Goal: Task Accomplishment & Management: Manage account settings

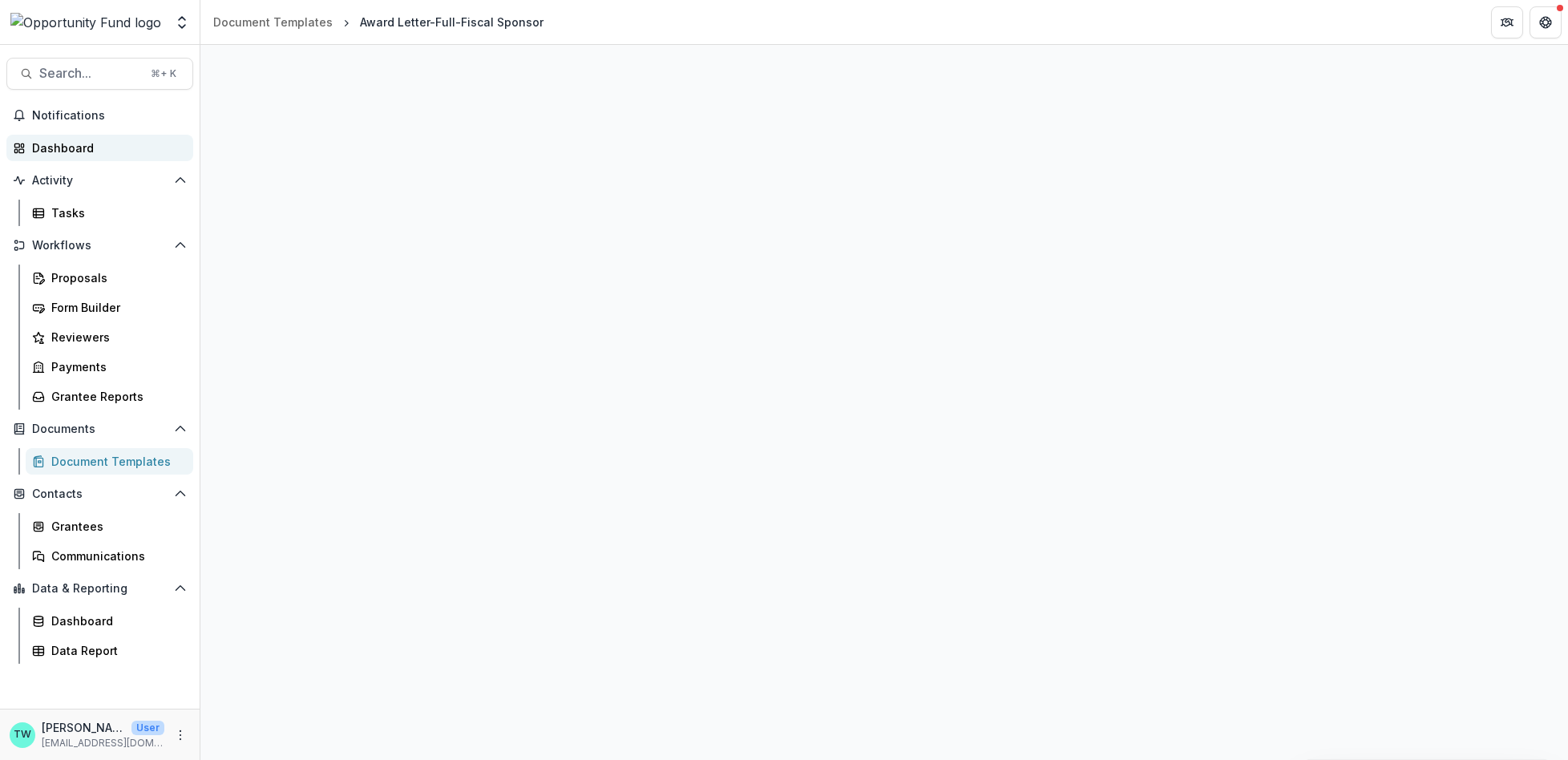
click at [80, 149] on div "Dashboard" at bounding box center [106, 147] width 148 height 17
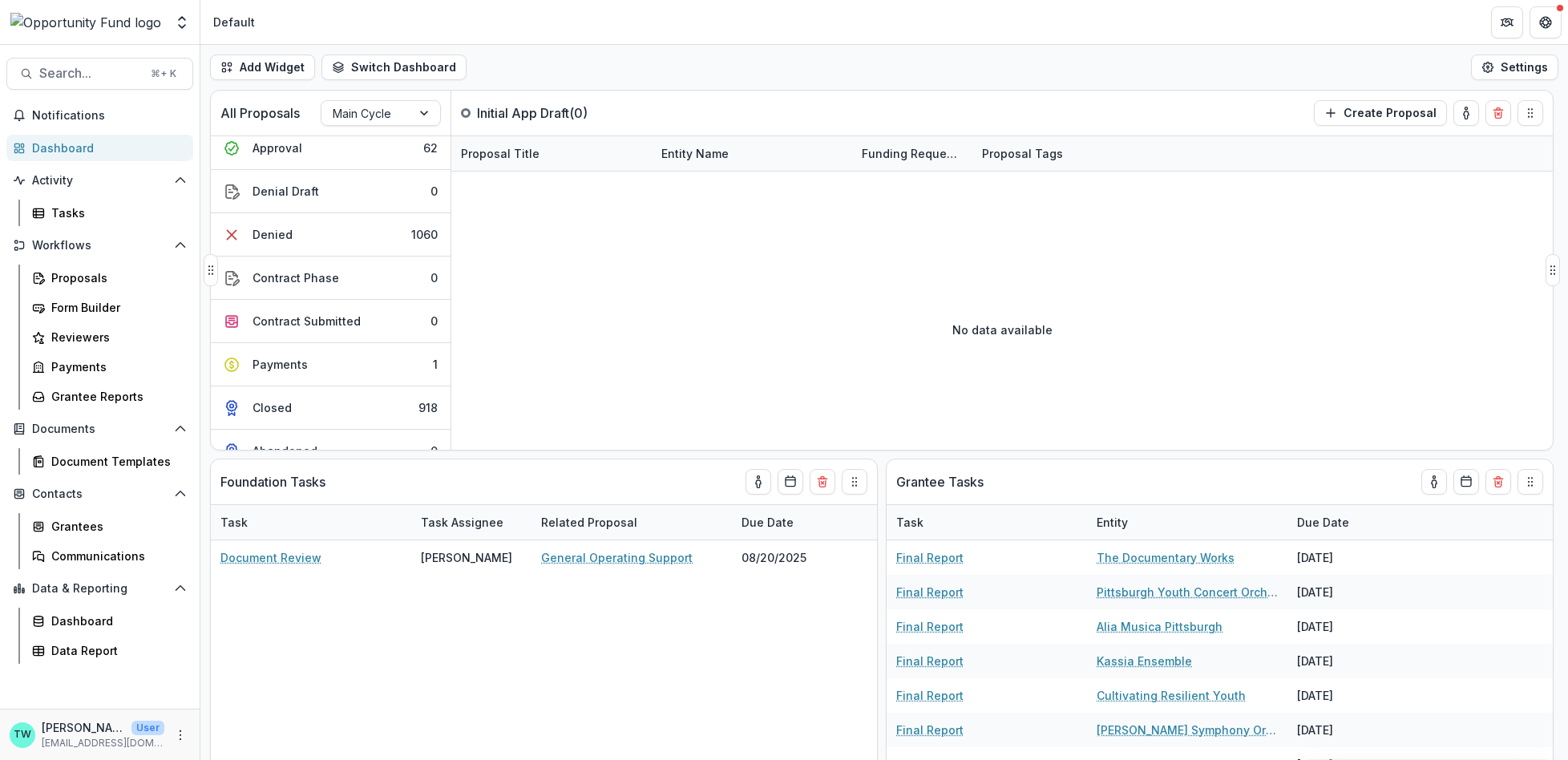
scroll to position [476, 0]
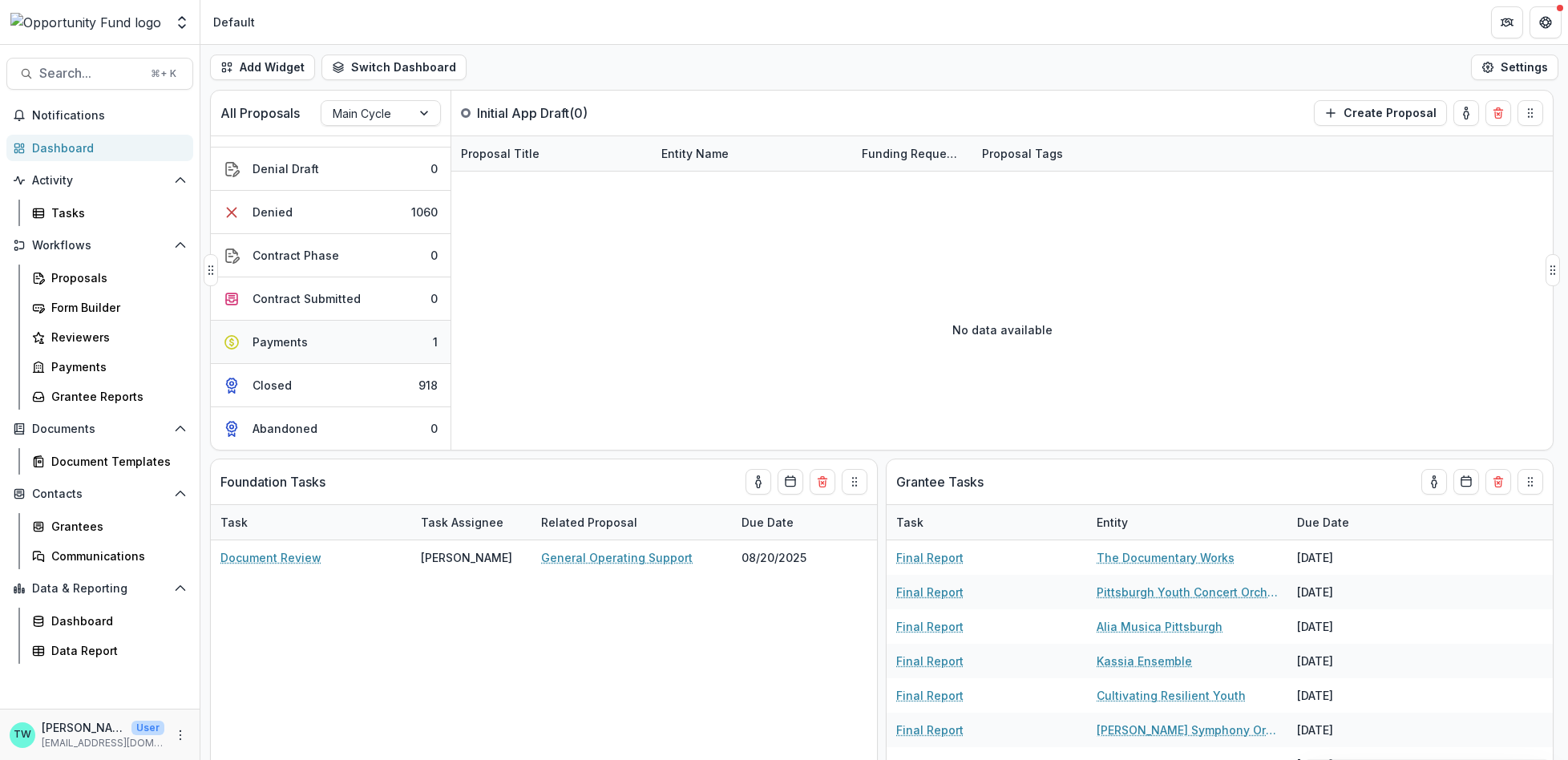
click at [313, 333] on button "Payments 1" at bounding box center [331, 343] width 240 height 44
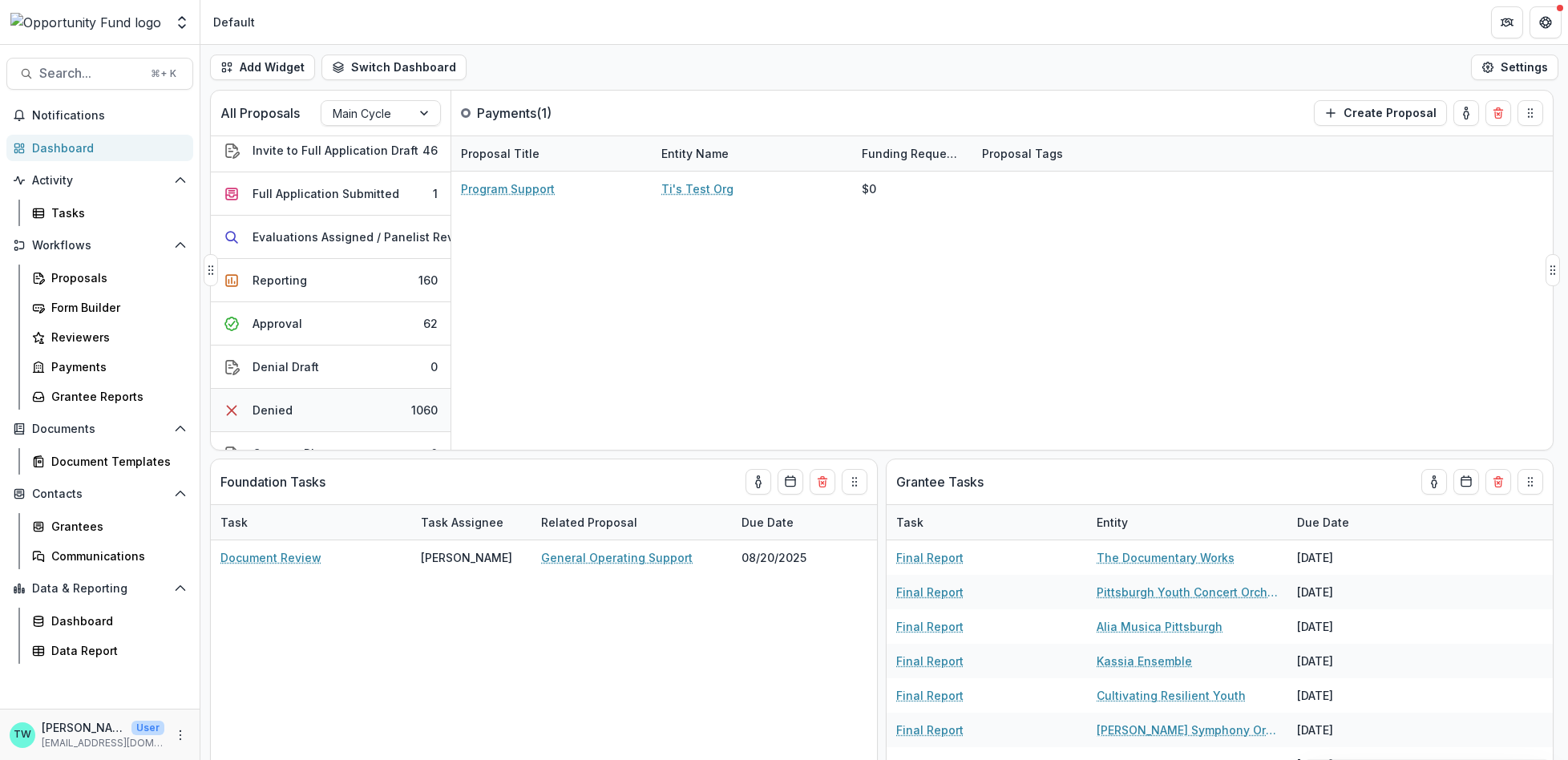
scroll to position [264, 0]
click at [312, 325] on button "Approval 62" at bounding box center [331, 326] width 240 height 44
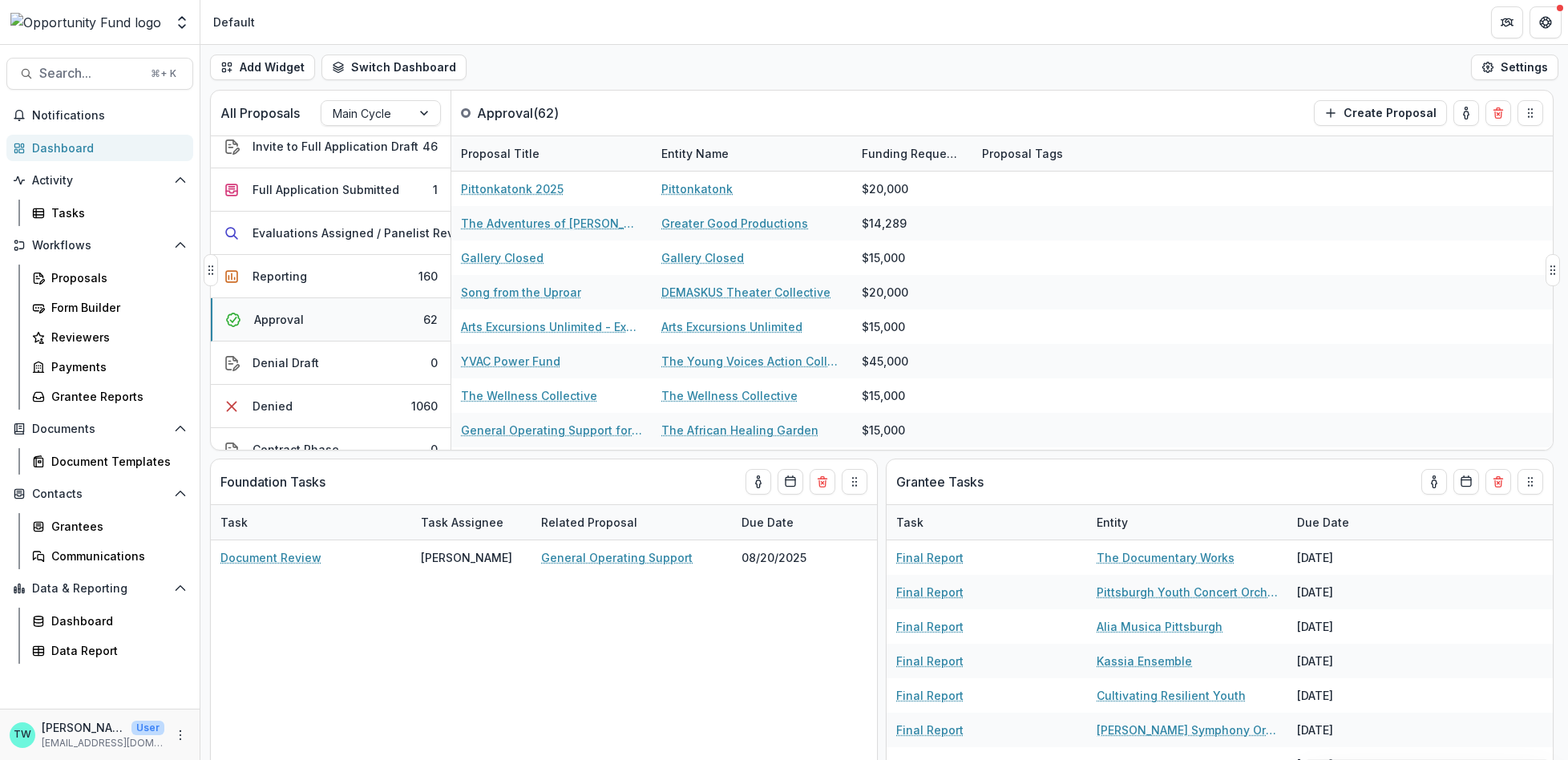
scroll to position [0, 0]
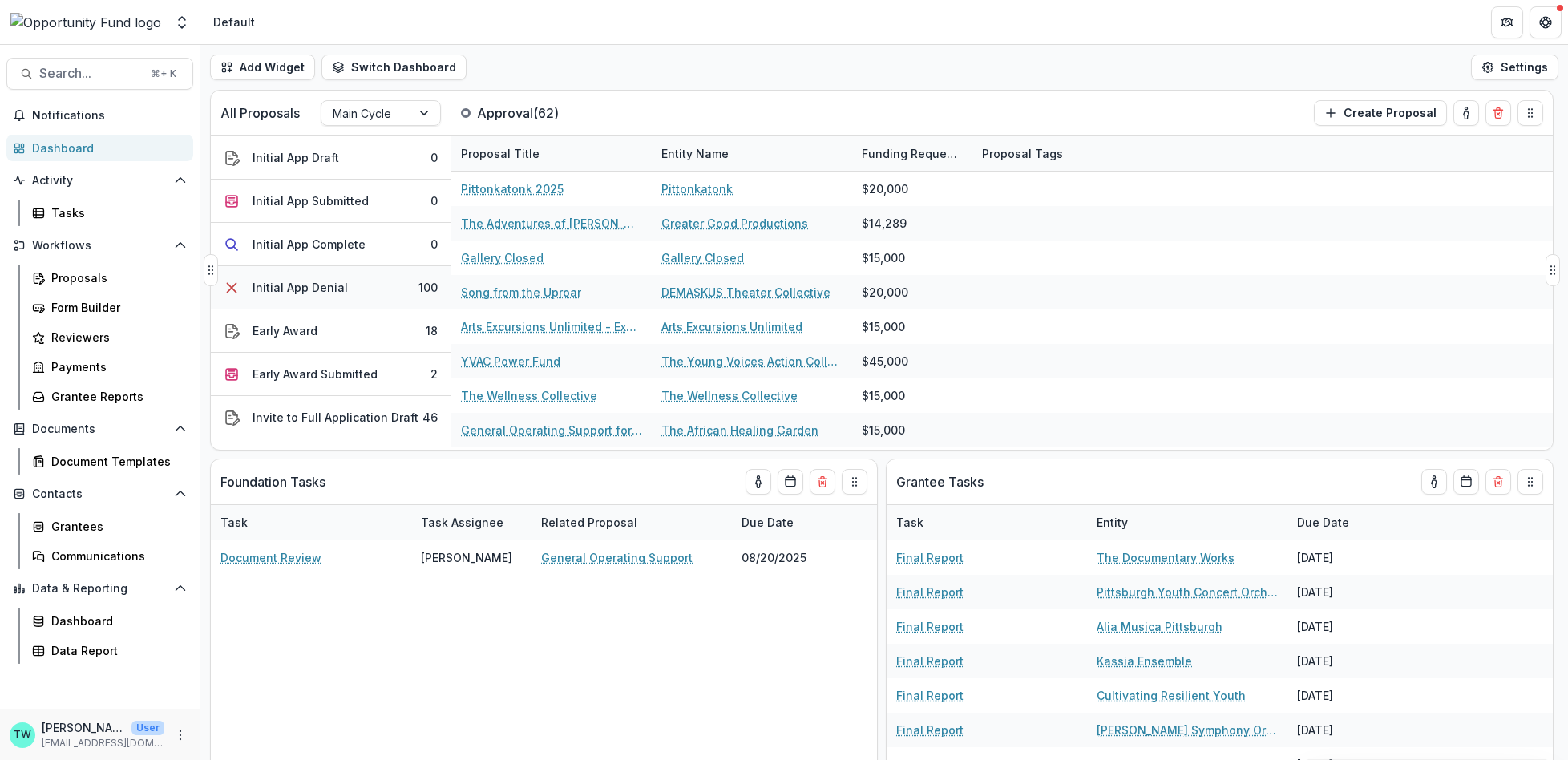
click at [323, 289] on div "Initial App Denial" at bounding box center [300, 287] width 95 height 17
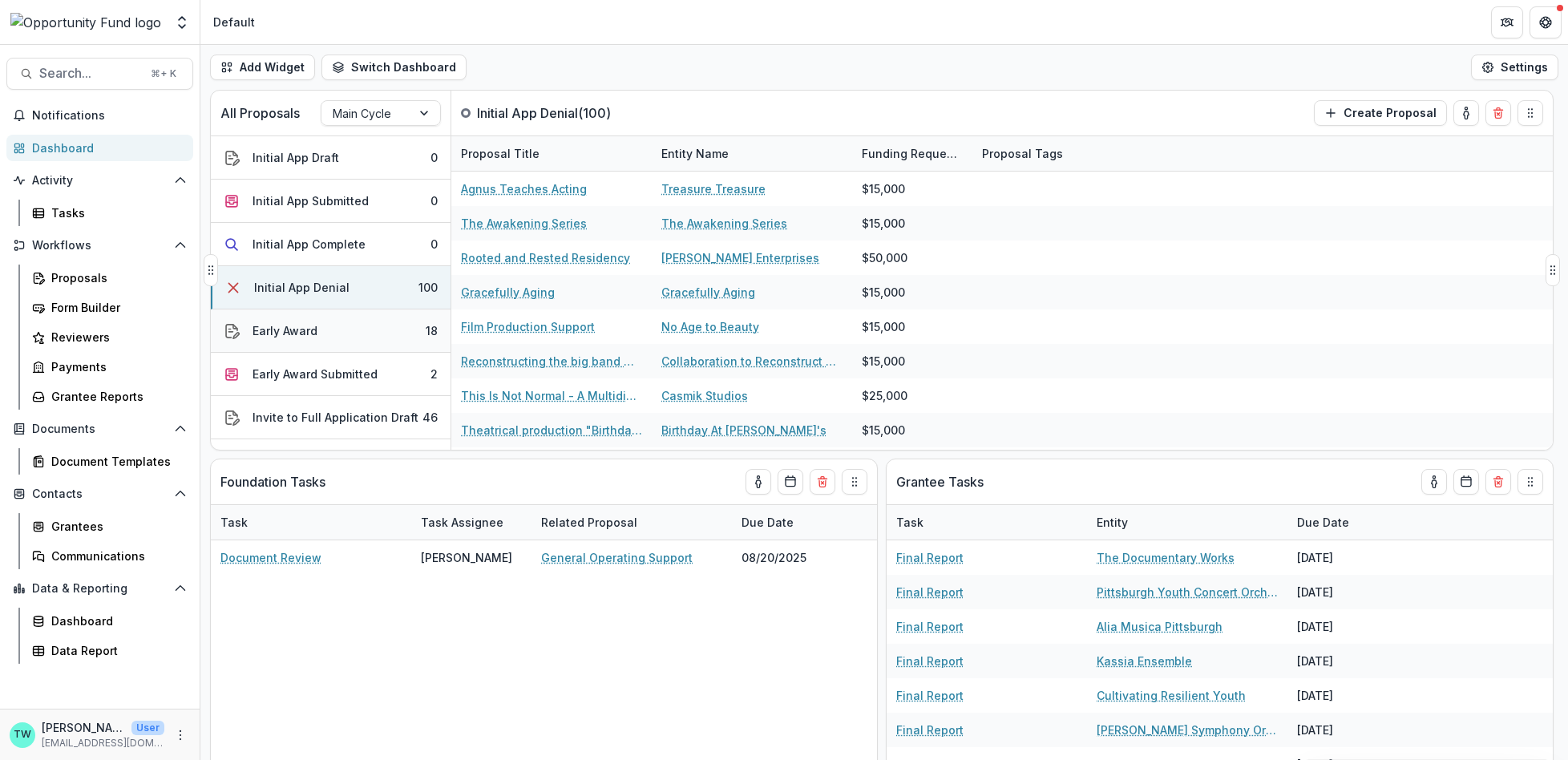
click at [308, 331] on div "Early Award" at bounding box center [285, 330] width 65 height 17
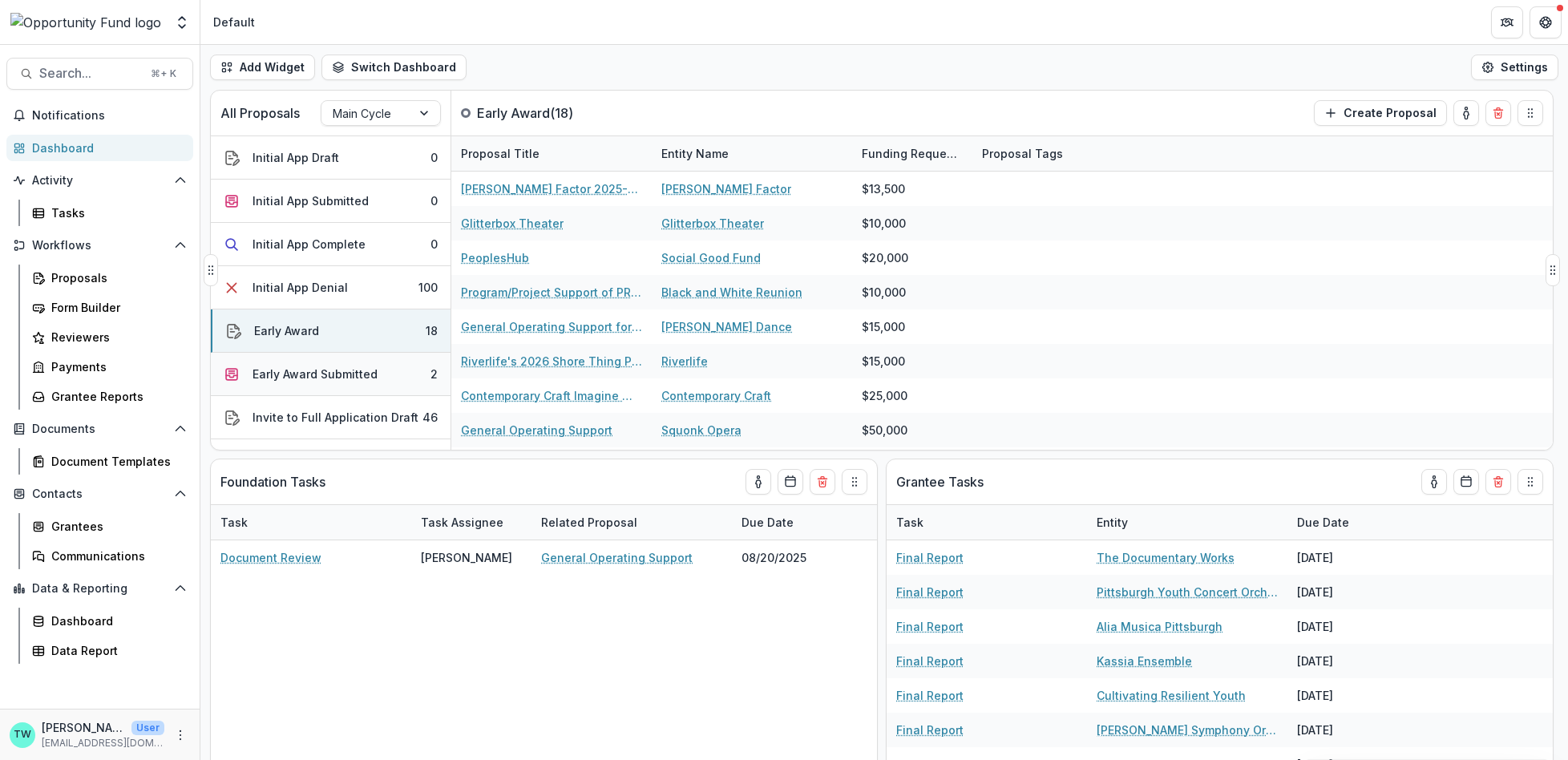
click at [307, 375] on div "Early Award Submitted" at bounding box center [315, 373] width 125 height 17
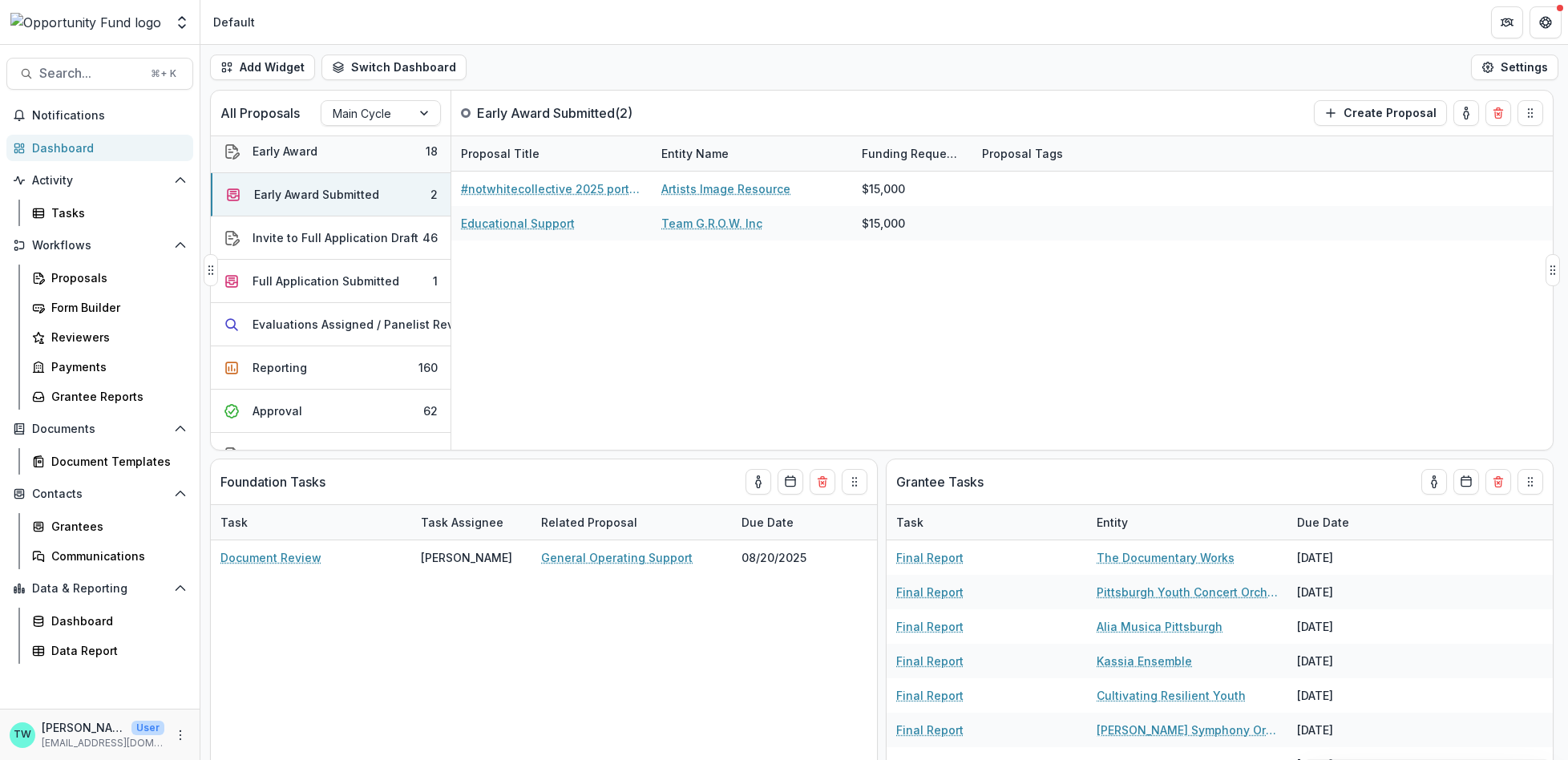
scroll to position [181, 0]
click at [340, 237] on div "Invite to Full Application Draft" at bounding box center [336, 235] width 166 height 17
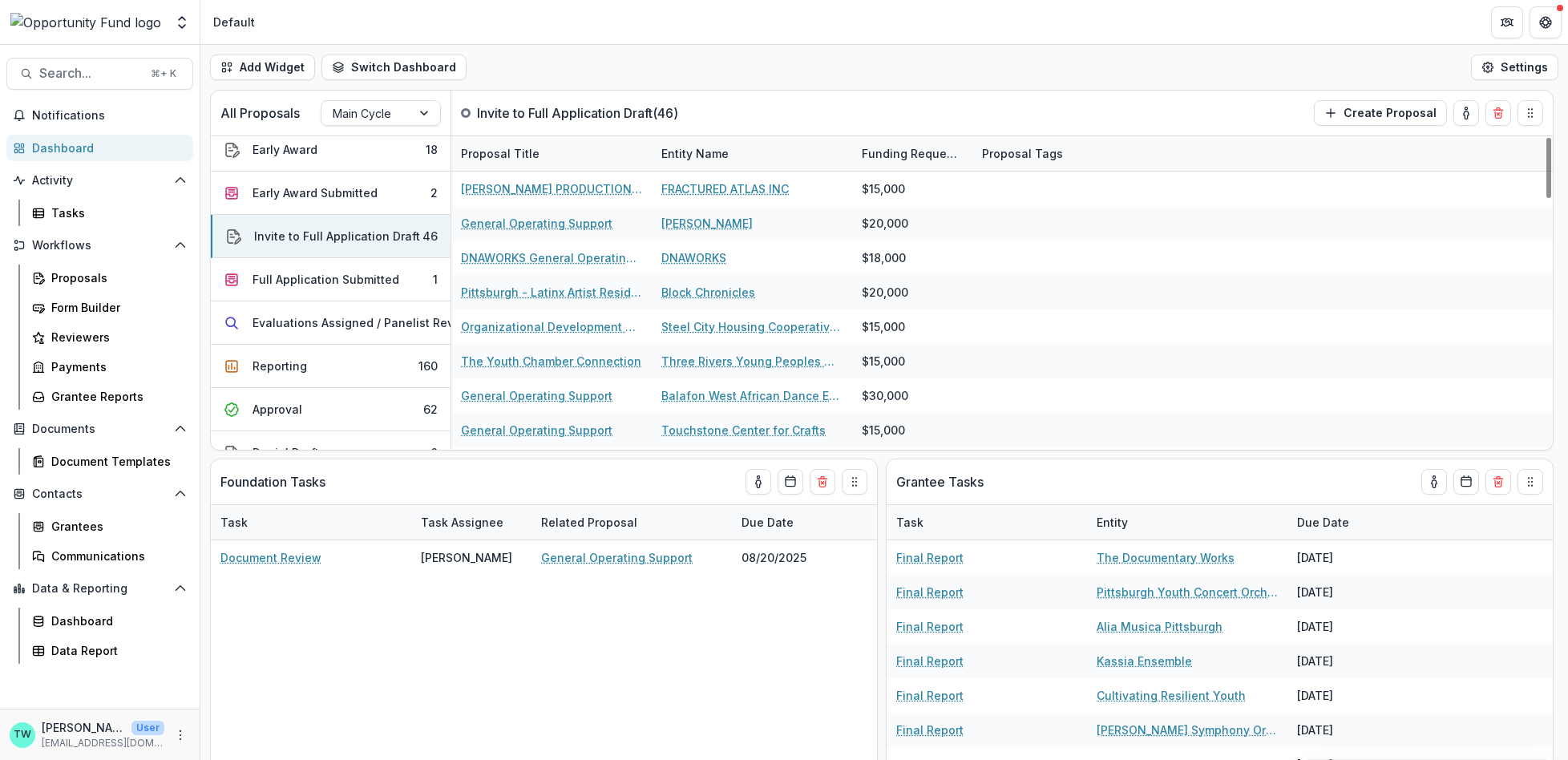
click at [839, 70] on div "Add Widget Switch Dashboard Default New Dashboard Settings" at bounding box center [884, 66] width 1367 height 44
click at [86, 277] on div "Proposals" at bounding box center [116, 277] width 129 height 17
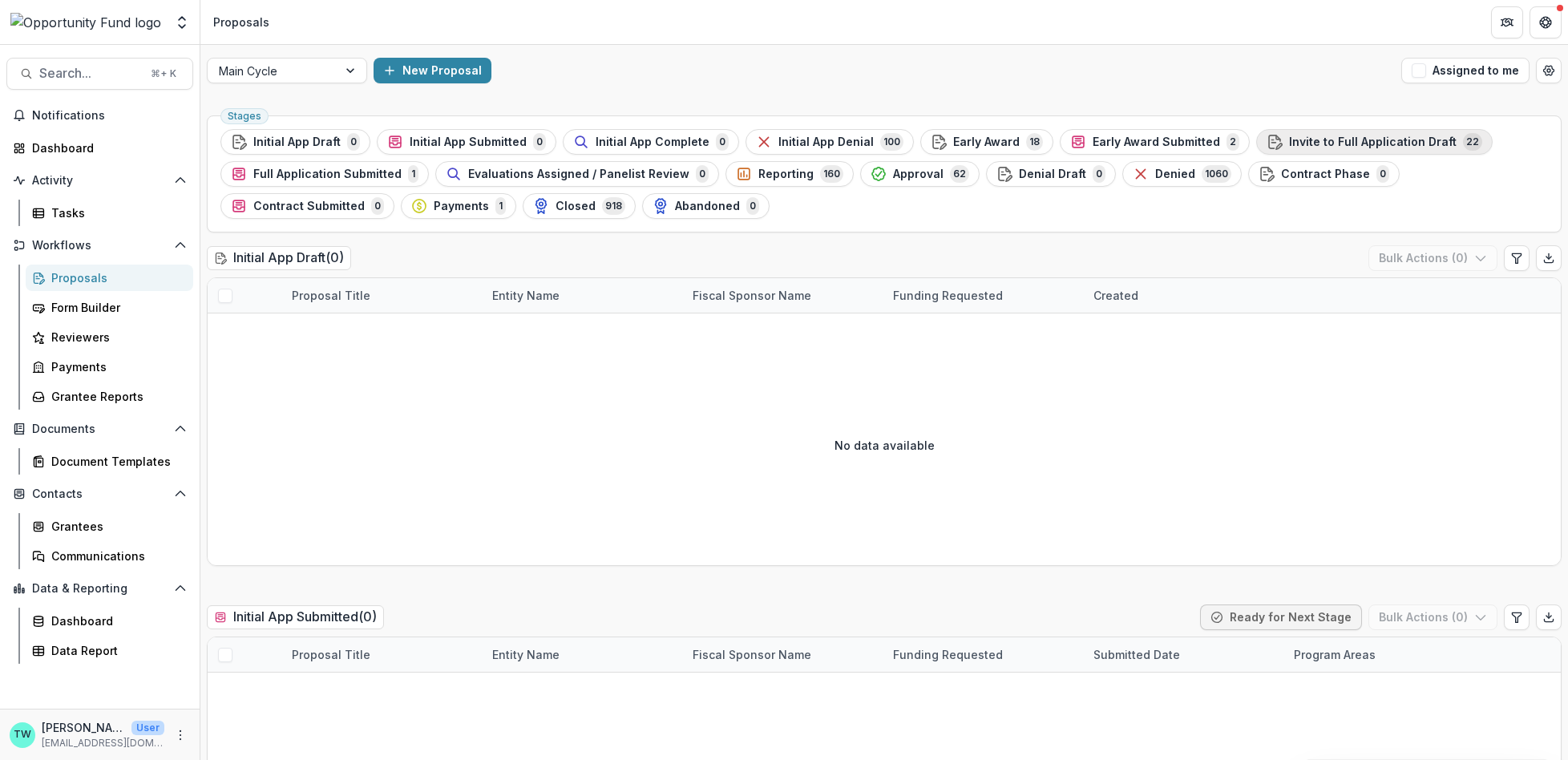
click at [1357, 144] on span "Invite to Full Application Draft" at bounding box center [1373, 142] width 167 height 14
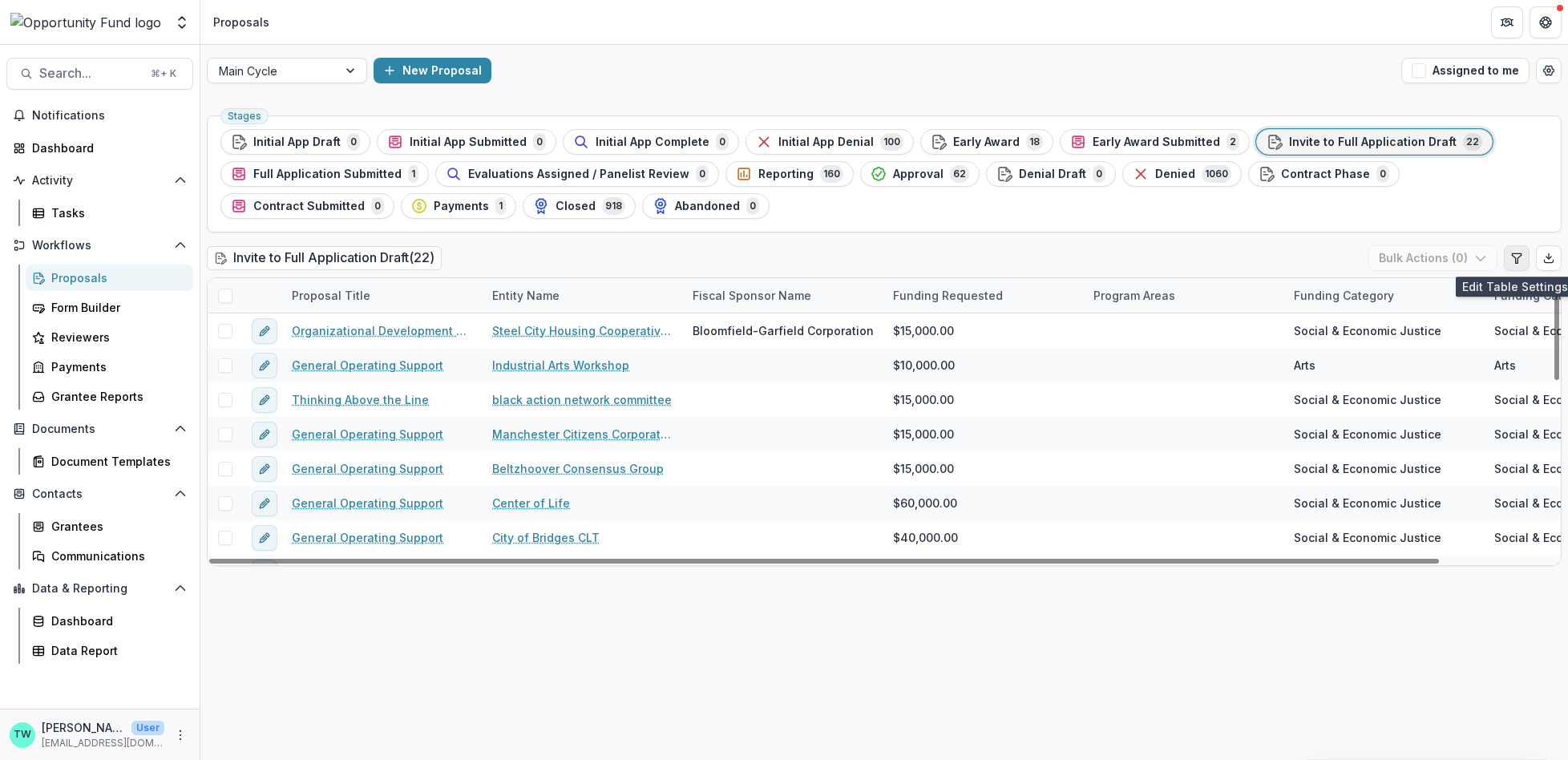
click at [1516, 255] on icon "Edit table settings" at bounding box center [1517, 258] width 13 height 13
select select "******"
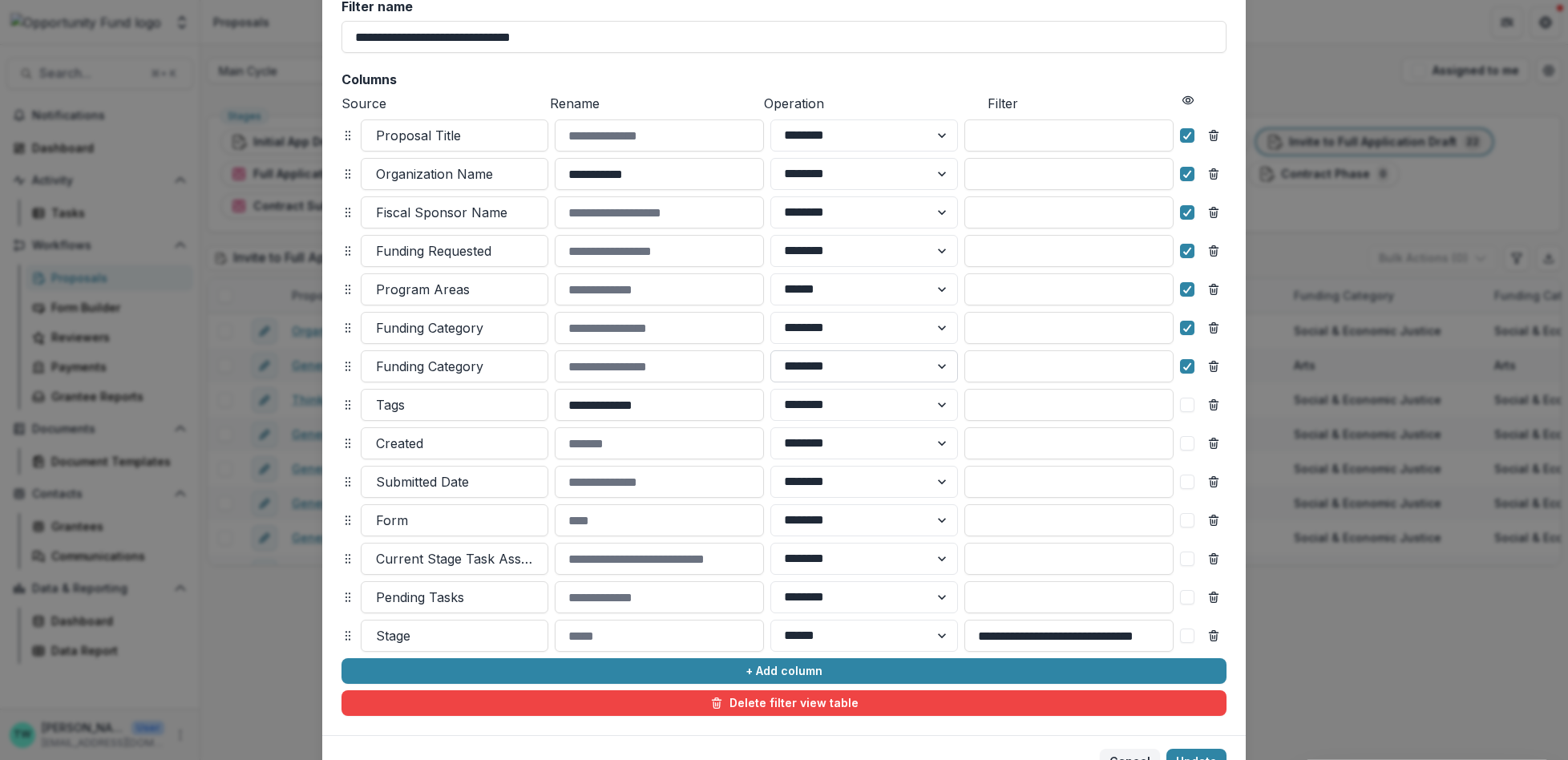
scroll to position [116, 0]
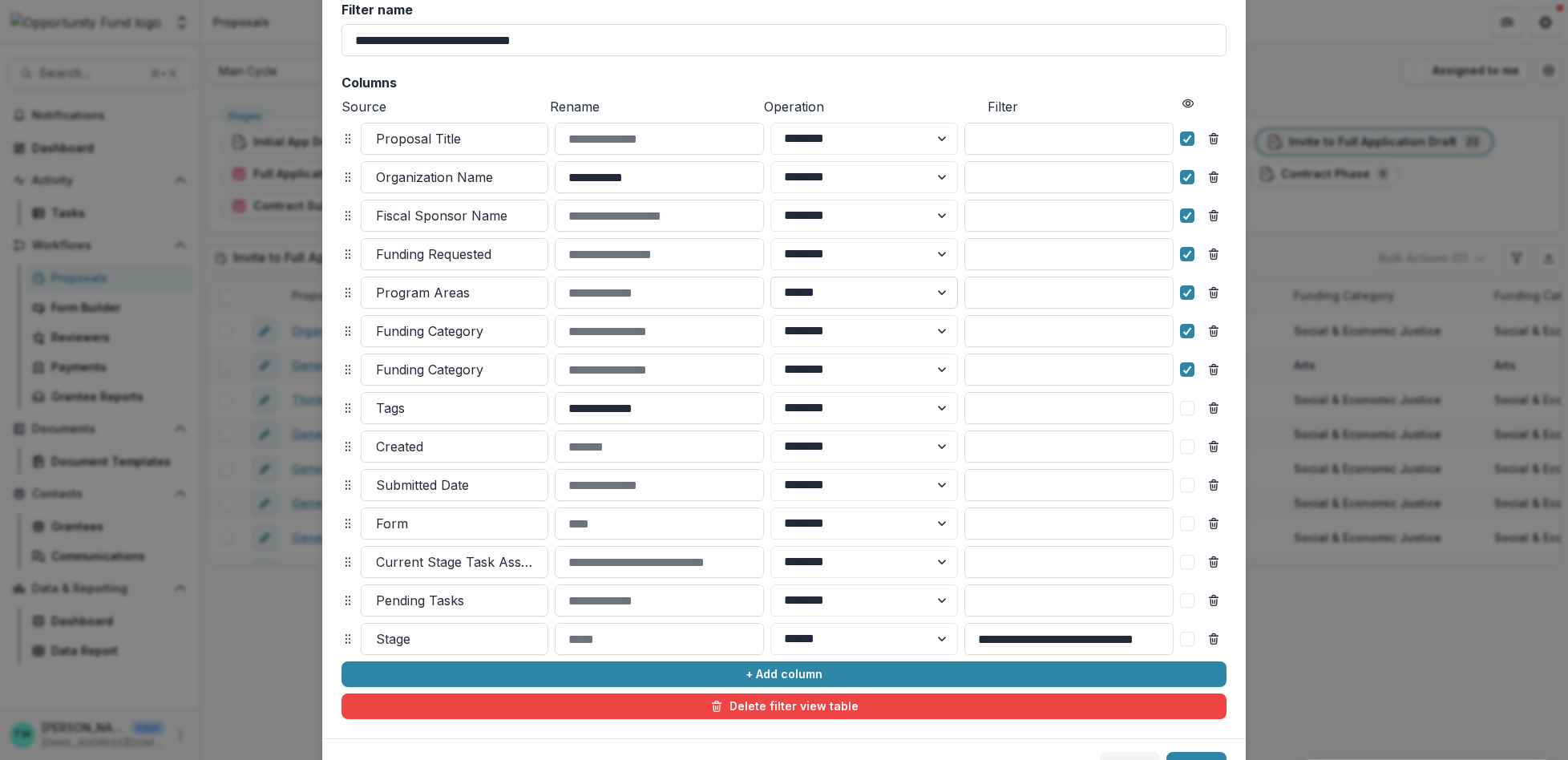
click at [937, 288] on select "******** ******" at bounding box center [863, 292] width 187 height 32
select select "********"
click at [770, 276] on select "******** ******" at bounding box center [863, 292] width 187 height 32
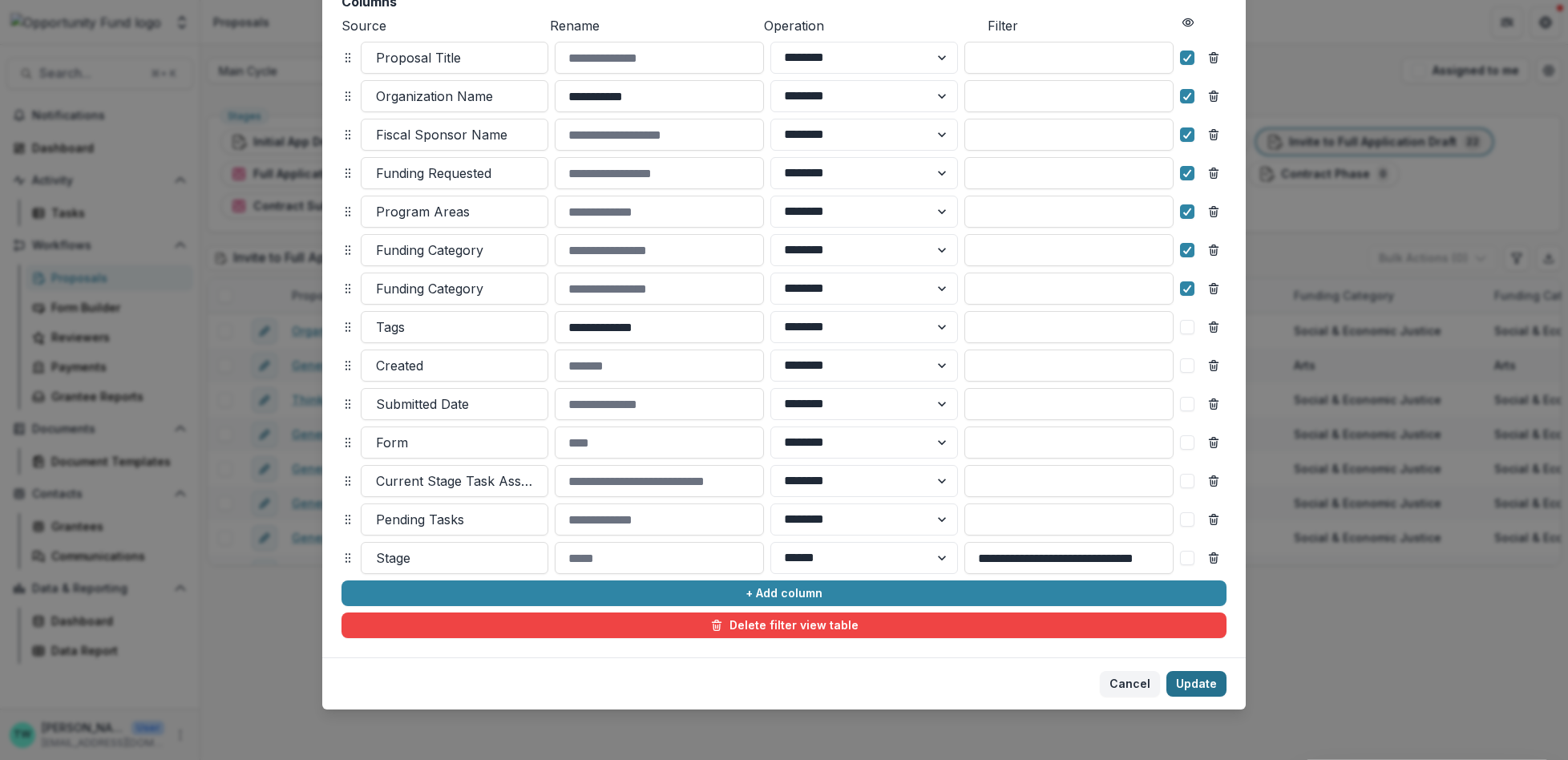
click at [1190, 685] on button "Update" at bounding box center [1196, 682] width 60 height 25
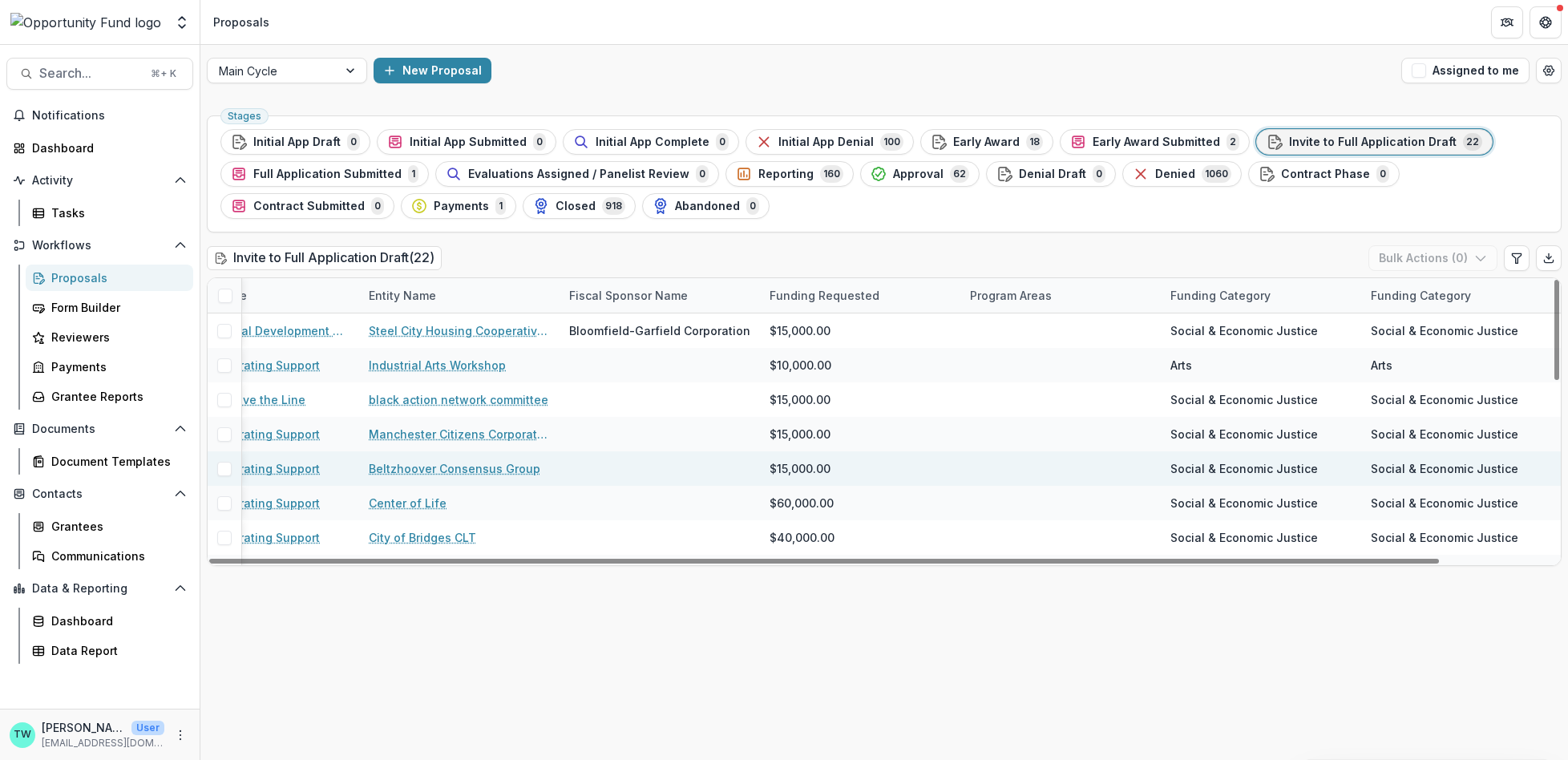
scroll to position [0, 0]
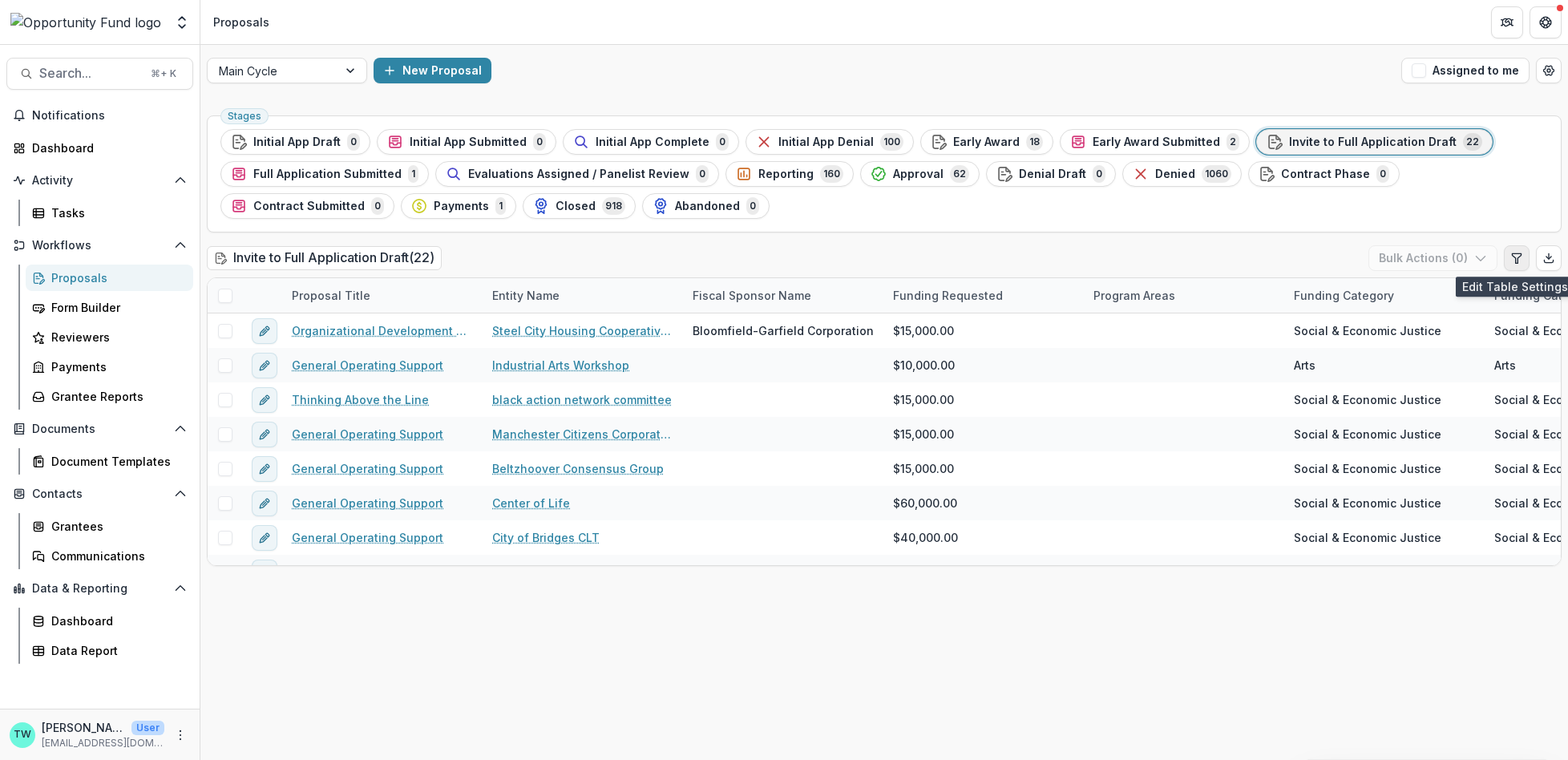
click at [1516, 254] on icon "Edit table settings" at bounding box center [1517, 258] width 13 height 13
select select "******"
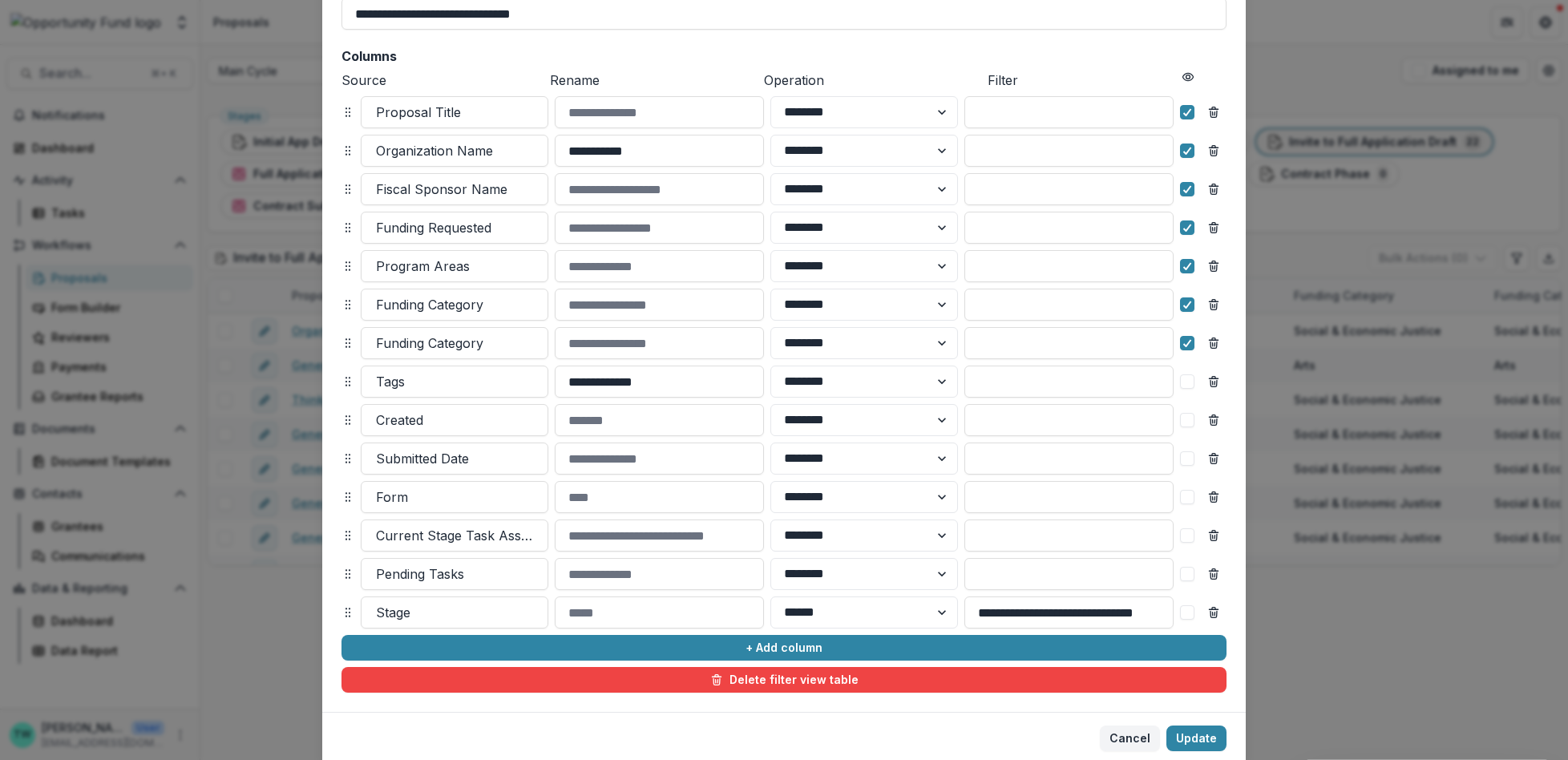
scroll to position [148, 0]
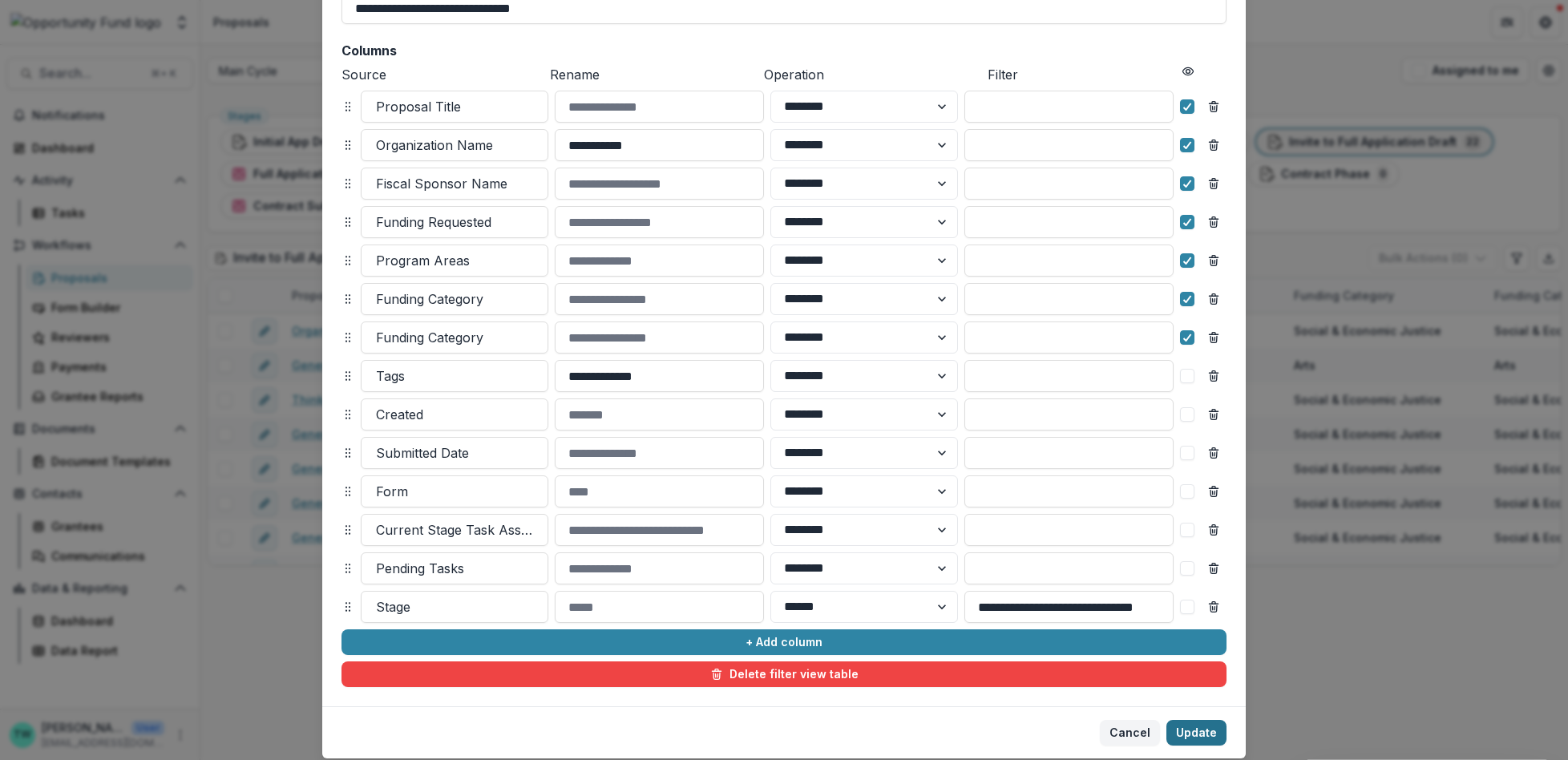
click at [1190, 730] on button "Update" at bounding box center [1196, 732] width 60 height 25
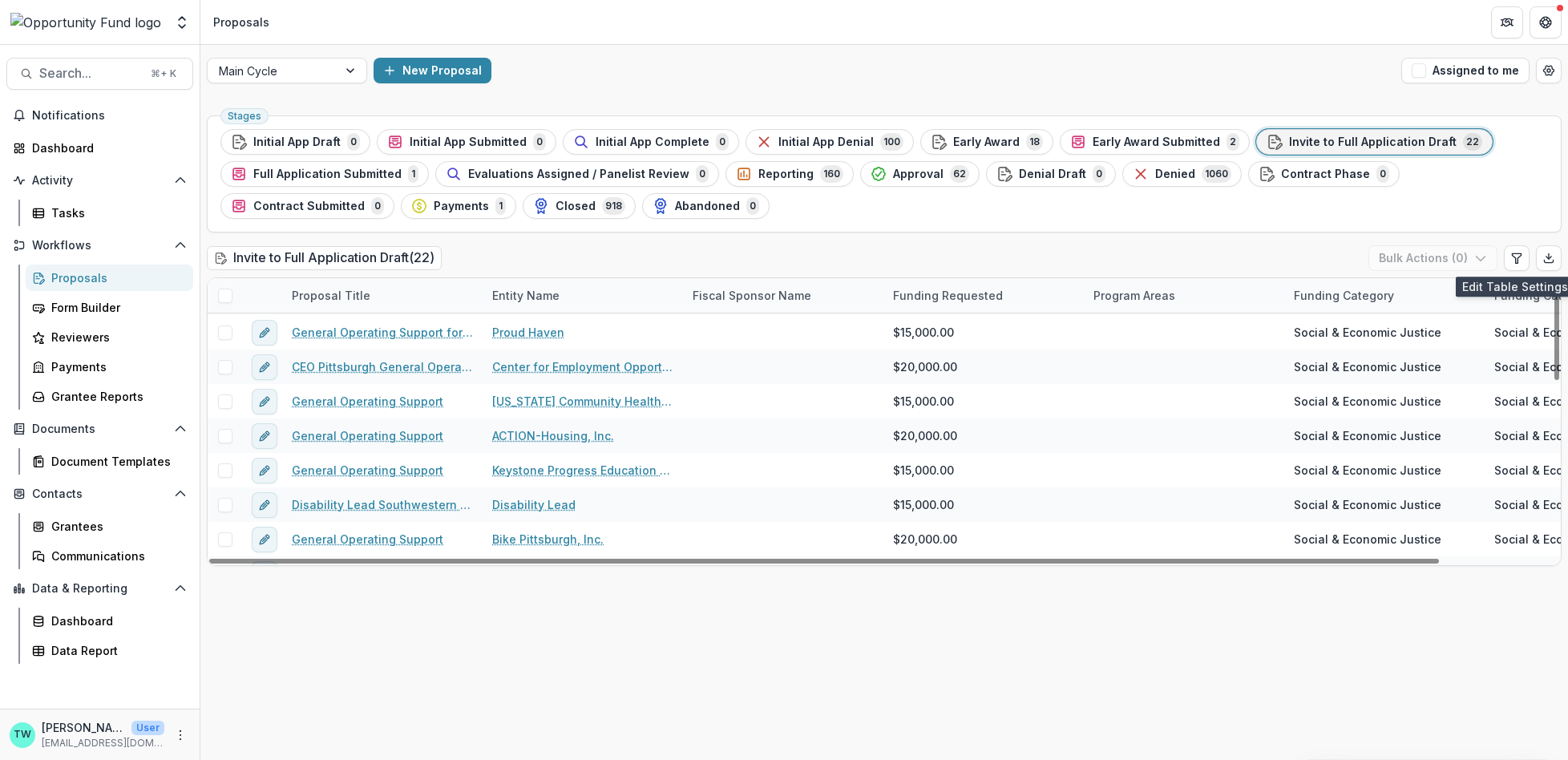
scroll to position [505, 0]
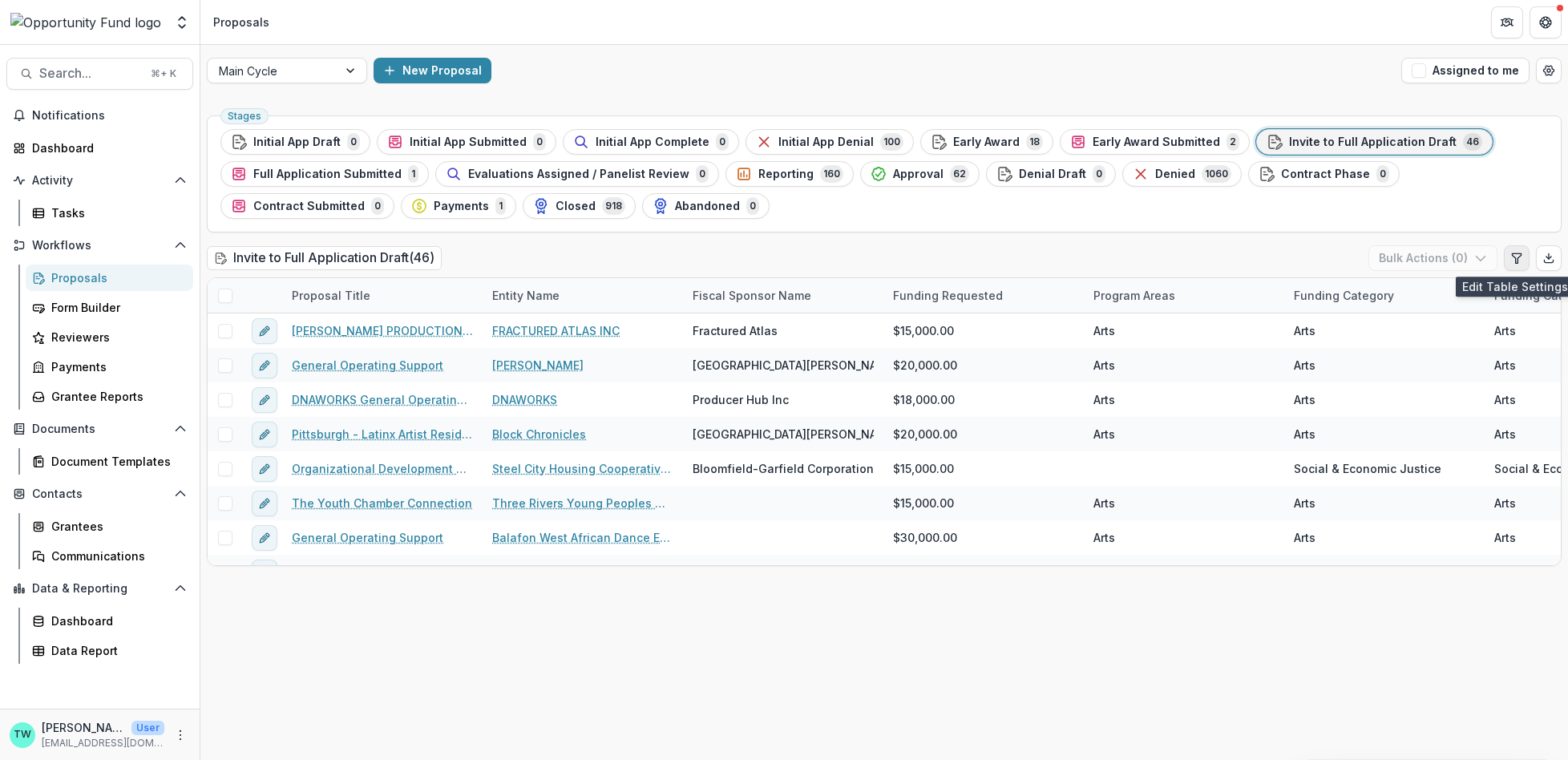
click at [1515, 257] on icon "Edit table settings" at bounding box center [1517, 258] width 13 height 13
select select "******"
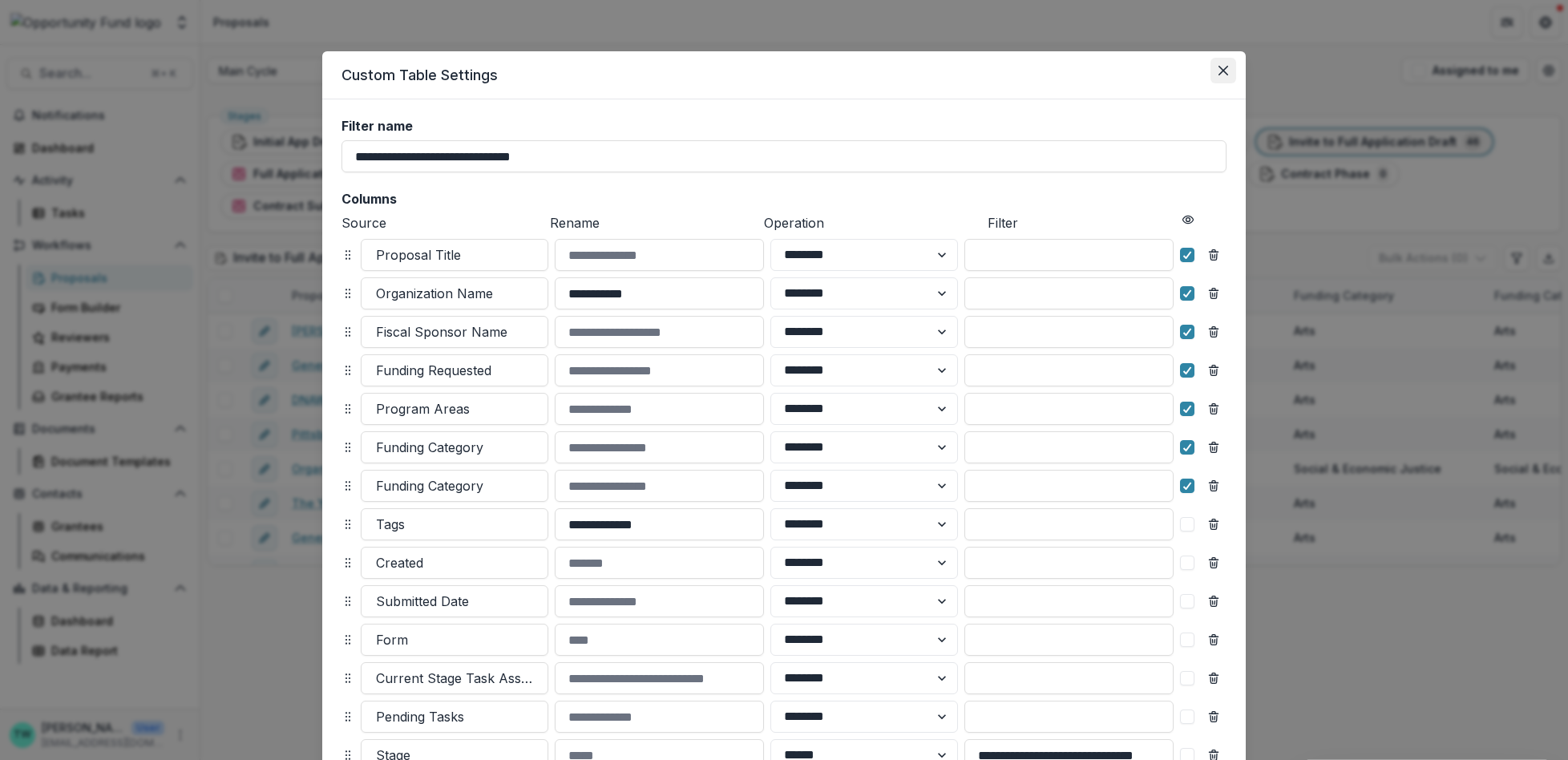
click at [1215, 71] on button "Close" at bounding box center [1223, 70] width 25 height 25
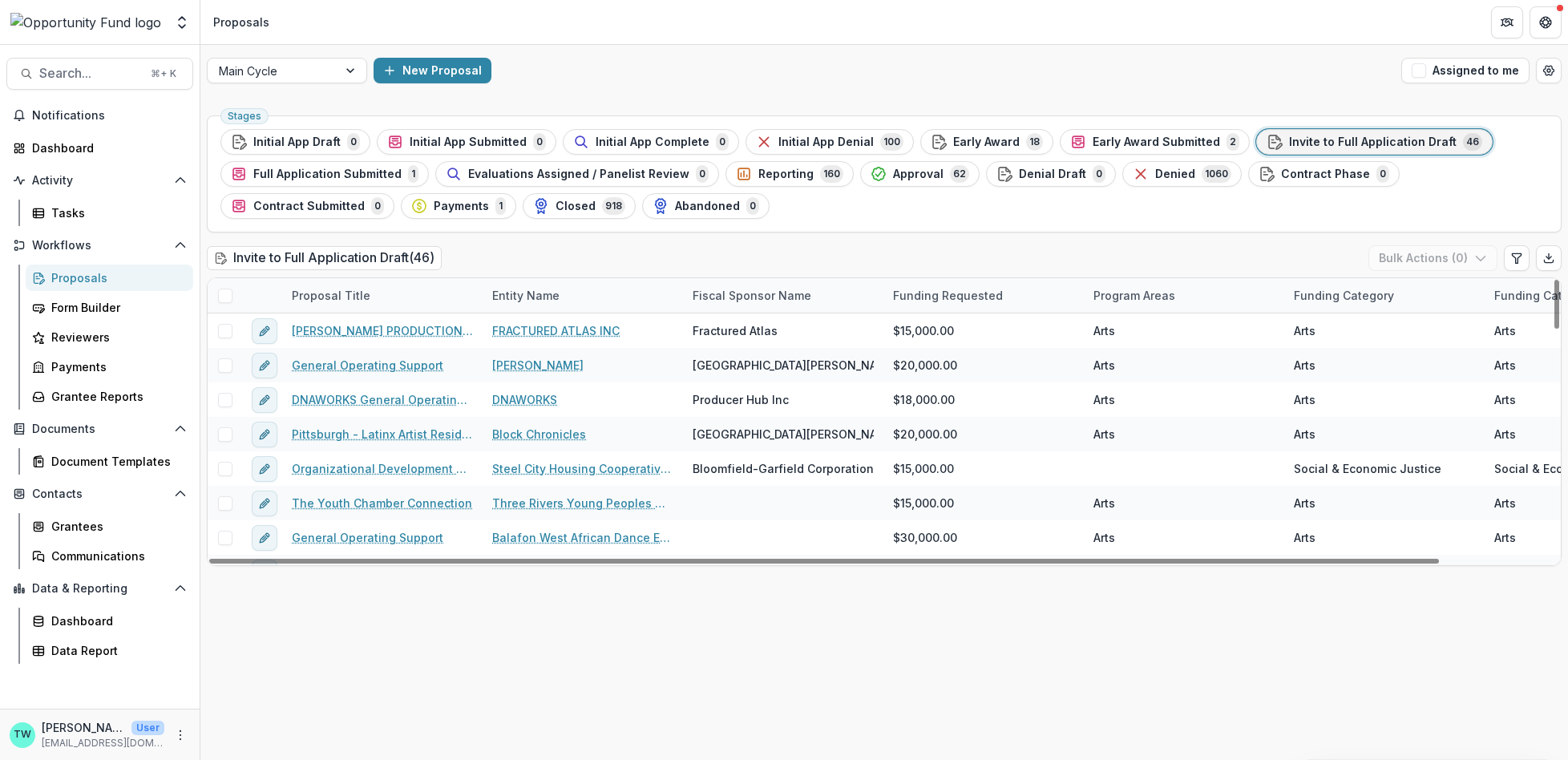
click at [226, 295] on span at bounding box center [225, 295] width 15 height 15
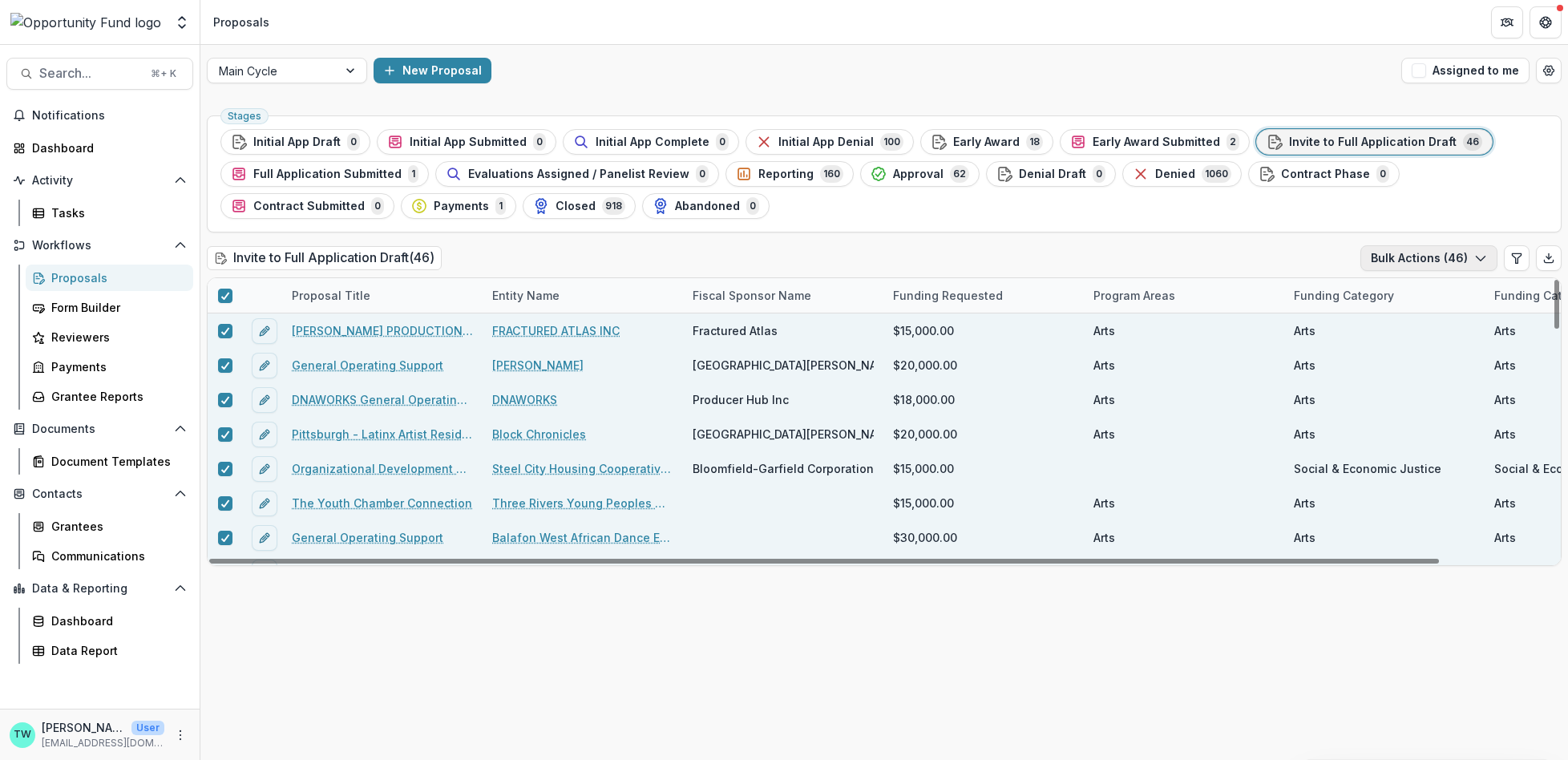
click at [1476, 258] on icon "button" at bounding box center [1481, 258] width 13 height 13
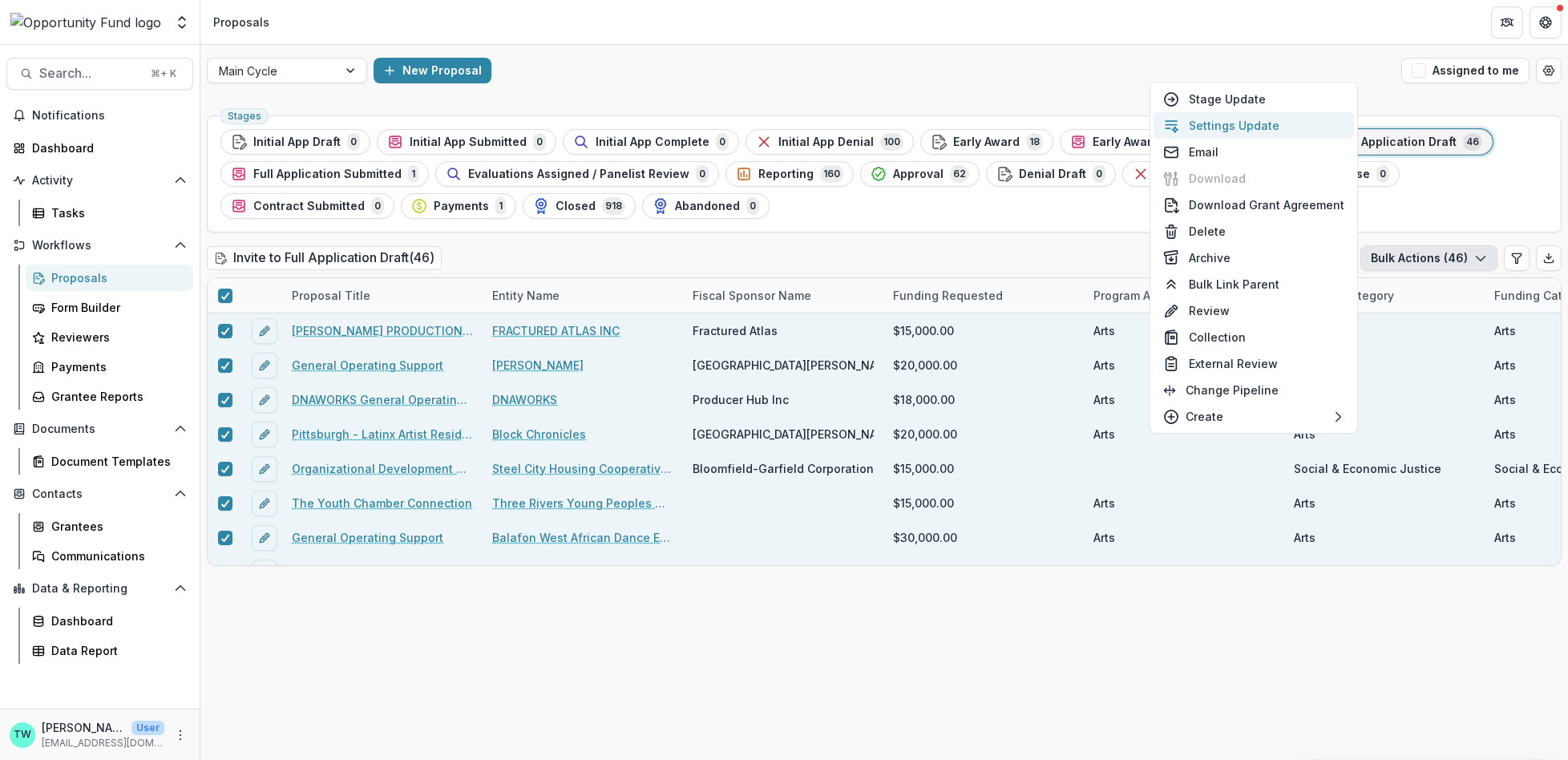
click at [1259, 132] on button "Settings Update" at bounding box center [1254, 126] width 201 height 26
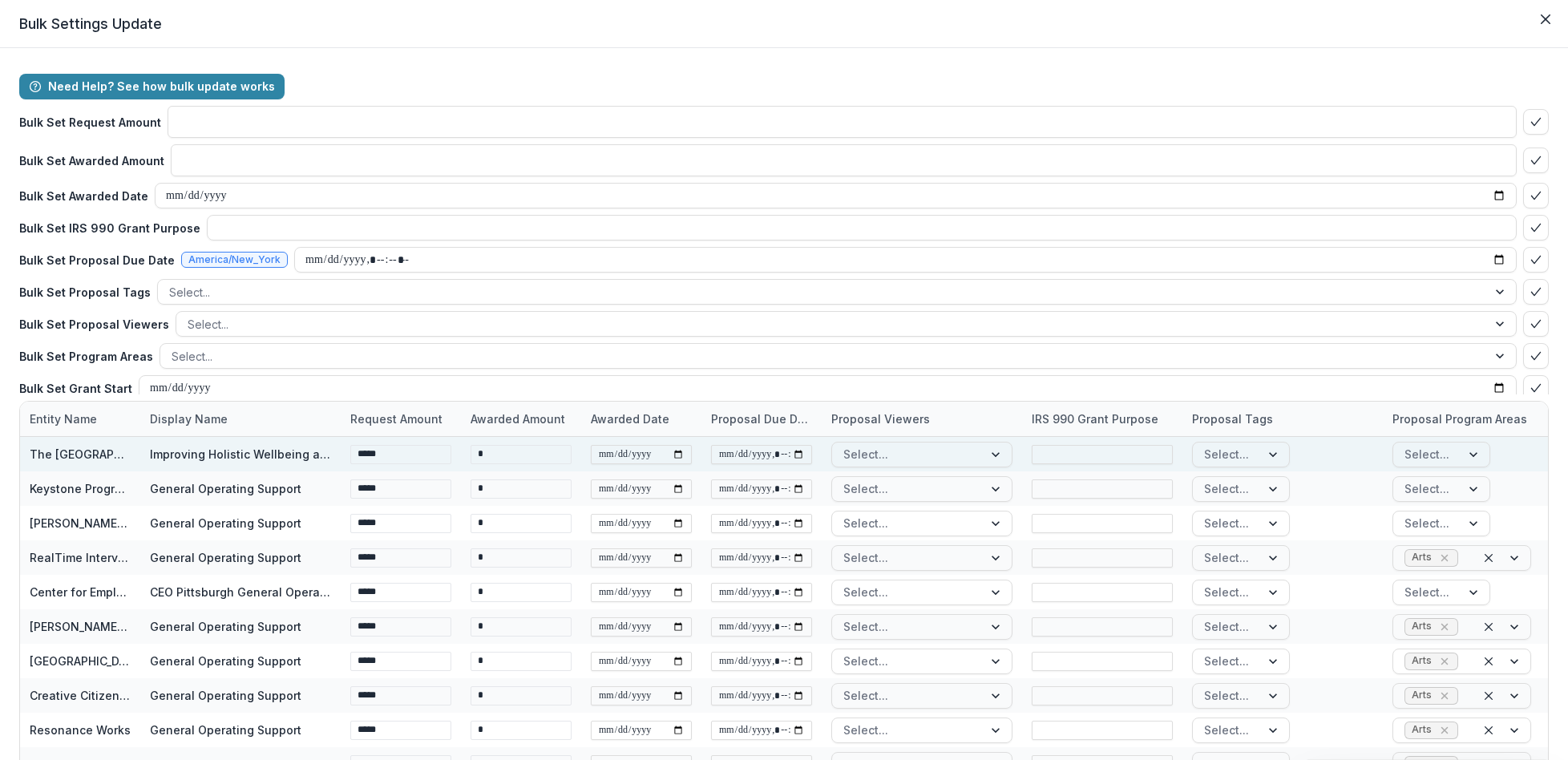
type input "**"
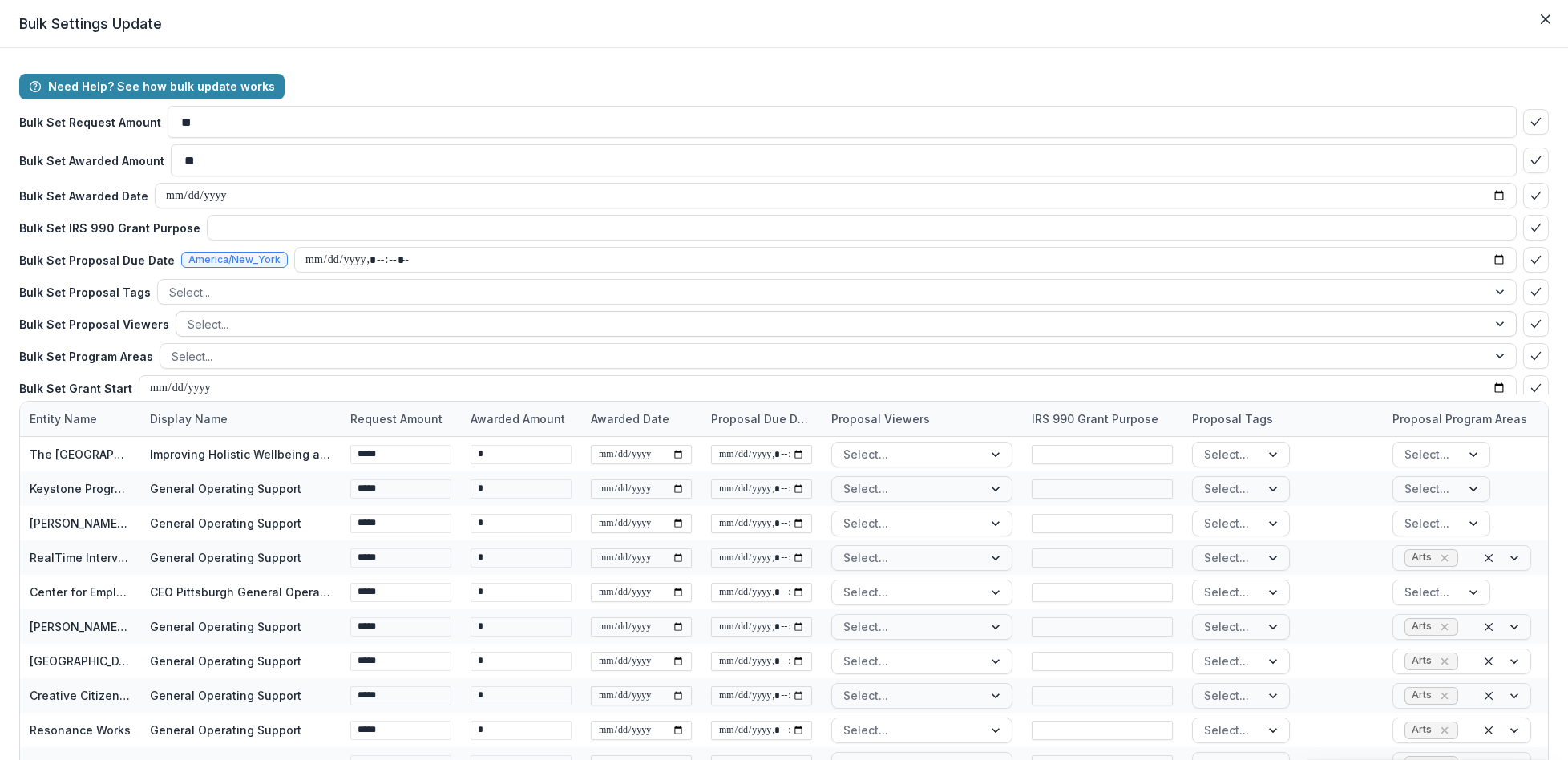
click at [301, 324] on div at bounding box center [831, 323] width 1288 height 20
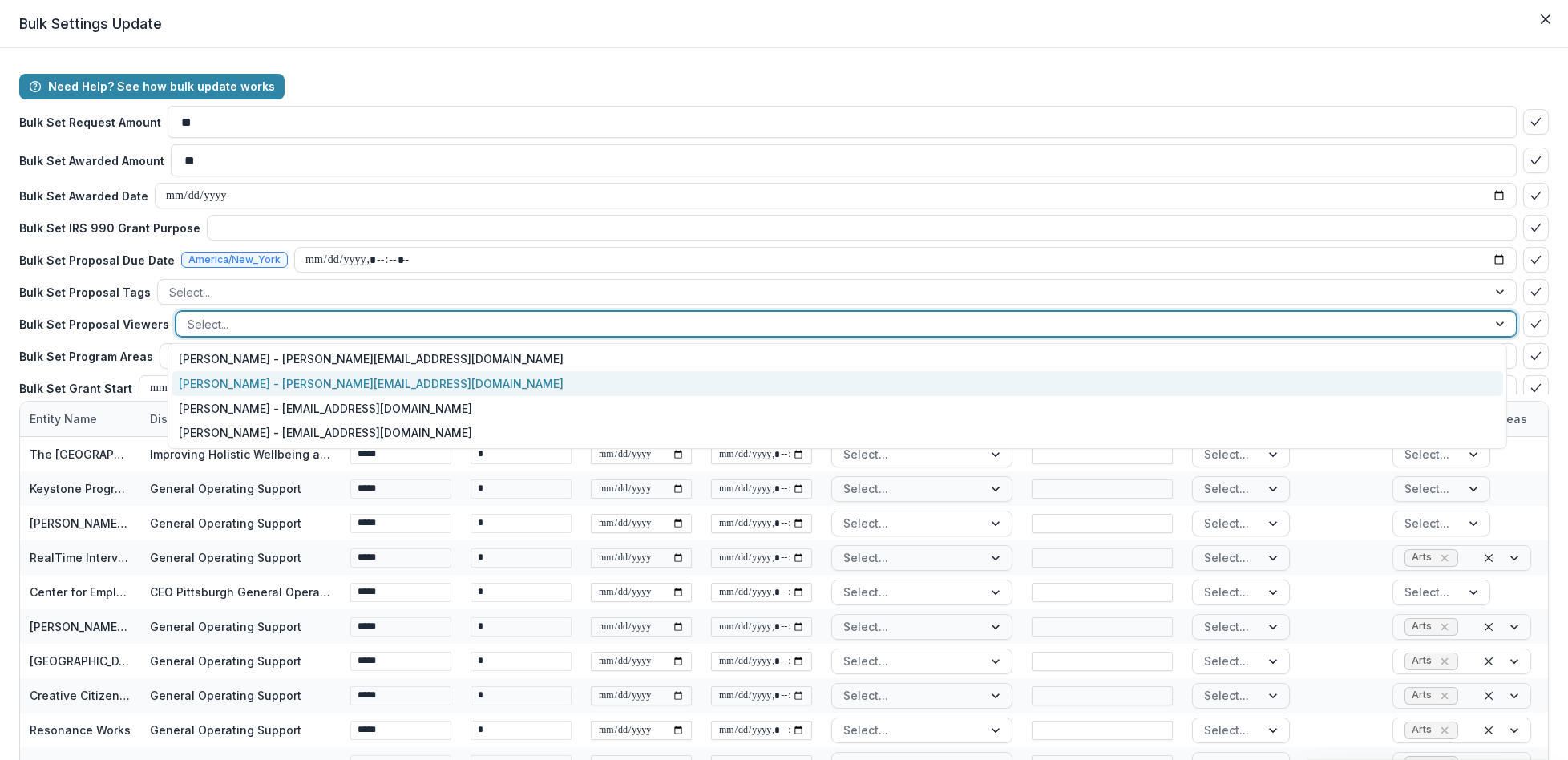
click at [297, 375] on div "[PERSON_NAME] - [PERSON_NAME][EMAIL_ADDRESS][DOMAIN_NAME]" at bounding box center [837, 383] width 1332 height 24
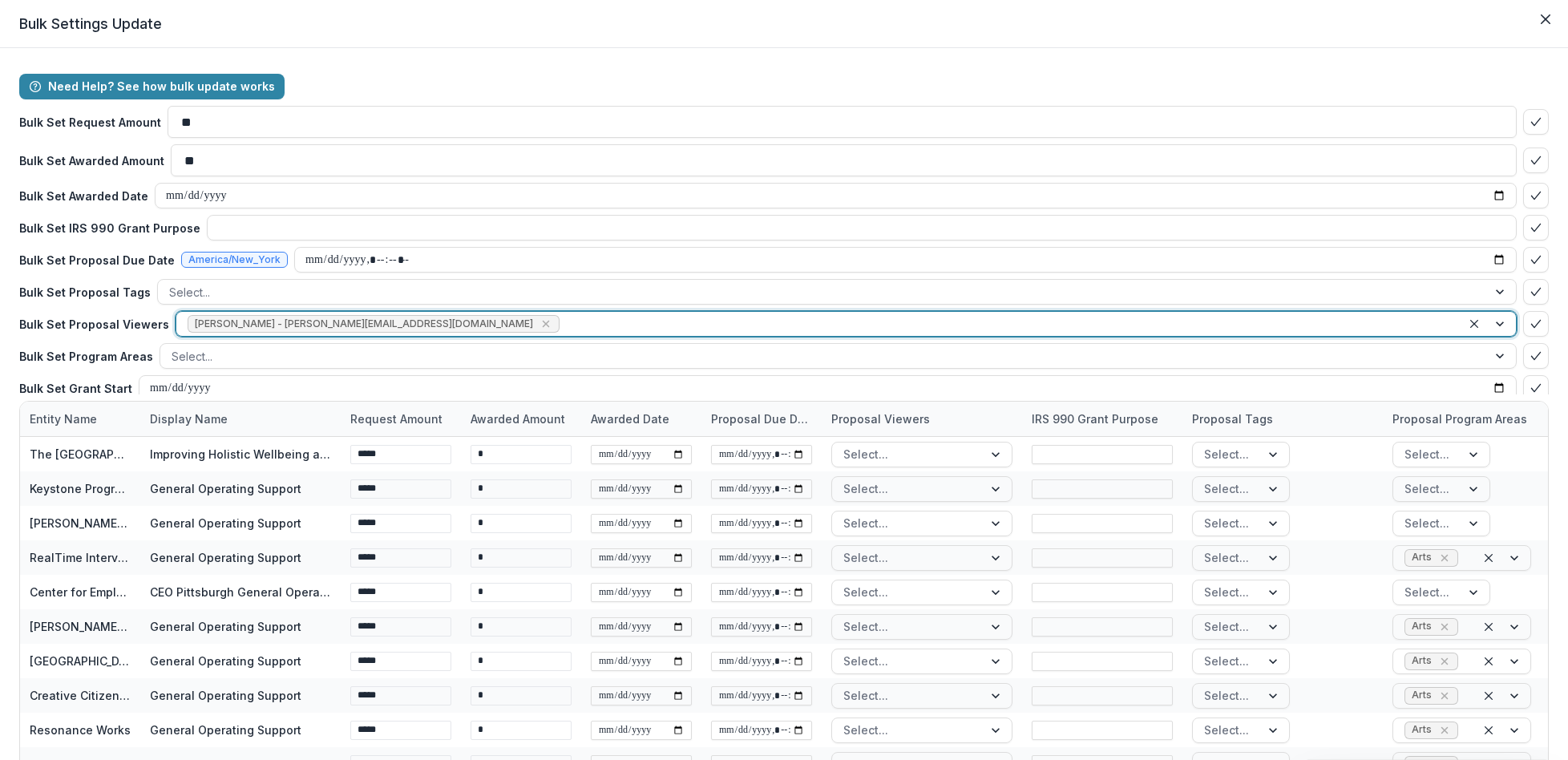
click at [562, 325] on div at bounding box center [1006, 323] width 888 height 20
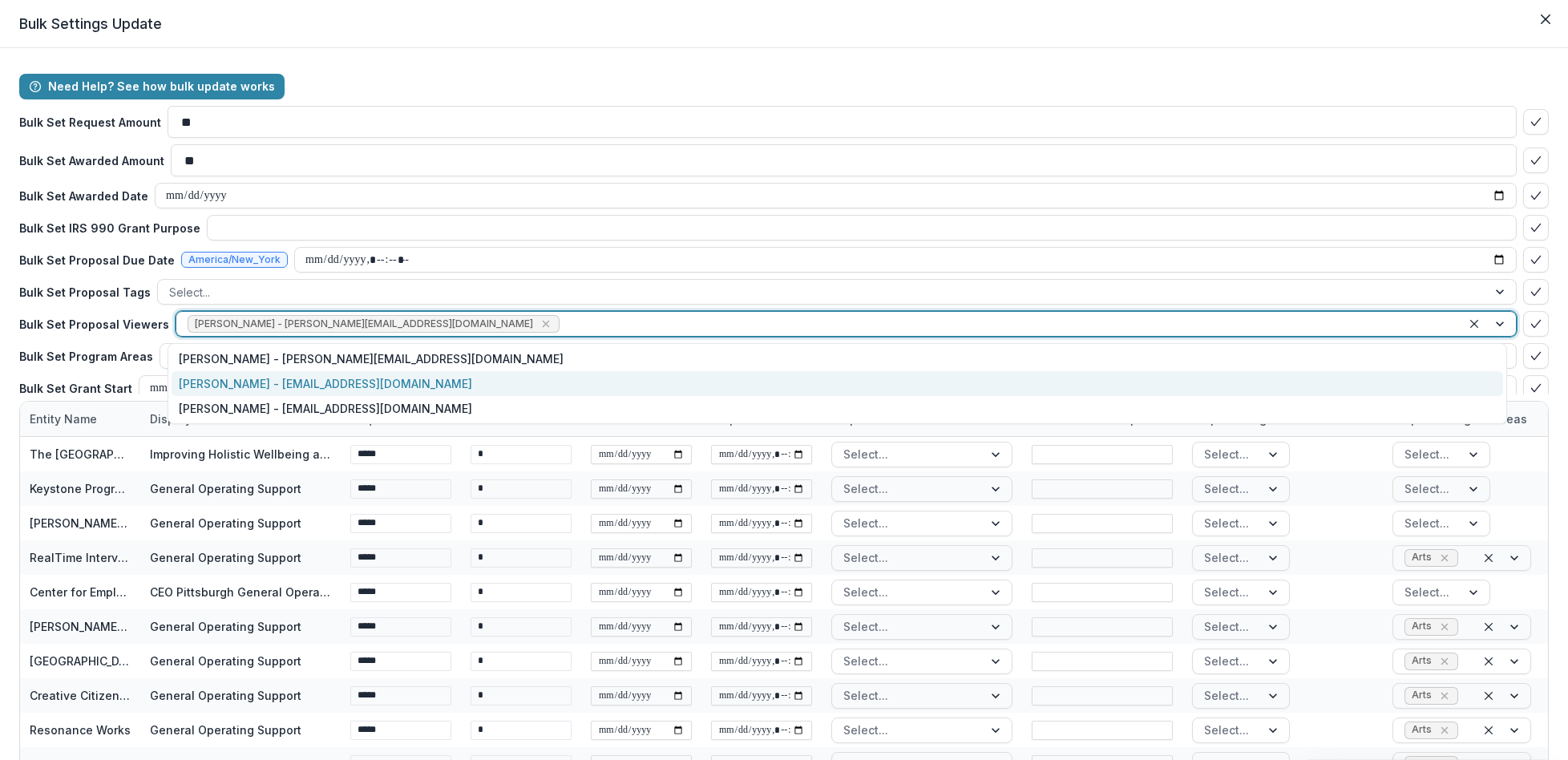
click at [462, 380] on div "[PERSON_NAME] - [EMAIL_ADDRESS][DOMAIN_NAME]" at bounding box center [837, 383] width 1332 height 24
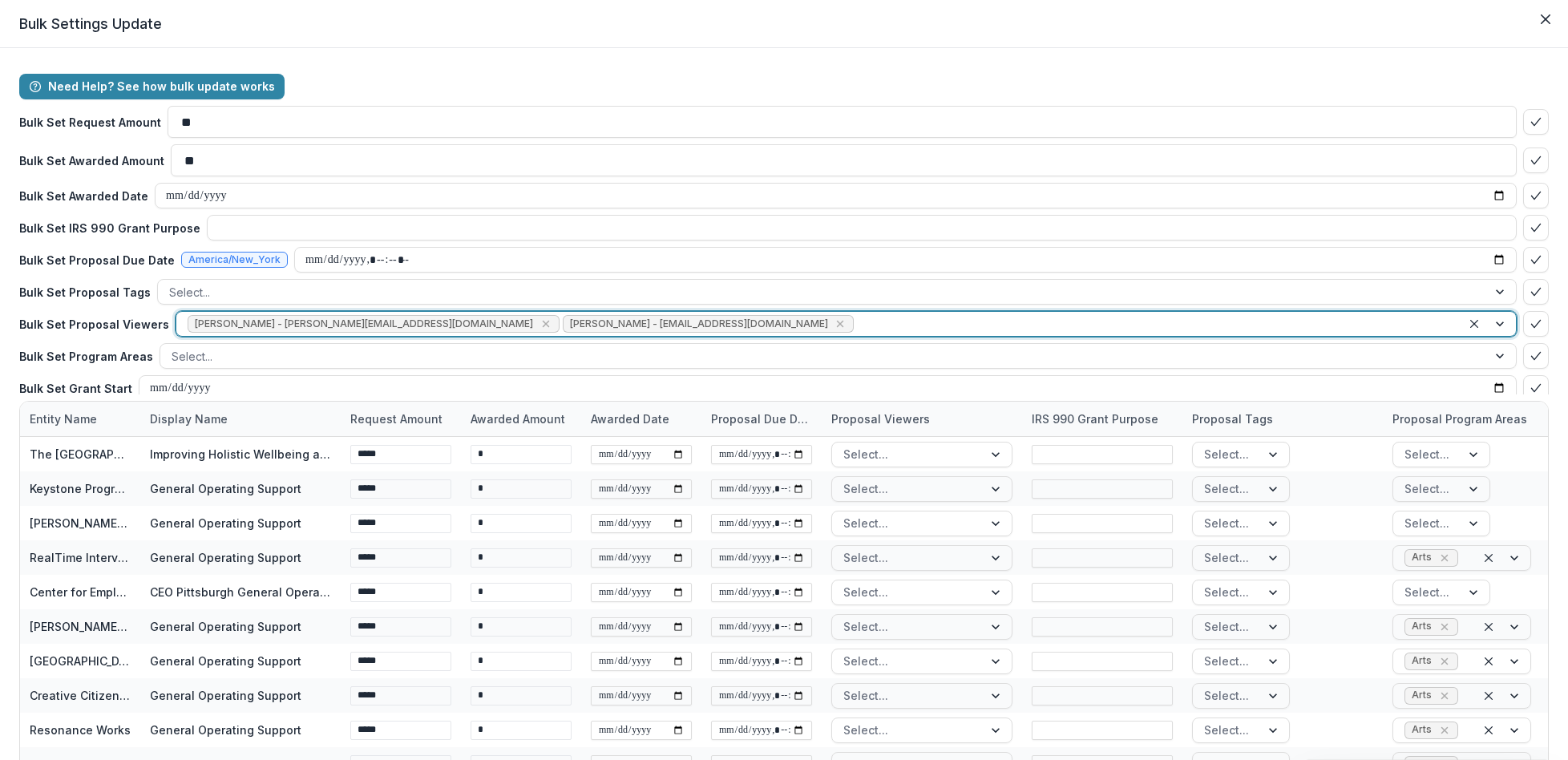
click at [857, 323] on div at bounding box center [1154, 323] width 593 height 20
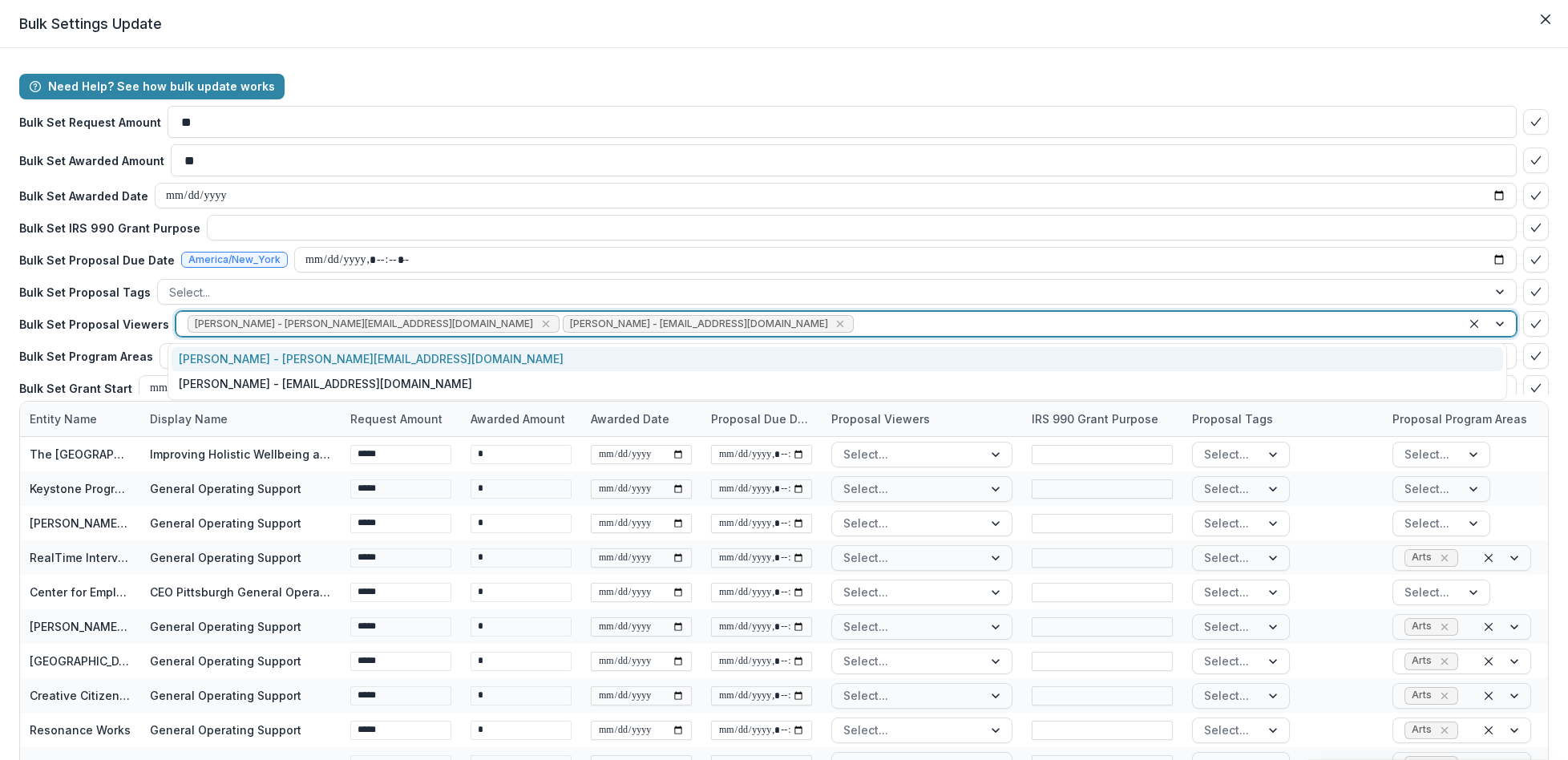
click at [857, 316] on div at bounding box center [1154, 323] width 593 height 20
click at [857, 317] on div at bounding box center [1154, 323] width 593 height 20
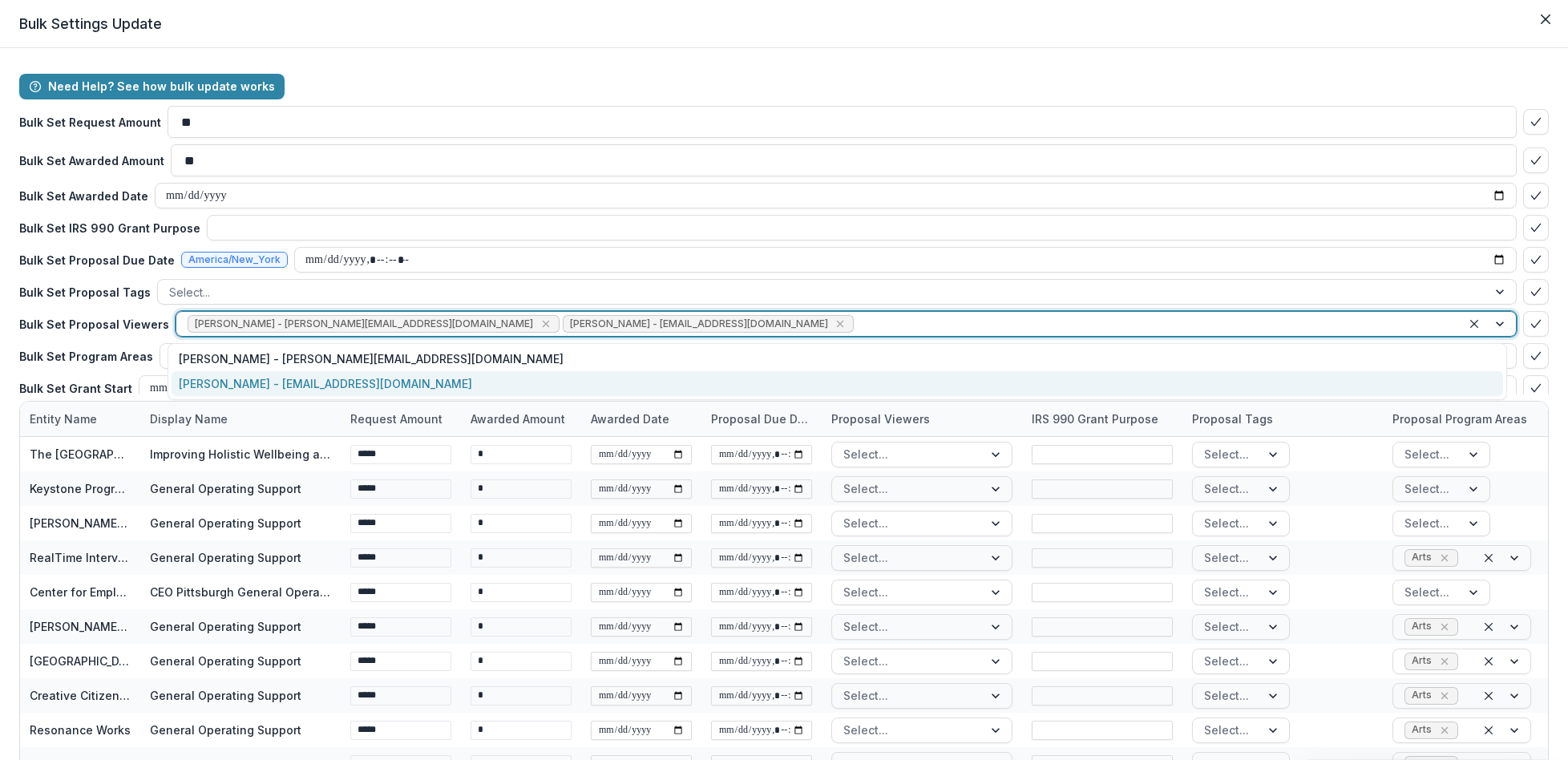
click at [693, 380] on div "[PERSON_NAME] - [EMAIL_ADDRESS][DOMAIN_NAME]" at bounding box center [837, 383] width 1332 height 24
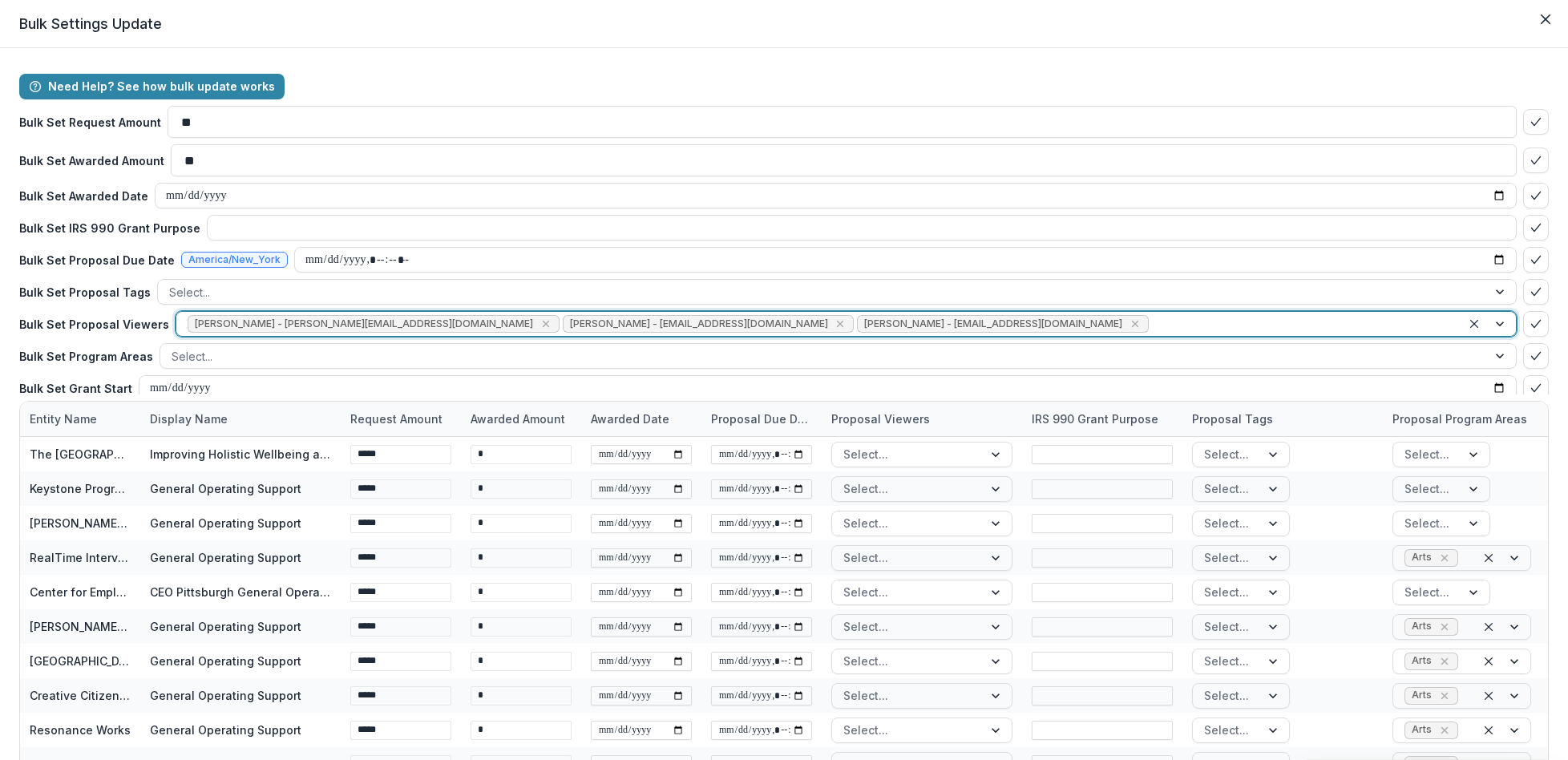
click at [1530, 322] on icon "bulk-confirm-option" at bounding box center [1536, 323] width 13 height 13
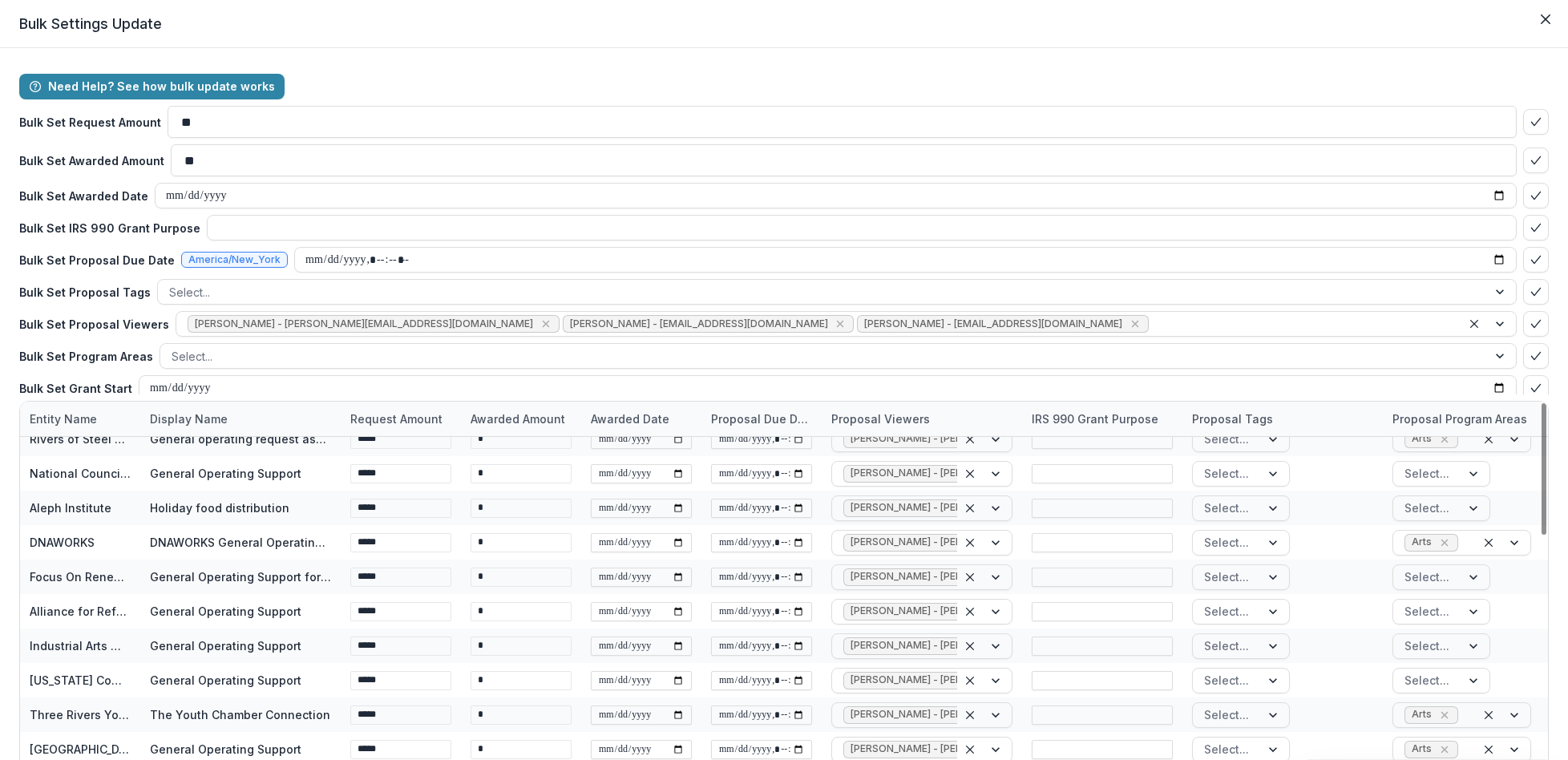
scroll to position [180, 0]
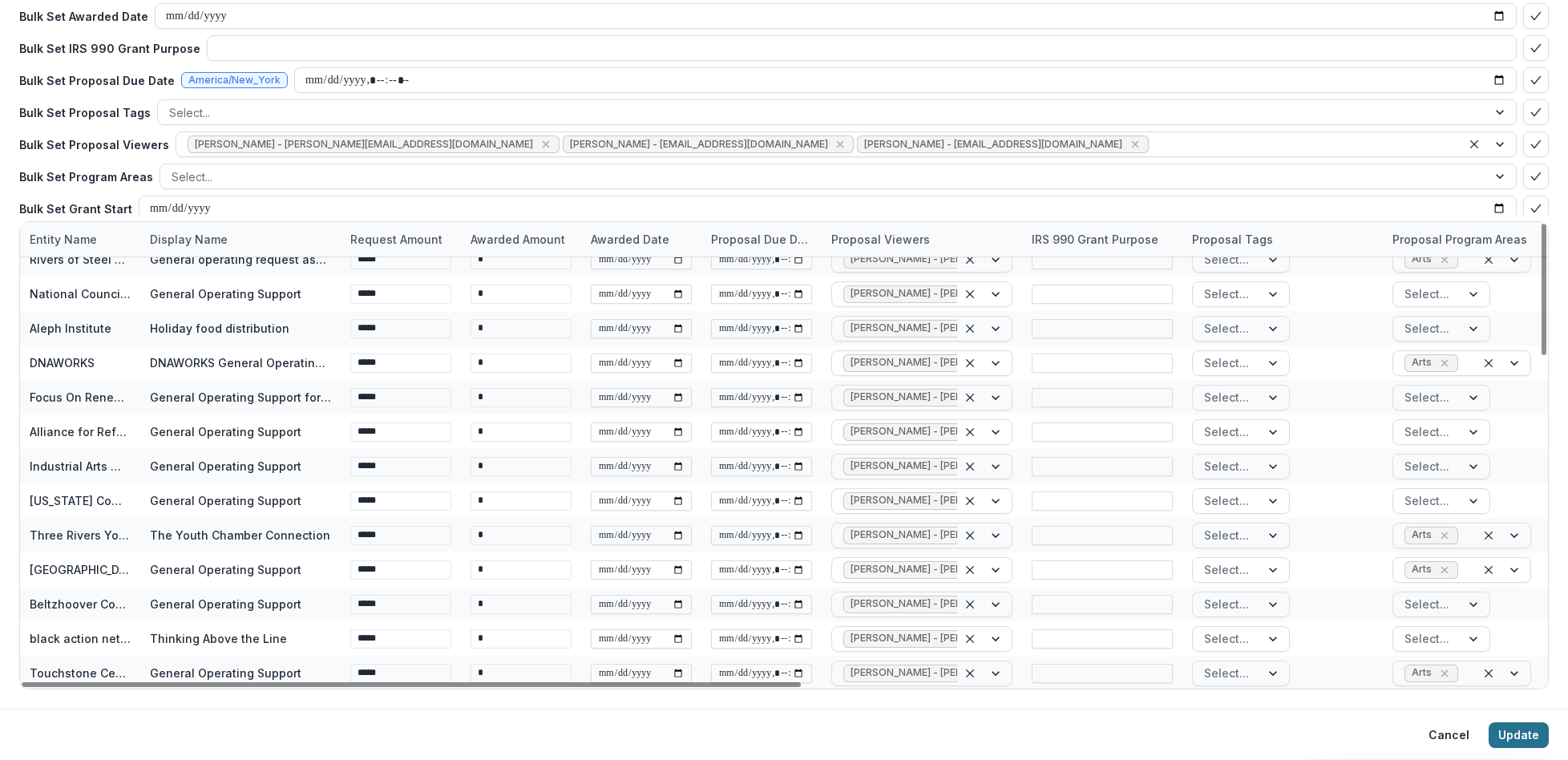
click at [1508, 733] on button "Update" at bounding box center [1518, 734] width 60 height 25
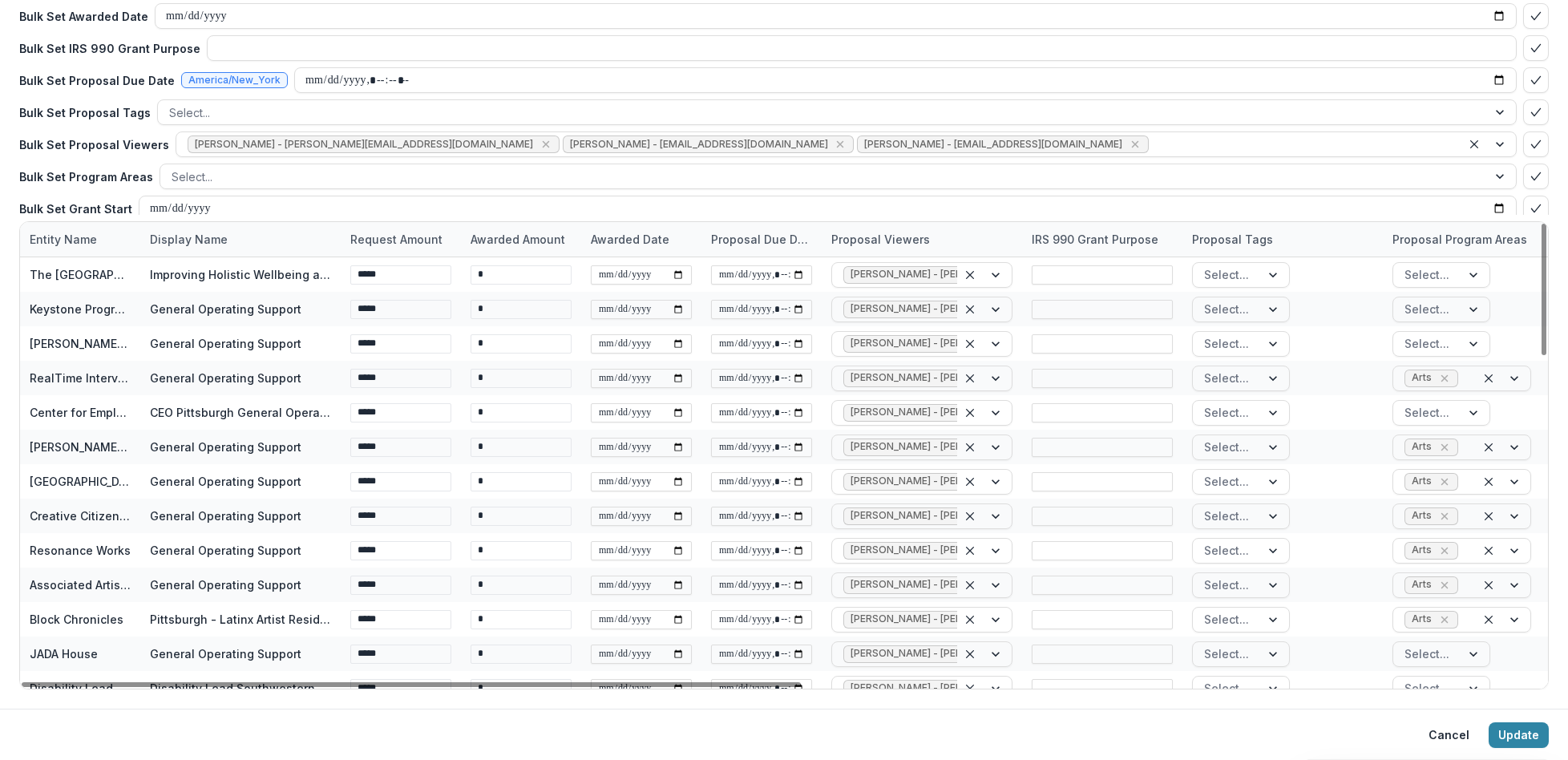
scroll to position [0, 0]
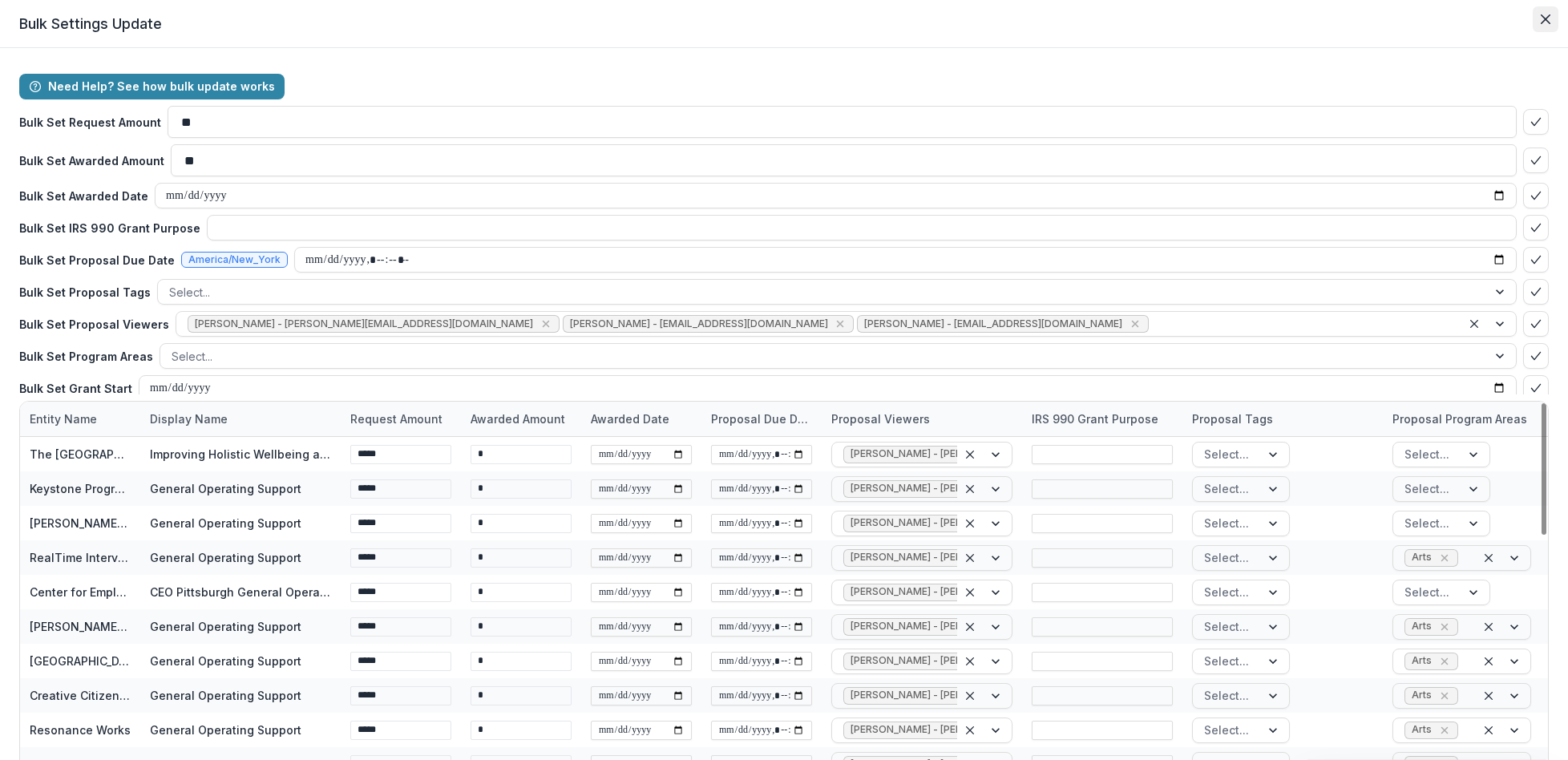
click at [1541, 20] on icon "Close" at bounding box center [1545, 19] width 10 height 10
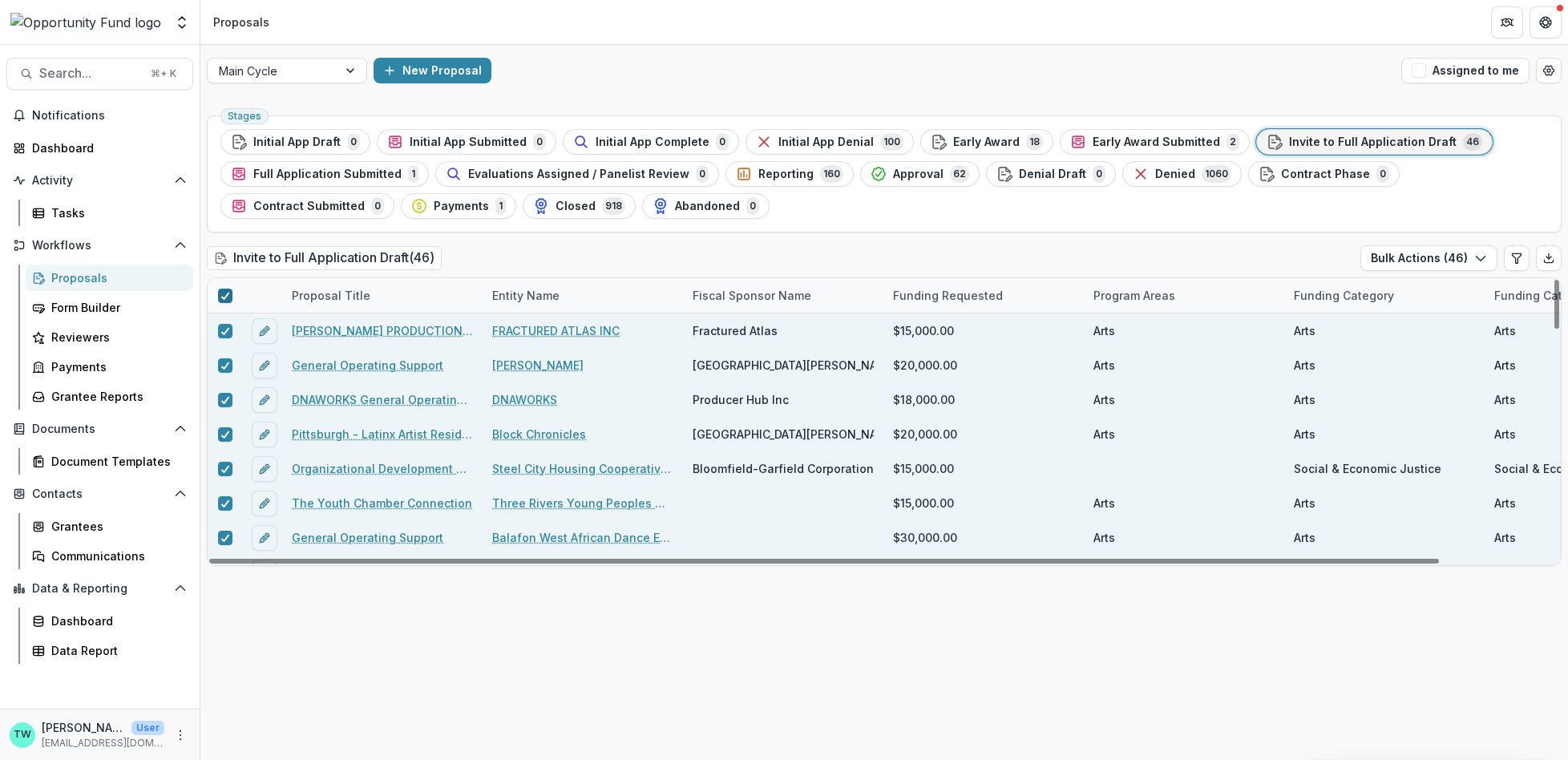
click at [225, 297] on icon at bounding box center [225, 295] width 10 height 8
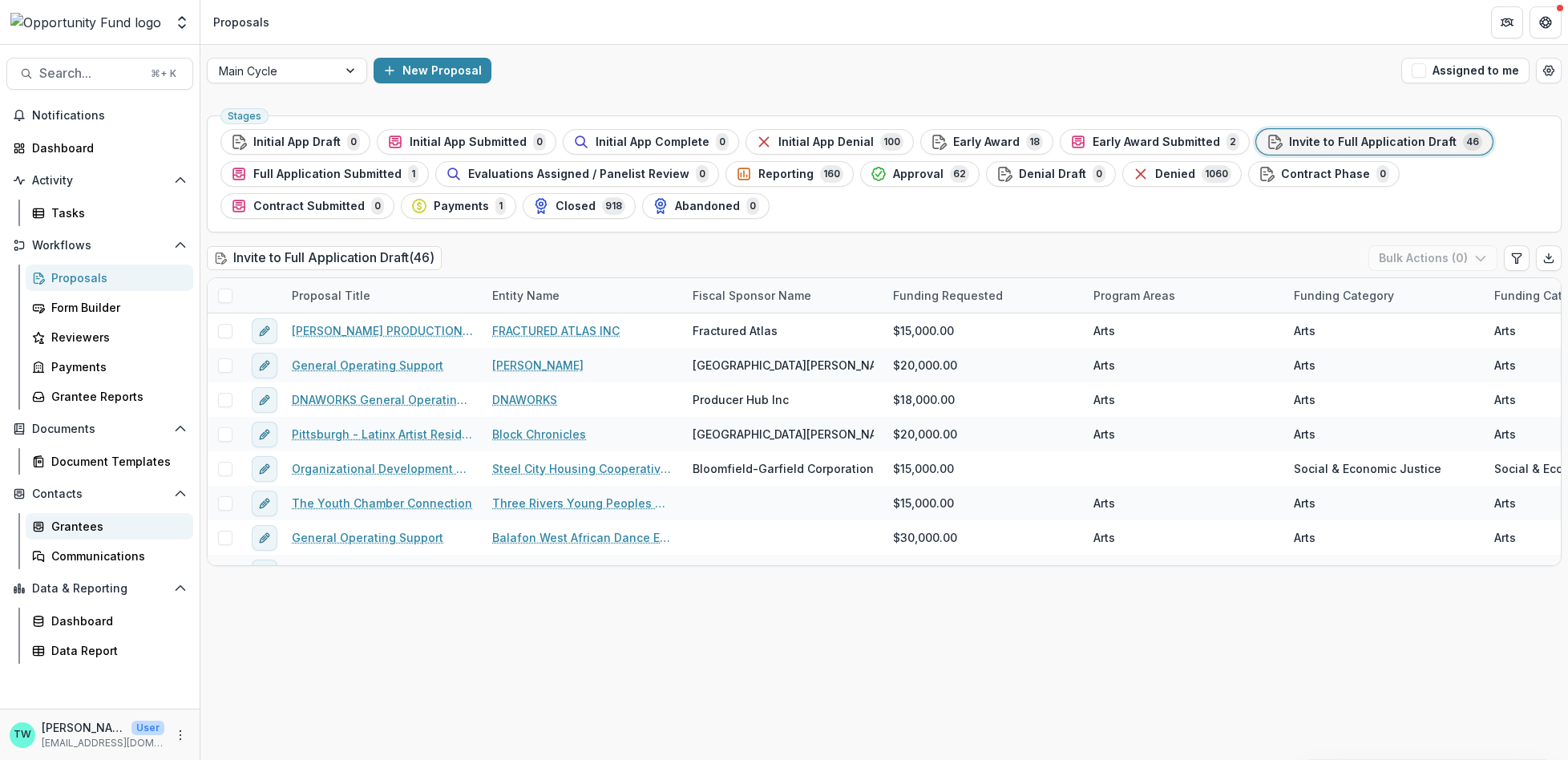
click at [78, 521] on div "Grantees" at bounding box center [116, 526] width 129 height 17
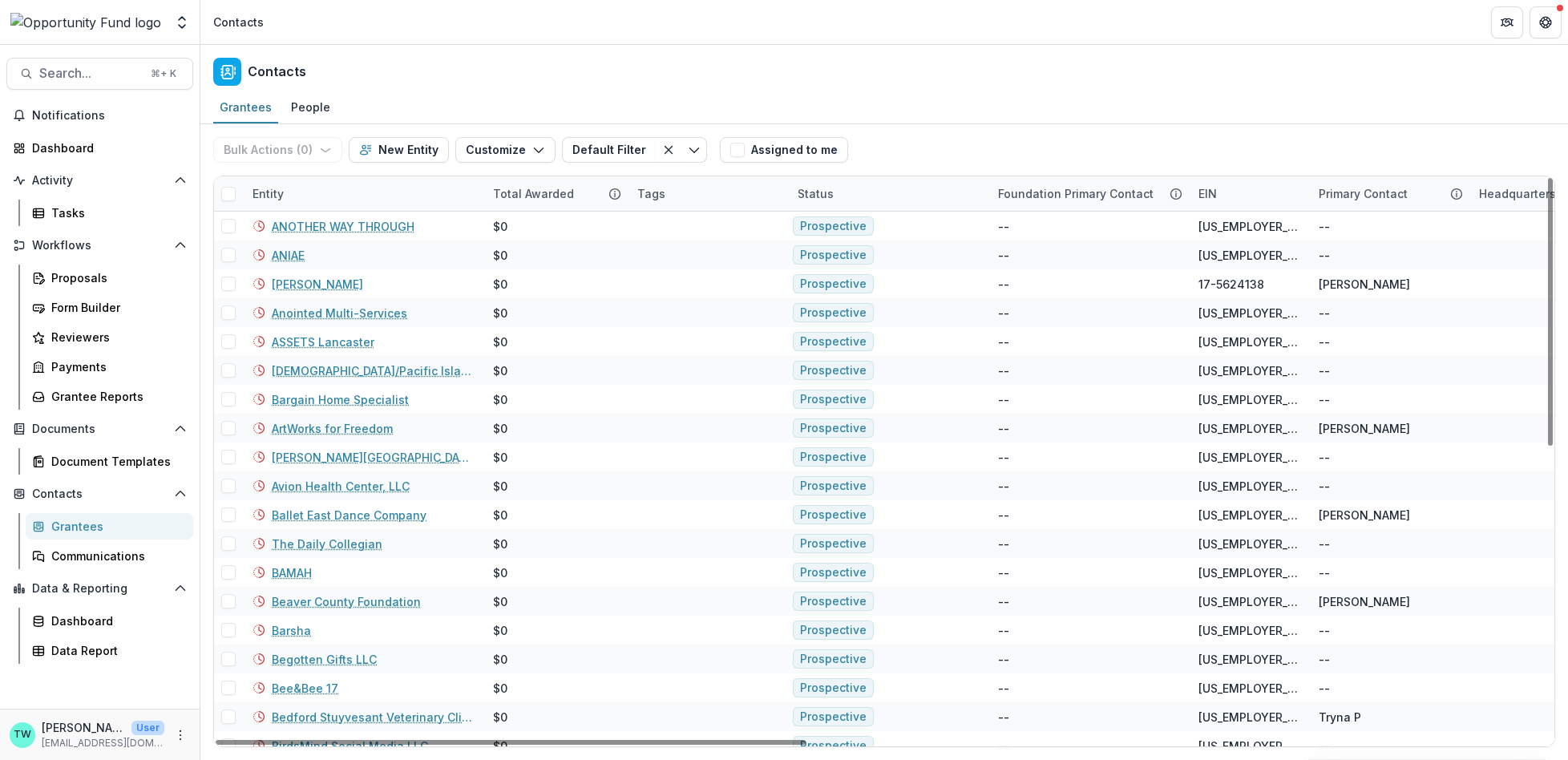
click at [356, 188] on div "Entity" at bounding box center [364, 193] width 241 height 35
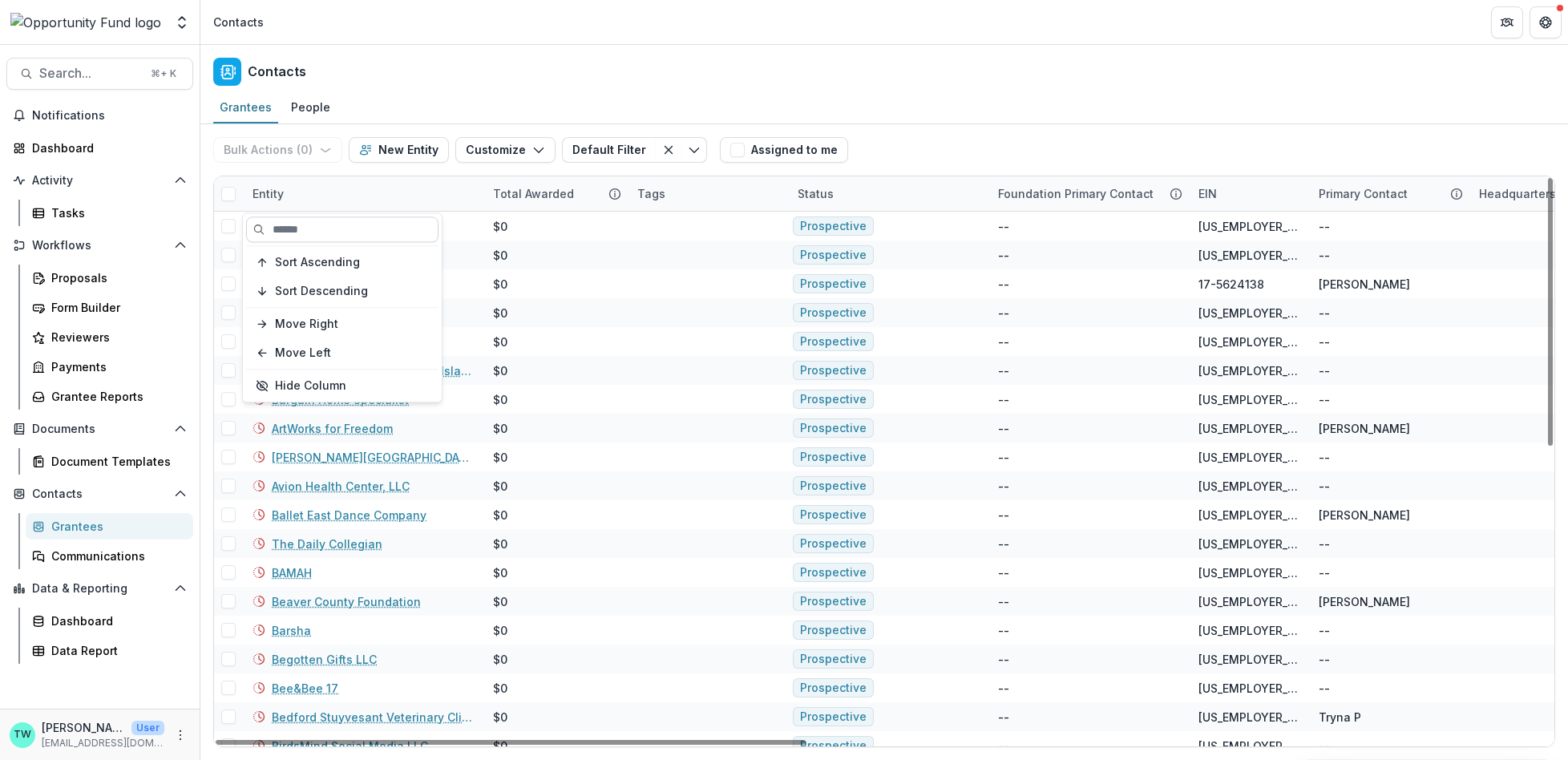
click at [357, 225] on input at bounding box center [342, 228] width 193 height 25
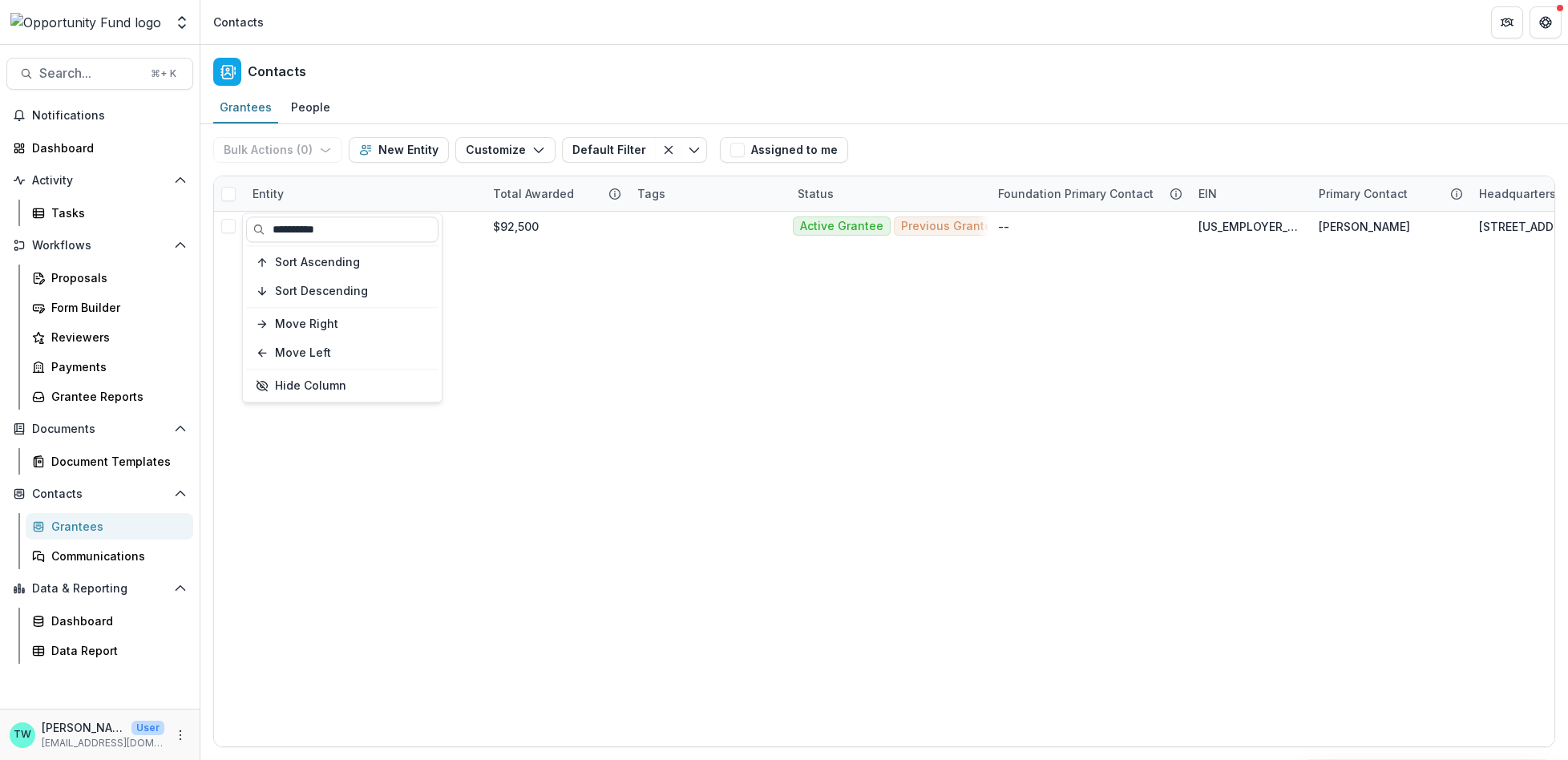
type input "**********"
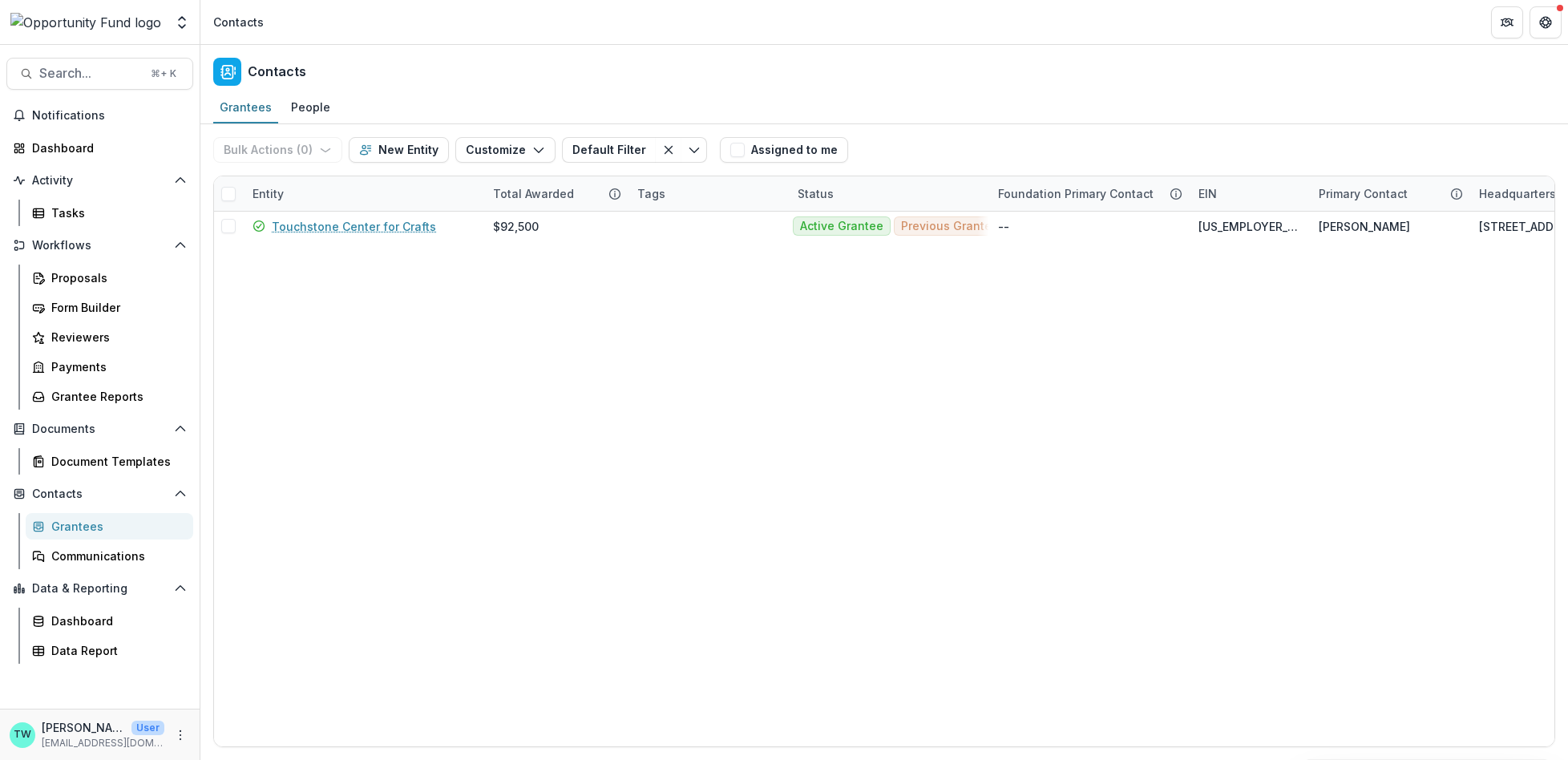
click at [790, 74] on div "Contacts" at bounding box center [884, 68] width 1367 height 47
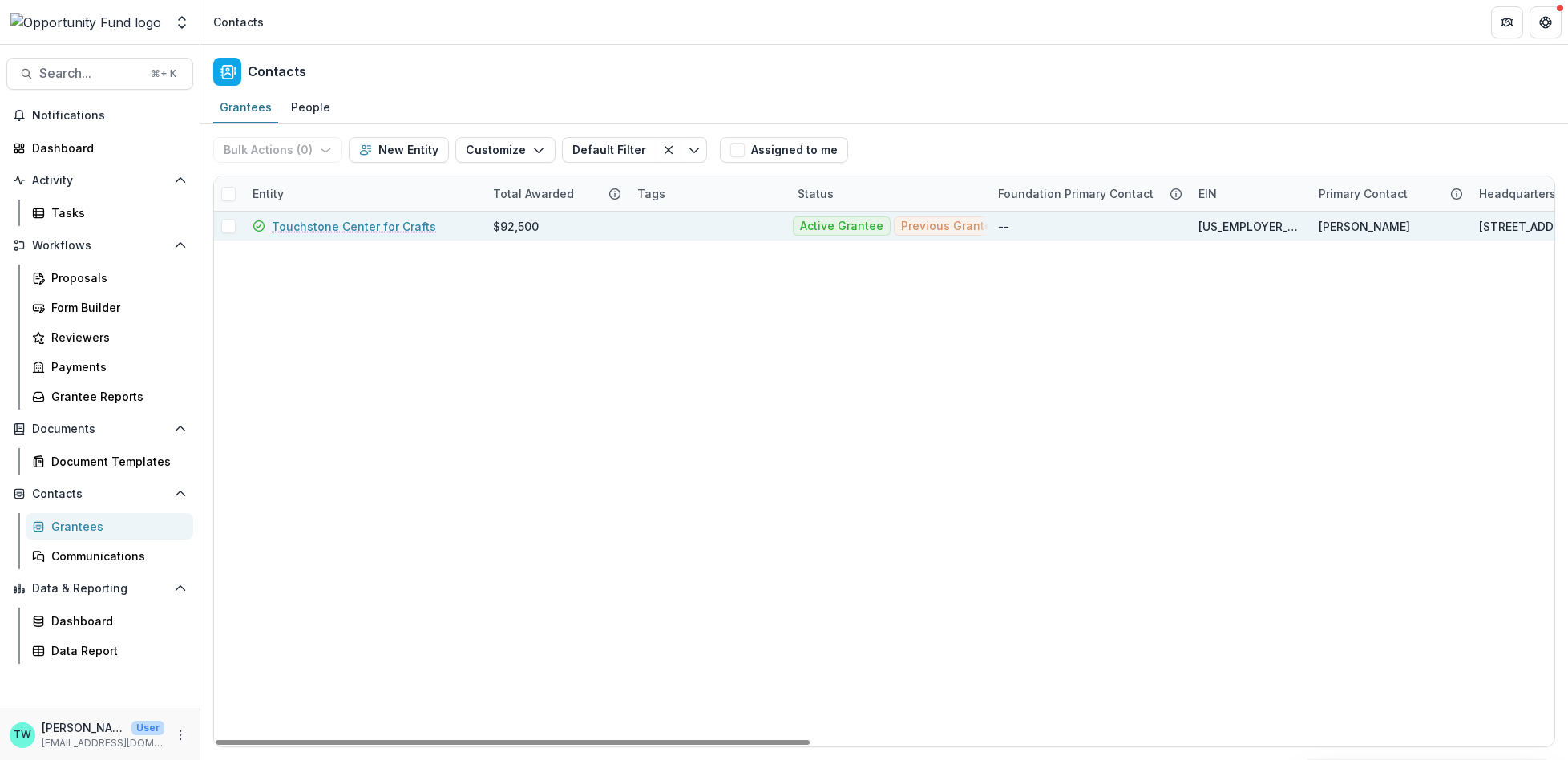
click at [396, 220] on link "Touchstone Center for Crafts" at bounding box center [354, 226] width 164 height 17
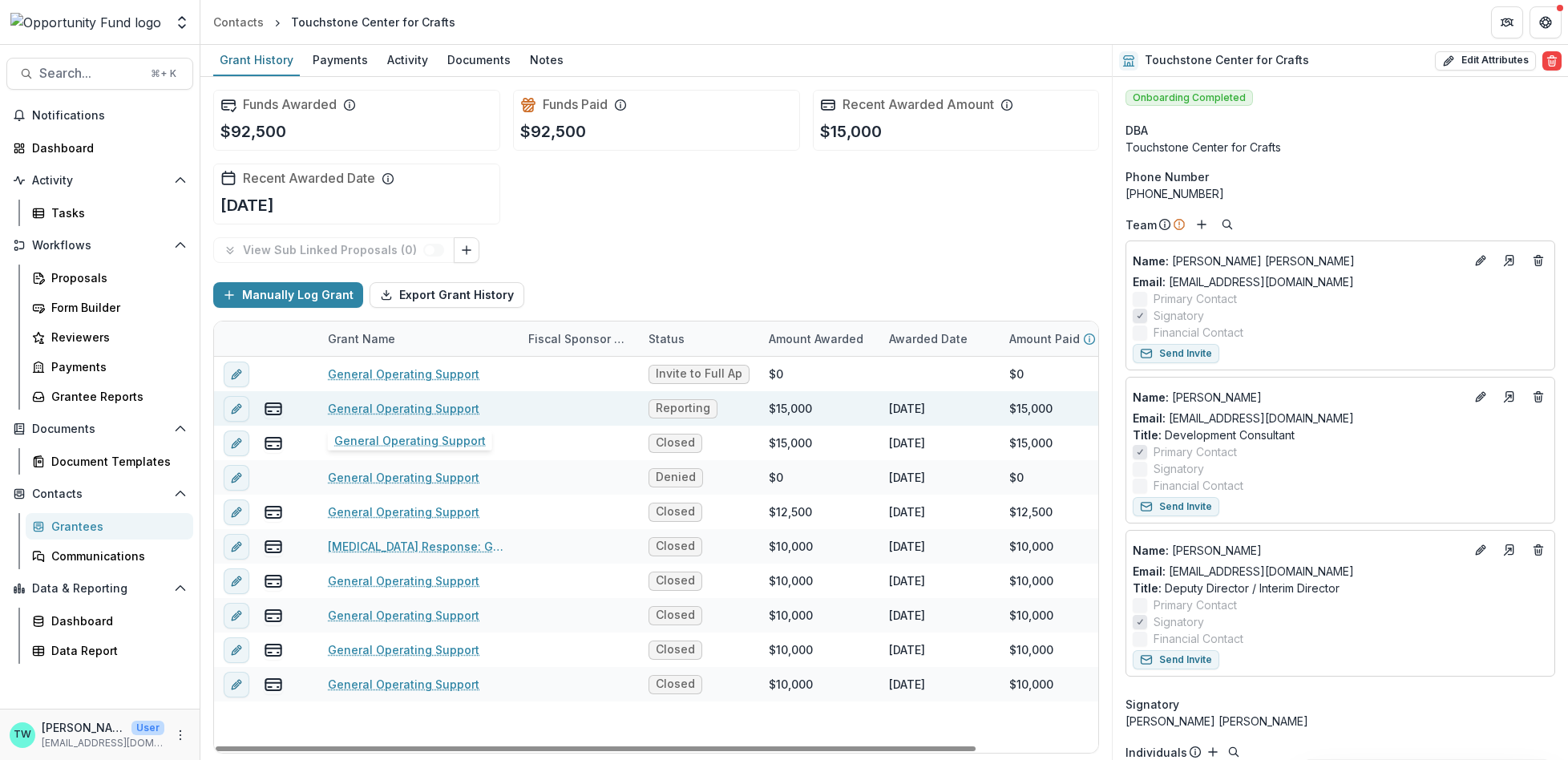
click at [419, 404] on link "General Operating Support" at bounding box center [404, 408] width 152 height 17
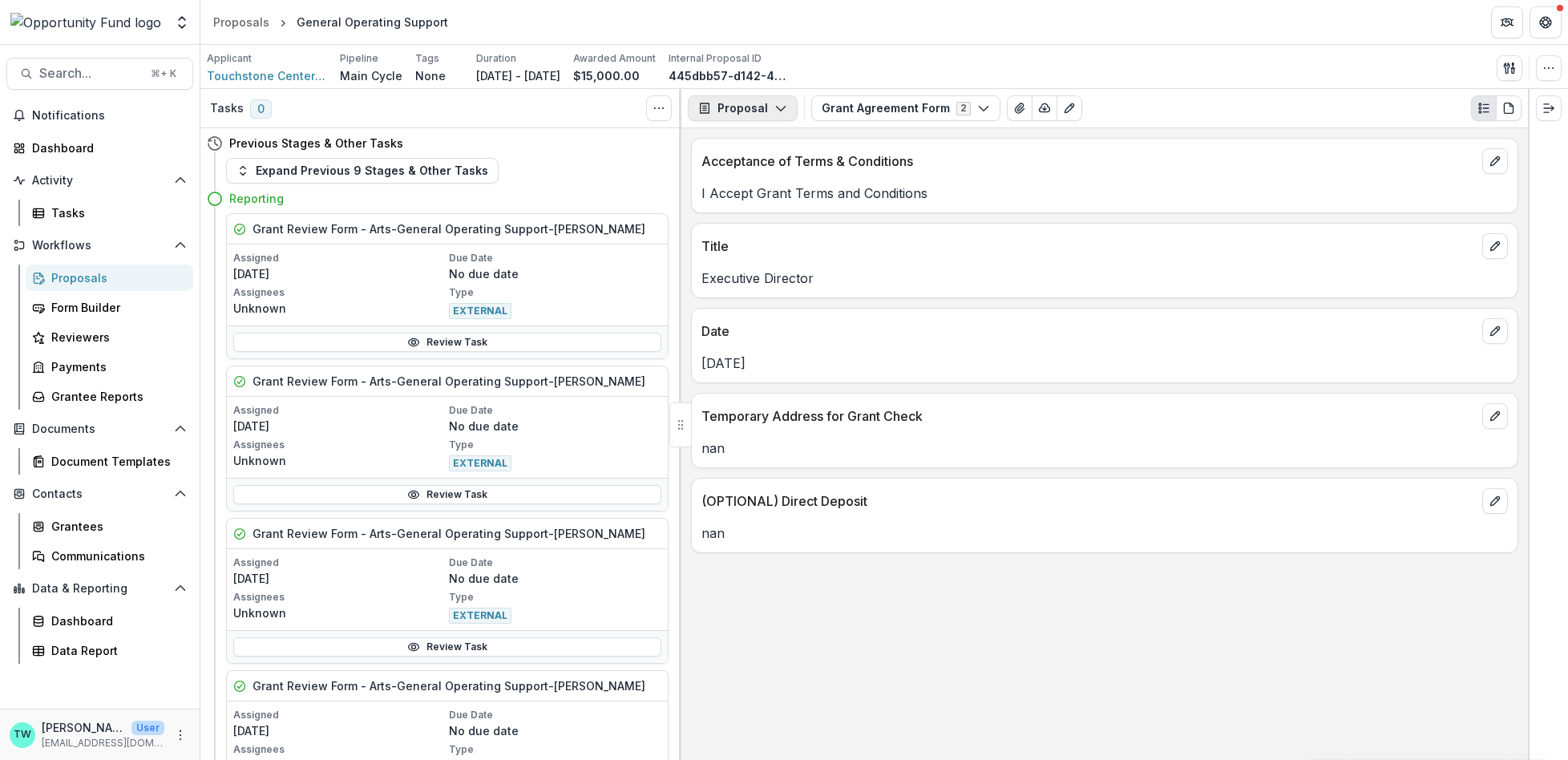
click at [779, 109] on polyline "button" at bounding box center [781, 109] width 9 height 5
click at [774, 187] on button "Reports" at bounding box center [783, 197] width 184 height 26
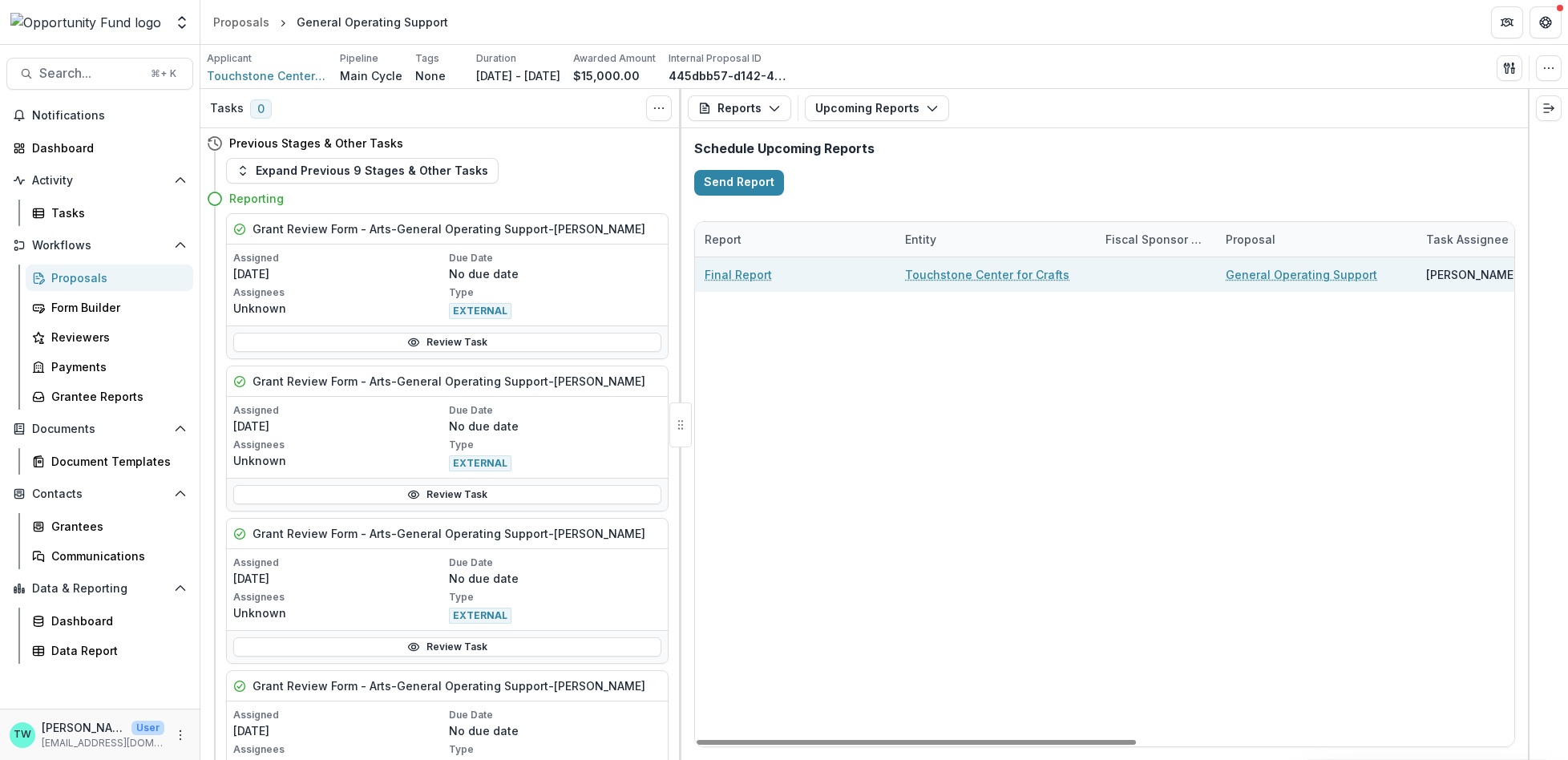
click at [740, 273] on link "Final Report" at bounding box center [738, 274] width 67 height 17
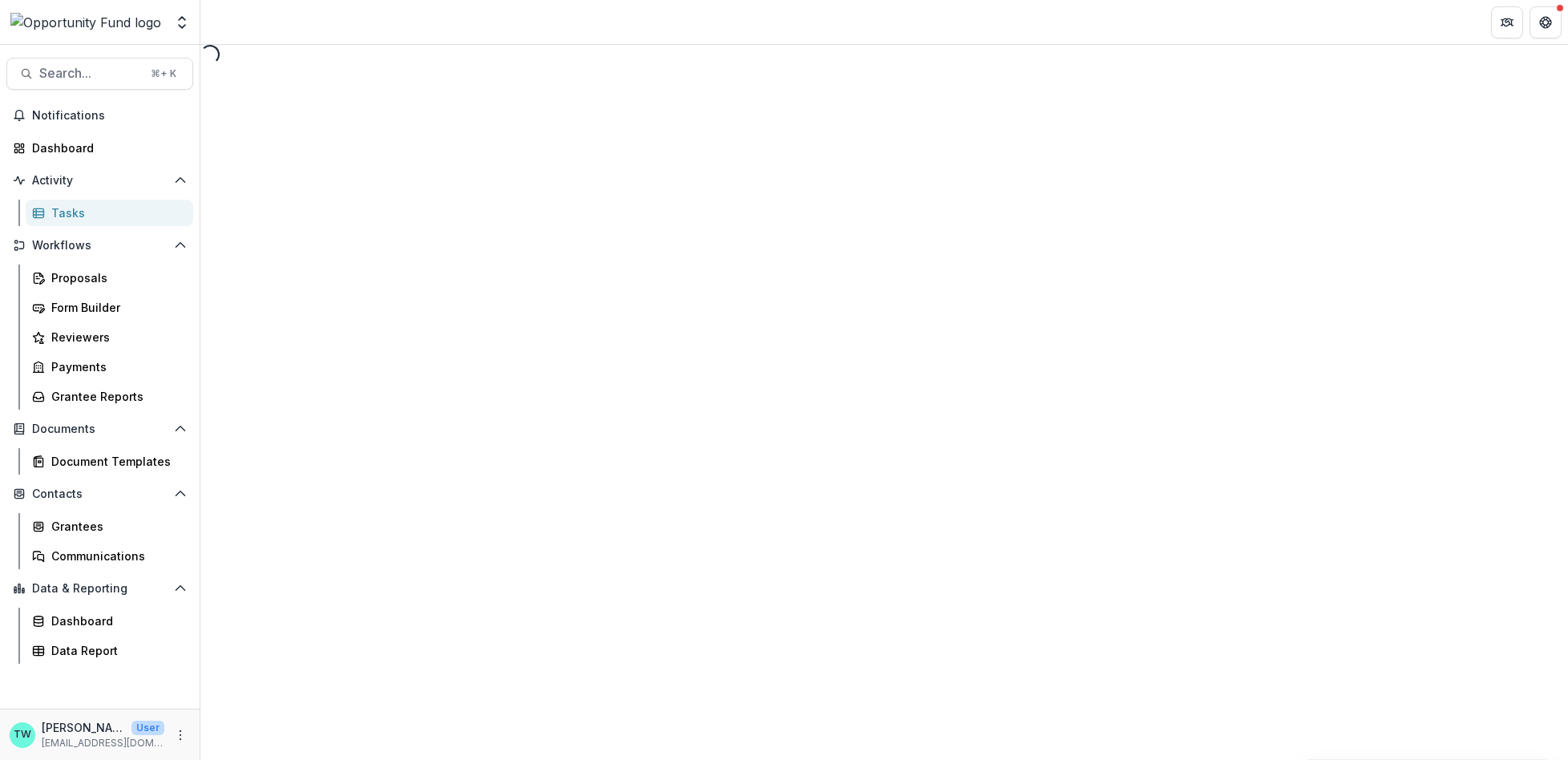
select select "********"
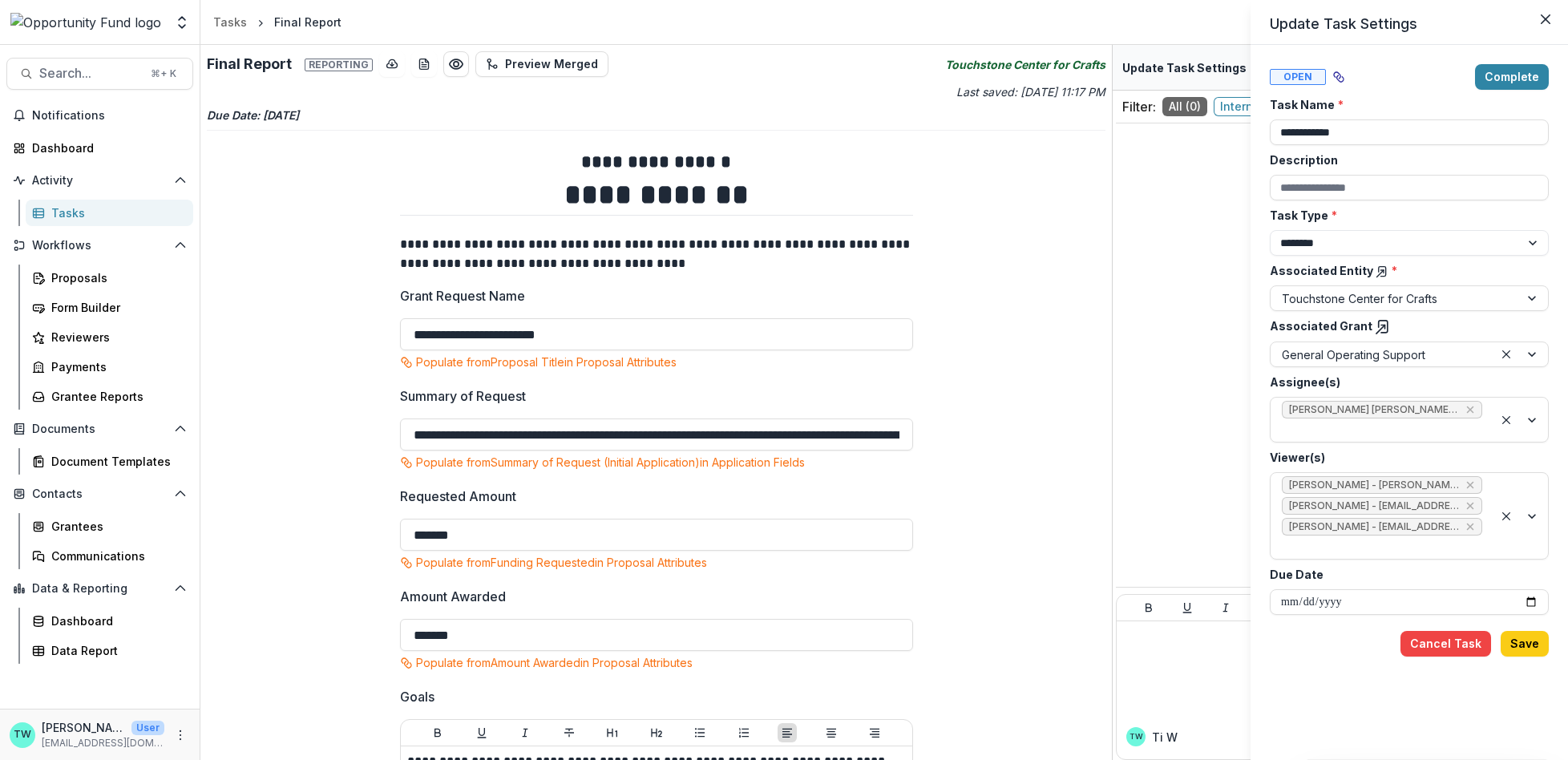
drag, startPoint x: 1110, startPoint y: 111, endPoint x: 1087, endPoint y: 358, distance: 248.1
click at [1087, 358] on div "**********" at bounding box center [784, 380] width 1568 height 760
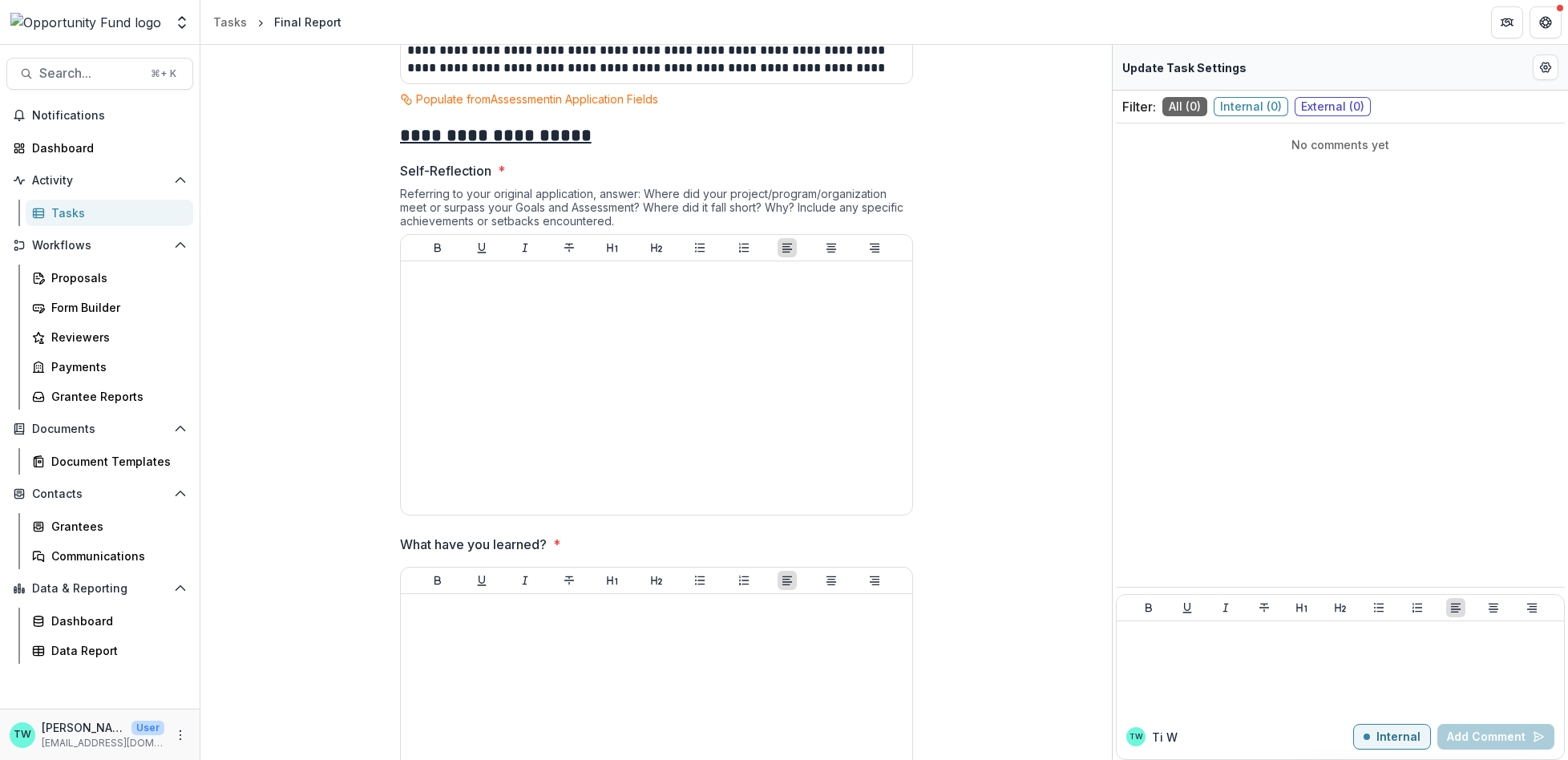
scroll to position [1795, 0]
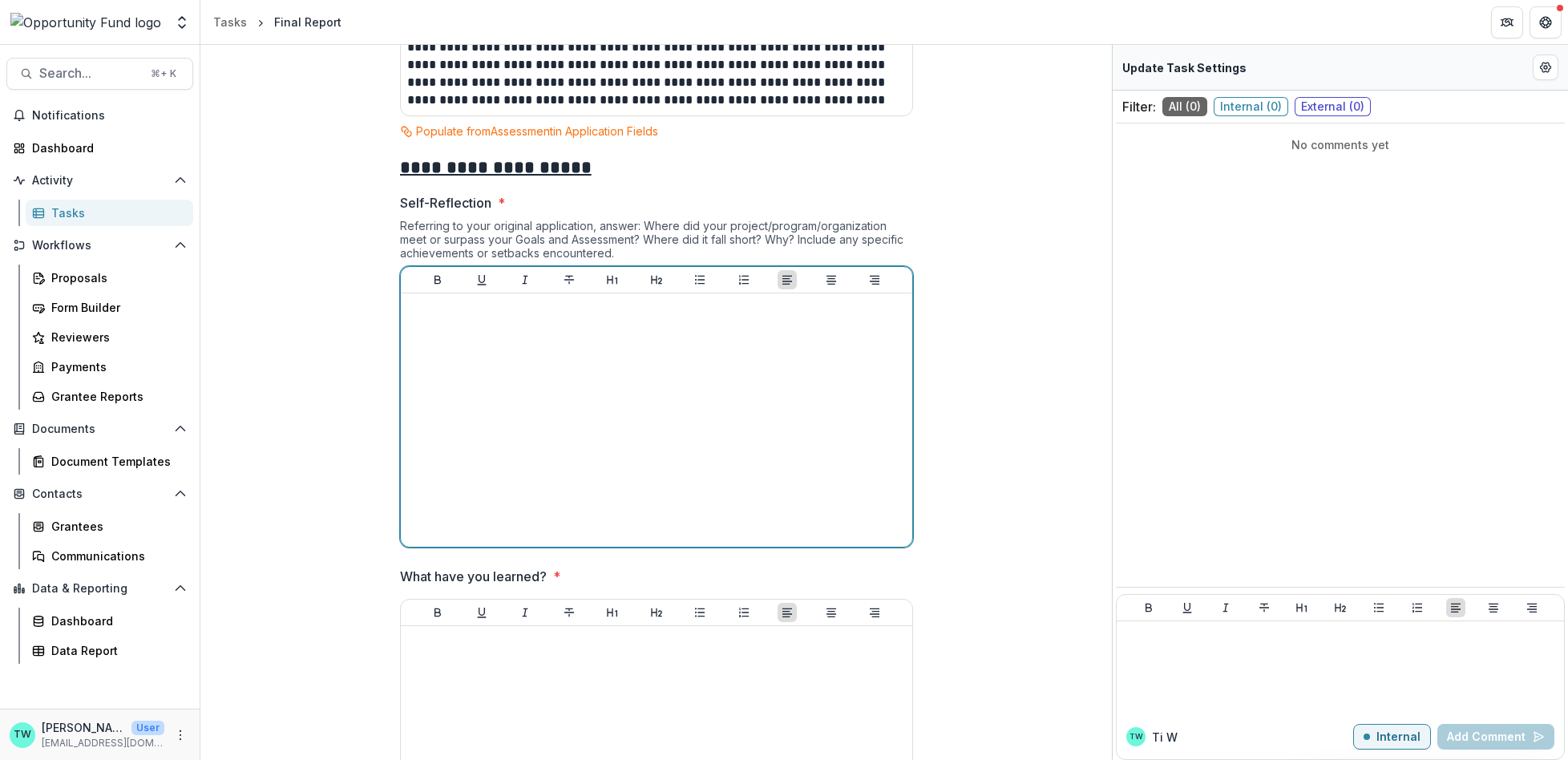
click at [764, 302] on p at bounding box center [657, 309] width 499 height 17
drag, startPoint x: 516, startPoint y: 315, endPoint x: 384, endPoint y: 285, distance: 135.4
click at [387, 285] on div "**********" at bounding box center [657, 530] width 539 height 4378
copy p "**********"
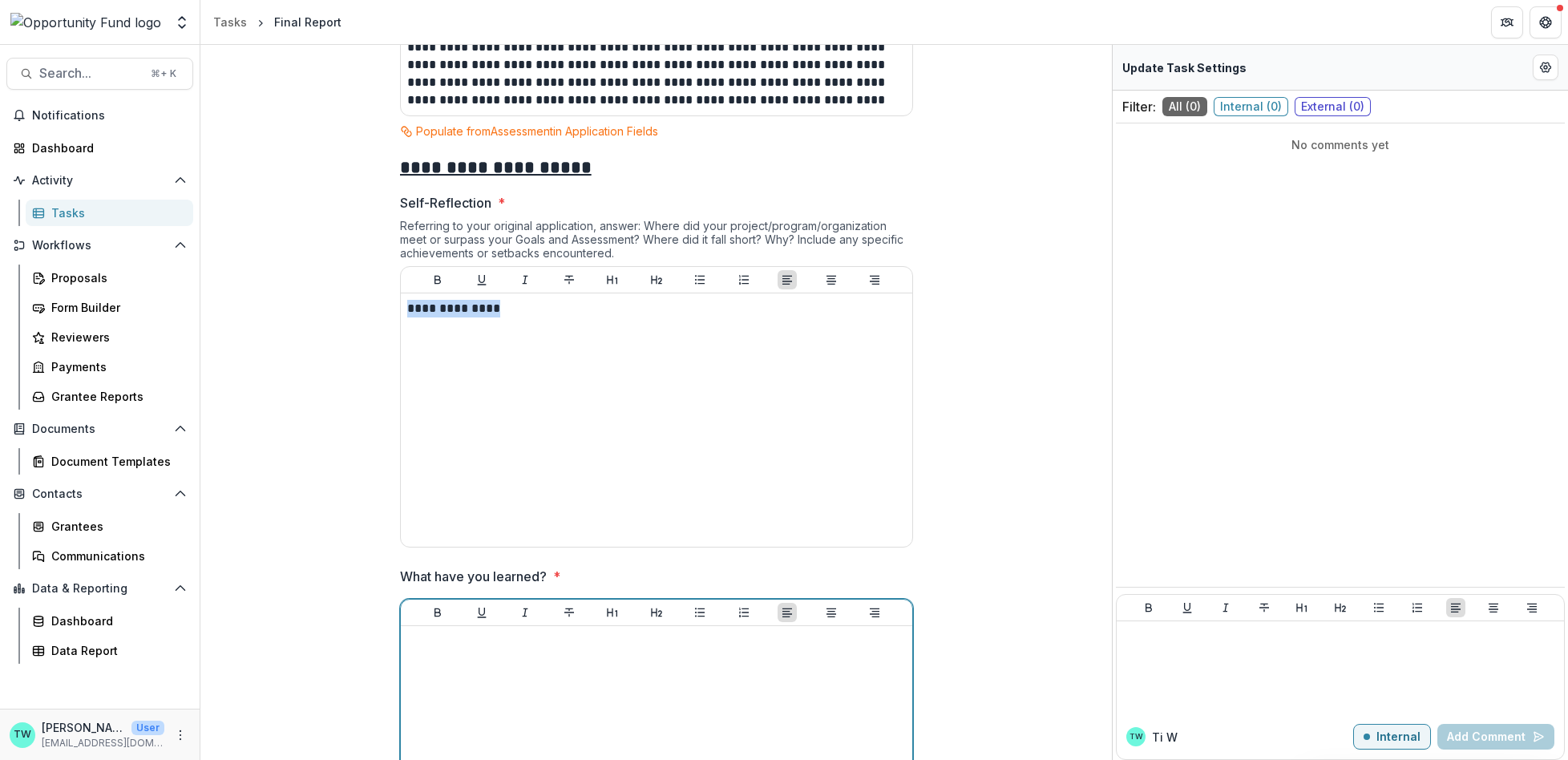
click at [453, 653] on div at bounding box center [657, 752] width 499 height 241
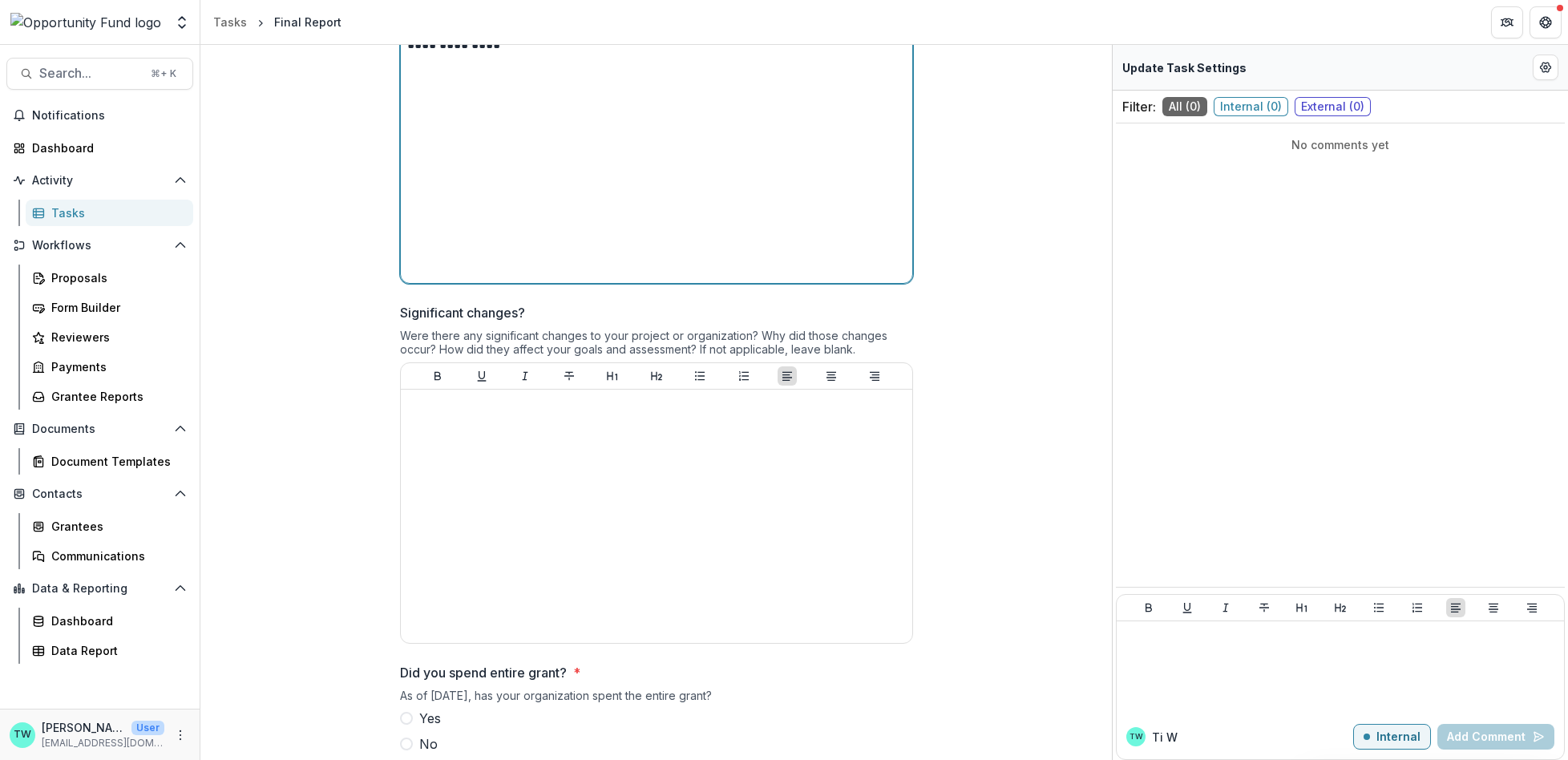
scroll to position [2399, 0]
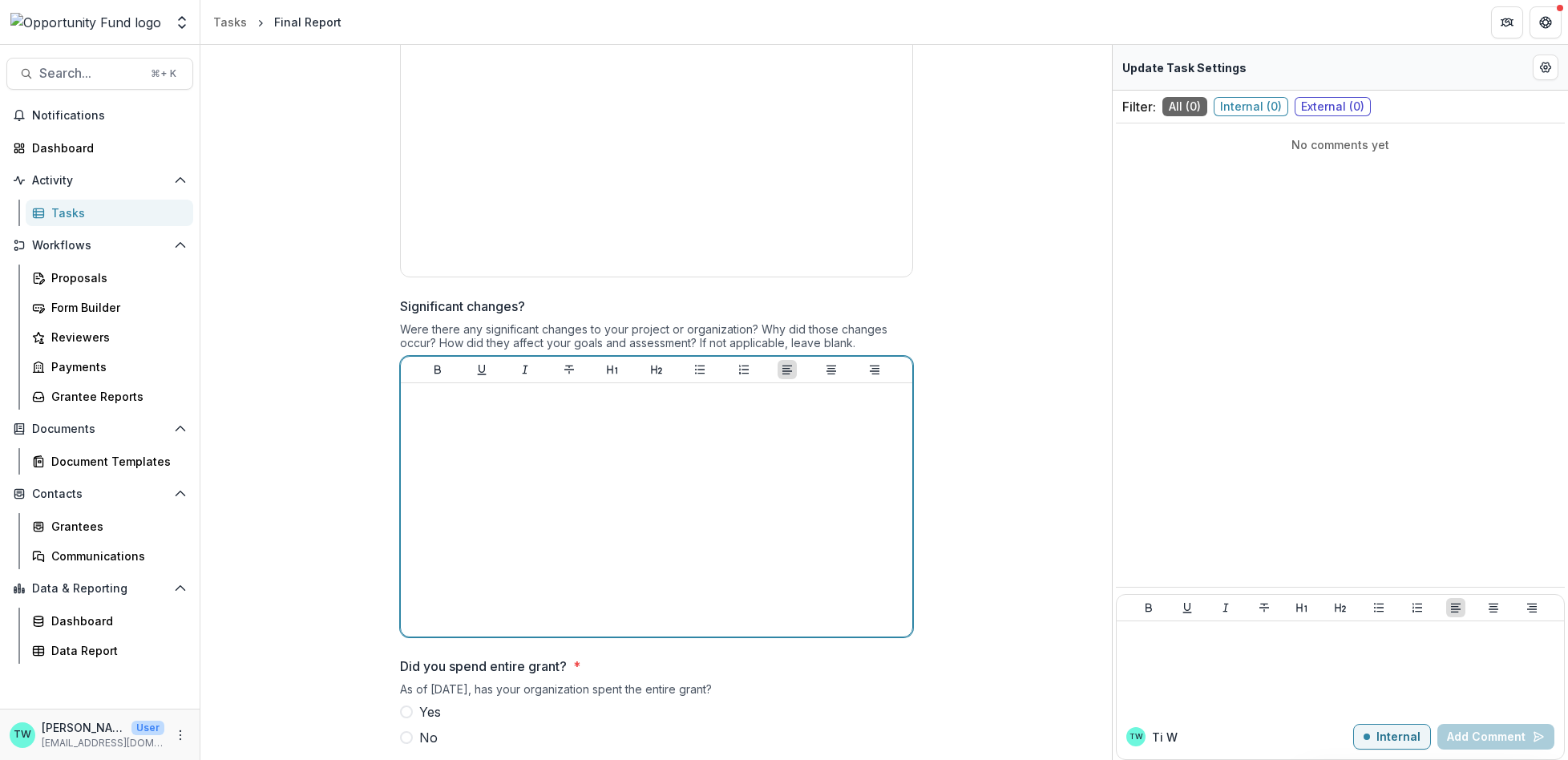
click at [607, 420] on div at bounding box center [657, 510] width 499 height 241
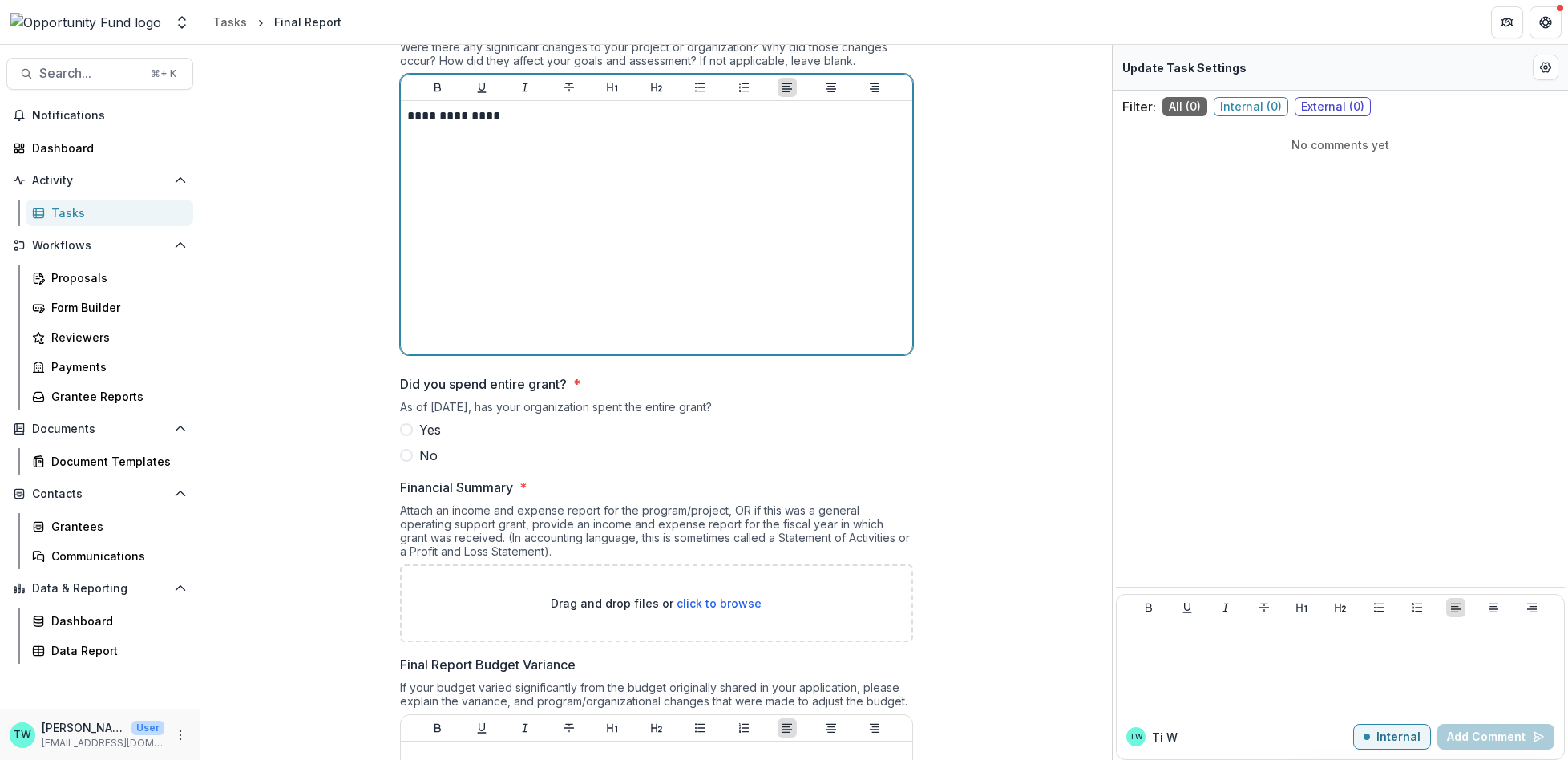
scroll to position [2700, 0]
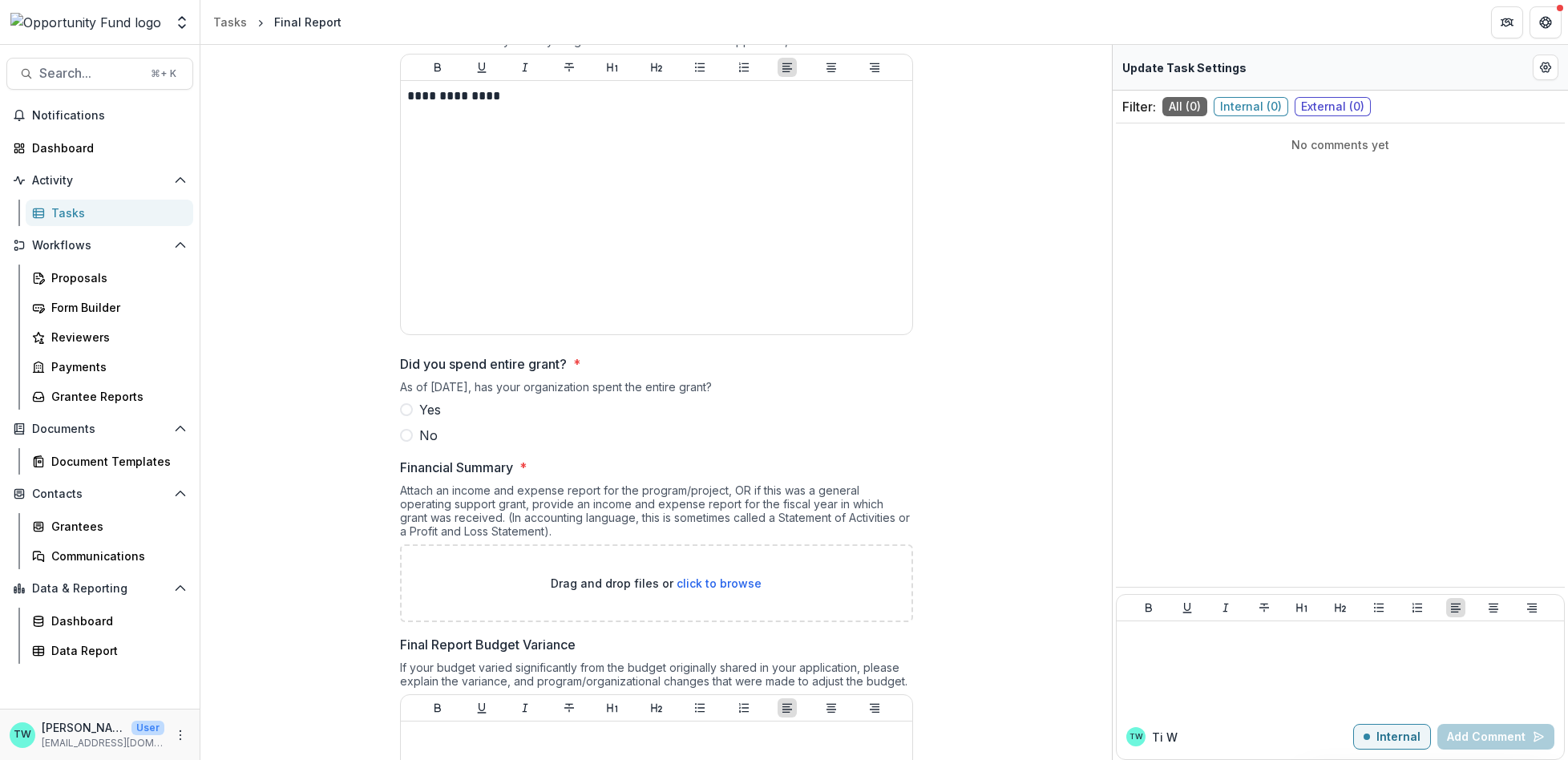
click at [406, 403] on span at bounding box center [406, 409] width 13 height 13
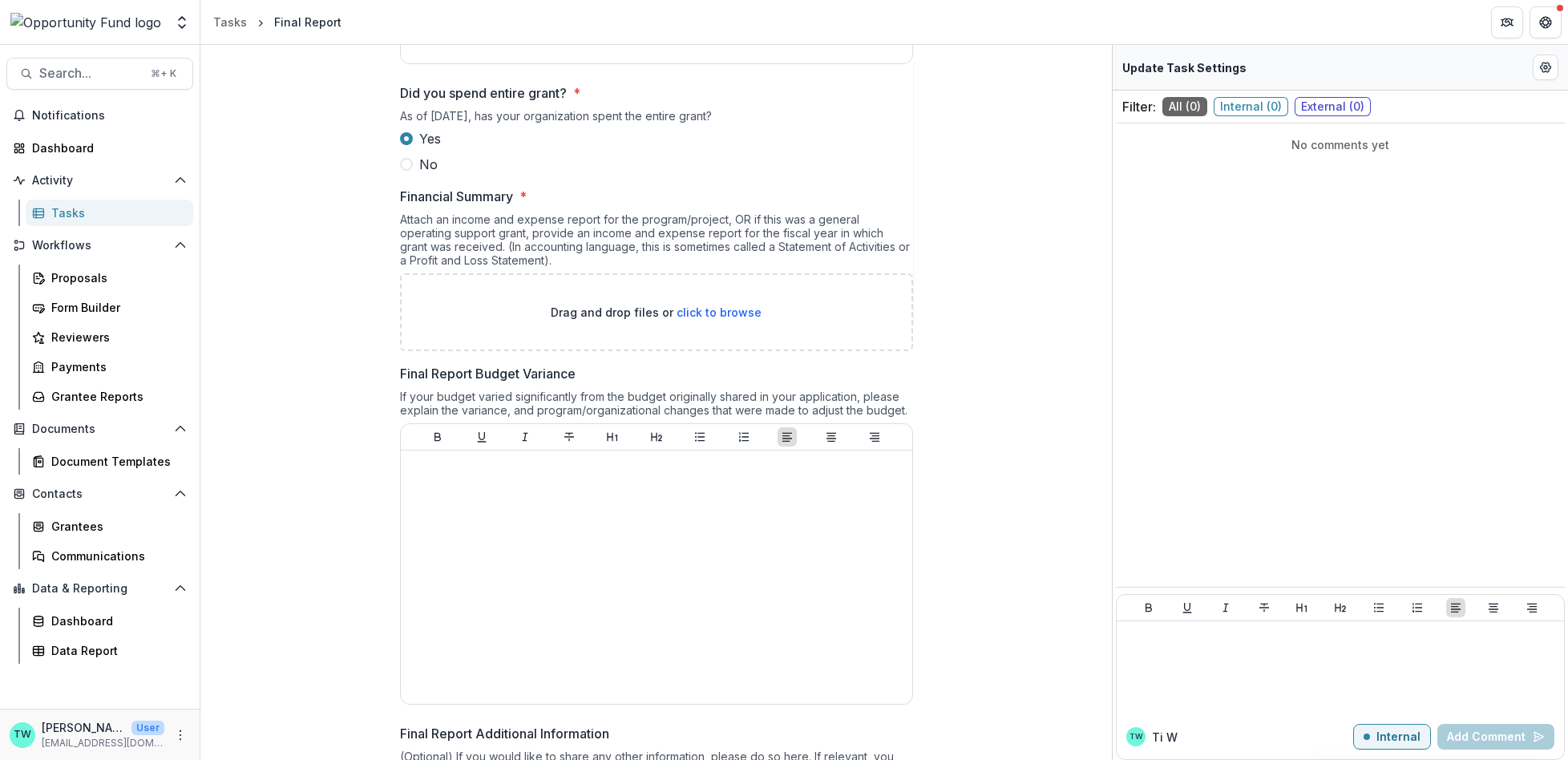
scroll to position [2984, 0]
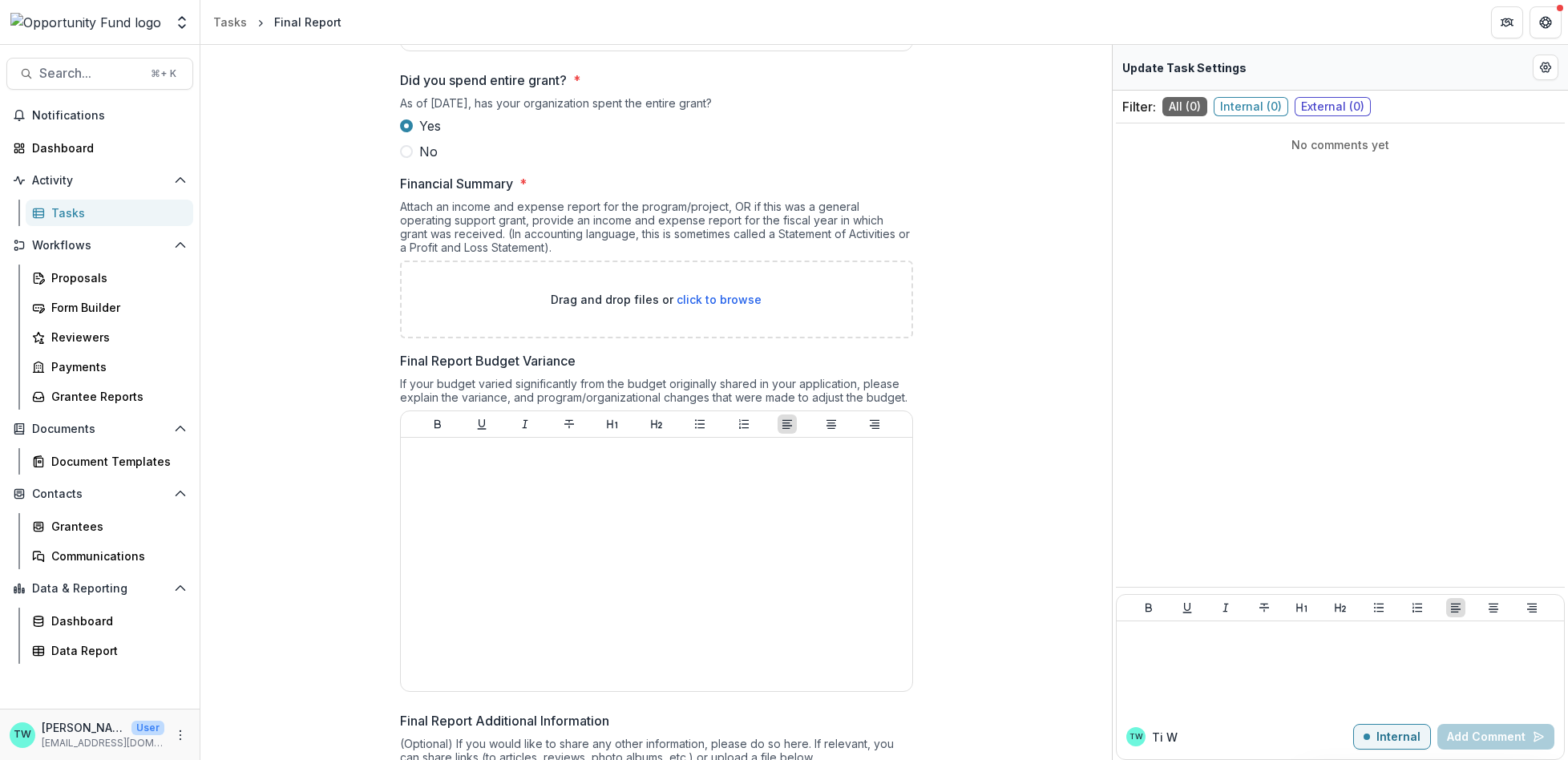
click at [729, 295] on span "click to browse" at bounding box center [719, 300] width 85 height 14
type input "**********"
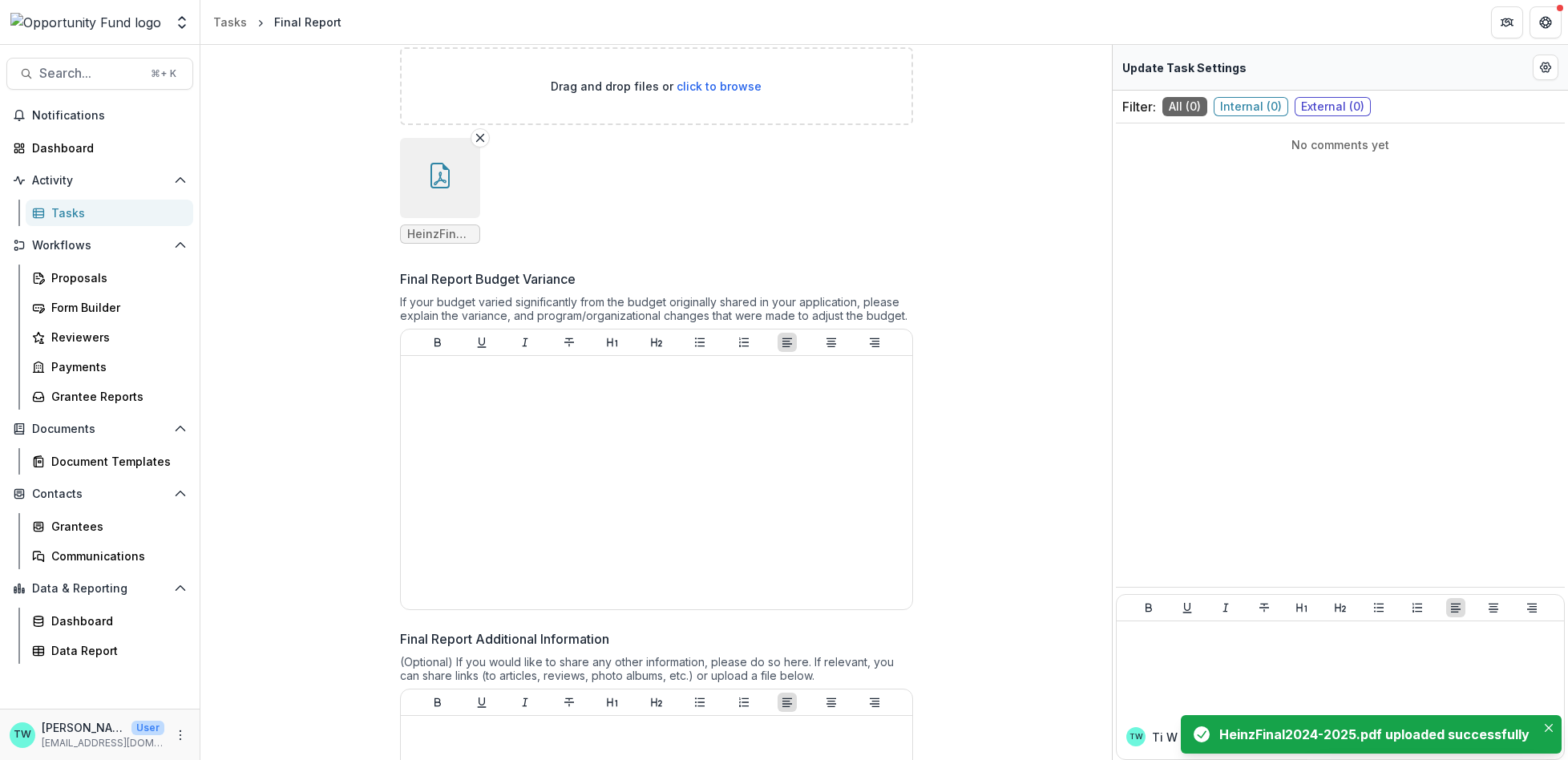
scroll to position [3209, 0]
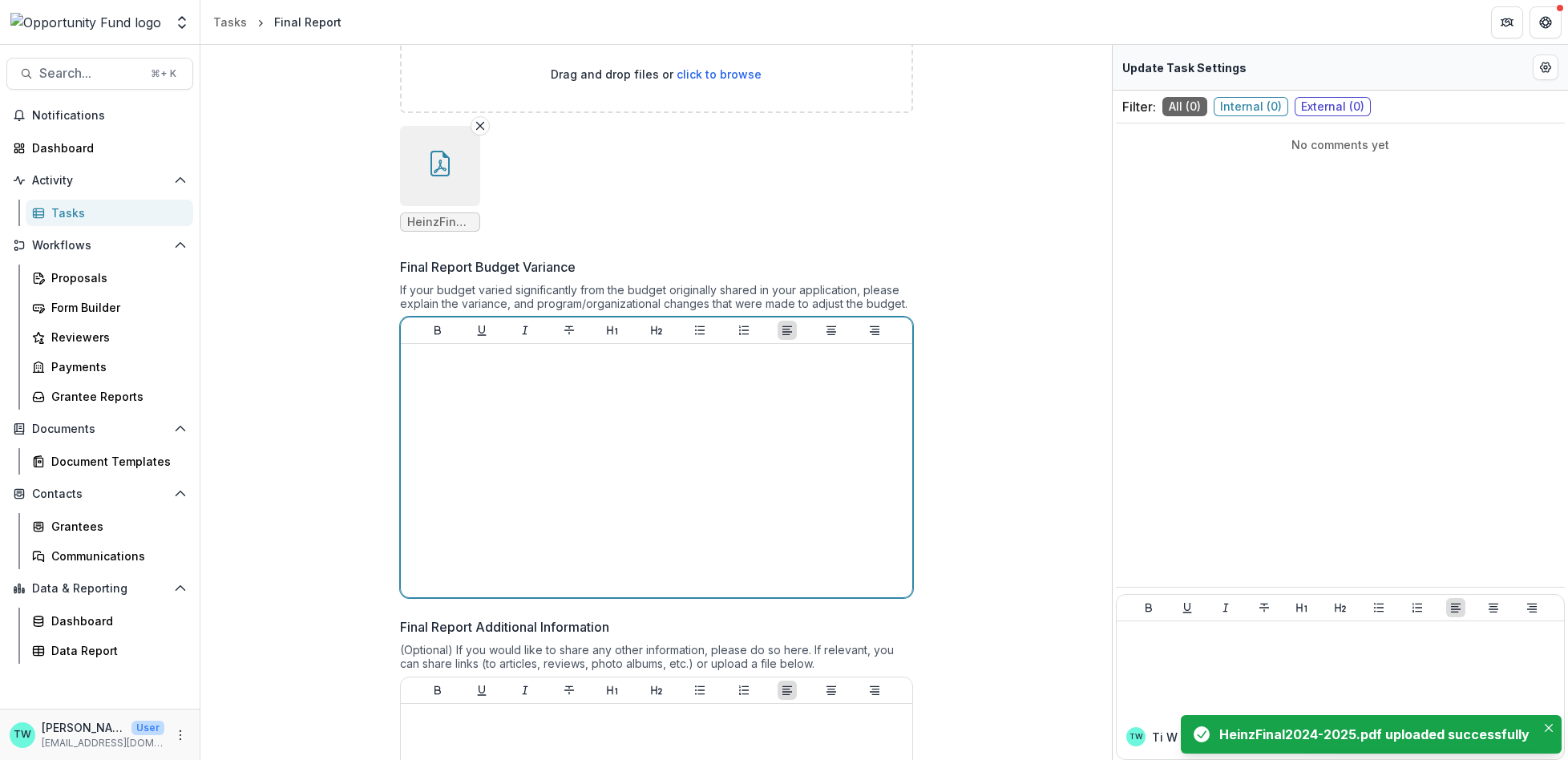
click at [594, 394] on div at bounding box center [657, 471] width 499 height 241
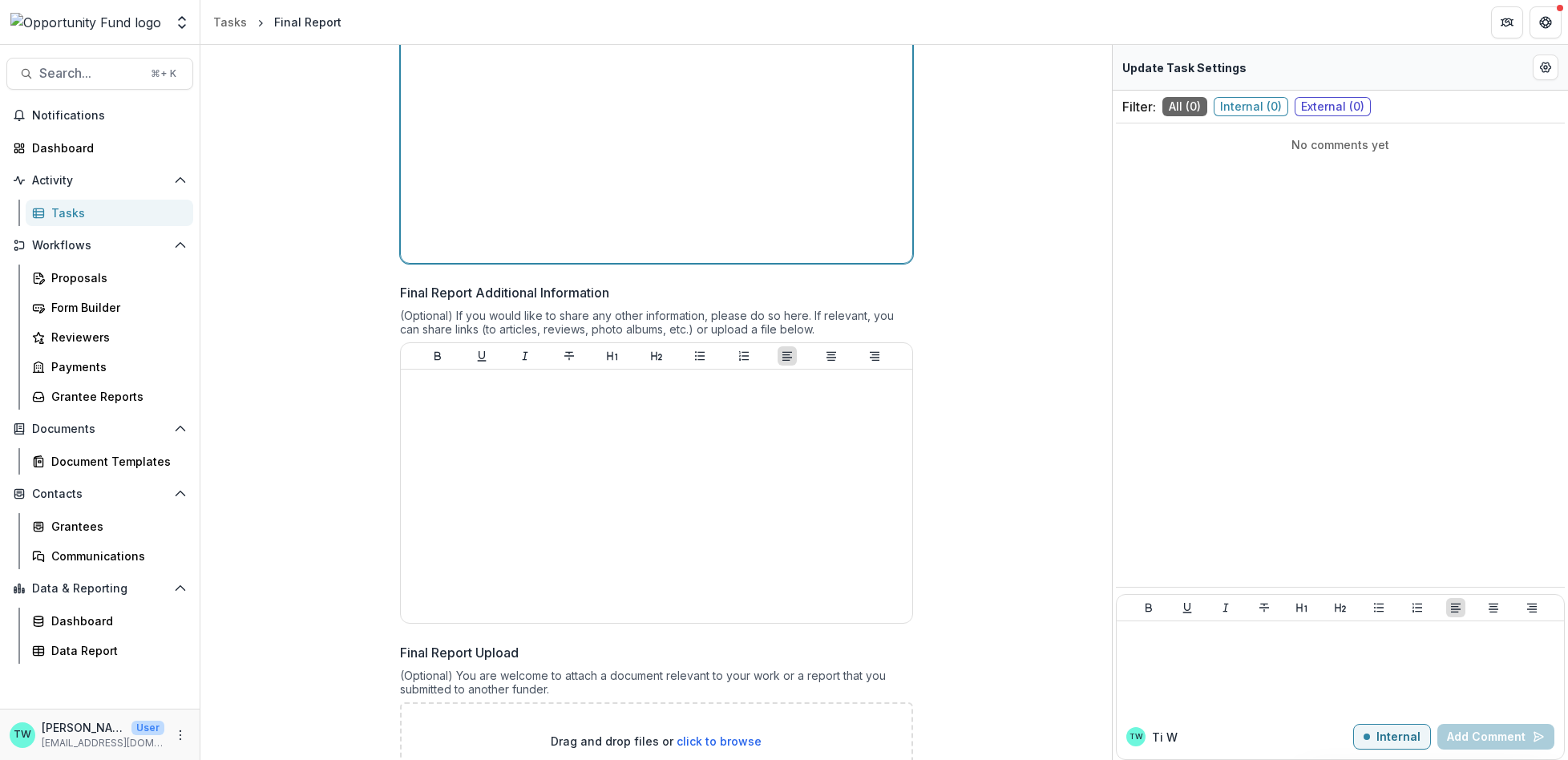
scroll to position [3588, 0]
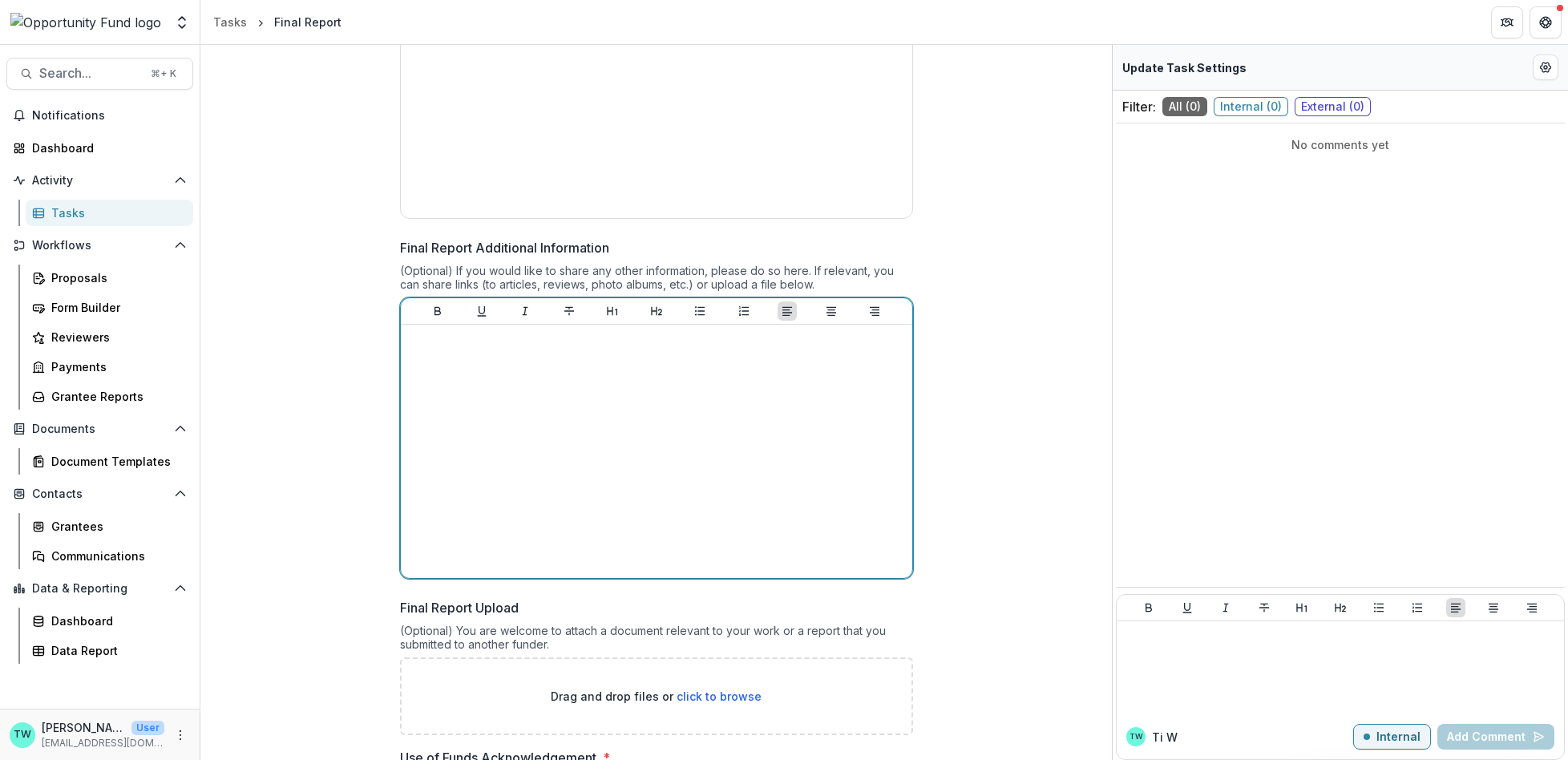
click at [665, 367] on div at bounding box center [657, 451] width 499 height 241
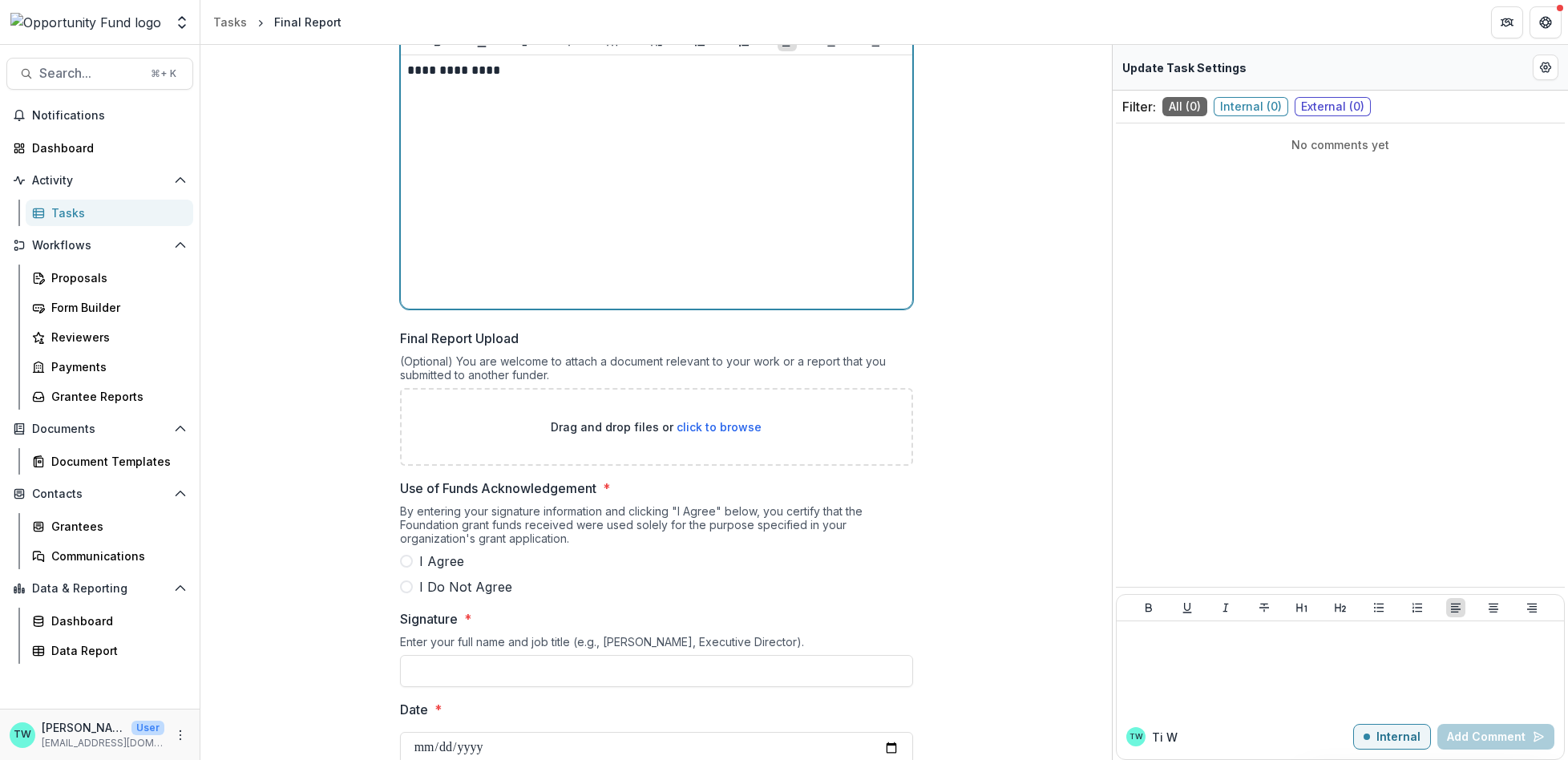
scroll to position [3878, 0]
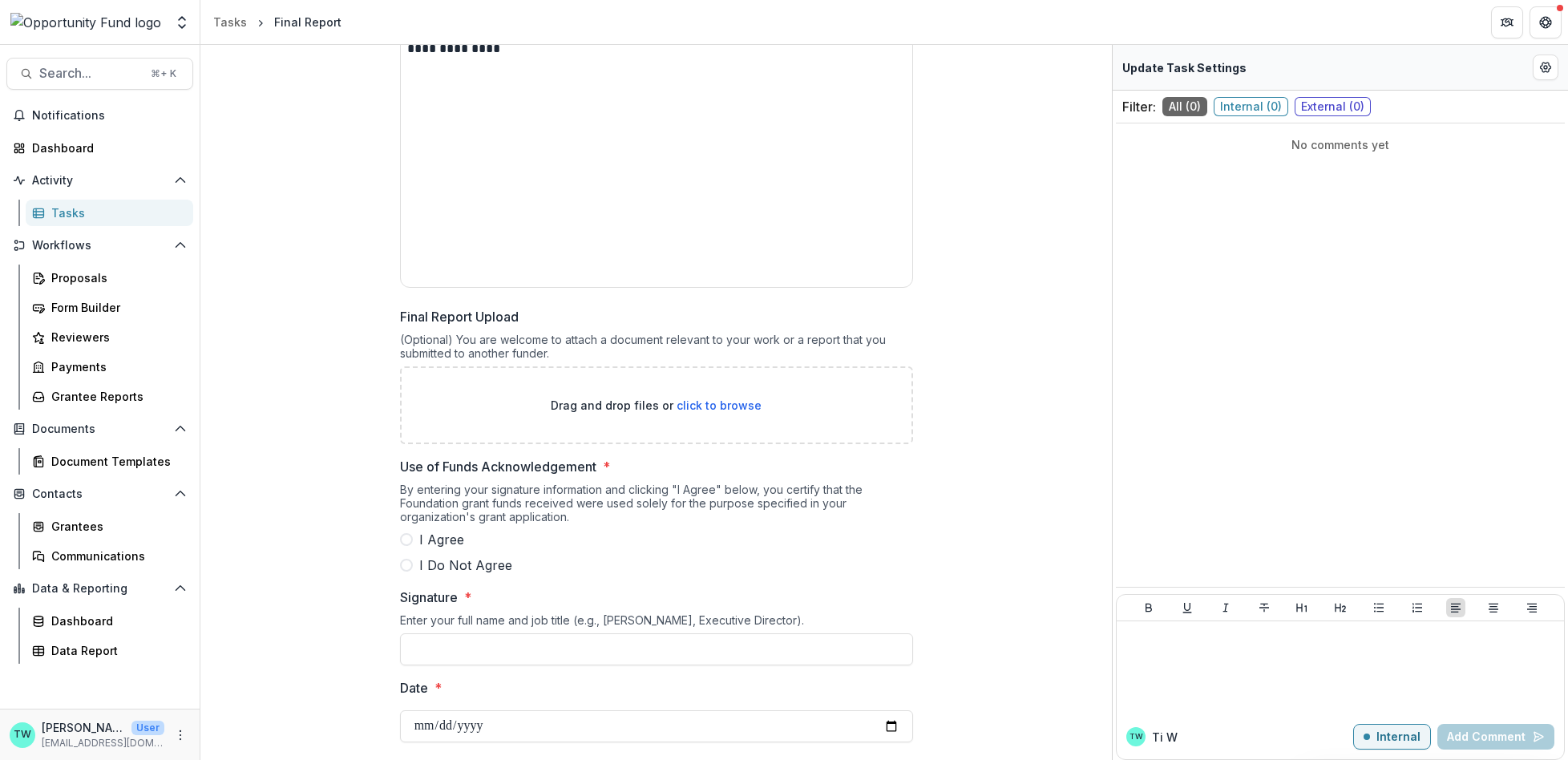
click at [718, 398] on span "click to browse" at bounding box center [719, 405] width 85 height 14
type input "**********"
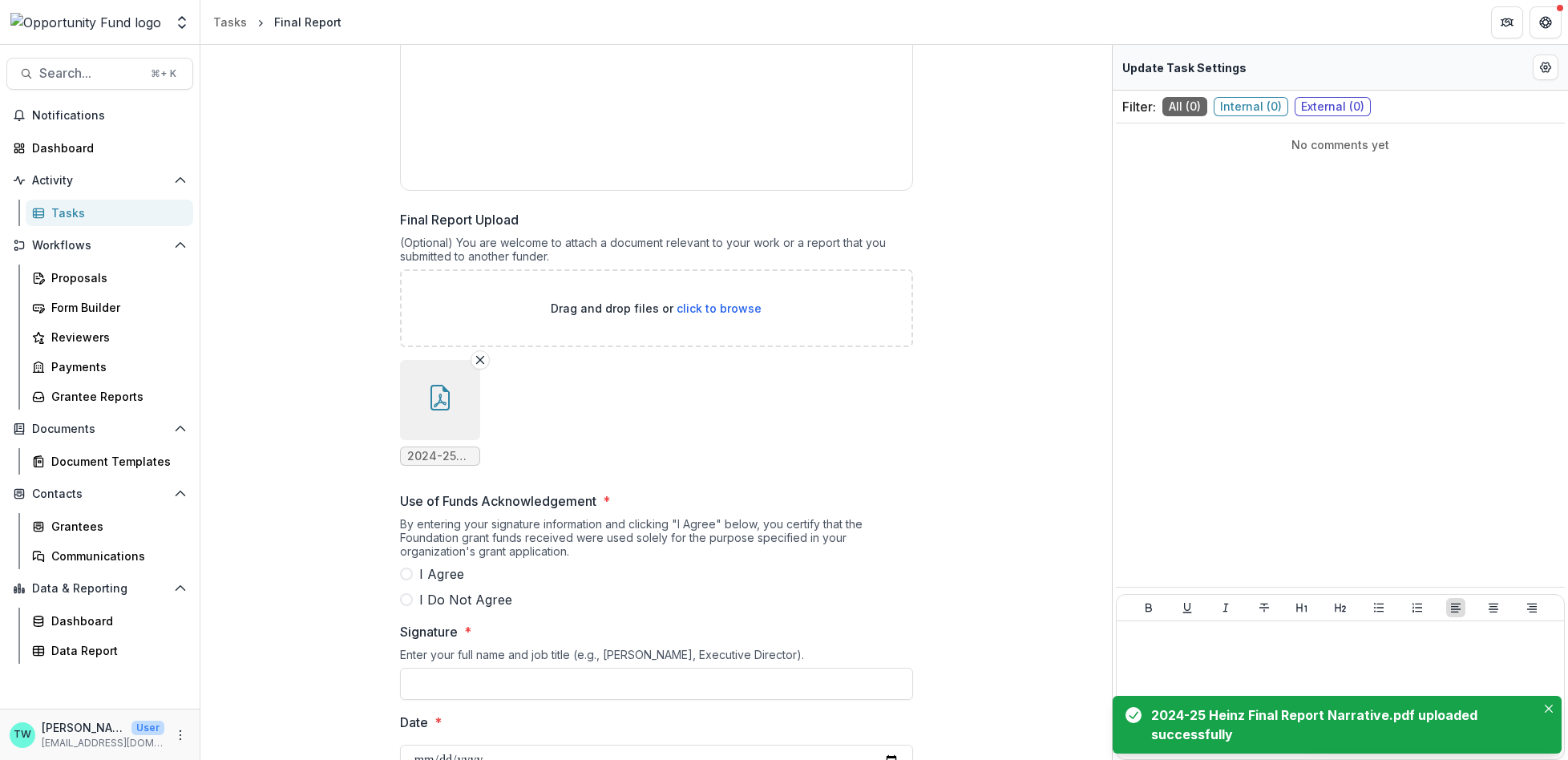
scroll to position [4013, 0]
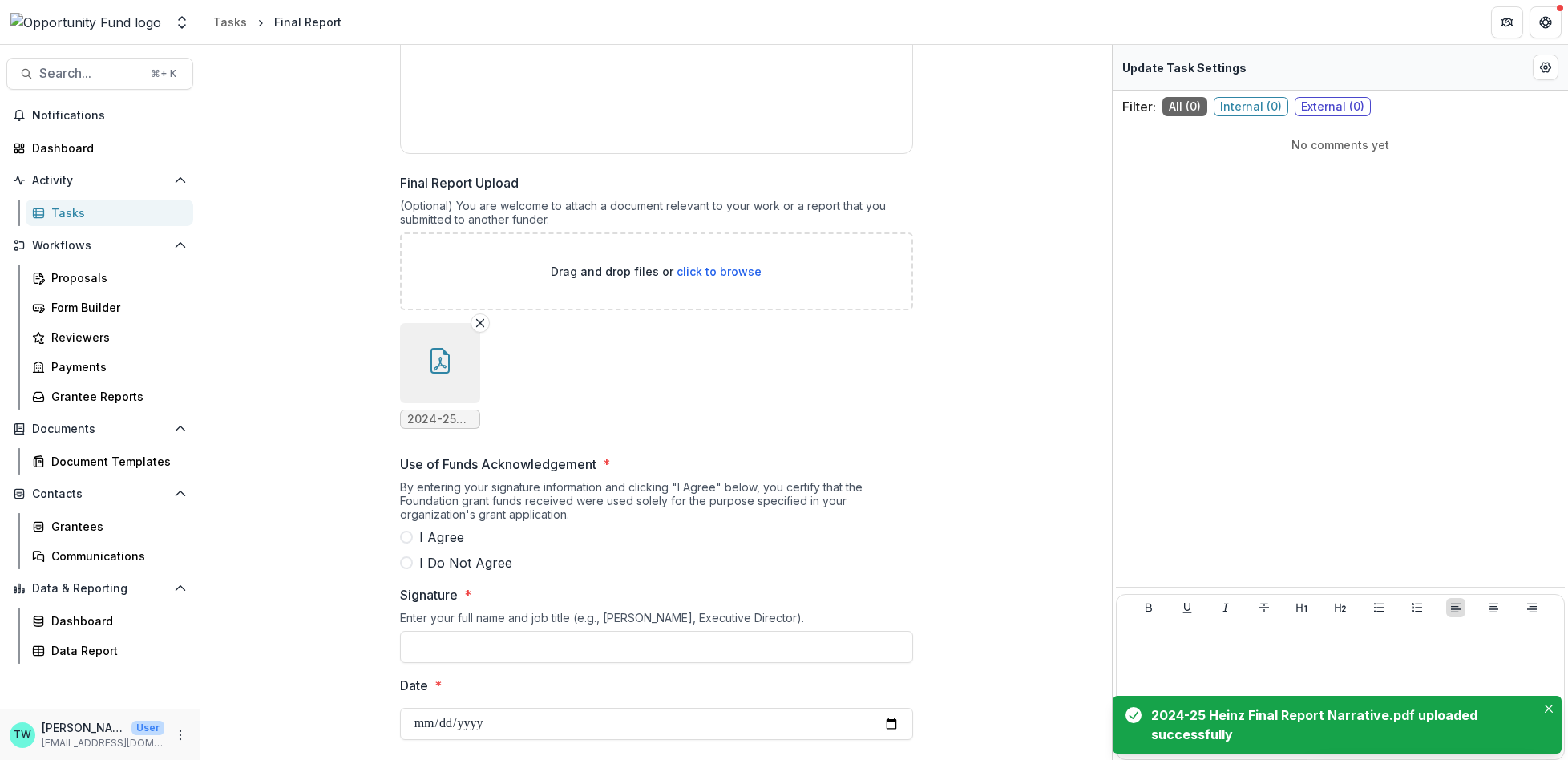
click at [406, 531] on span at bounding box center [406, 537] width 13 height 13
click at [452, 634] on input "Signature *" at bounding box center [657, 647] width 513 height 32
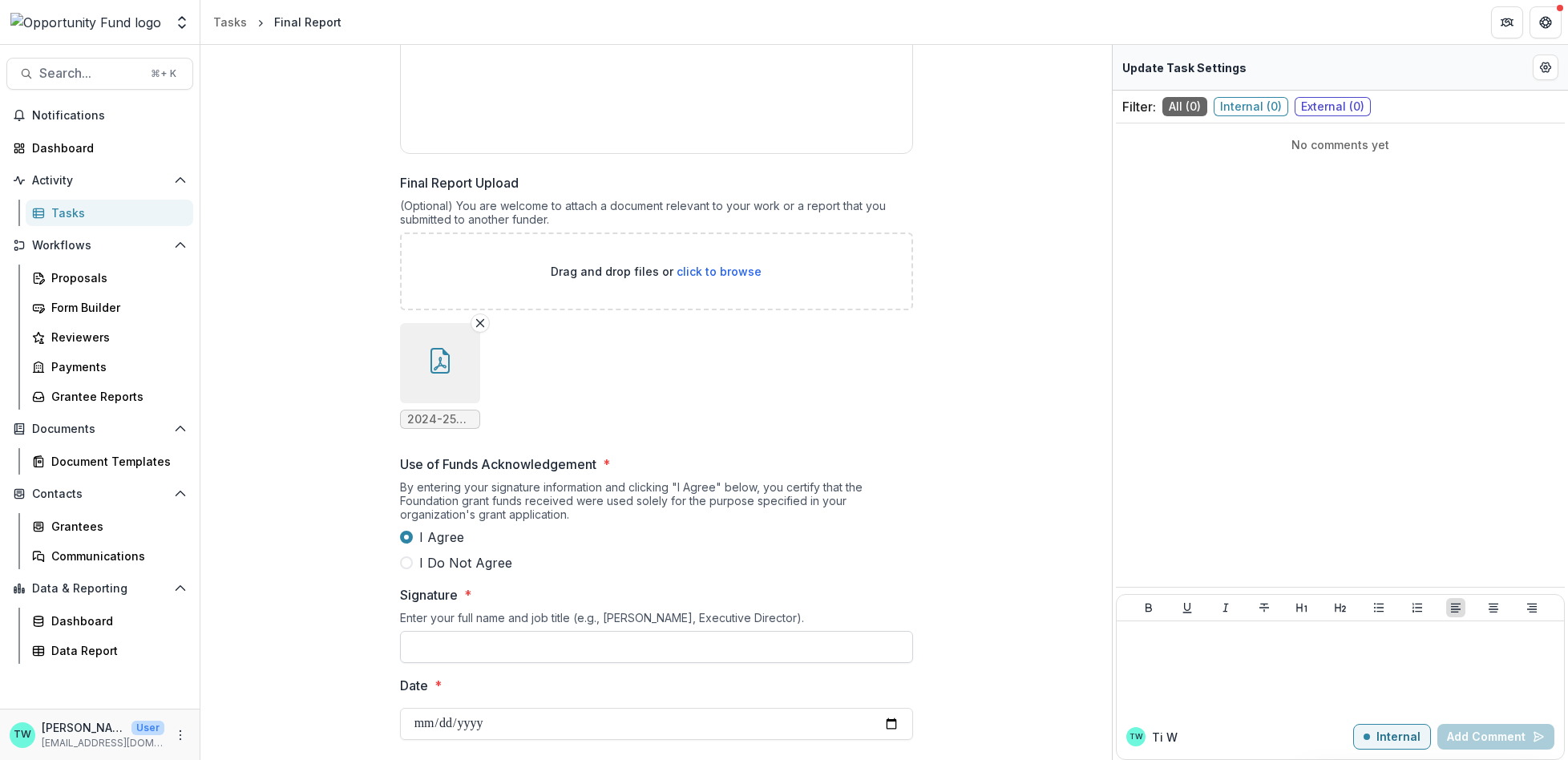
click at [497, 634] on input "Signature *" at bounding box center [657, 647] width 513 height 32
paste input "**********"
type input "**********"
click at [672, 710] on input "Date *" at bounding box center [657, 723] width 513 height 32
click at [890, 713] on input "Date *" at bounding box center [657, 723] width 513 height 32
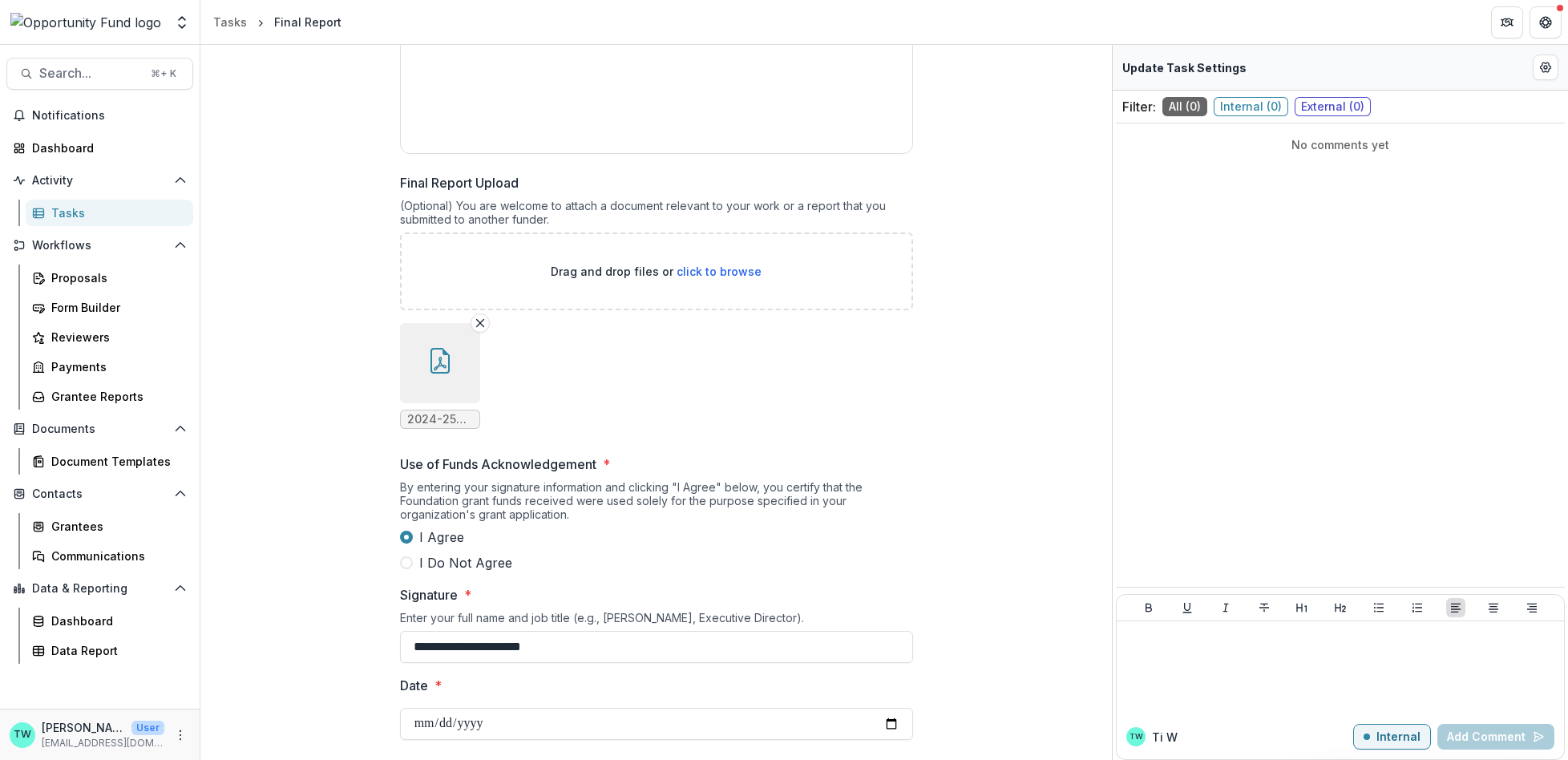
type input "**********"
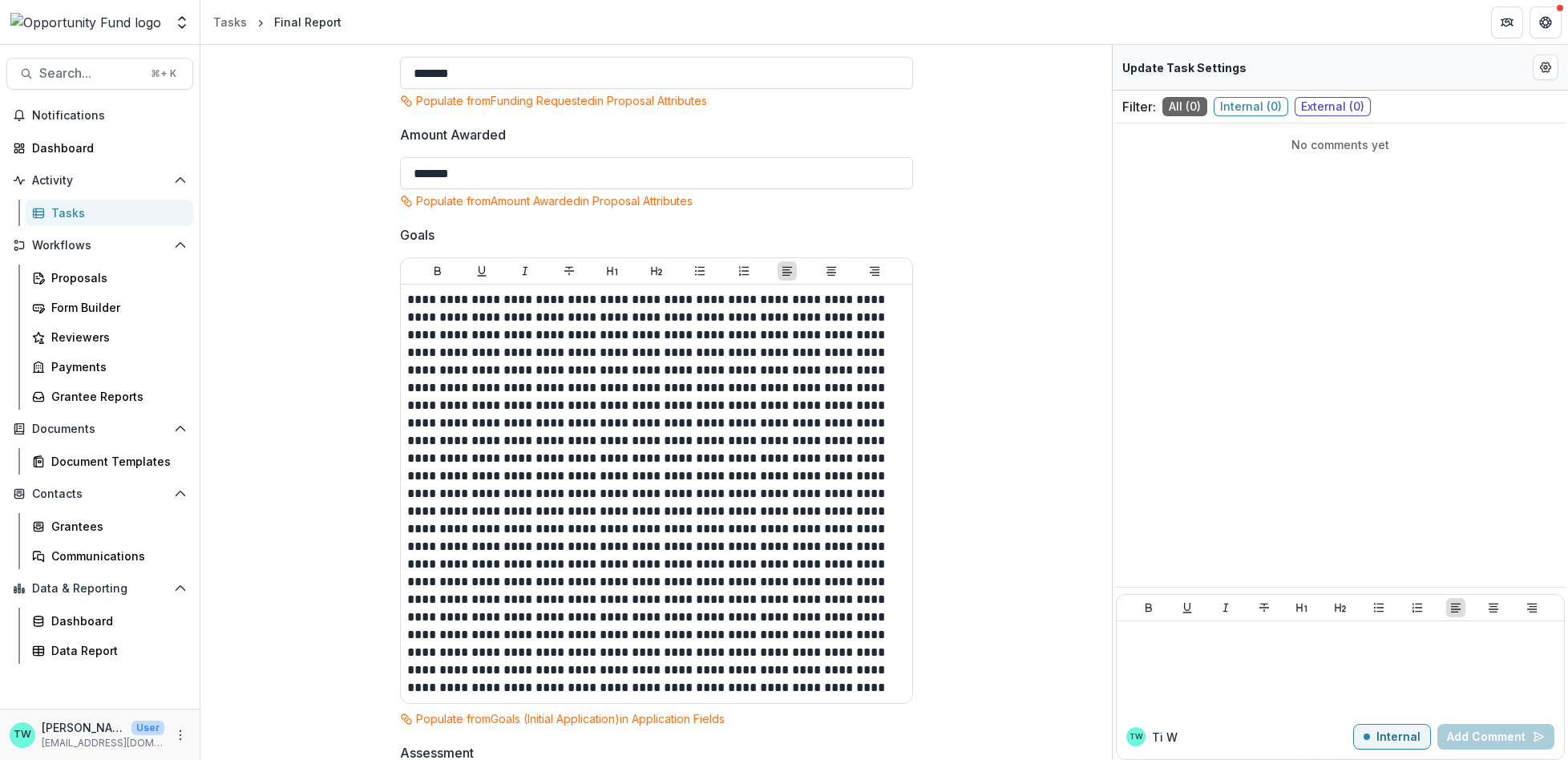
scroll to position [0, 0]
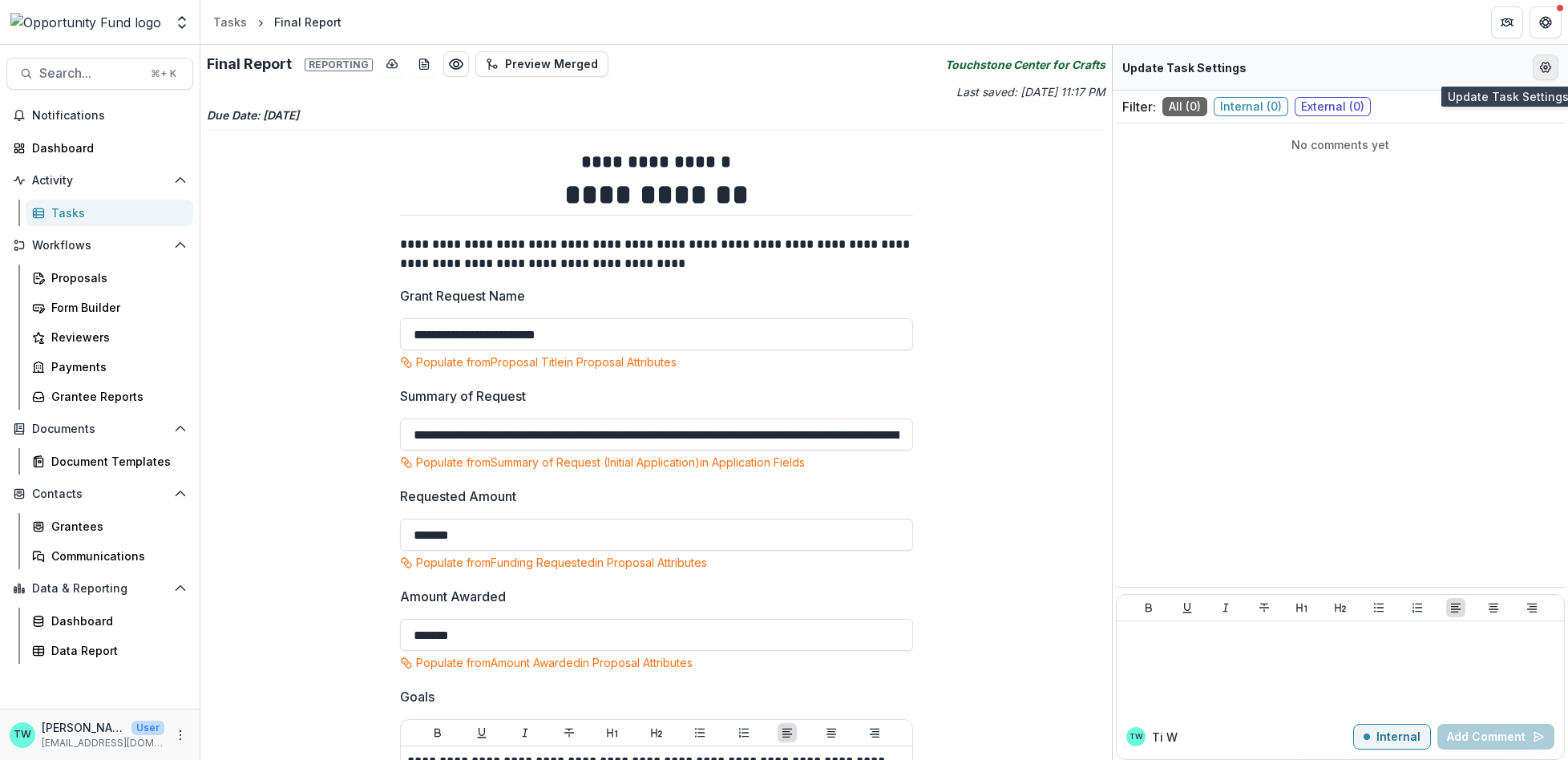
click at [1550, 67] on icon "Edit Form Settings" at bounding box center [1545, 67] width 13 height 13
select select "********"
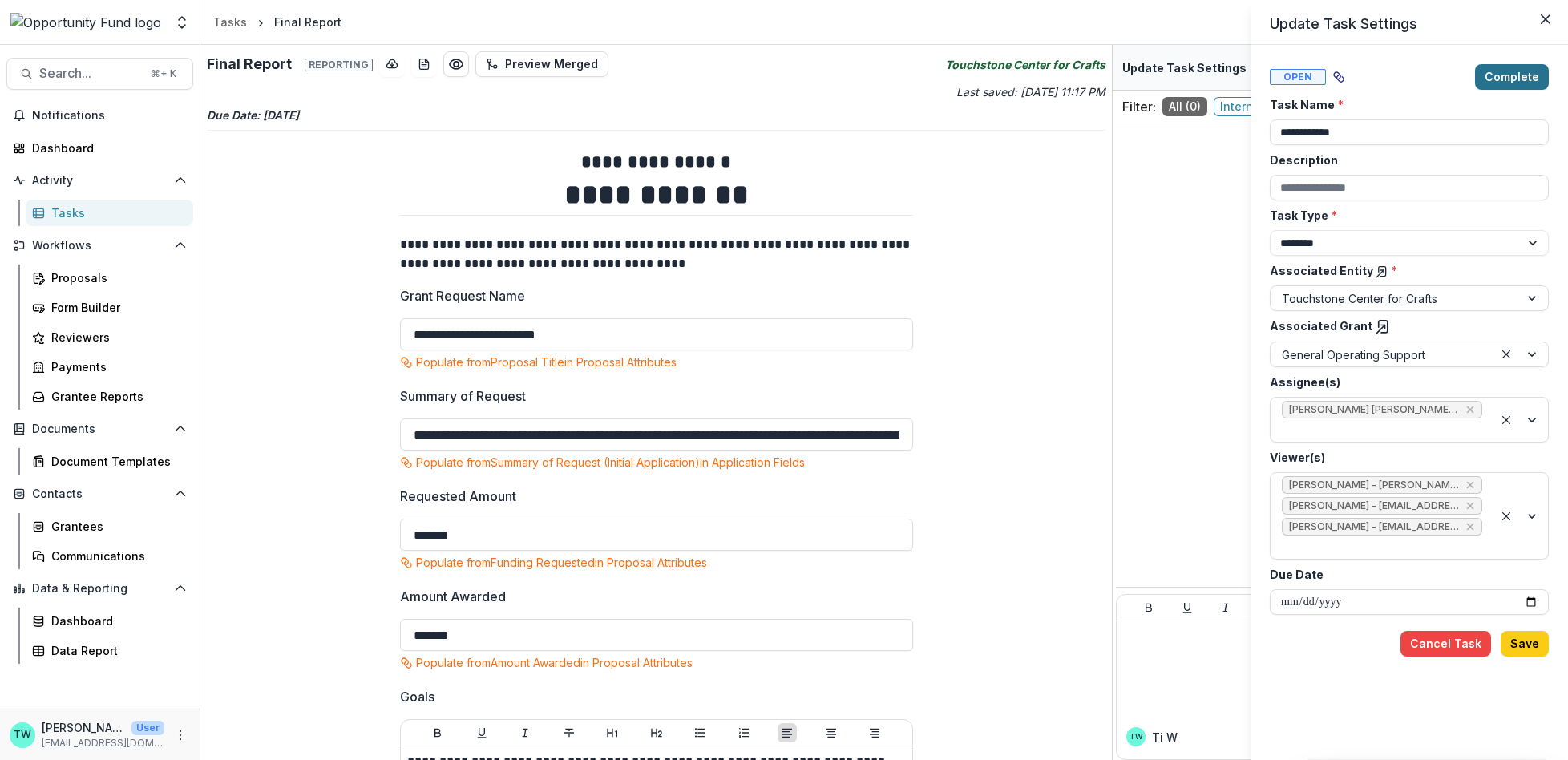
click at [1515, 78] on button "Complete" at bounding box center [1512, 77] width 74 height 25
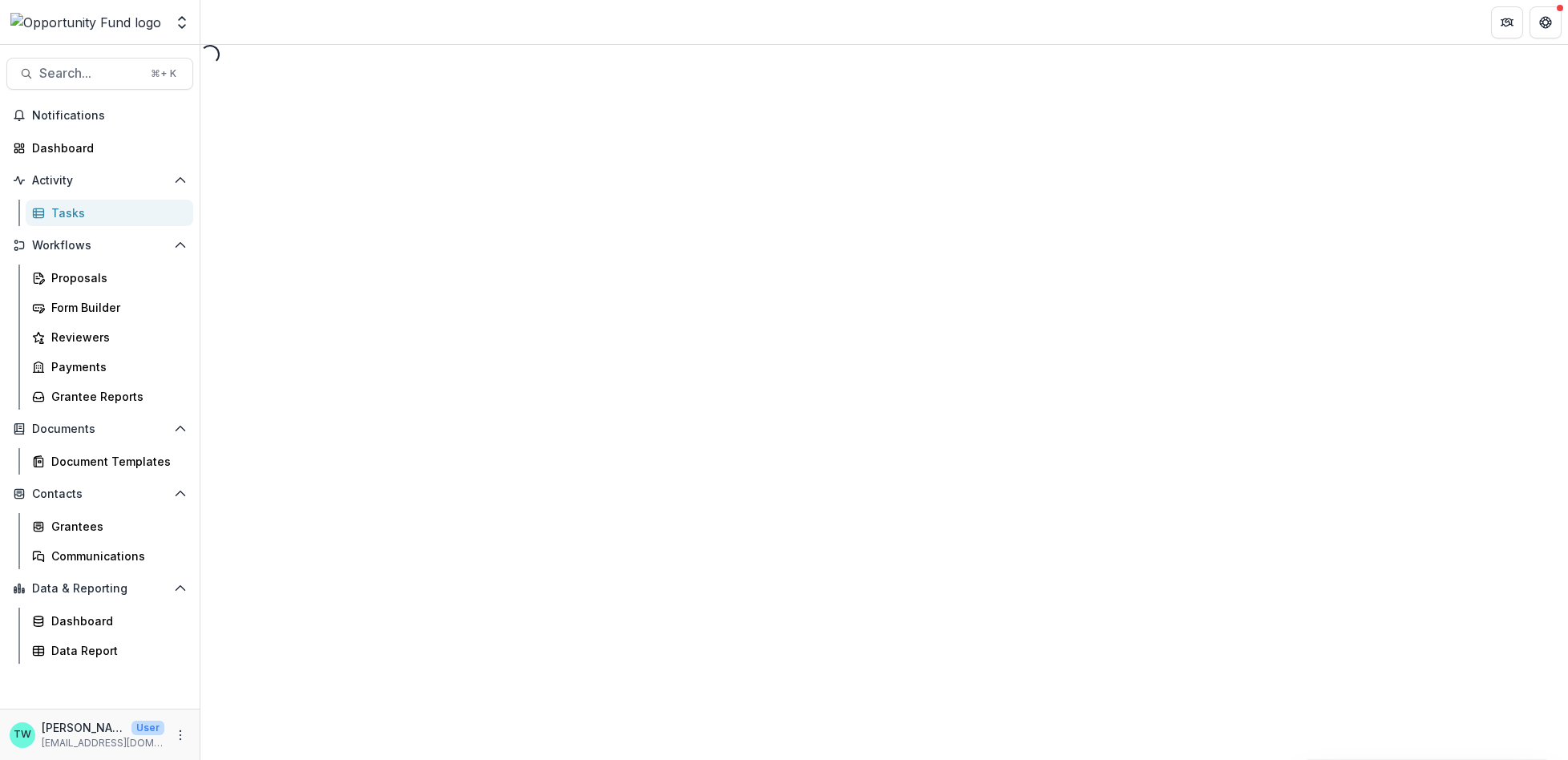
select select "********"
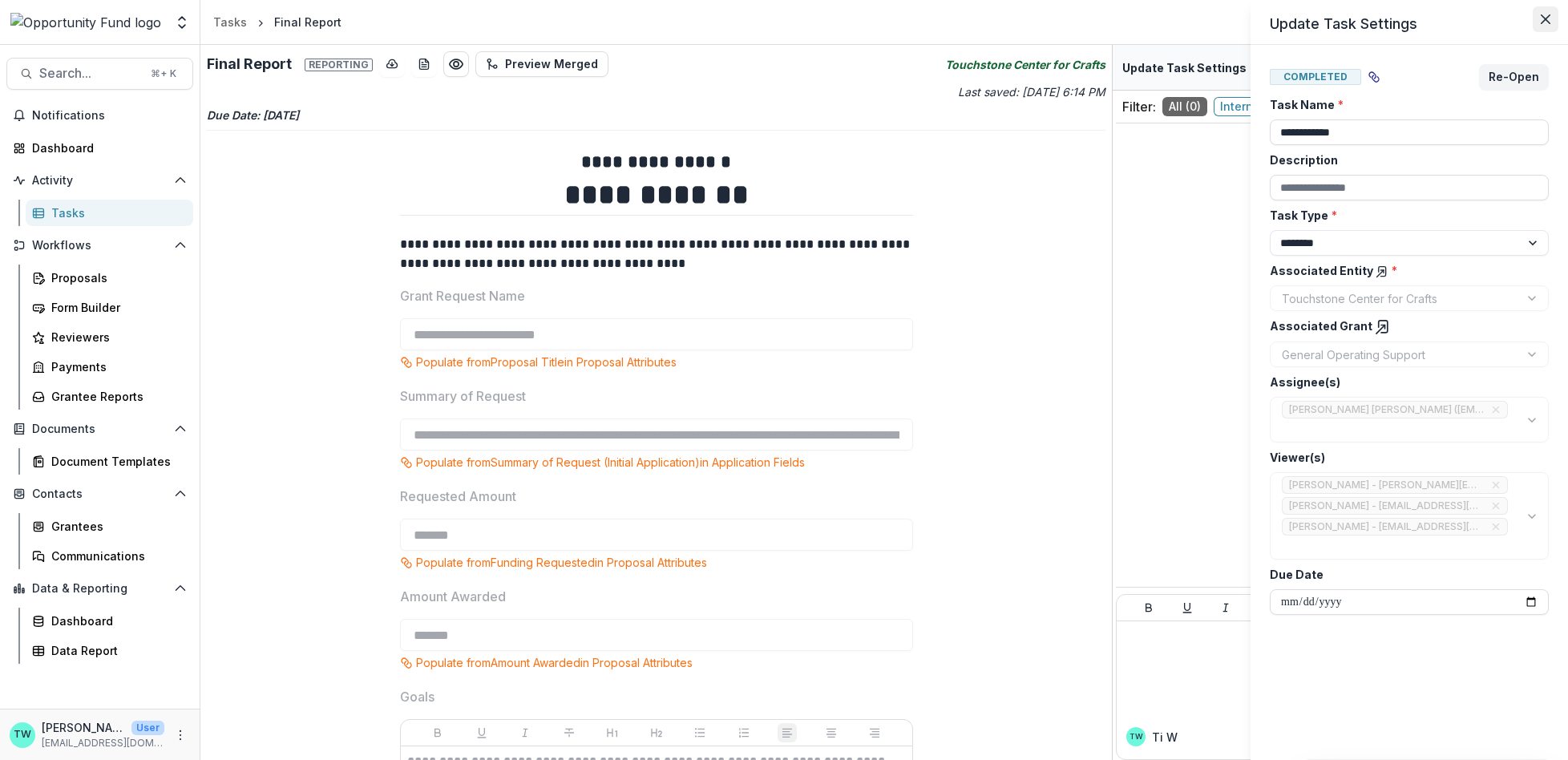
click at [1548, 18] on icon "Close" at bounding box center [1545, 19] width 10 height 10
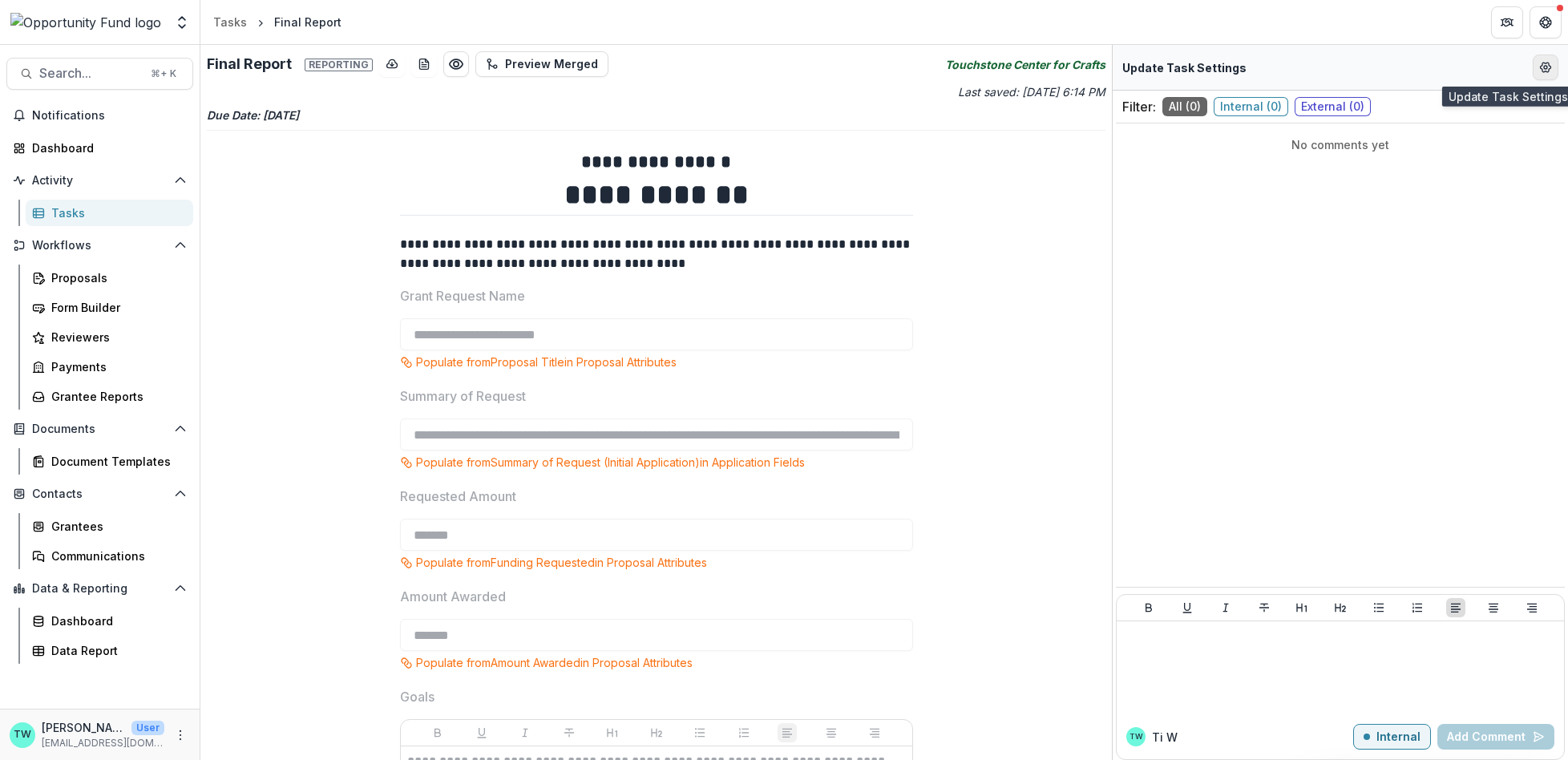
click at [1546, 74] on button "Edit Form Settings" at bounding box center [1545, 67] width 25 height 25
select select "********"
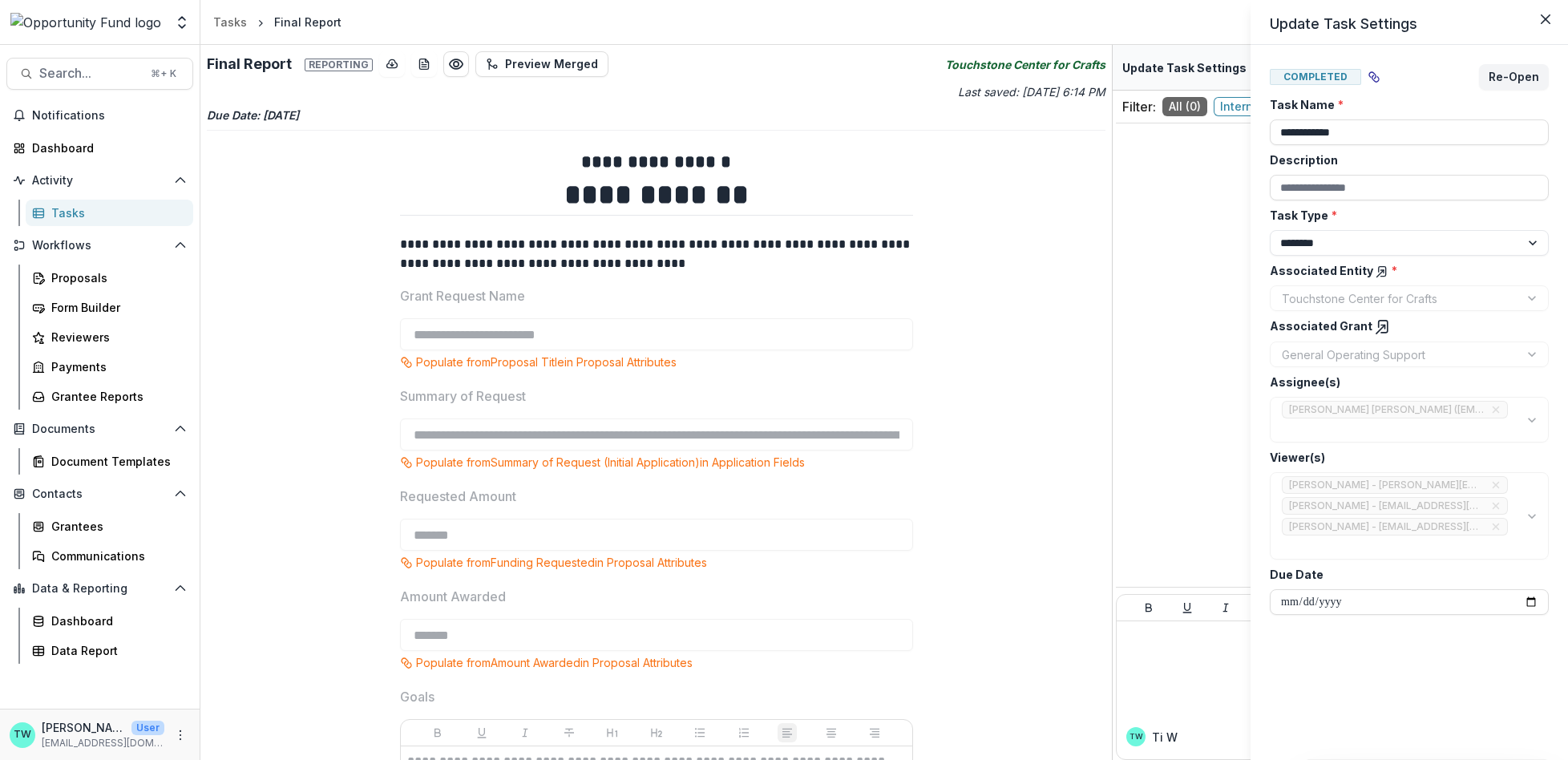
click at [1375, 321] on icon at bounding box center [1383, 327] width 16 height 16
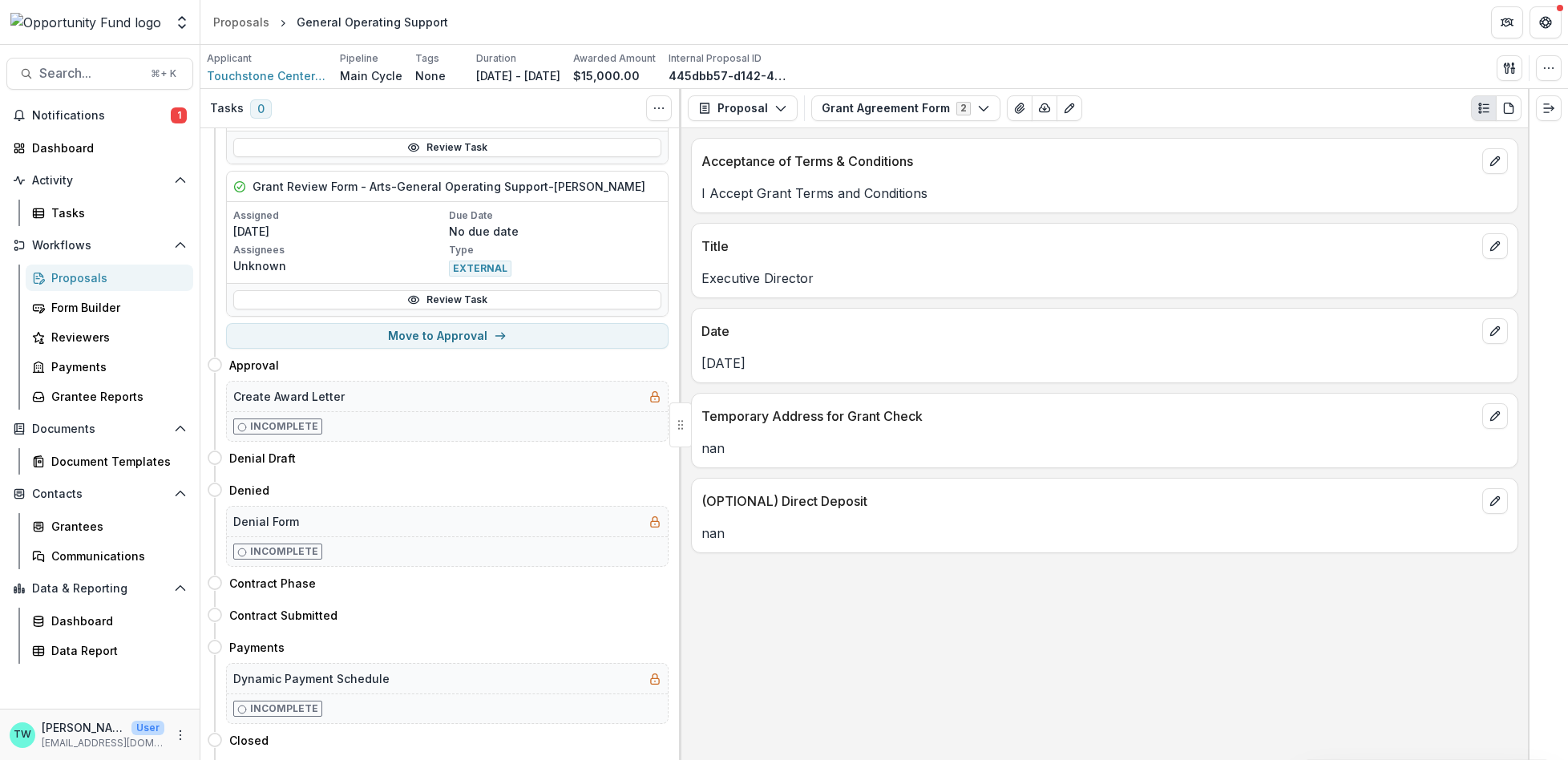
scroll to position [972, 0]
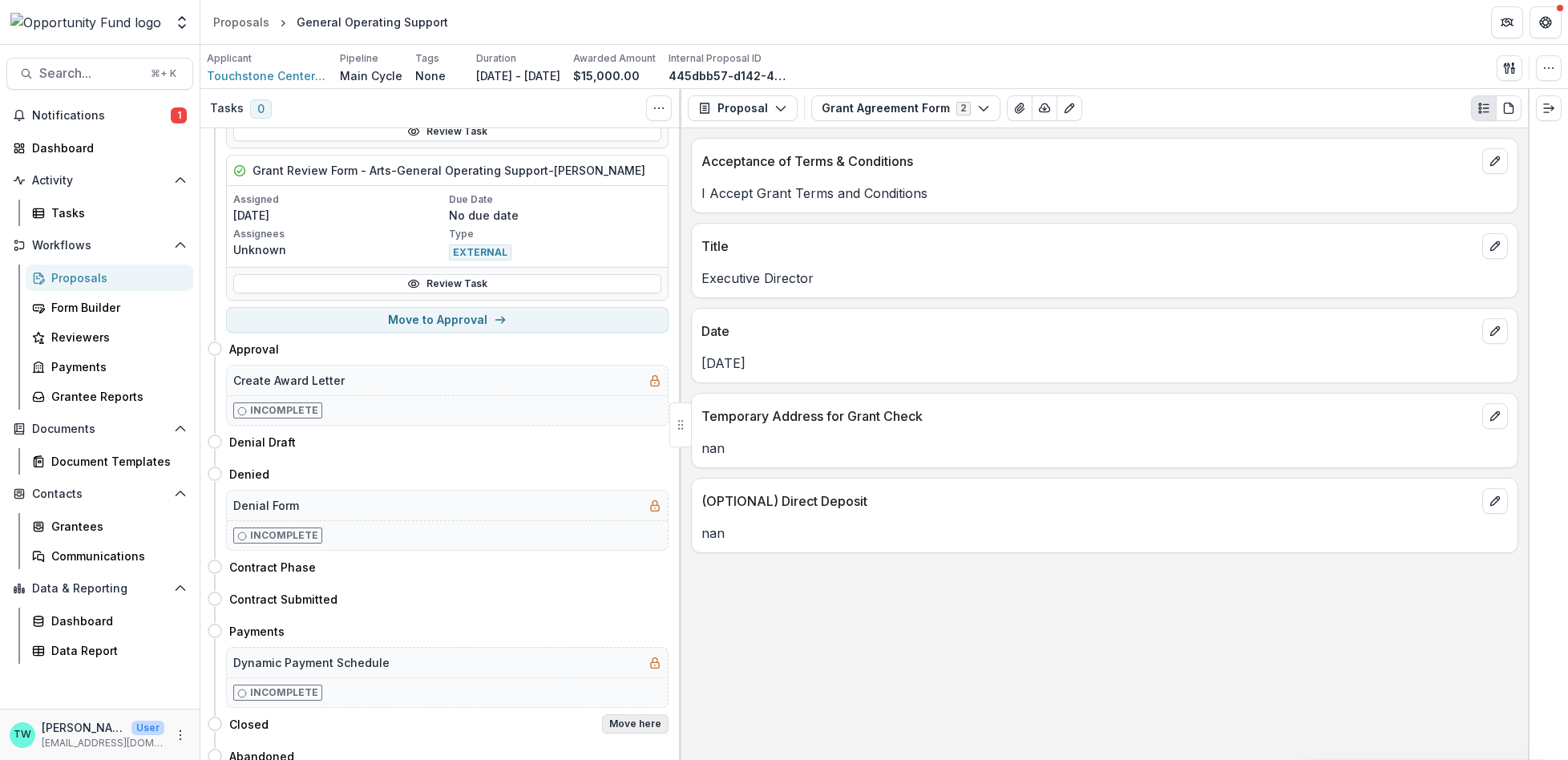
click at [636, 716] on button "Move here" at bounding box center [635, 723] width 66 height 19
select select "******"
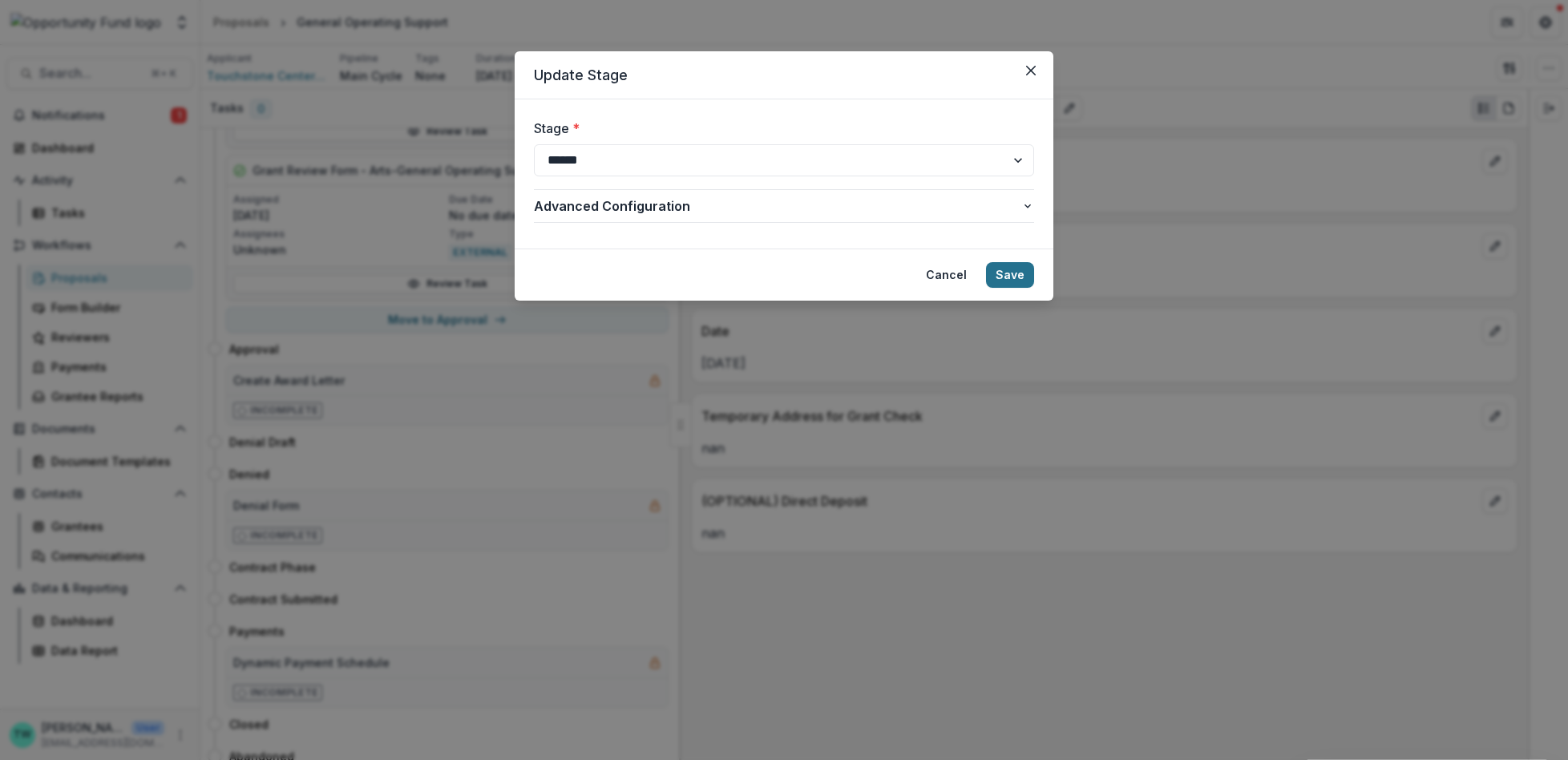
click at [1017, 277] on button "Save" at bounding box center [1010, 275] width 48 height 25
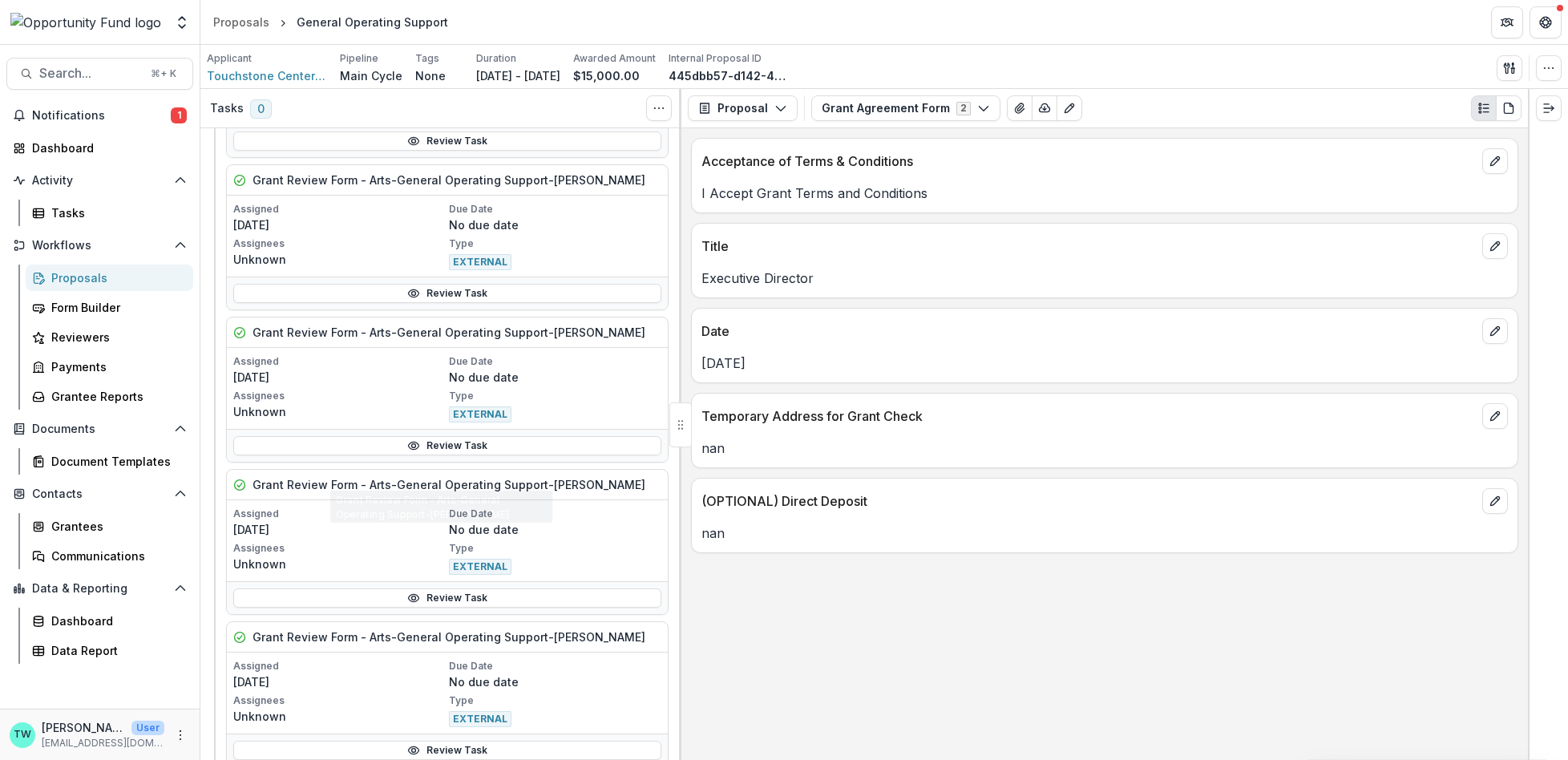
scroll to position [0, 0]
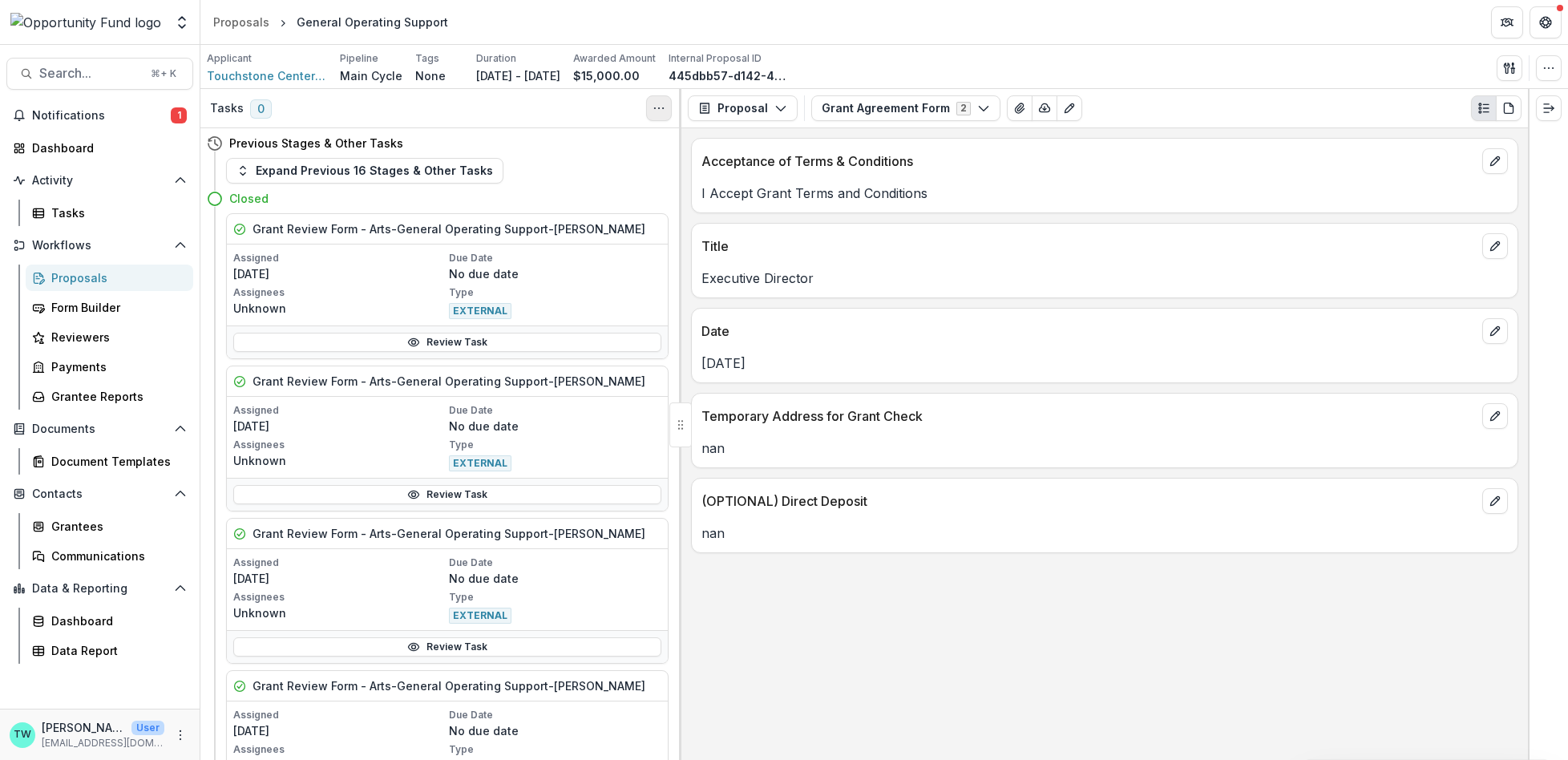
click at [662, 105] on icon "Toggle View Cancelled Tasks" at bounding box center [658, 108] width 13 height 13
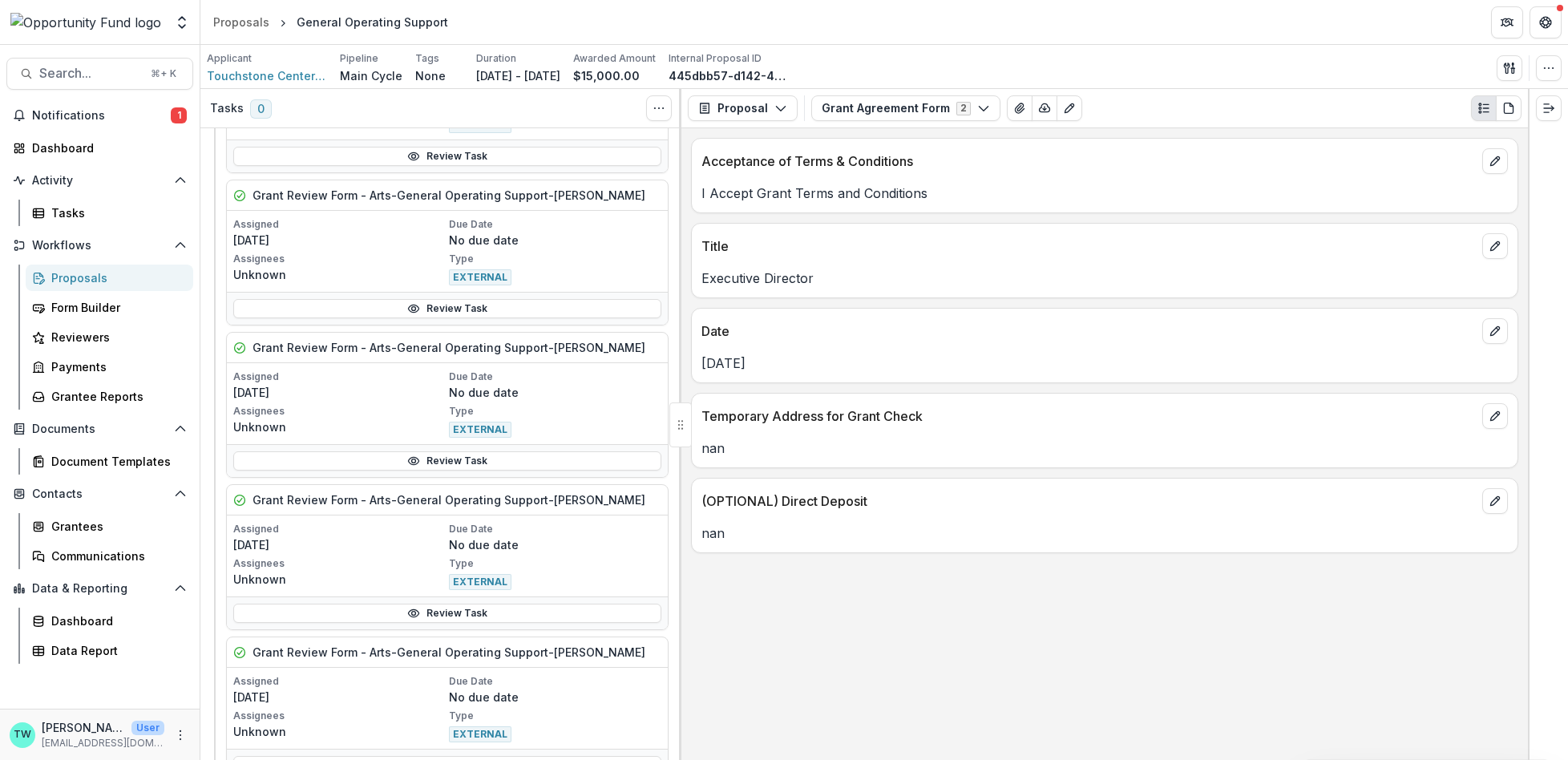
scroll to position [569, 0]
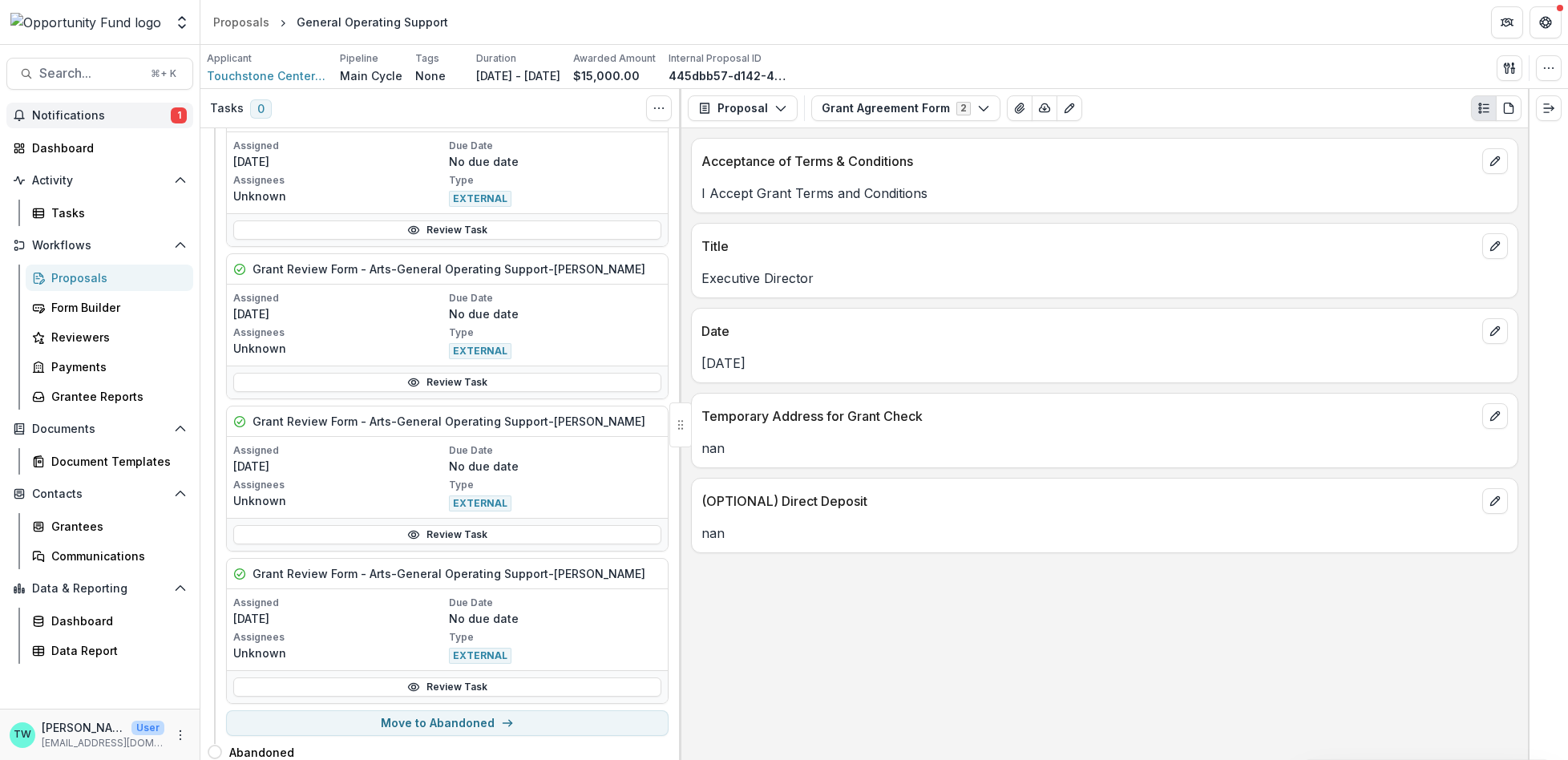
click at [92, 114] on span "Notifications" at bounding box center [101, 116] width 139 height 14
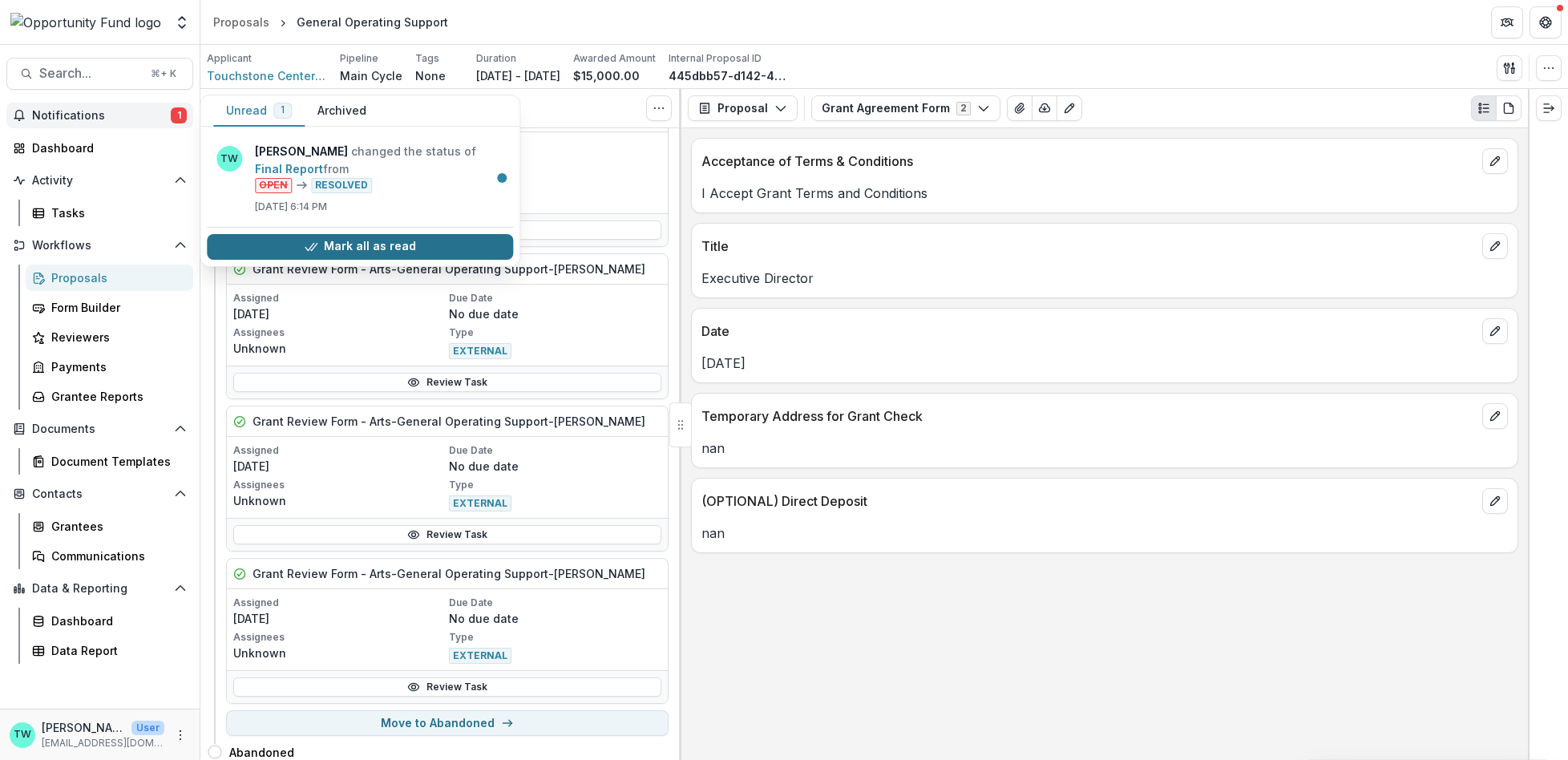
click at [400, 253] on button "Mark all as read" at bounding box center [359, 246] width 306 height 25
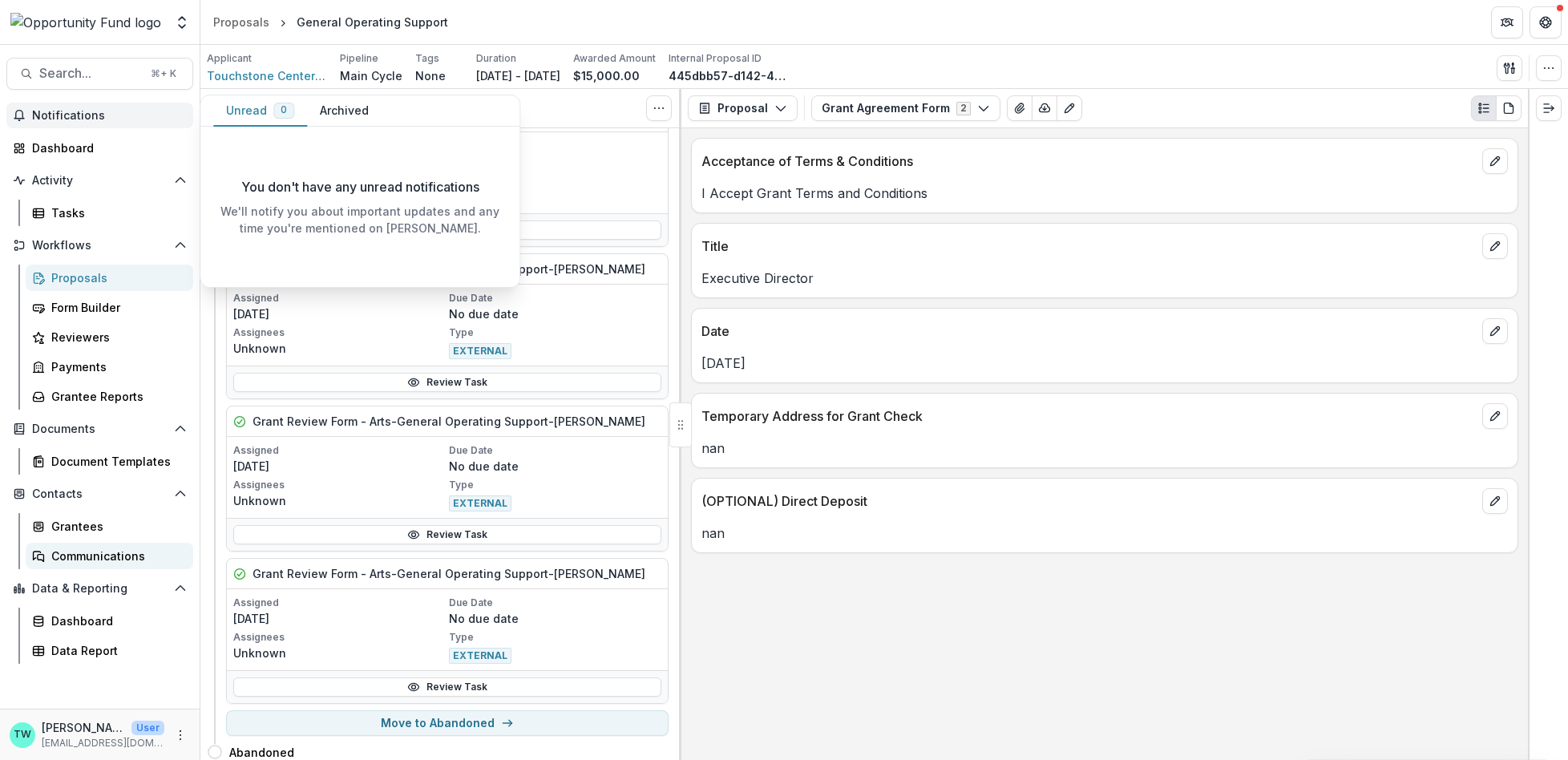
click at [87, 557] on div "Communications" at bounding box center [116, 555] width 129 height 17
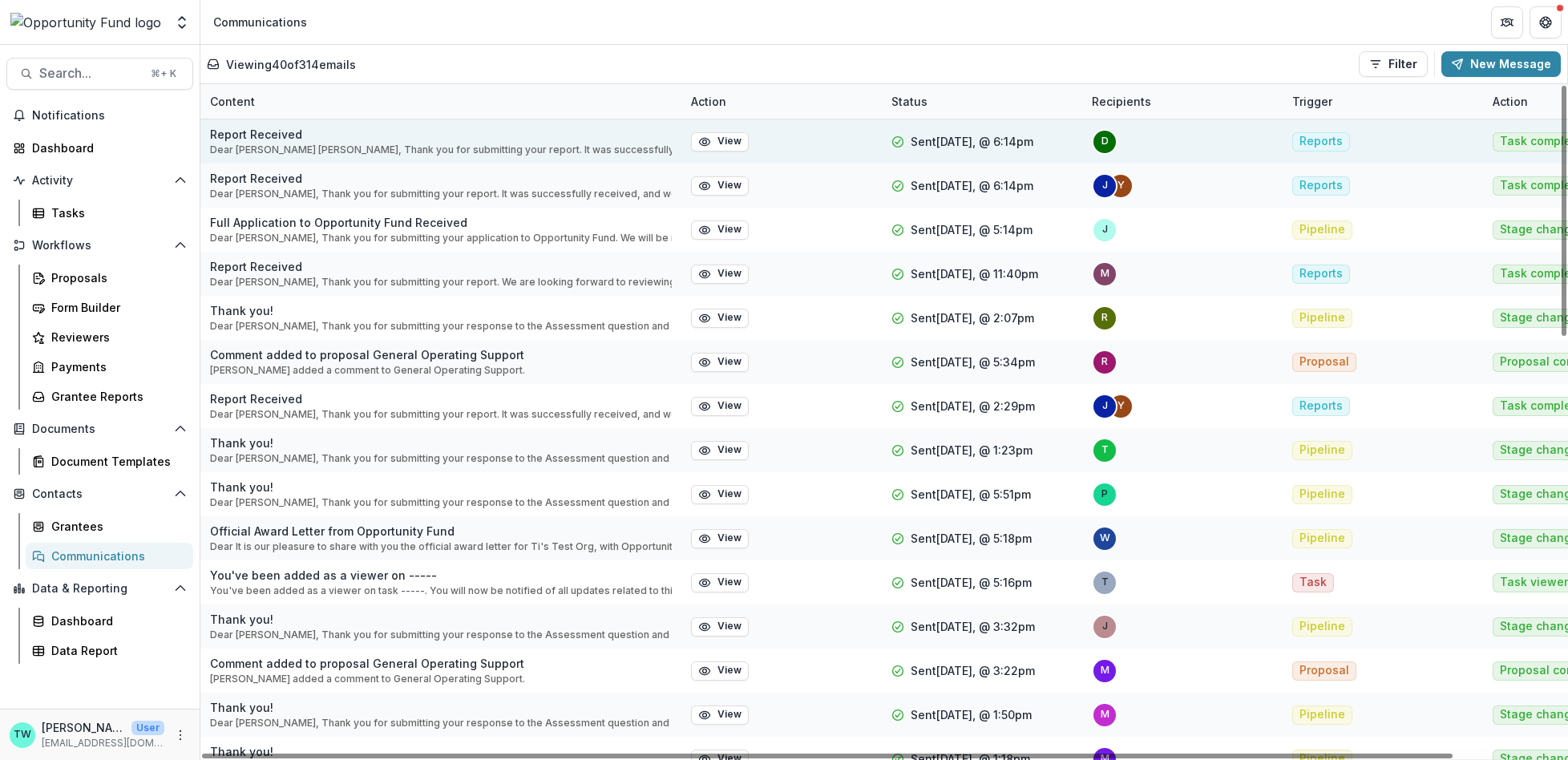
click at [411, 139] on p "Report Received" at bounding box center [441, 133] width 462 height 17
click at [722, 137] on button "View" at bounding box center [719, 142] width 58 height 19
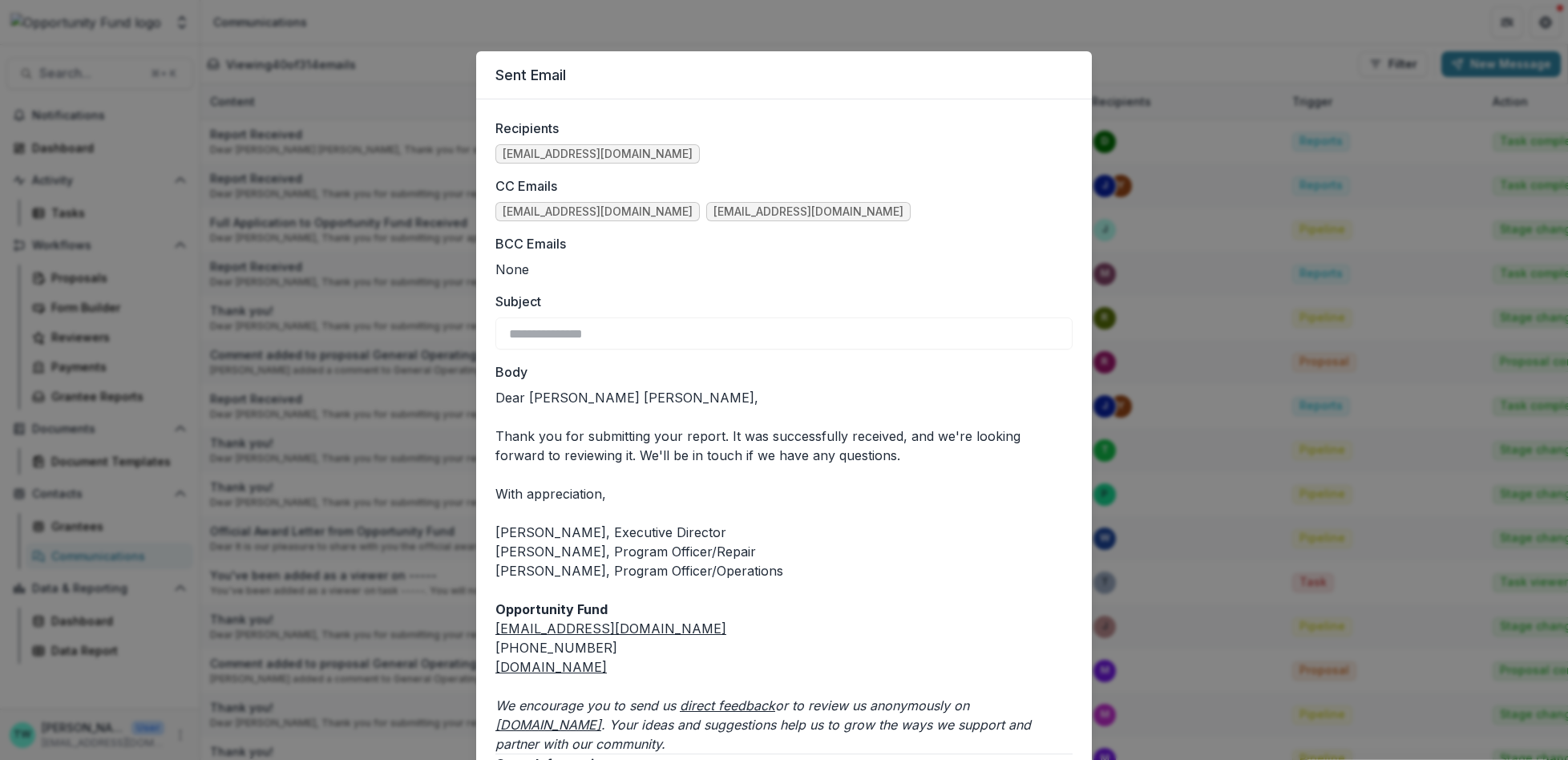
click at [1193, 25] on div "**********" at bounding box center [784, 380] width 1568 height 760
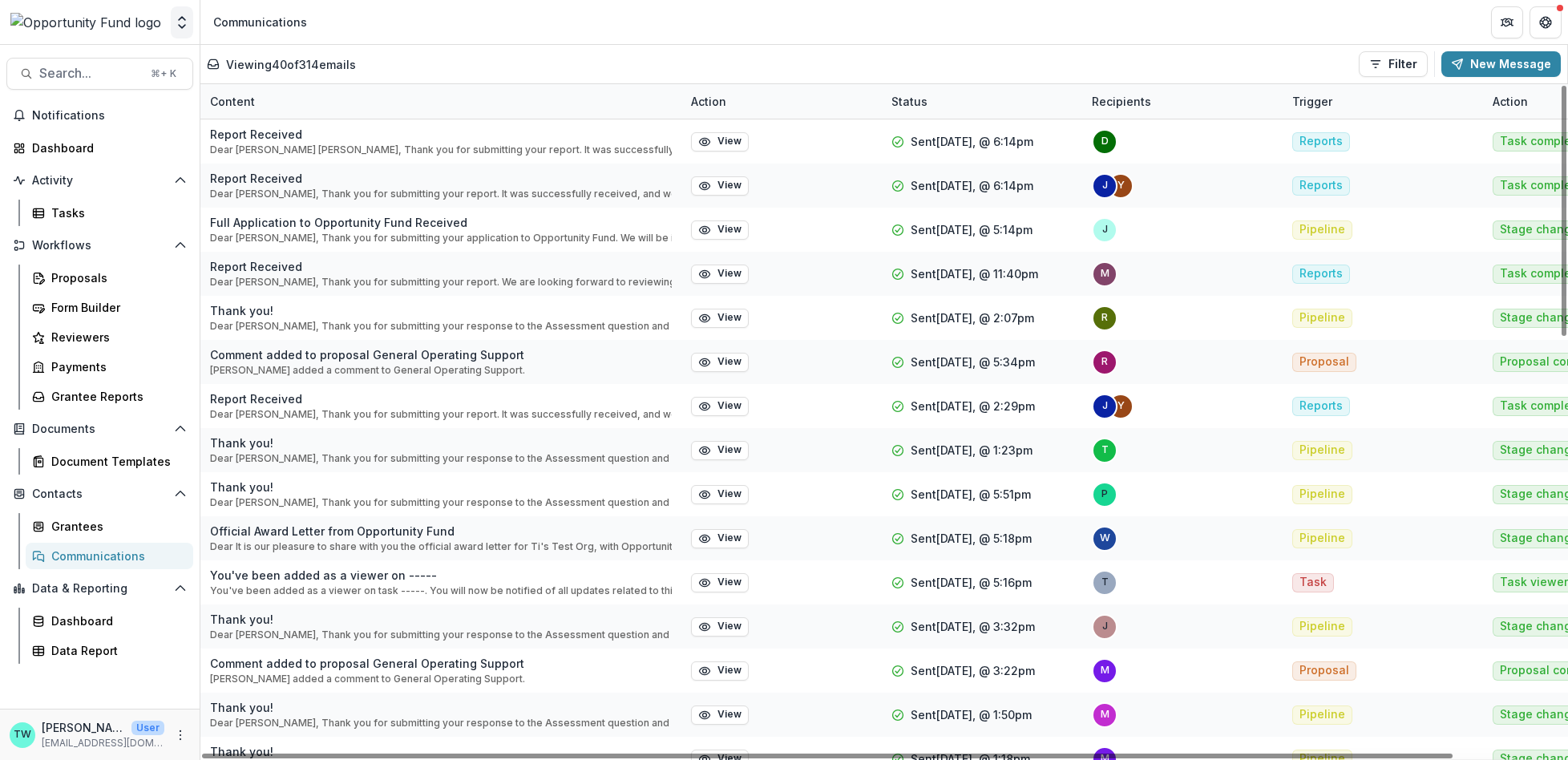
click at [179, 26] on icon "Open entity switcher" at bounding box center [181, 23] width 16 height 16
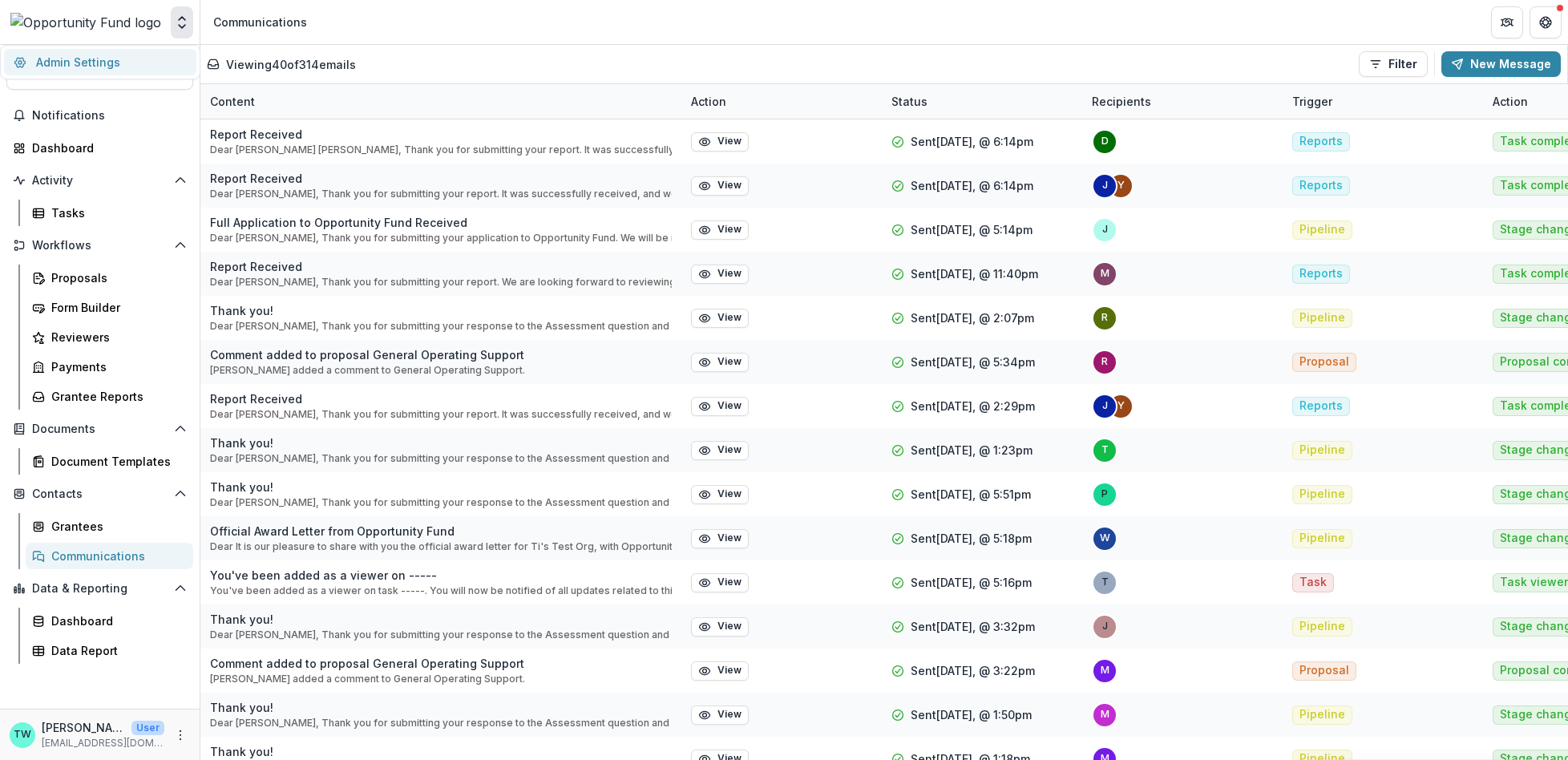
click at [149, 55] on link "Admin Settings" at bounding box center [100, 62] width 193 height 26
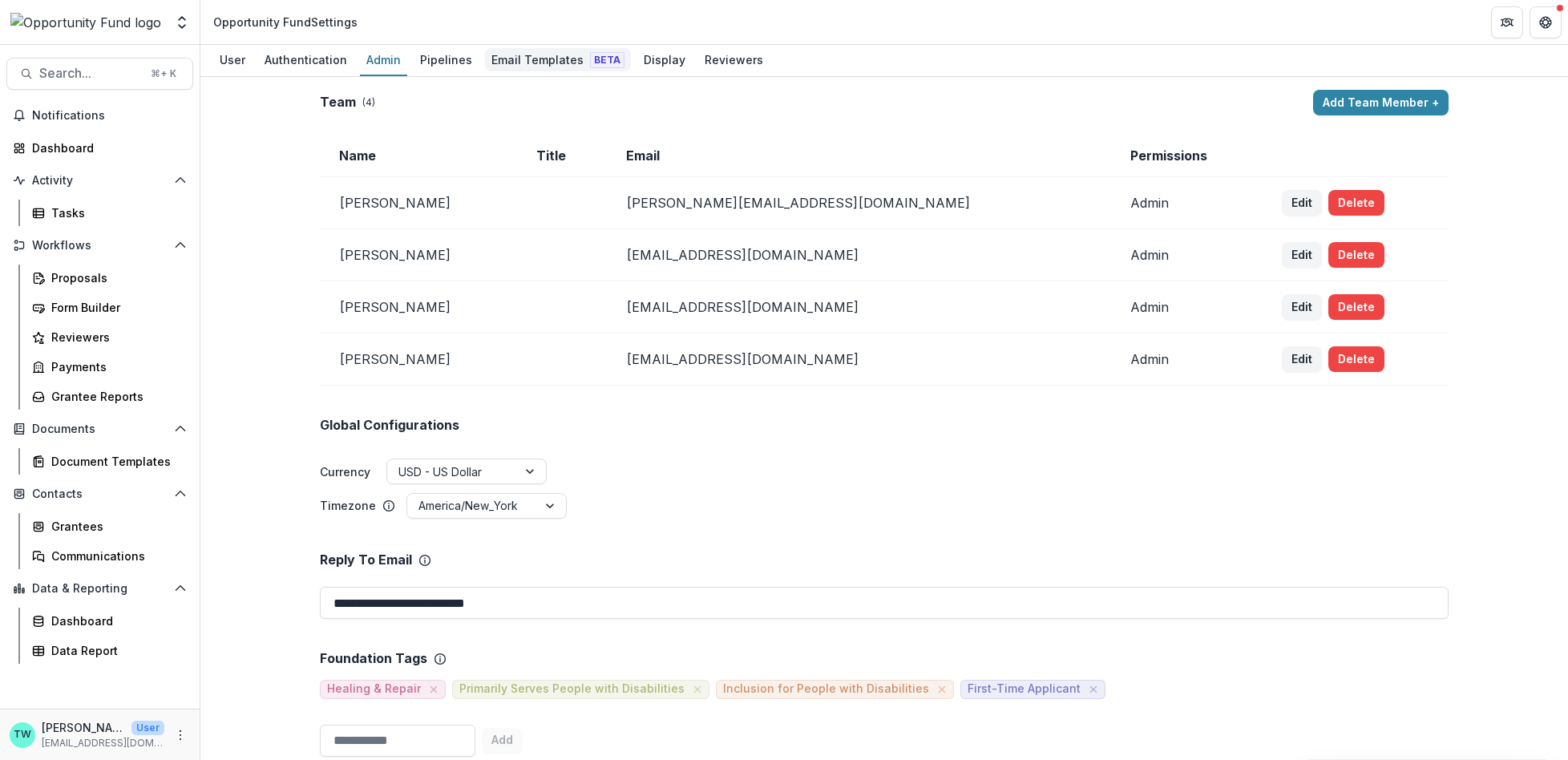
click at [515, 64] on div "Email Templates Beta" at bounding box center [557, 59] width 146 height 24
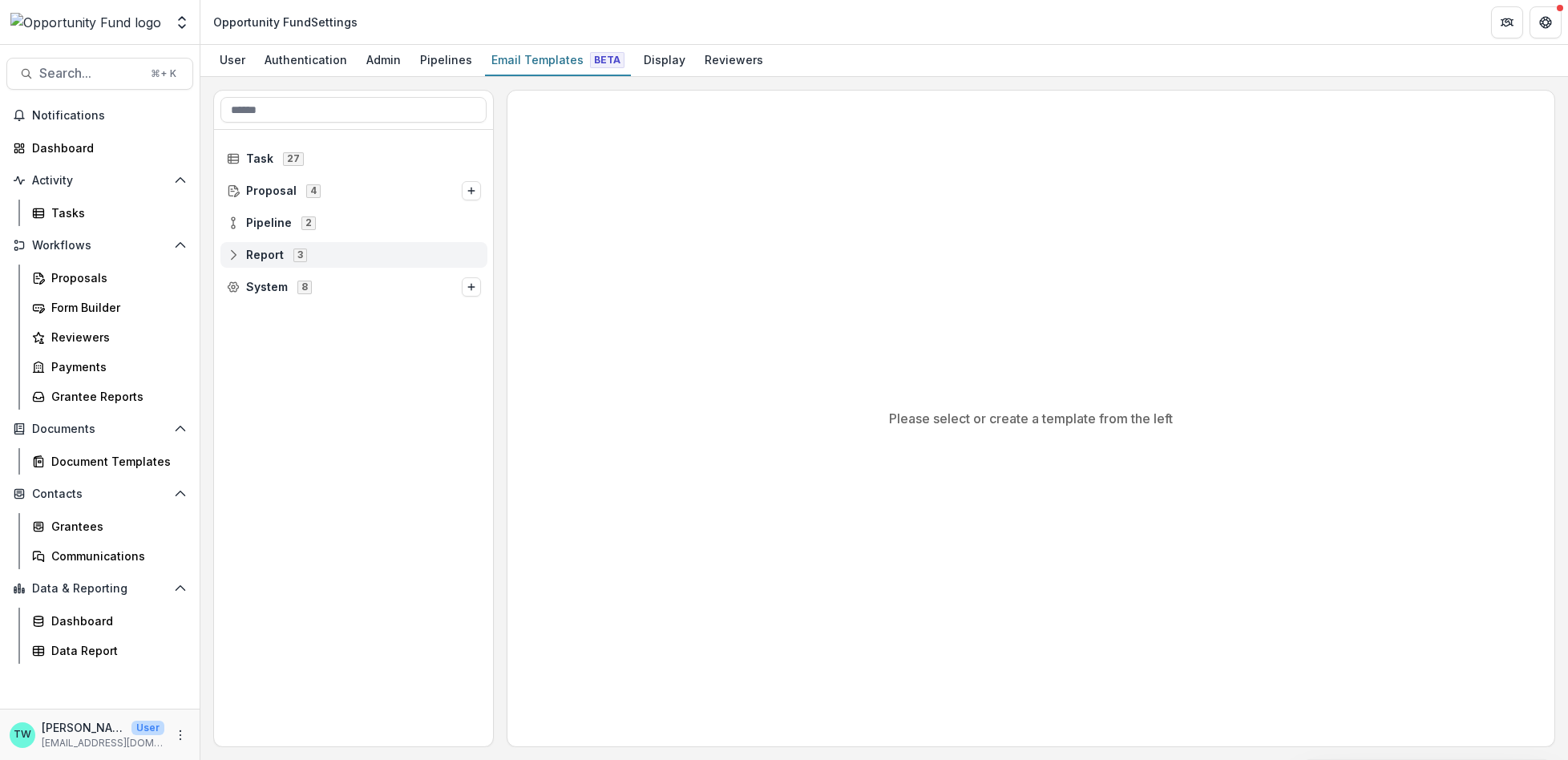
click at [259, 260] on span "Report" at bounding box center [264, 255] width 37 height 14
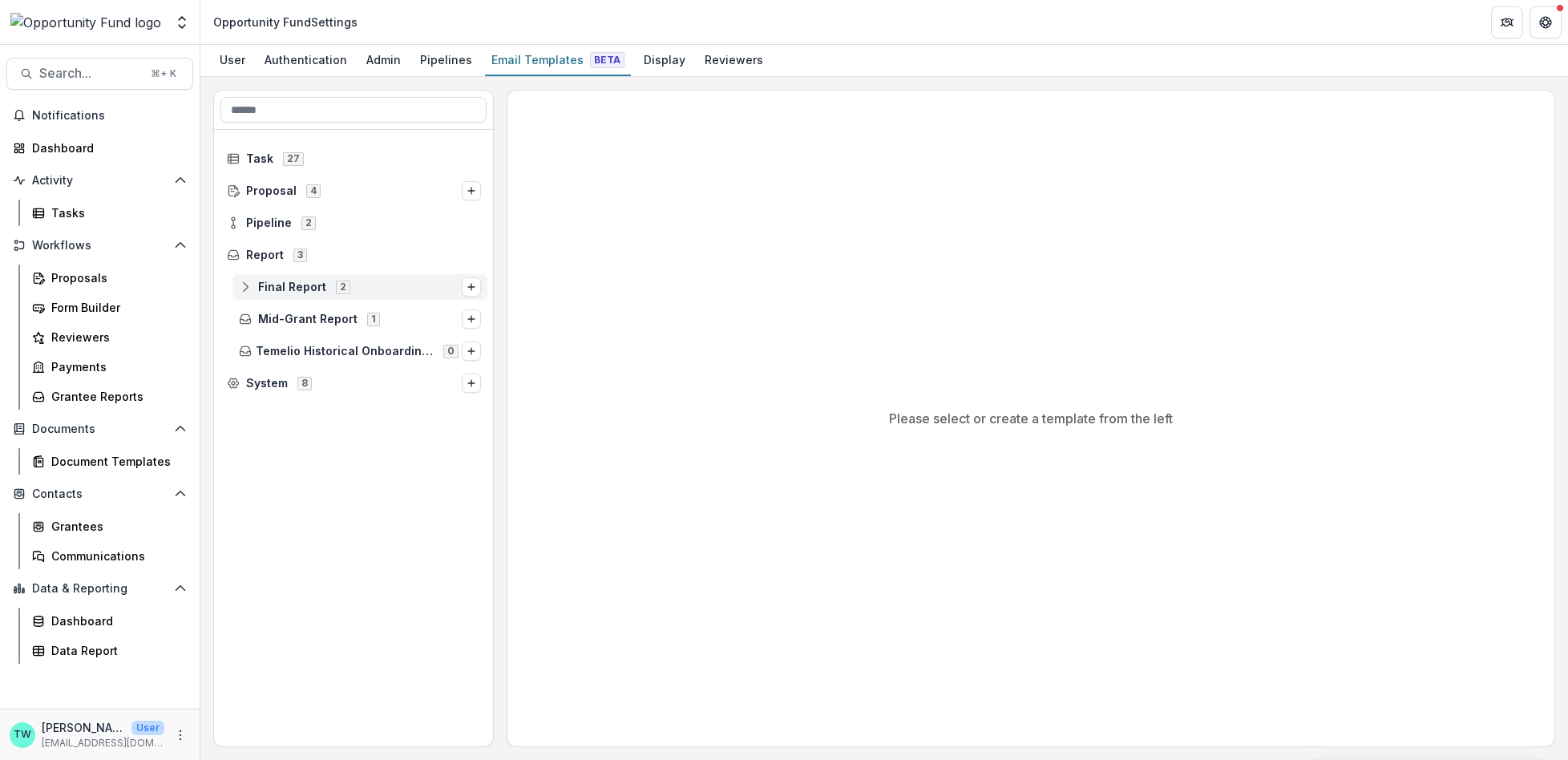
click at [247, 288] on icon at bounding box center [245, 287] width 13 height 13
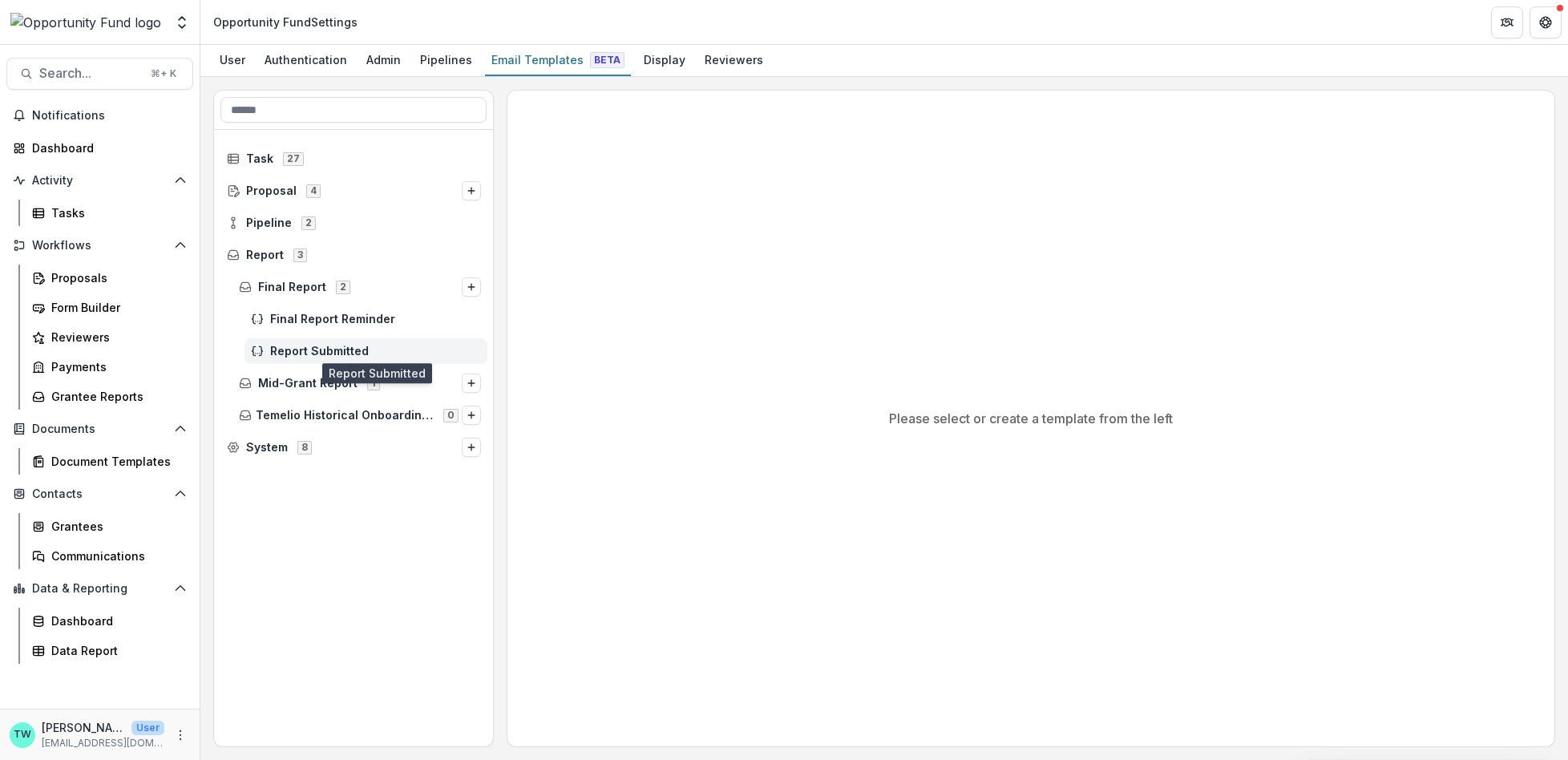
click at [333, 347] on span "Report Submitted" at bounding box center [376, 351] width 211 height 14
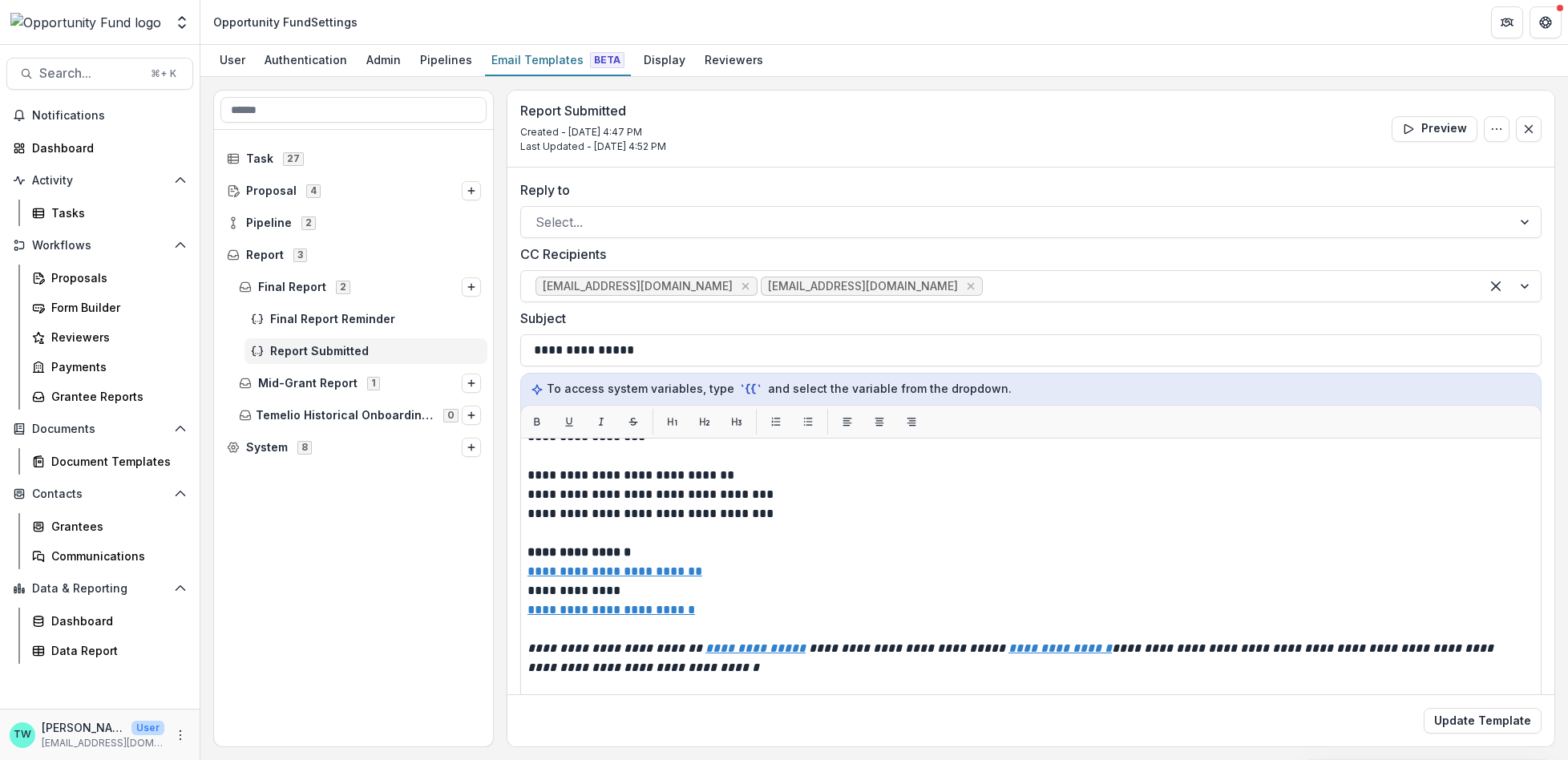
scroll to position [154, 0]
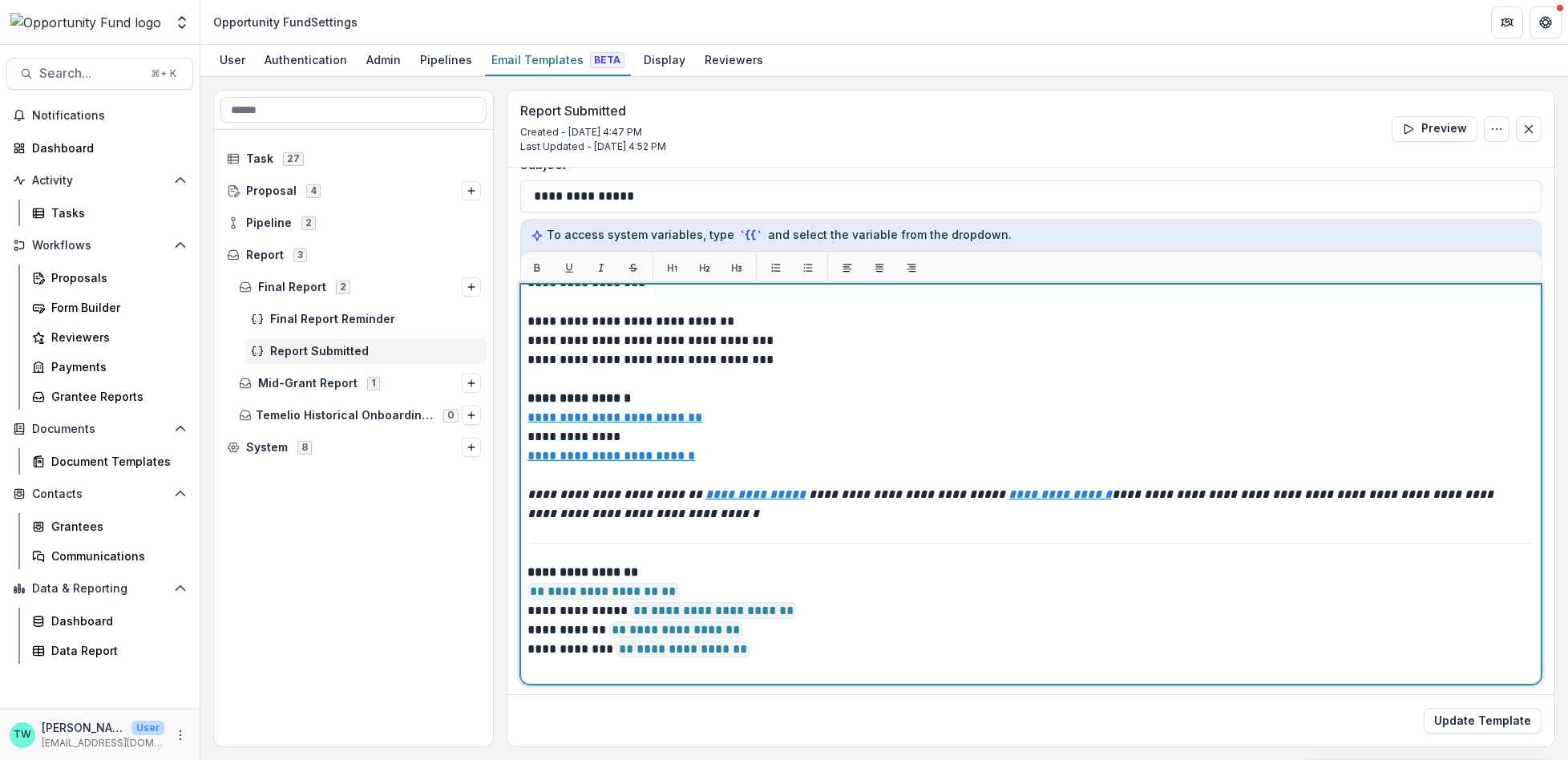
click at [695, 581] on p "**********" at bounding box center [1026, 620] width 999 height 115
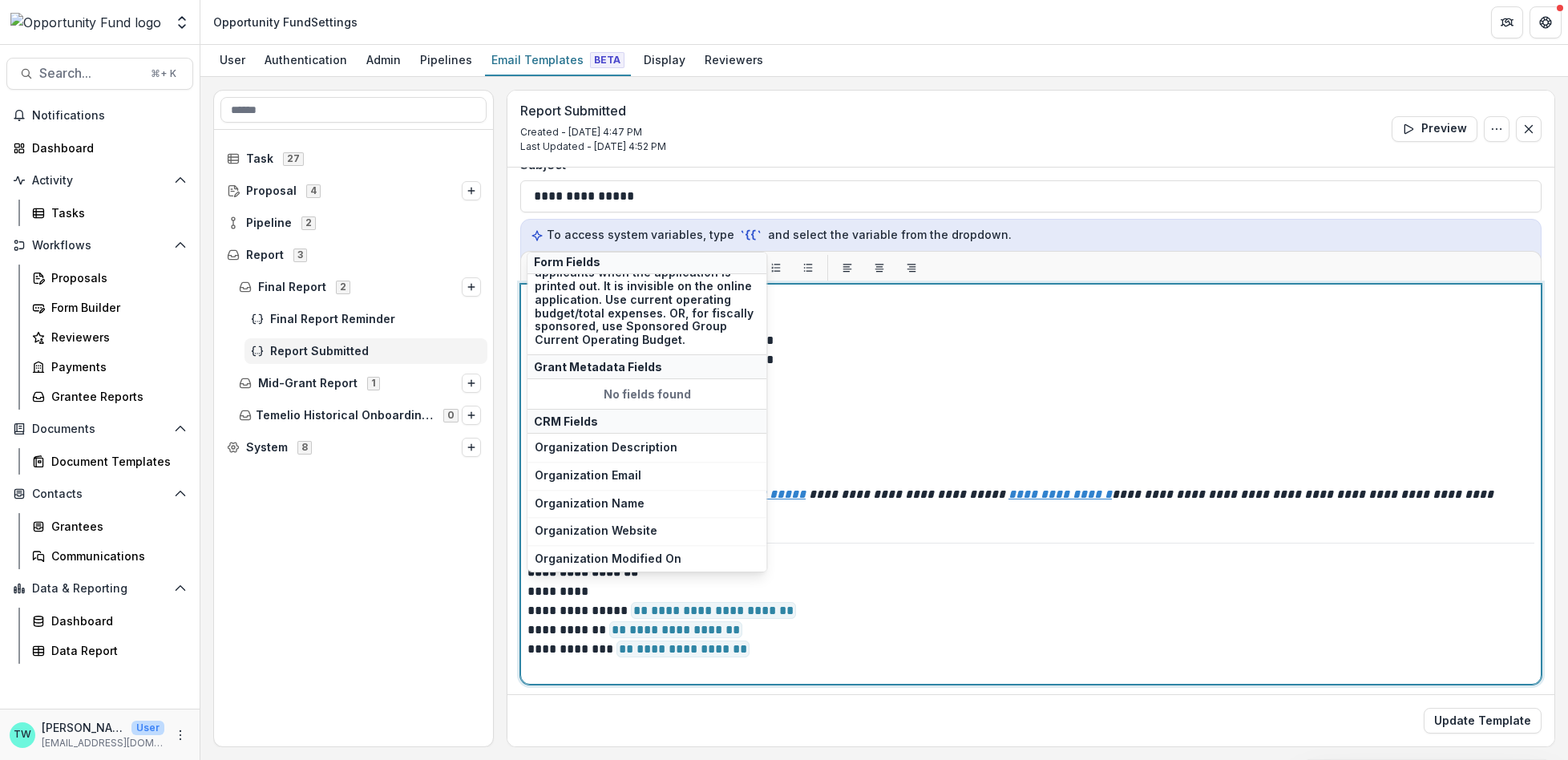
scroll to position [341, 0]
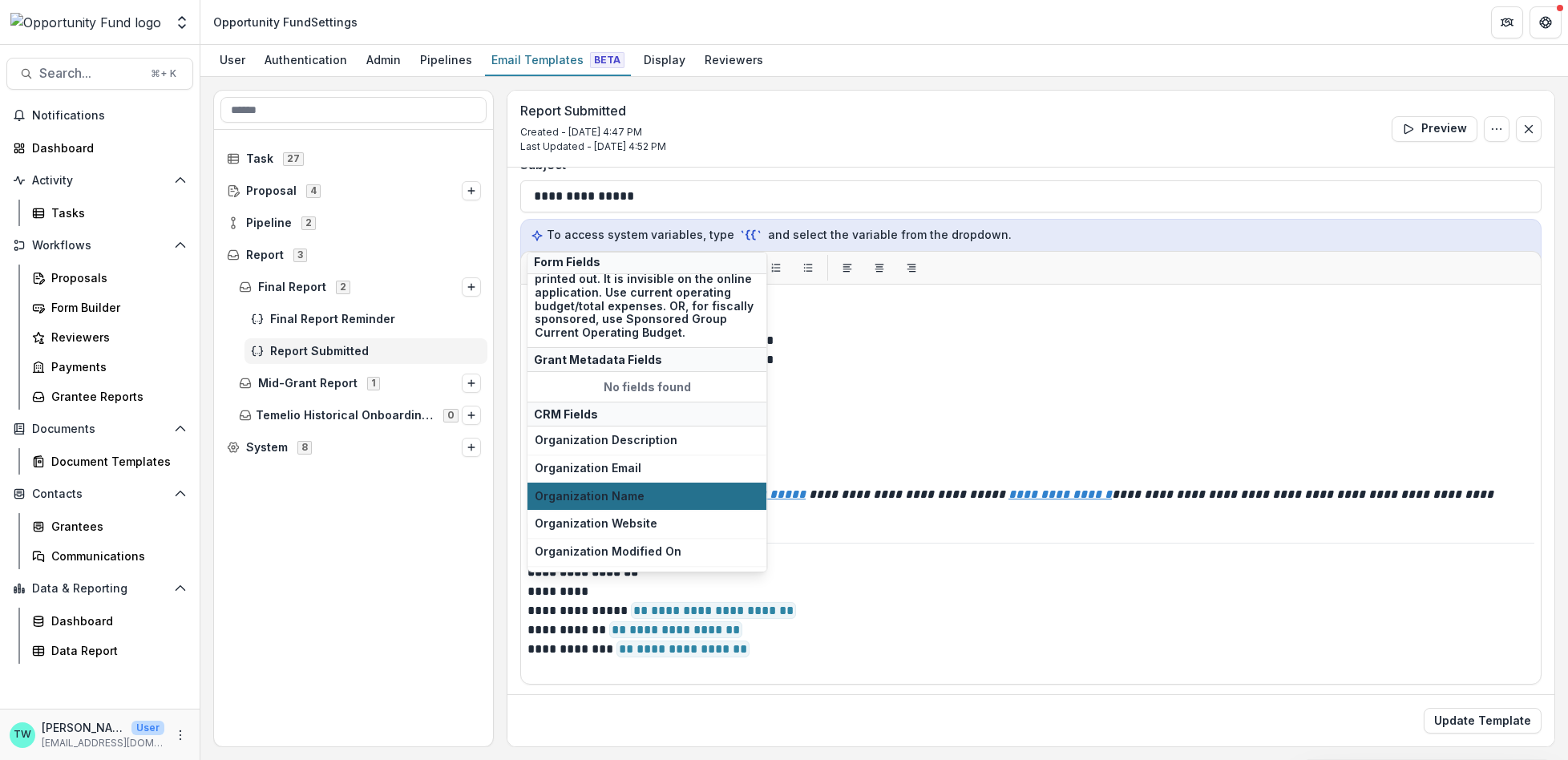
click at [651, 492] on span "Organization Name" at bounding box center [646, 497] width 224 height 14
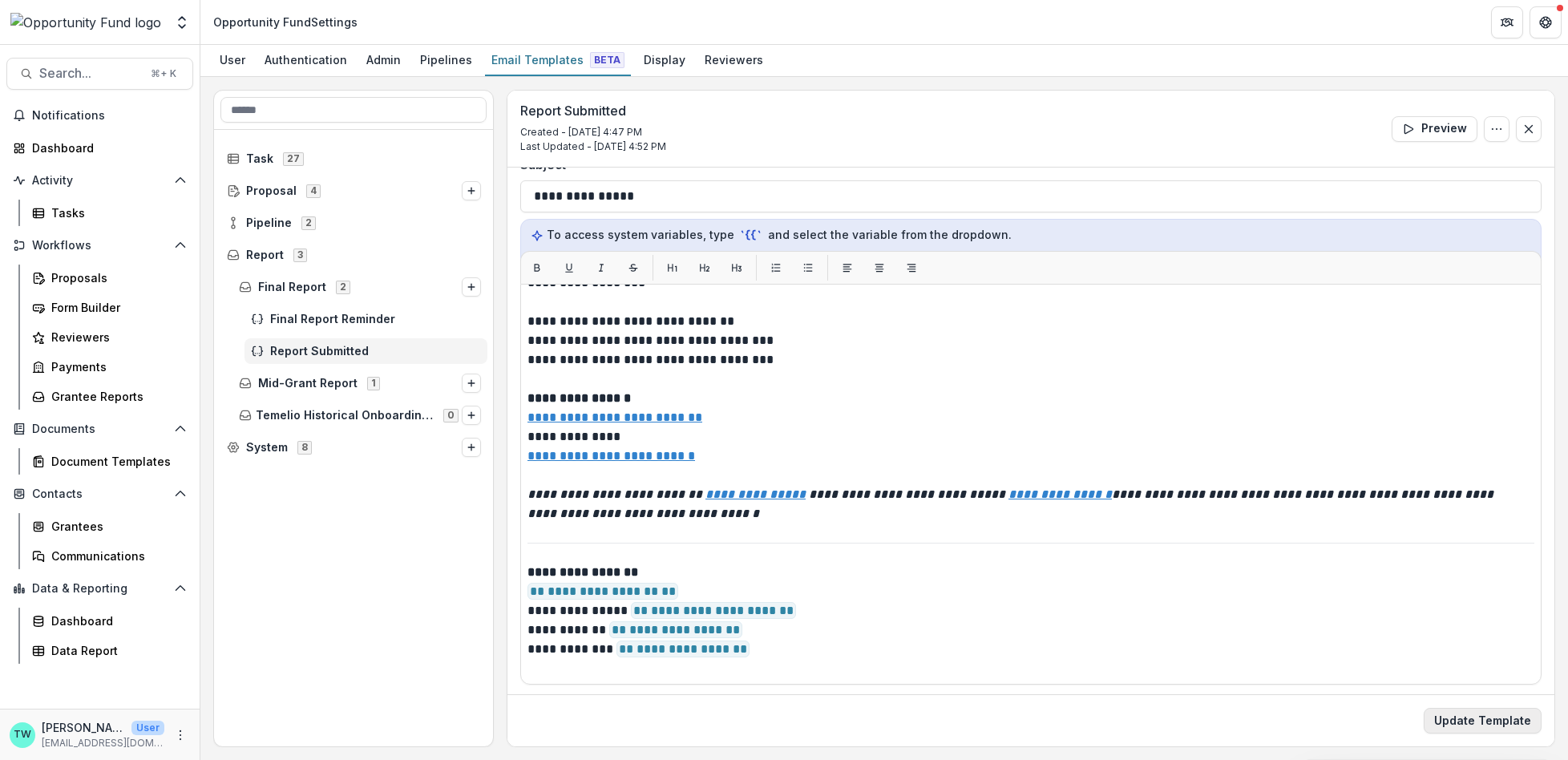
click at [1480, 722] on button "Update Template" at bounding box center [1483, 720] width 118 height 25
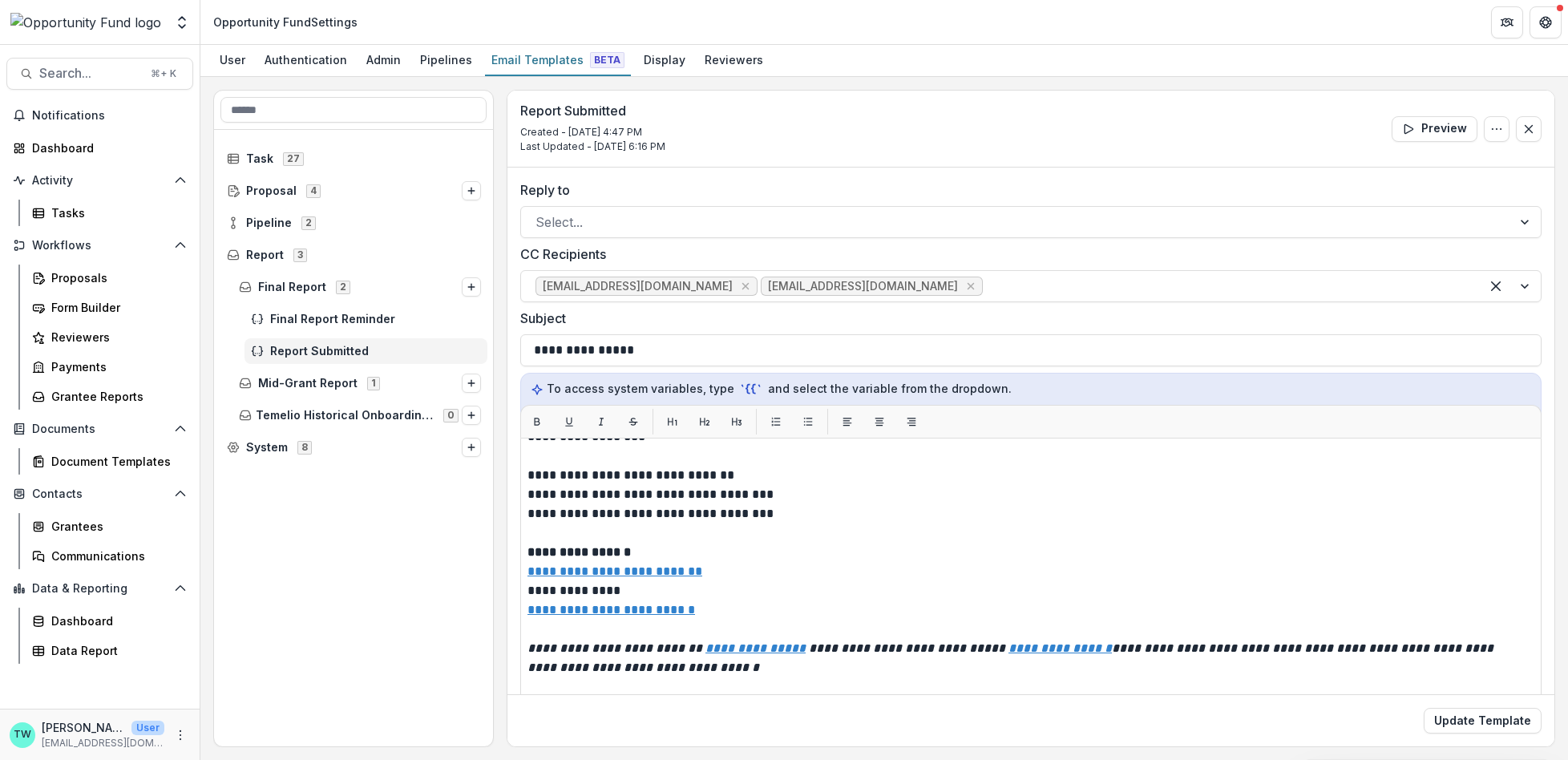
scroll to position [0, 0]
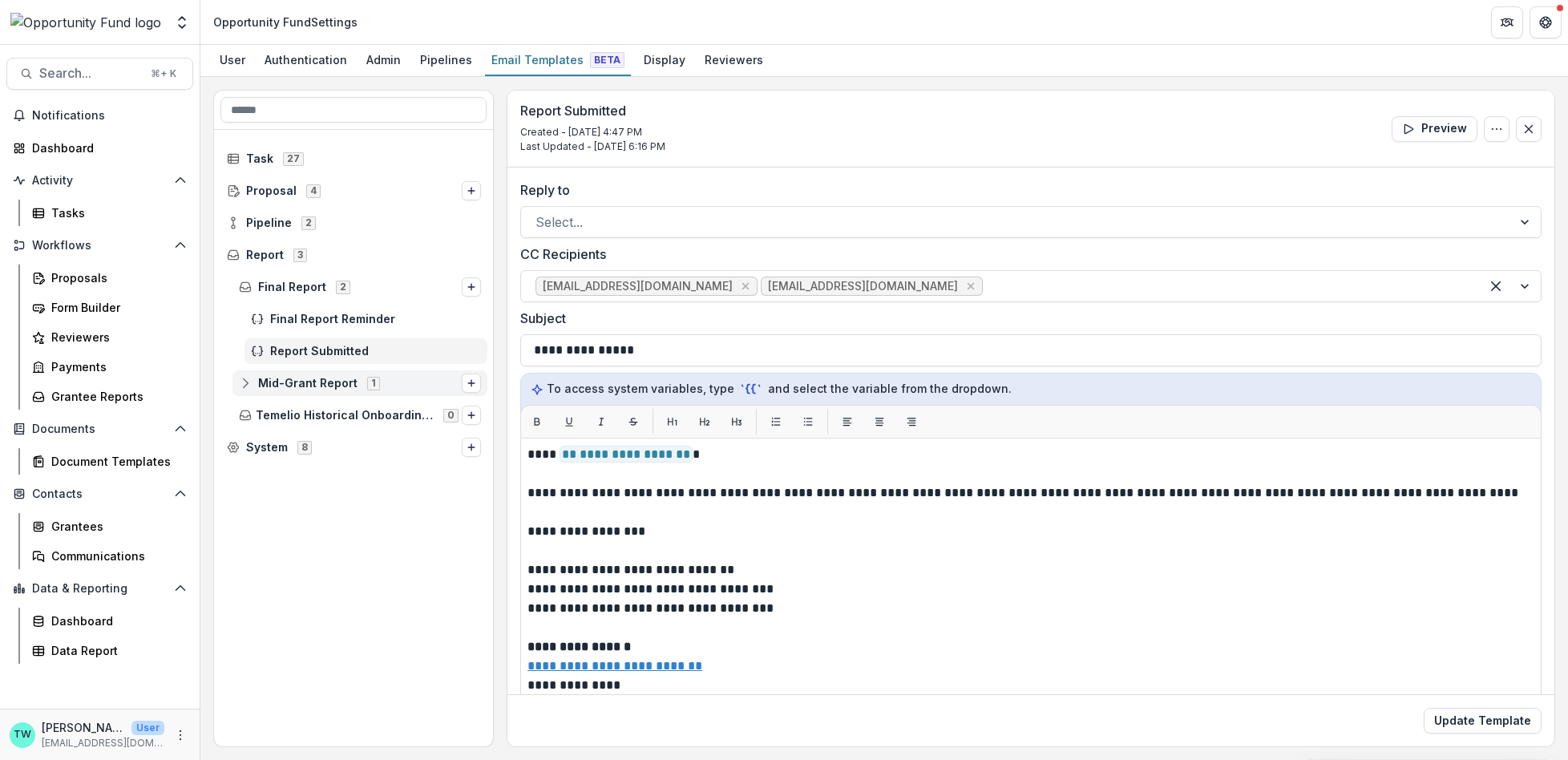
click at [311, 389] on span "Mid-Grant Report" at bounding box center [308, 383] width 99 height 14
click at [472, 384] on line "Options" at bounding box center [472, 383] width 0 height 6
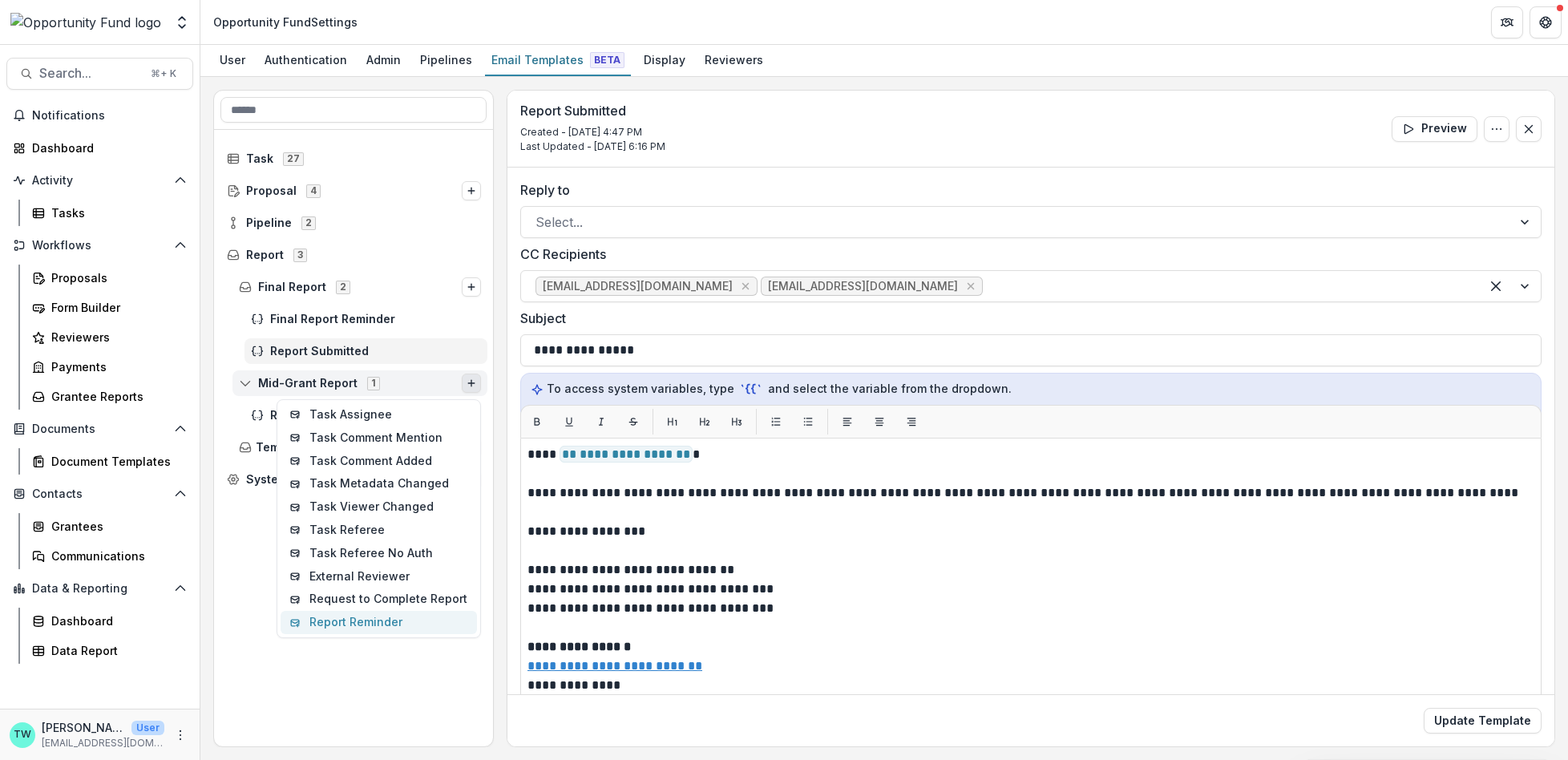
click at [426, 622] on button "Report Reminder" at bounding box center [378, 622] width 196 height 24
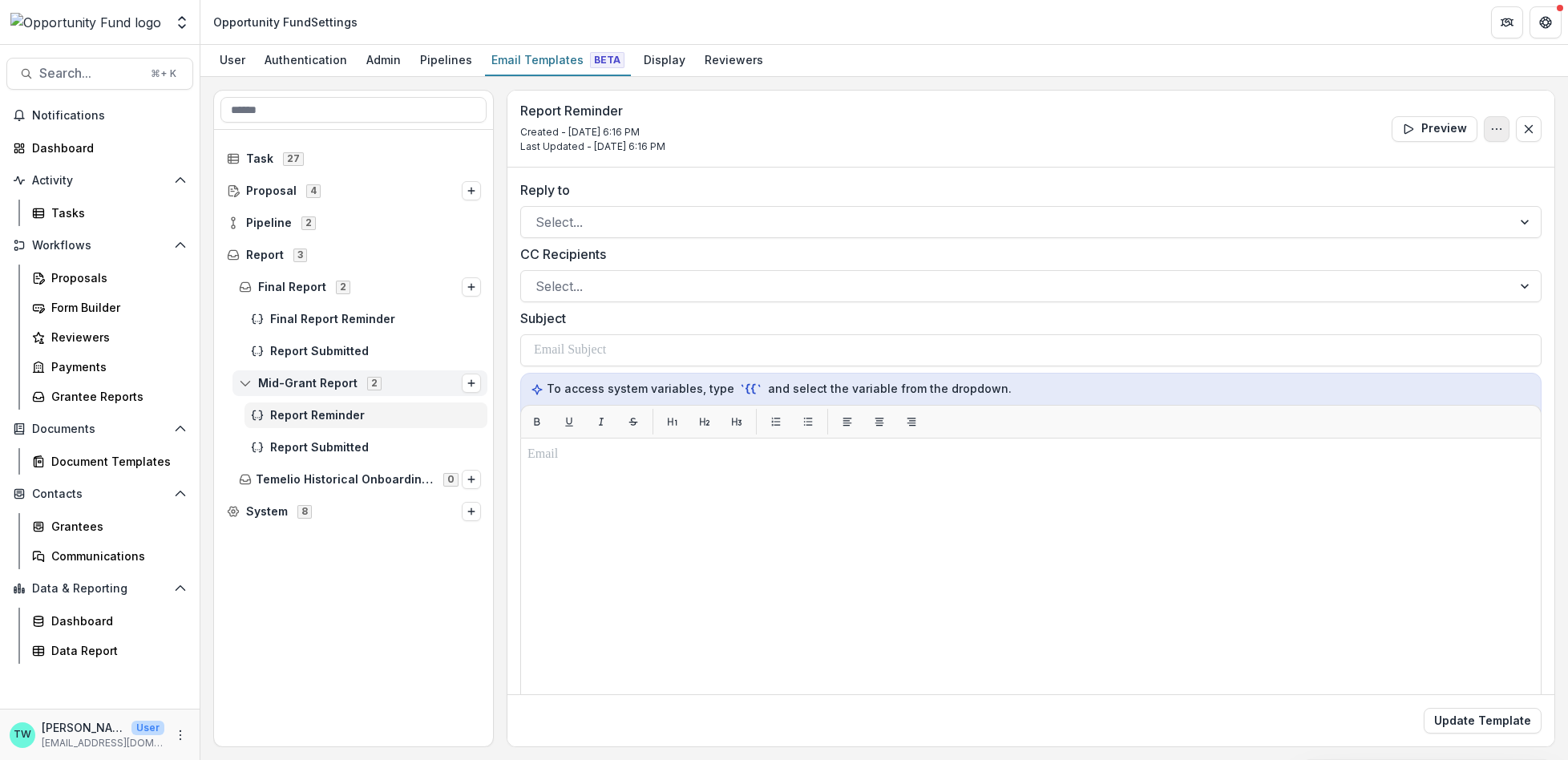
click at [1495, 125] on icon "Options" at bounding box center [1496, 129] width 13 height 13
click at [1391, 164] on button "Edit Name" at bounding box center [1420, 165] width 172 height 26
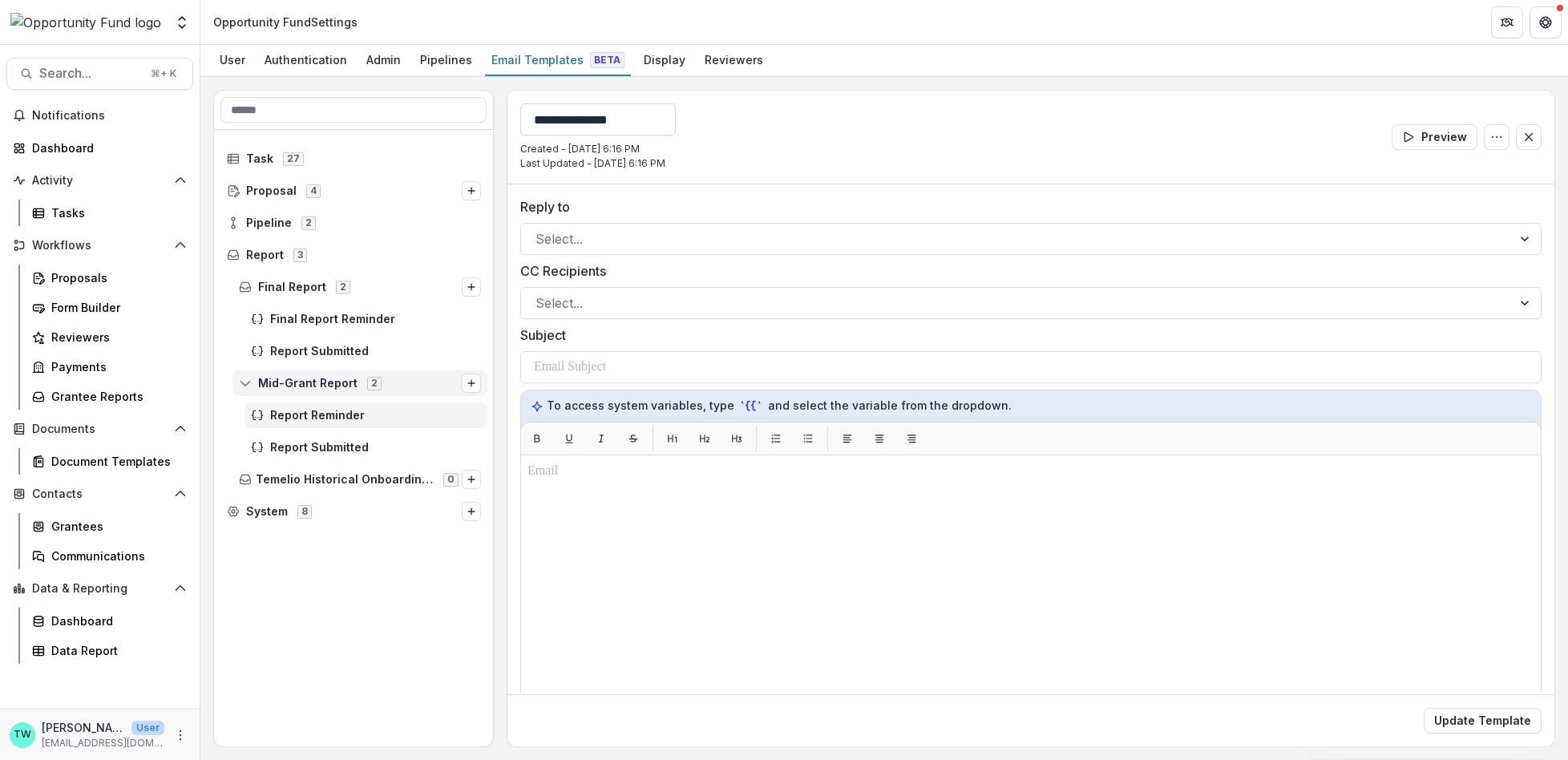
click at [535, 119] on input "**********" at bounding box center [598, 119] width 155 height 32
type input "**********"
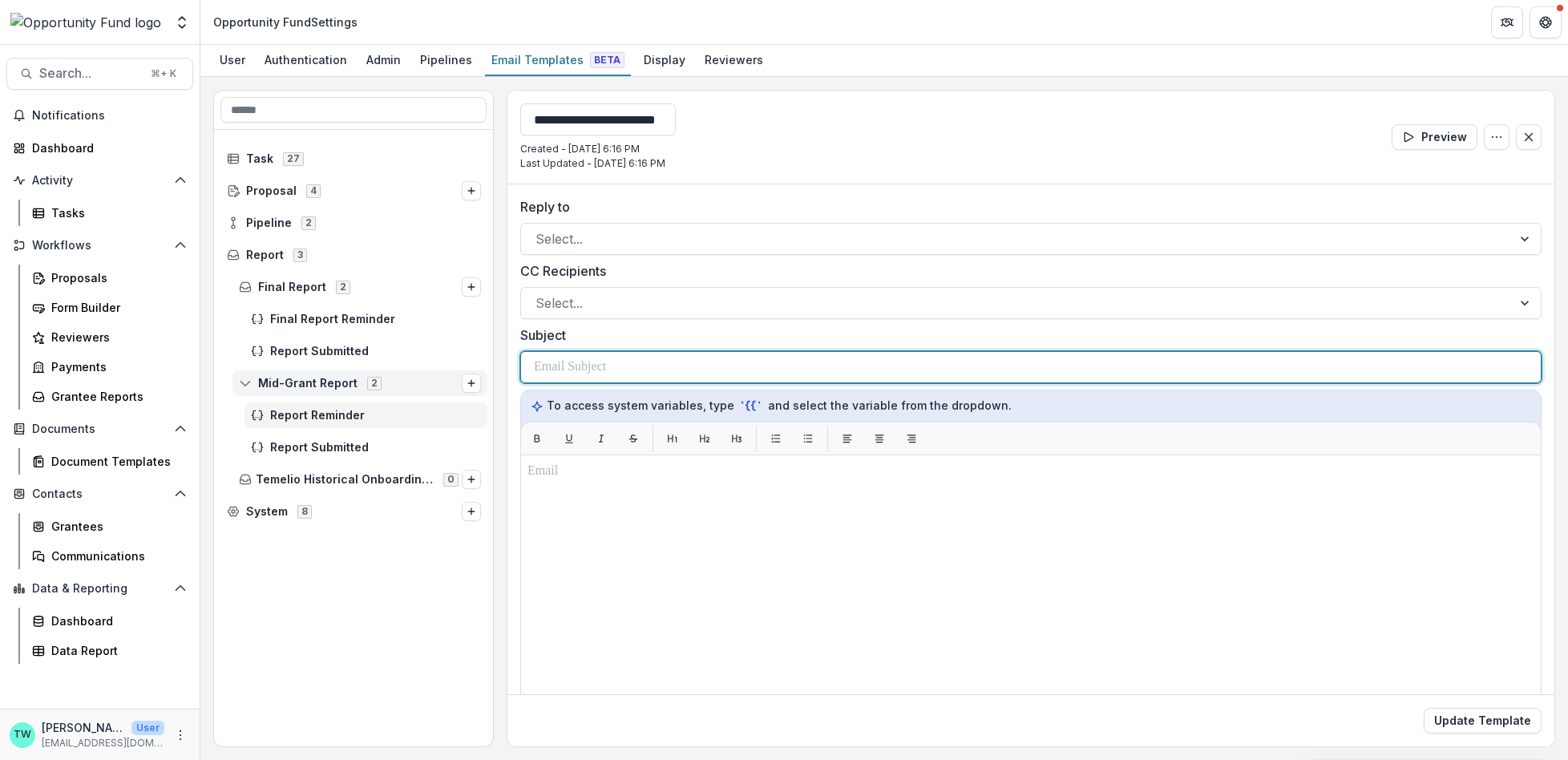
click at [621, 359] on div at bounding box center [1031, 367] width 994 height 31
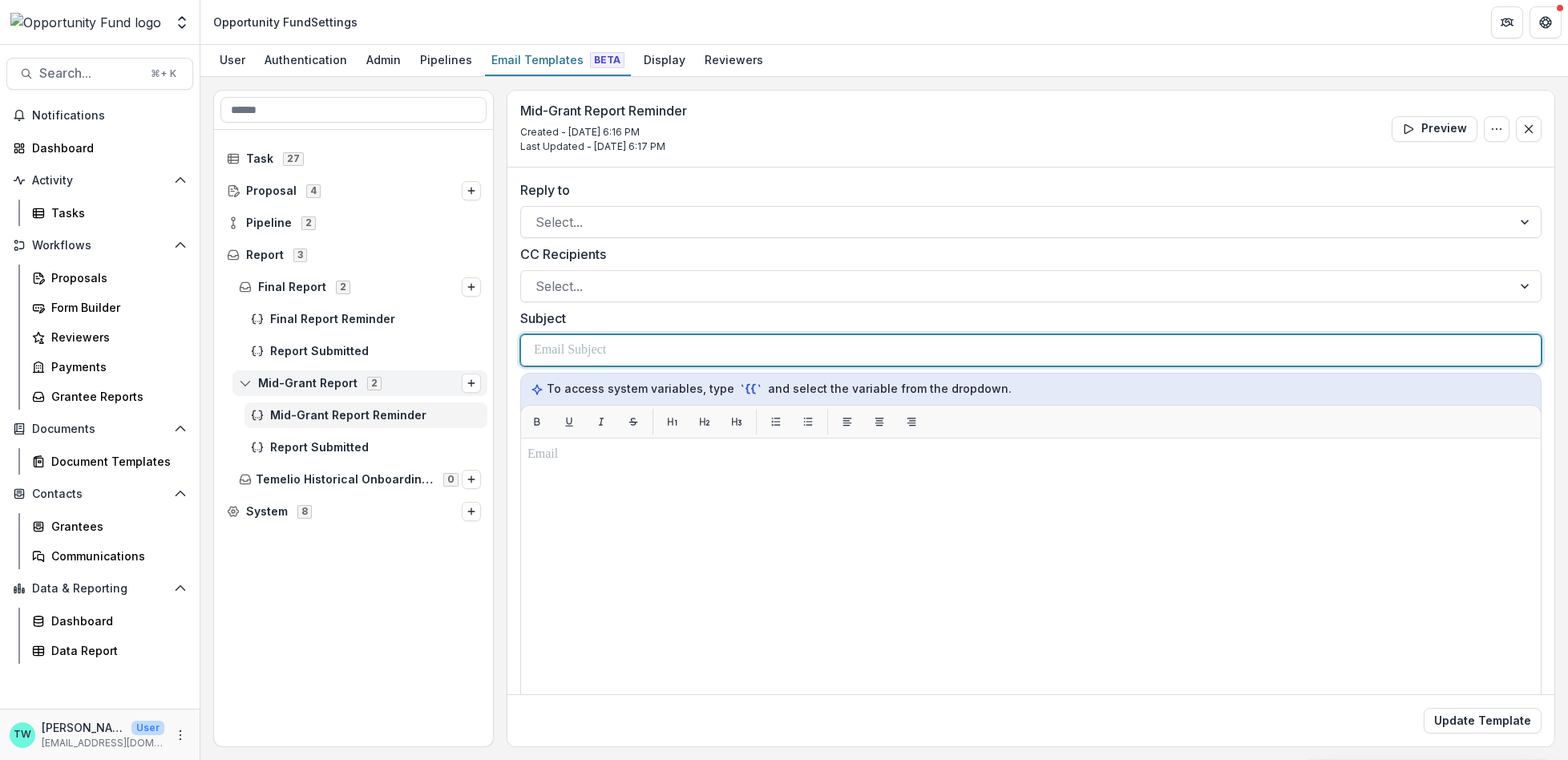
click at [591, 342] on p at bounding box center [569, 350] width 72 height 19
paste div
click at [549, 350] on p "**********" at bounding box center [655, 350] width 243 height 19
click at [888, 346] on div "**********" at bounding box center [1031, 349] width 994 height 31
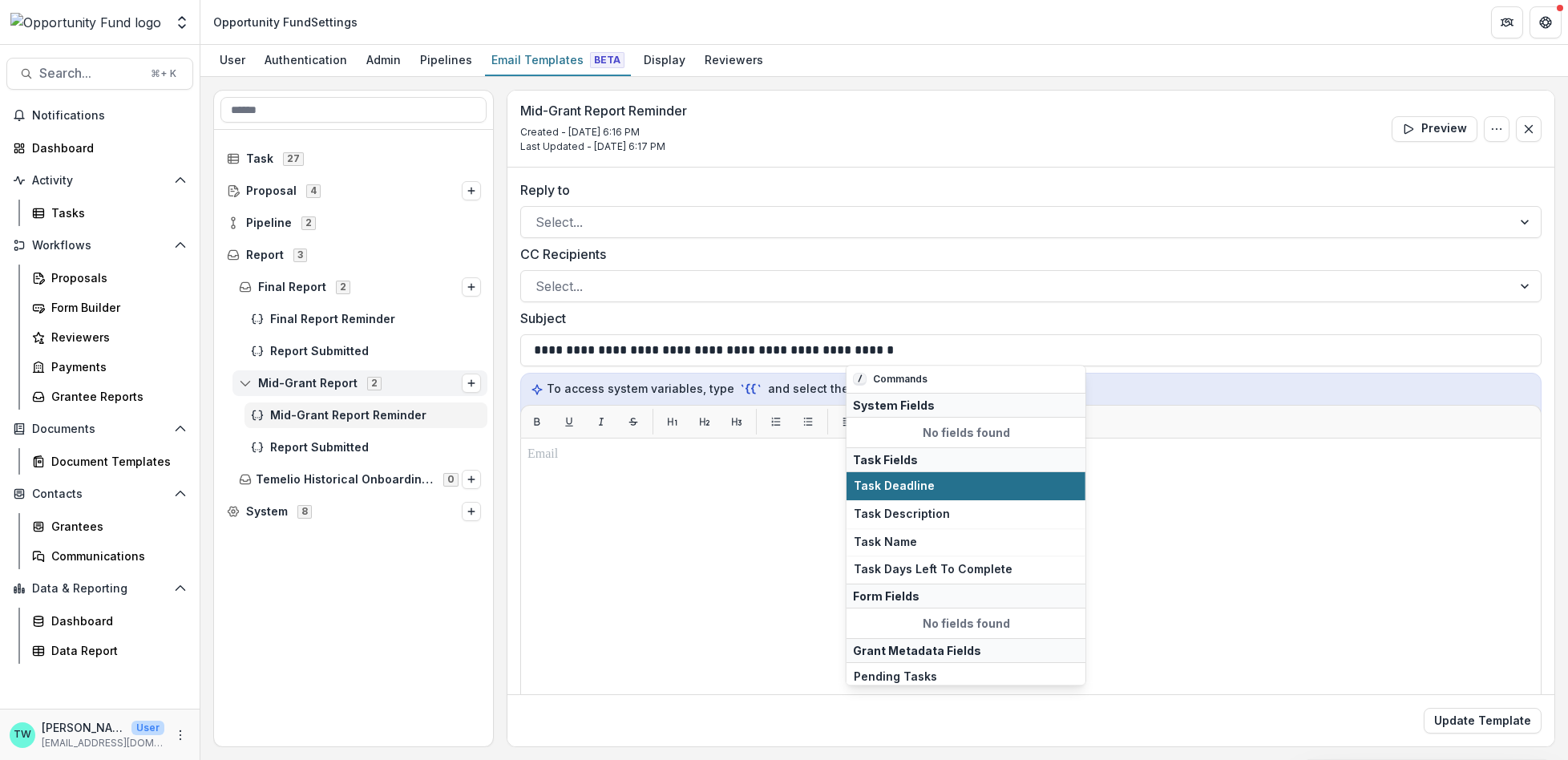
click at [932, 492] on button "Task Deadline" at bounding box center [966, 485] width 239 height 28
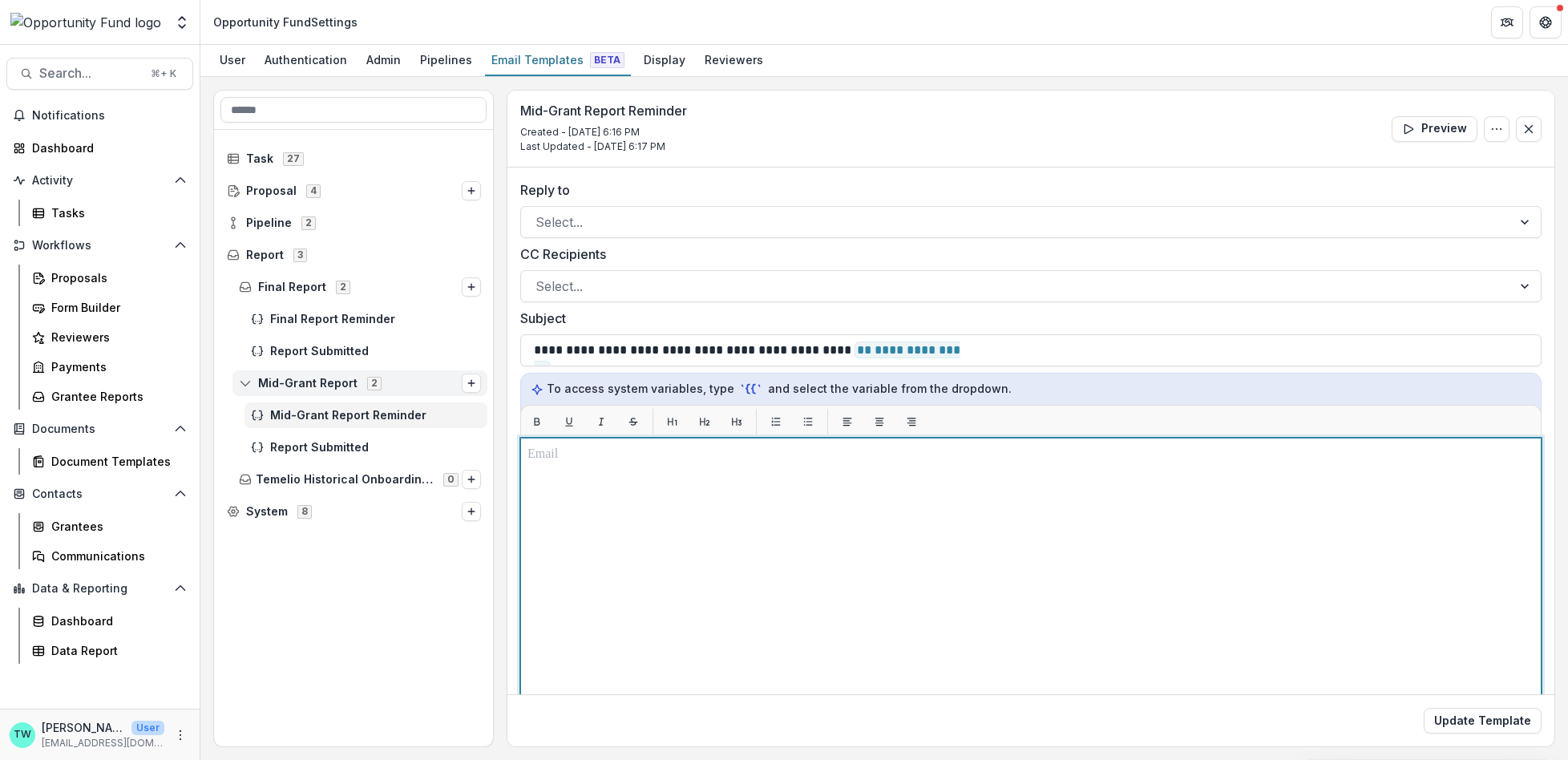
click at [652, 487] on div at bounding box center [1031, 637] width 1007 height 386
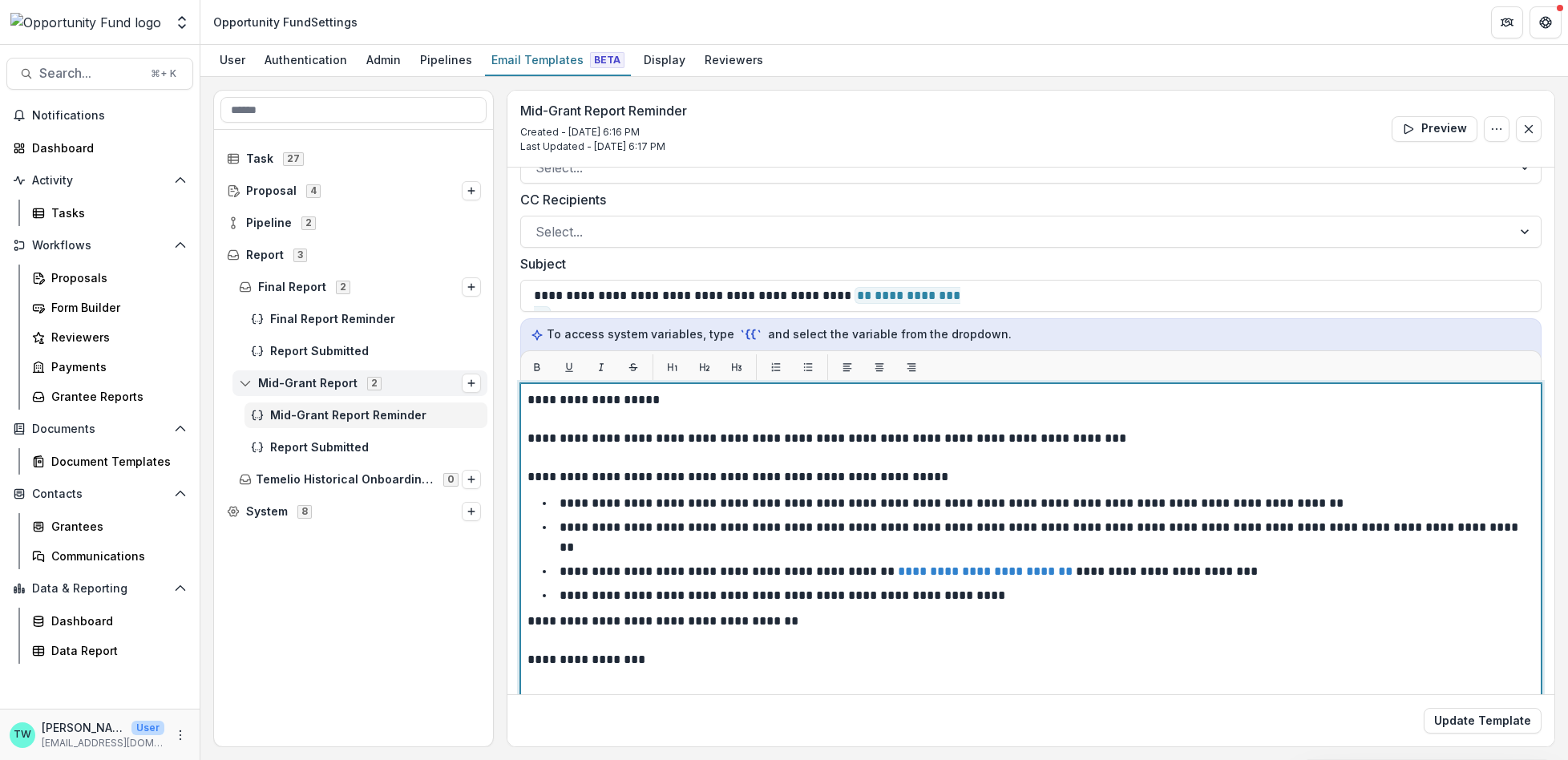
scroll to position [49, 0]
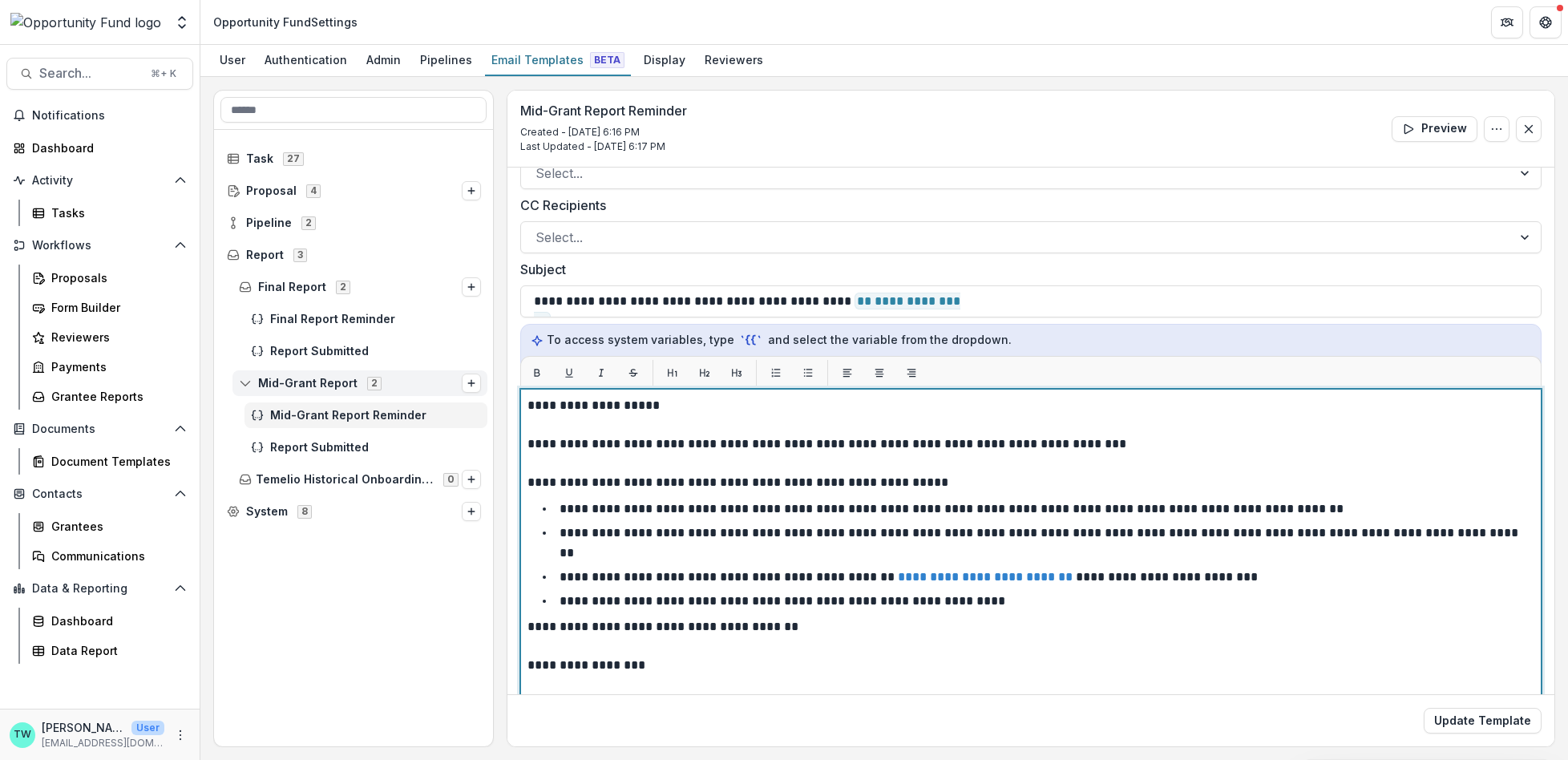
click at [854, 440] on p "**********" at bounding box center [1026, 444] width 999 height 96
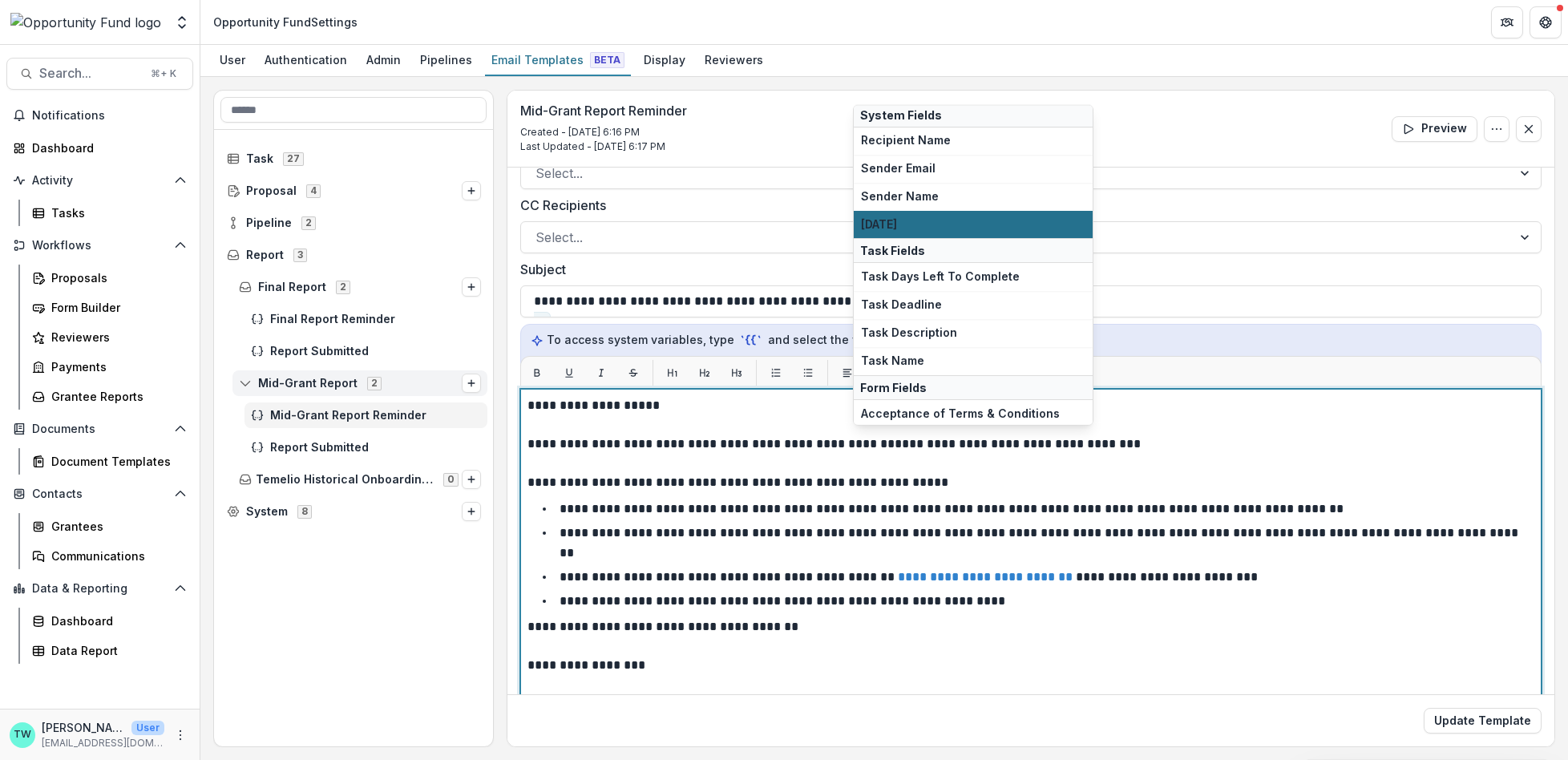
scroll to position [154, 0]
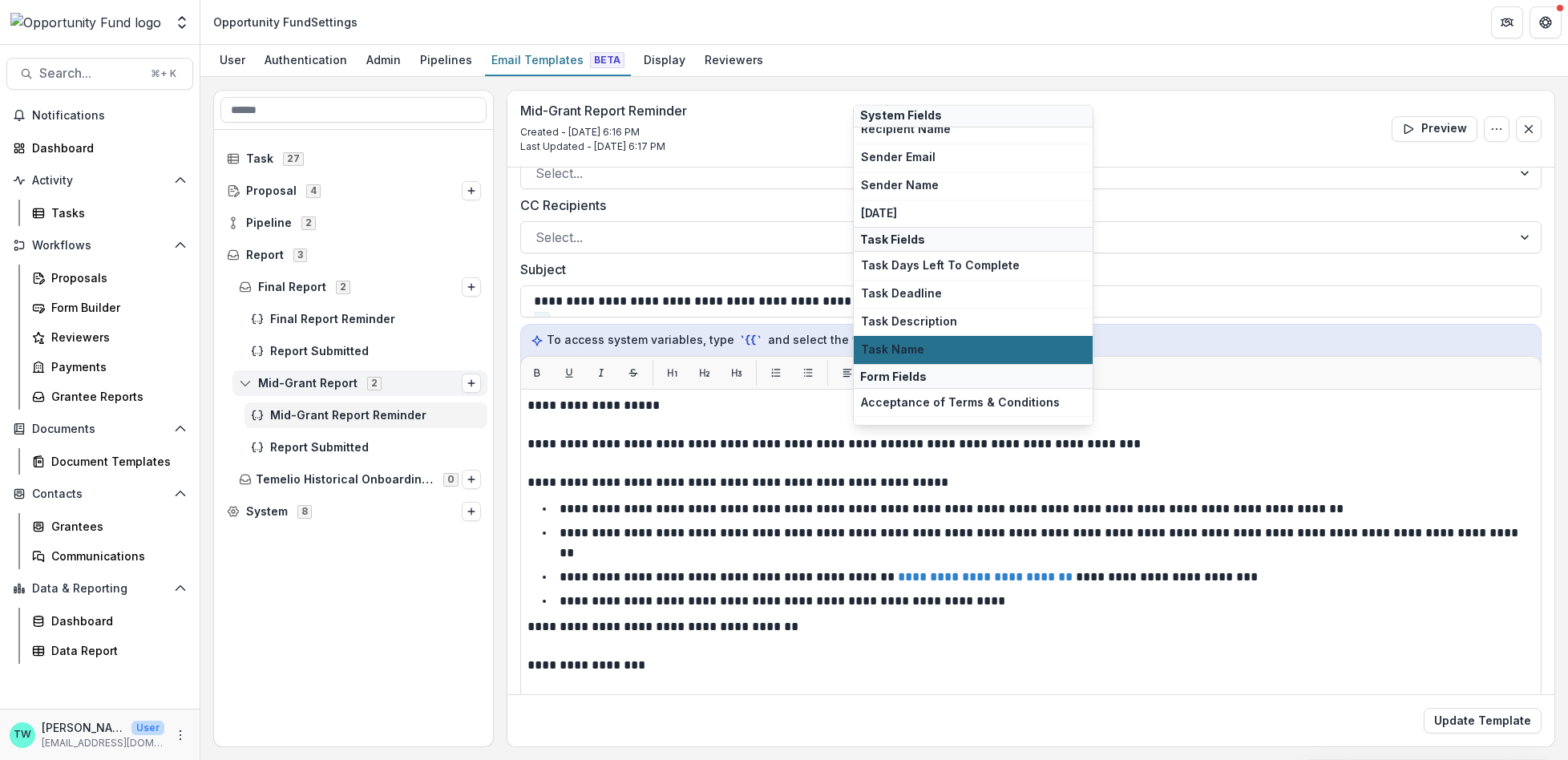
click at [964, 344] on span "Task Name" at bounding box center [972, 349] width 224 height 14
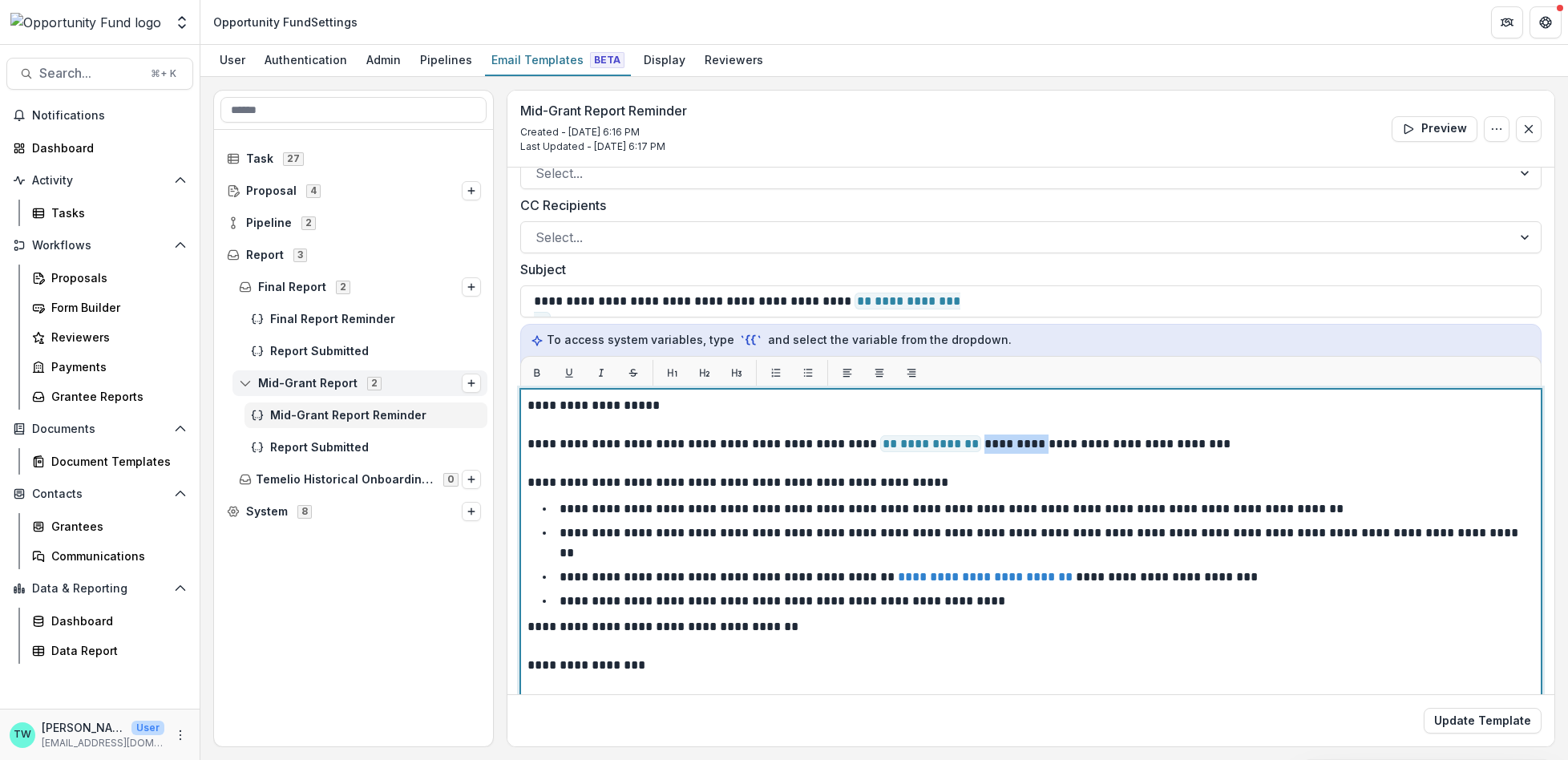
drag, startPoint x: 955, startPoint y: 442, endPoint x: 1028, endPoint y: 447, distance: 73.2
click at [1028, 447] on p "**********" at bounding box center [1026, 444] width 999 height 96
click at [969, 440] on p "**********" at bounding box center [1026, 444] width 999 height 96
click at [1006, 443] on p "**********" at bounding box center [1026, 444] width 999 height 96
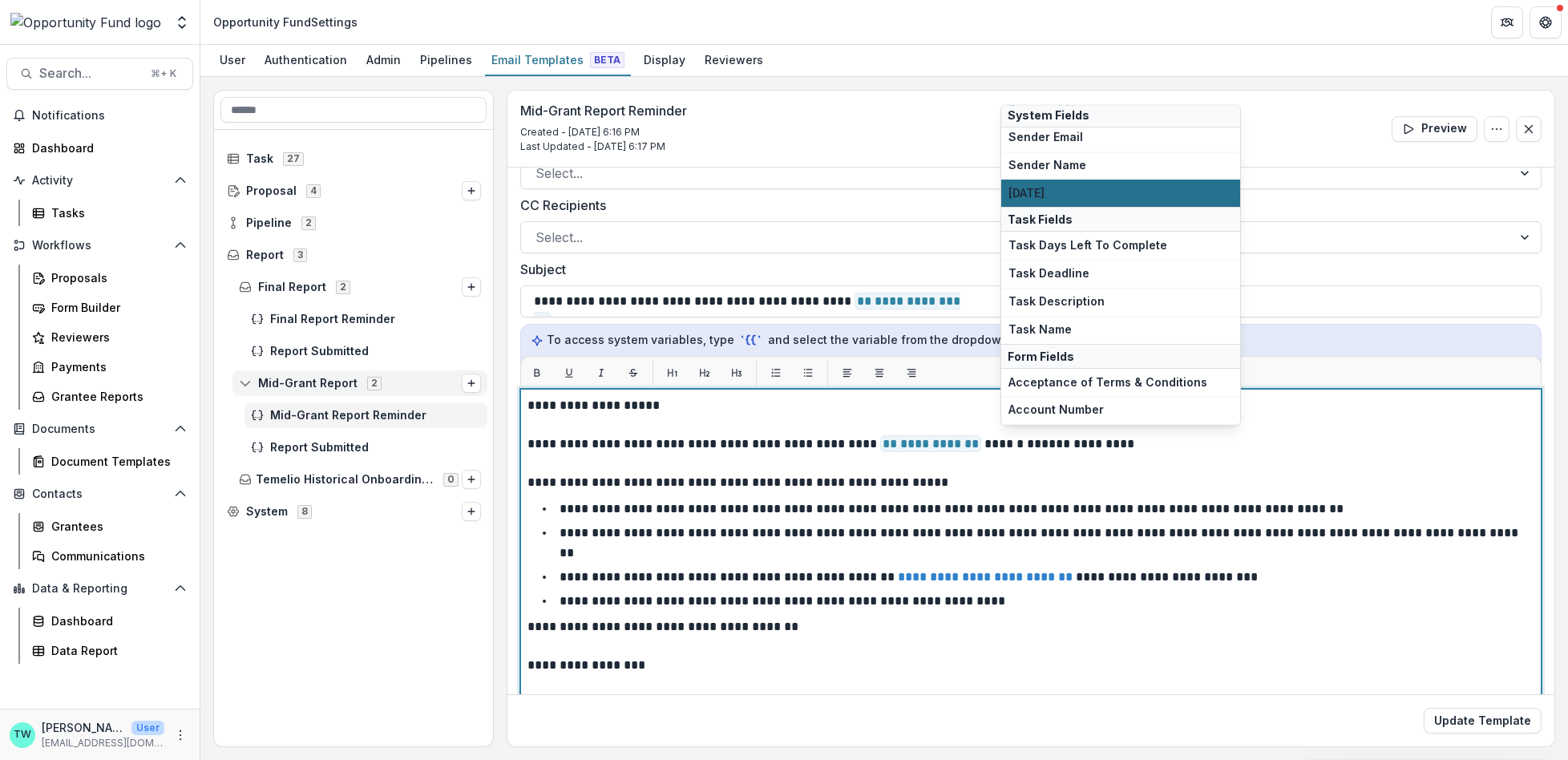
scroll to position [174, 0]
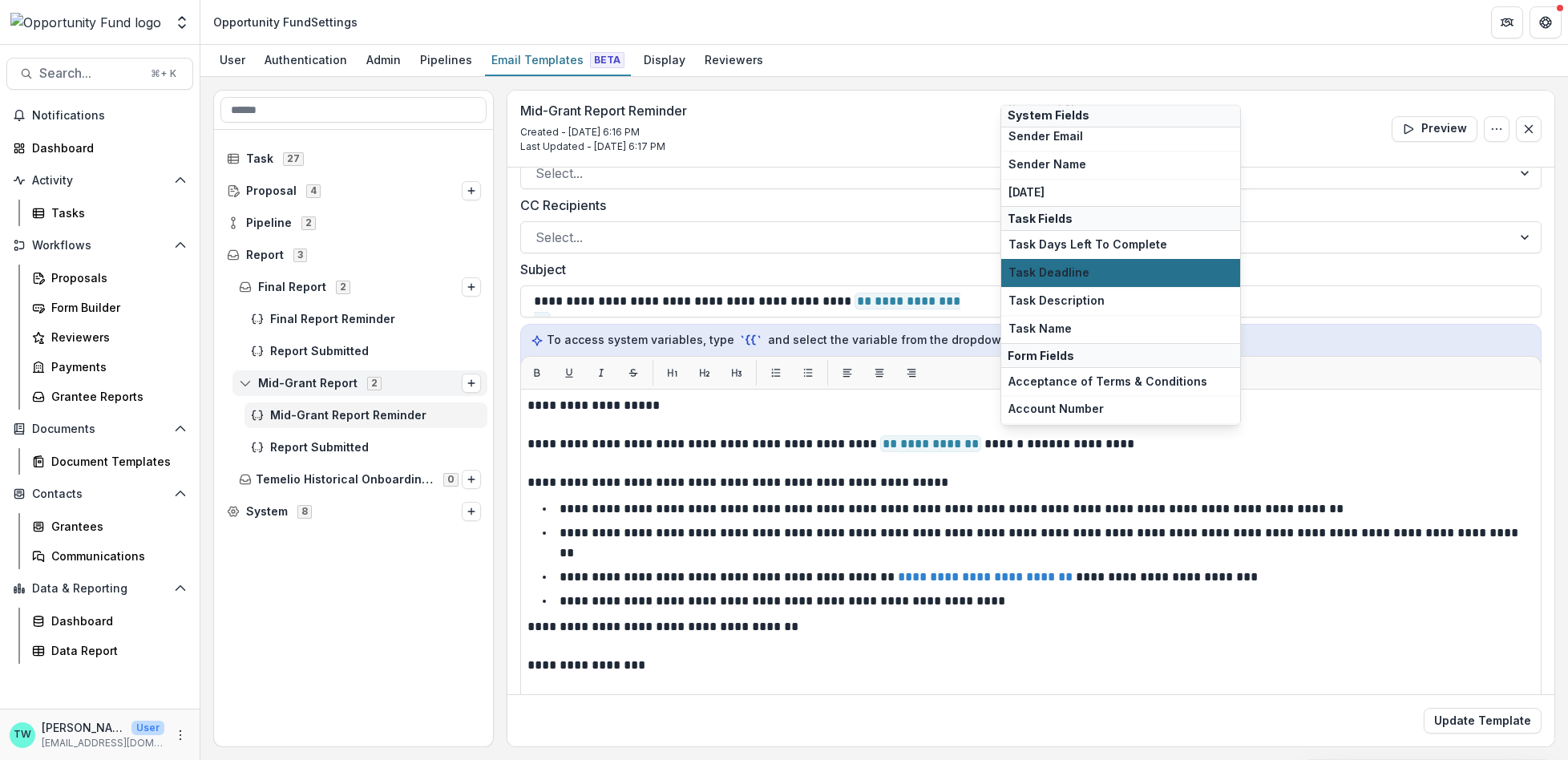
click at [1093, 266] on span "Task Deadline" at bounding box center [1121, 273] width 224 height 14
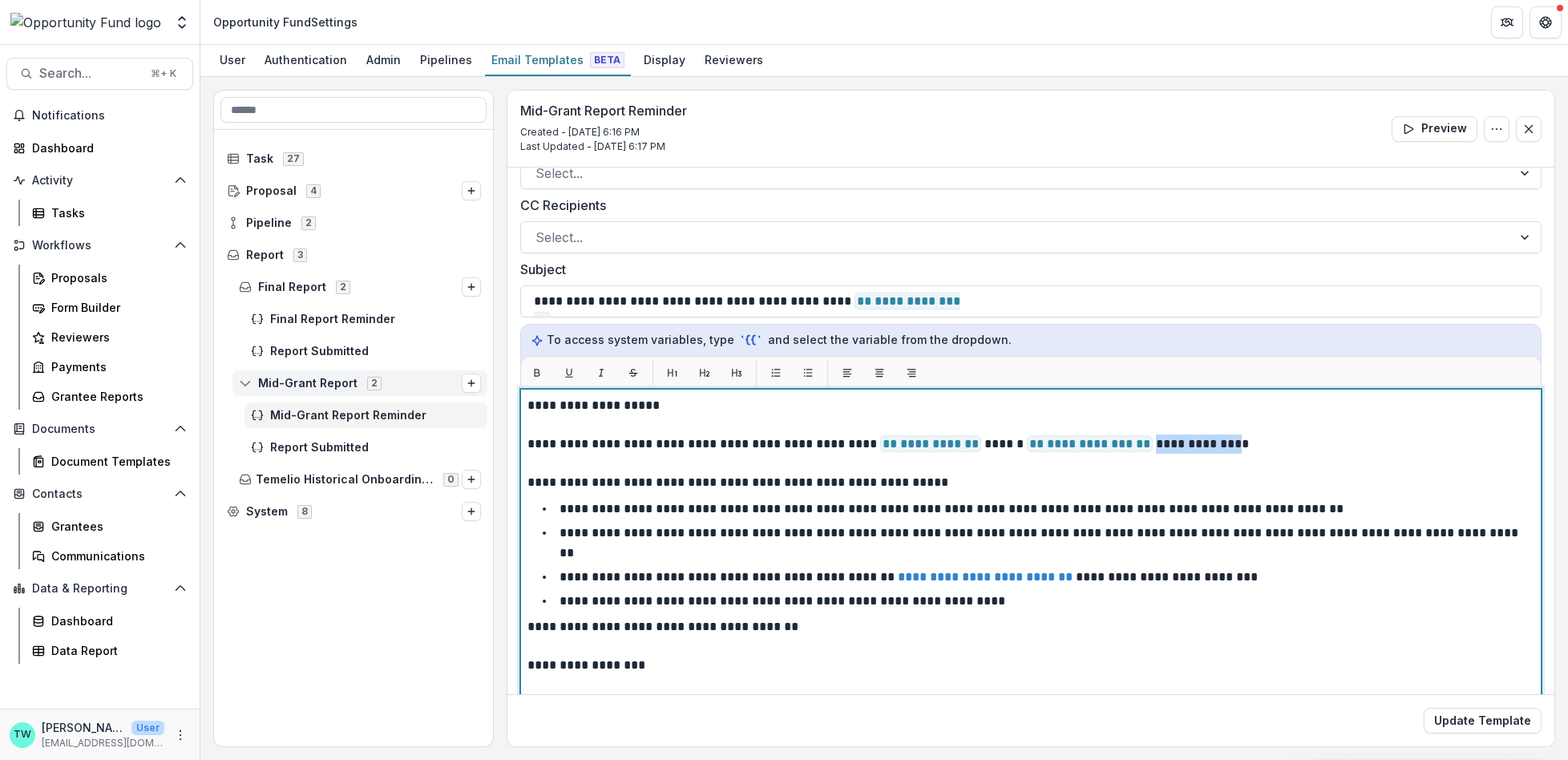
drag, startPoint x: 1126, startPoint y: 442, endPoint x: 1210, endPoint y: 451, distance: 84.5
click at [1210, 451] on p "**********" at bounding box center [1026, 444] width 999 height 96
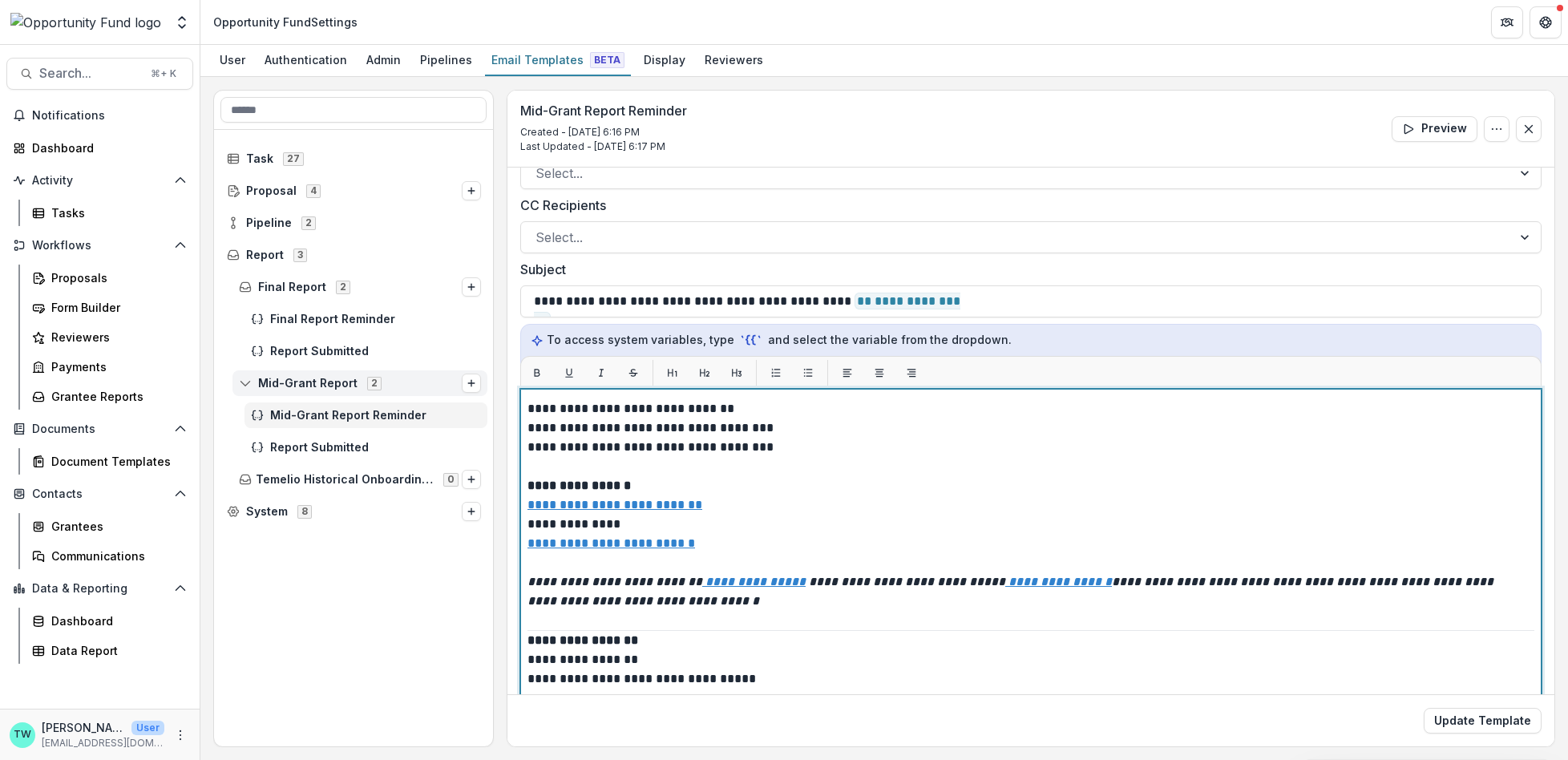
scroll to position [154, 0]
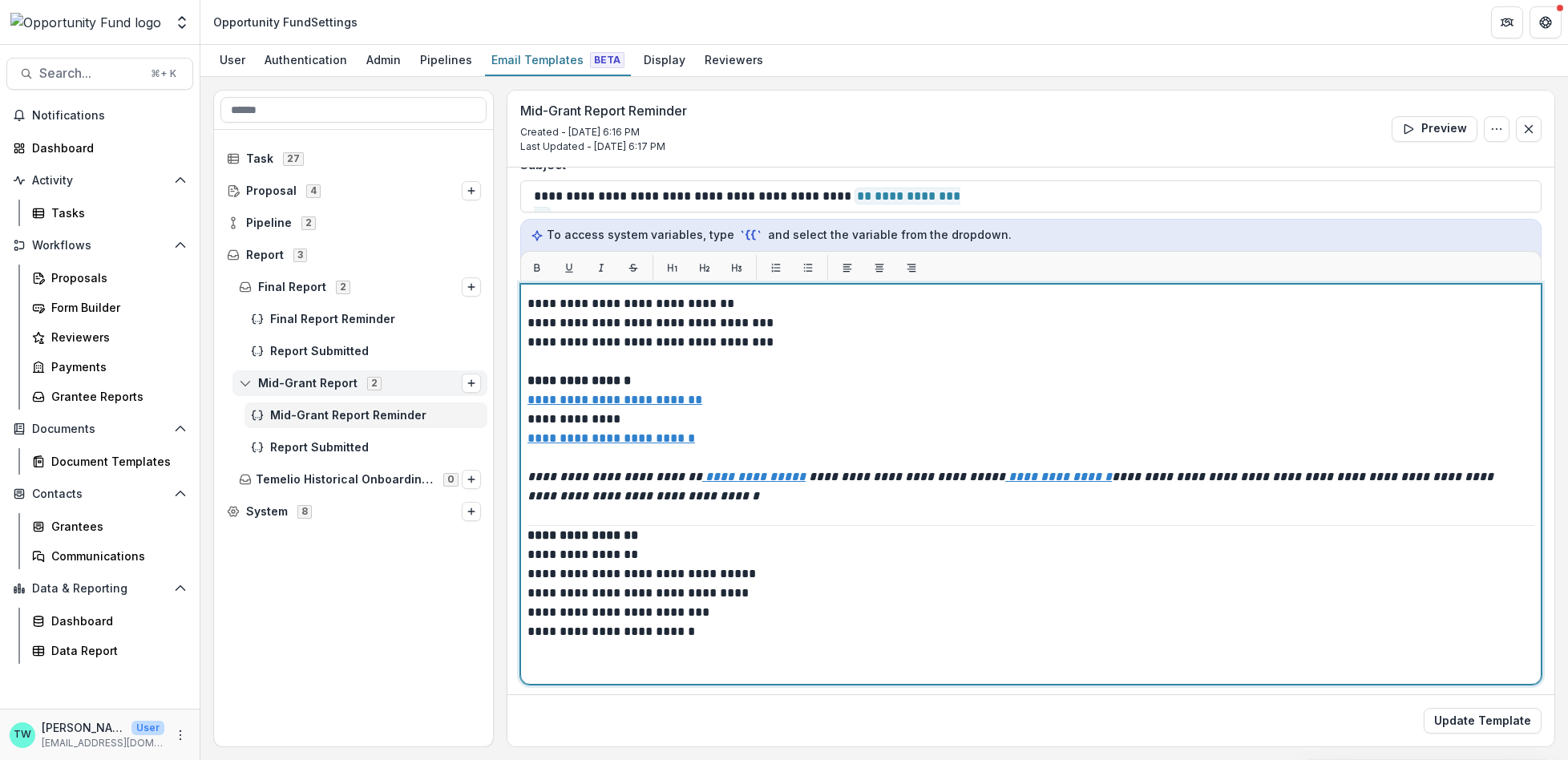
click at [528, 533] on p "**********" at bounding box center [1026, 602] width 999 height 154
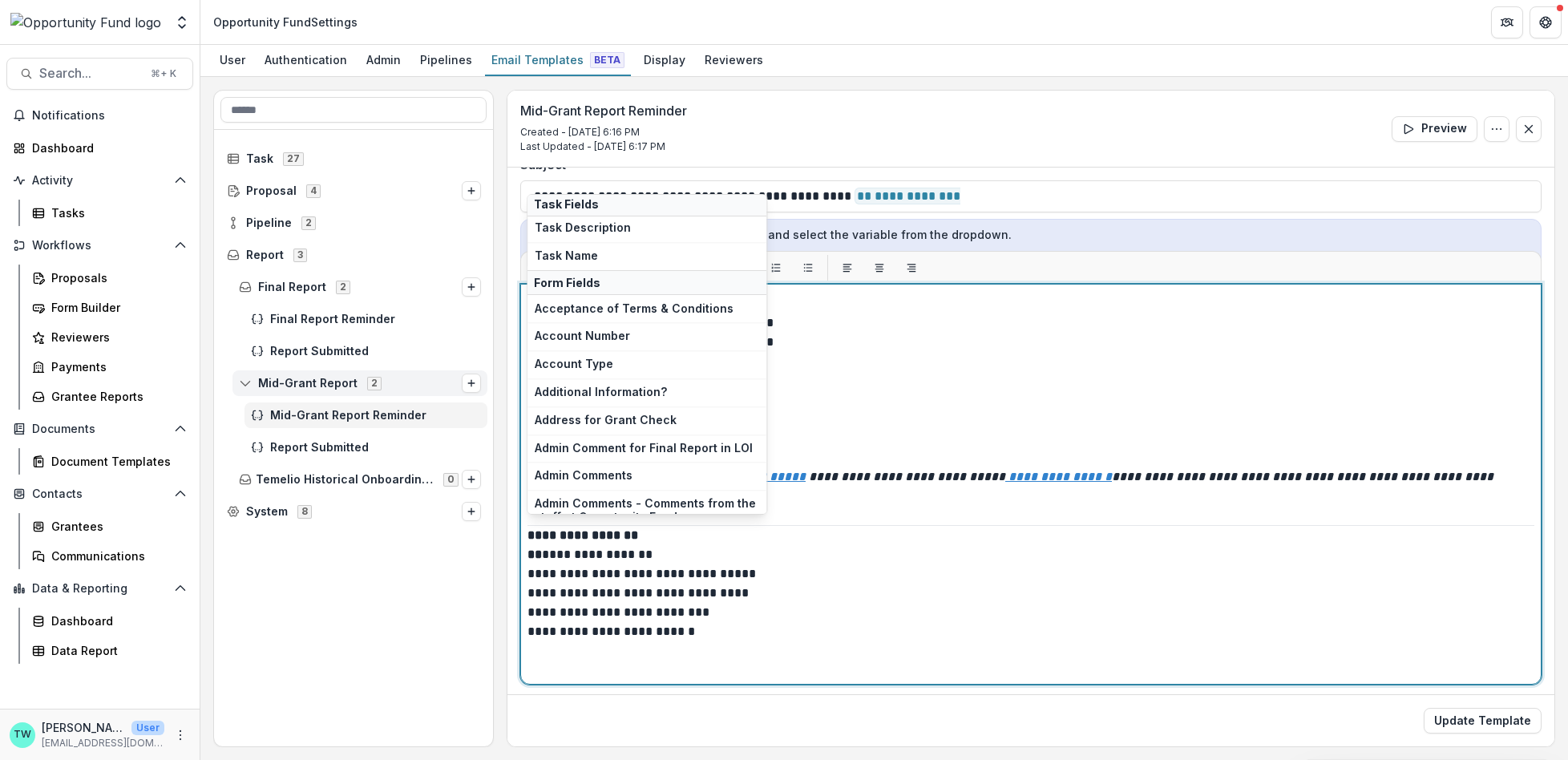
scroll to position [325, 0]
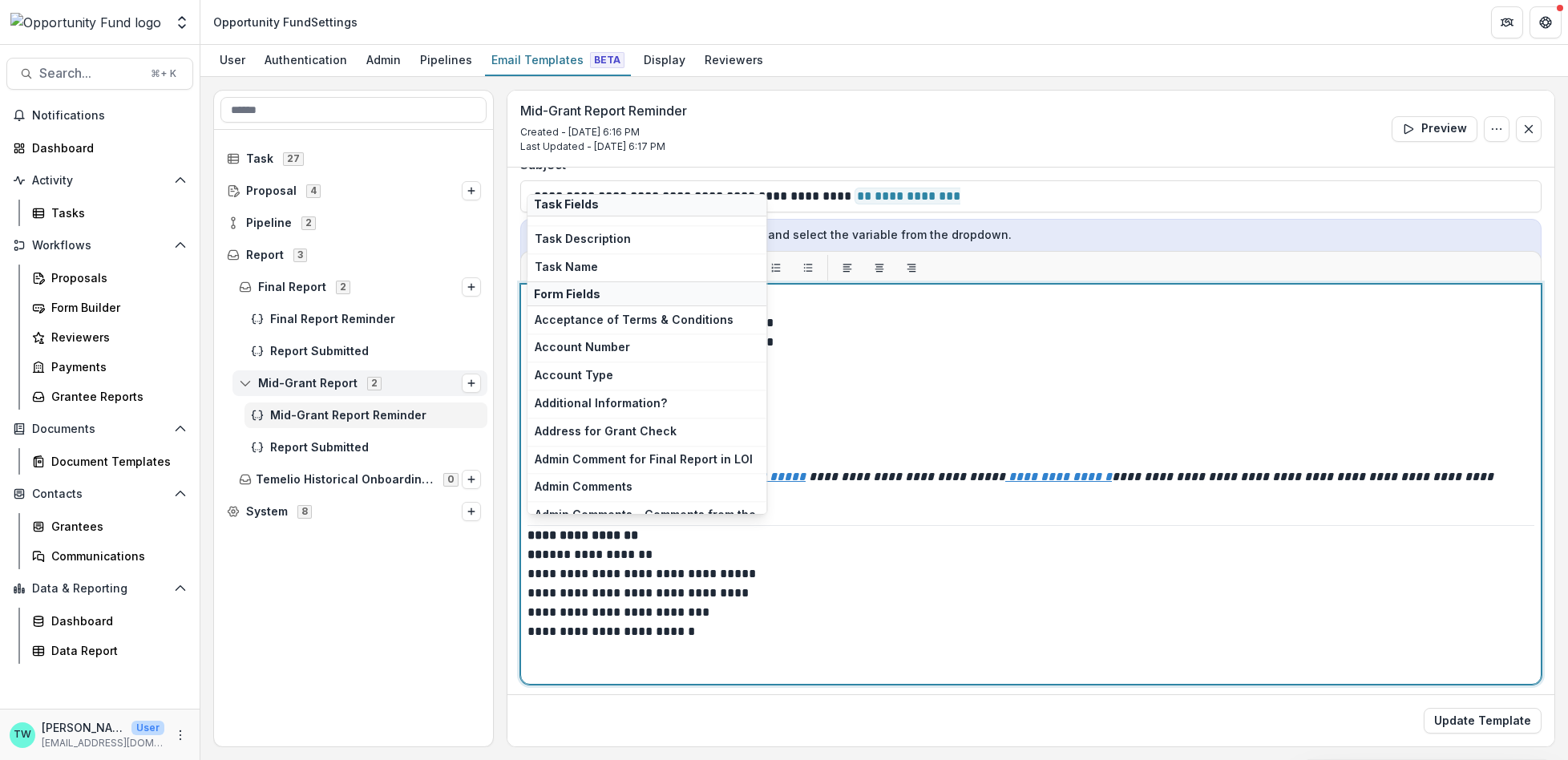
click at [669, 532] on p "**********" at bounding box center [1026, 602] width 999 height 154
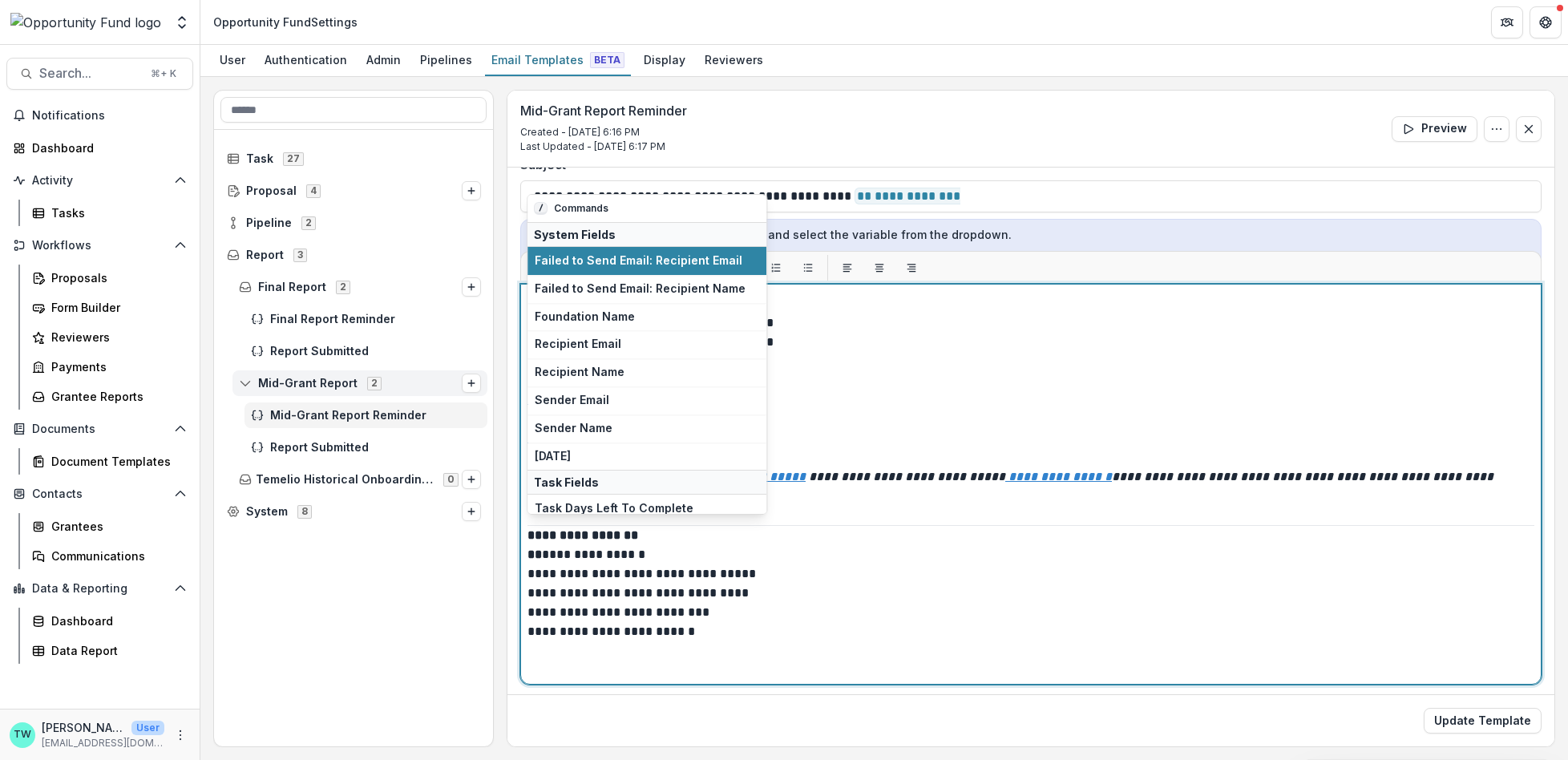
click at [539, 532] on p "**********" at bounding box center [1026, 602] width 999 height 154
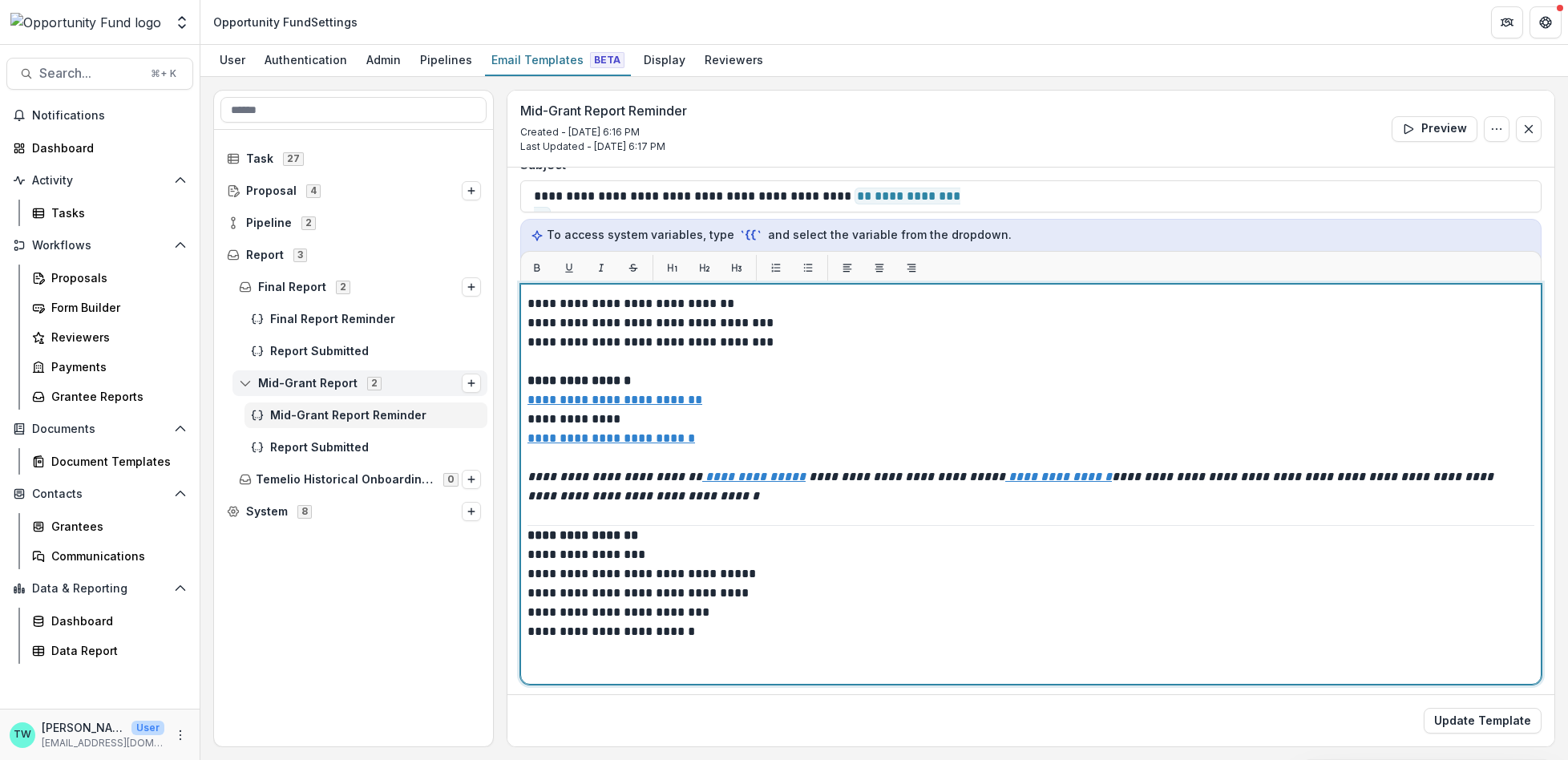
click at [671, 532] on p "**********" at bounding box center [1026, 602] width 999 height 154
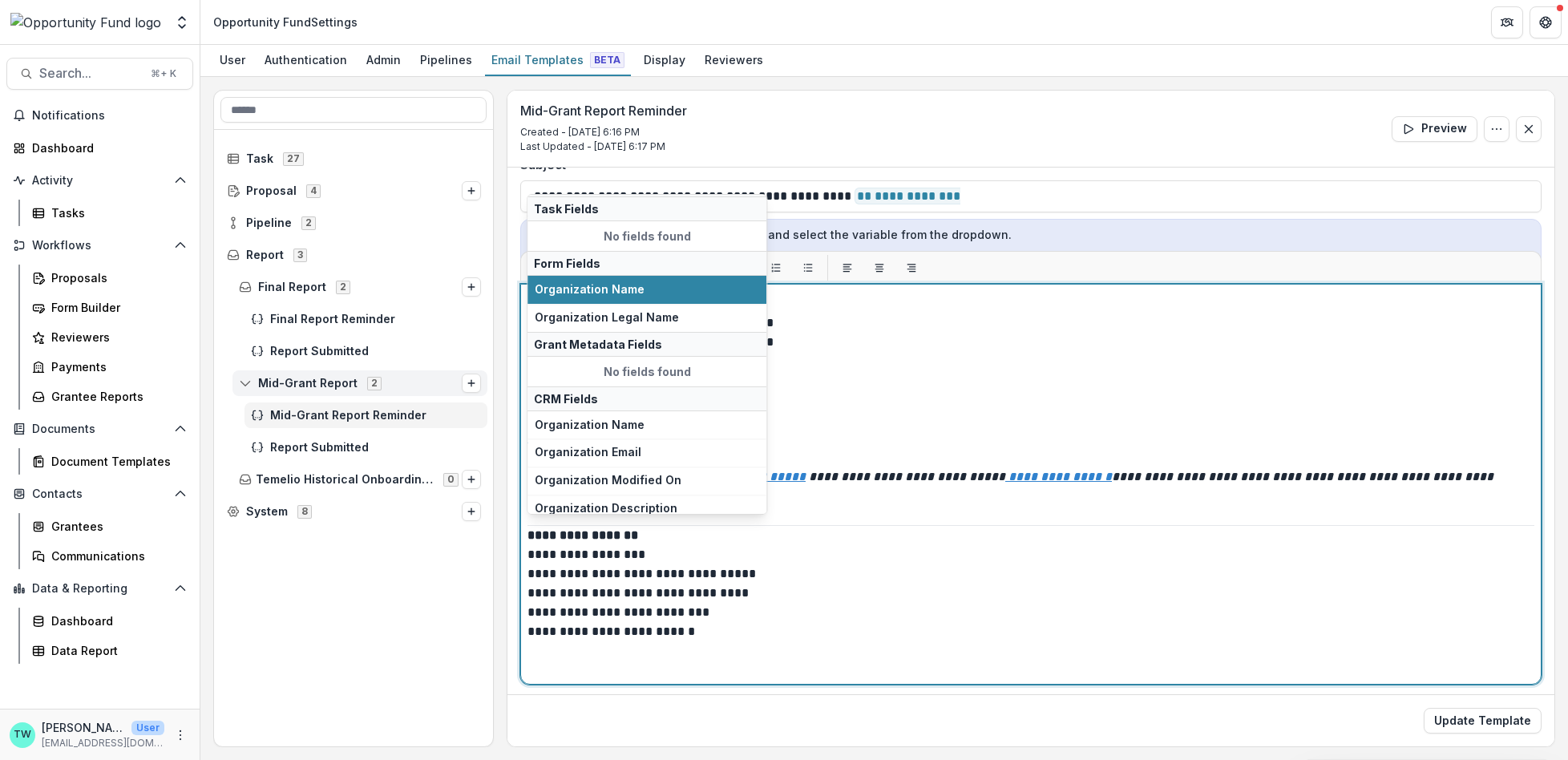
scroll to position [99, 0]
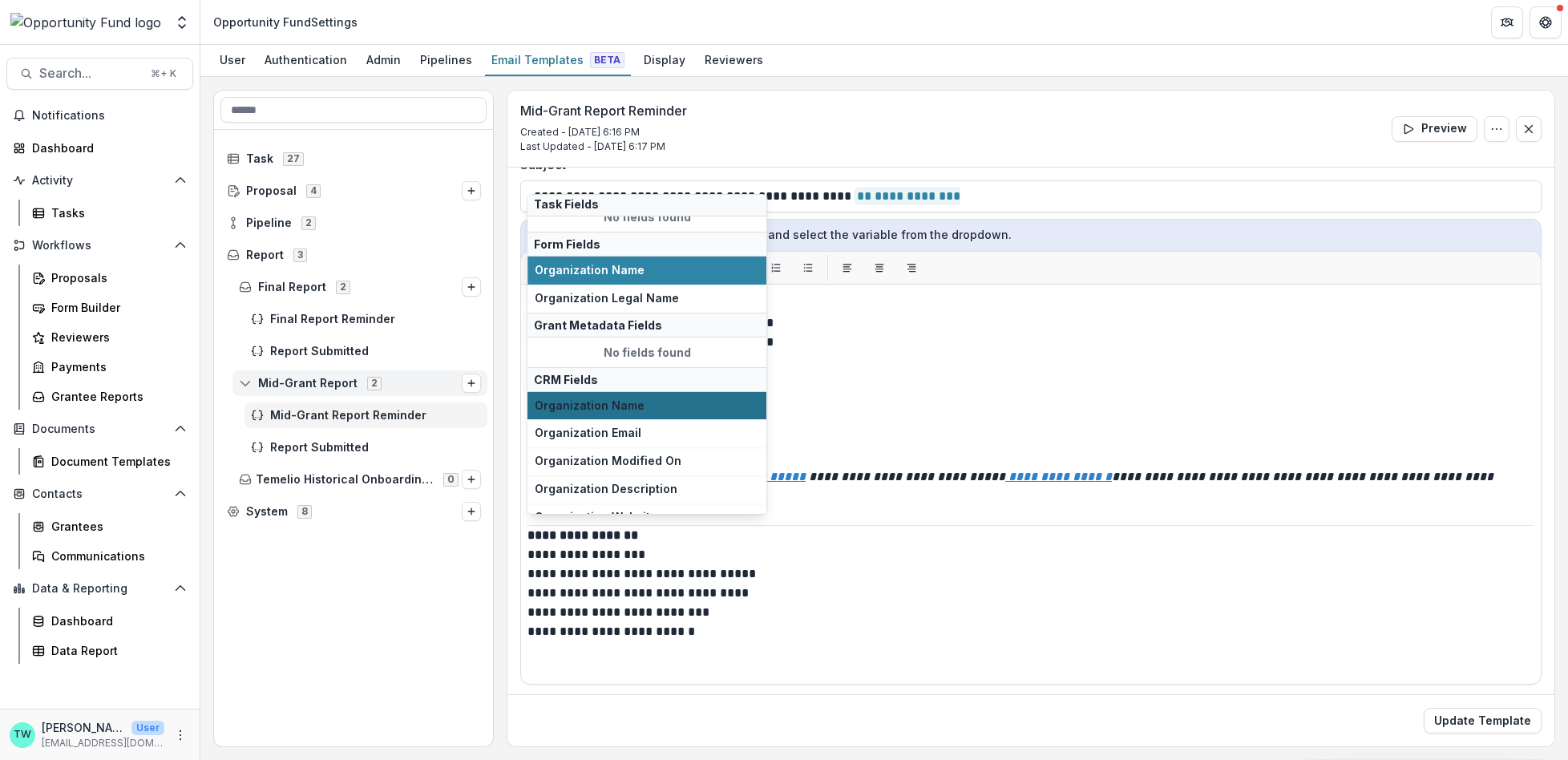
click at [651, 407] on span "Organization Name" at bounding box center [646, 406] width 224 height 14
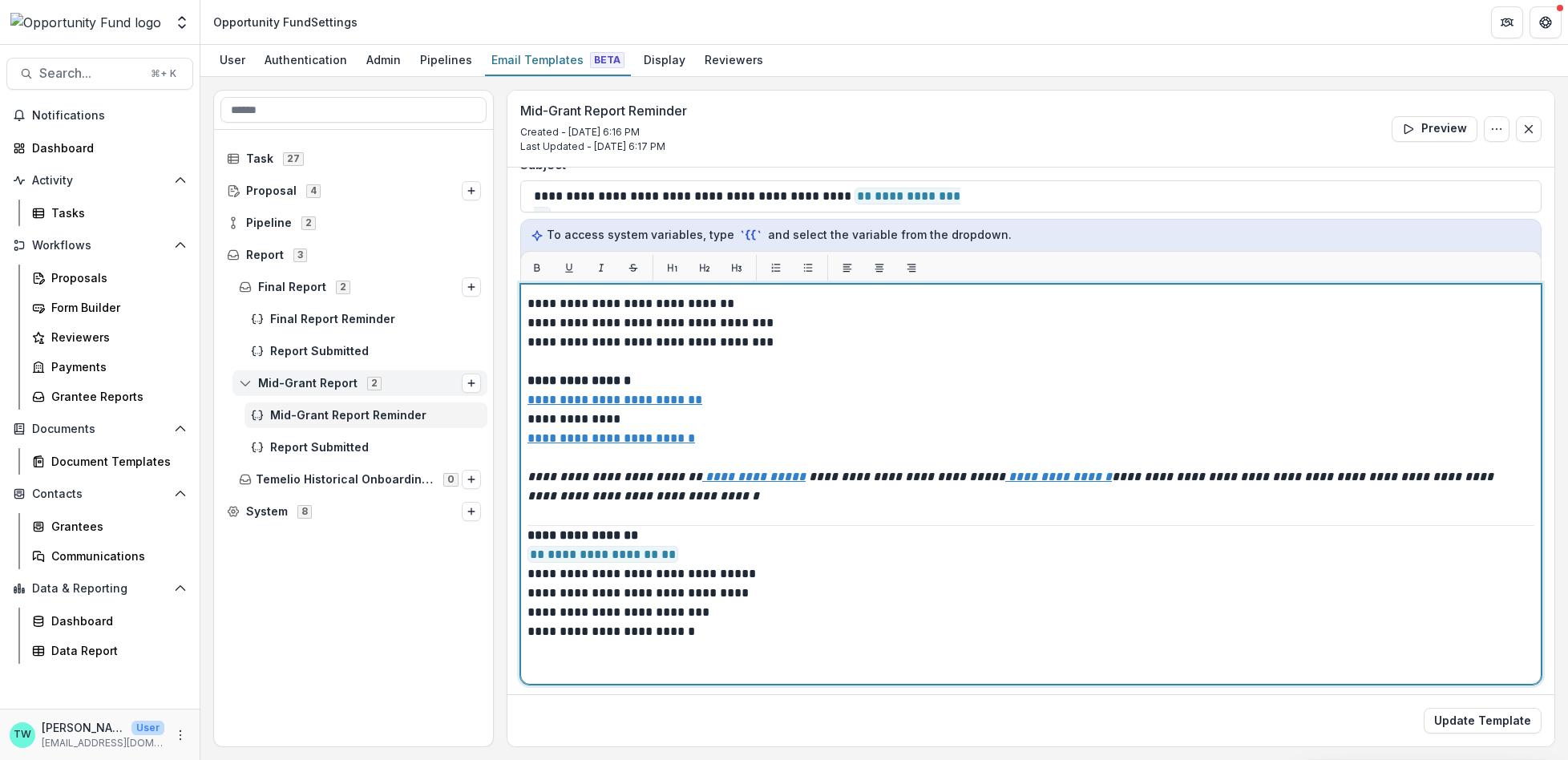
click at [625, 551] on p "**********" at bounding box center [1026, 602] width 999 height 154
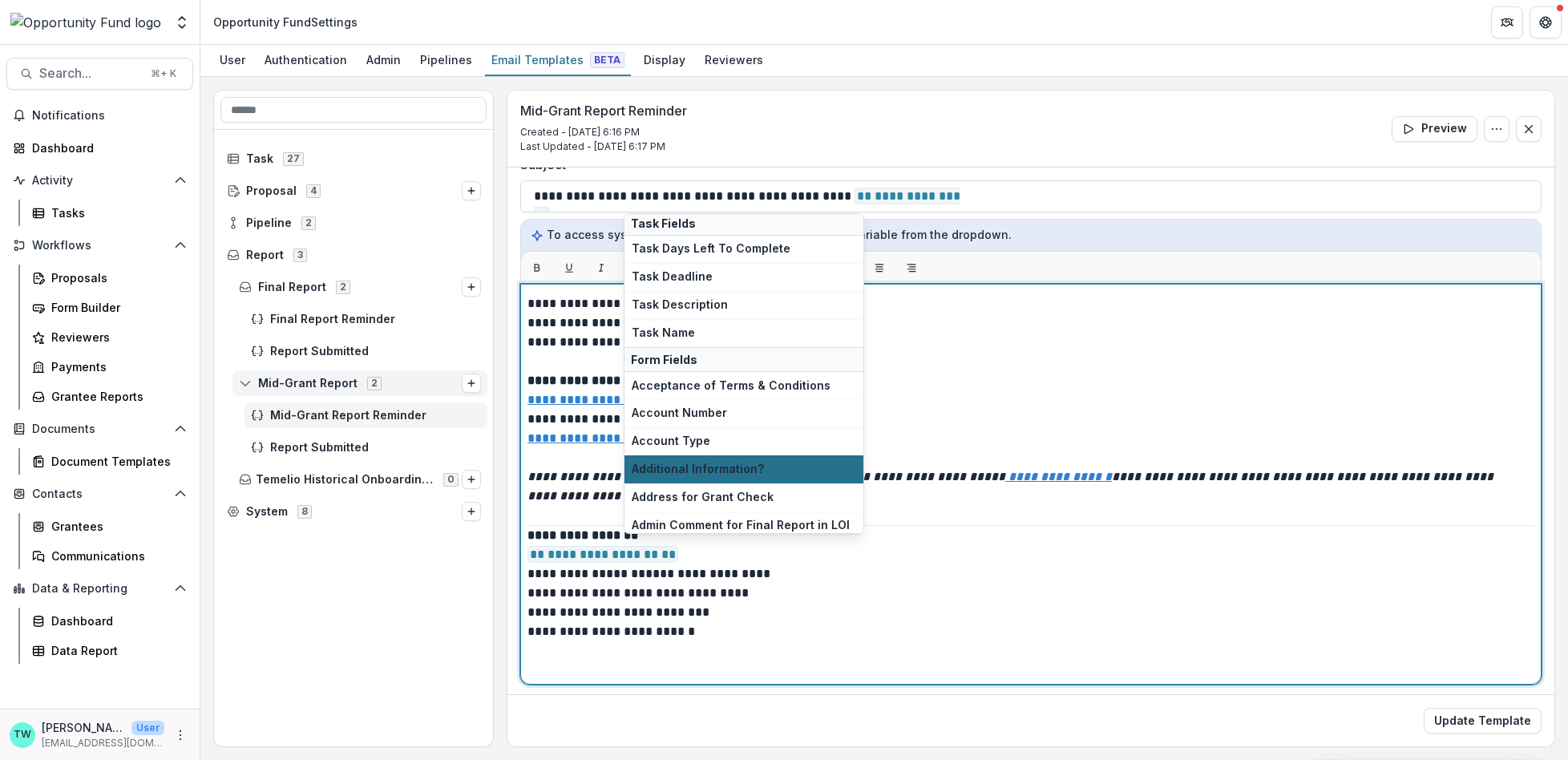
scroll to position [341, 0]
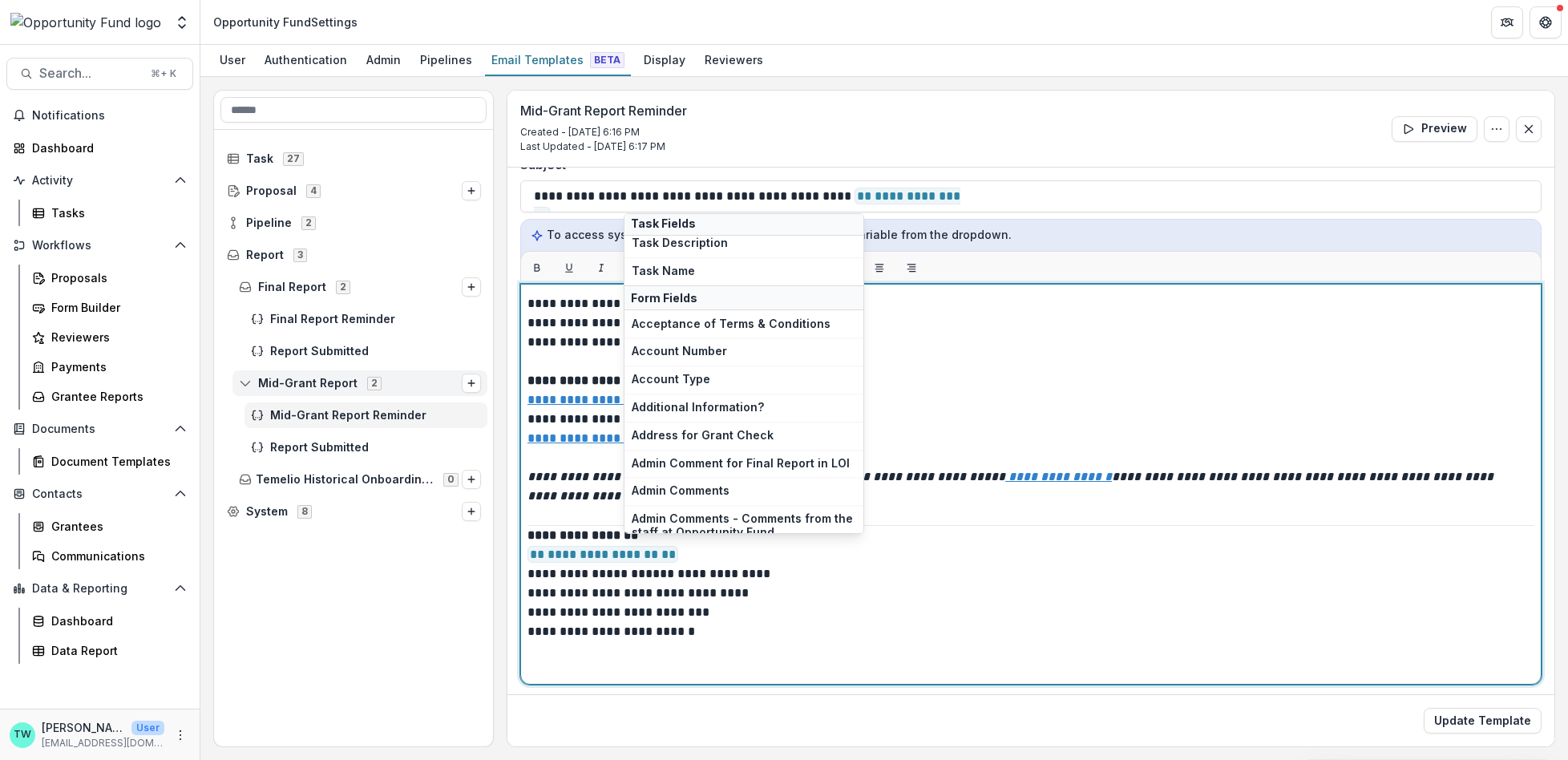
click at [762, 554] on p "**********" at bounding box center [1026, 602] width 999 height 154
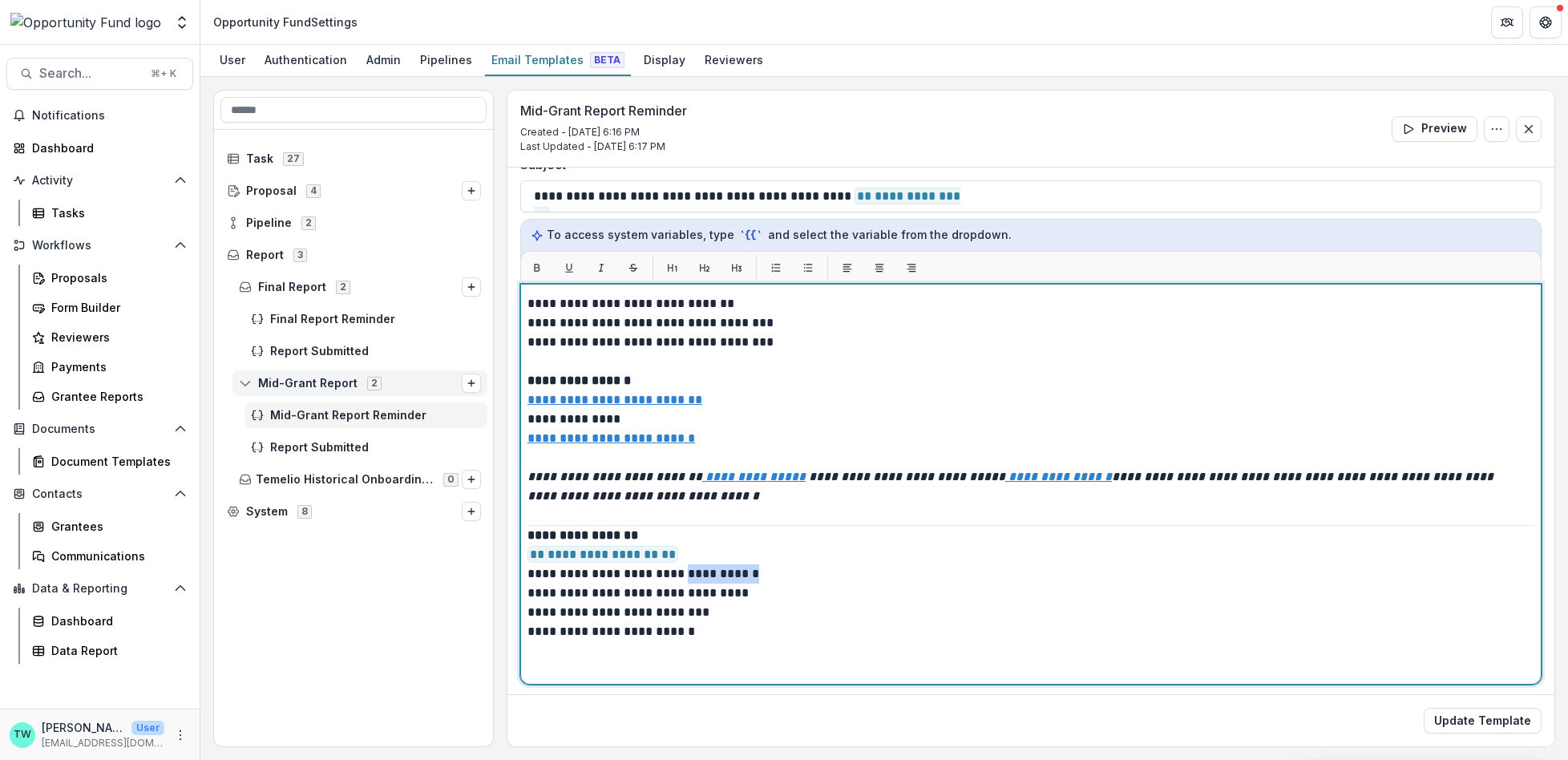
drag, startPoint x: 677, startPoint y: 553, endPoint x: 827, endPoint y: 557, distance: 150.1
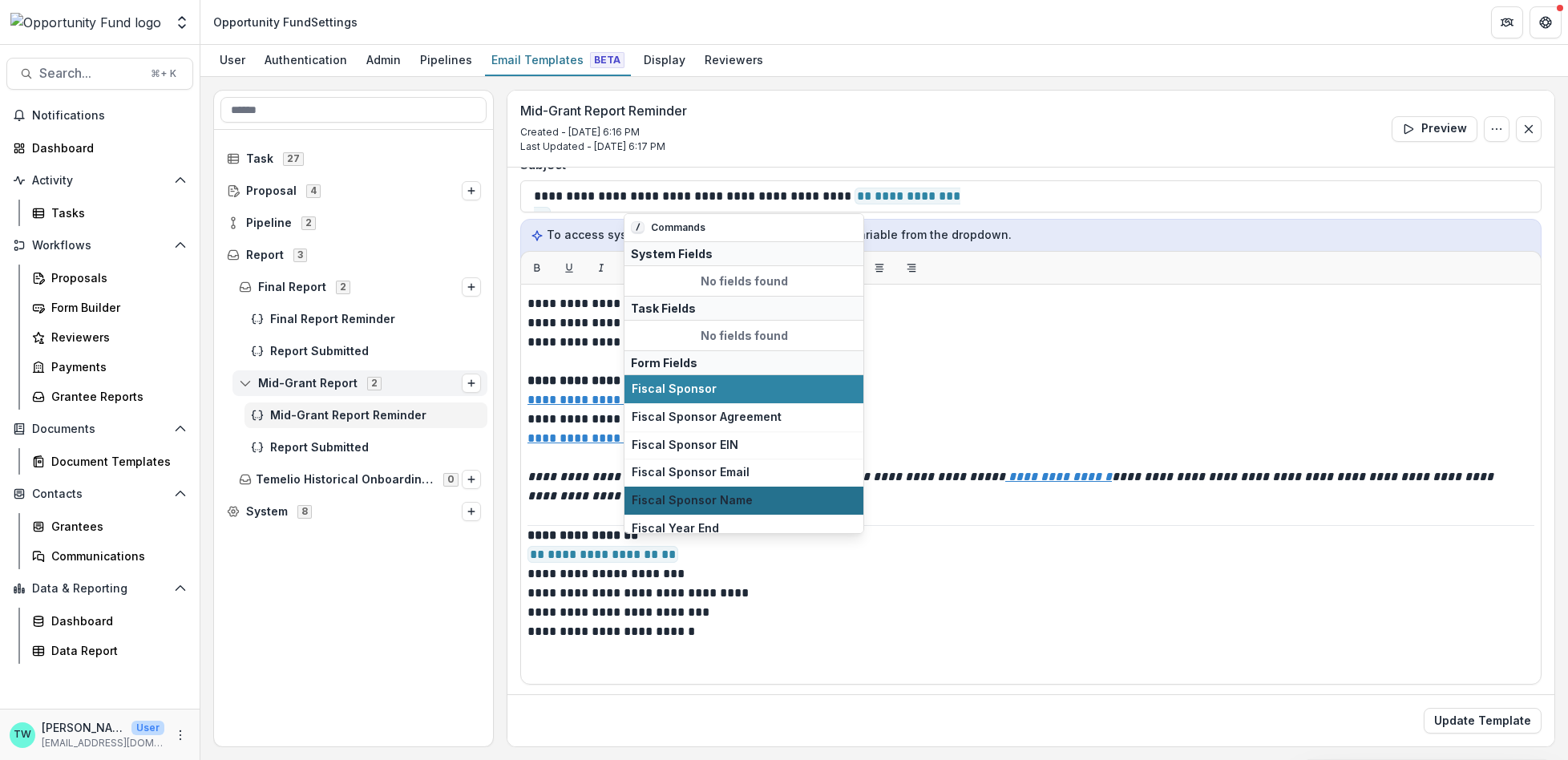
click at [811, 493] on span "Fiscal Sponsor Name" at bounding box center [743, 500] width 224 height 14
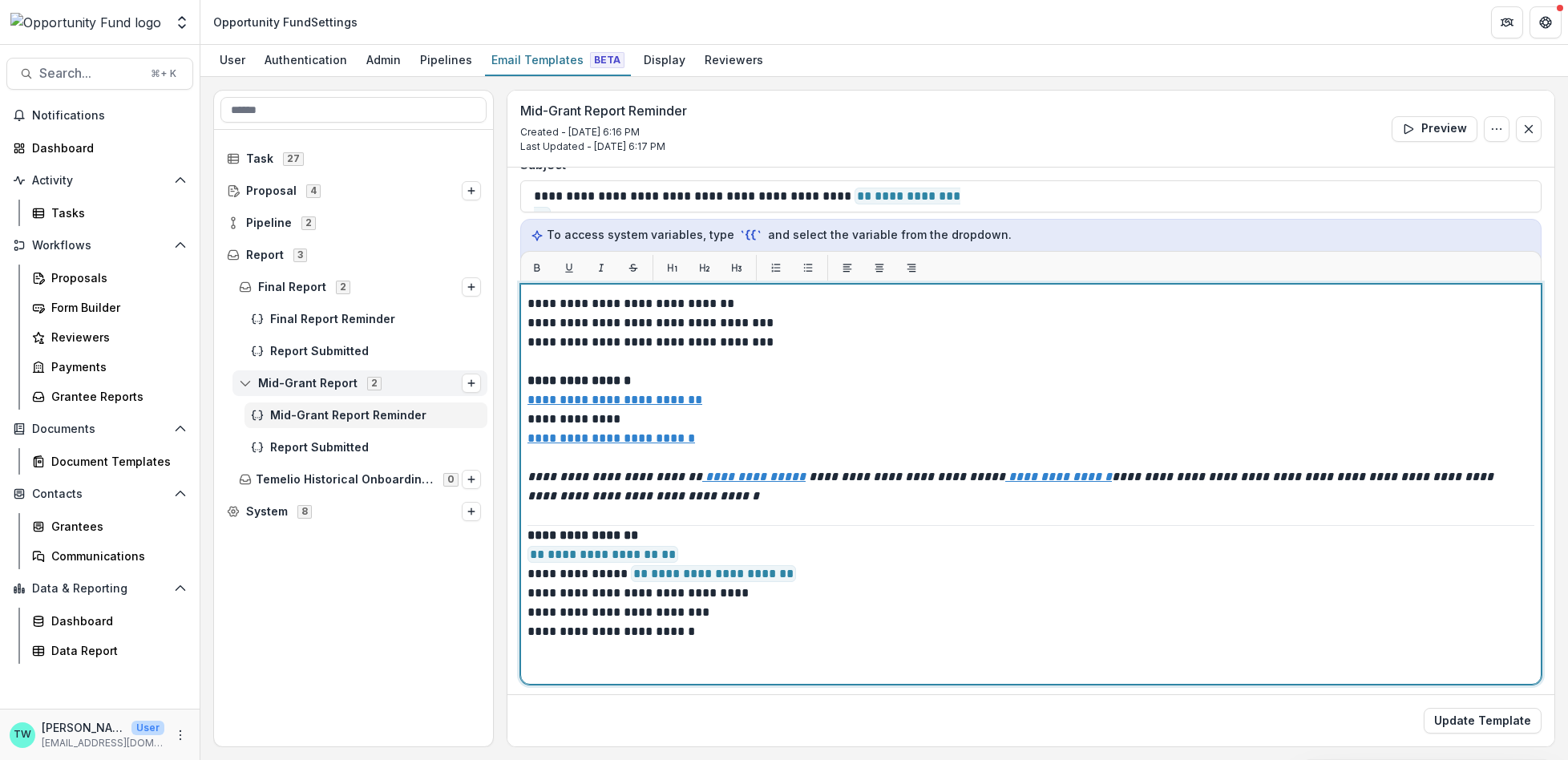
click at [789, 572] on p "**********" at bounding box center [1026, 602] width 999 height 154
click at [651, 573] on p "**********" at bounding box center [1026, 602] width 999 height 154
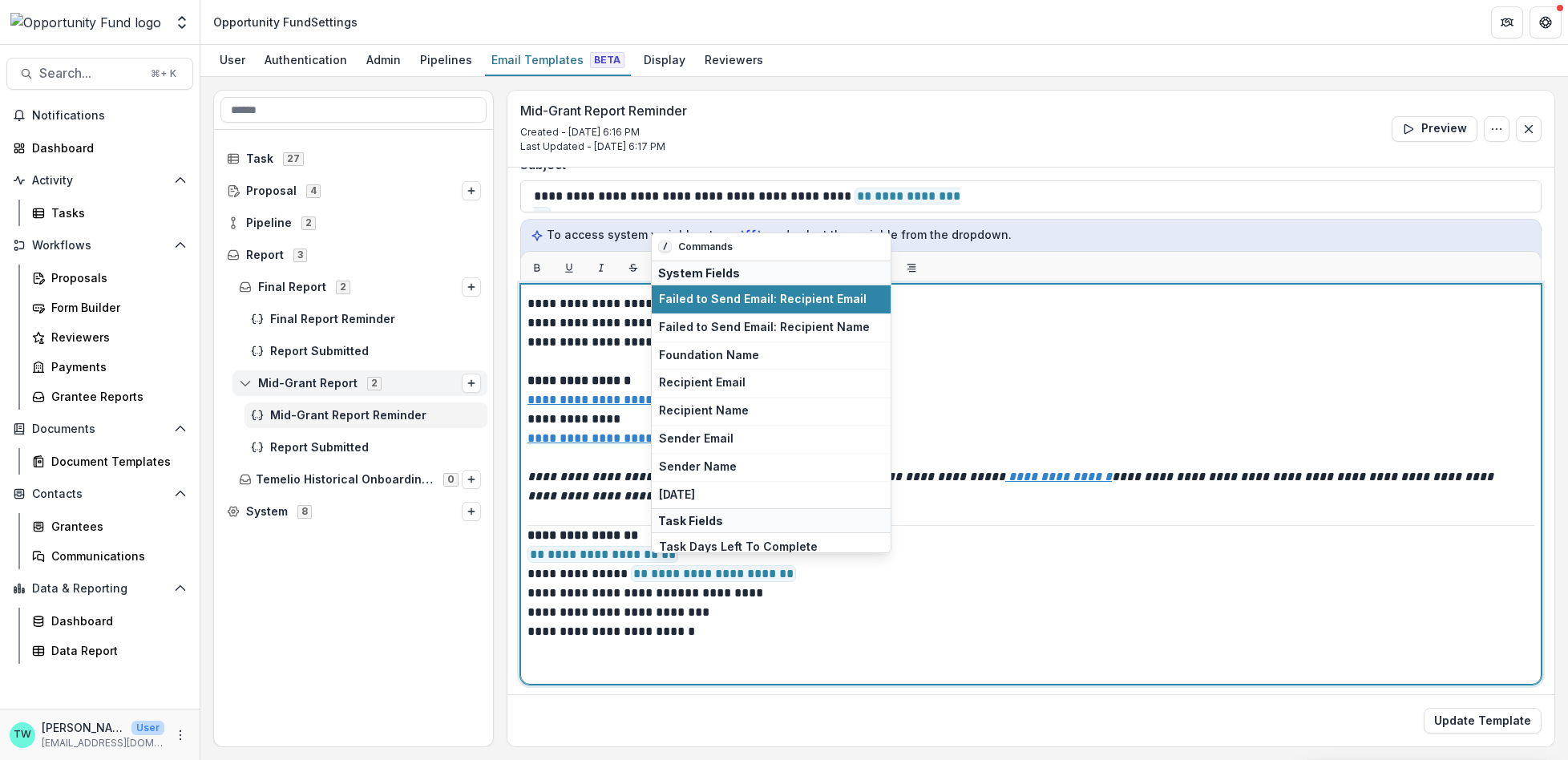
click at [770, 568] on p "**********" at bounding box center [1026, 602] width 999 height 154
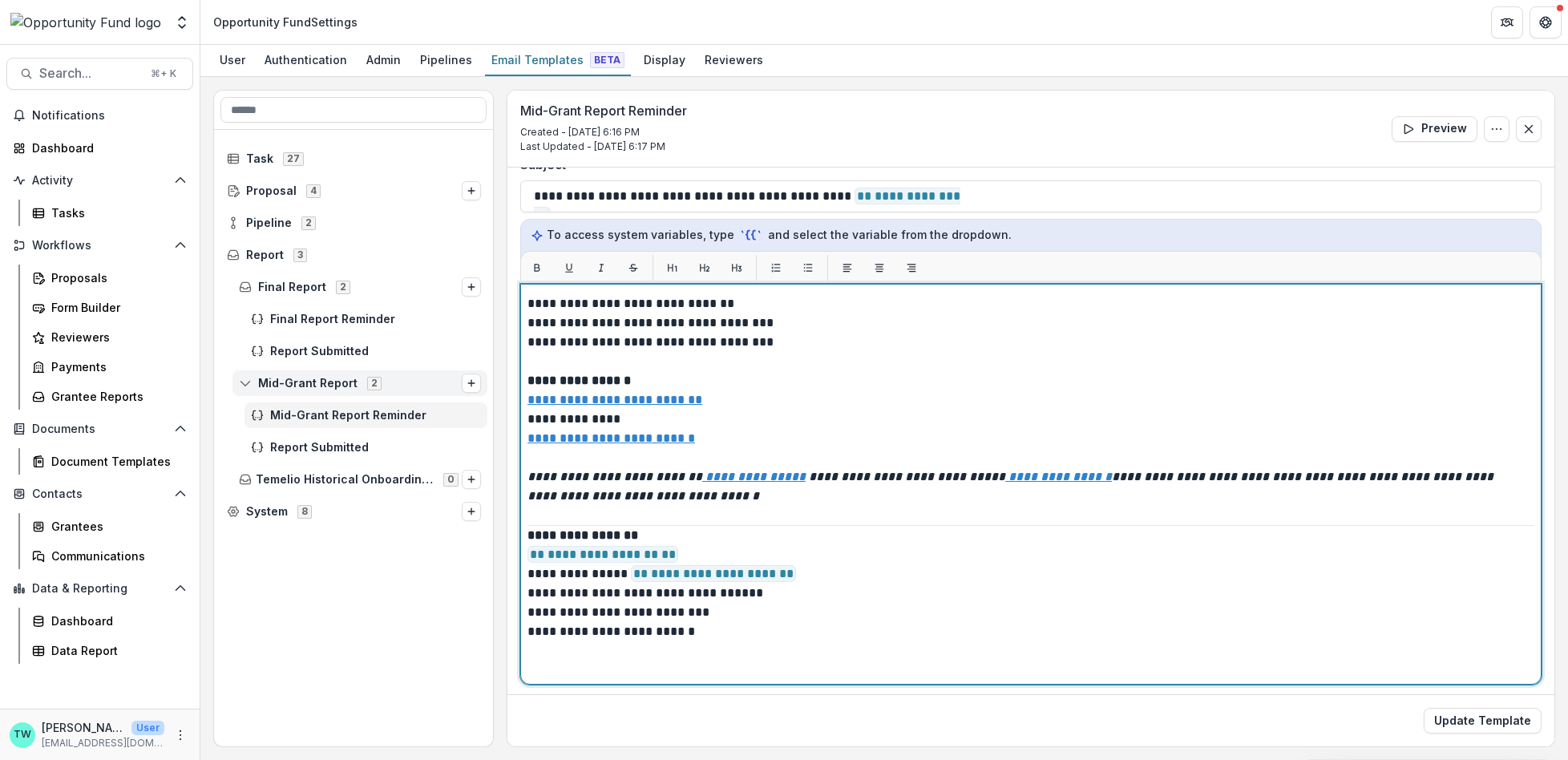
click at [740, 567] on p "**********" at bounding box center [1026, 602] width 999 height 154
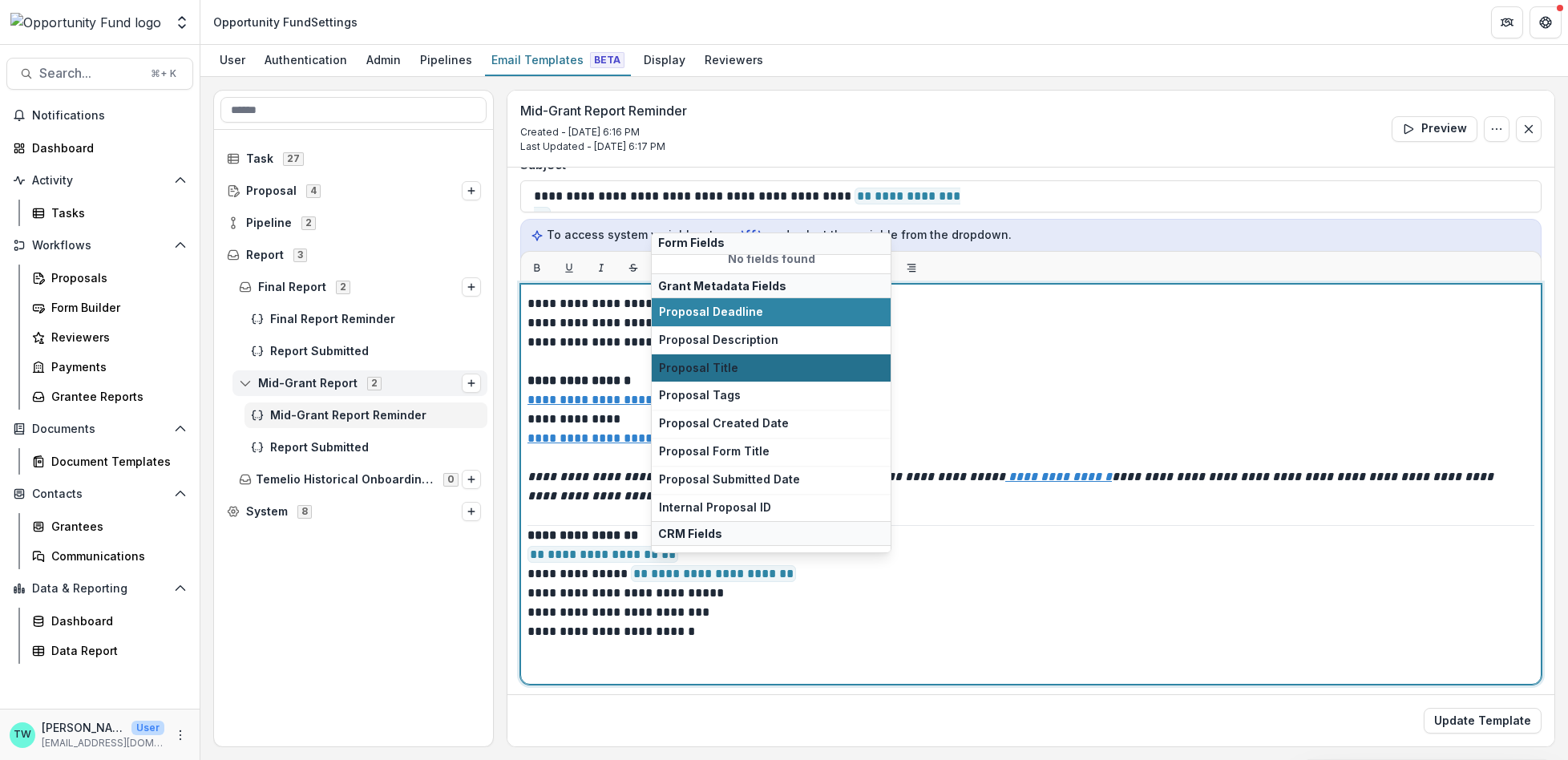
scroll to position [166, 0]
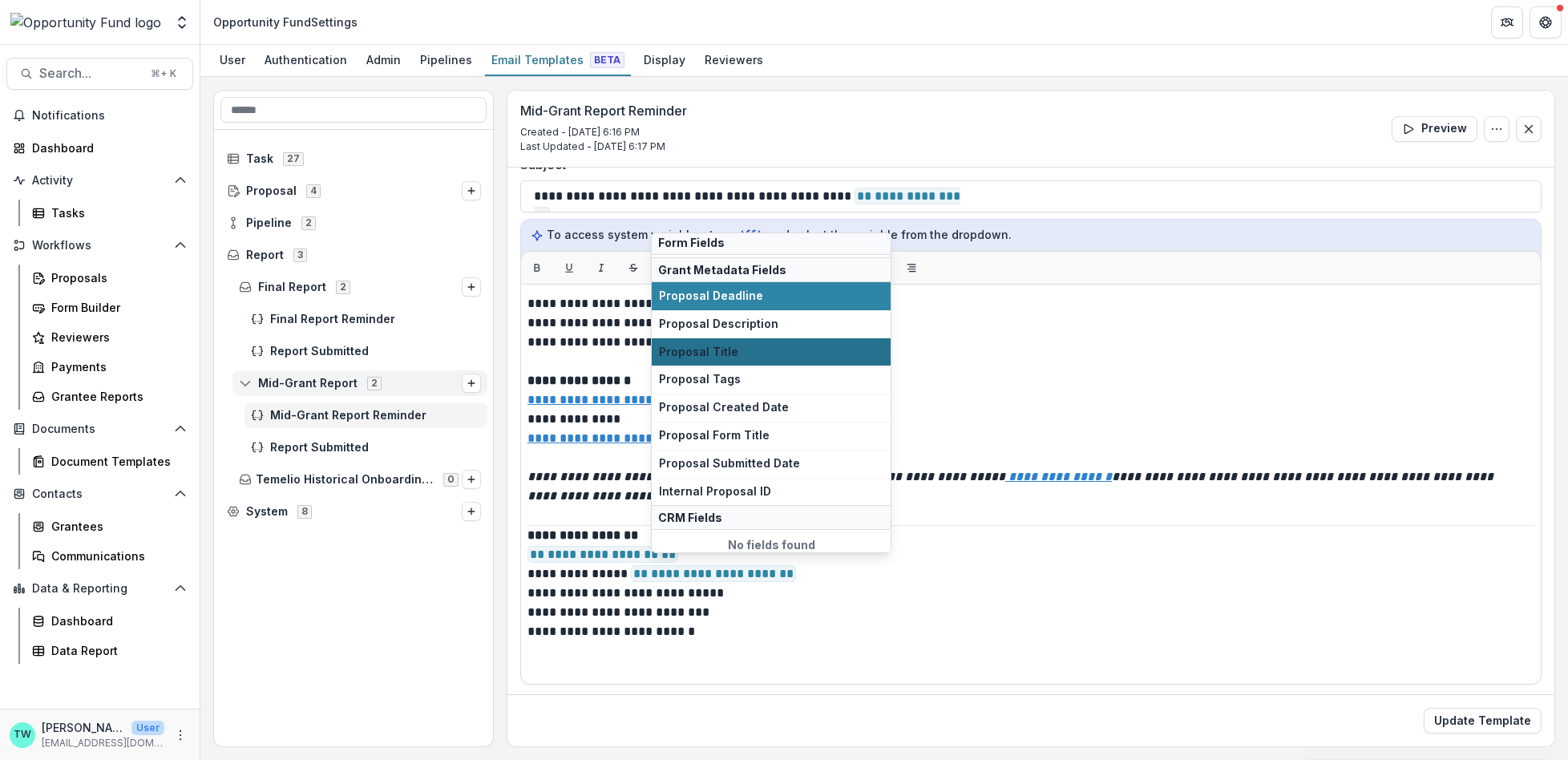
click at [725, 338] on button "Proposal Title" at bounding box center [771, 352] width 239 height 28
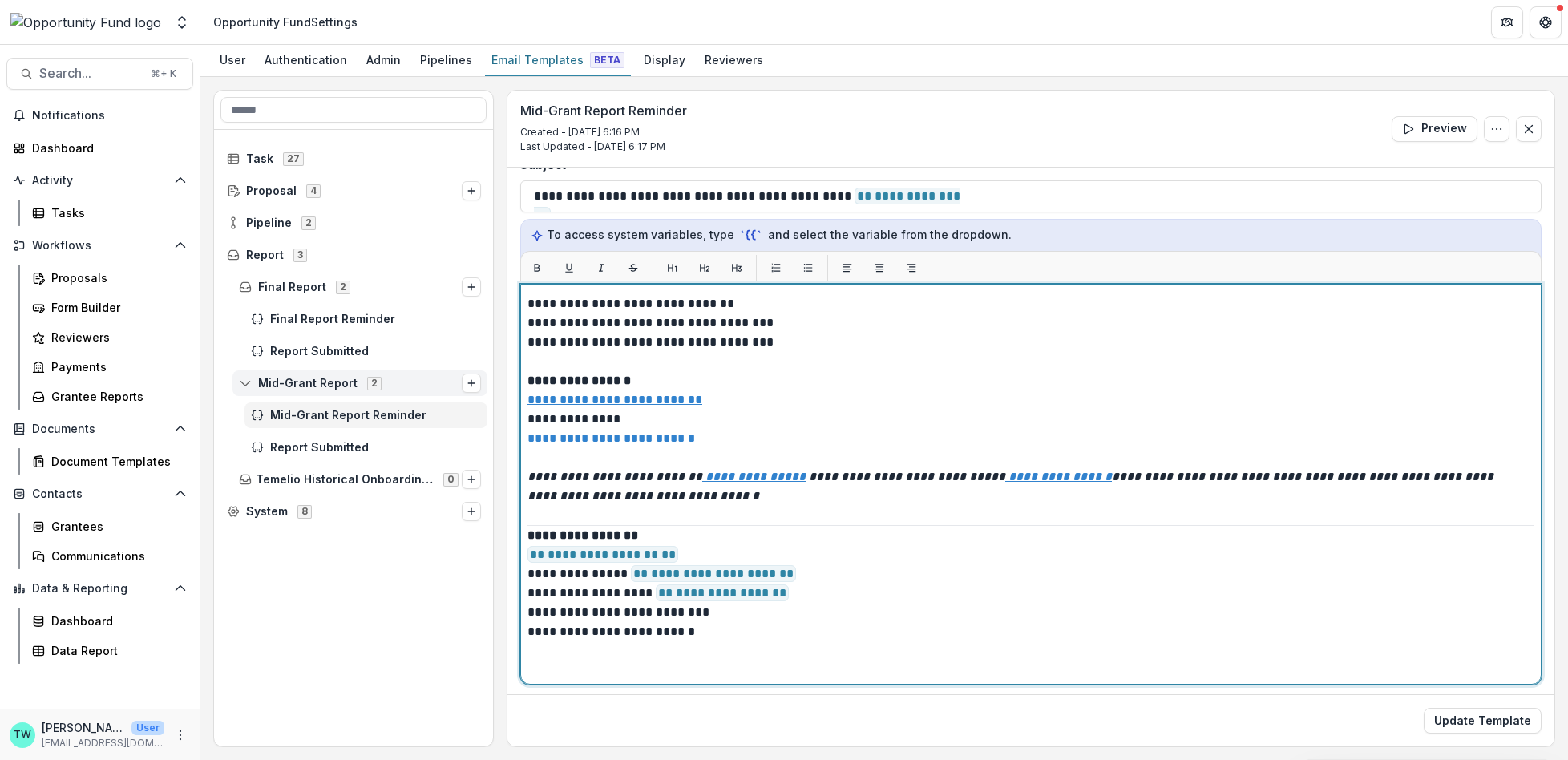
click at [628, 588] on p "**********" at bounding box center [1026, 602] width 999 height 154
click at [623, 591] on p "**********" at bounding box center [1026, 602] width 999 height 154
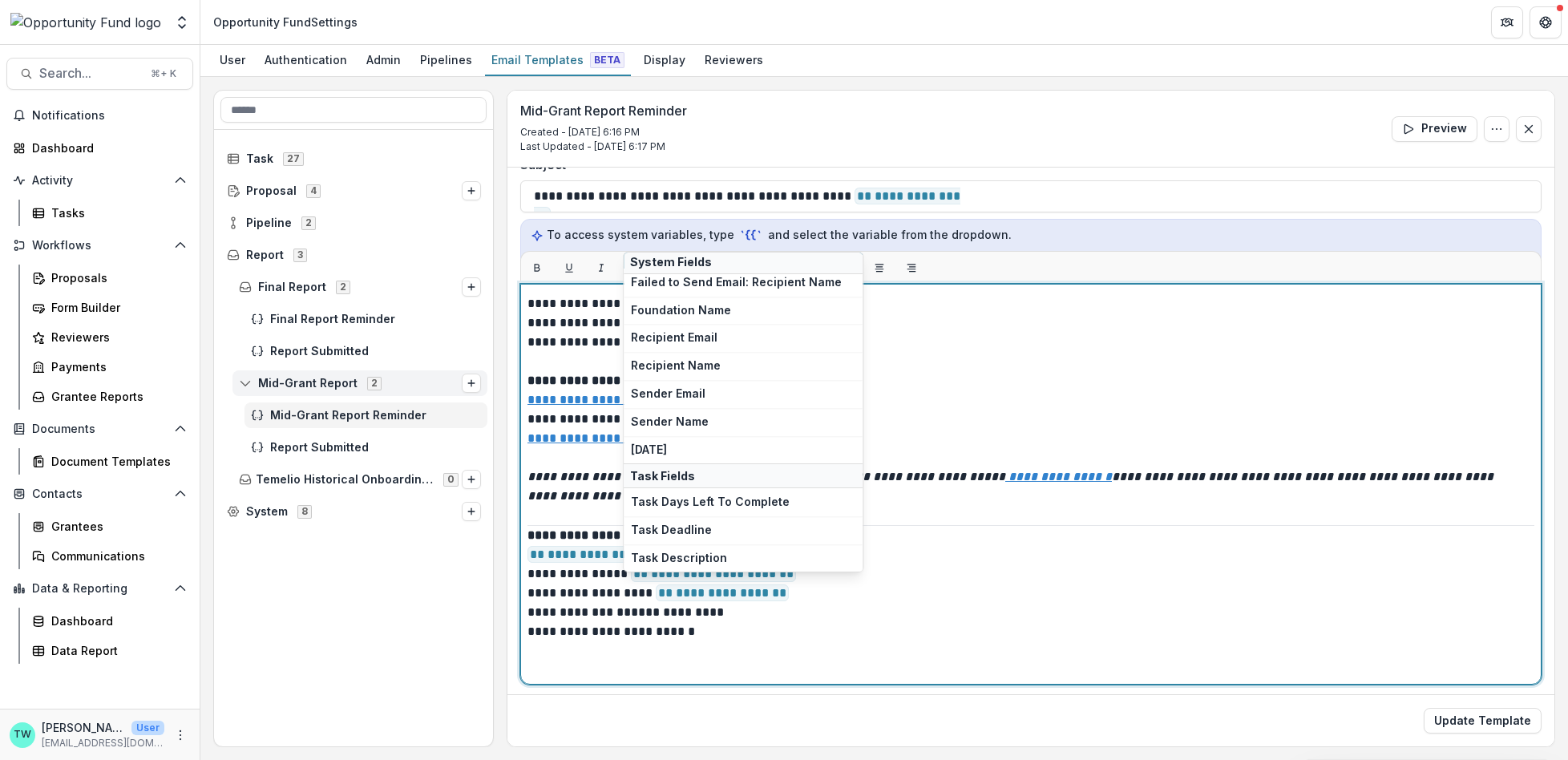
click at [706, 592] on p "**********" at bounding box center [1026, 602] width 999 height 154
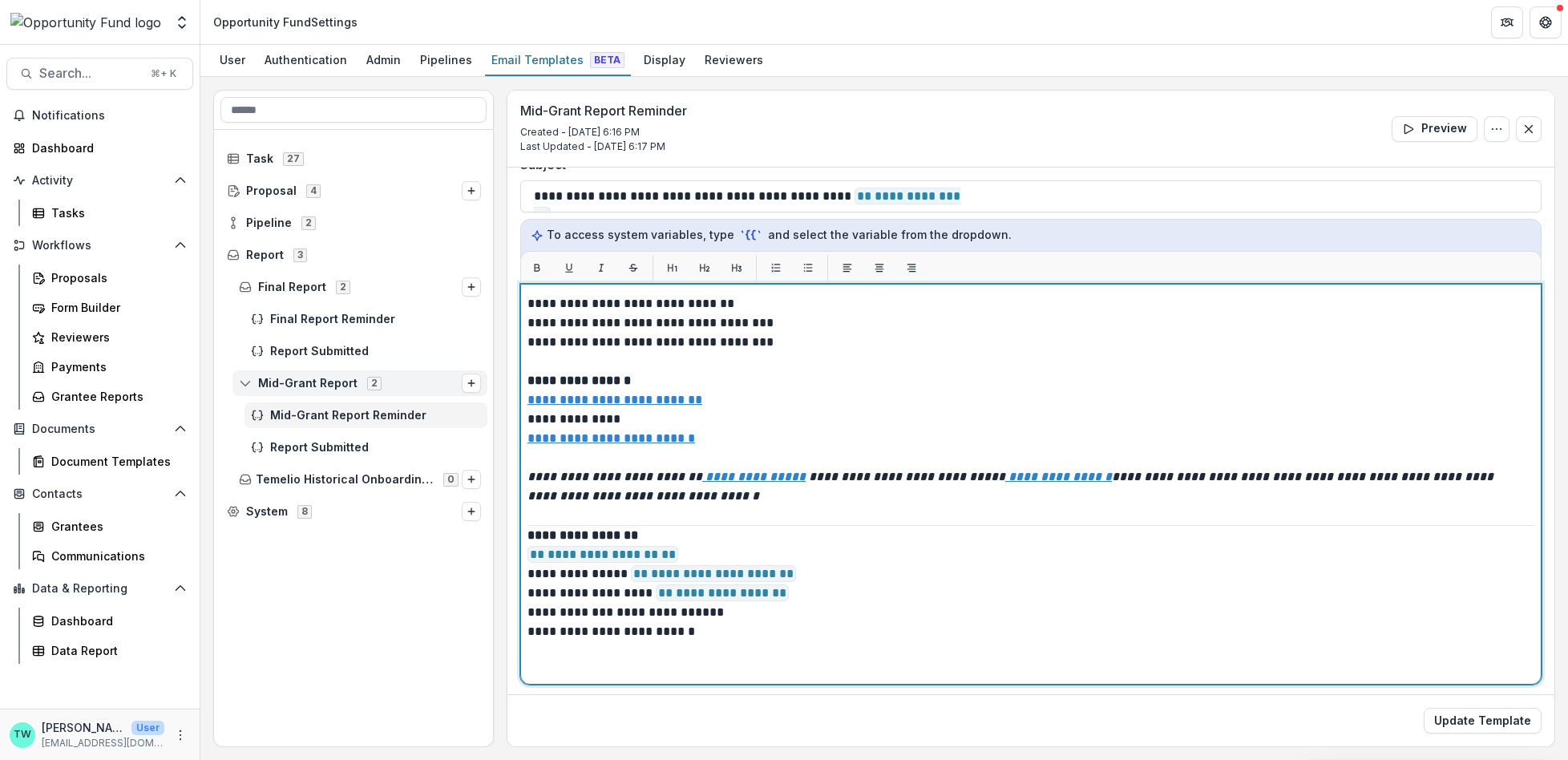
click at [706, 592] on p "**********" at bounding box center [1026, 602] width 999 height 154
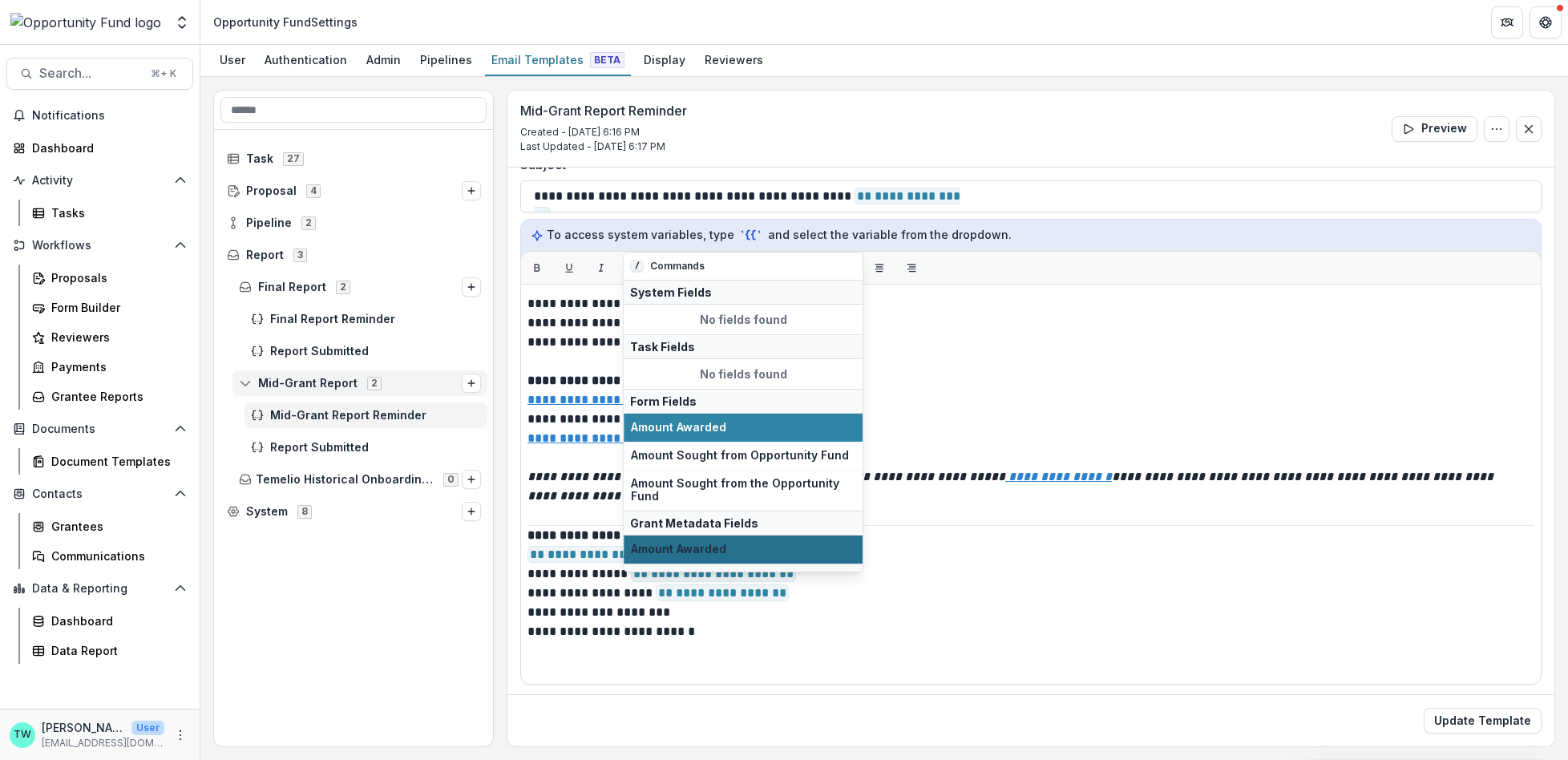
click at [737, 546] on span "Amount Awarded" at bounding box center [743, 549] width 224 height 14
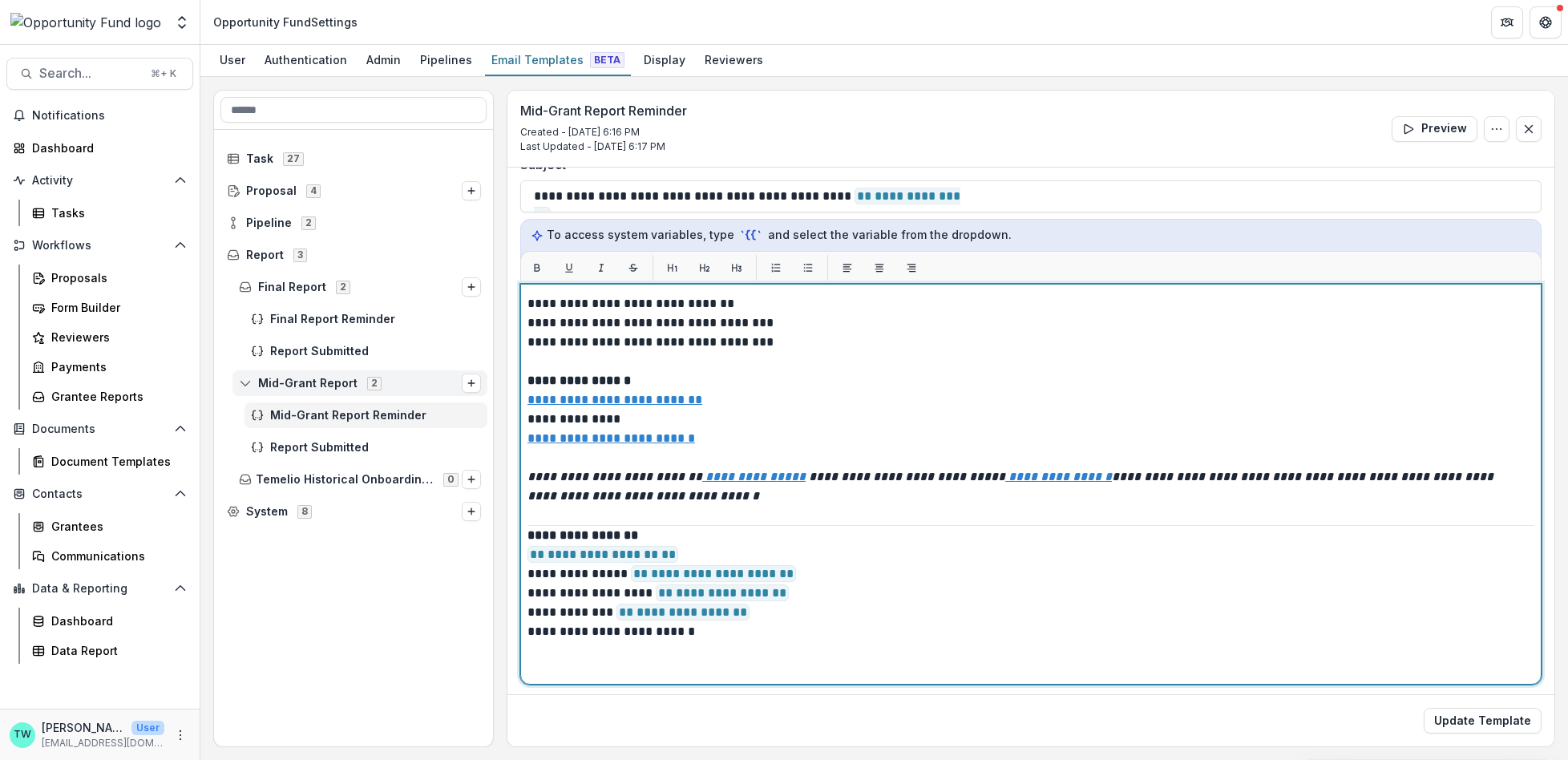
click at [623, 608] on p "**********" at bounding box center [1026, 602] width 999 height 154
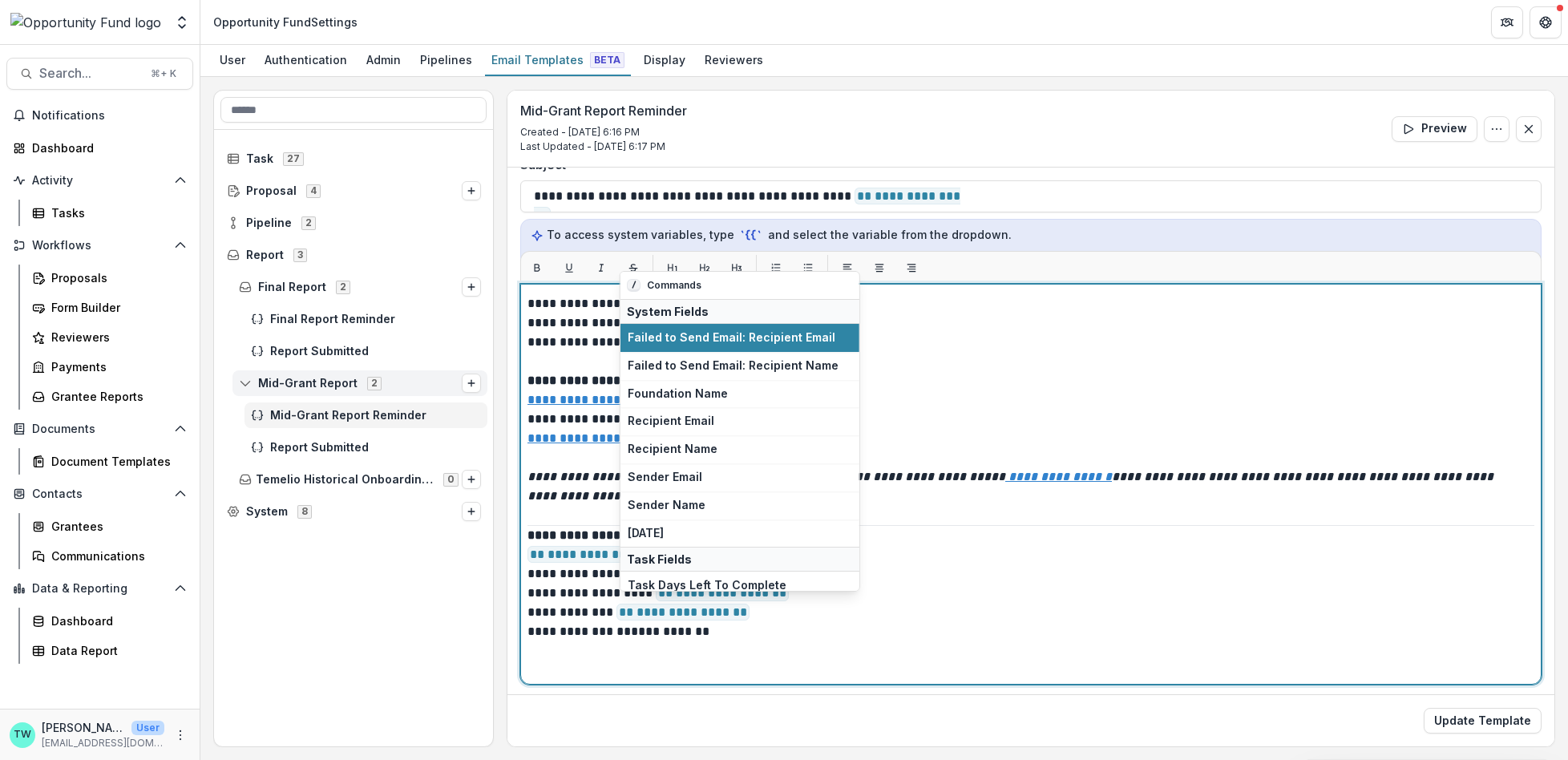
click at [696, 608] on p "**********" at bounding box center [1026, 602] width 999 height 154
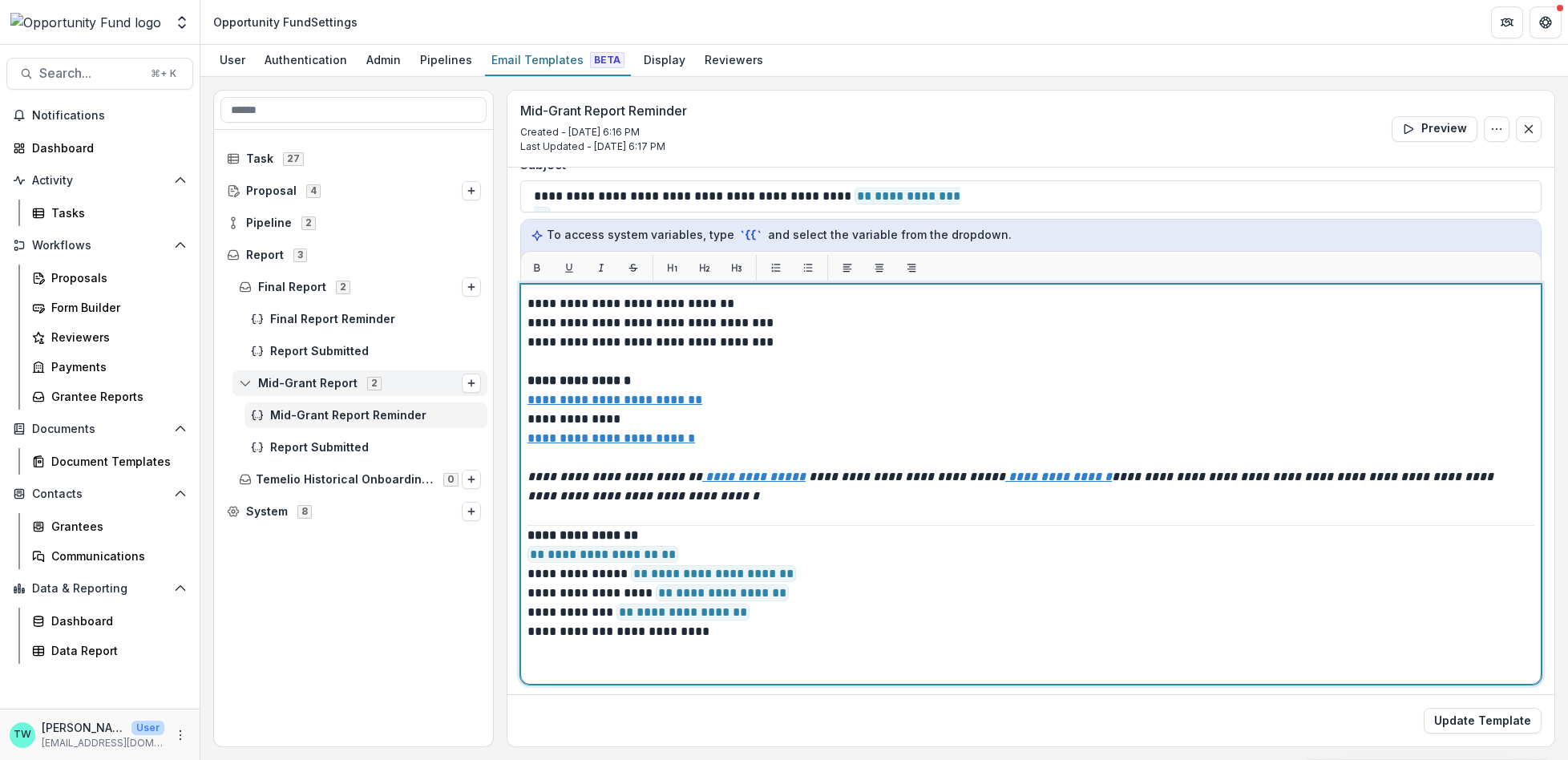
click at [696, 608] on p "**********" at bounding box center [1026, 602] width 999 height 154
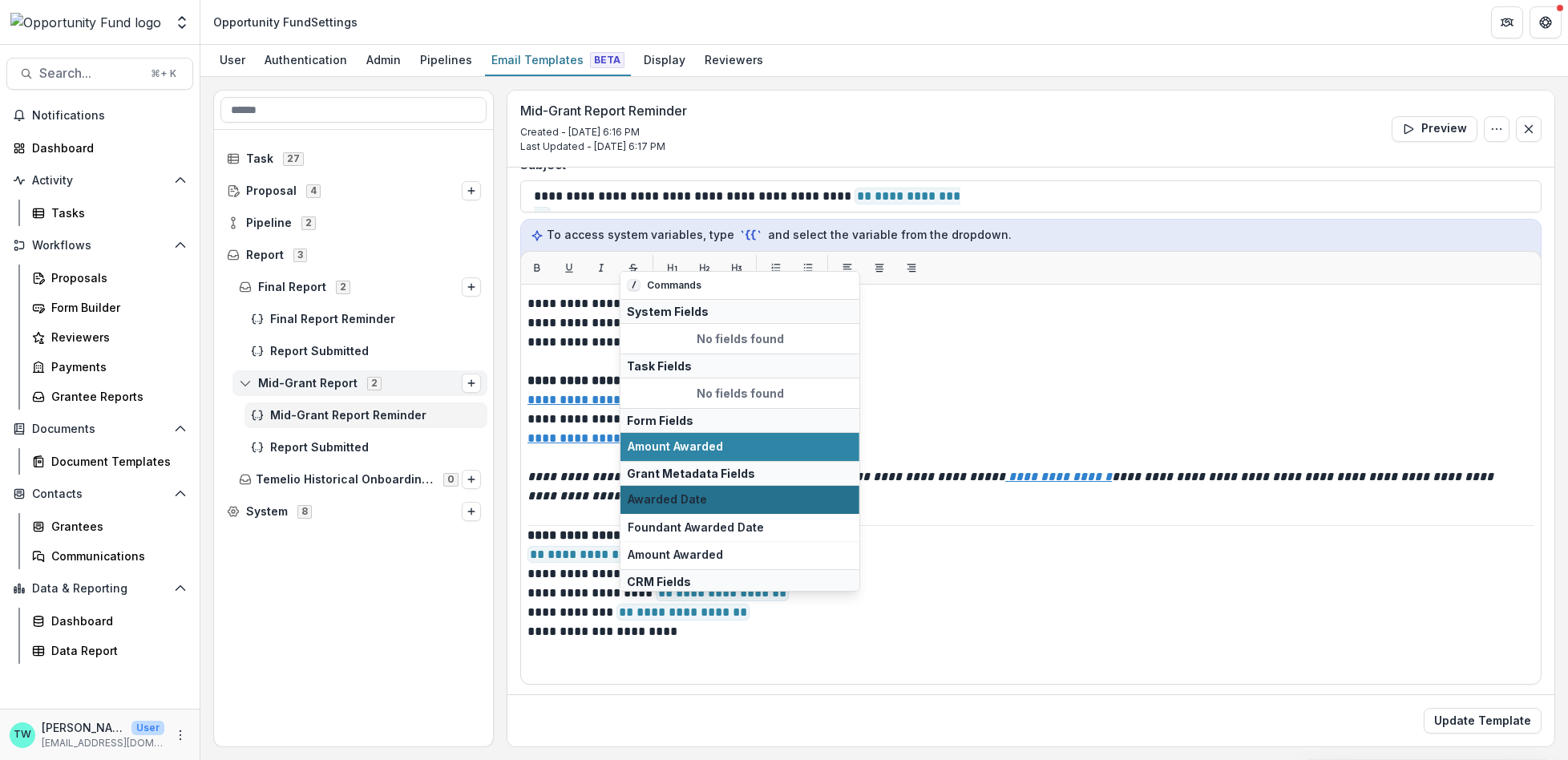
click at [711, 503] on button "Awarded Date" at bounding box center [740, 499] width 239 height 28
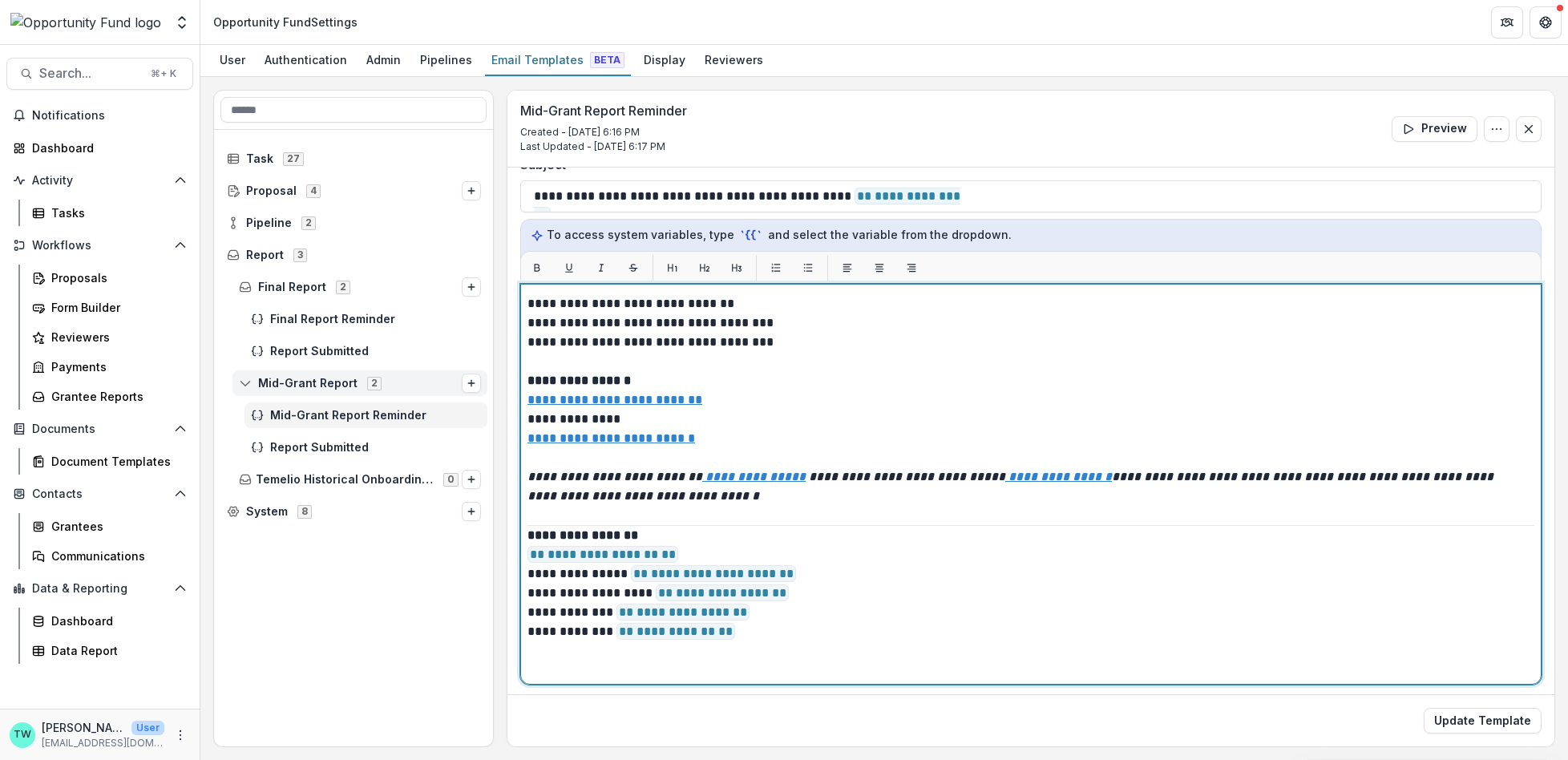
click at [845, 624] on p "**********" at bounding box center [1026, 602] width 999 height 154
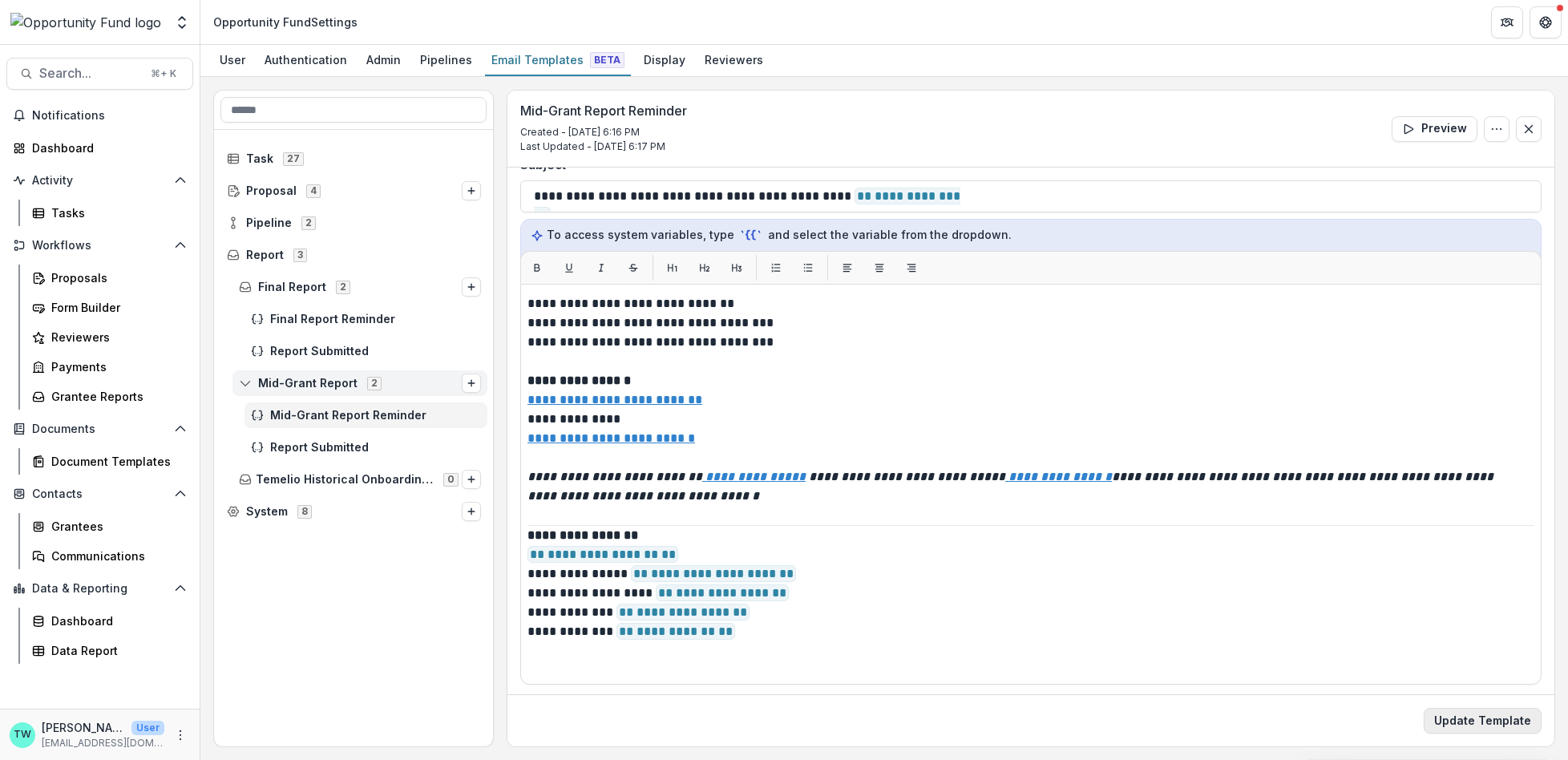
click at [1485, 720] on button "Update Template" at bounding box center [1483, 720] width 118 height 25
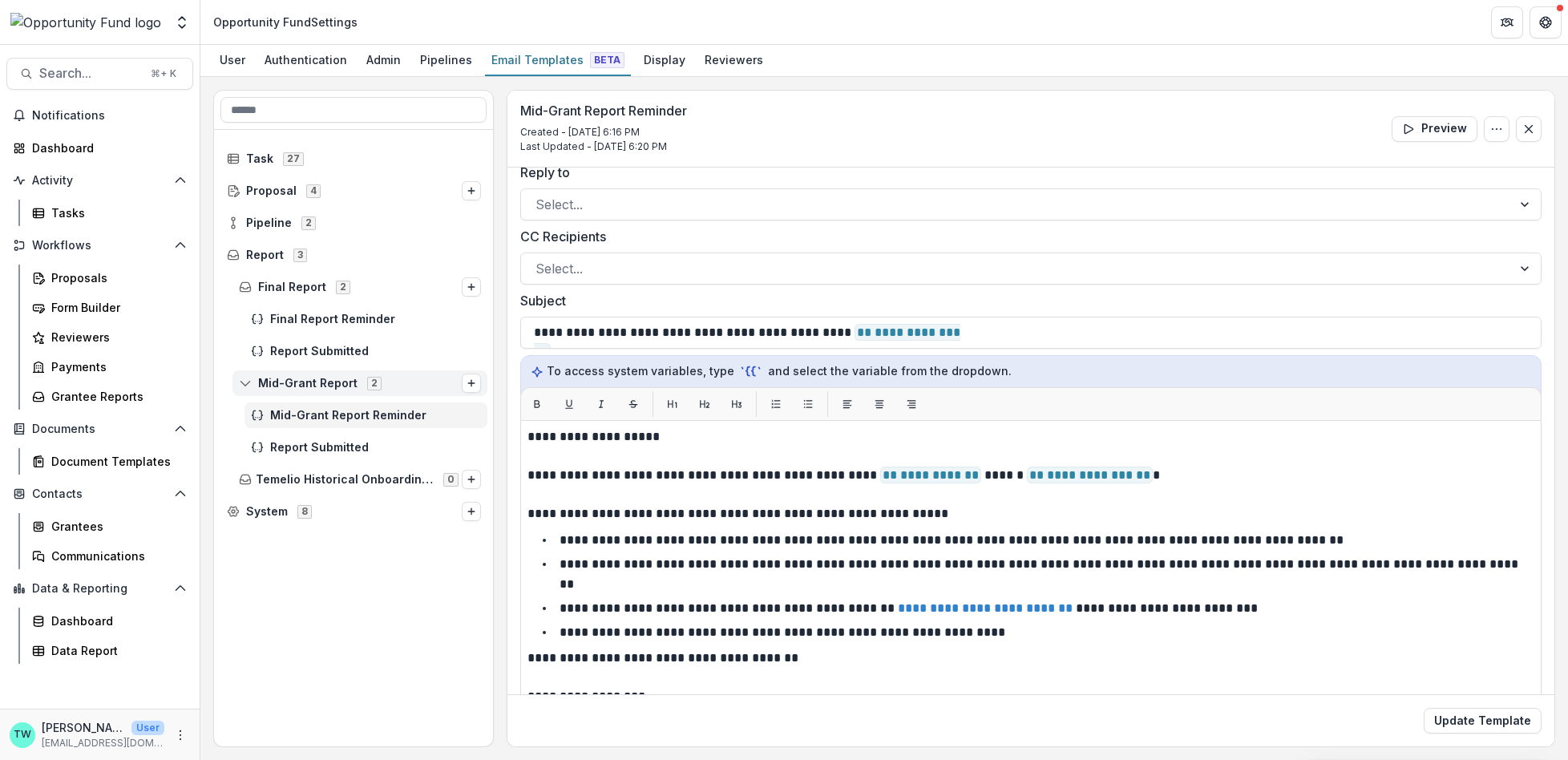
scroll to position [0, 0]
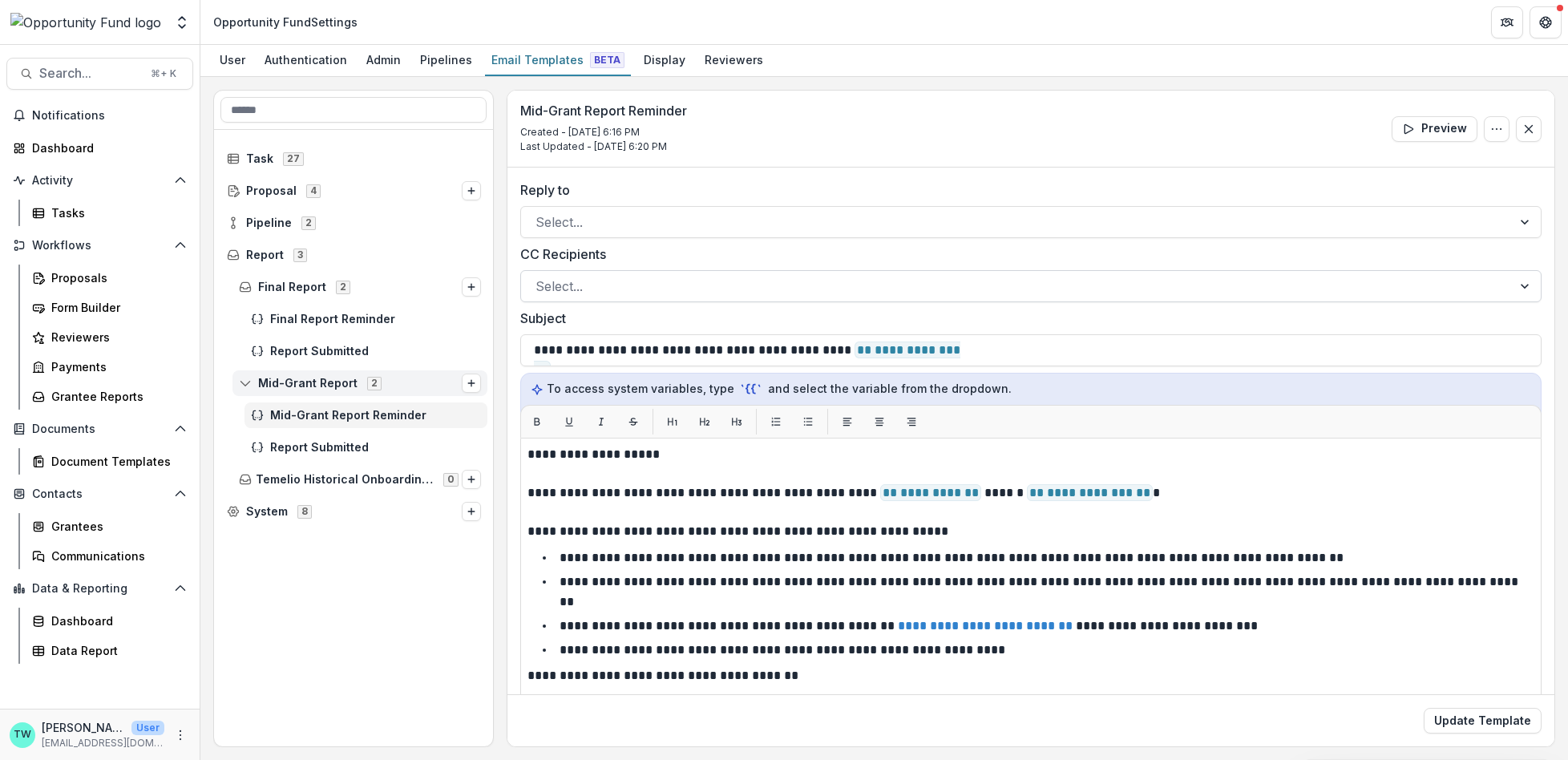
click at [667, 277] on div at bounding box center [1016, 286] width 962 height 23
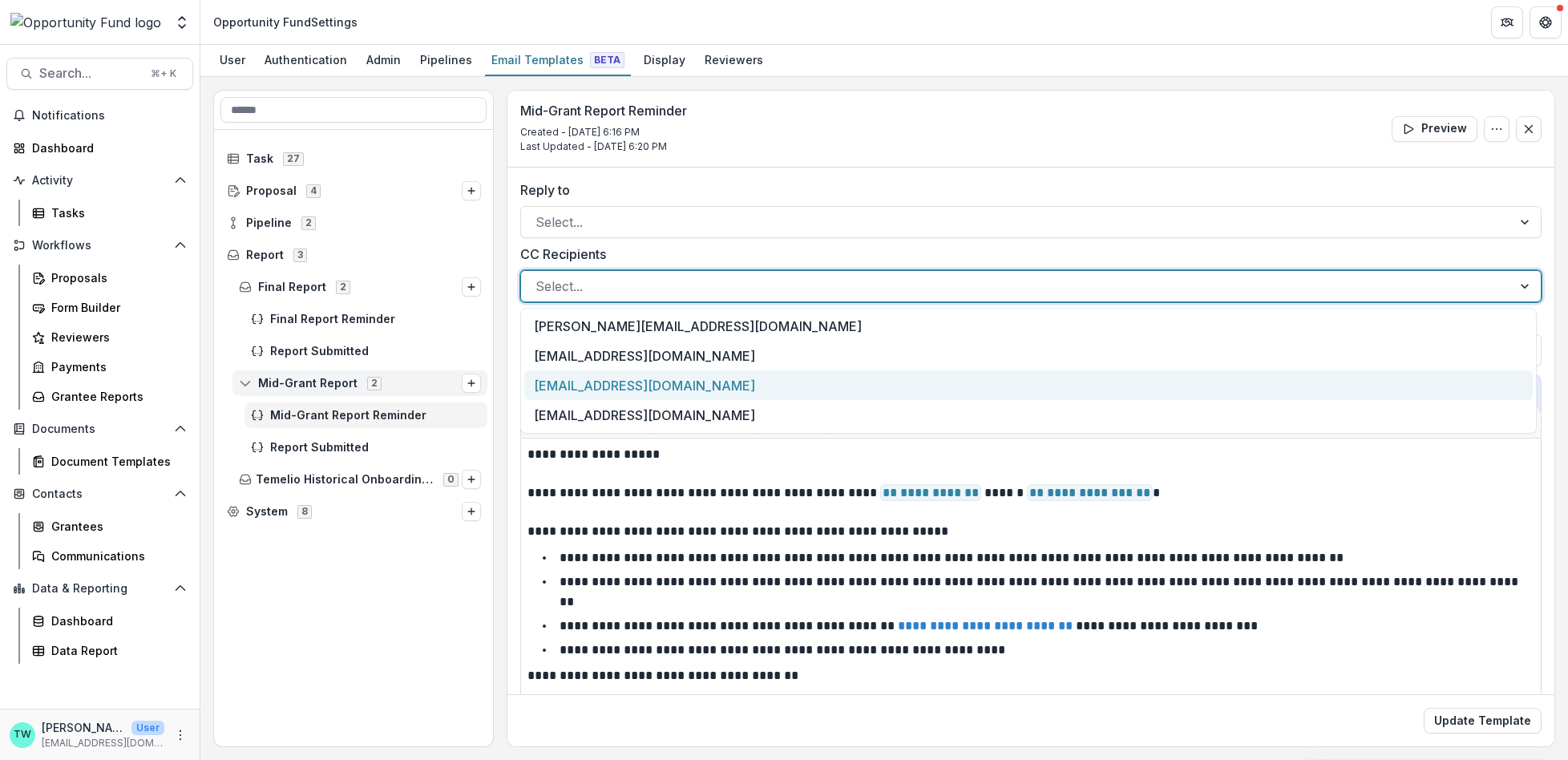
click at [665, 377] on div "jgoodman@theopportunityfund.org" at bounding box center [1028, 385] width 1009 height 30
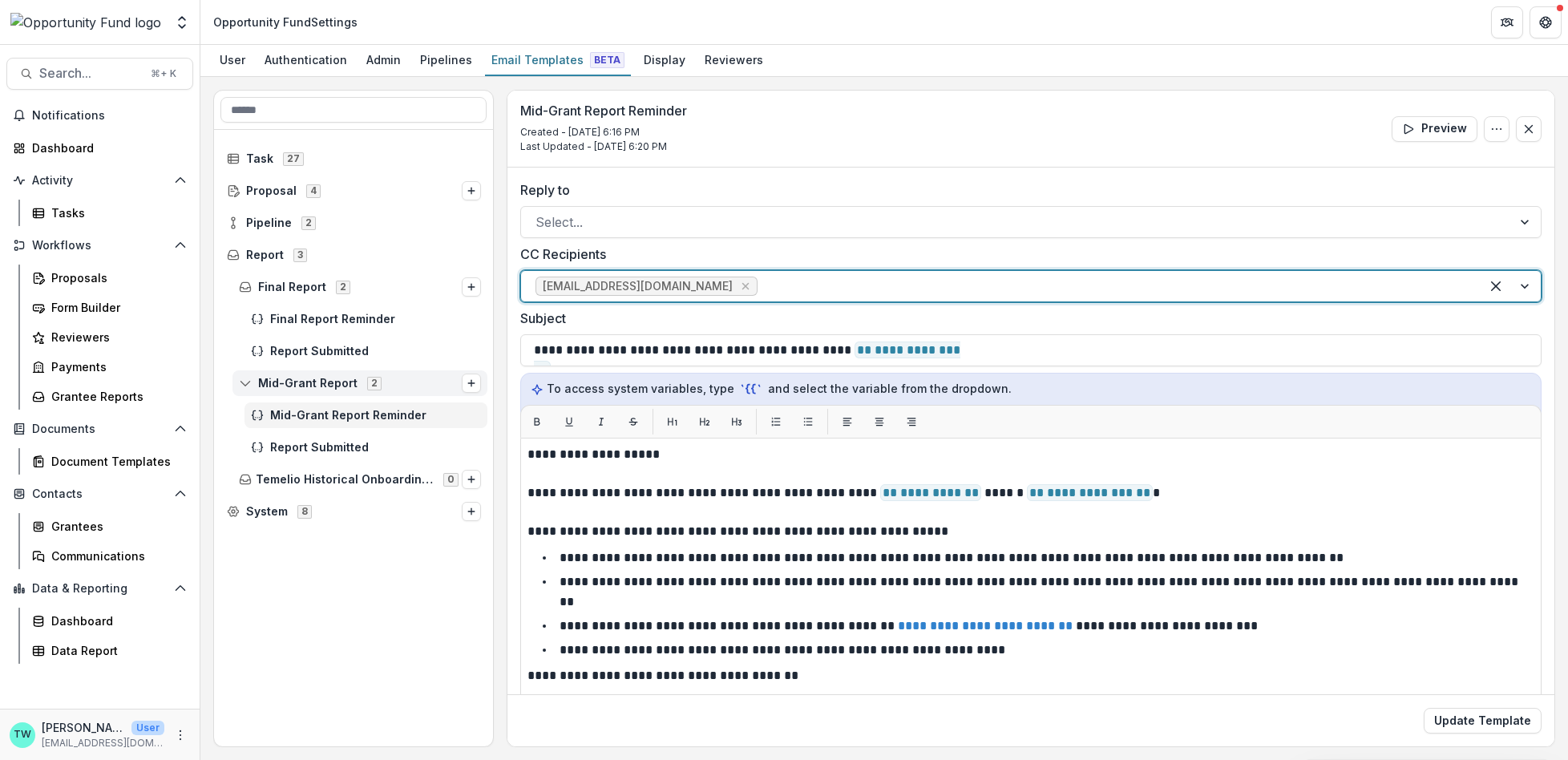
click at [821, 277] on div at bounding box center [1113, 286] width 705 height 23
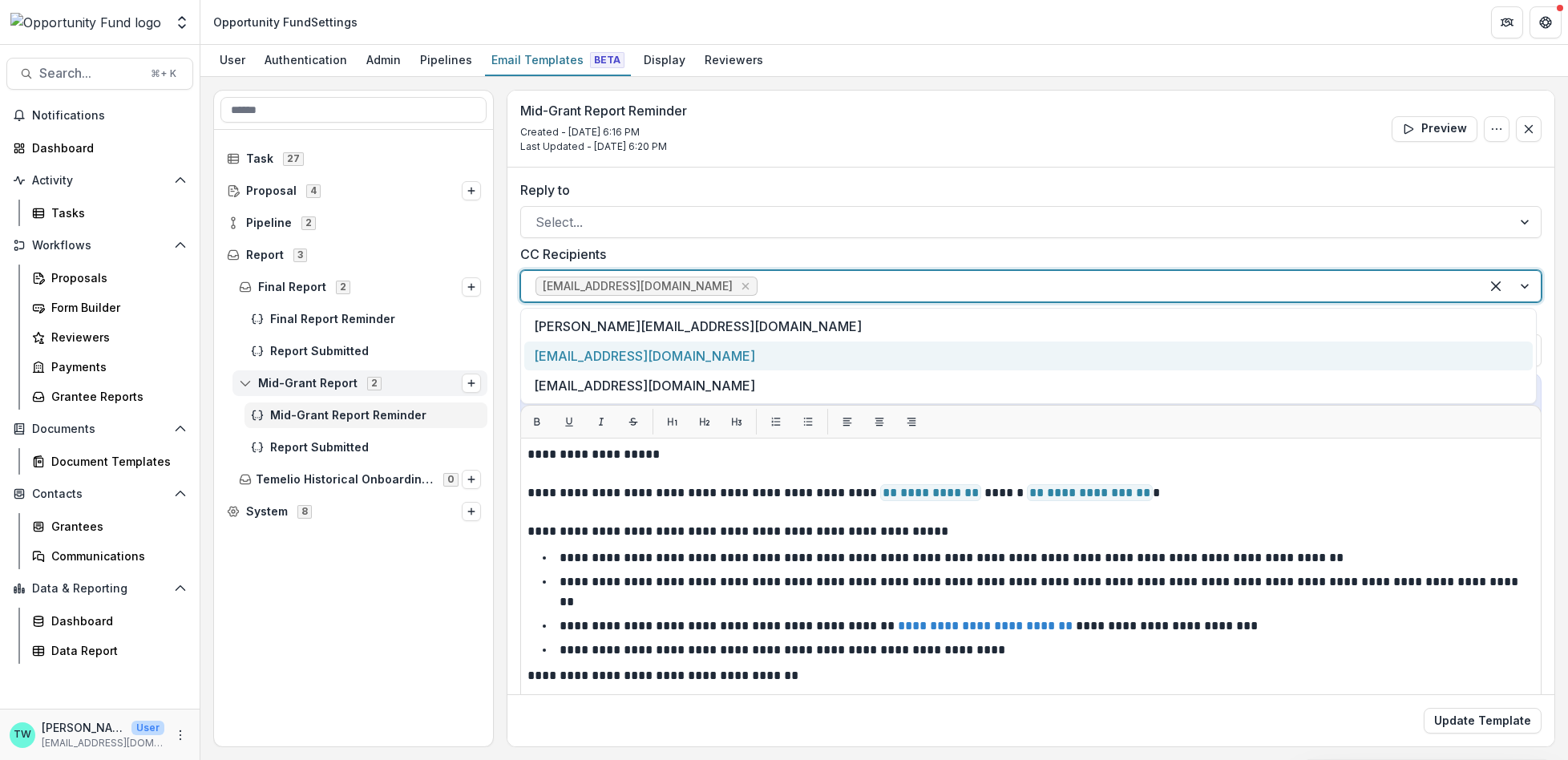
click at [756, 354] on div "[EMAIL_ADDRESS][DOMAIN_NAME]" at bounding box center [1028, 356] width 1009 height 30
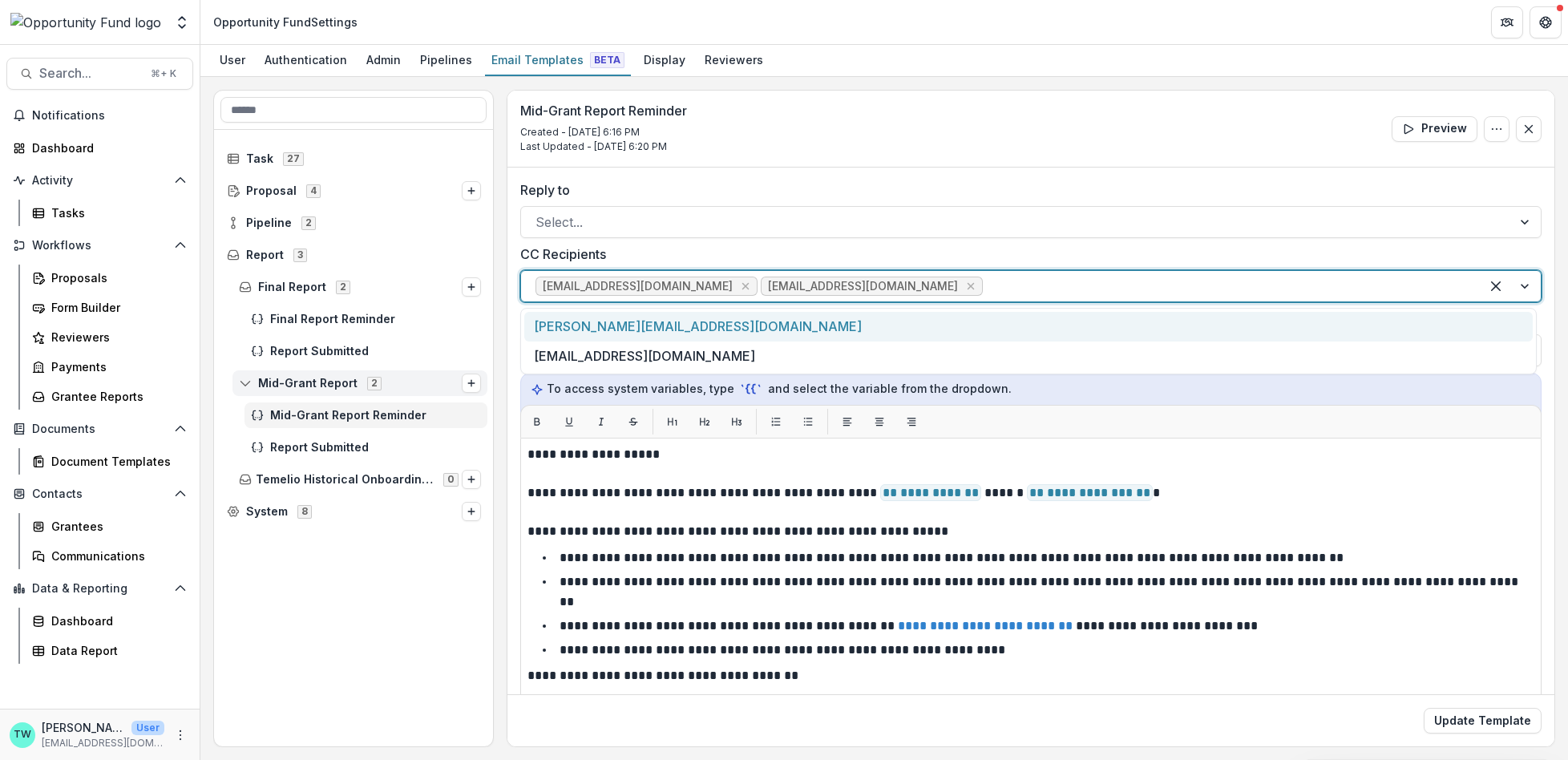
click at [1041, 284] on div at bounding box center [1226, 286] width 480 height 23
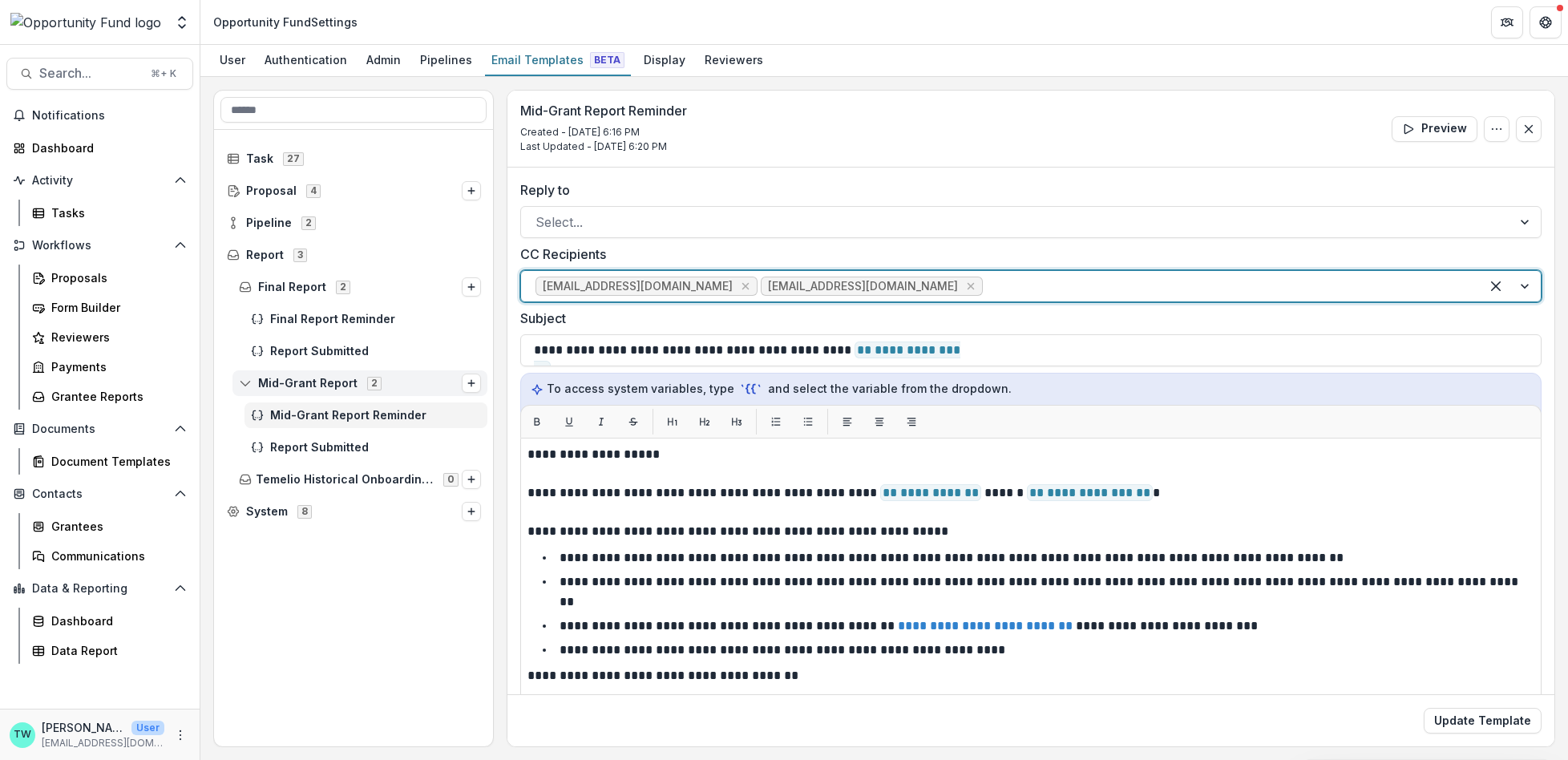
click at [1037, 284] on div at bounding box center [1226, 286] width 480 height 23
click at [743, 288] on icon "Remove jgoodman@theopportunityfund.org" at bounding box center [746, 286] width 13 height 13
click at [1473, 719] on button "Update Template" at bounding box center [1483, 720] width 118 height 25
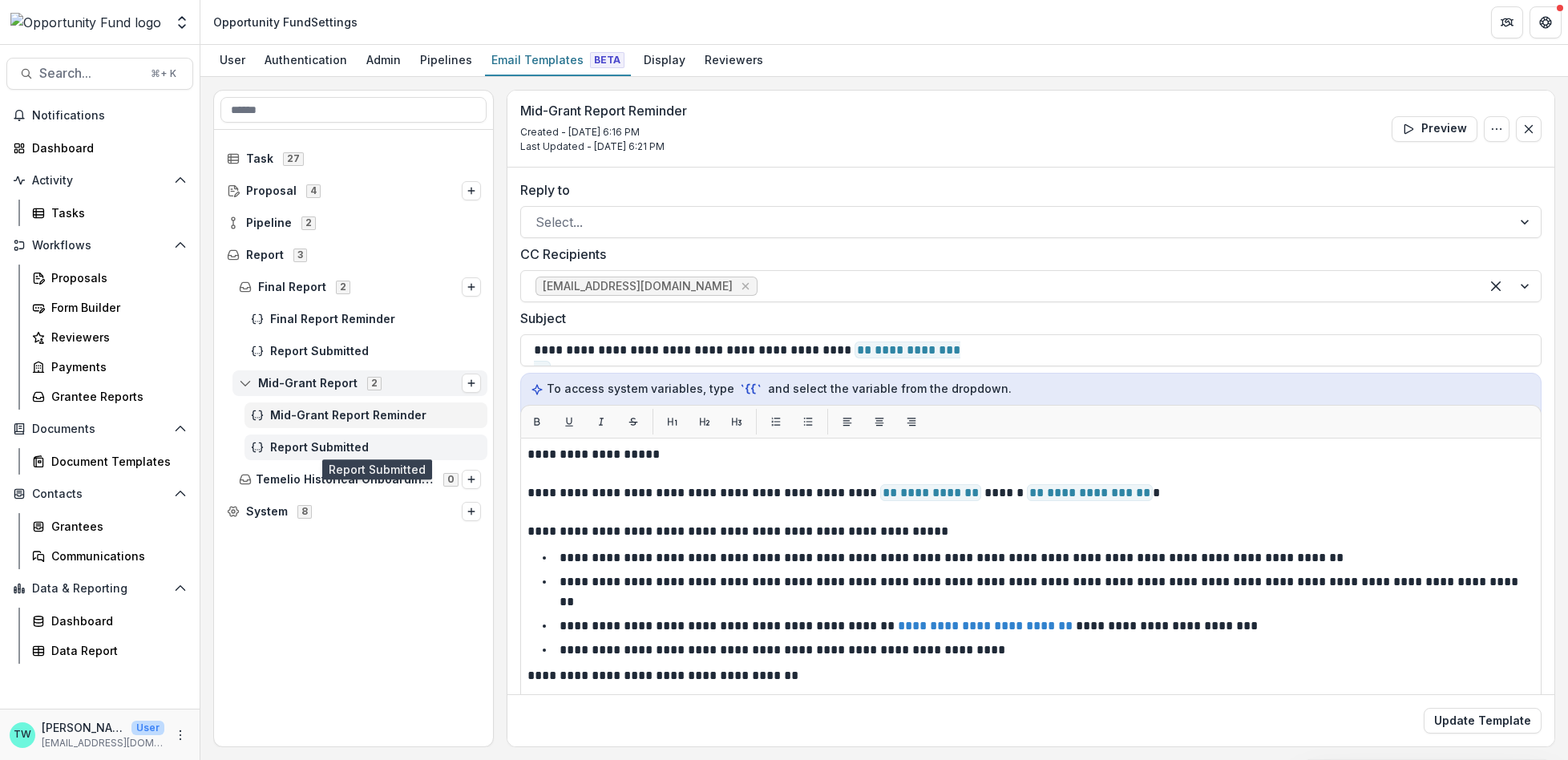
click at [351, 444] on span "Report Submitted" at bounding box center [376, 448] width 211 height 14
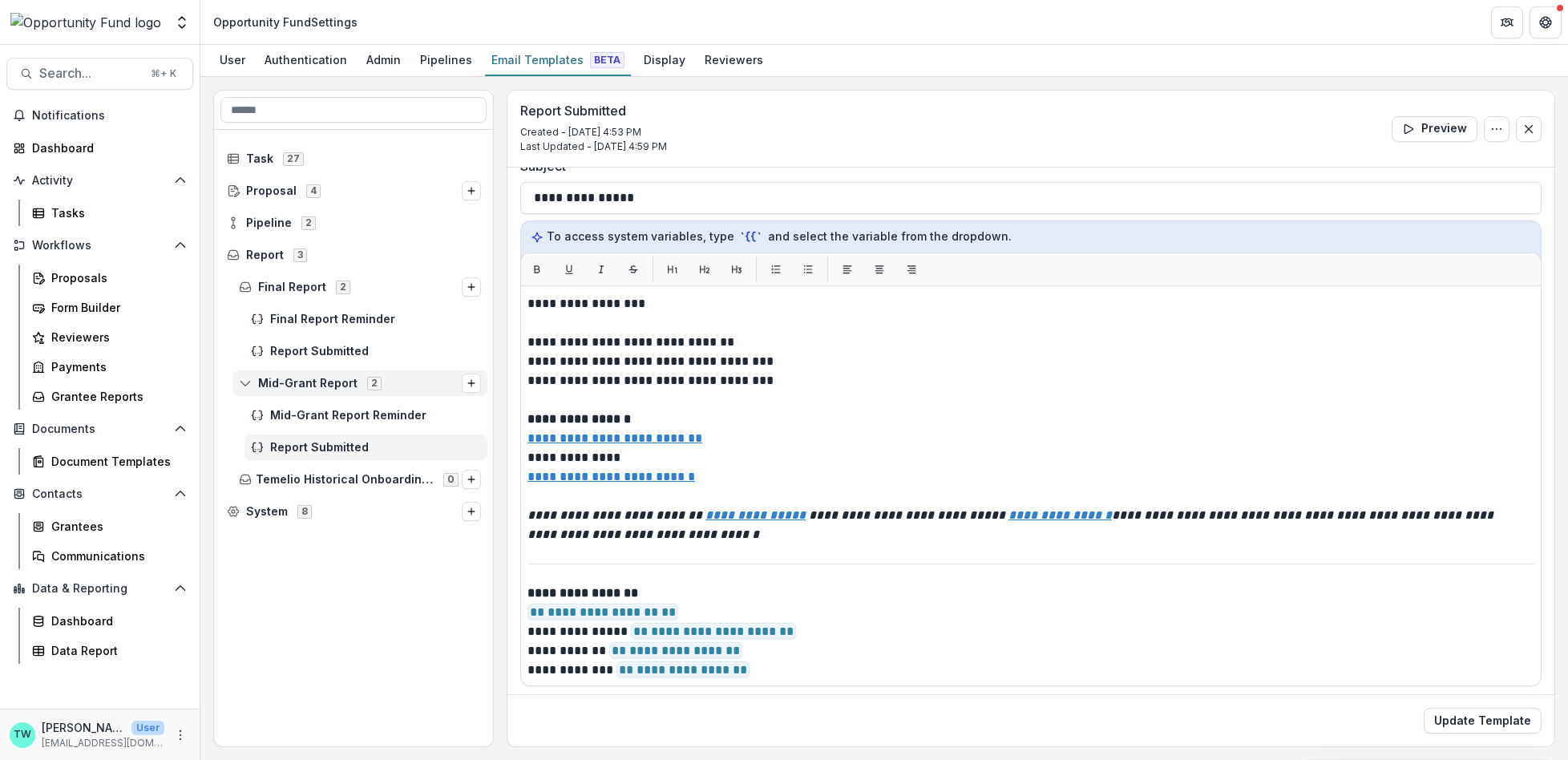
scroll to position [154, 0]
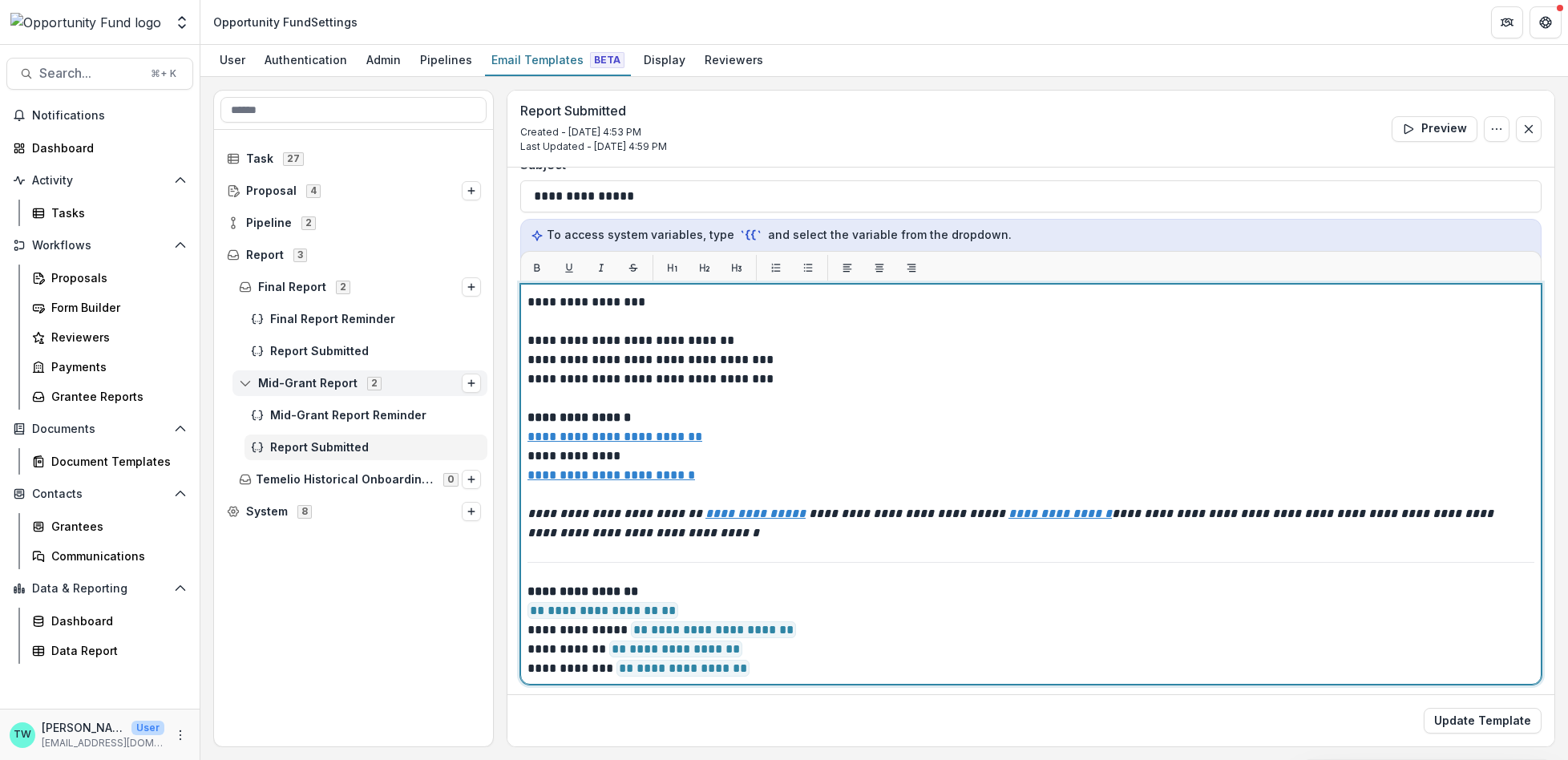
click at [690, 607] on p "**********" at bounding box center [1026, 629] width 999 height 96
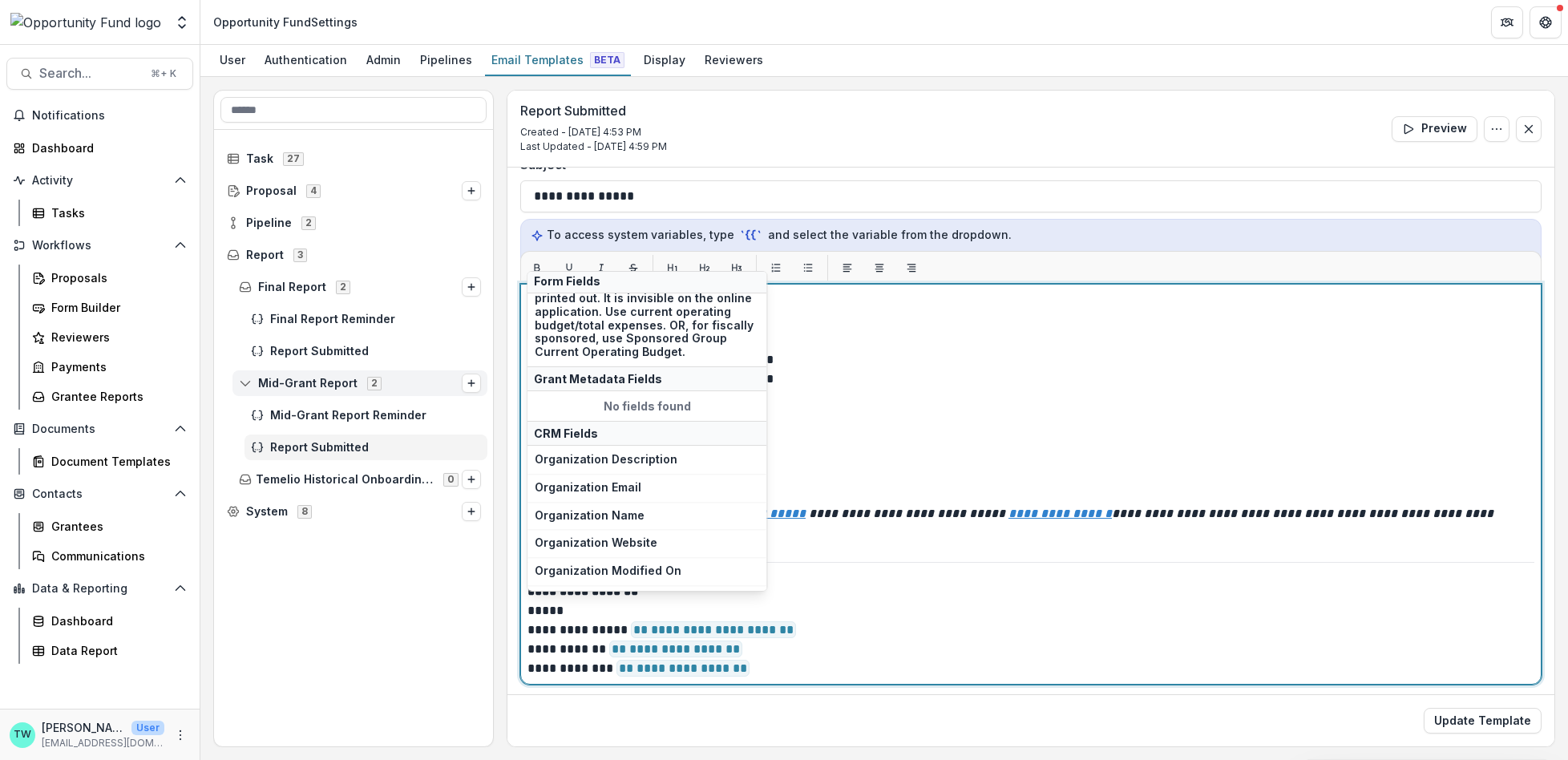
scroll to position [343, 0]
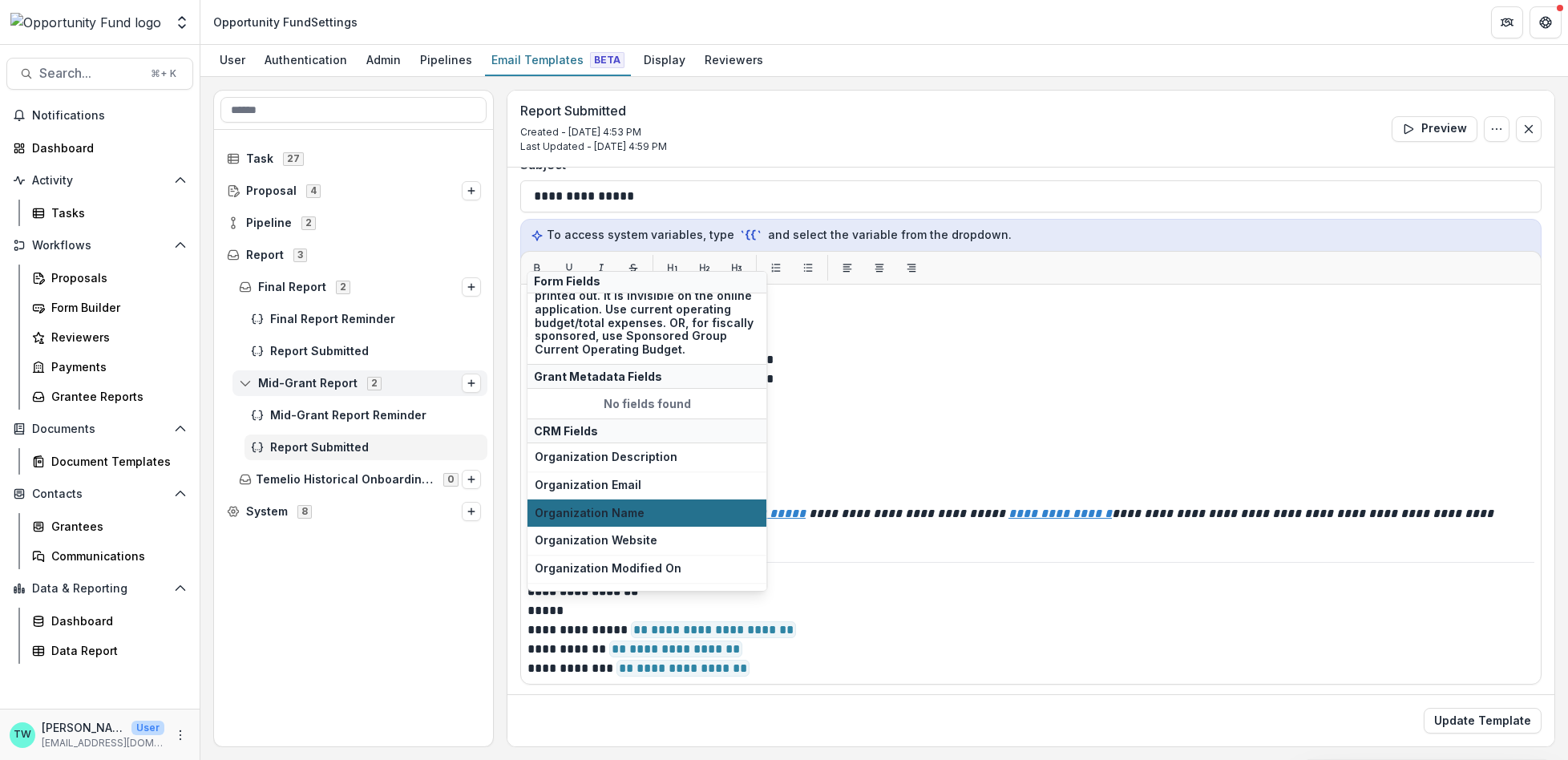
click at [711, 499] on button "Organization Name" at bounding box center [647, 513] width 239 height 28
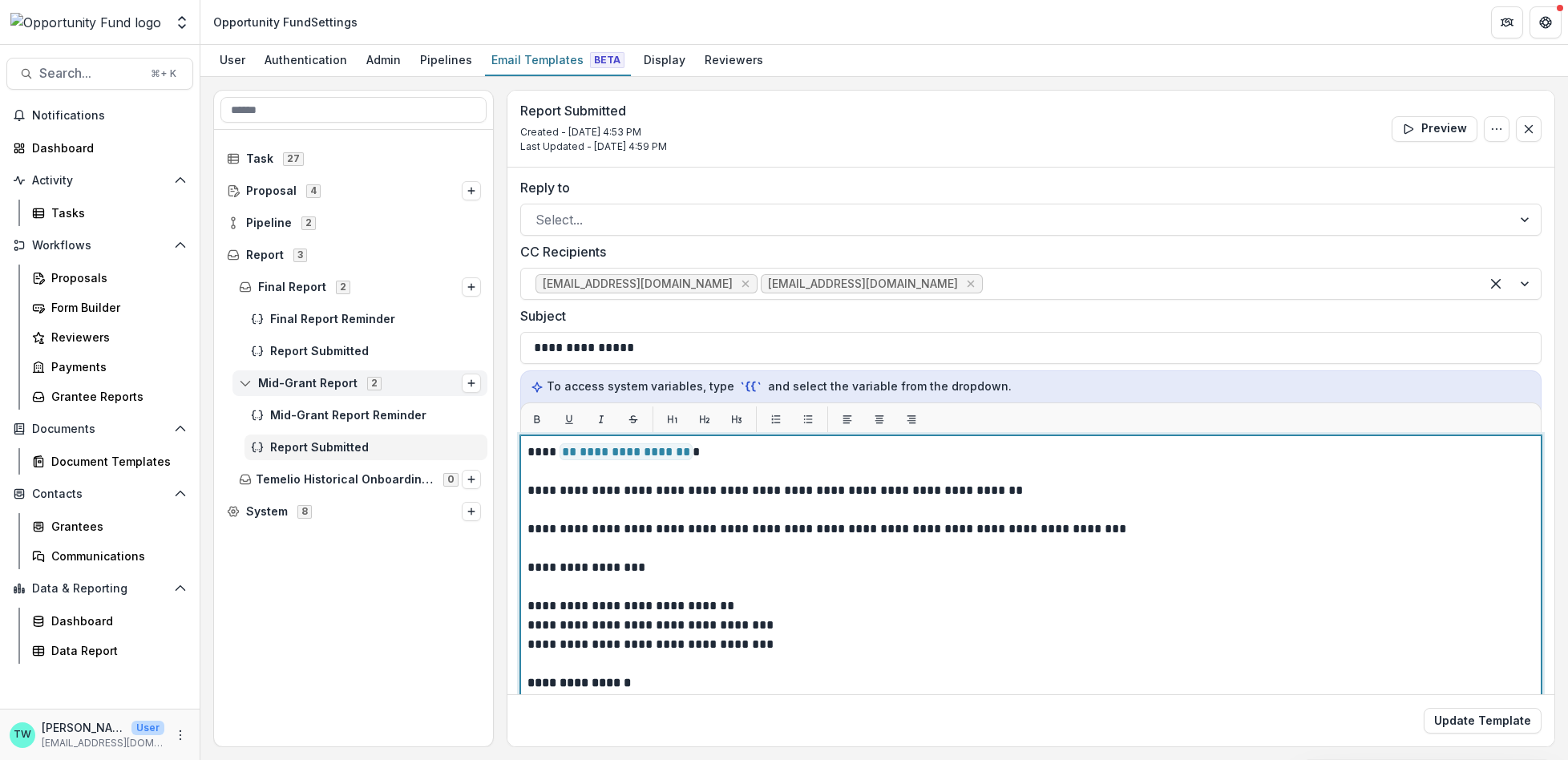
scroll to position [0, 0]
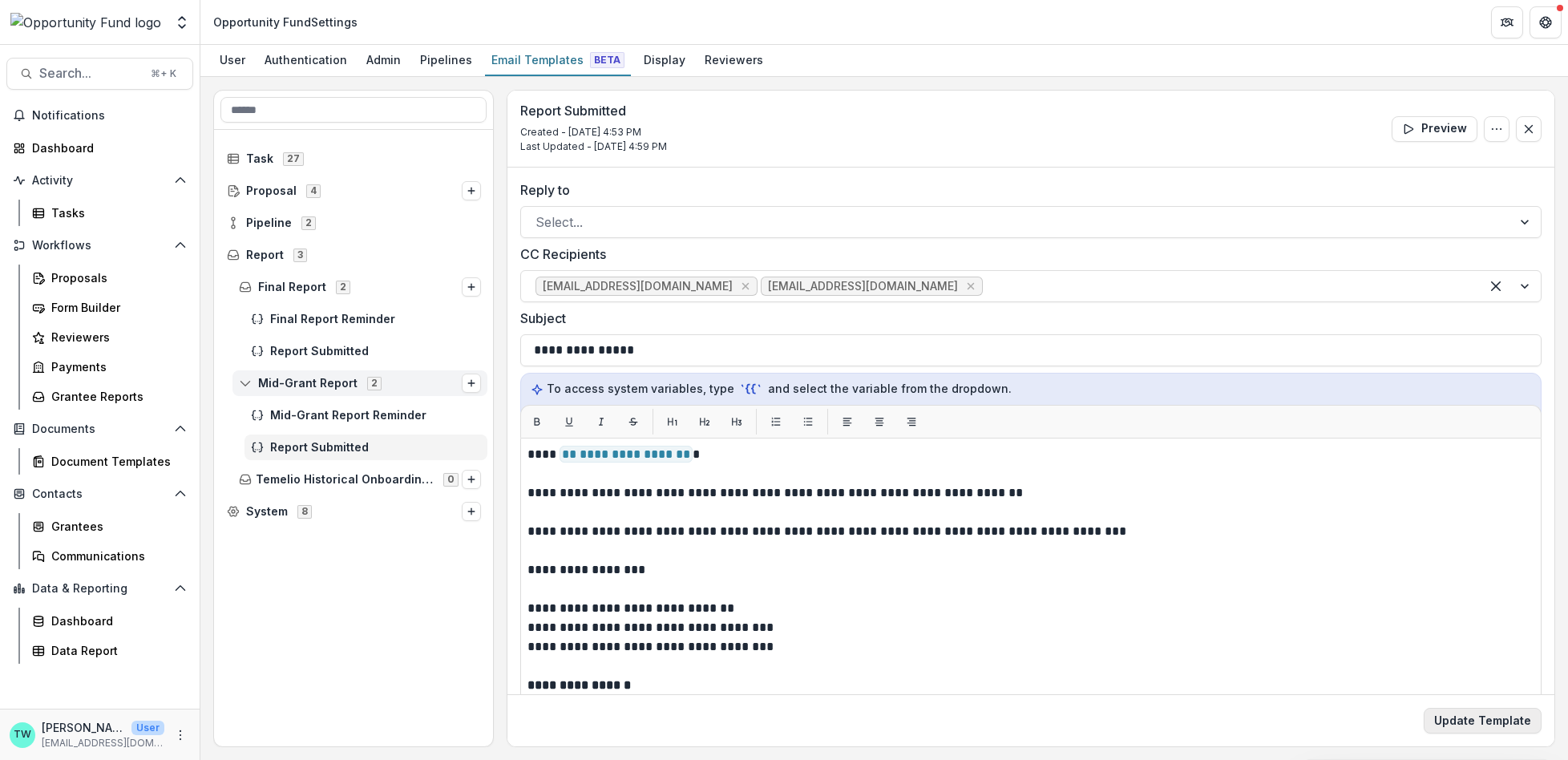
click at [1471, 716] on button "Update Template" at bounding box center [1483, 720] width 118 height 25
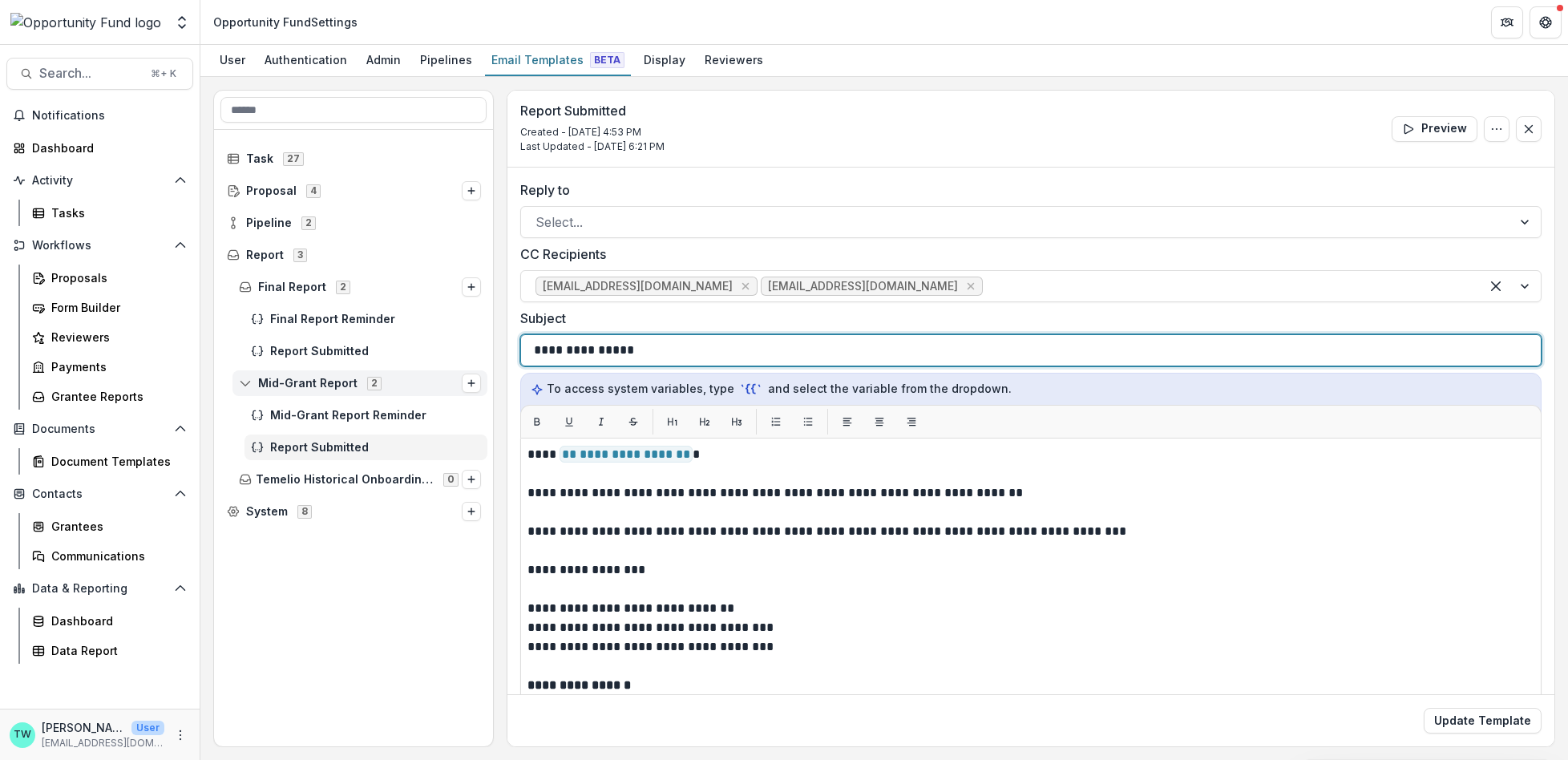
click at [534, 350] on p "**********" at bounding box center [583, 350] width 99 height 19
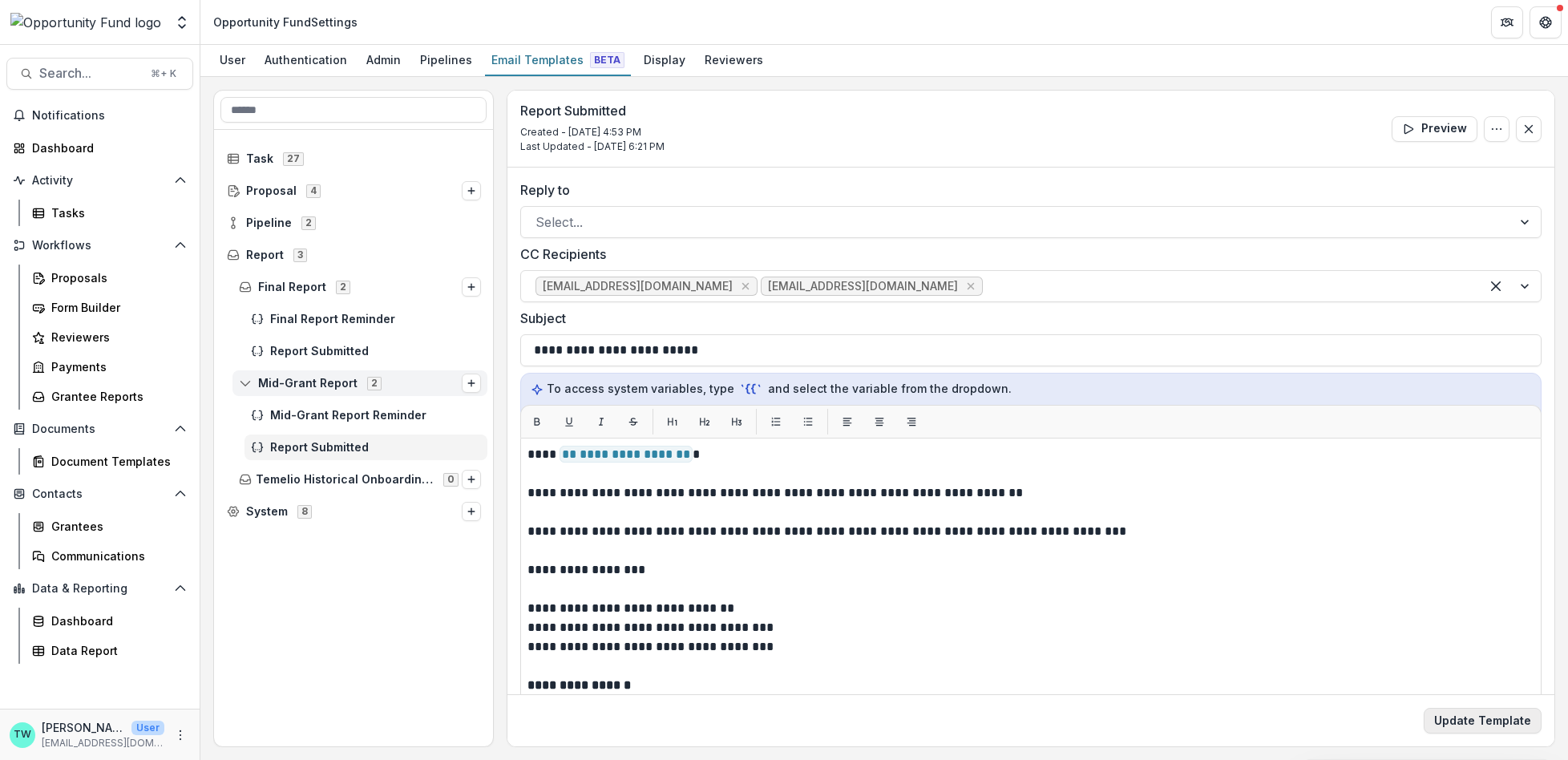
click at [1464, 714] on button "Update Template" at bounding box center [1483, 720] width 118 height 25
click at [1490, 131] on icon "Options" at bounding box center [1496, 129] width 13 height 13
click at [1400, 168] on button "Edit Name" at bounding box center [1420, 165] width 172 height 26
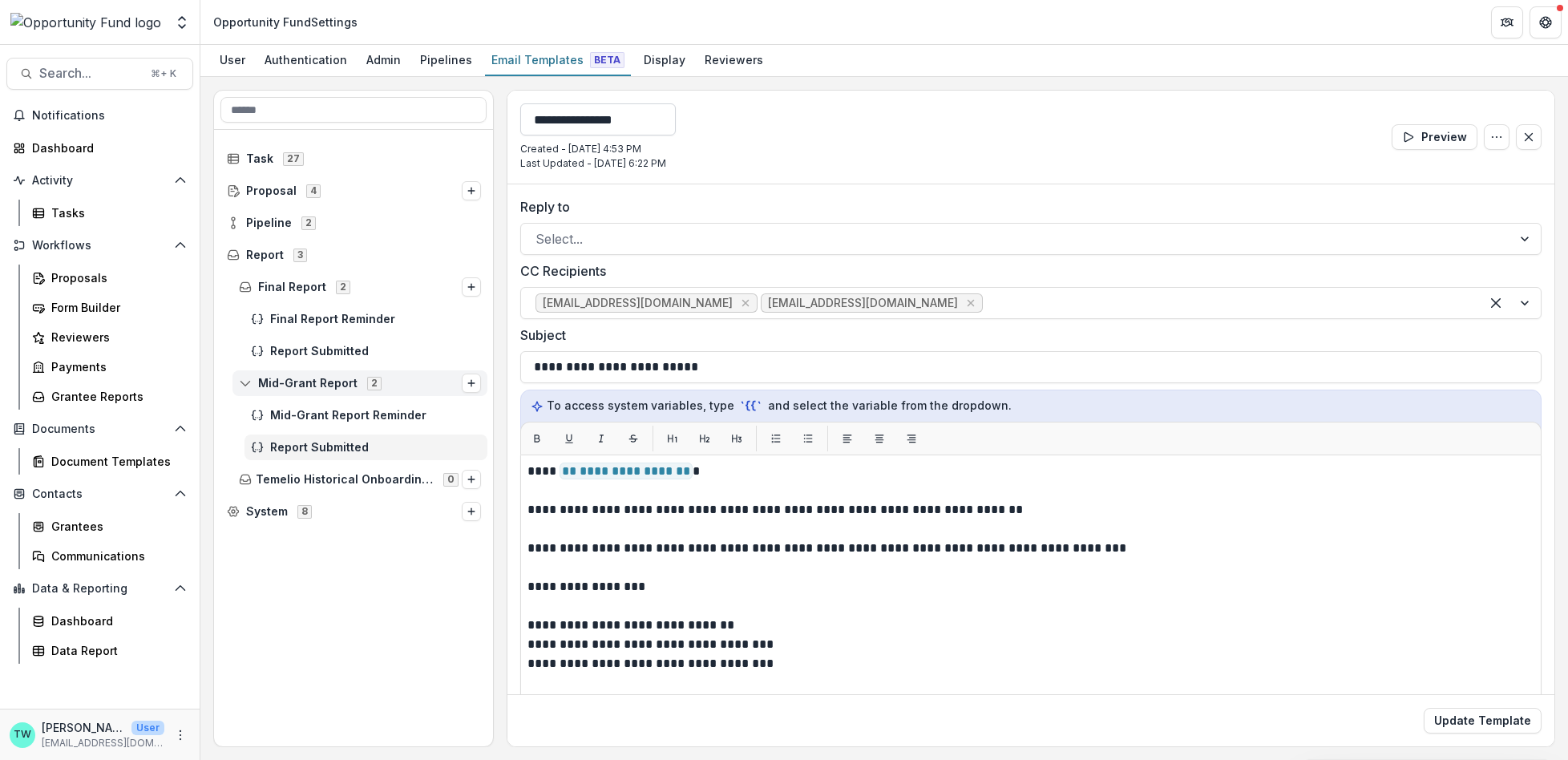
click at [530, 119] on input "**********" at bounding box center [598, 119] width 155 height 32
type input "**********"
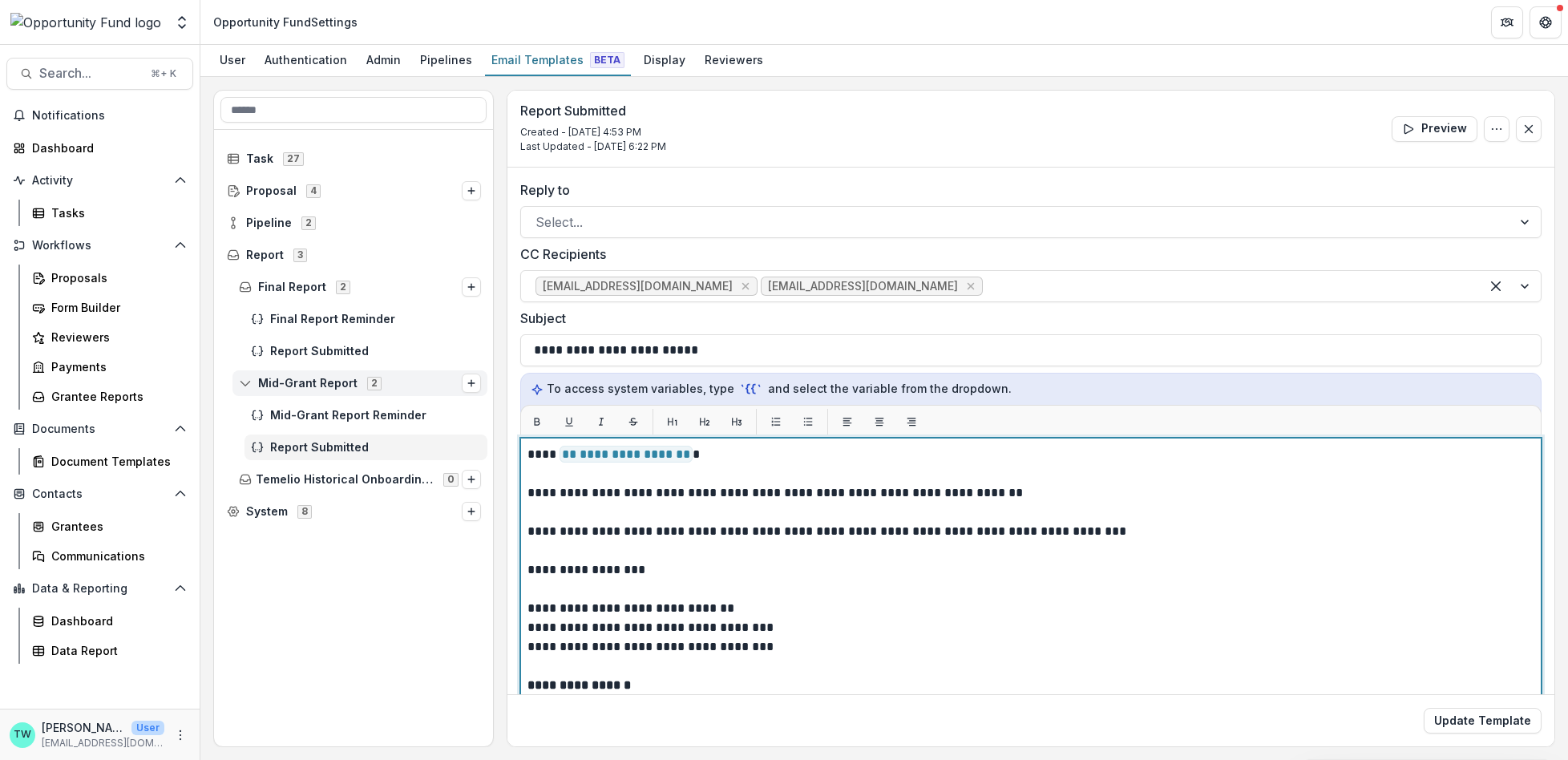
click at [799, 566] on p "**********" at bounding box center [1026, 665] width 999 height 288
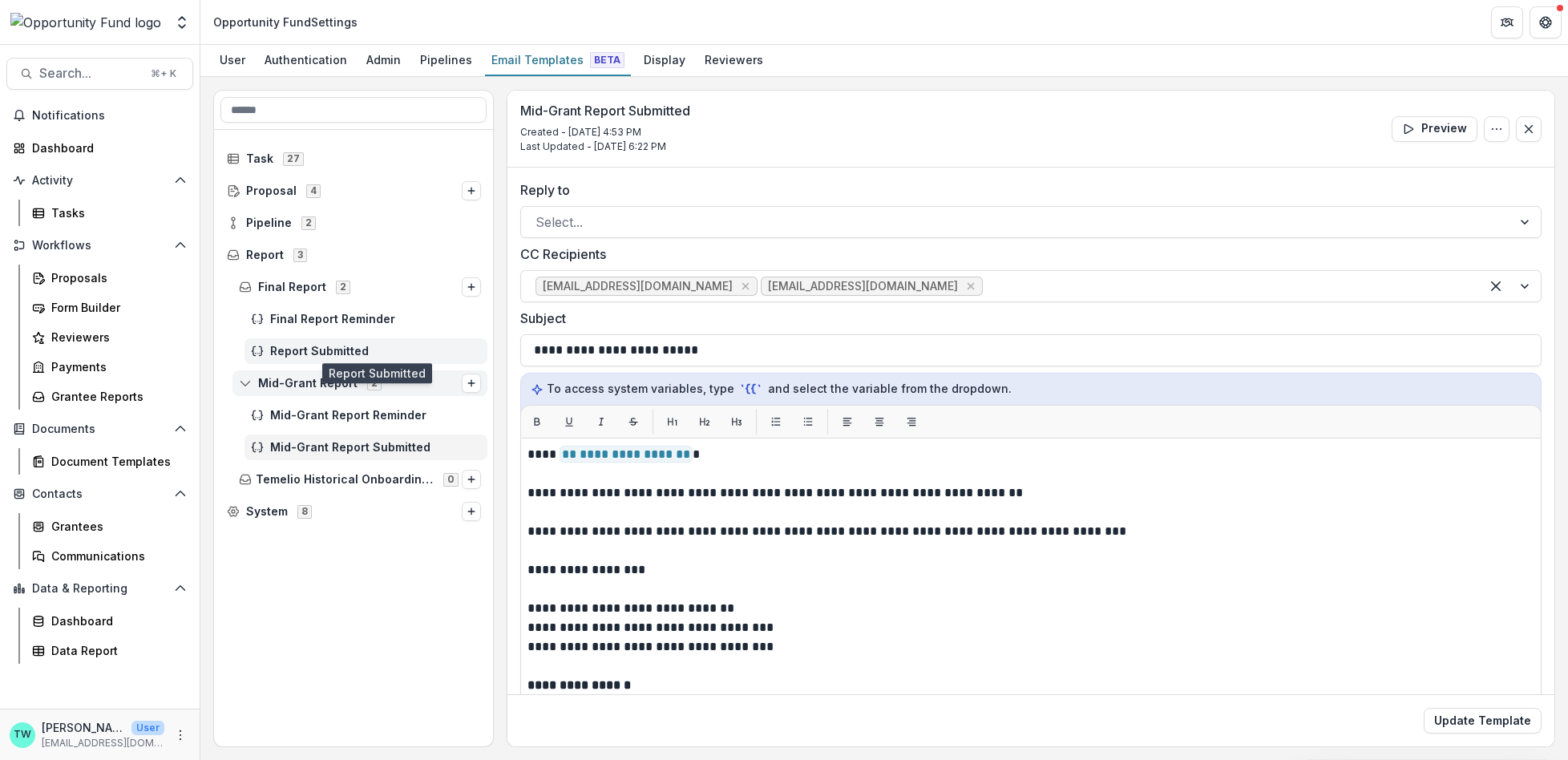
click at [341, 348] on span "Report Submitted" at bounding box center [376, 351] width 211 height 14
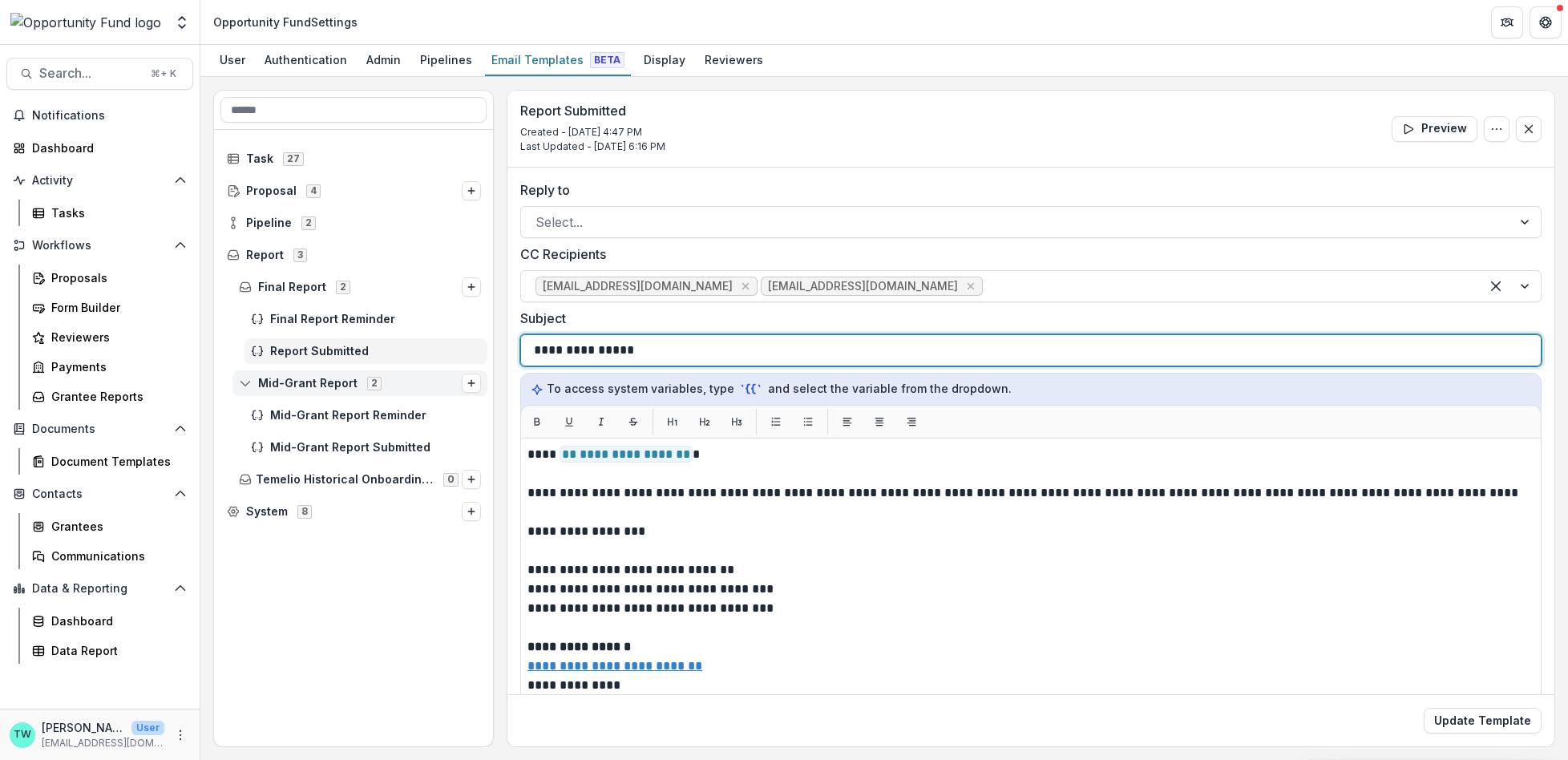
click at [536, 352] on p "**********" at bounding box center [583, 350] width 99 height 19
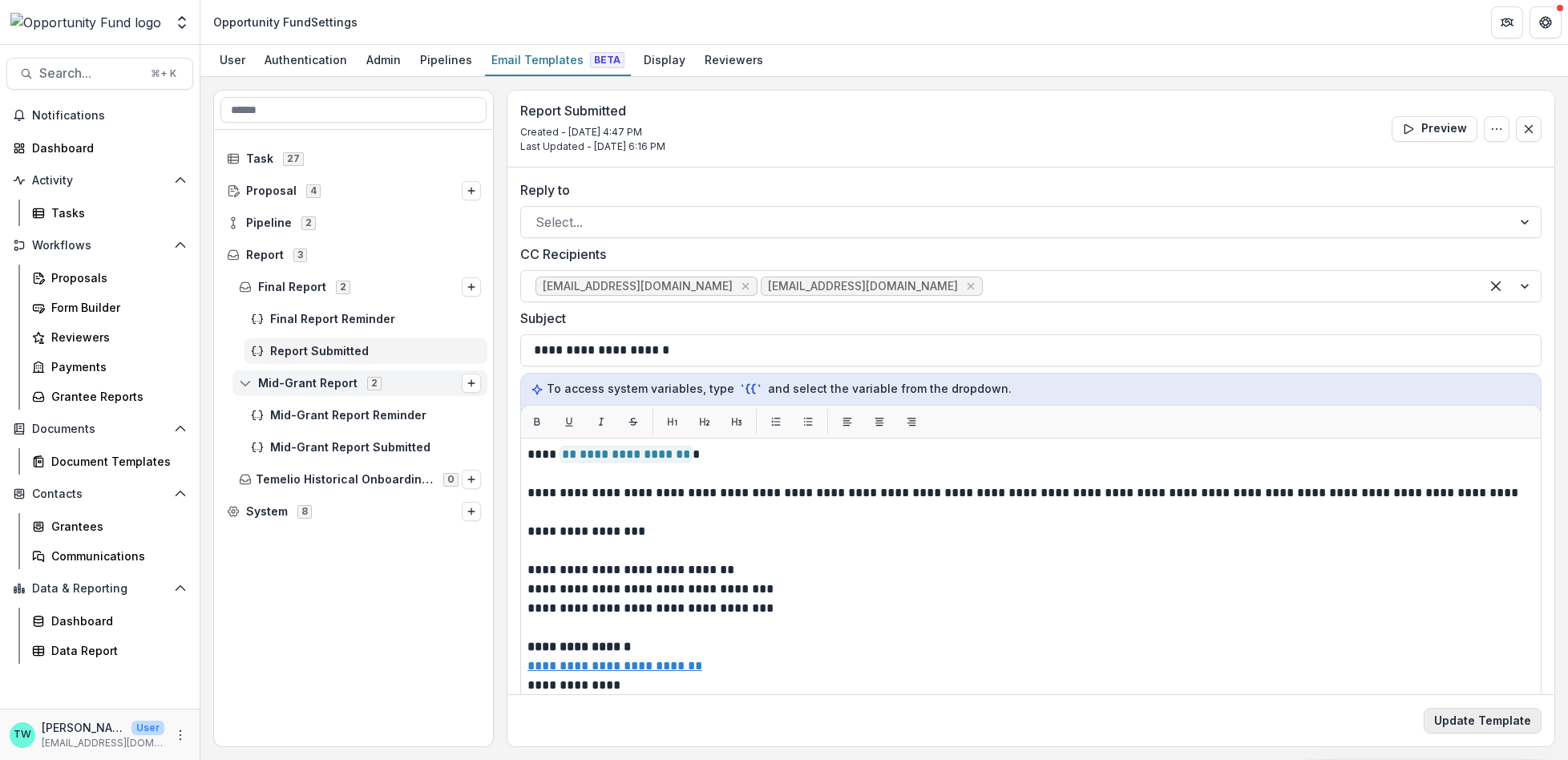
click at [1454, 719] on button "Update Template" at bounding box center [1483, 720] width 118 height 25
click at [1490, 131] on icon "Options" at bounding box center [1496, 129] width 13 height 13
click at [1352, 160] on button "Edit Name" at bounding box center [1420, 165] width 172 height 26
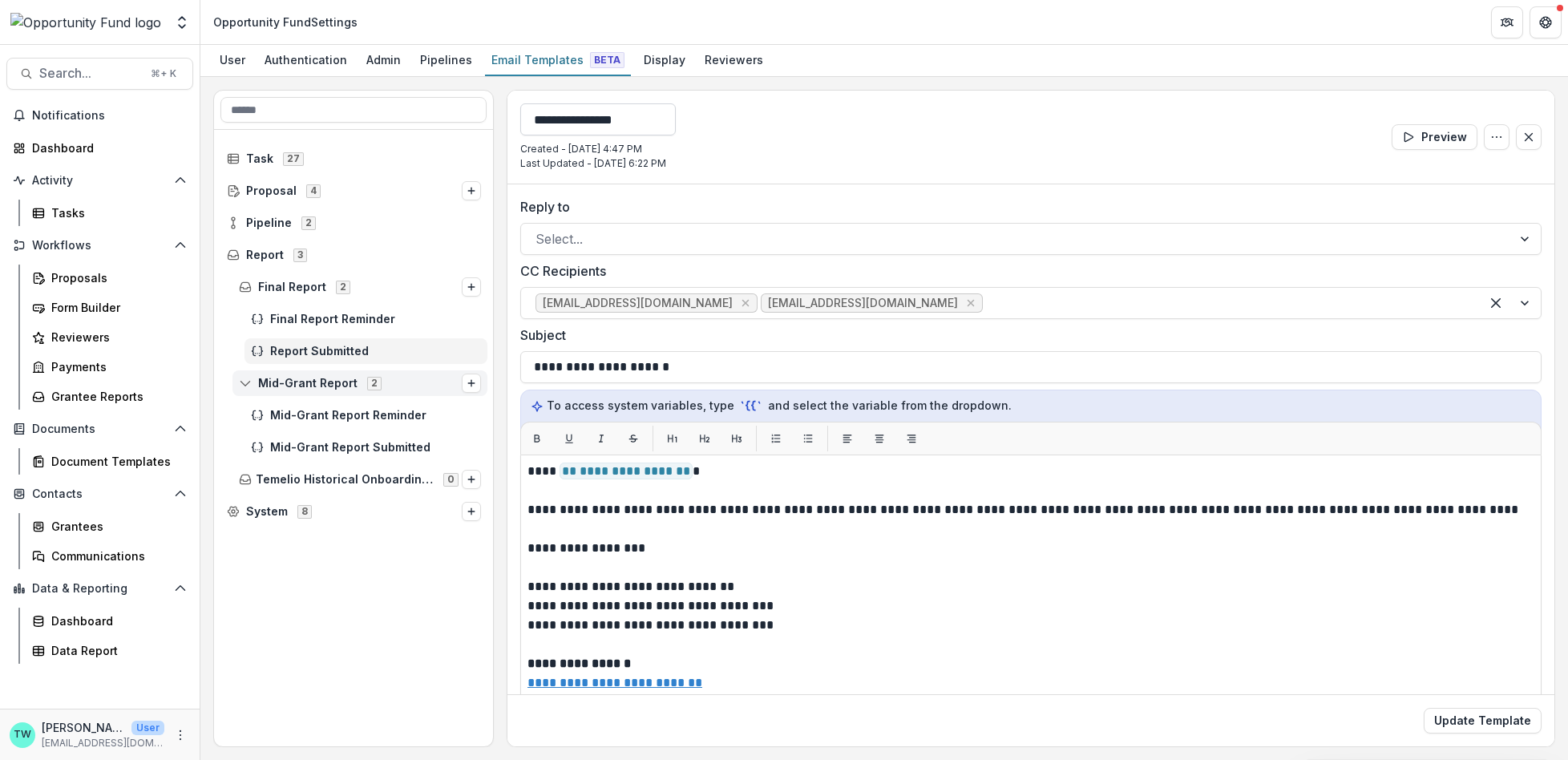
click at [532, 119] on input "**********" at bounding box center [598, 119] width 155 height 32
type input "**********"
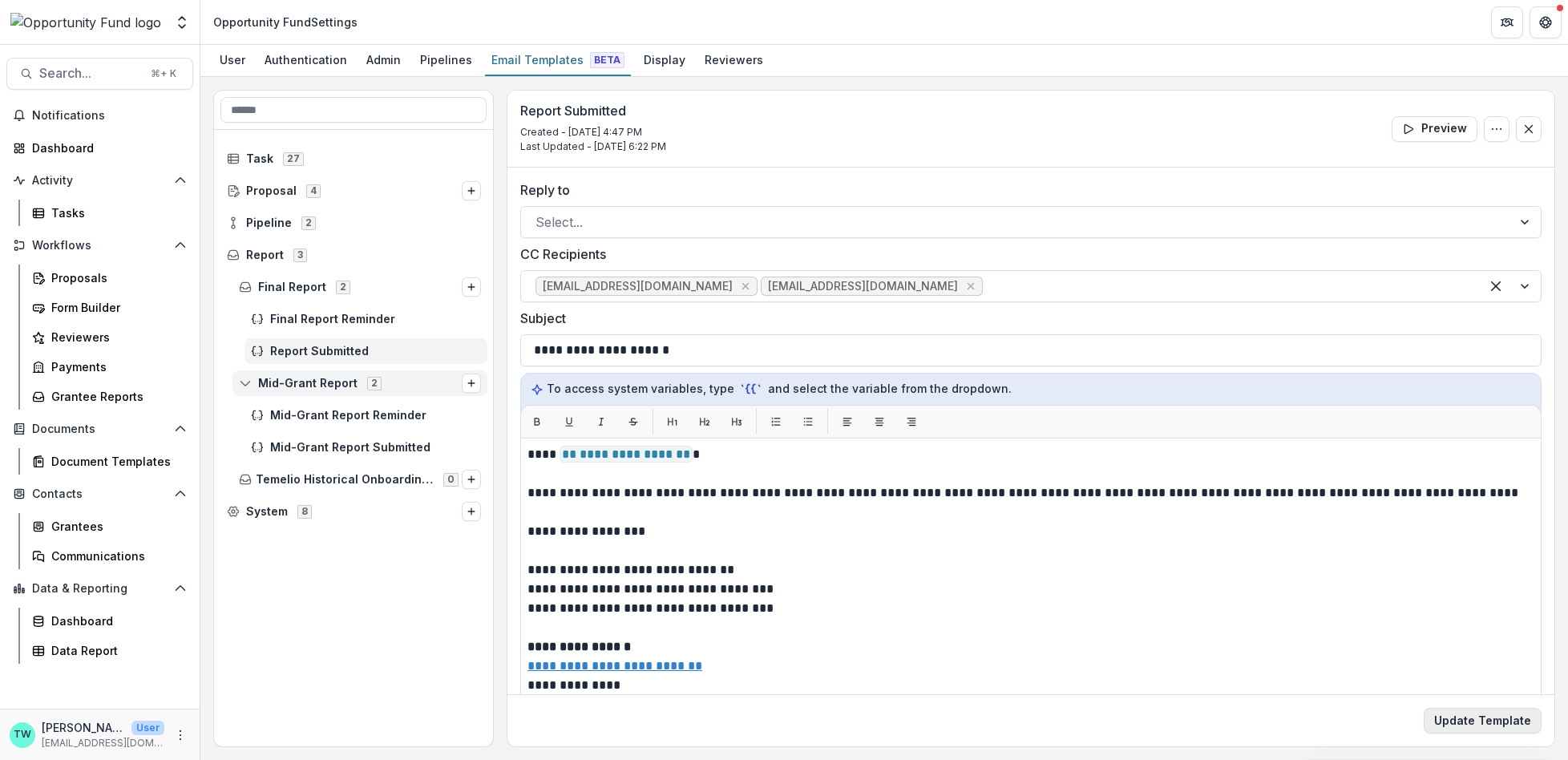
click at [1486, 723] on button "Update Template" at bounding box center [1483, 720] width 118 height 25
click at [1496, 128] on circle "Options" at bounding box center [1496, 128] width 1 height 1
click at [1393, 165] on button "Edit Name" at bounding box center [1420, 165] width 172 height 26
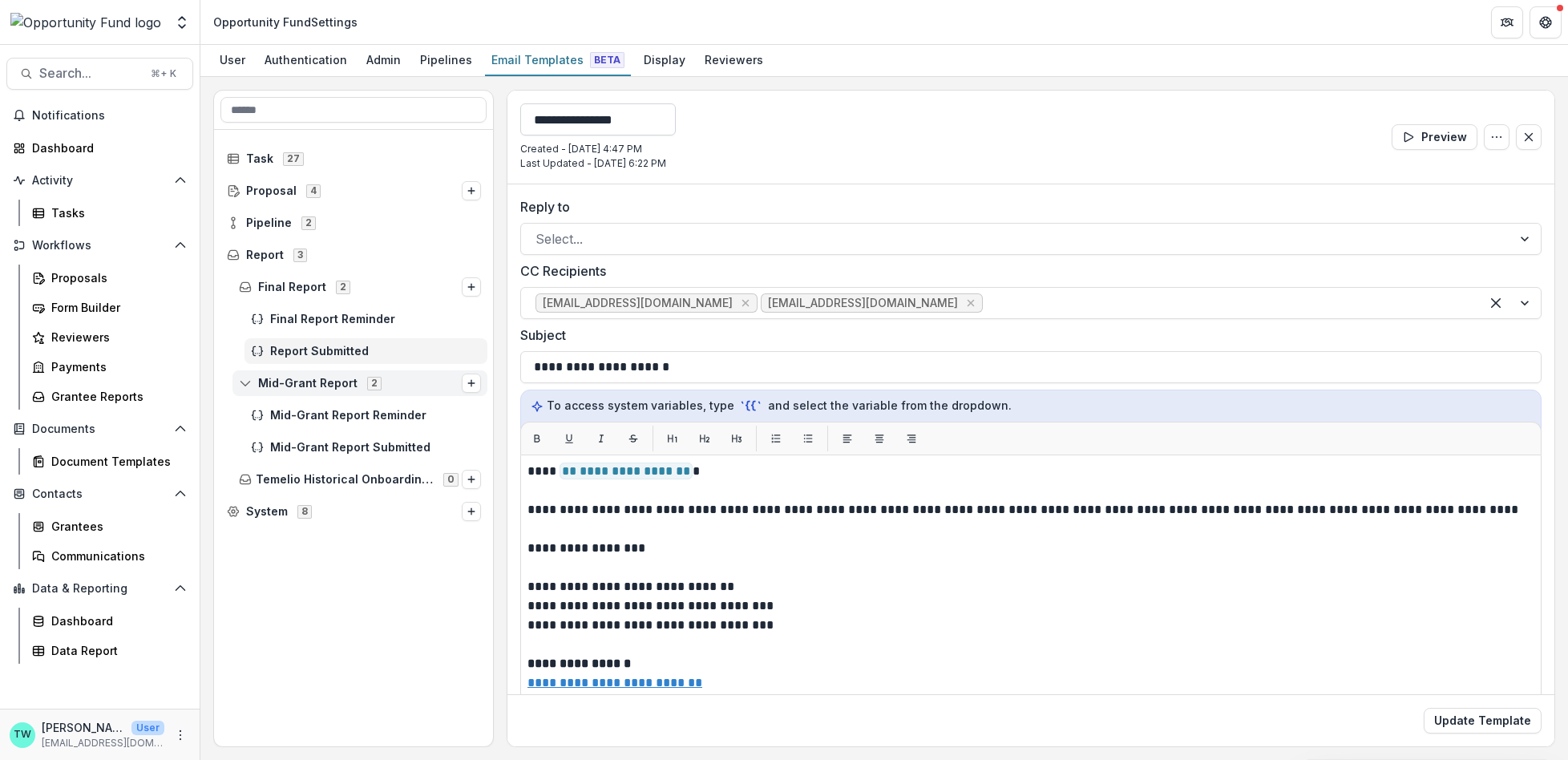
click at [533, 114] on input "**********" at bounding box center [598, 119] width 155 height 32
type input "**********"
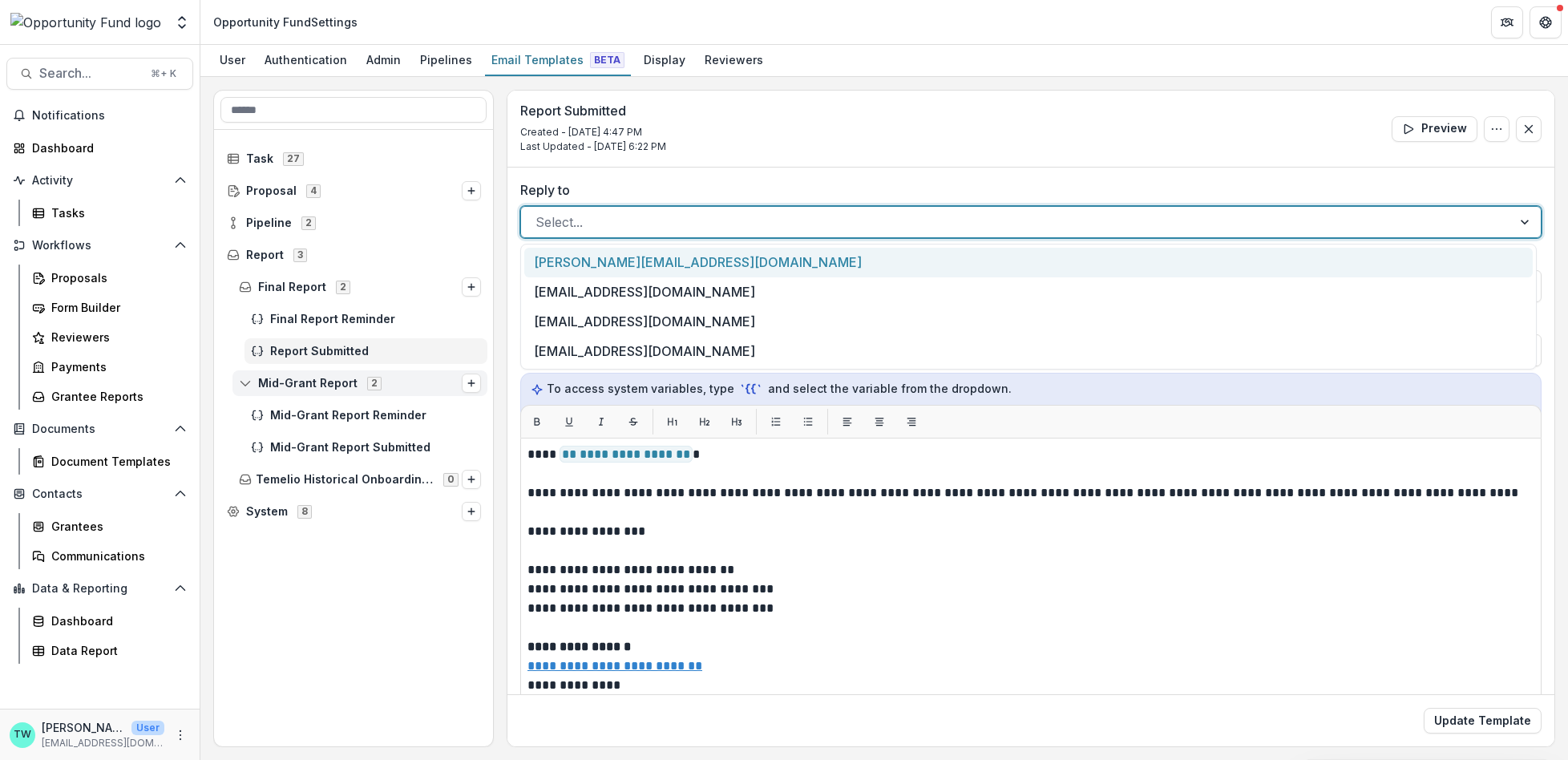
click at [984, 236] on div "Select..." at bounding box center [1031, 221] width 1021 height 32
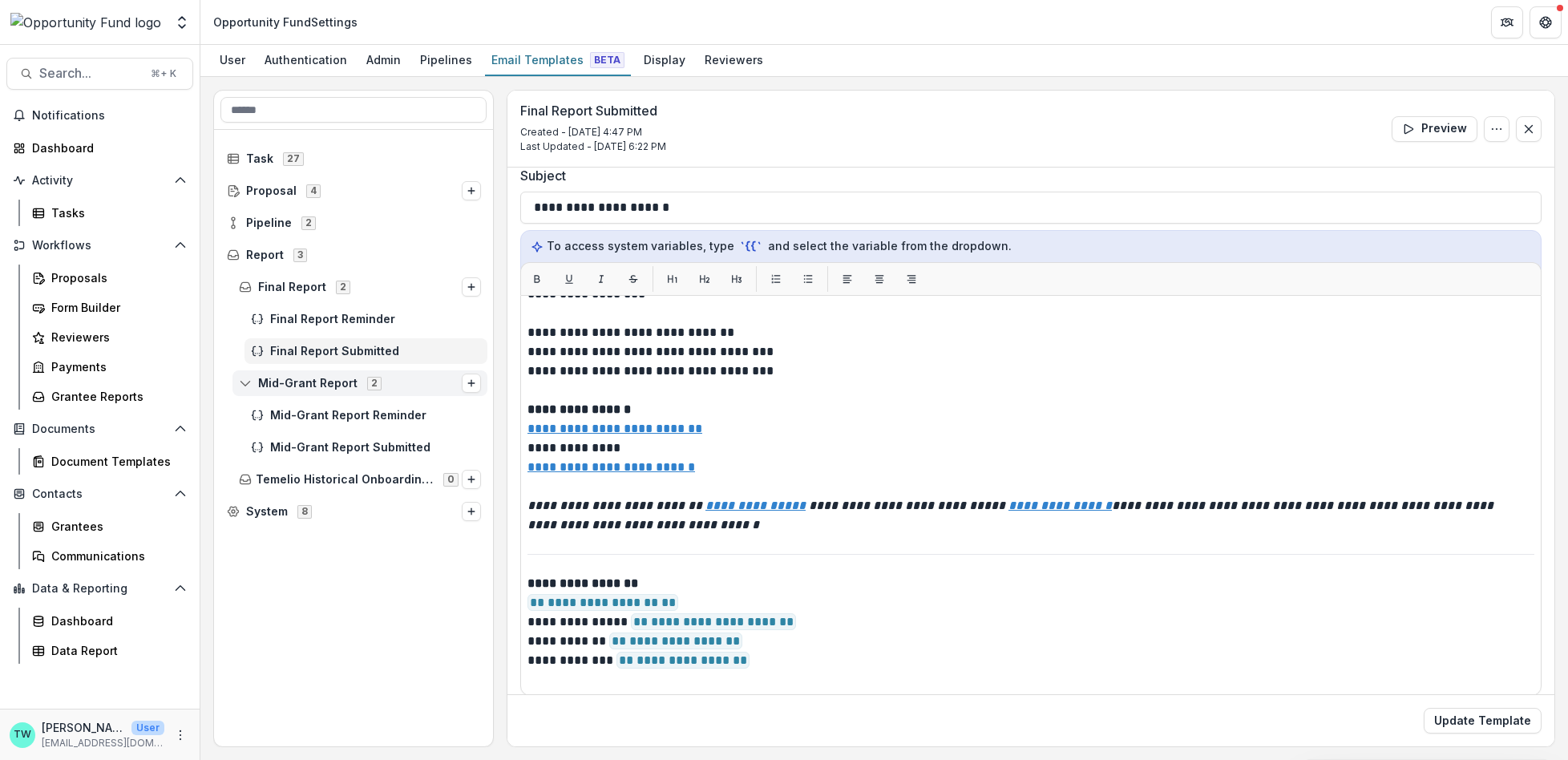
scroll to position [154, 0]
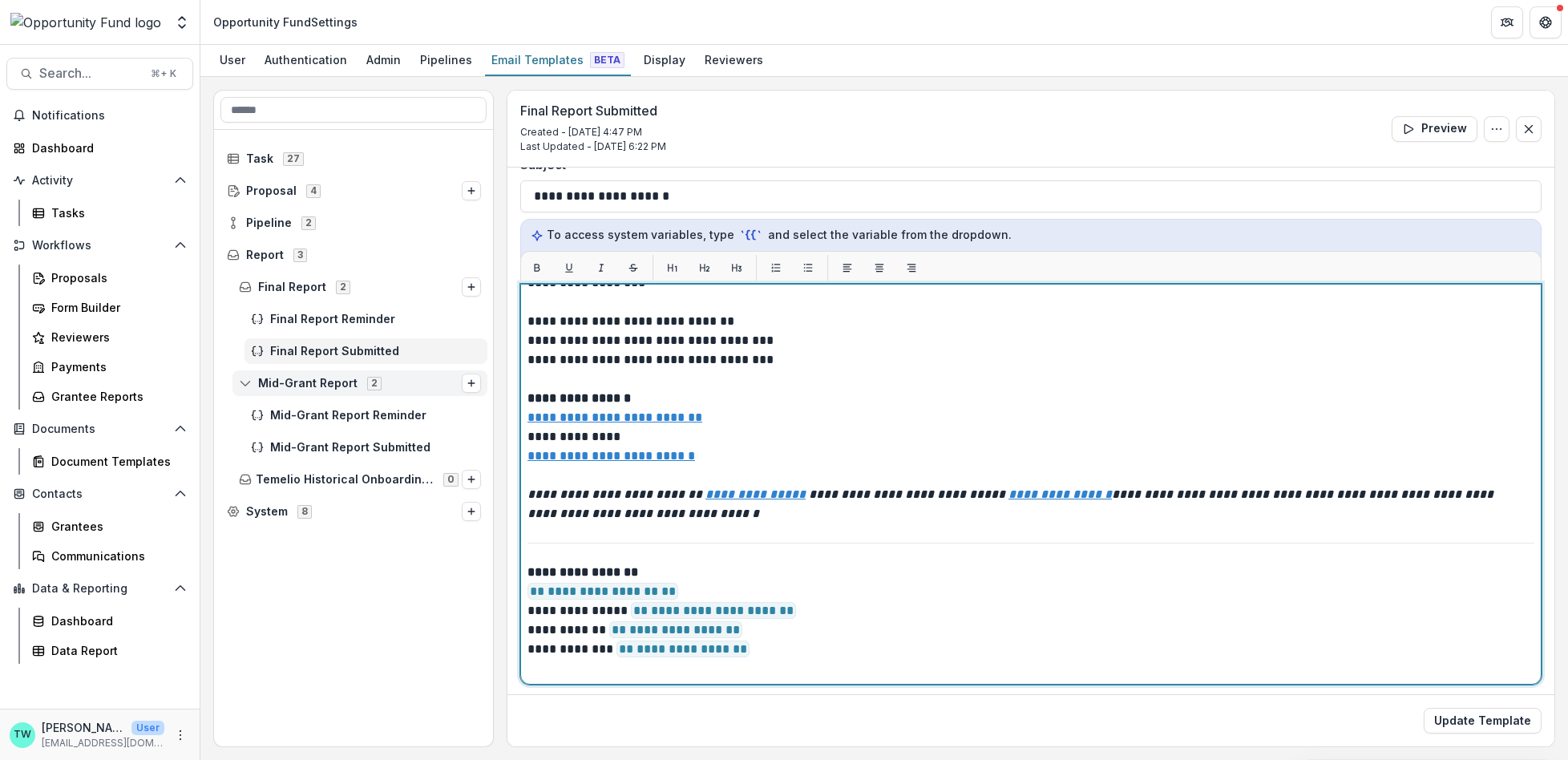
click at [699, 584] on p "**********" at bounding box center [1026, 620] width 999 height 115
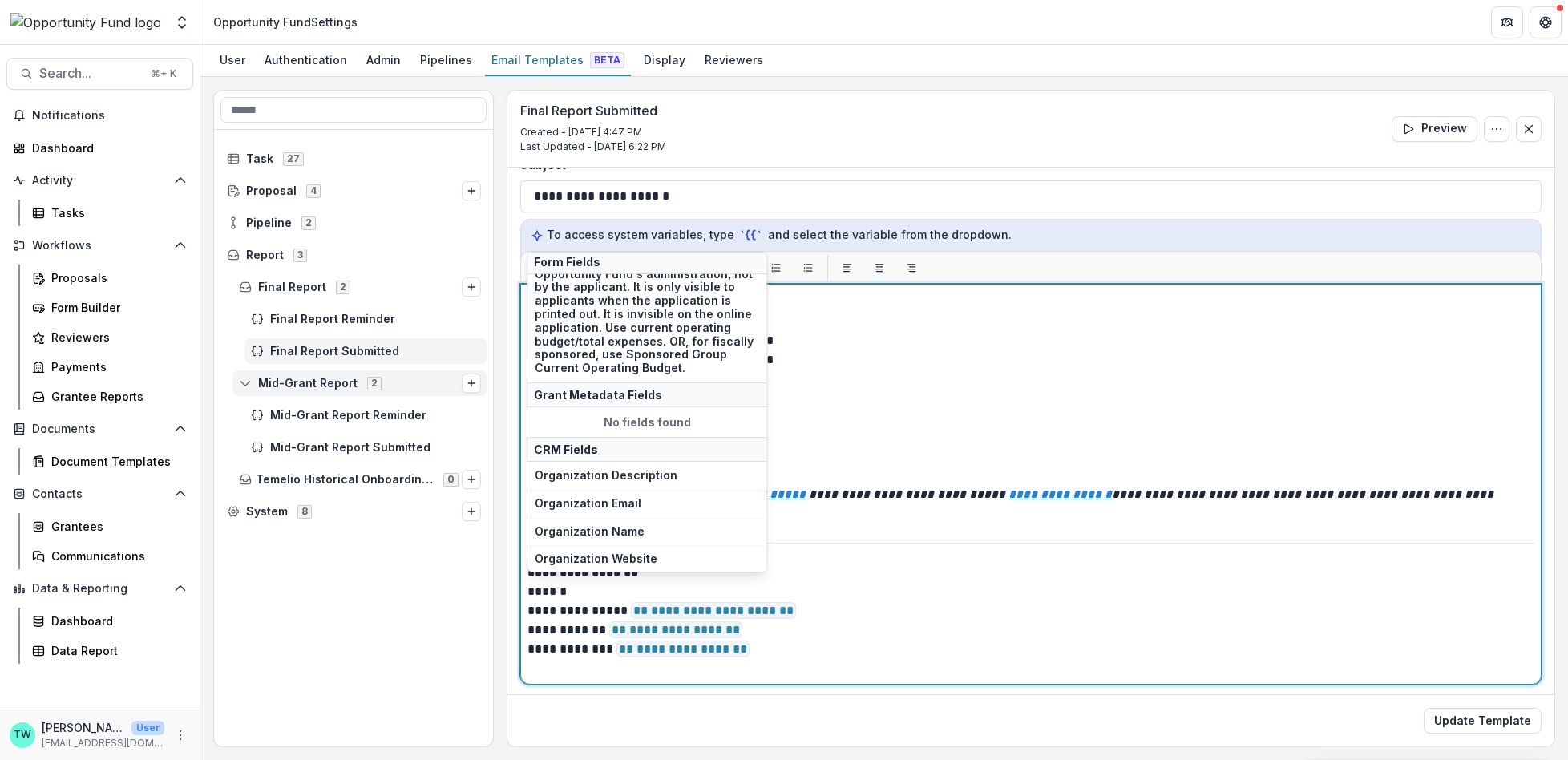
scroll to position [353, 0]
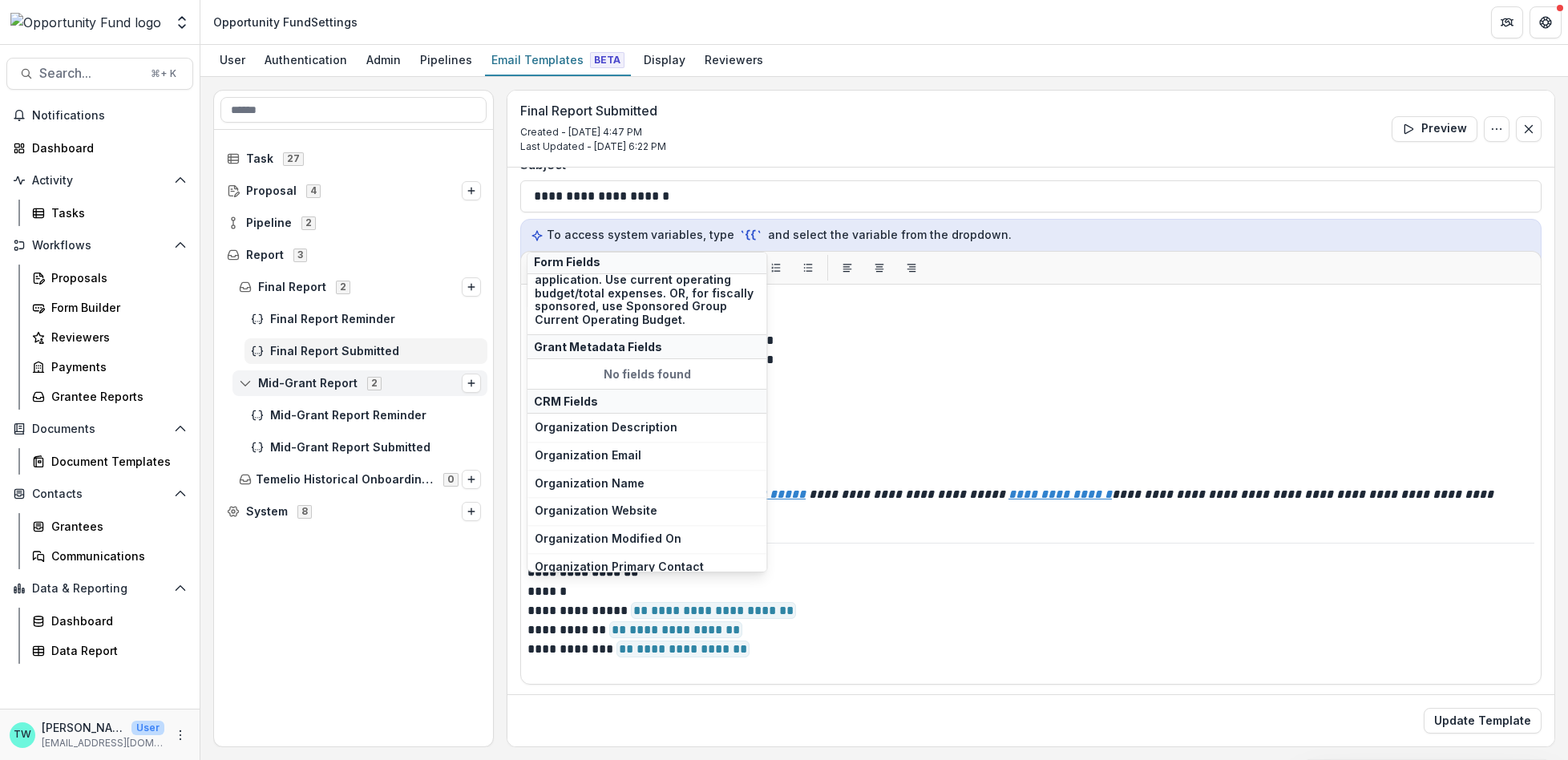
click at [730, 480] on span "Organization Name" at bounding box center [646, 484] width 224 height 14
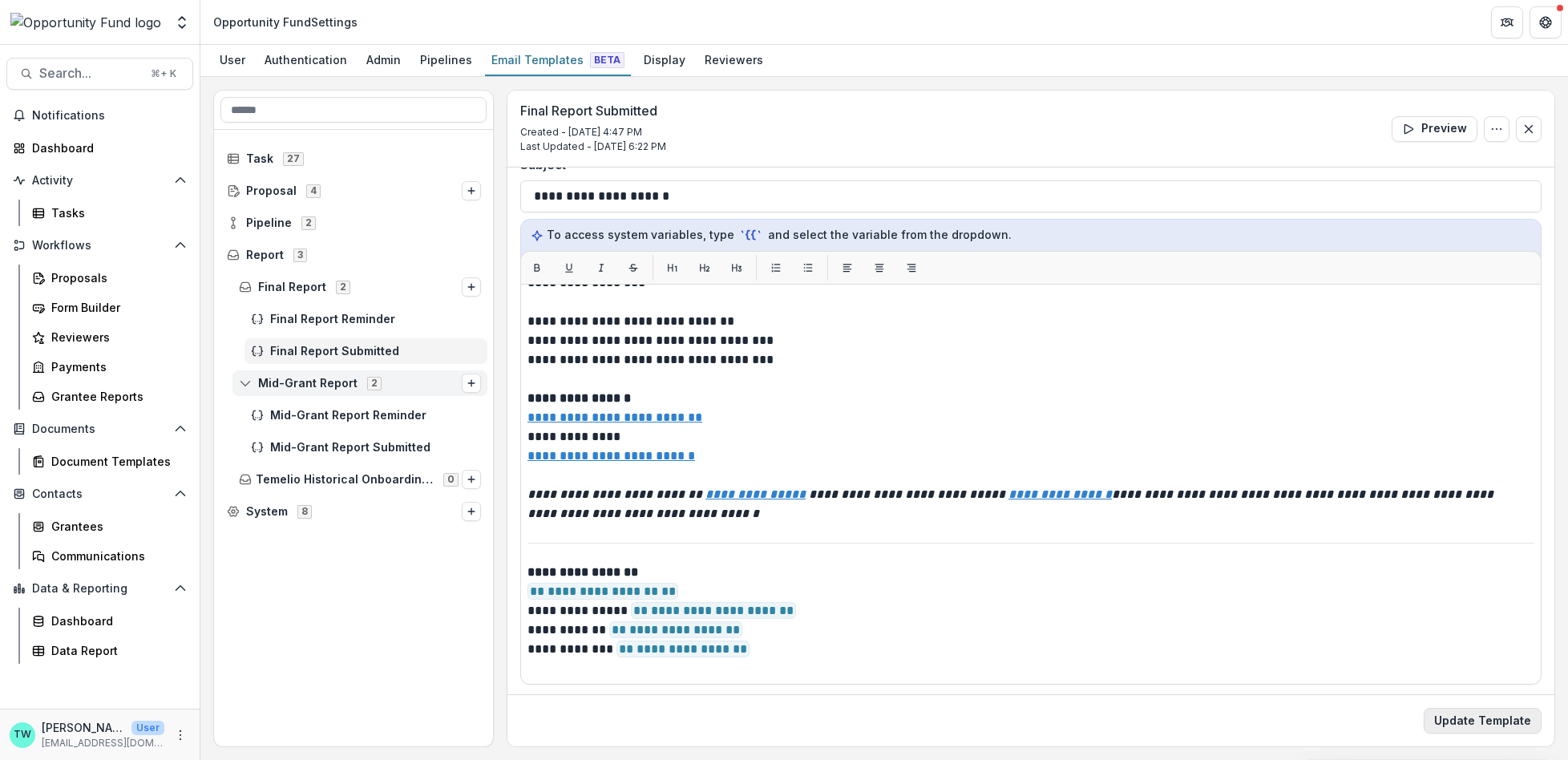
click at [1459, 720] on button "Update Template" at bounding box center [1483, 720] width 118 height 25
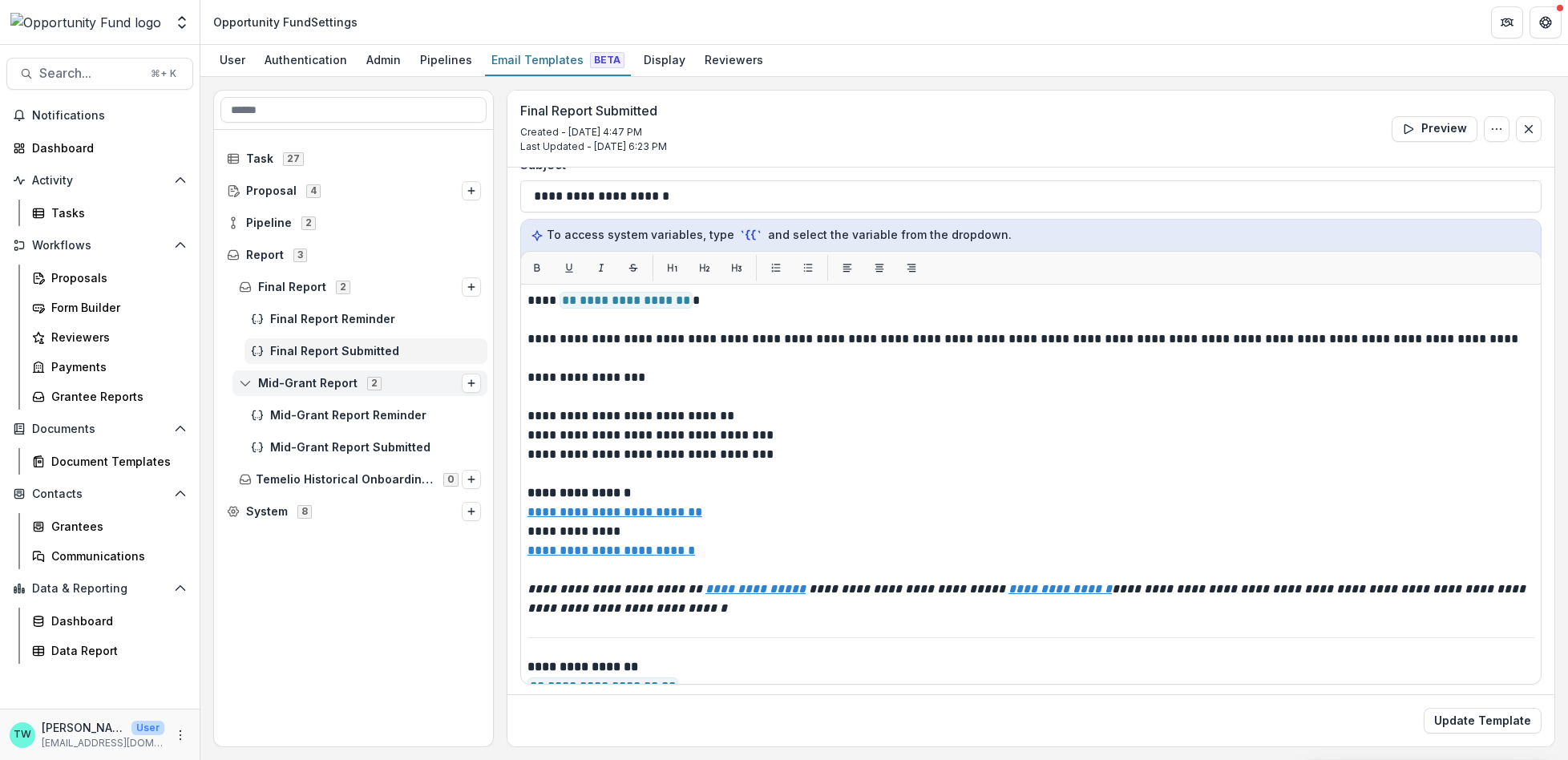
scroll to position [0, 0]
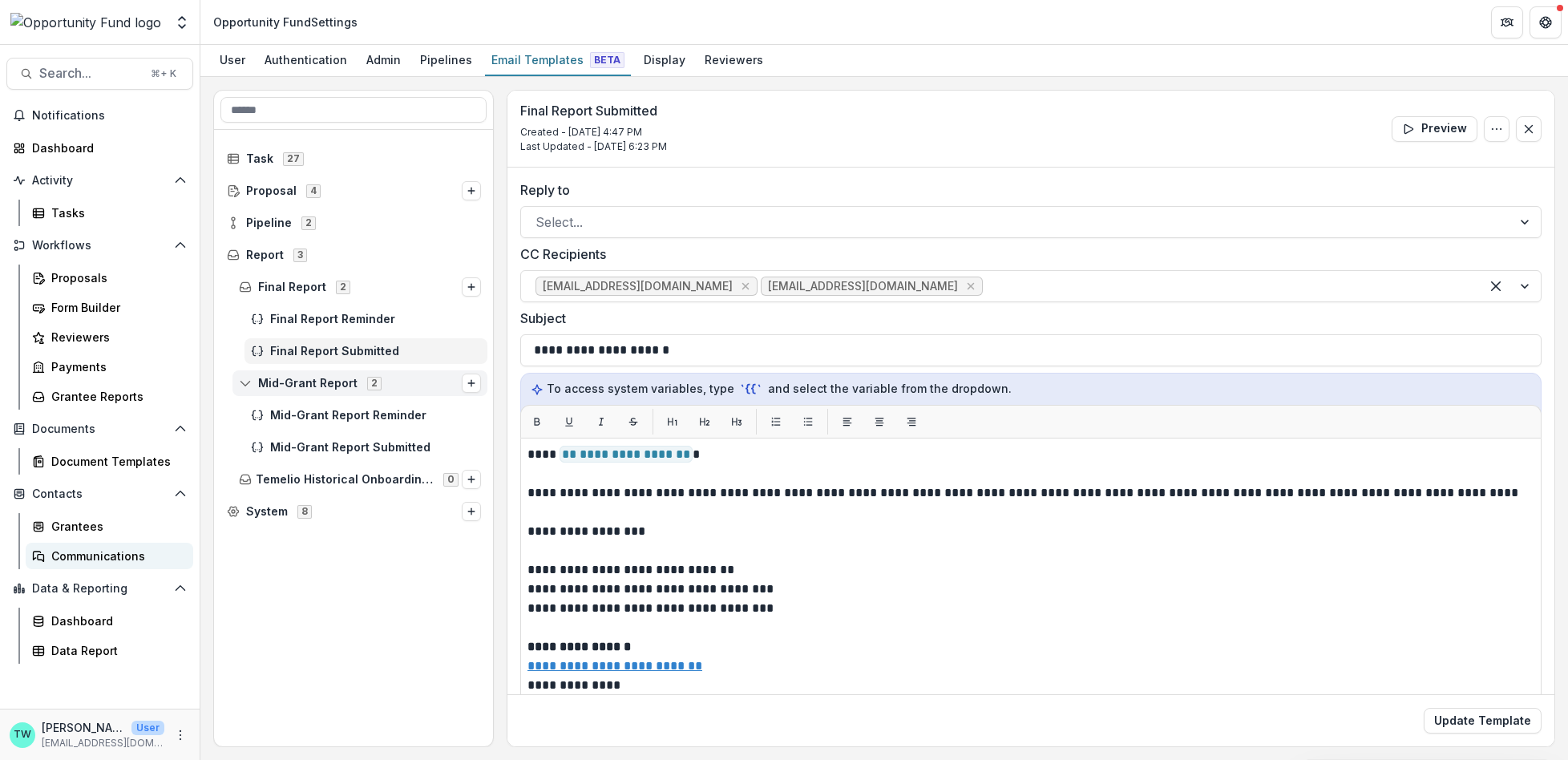
click at [108, 554] on div "Communications" at bounding box center [116, 555] width 129 height 17
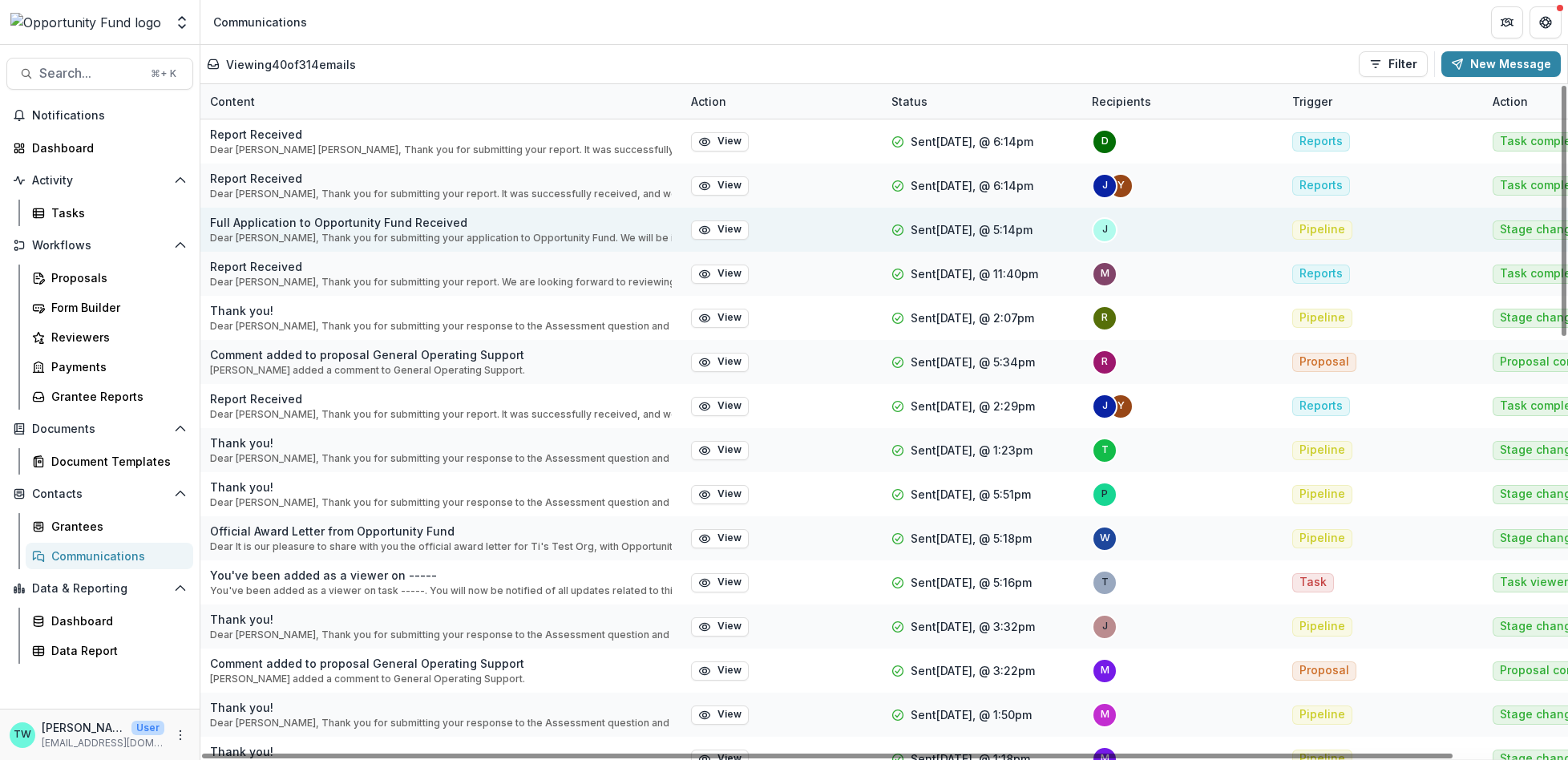
click at [283, 233] on p "Dear Julia Donnelly, Thank you for submitting your application to Opportunity F…" at bounding box center [441, 238] width 462 height 15
click at [719, 227] on button "View" at bounding box center [719, 230] width 58 height 19
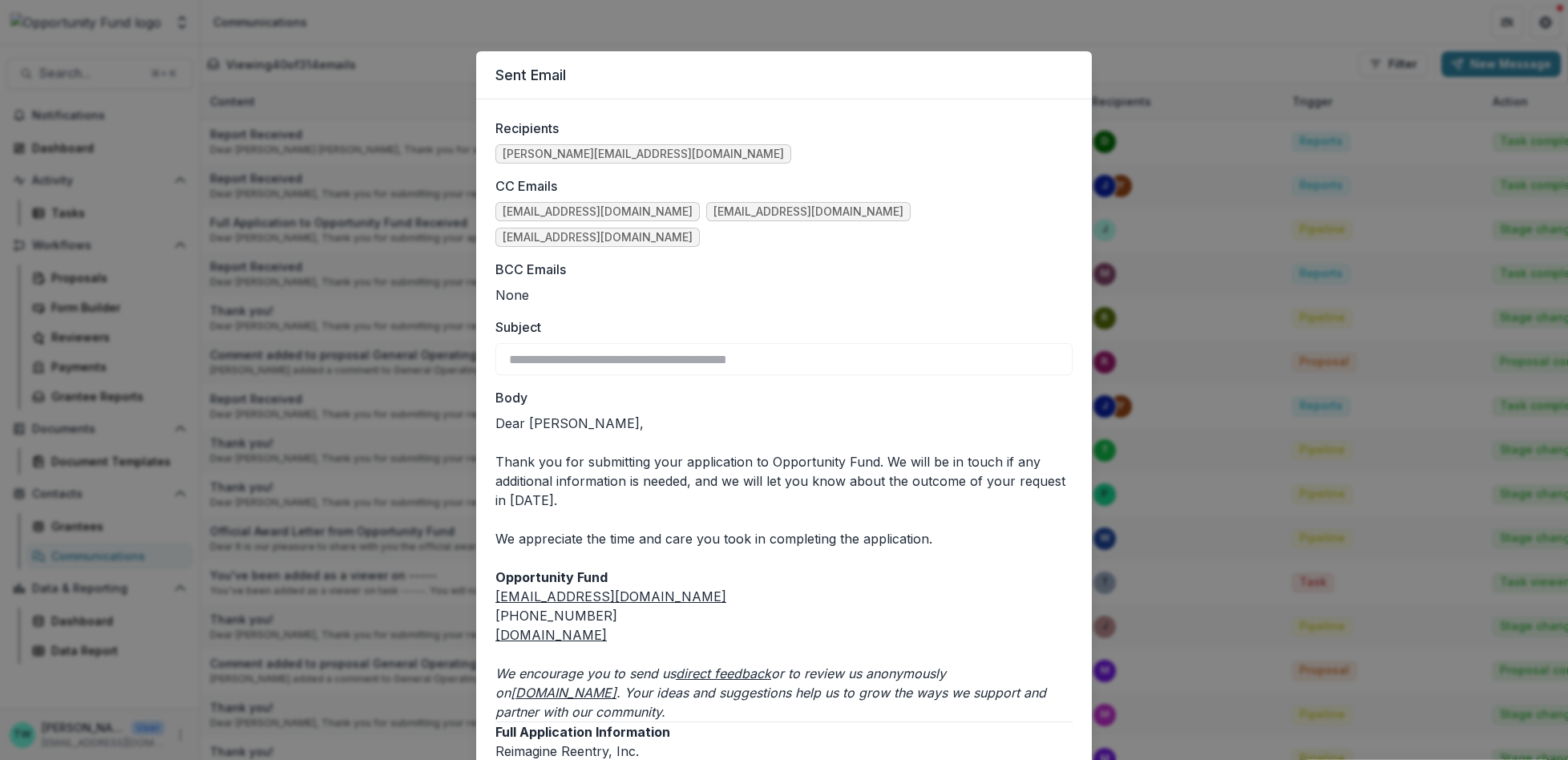
click at [1159, 27] on div "**********" at bounding box center [784, 380] width 1568 height 760
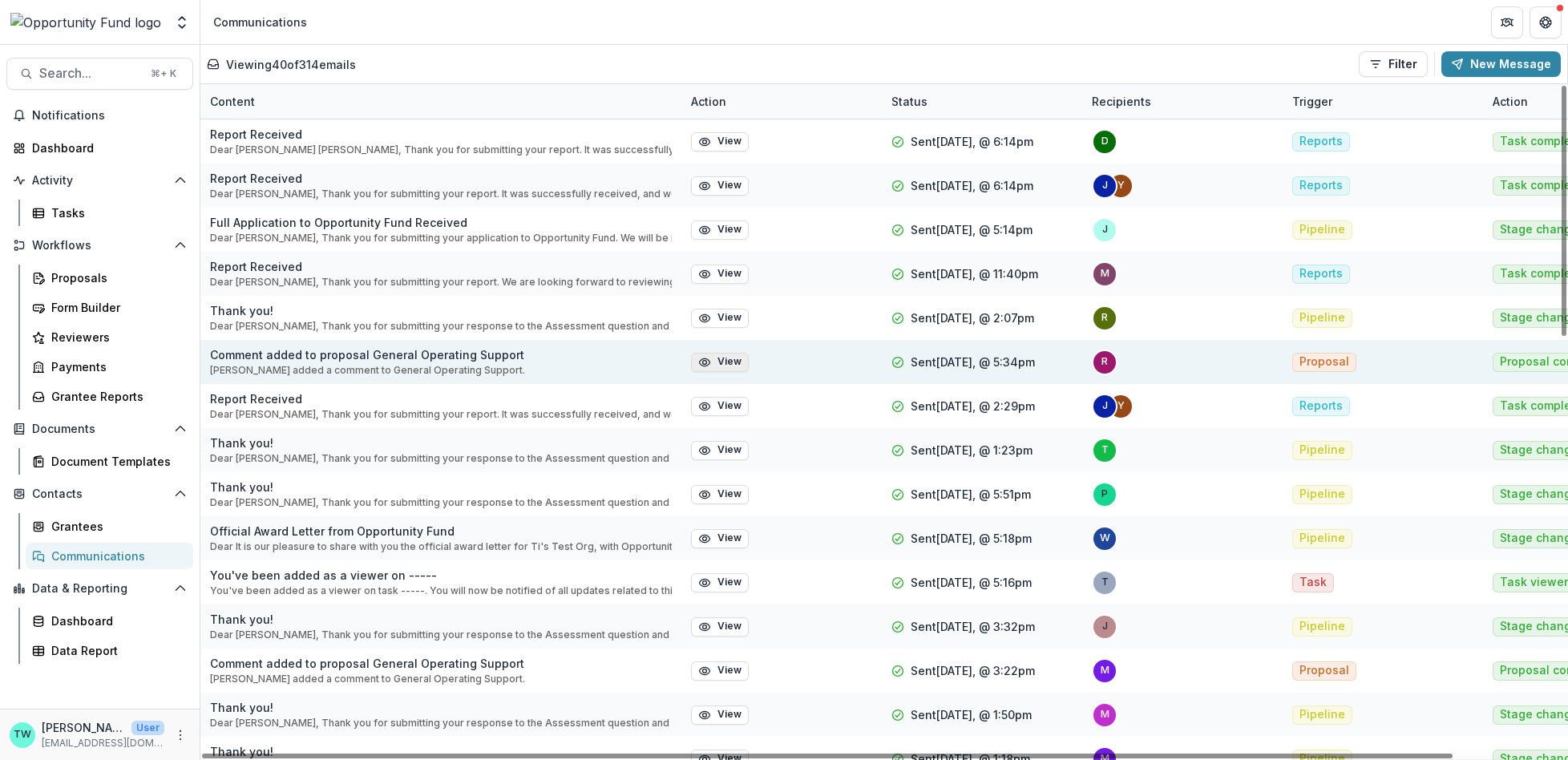
click at [725, 357] on button "View" at bounding box center [719, 363] width 58 height 19
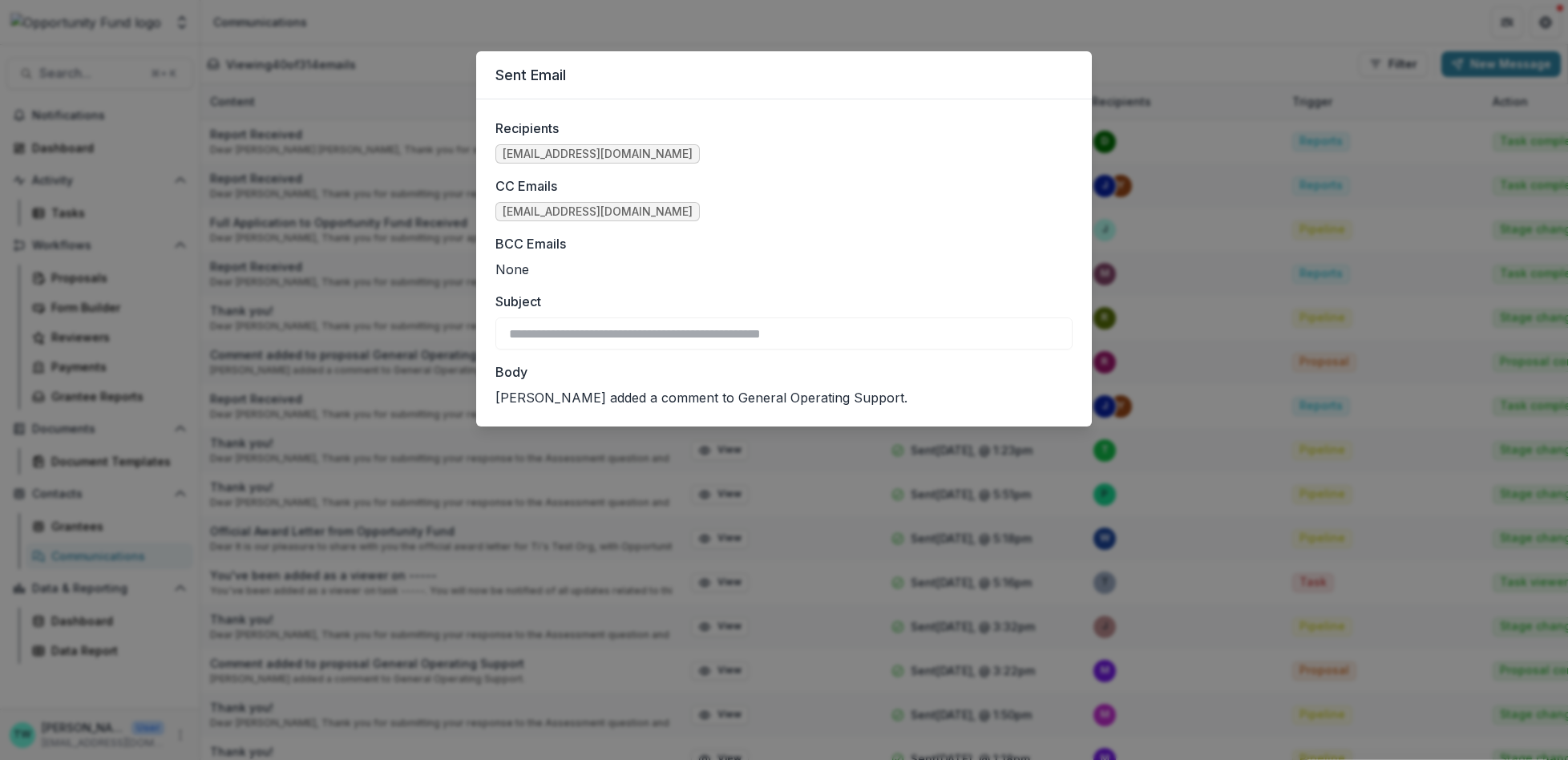
click at [925, 22] on div "**********" at bounding box center [784, 380] width 1568 height 760
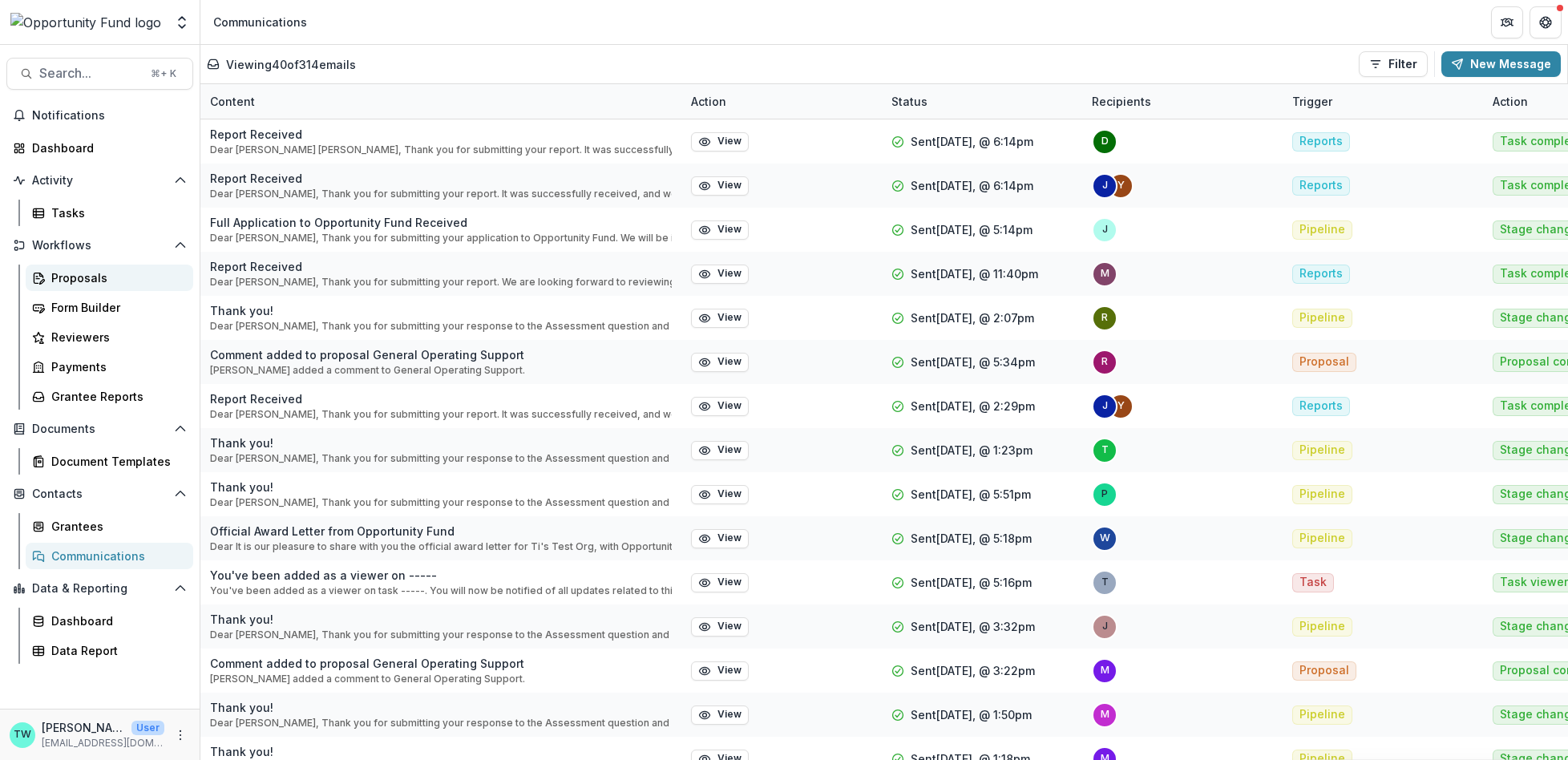
click at [80, 281] on div "Proposals" at bounding box center [116, 277] width 129 height 17
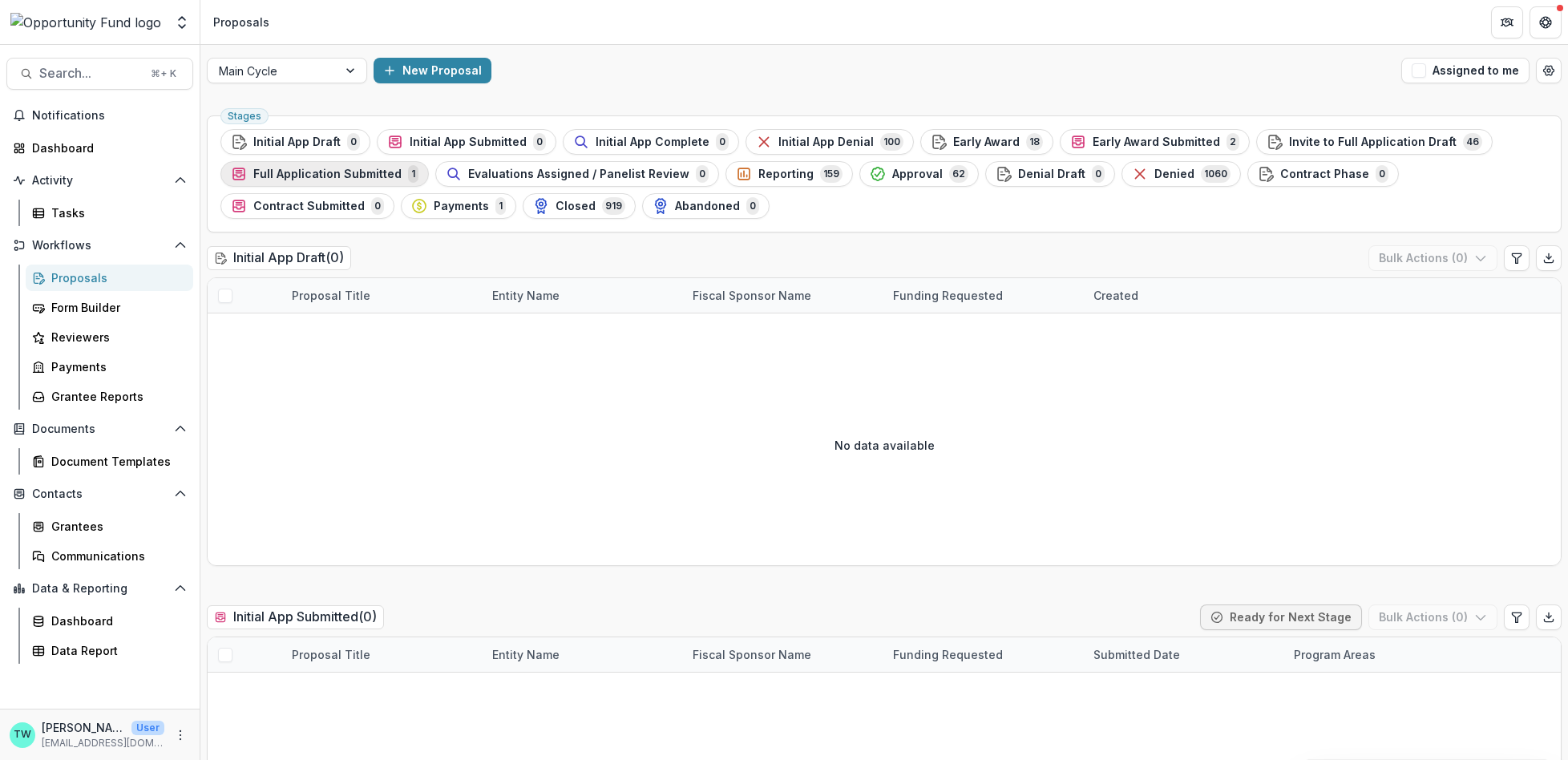
click at [317, 174] on span "Full Application Submitted" at bounding box center [328, 174] width 148 height 14
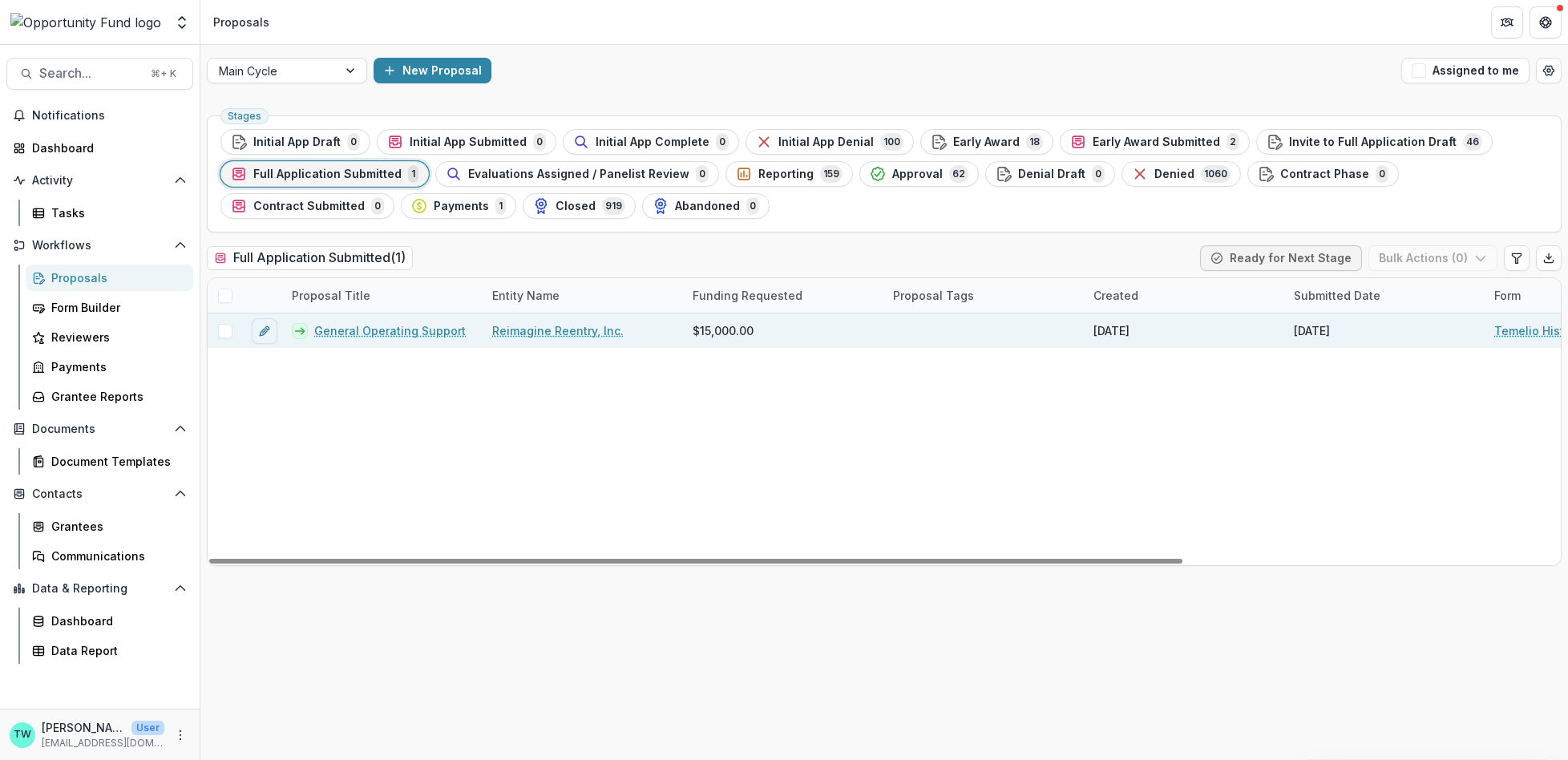
click at [377, 328] on link "General Operating Support" at bounding box center [390, 330] width 152 height 17
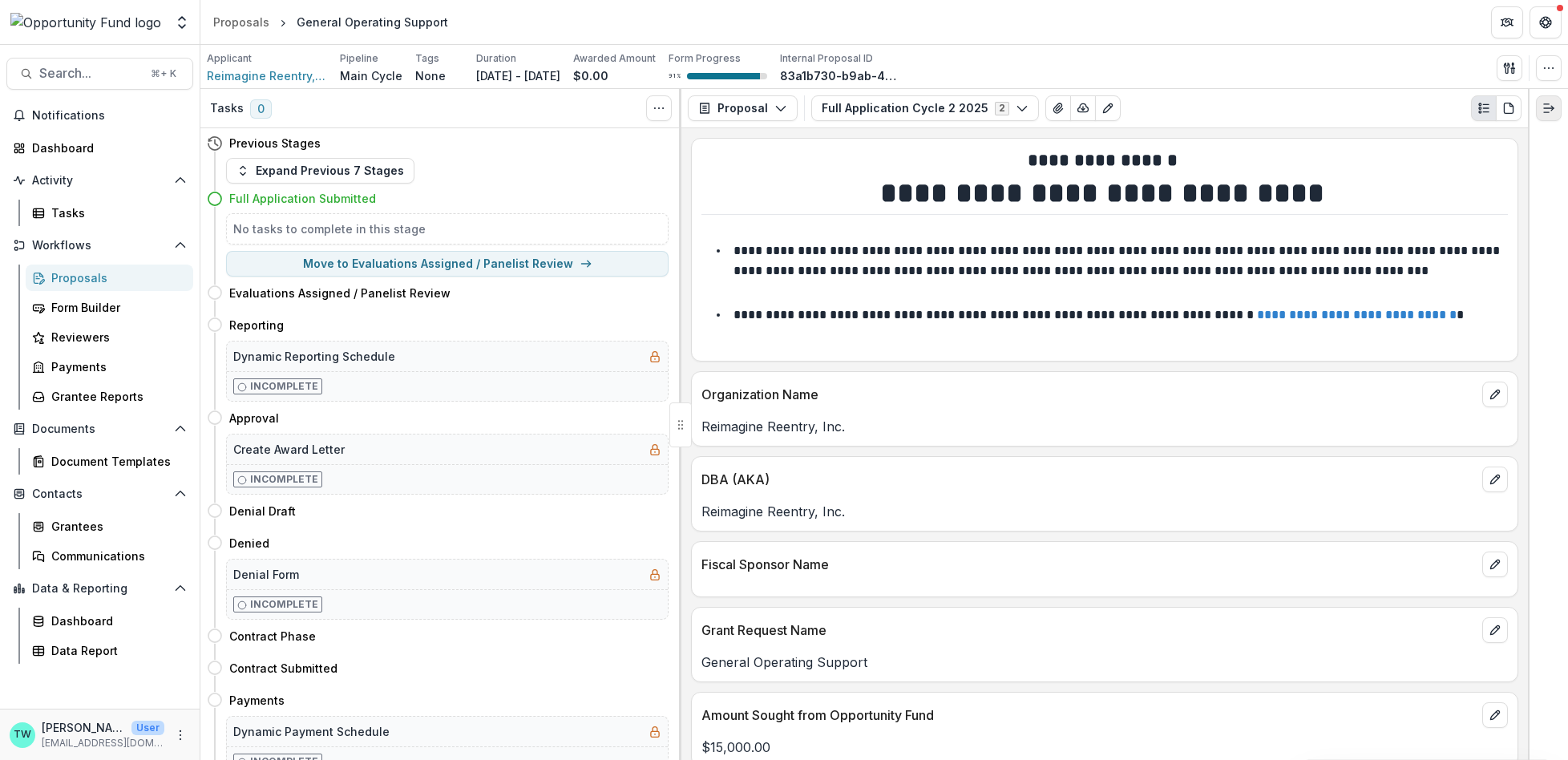
click at [1553, 106] on icon "Expand right" at bounding box center [1549, 108] width 13 height 13
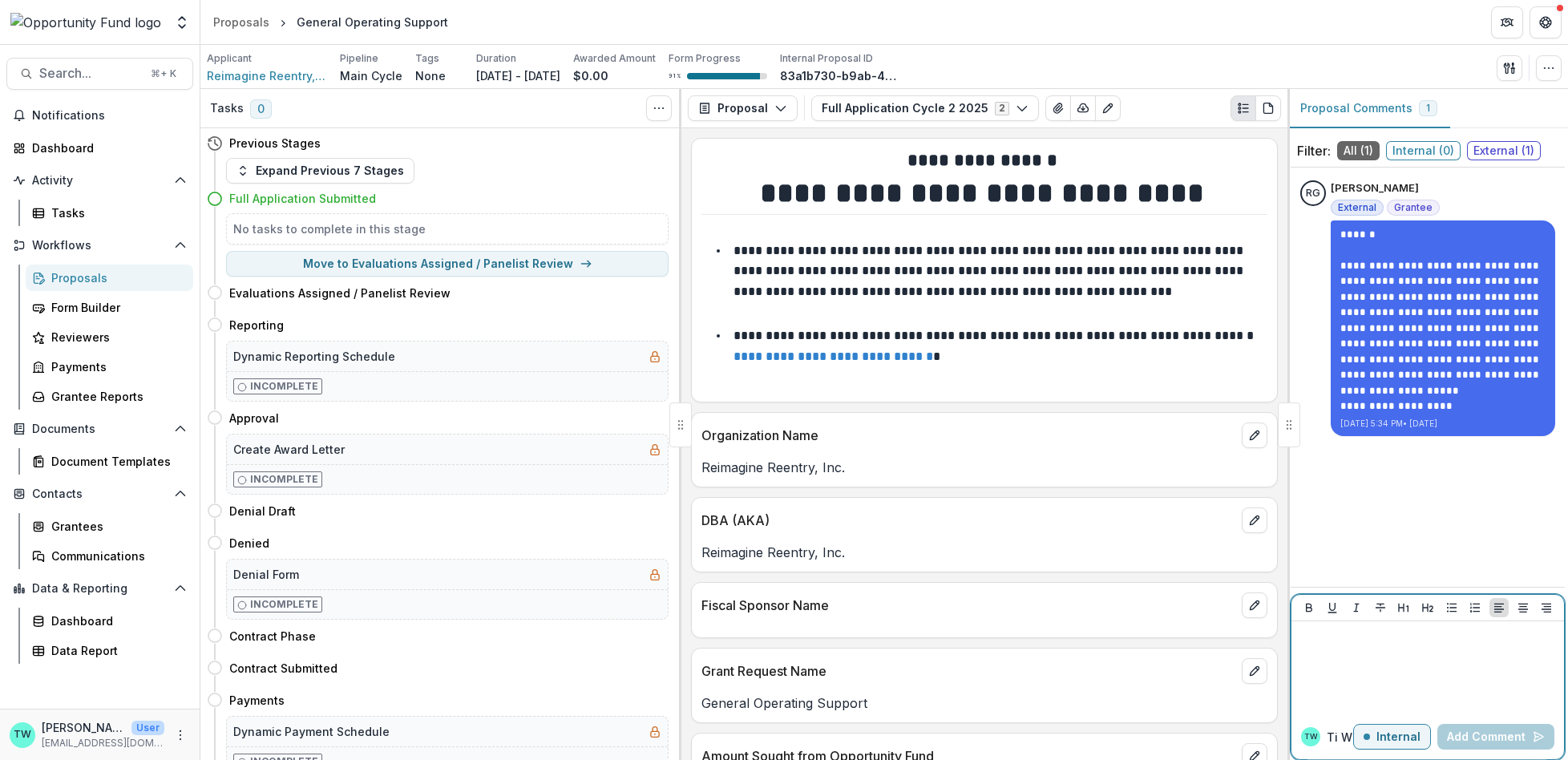
click at [1409, 731] on p "Internal" at bounding box center [1398, 737] width 44 height 14
click at [1441, 651] on div at bounding box center [1428, 668] width 260 height 80
drag, startPoint x: 1531, startPoint y: 650, endPoint x: 1259, endPoint y: 584, distance: 279.9
click at [1259, 584] on div "**********" at bounding box center [884, 424] width 1367 height 670
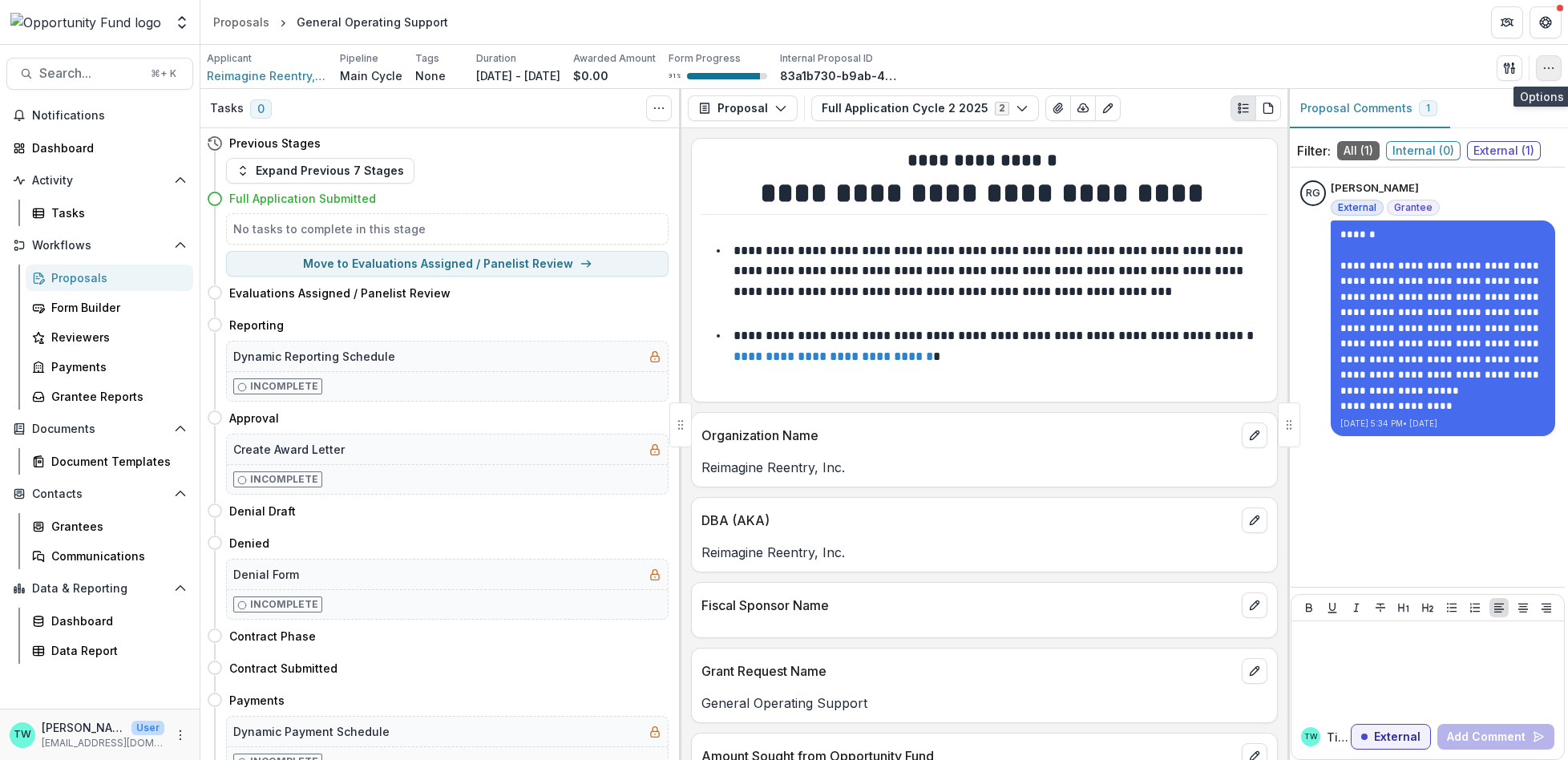
click at [1553, 67] on circle "button" at bounding box center [1553, 67] width 1 height 1
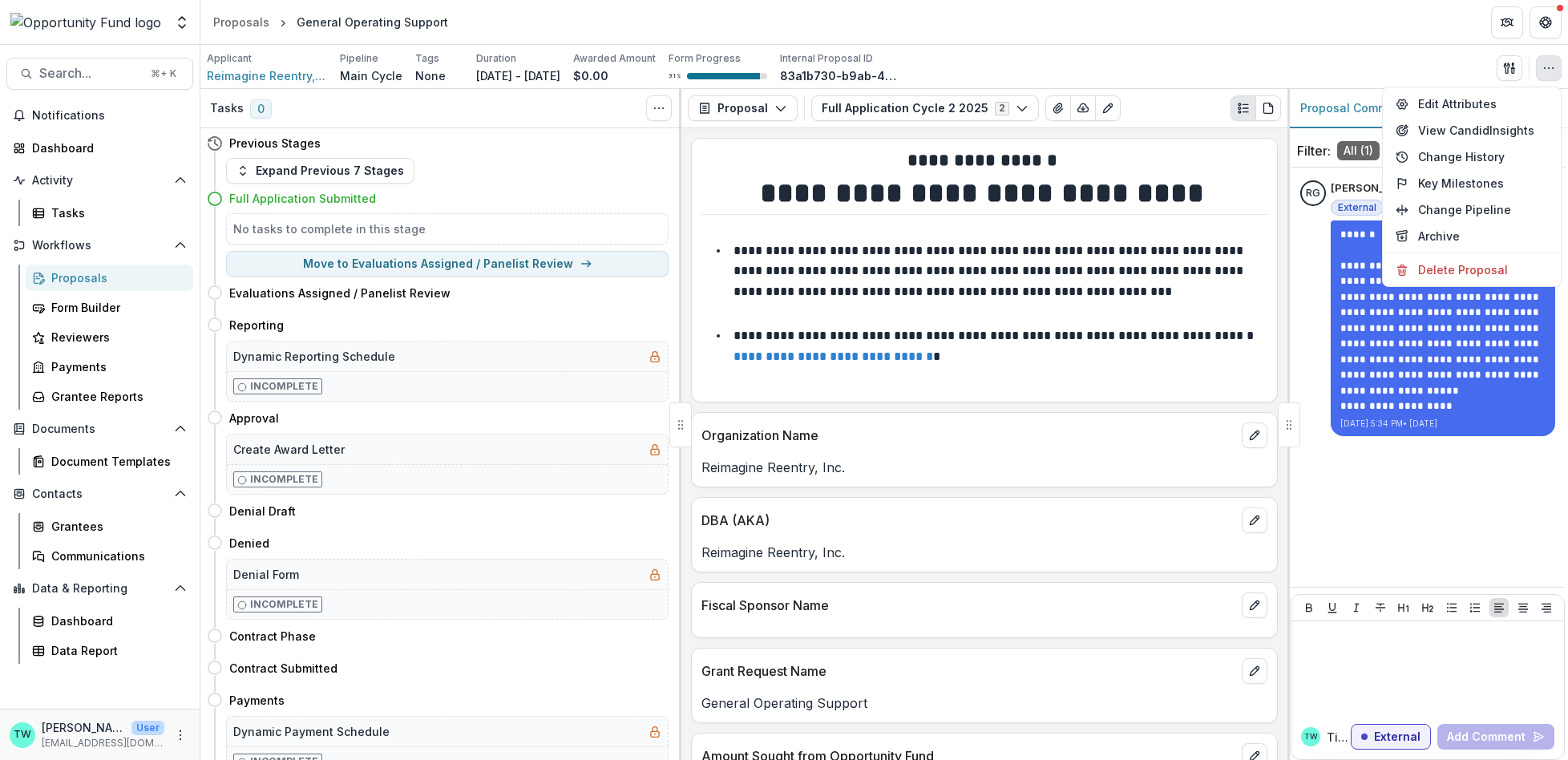
click at [1553, 67] on circle "button" at bounding box center [1553, 67] width 1 height 1
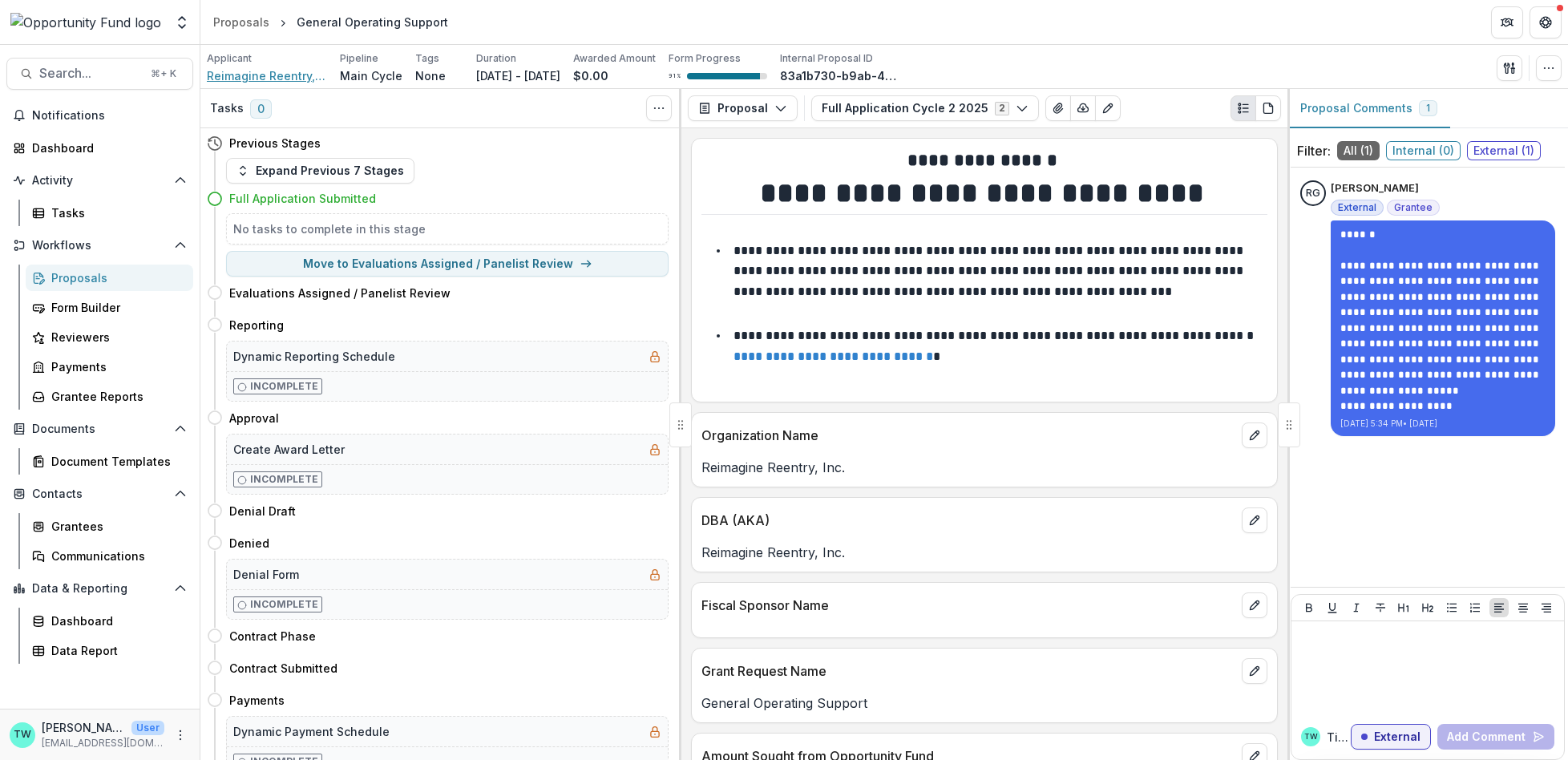
click at [270, 76] on span "Reimagine Reentry, Inc." at bounding box center [267, 75] width 120 height 17
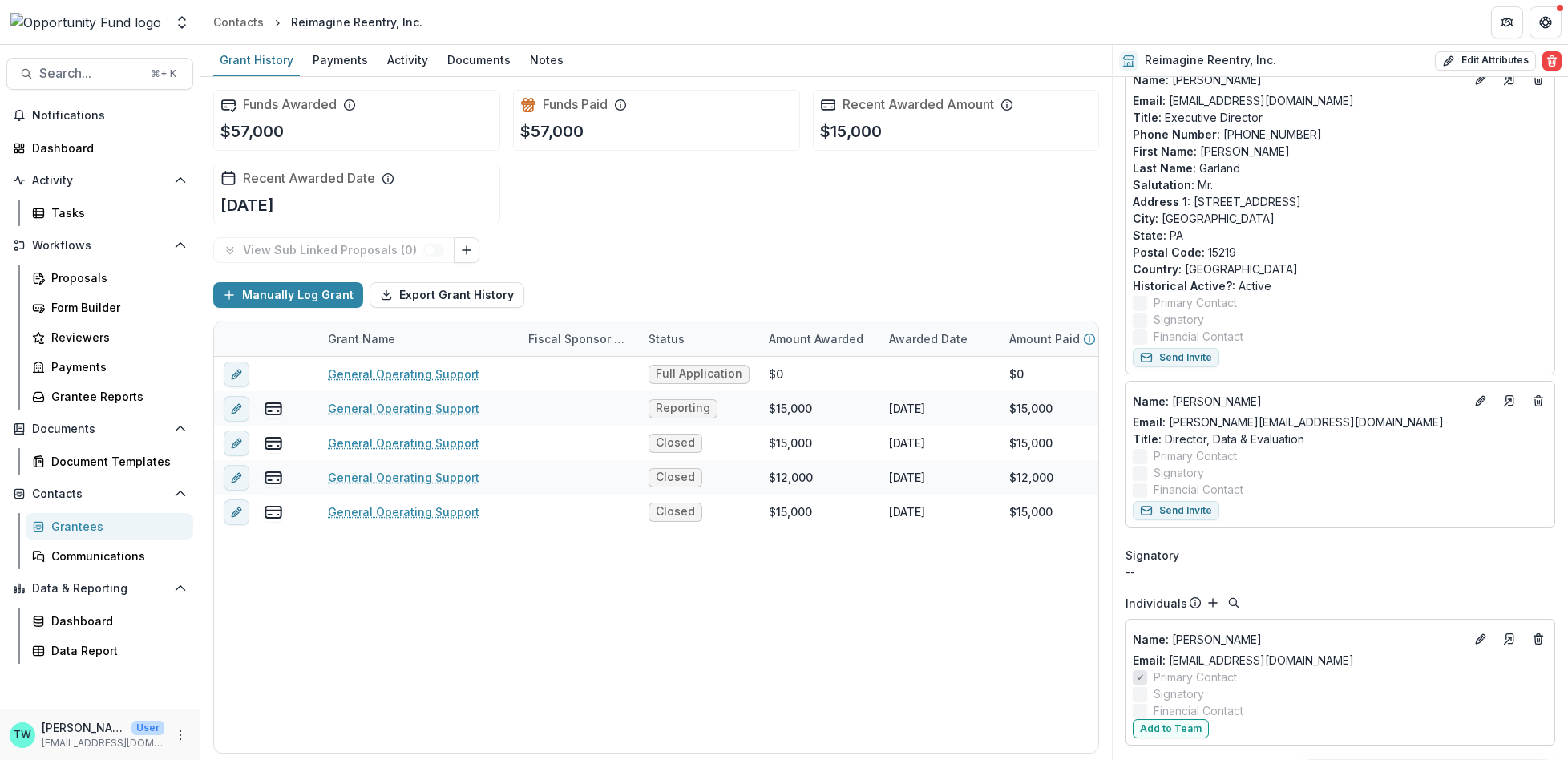
scroll to position [329, 0]
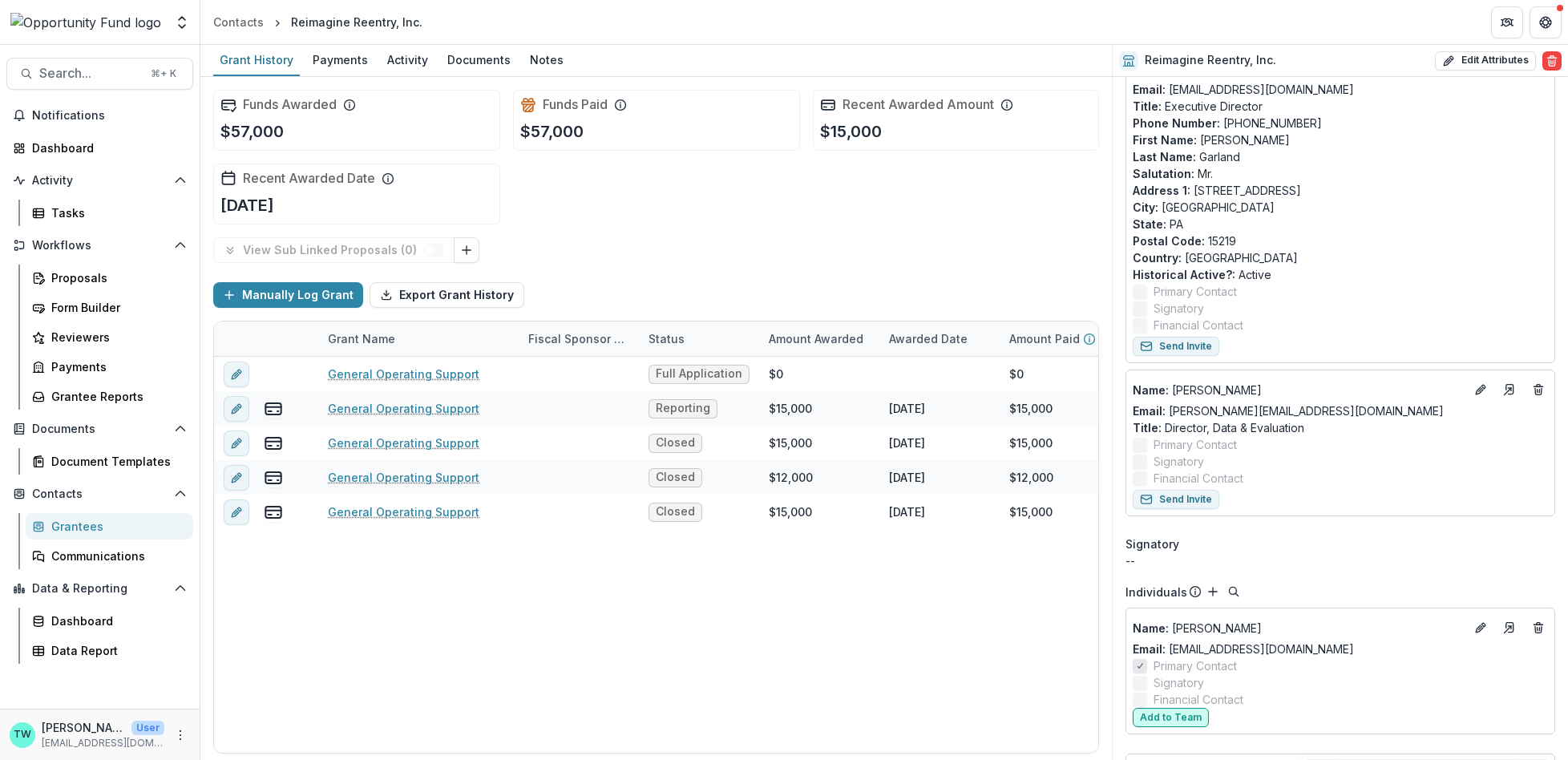
click at [1176, 712] on button "Add to Team" at bounding box center [1170, 717] width 76 height 19
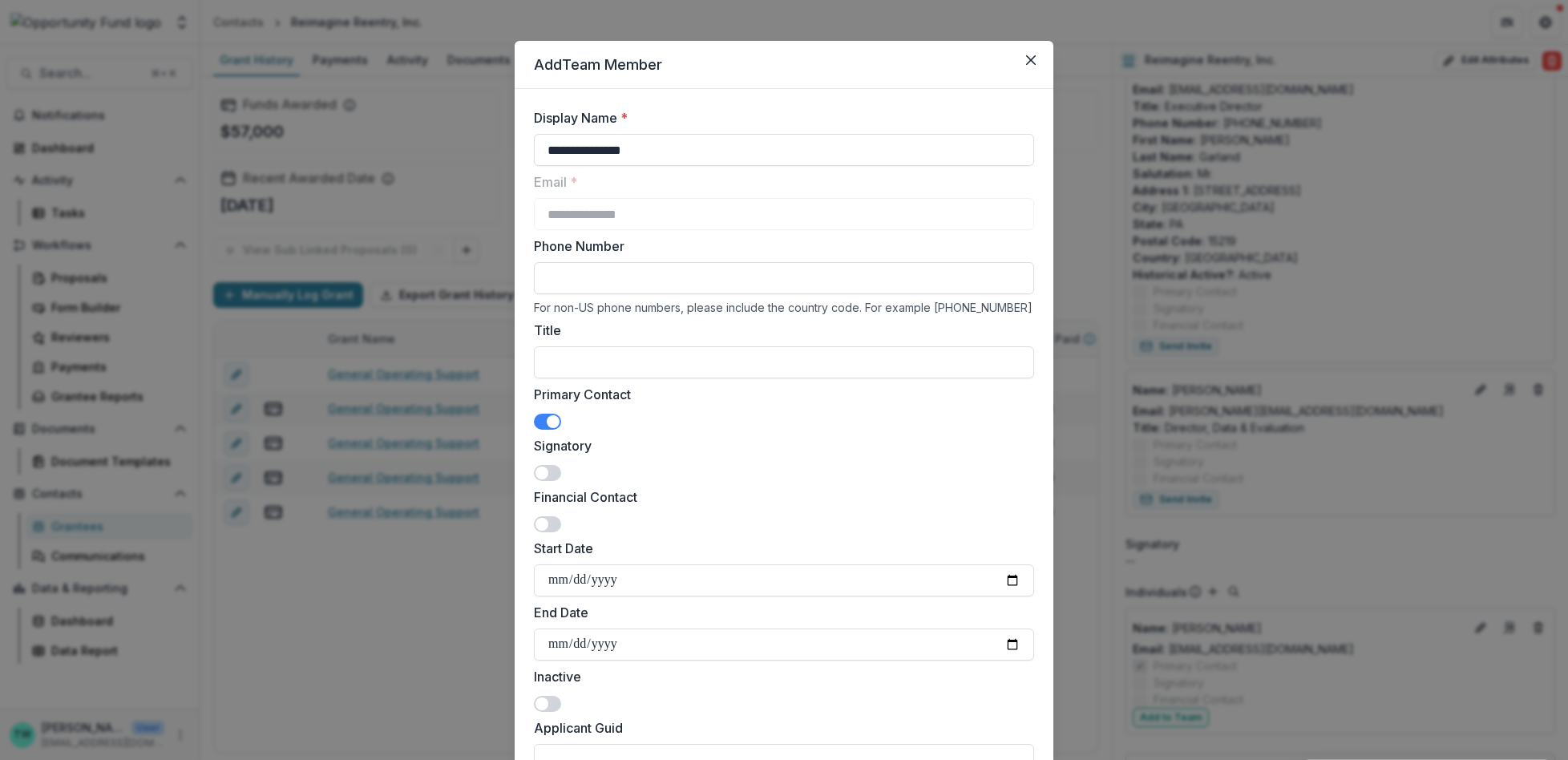
scroll to position [0, 0]
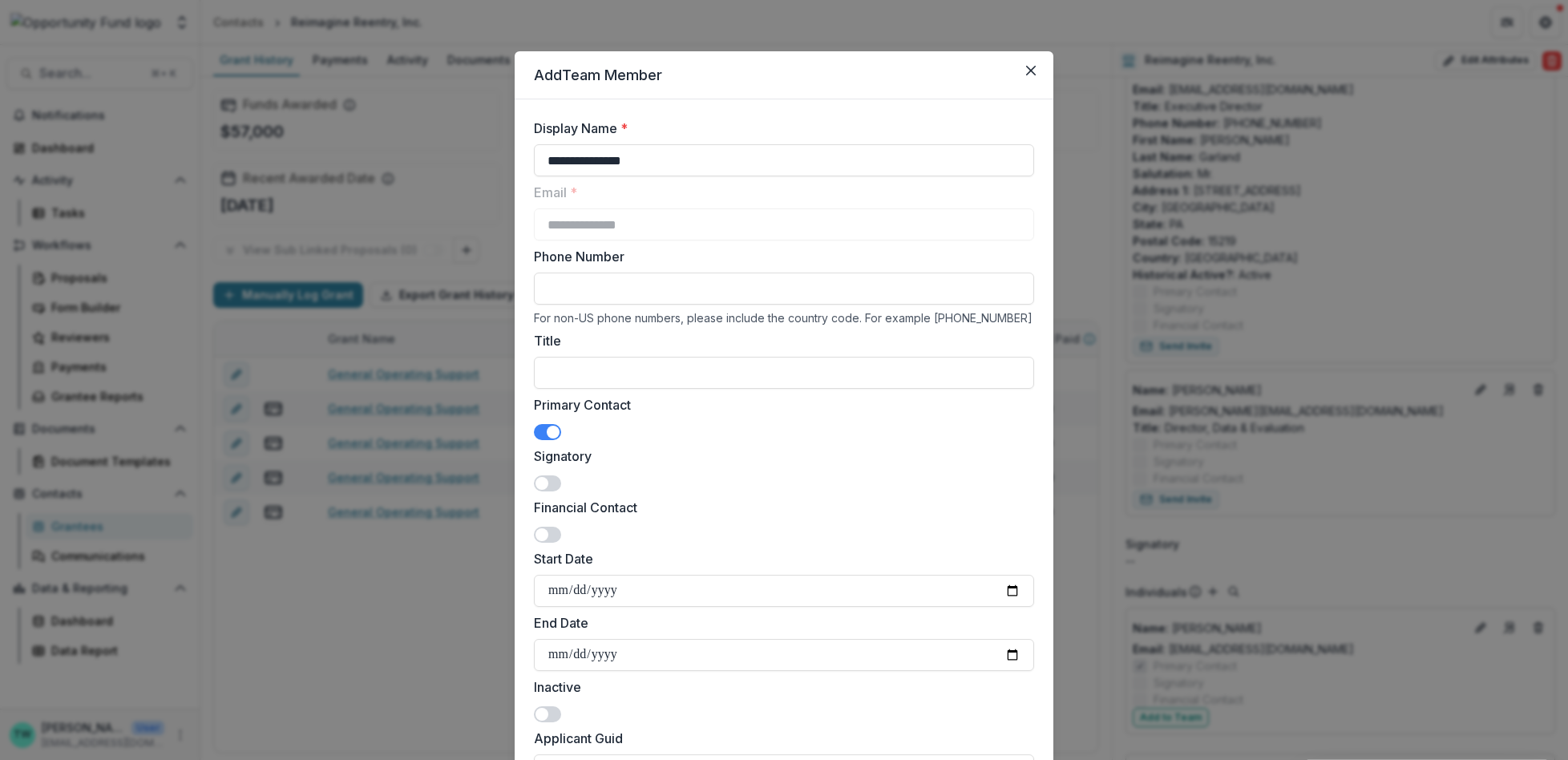
click at [1096, 69] on div "**********" at bounding box center [784, 380] width 1568 height 760
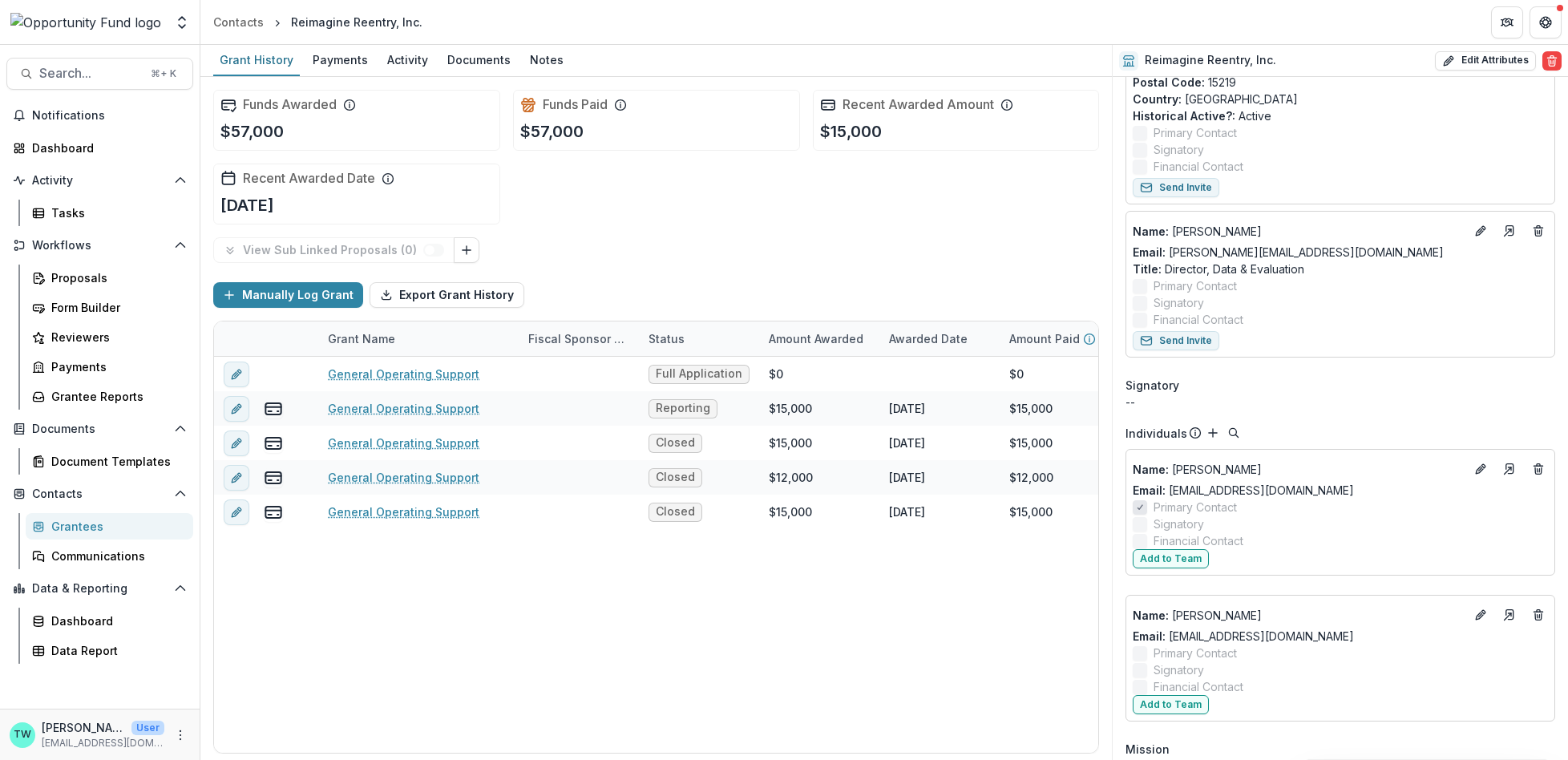
scroll to position [493, 0]
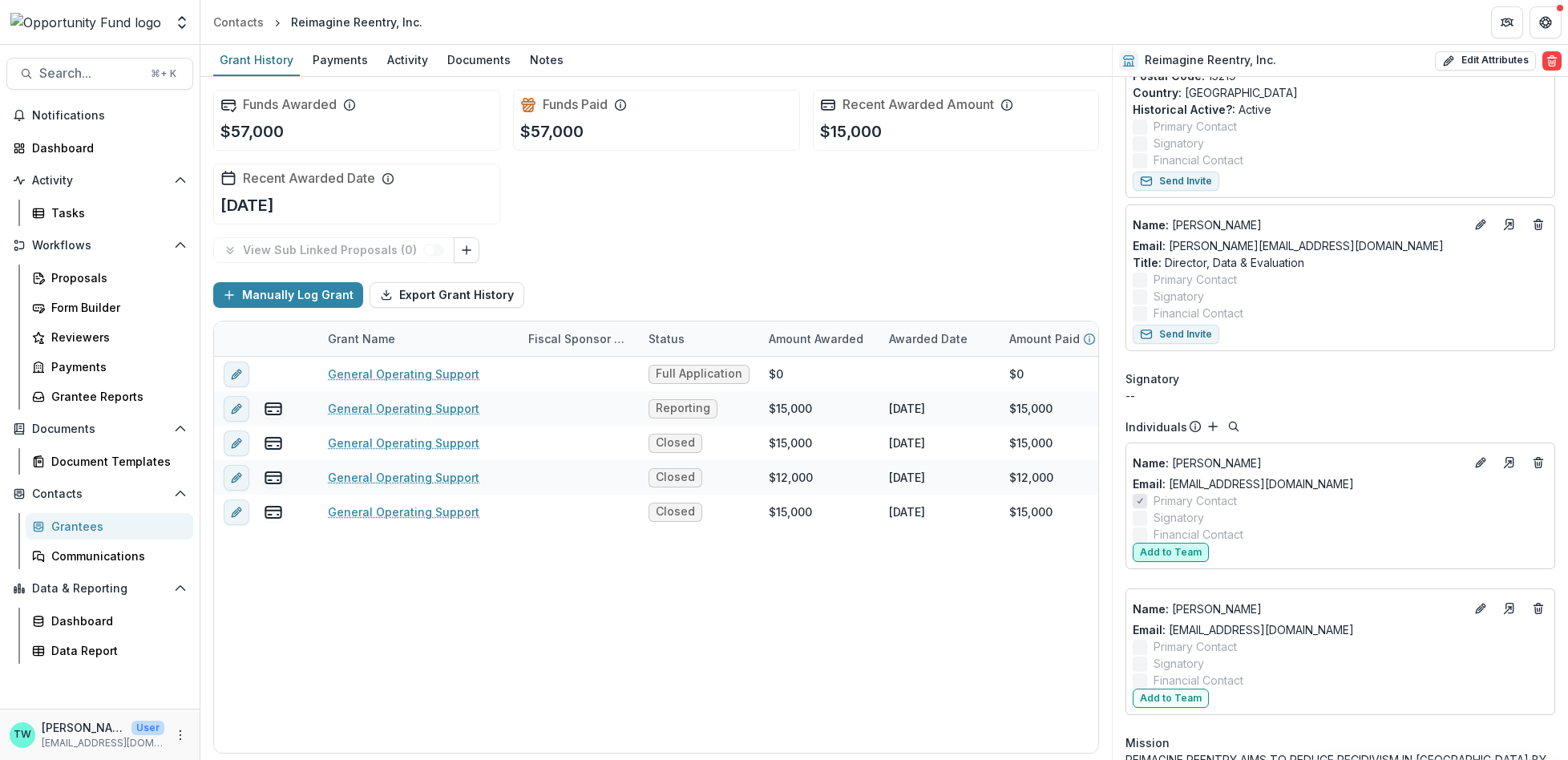
click at [1178, 551] on button "Add to Team" at bounding box center [1170, 552] width 76 height 19
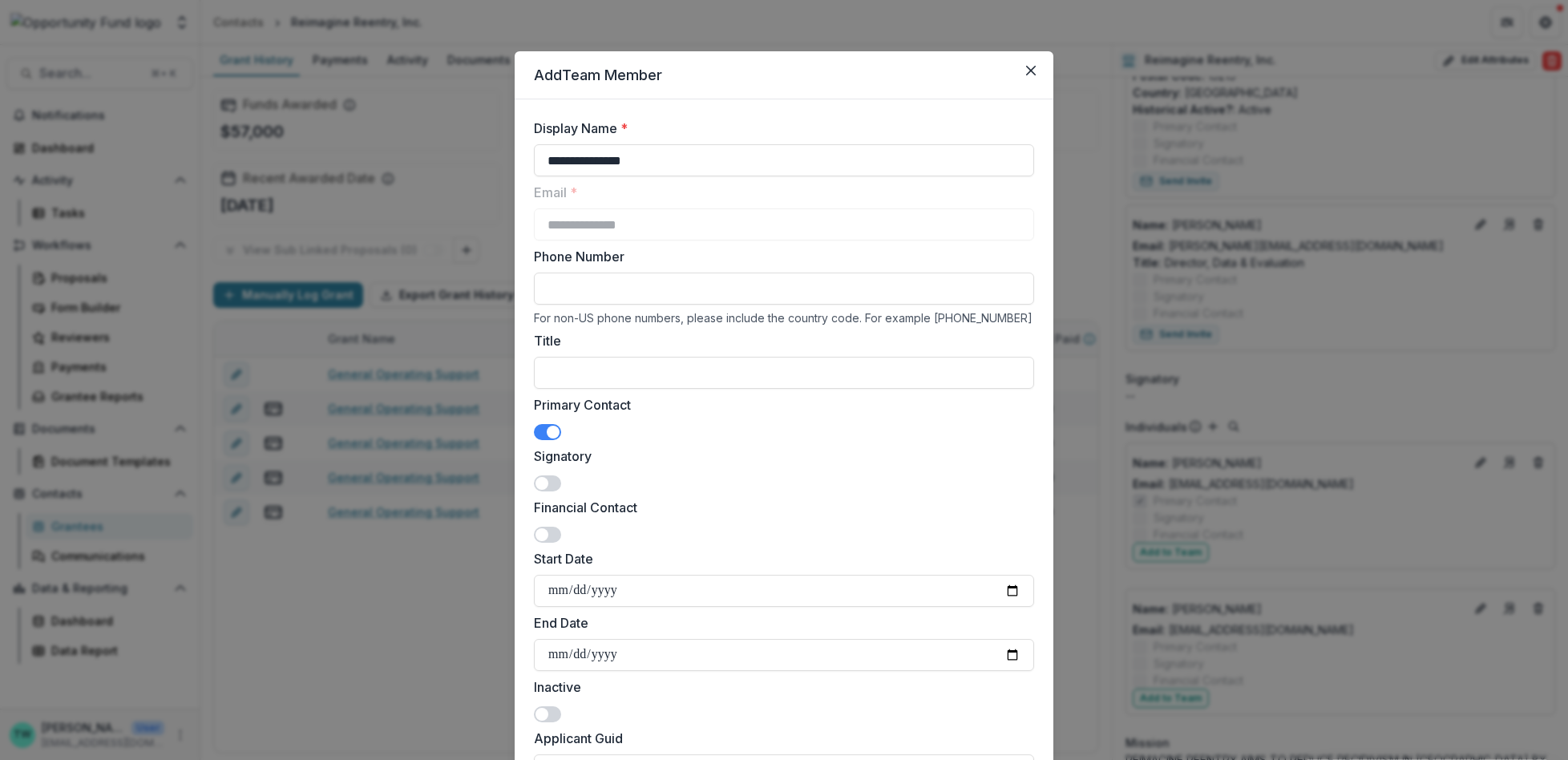
click at [549, 478] on span at bounding box center [547, 483] width 27 height 16
click at [547, 431] on span at bounding box center [553, 431] width 13 height 13
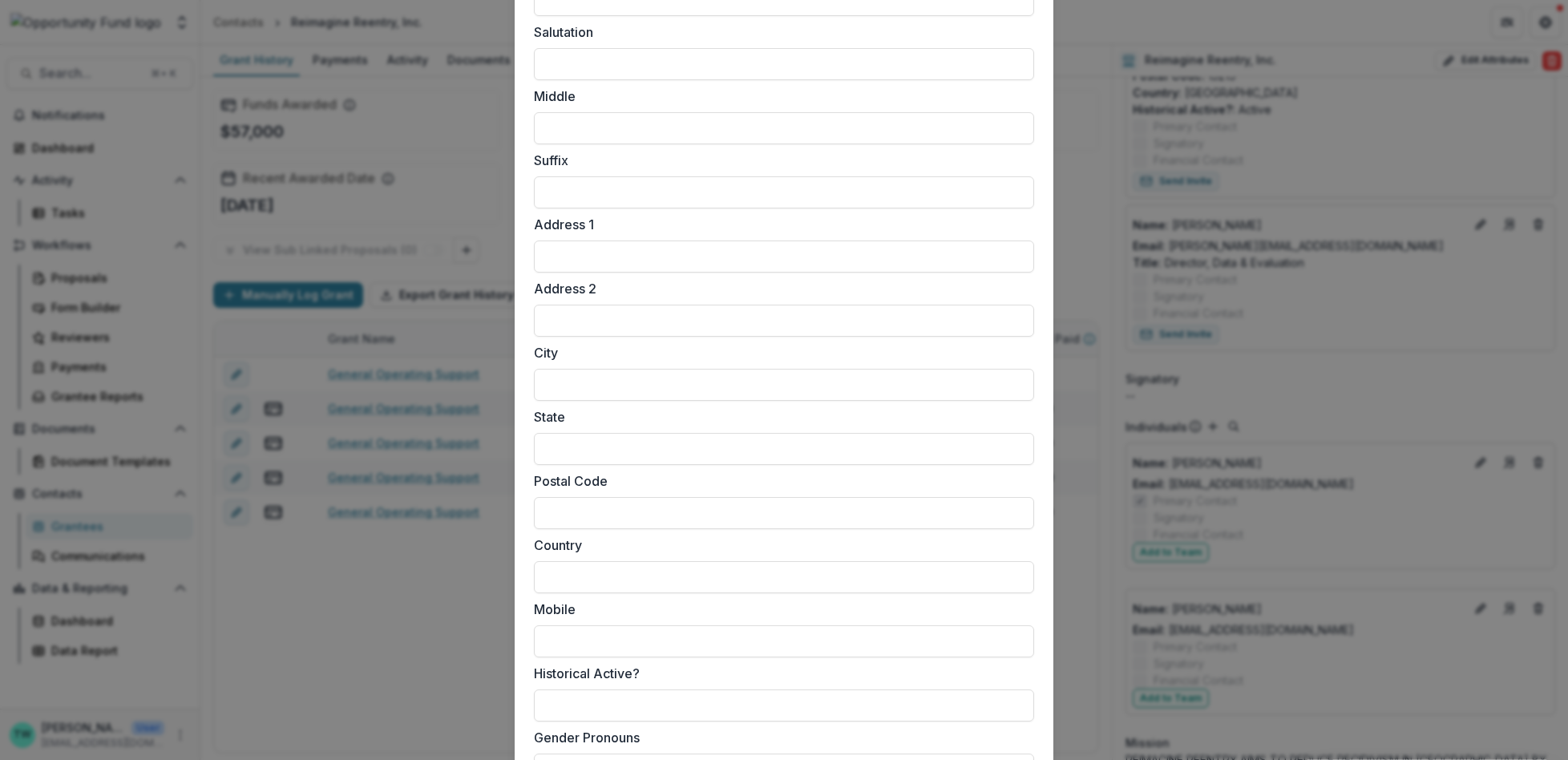
scroll to position [1161, 0]
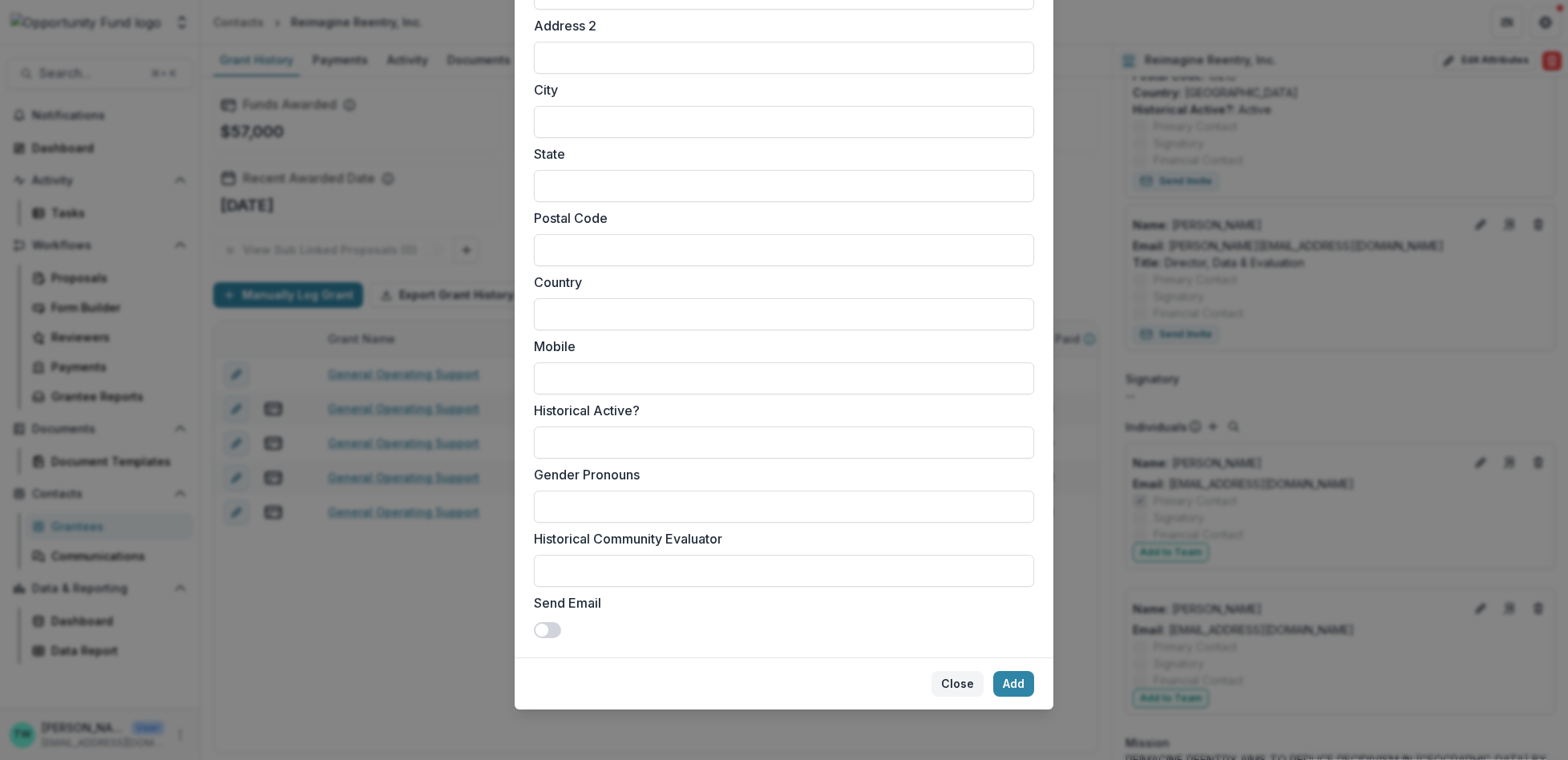
click at [955, 689] on button "Close" at bounding box center [958, 682] width 52 height 25
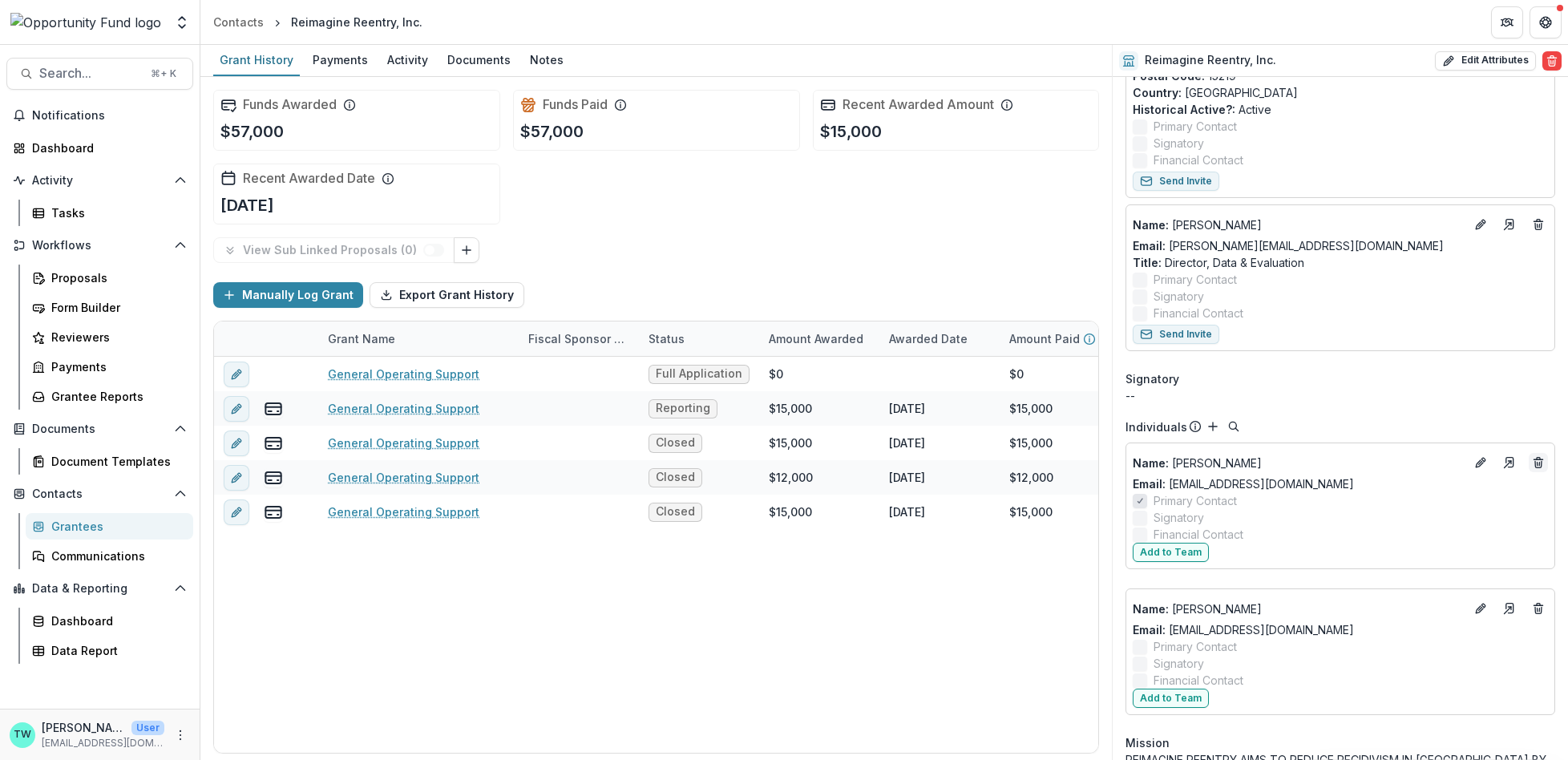
click at [1539, 462] on line "Deletes" at bounding box center [1539, 464] width 0 height 3
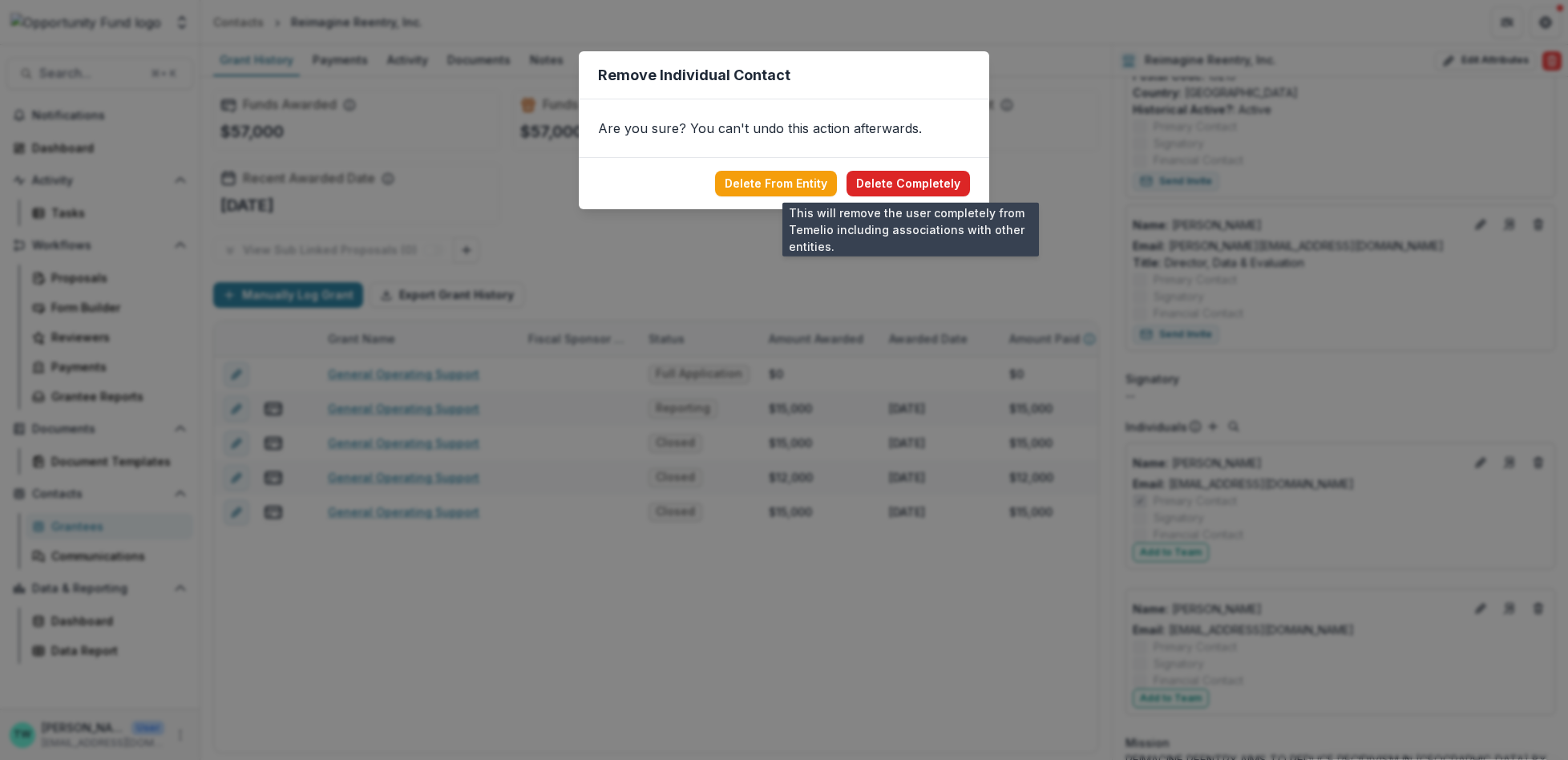
click at [927, 182] on button "Delete Completely" at bounding box center [909, 183] width 124 height 25
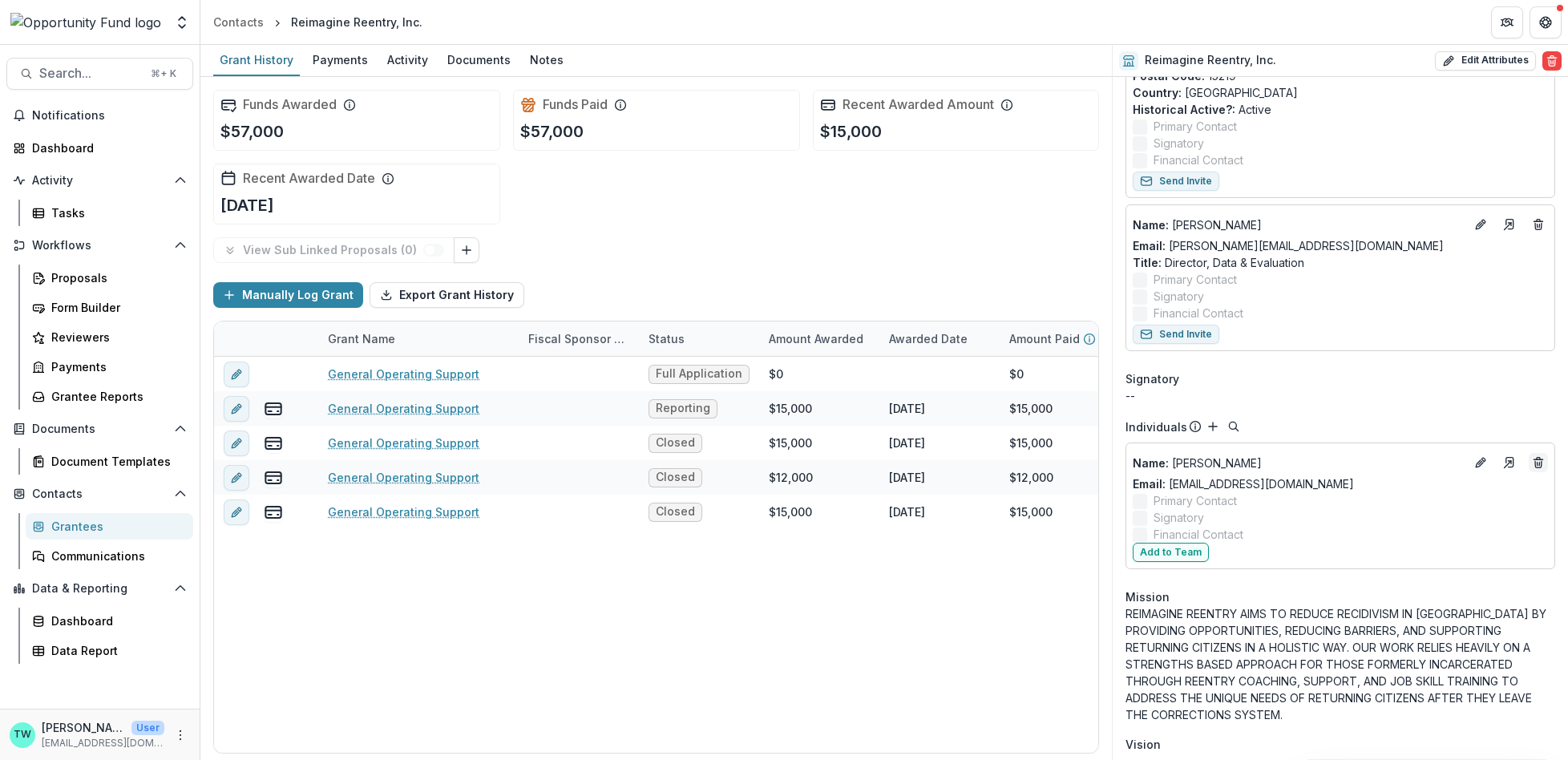
click at [1536, 458] on icon "Deletes" at bounding box center [1538, 462] width 13 height 13
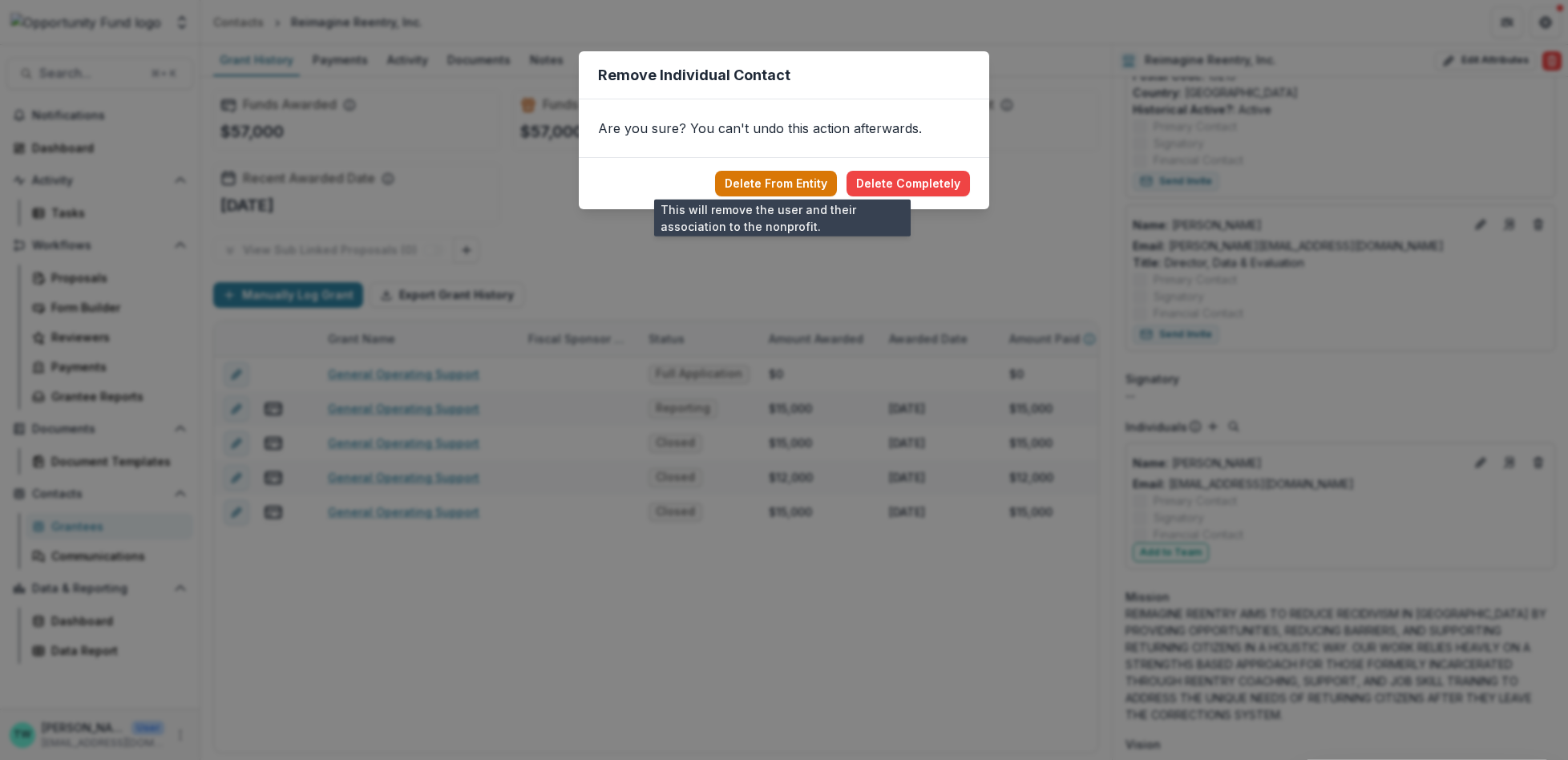
click at [795, 185] on button "Delete From Entity" at bounding box center [776, 183] width 122 height 25
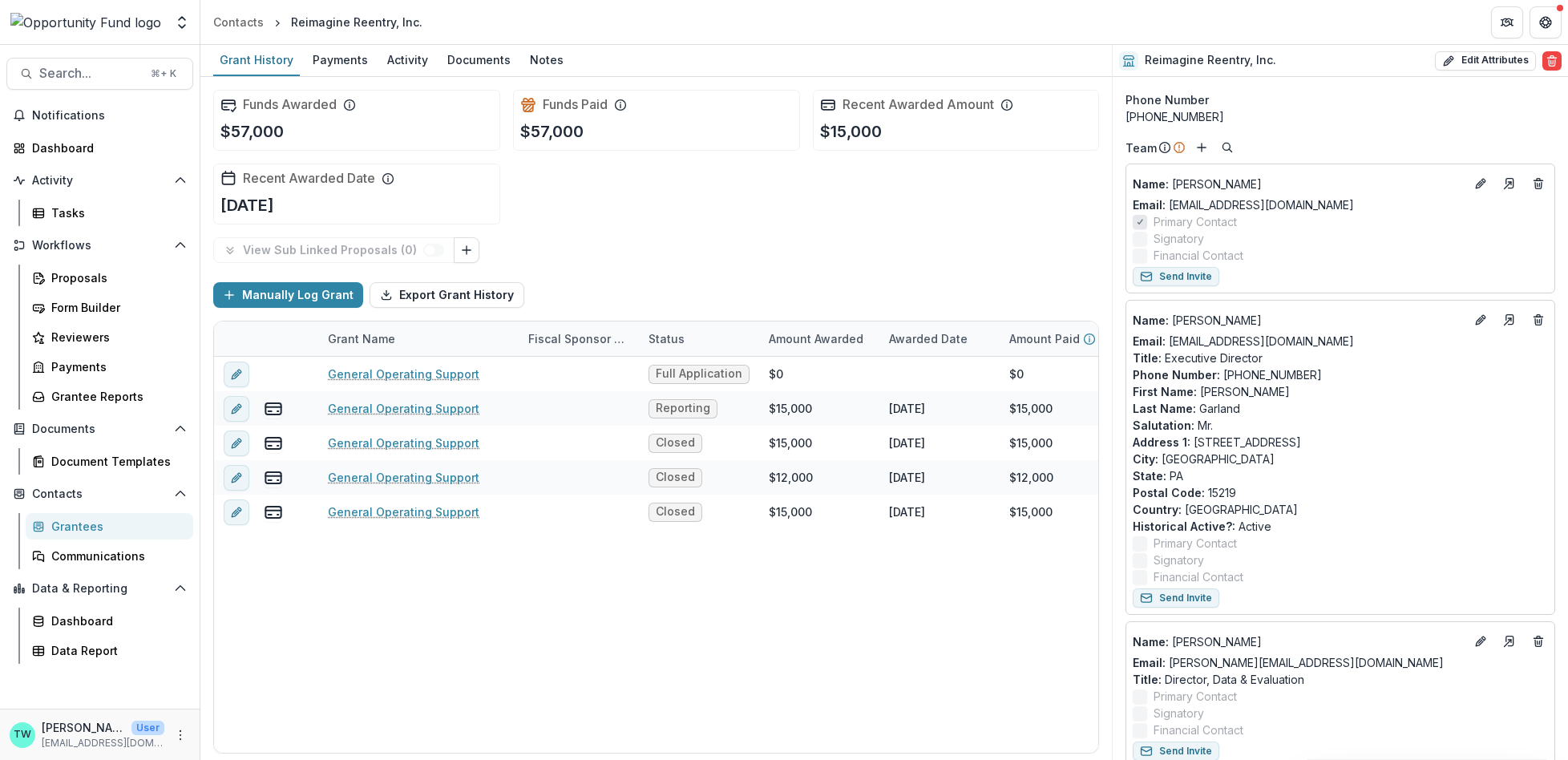
scroll to position [0, 0]
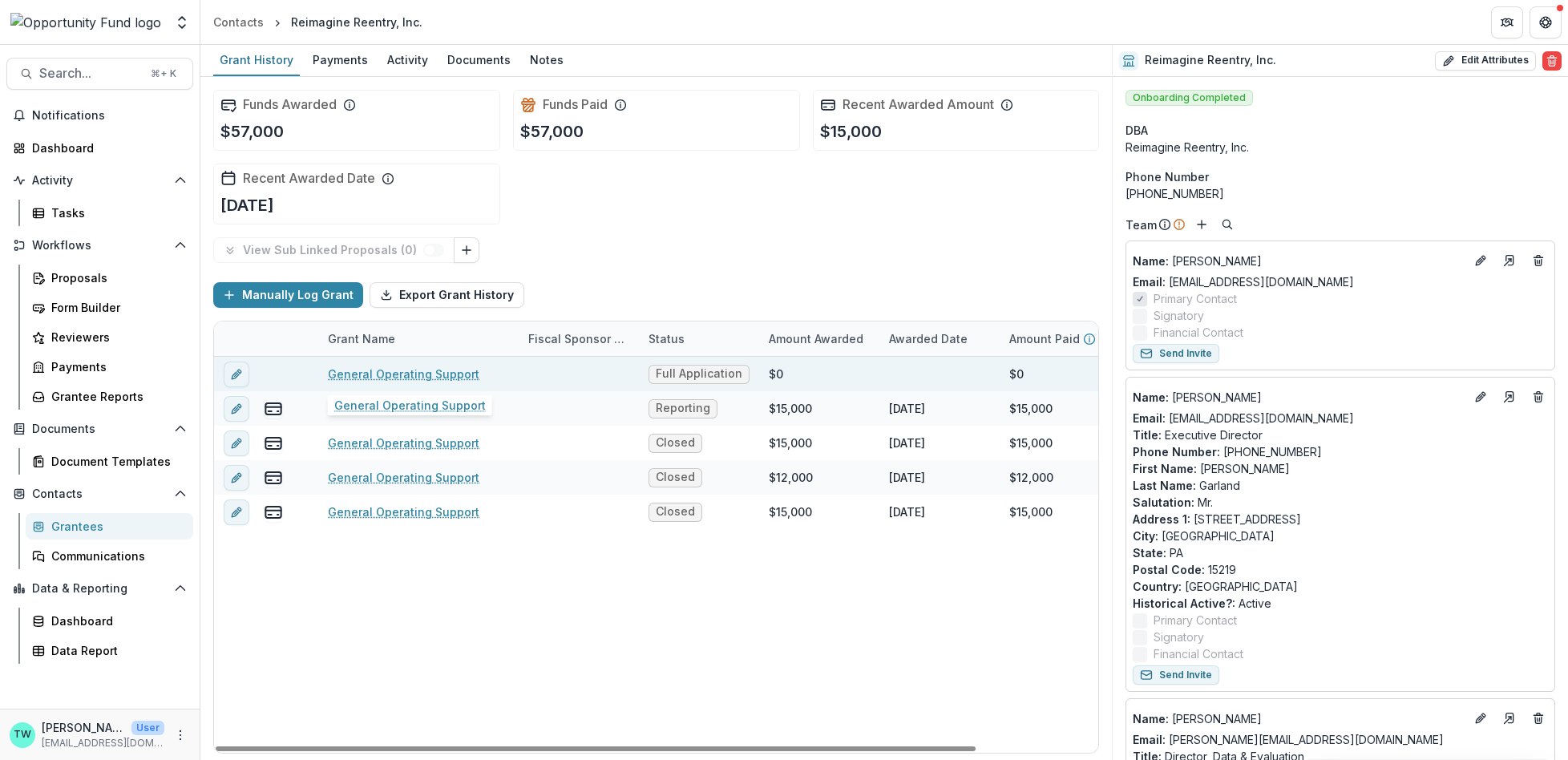
click at [409, 373] on link "General Operating Support" at bounding box center [404, 373] width 152 height 17
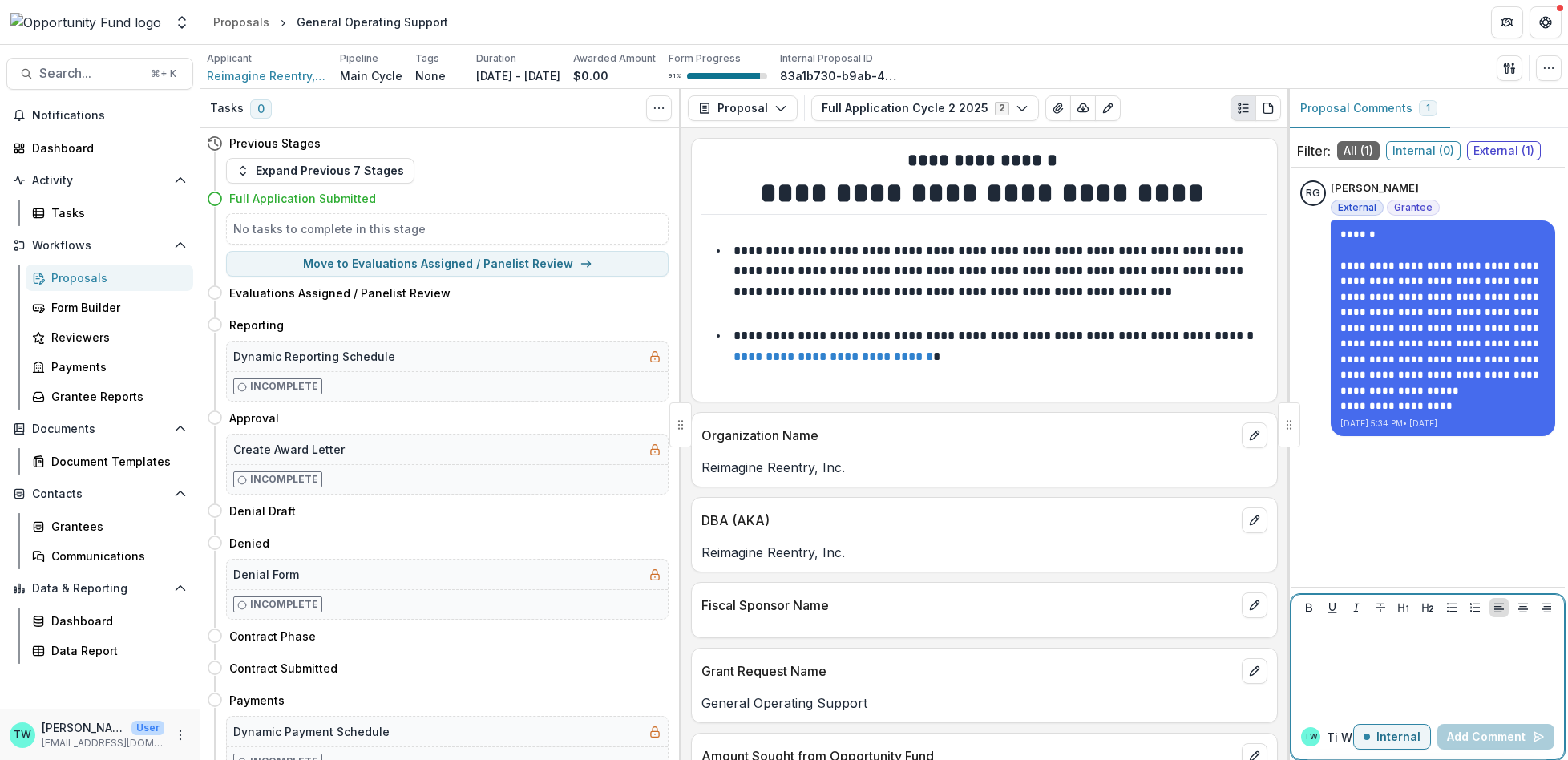
click at [1363, 662] on div at bounding box center [1428, 668] width 260 height 80
click at [1398, 730] on p "Internal" at bounding box center [1398, 737] width 44 height 14
click at [1442, 656] on div at bounding box center [1428, 668] width 260 height 80
click at [1436, 654] on p "**********" at bounding box center [1428, 645] width 261 height 35
click at [1512, 658] on p "**********" at bounding box center [1428, 645] width 261 height 35
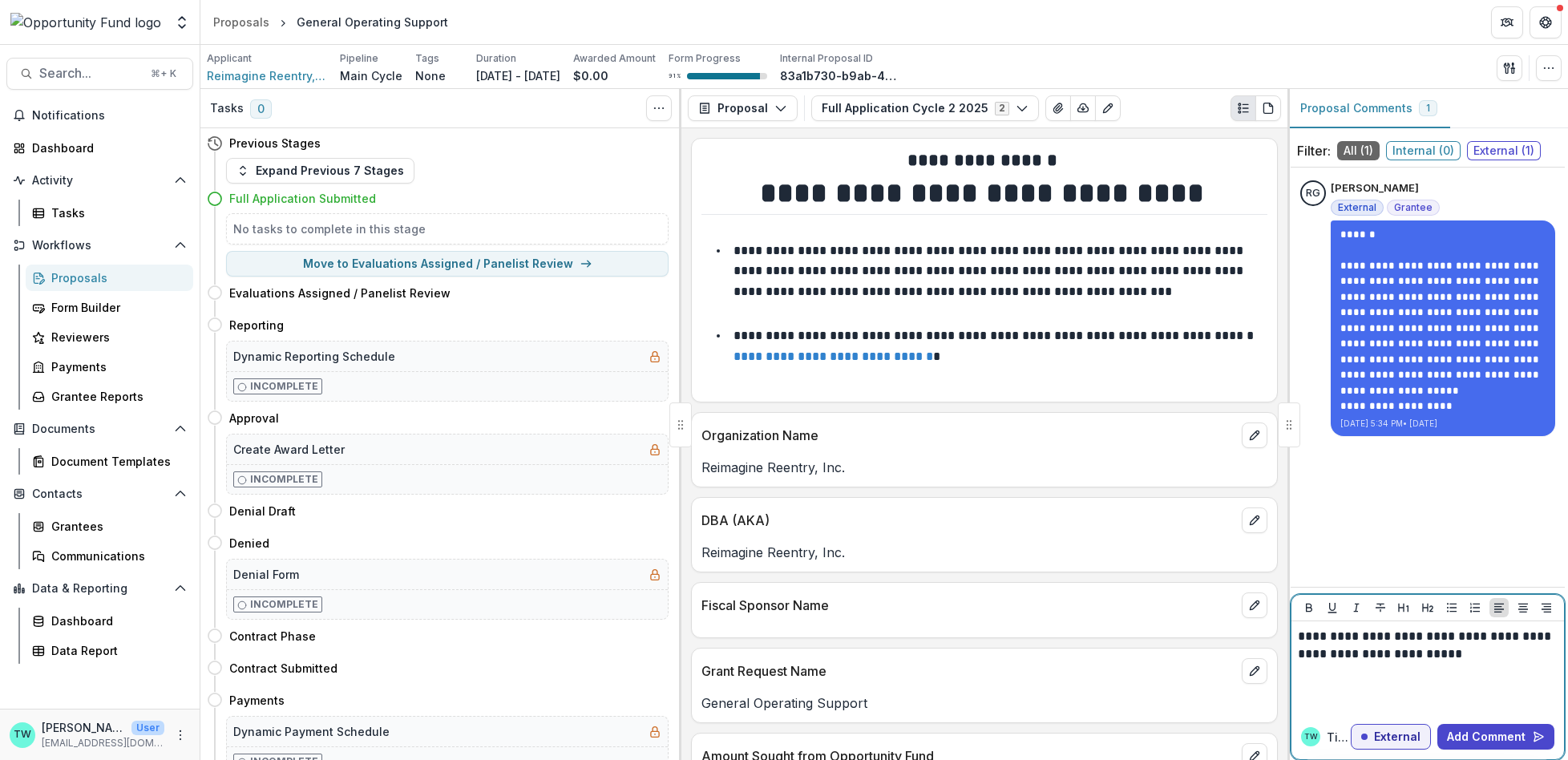
click at [1417, 660] on p "**********" at bounding box center [1428, 645] width 261 height 35
click at [1496, 653] on p "**********" at bounding box center [1428, 645] width 261 height 35
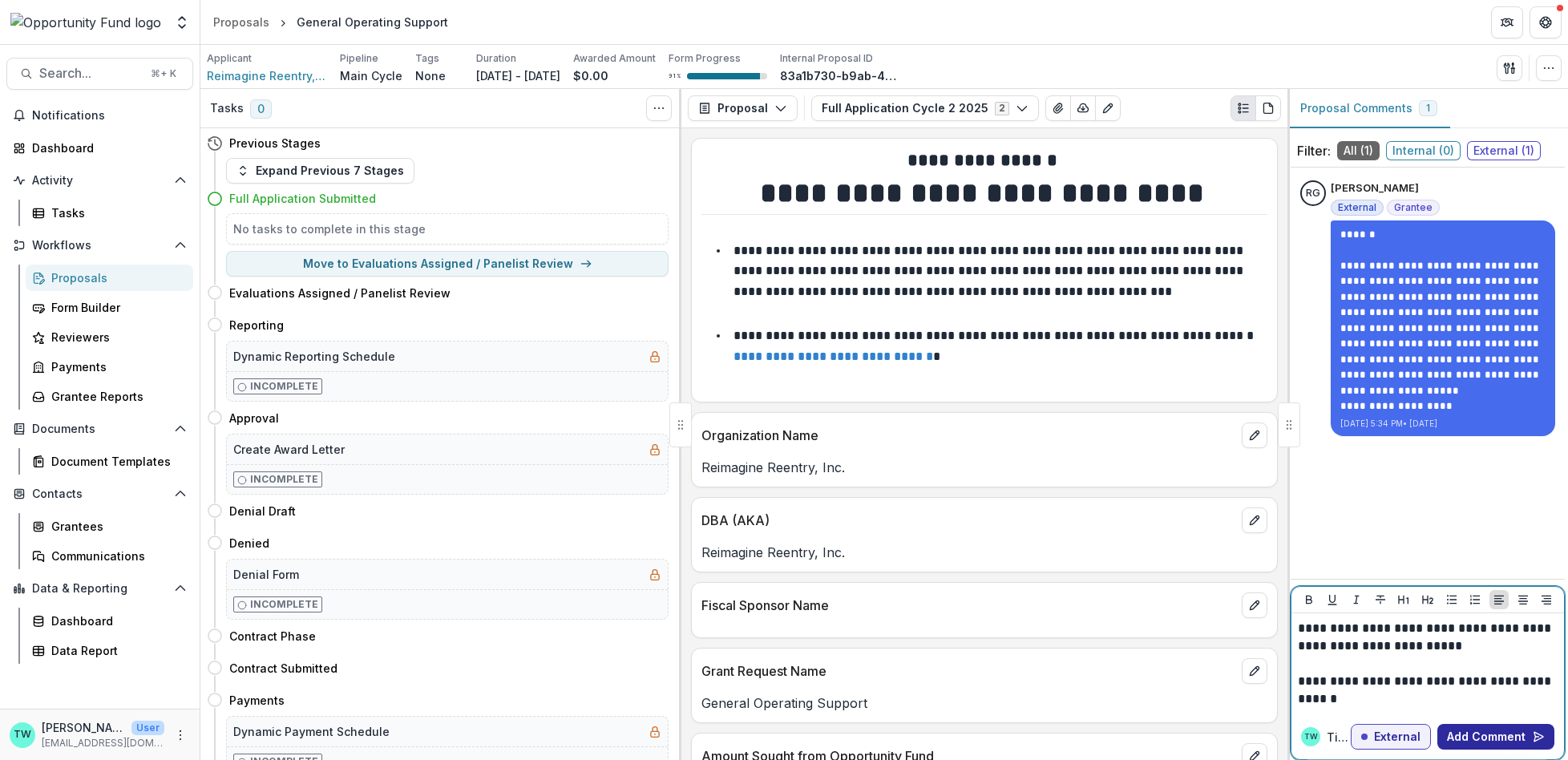
click at [1496, 741] on button "Add Comment" at bounding box center [1496, 736] width 117 height 25
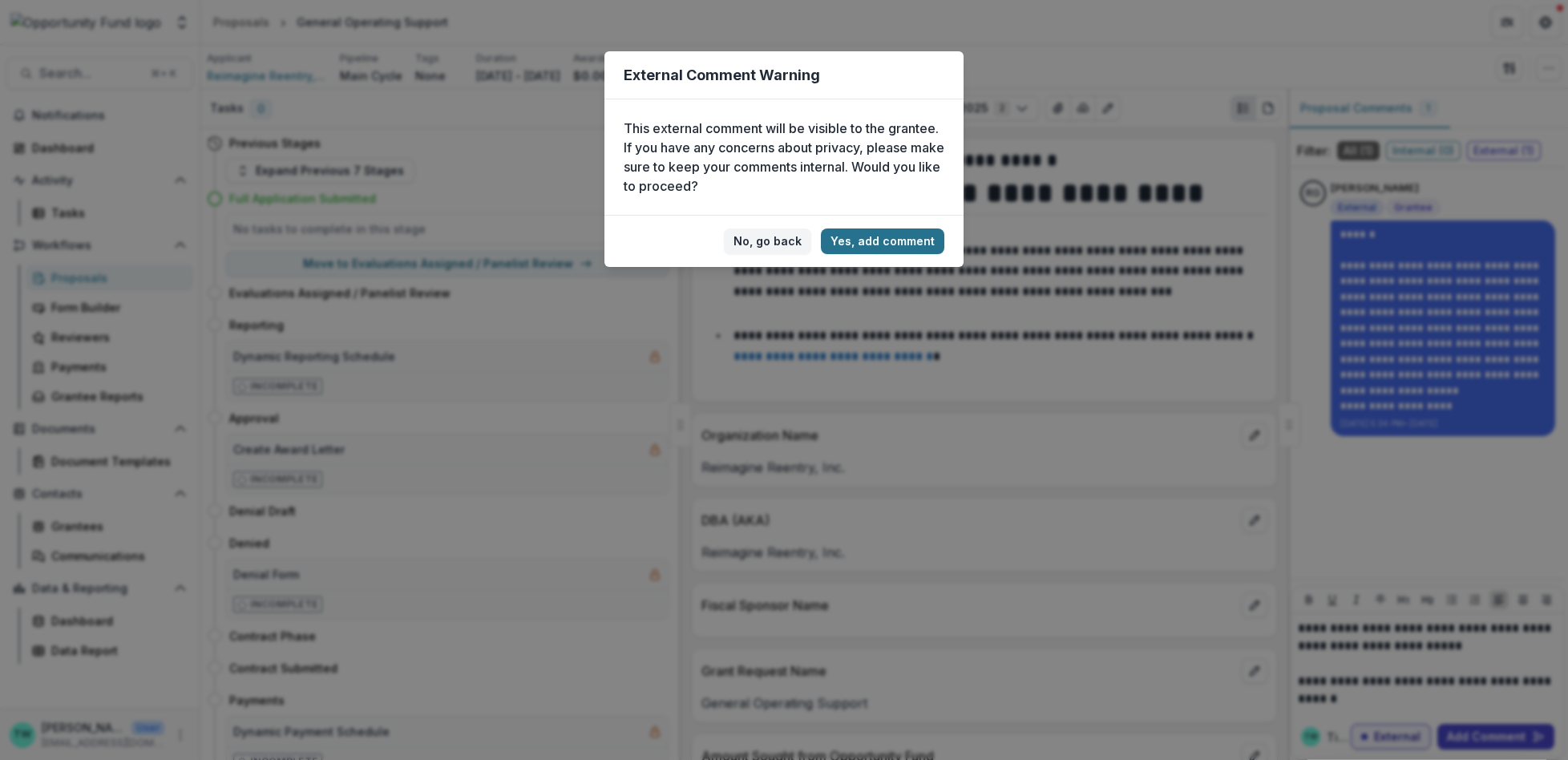
click at [890, 238] on button "Yes, add comment" at bounding box center [883, 241] width 124 height 25
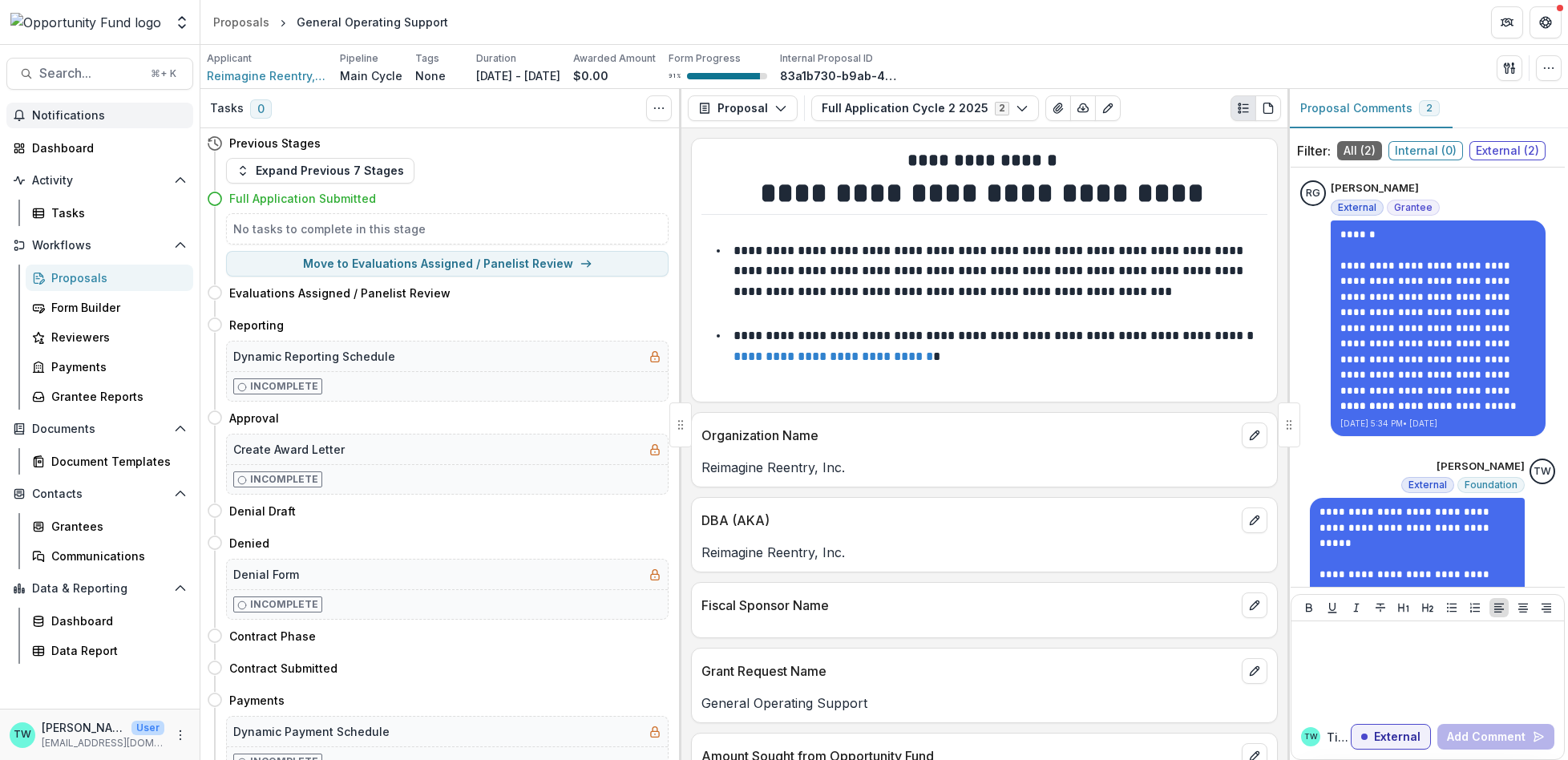
click at [123, 116] on span "Notifications" at bounding box center [109, 116] width 154 height 14
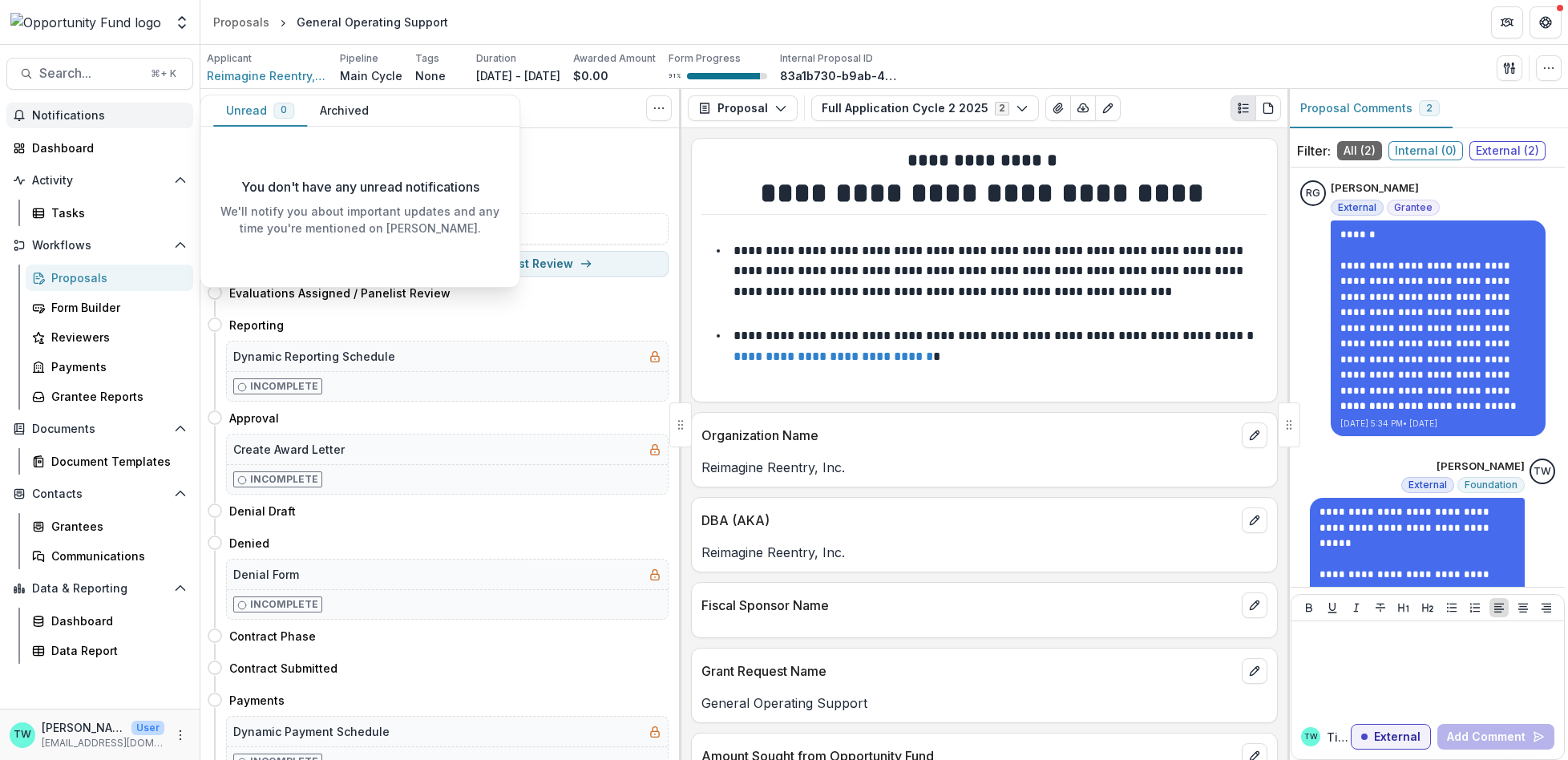
click at [351, 112] on button "Archived" at bounding box center [344, 111] width 74 height 31
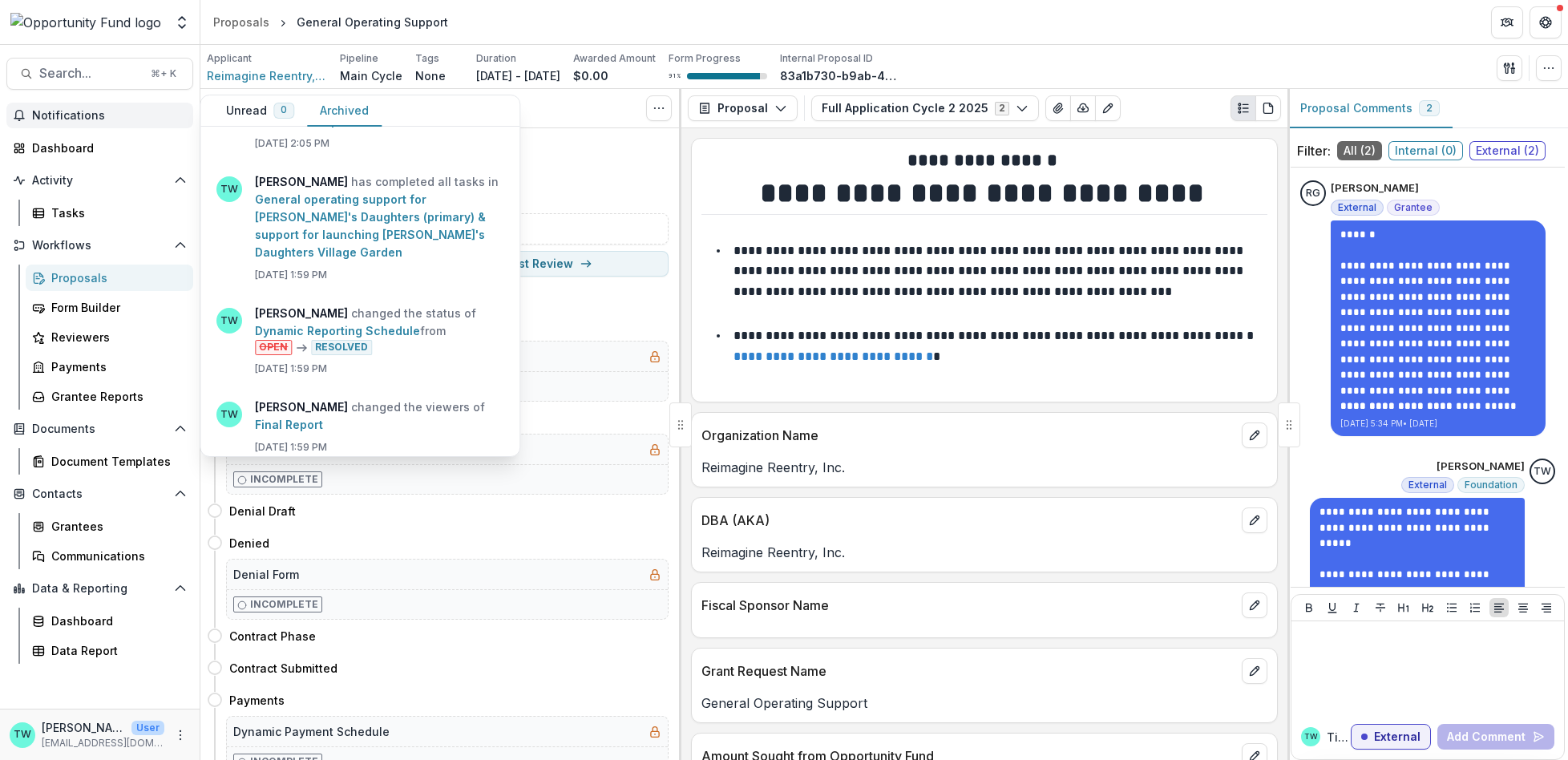
scroll to position [2421, 0]
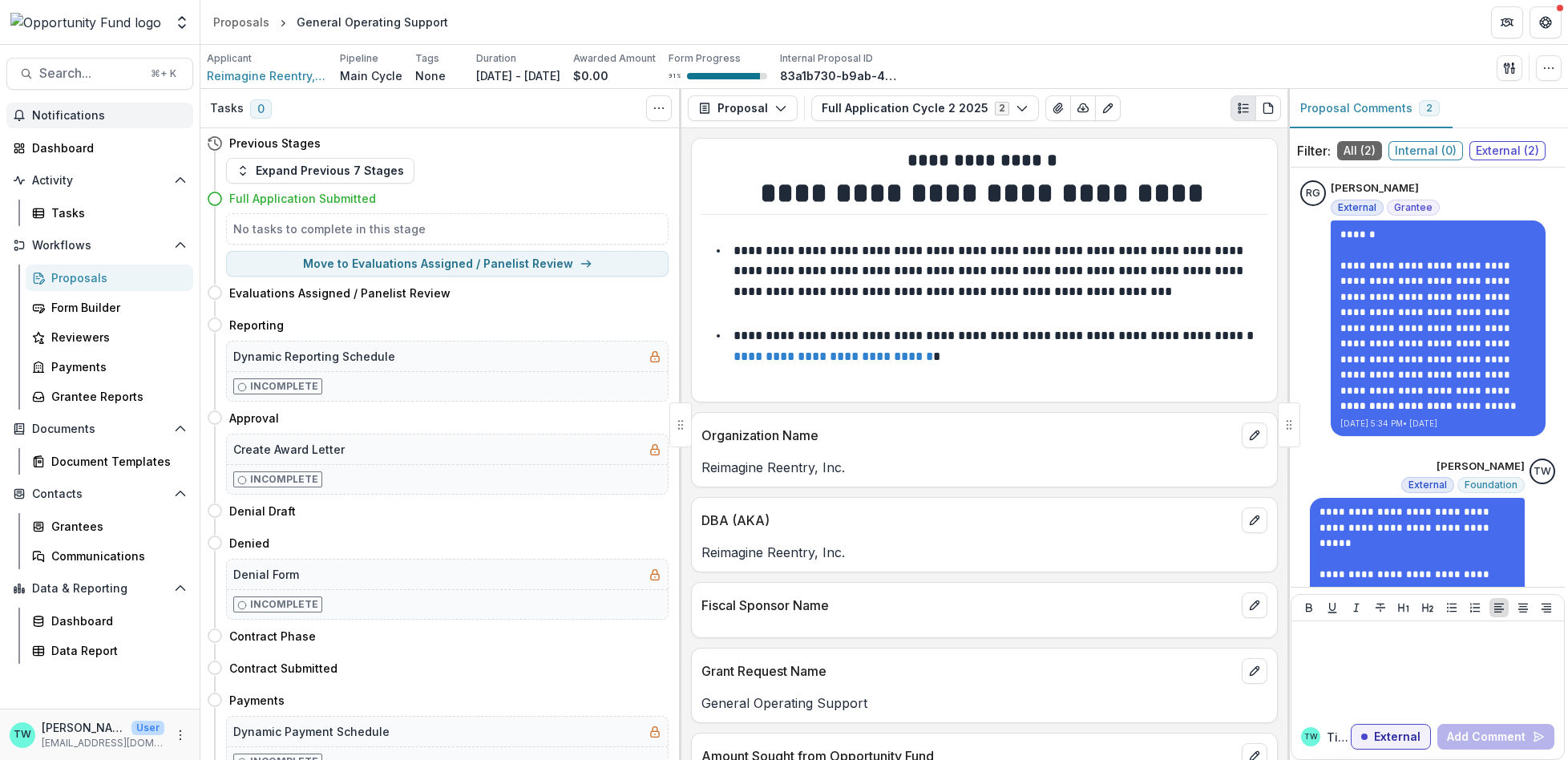
click at [1054, 32] on header "Proposals General Operating Support" at bounding box center [884, 22] width 1367 height 44
click at [1553, 64] on icon "button" at bounding box center [1549, 68] width 13 height 13
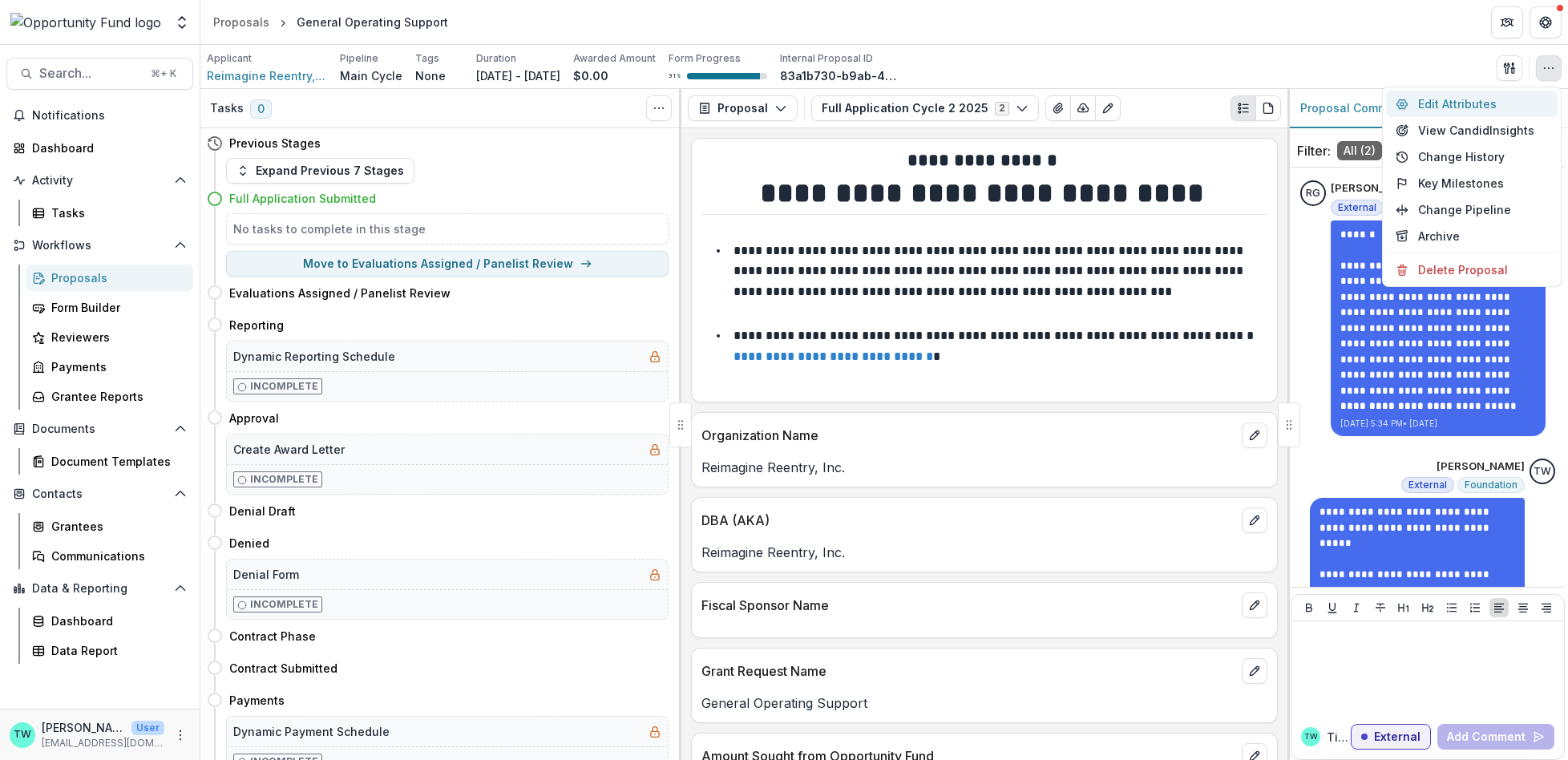
click at [1484, 105] on button "Edit Attributes" at bounding box center [1472, 104] width 172 height 26
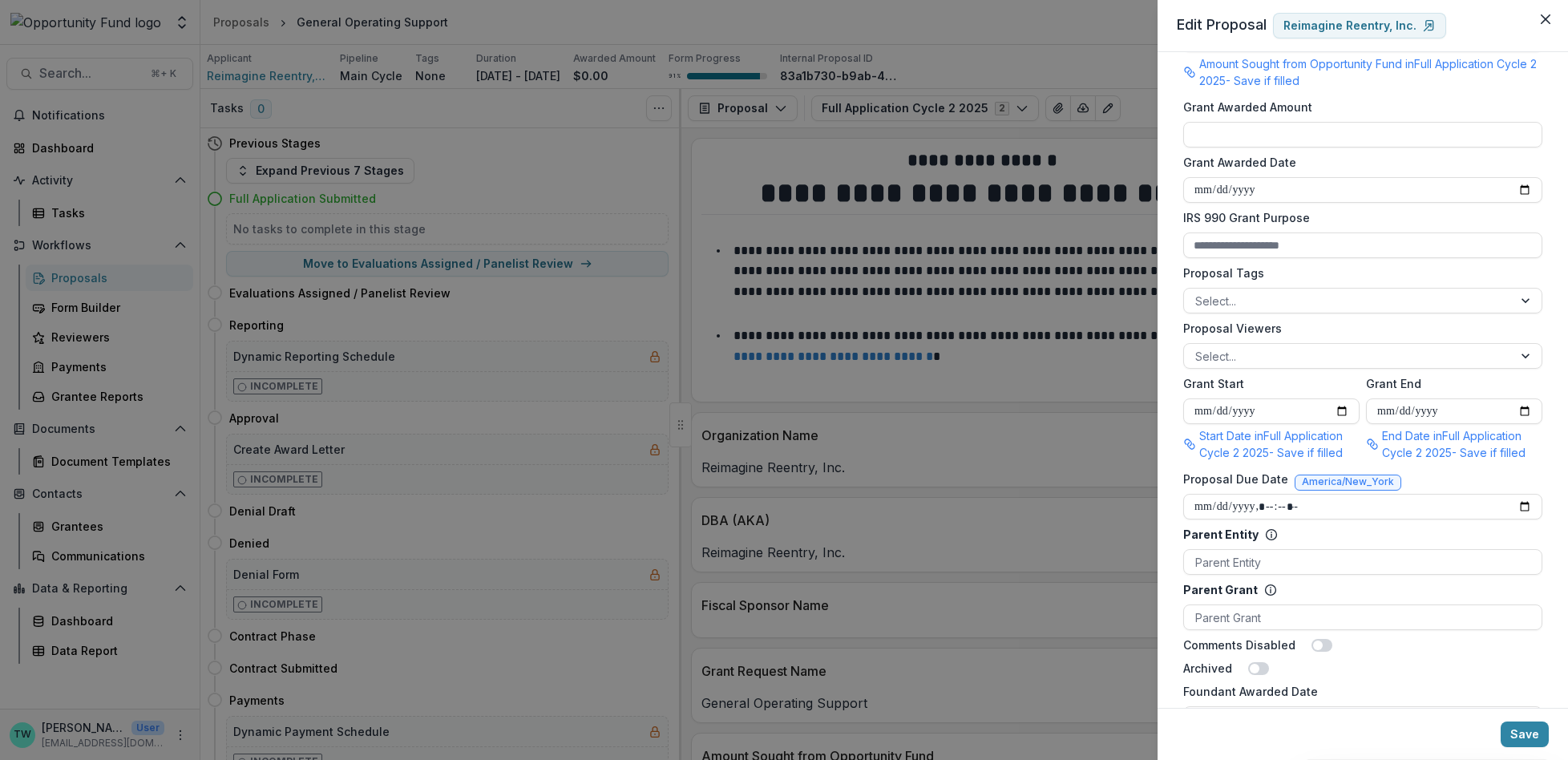
scroll to position [488, 0]
click at [1297, 365] on div at bounding box center [1348, 355] width 306 height 20
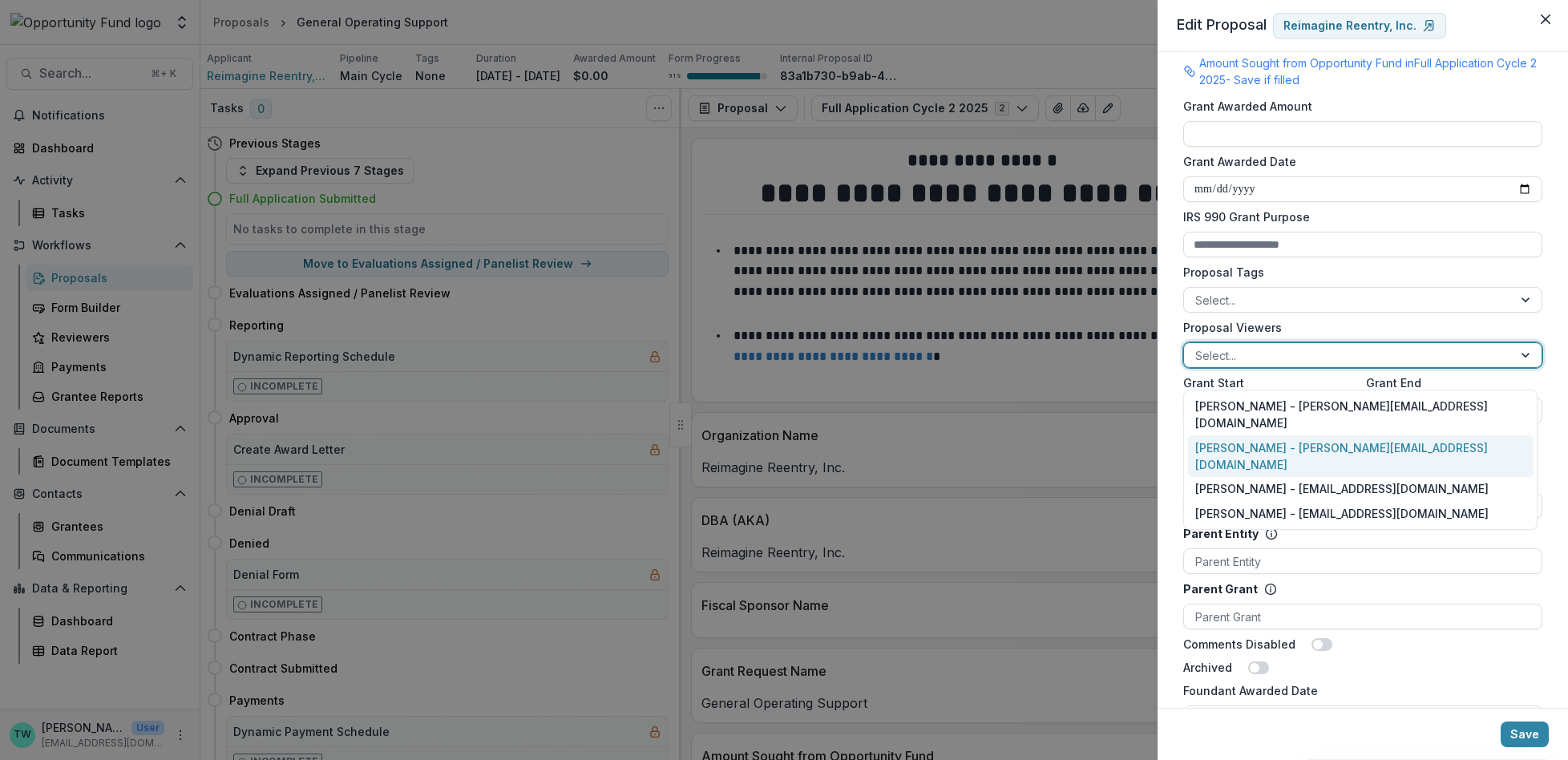
click at [1277, 435] on div "Ti Wilhelm - twilhelm@theopportunityfund.org" at bounding box center [1360, 456] width 346 height 42
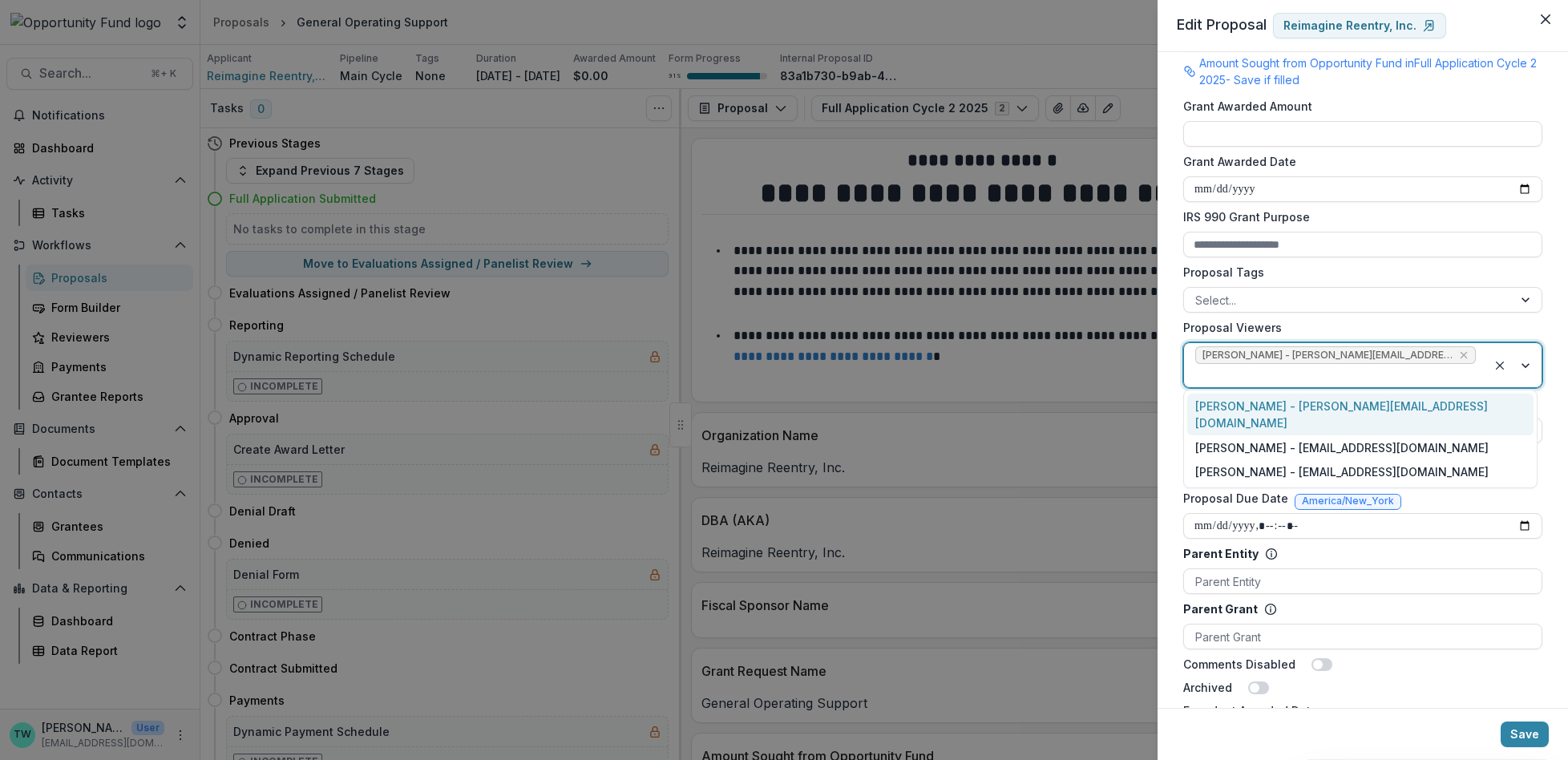
click at [1464, 373] on div at bounding box center [1336, 375] width 281 height 20
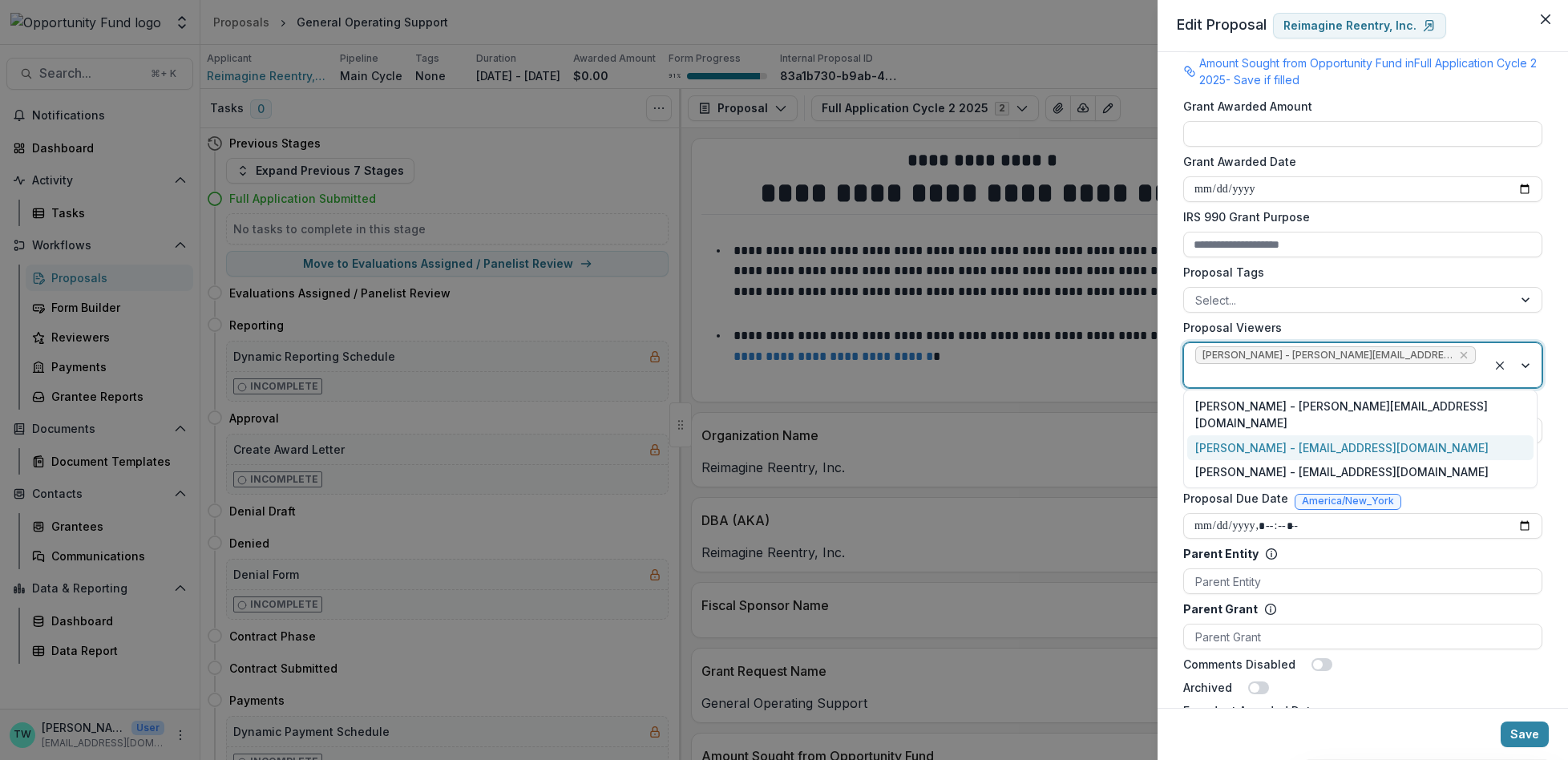
click at [1427, 435] on div "Jake Goodman - jgoodman@theopportunityfund.org" at bounding box center [1360, 447] width 346 height 24
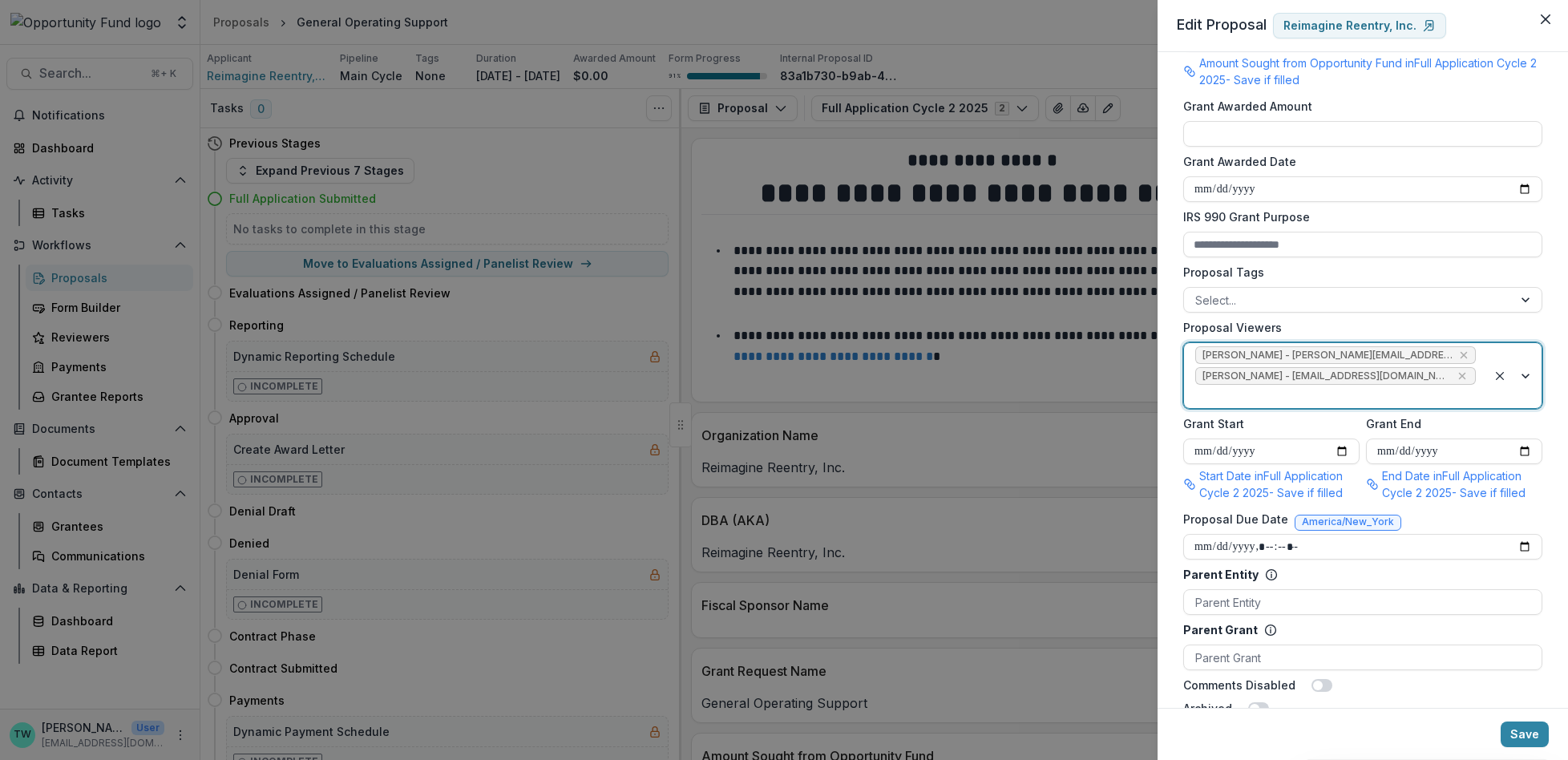
click at [1400, 406] on div at bounding box center [1336, 396] width 281 height 20
click at [1345, 474] on div "yvette shipman - yshipman@theopportunityfund.org" at bounding box center [1360, 486] width 346 height 24
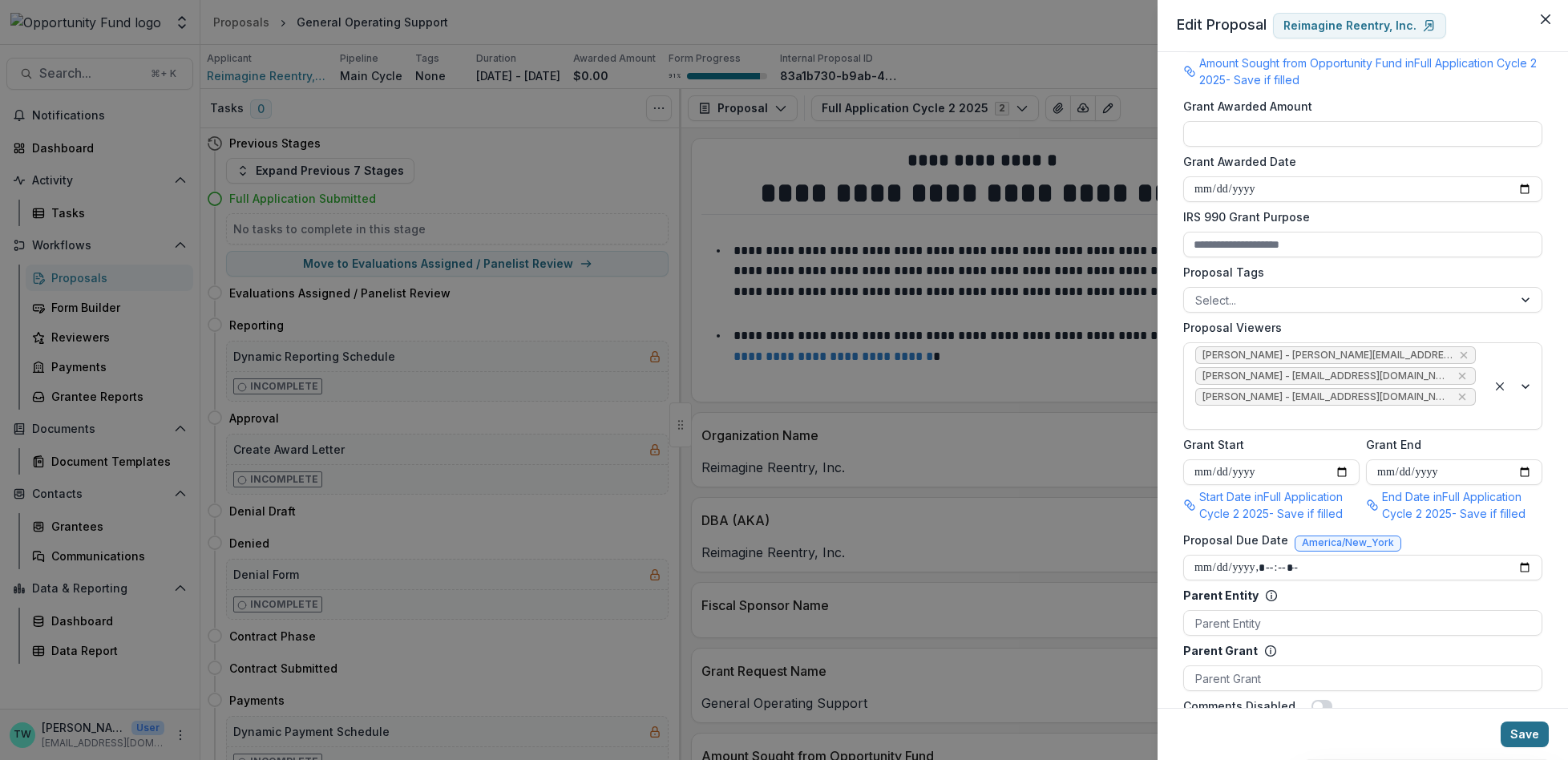
click at [1527, 730] on button "Save" at bounding box center [1524, 733] width 48 height 25
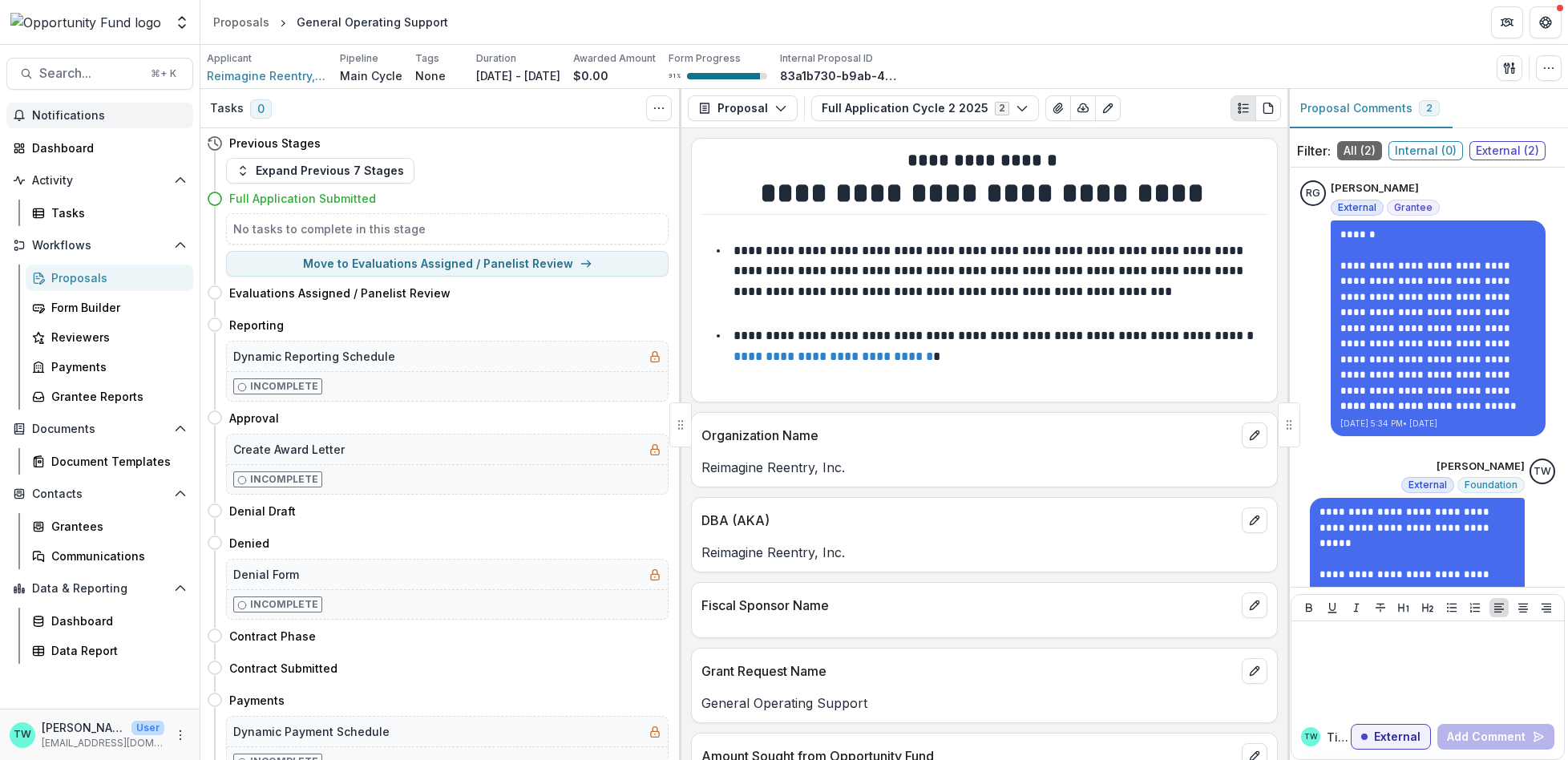
click at [96, 109] on span "Notifications" at bounding box center [109, 116] width 154 height 14
click at [1108, 51] on div "Applicant Reimagine Reentry, Inc. Pipeline Main Cycle Tags None All tags Durati…" at bounding box center [884, 68] width 1355 height 33
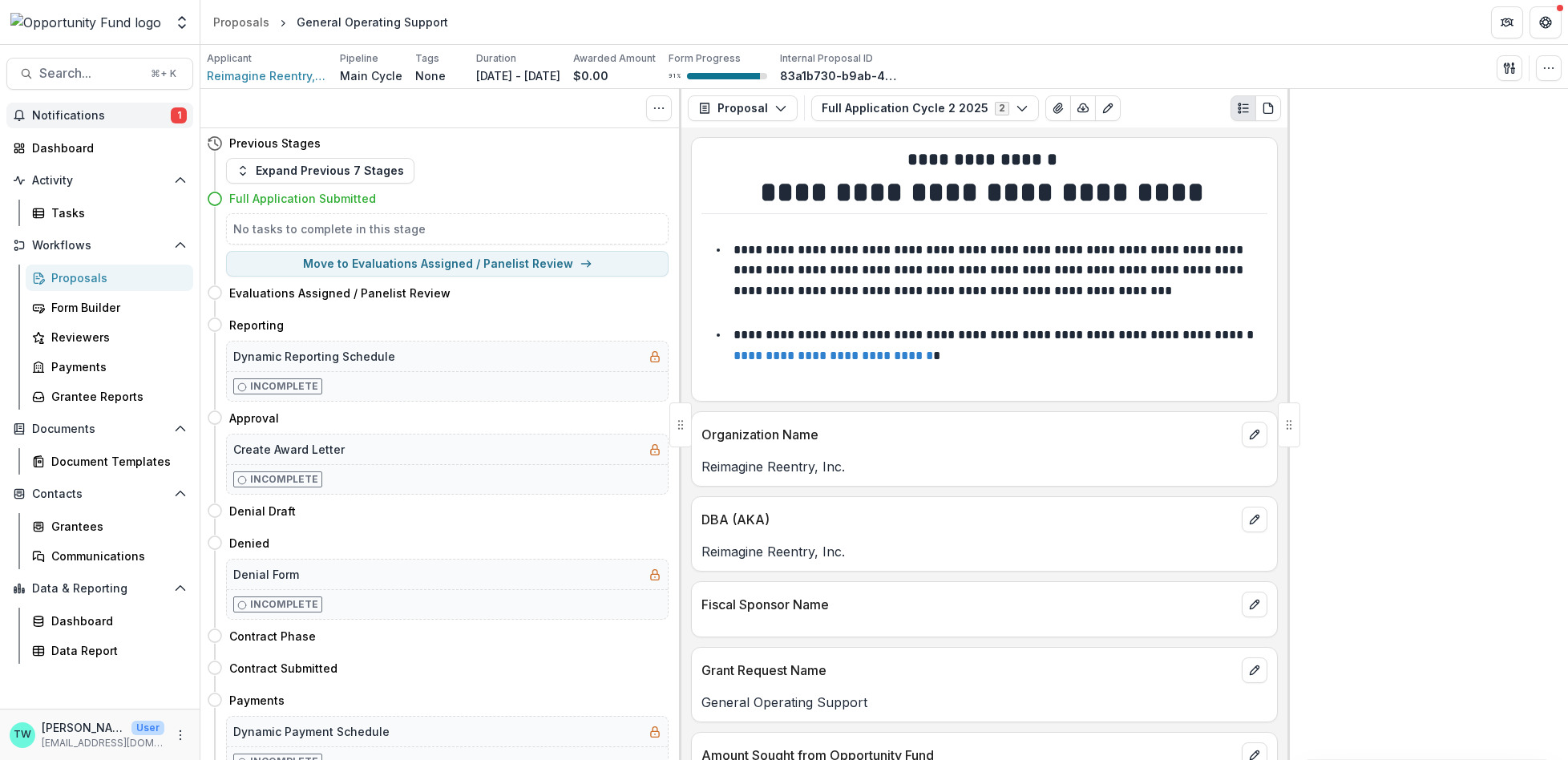
click at [94, 115] on span "Notifications" at bounding box center [101, 116] width 139 height 14
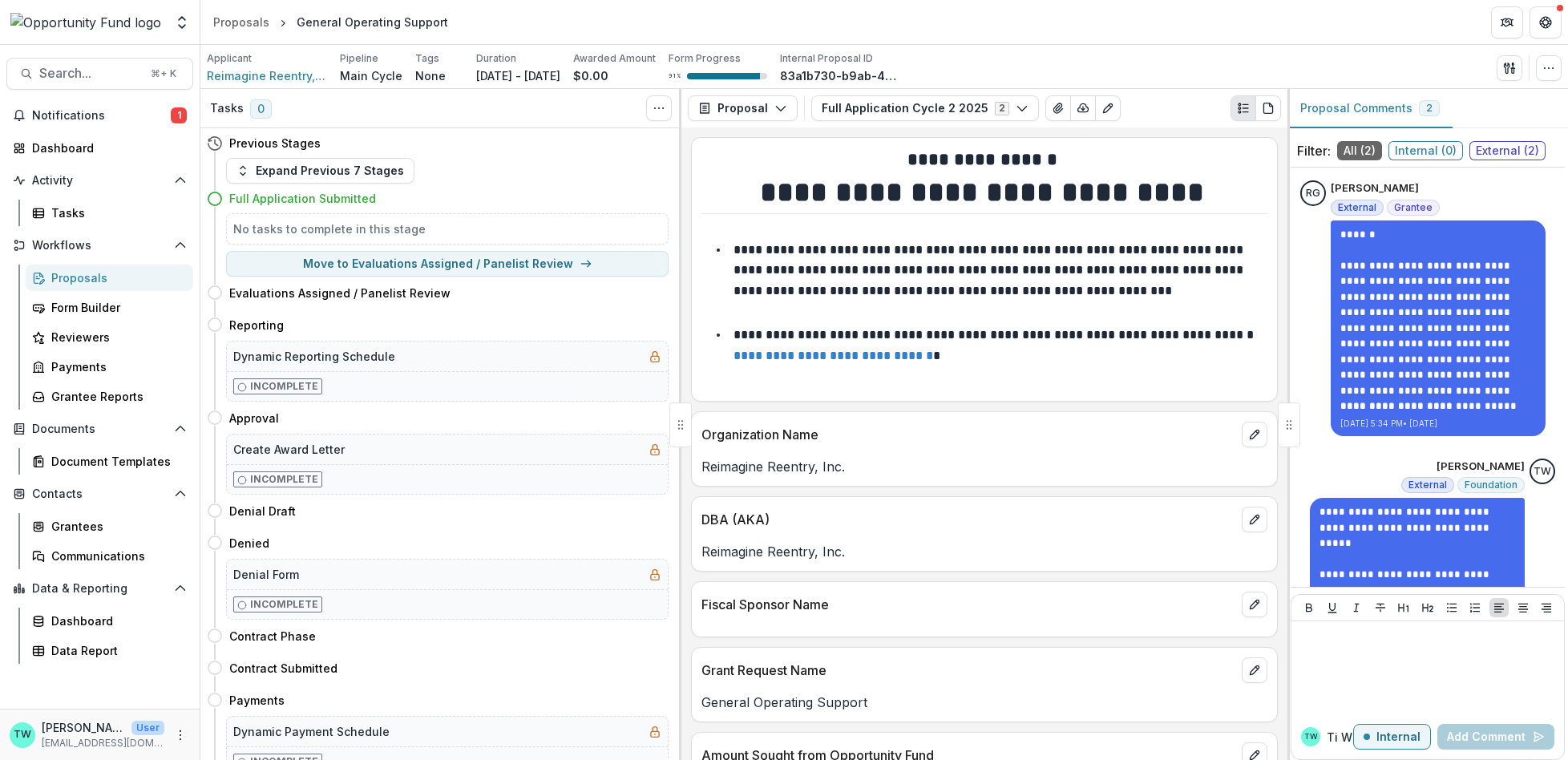
click at [1053, 35] on header "Proposals General Operating Support" at bounding box center [884, 22] width 1367 height 44
click at [91, 274] on div "Proposals" at bounding box center [116, 277] width 129 height 17
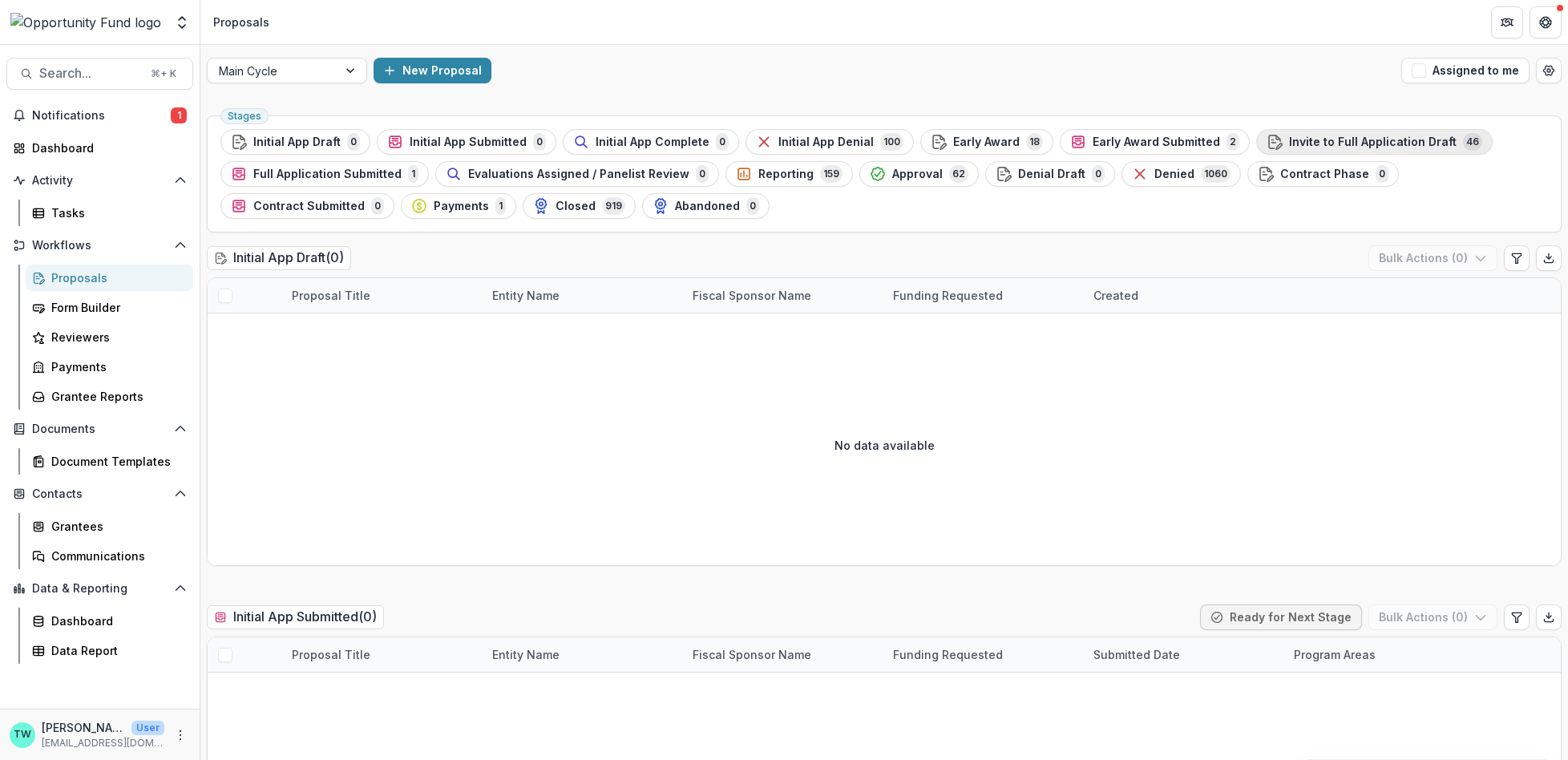
click at [1353, 144] on span "Invite to Full Application Draft" at bounding box center [1373, 142] width 167 height 14
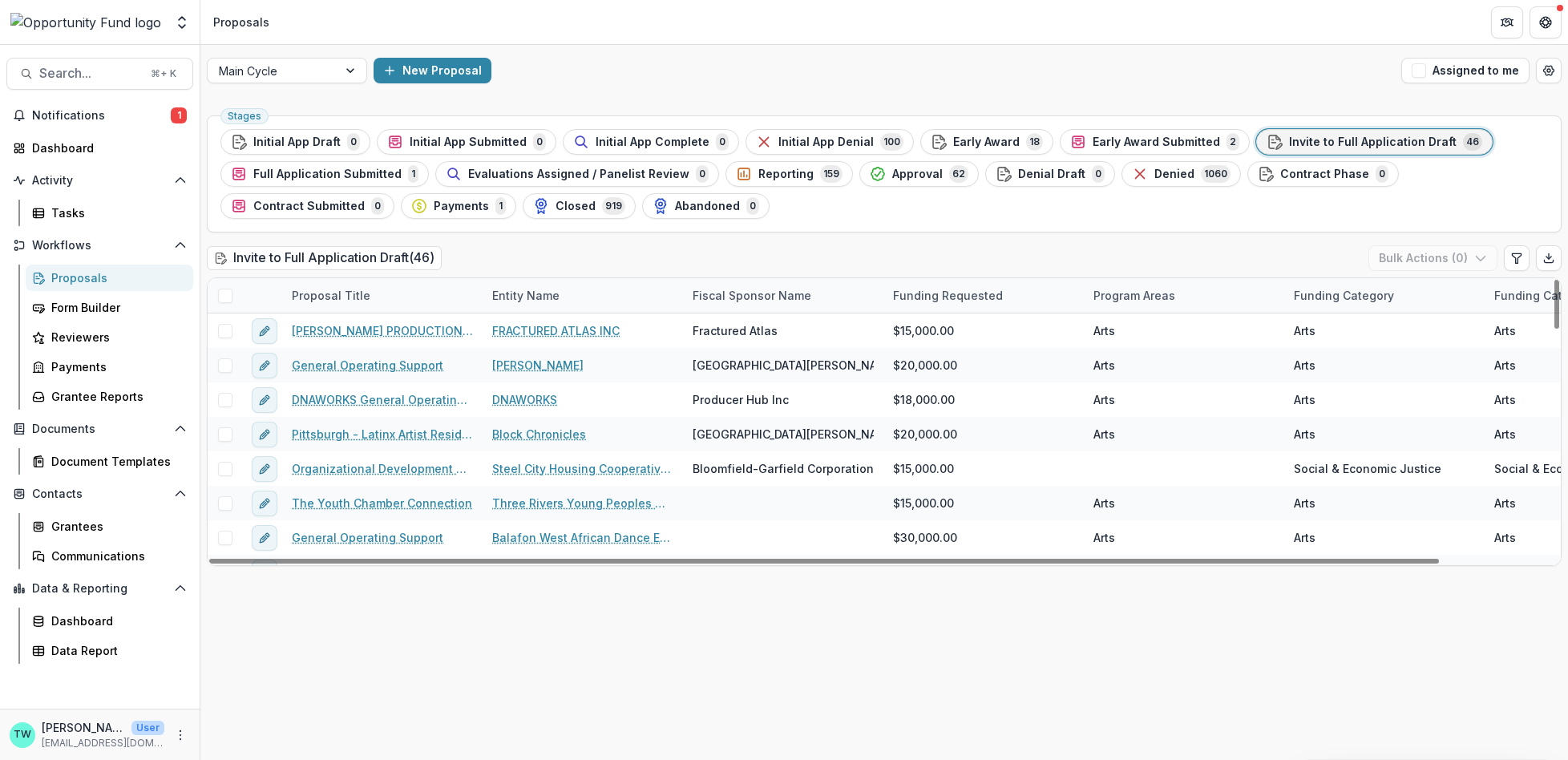
click at [223, 297] on span at bounding box center [225, 295] width 15 height 15
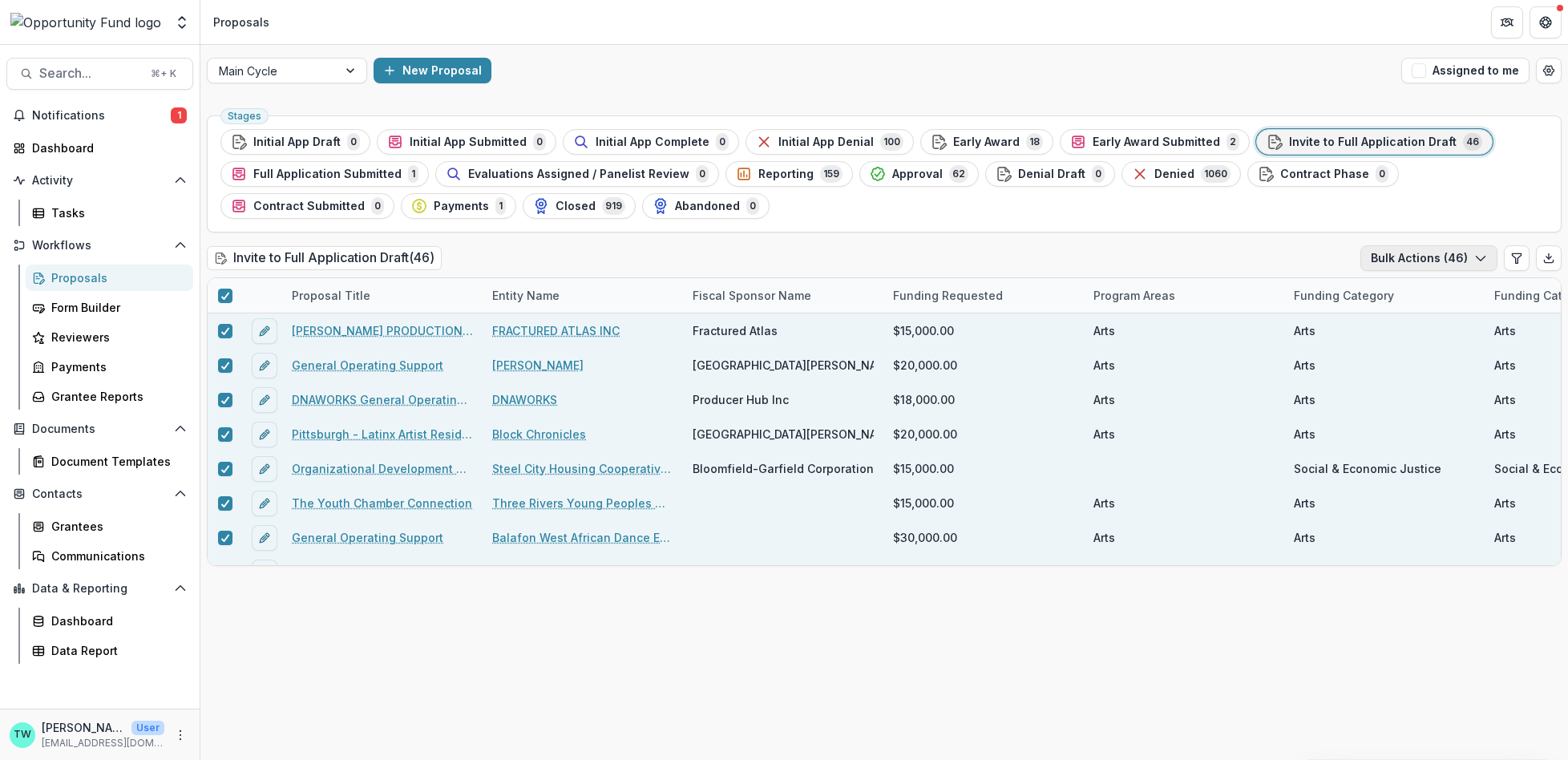
click at [1477, 254] on icon "button" at bounding box center [1481, 258] width 13 height 13
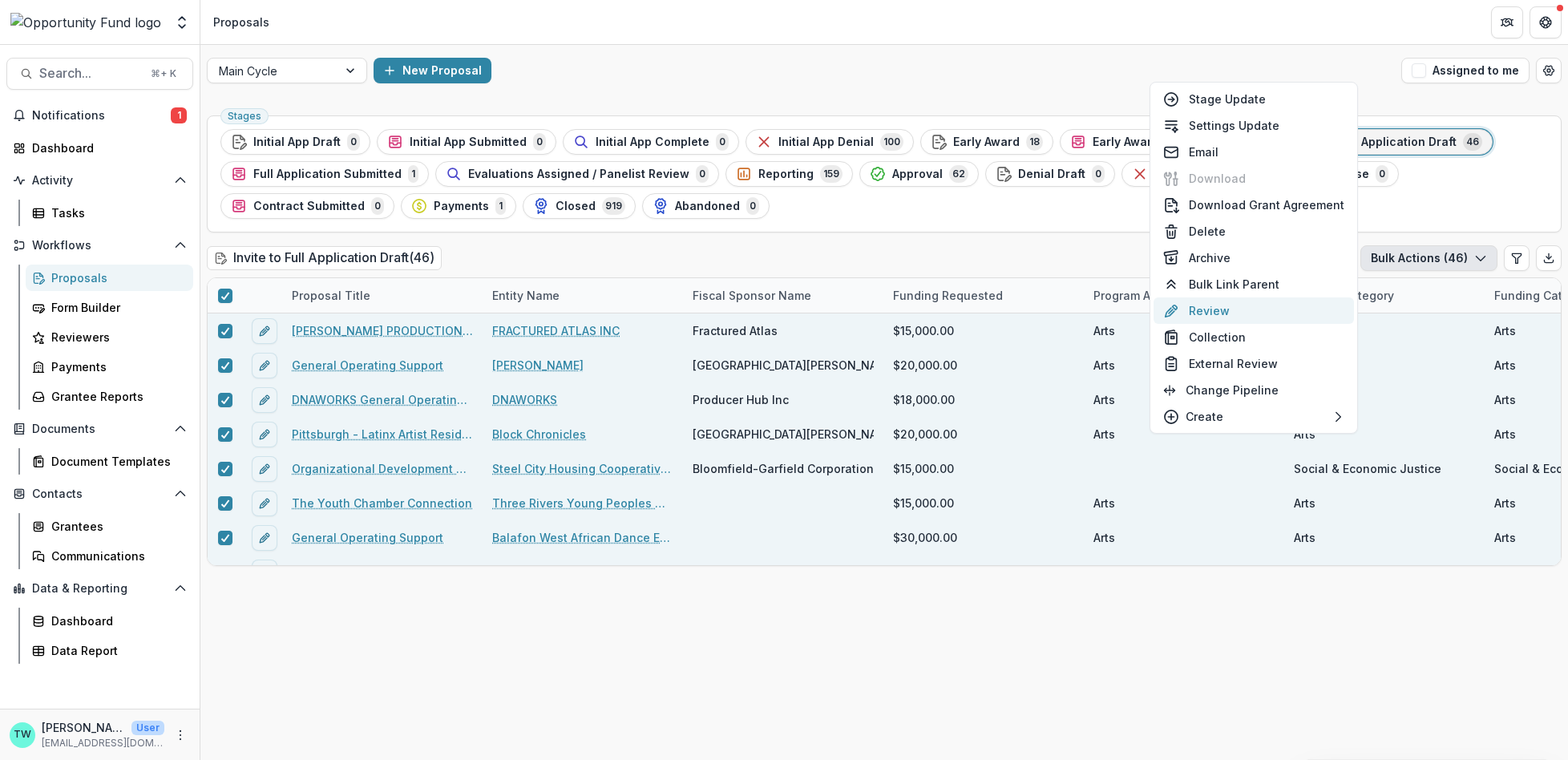
click at [1214, 315] on button "Review" at bounding box center [1254, 310] width 201 height 26
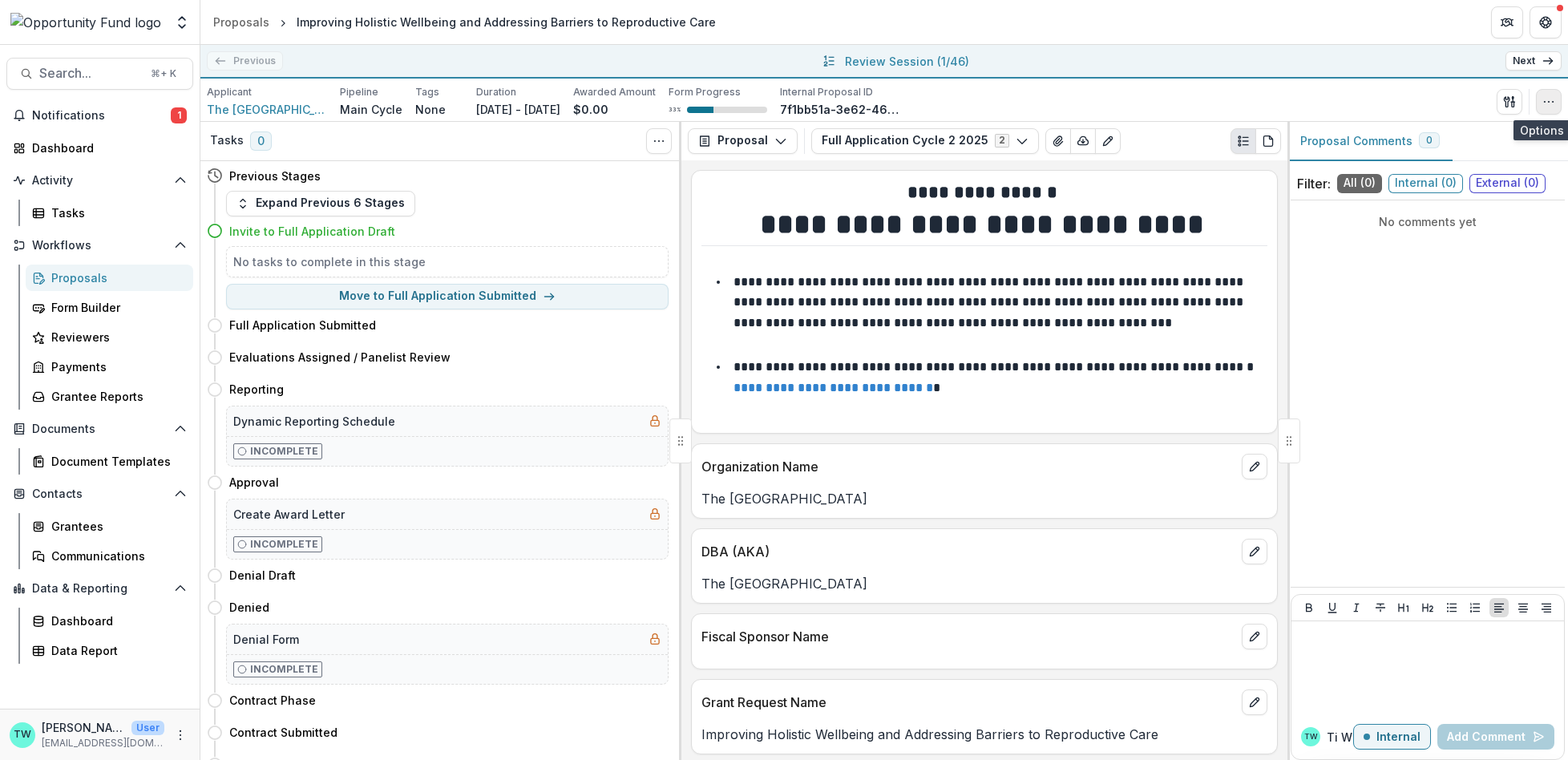
click at [1551, 105] on icon "button" at bounding box center [1549, 101] width 13 height 13
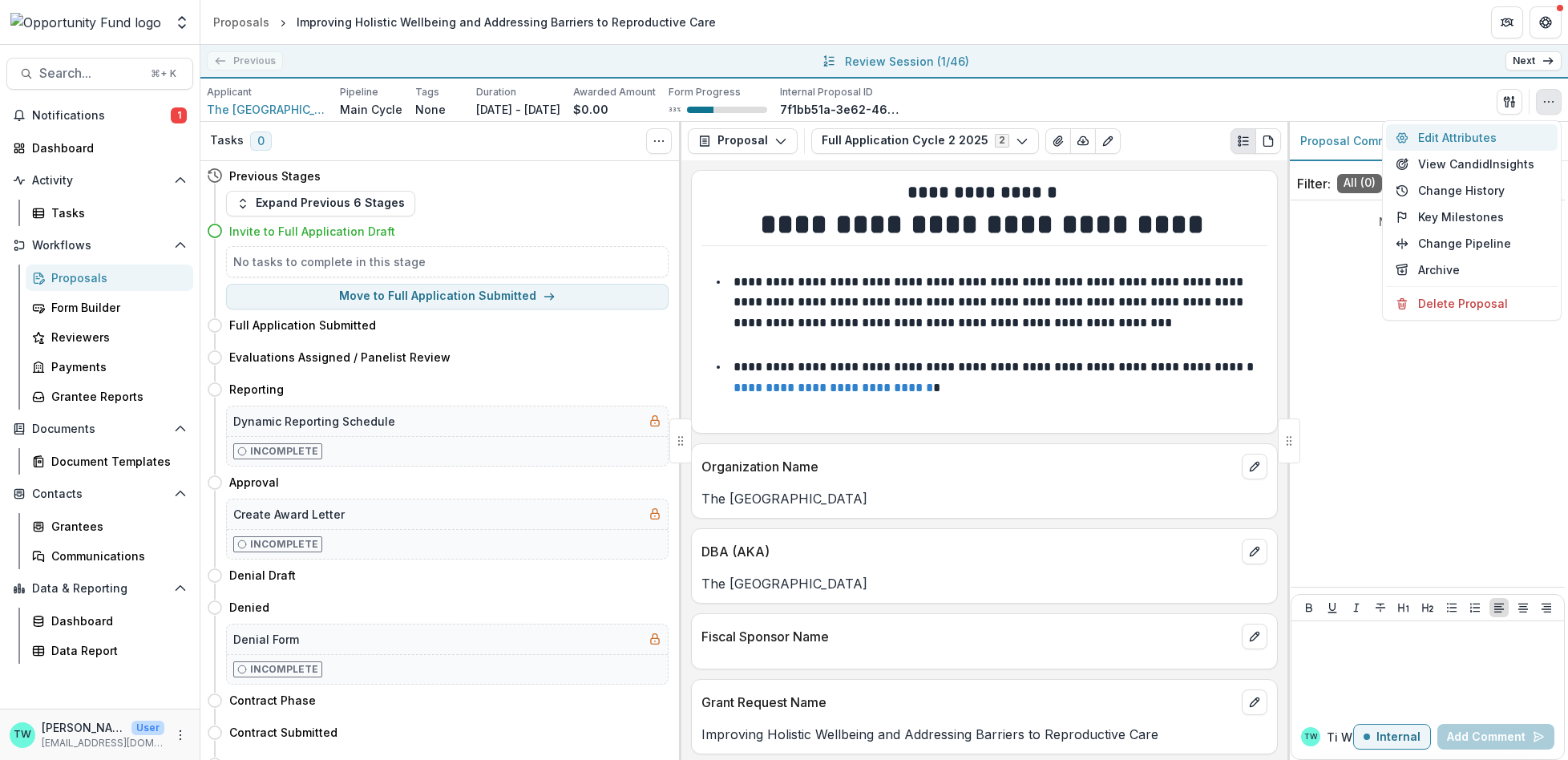
click at [1462, 140] on button "Edit Attributes" at bounding box center [1472, 137] width 172 height 26
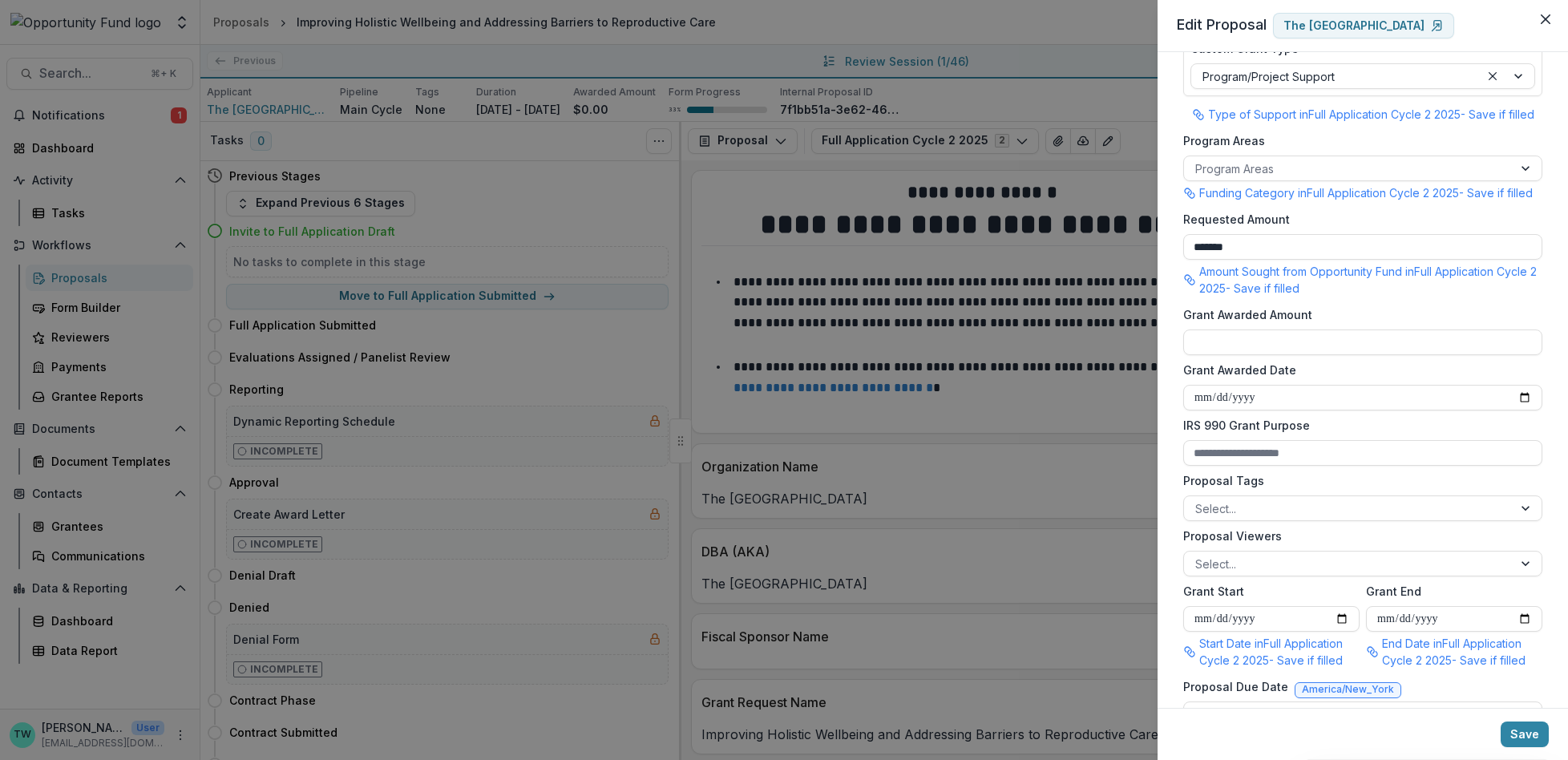
scroll to position [283, 0]
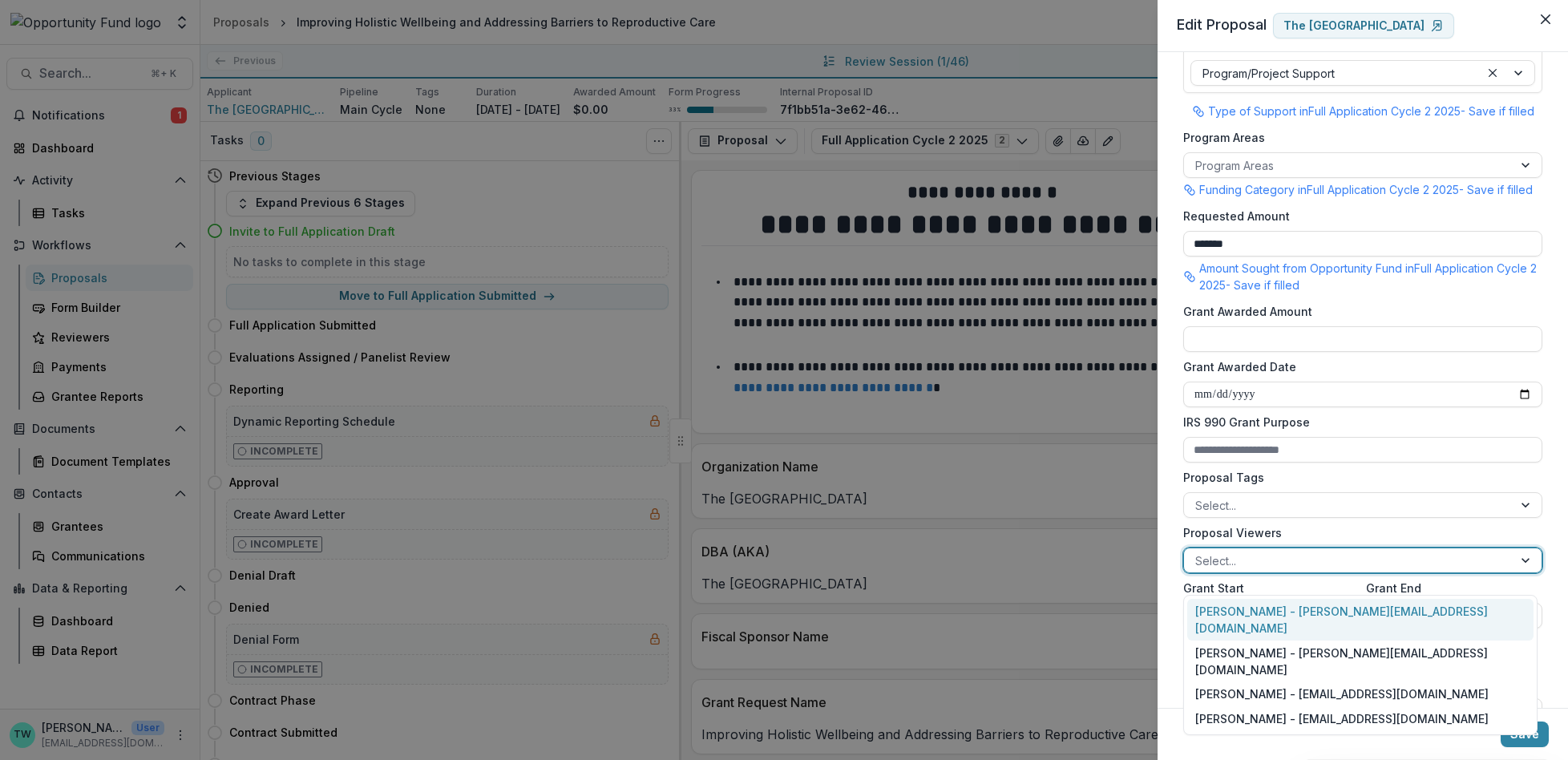
click at [1303, 571] on div at bounding box center [1348, 560] width 306 height 20
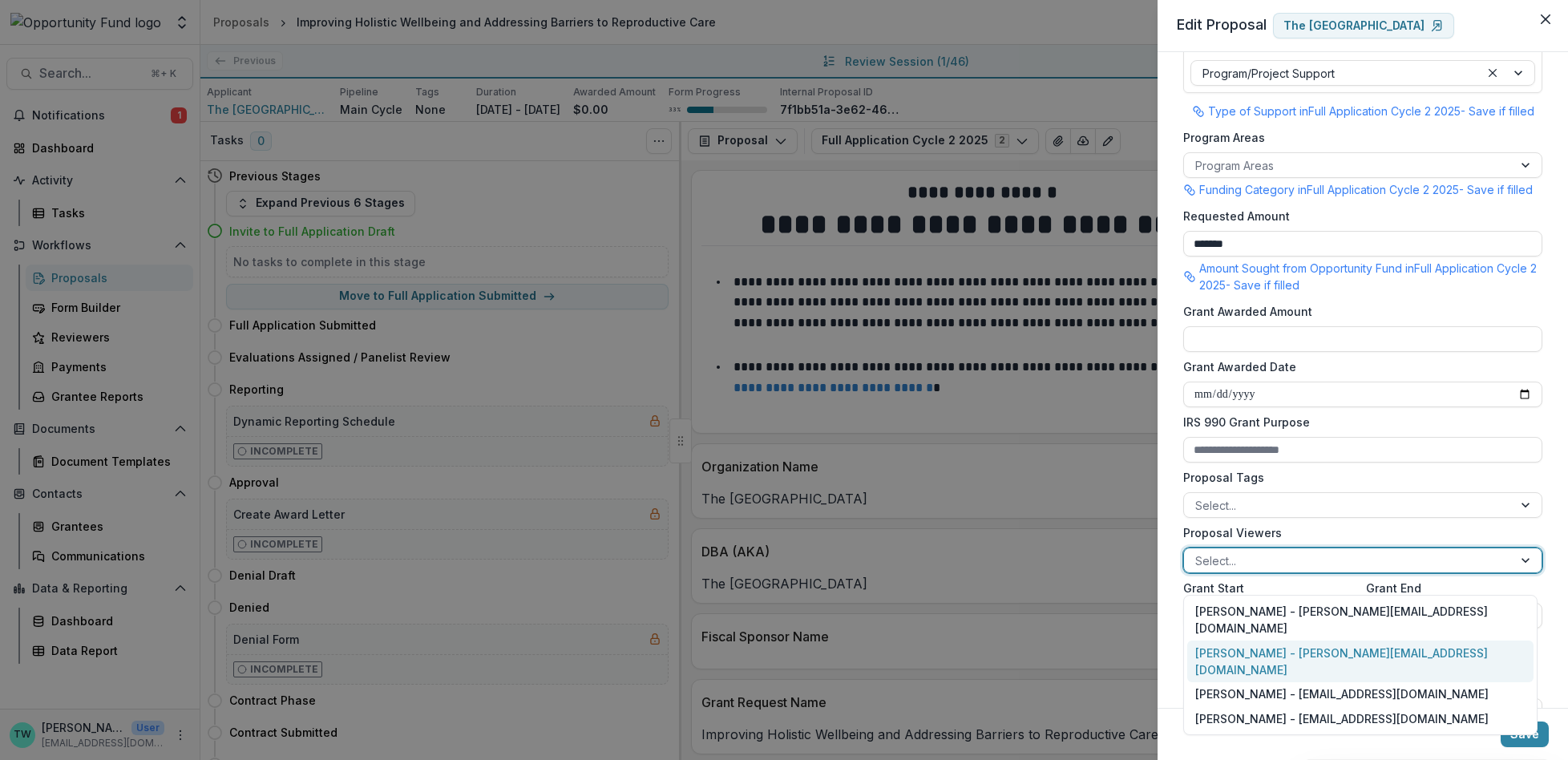
click at [1287, 642] on div "[PERSON_NAME] - [PERSON_NAME][EMAIL_ADDRESS][DOMAIN_NAME]" at bounding box center [1360, 662] width 346 height 42
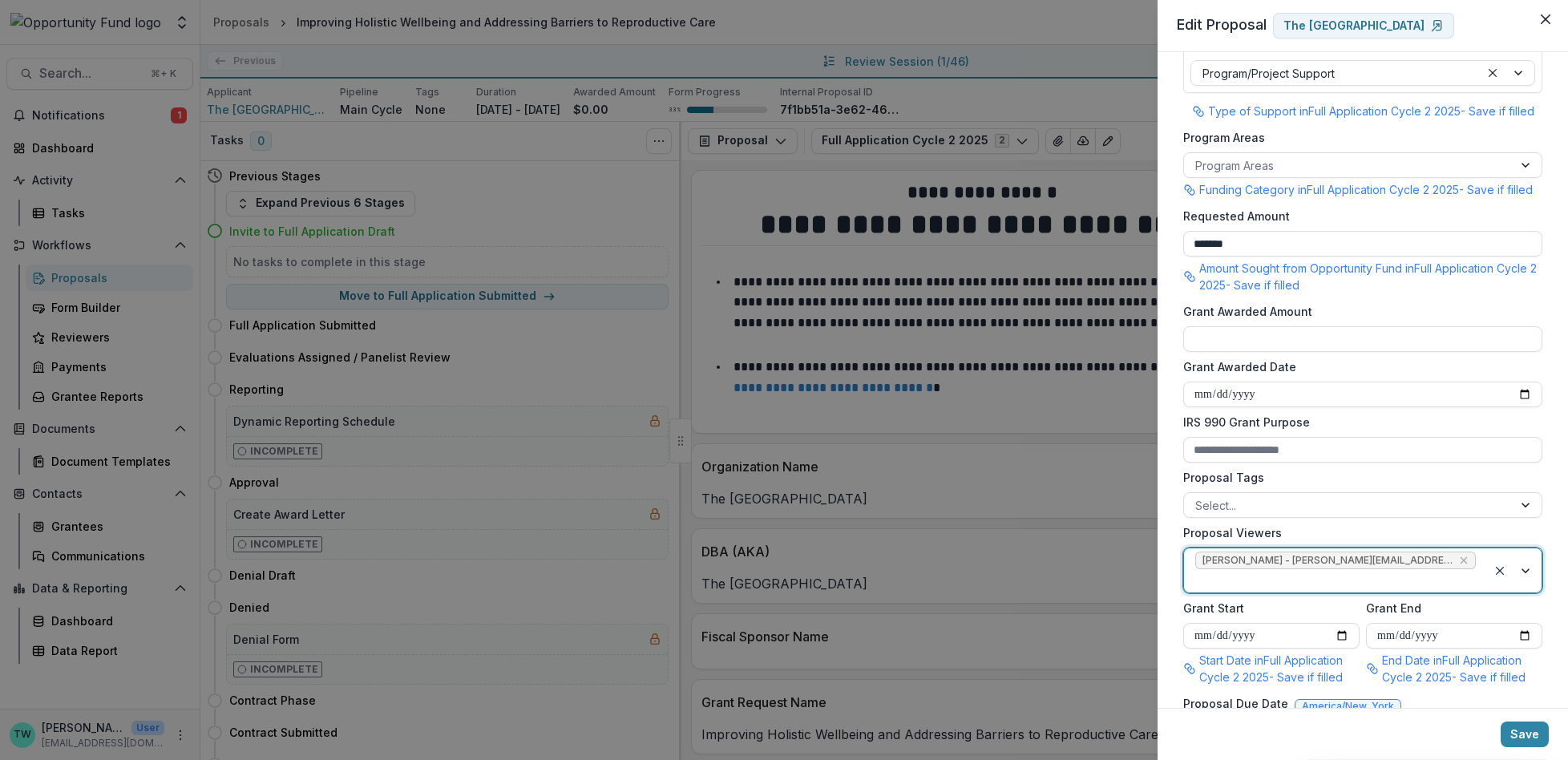
click at [1461, 577] on div at bounding box center [1336, 580] width 281 height 20
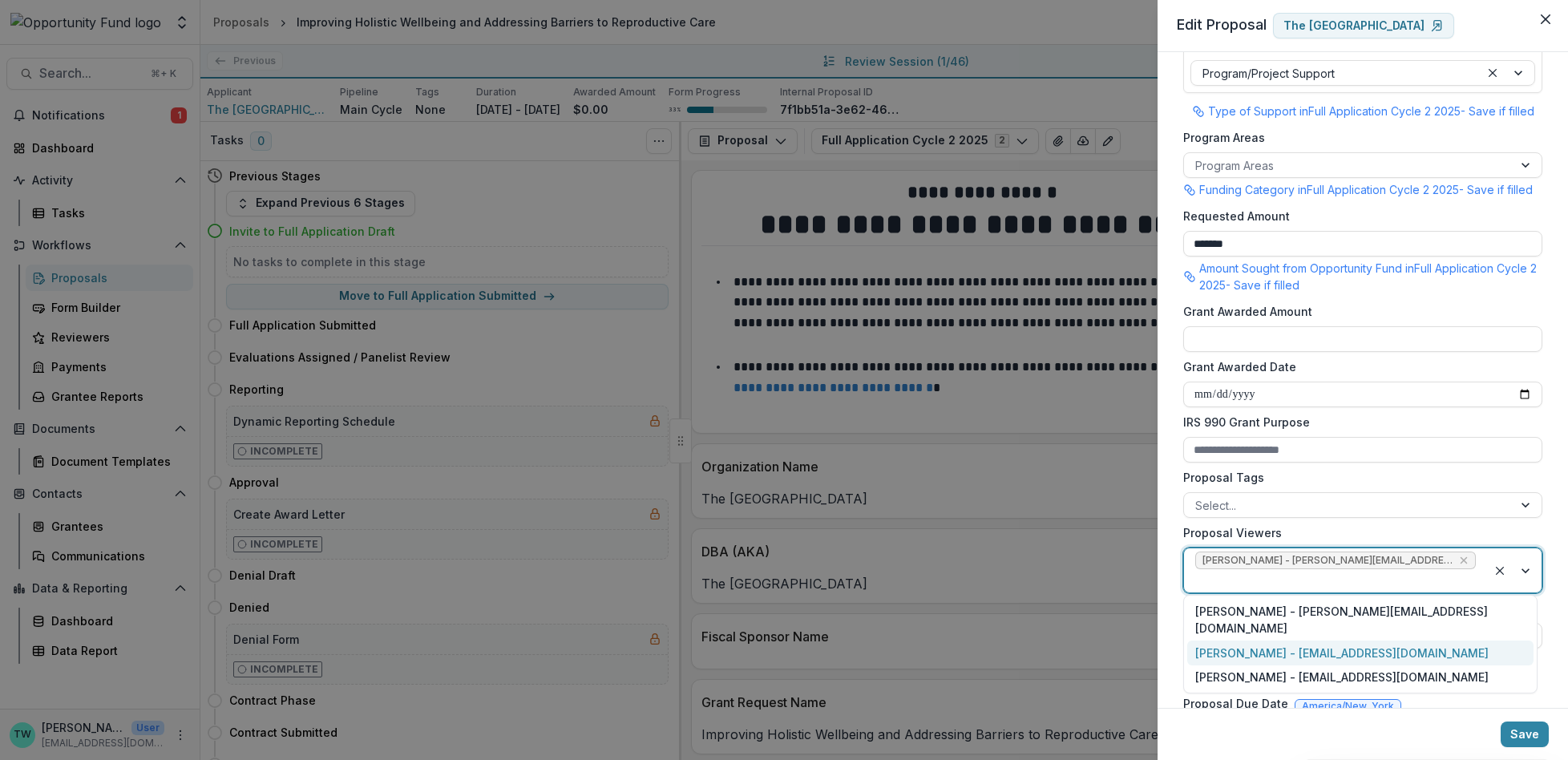
click at [1418, 641] on div "[PERSON_NAME] - [EMAIL_ADDRESS][DOMAIN_NAME]" at bounding box center [1360, 653] width 346 height 24
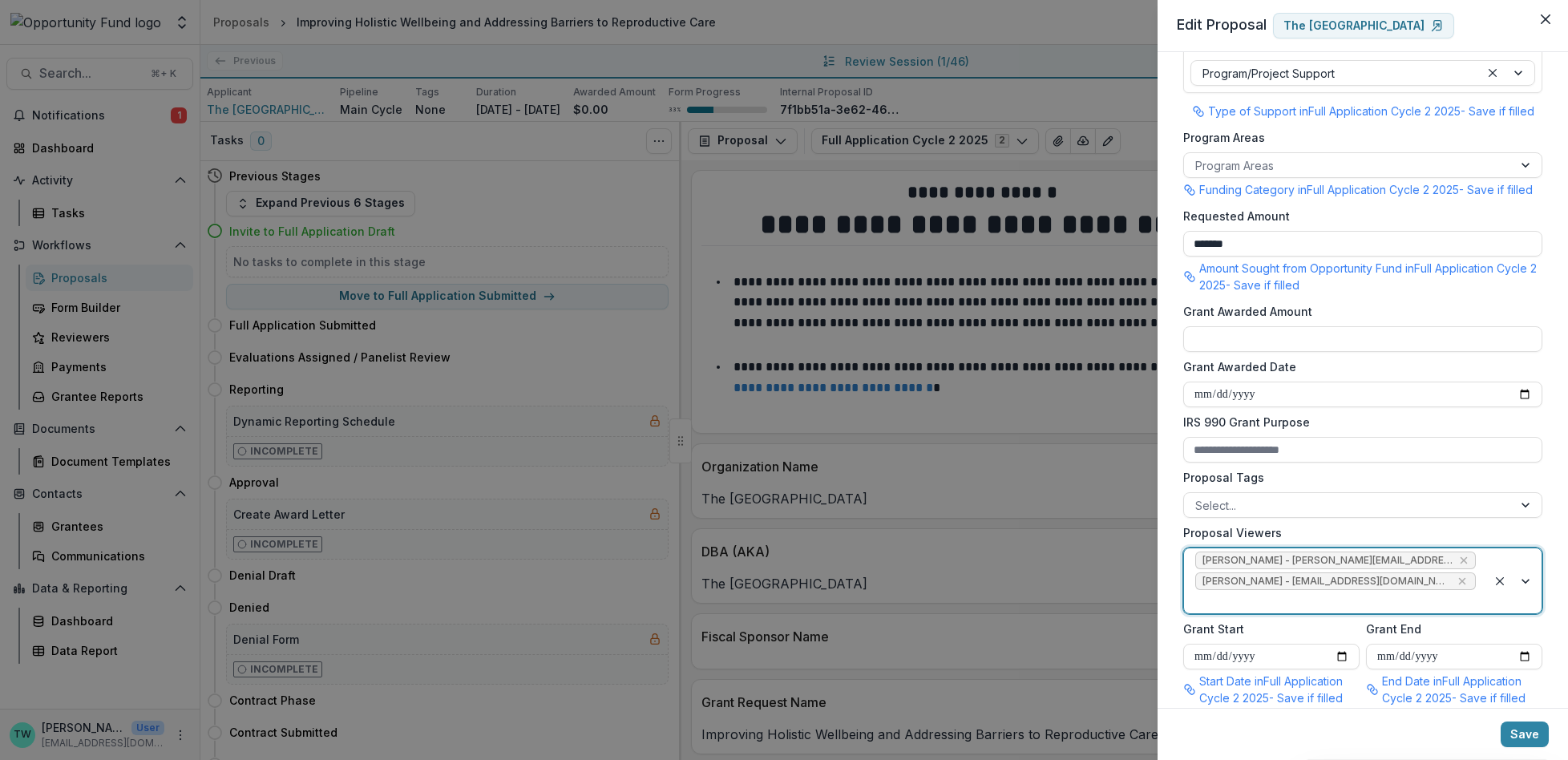
click at [1381, 611] on div at bounding box center [1336, 601] width 281 height 20
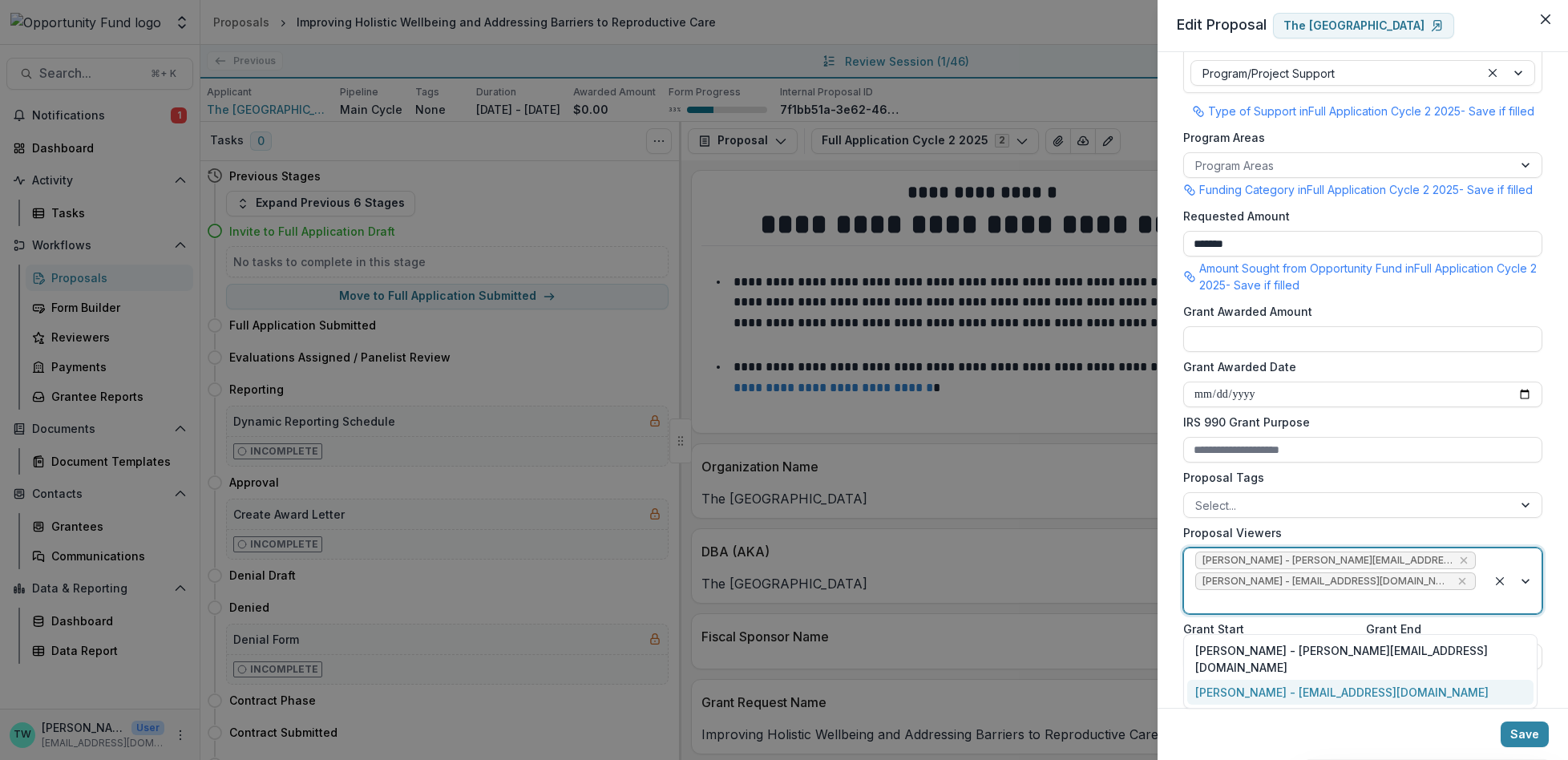
click at [1356, 680] on div "[PERSON_NAME] - [EMAIL_ADDRESS][DOMAIN_NAME]" at bounding box center [1360, 692] width 346 height 24
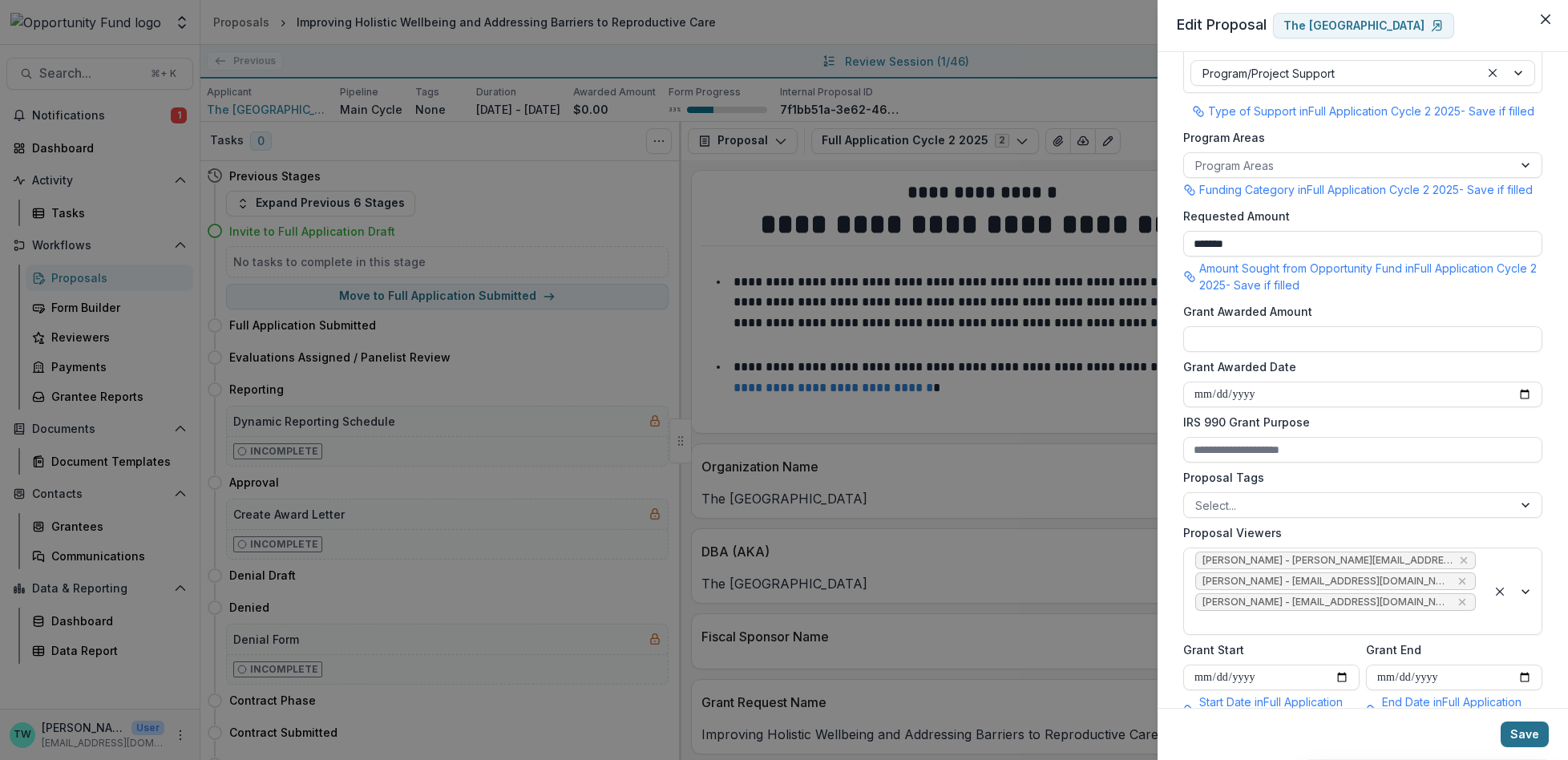
click at [1524, 736] on button "Save" at bounding box center [1524, 733] width 48 height 25
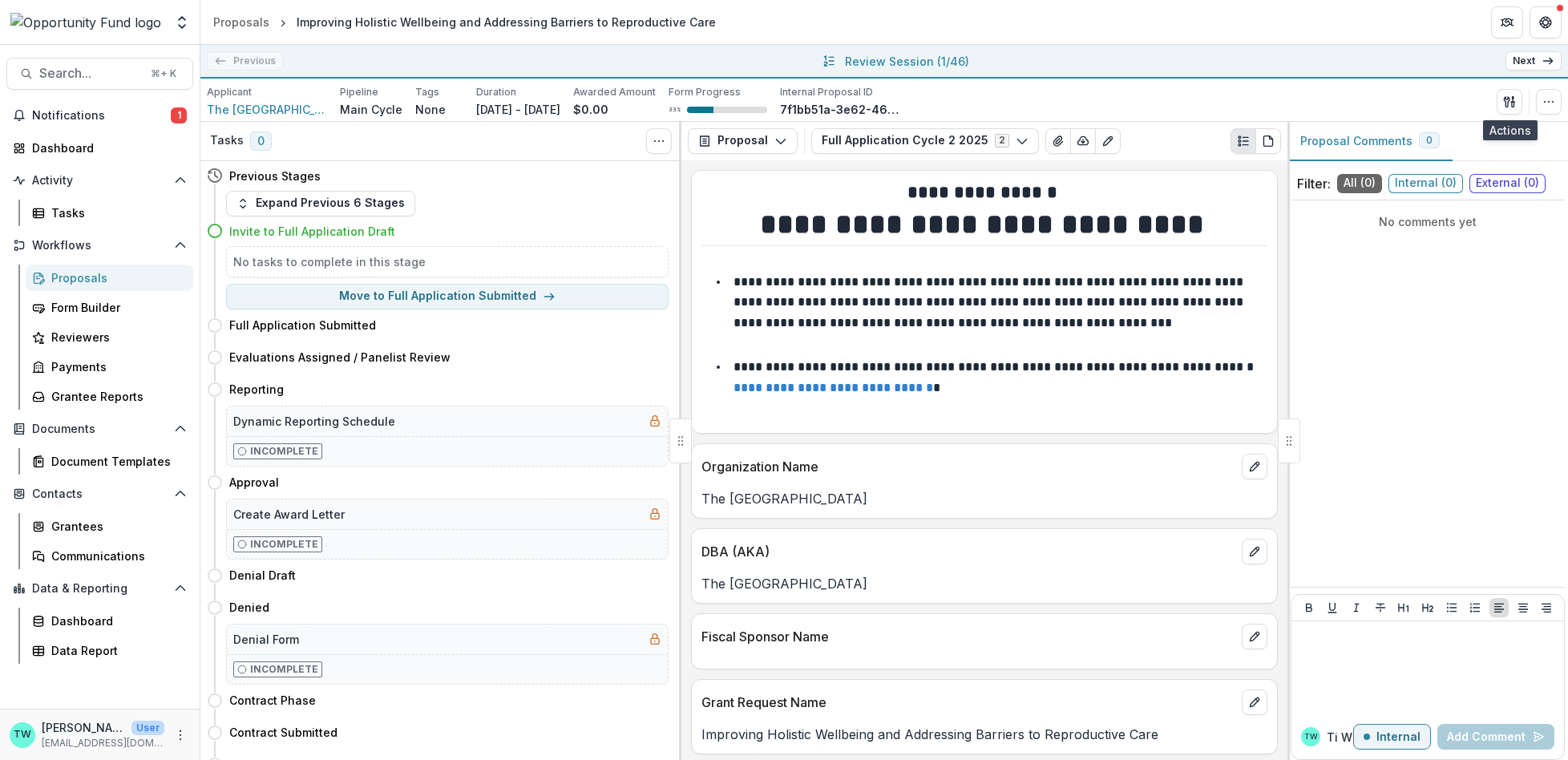
click at [1536, 64] on link "Next" at bounding box center [1533, 61] width 56 height 19
click at [1537, 104] on button "button" at bounding box center [1548, 101] width 25 height 25
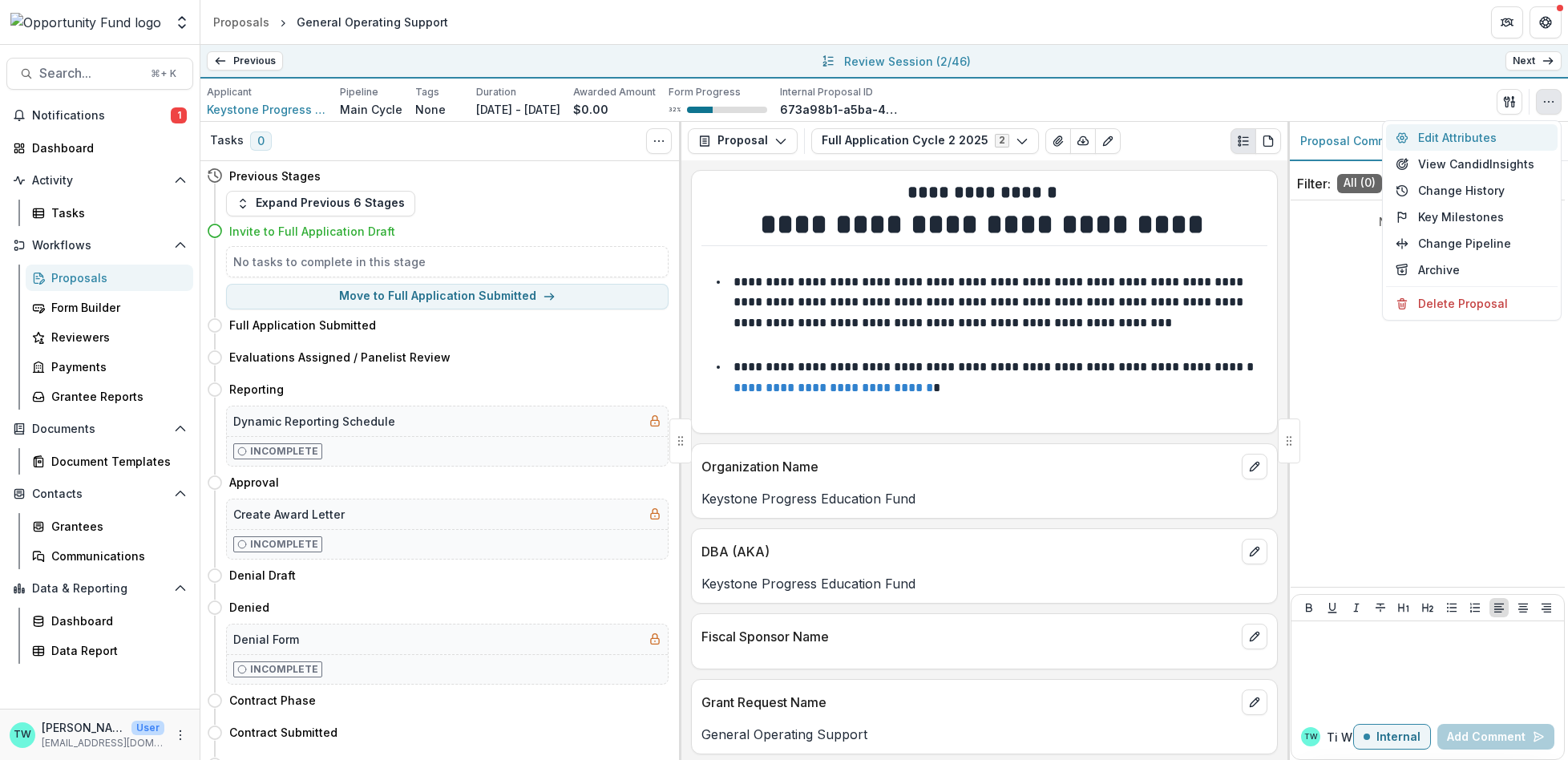
click at [1443, 138] on button "Edit Attributes" at bounding box center [1472, 137] width 172 height 26
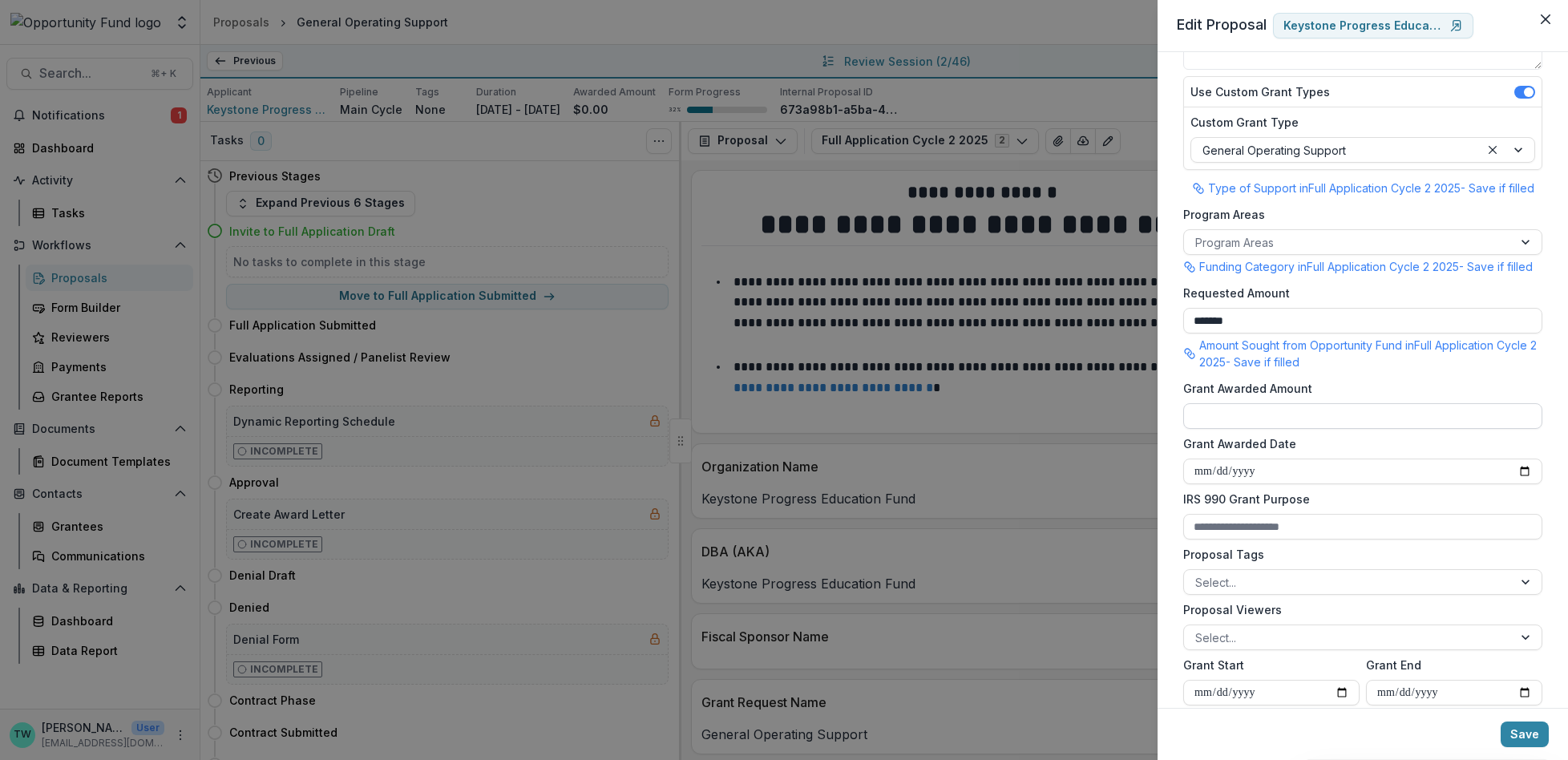
scroll to position [210, 0]
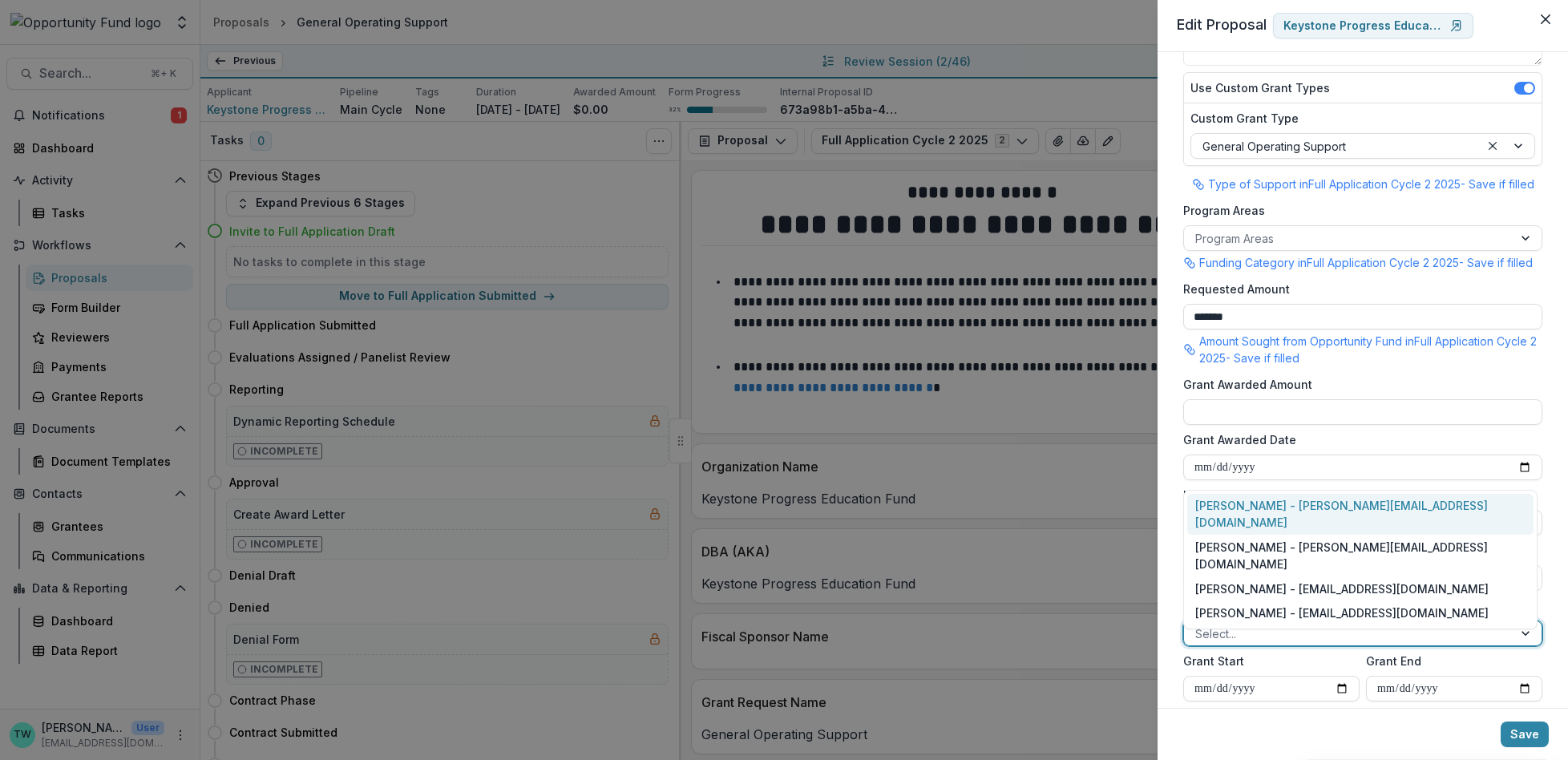
click at [1282, 643] on div at bounding box center [1348, 633] width 306 height 20
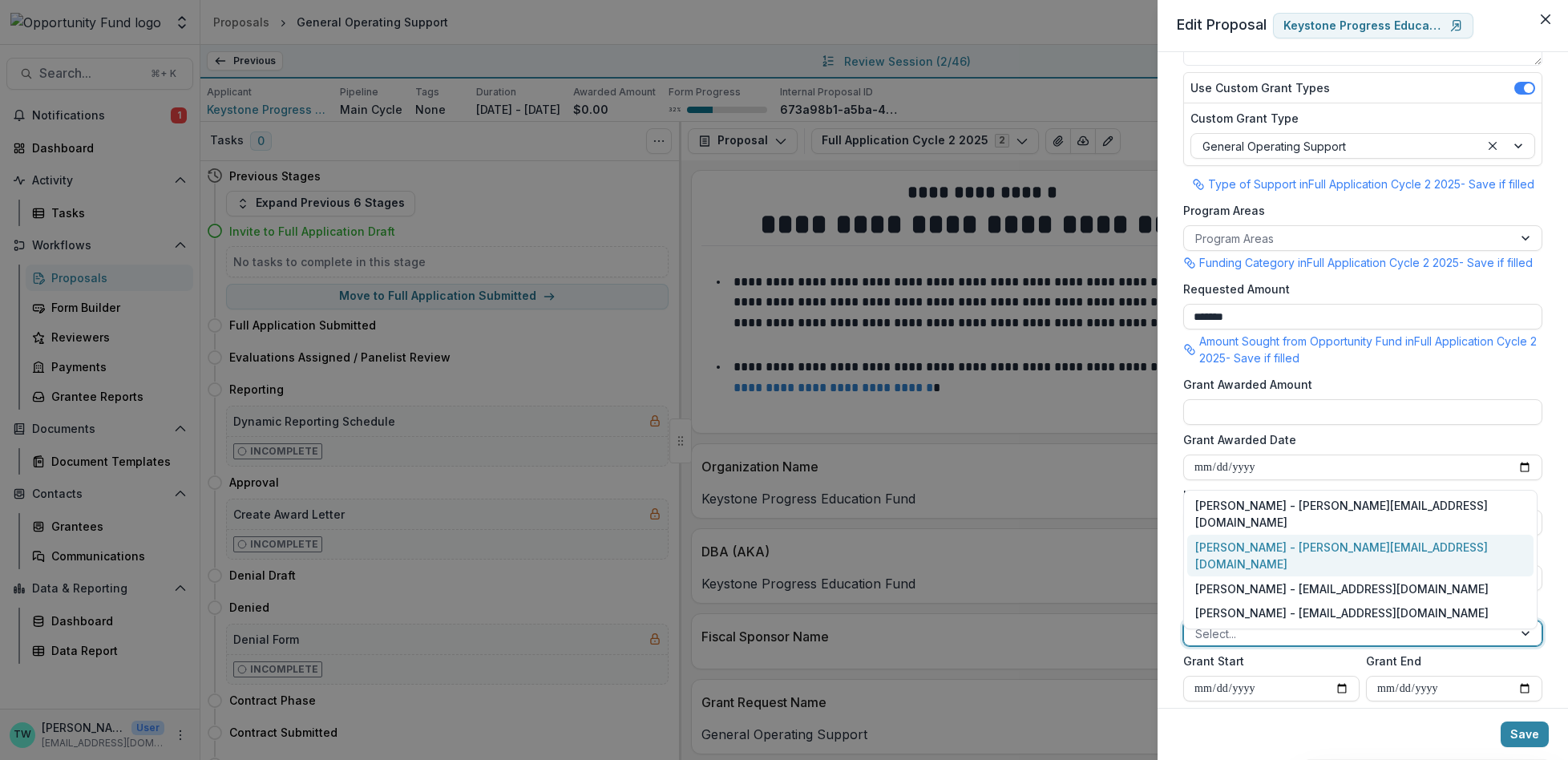
click at [1271, 569] on div "[PERSON_NAME] - [PERSON_NAME][EMAIL_ADDRESS][DOMAIN_NAME]" at bounding box center [1360, 555] width 346 height 42
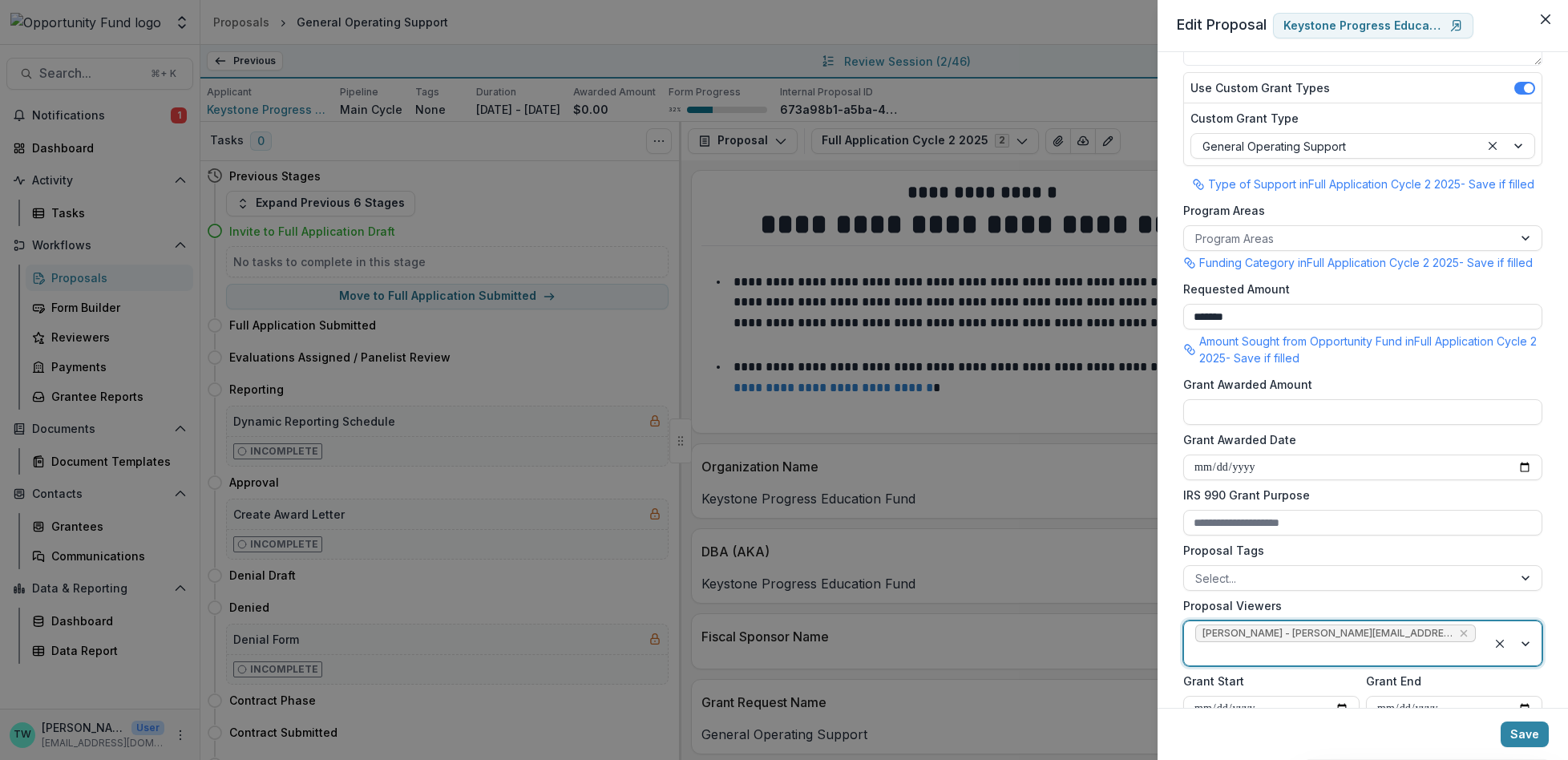
click at [1452, 648] on div at bounding box center [1336, 653] width 281 height 20
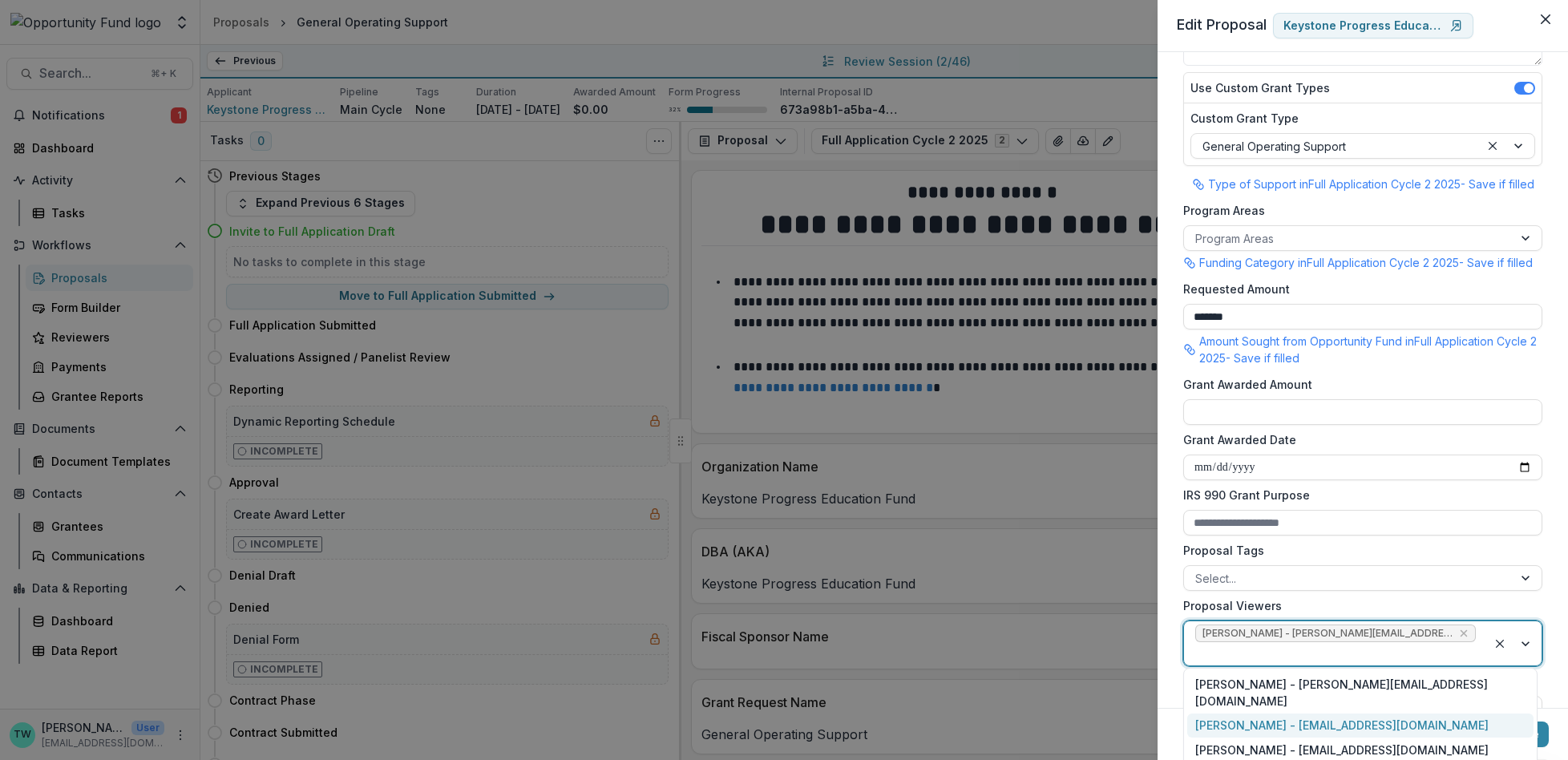
click at [1377, 713] on div "[PERSON_NAME] - [EMAIL_ADDRESS][DOMAIN_NAME]" at bounding box center [1360, 725] width 346 height 24
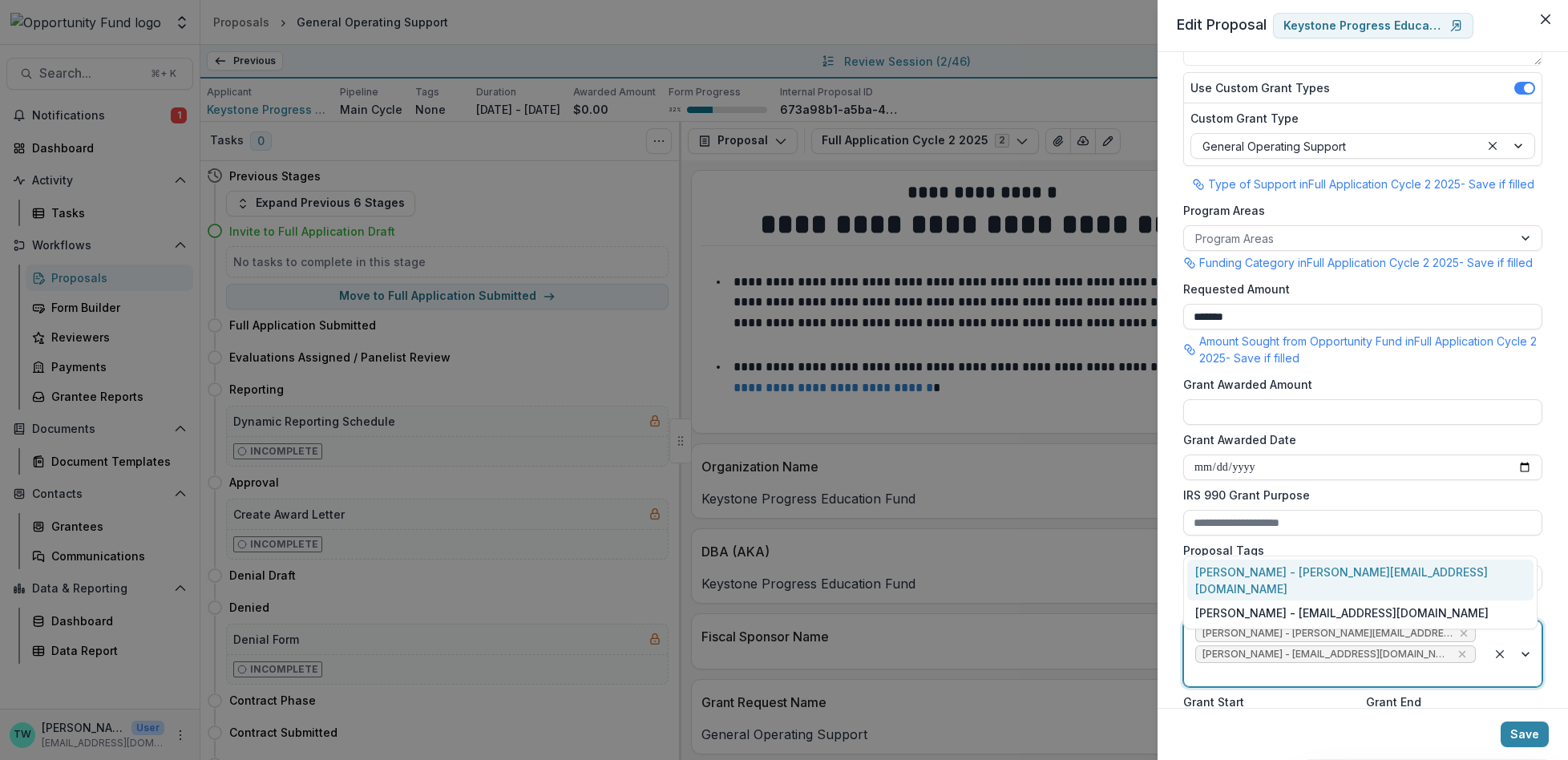
click at [1394, 684] on div at bounding box center [1336, 674] width 281 height 20
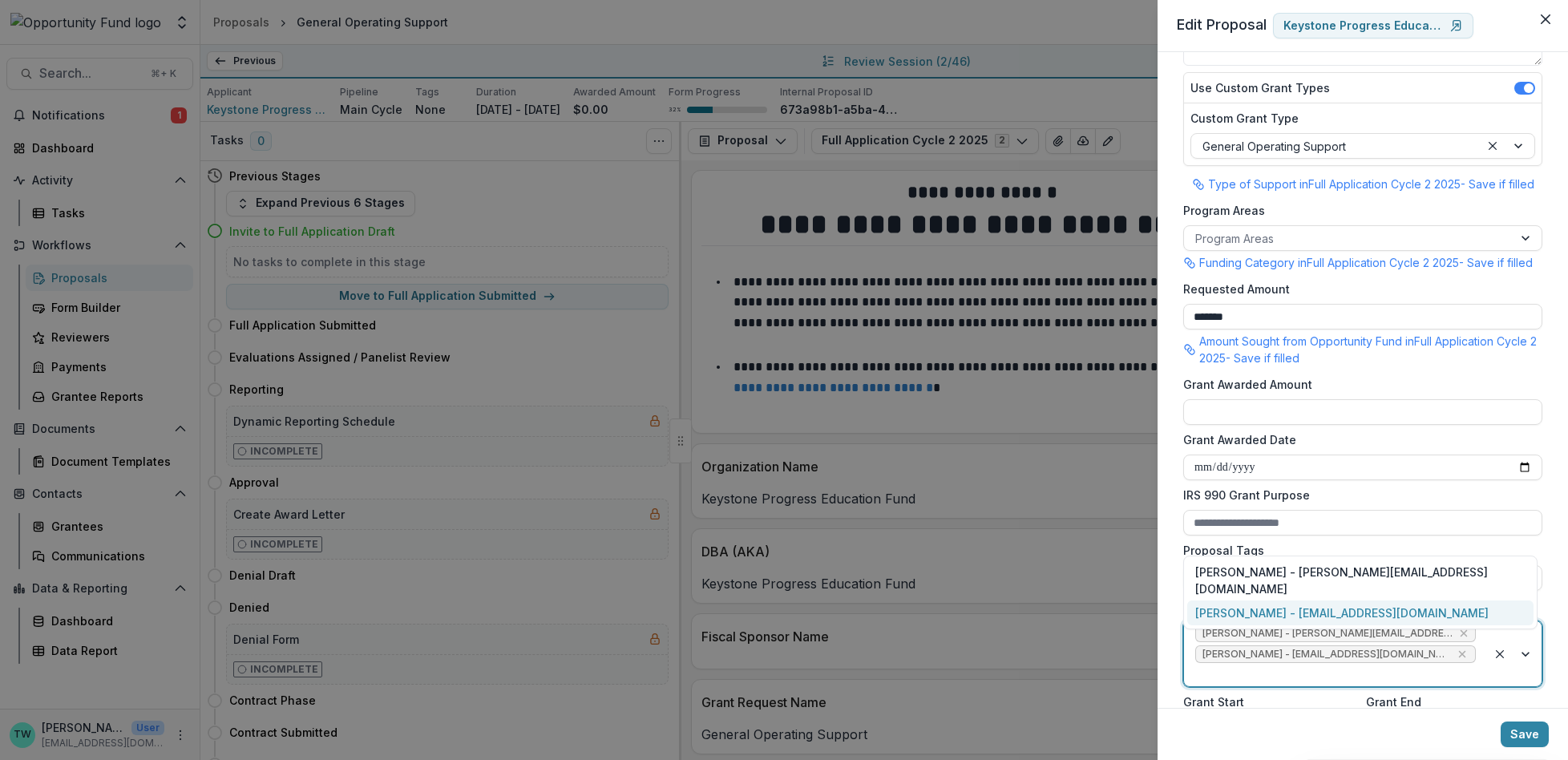
click at [1315, 618] on div "[PERSON_NAME] - [EMAIL_ADDRESS][DOMAIN_NAME]" at bounding box center [1360, 613] width 346 height 24
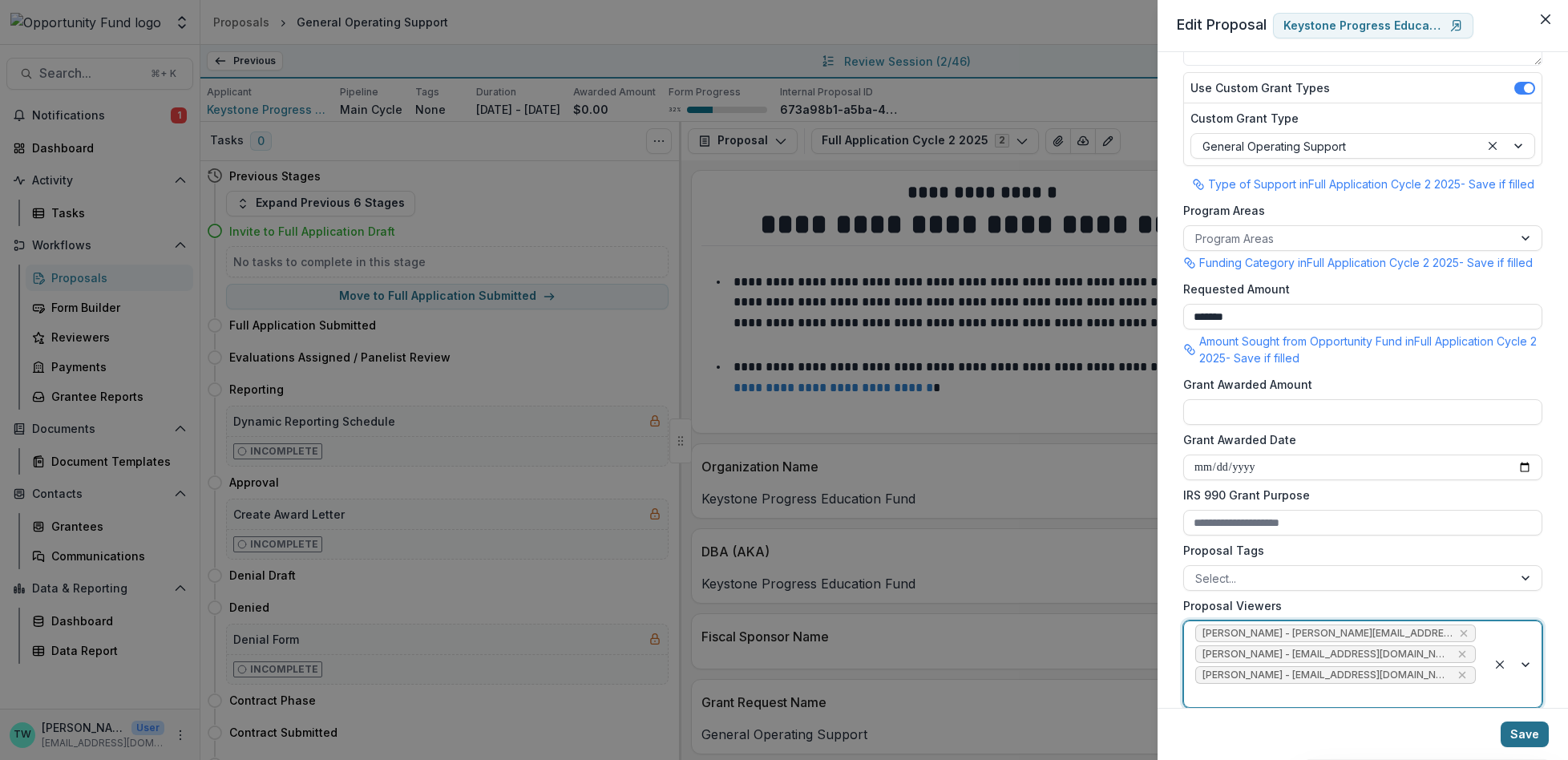
click at [1523, 730] on button "Save" at bounding box center [1524, 733] width 48 height 25
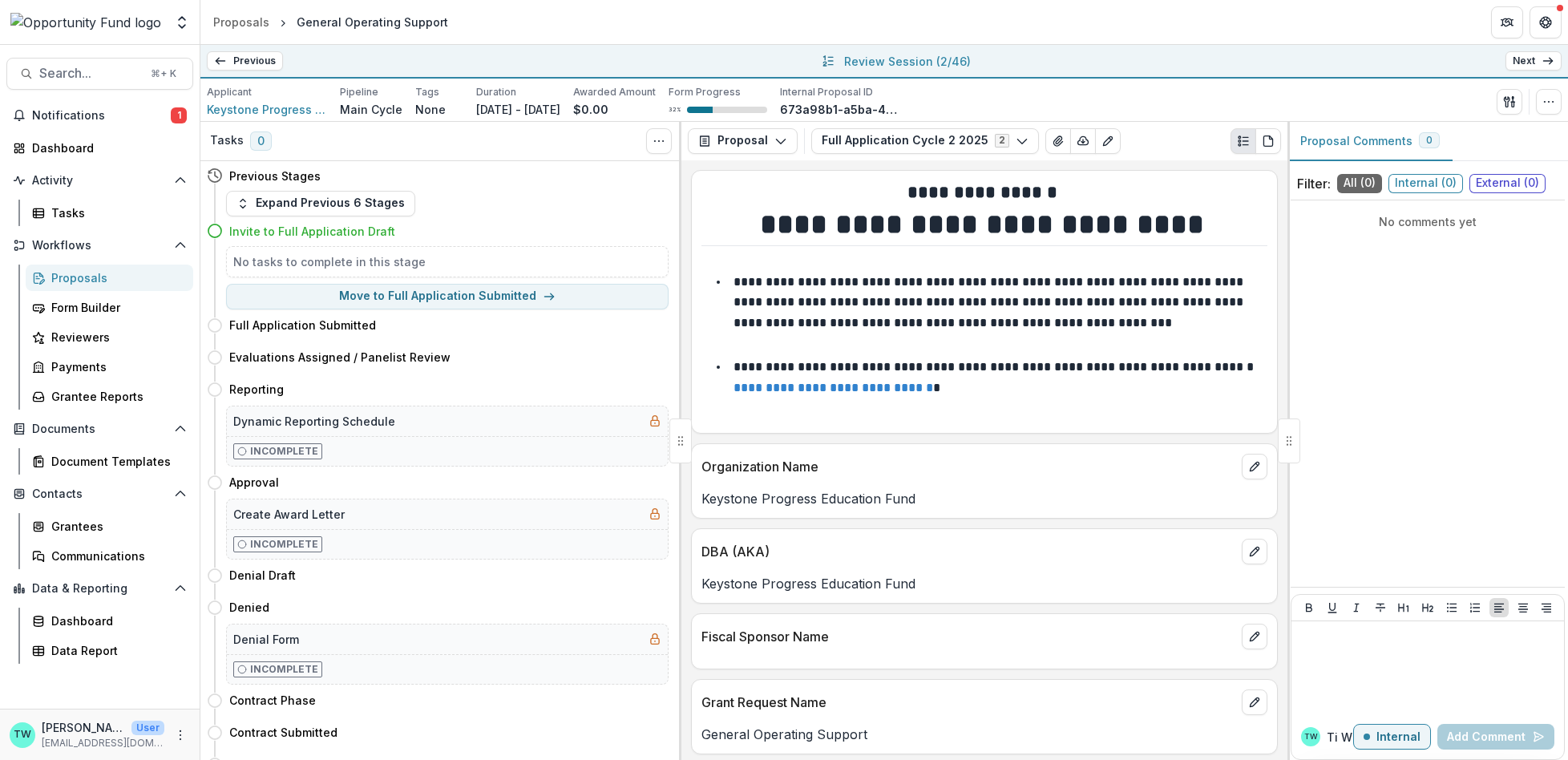
click at [1543, 60] on icon at bounding box center [1548, 61] width 13 height 13
click at [1547, 103] on icon "button" at bounding box center [1549, 101] width 13 height 13
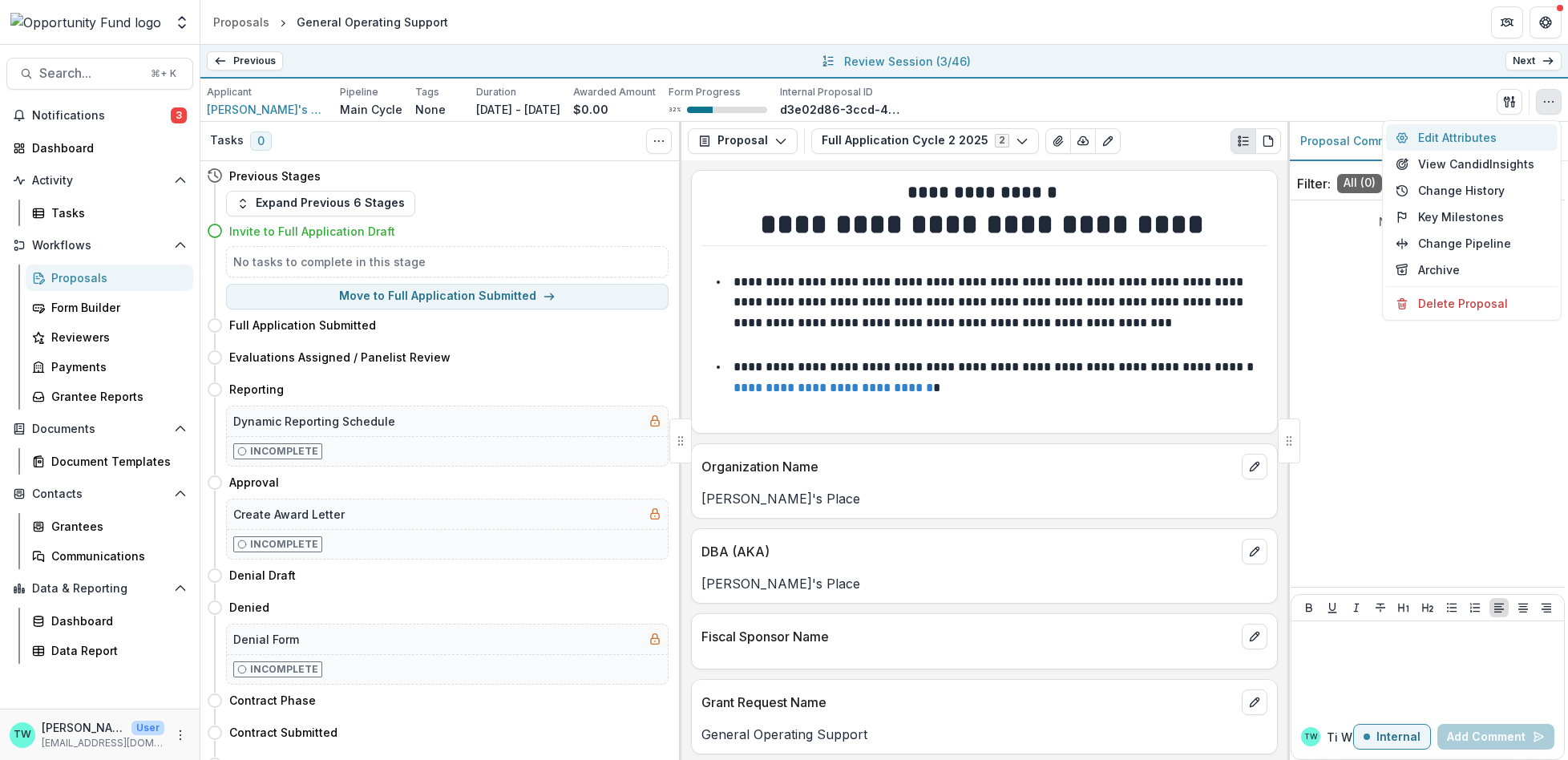
click at [1477, 139] on button "Edit Attributes" at bounding box center [1472, 137] width 172 height 26
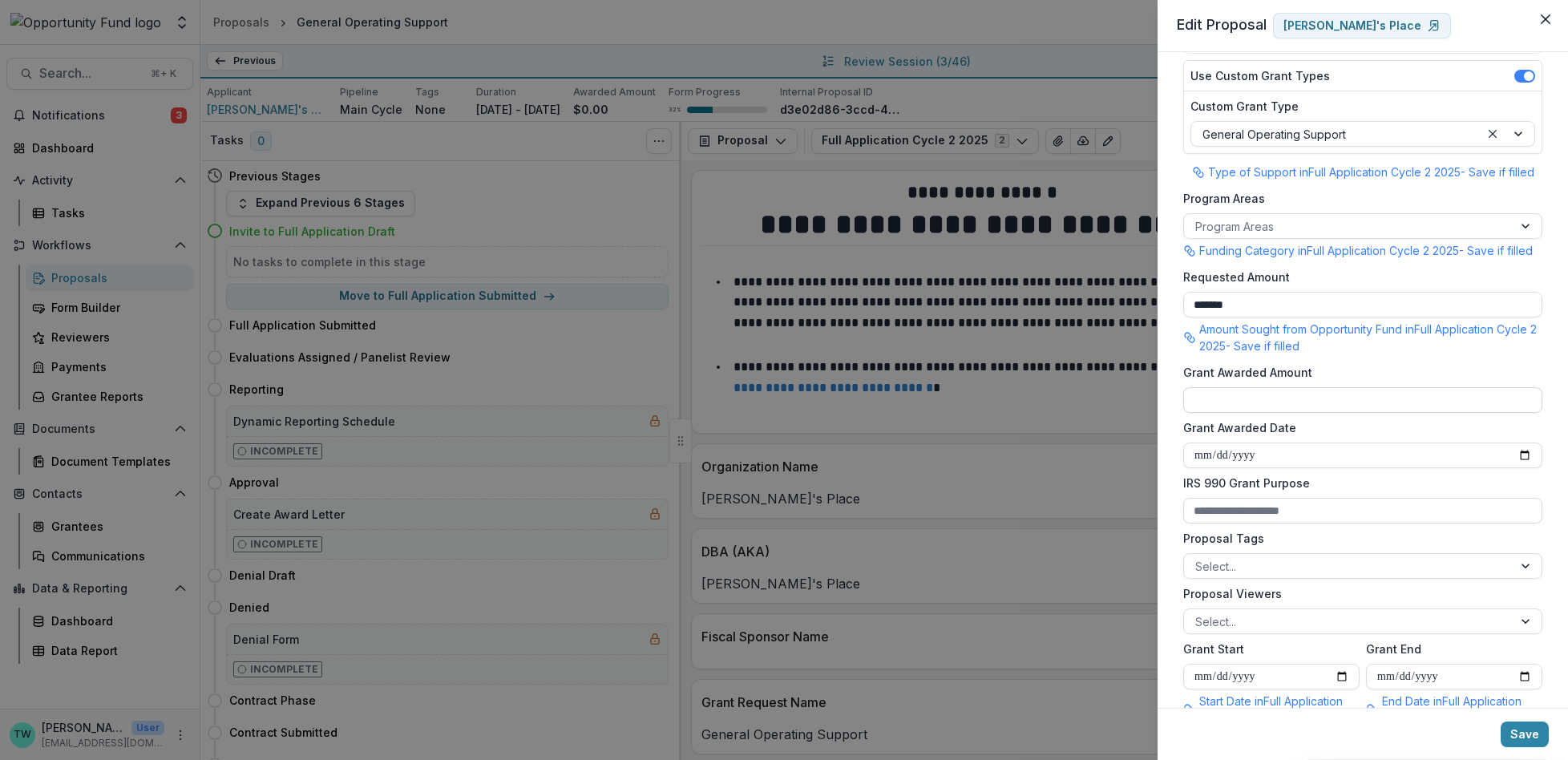
scroll to position [309, 0]
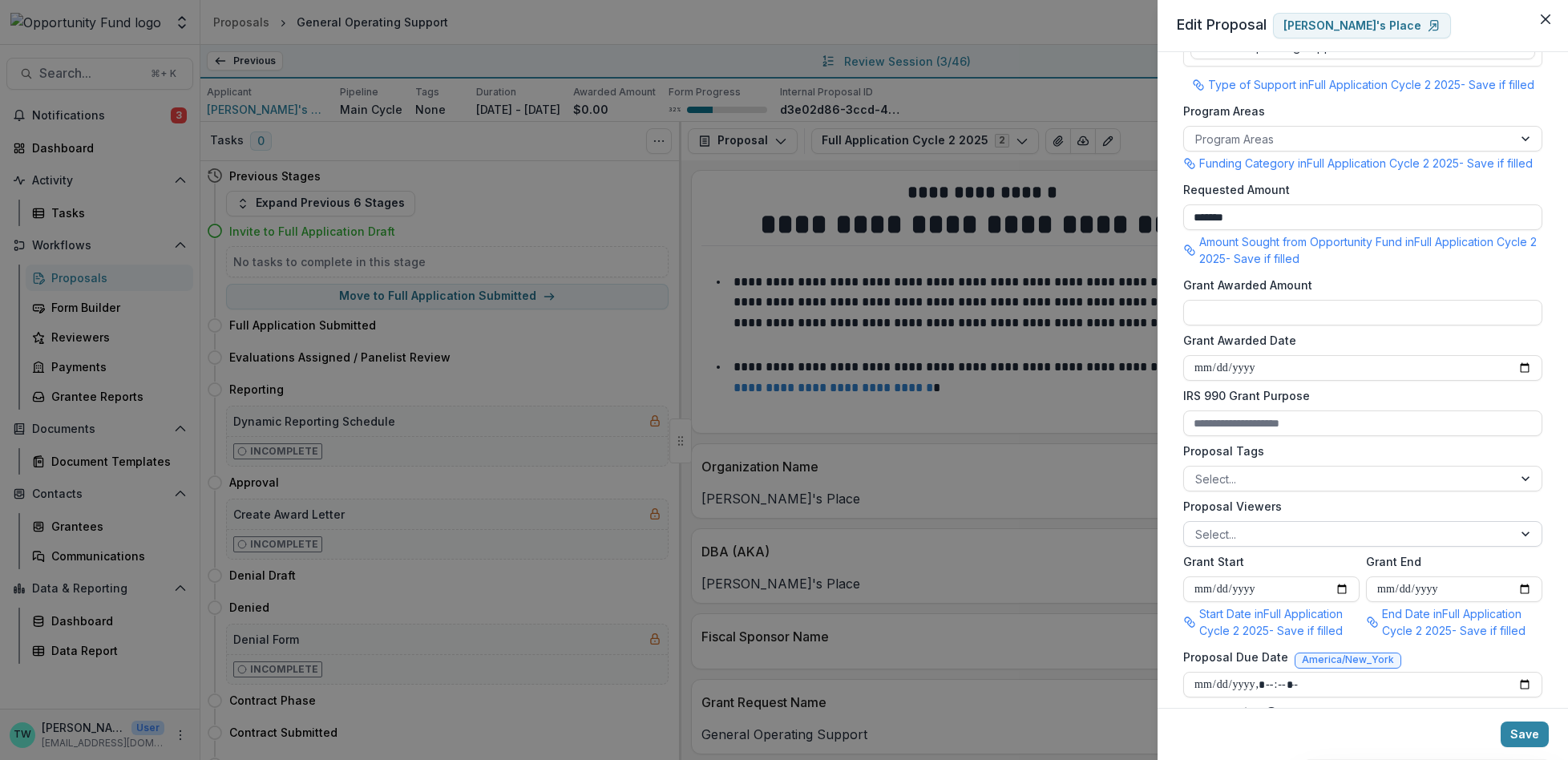
click at [1269, 544] on div at bounding box center [1348, 533] width 306 height 20
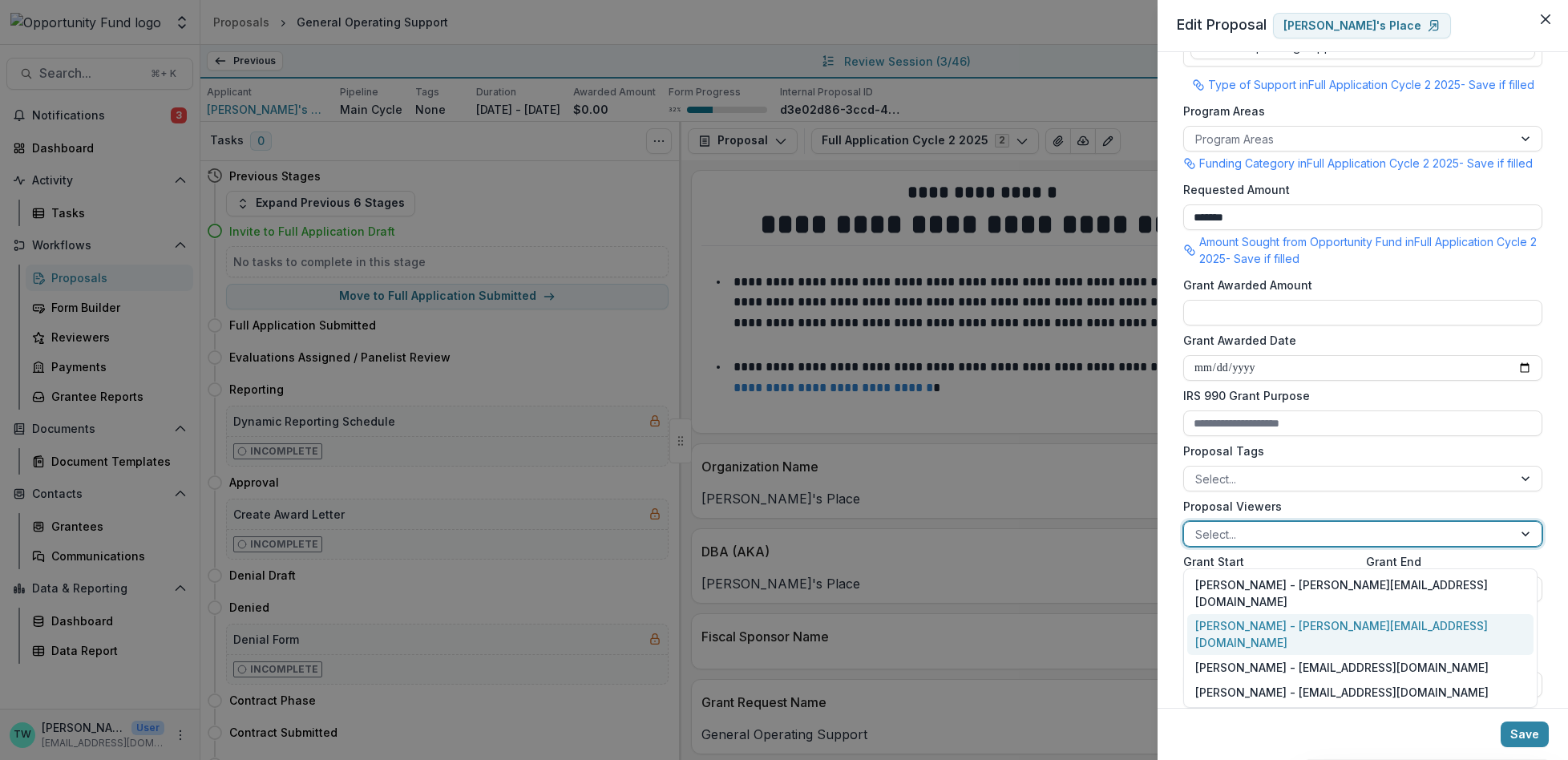
click at [1271, 614] on div "[PERSON_NAME] - [PERSON_NAME][EMAIL_ADDRESS][DOMAIN_NAME]" at bounding box center [1360, 634] width 346 height 42
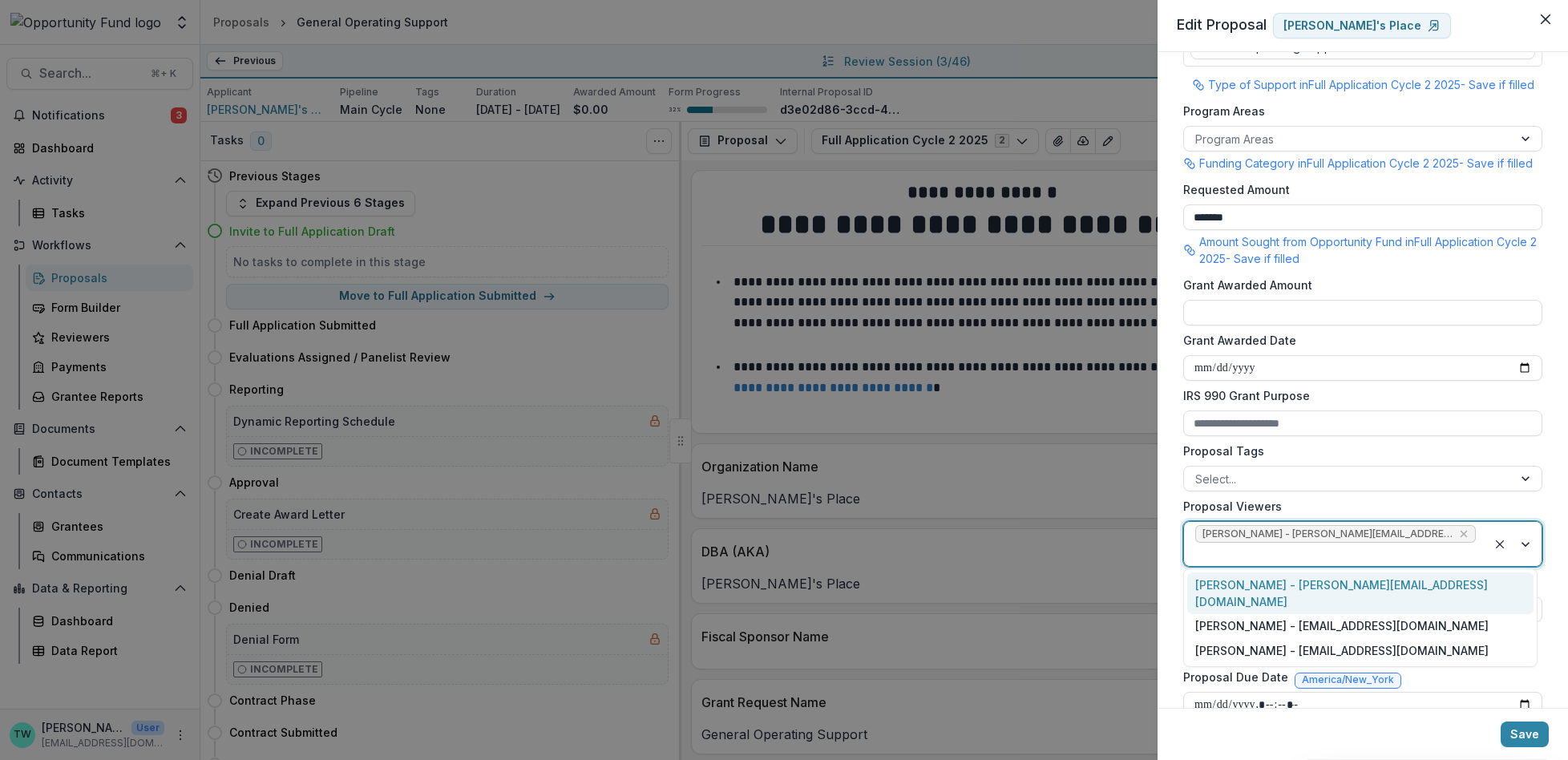
click at [1454, 555] on div at bounding box center [1336, 553] width 281 height 20
click at [1428, 594] on div "[PERSON_NAME] - [PERSON_NAME][EMAIL_ADDRESS][DOMAIN_NAME]" at bounding box center [1360, 593] width 346 height 42
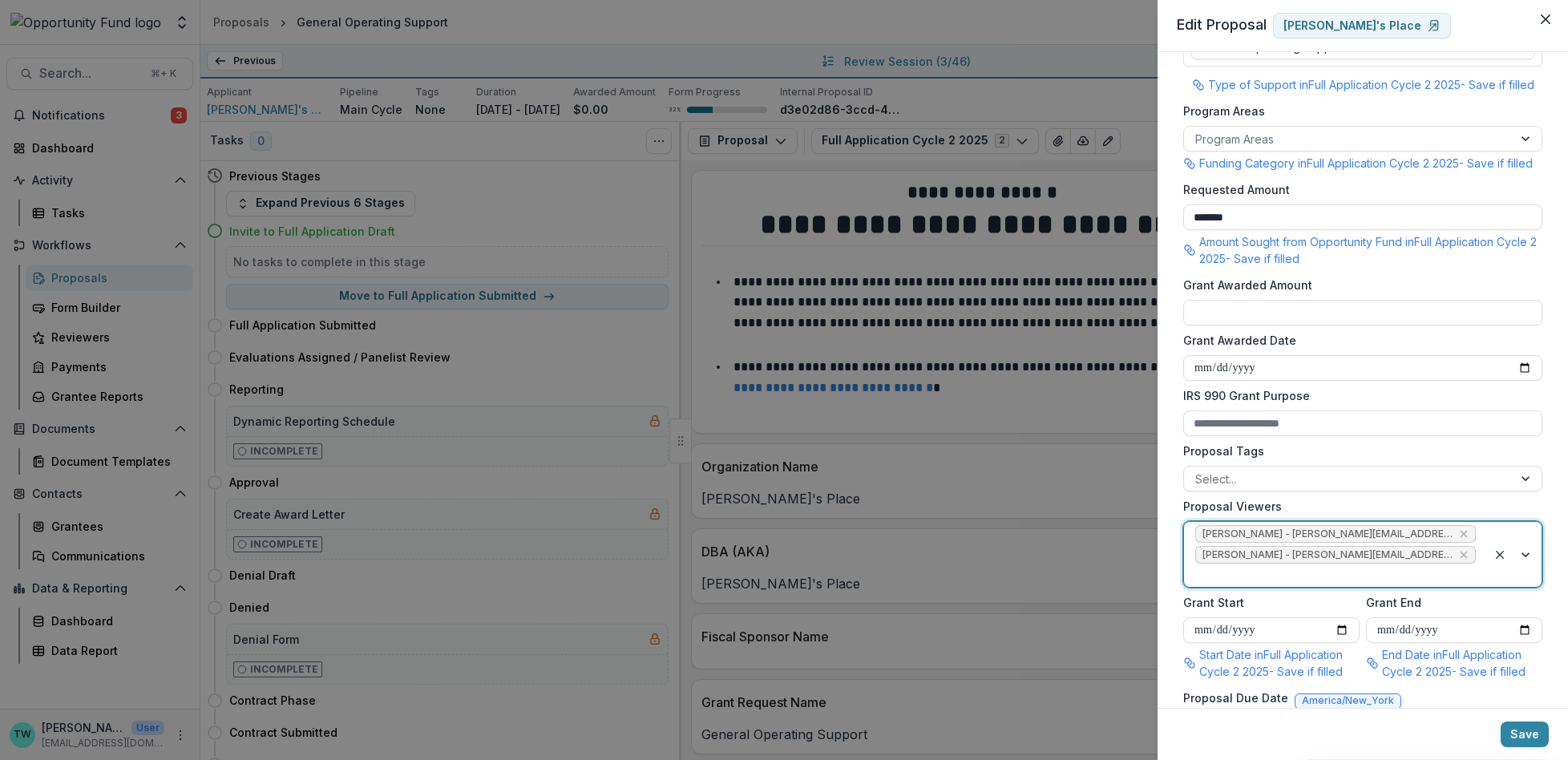
click at [1459, 569] on div at bounding box center [1336, 574] width 281 height 20
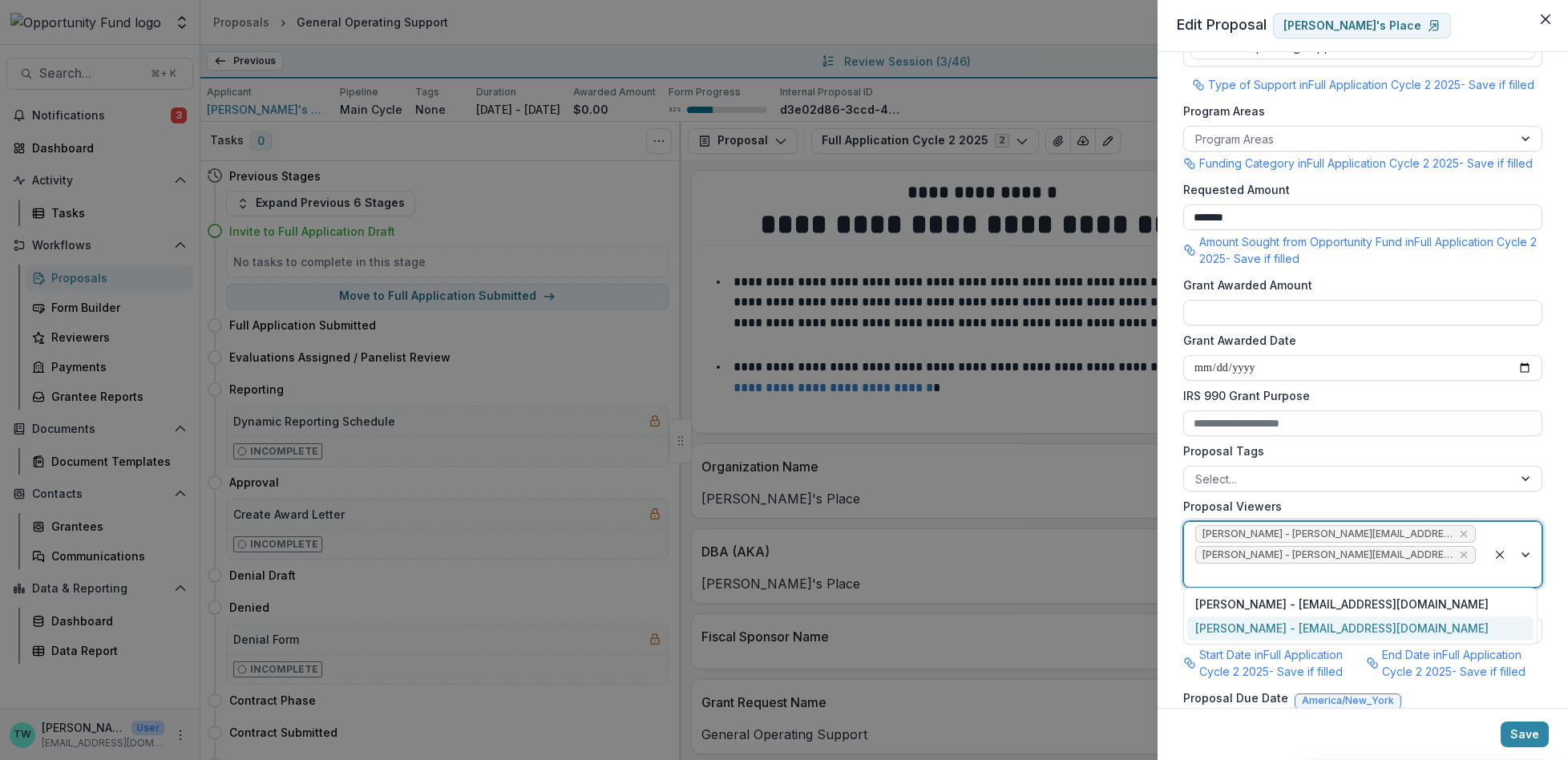
click at [1441, 622] on div "[PERSON_NAME] - [EMAIL_ADDRESS][DOMAIN_NAME]" at bounding box center [1360, 628] width 346 height 24
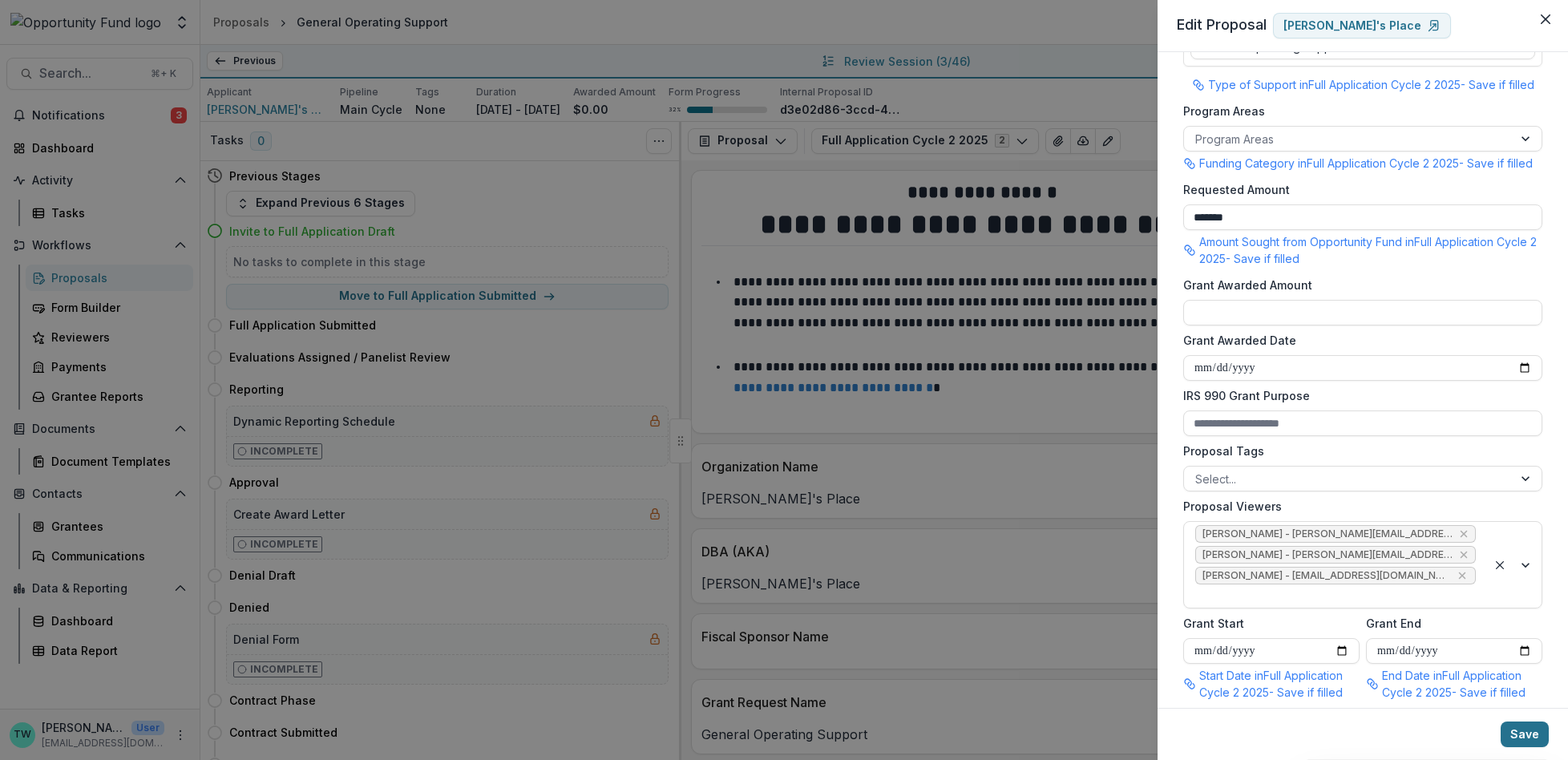
click at [1521, 737] on button "Save" at bounding box center [1524, 733] width 48 height 25
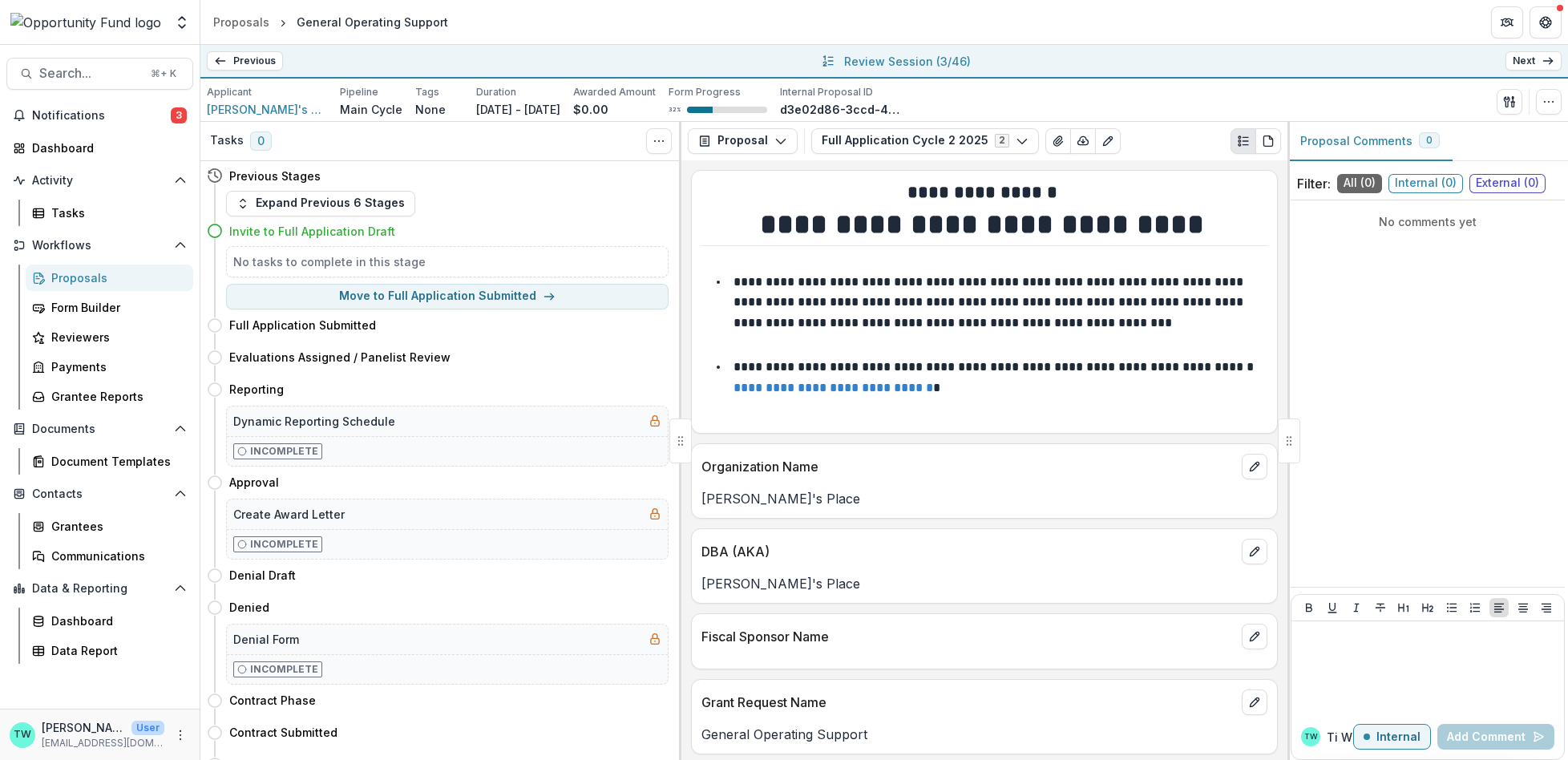
click at [1537, 64] on link "Next" at bounding box center [1533, 61] width 56 height 19
click at [1545, 99] on icon "button" at bounding box center [1549, 101] width 13 height 13
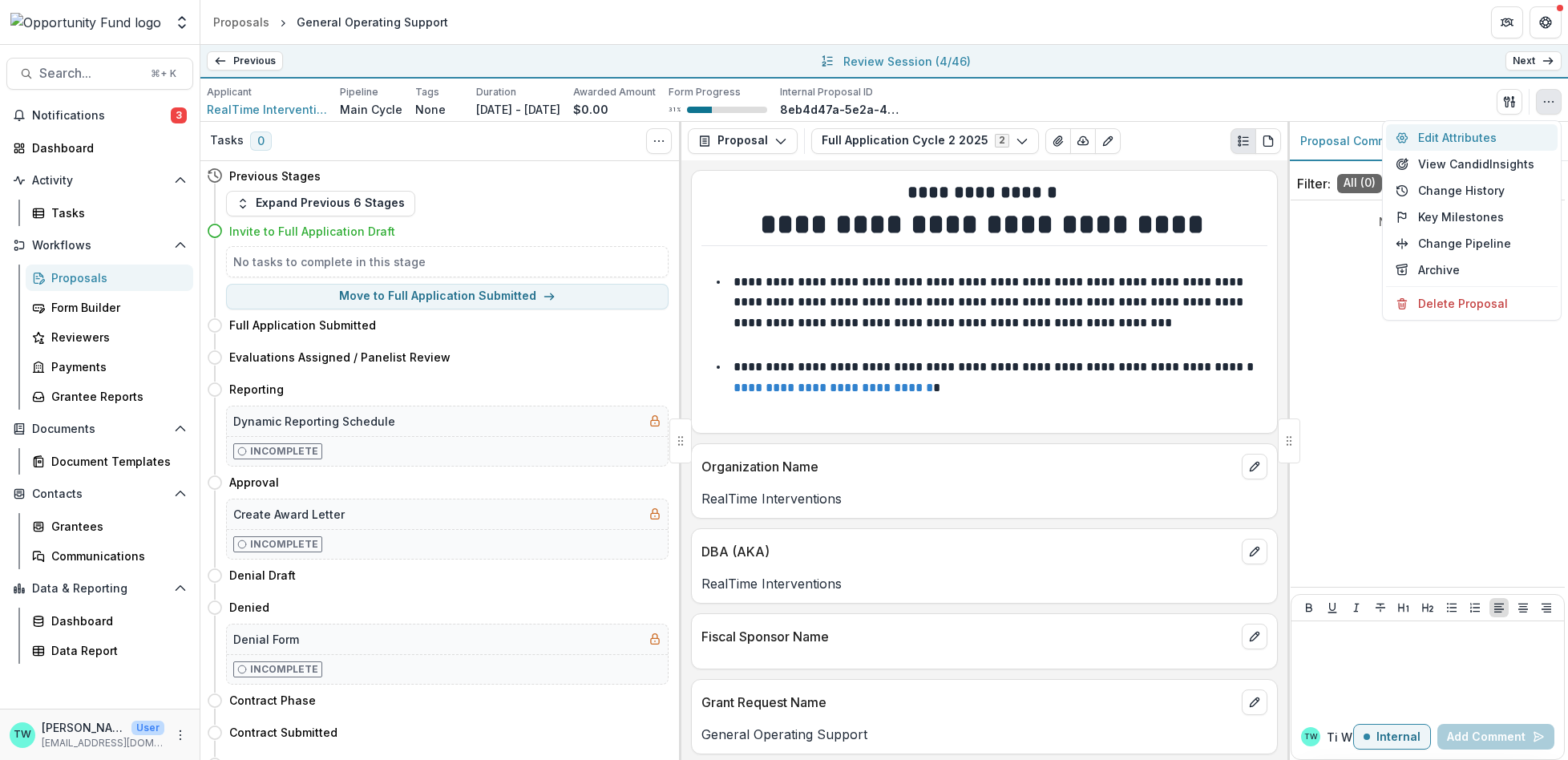
click at [1463, 143] on button "Edit Attributes" at bounding box center [1472, 137] width 172 height 26
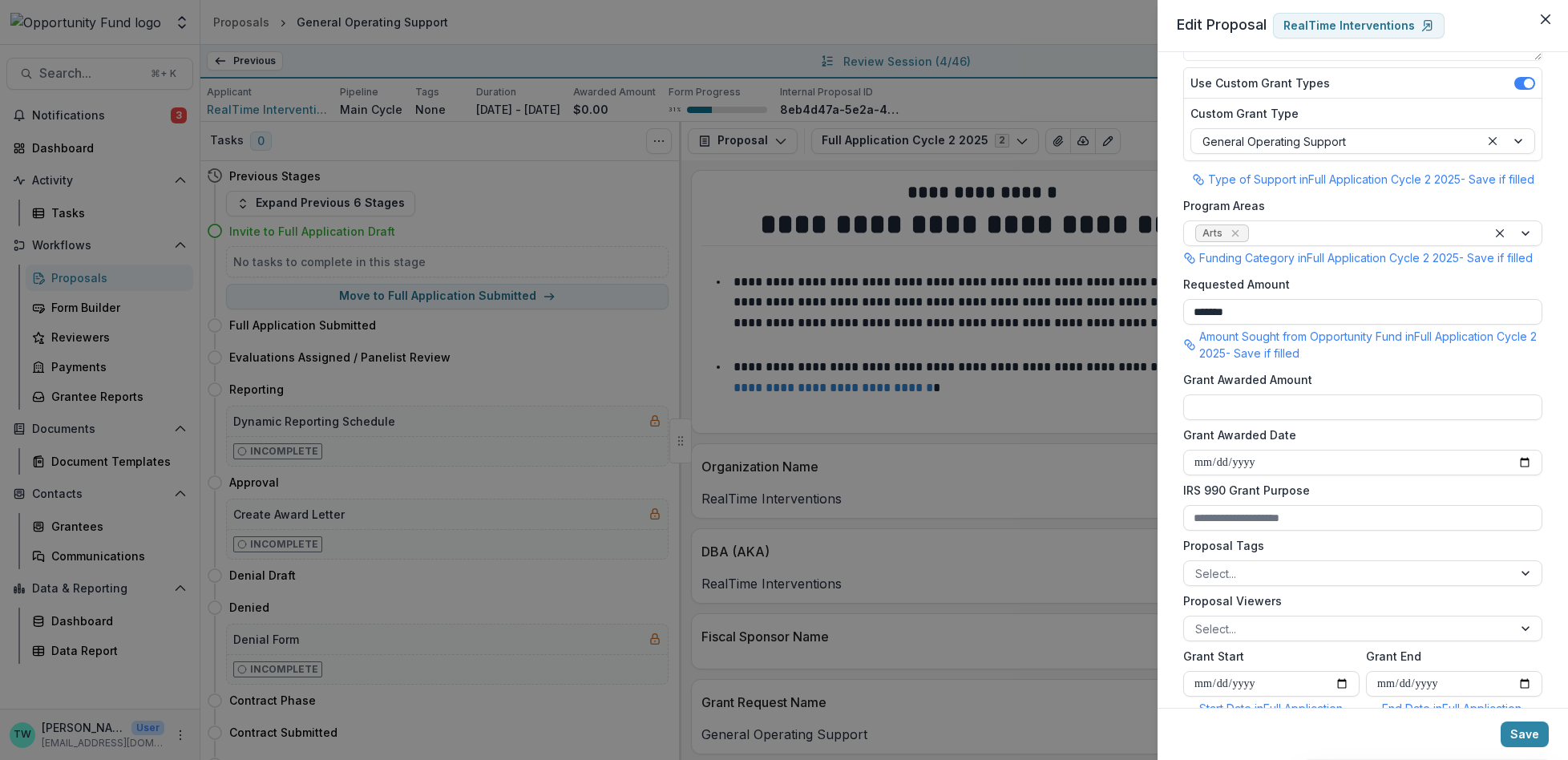
scroll to position [221, 0]
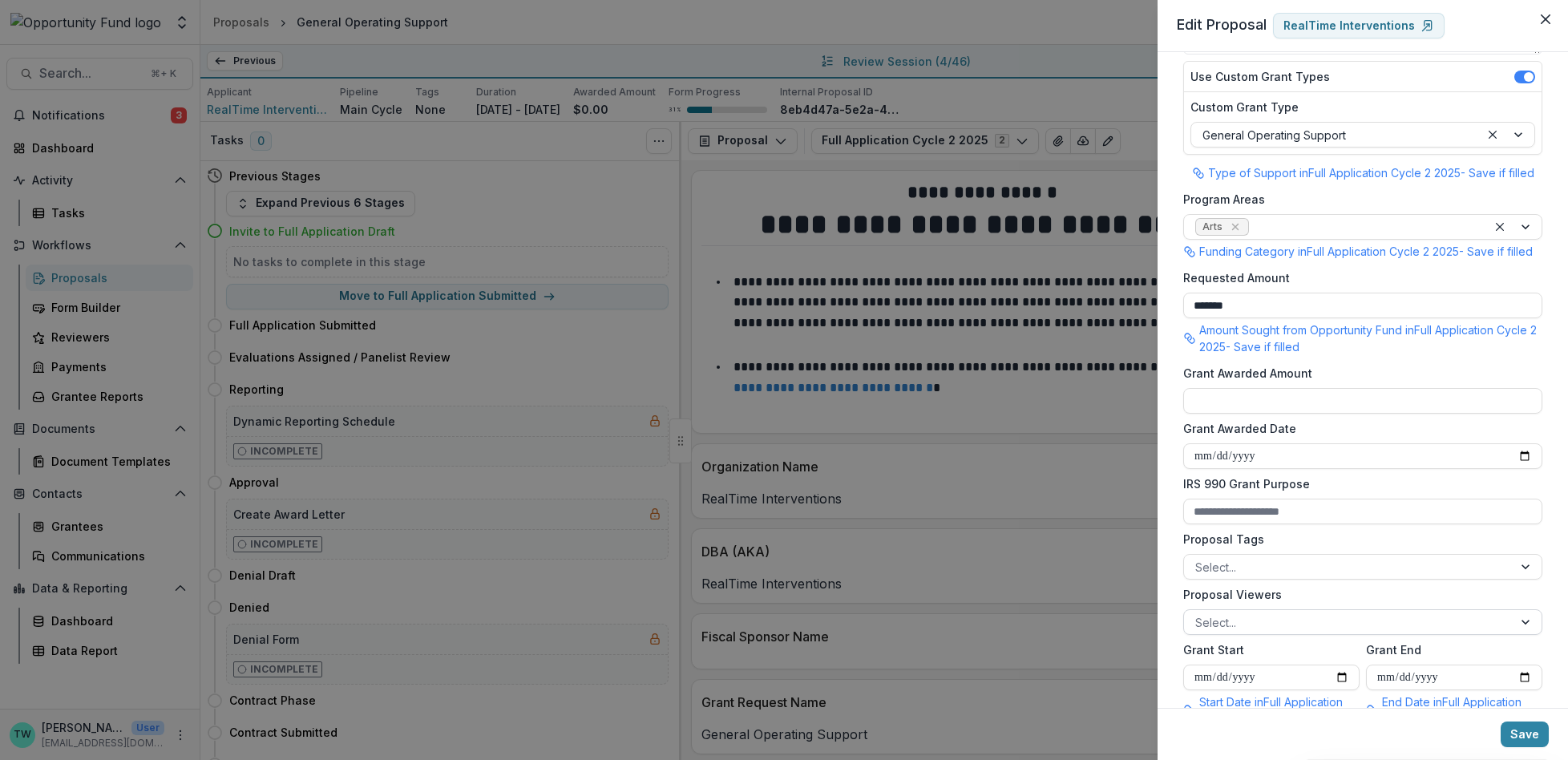
click at [1331, 632] on div at bounding box center [1348, 621] width 306 height 20
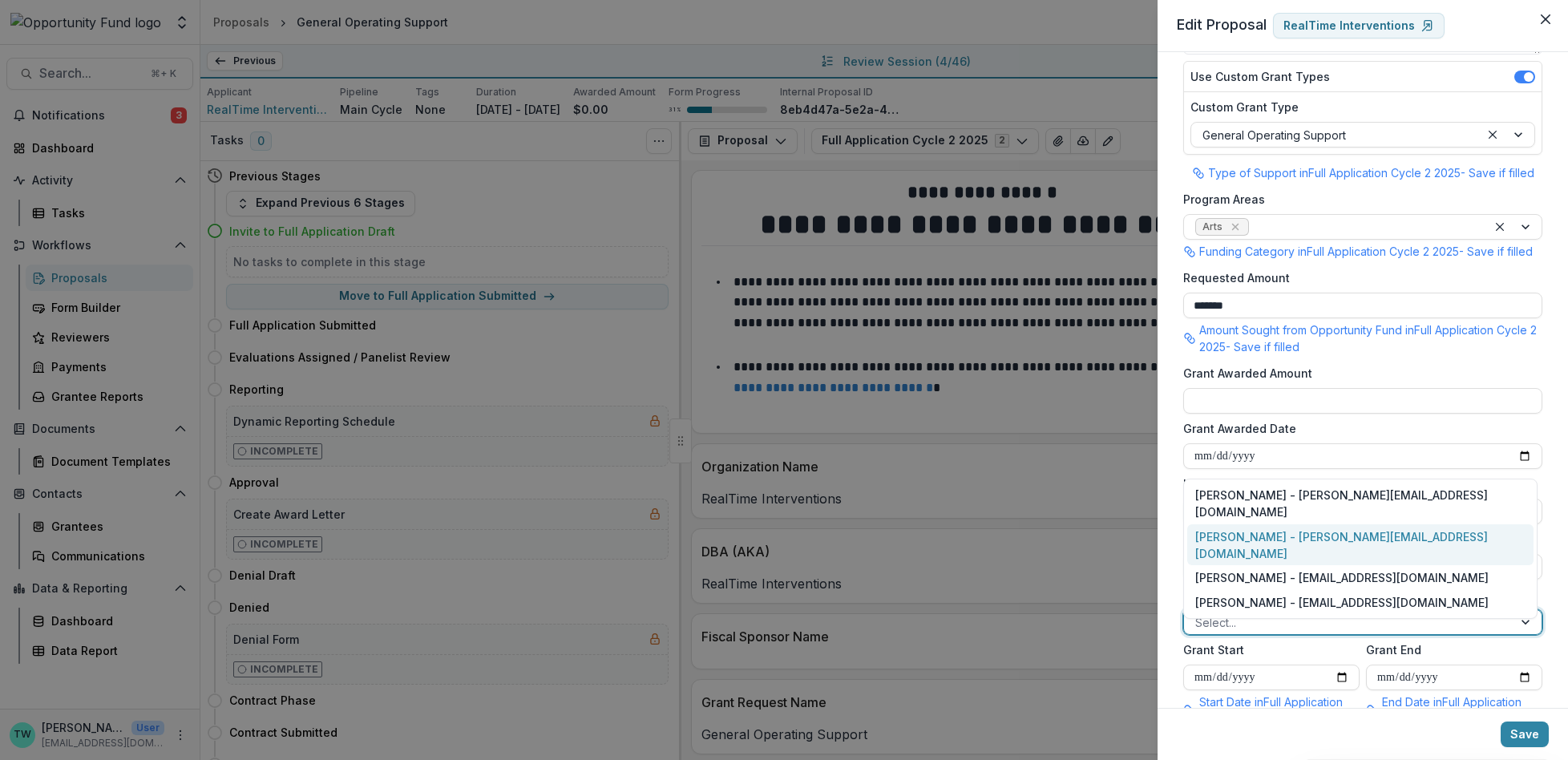
click at [1328, 553] on div "[PERSON_NAME] - [PERSON_NAME][EMAIL_ADDRESS][DOMAIN_NAME]" at bounding box center [1360, 545] width 346 height 42
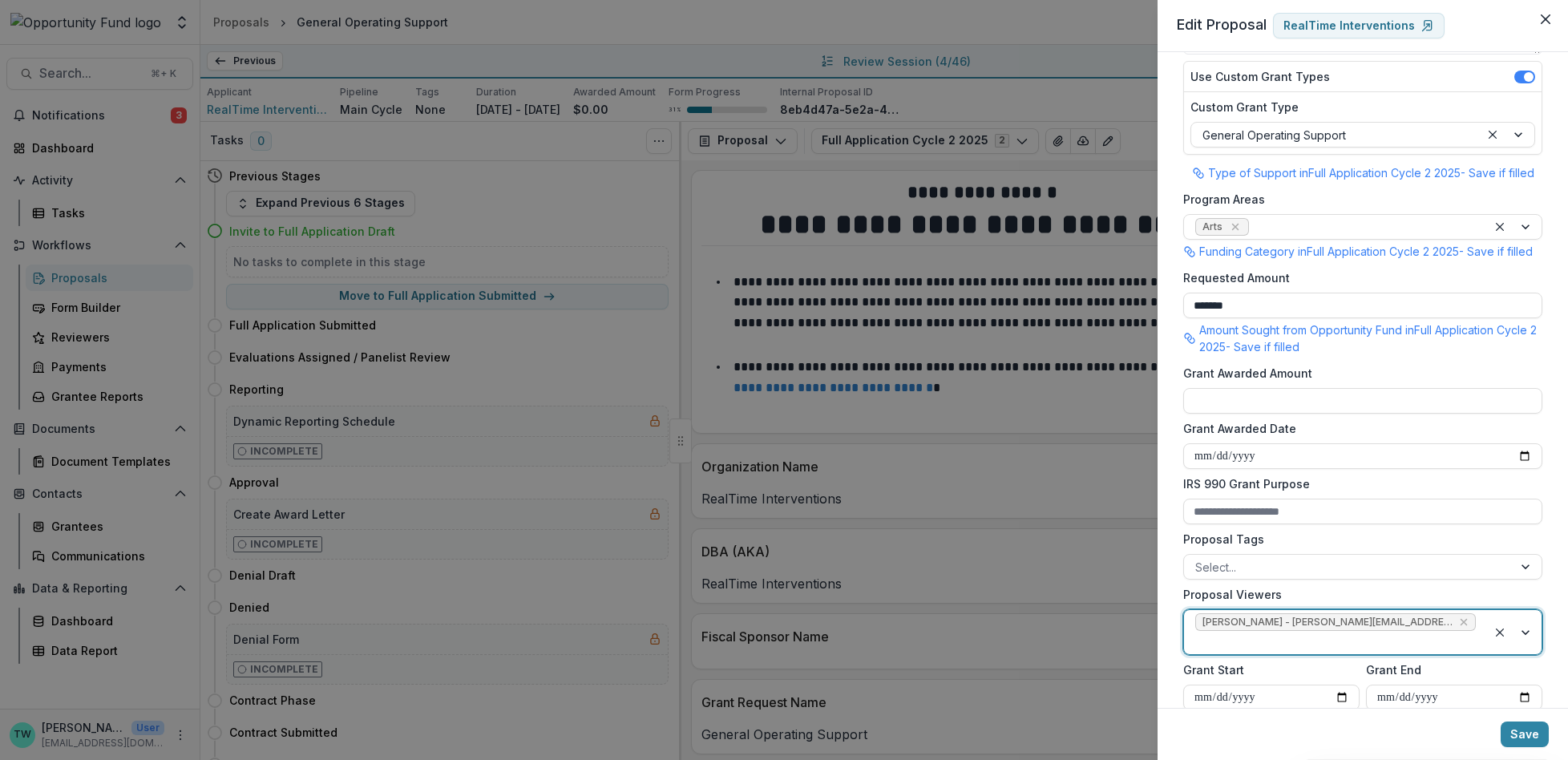
click at [1448, 641] on div at bounding box center [1336, 641] width 281 height 20
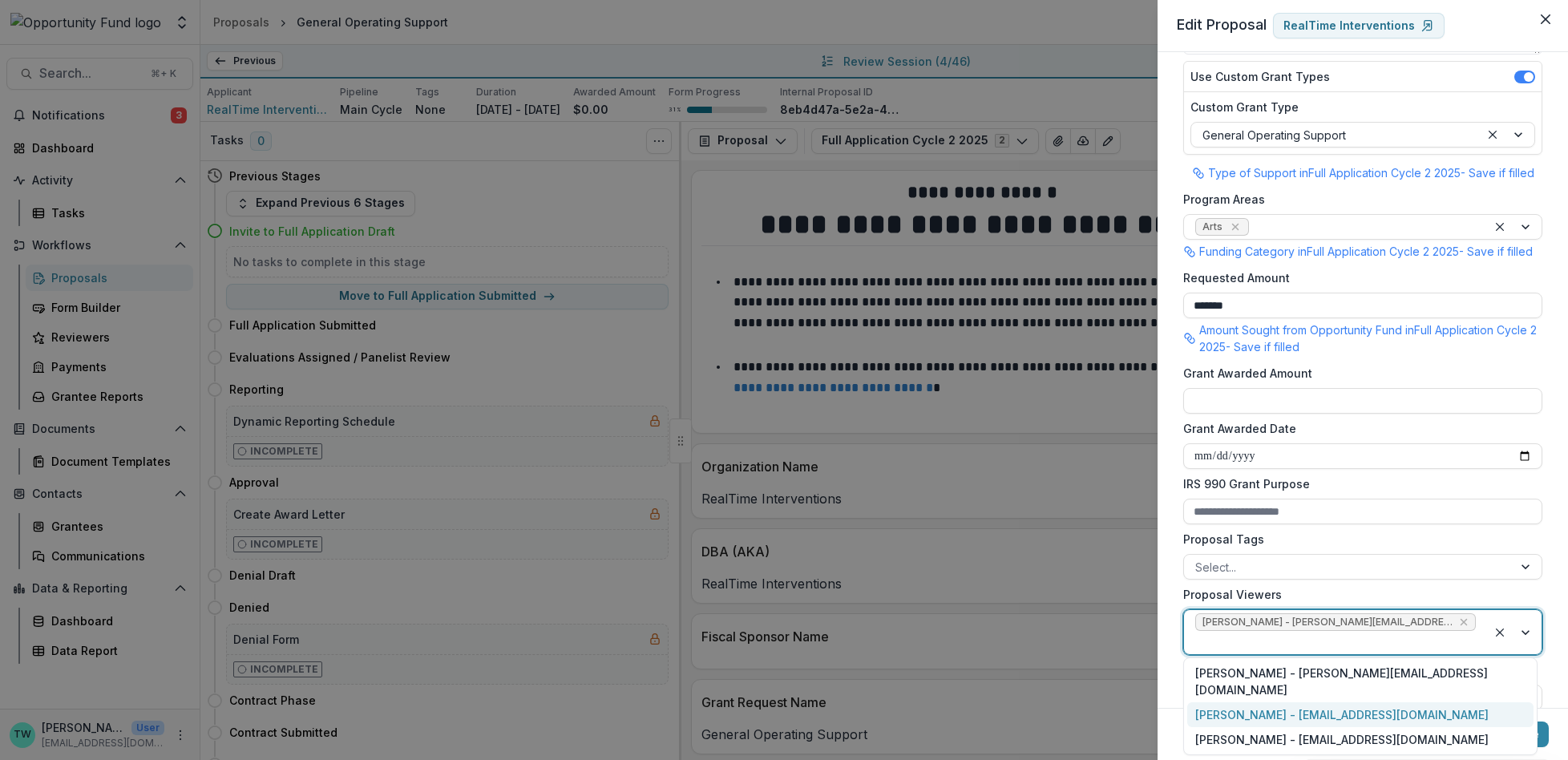
click at [1388, 702] on div "[PERSON_NAME] - [EMAIL_ADDRESS][DOMAIN_NAME]" at bounding box center [1360, 714] width 346 height 24
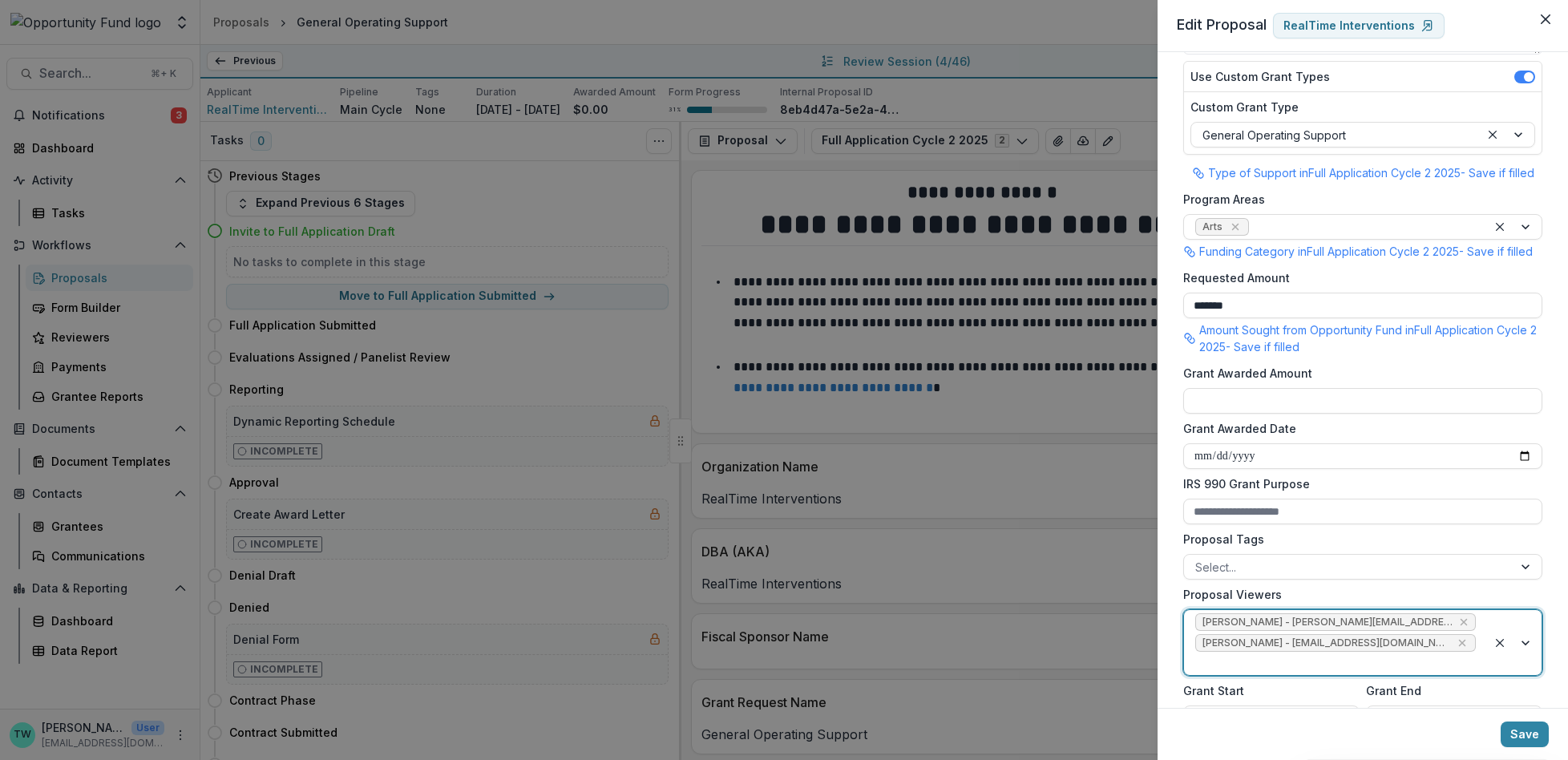
click at [1421, 673] on div at bounding box center [1336, 662] width 281 height 20
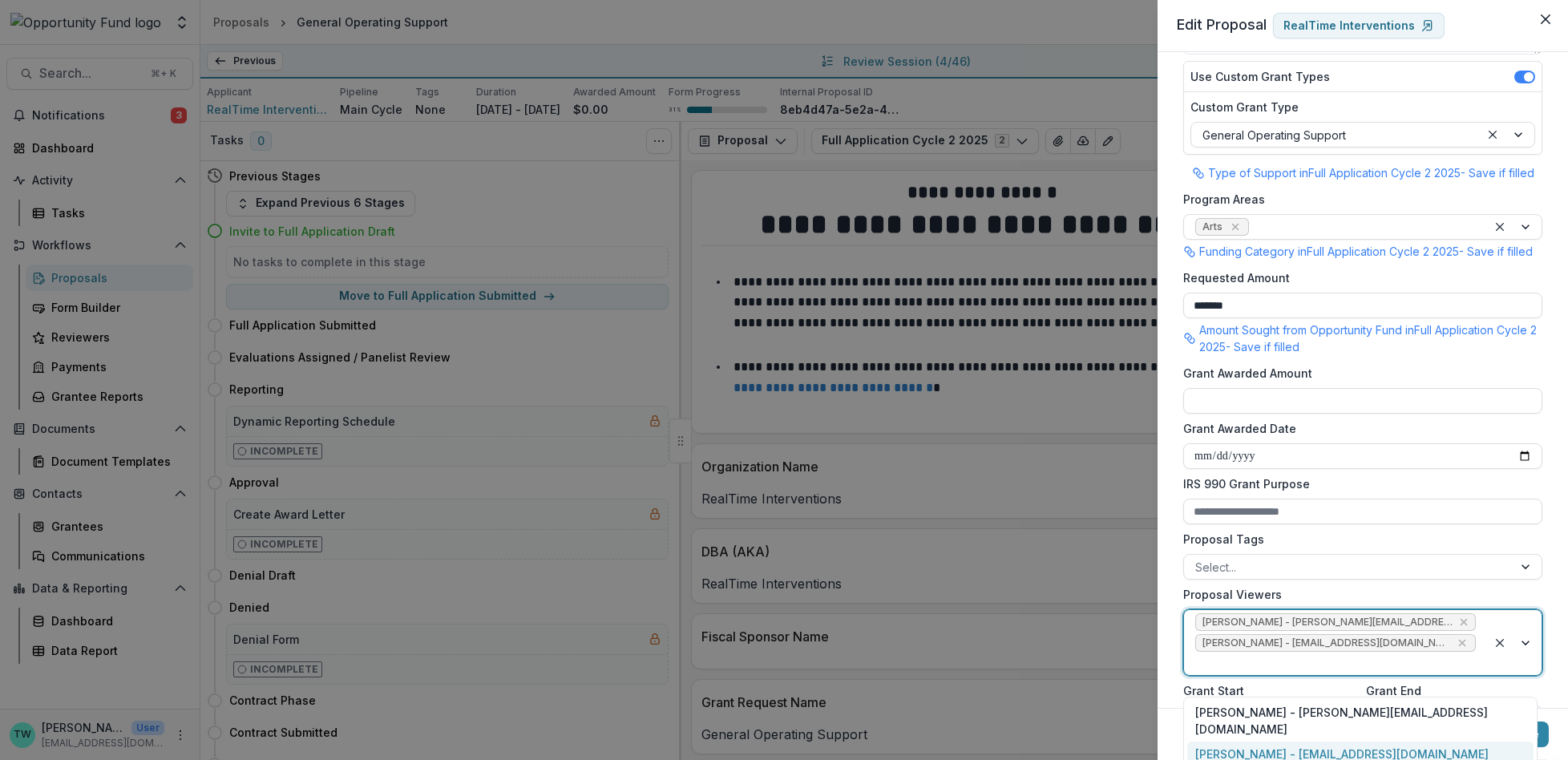
click at [1373, 741] on div "[PERSON_NAME] - [EMAIL_ADDRESS][DOMAIN_NAME]" at bounding box center [1360, 753] width 346 height 24
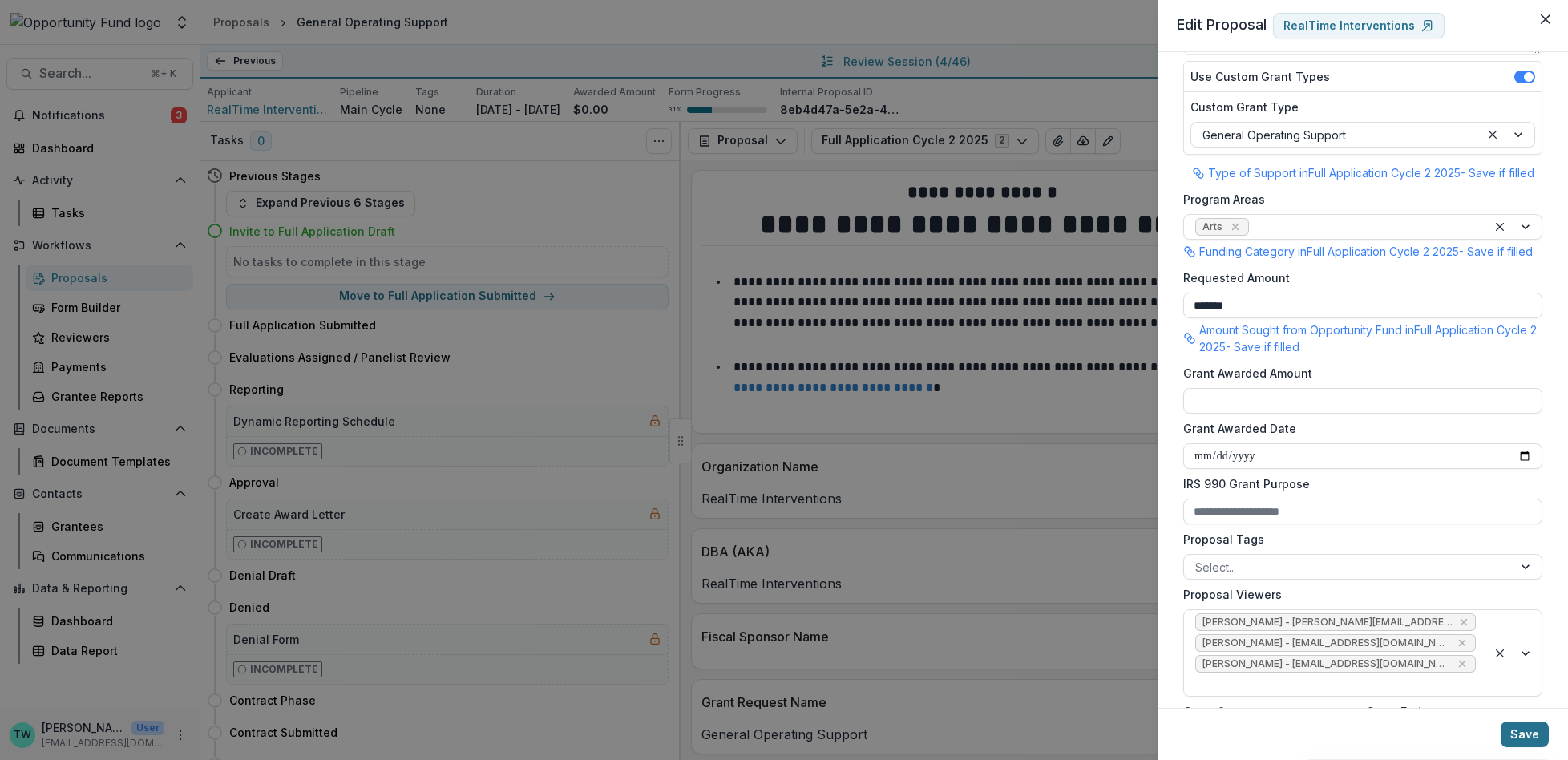
click at [1518, 736] on button "Save" at bounding box center [1524, 733] width 48 height 25
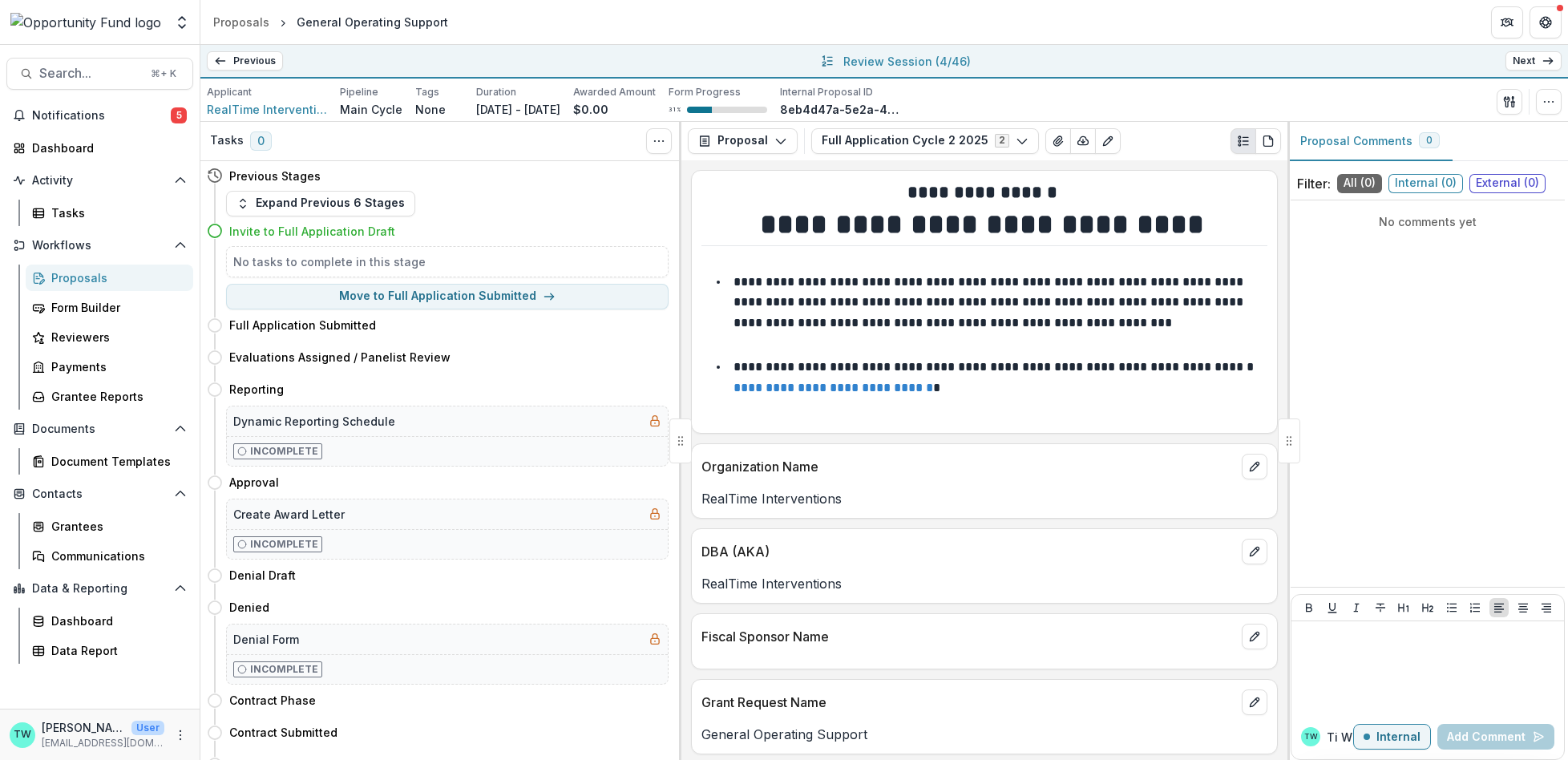
click at [1554, 64] on icon at bounding box center [1548, 61] width 13 height 13
click at [1545, 103] on icon "button" at bounding box center [1549, 101] width 13 height 13
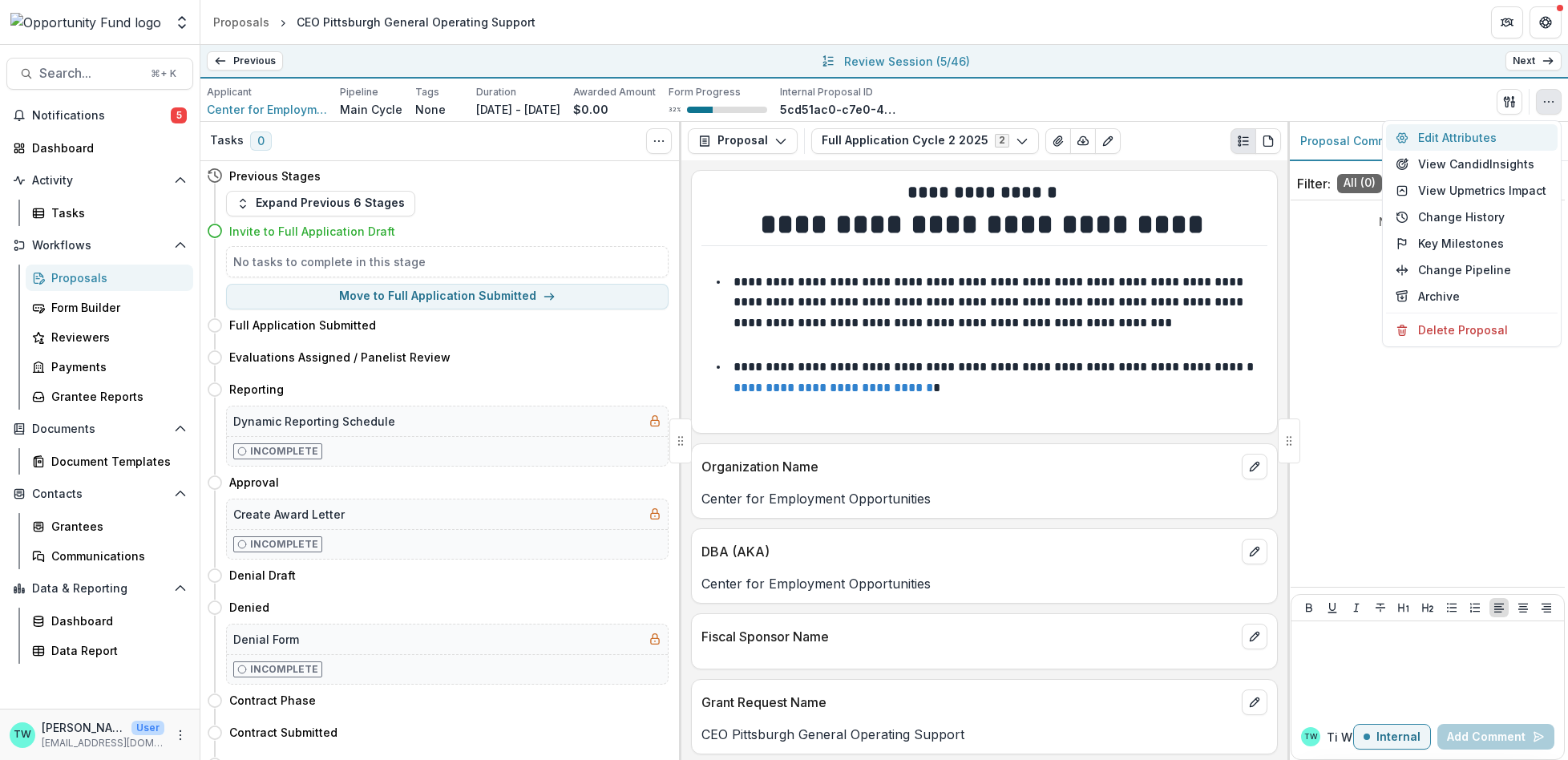
click at [1484, 134] on button "Edit Attributes" at bounding box center [1472, 137] width 172 height 26
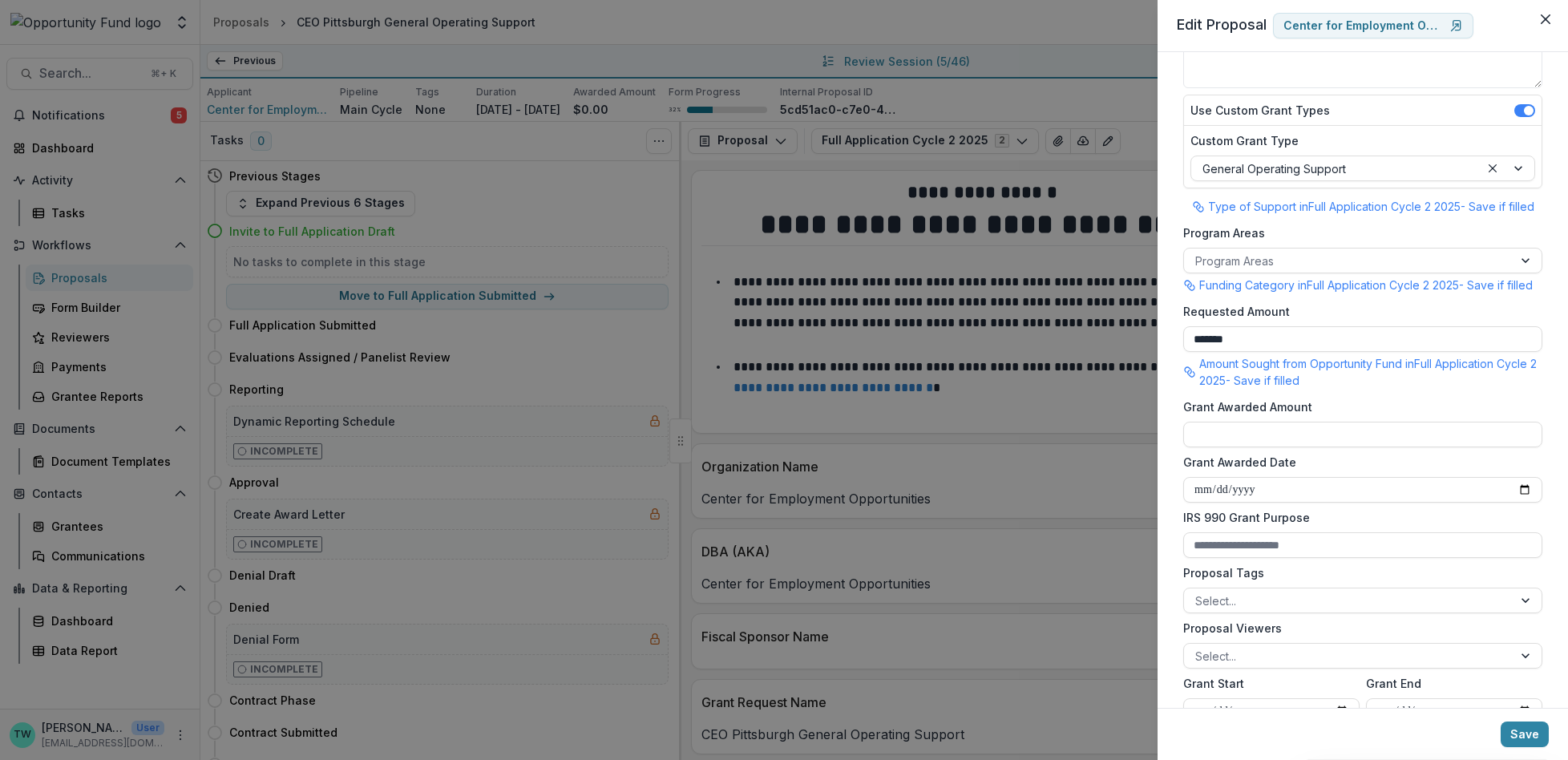
scroll to position [187, 0]
click at [1278, 667] on div at bounding box center [1348, 656] width 306 height 20
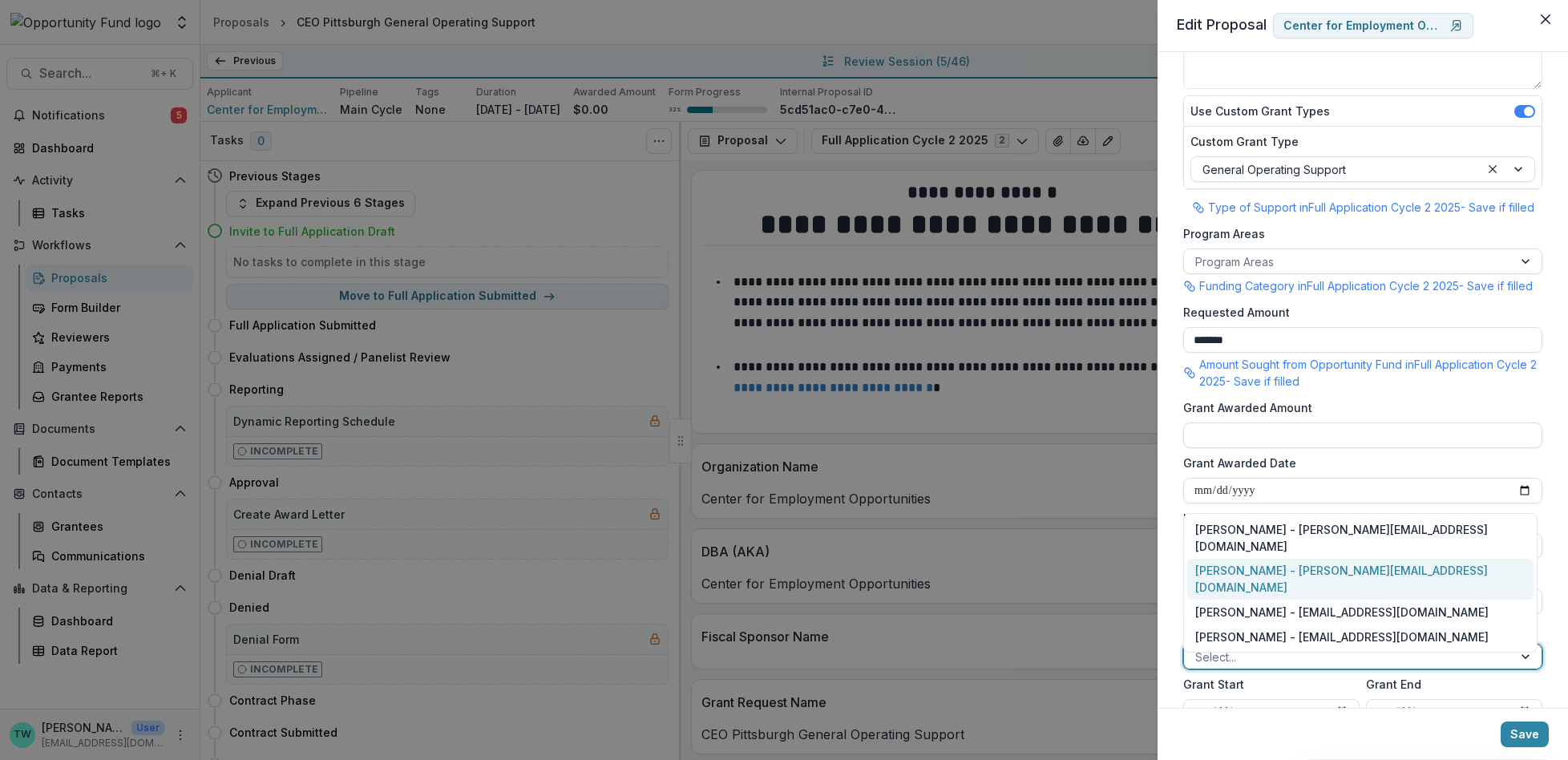
click at [1282, 587] on div "[PERSON_NAME] - [PERSON_NAME][EMAIL_ADDRESS][DOMAIN_NAME]" at bounding box center [1360, 580] width 346 height 42
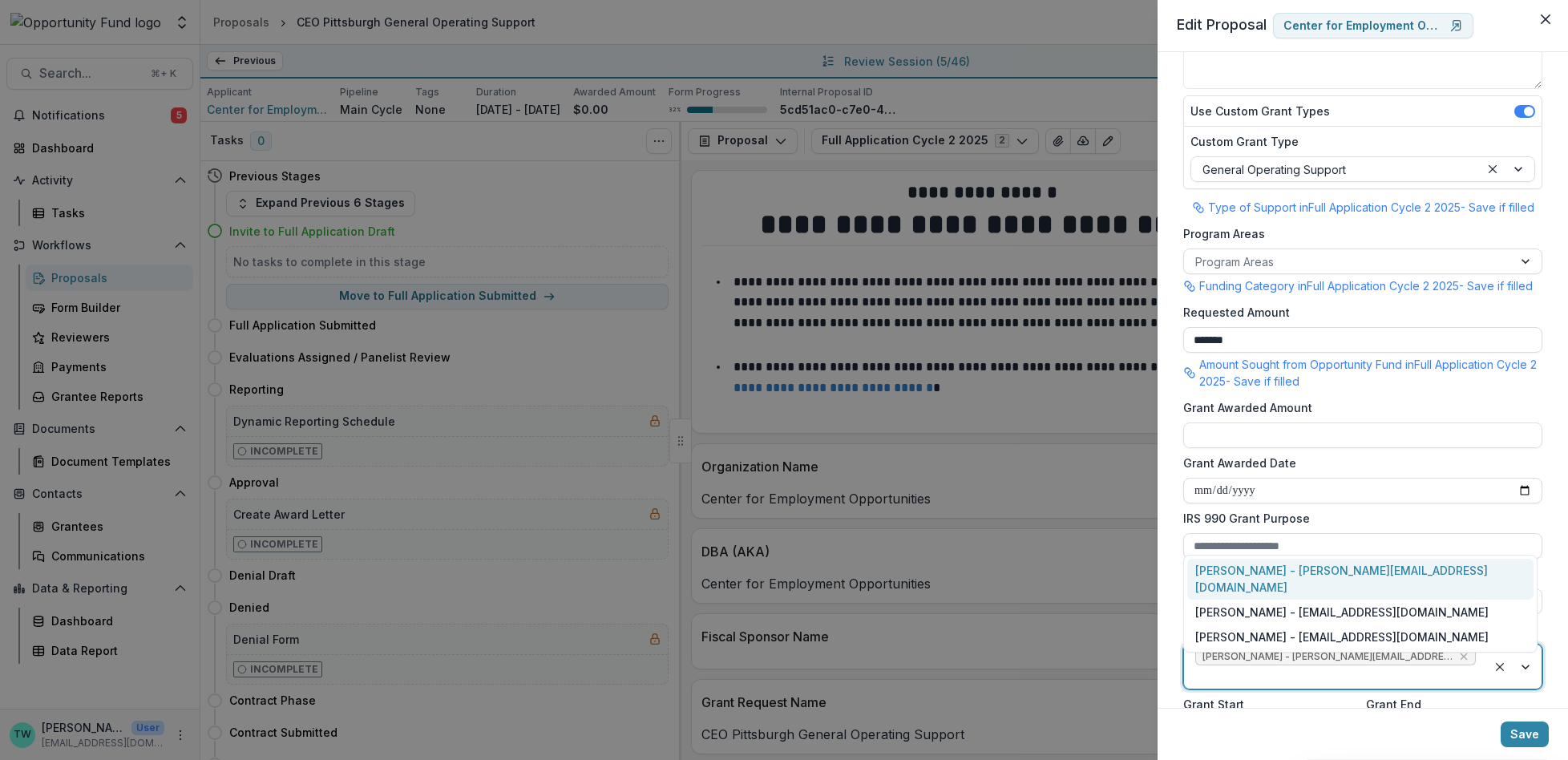
click at [1451, 677] on div at bounding box center [1336, 676] width 281 height 20
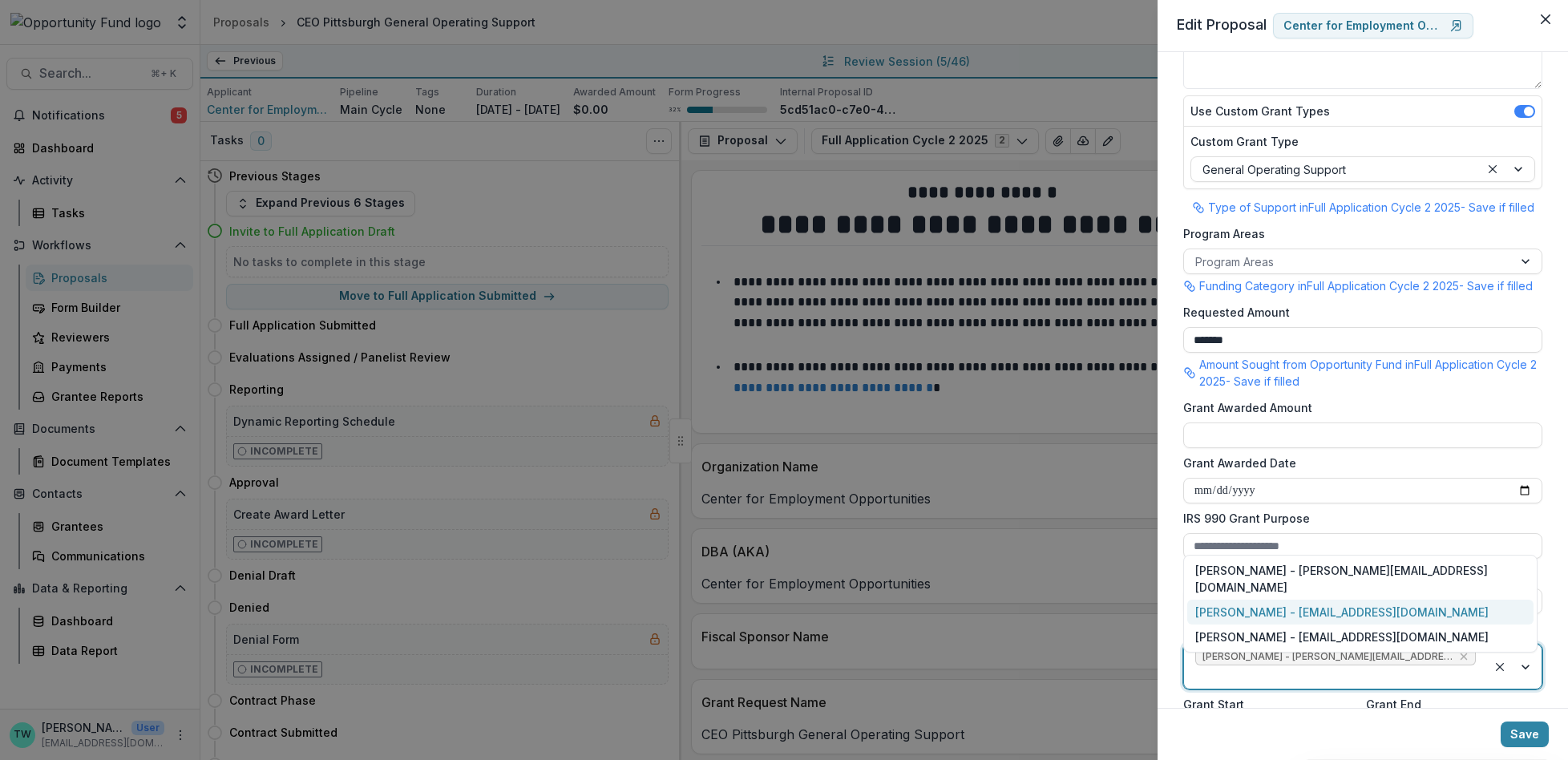
click at [1361, 621] on div "[PERSON_NAME] - [EMAIL_ADDRESS][DOMAIN_NAME]" at bounding box center [1360, 612] width 346 height 24
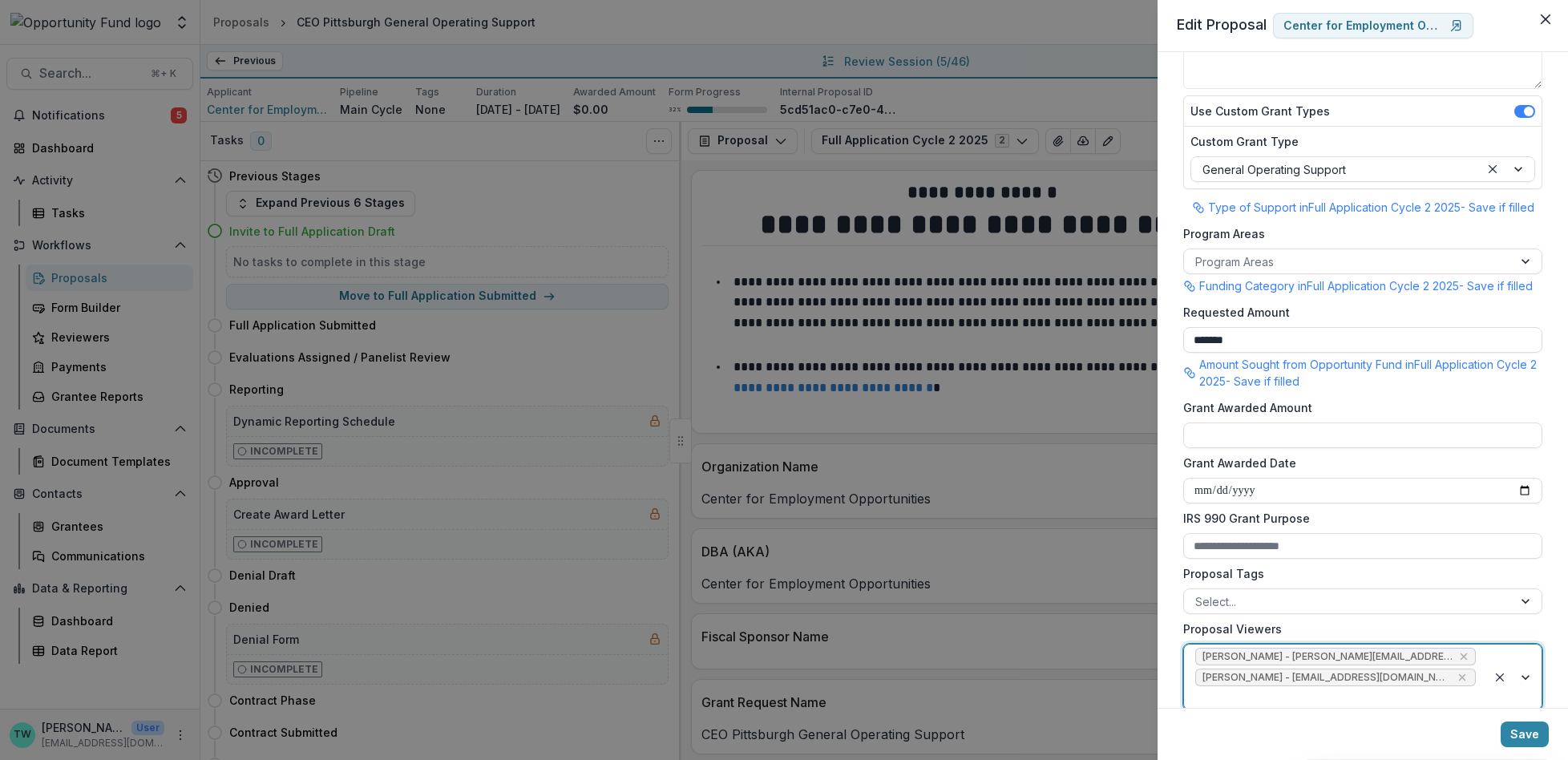
click at [1470, 671] on div "Ti Wilhelm - twilhelm@theopportunityfund.org Jake Goodman - jgoodman@theopportu…" at bounding box center [1336, 676] width 303 height 64
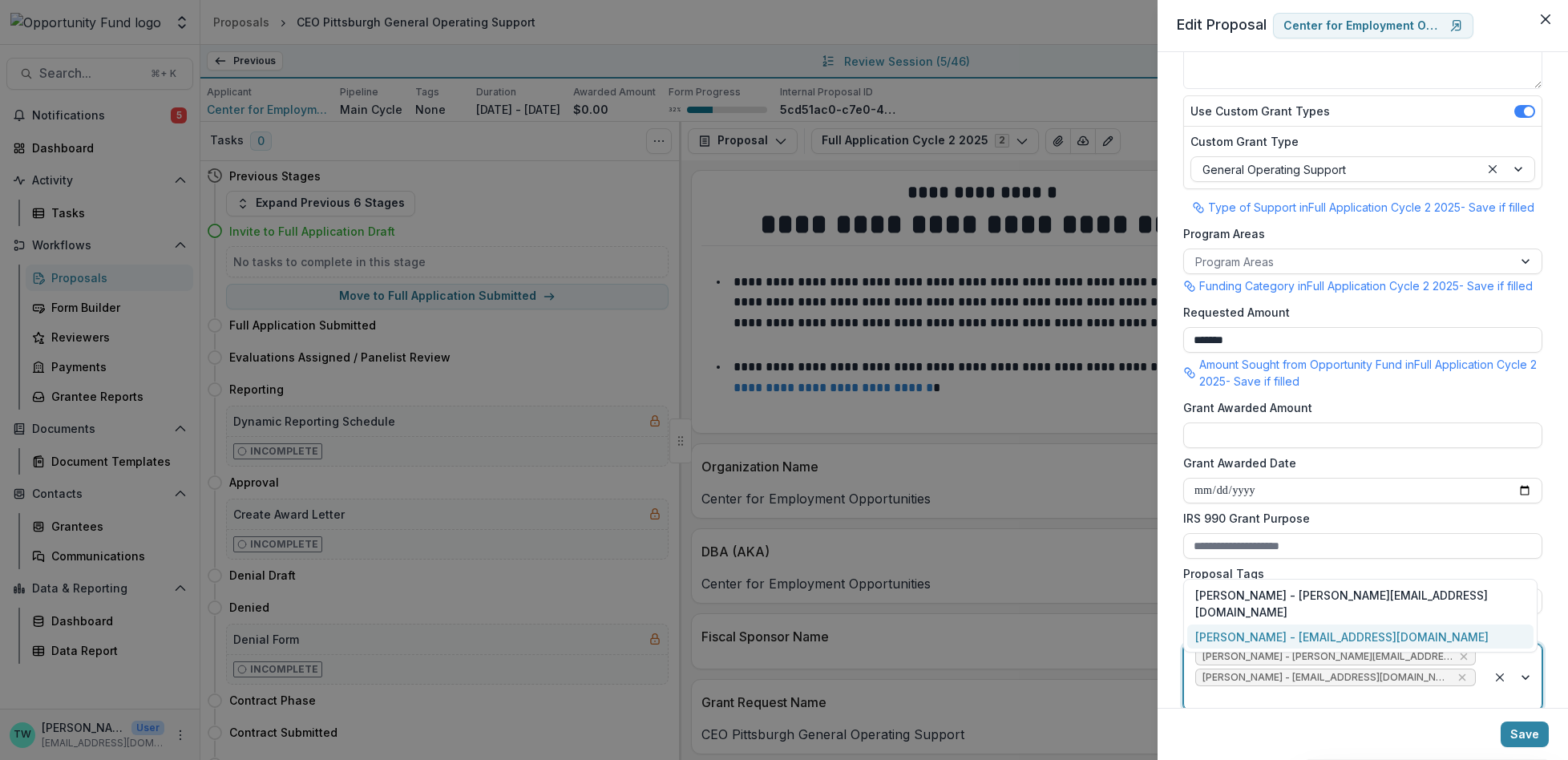
click at [1342, 641] on div "[PERSON_NAME] - [EMAIL_ADDRESS][DOMAIN_NAME]" at bounding box center [1360, 636] width 346 height 24
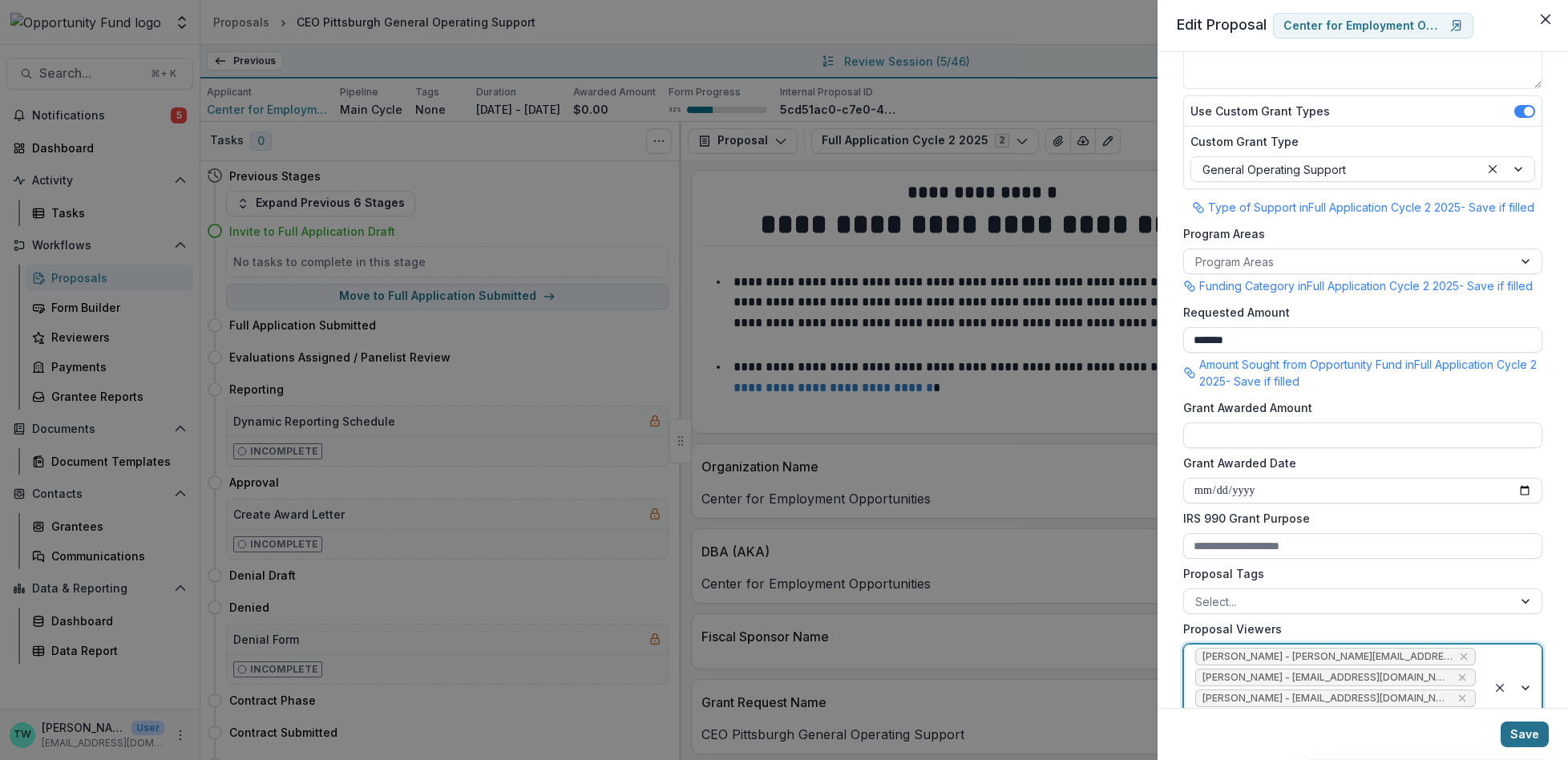
click at [1536, 733] on button "Save" at bounding box center [1524, 733] width 48 height 25
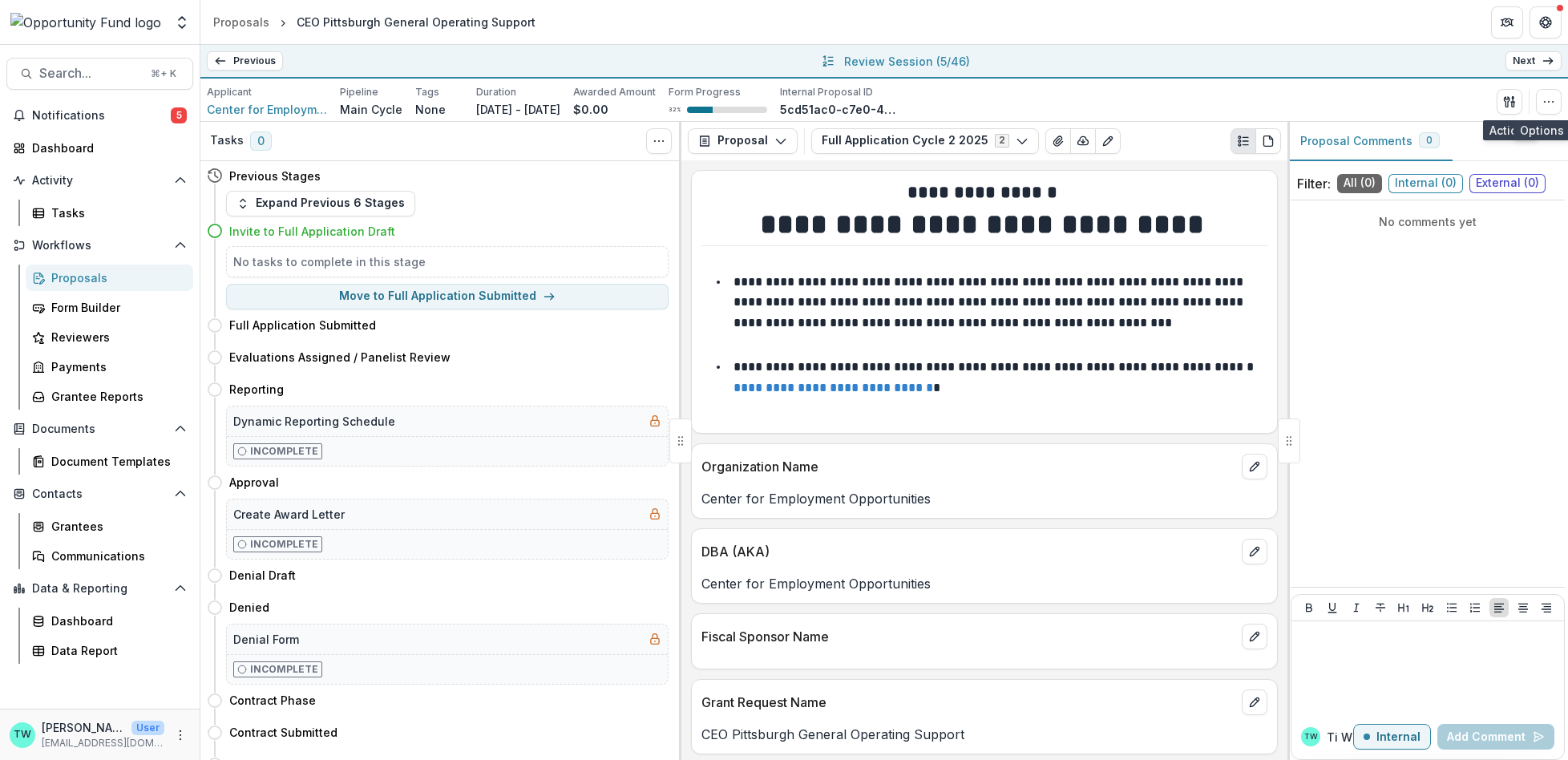
click at [1537, 62] on link "Next" at bounding box center [1533, 61] width 56 height 19
click at [1544, 101] on circle "button" at bounding box center [1544, 101] width 1 height 1
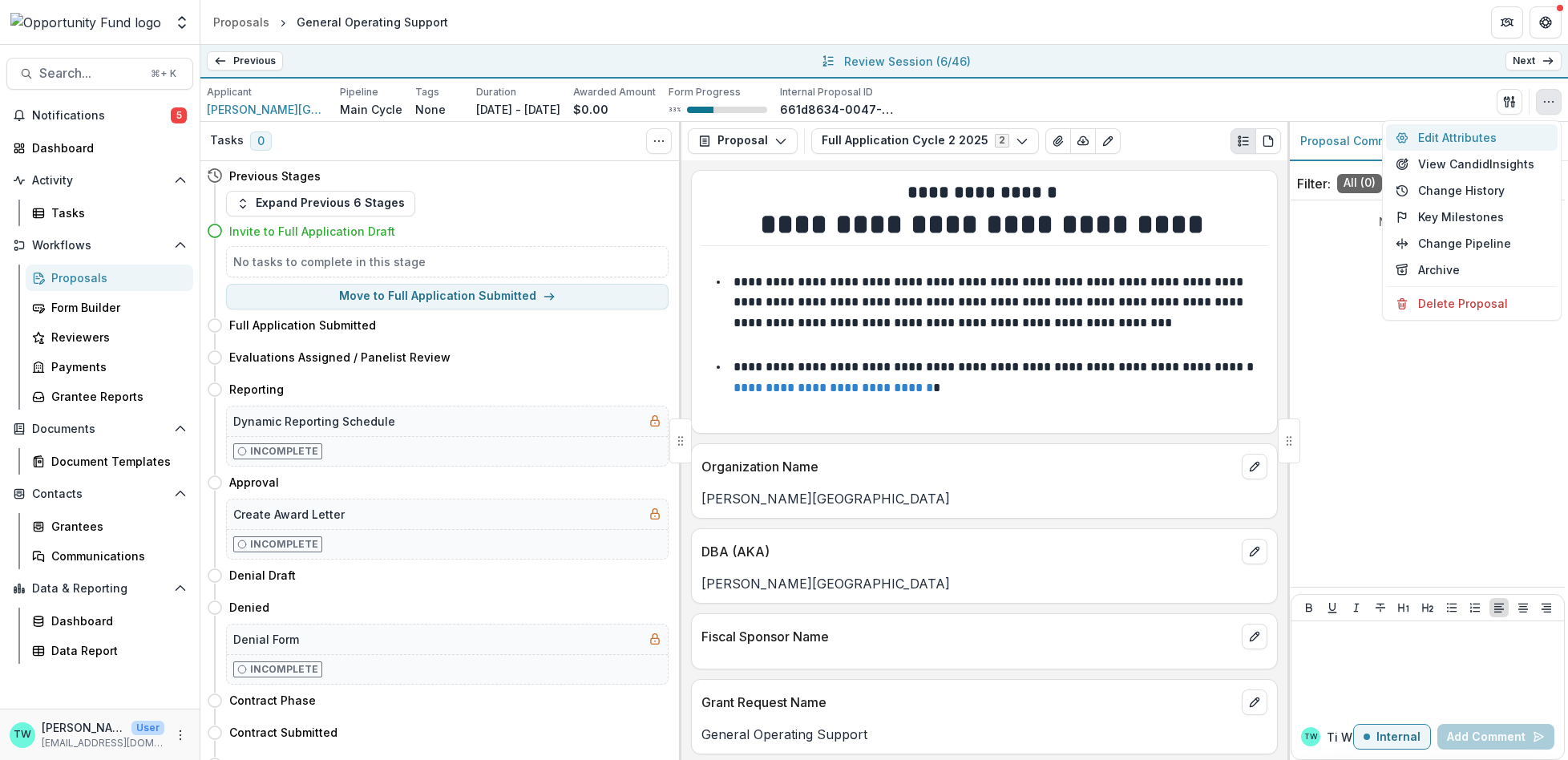
click at [1440, 143] on button "Edit Attributes" at bounding box center [1472, 137] width 172 height 26
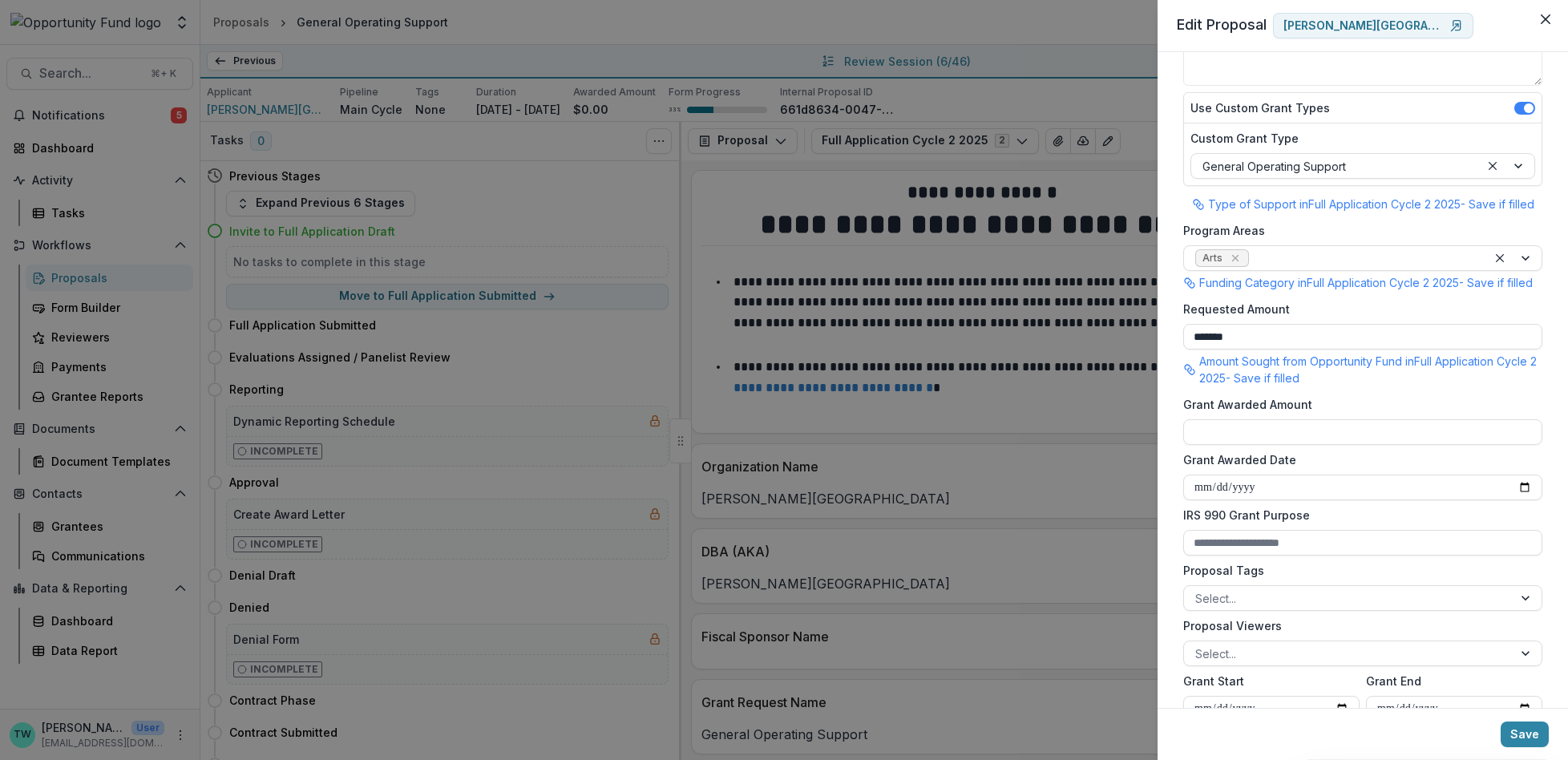
scroll to position [196, 0]
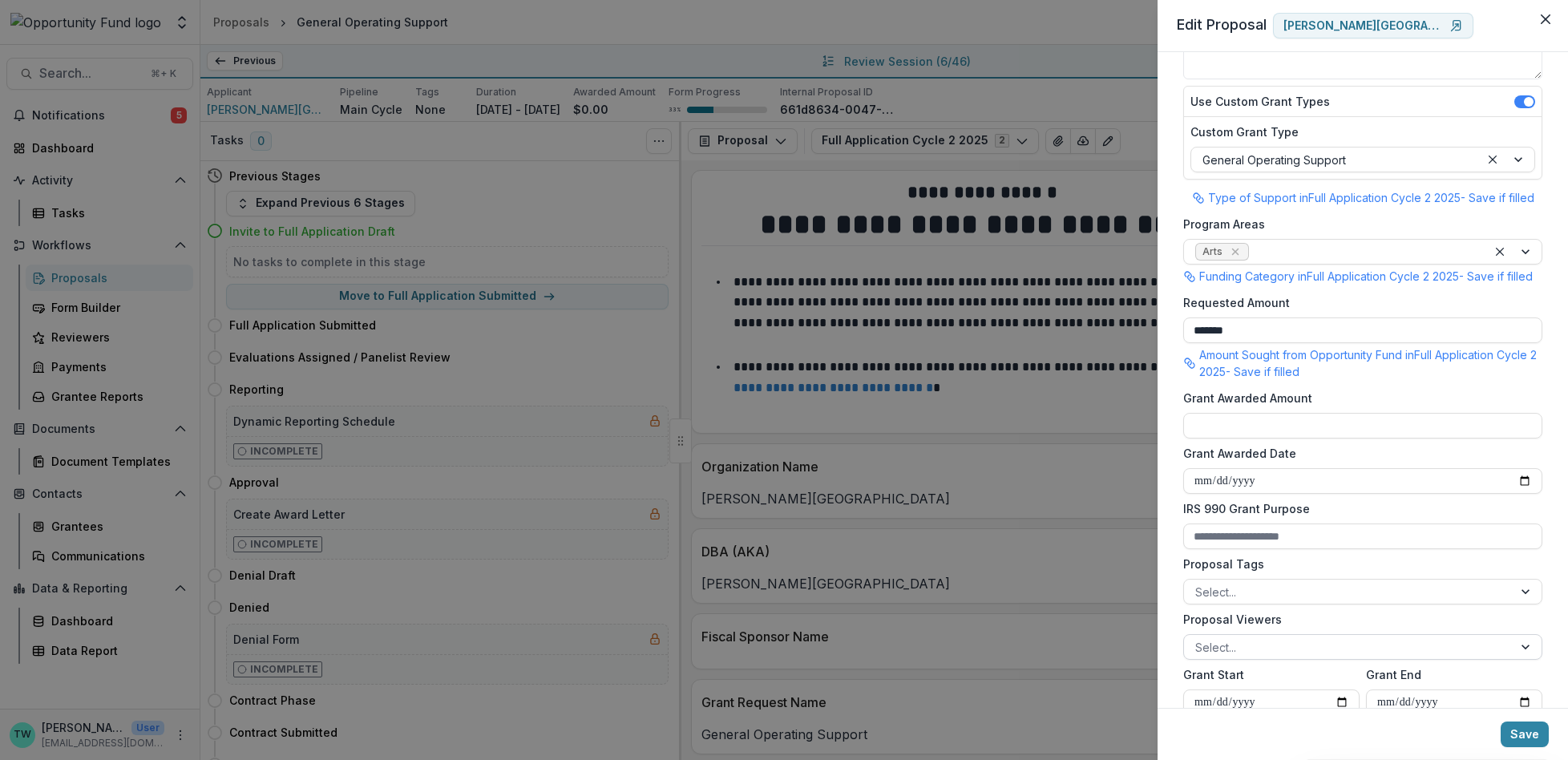
click at [1307, 657] on div at bounding box center [1348, 647] width 306 height 20
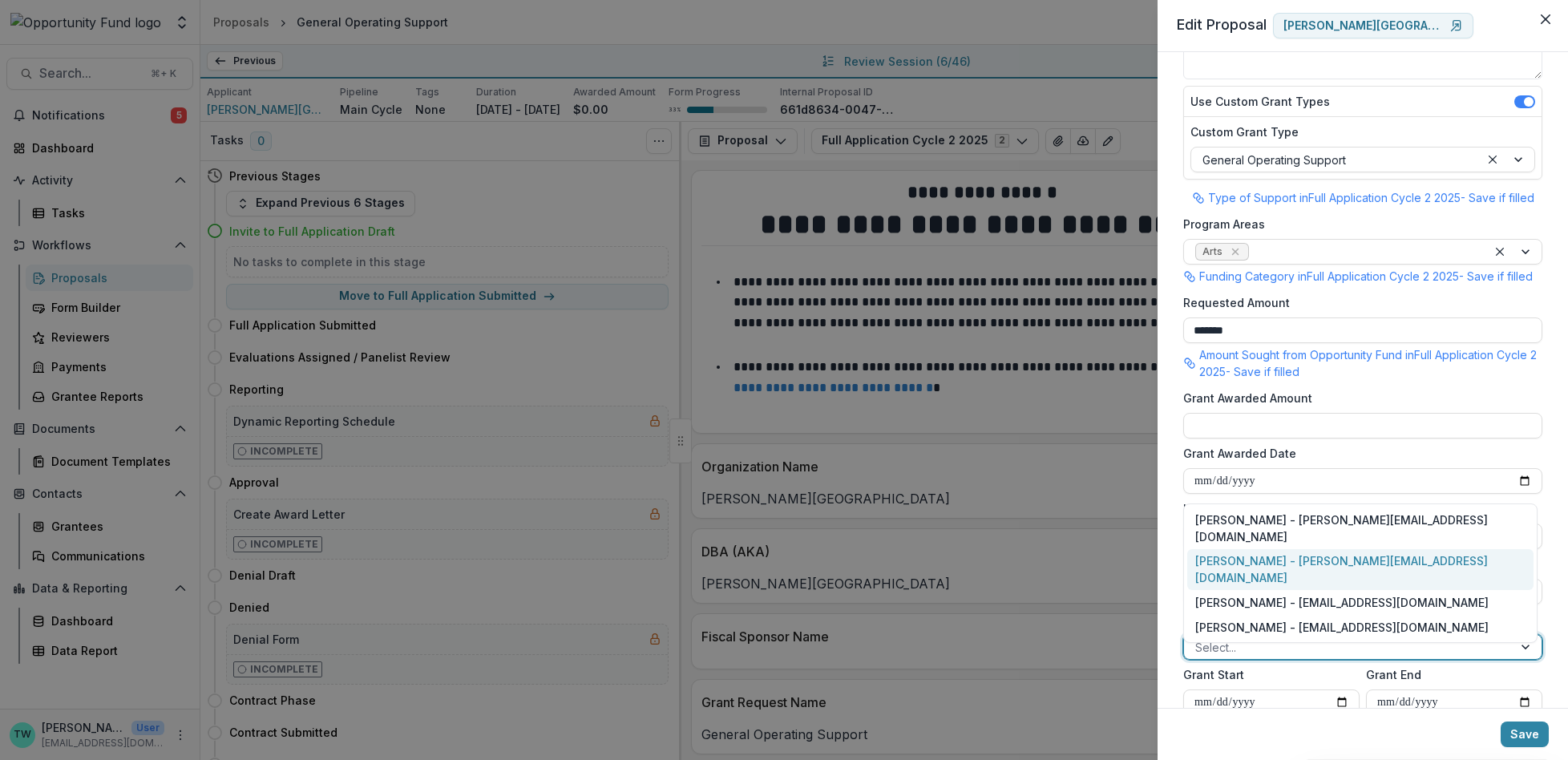
click at [1303, 577] on div "[PERSON_NAME] - [PERSON_NAME][EMAIL_ADDRESS][DOMAIN_NAME]" at bounding box center [1360, 570] width 346 height 42
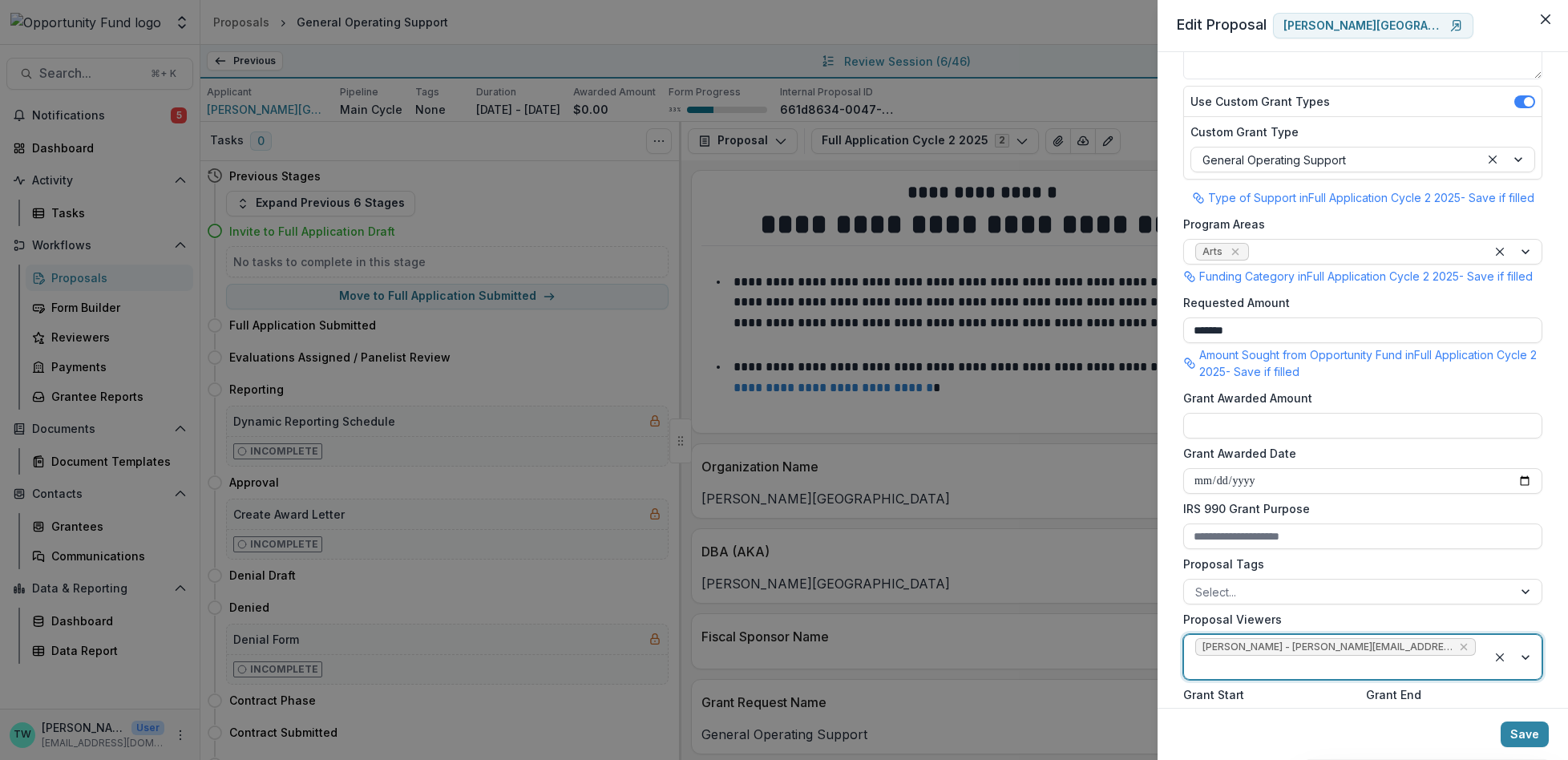
click at [1453, 665] on div at bounding box center [1336, 667] width 281 height 20
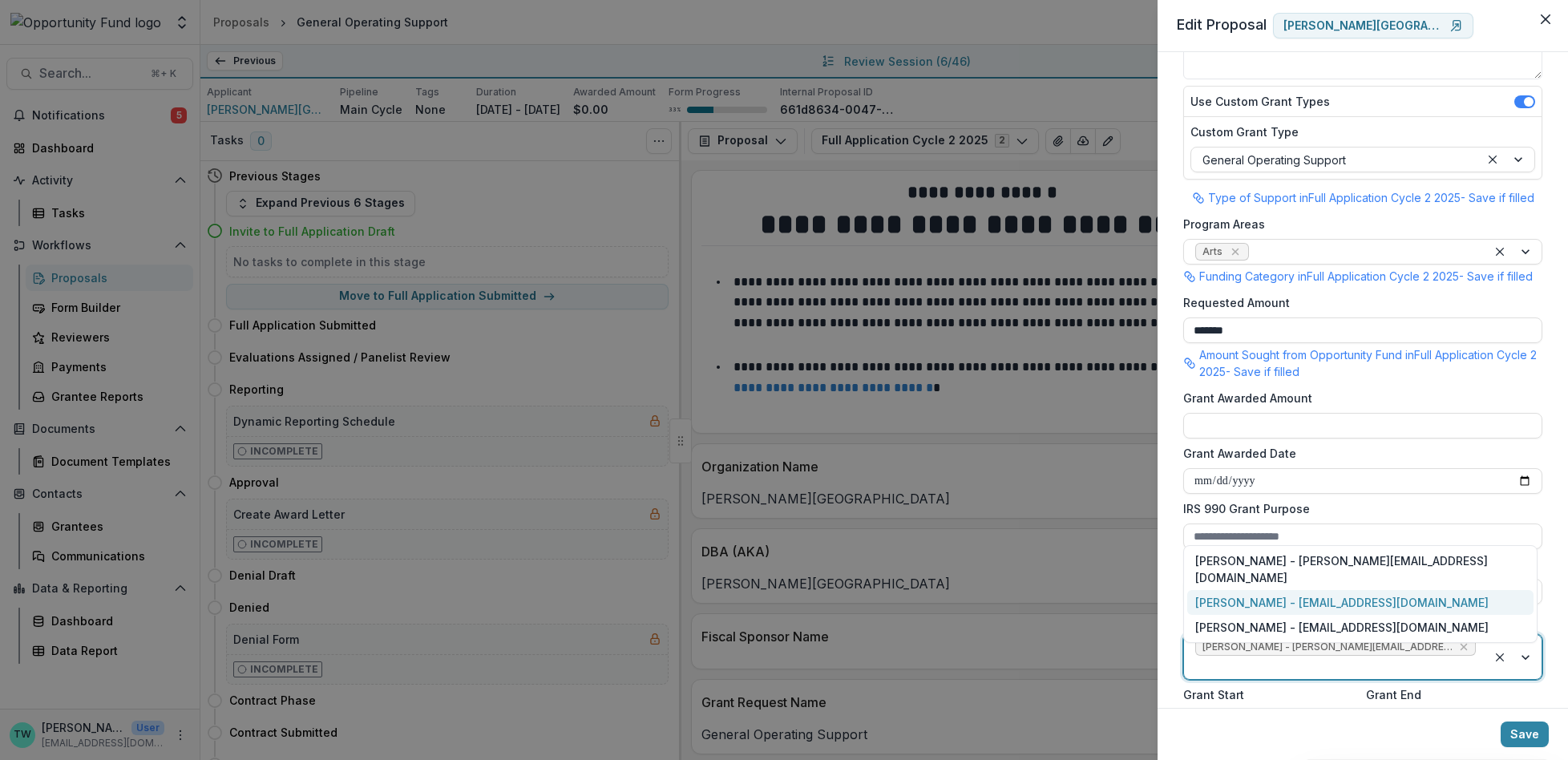
click at [1386, 607] on div "[PERSON_NAME] - [EMAIL_ADDRESS][DOMAIN_NAME]" at bounding box center [1360, 602] width 346 height 24
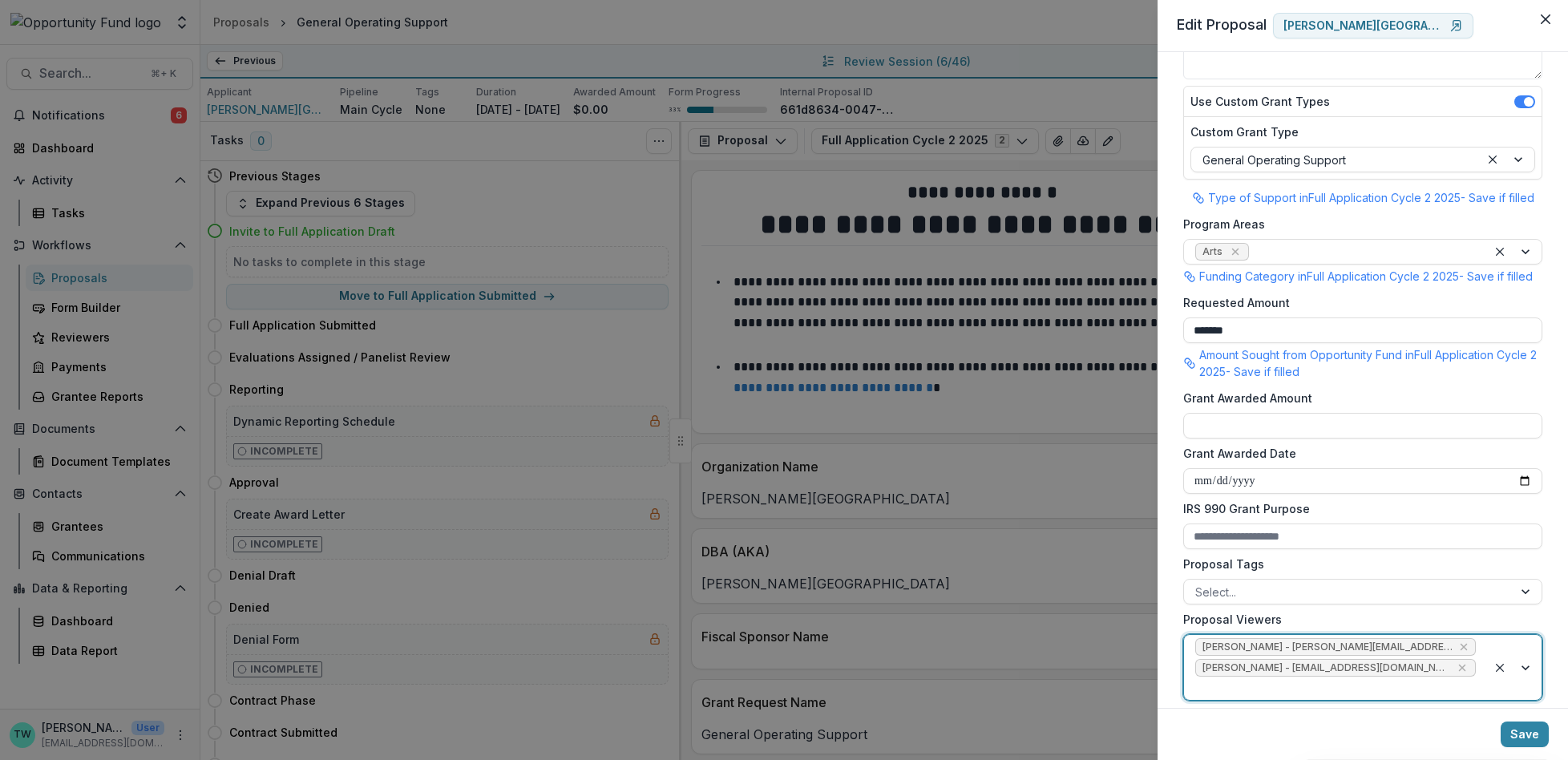
click at [1411, 698] on div at bounding box center [1336, 688] width 281 height 20
click at [1341, 629] on div "[PERSON_NAME] - [EMAIL_ADDRESS][DOMAIN_NAME]" at bounding box center [1360, 627] width 346 height 24
click at [1525, 730] on button "Save" at bounding box center [1524, 733] width 48 height 25
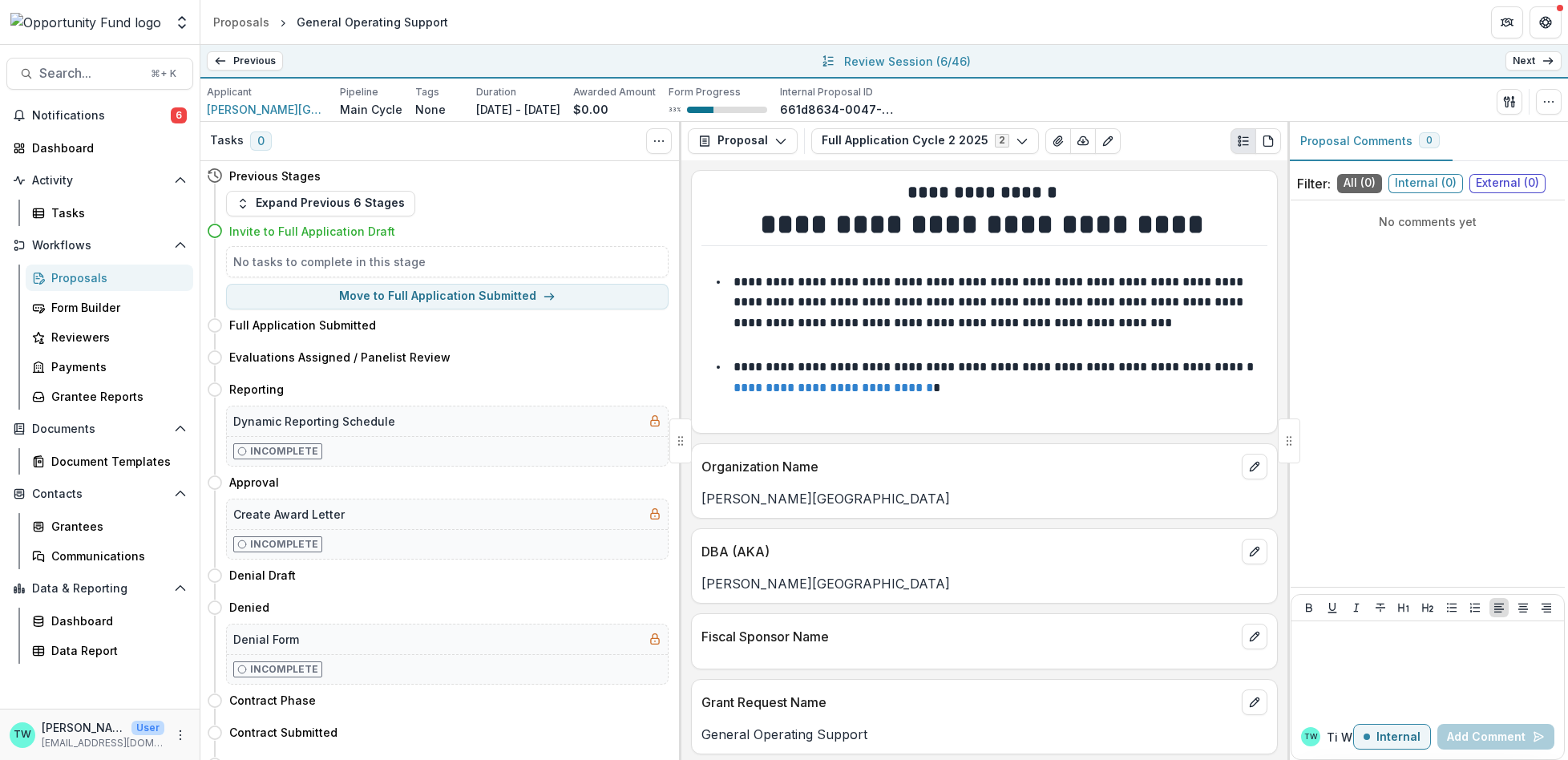
click at [1542, 59] on icon at bounding box center [1548, 61] width 13 height 13
click at [1544, 101] on circle "button" at bounding box center [1544, 101] width 1 height 1
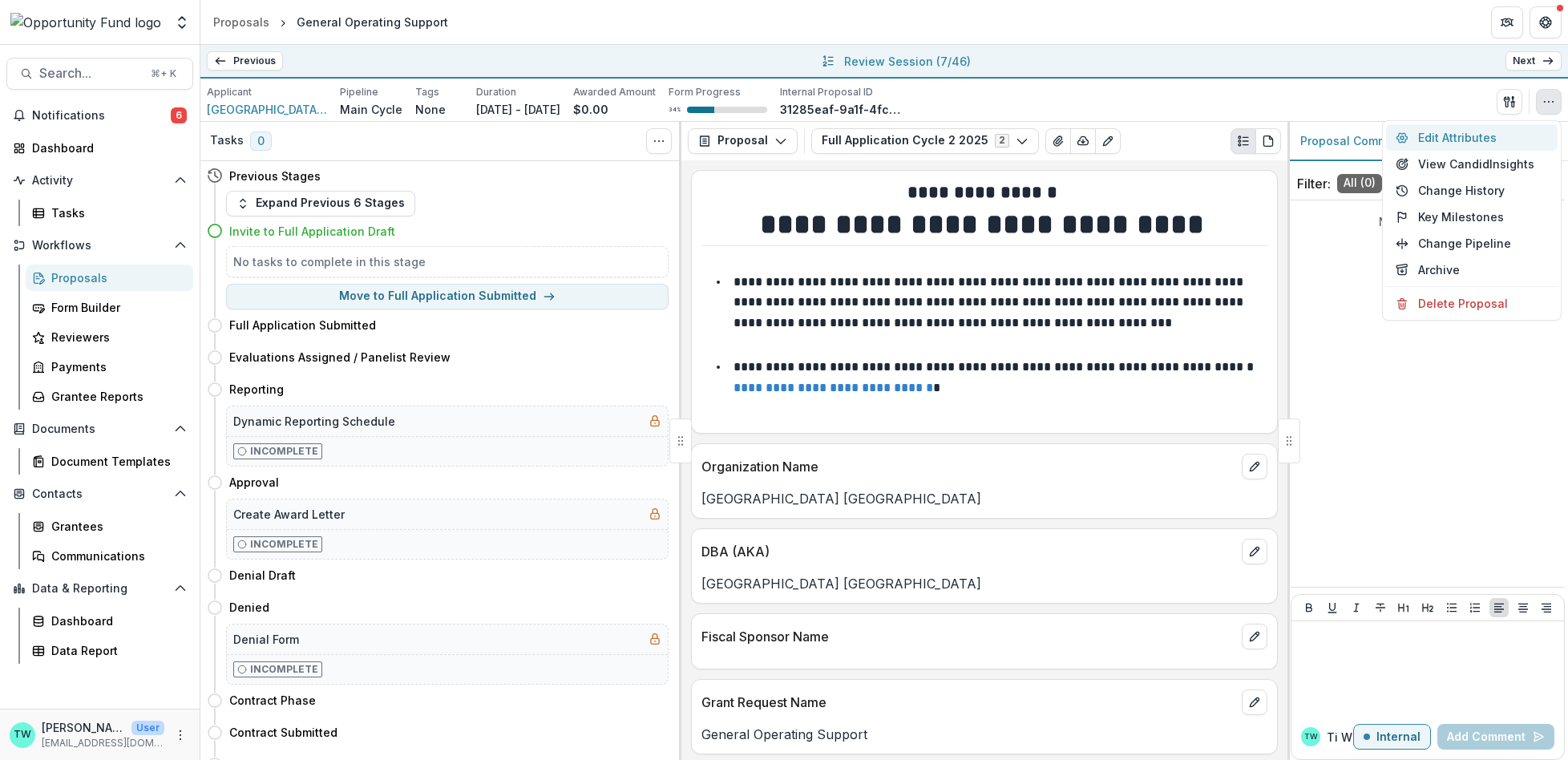
click at [1456, 135] on button "Edit Attributes" at bounding box center [1472, 137] width 172 height 26
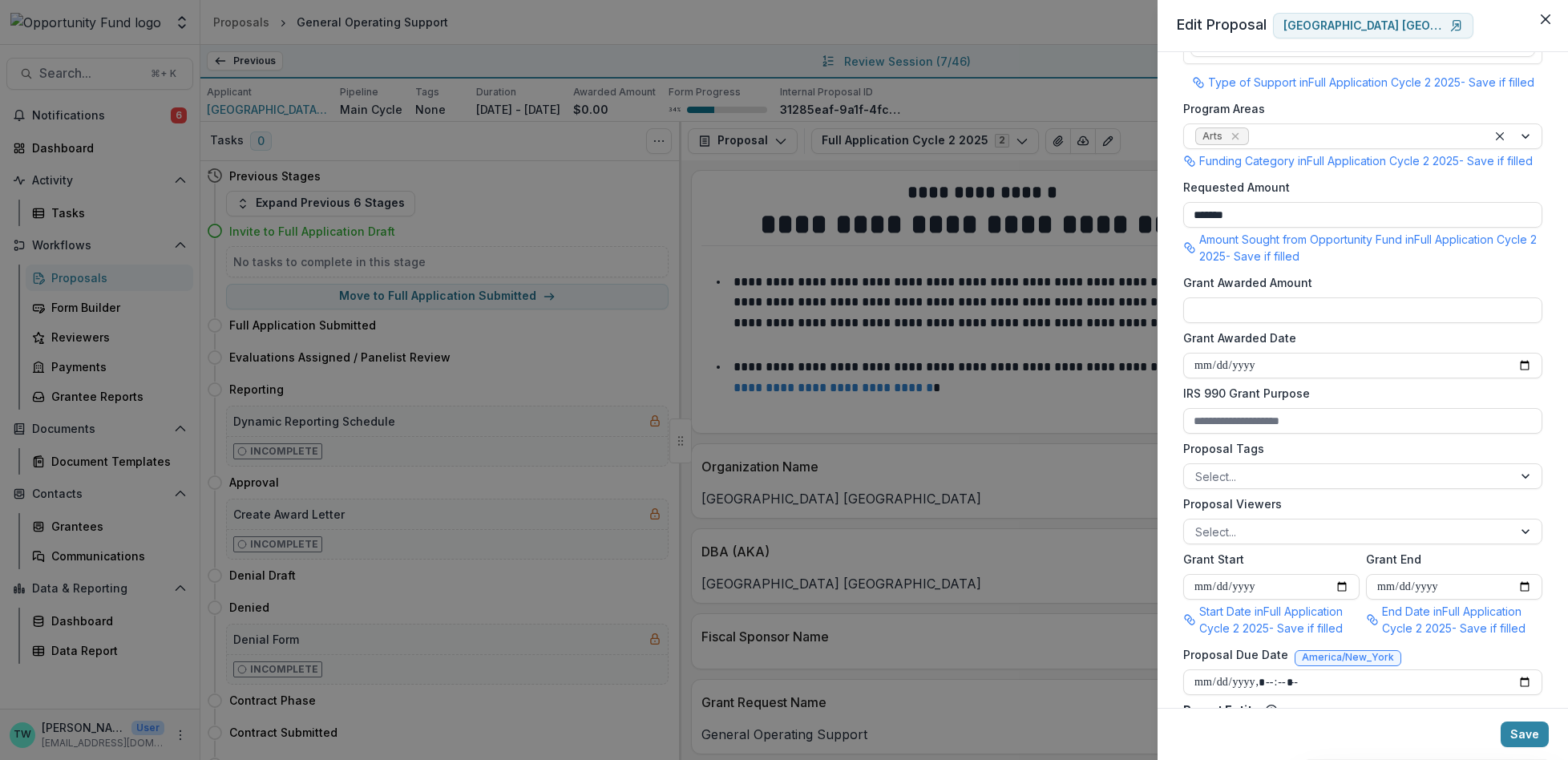
scroll to position [318, 0]
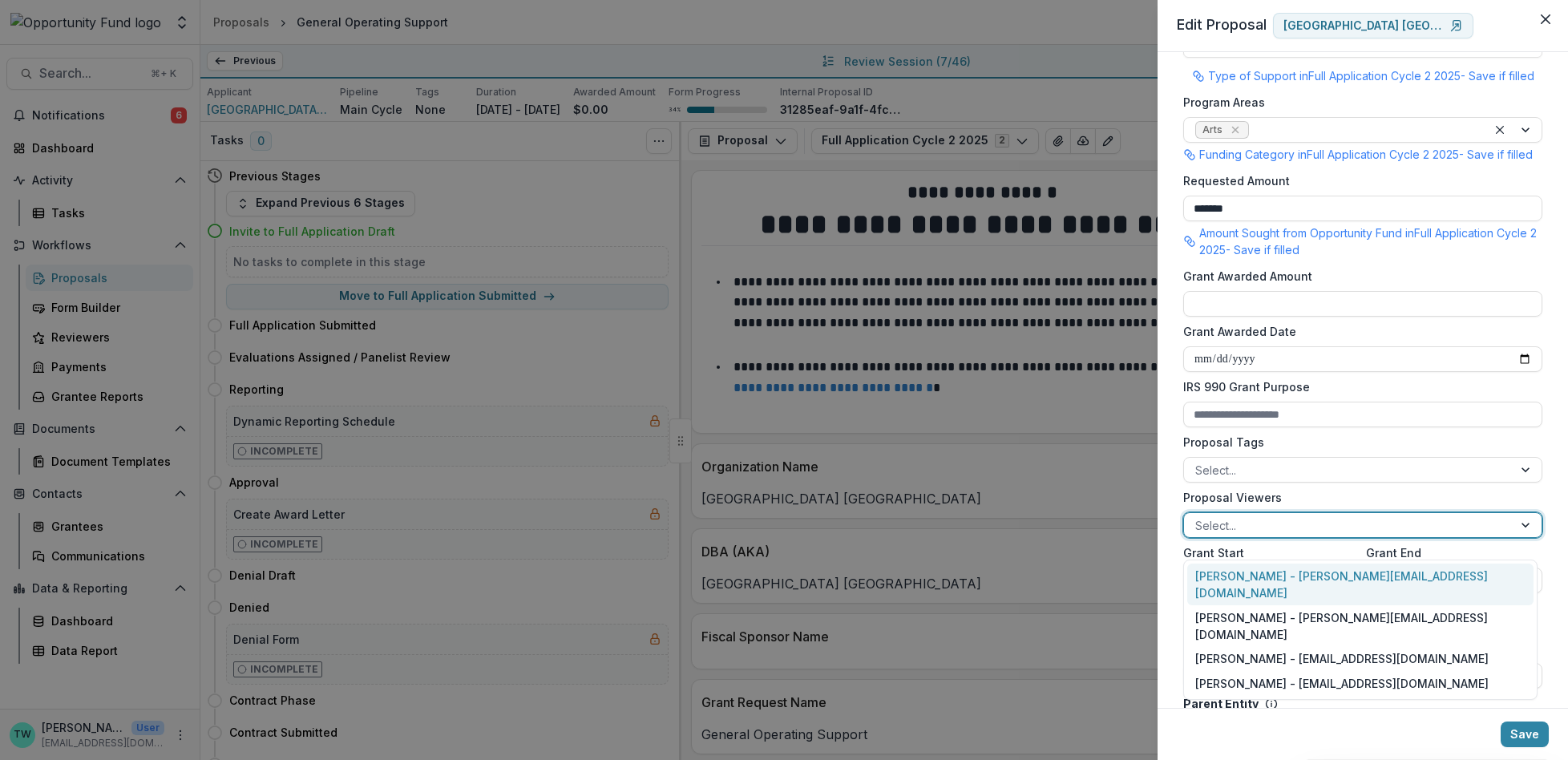
click at [1303, 535] on div at bounding box center [1348, 525] width 306 height 20
click at [1299, 605] on div "[PERSON_NAME] - [PERSON_NAME][EMAIL_ADDRESS][DOMAIN_NAME]" at bounding box center [1360, 626] width 346 height 42
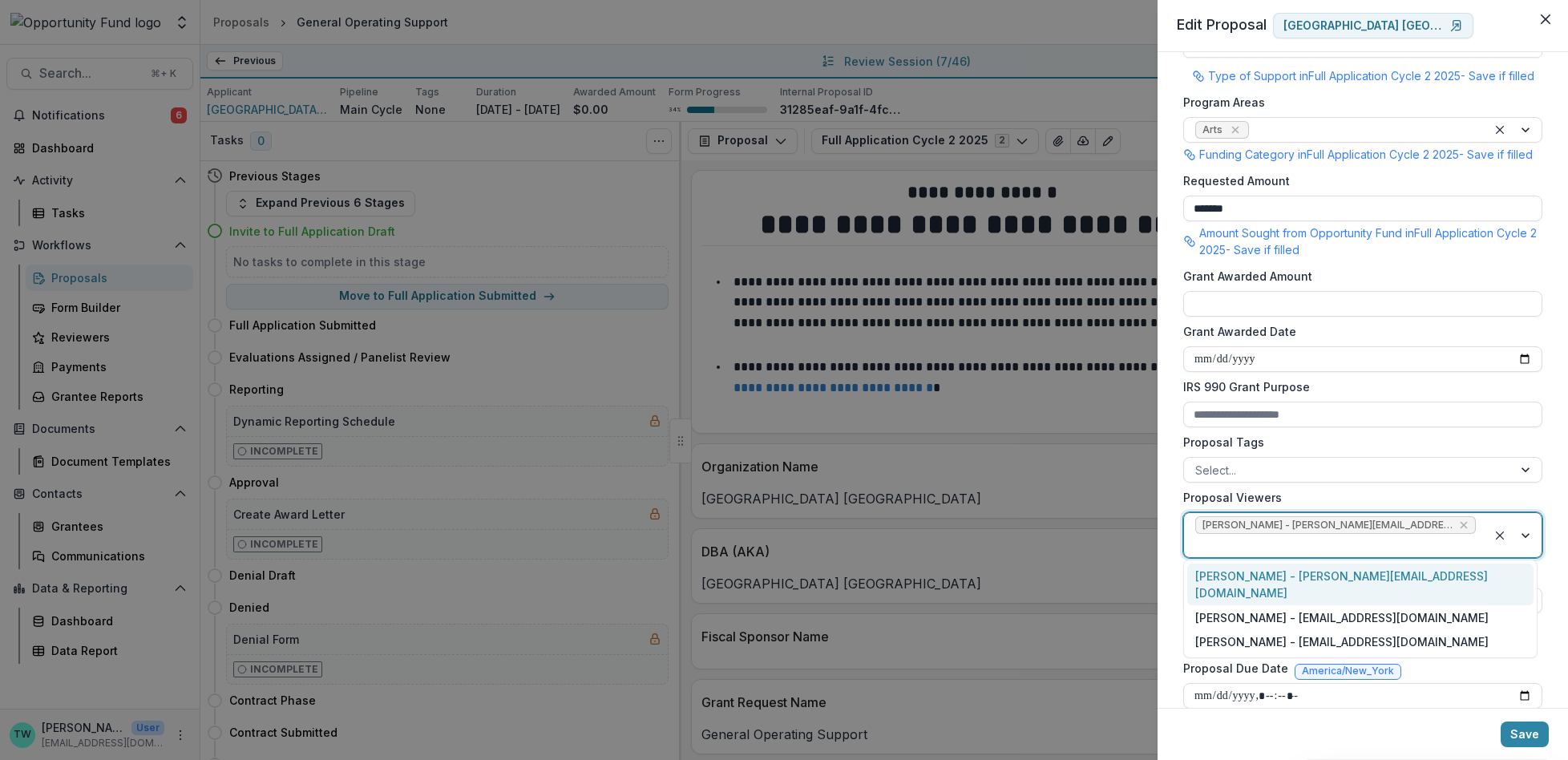
click at [1456, 537] on div at bounding box center [1336, 545] width 281 height 20
click at [1381, 605] on div "[PERSON_NAME] - [EMAIL_ADDRESS][DOMAIN_NAME]" at bounding box center [1360, 617] width 346 height 24
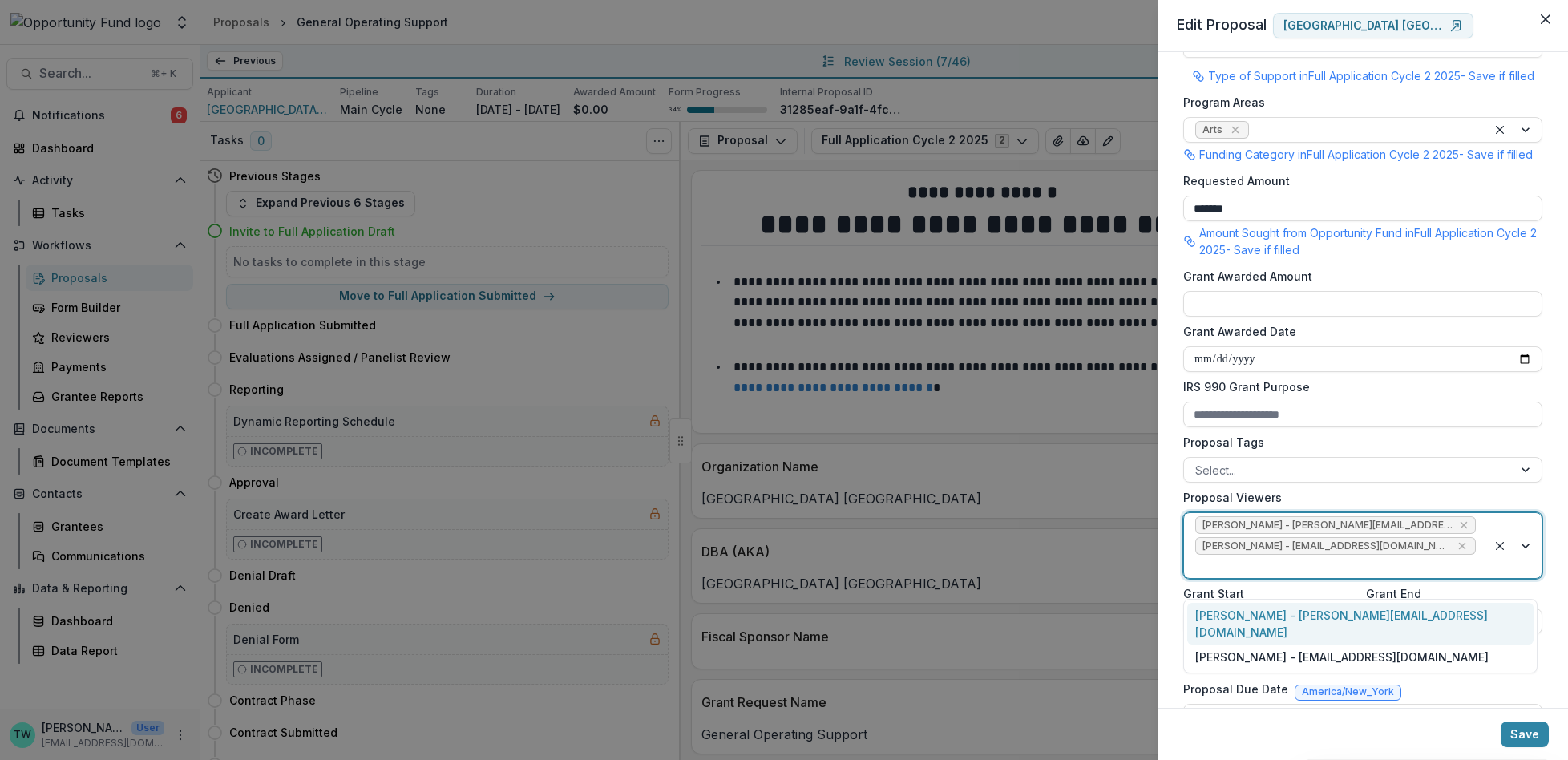
click at [1441, 576] on div at bounding box center [1336, 566] width 281 height 20
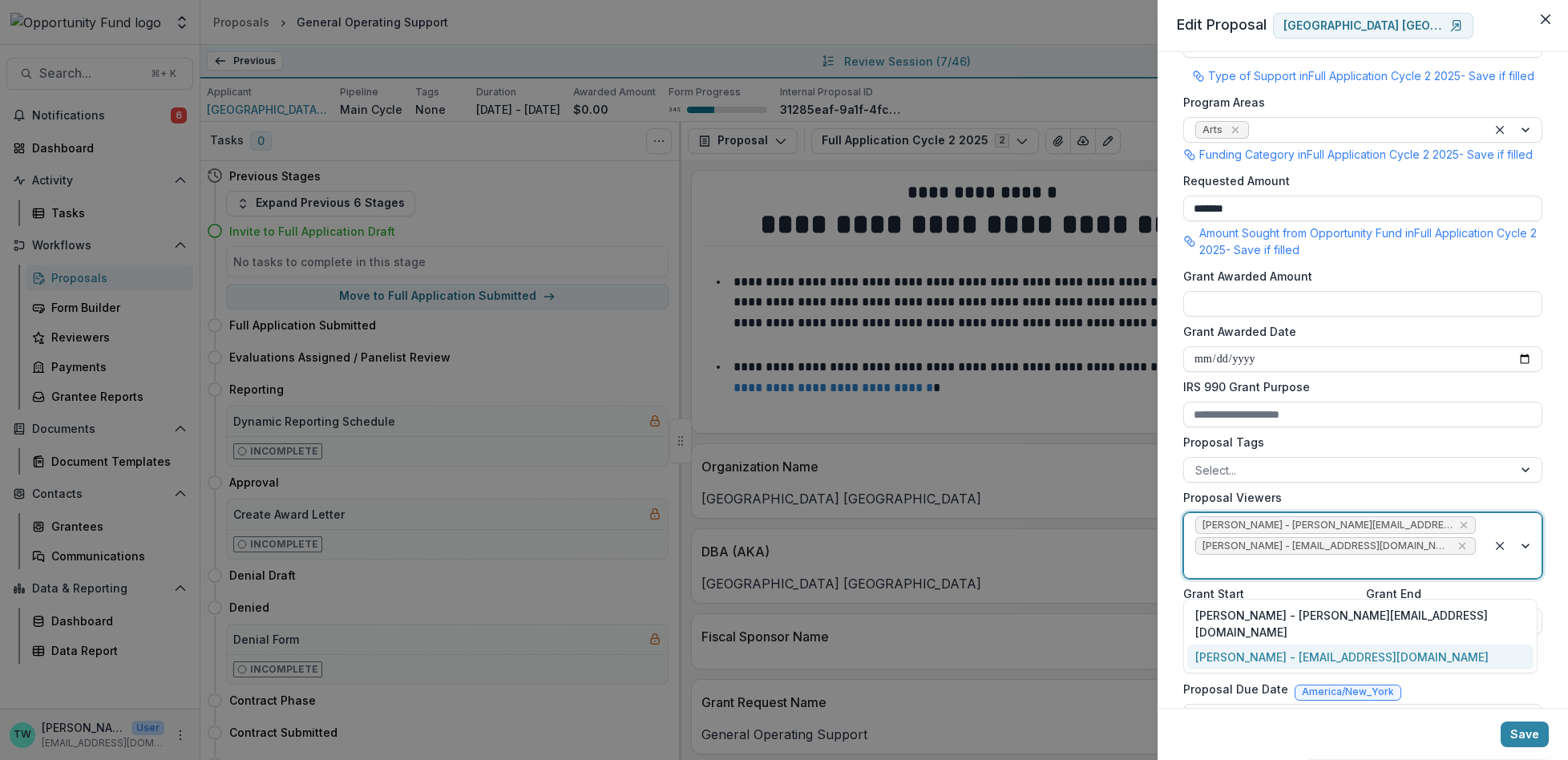
click at [1416, 644] on div "[PERSON_NAME] - [EMAIL_ADDRESS][DOMAIN_NAME]" at bounding box center [1360, 656] width 346 height 24
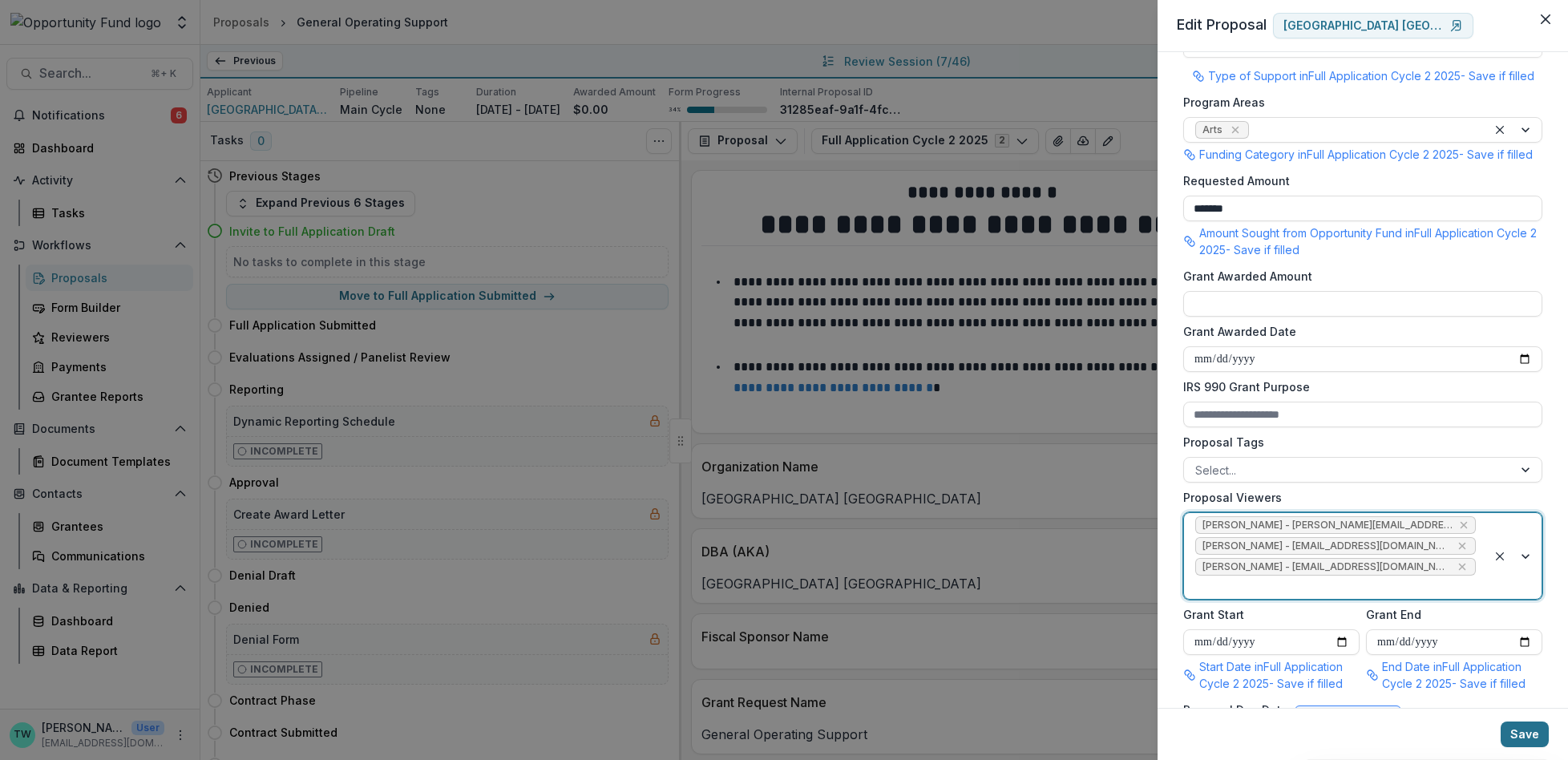
click at [1524, 736] on button "Save" at bounding box center [1524, 733] width 48 height 25
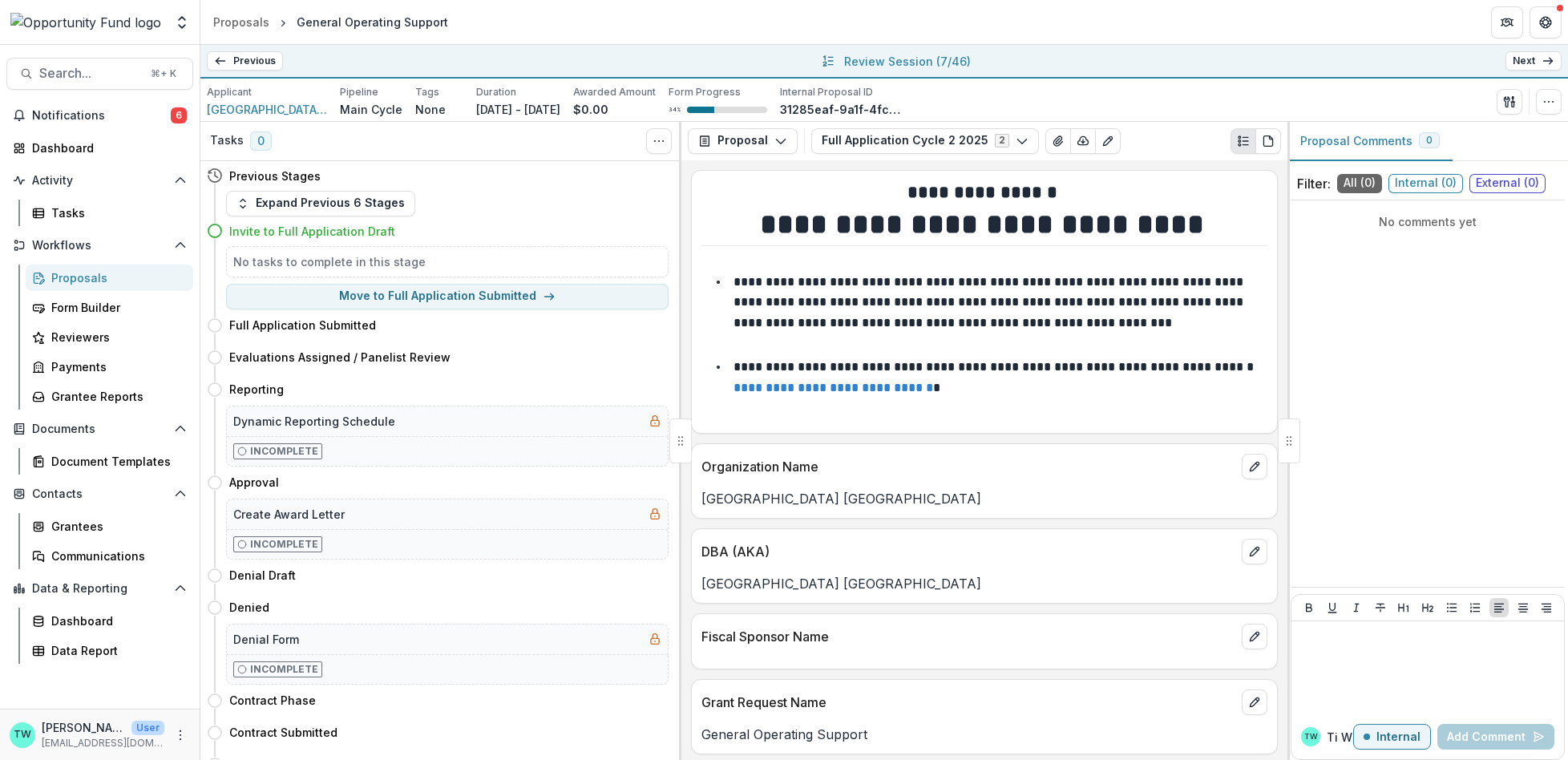
click at [1545, 62] on icon at bounding box center [1548, 61] width 13 height 13
click at [1543, 105] on icon "button" at bounding box center [1549, 101] width 13 height 13
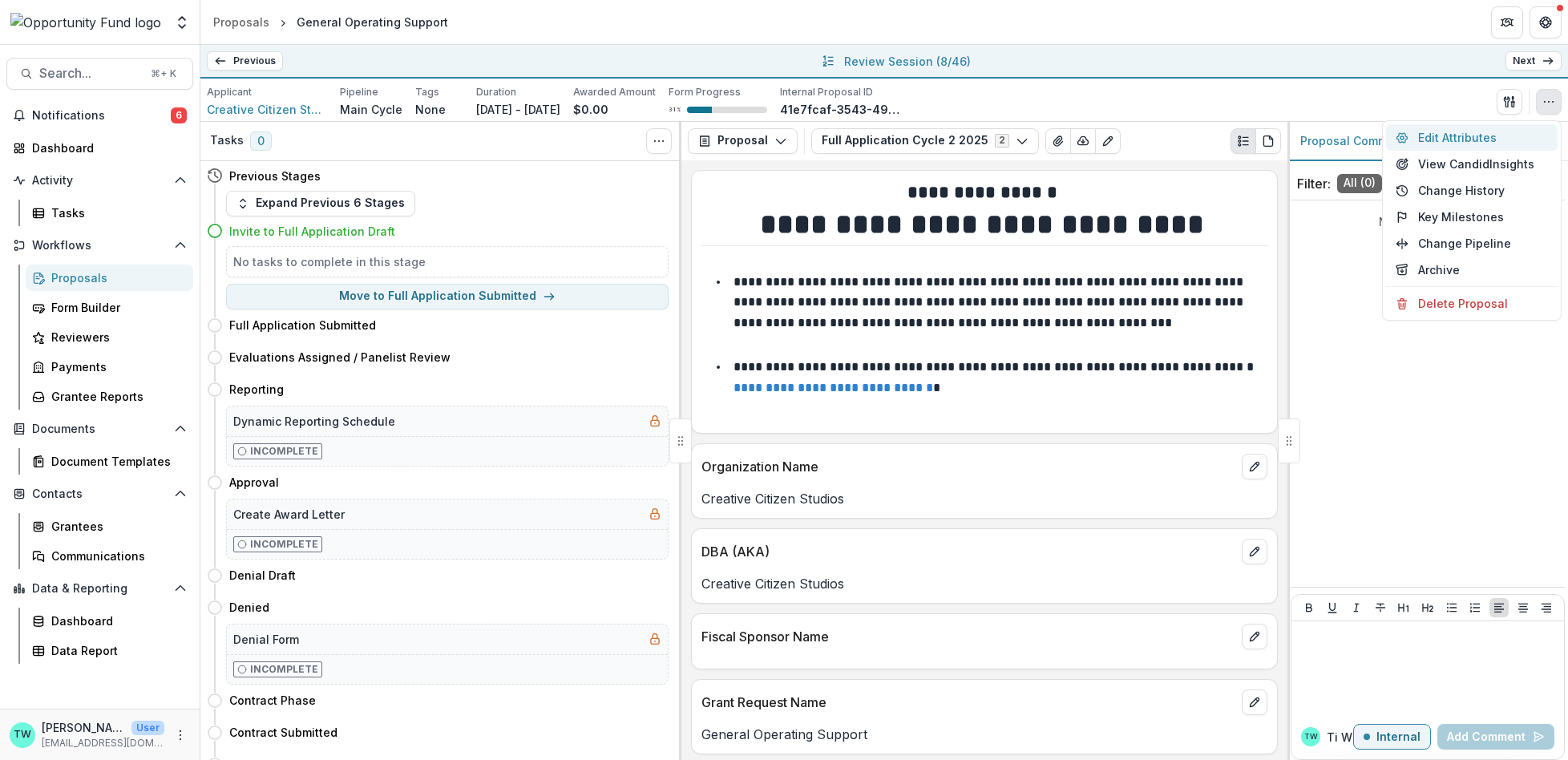
click at [1443, 139] on button "Edit Attributes" at bounding box center [1472, 137] width 172 height 26
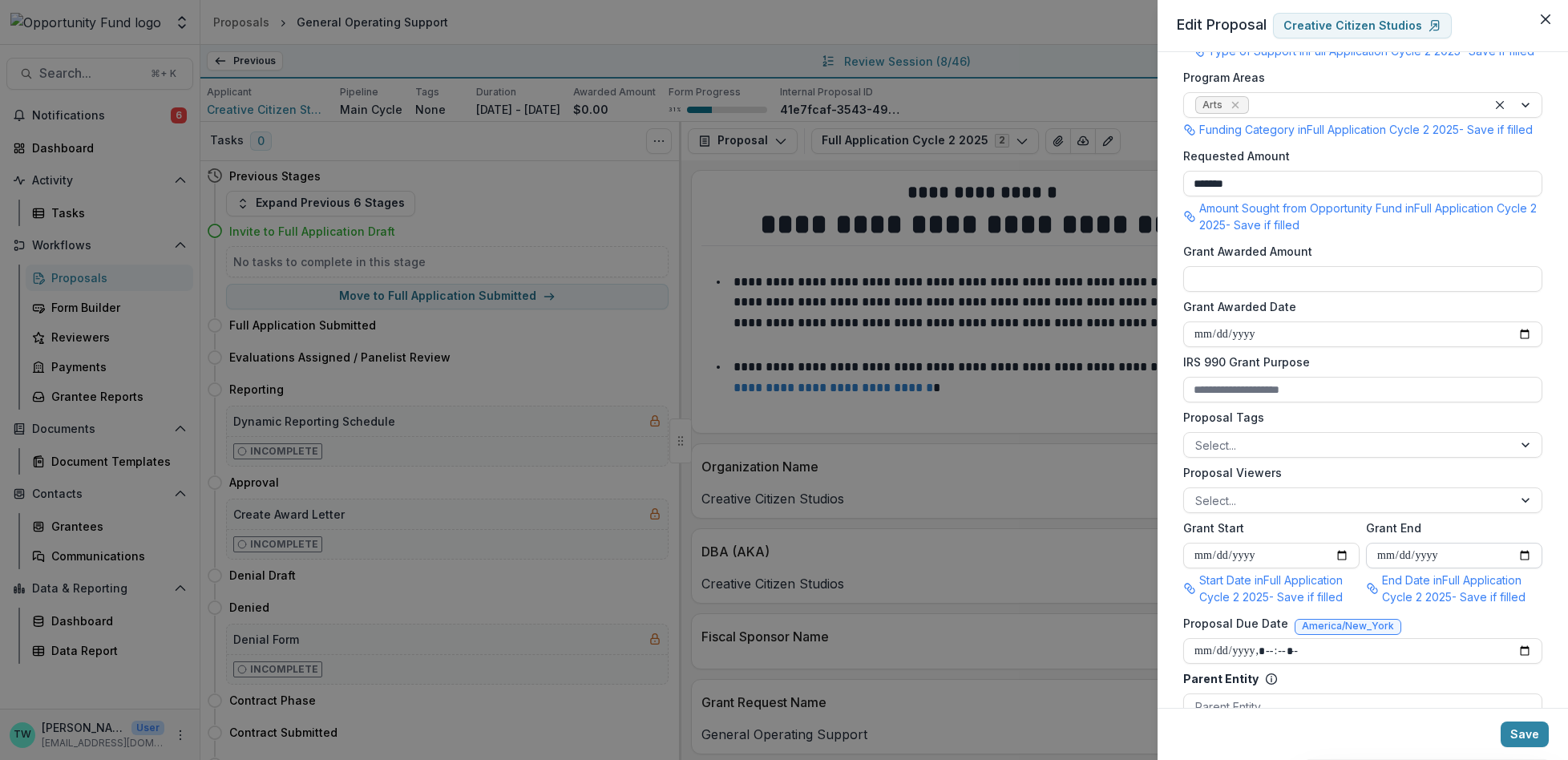
scroll to position [353, 0]
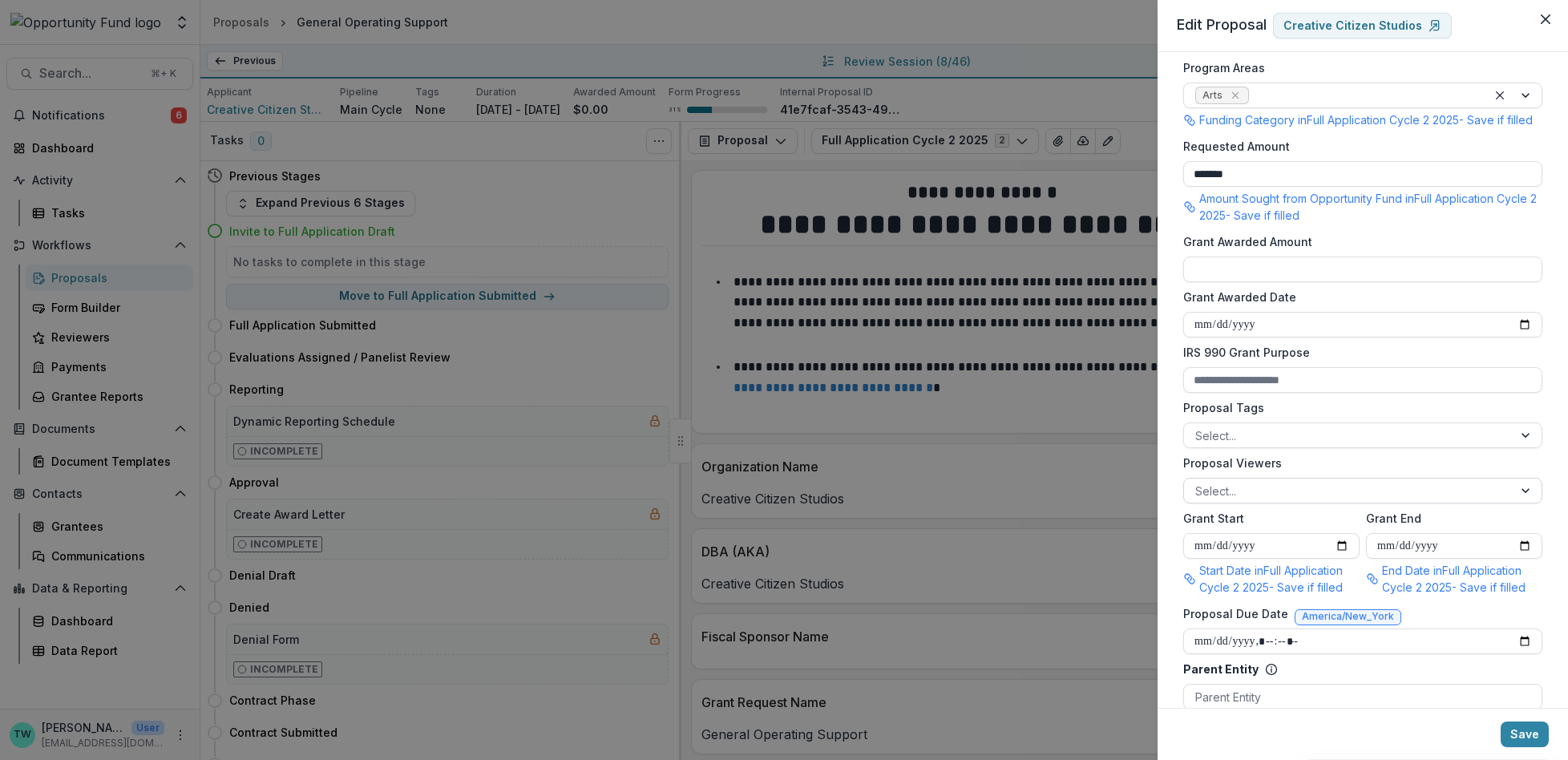
click at [1275, 501] on div at bounding box center [1348, 491] width 306 height 20
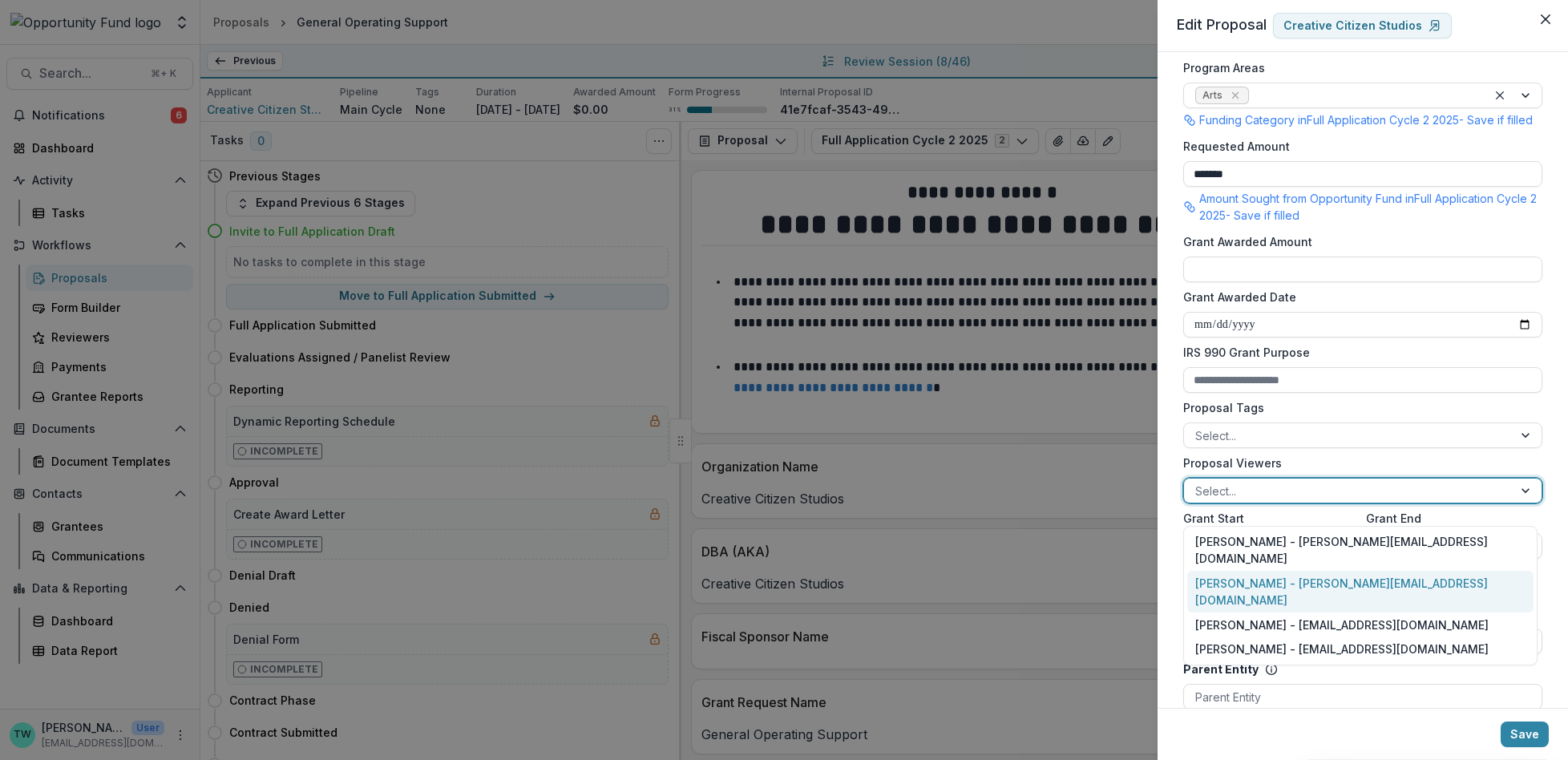
click at [1279, 571] on div "[PERSON_NAME] - [PERSON_NAME][EMAIL_ADDRESS][DOMAIN_NAME]" at bounding box center [1360, 592] width 346 height 42
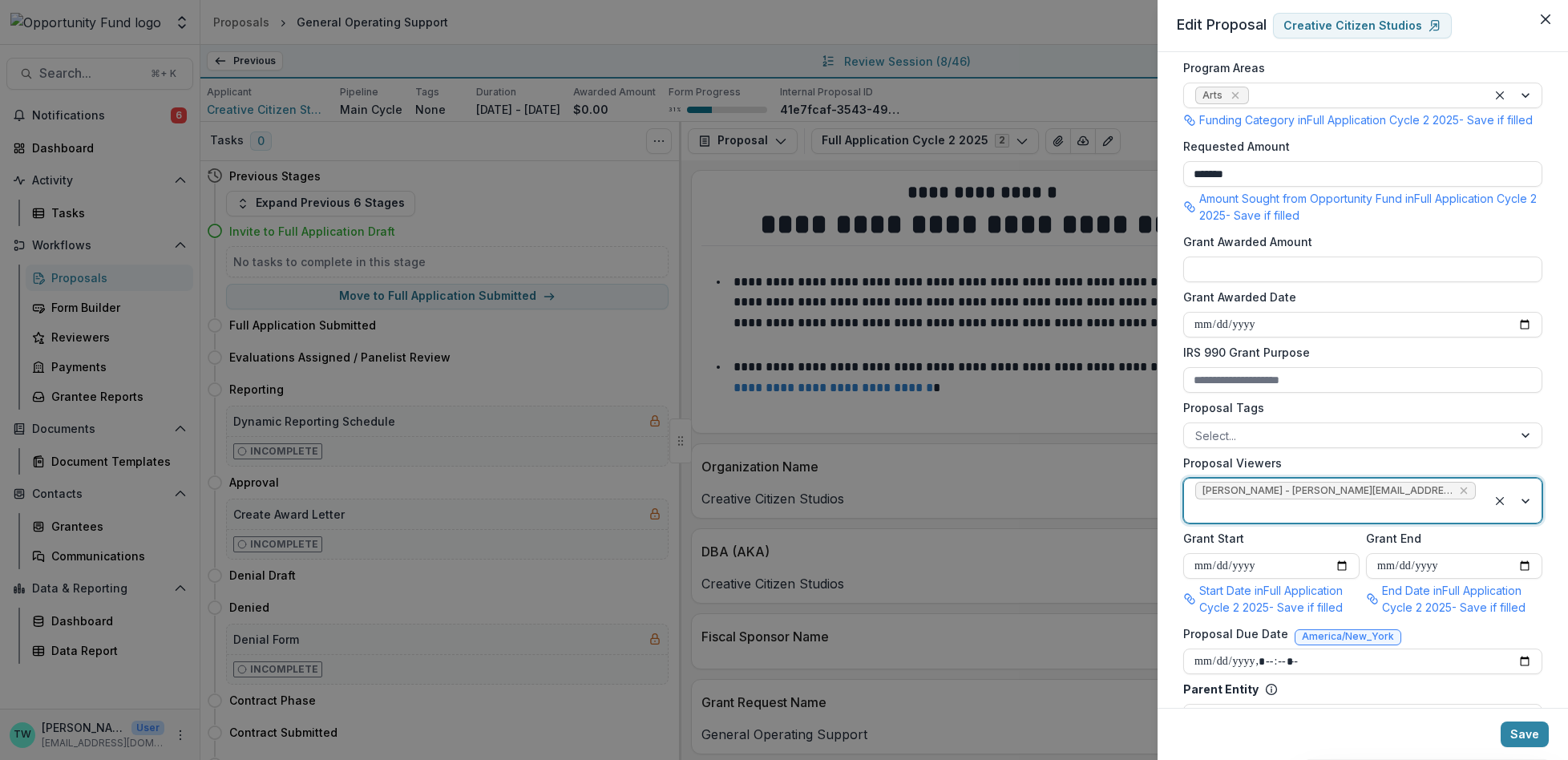
click at [1449, 512] on div at bounding box center [1336, 511] width 281 height 20
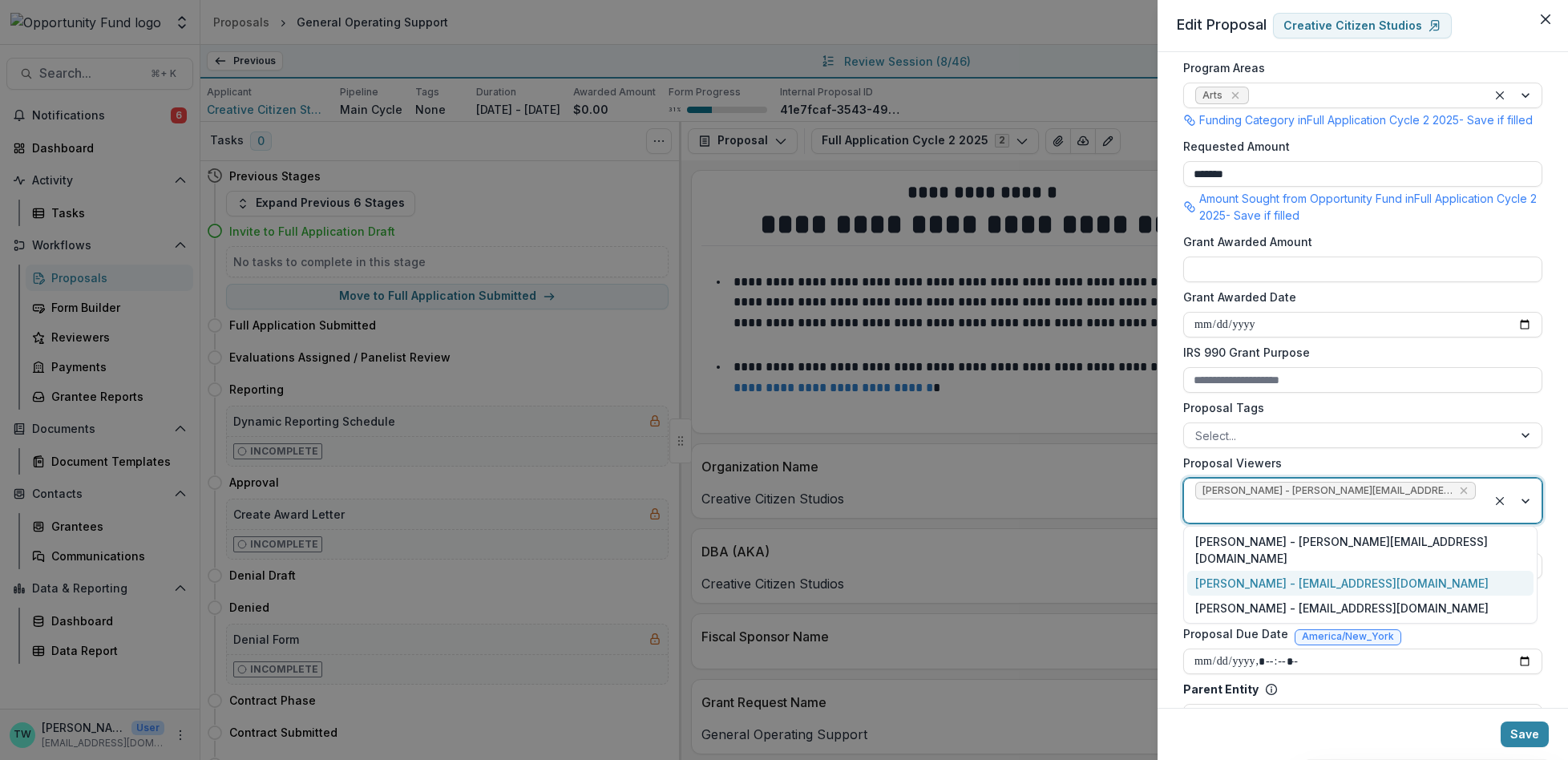
click at [1367, 571] on div "[PERSON_NAME] - [EMAIL_ADDRESS][DOMAIN_NAME]" at bounding box center [1360, 583] width 346 height 24
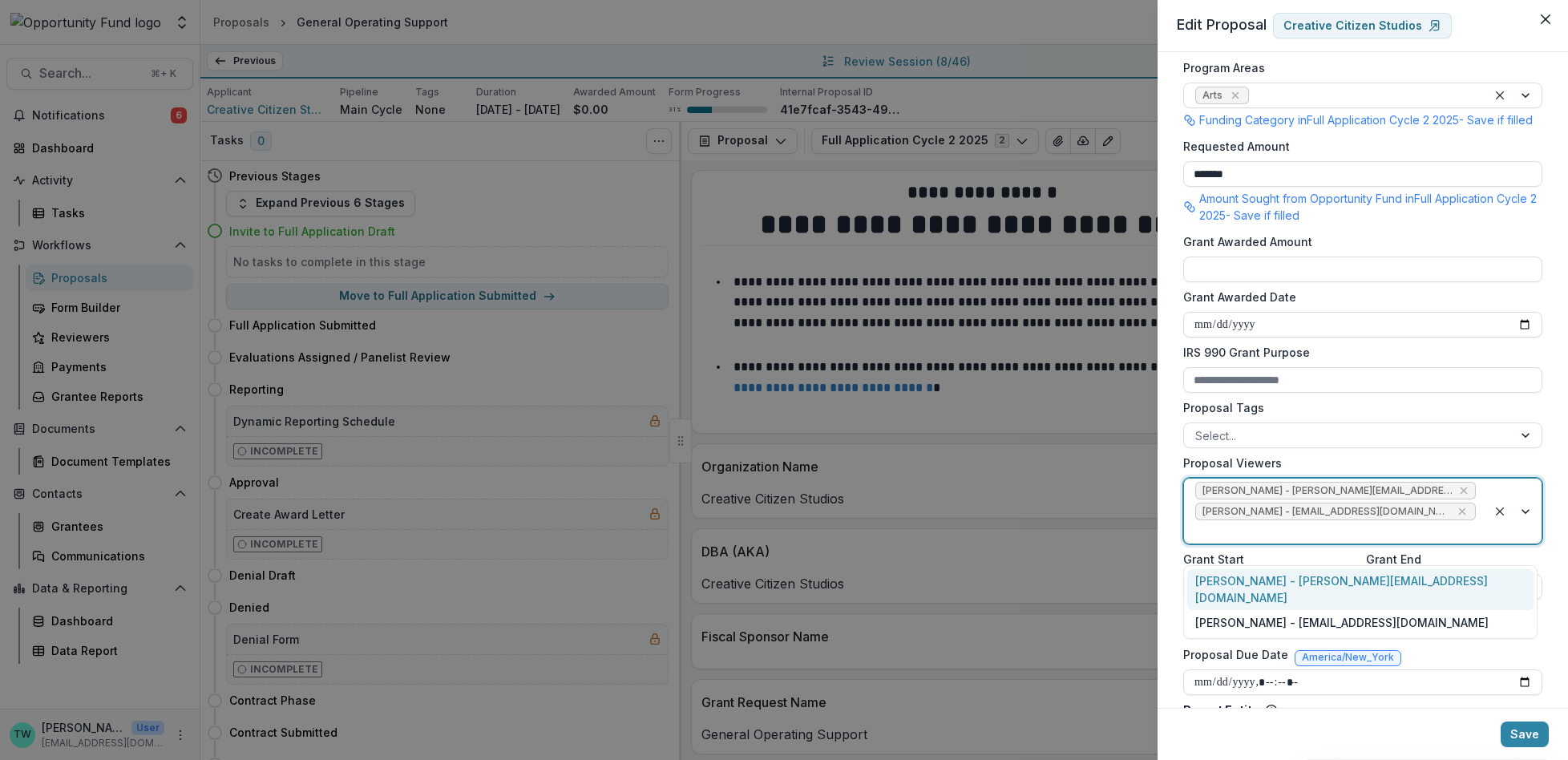
click at [1436, 541] on div at bounding box center [1336, 531] width 281 height 20
click at [1415, 610] on div "[PERSON_NAME] - [EMAIL_ADDRESS][DOMAIN_NAME]" at bounding box center [1360, 622] width 346 height 24
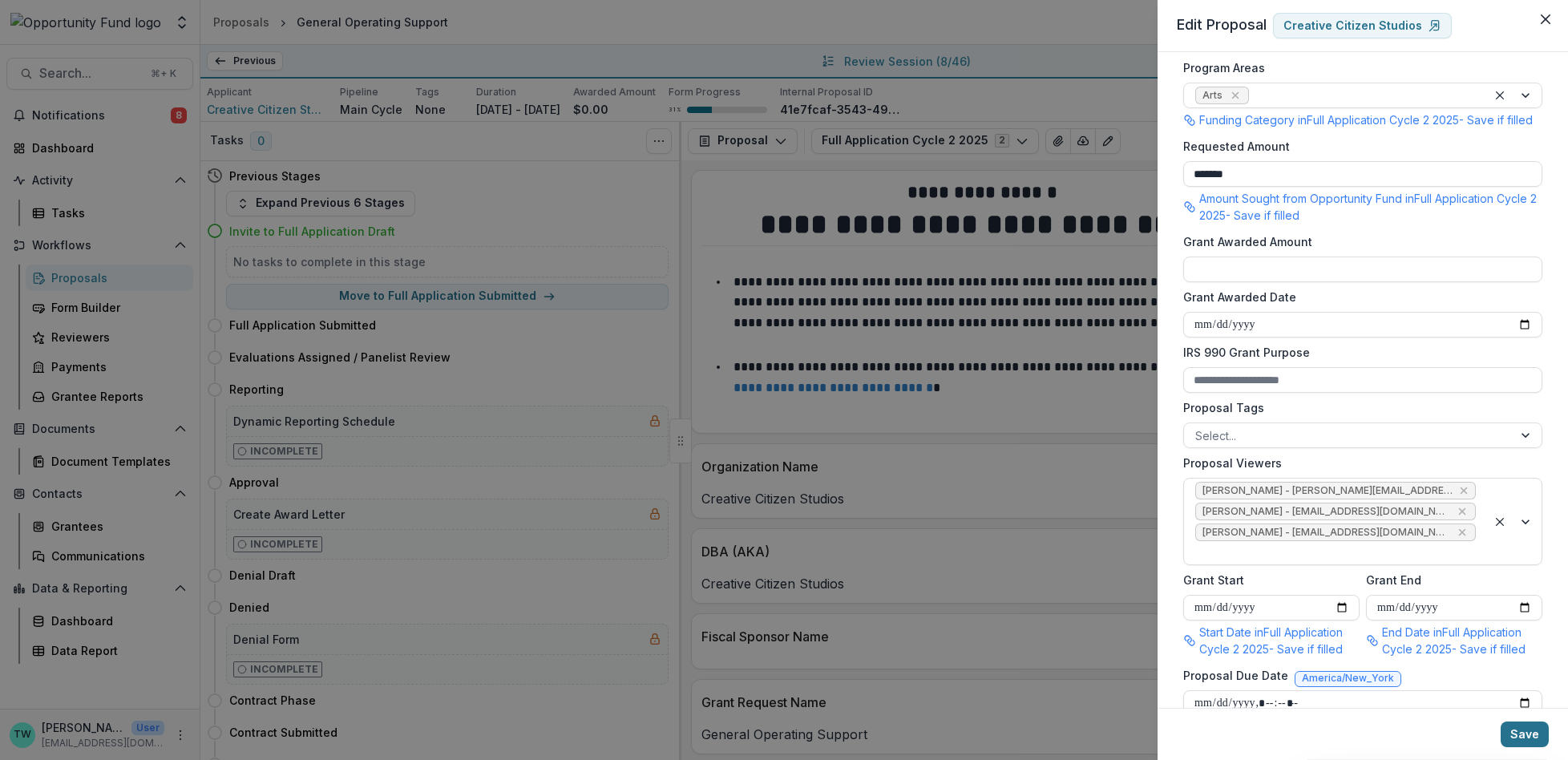
click at [1524, 736] on button "Save" at bounding box center [1524, 733] width 48 height 25
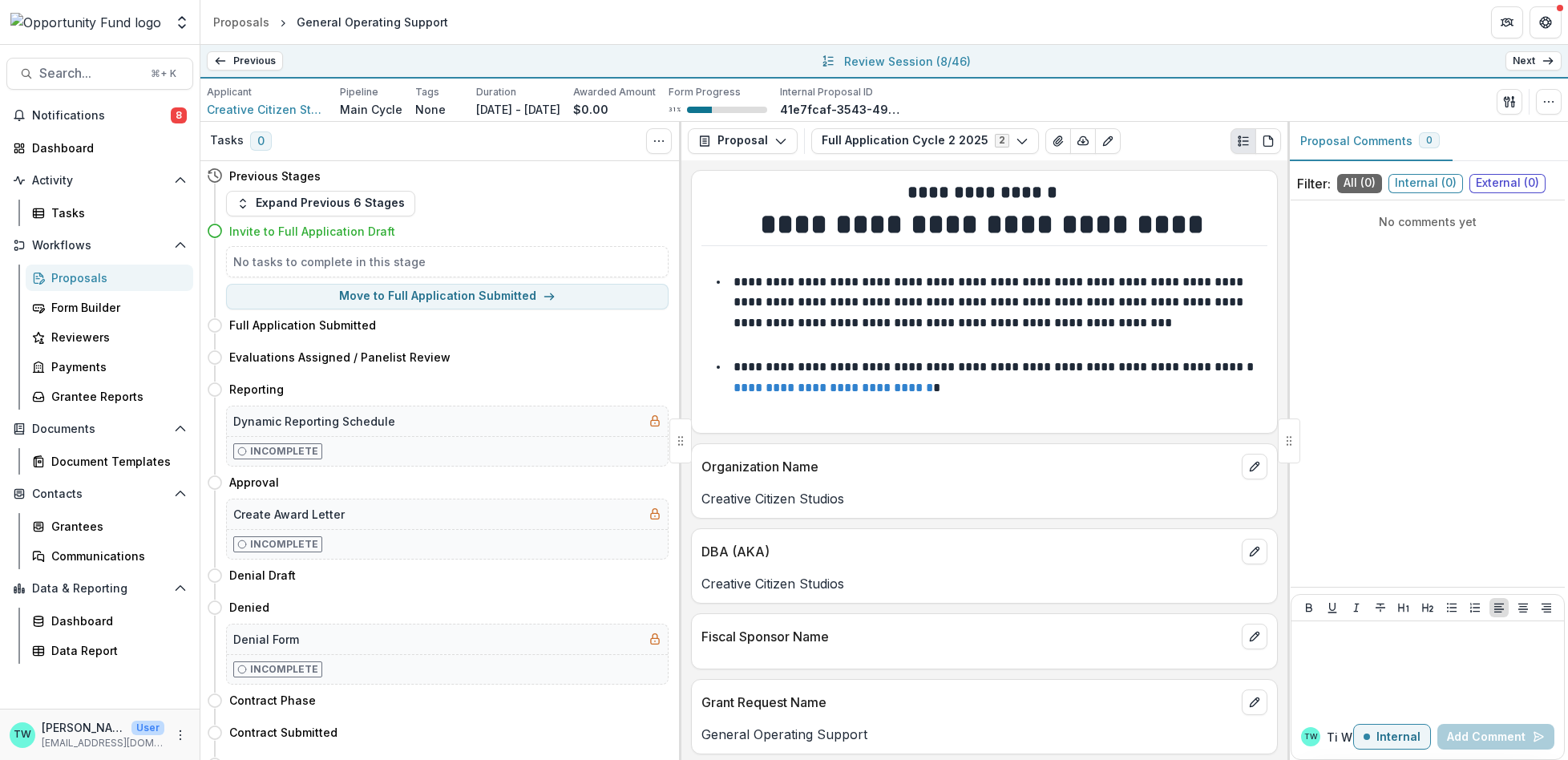
click at [1550, 61] on line at bounding box center [1548, 61] width 9 height 0
click at [1552, 108] on button "button" at bounding box center [1548, 101] width 25 height 25
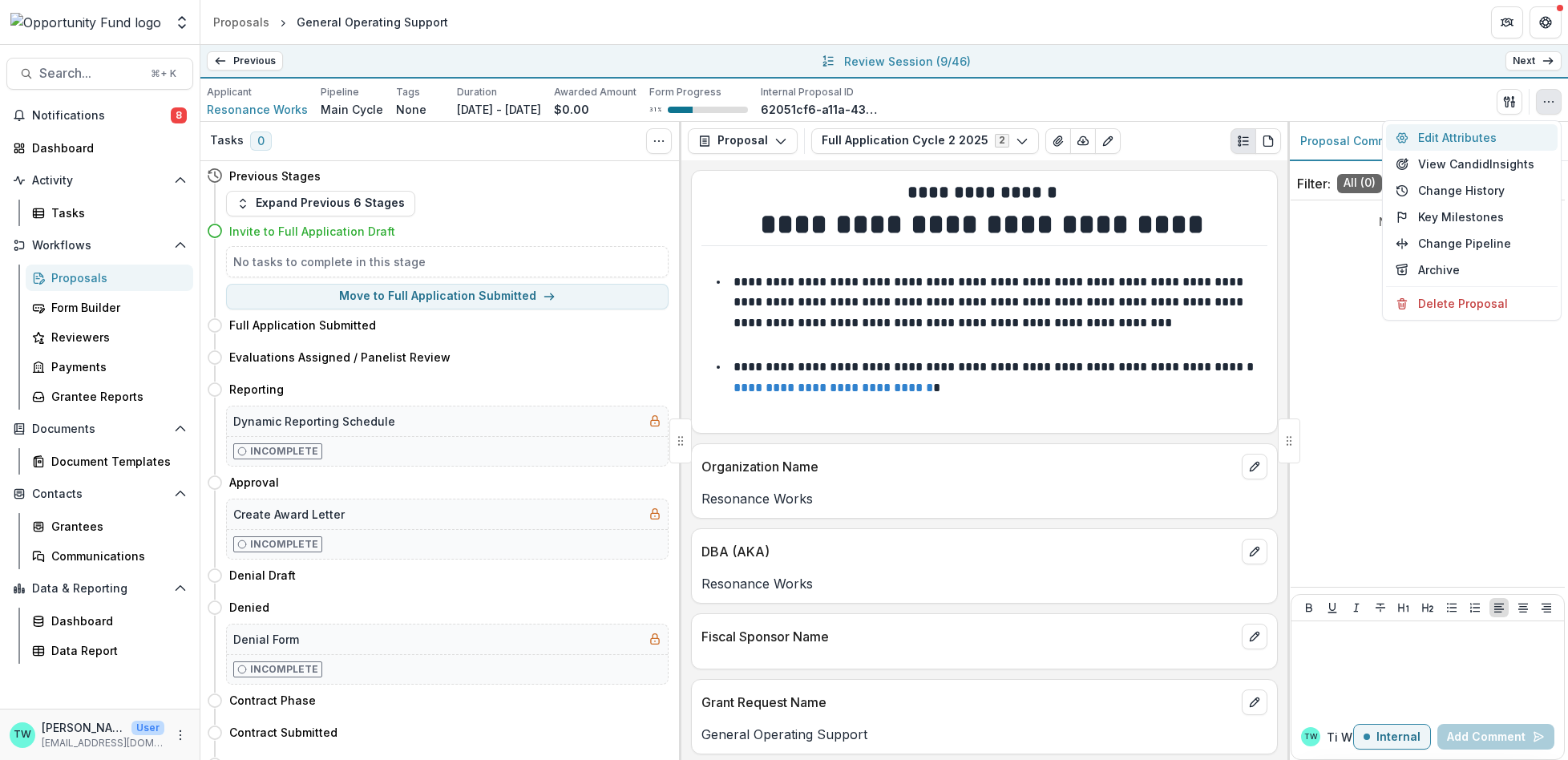
click at [1442, 135] on button "Edit Attributes" at bounding box center [1472, 137] width 172 height 26
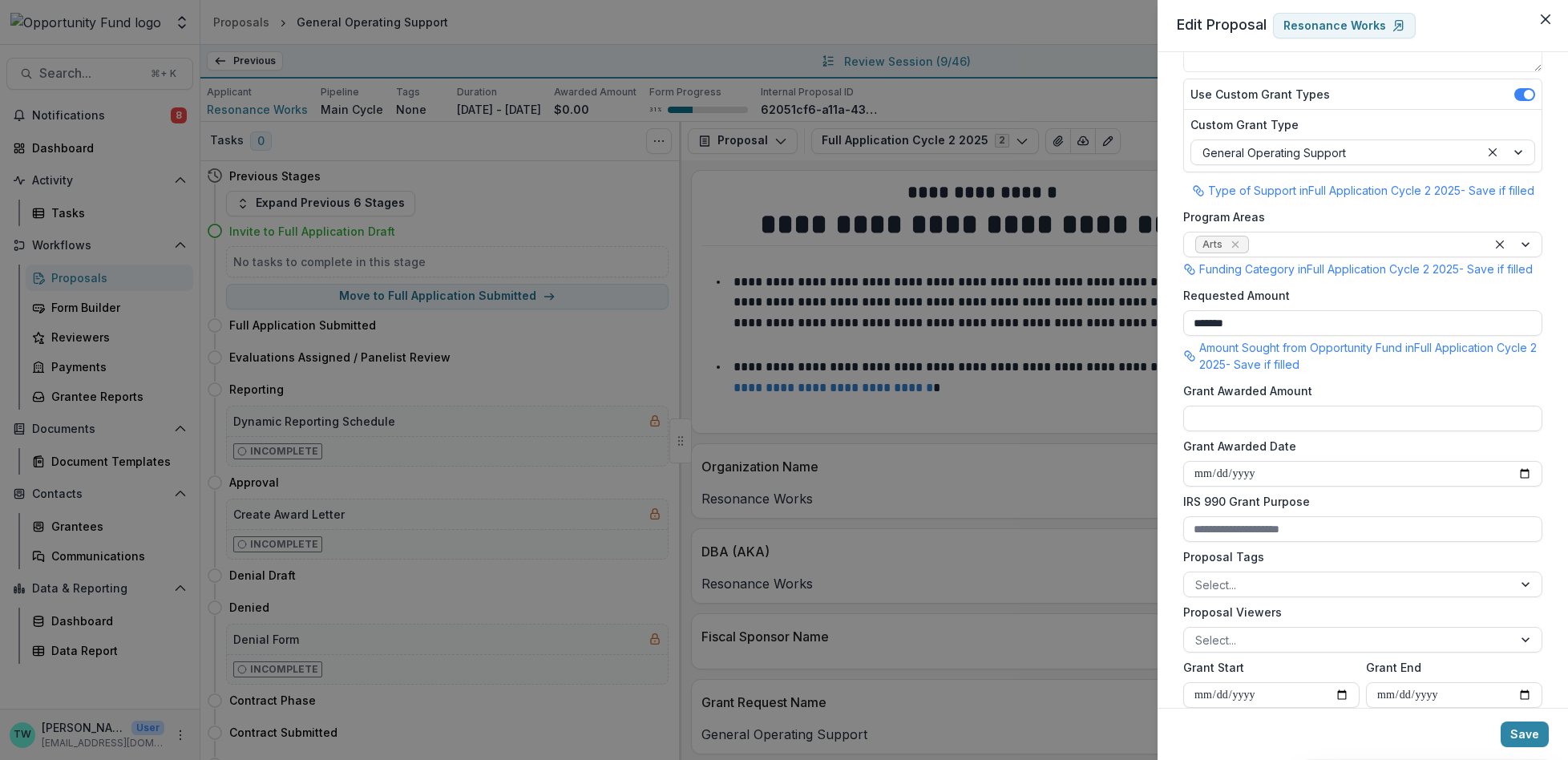
scroll to position [254, 0]
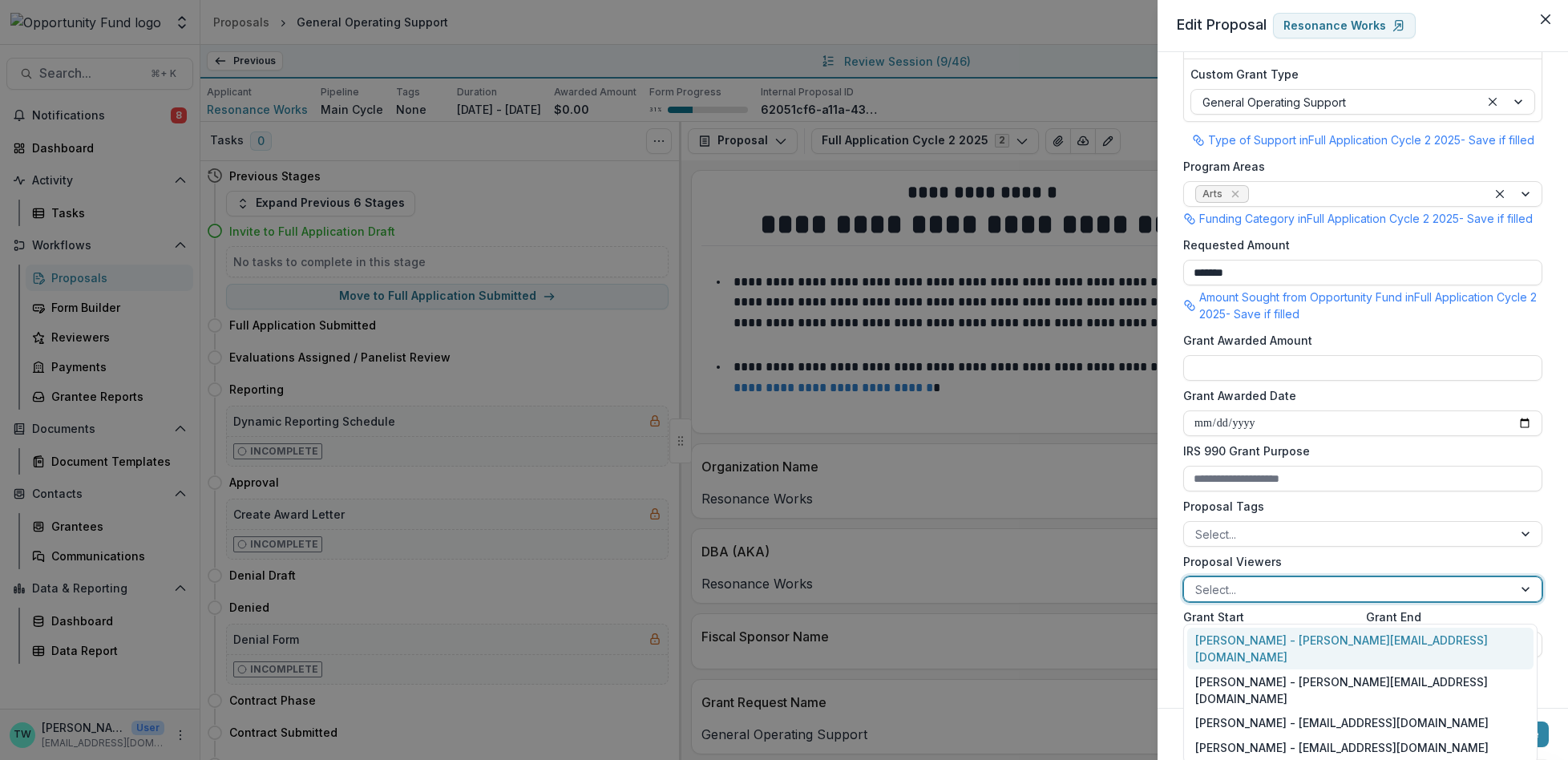
click at [1277, 600] on div at bounding box center [1348, 589] width 306 height 20
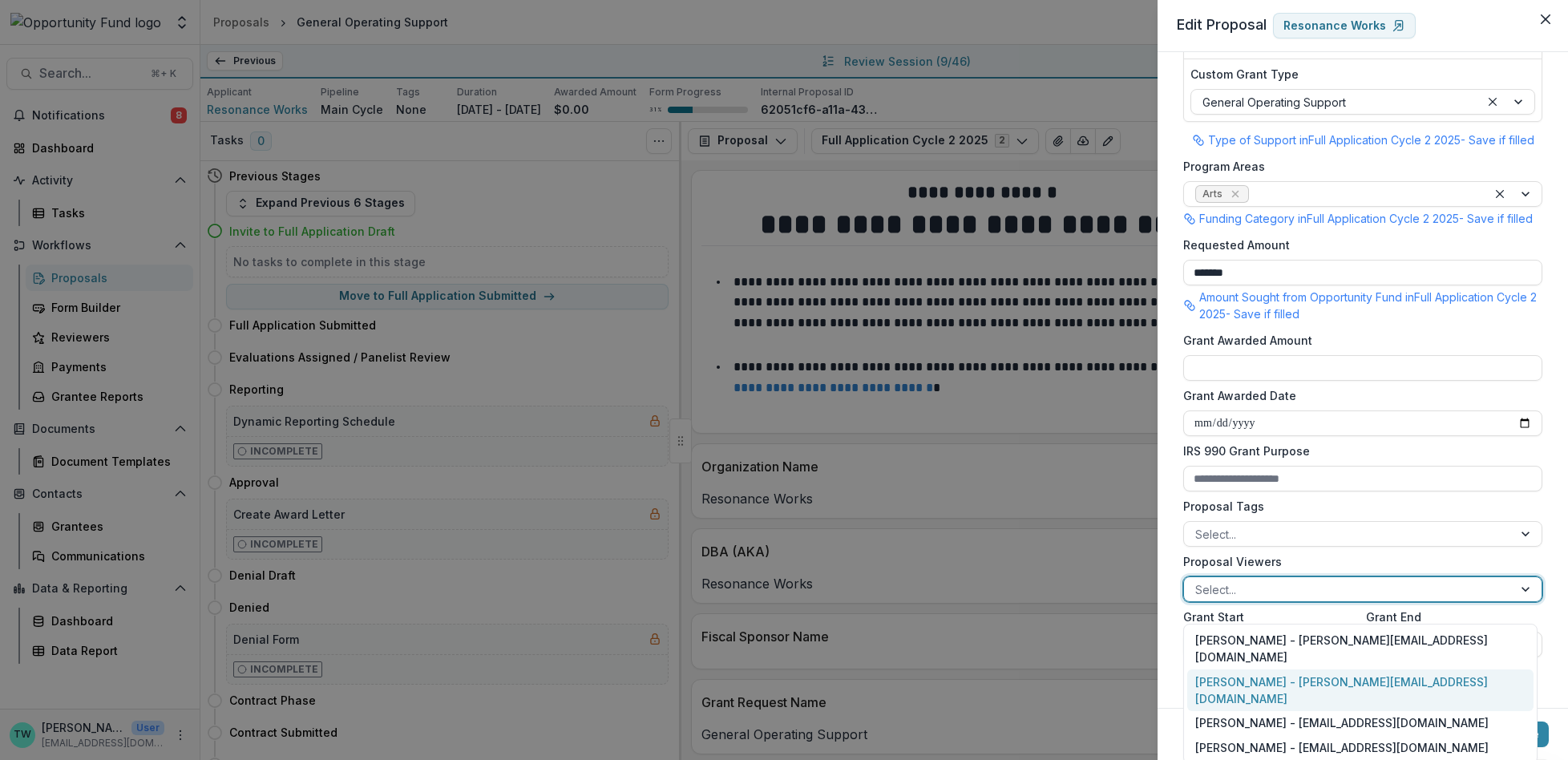
click at [1278, 669] on div "[PERSON_NAME] - [PERSON_NAME][EMAIL_ADDRESS][DOMAIN_NAME]" at bounding box center [1360, 690] width 346 height 42
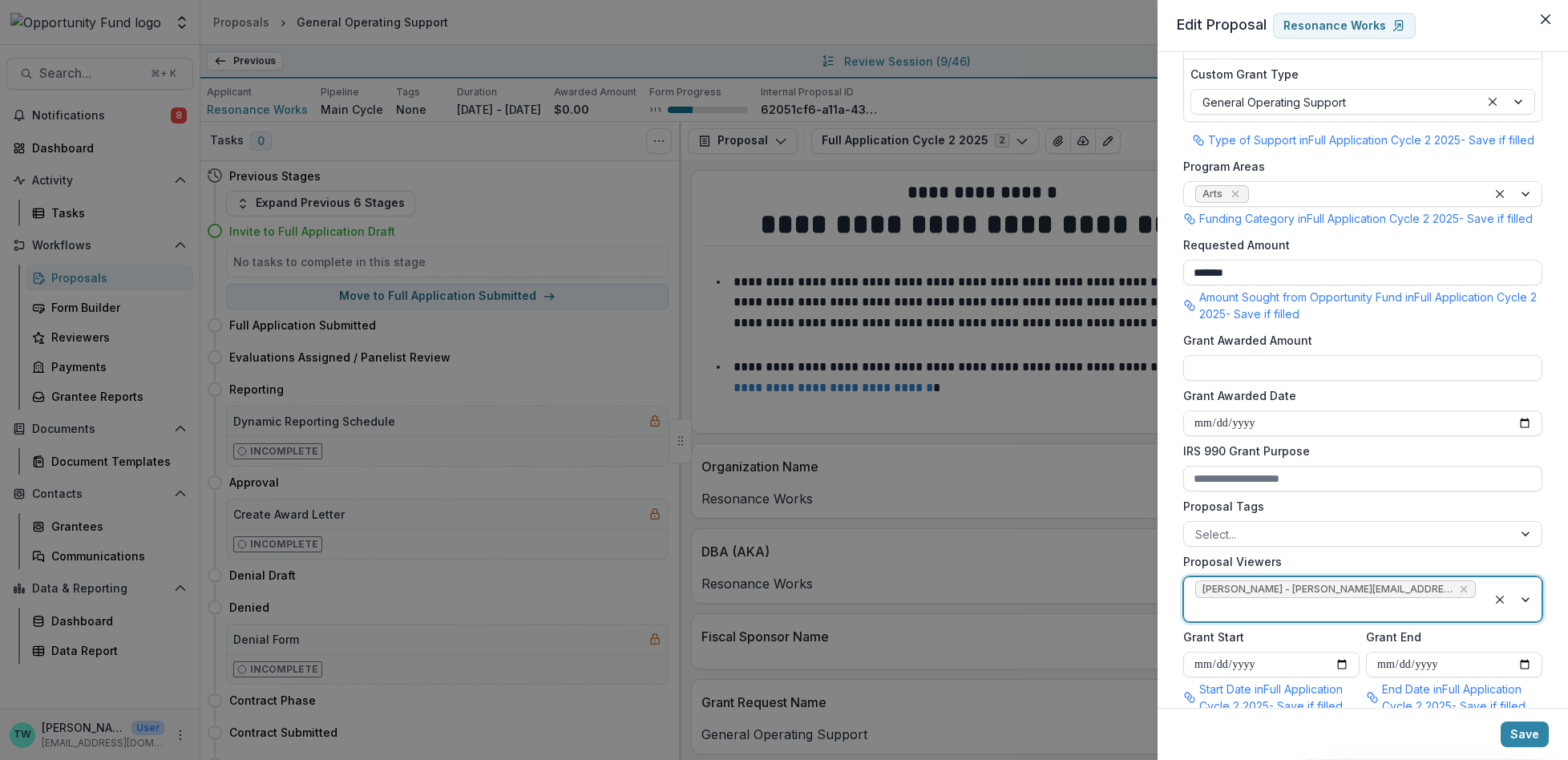
click at [1448, 607] on div at bounding box center [1336, 609] width 281 height 20
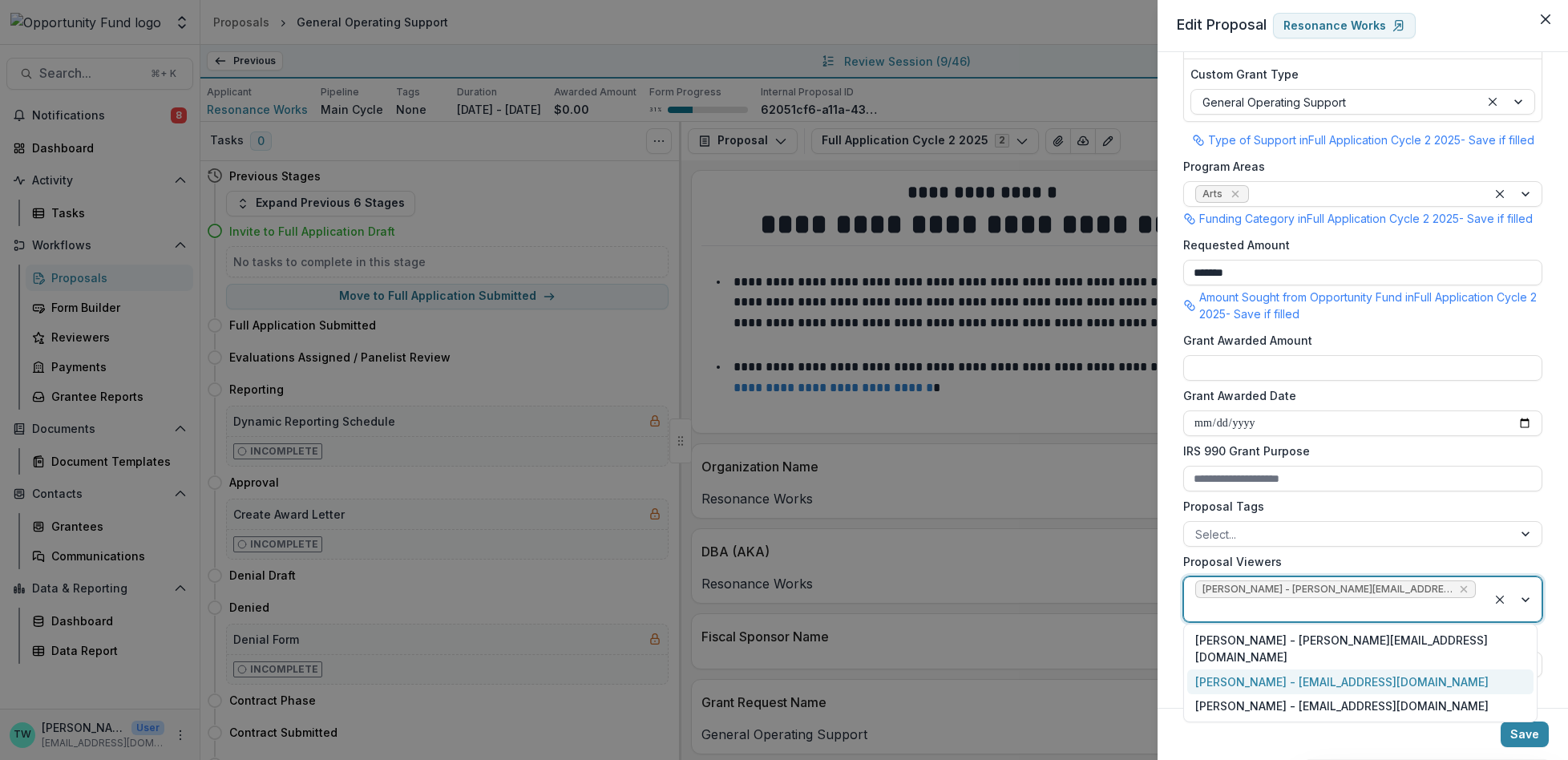
click at [1352, 675] on div "[PERSON_NAME] - [EMAIL_ADDRESS][DOMAIN_NAME]" at bounding box center [1360, 682] width 346 height 24
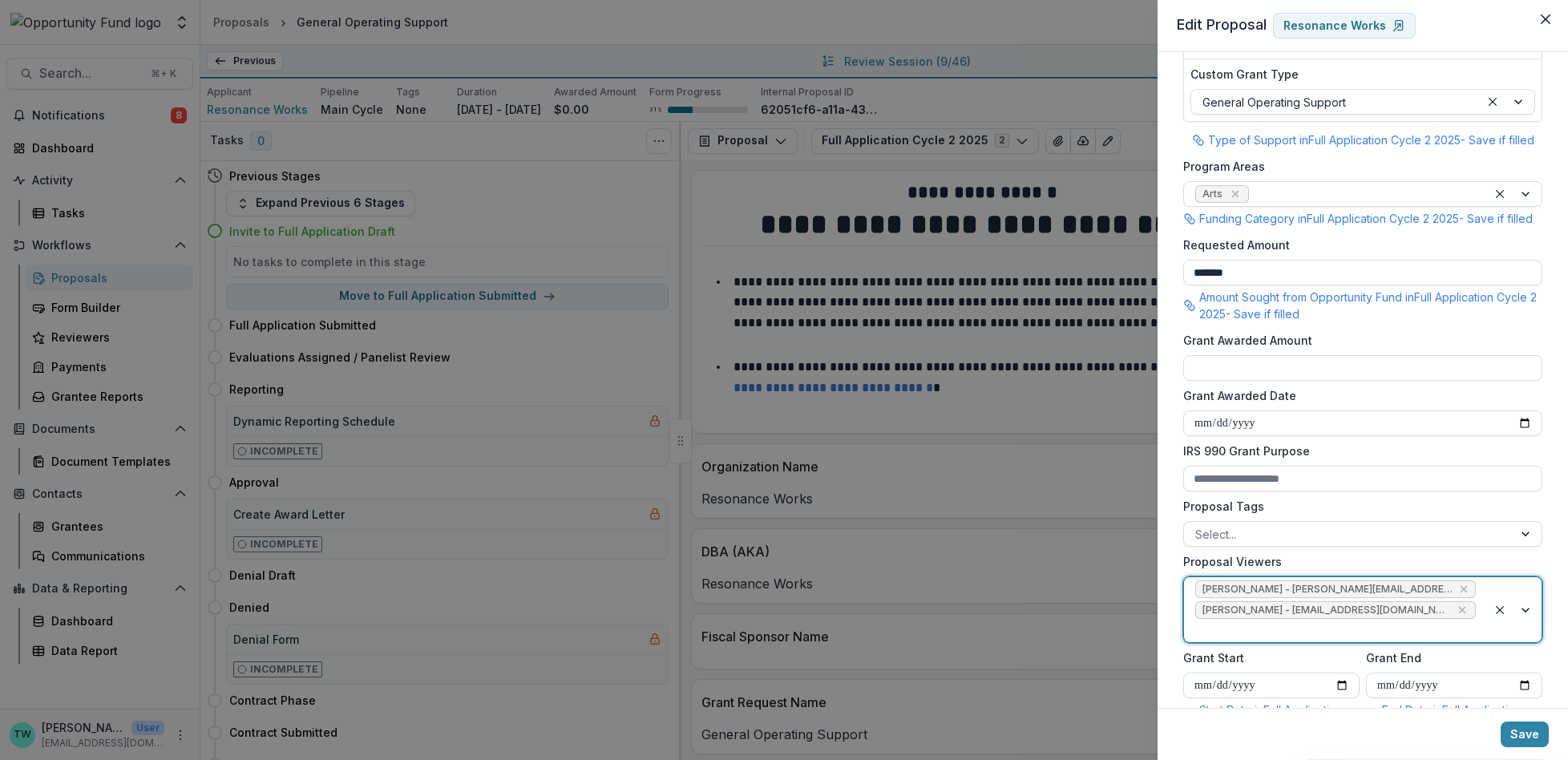
click at [1416, 641] on div at bounding box center [1336, 630] width 281 height 20
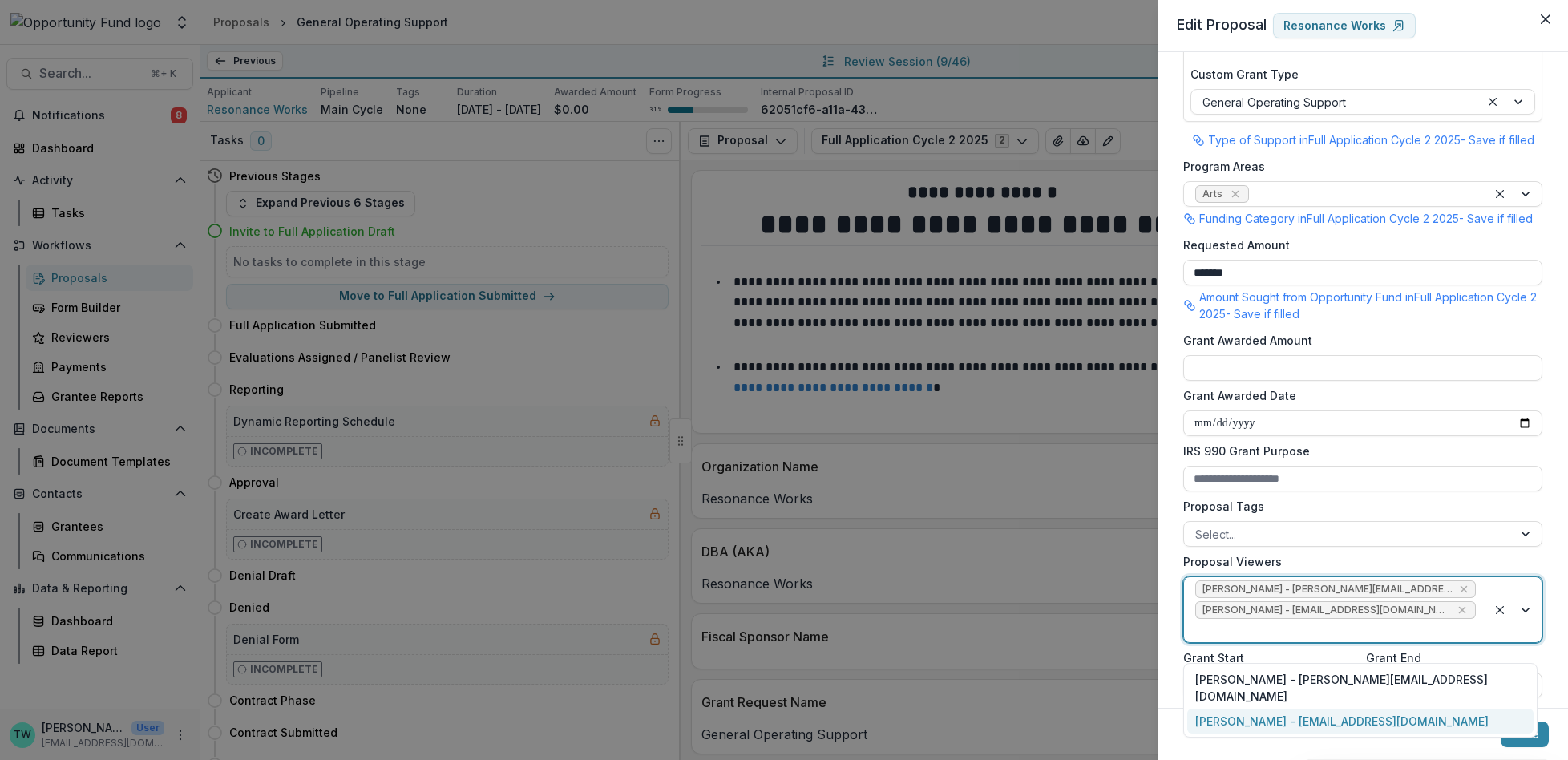
click at [1361, 709] on div "[PERSON_NAME] - [EMAIL_ADDRESS][DOMAIN_NAME]" at bounding box center [1360, 721] width 346 height 24
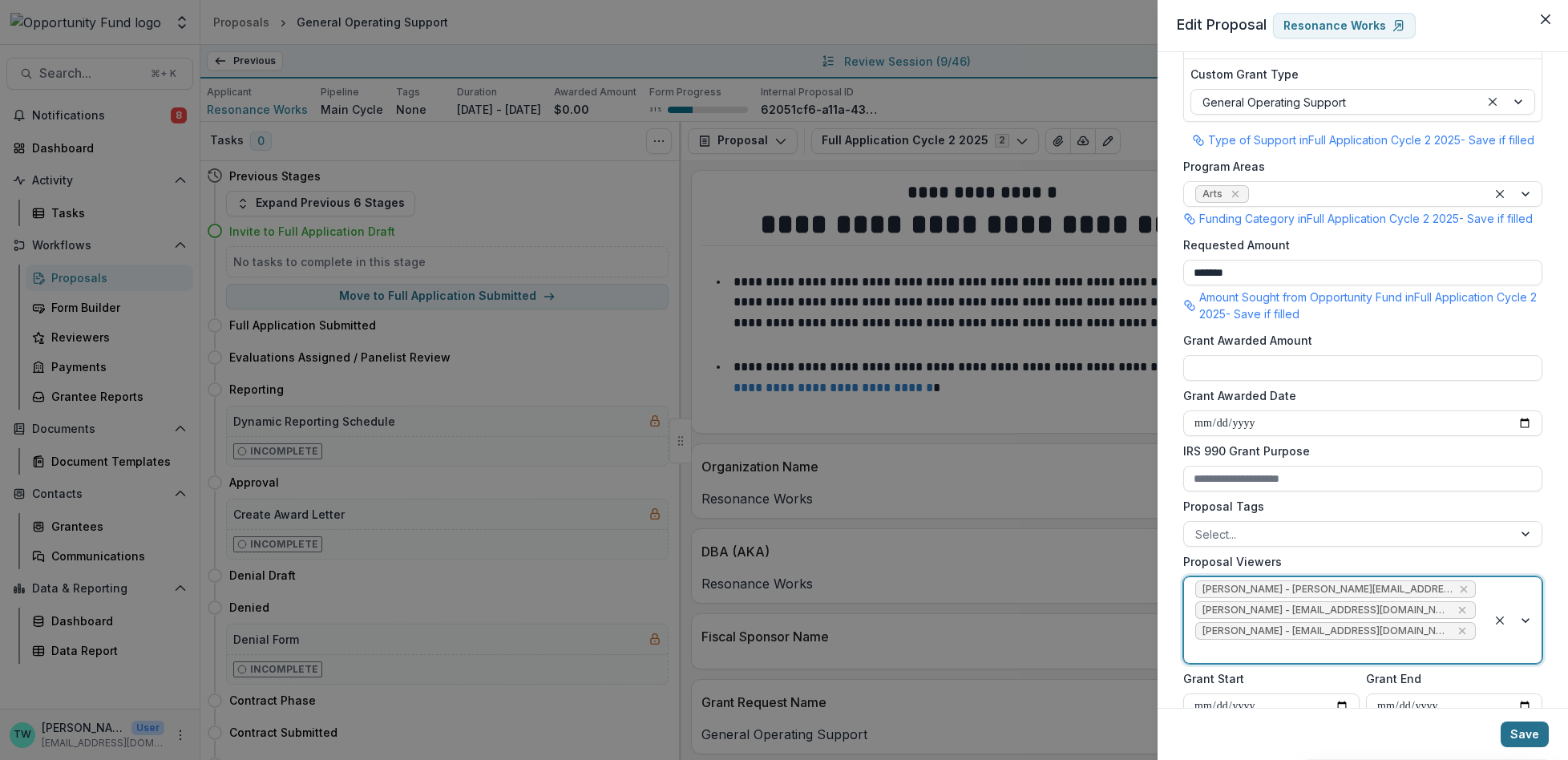
click at [1529, 736] on button "Save" at bounding box center [1524, 733] width 48 height 25
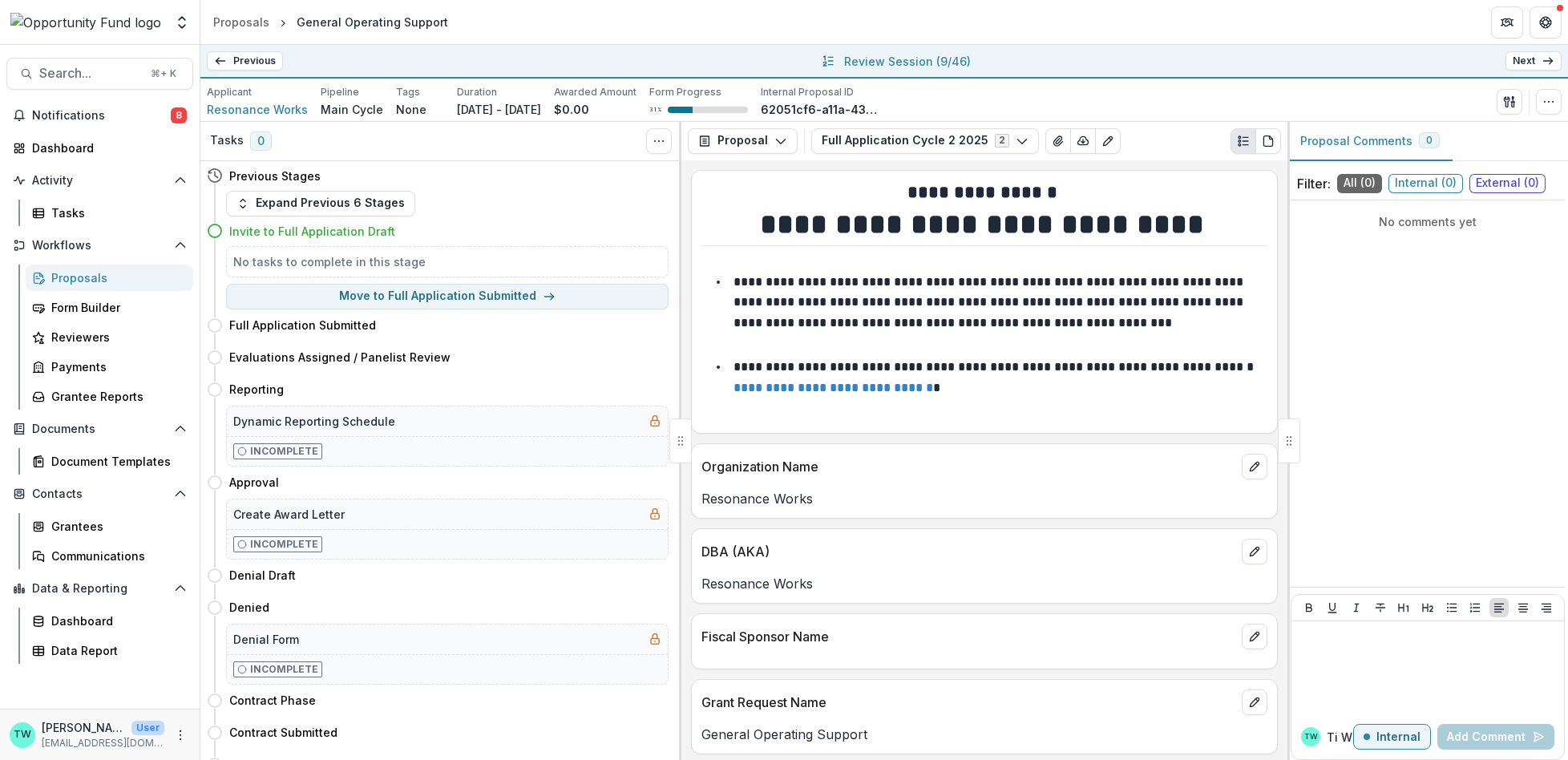
click at [1545, 63] on icon at bounding box center [1548, 61] width 13 height 13
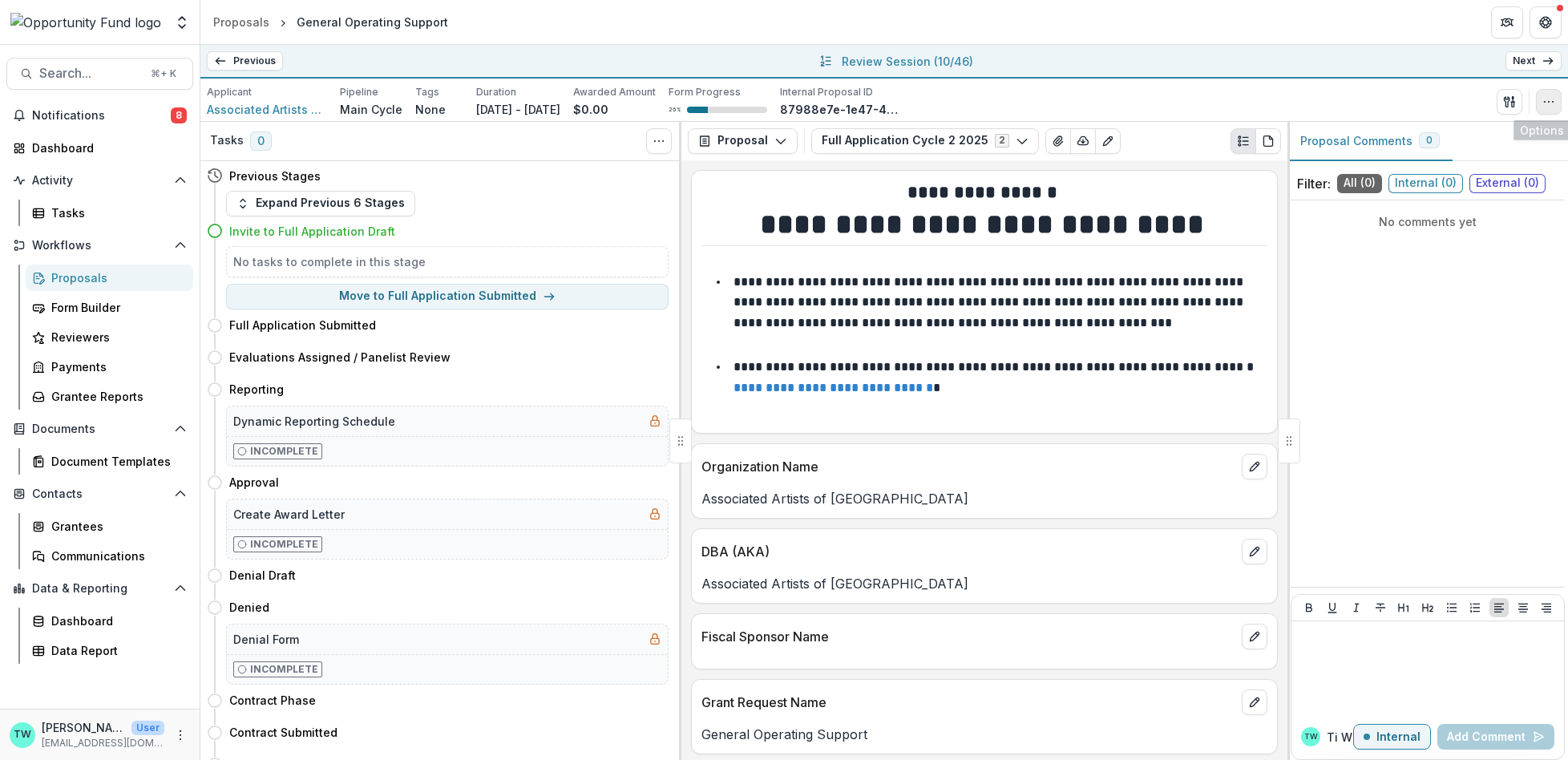
click at [1549, 105] on icon "button" at bounding box center [1549, 101] width 13 height 13
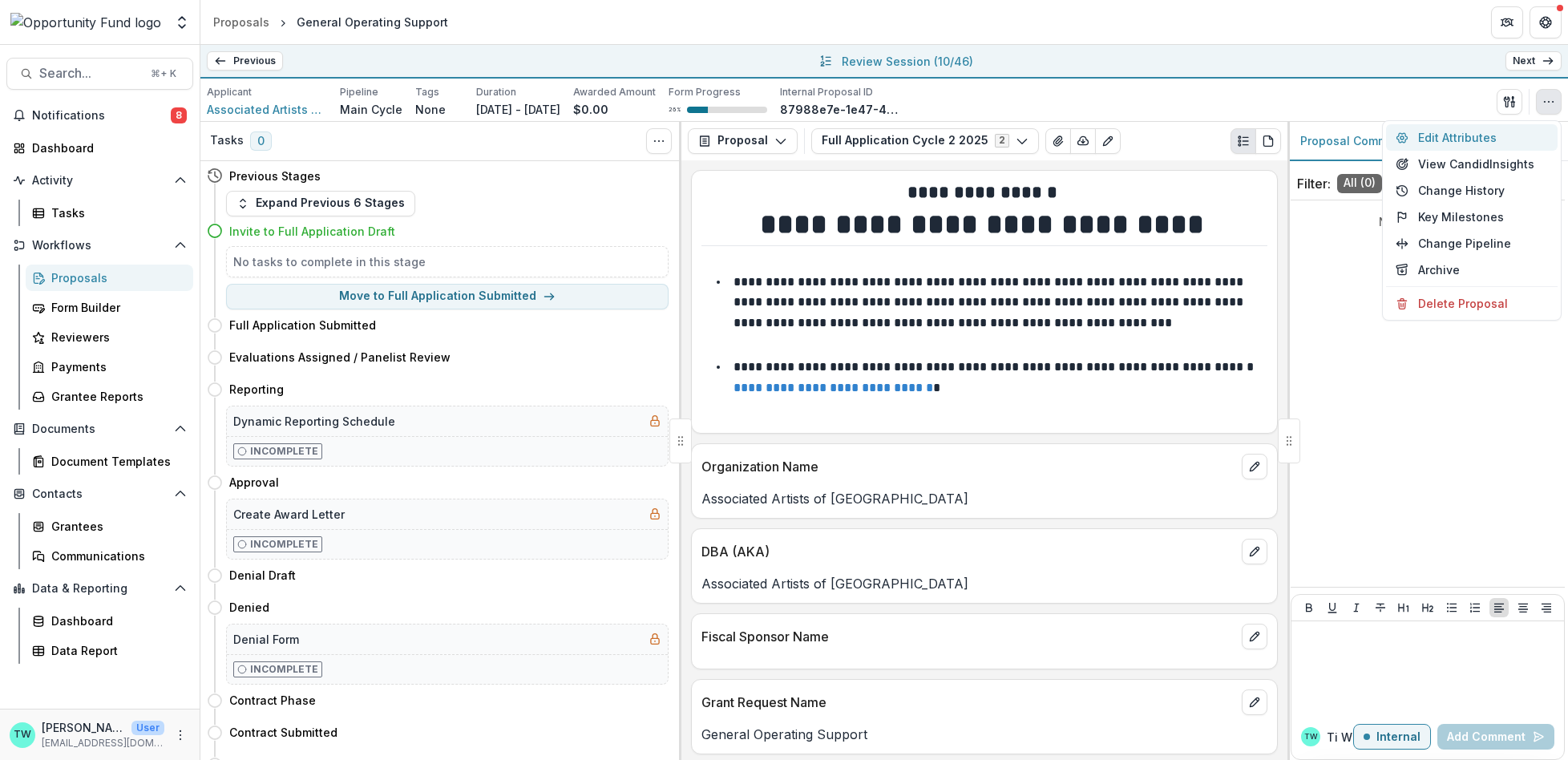
click at [1440, 139] on button "Edit Attributes" at bounding box center [1472, 137] width 172 height 26
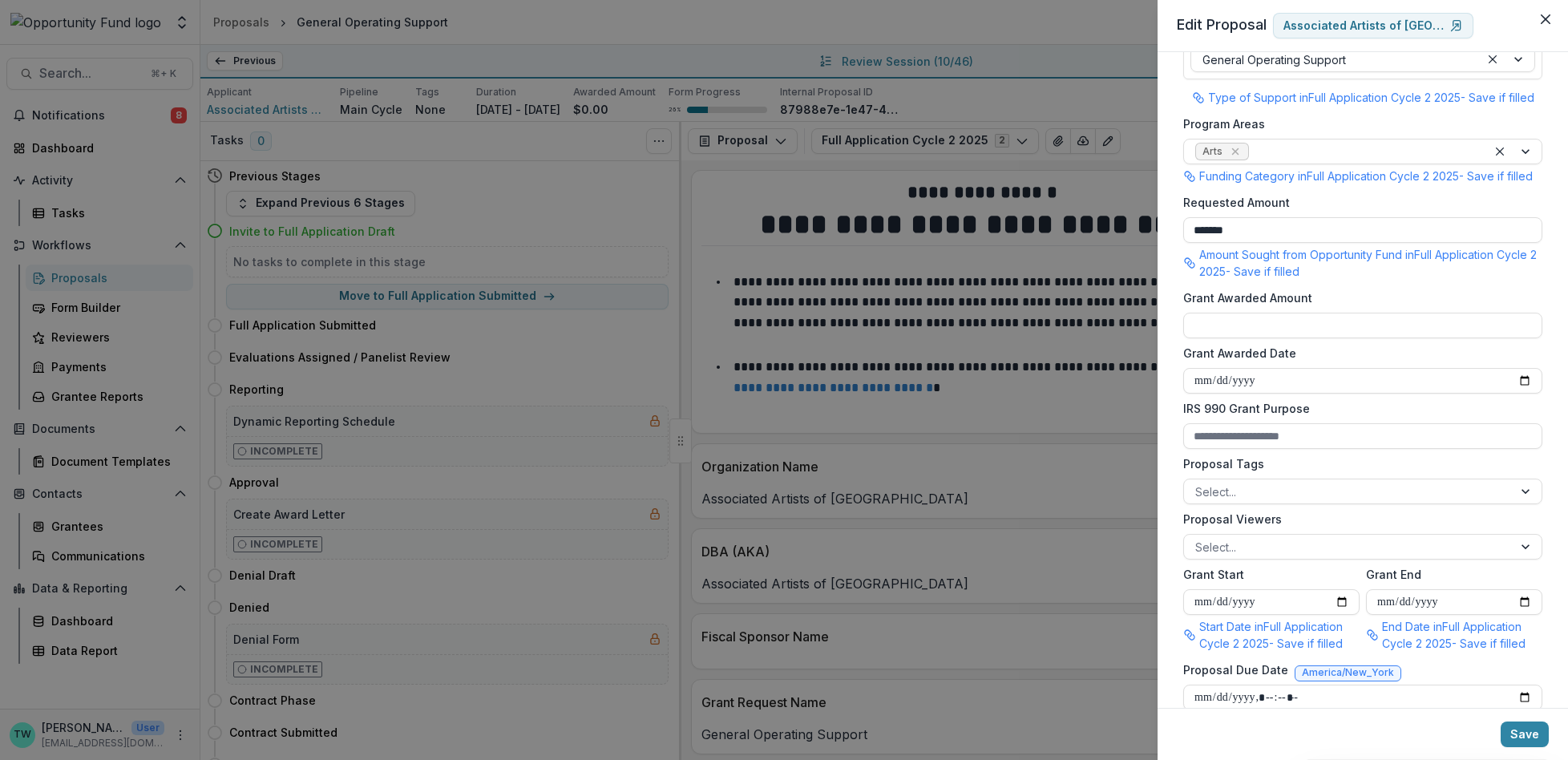
scroll to position [299, 0]
click at [1291, 551] on div at bounding box center [1348, 544] width 306 height 20
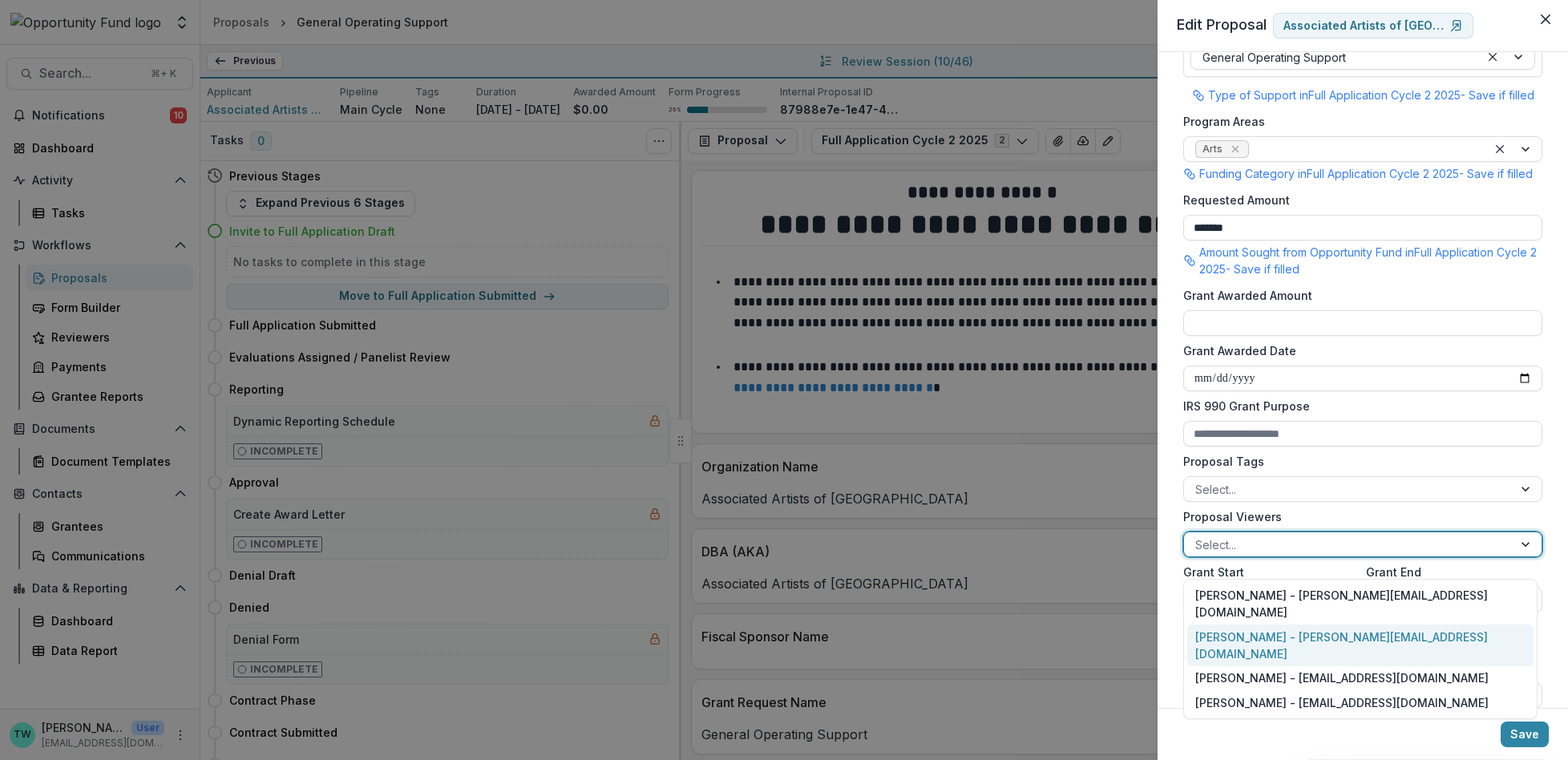
click at [1292, 624] on div "[PERSON_NAME] - [PERSON_NAME][EMAIL_ADDRESS][DOMAIN_NAME]" at bounding box center [1360, 645] width 346 height 42
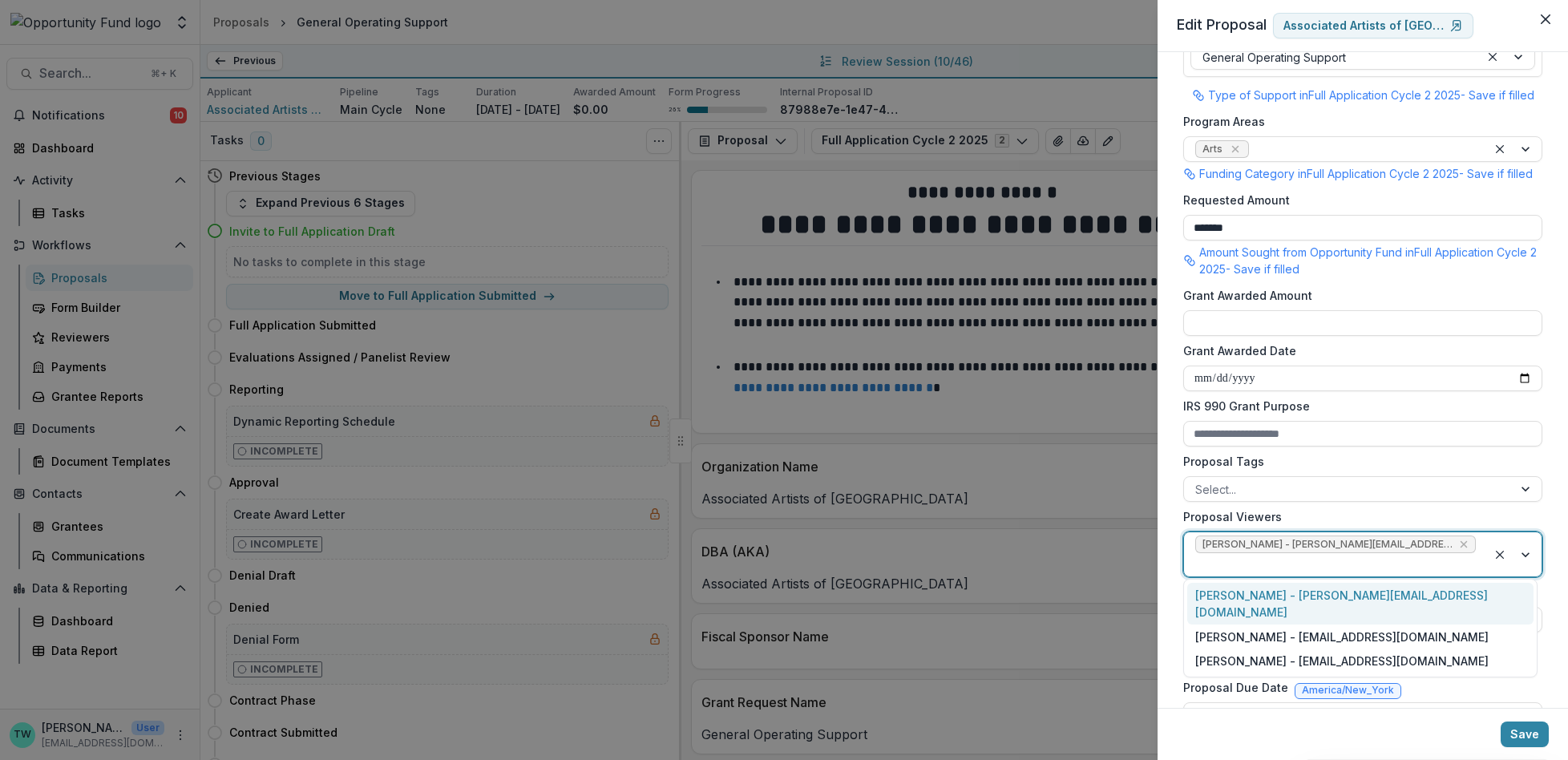
click at [1459, 560] on div at bounding box center [1336, 564] width 281 height 20
click at [1373, 624] on div "[PERSON_NAME] - [EMAIL_ADDRESS][DOMAIN_NAME]" at bounding box center [1360, 636] width 346 height 24
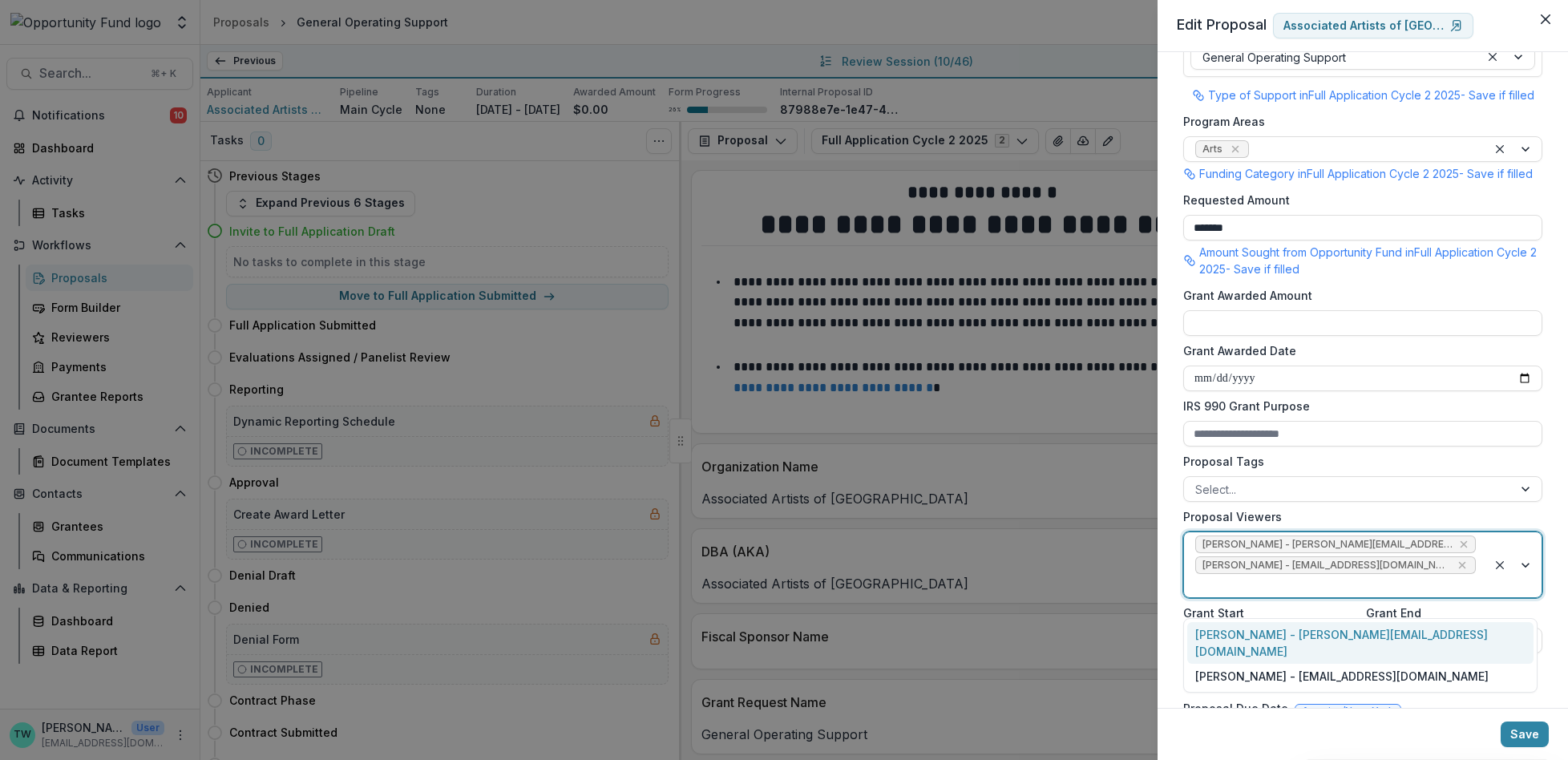
click at [1392, 595] on div at bounding box center [1336, 585] width 281 height 20
click at [1332, 663] on div "[PERSON_NAME] - [EMAIL_ADDRESS][DOMAIN_NAME]" at bounding box center [1360, 675] width 346 height 24
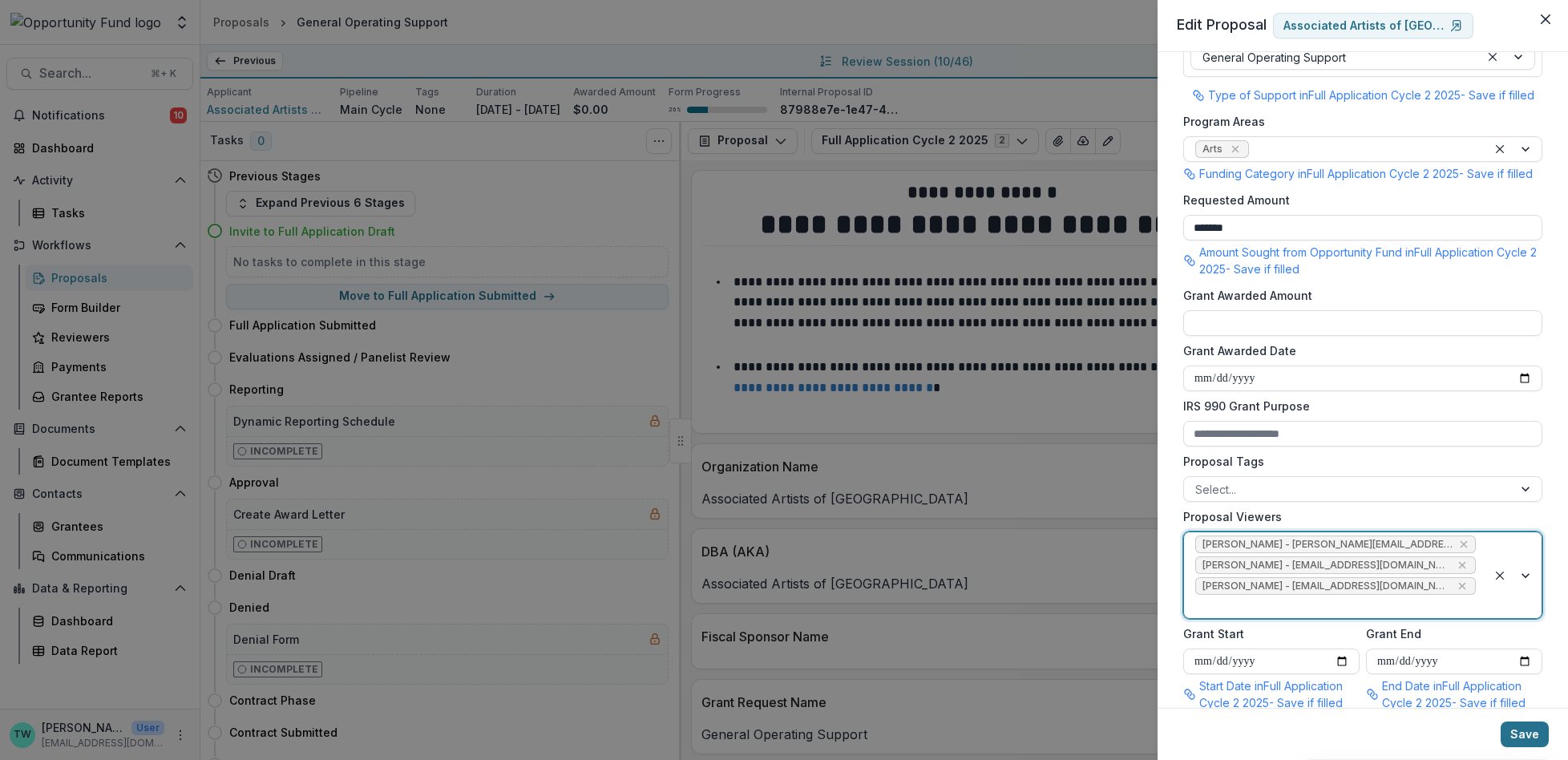
click at [1527, 739] on button "Save" at bounding box center [1524, 733] width 48 height 25
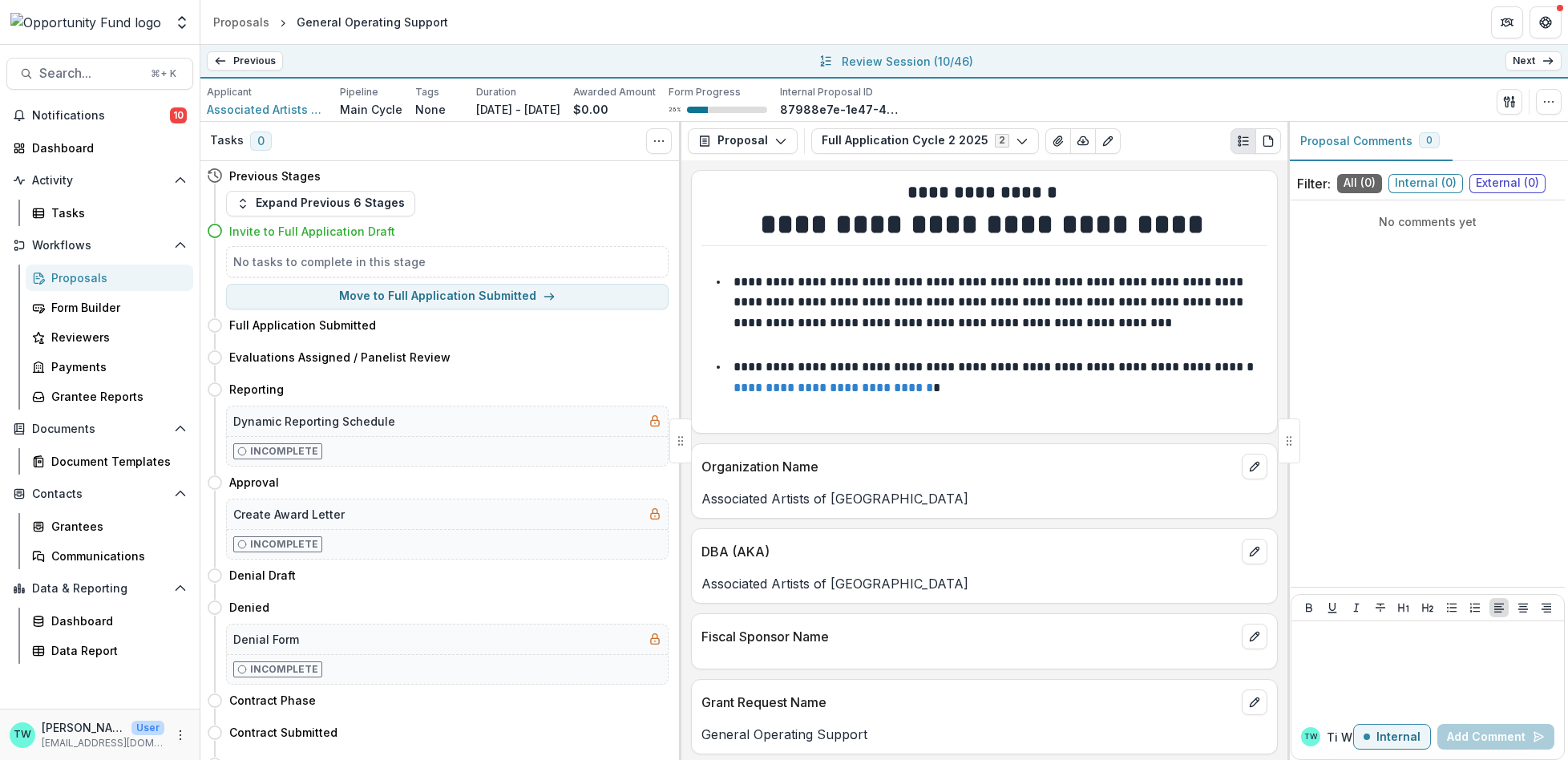
click at [1543, 64] on icon at bounding box center [1548, 61] width 13 height 13
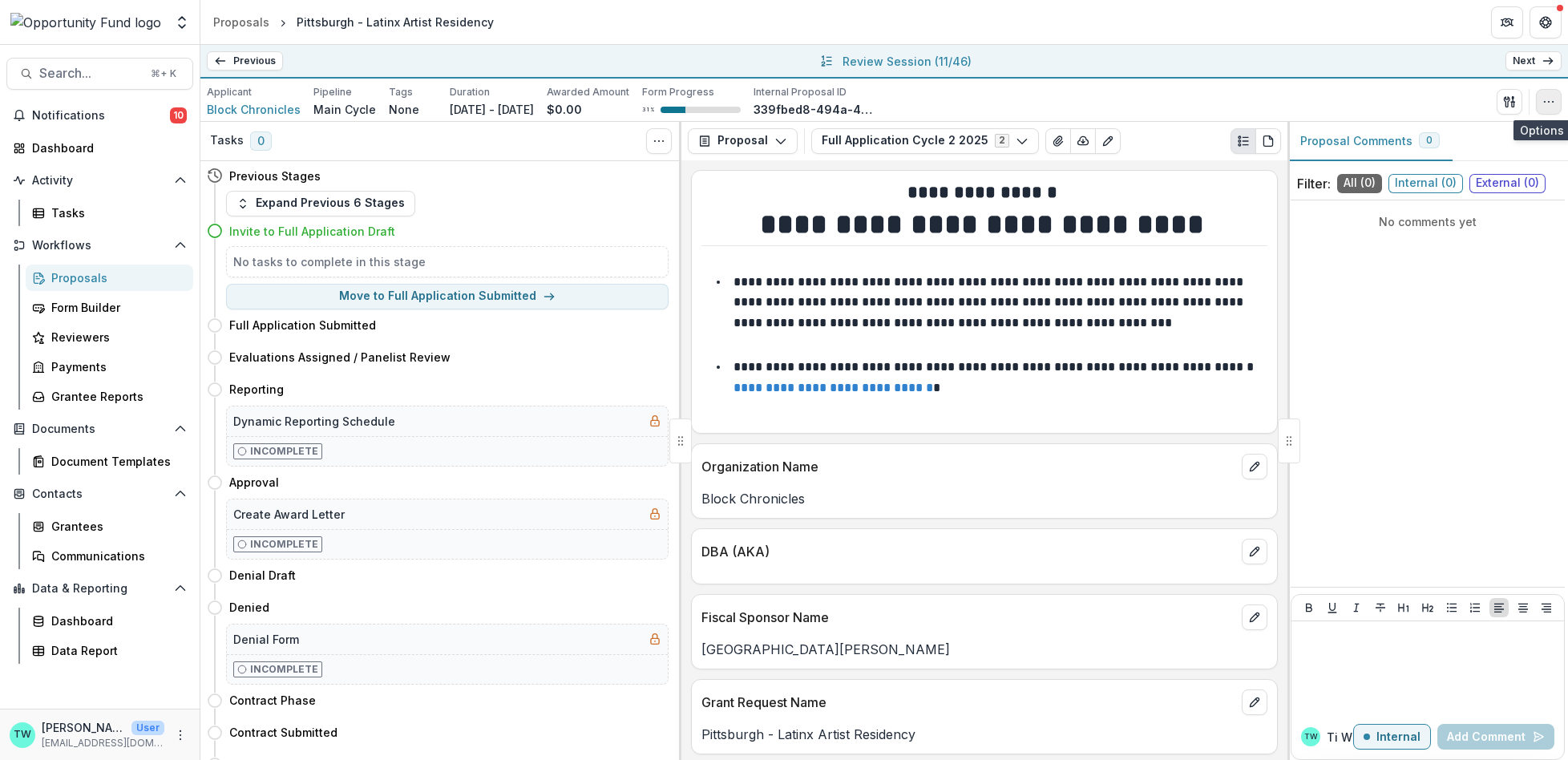
click at [1545, 109] on button "button" at bounding box center [1548, 101] width 25 height 25
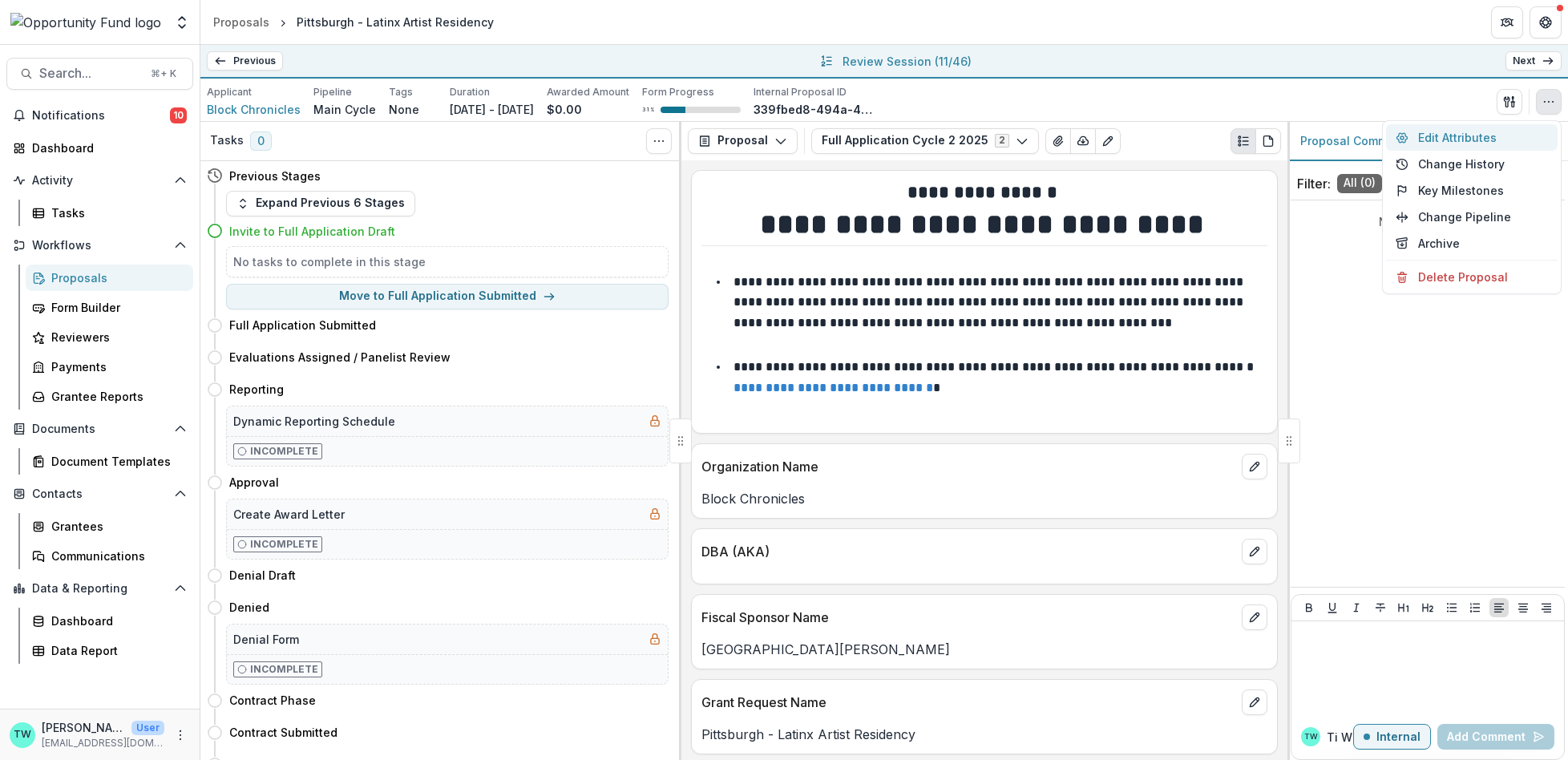
click at [1449, 136] on button "Edit Attributes" at bounding box center [1472, 137] width 172 height 26
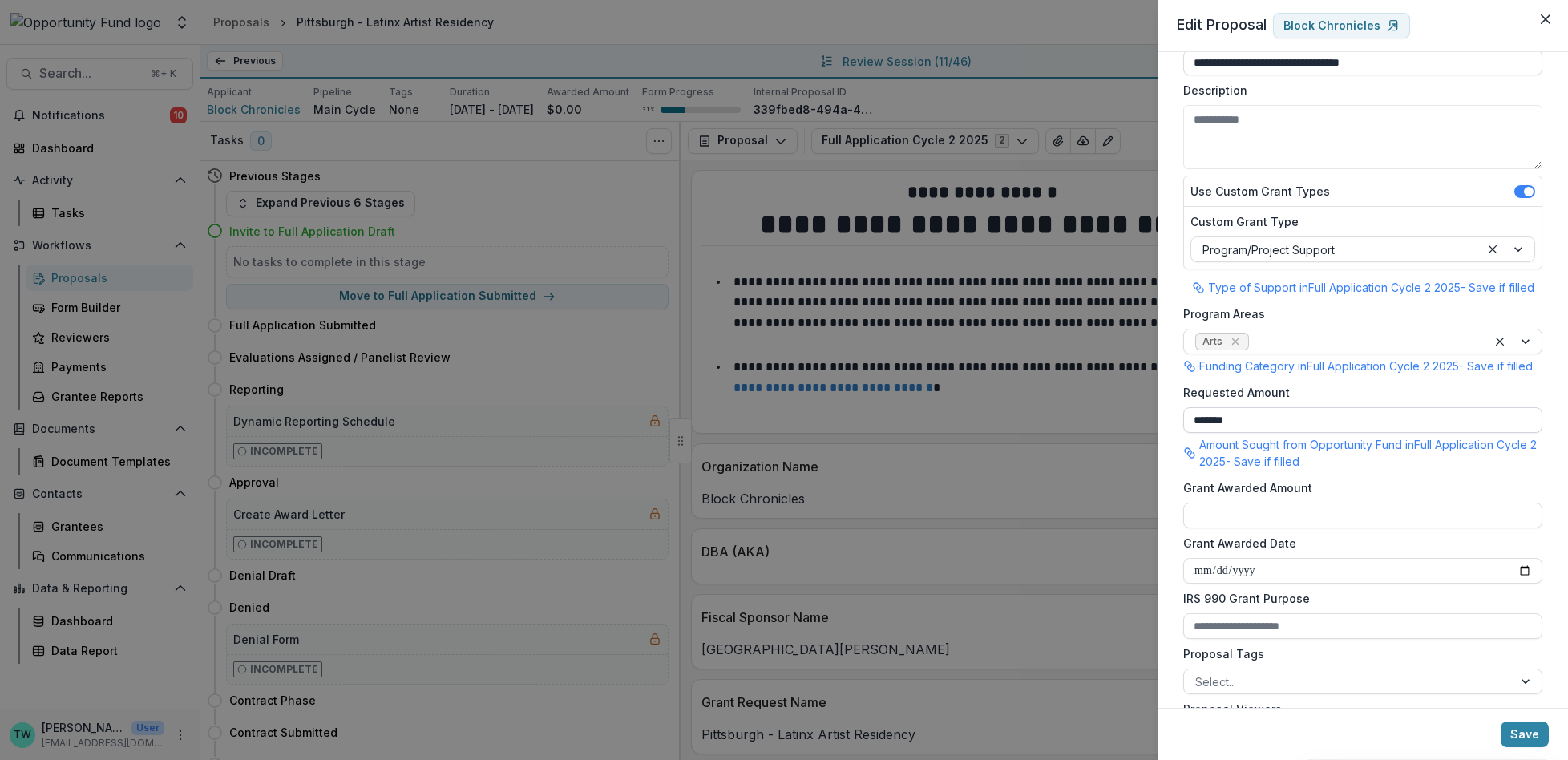
scroll to position [110, 0]
click at [1253, 687] on div at bounding box center [1348, 678] width 306 height 20
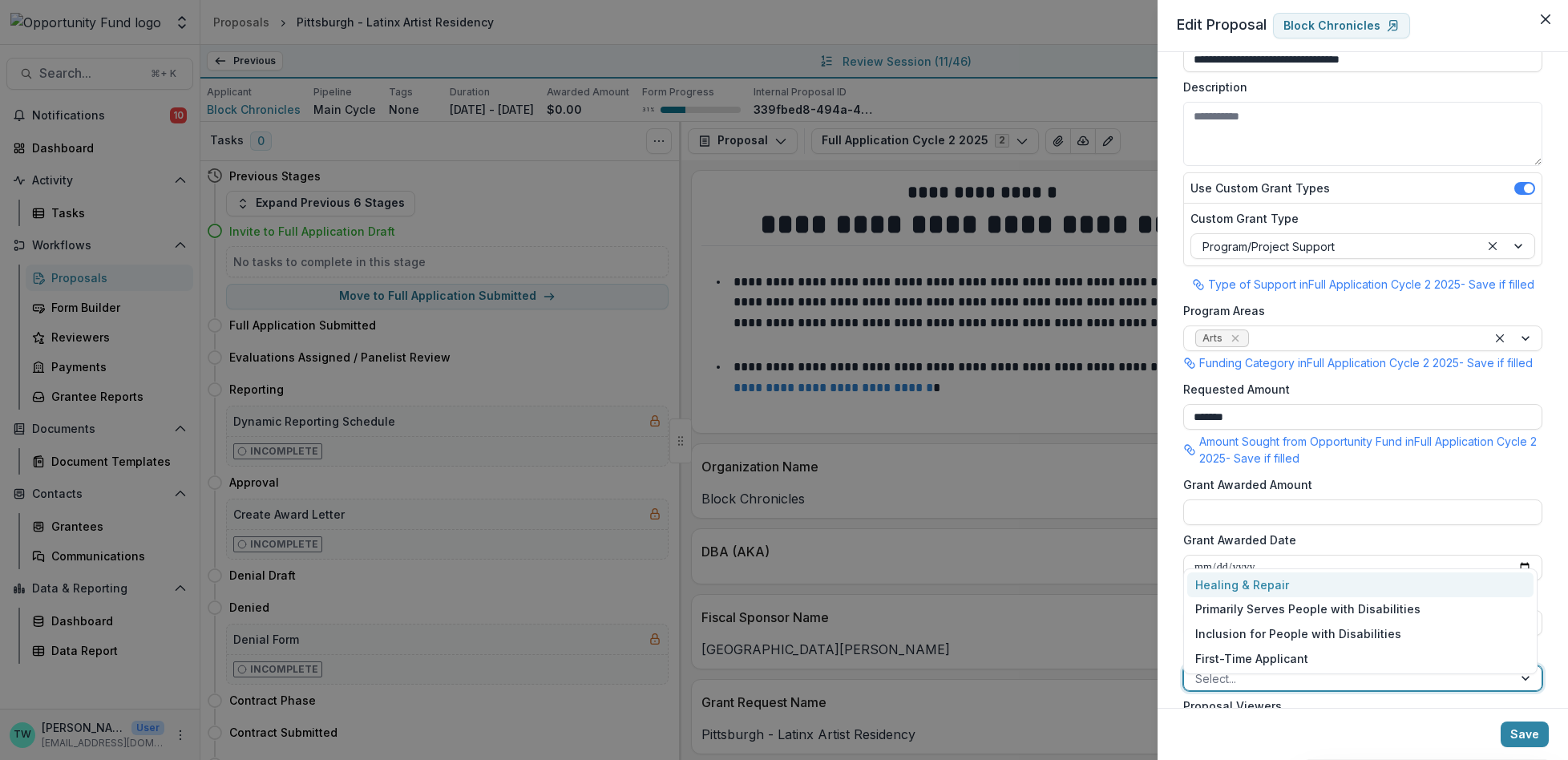
click at [1362, 492] on label "Grant Awarded Amount" at bounding box center [1358, 484] width 350 height 17
click at [1362, 507] on input "Grant Awarded Amount" at bounding box center [1363, 512] width 359 height 25
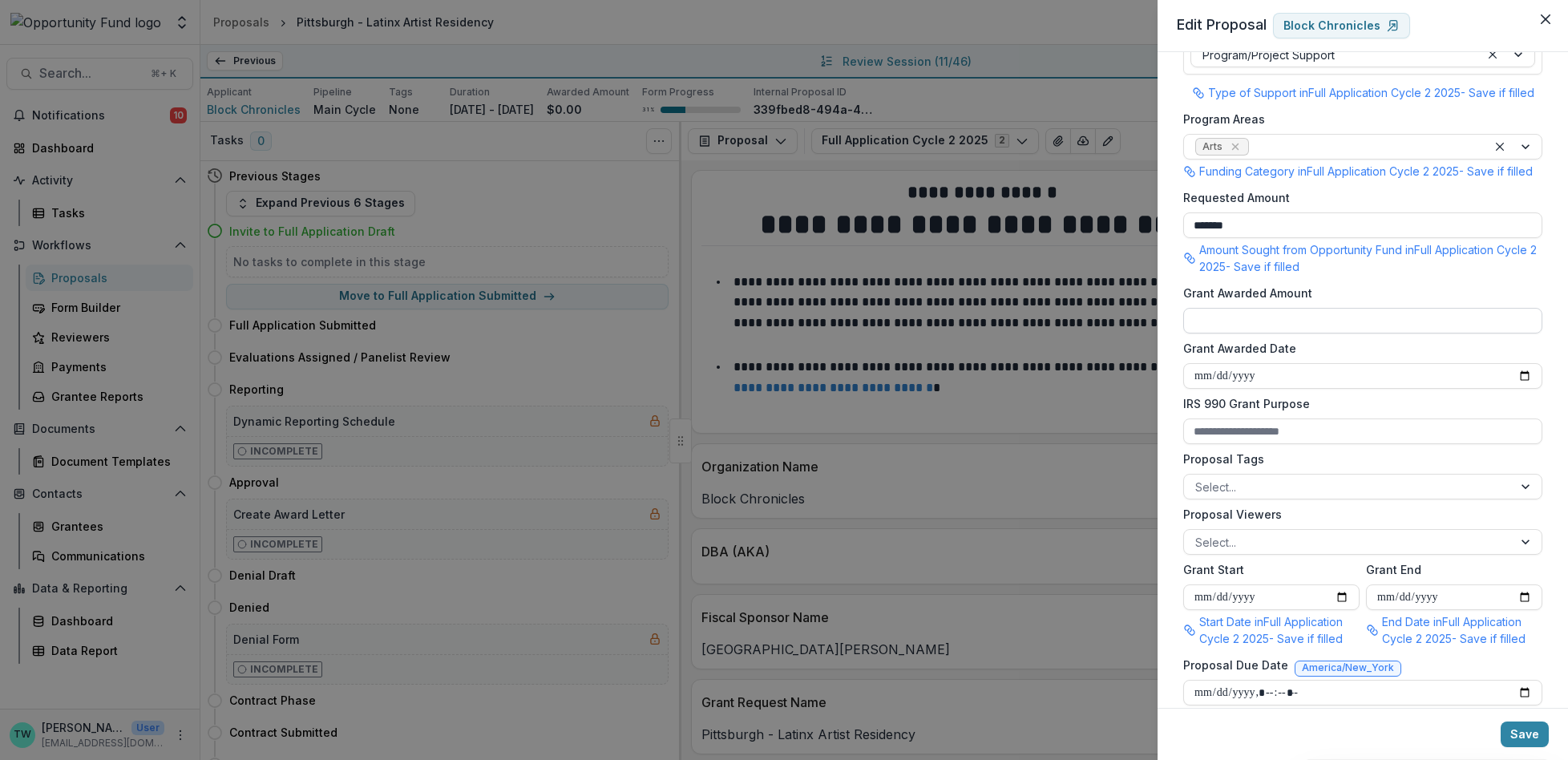
scroll to position [304, 0]
type input "**"
click at [1285, 549] on div at bounding box center [1348, 539] width 306 height 20
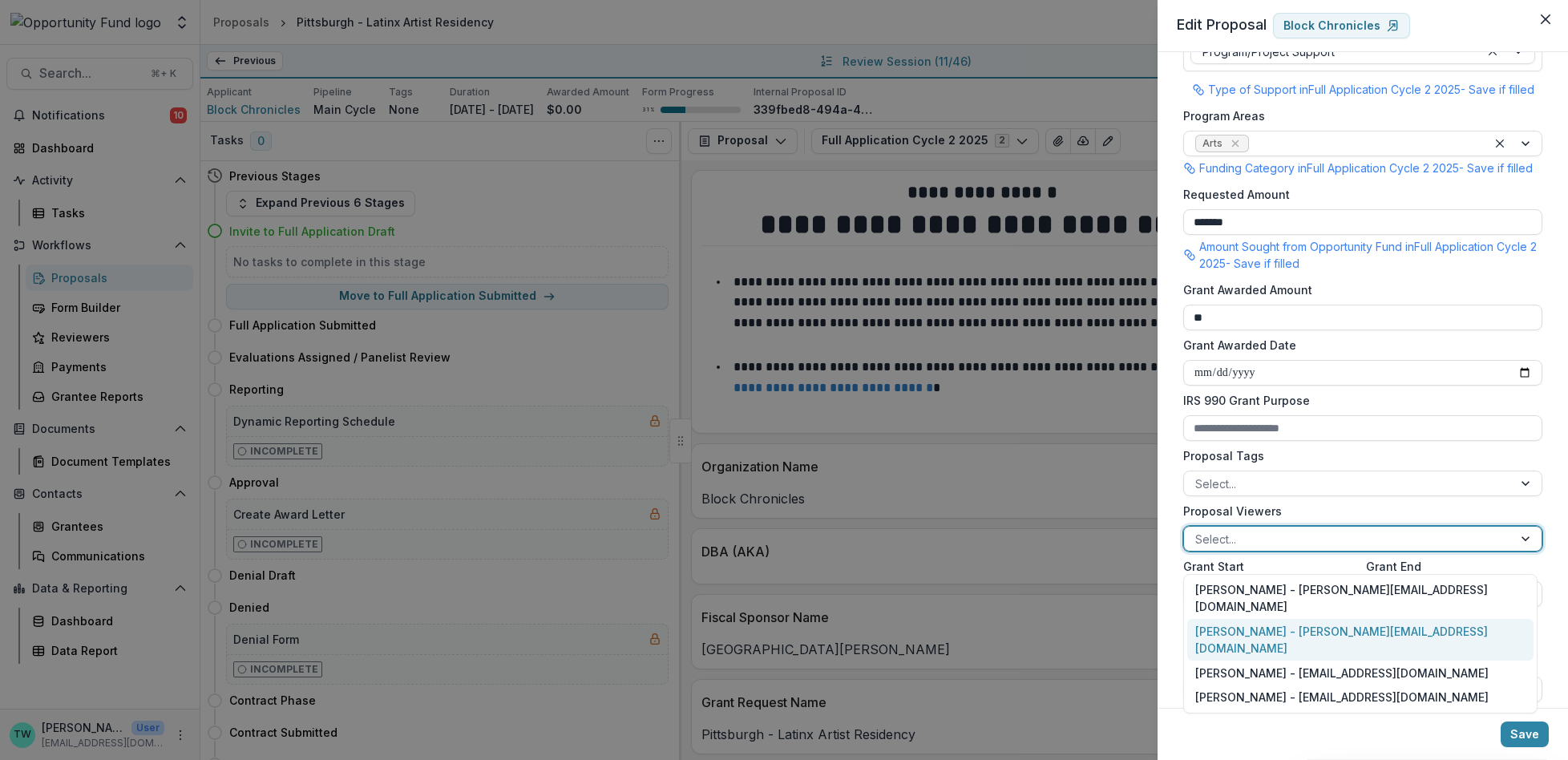
click at [1284, 619] on div "[PERSON_NAME] - [PERSON_NAME][EMAIL_ADDRESS][DOMAIN_NAME]" at bounding box center [1360, 640] width 346 height 42
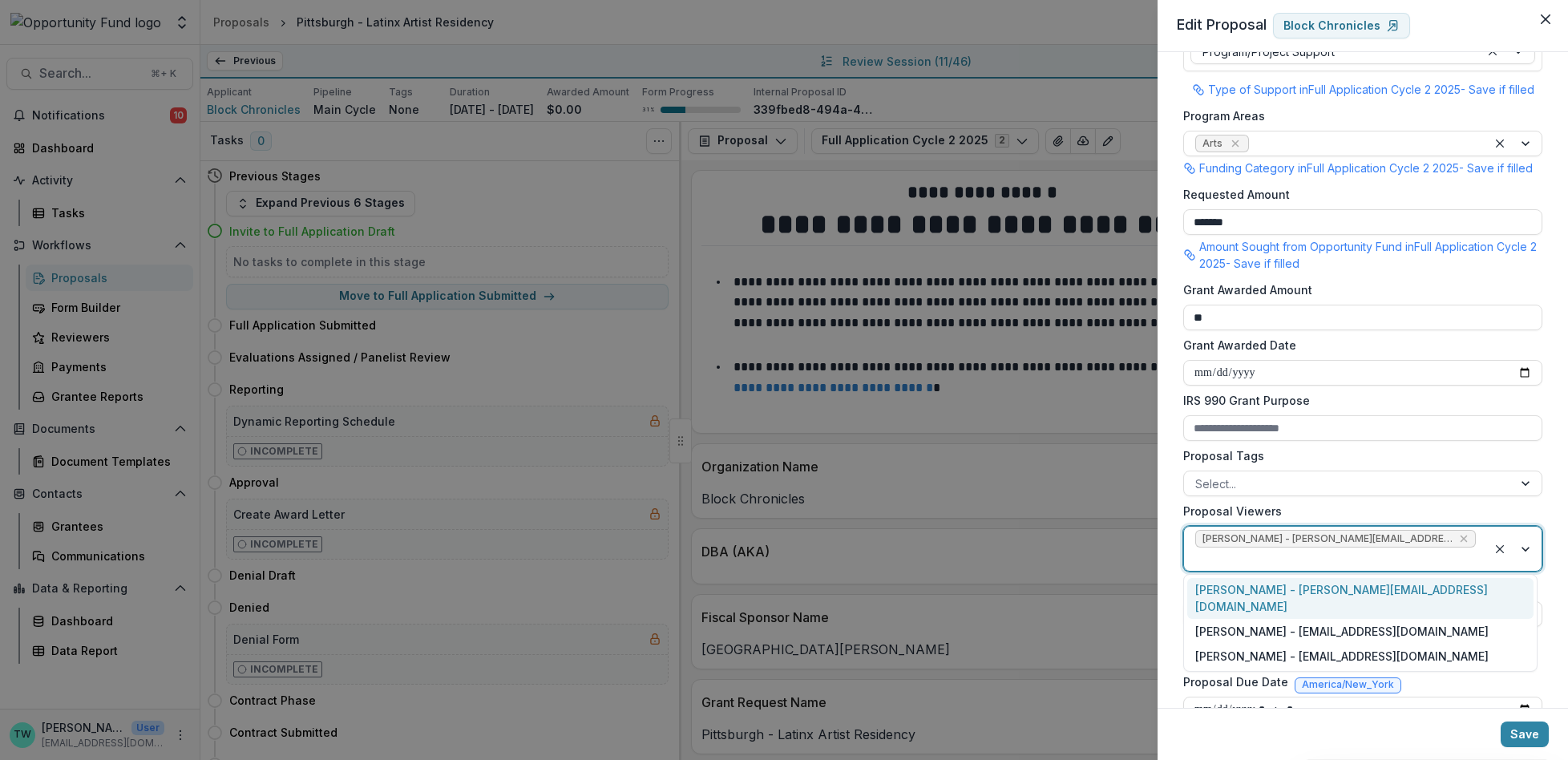
click at [1468, 551] on div at bounding box center [1336, 559] width 281 height 20
click at [1400, 619] on div "[PERSON_NAME] - [EMAIL_ADDRESS][DOMAIN_NAME]" at bounding box center [1360, 631] width 346 height 24
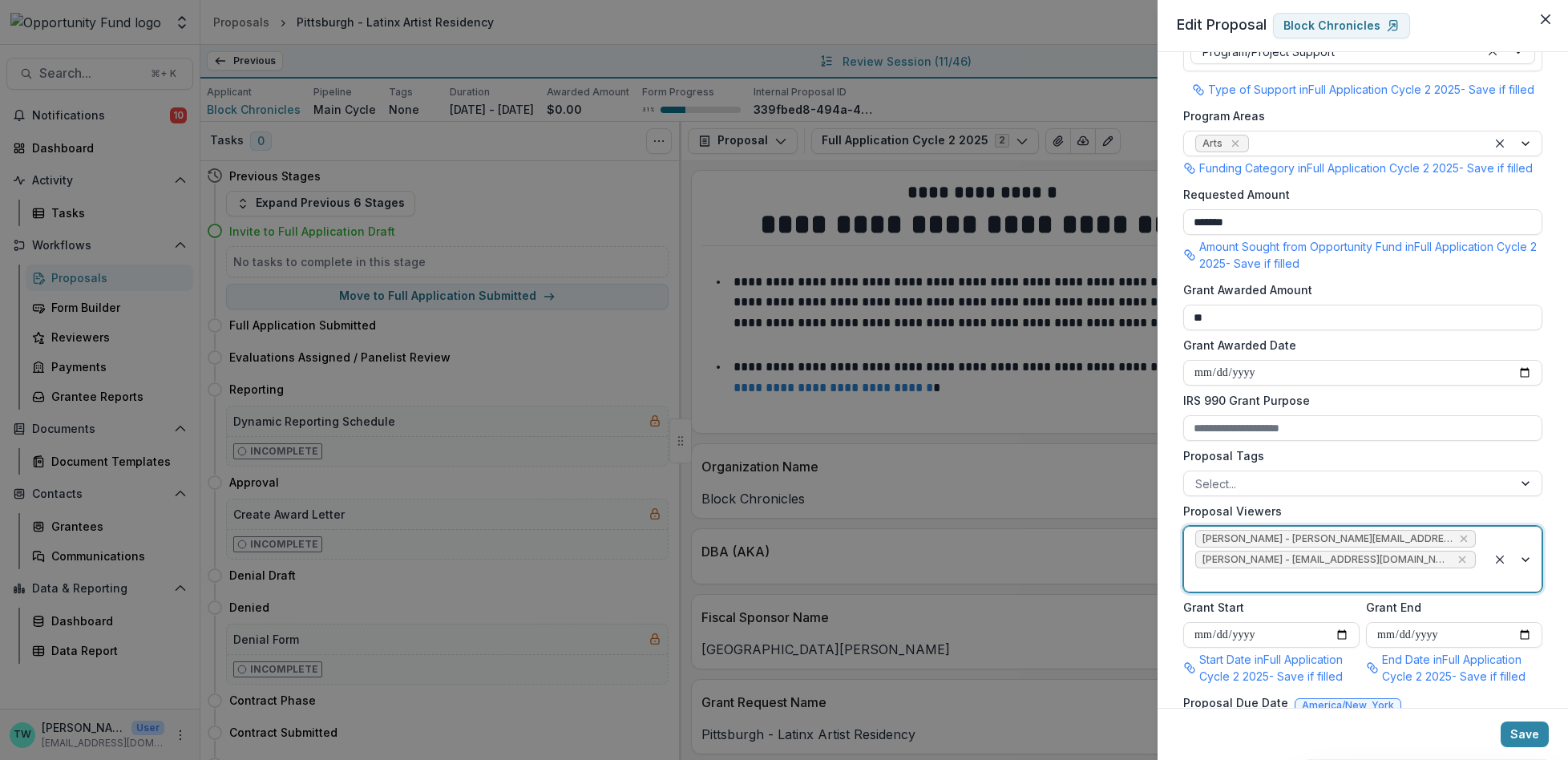
click at [1442, 590] on div at bounding box center [1336, 580] width 281 height 20
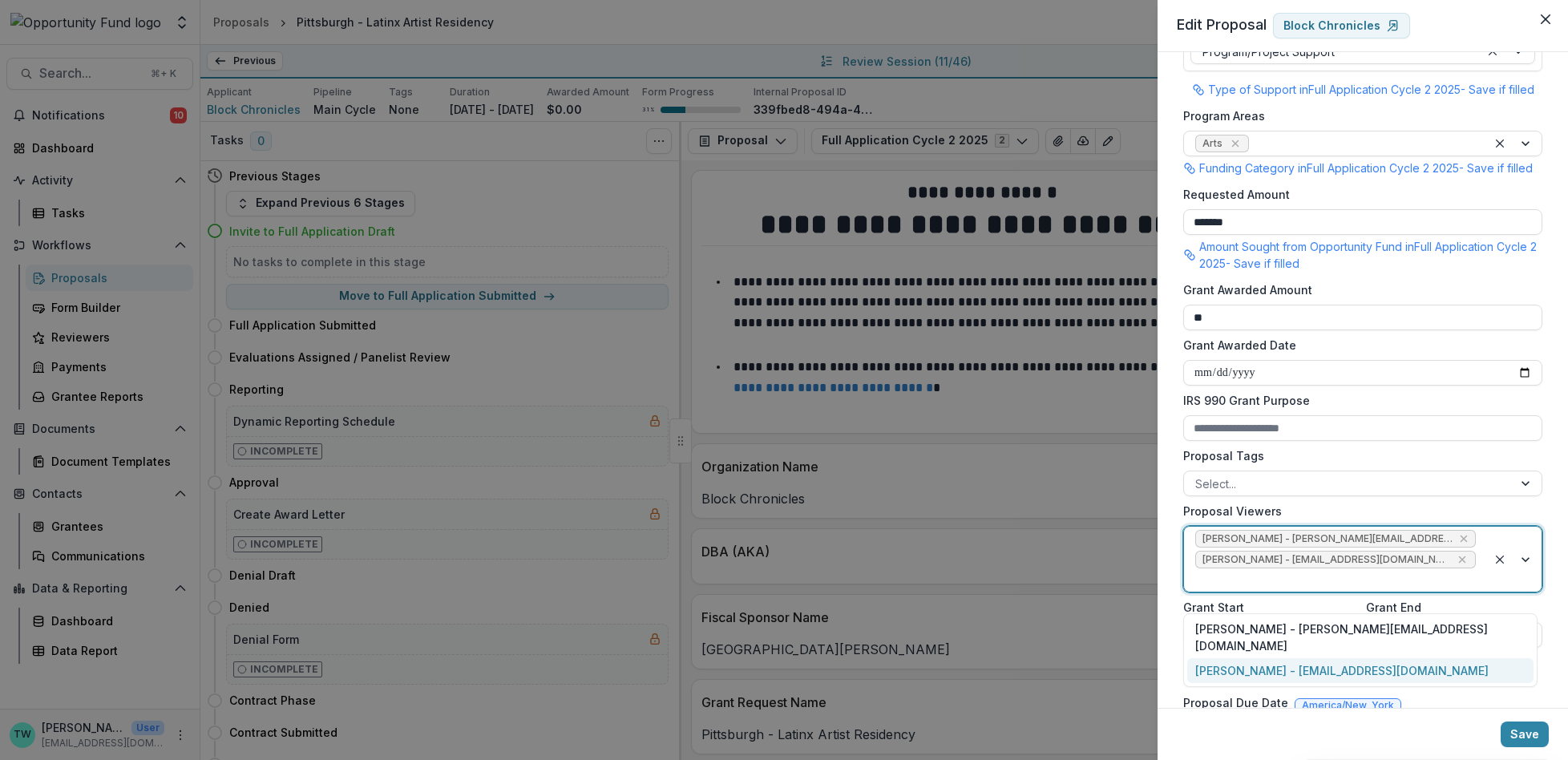
click at [1408, 658] on div "[PERSON_NAME] - [EMAIL_ADDRESS][DOMAIN_NAME]" at bounding box center [1360, 670] width 346 height 24
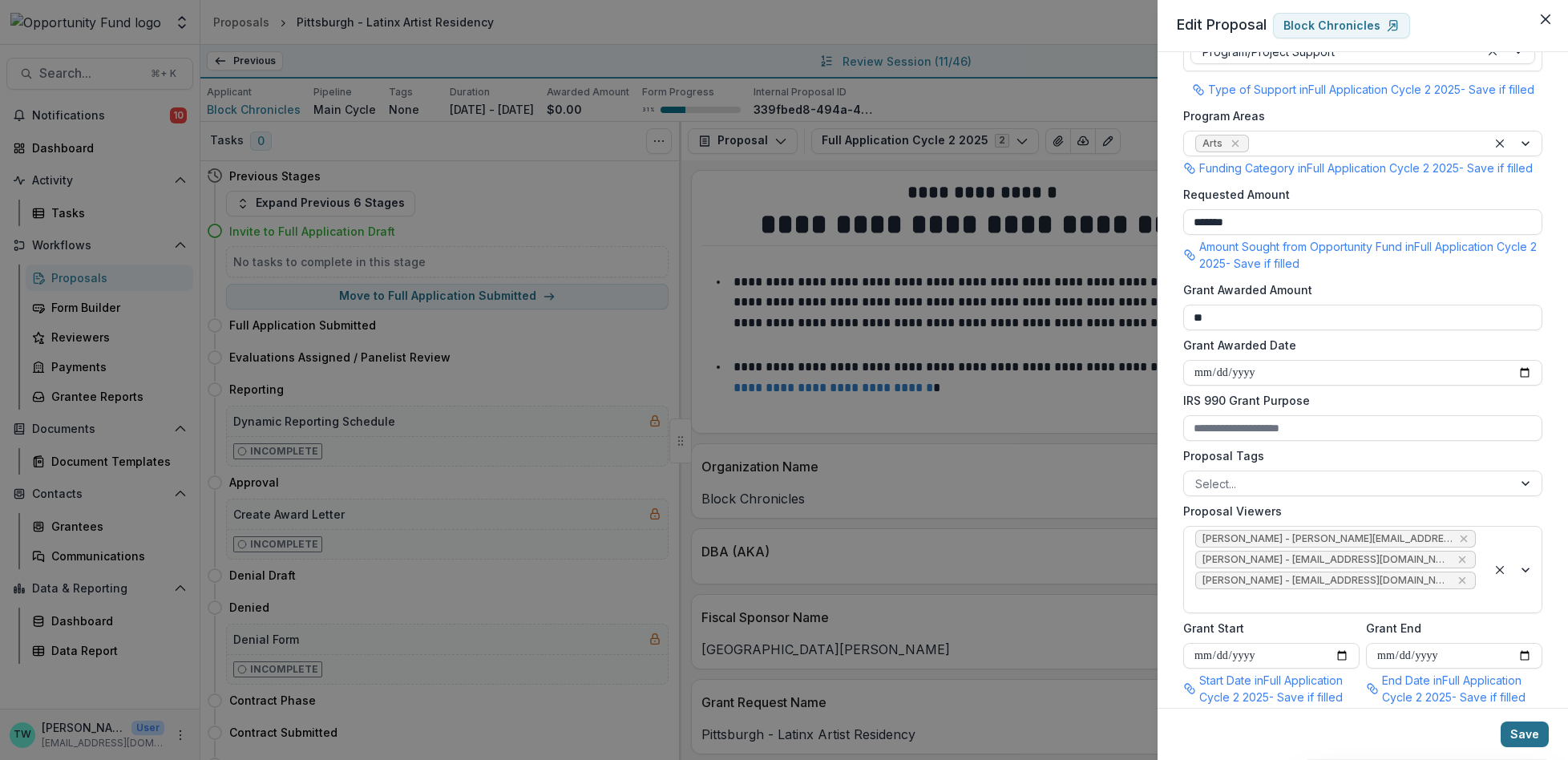
click at [1522, 729] on button "Save" at bounding box center [1524, 733] width 48 height 25
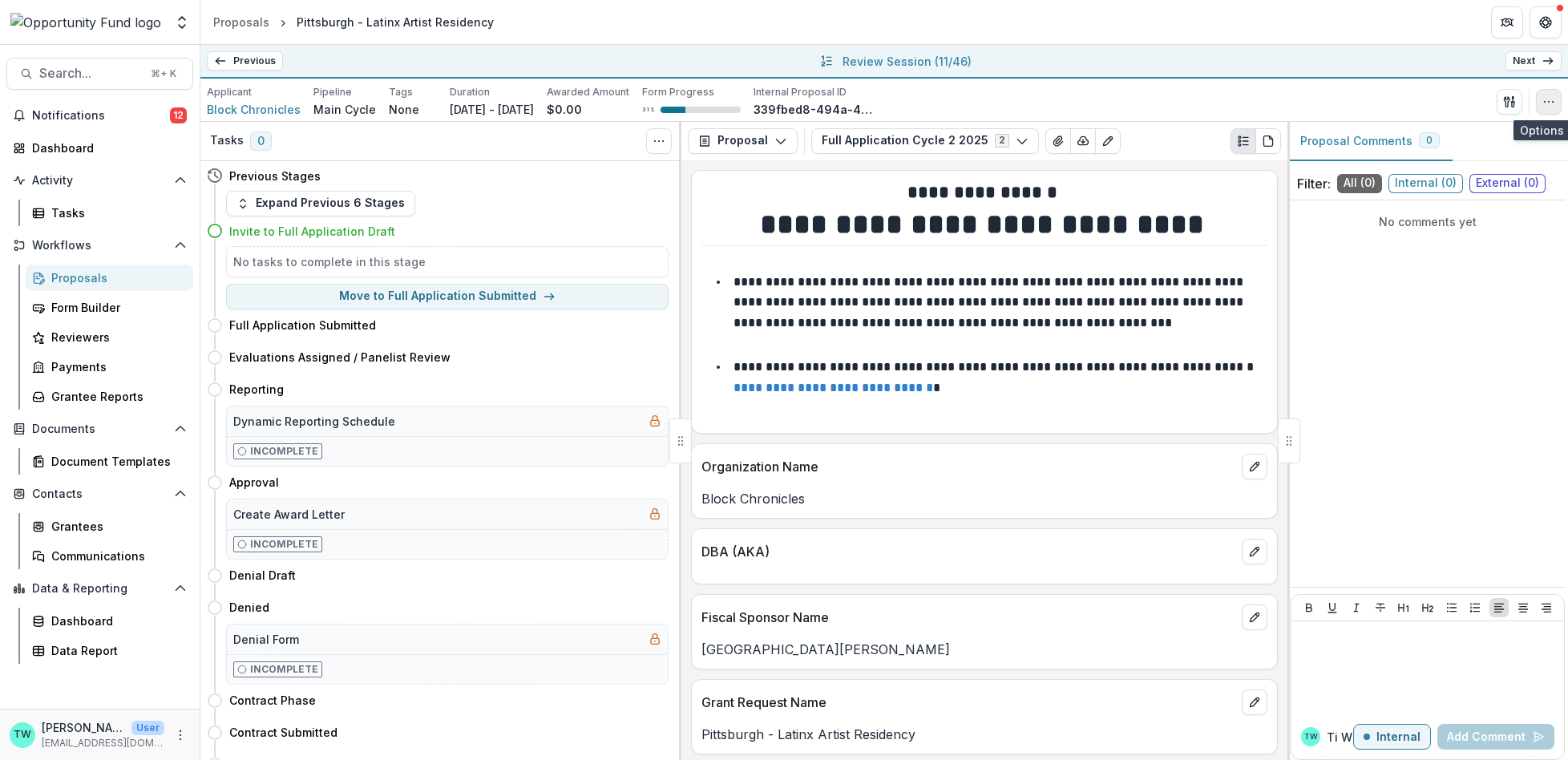
click at [1546, 100] on icon "button" at bounding box center [1549, 101] width 13 height 13
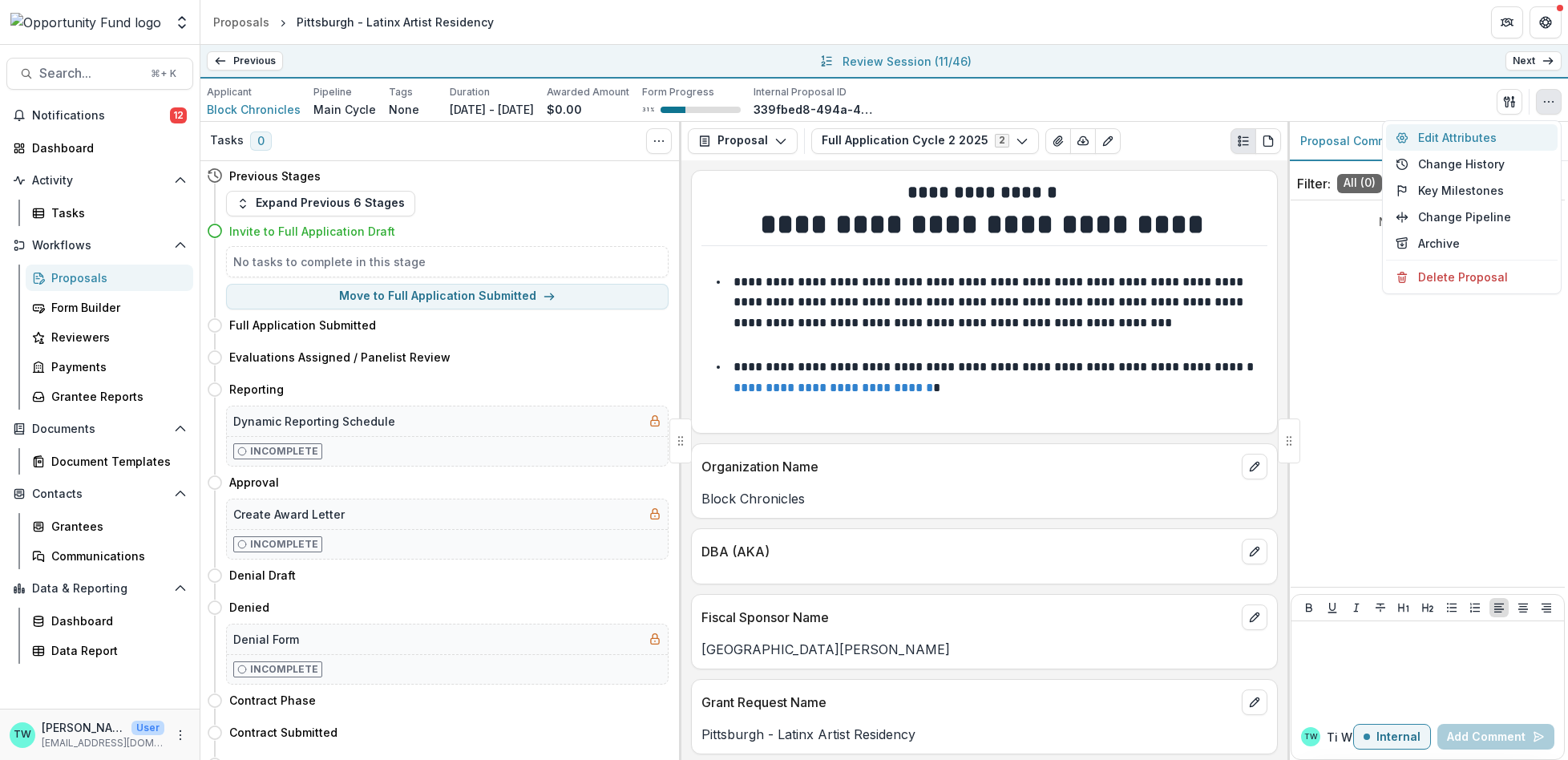
click at [1461, 135] on button "Edit Attributes" at bounding box center [1472, 137] width 172 height 26
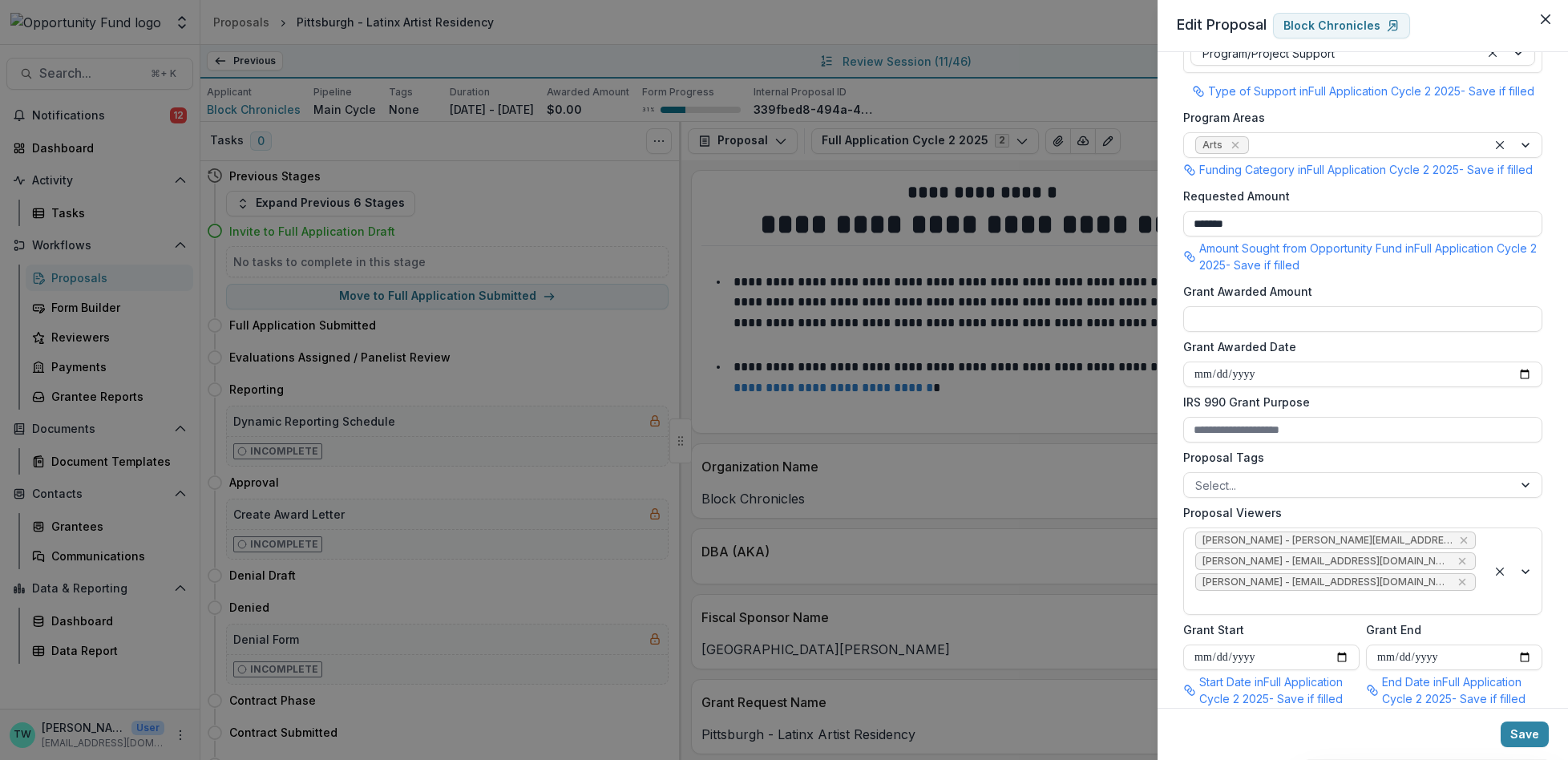
scroll to position [0, 0]
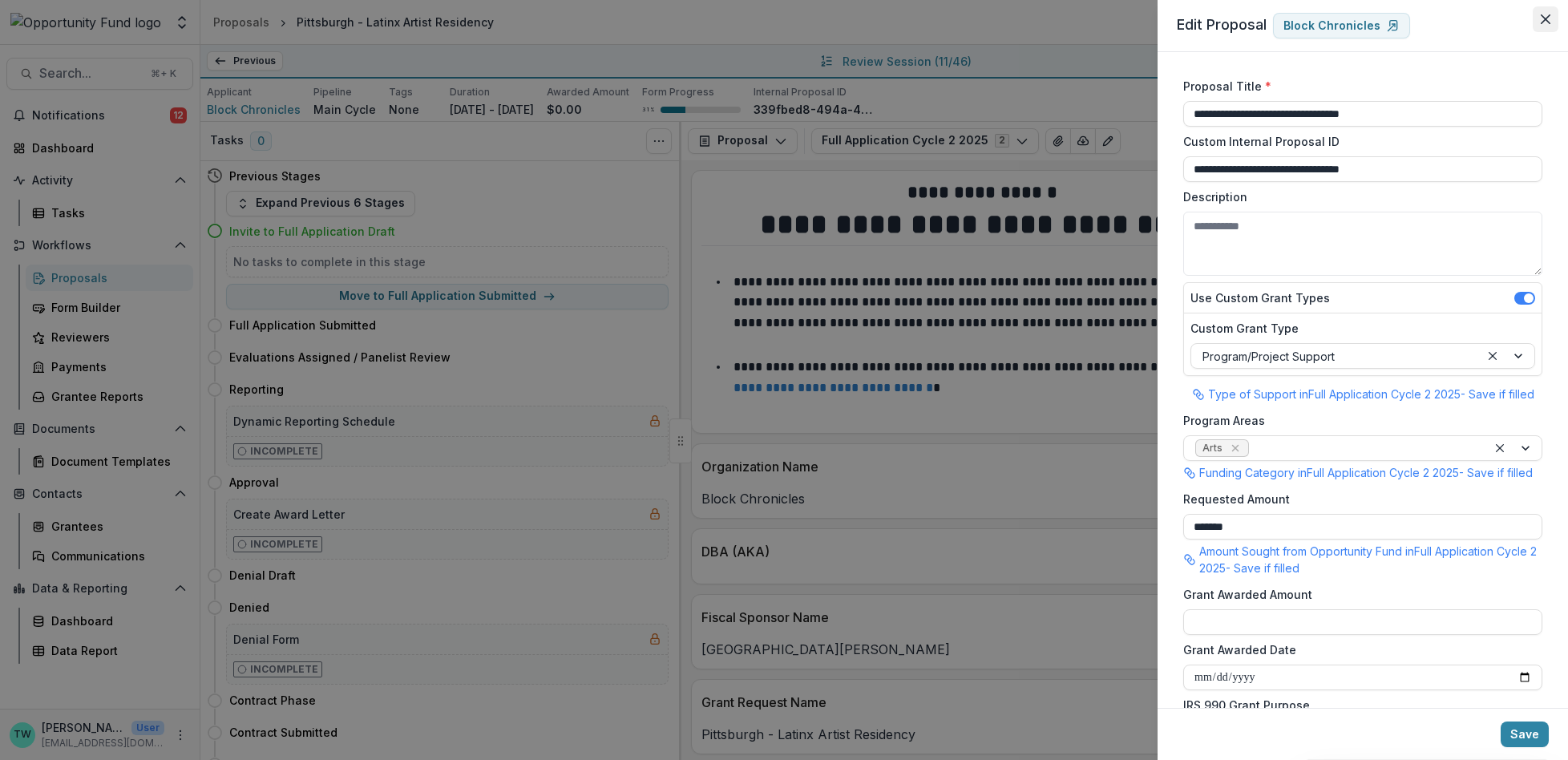
click at [1543, 24] on button "Close" at bounding box center [1545, 18] width 25 height 25
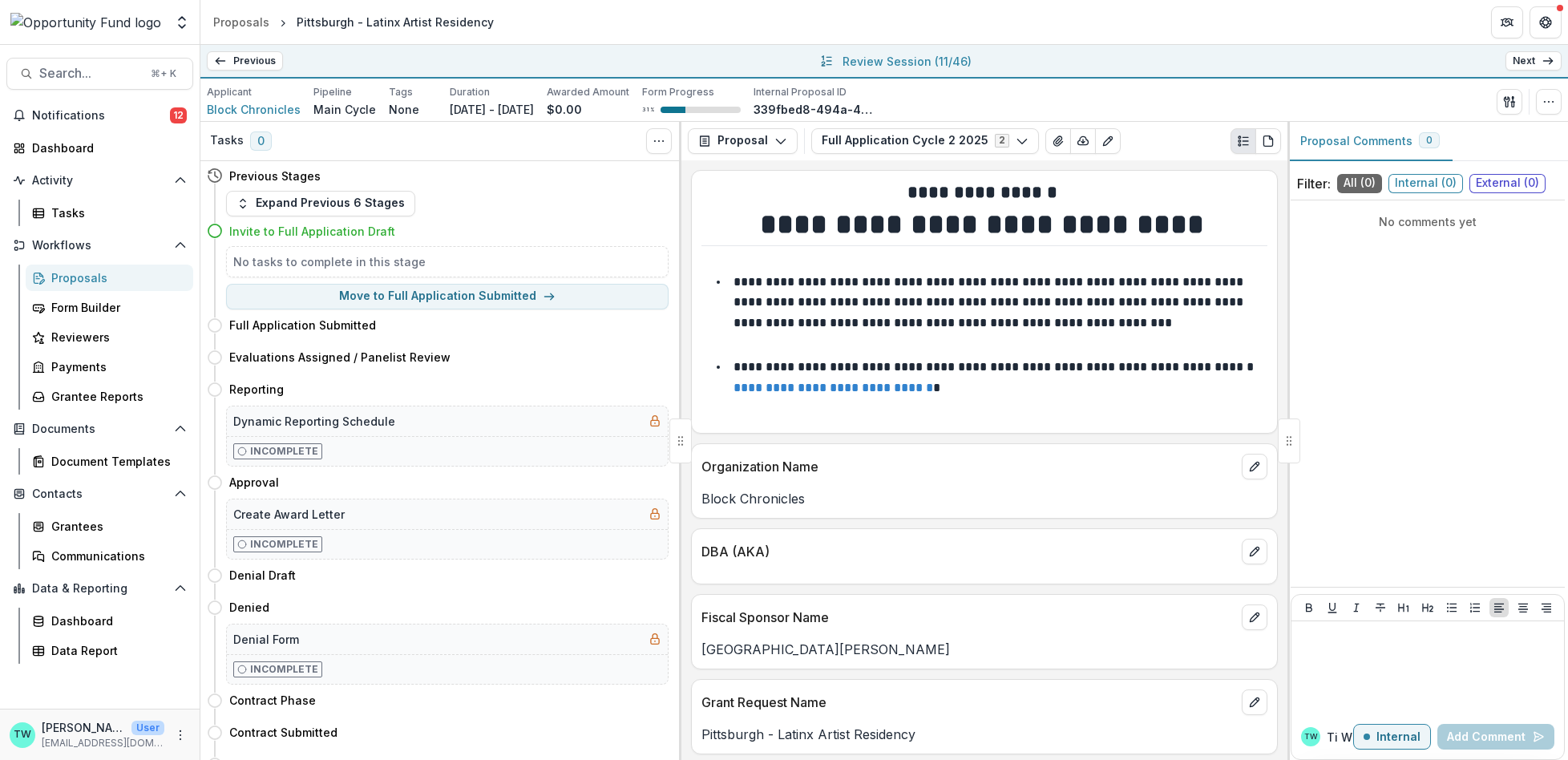
click at [1533, 61] on link "Next" at bounding box center [1533, 61] width 56 height 19
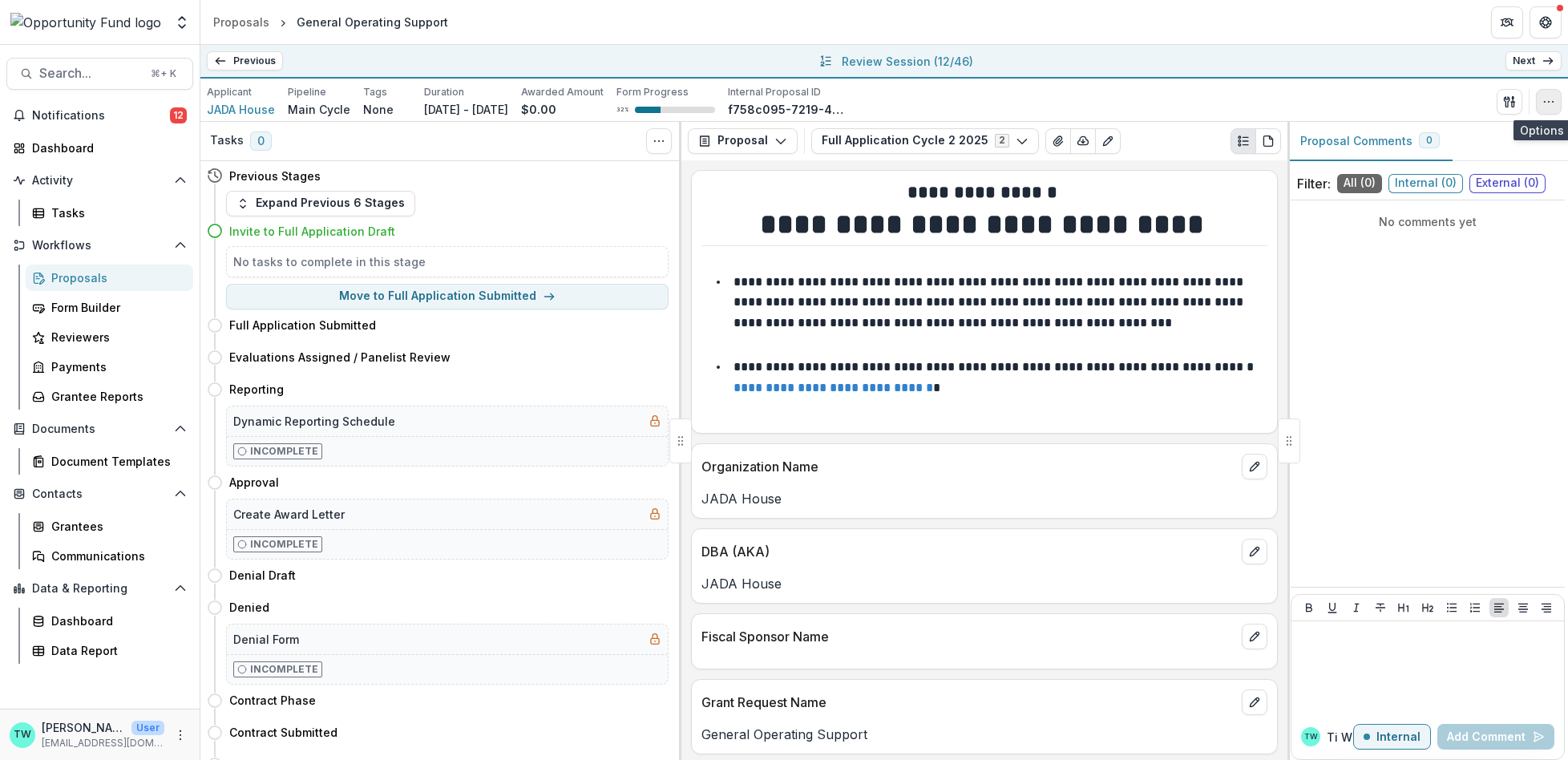
click at [1551, 106] on icon "button" at bounding box center [1549, 101] width 13 height 13
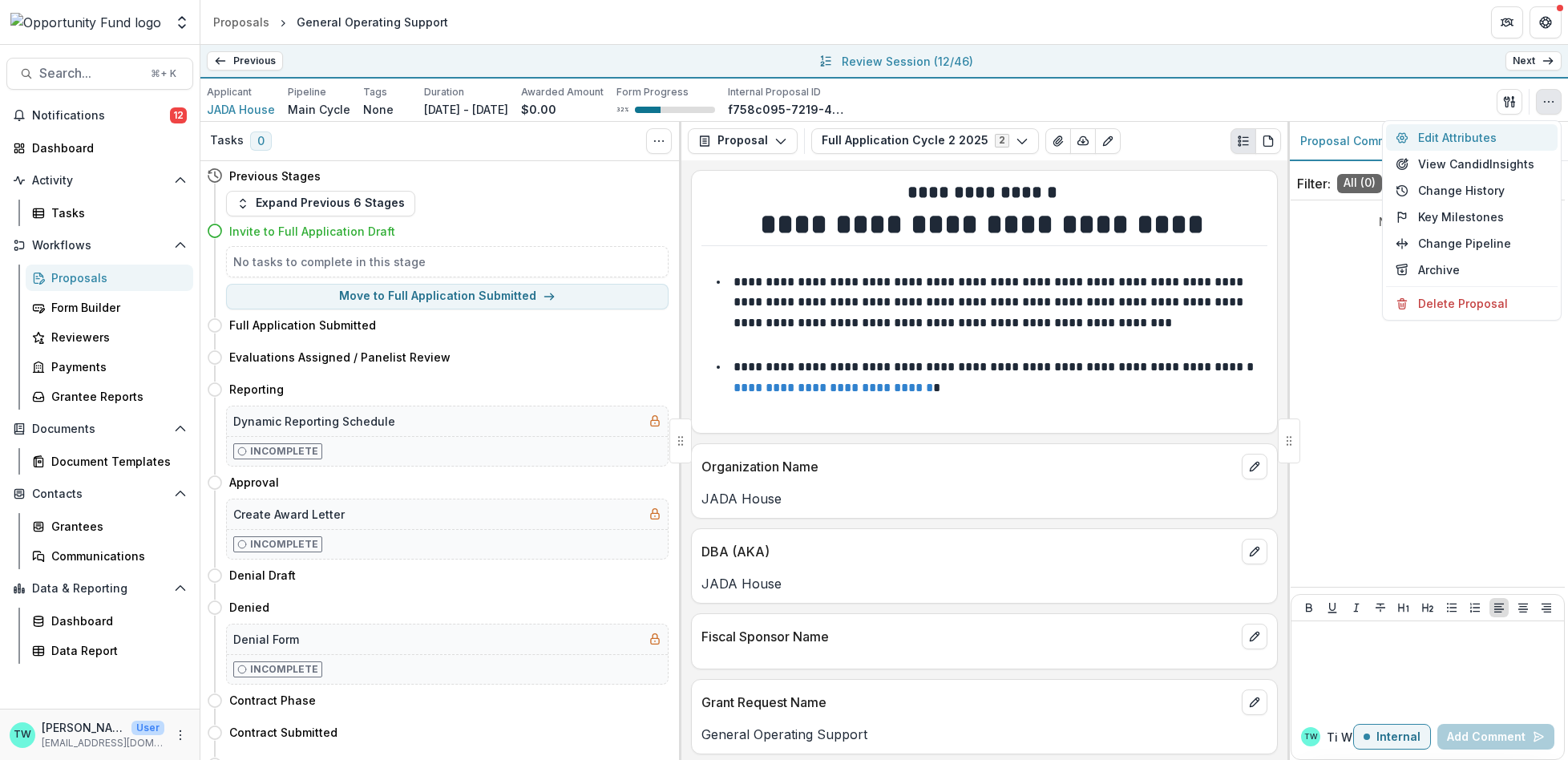
click at [1444, 139] on button "Edit Attributes" at bounding box center [1472, 137] width 172 height 26
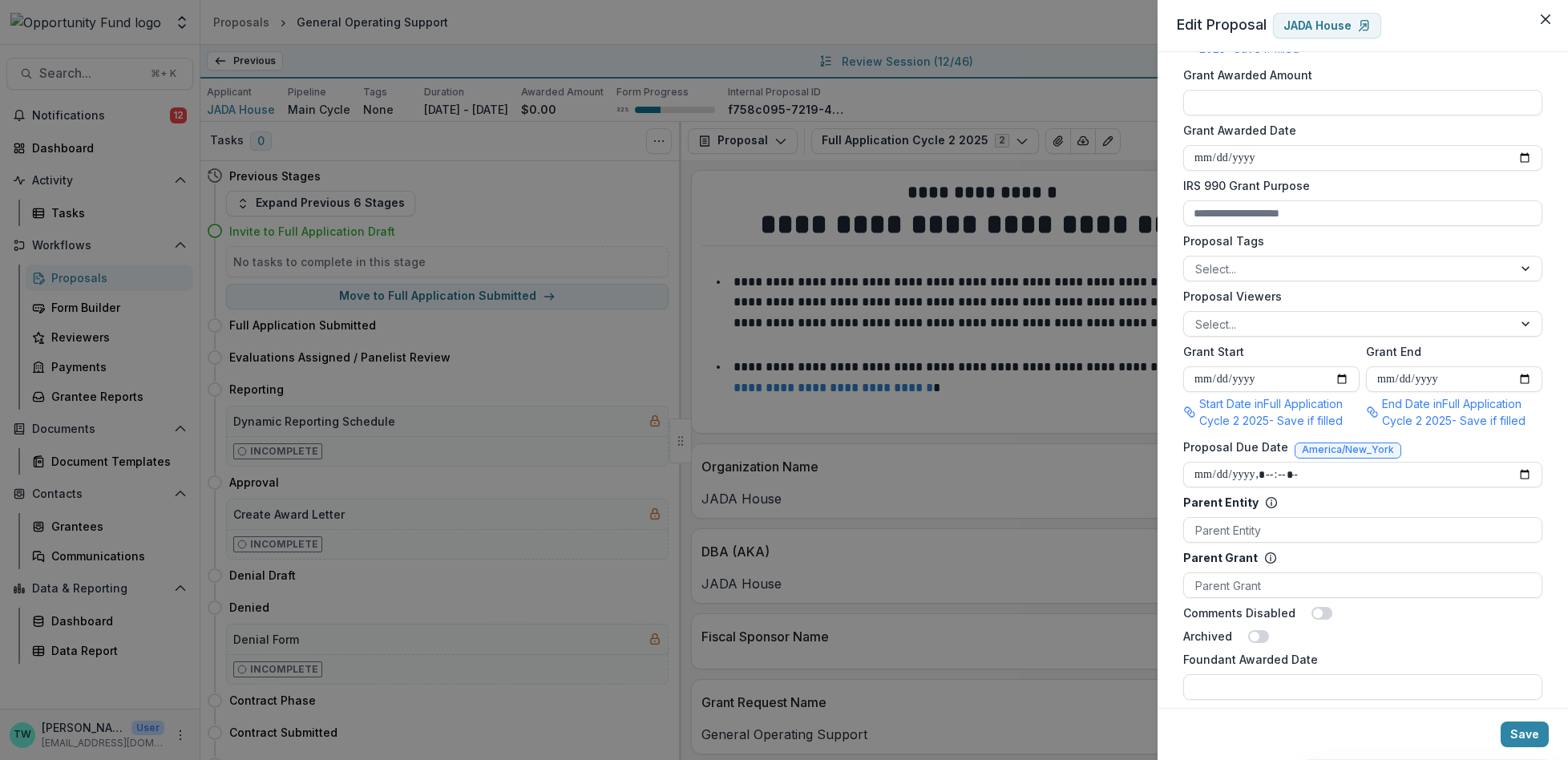
scroll to position [513, 0]
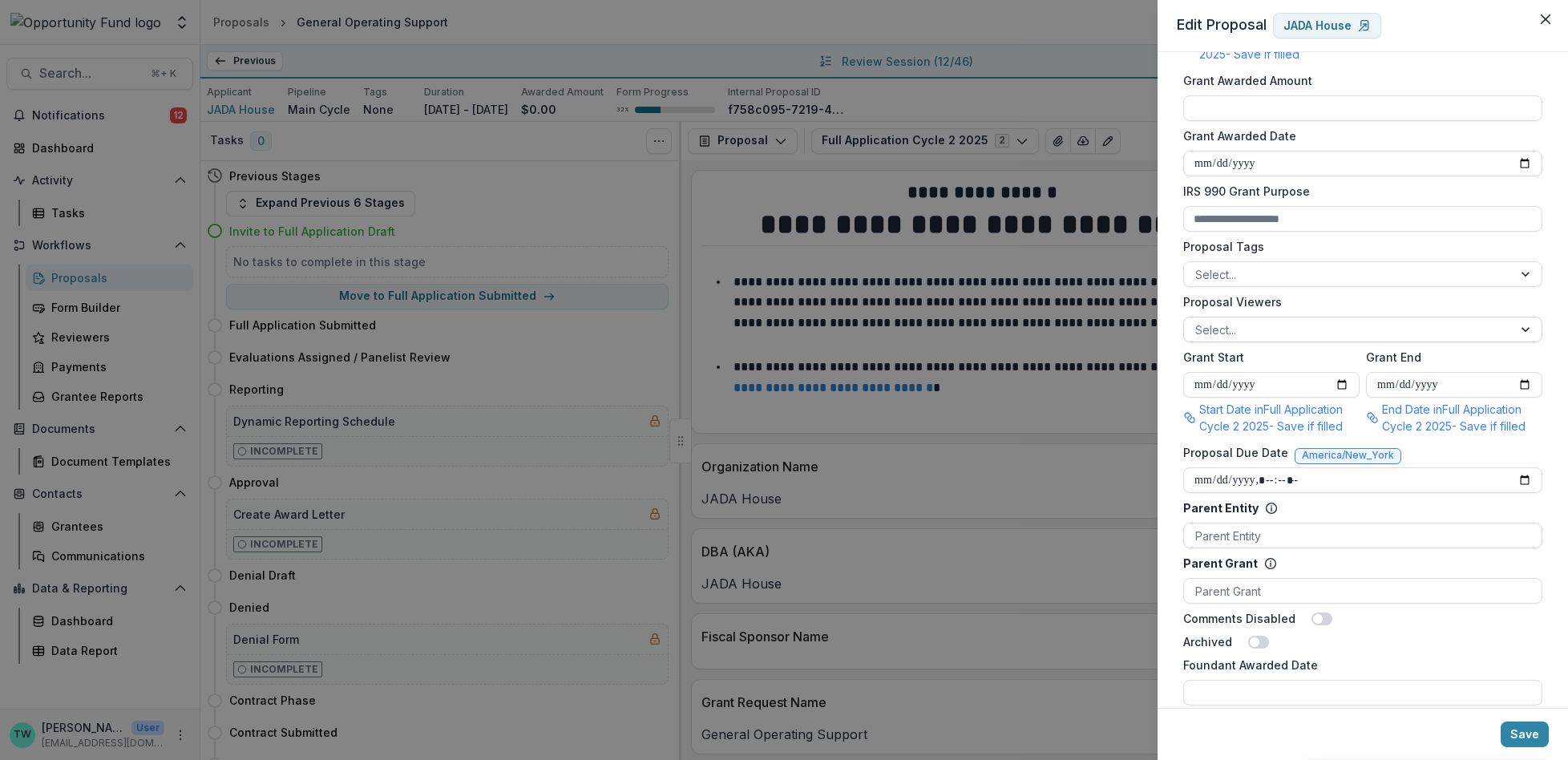
click at [1296, 333] on div "Select..." at bounding box center [1363, 329] width 359 height 25
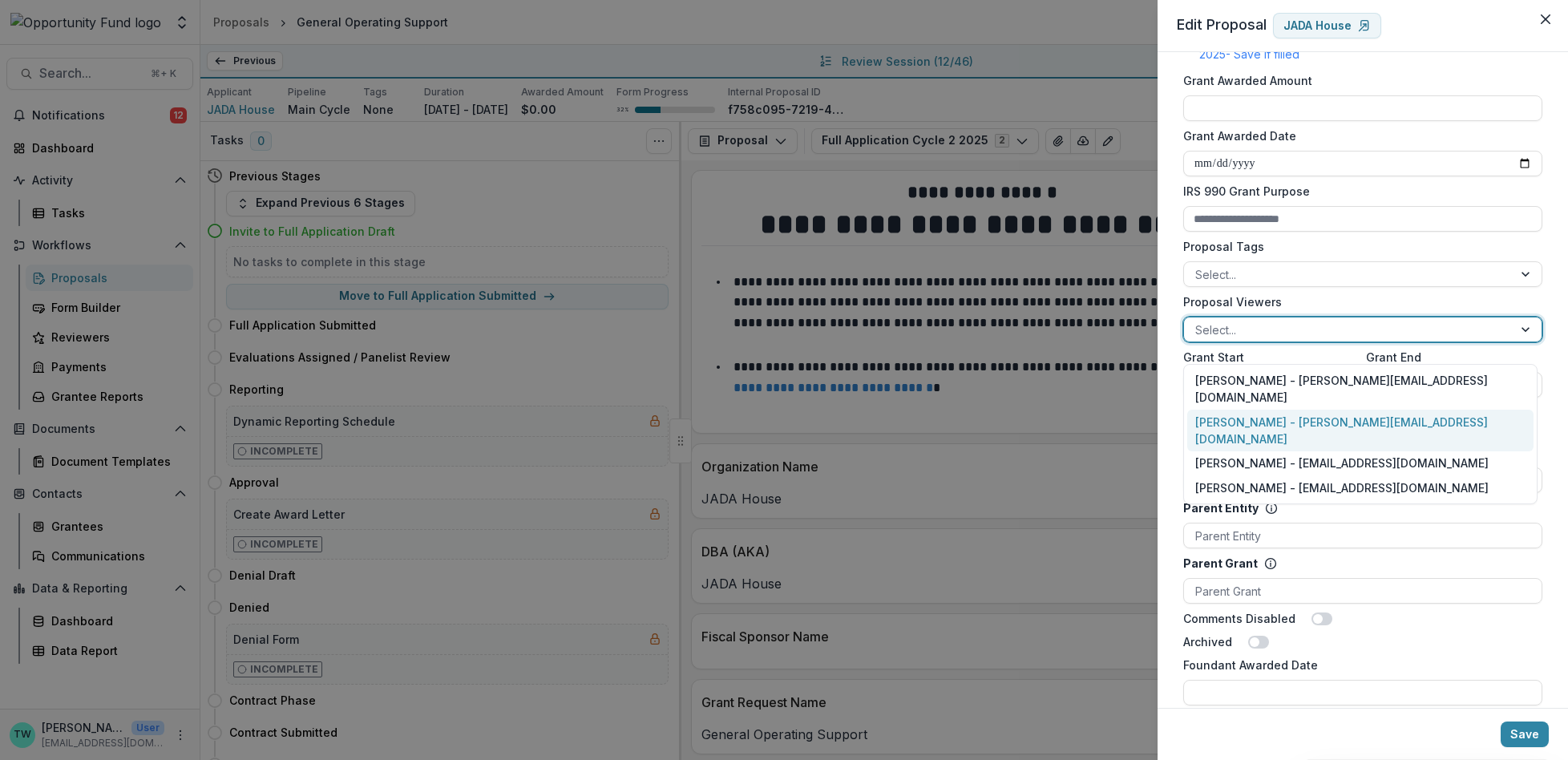
click at [1284, 410] on div "[PERSON_NAME] - [PERSON_NAME][EMAIL_ADDRESS][DOMAIN_NAME]" at bounding box center [1360, 431] width 346 height 42
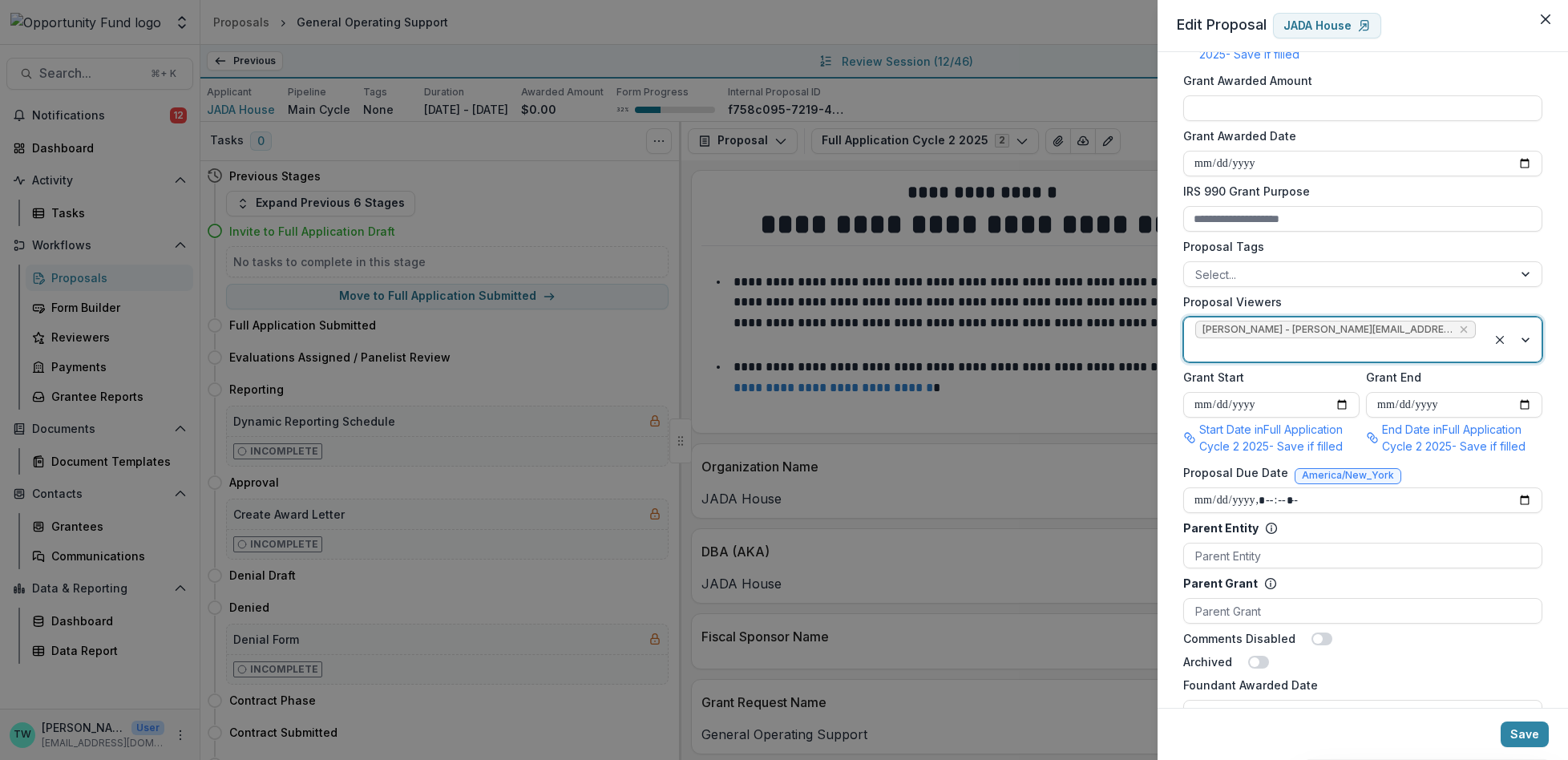
click at [1459, 347] on div at bounding box center [1336, 349] width 281 height 20
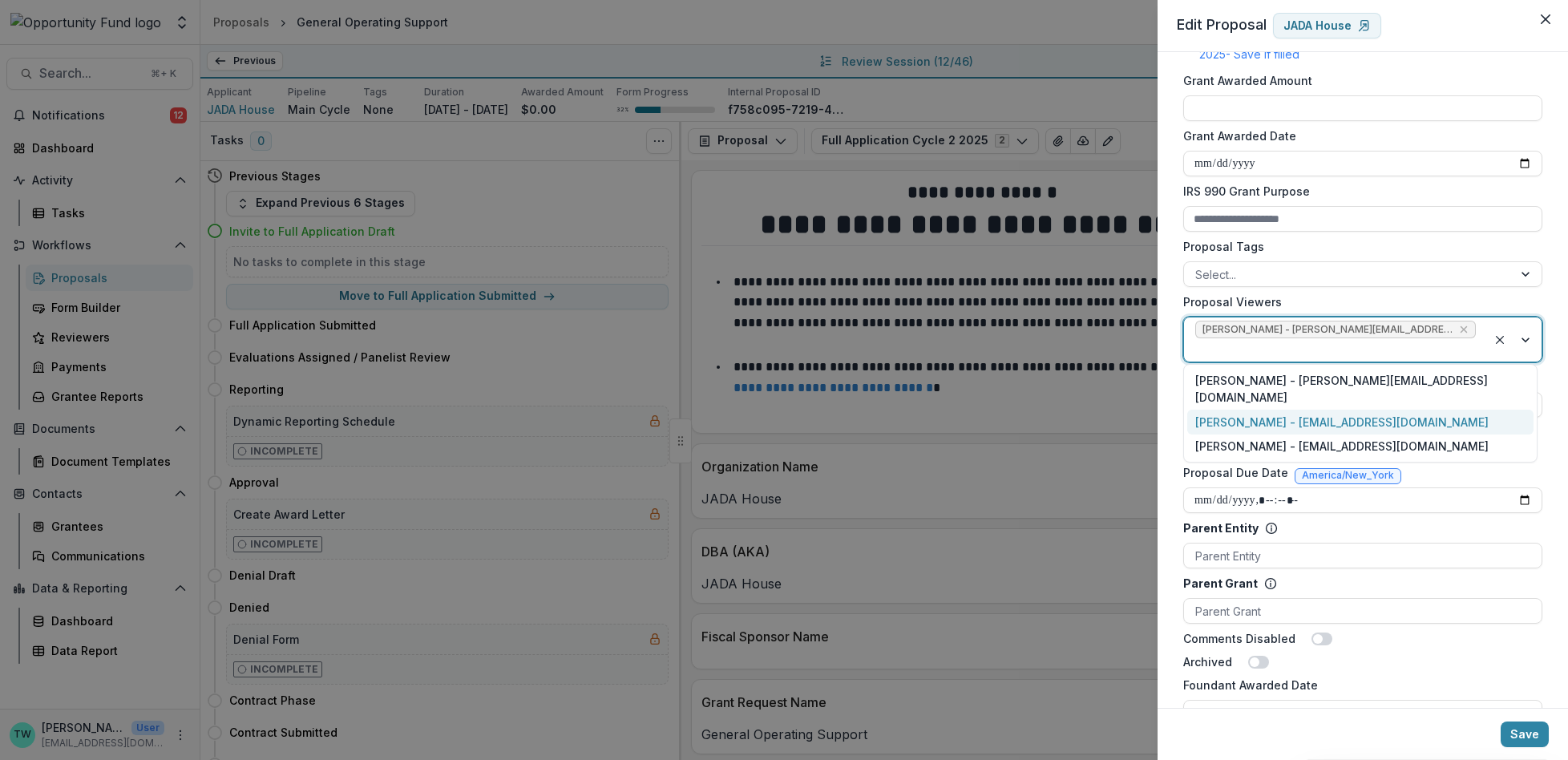
click at [1428, 410] on div "[PERSON_NAME] - [EMAIL_ADDRESS][DOMAIN_NAME]" at bounding box center [1360, 422] width 346 height 24
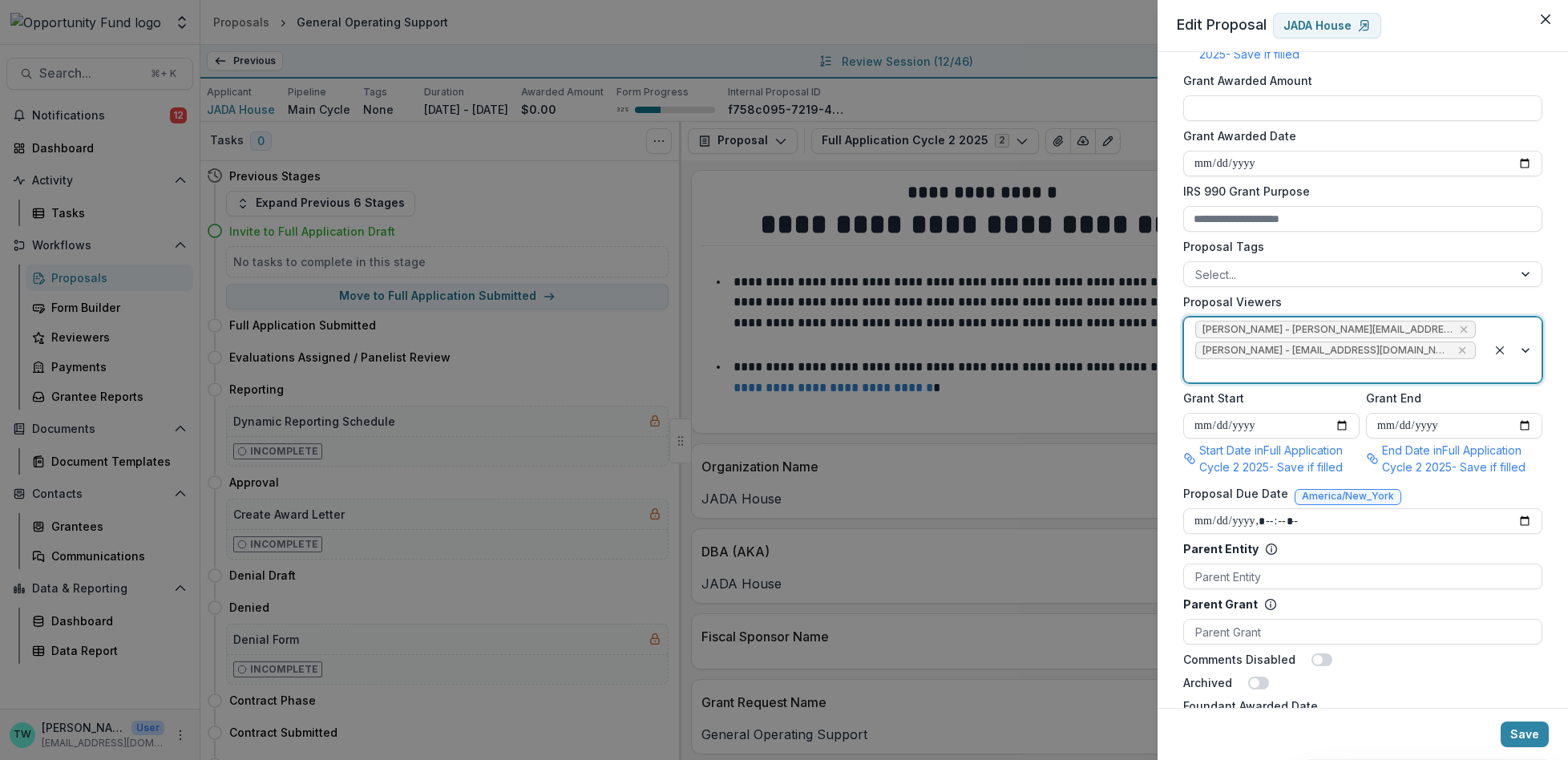
click at [1433, 380] on div at bounding box center [1336, 370] width 281 height 20
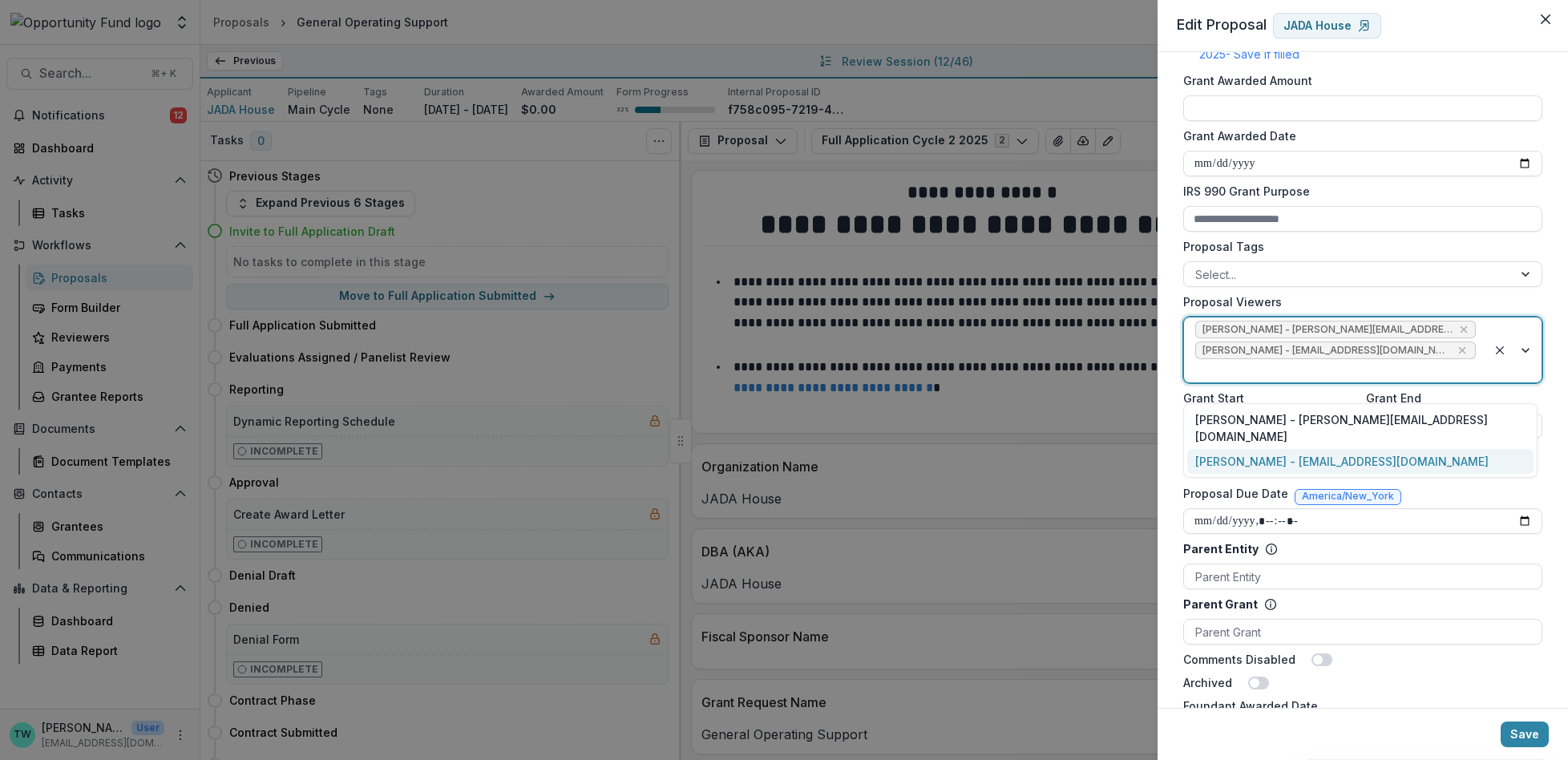
click at [1407, 449] on div "[PERSON_NAME] - [EMAIL_ADDRESS][DOMAIN_NAME]" at bounding box center [1360, 461] width 346 height 24
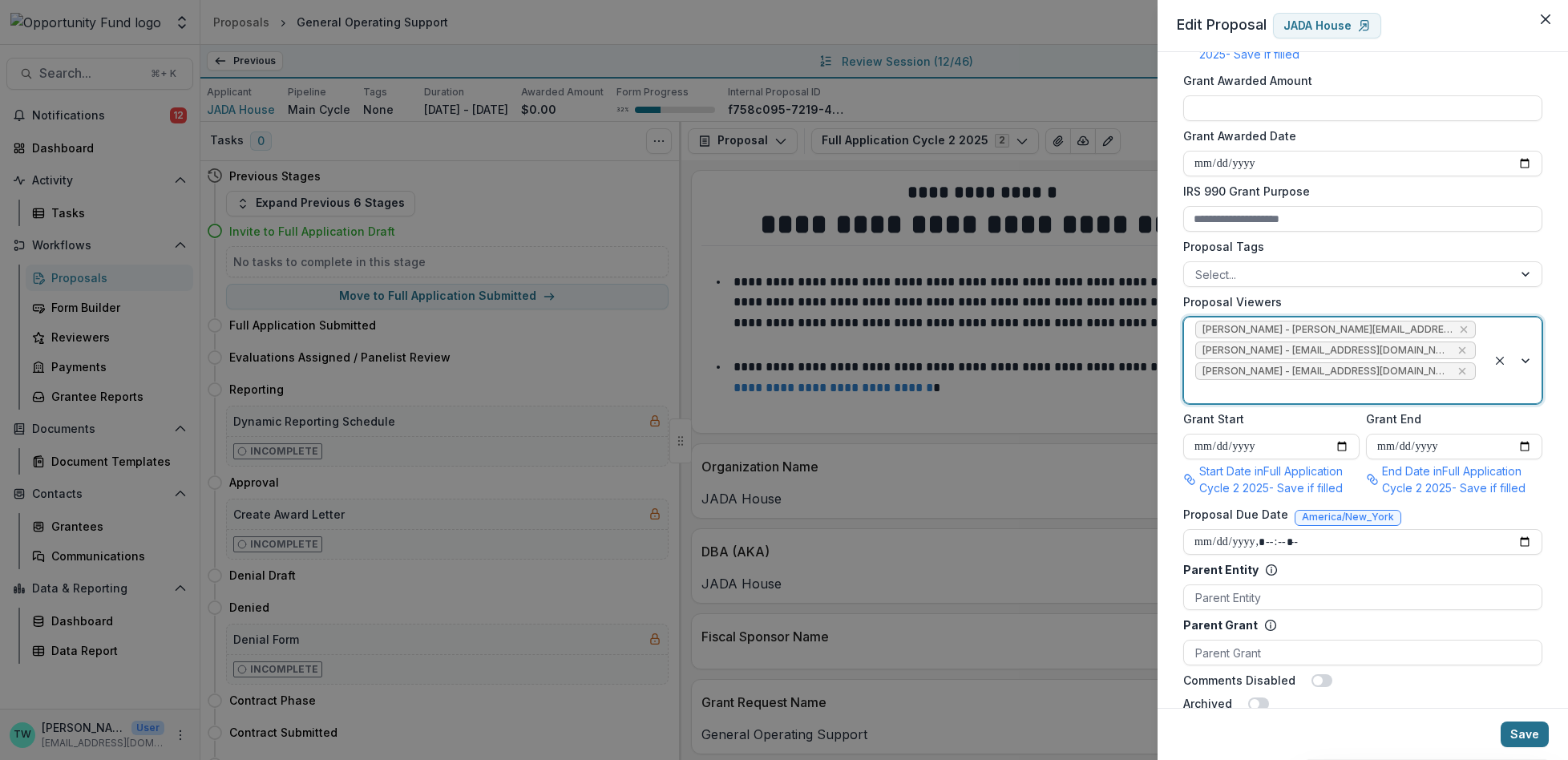
click at [1521, 739] on button "Save" at bounding box center [1524, 733] width 48 height 25
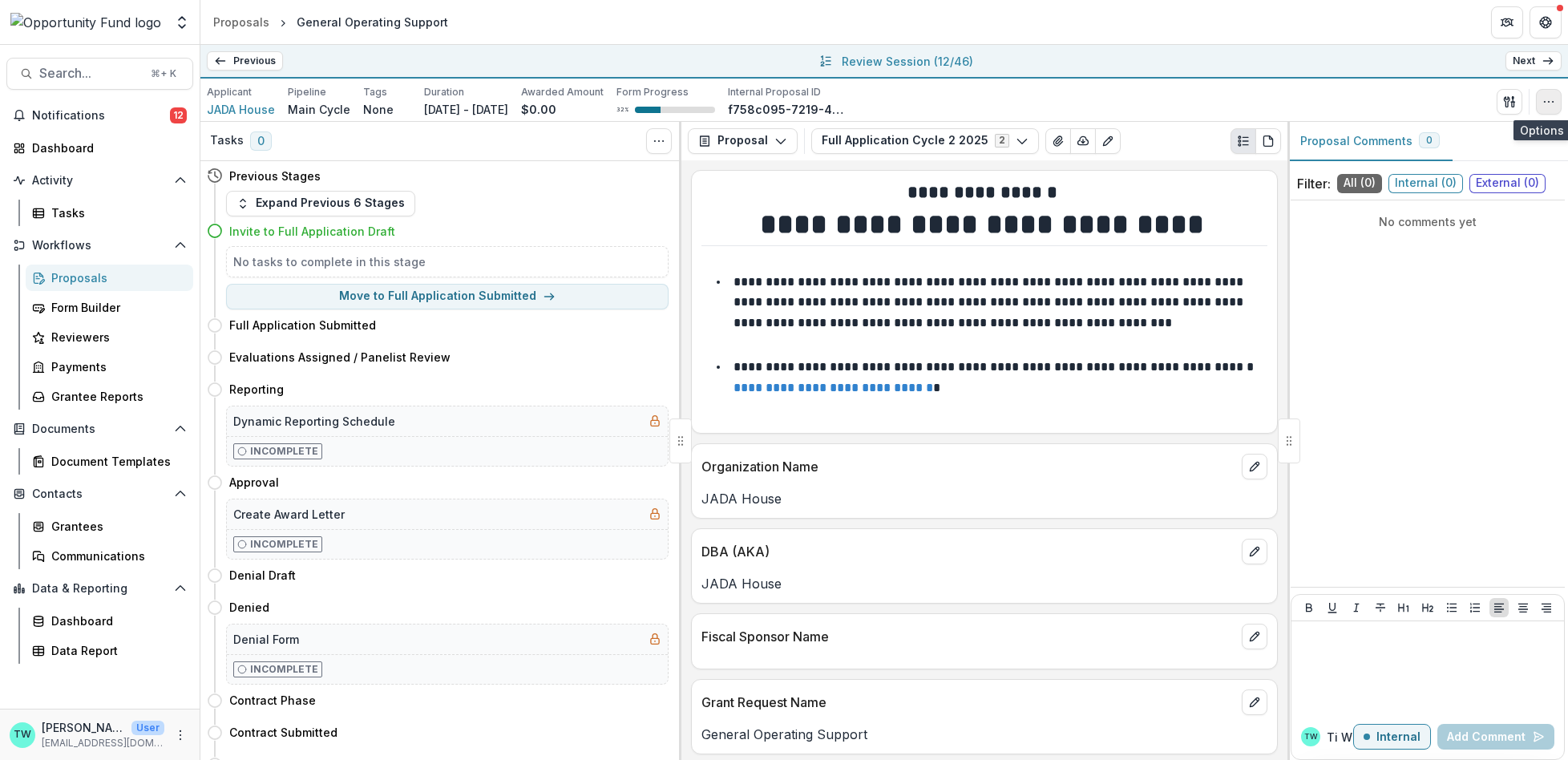
click at [1541, 105] on button "button" at bounding box center [1548, 101] width 25 height 25
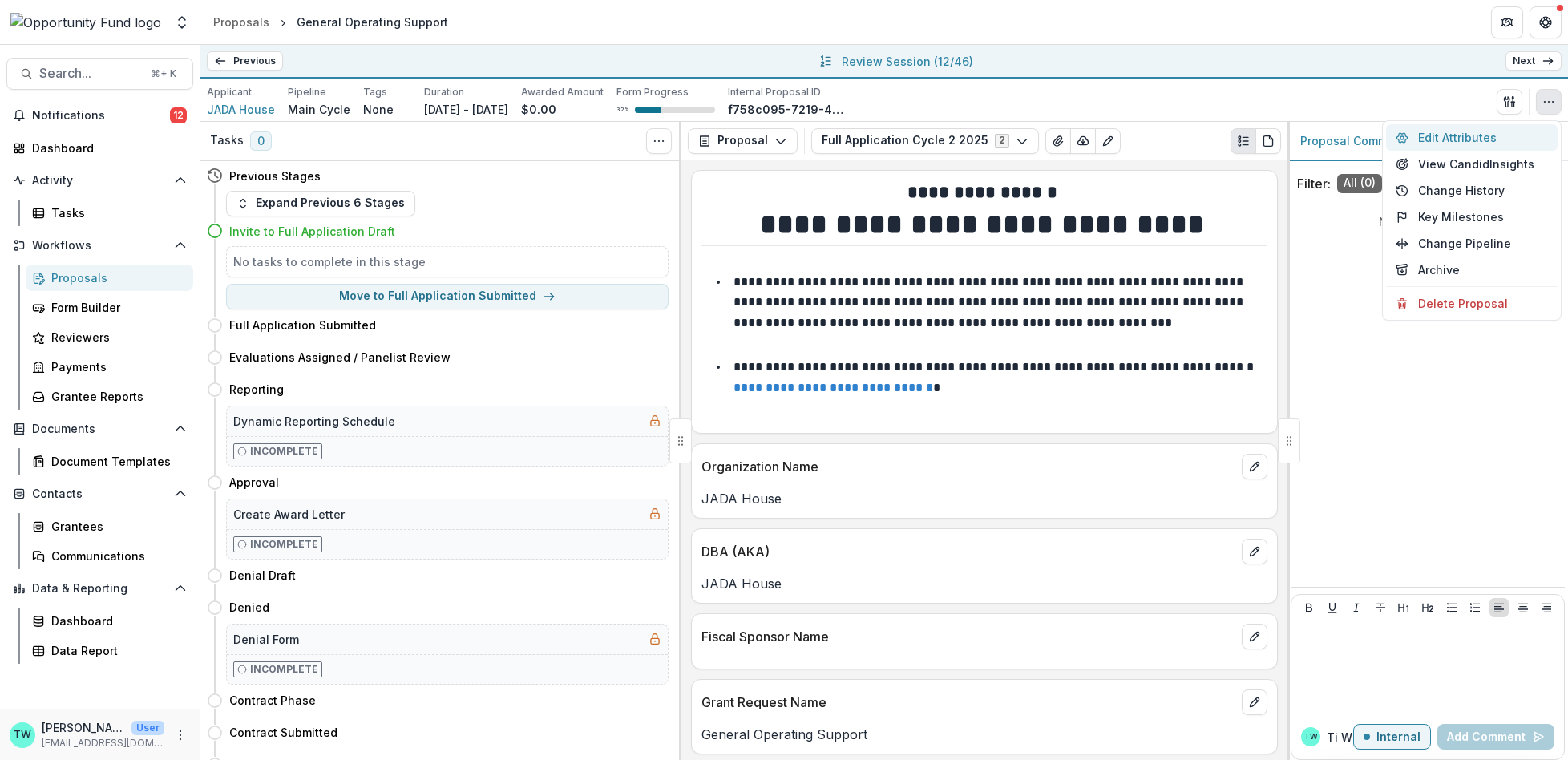
click at [1446, 141] on button "Edit Attributes" at bounding box center [1472, 137] width 172 height 26
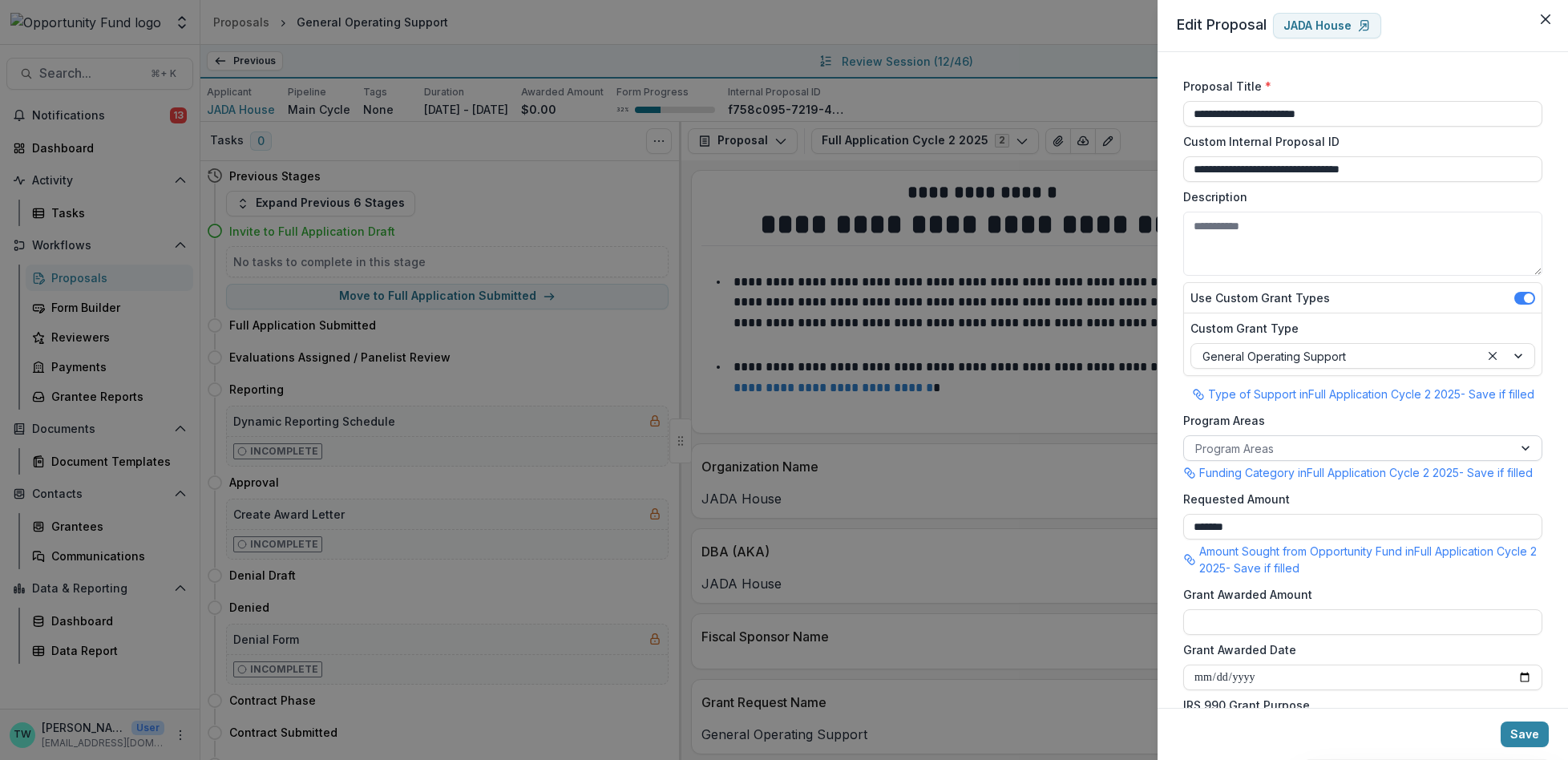
click at [1306, 450] on div at bounding box center [1348, 448] width 306 height 20
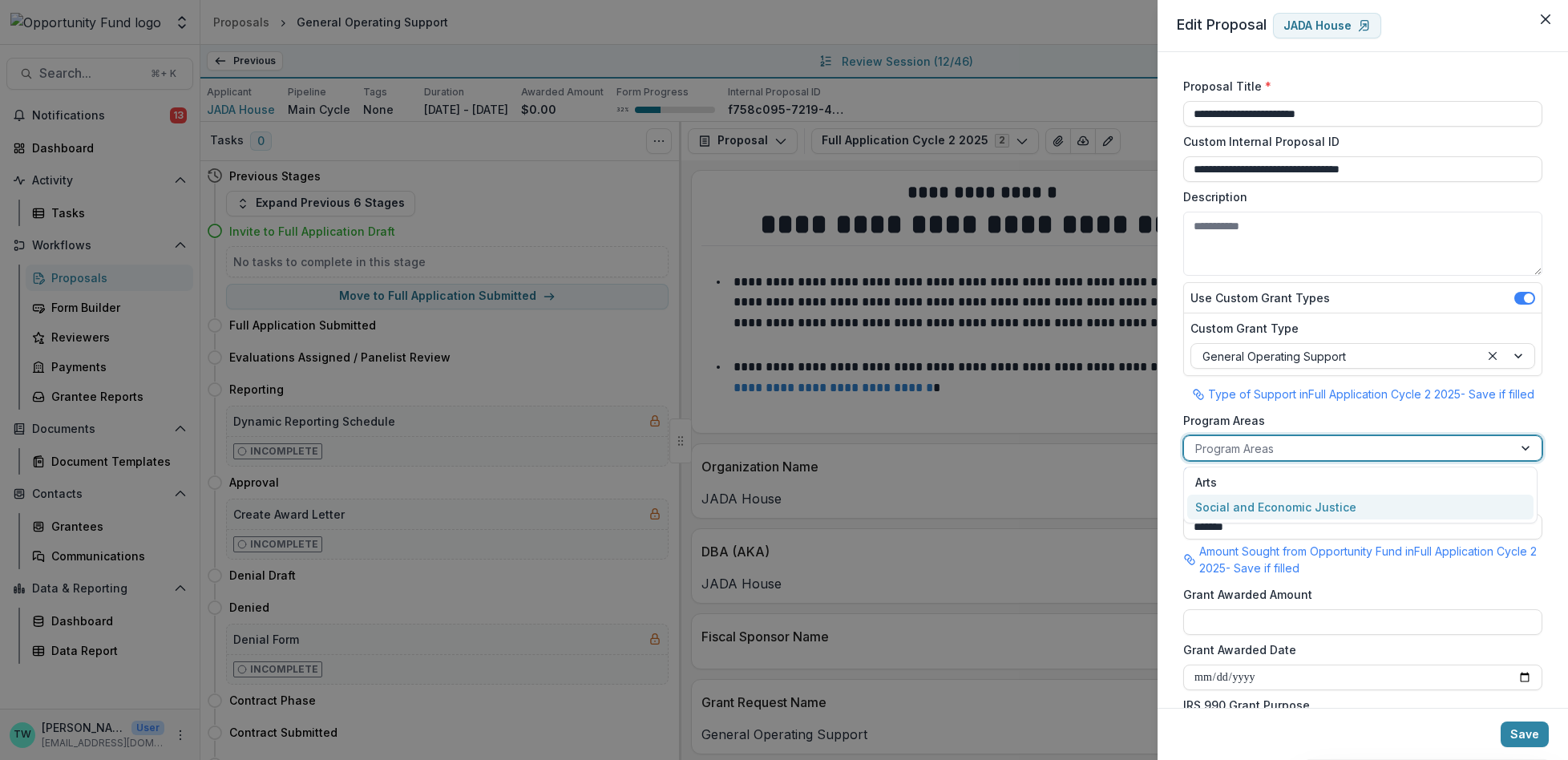
click at [1296, 506] on div "Social and Economic Justice" at bounding box center [1360, 506] width 346 height 24
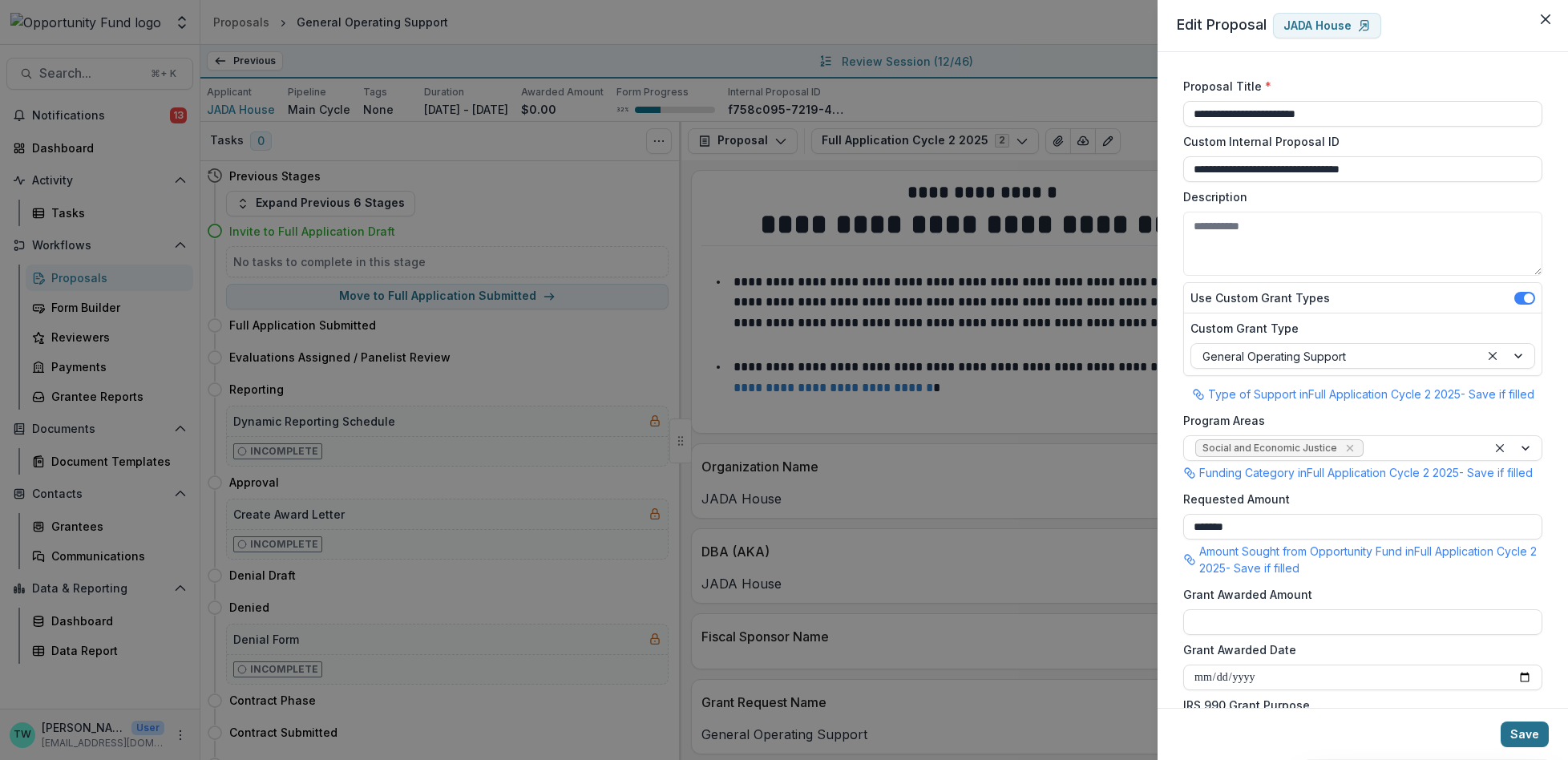
click at [1530, 736] on button "Save" at bounding box center [1524, 733] width 48 height 25
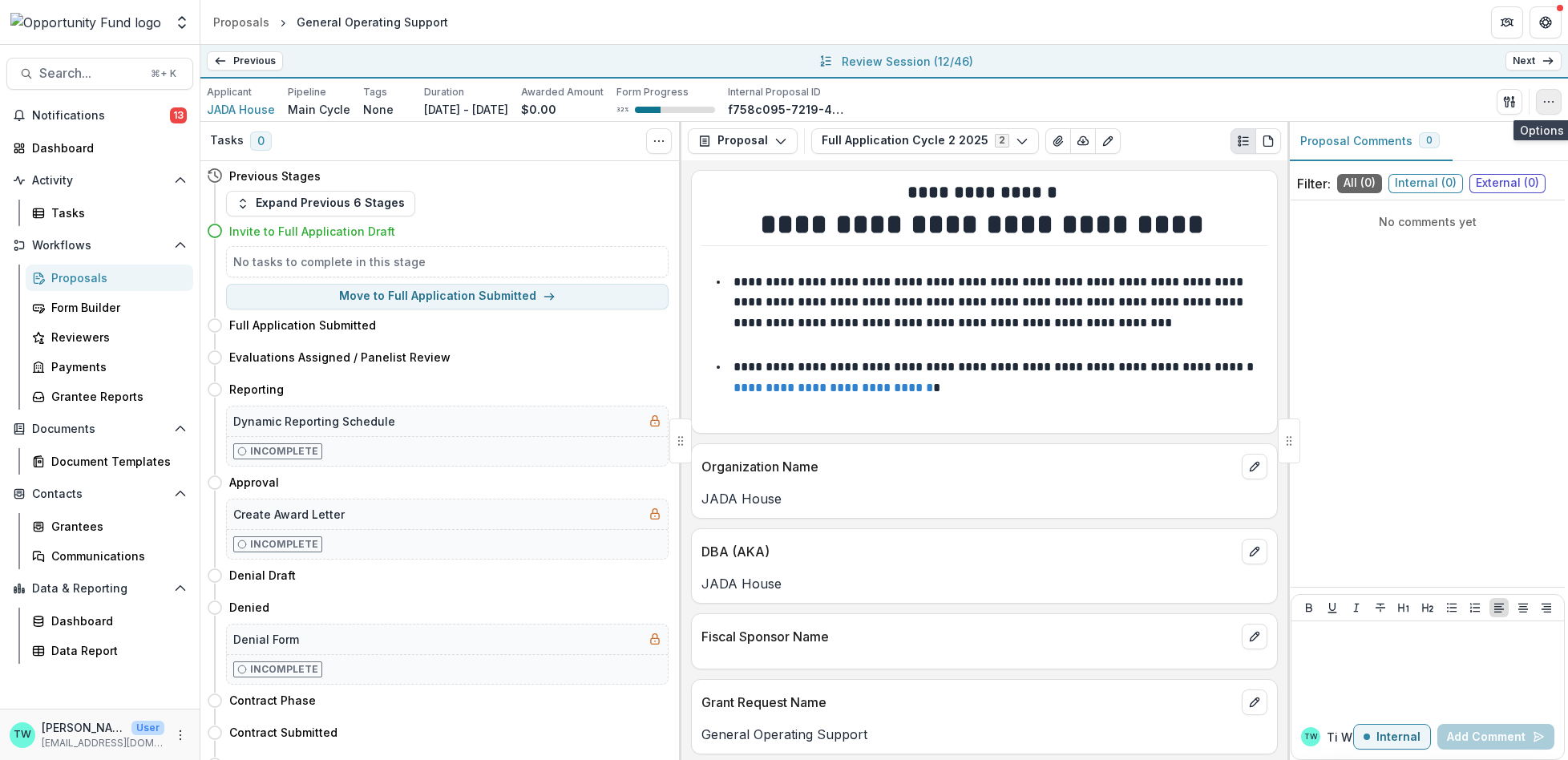
click at [1554, 95] on icon "button" at bounding box center [1549, 101] width 13 height 13
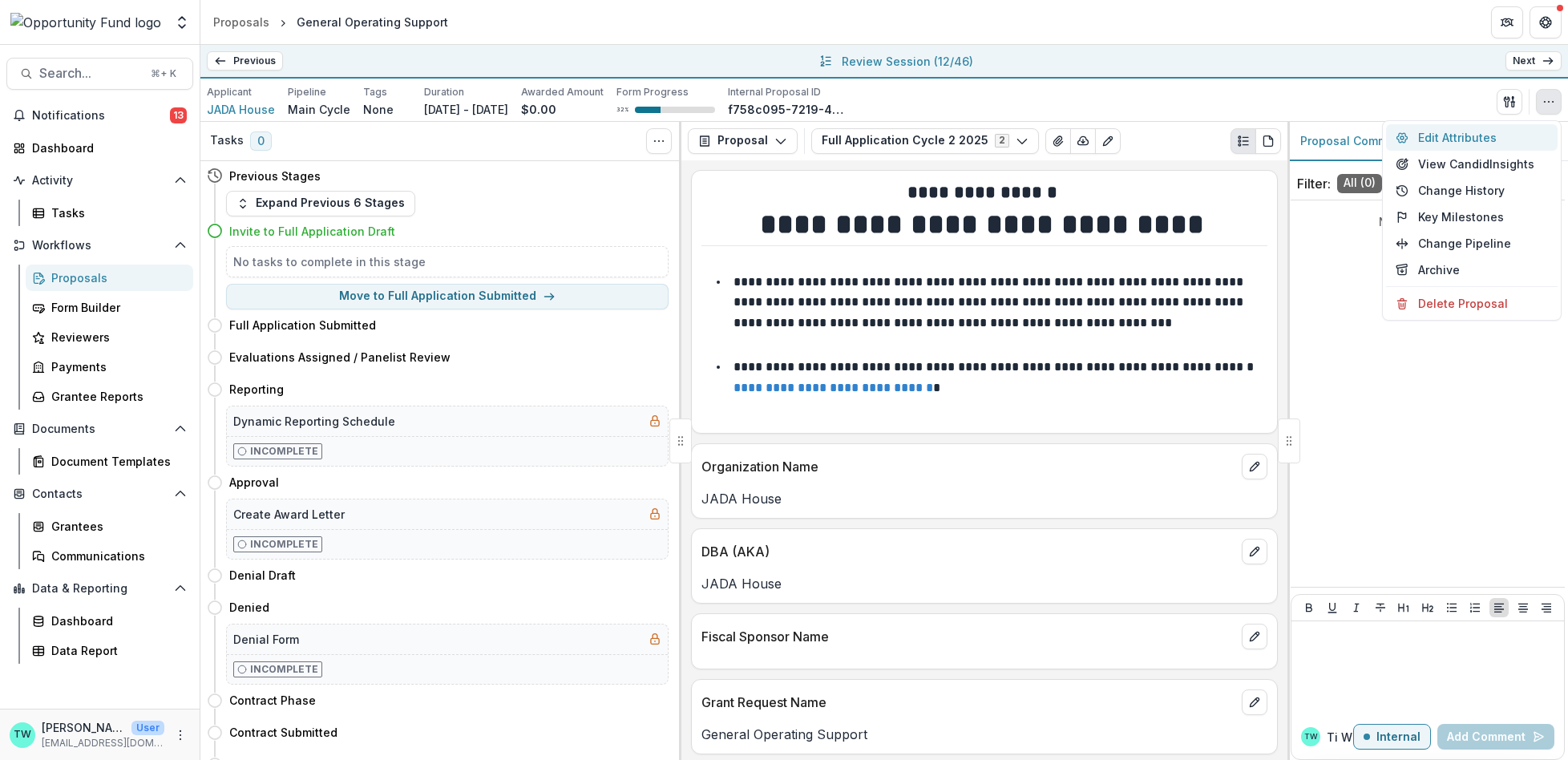
click at [1473, 134] on button "Edit Attributes" at bounding box center [1472, 137] width 172 height 26
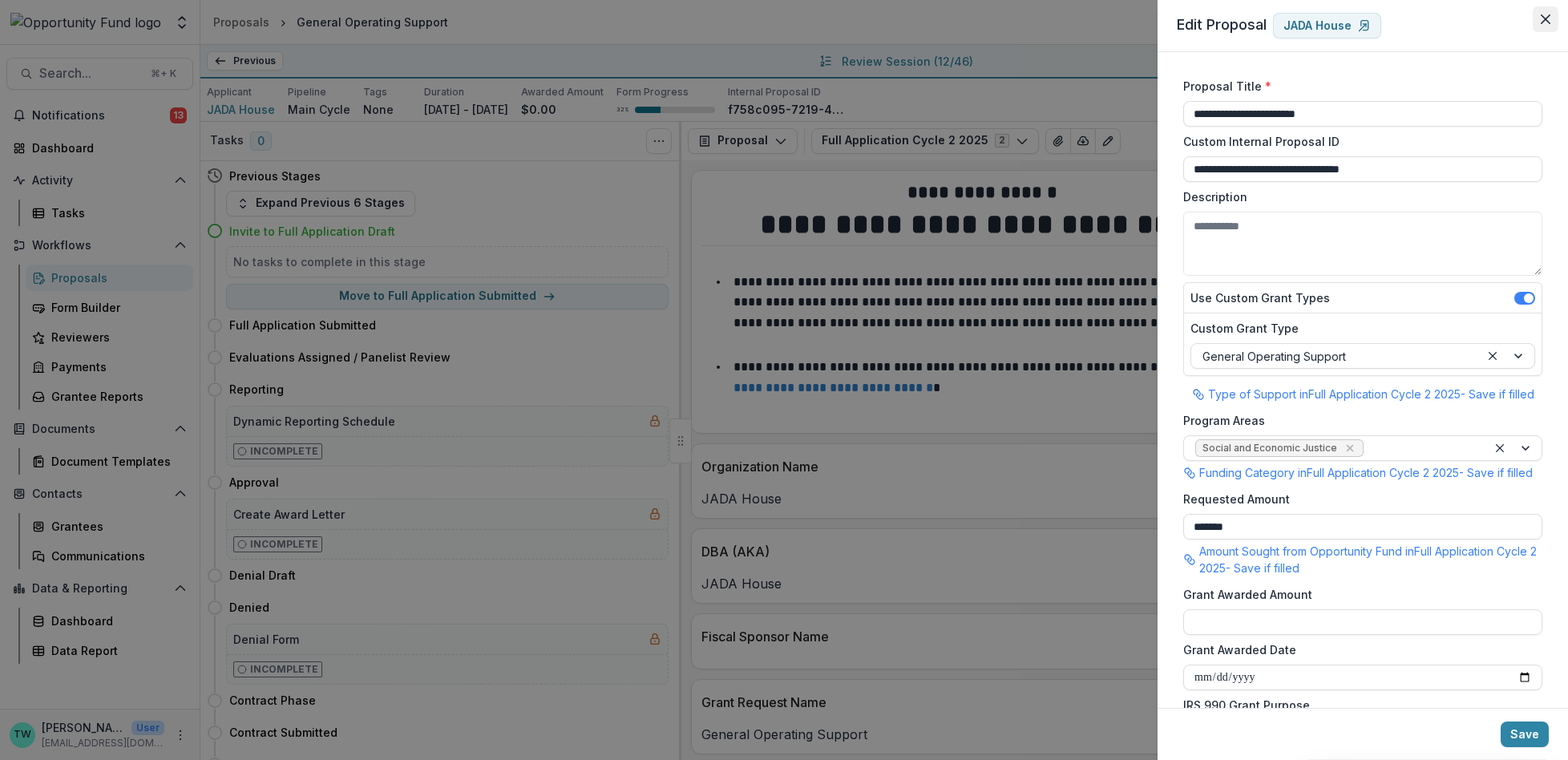
click at [1541, 21] on icon "Close" at bounding box center [1545, 19] width 10 height 10
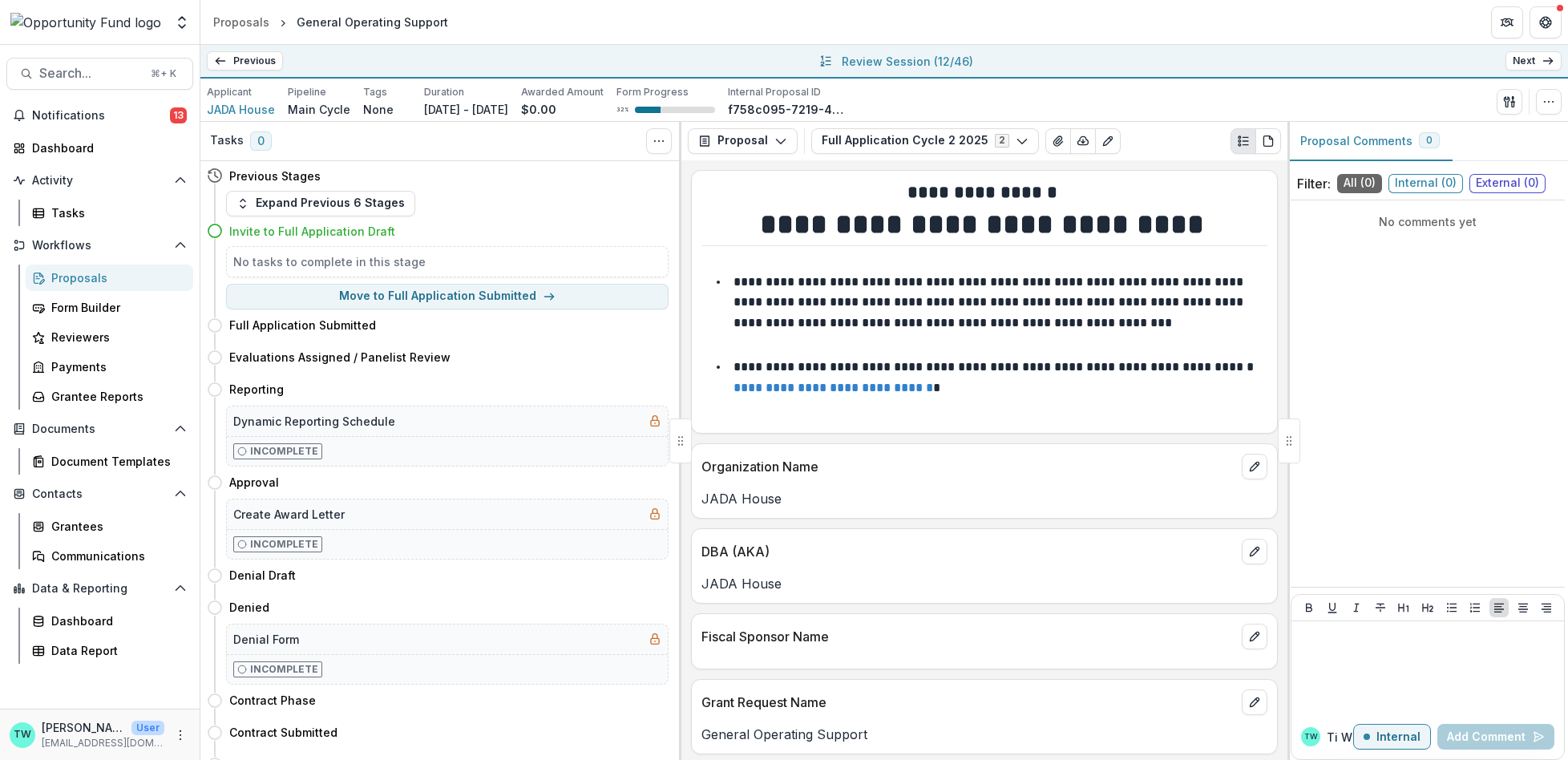
click at [1545, 61] on line at bounding box center [1548, 61] width 9 height 0
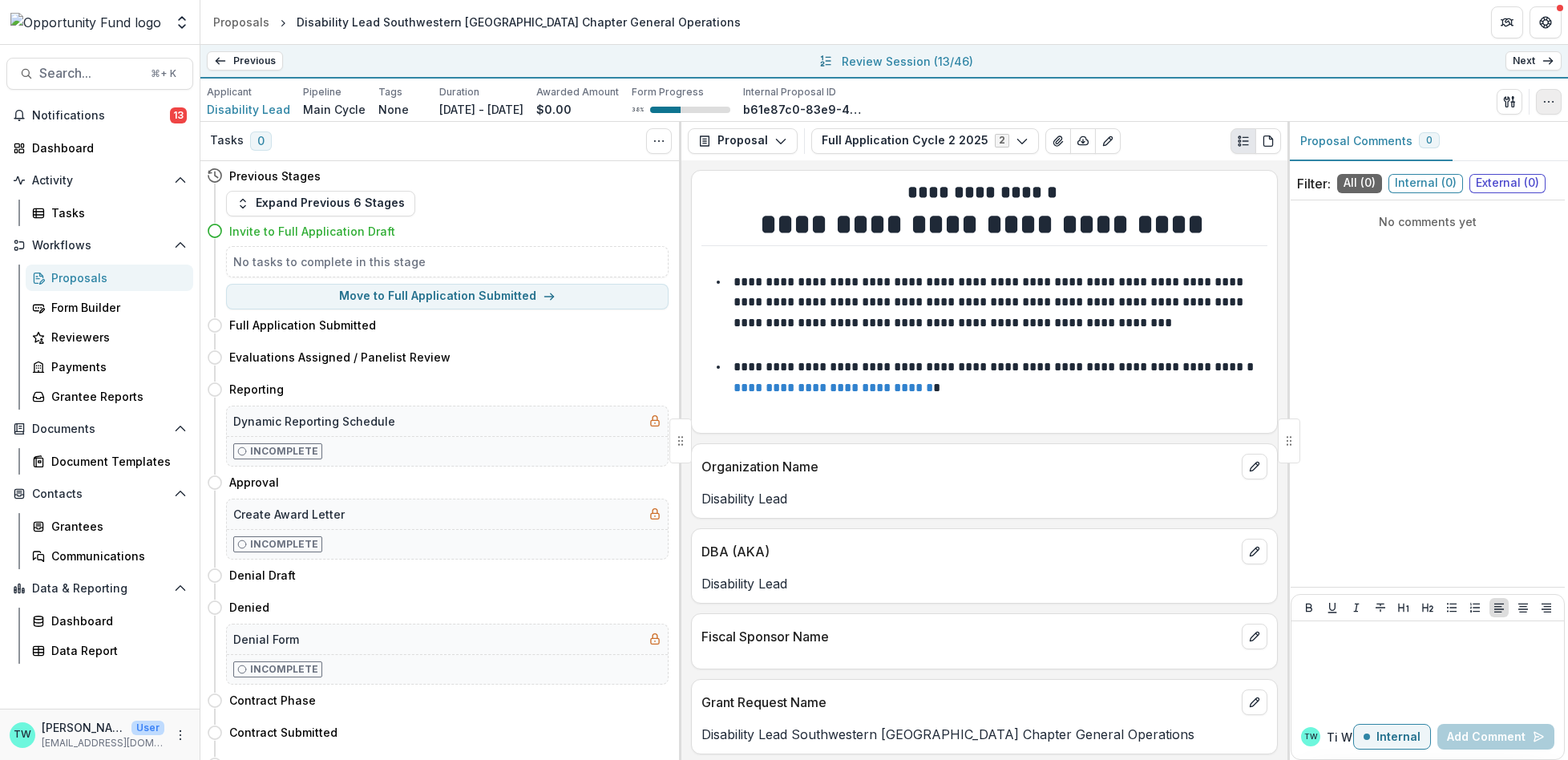
click at [1550, 96] on icon "button" at bounding box center [1549, 101] width 13 height 13
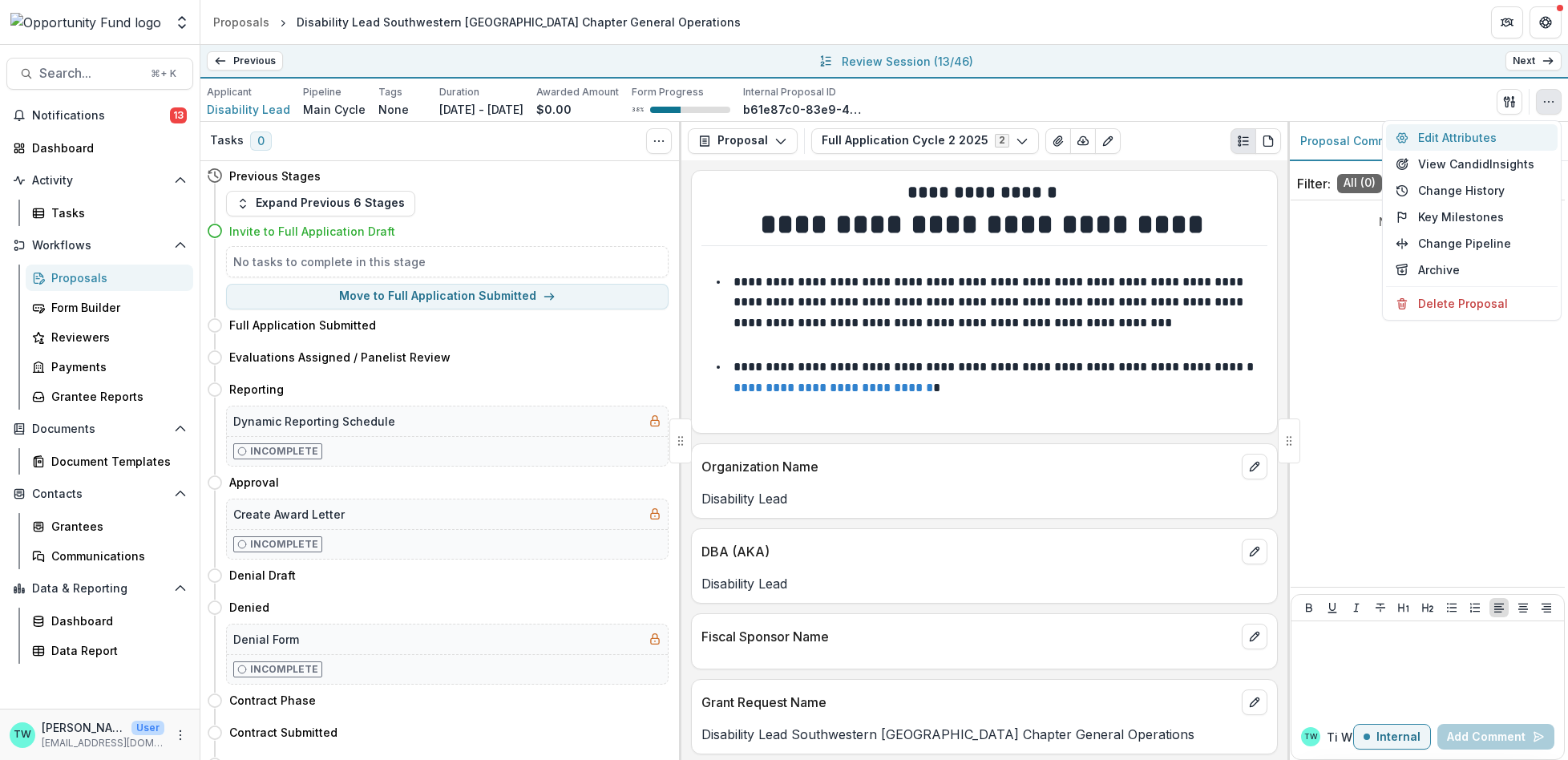
click at [1447, 124] on button "Edit Attributes" at bounding box center [1472, 137] width 172 height 26
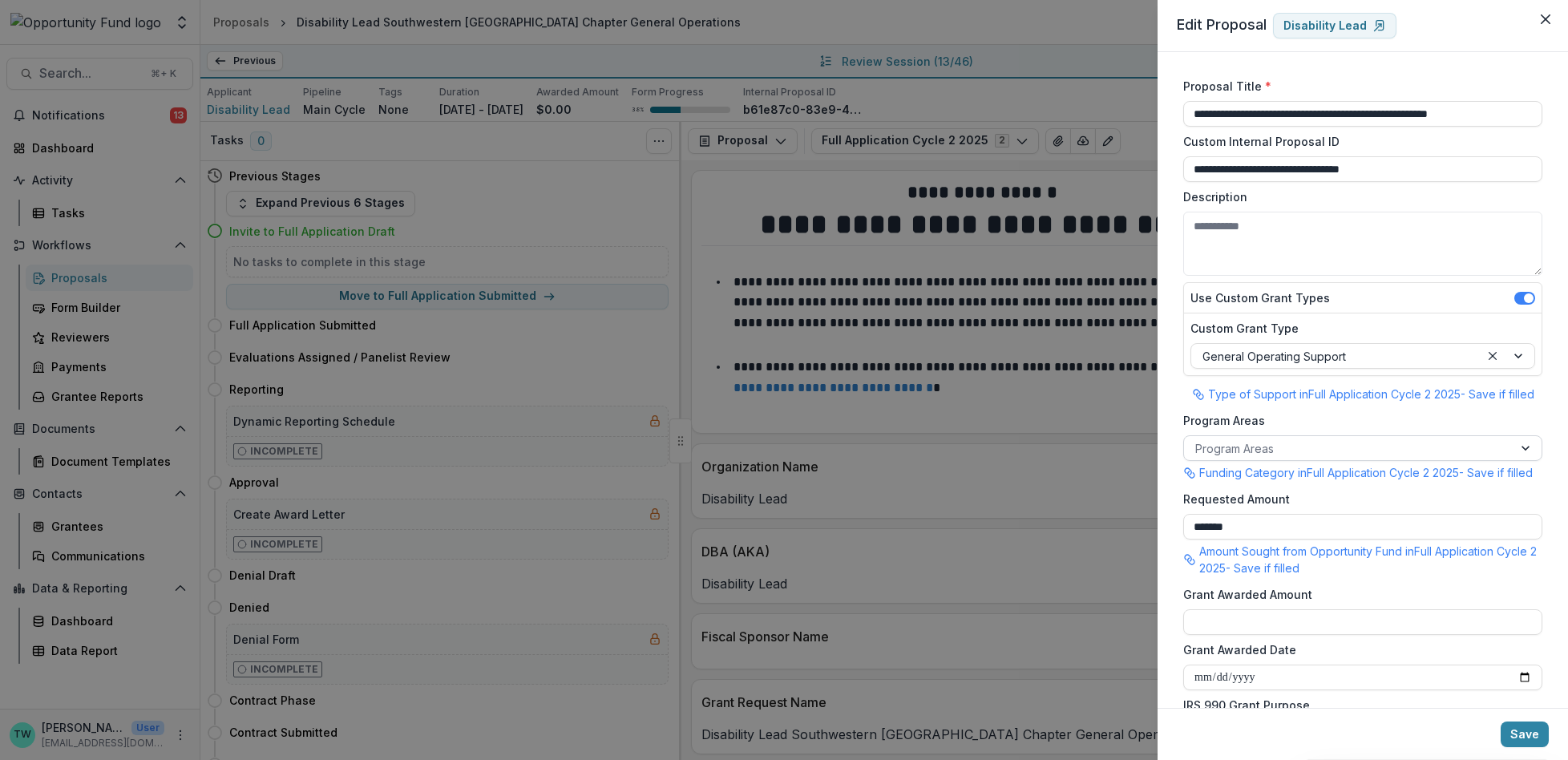
click at [1312, 446] on div at bounding box center [1348, 448] width 306 height 20
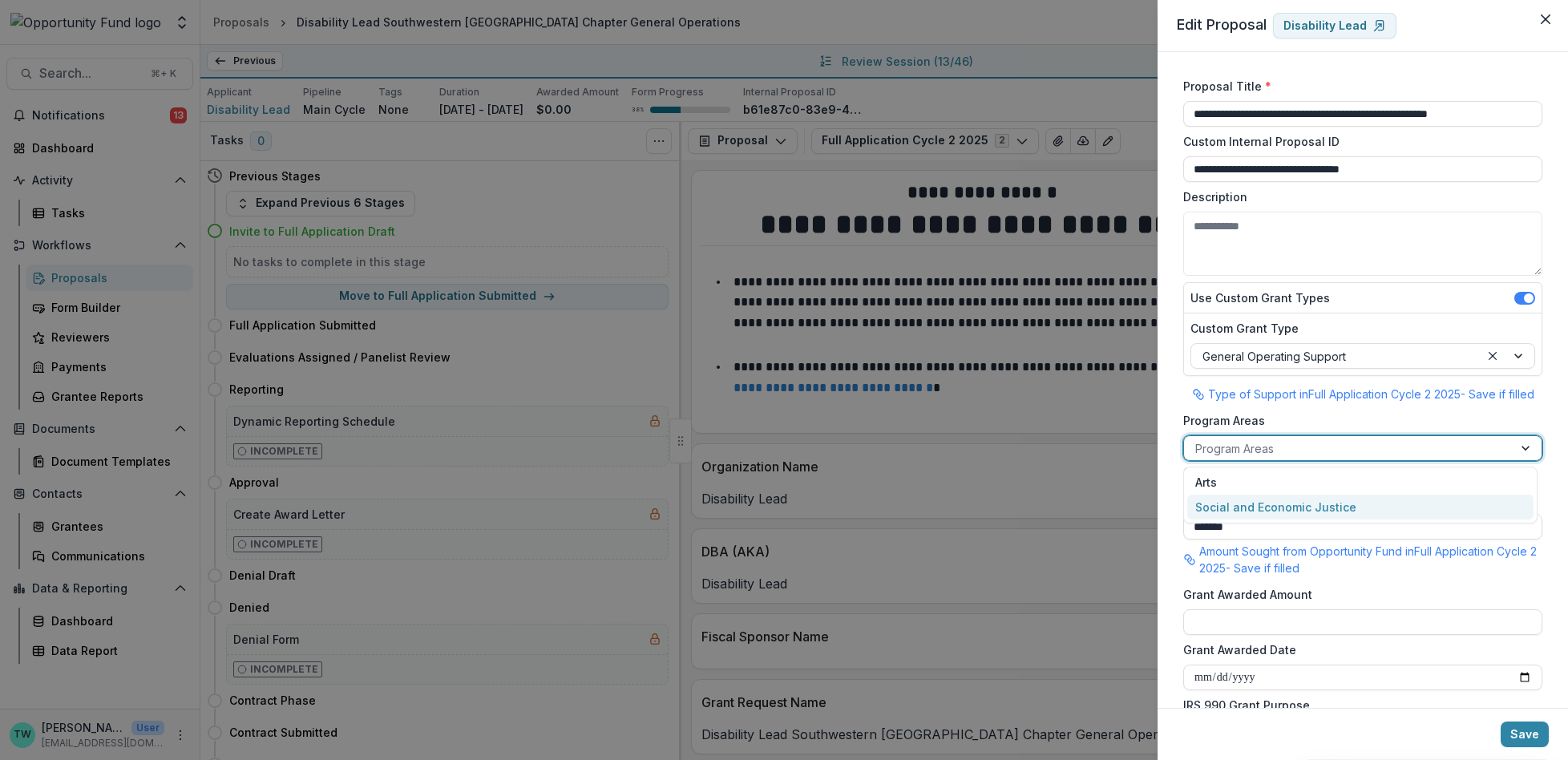
click at [1311, 509] on div "Social and Economic Justice" at bounding box center [1360, 506] width 346 height 24
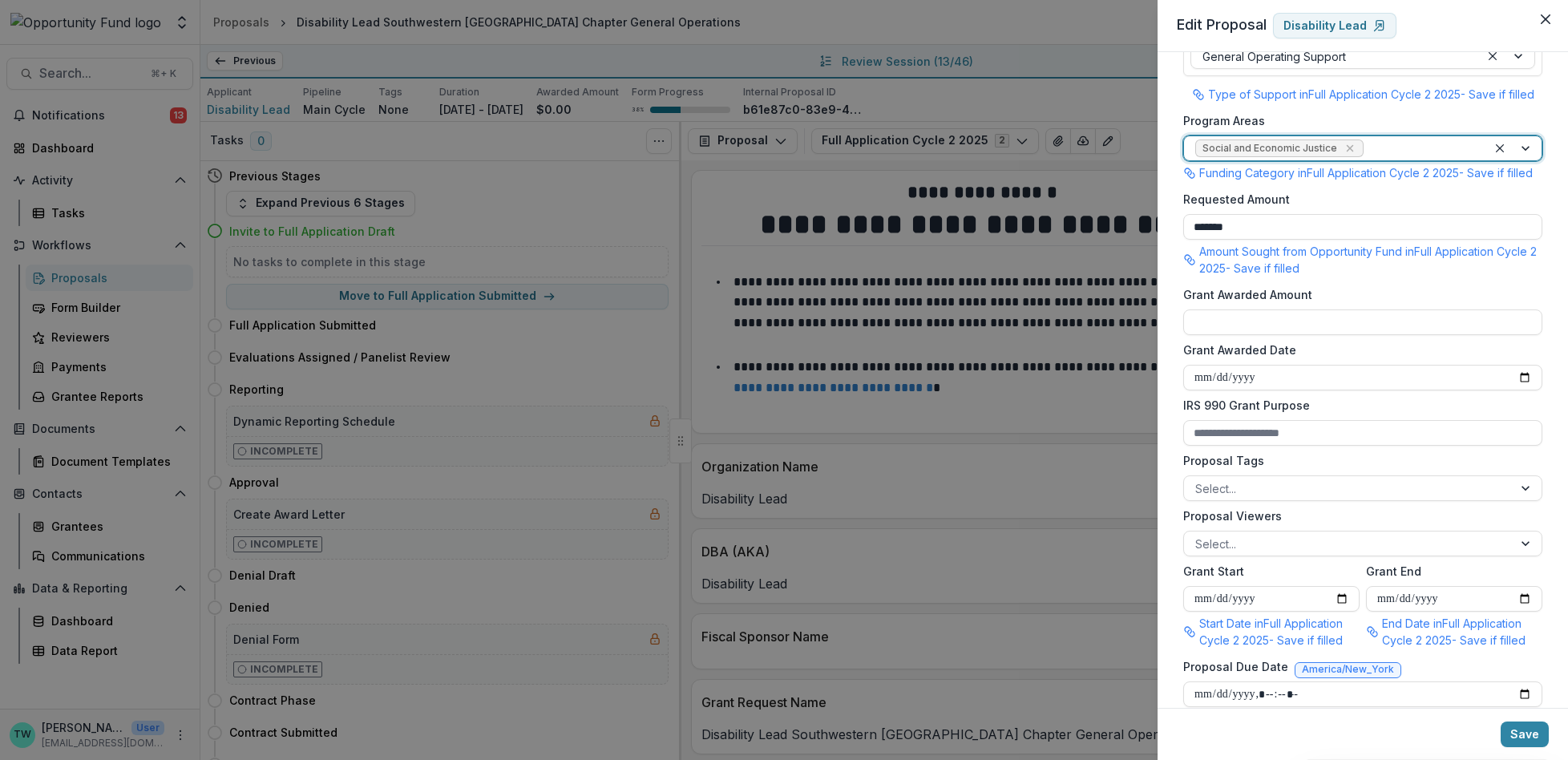
scroll to position [302, 0]
click at [1322, 552] on div at bounding box center [1348, 541] width 306 height 20
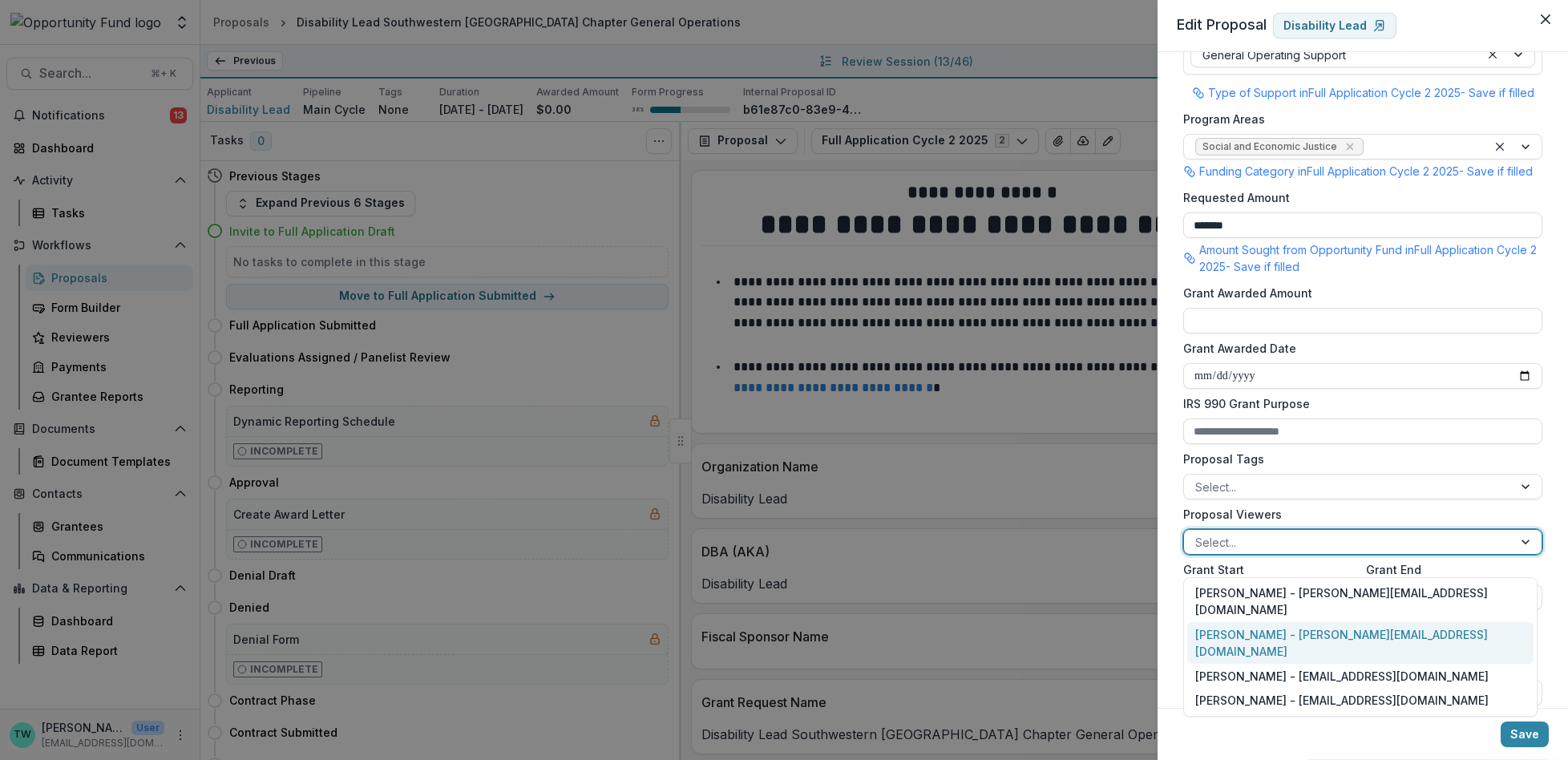
click at [1309, 621] on div "Ti Wilhelm - twilhelm@theopportunityfund.org" at bounding box center [1360, 642] width 346 height 42
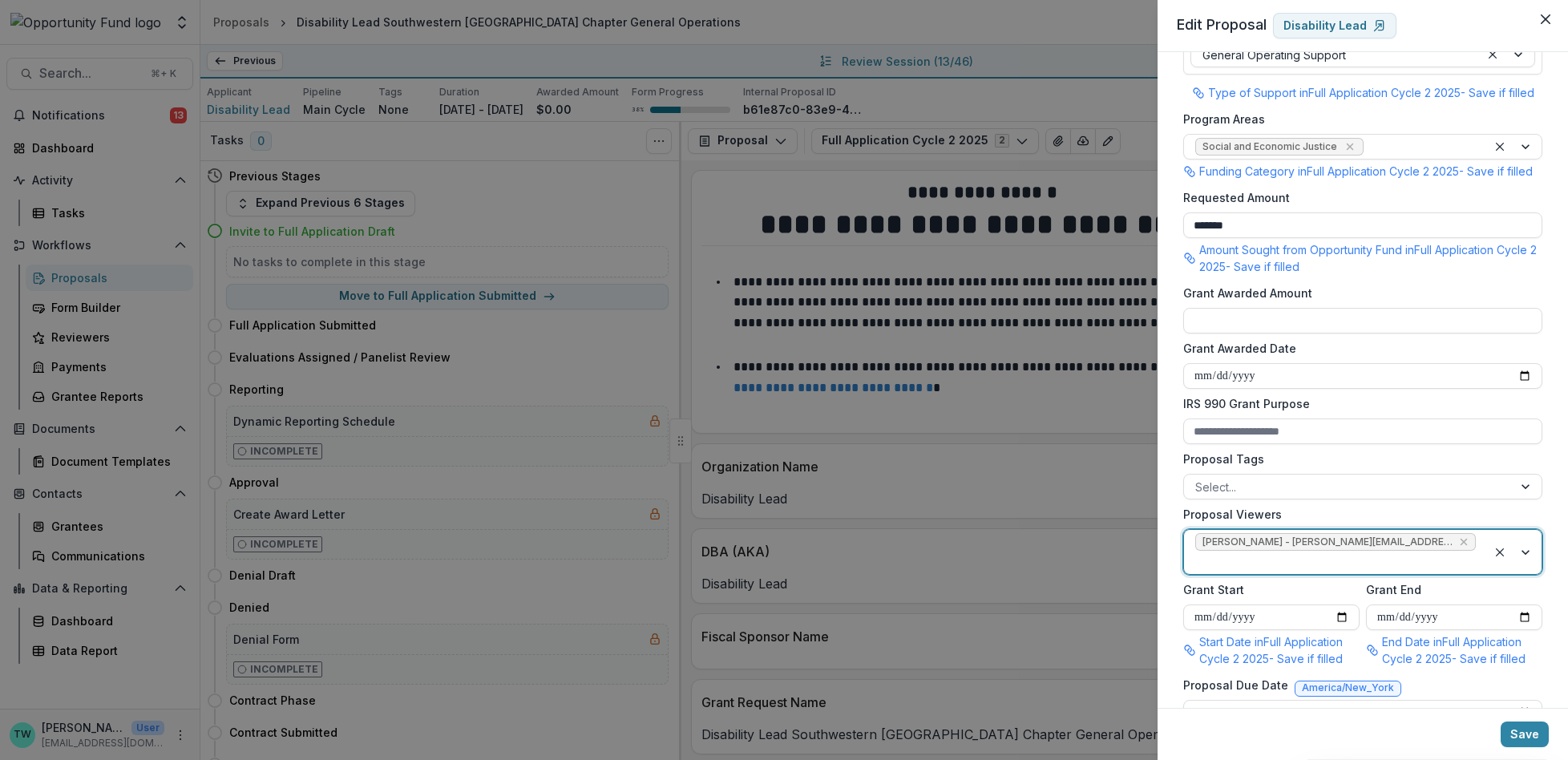
click at [1455, 559] on div at bounding box center [1336, 561] width 281 height 20
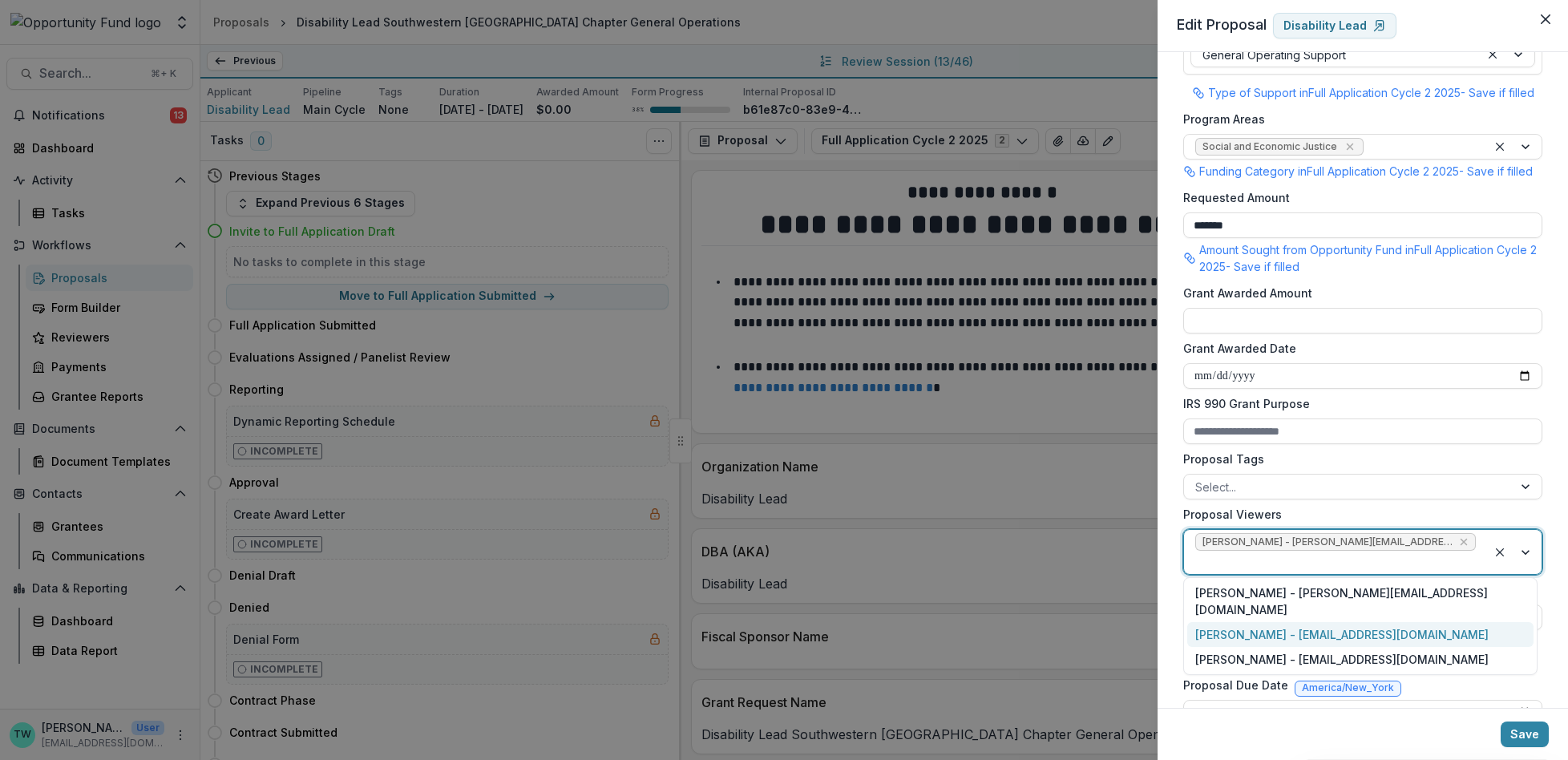
click at [1412, 621] on div "Jake Goodman - jgoodman@theopportunityfund.org" at bounding box center [1360, 634] width 346 height 24
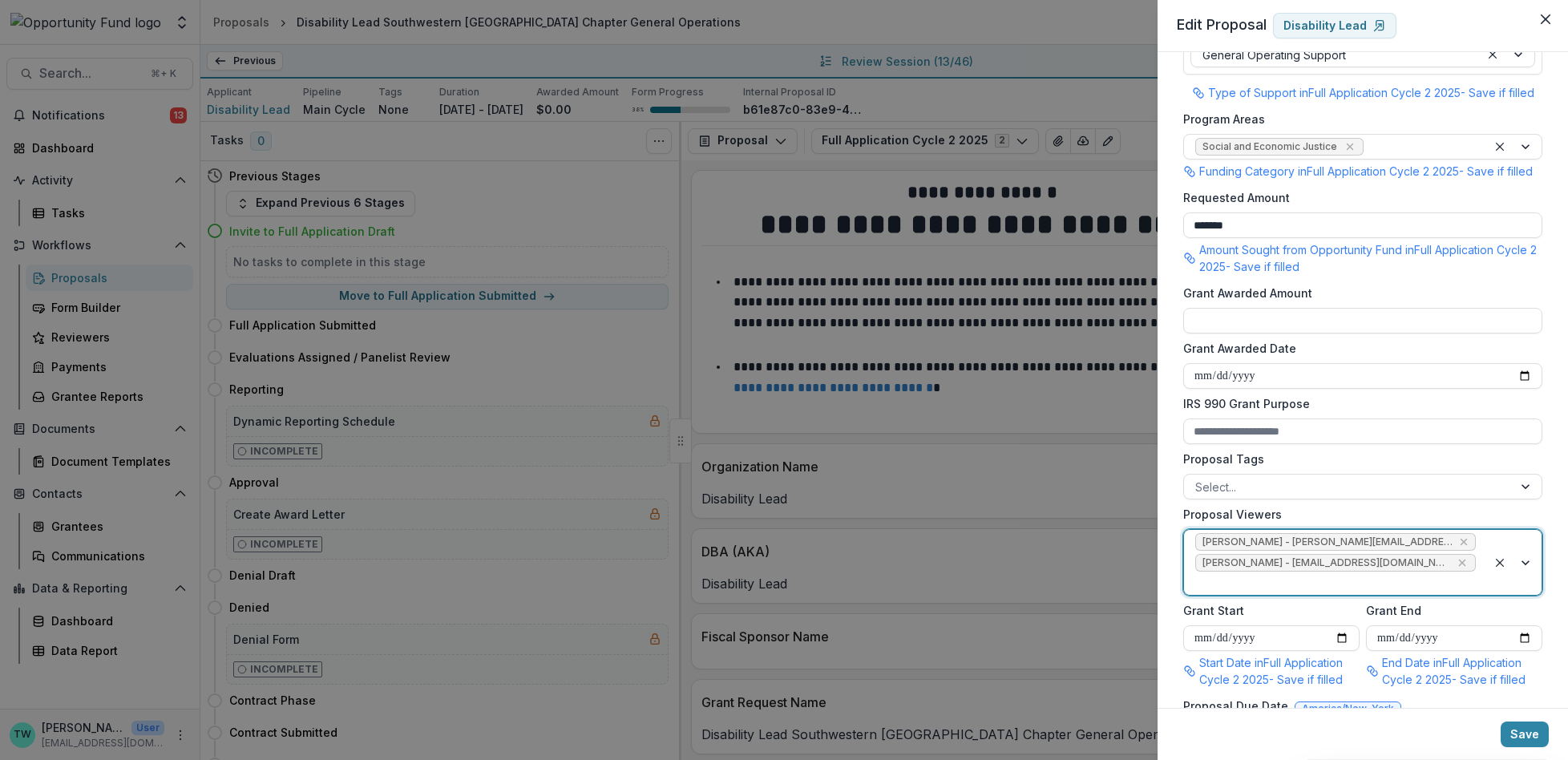
click at [1448, 593] on div at bounding box center [1336, 582] width 281 height 20
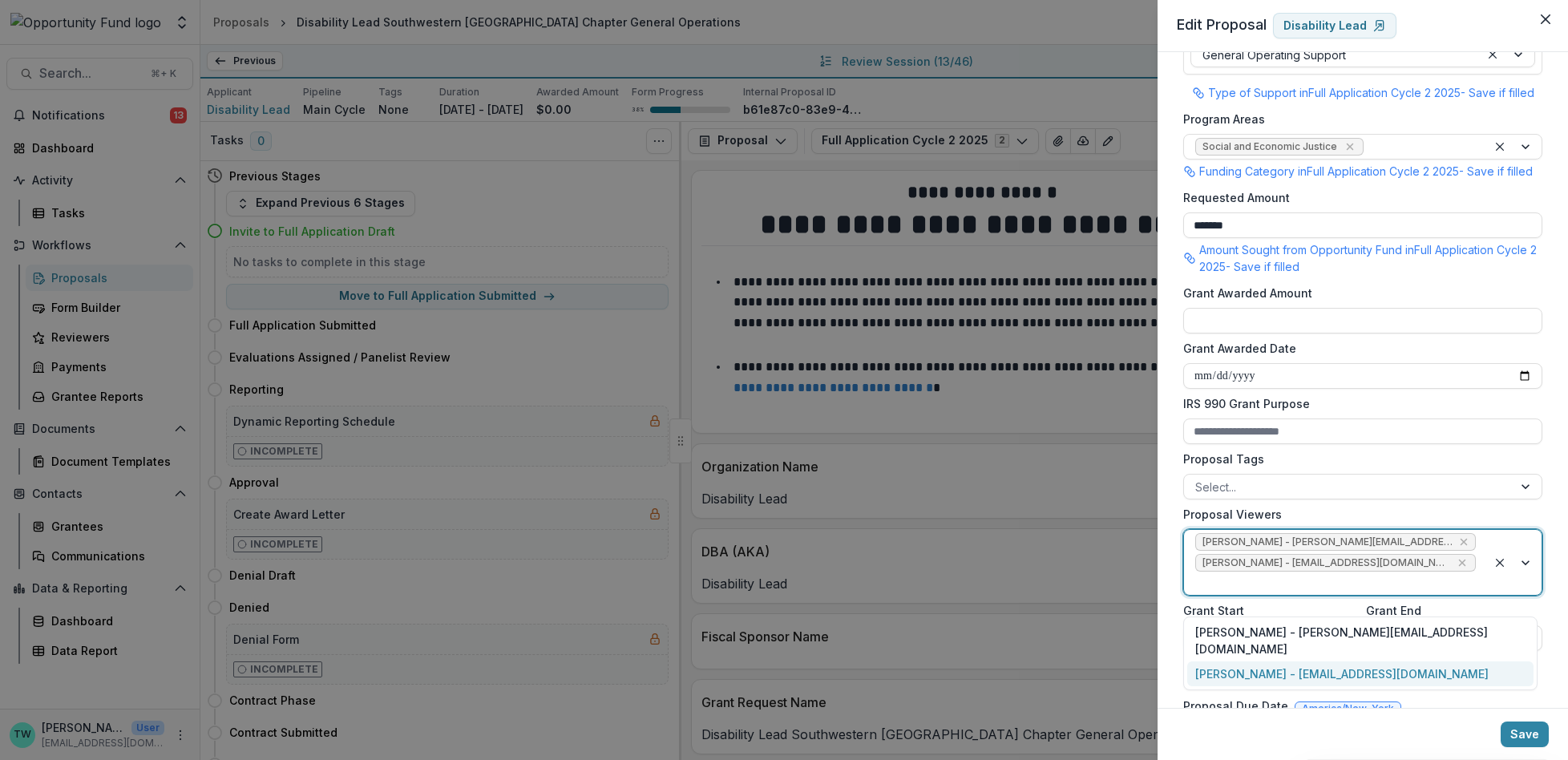
click at [1418, 661] on div "yvette shipman - yshipman@theopportunityfund.org" at bounding box center [1360, 673] width 346 height 24
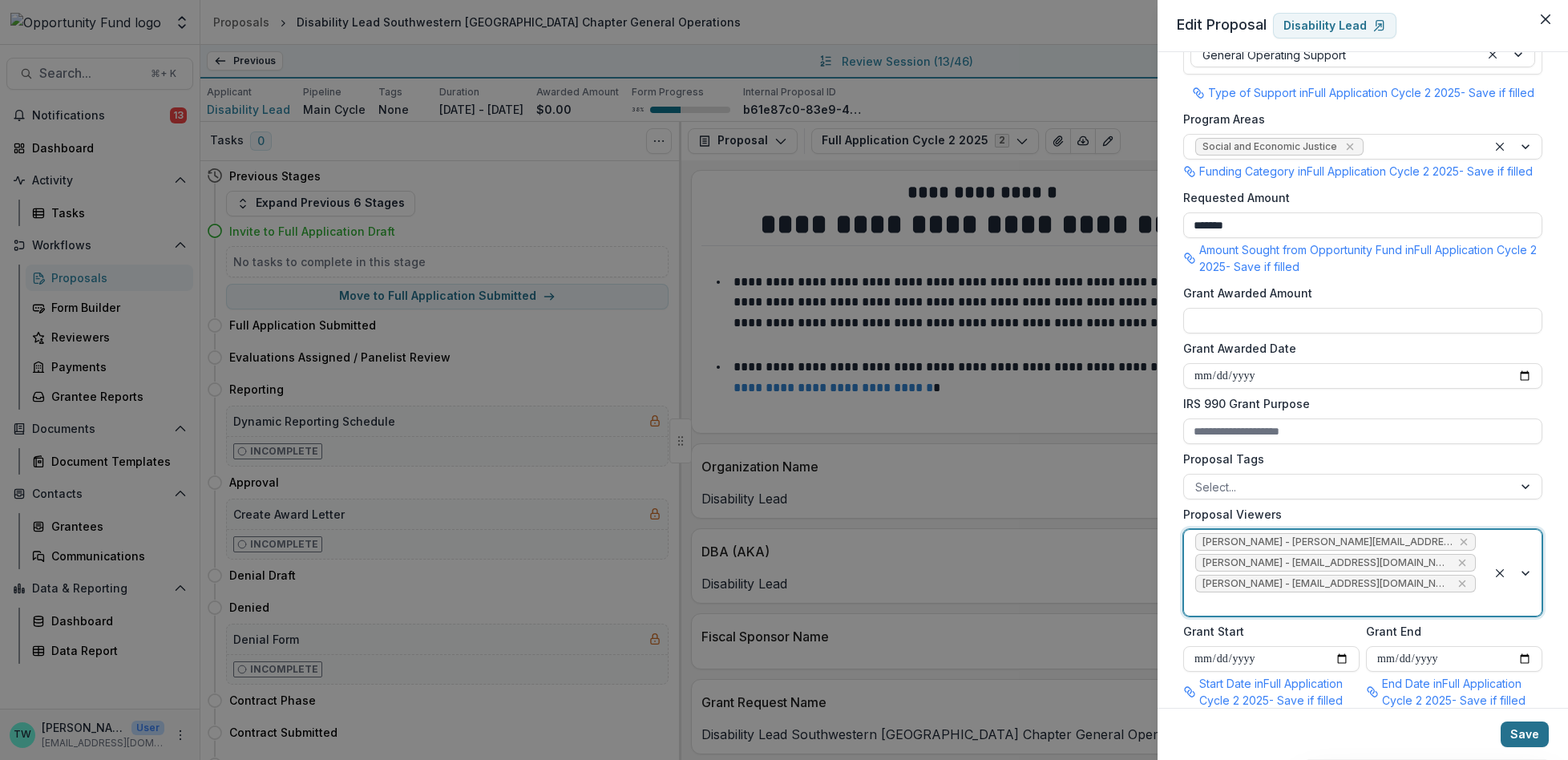
click at [1528, 741] on button "Save" at bounding box center [1524, 733] width 48 height 25
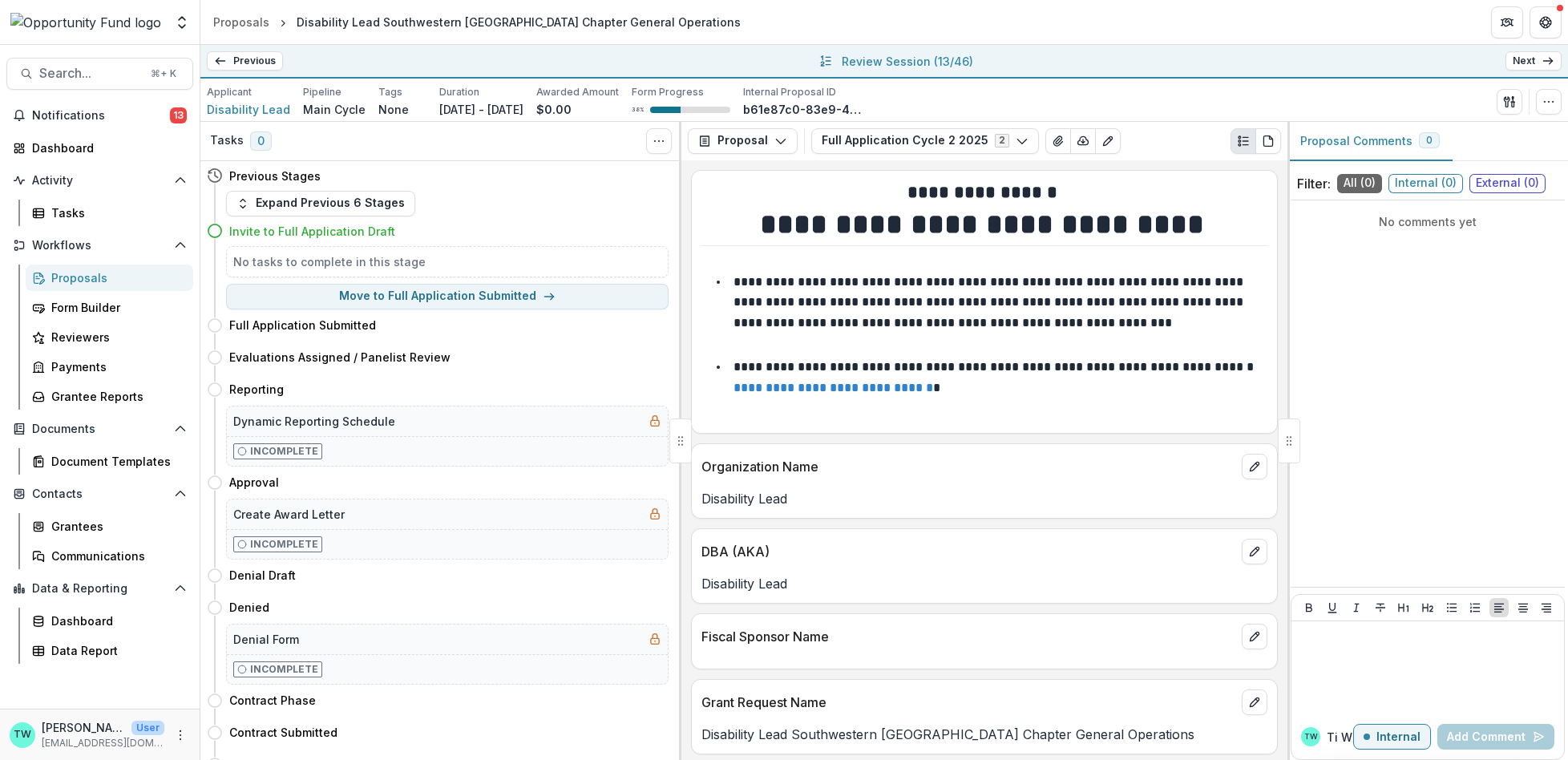
click at [1531, 64] on link "Next" at bounding box center [1533, 61] width 56 height 19
click at [1550, 99] on icon "button" at bounding box center [1549, 101] width 13 height 13
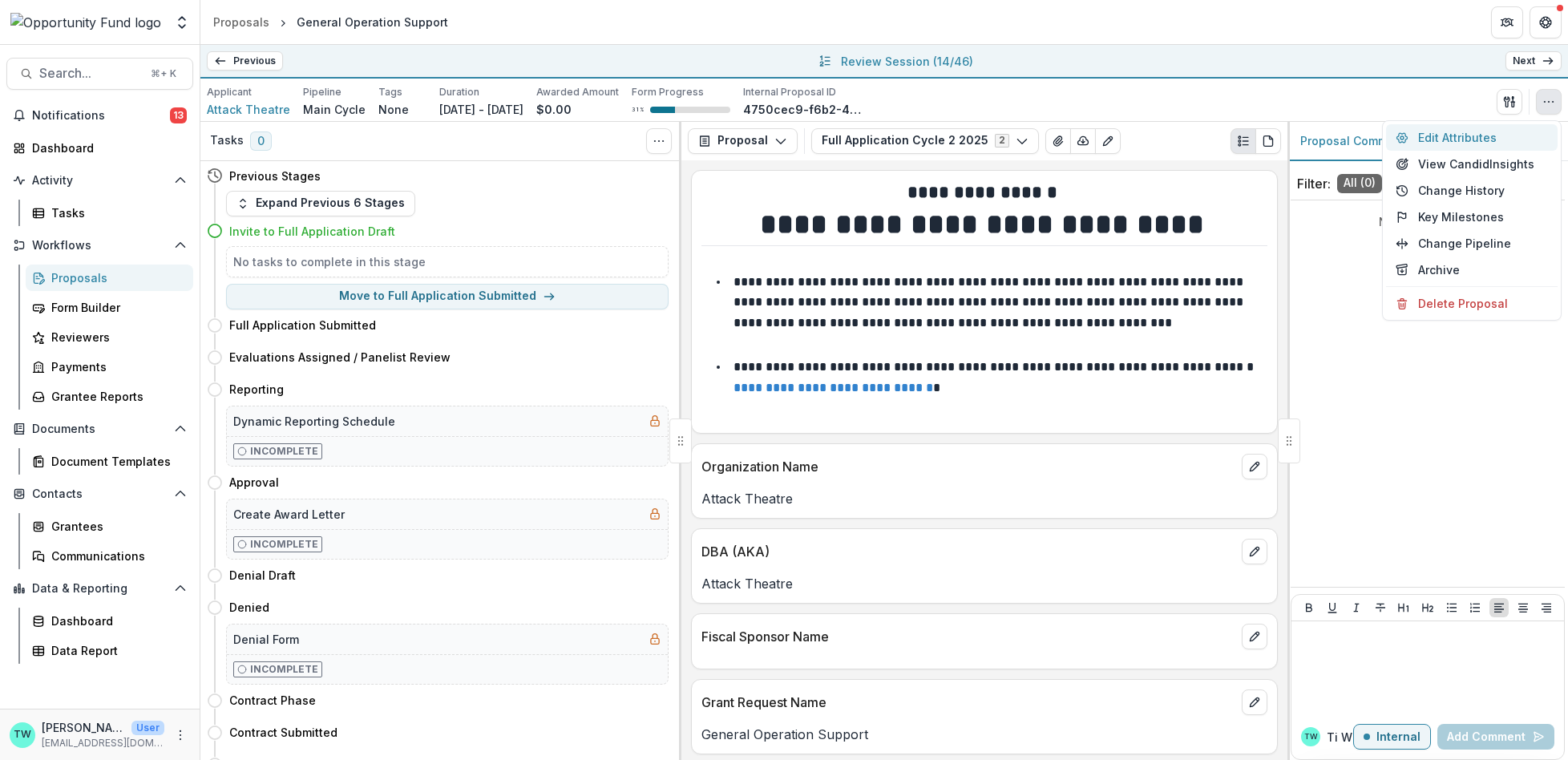
click at [1473, 136] on button "Edit Attributes" at bounding box center [1472, 137] width 172 height 26
type input "*******"
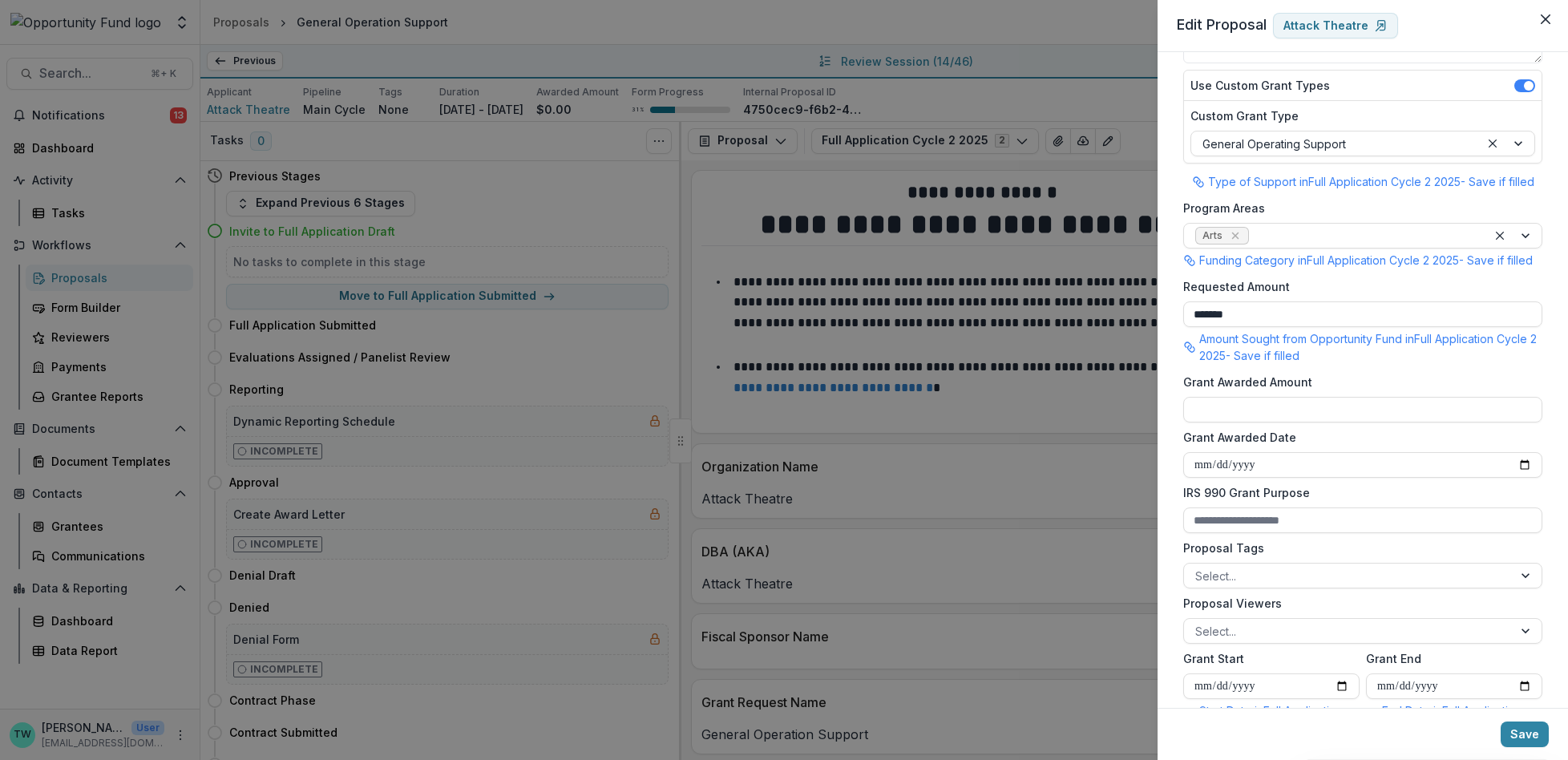
scroll to position [224, 0]
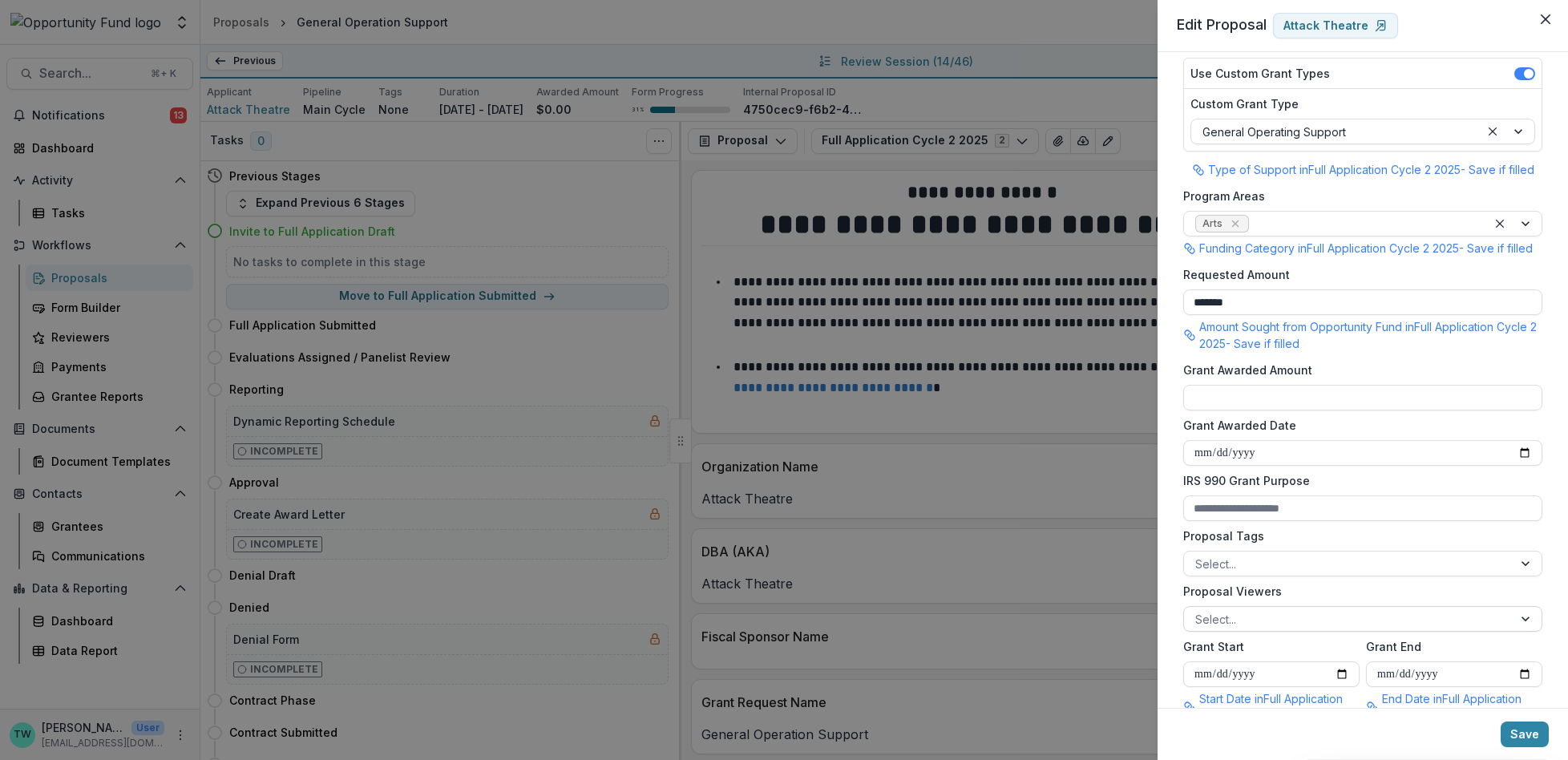
click at [1257, 627] on div at bounding box center [1348, 619] width 306 height 20
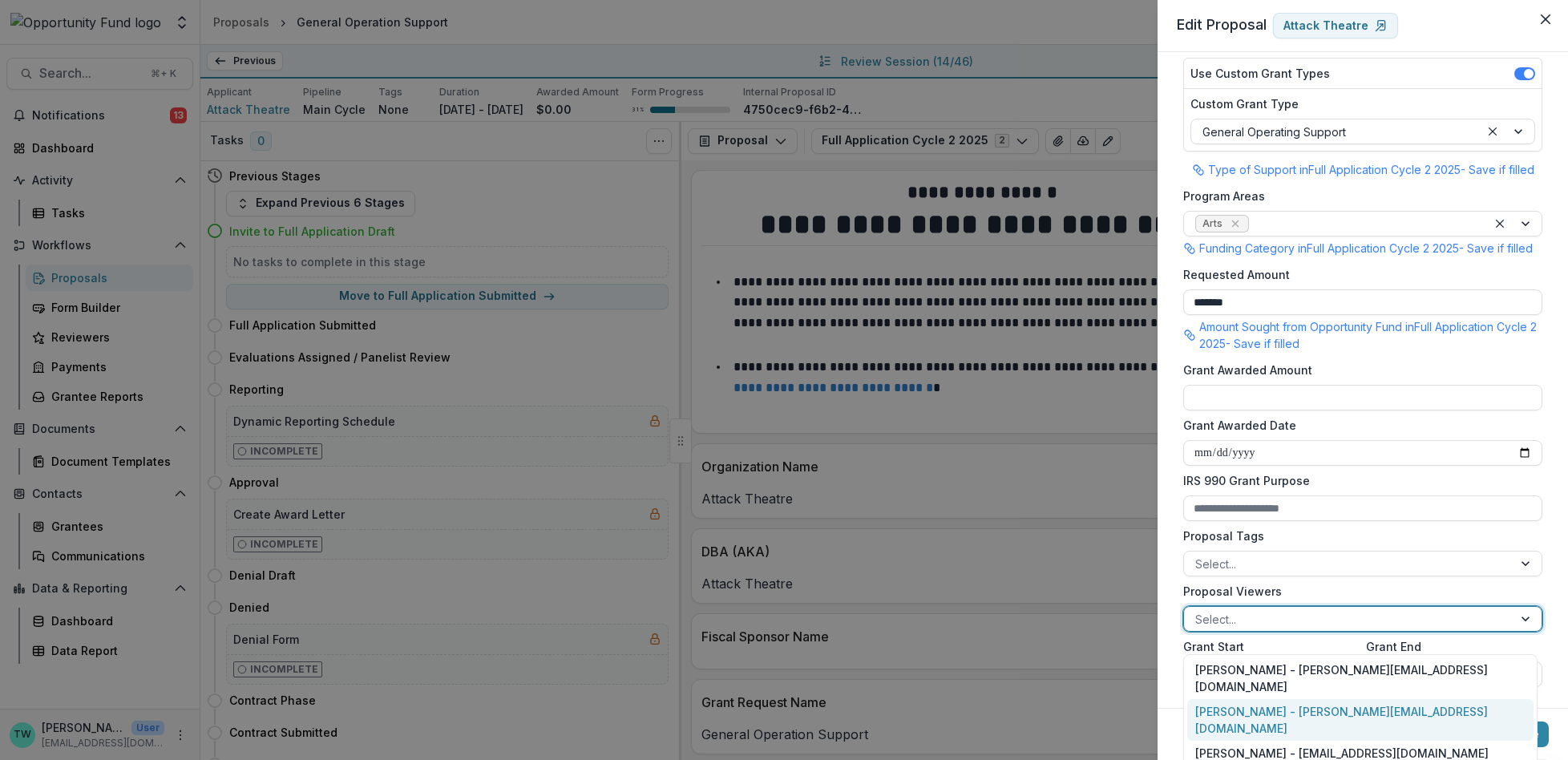
click at [1267, 699] on div "Ti Wilhelm - twilhelm@theopportunityfund.org" at bounding box center [1360, 720] width 346 height 42
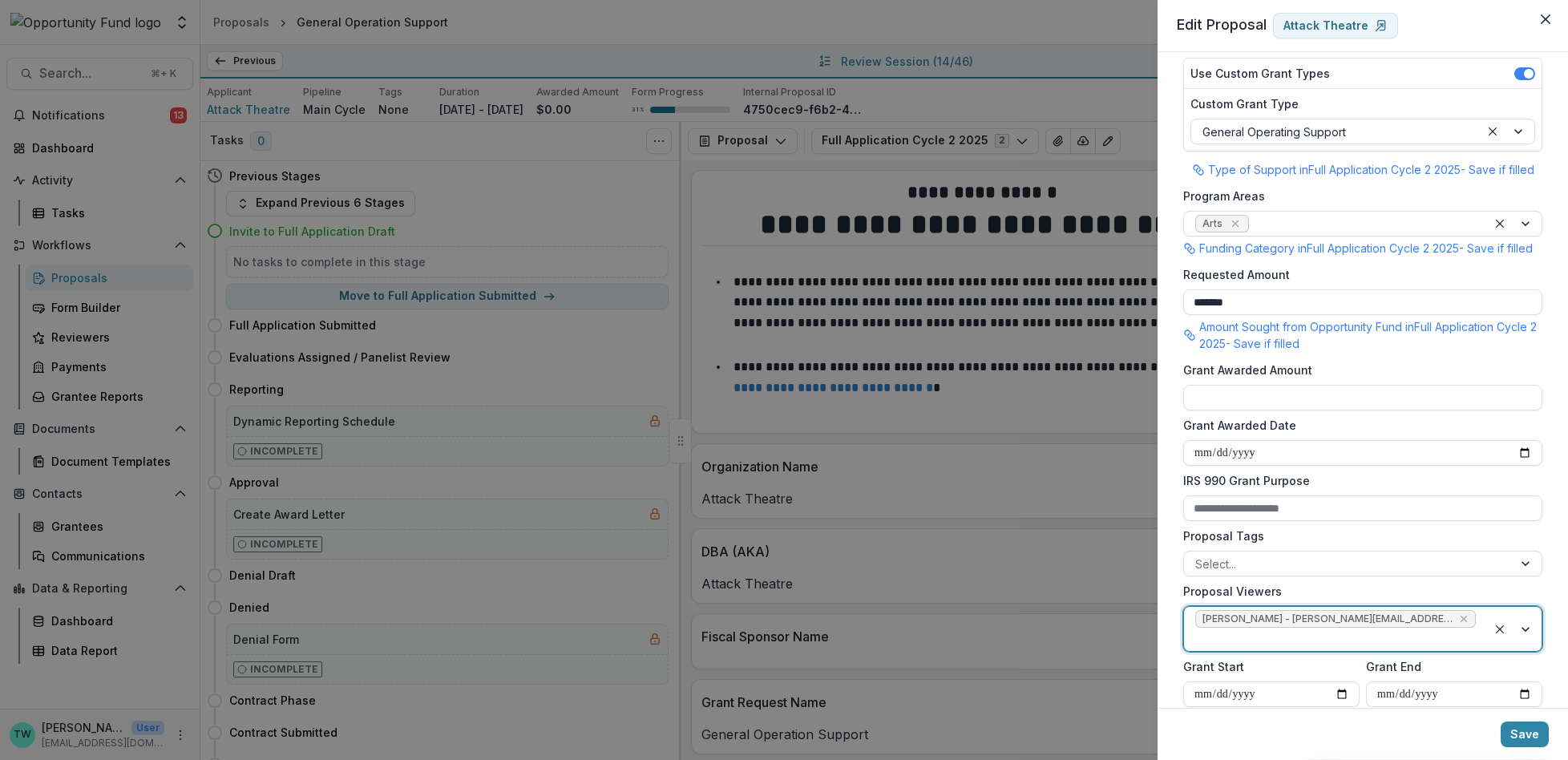
click at [1458, 635] on div at bounding box center [1336, 639] width 281 height 20
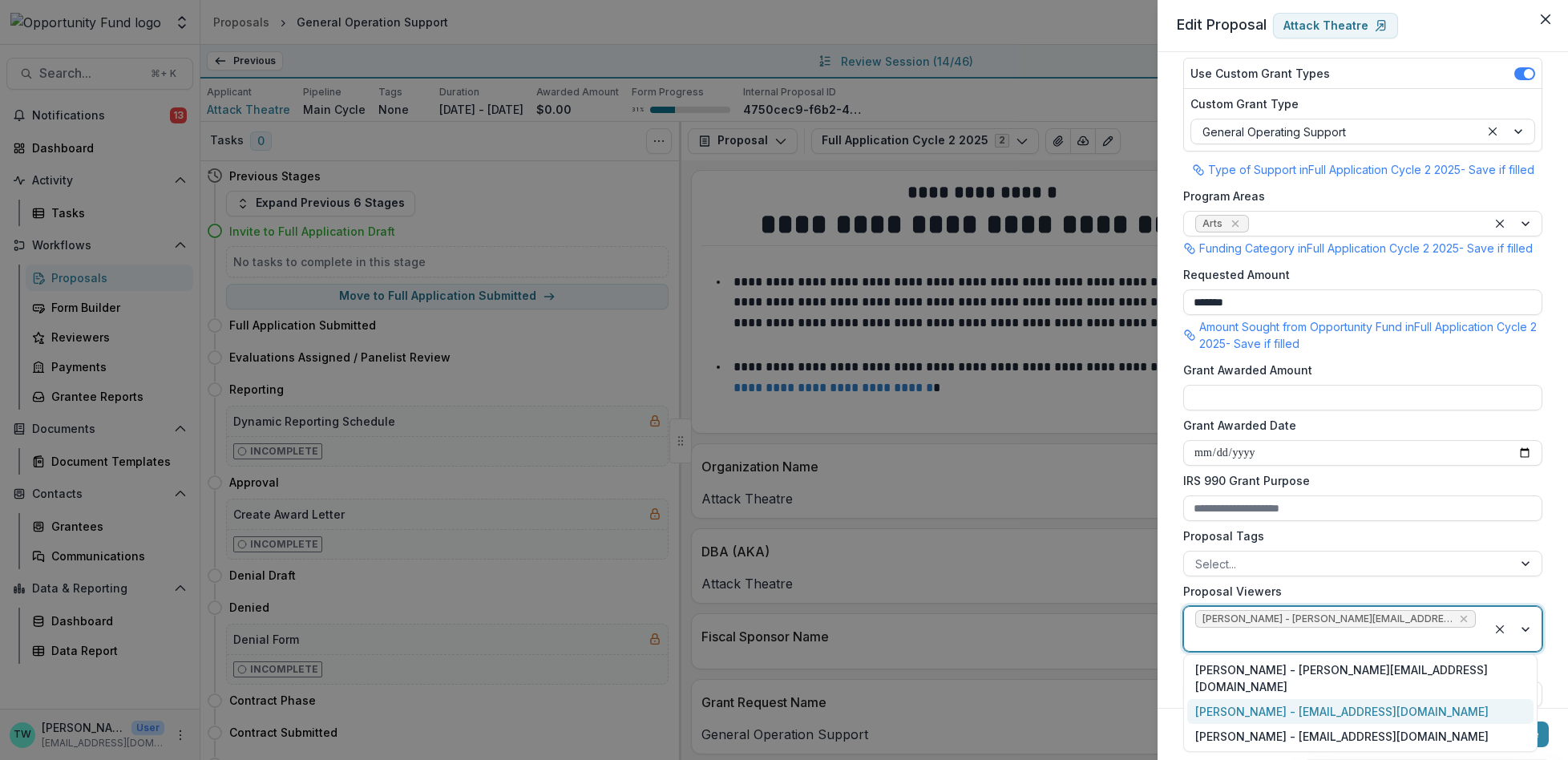
click at [1389, 699] on div "Jake Goodman - jgoodman@theopportunityfund.org" at bounding box center [1360, 711] width 346 height 24
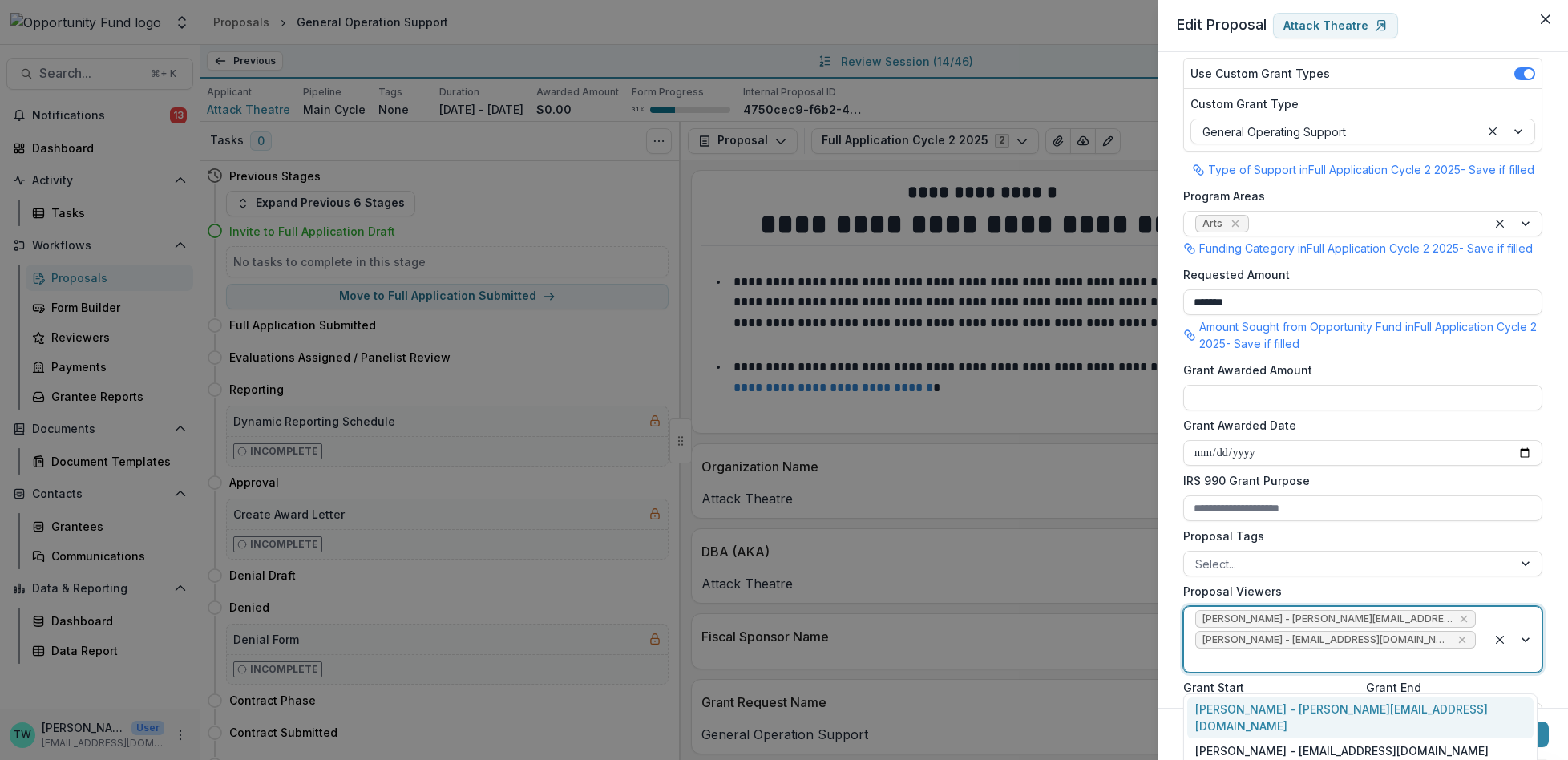
click at [1441, 670] on div at bounding box center [1336, 660] width 281 height 20
click at [1410, 738] on div "yvette shipman - yshipman@theopportunityfund.org" at bounding box center [1360, 750] width 346 height 24
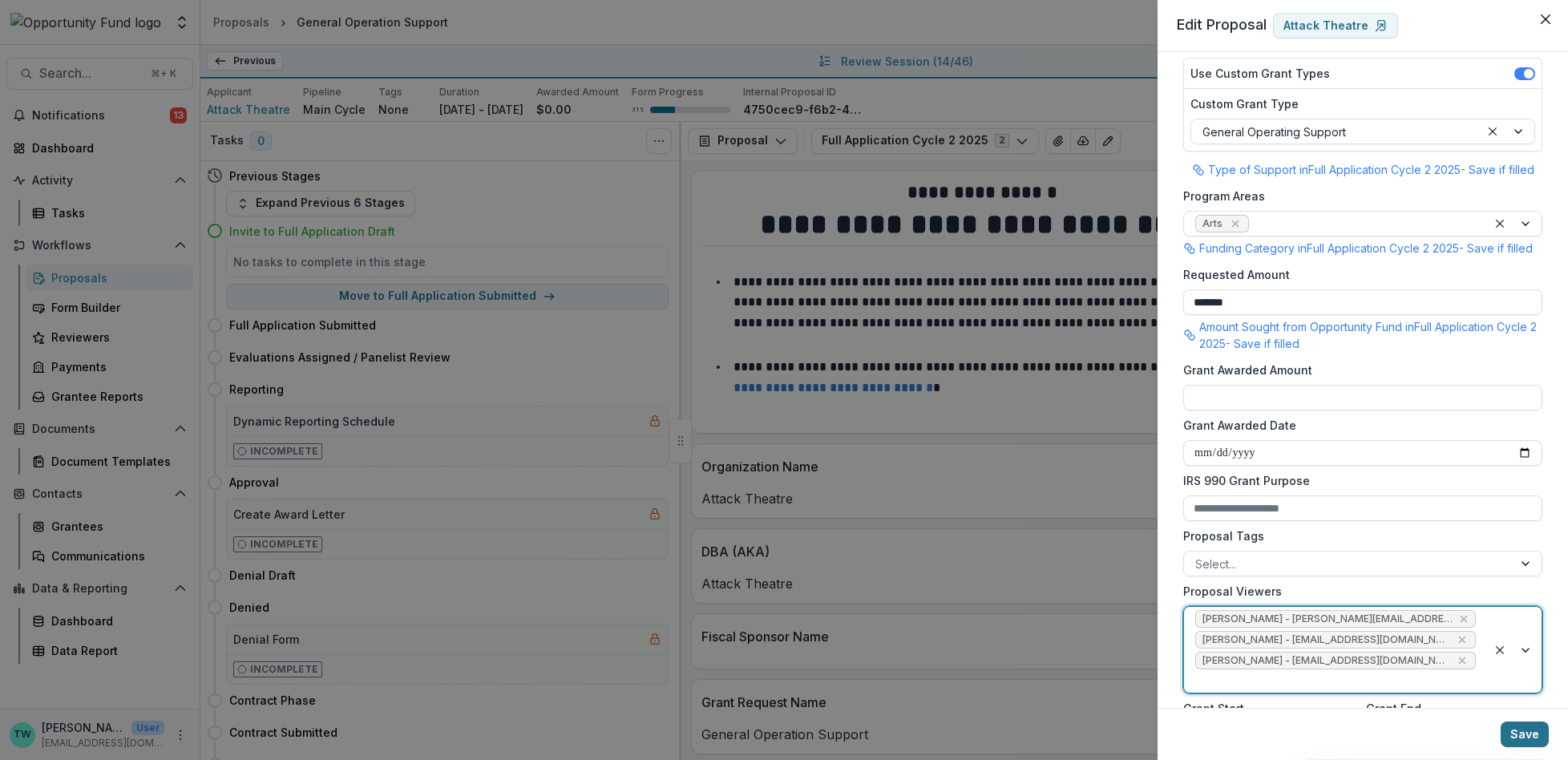
click at [1536, 731] on button "Save" at bounding box center [1524, 733] width 48 height 25
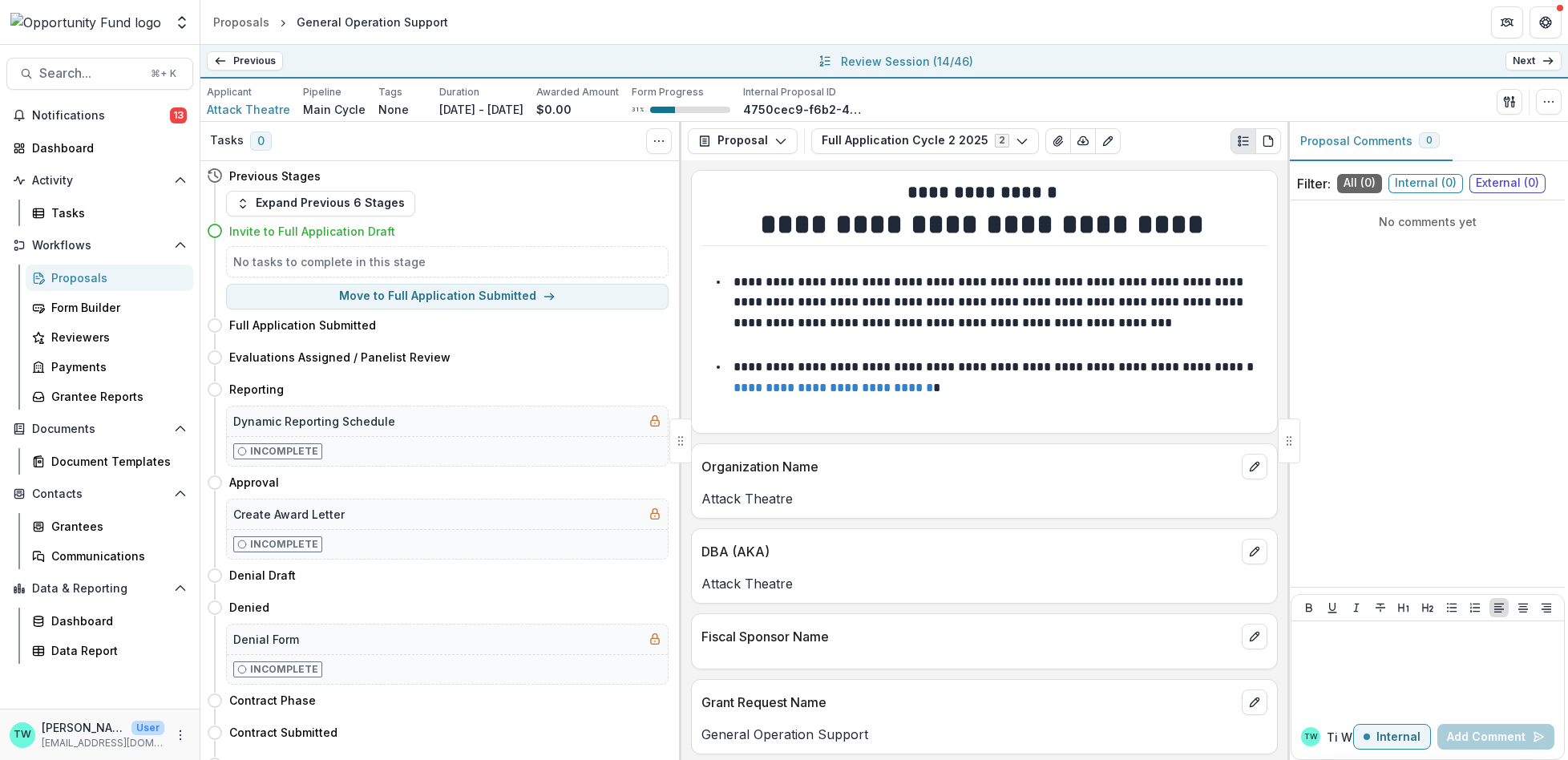
click at [1531, 57] on link "Next" at bounding box center [1533, 61] width 56 height 19
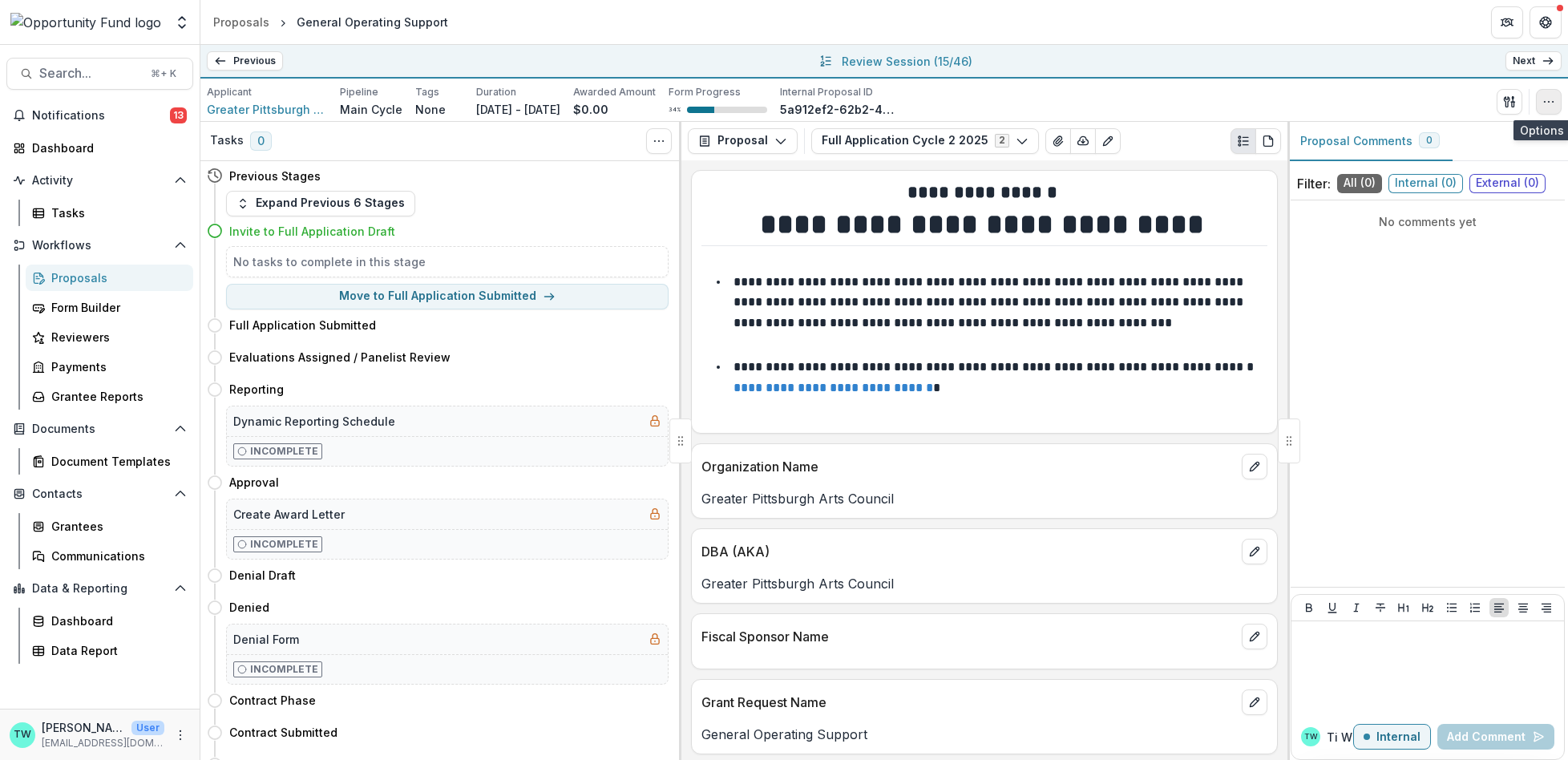
click at [1555, 101] on icon "button" at bounding box center [1549, 101] width 13 height 13
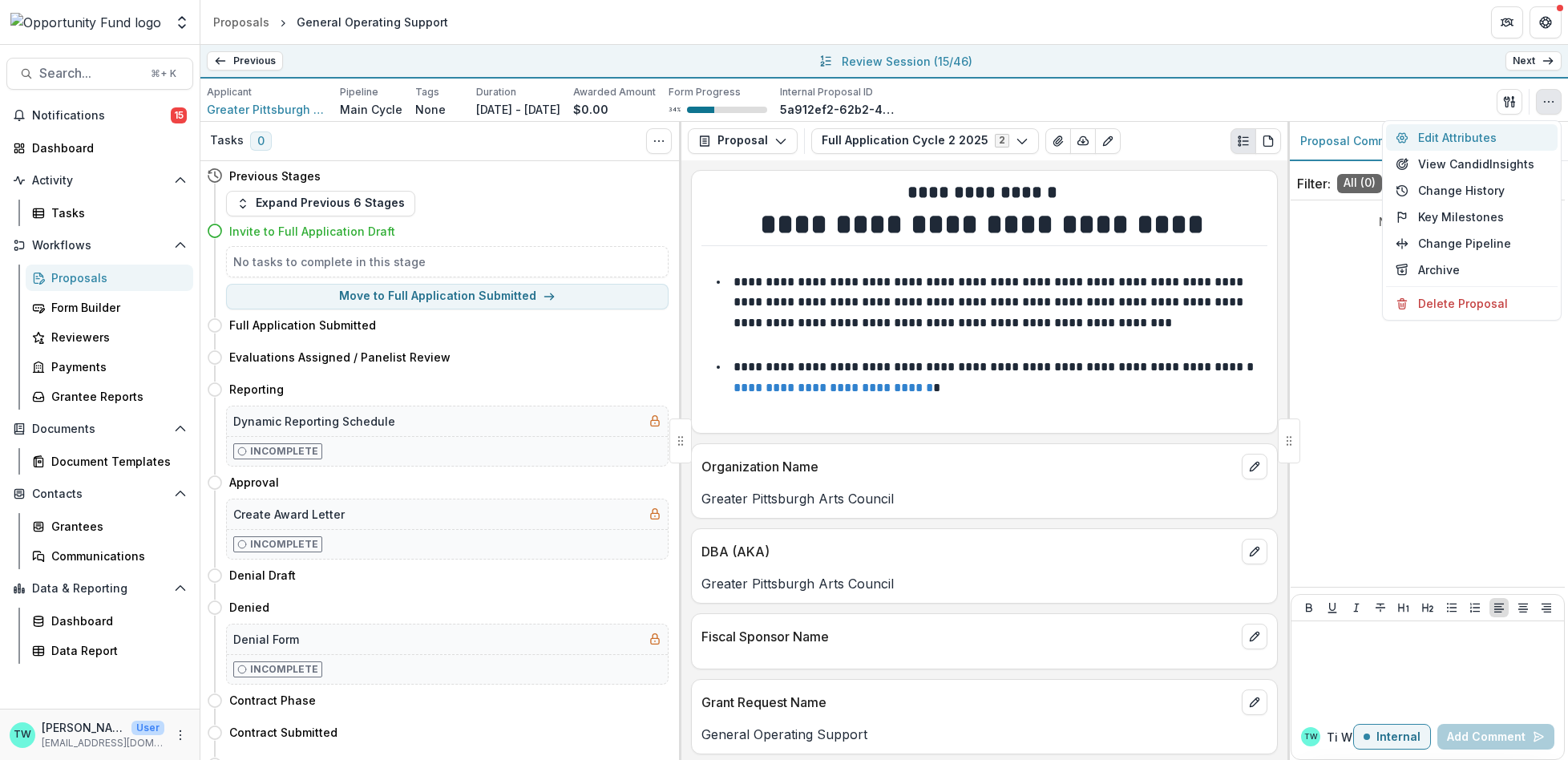
click at [1464, 139] on button "Edit Attributes" at bounding box center [1472, 137] width 172 height 26
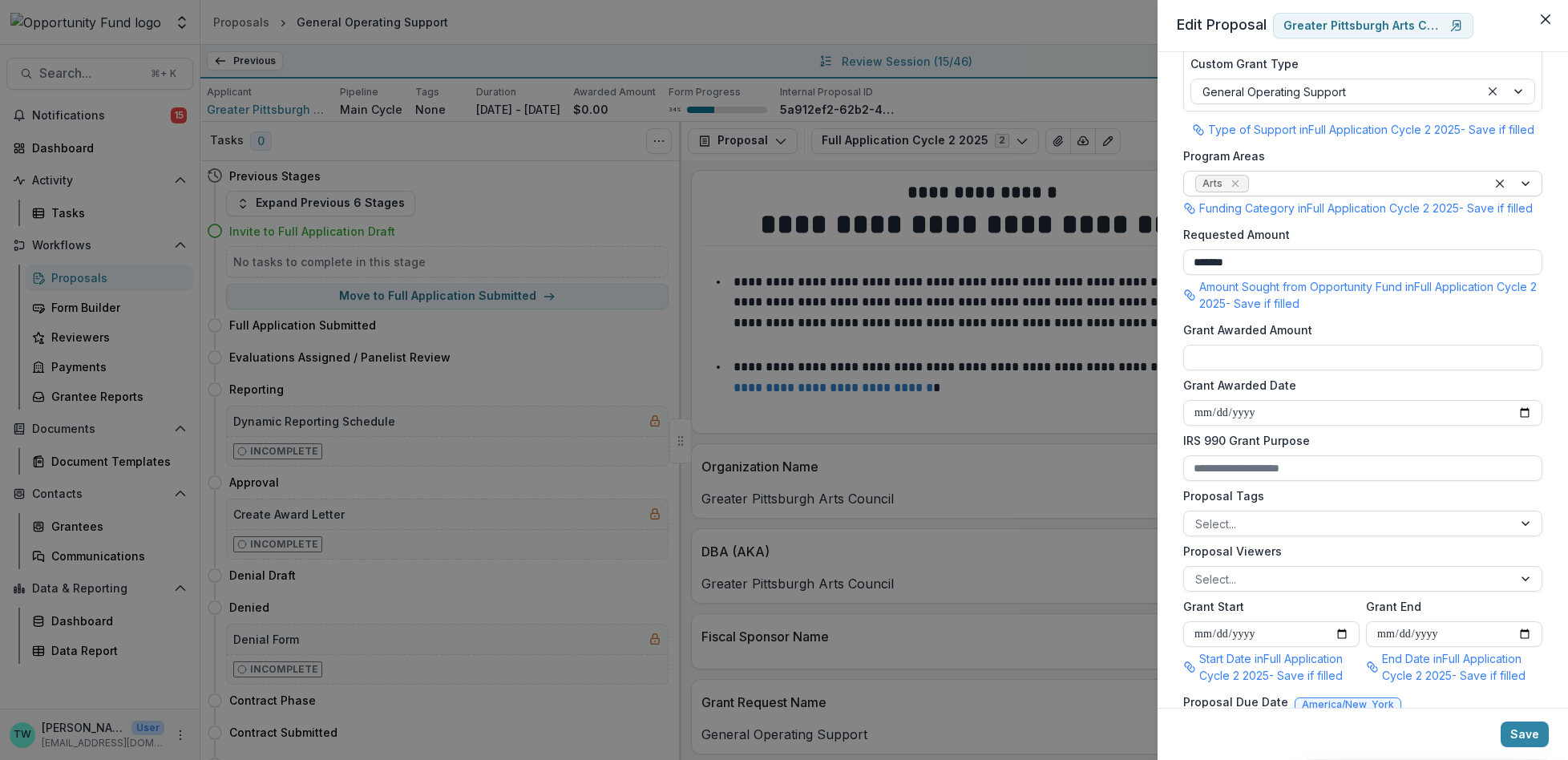
scroll to position [267, 0]
click at [1271, 587] on div at bounding box center [1348, 576] width 306 height 20
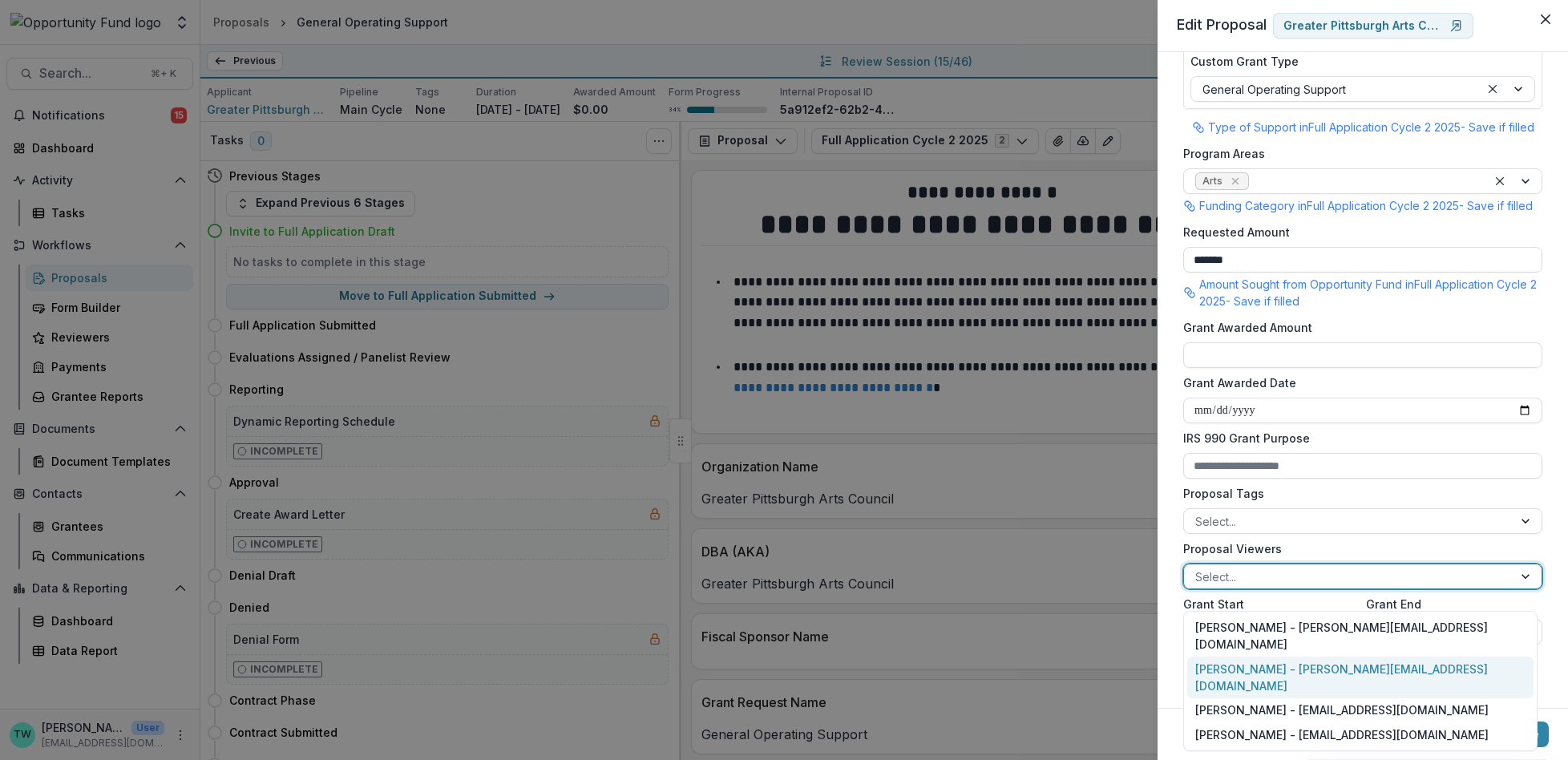
click at [1266, 656] on div "Ti Wilhelm - twilhelm@theopportunityfund.org" at bounding box center [1360, 677] width 346 height 42
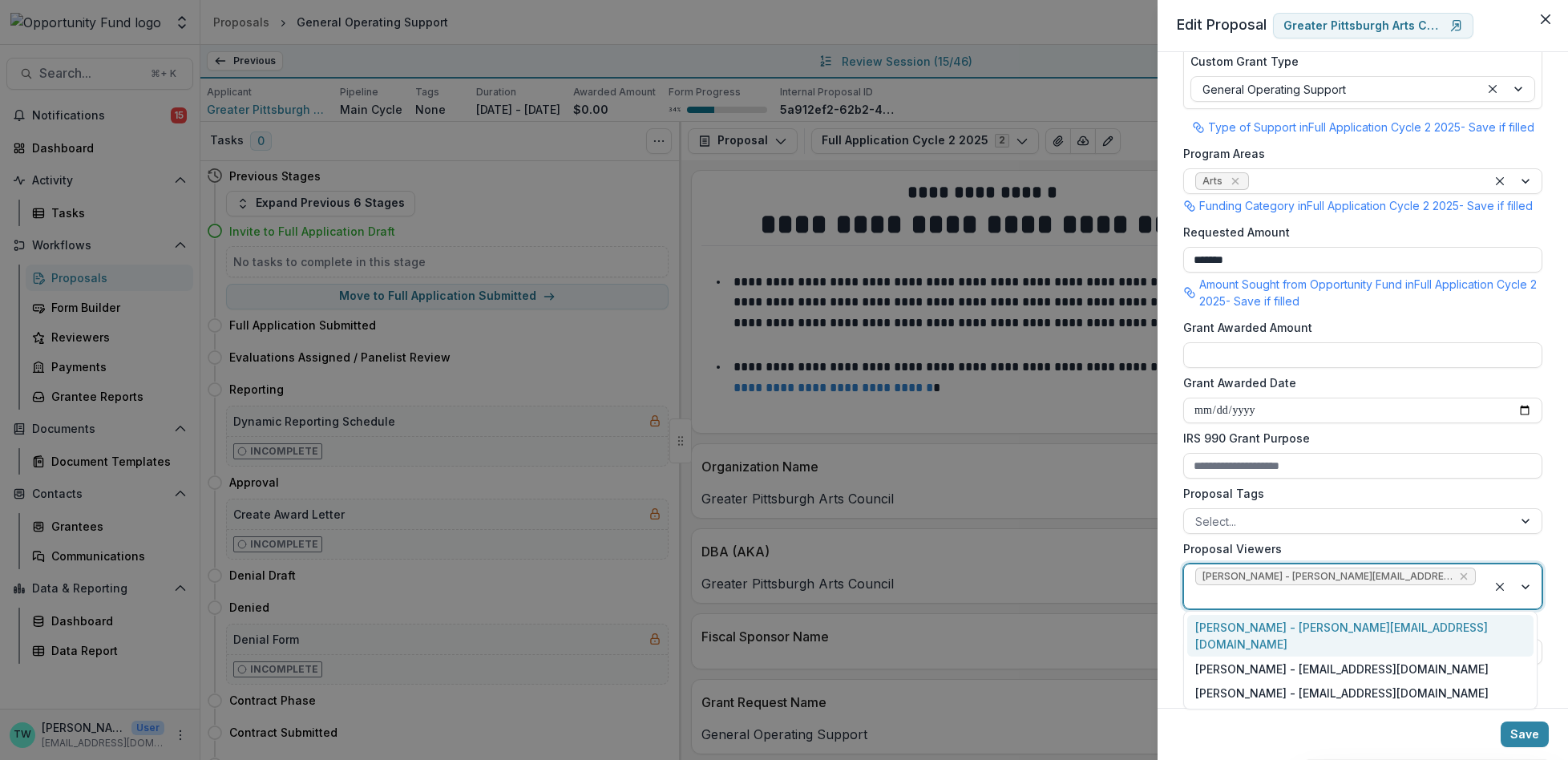
click at [1456, 592] on div at bounding box center [1336, 596] width 281 height 20
click at [1398, 656] on div "Jake Goodman - jgoodman@theopportunityfund.org" at bounding box center [1360, 668] width 346 height 24
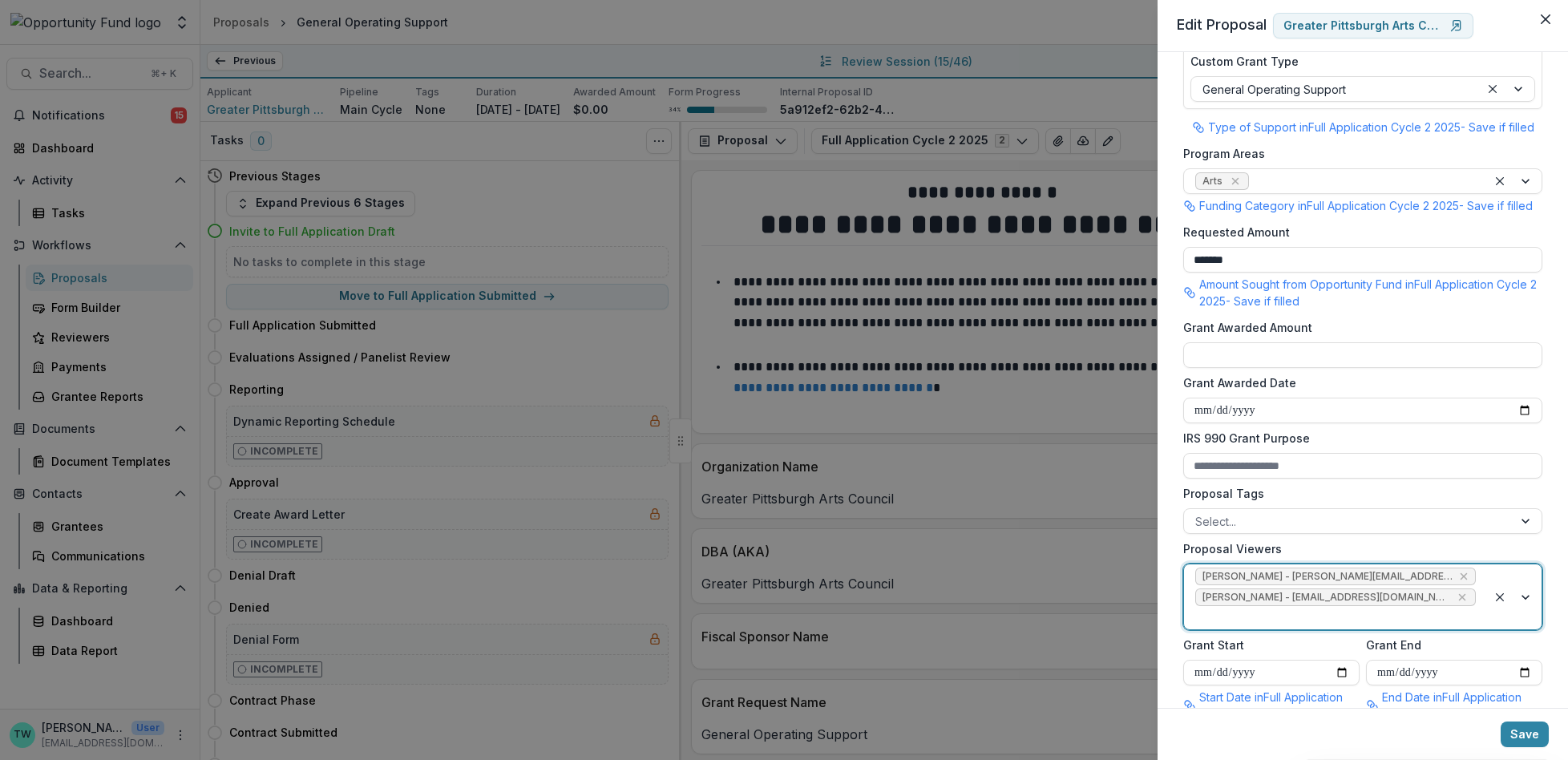
click at [1427, 628] on div at bounding box center [1336, 617] width 281 height 20
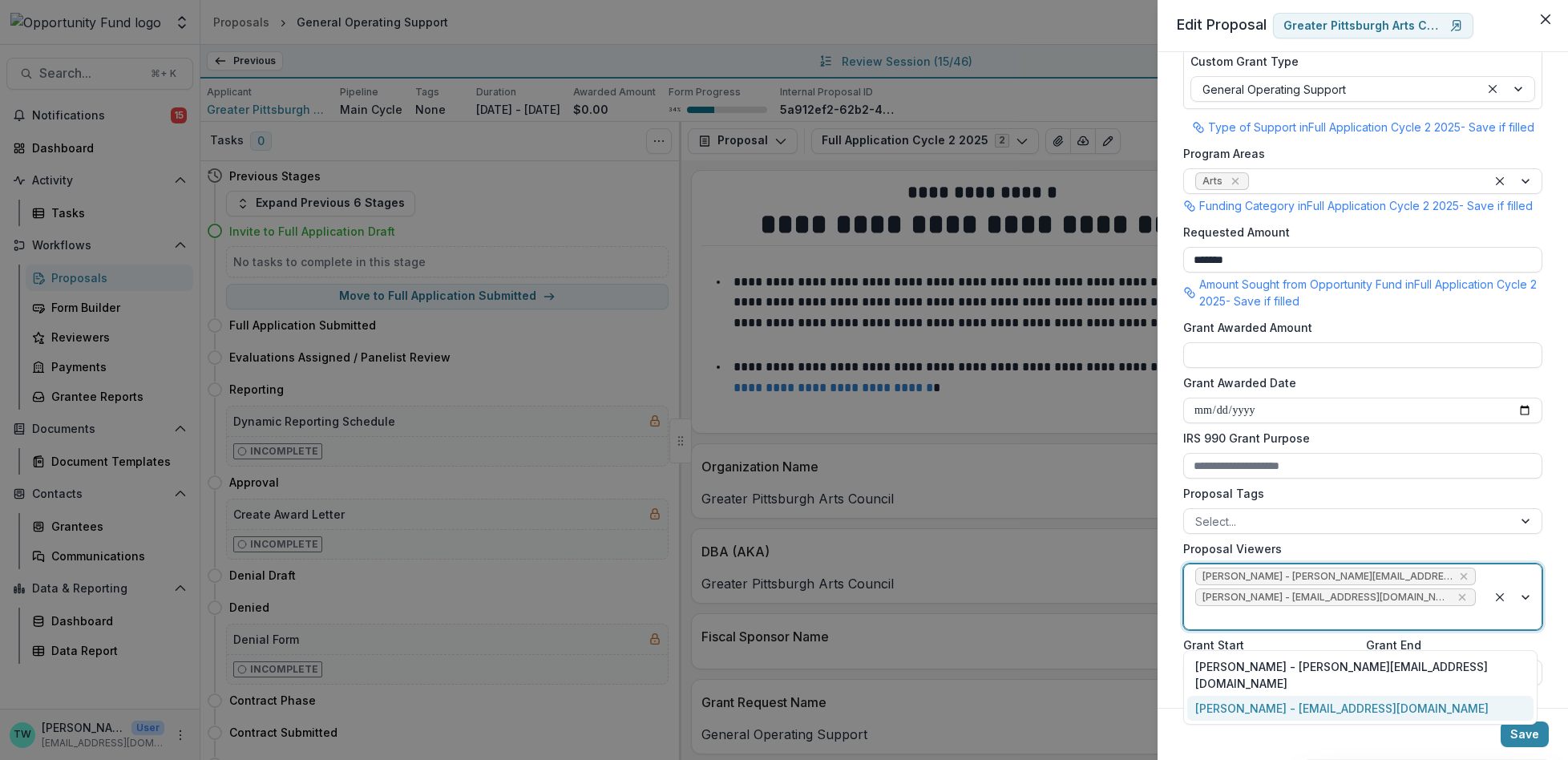
click at [1411, 696] on div "yvette shipman - yshipman@theopportunityfund.org" at bounding box center [1360, 708] width 346 height 24
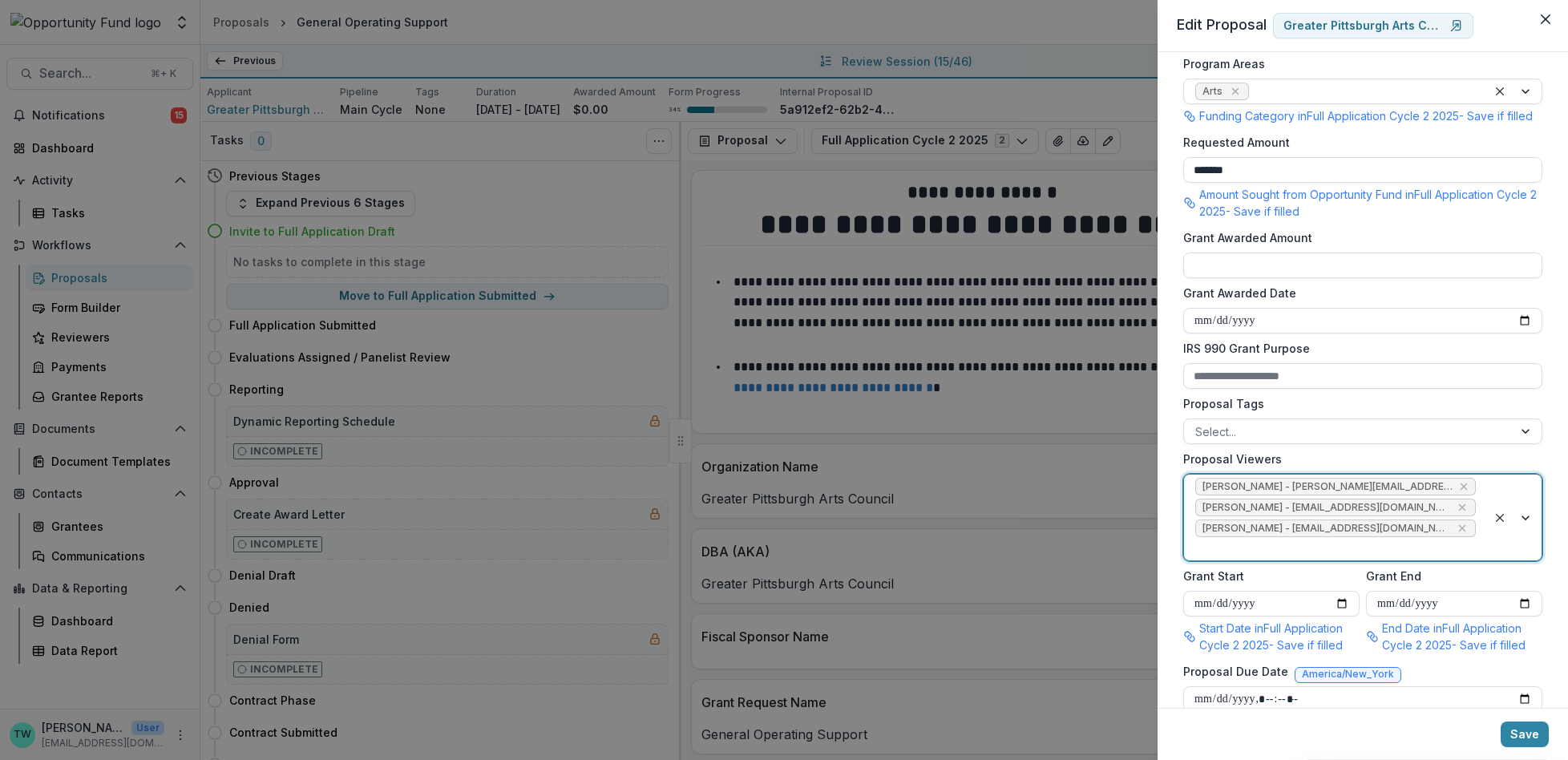
scroll to position [888, 0]
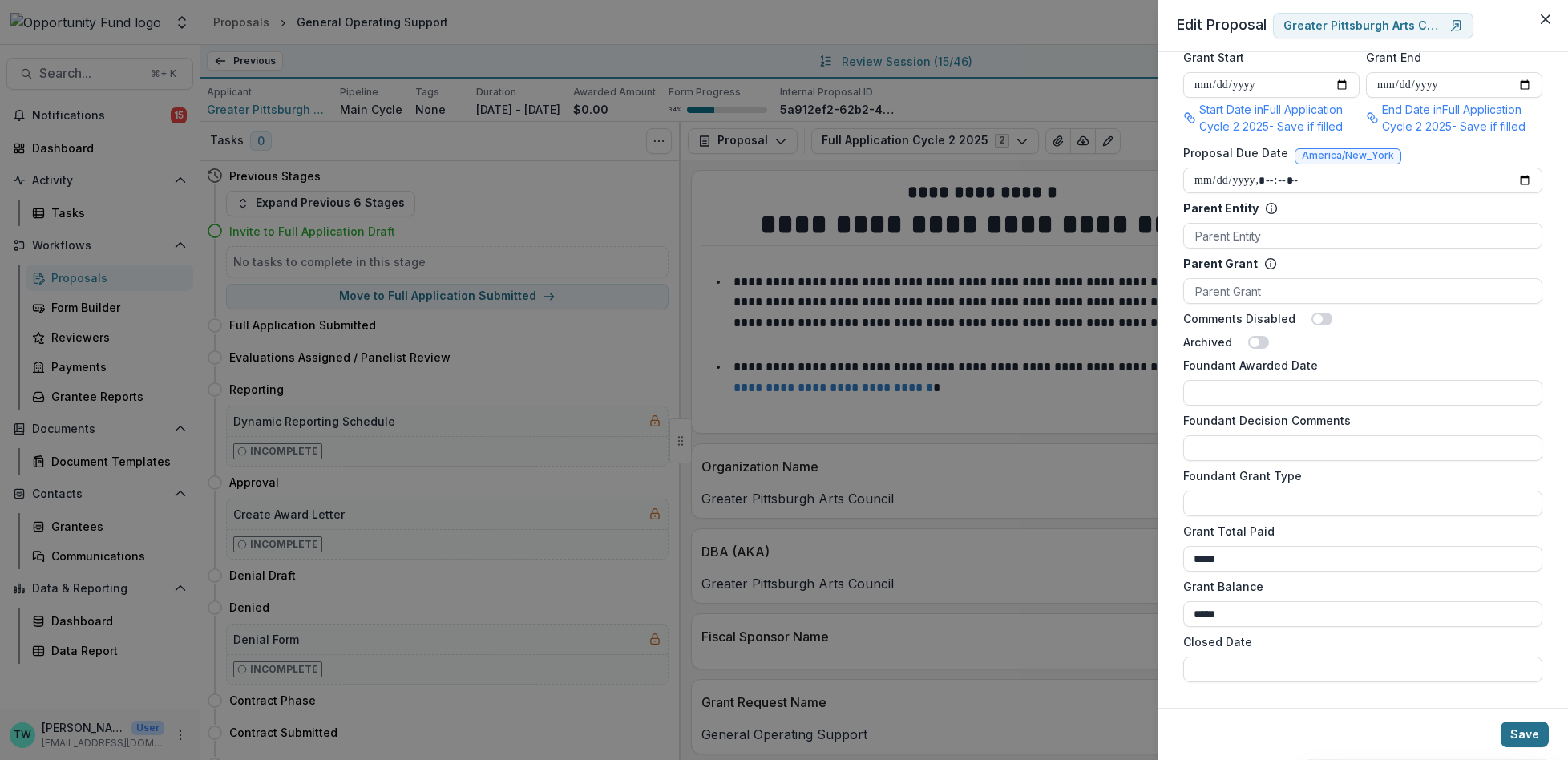
click at [1532, 729] on button "Save" at bounding box center [1524, 733] width 48 height 25
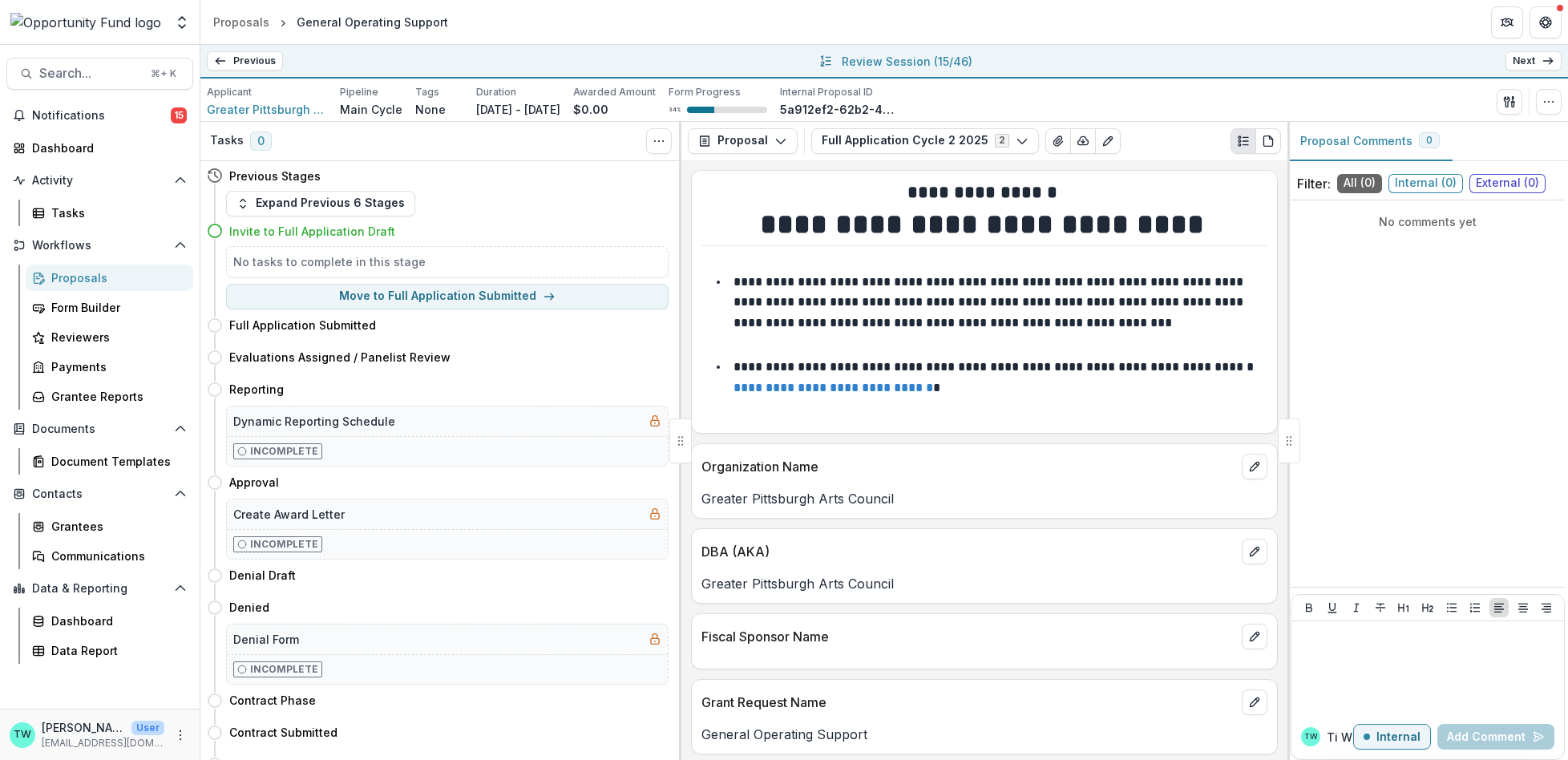
click at [1539, 60] on link "Next" at bounding box center [1533, 61] width 56 height 19
click at [1543, 99] on icon "button" at bounding box center [1549, 101] width 13 height 13
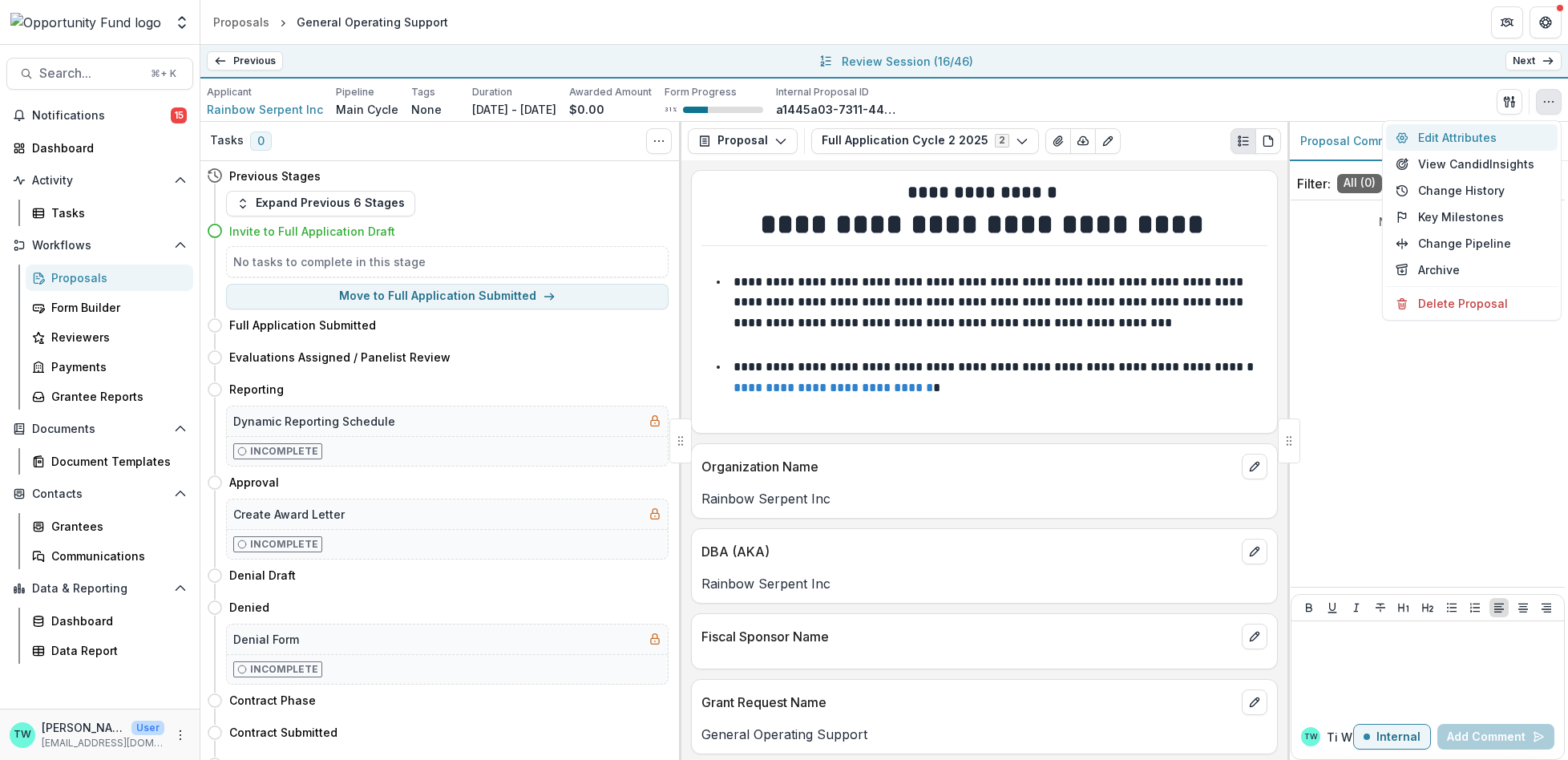
click at [1449, 139] on button "Edit Attributes" at bounding box center [1472, 137] width 172 height 26
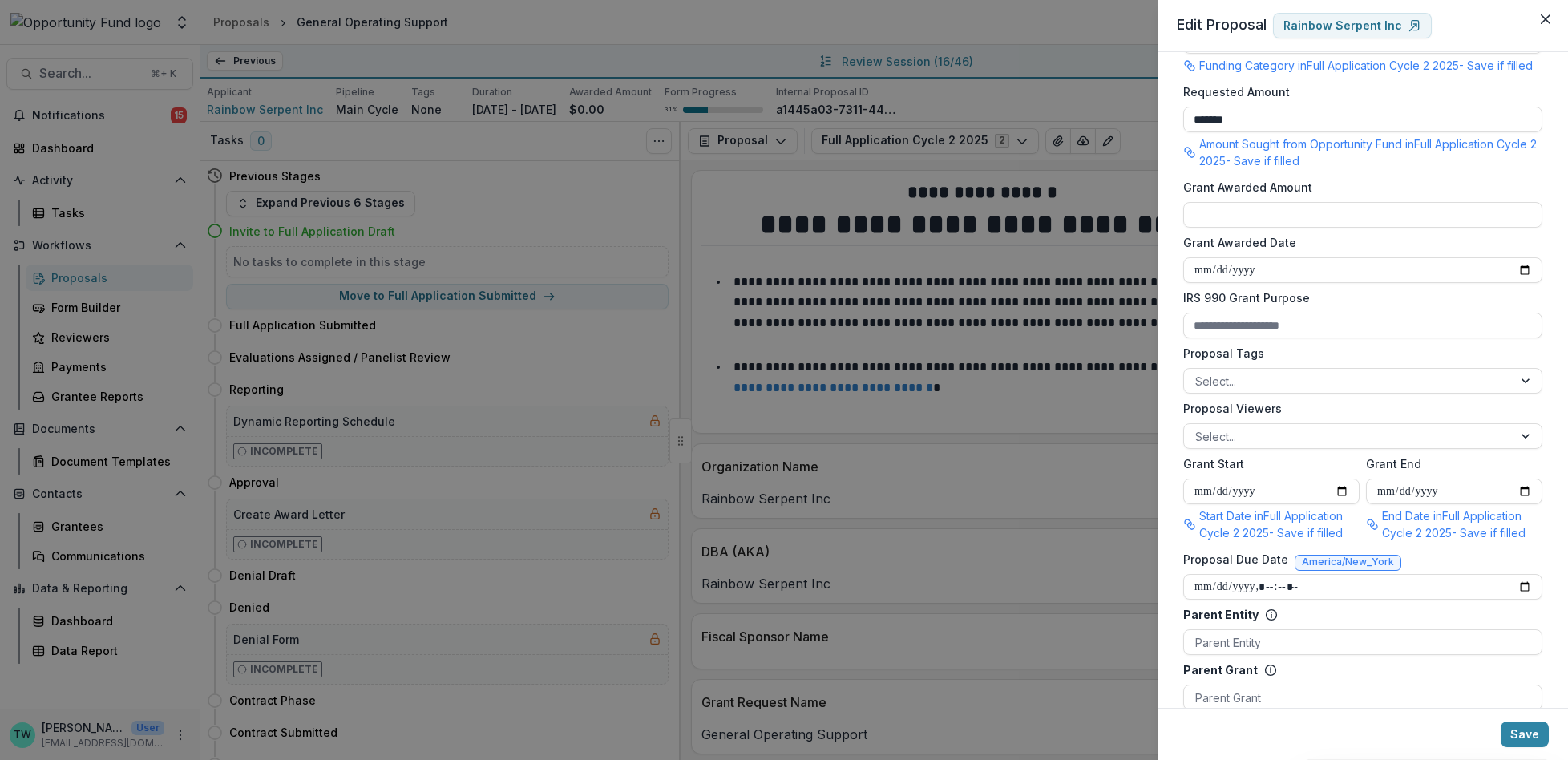
scroll to position [414, 0]
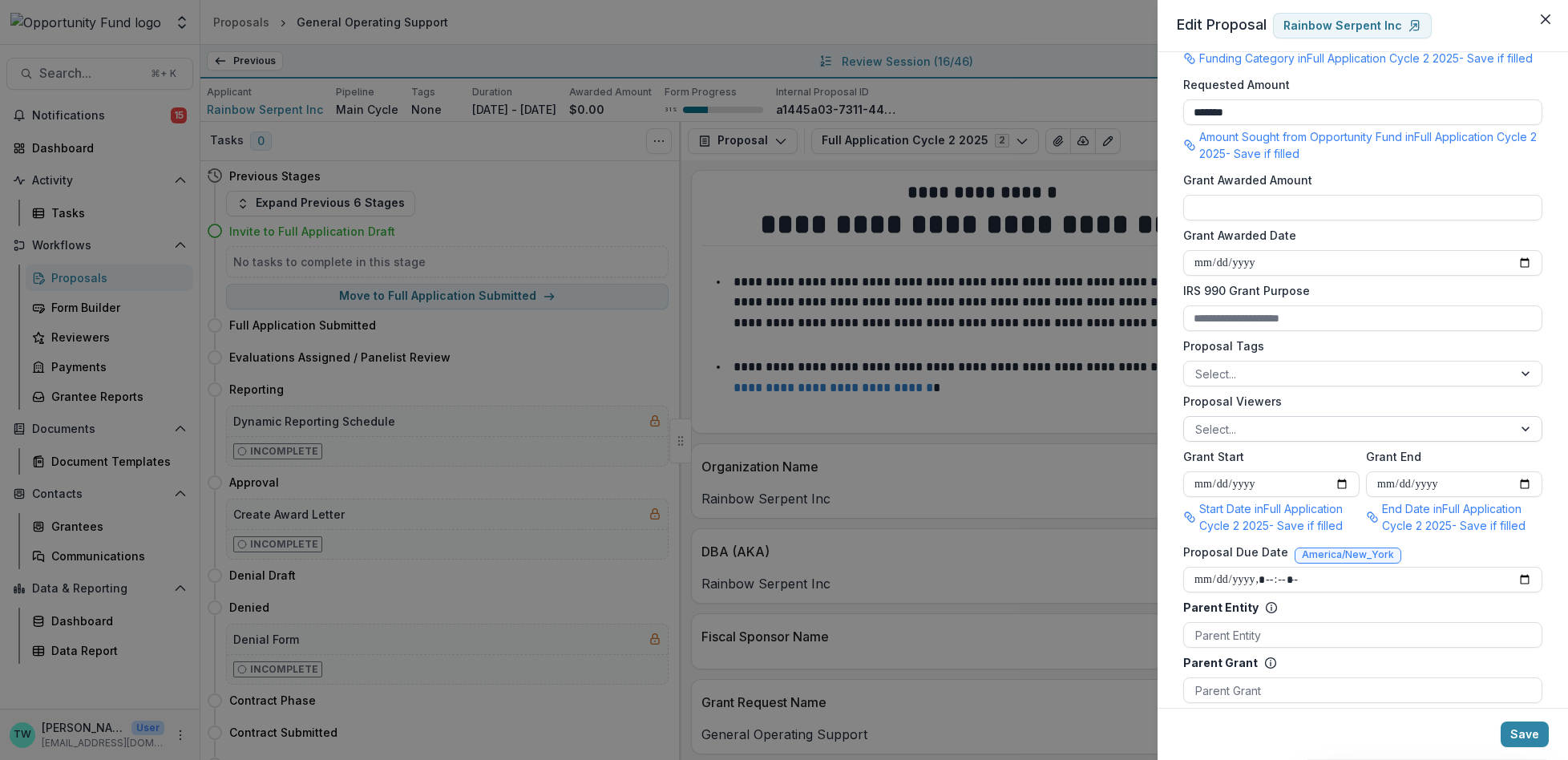
click at [1302, 439] on div at bounding box center [1348, 429] width 306 height 20
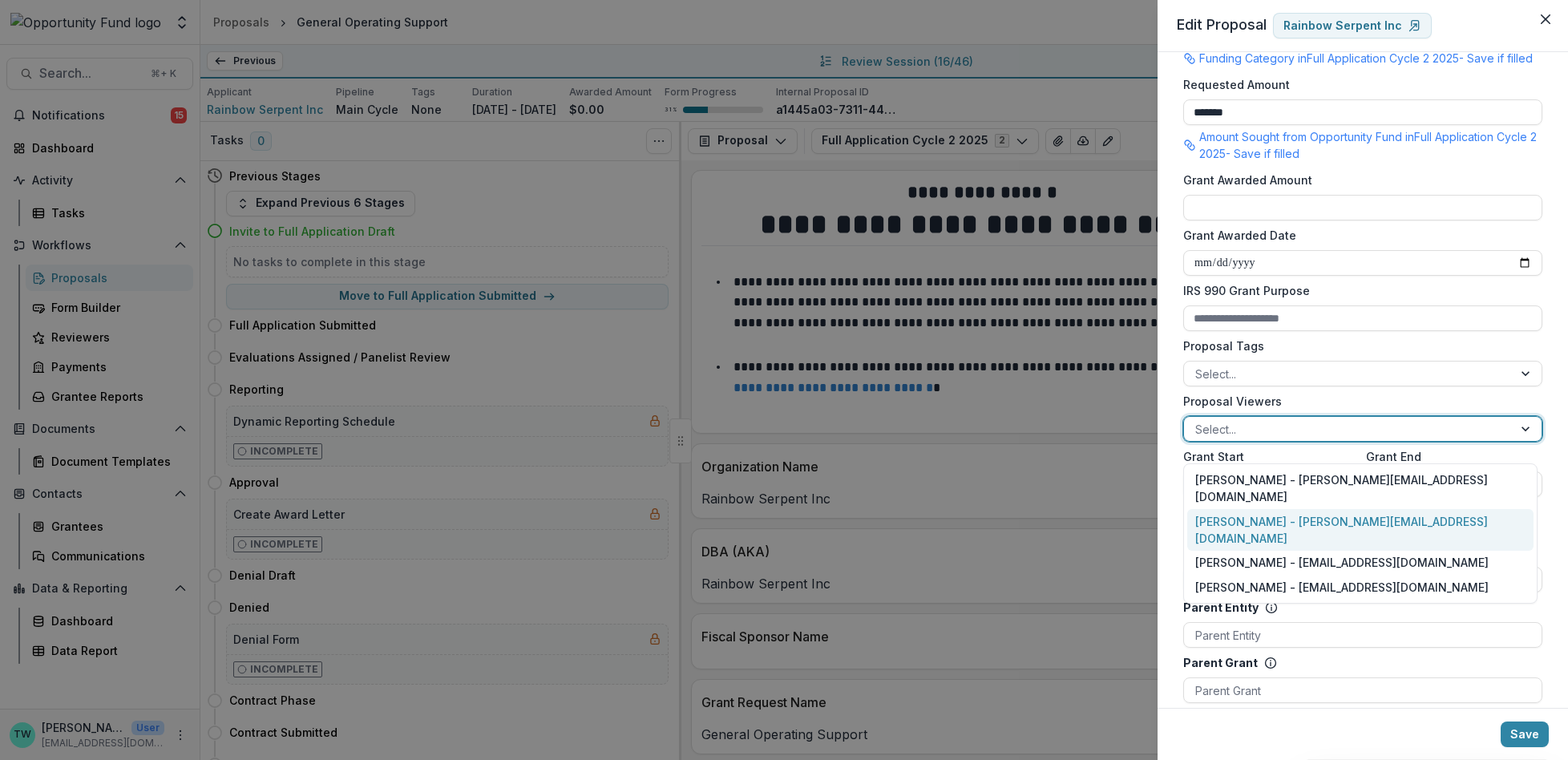
click at [1292, 509] on div "Ti Wilhelm - twilhelm@theopportunityfund.org" at bounding box center [1360, 530] width 346 height 42
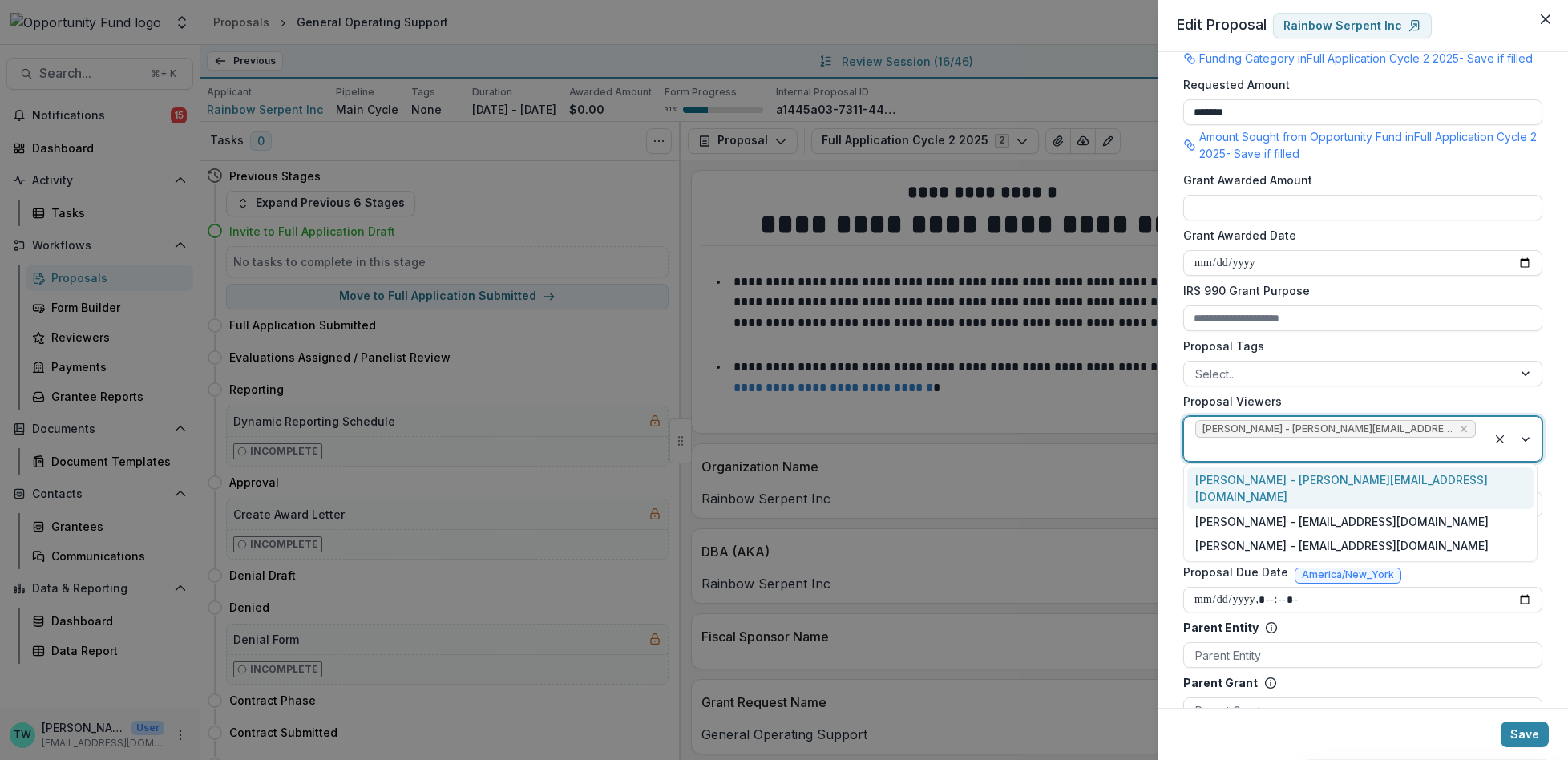
click at [1451, 451] on div at bounding box center [1336, 449] width 281 height 20
click at [1413, 509] on div "Jake Goodman - jgoodman@theopportunityfund.org" at bounding box center [1360, 521] width 346 height 24
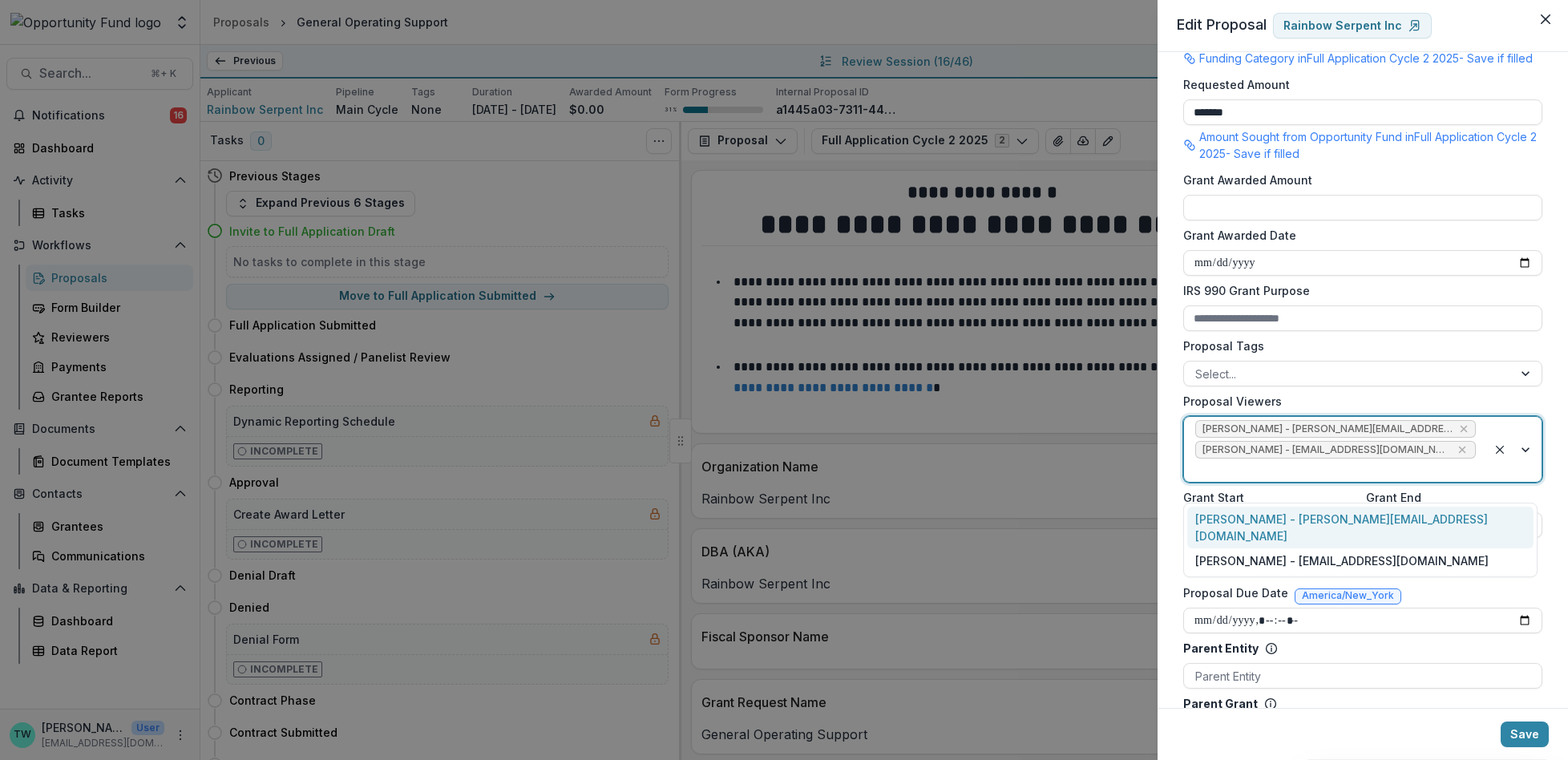
click at [1435, 480] on div at bounding box center [1336, 470] width 281 height 20
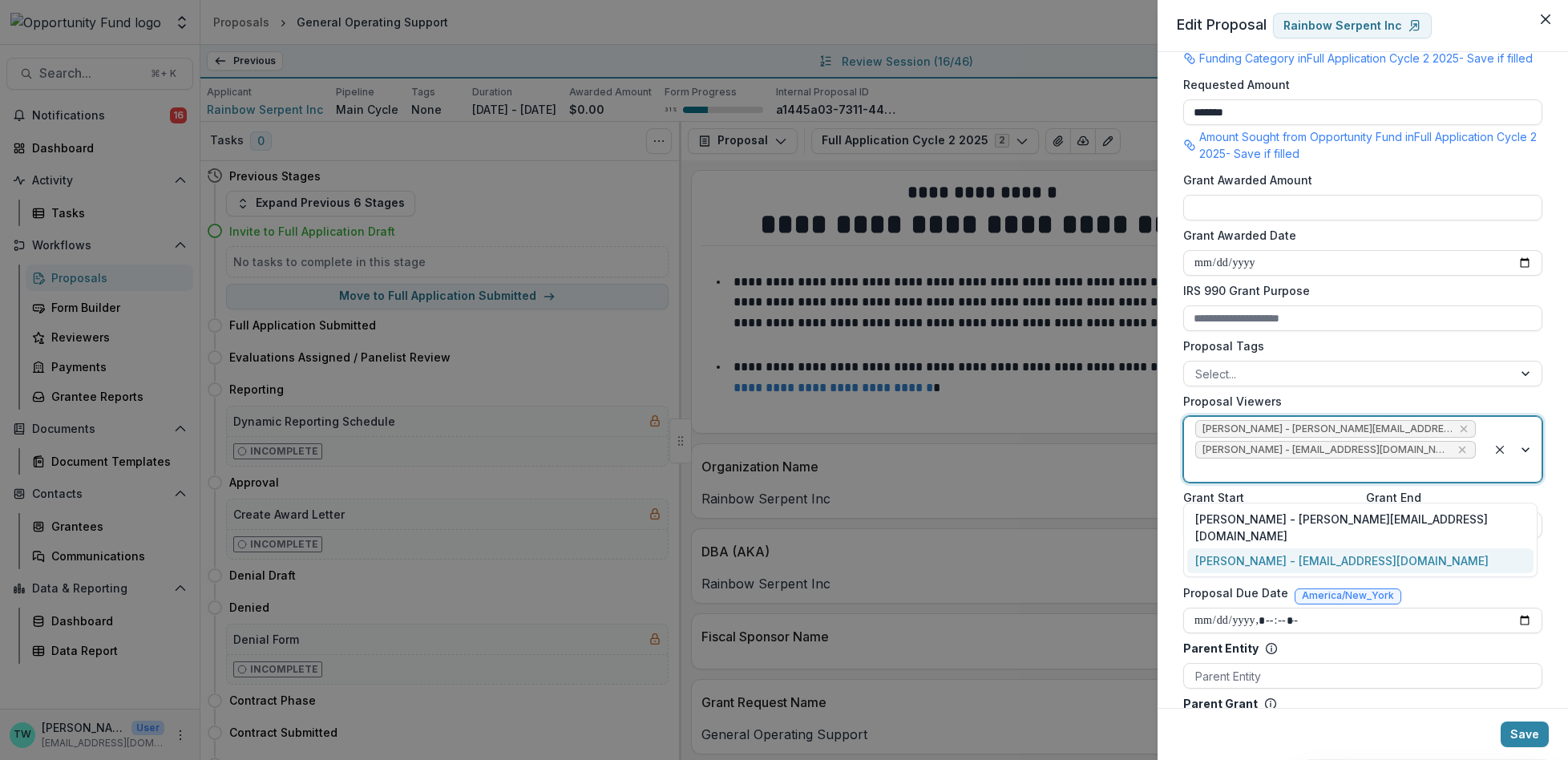
click at [1414, 548] on div "yvette shipman - yshipman@theopportunityfund.org" at bounding box center [1360, 560] width 346 height 24
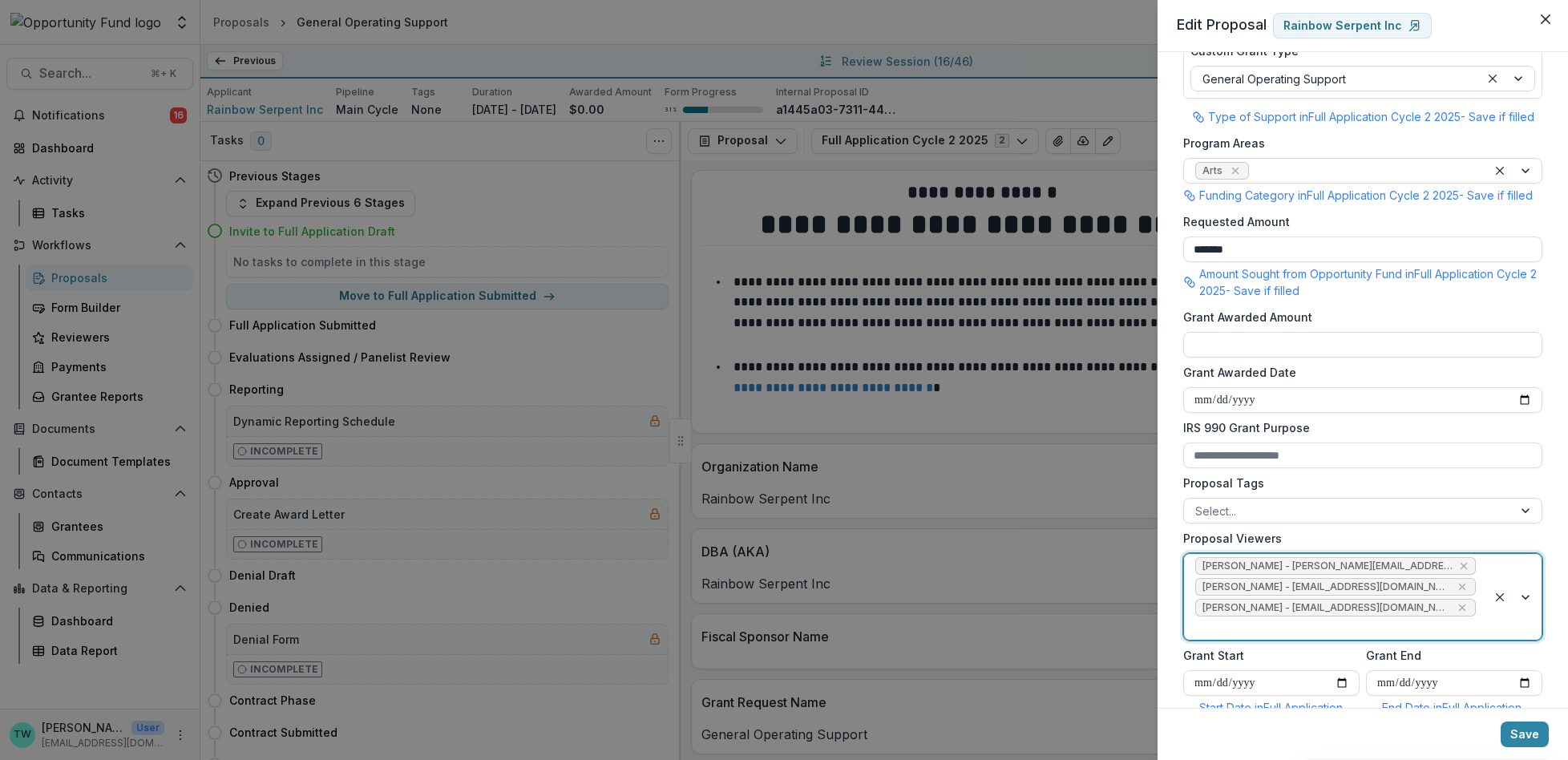
scroll to position [273, 0]
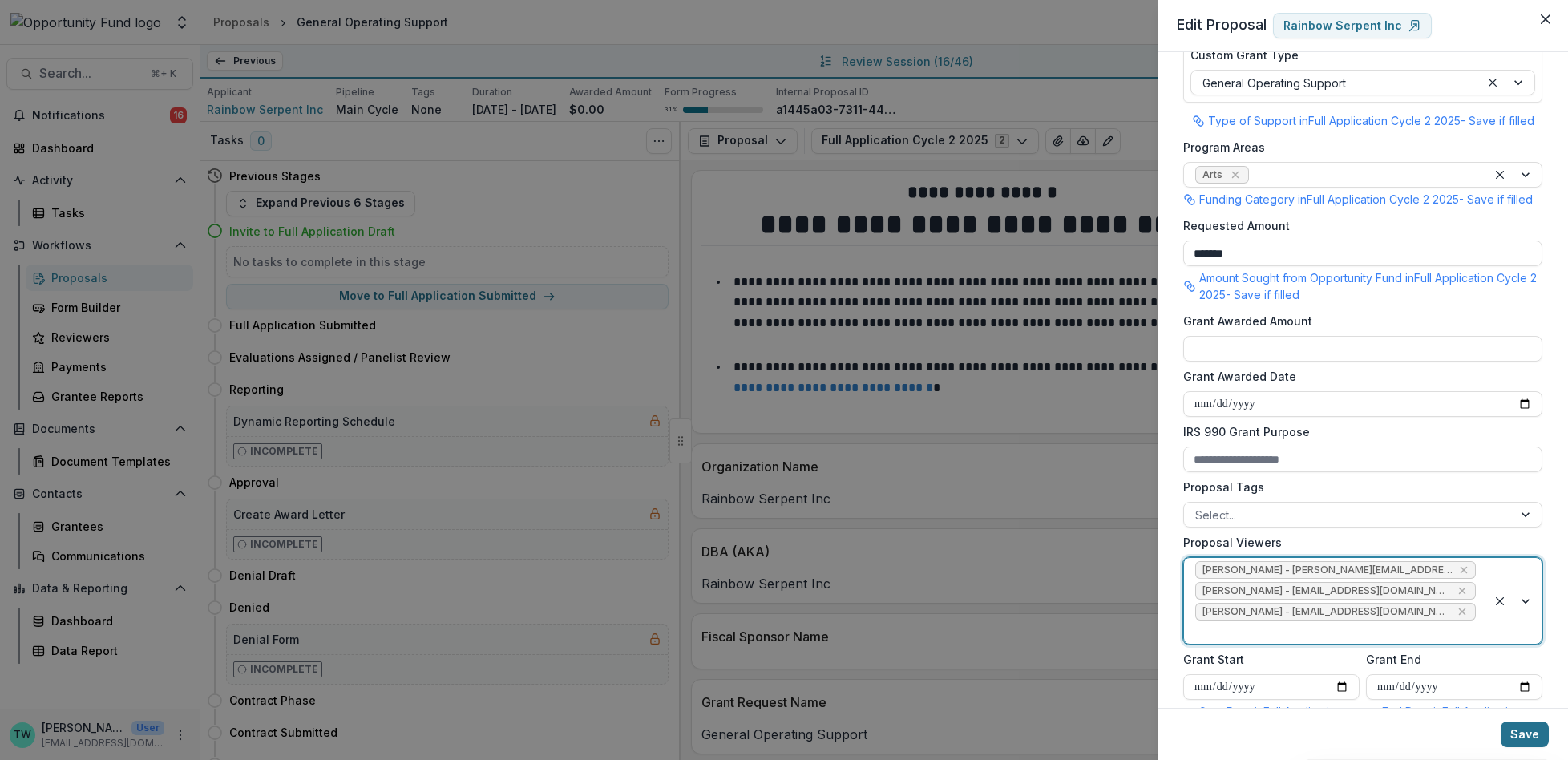
click at [1525, 736] on button "Save" at bounding box center [1524, 733] width 48 height 25
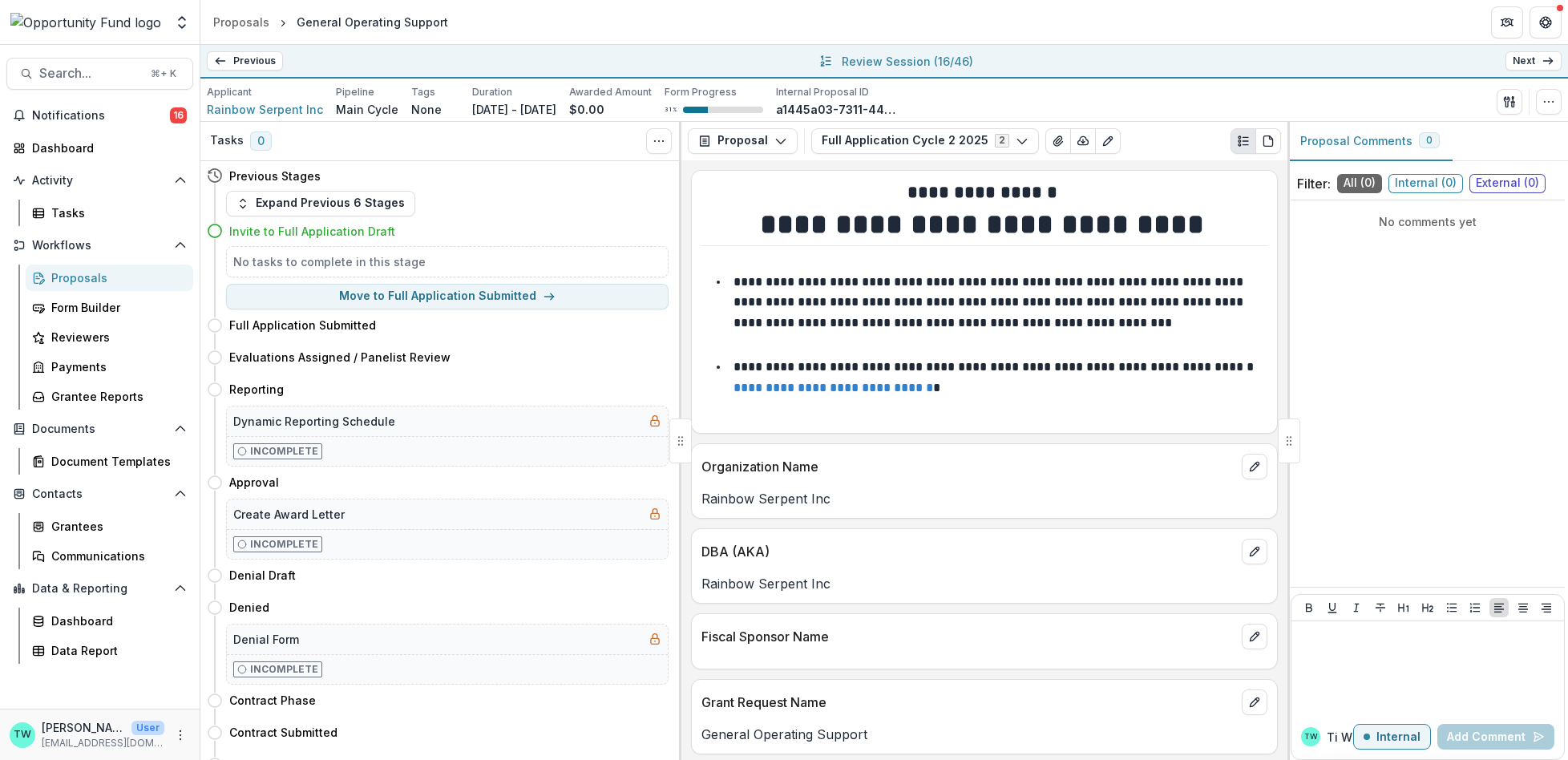
click at [1525, 61] on link "Next" at bounding box center [1533, 61] width 56 height 19
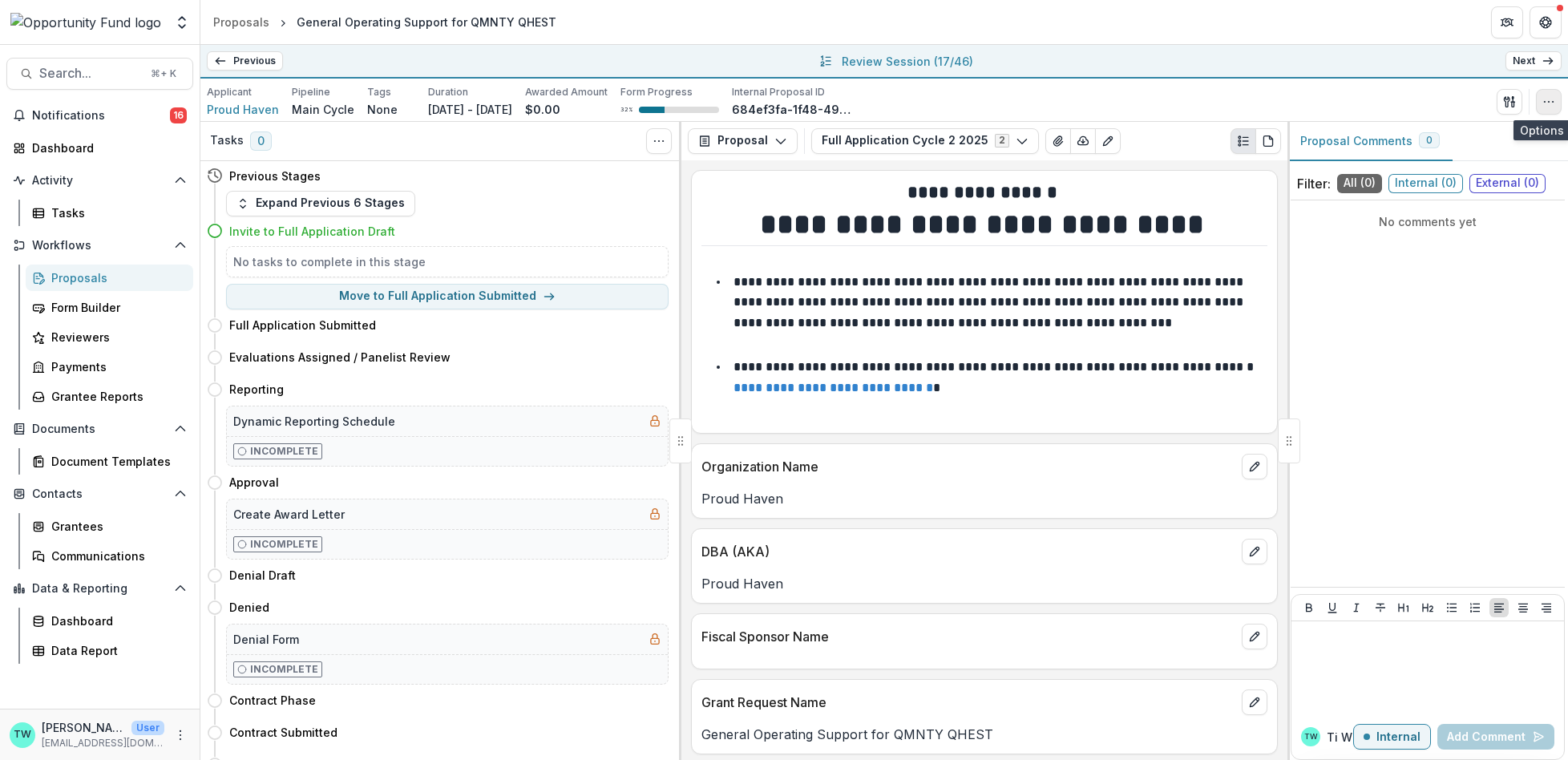
click at [1537, 95] on button "button" at bounding box center [1548, 101] width 25 height 25
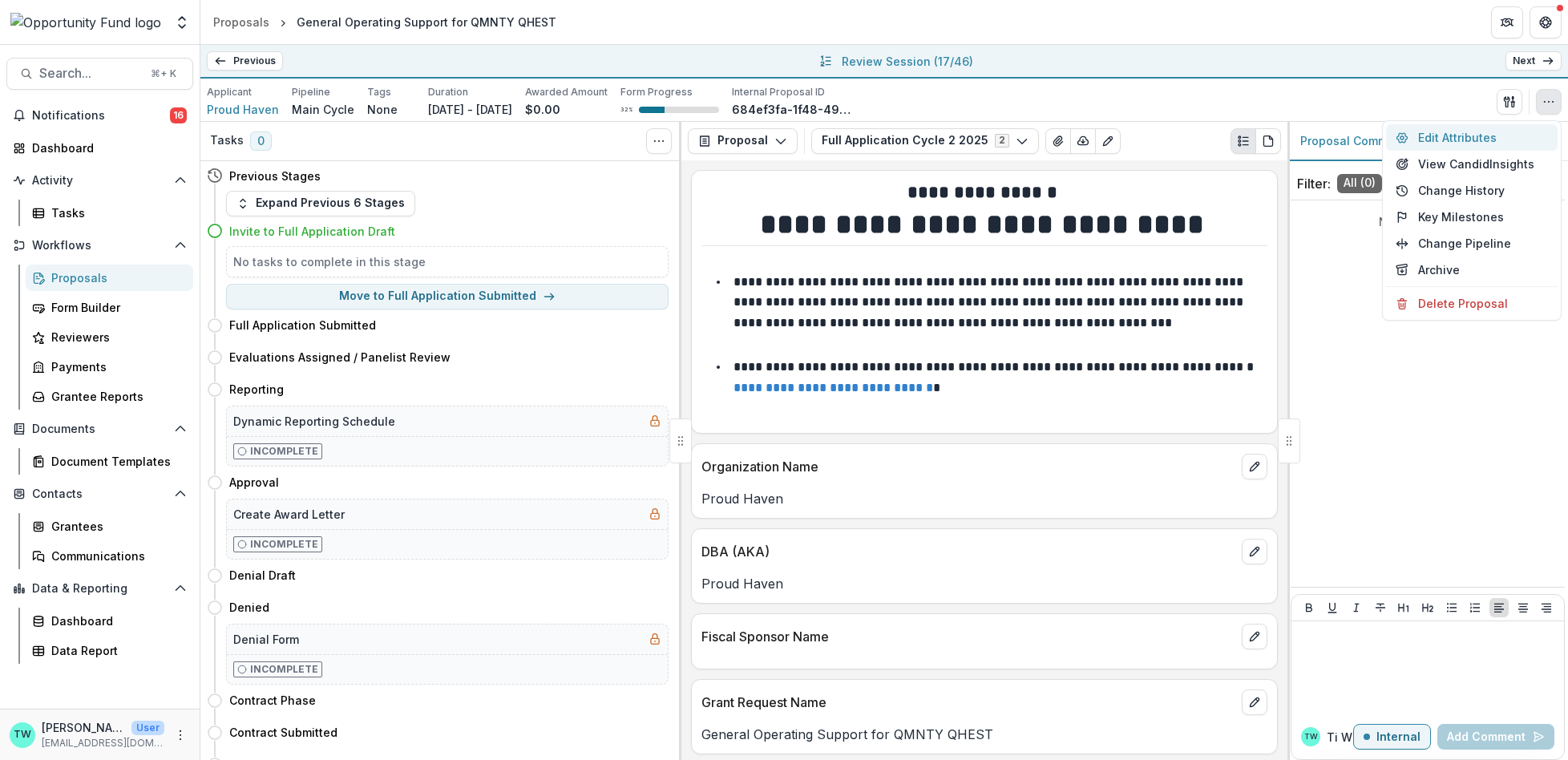
click at [1442, 136] on button "Edit Attributes" at bounding box center [1472, 137] width 172 height 26
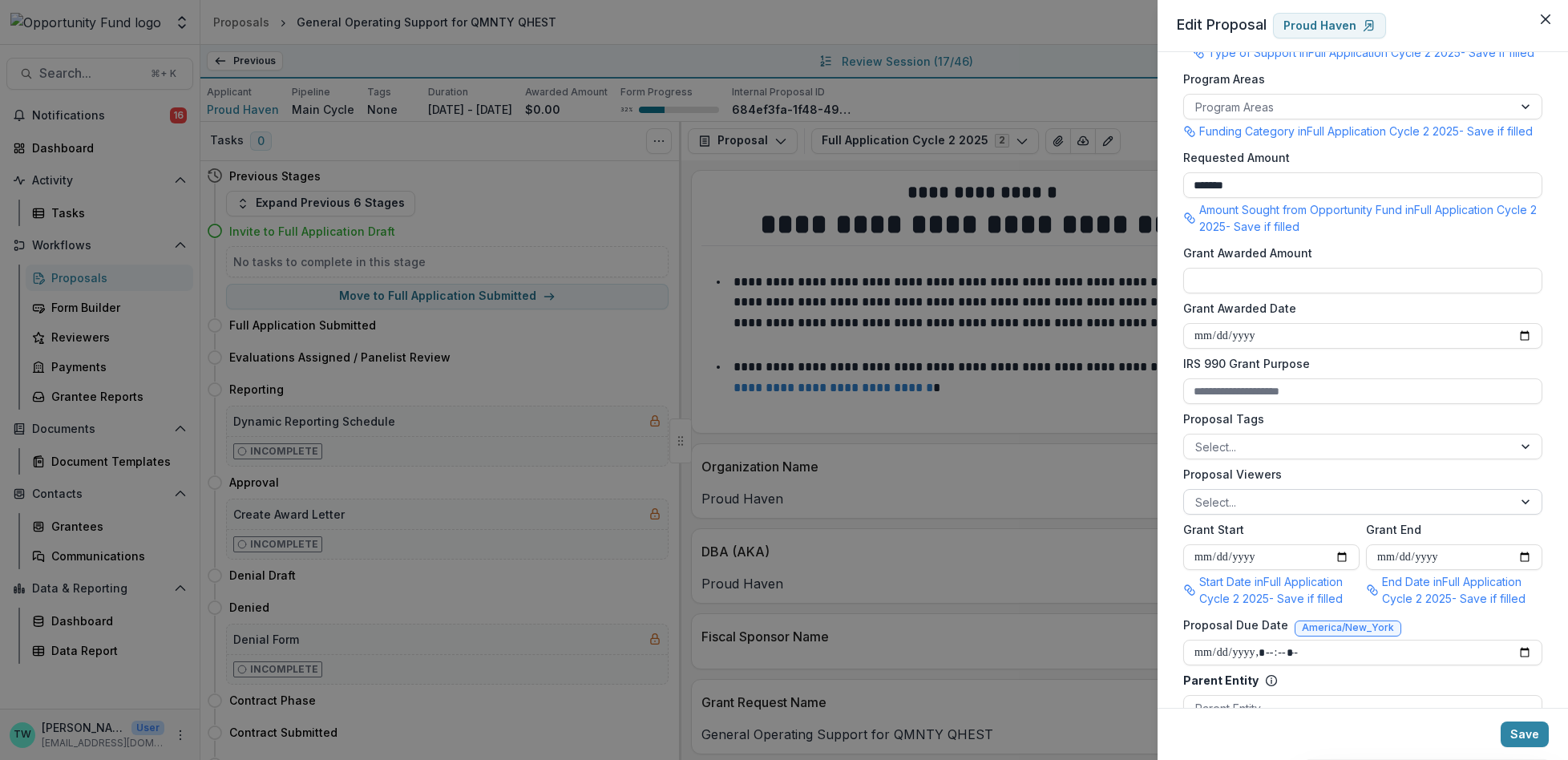
scroll to position [346, 0]
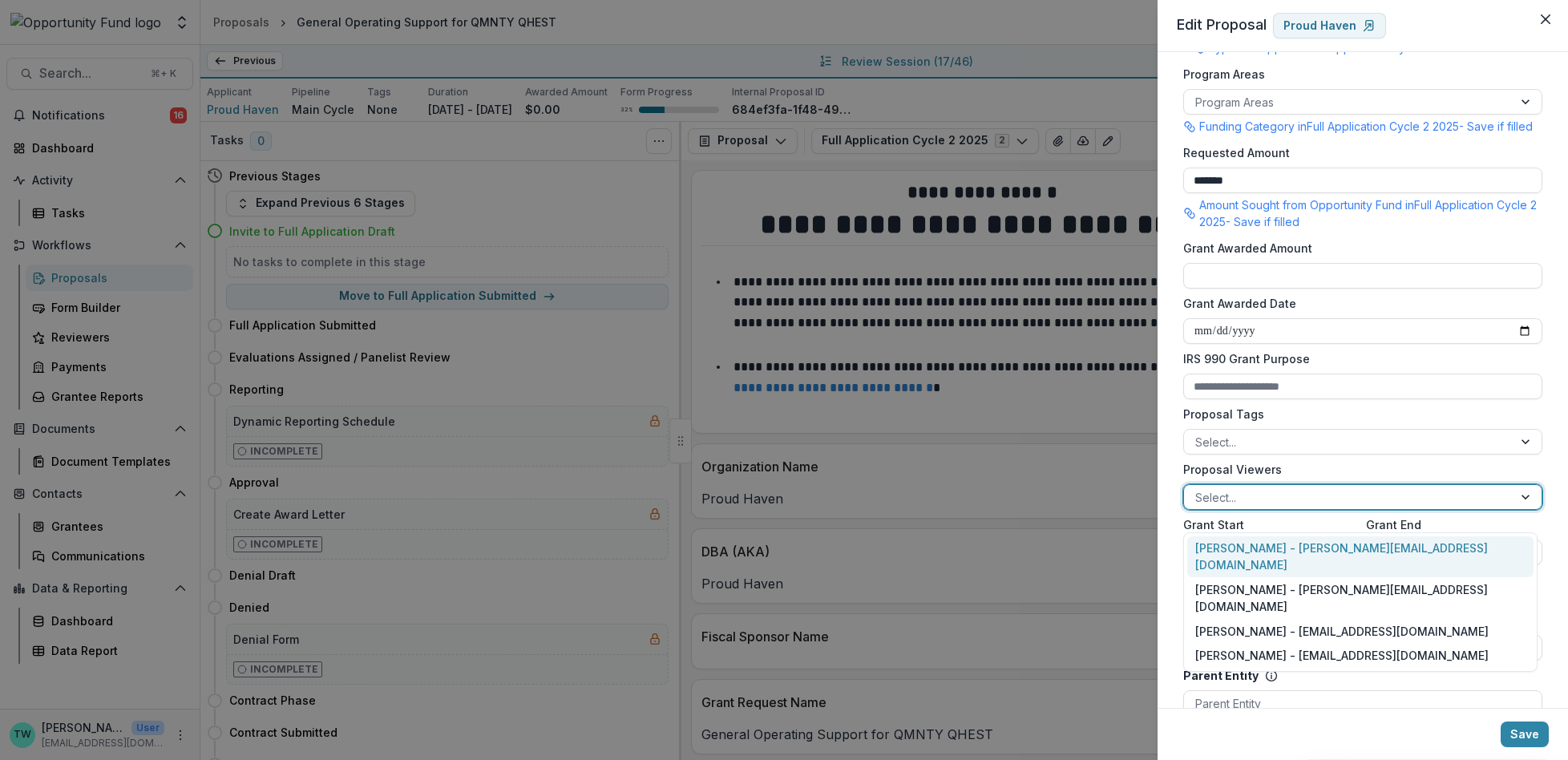
click at [1290, 507] on div at bounding box center [1348, 497] width 306 height 20
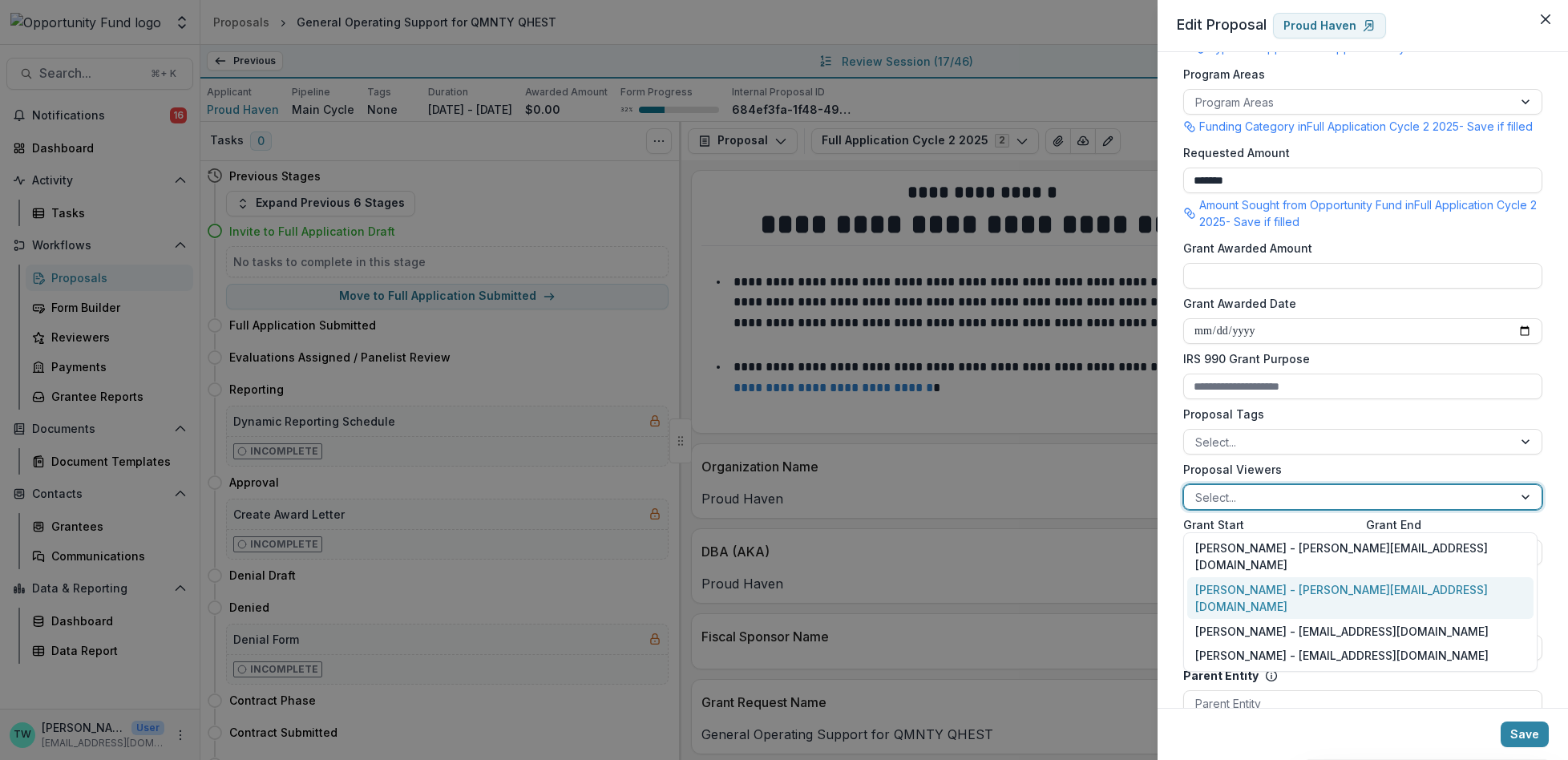
click at [1283, 577] on div "Ti Wilhelm - twilhelm@theopportunityfund.org" at bounding box center [1360, 598] width 346 height 42
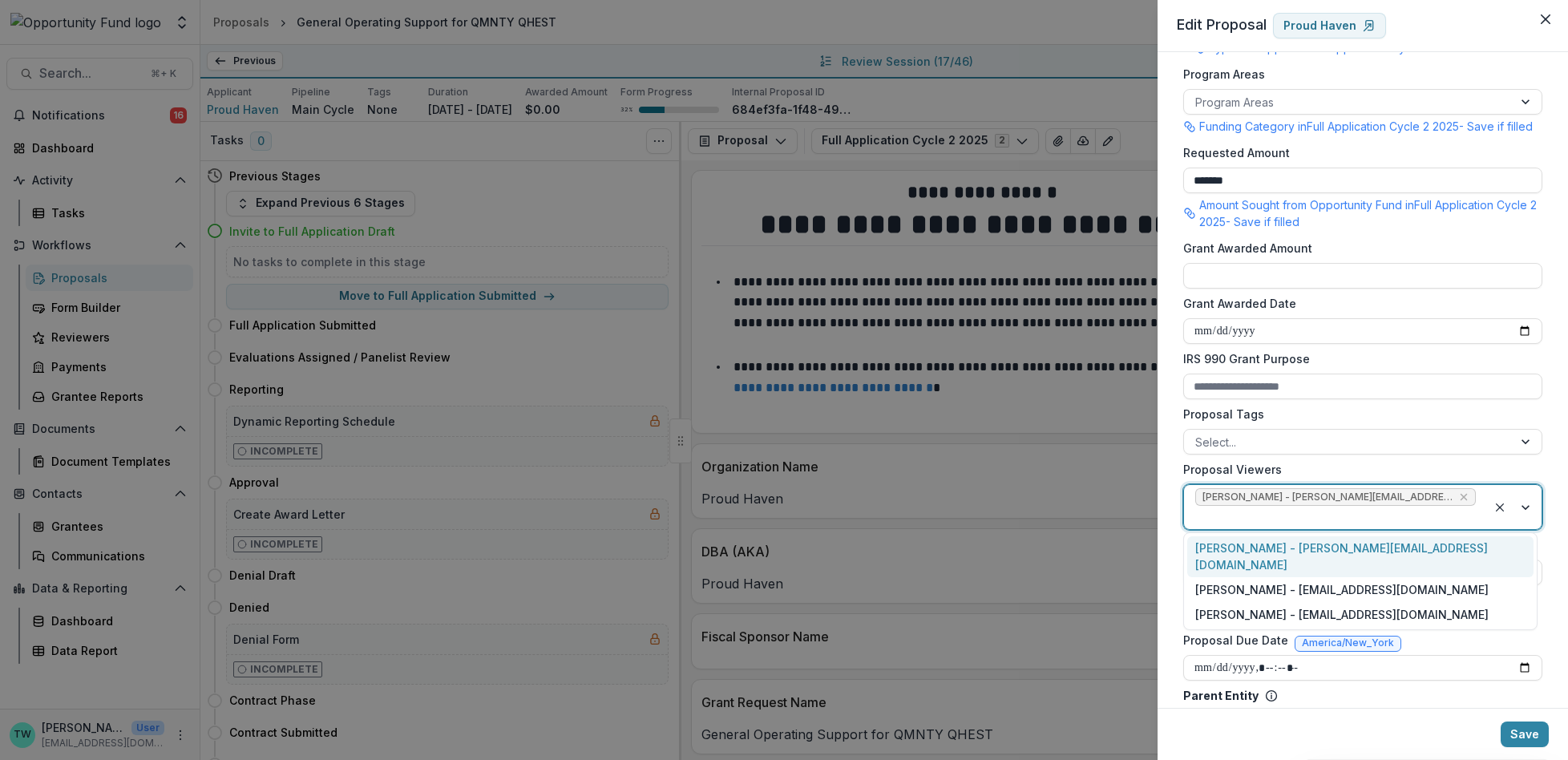
click at [1456, 510] on div at bounding box center [1336, 517] width 281 height 20
click at [1421, 577] on div "Jake Goodman - jgoodman@theopportunityfund.org" at bounding box center [1360, 589] width 346 height 24
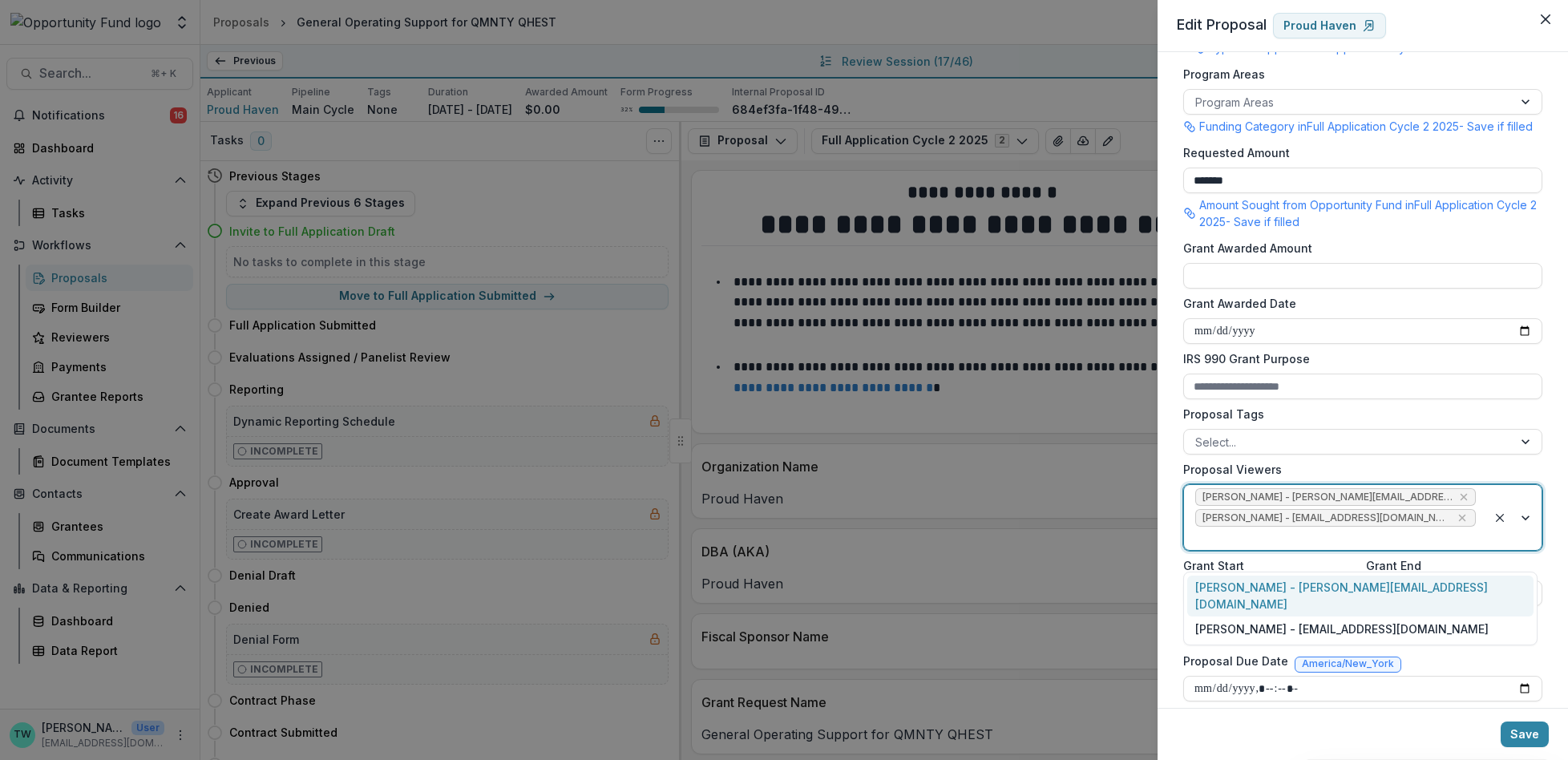
click at [1442, 548] on div at bounding box center [1336, 538] width 281 height 20
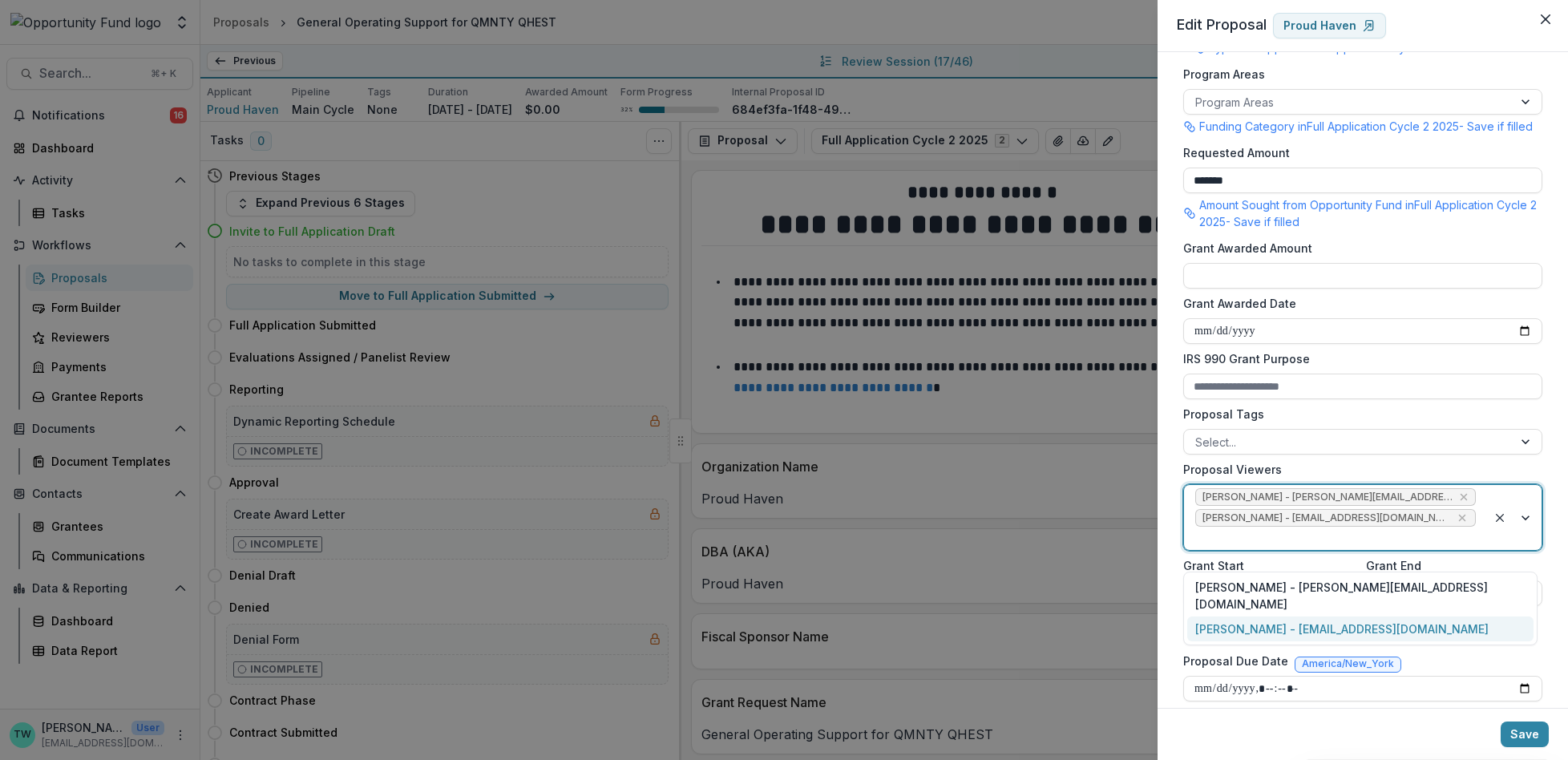
click at [1416, 616] on div "yvette shipman - yshipman@theopportunityfund.org" at bounding box center [1360, 628] width 346 height 24
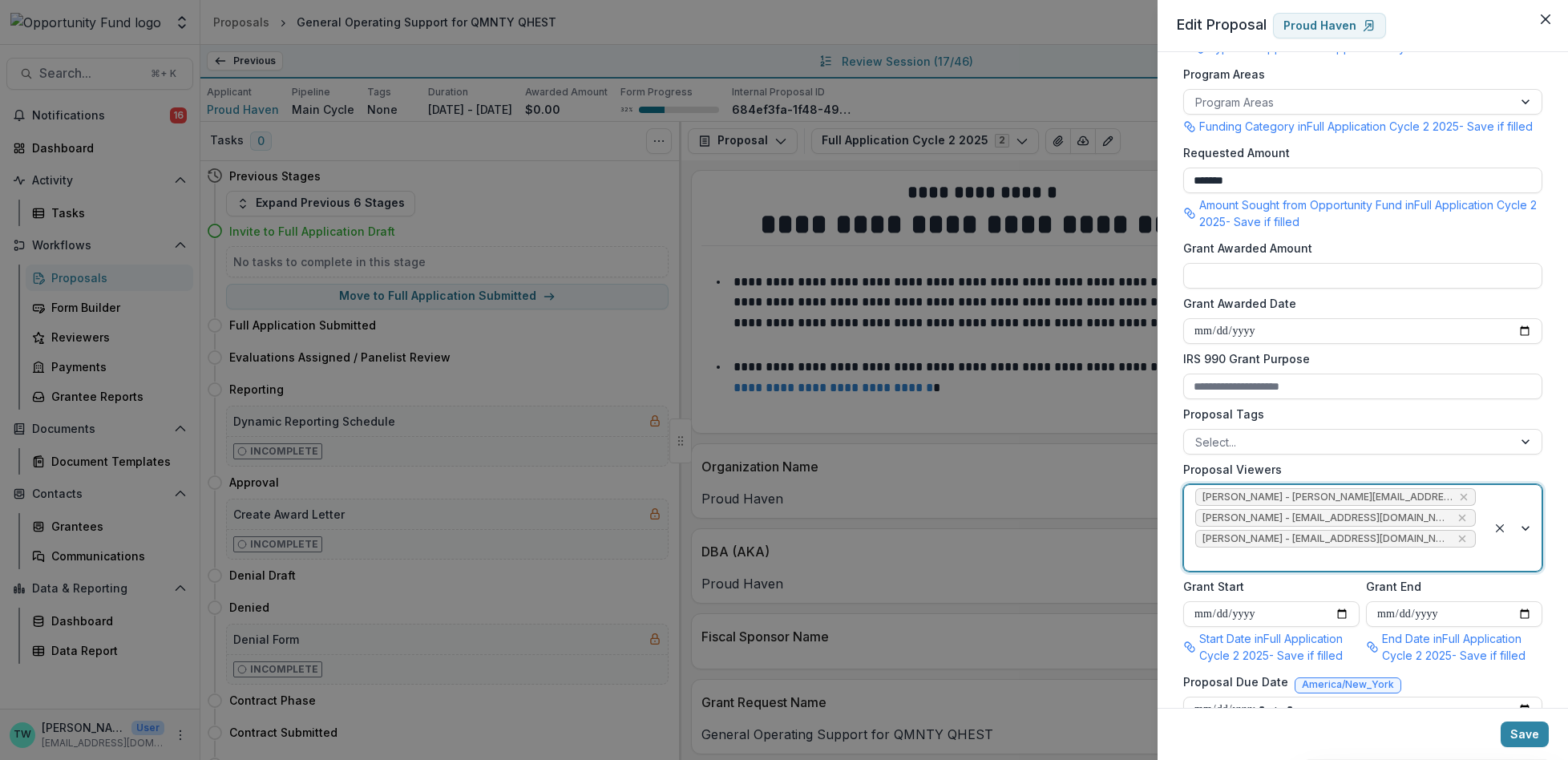
scroll to position [261, 0]
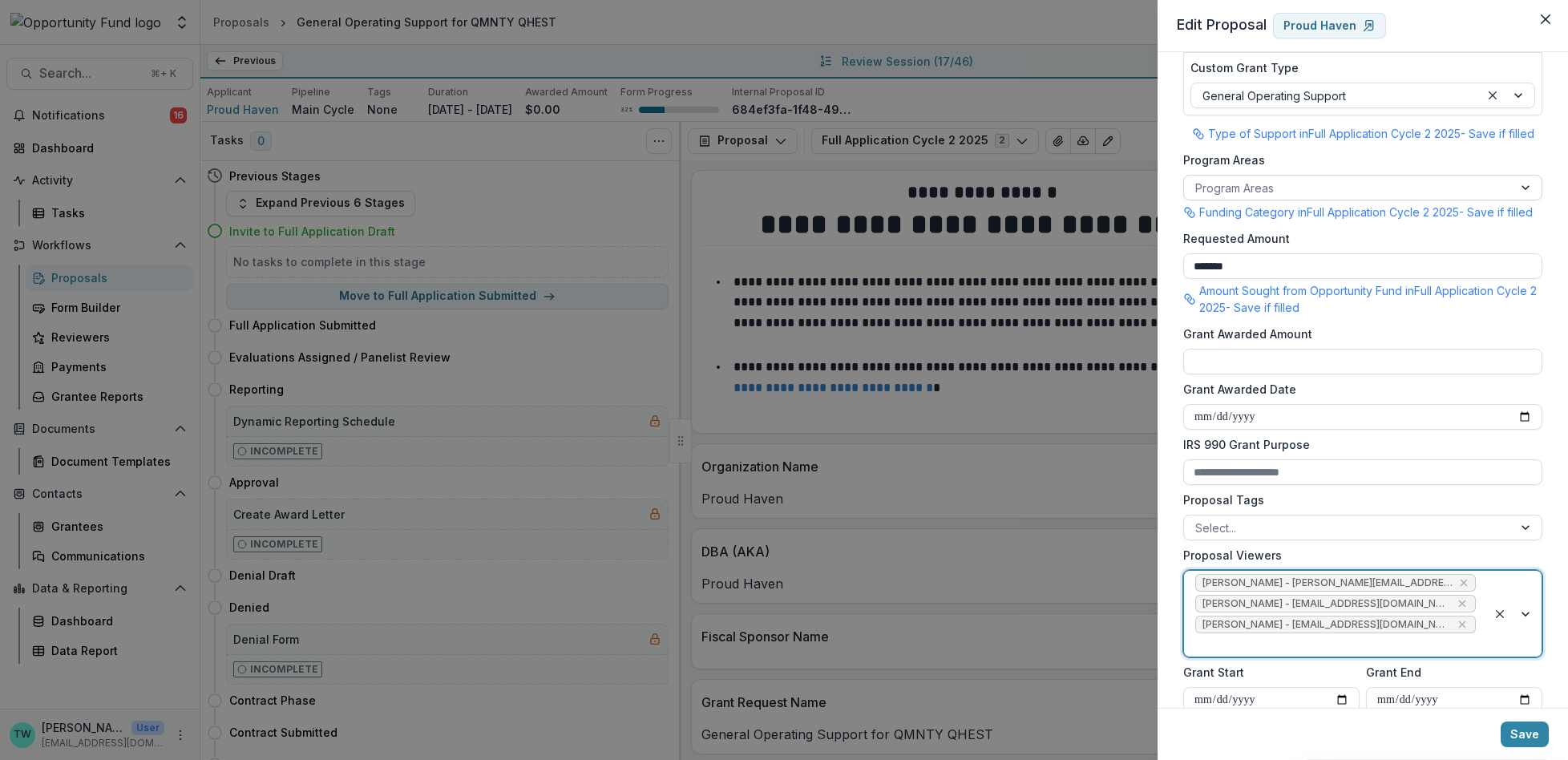
click at [1333, 188] on div at bounding box center [1348, 187] width 306 height 20
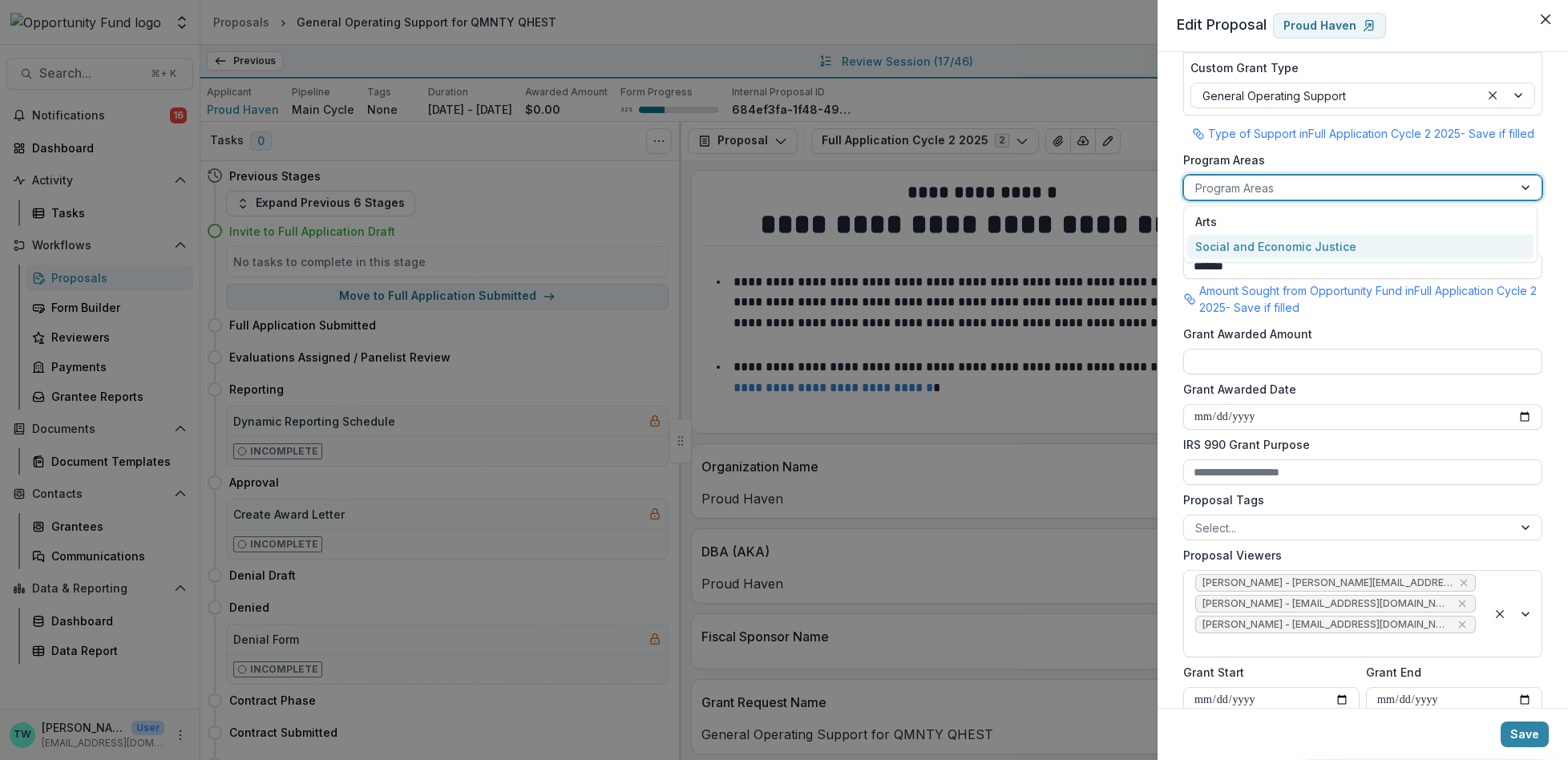
click at [1307, 243] on div "Social and Economic Justice" at bounding box center [1360, 246] width 346 height 24
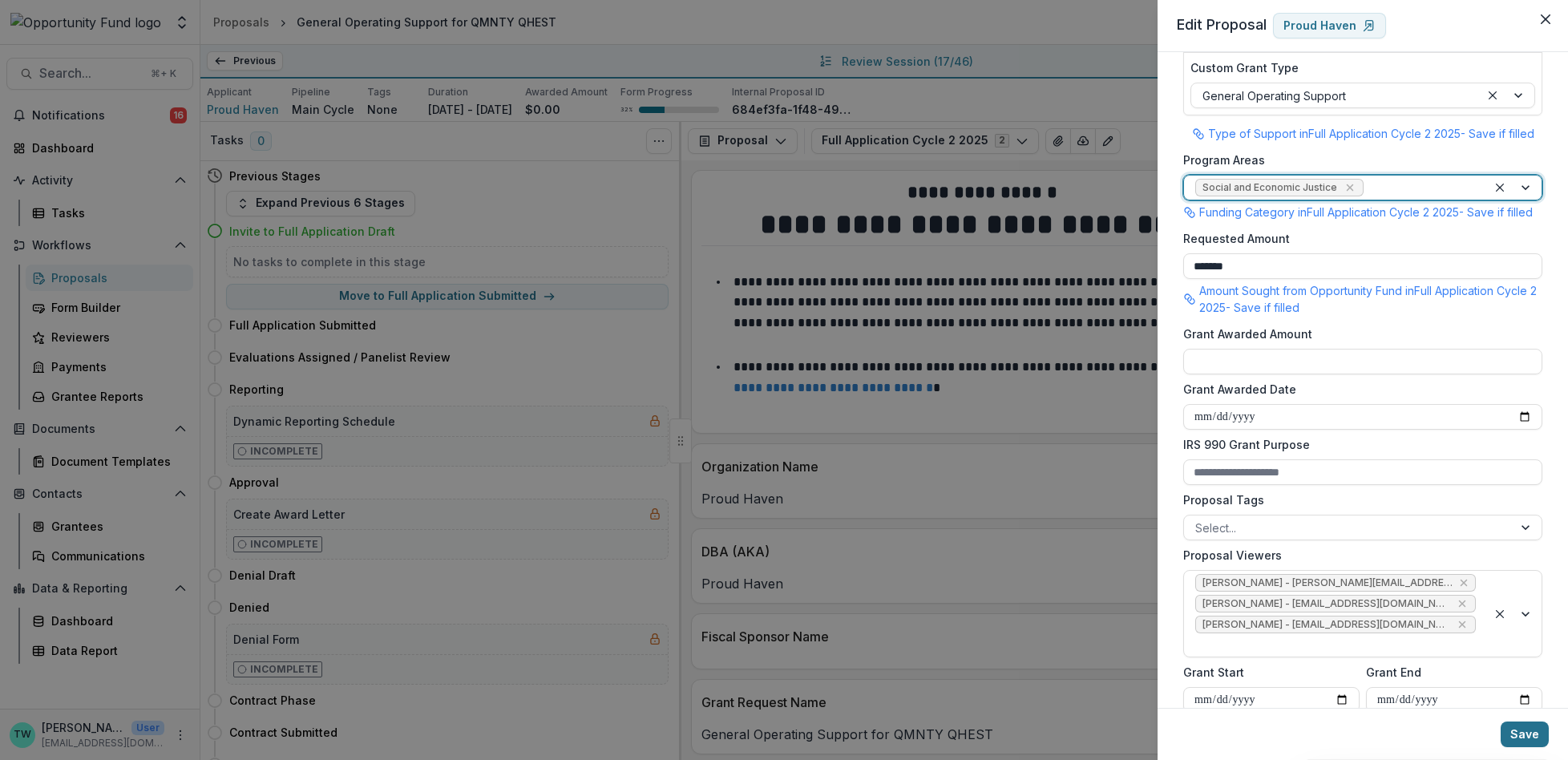
click at [1521, 732] on button "Save" at bounding box center [1524, 733] width 48 height 25
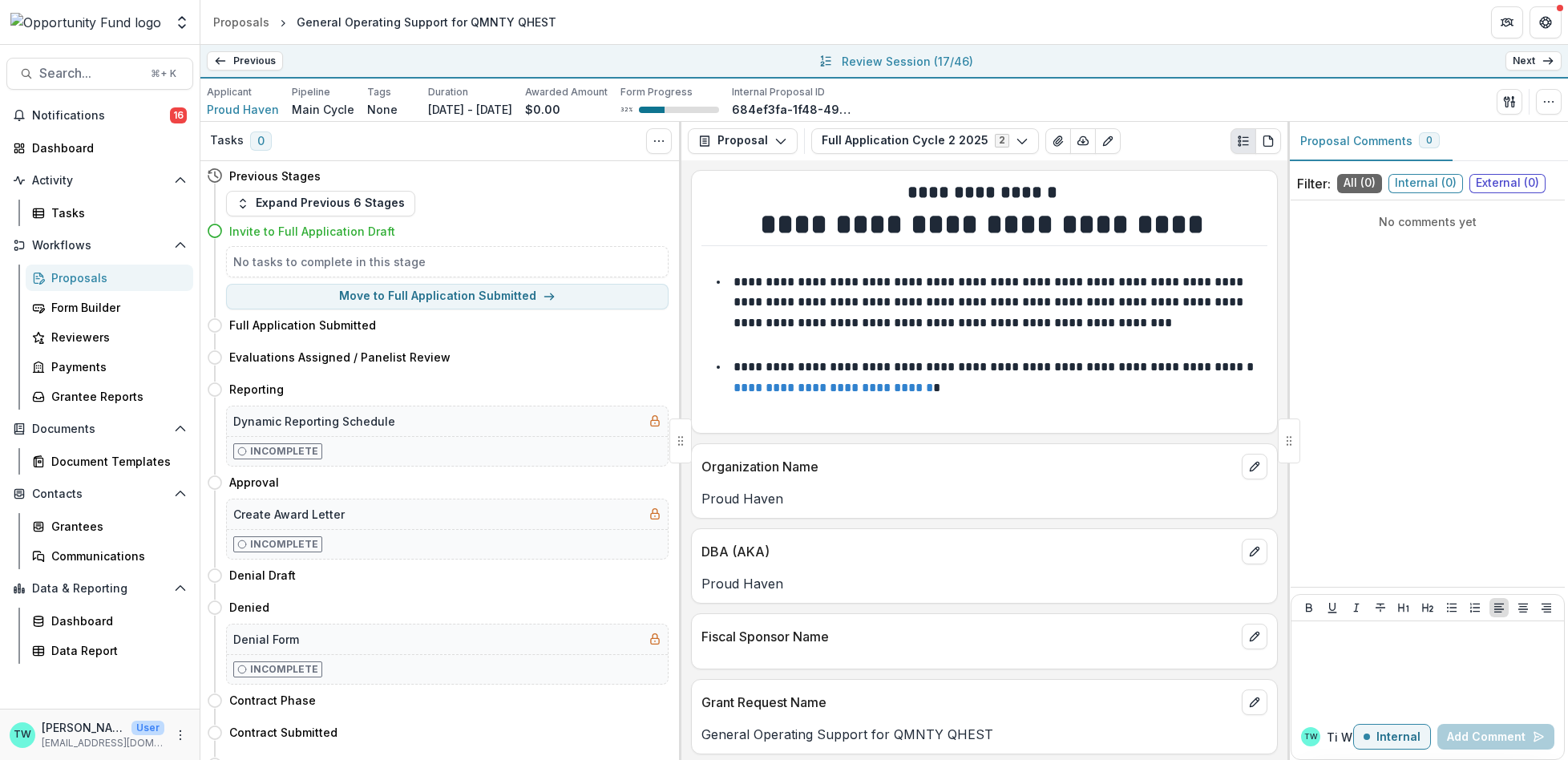
click at [1535, 64] on link "Next" at bounding box center [1533, 61] width 56 height 19
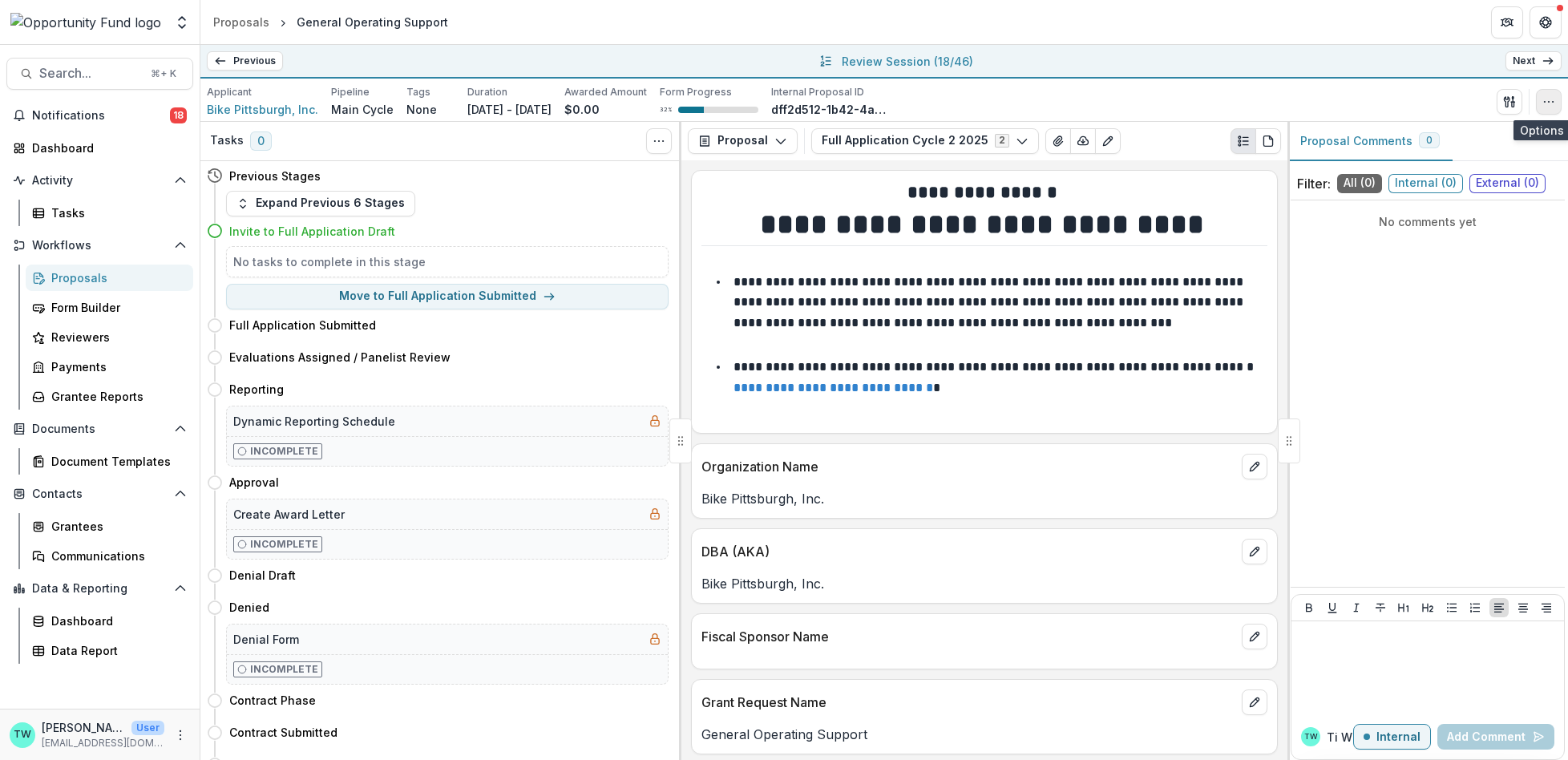
click at [1552, 108] on button "button" at bounding box center [1548, 101] width 25 height 25
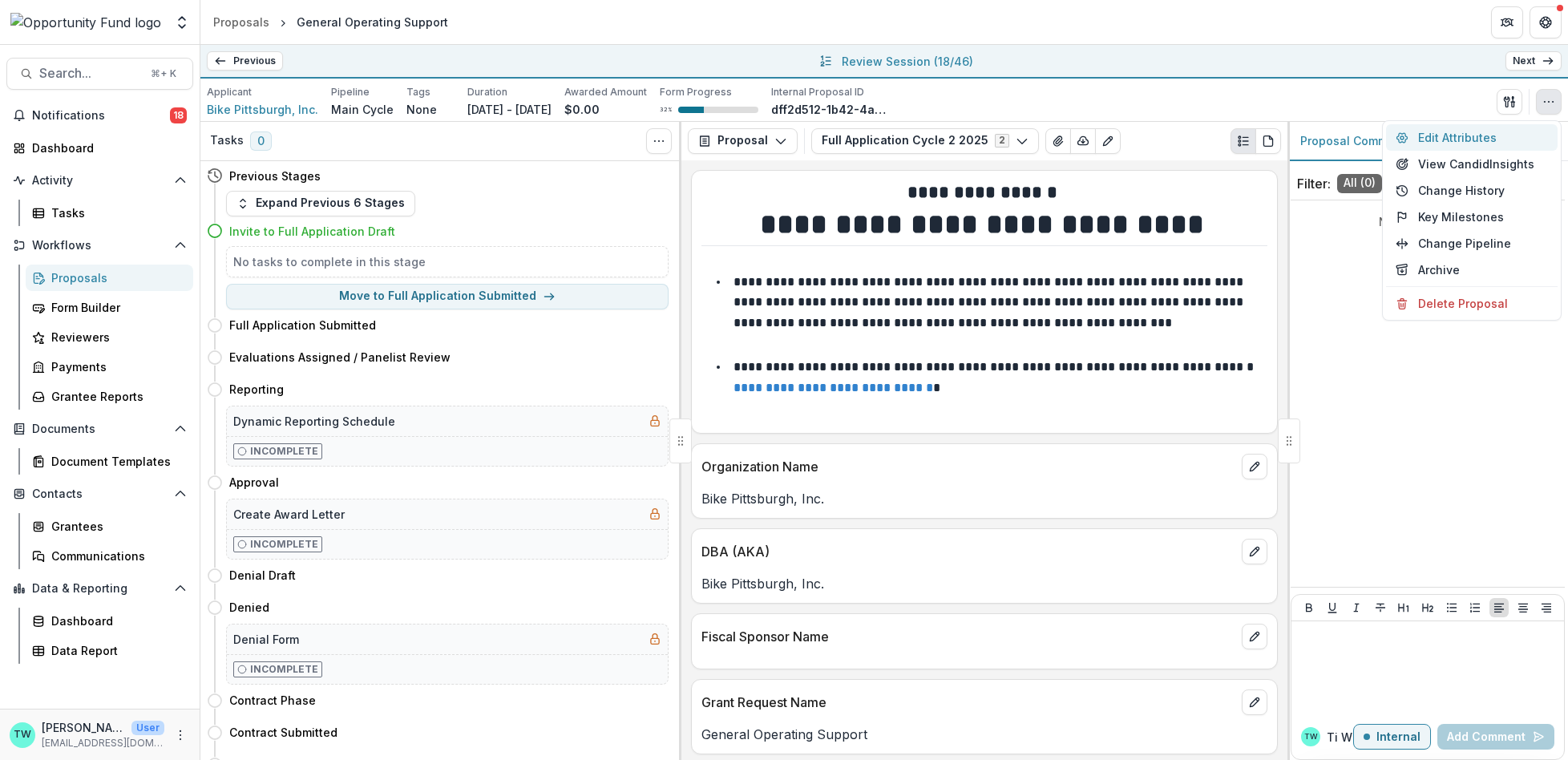
click at [1466, 134] on button "Edit Attributes" at bounding box center [1472, 137] width 172 height 26
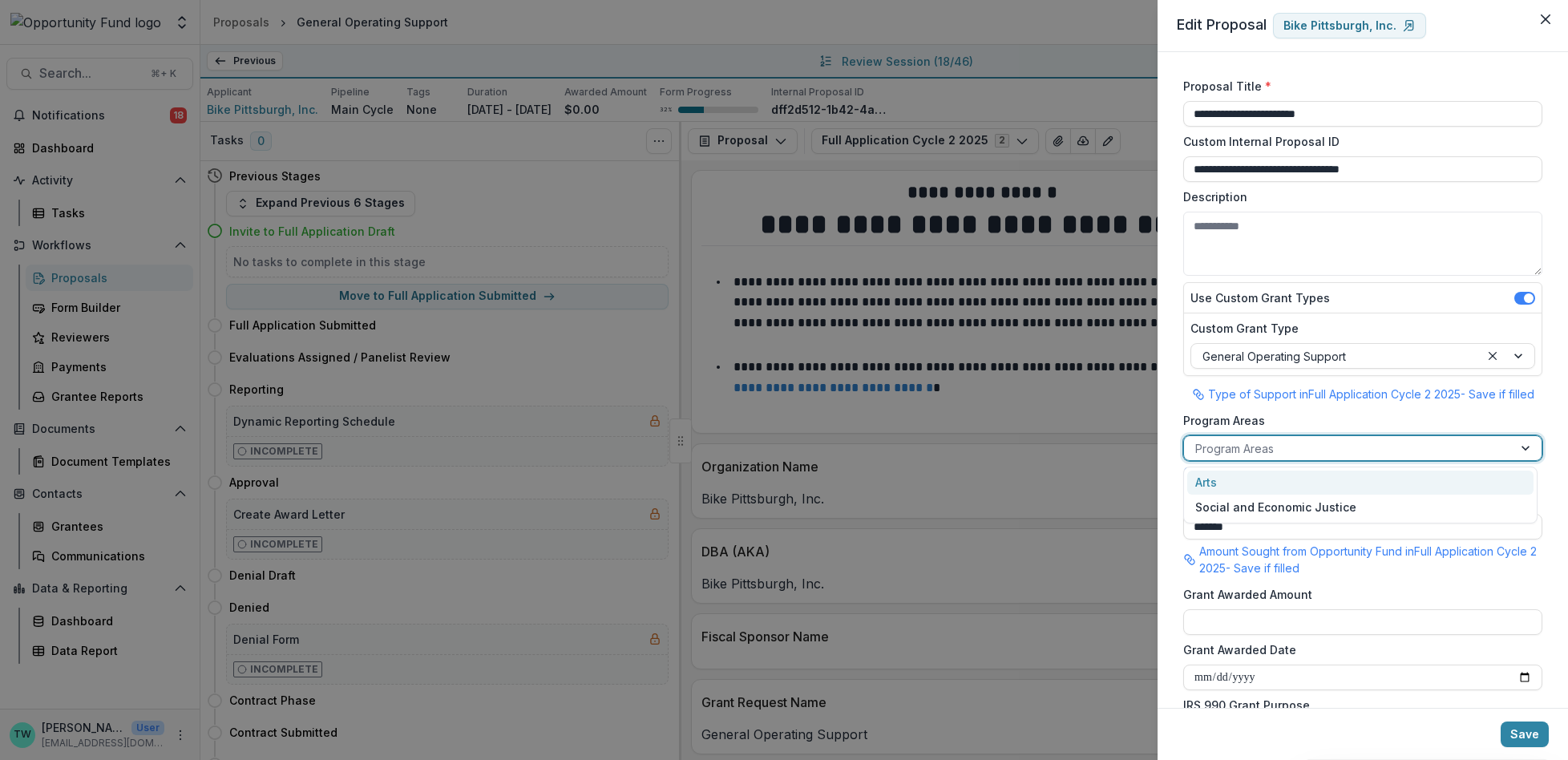
click at [1282, 448] on div at bounding box center [1348, 448] width 306 height 20
click at [1281, 509] on div "Social and Economic Justice" at bounding box center [1360, 506] width 346 height 24
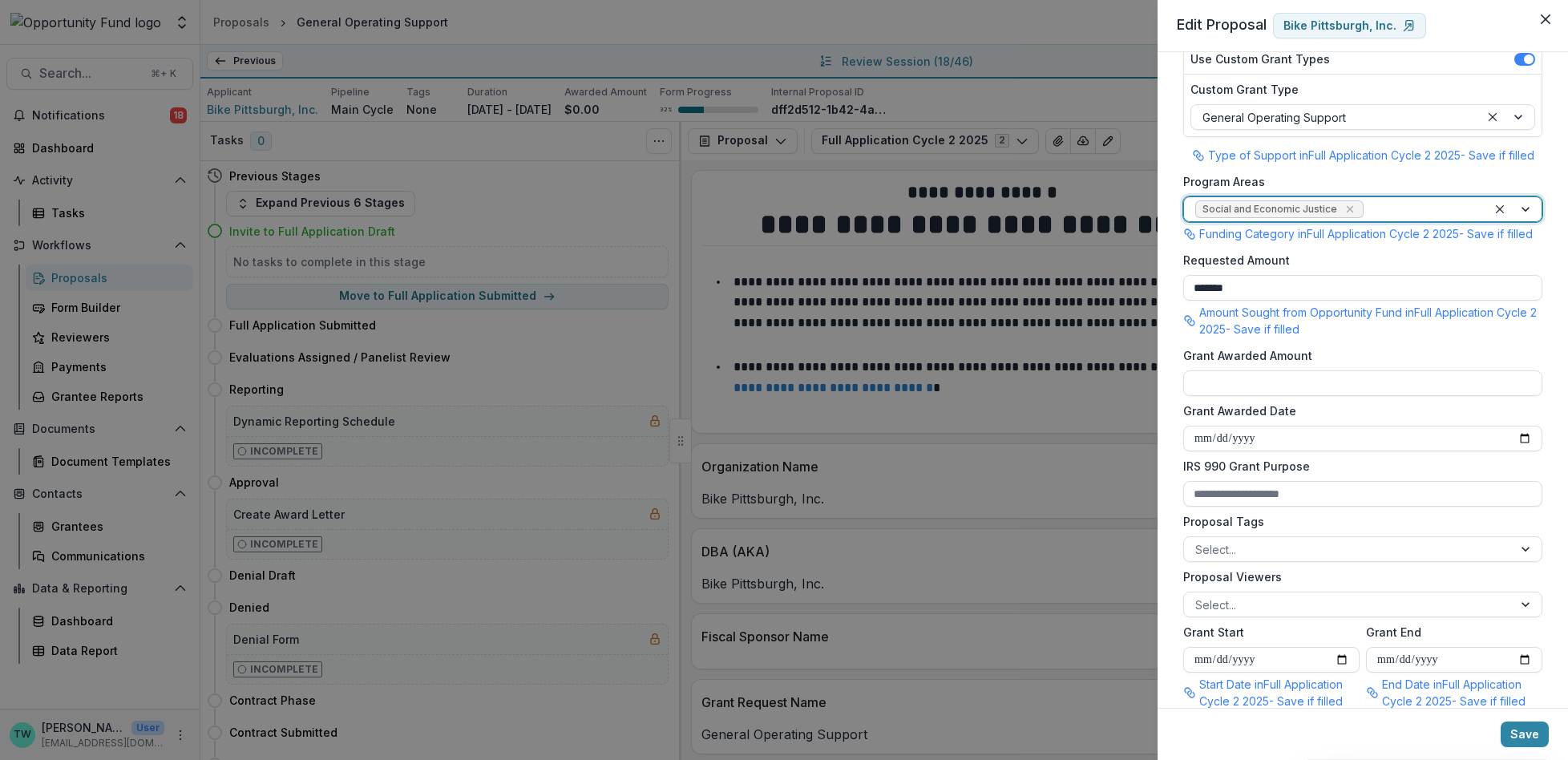
scroll to position [241, 0]
click at [1329, 613] on div at bounding box center [1348, 602] width 306 height 20
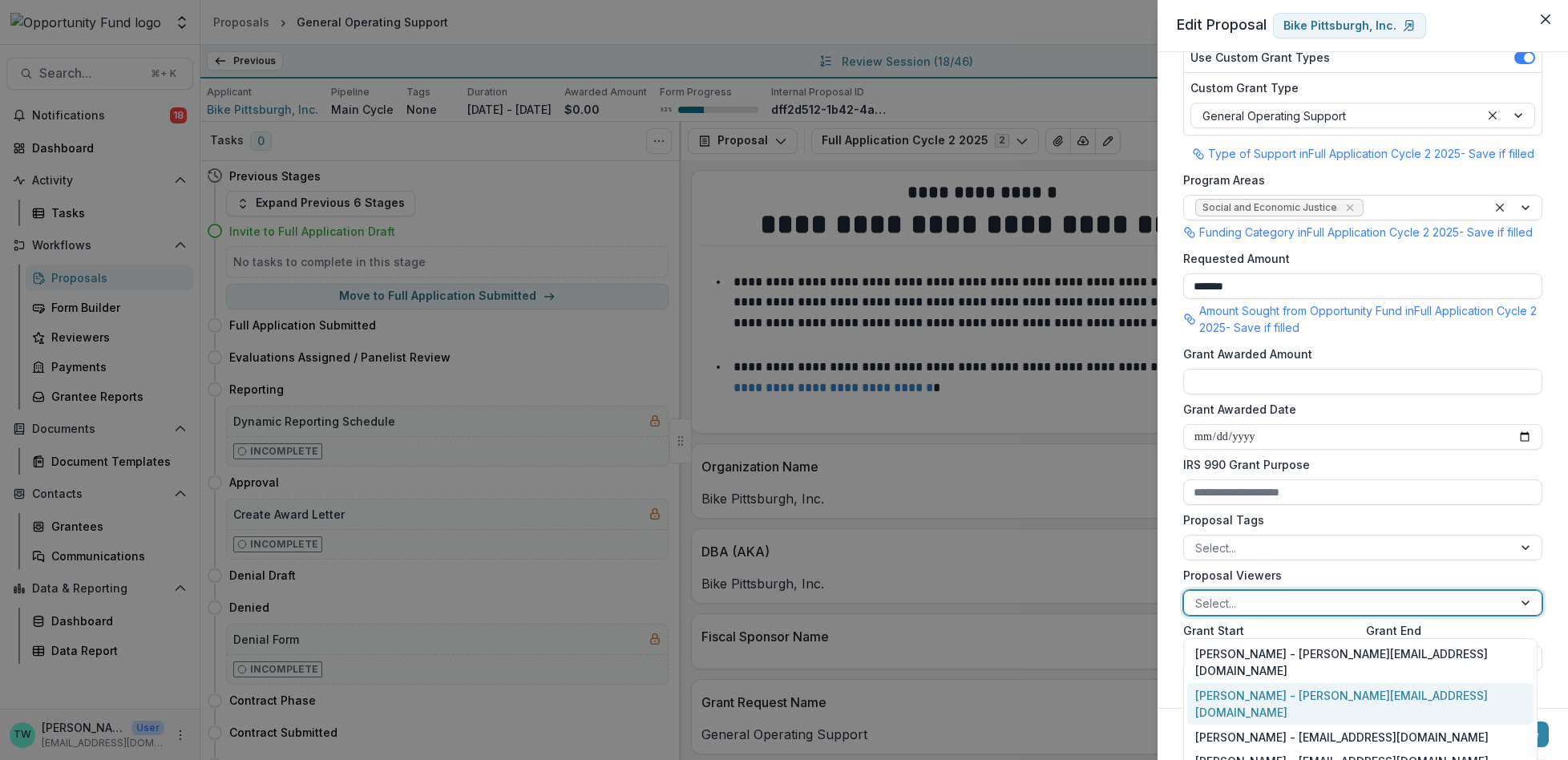
click at [1322, 682] on div "Ti Wilhelm - twilhelm@theopportunityfund.org" at bounding box center [1360, 703] width 346 height 42
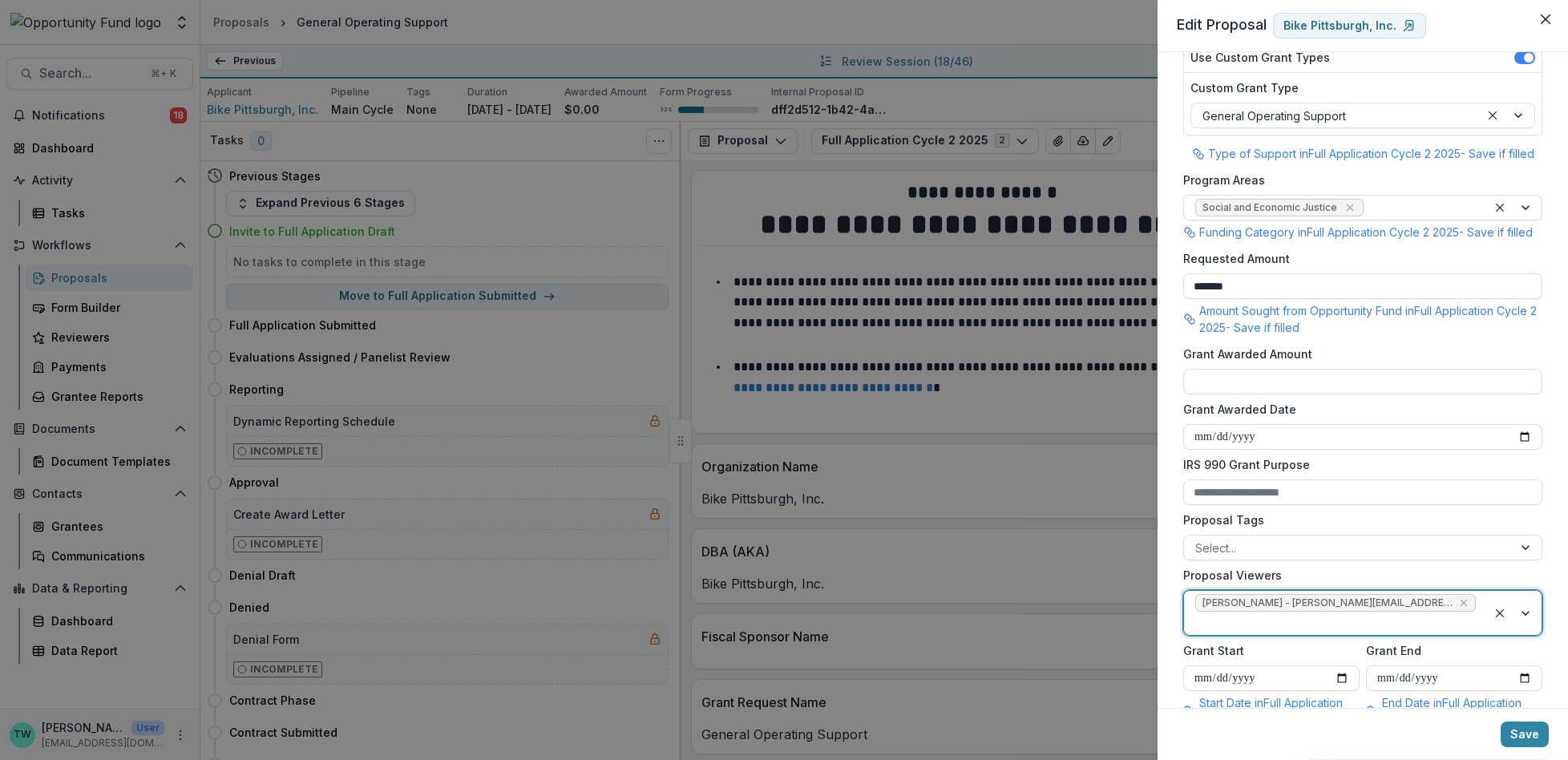
click at [1460, 613] on div at bounding box center [1336, 622] width 281 height 20
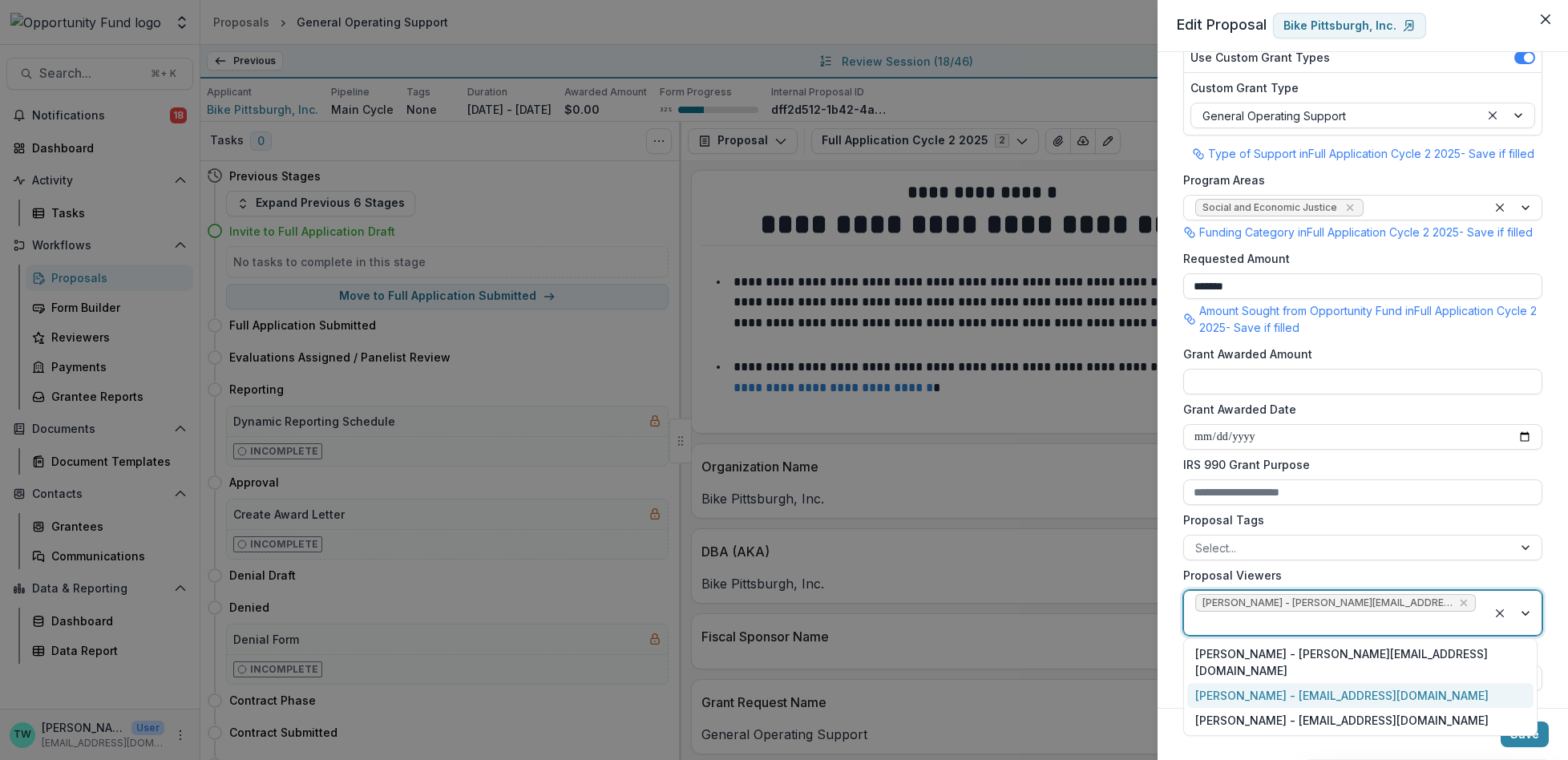
click at [1411, 682] on div "Jake Goodman - jgoodman@theopportunityfund.org" at bounding box center [1360, 695] width 346 height 24
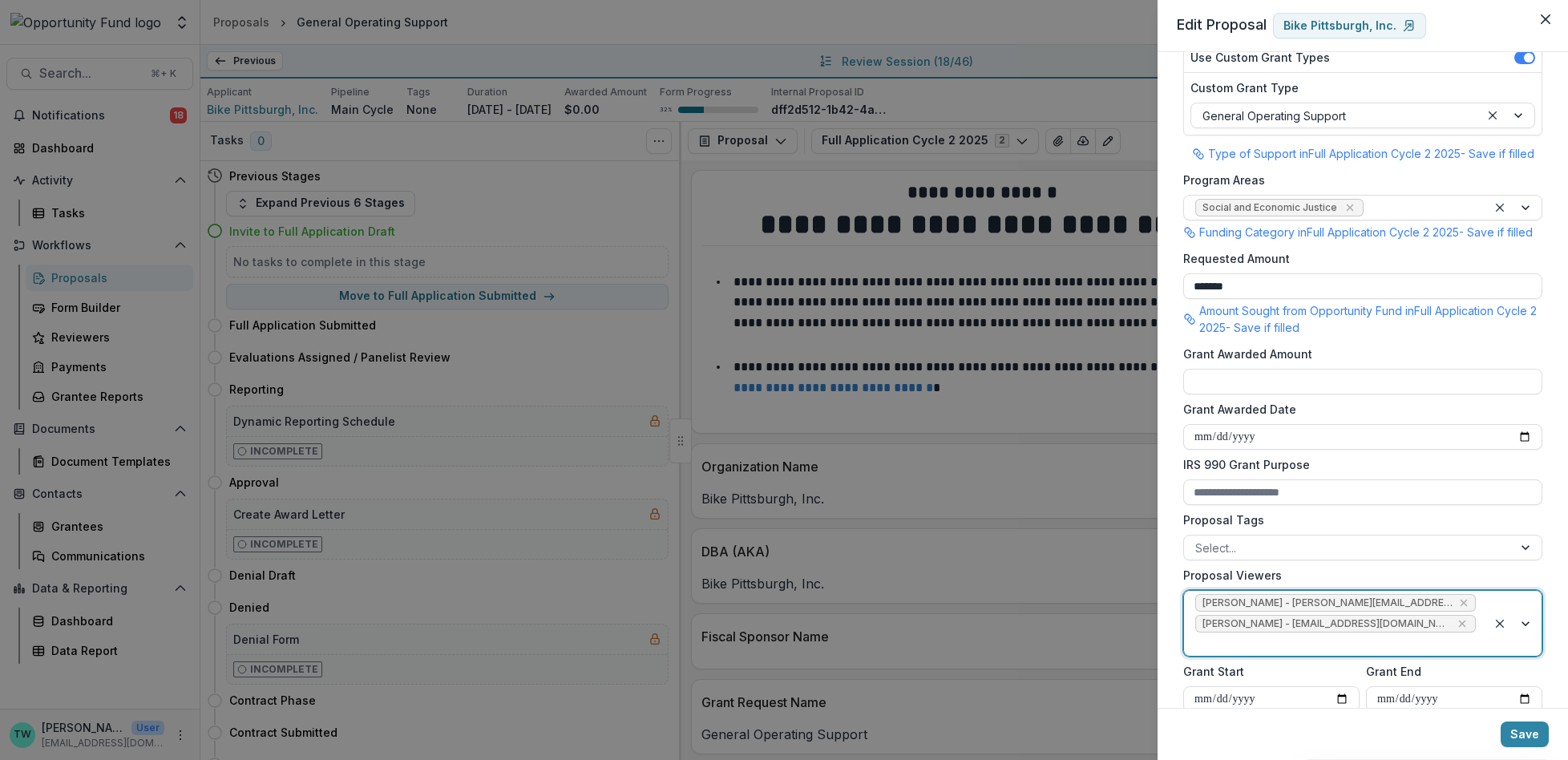
click at [1444, 654] on div at bounding box center [1336, 643] width 281 height 20
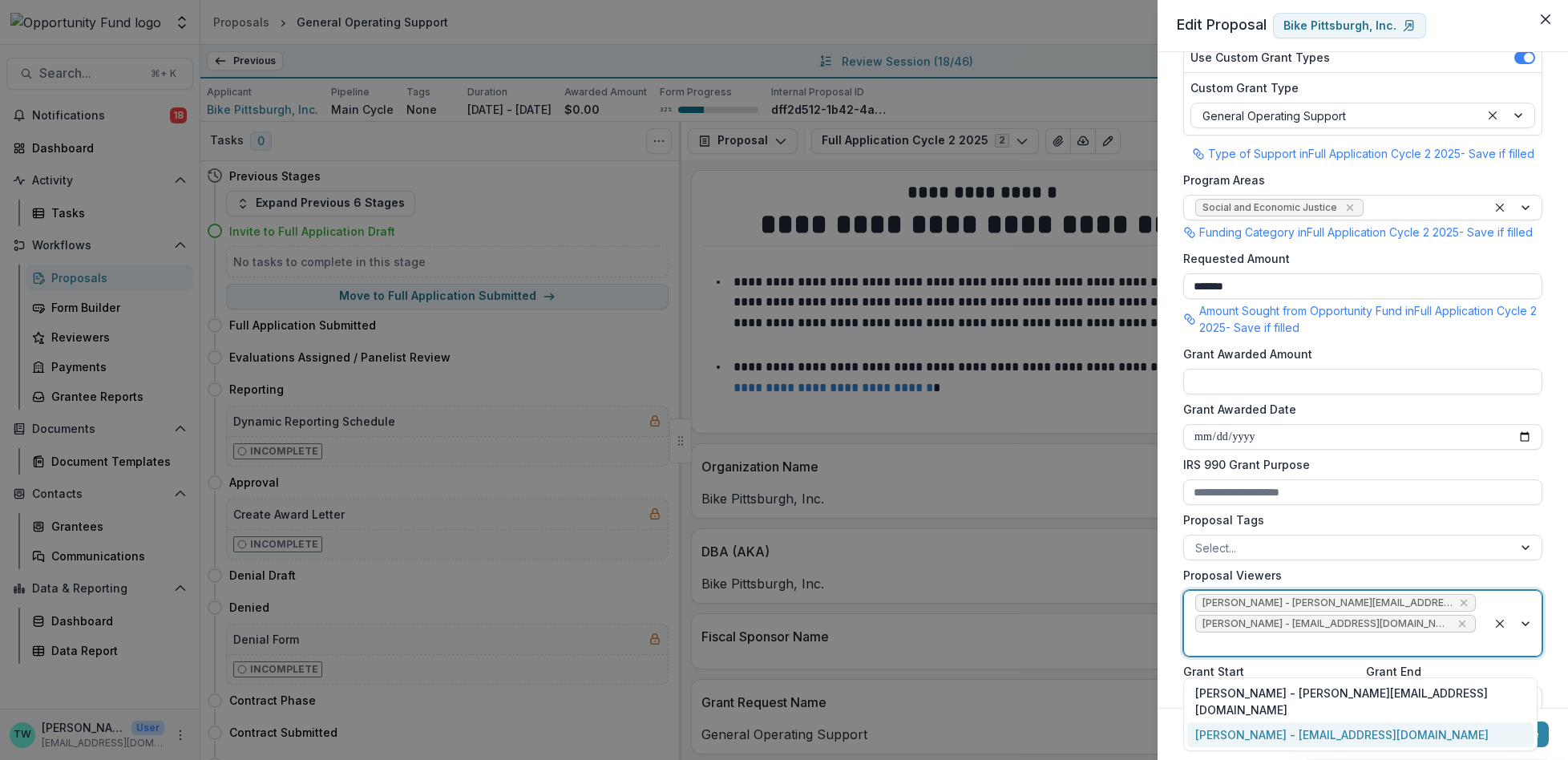
click at [1406, 722] on div "yvette shipman - yshipman@theopportunityfund.org" at bounding box center [1360, 734] width 346 height 24
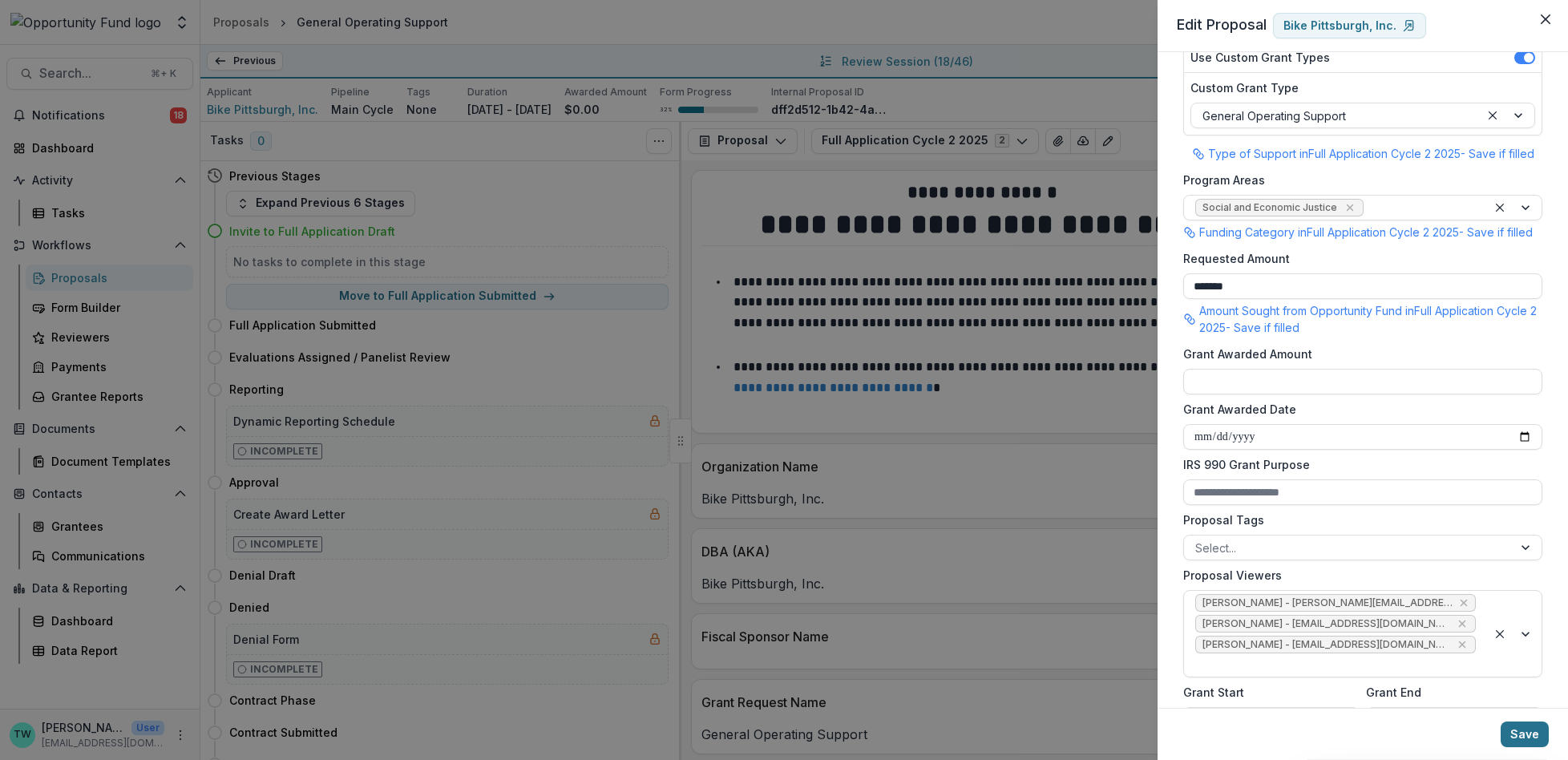
click at [1527, 732] on button "Save" at bounding box center [1524, 733] width 48 height 25
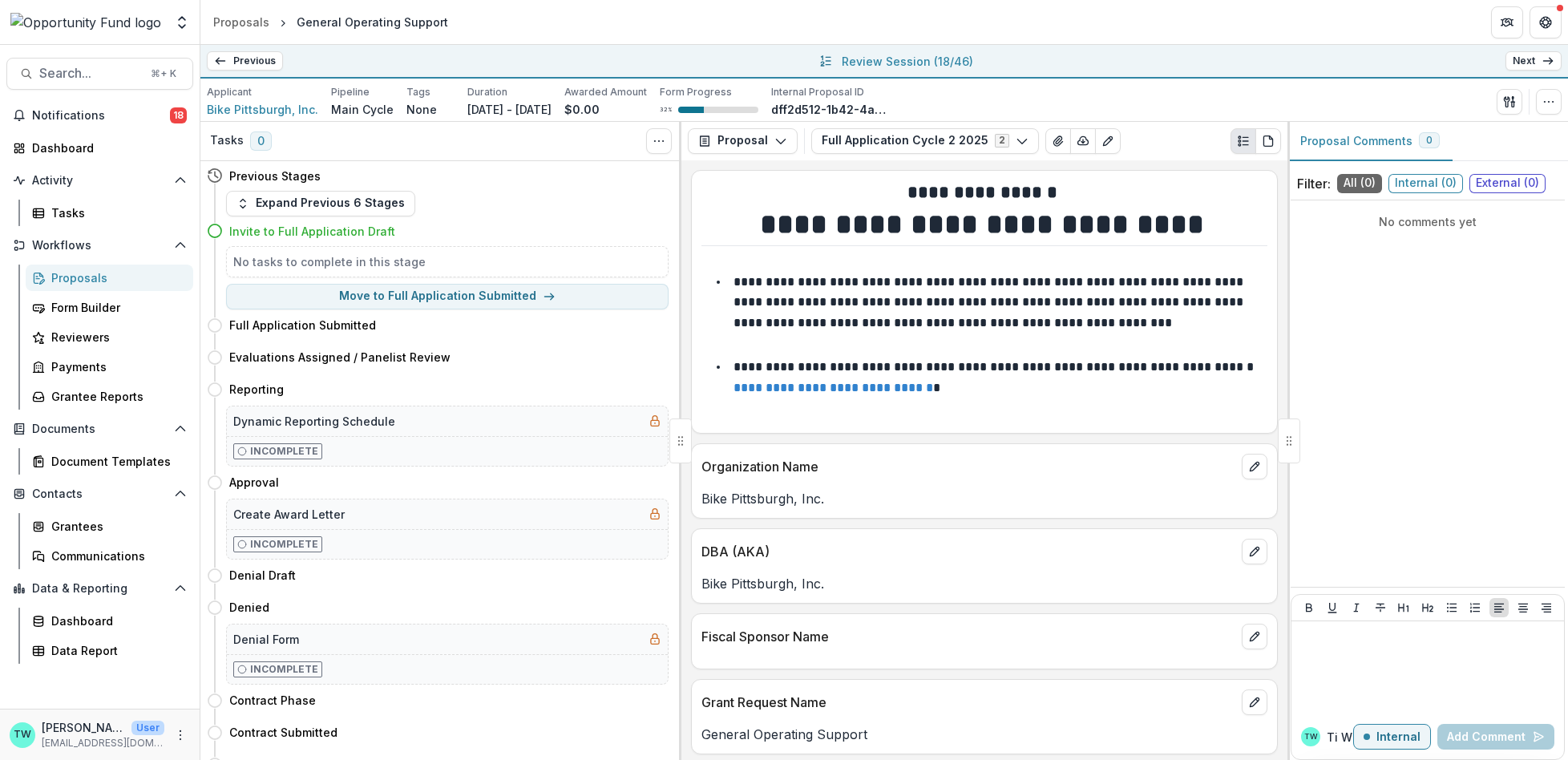
click at [1551, 65] on icon at bounding box center [1548, 61] width 13 height 13
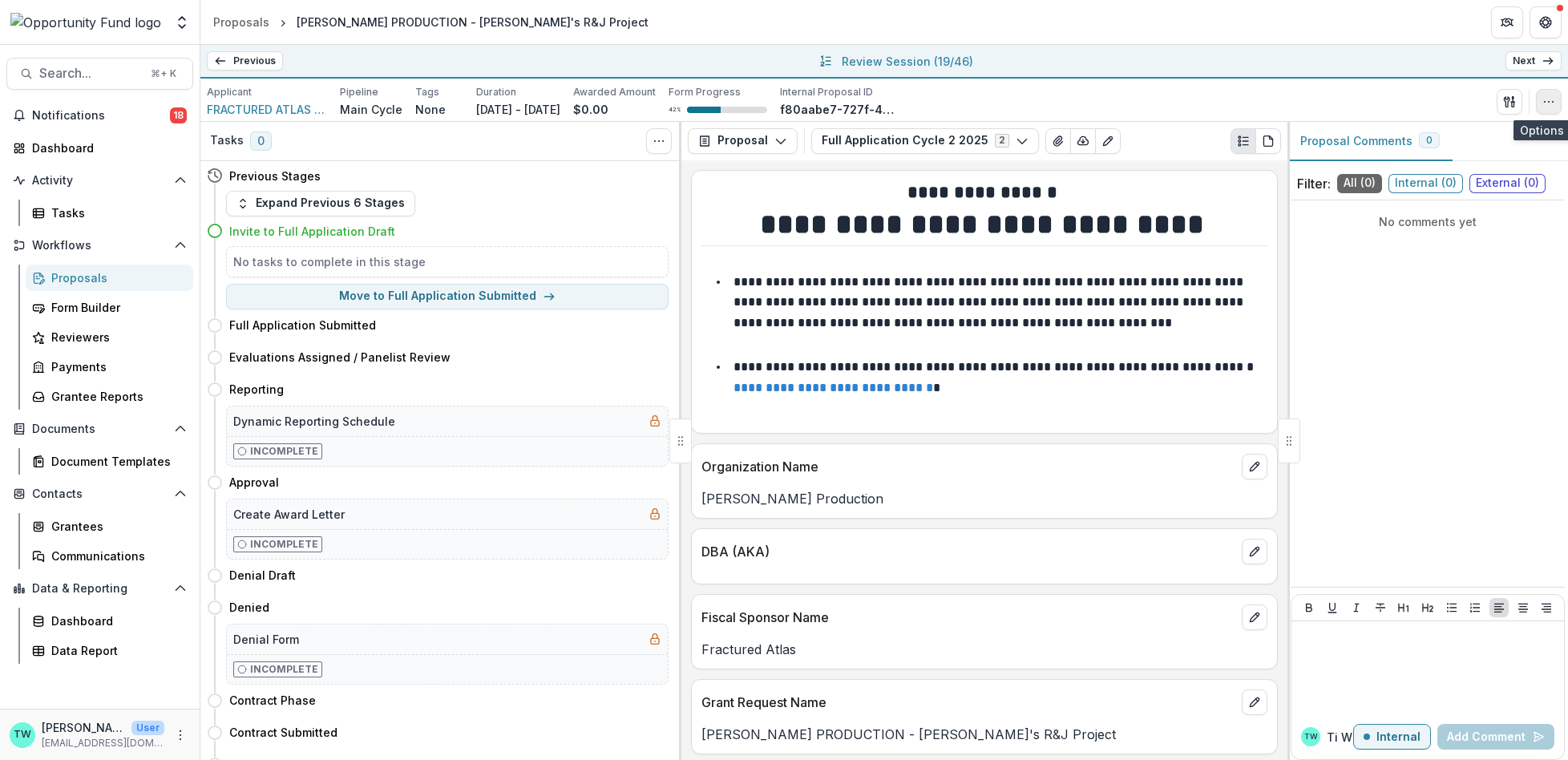
click at [1545, 101] on circle "button" at bounding box center [1544, 101] width 1 height 1
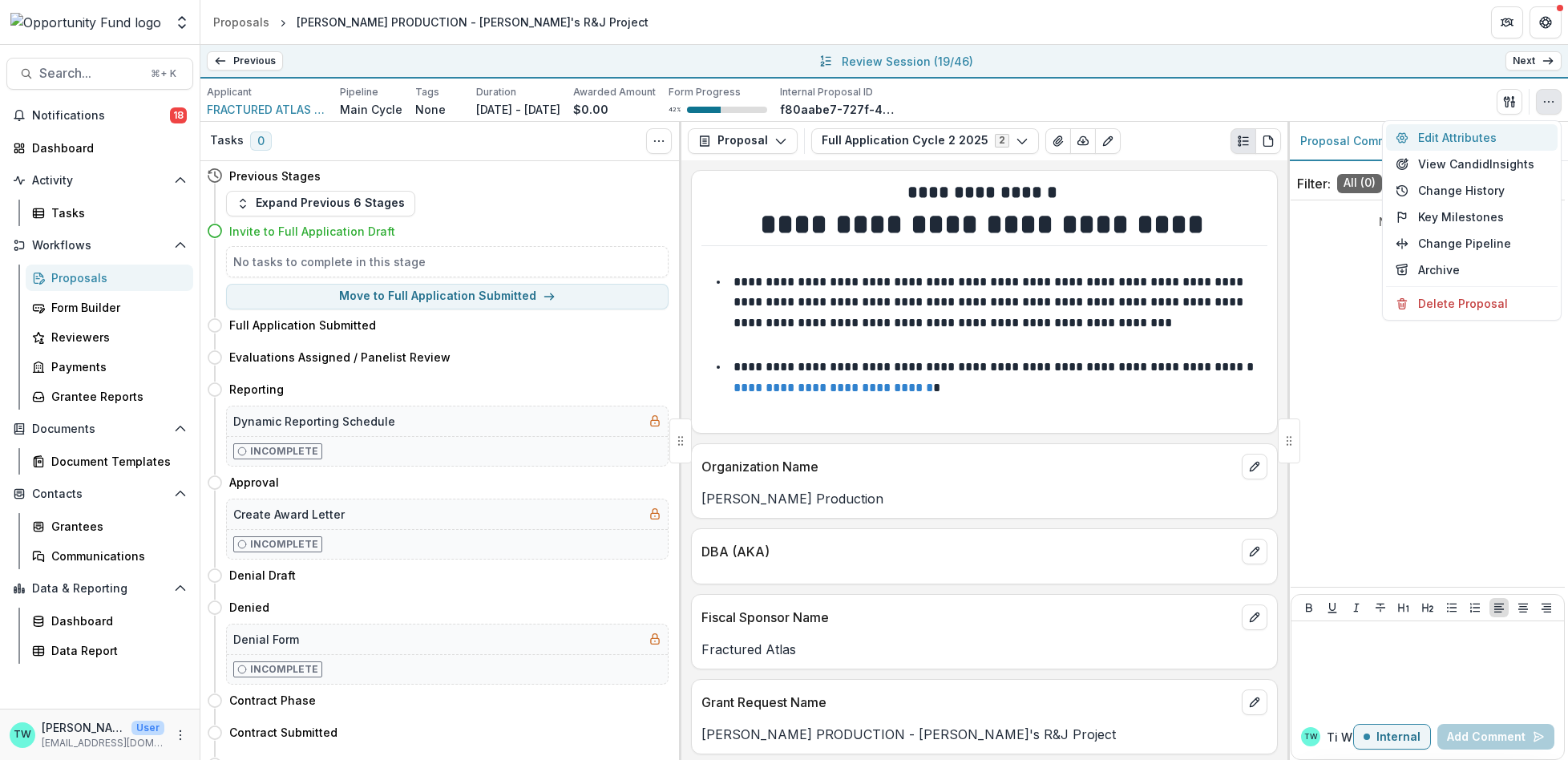
click at [1458, 132] on button "Edit Attributes" at bounding box center [1472, 137] width 172 height 26
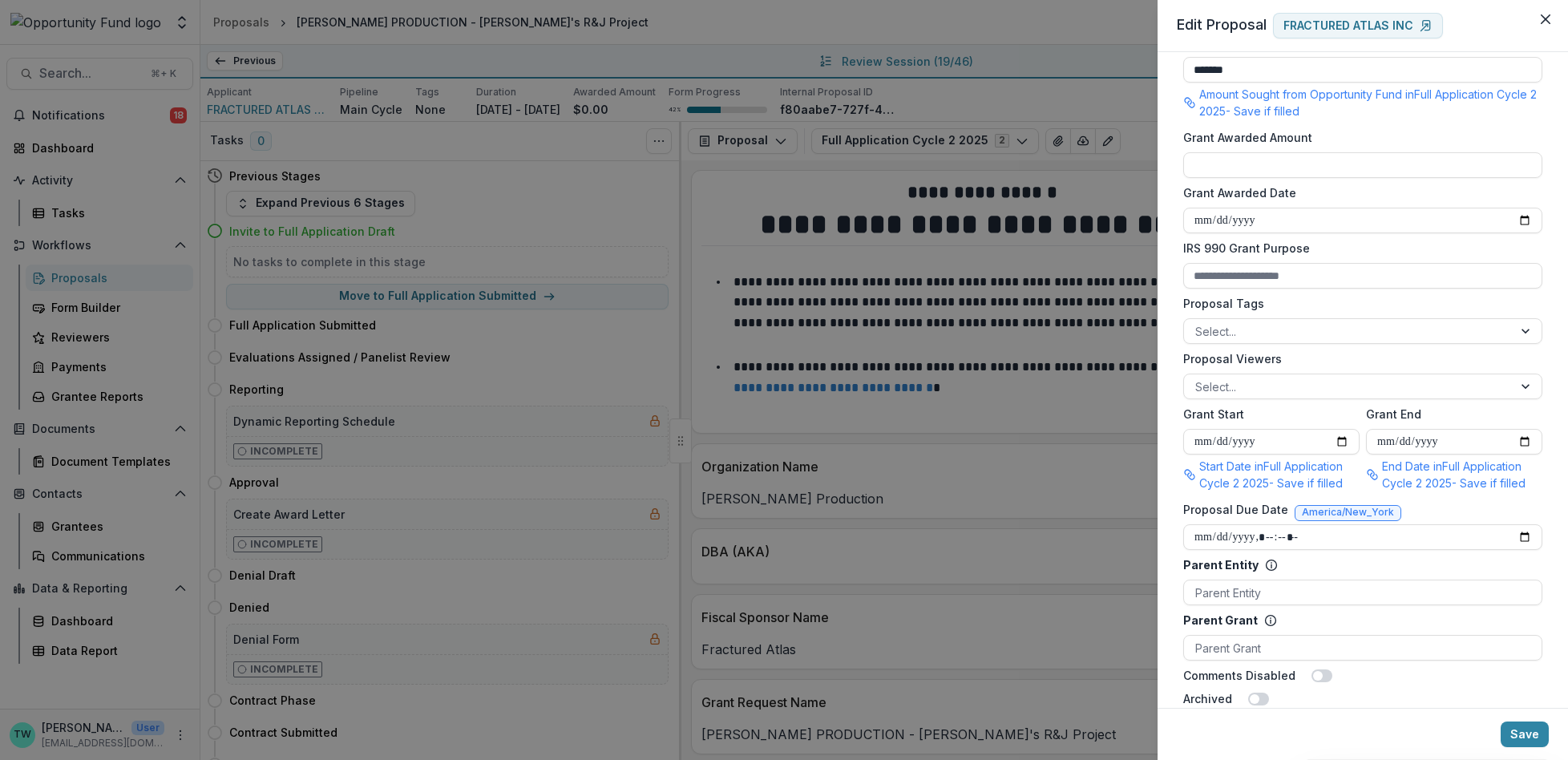
scroll to position [456, 0]
click at [1254, 392] on div at bounding box center [1348, 387] width 306 height 20
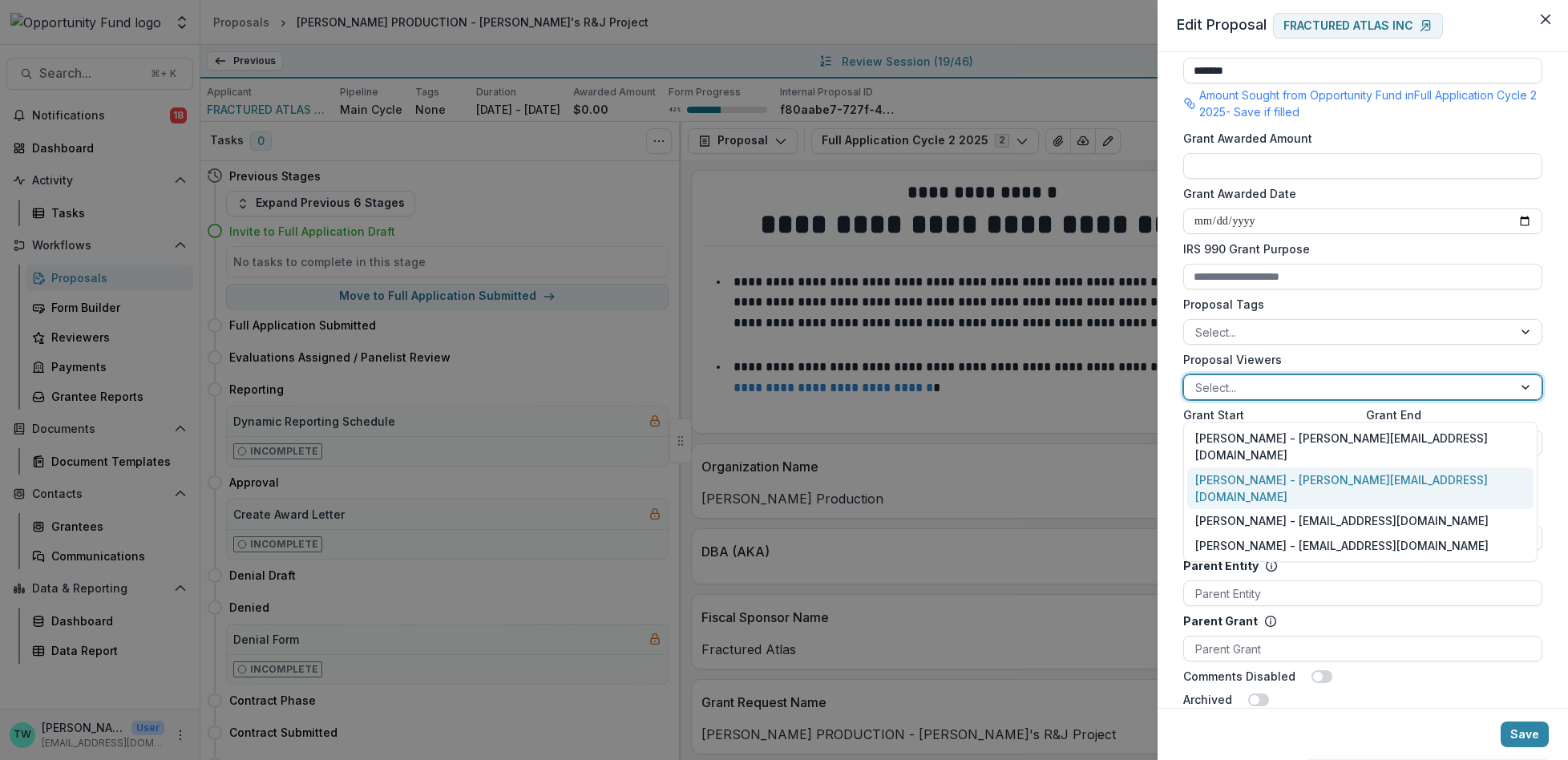
click at [1255, 467] on div "Ti Wilhelm - twilhelm@theopportunityfund.org" at bounding box center [1360, 488] width 346 height 42
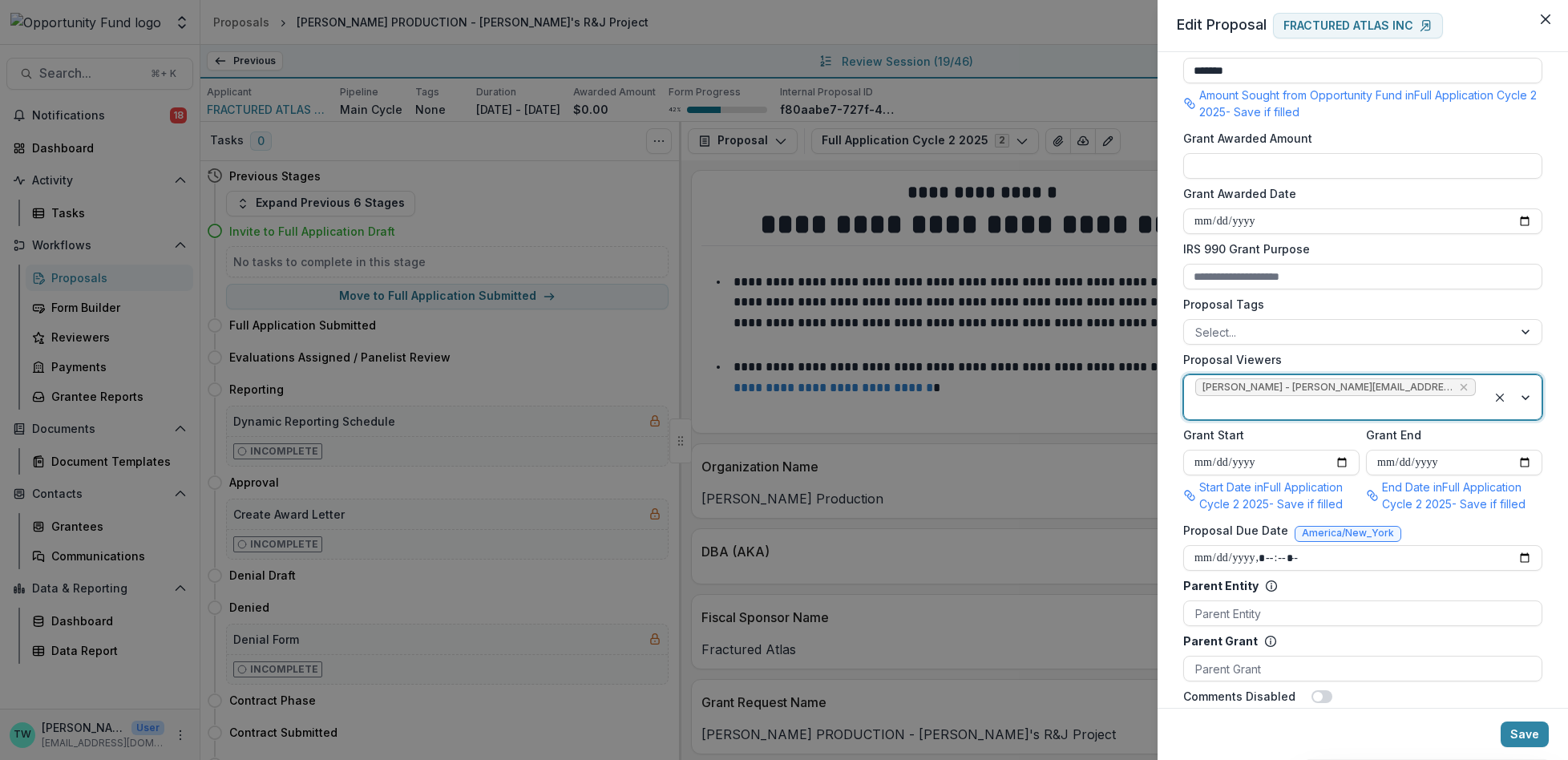
click at [1452, 403] on div at bounding box center [1336, 407] width 281 height 20
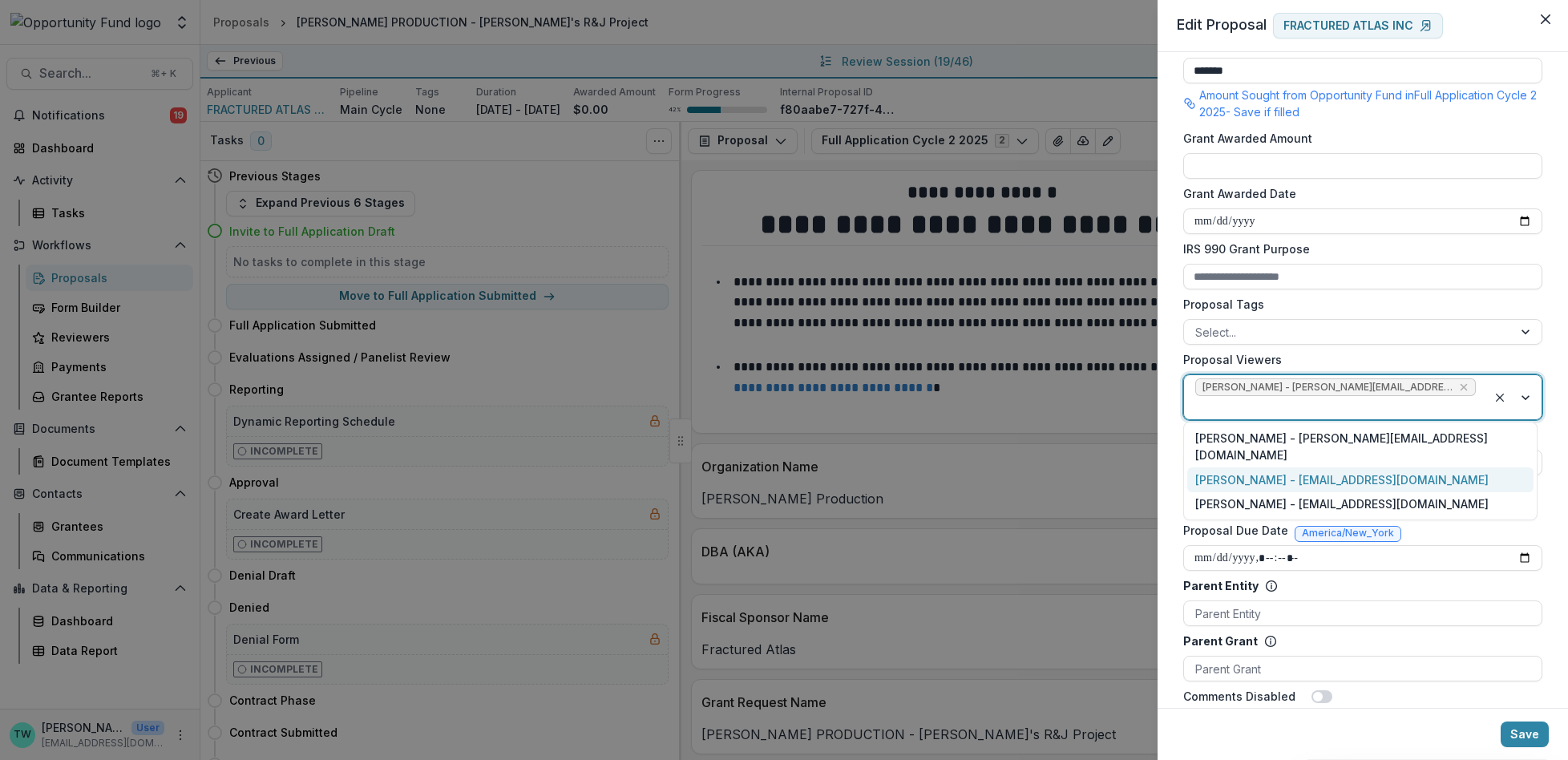
click at [1426, 467] on div "Jake Goodman - jgoodman@theopportunityfund.org" at bounding box center [1360, 479] width 346 height 24
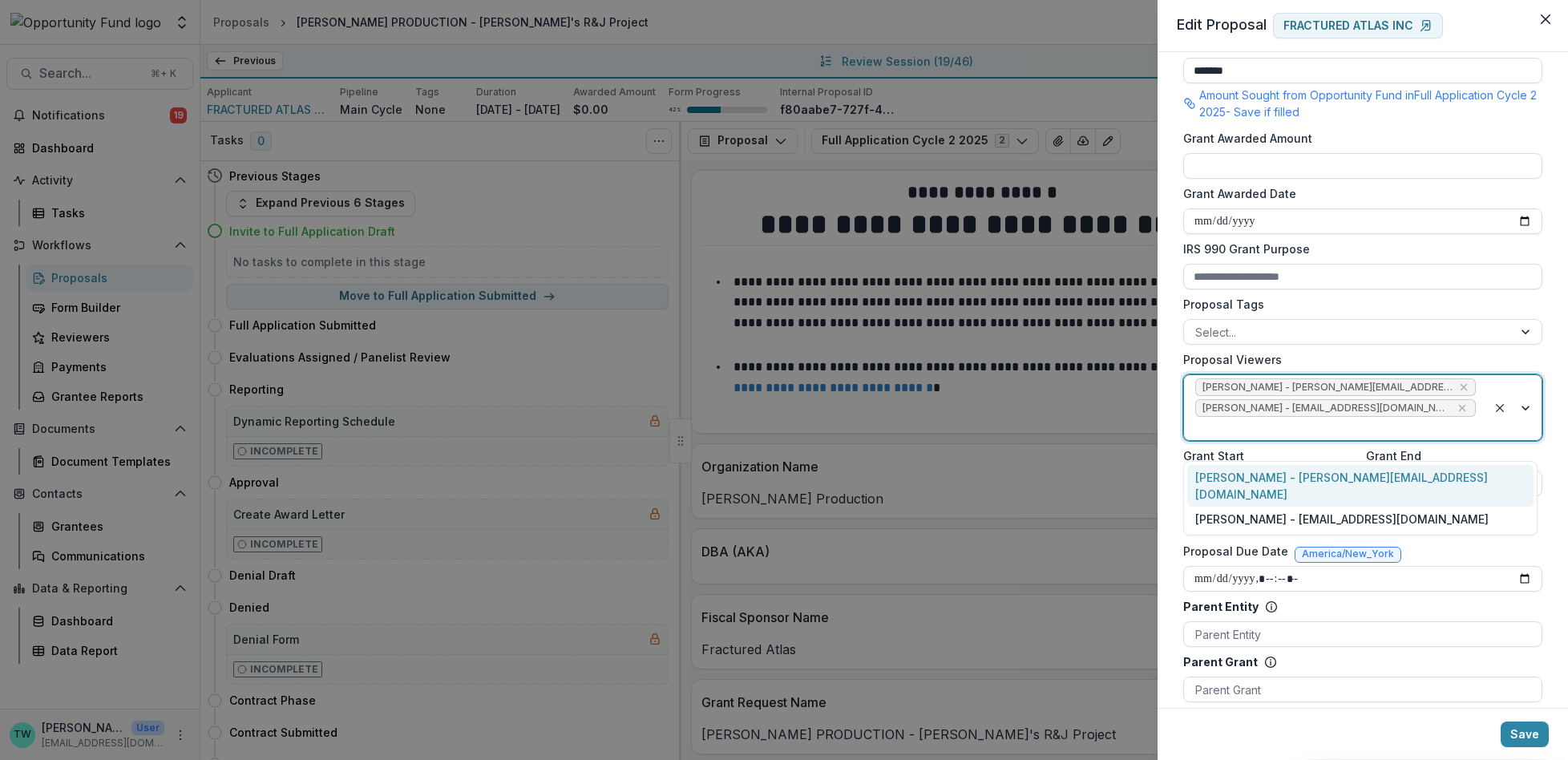
click at [1453, 438] on div at bounding box center [1336, 428] width 281 height 20
click at [1428, 506] on div "yvette shipman - yshipman@theopportunityfund.org" at bounding box center [1360, 519] width 346 height 24
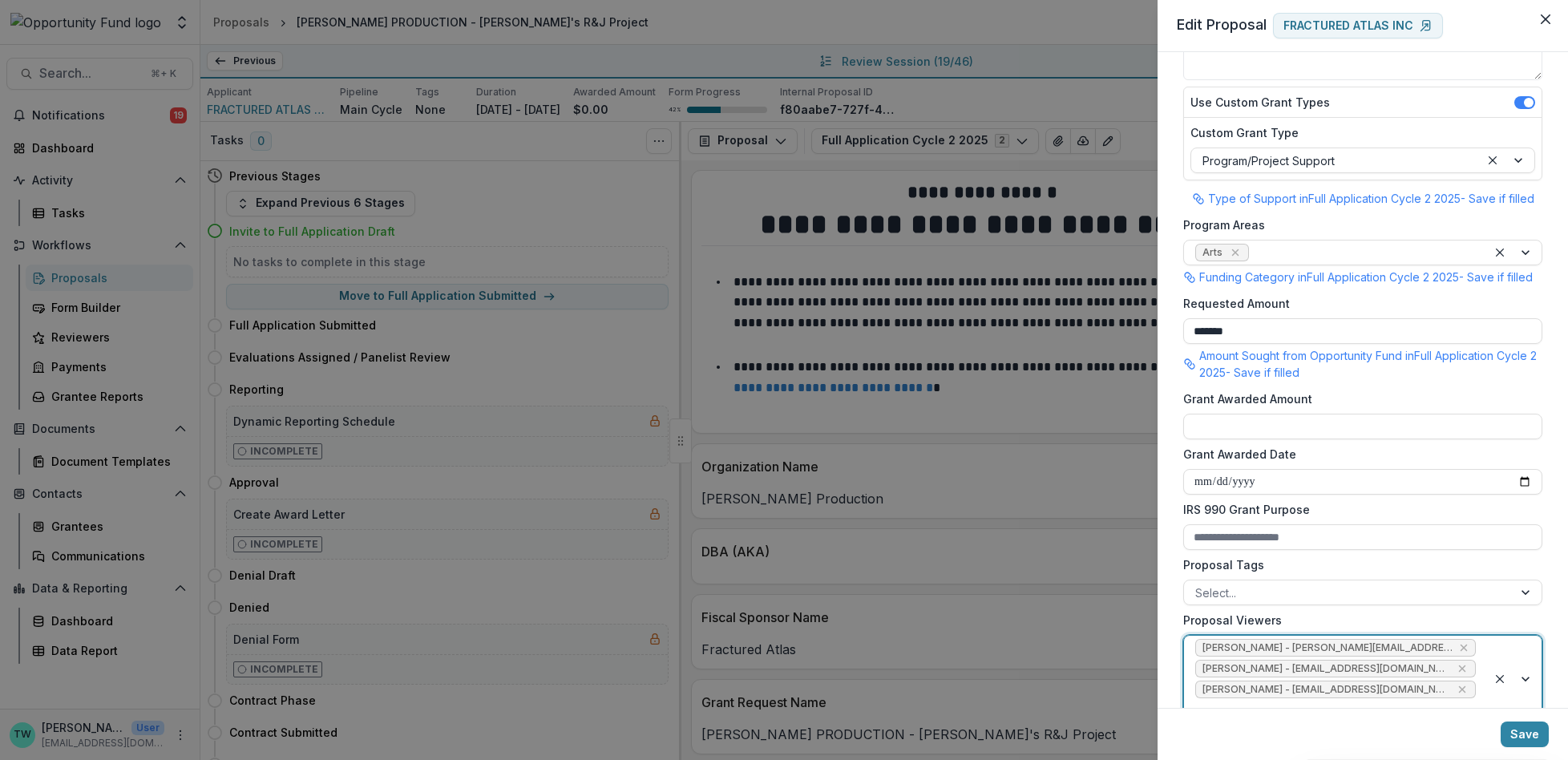
scroll to position [193, 0]
click at [1387, 411] on label "Grant Awarded Amount" at bounding box center [1358, 401] width 350 height 17
click at [1387, 419] on input "Grant Awarded Amount" at bounding box center [1363, 429] width 359 height 25
type input "**"
click at [1529, 728] on button "Save" at bounding box center [1524, 733] width 48 height 25
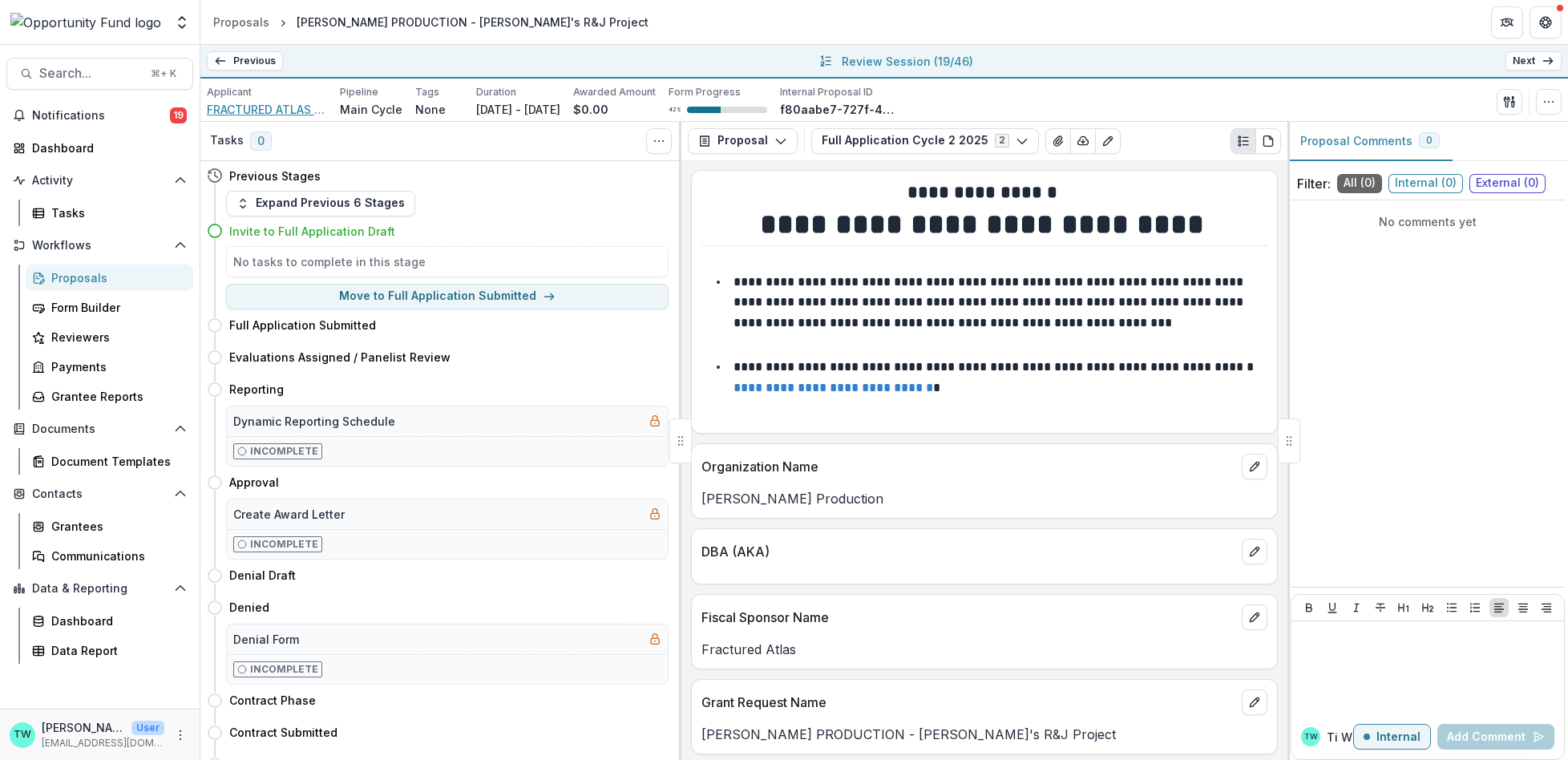
click at [234, 111] on span "FRACTURED ATLAS INC" at bounding box center [267, 109] width 120 height 17
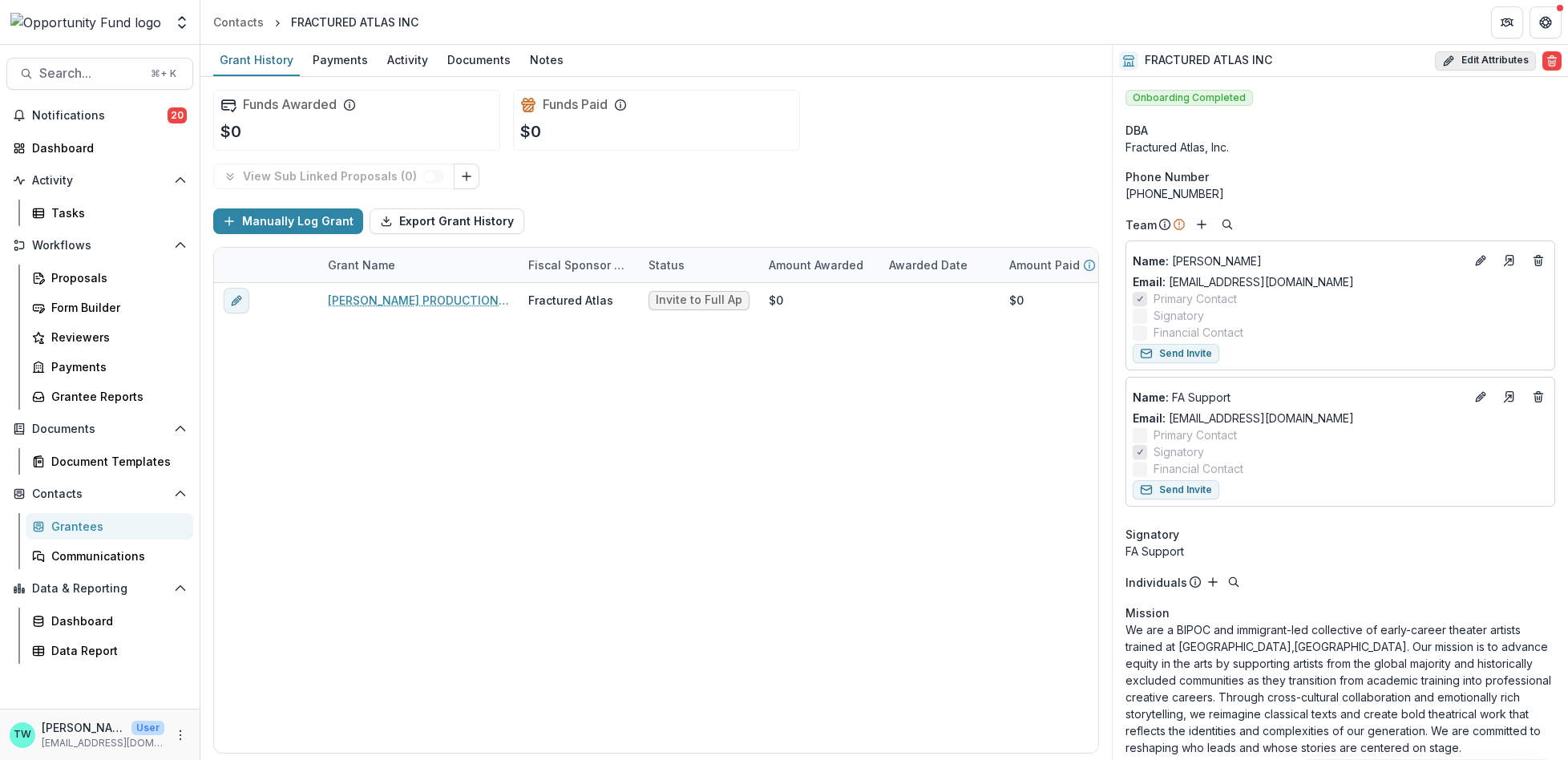
click at [1486, 64] on button "Edit Attributes" at bounding box center [1486, 61] width 101 height 19
select select
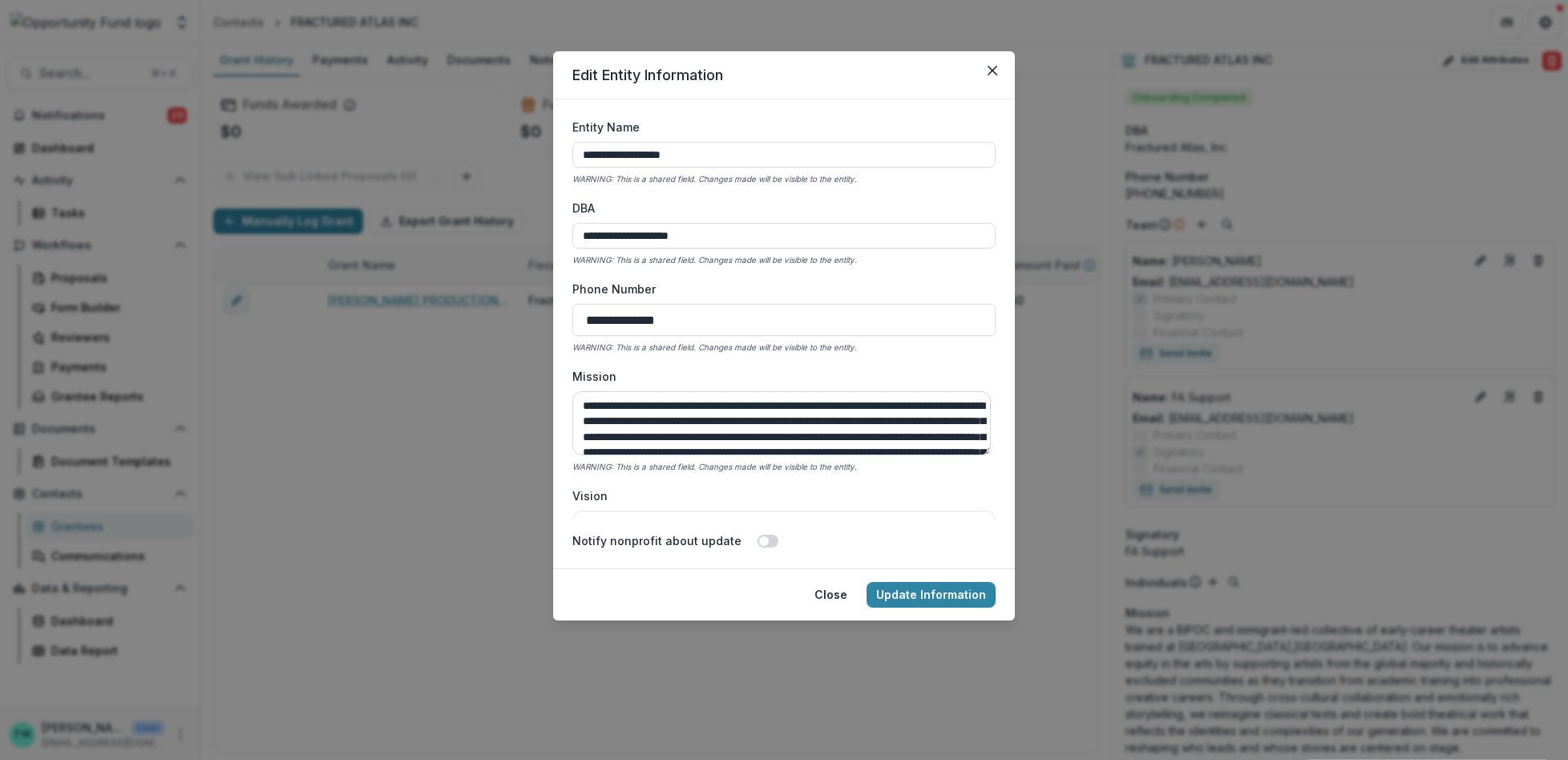
scroll to position [88, 0]
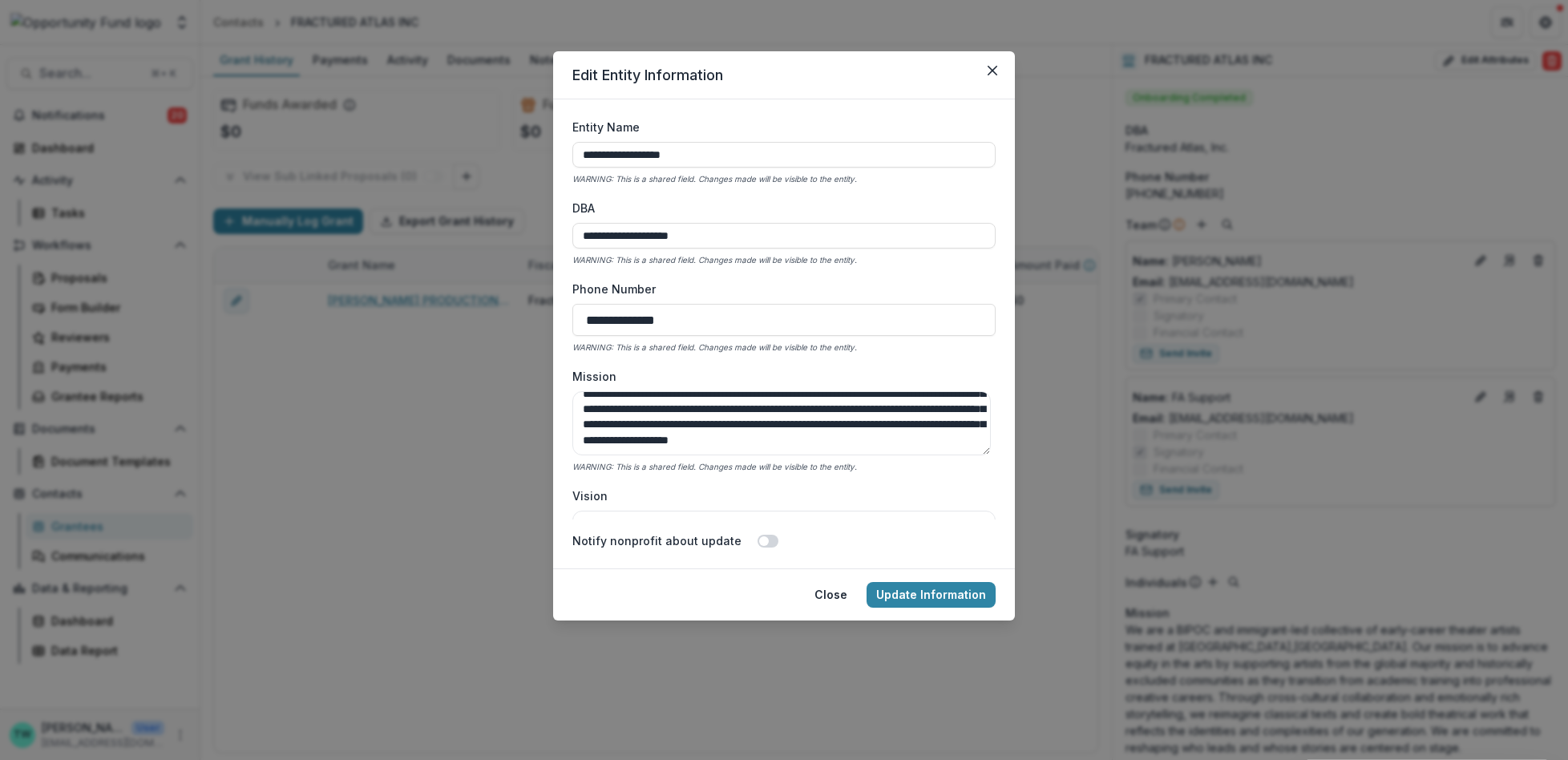
drag, startPoint x: 719, startPoint y: 152, endPoint x: 512, endPoint y: 148, distance: 207.0
click at [512, 148] on div "**********" at bounding box center [784, 380] width 1568 height 760
type input "**********"
drag, startPoint x: 715, startPoint y: 241, endPoint x: 427, endPoint y: 240, distance: 288.0
click at [427, 240] on div "**********" at bounding box center [784, 380] width 1568 height 760
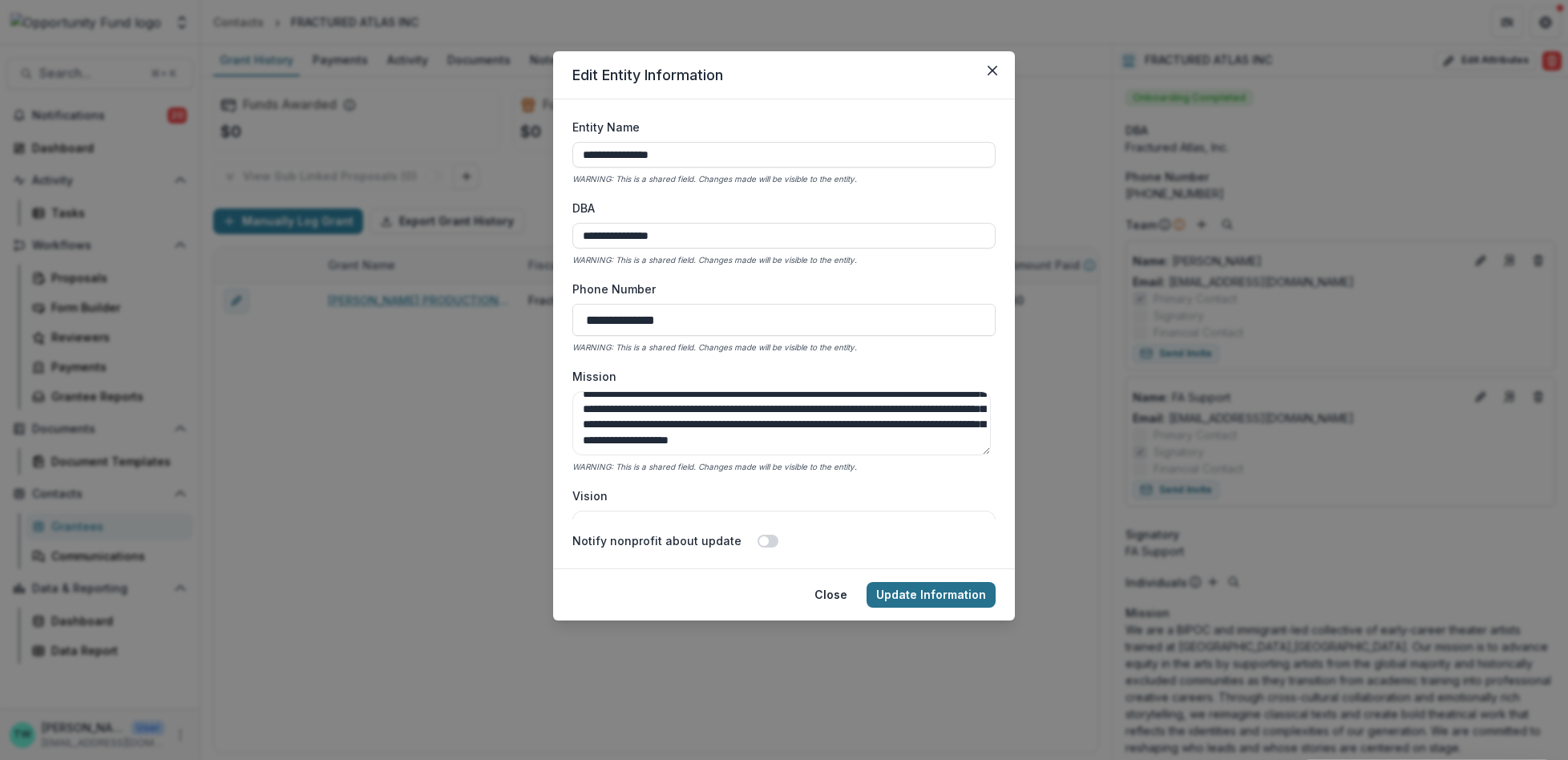
type input "**********"
click at [932, 597] on button "Update Information" at bounding box center [931, 594] width 129 height 25
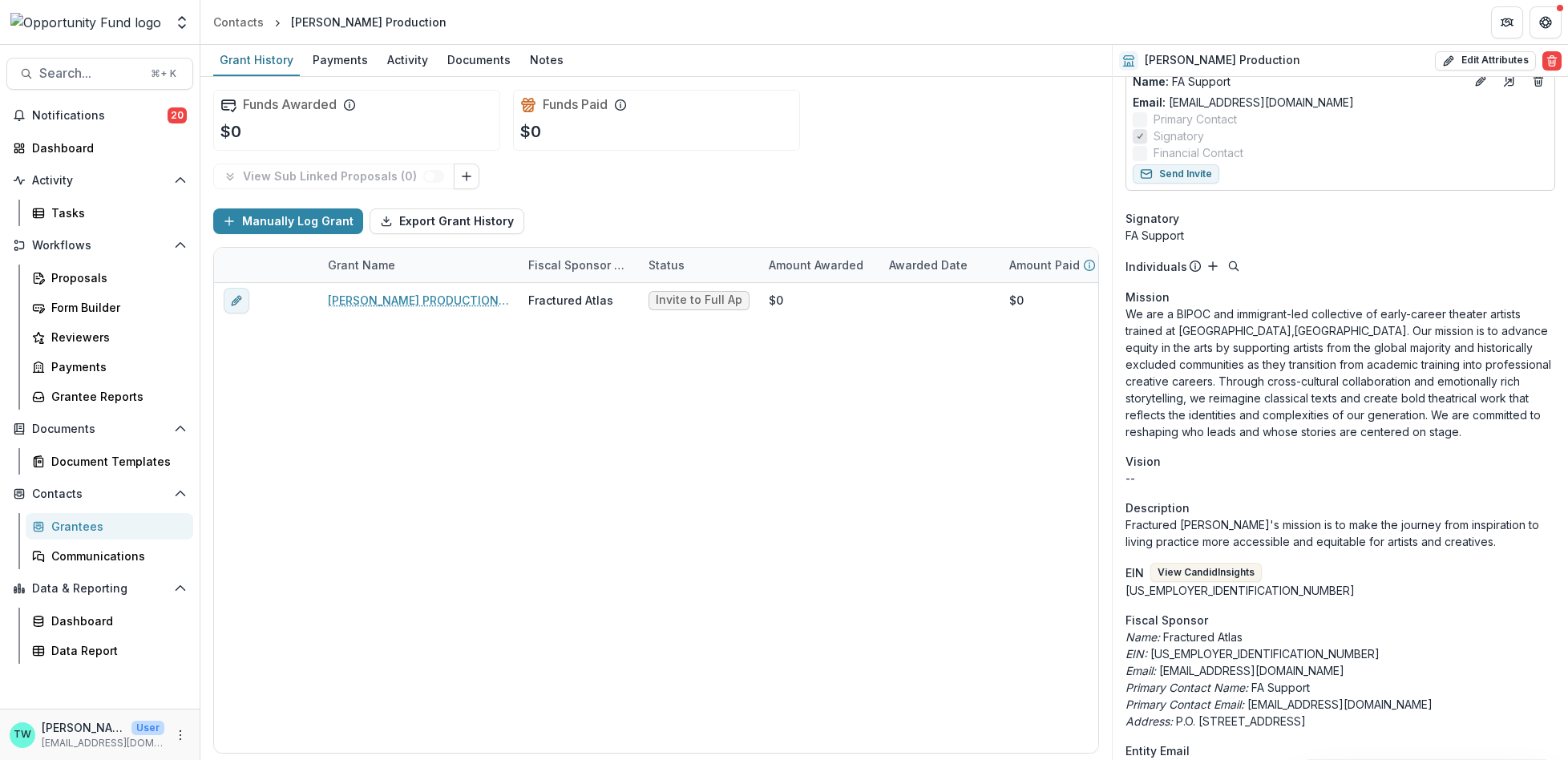
scroll to position [0, 0]
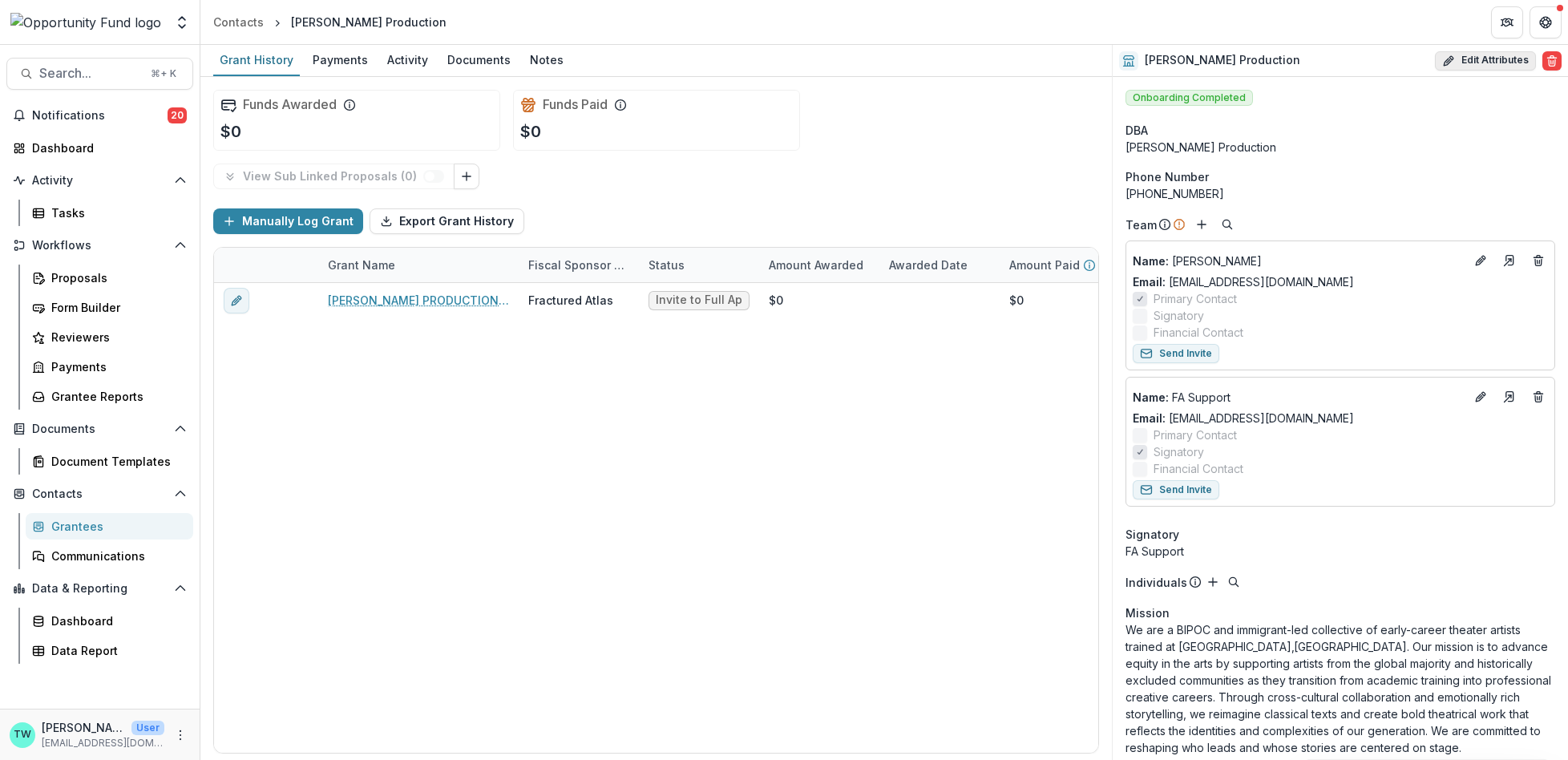
click at [1489, 55] on button "Edit Attributes" at bounding box center [1486, 61] width 101 height 19
select select
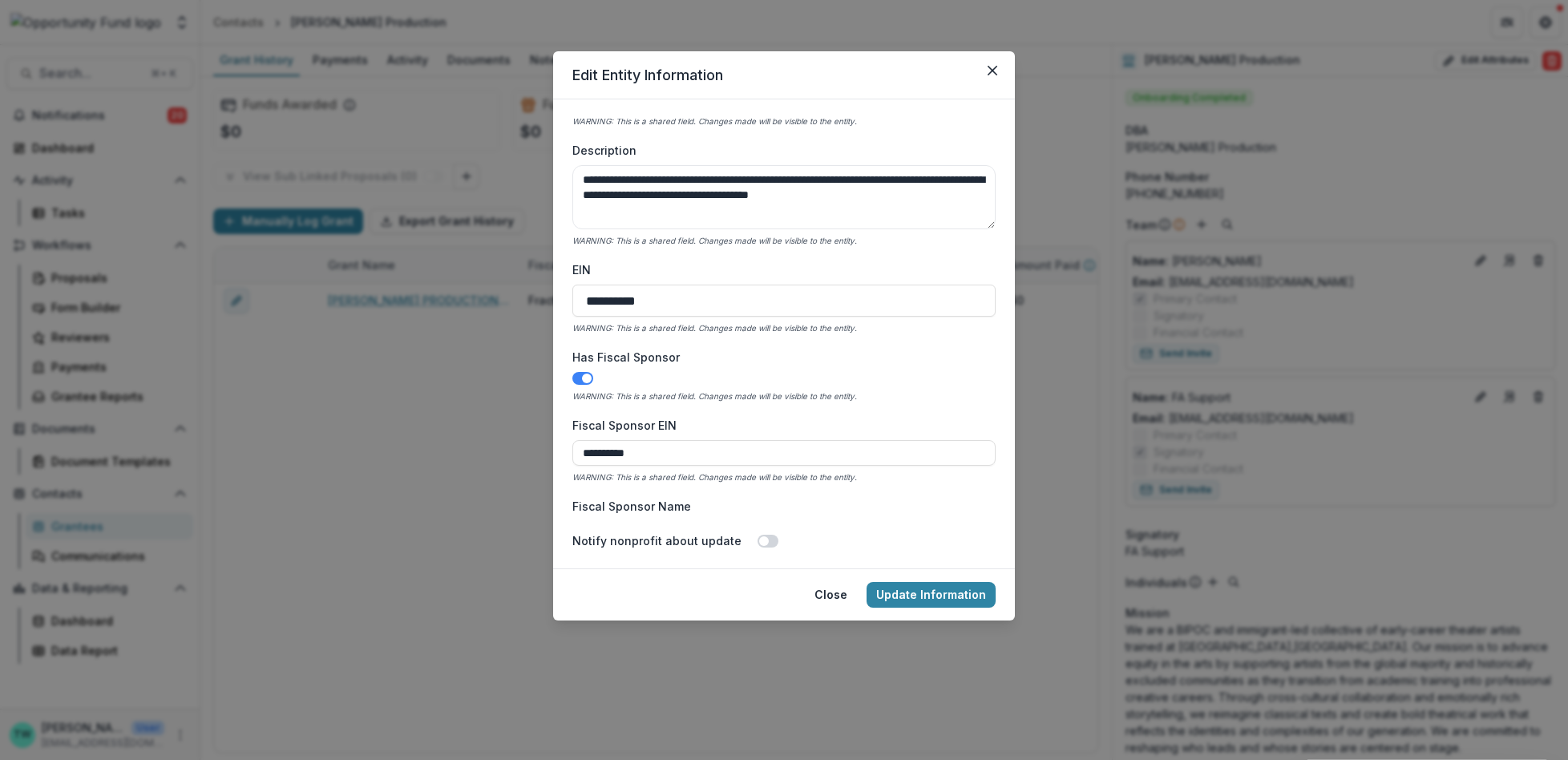
scroll to position [466, 0]
drag, startPoint x: 680, startPoint y: 301, endPoint x: 478, endPoint y: 277, distance: 203.4
click at [478, 277] on div "**********" at bounding box center [784, 380] width 1568 height 760
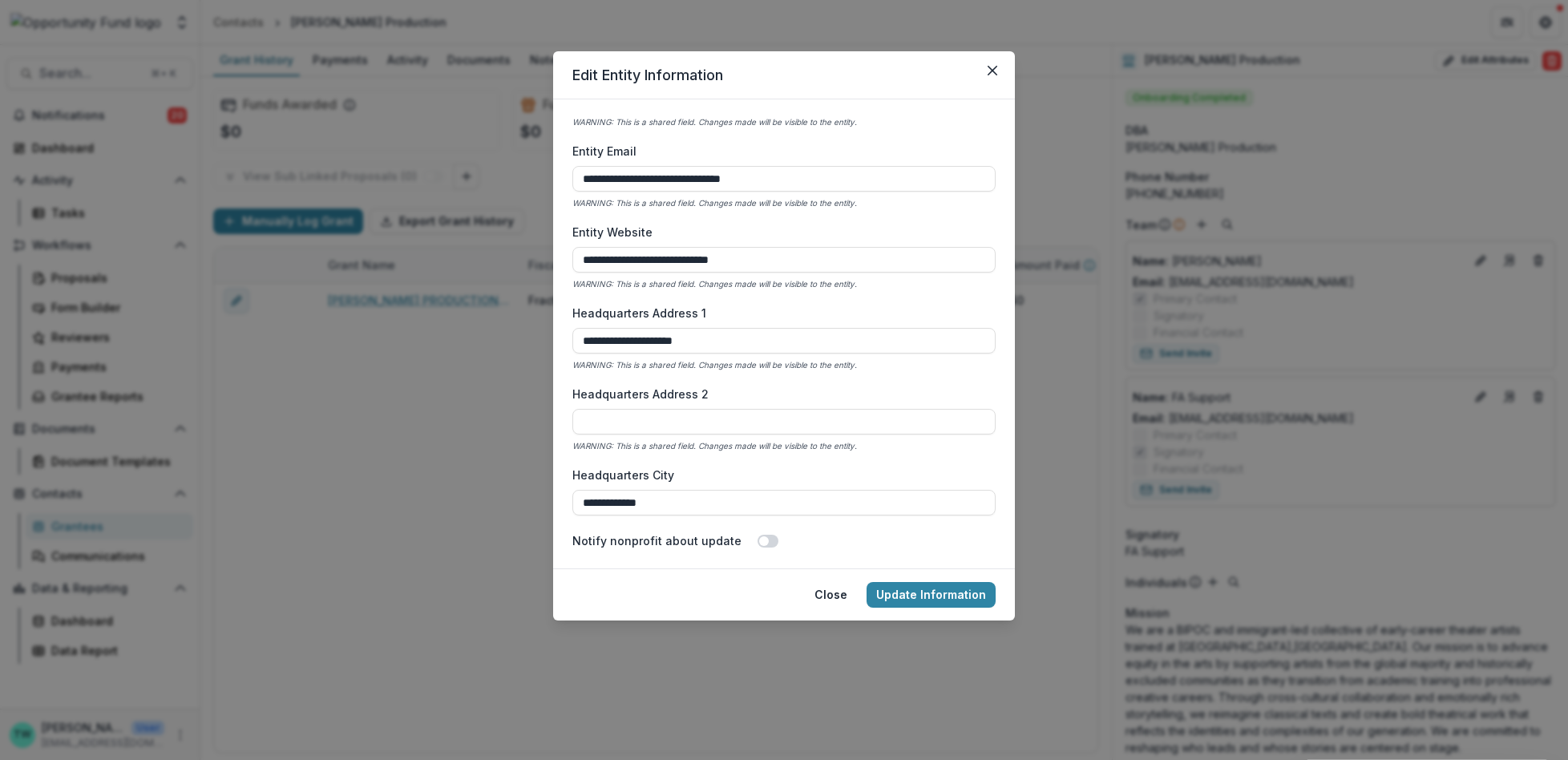
scroll to position [1611, 0]
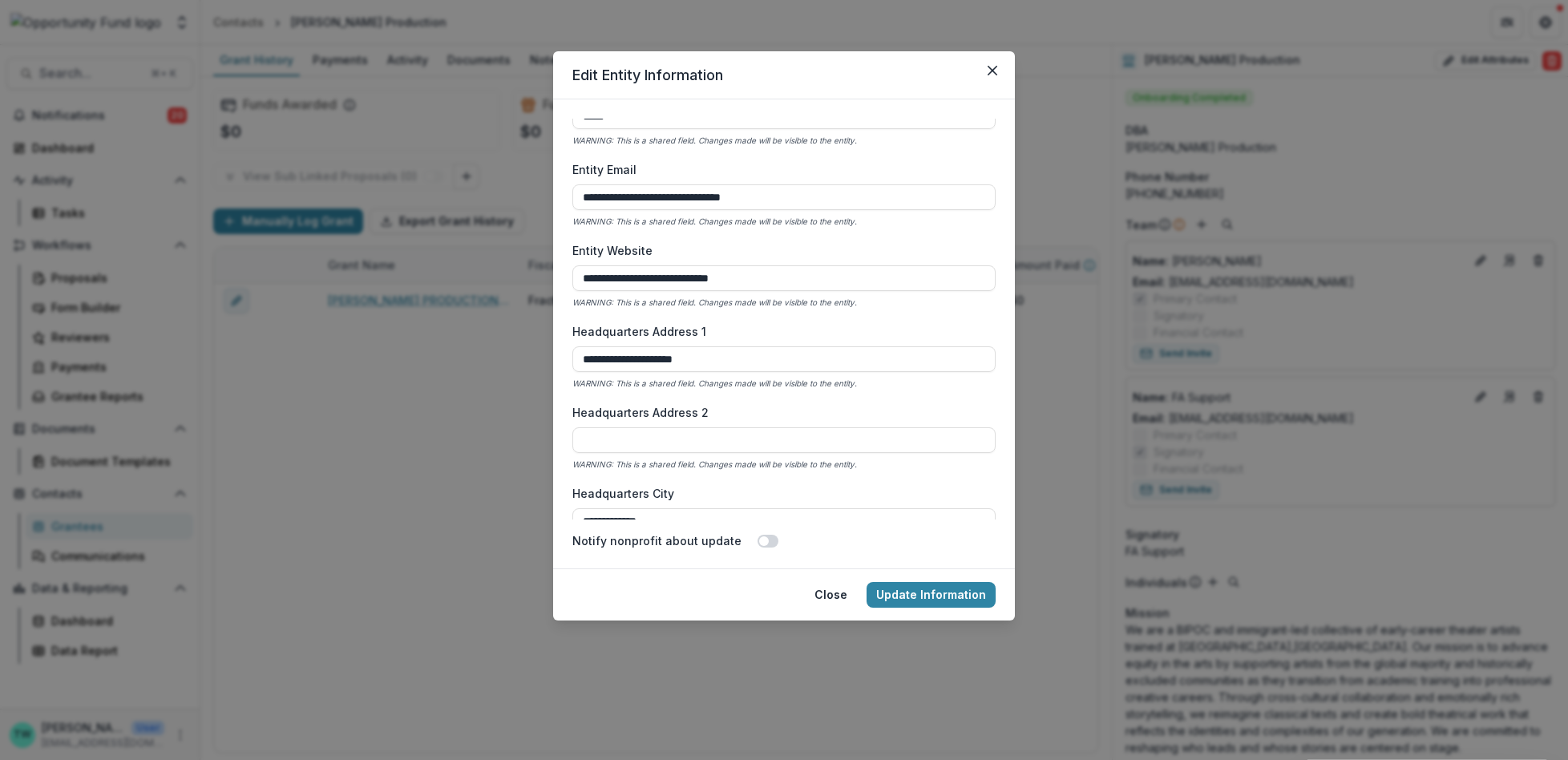
drag, startPoint x: 798, startPoint y: 193, endPoint x: 507, endPoint y: 200, distance: 291.1
click at [507, 200] on div "**********" at bounding box center [784, 380] width 1568 height 760
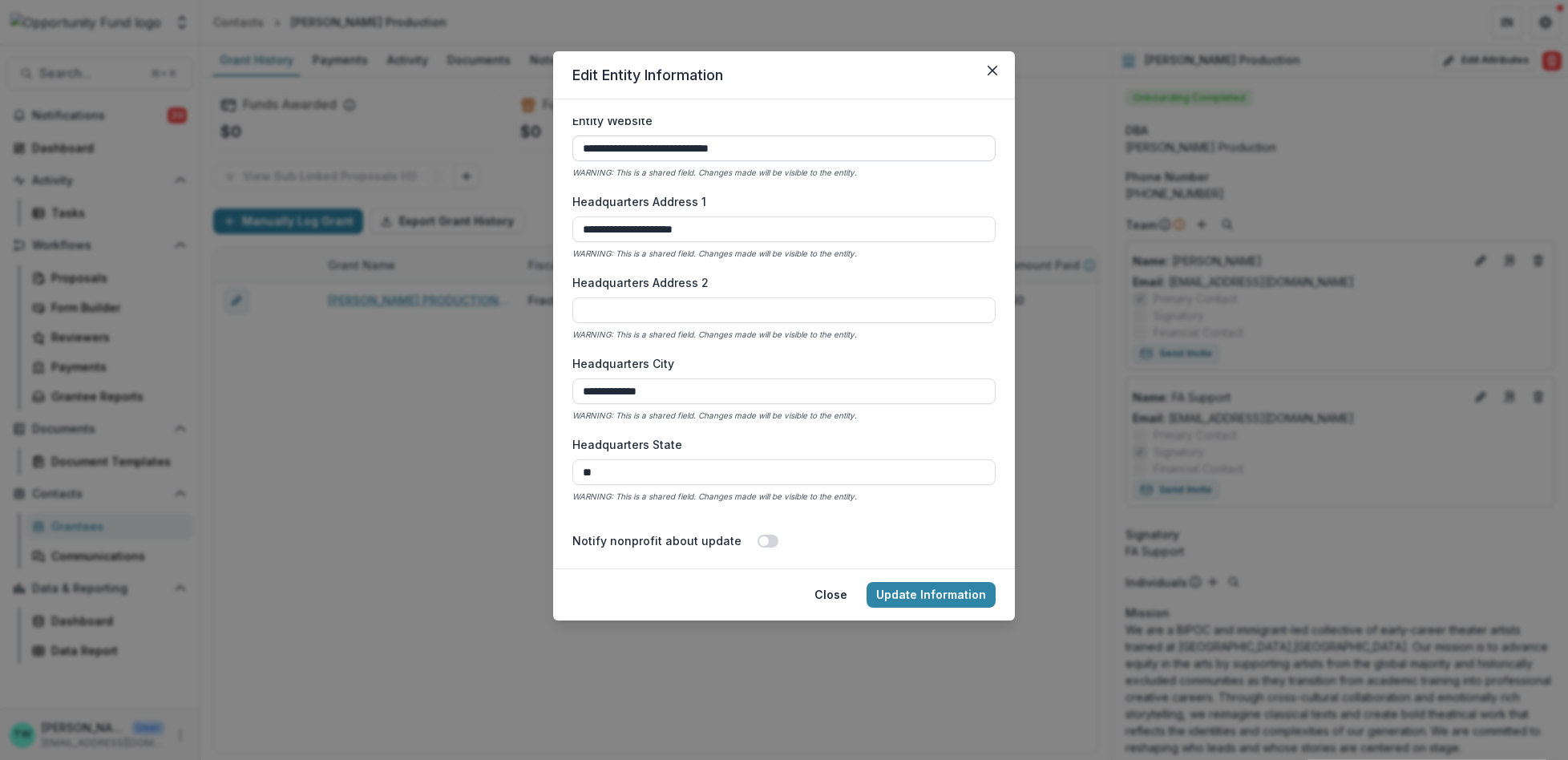
scroll to position [1744, 0]
drag, startPoint x: 722, startPoint y: 231, endPoint x: 542, endPoint y: 223, distance: 180.2
click at [542, 223] on div "**********" at bounding box center [784, 380] width 1568 height 760
drag, startPoint x: 687, startPoint y: 383, endPoint x: 478, endPoint y: 351, distance: 211.4
click at [478, 351] on div "**********" at bounding box center [784, 380] width 1568 height 760
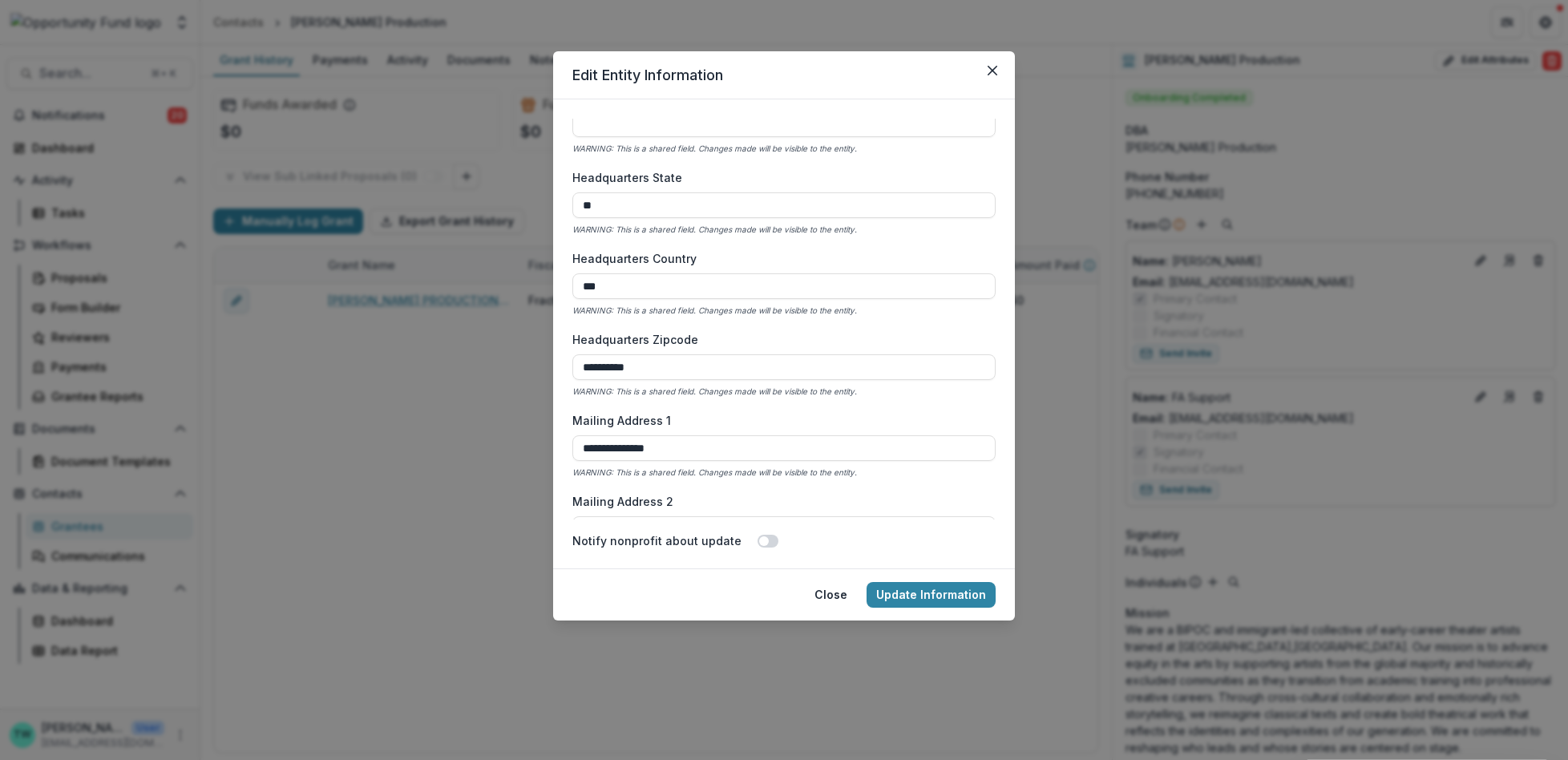
scroll to position [1994, 0]
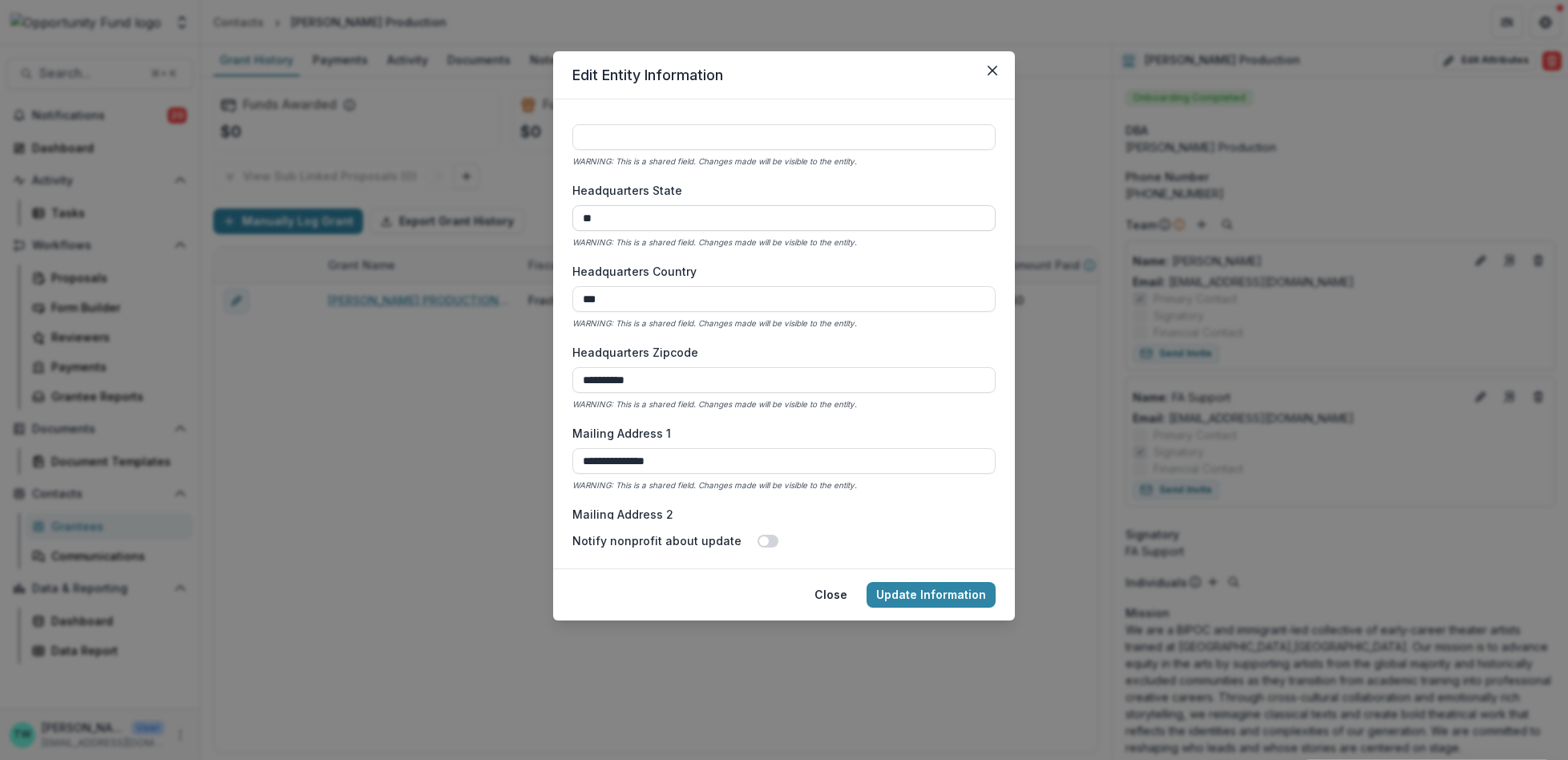
drag, startPoint x: 610, startPoint y: 203, endPoint x: 584, endPoint y: 215, distance: 28.6
click at [584, 215] on div "Headquarters State ** WARNING: This is a shared field. Changes made will be vis…" at bounding box center [783, 216] width 423 height 68
drag, startPoint x: 611, startPoint y: 221, endPoint x: 542, endPoint y: 215, distance: 69.3
click at [542, 215] on div "**********" at bounding box center [784, 380] width 1568 height 760
drag, startPoint x: 623, startPoint y: 295, endPoint x: 549, endPoint y: 294, distance: 74.0
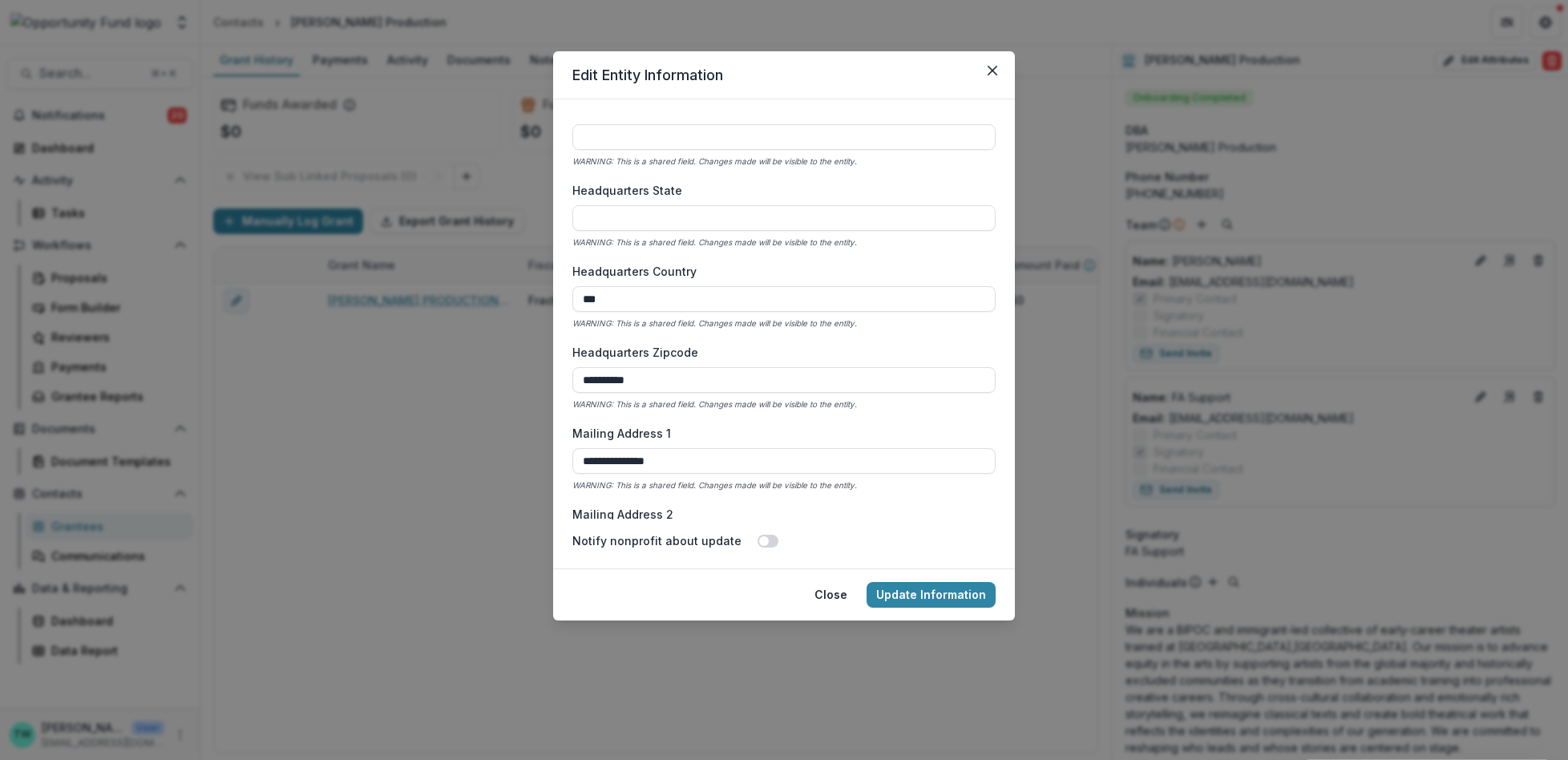
click at [549, 294] on div "**********" at bounding box center [784, 380] width 1568 height 760
drag, startPoint x: 657, startPoint y: 377, endPoint x: 533, endPoint y: 373, distance: 124.1
click at [533, 373] on div "**********" at bounding box center [784, 380] width 1568 height 760
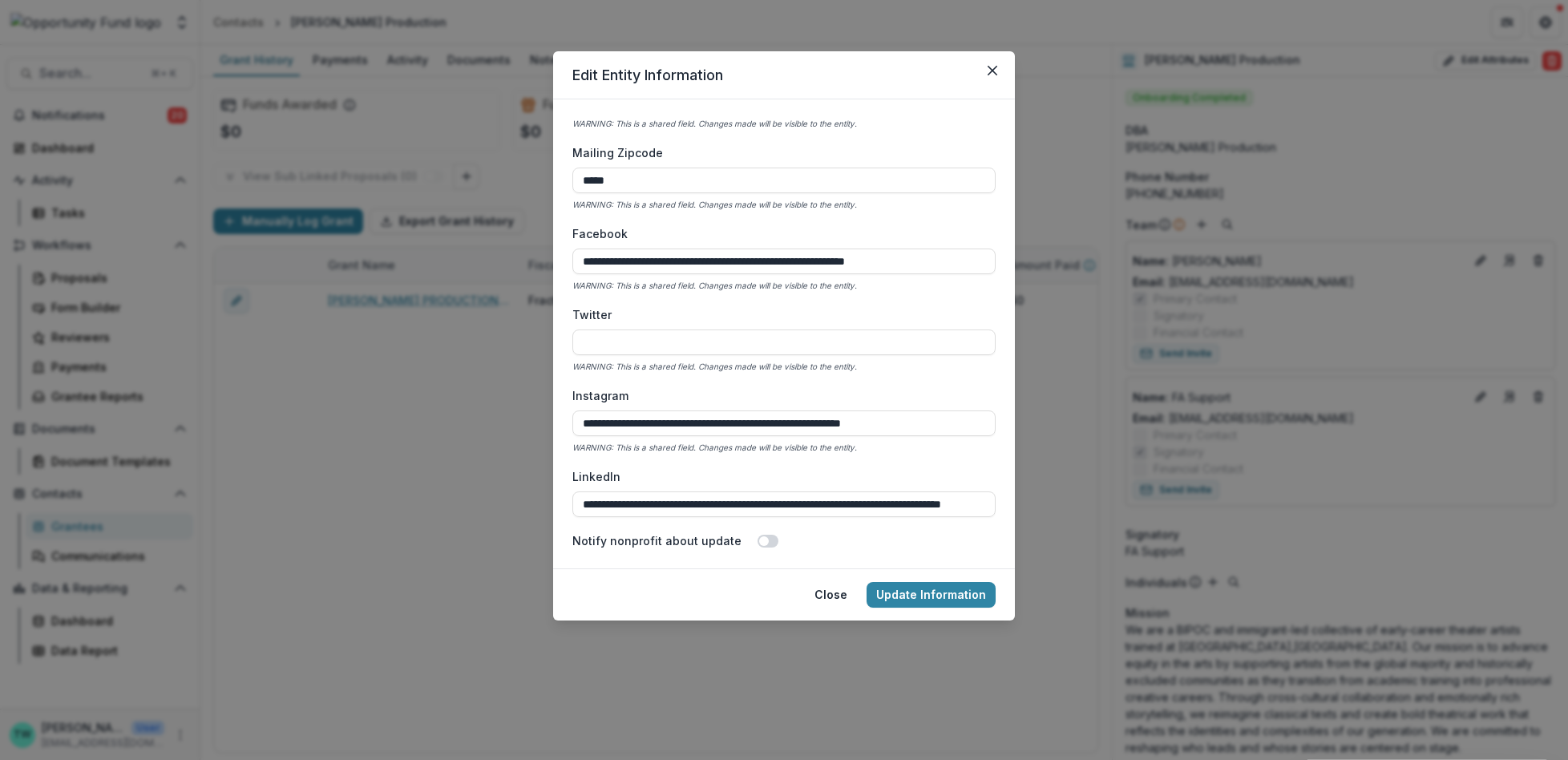
scroll to position [2706, 0]
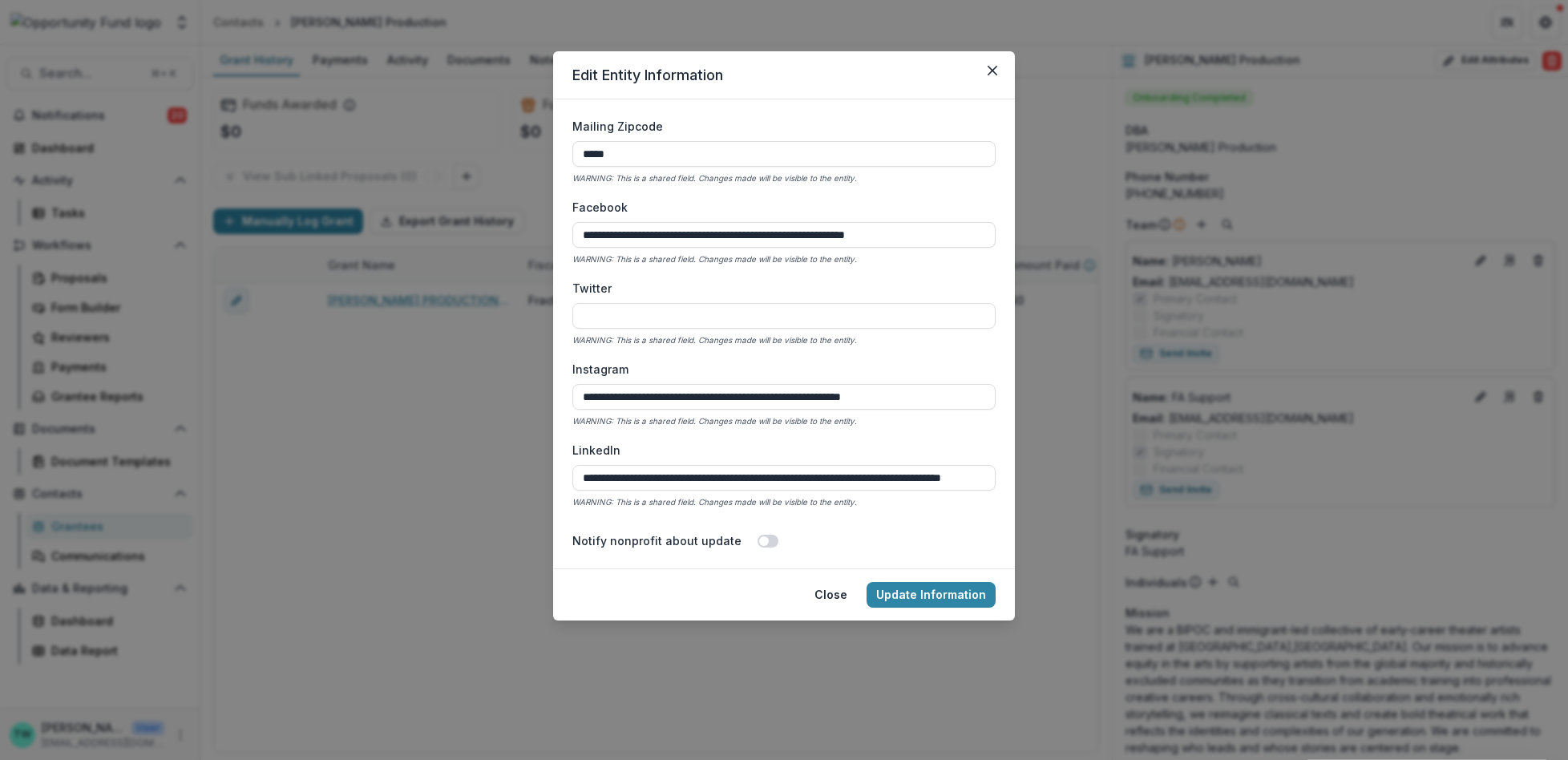
drag, startPoint x: 582, startPoint y: 235, endPoint x: 967, endPoint y: 255, distance: 385.5
click at [967, 255] on div "**********" at bounding box center [783, 233] width 423 height 68
drag, startPoint x: 946, startPoint y: 394, endPoint x: 471, endPoint y: 390, distance: 475.0
click at [471, 390] on div "**********" at bounding box center [784, 380] width 1568 height 760
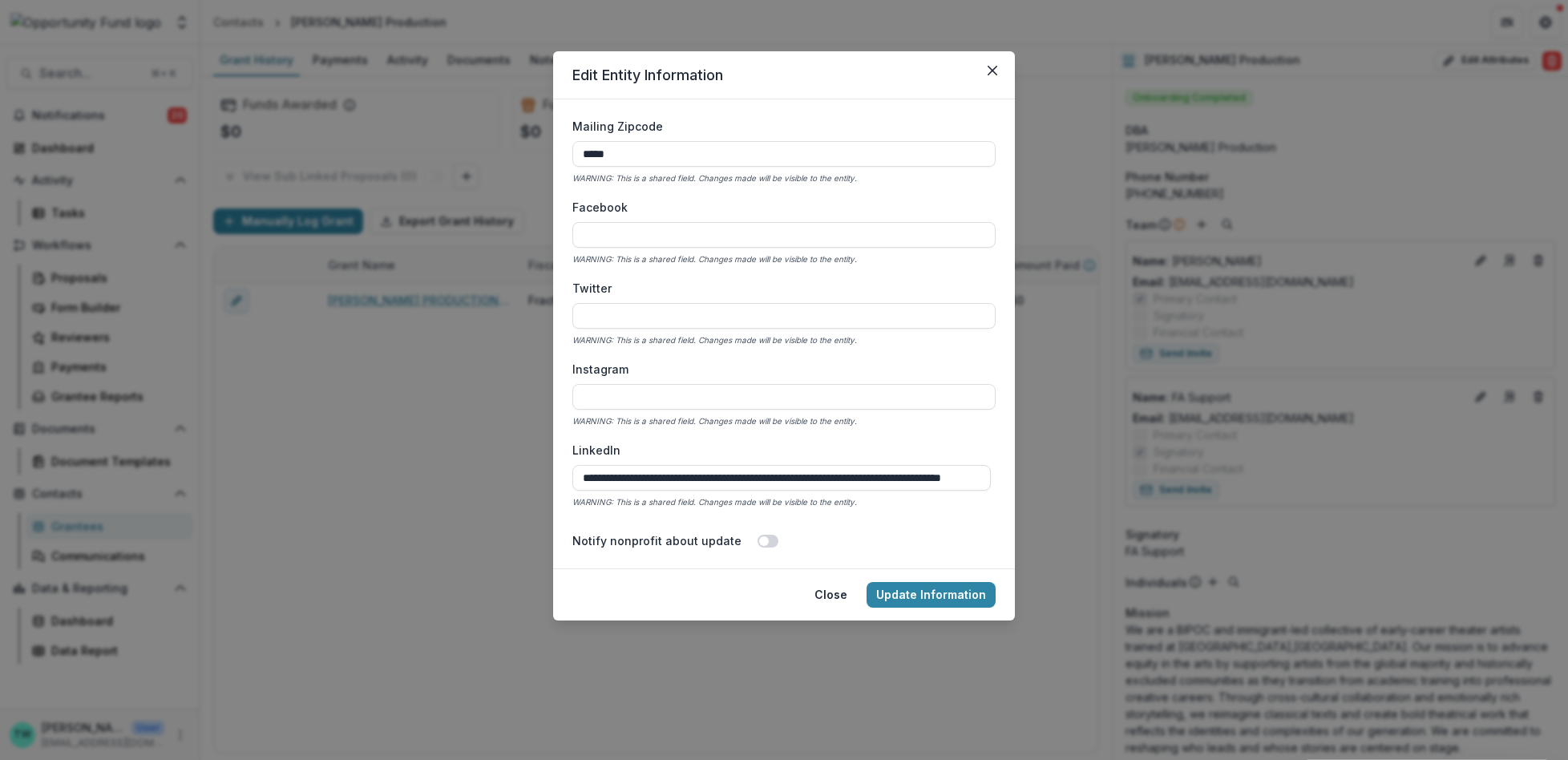
drag, startPoint x: 584, startPoint y: 478, endPoint x: 1040, endPoint y: 505, distance: 456.8
click at [1040, 505] on div "**********" at bounding box center [784, 380] width 1568 height 760
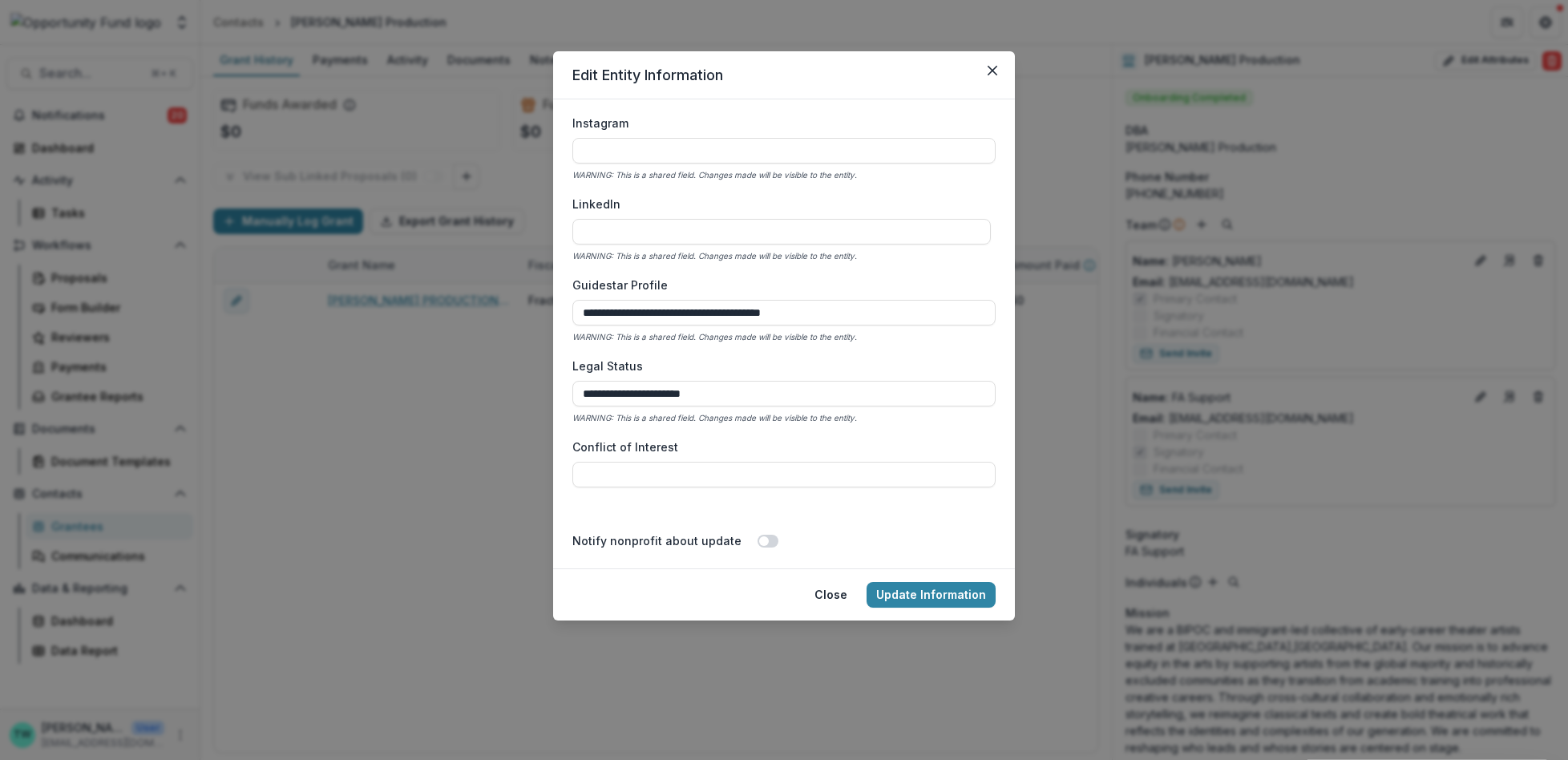
scroll to position [2955, 0]
drag, startPoint x: 837, startPoint y: 310, endPoint x: 542, endPoint y: 294, distance: 295.4
click at [542, 294] on div "**********" at bounding box center [784, 380] width 1568 height 760
drag, startPoint x: 712, startPoint y: 390, endPoint x: 487, endPoint y: 377, distance: 225.4
click at [487, 377] on div "**********" at bounding box center [784, 380] width 1568 height 760
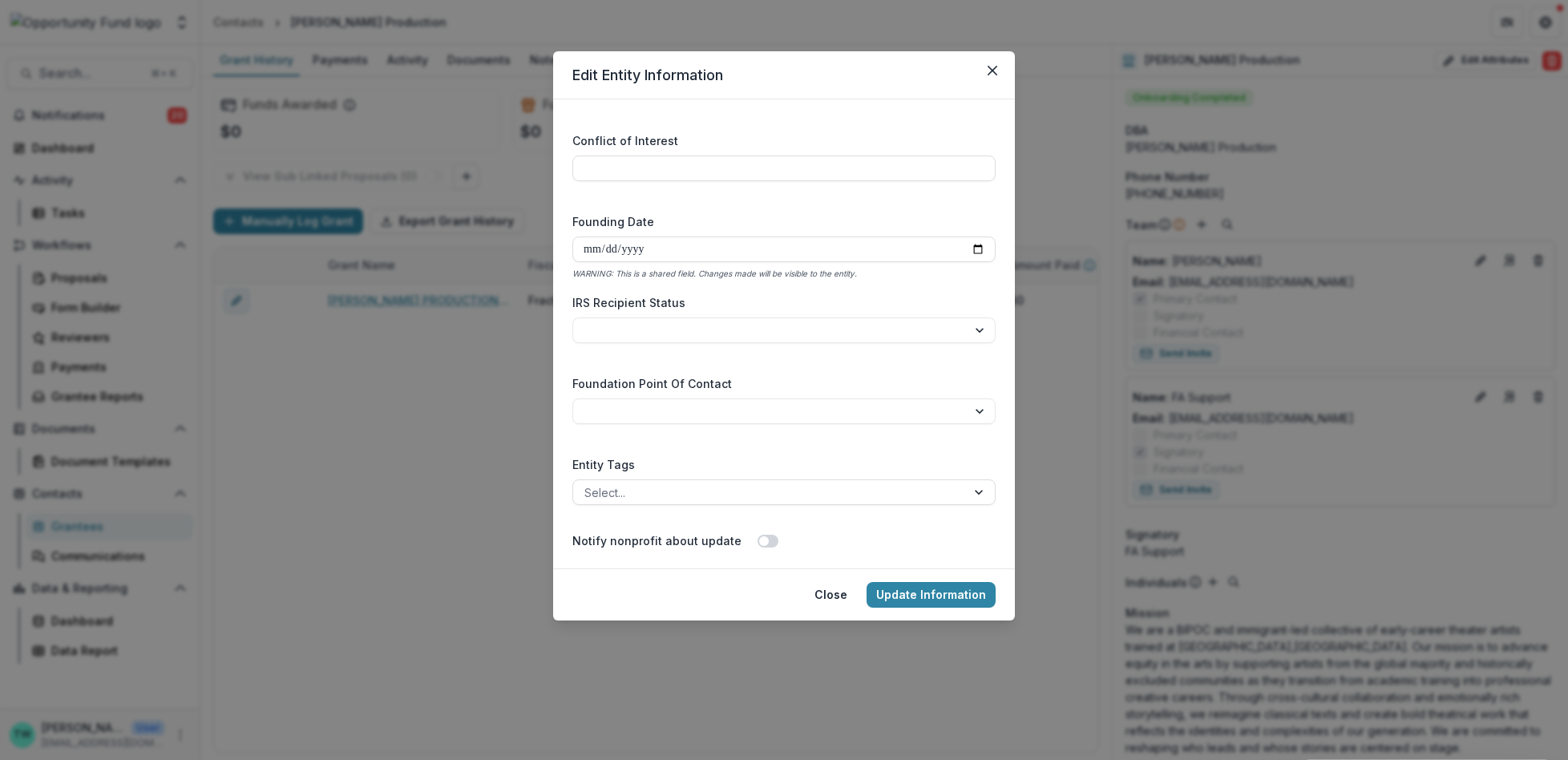
scroll to position [3266, 0]
type input "**********"
drag, startPoint x: 672, startPoint y: 239, endPoint x: 520, endPoint y: 230, distance: 152.3
click at [520, 230] on div "**********" at bounding box center [784, 380] width 1568 height 760
click at [651, 235] on input "**********" at bounding box center [783, 241] width 423 height 25
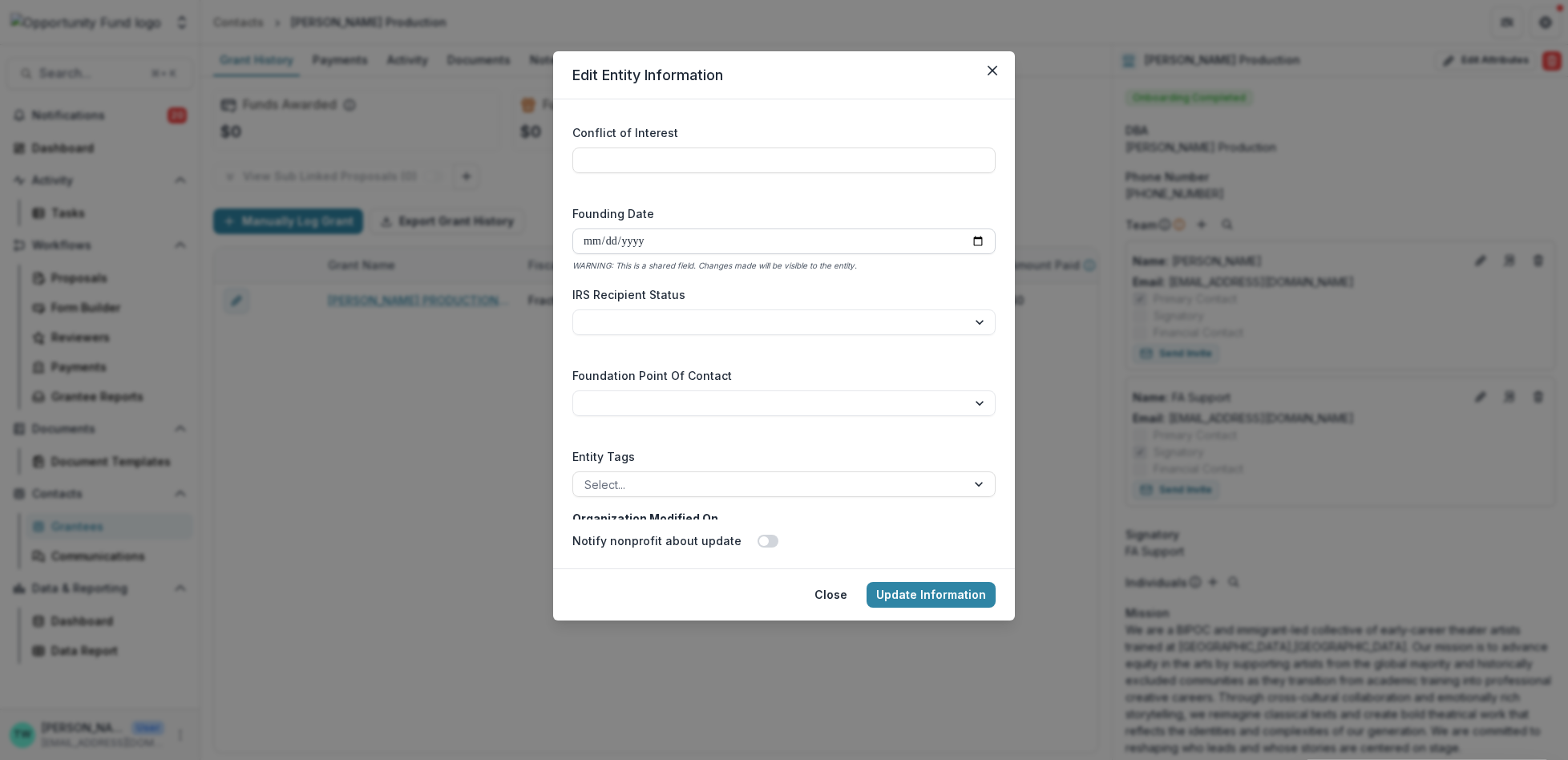
click at [651, 234] on input "**********" at bounding box center [783, 241] width 423 height 25
click at [632, 242] on input "**********" at bounding box center [783, 241] width 423 height 25
click at [608, 249] on input "Founding Date" at bounding box center [783, 241] width 423 height 25
click at [606, 243] on input "Founding Date" at bounding box center [783, 241] width 423 height 25
click at [577, 245] on input "Founding Date" at bounding box center [783, 241] width 423 height 25
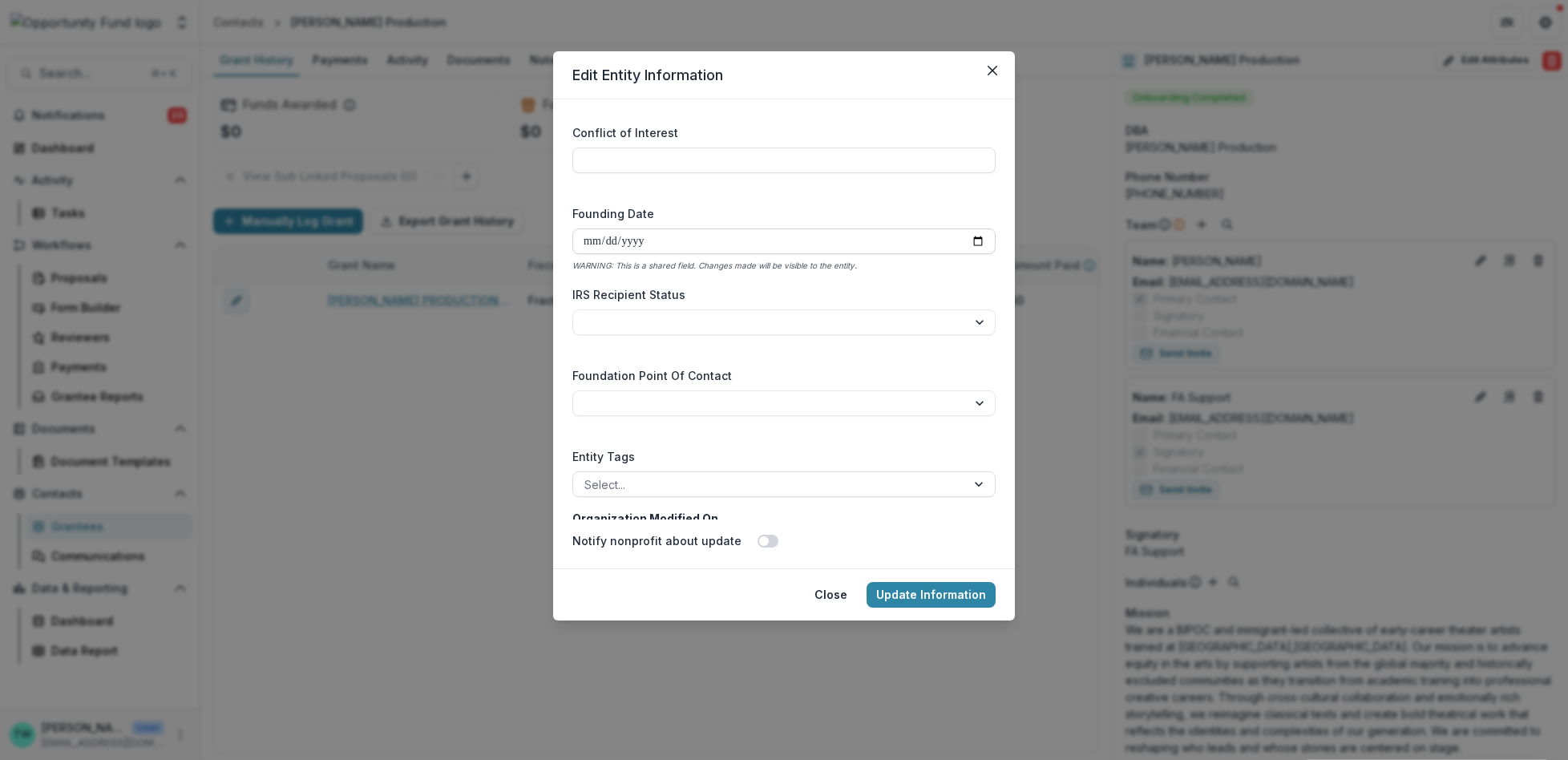
click at [590, 242] on input "Founding Date" at bounding box center [783, 241] width 423 height 25
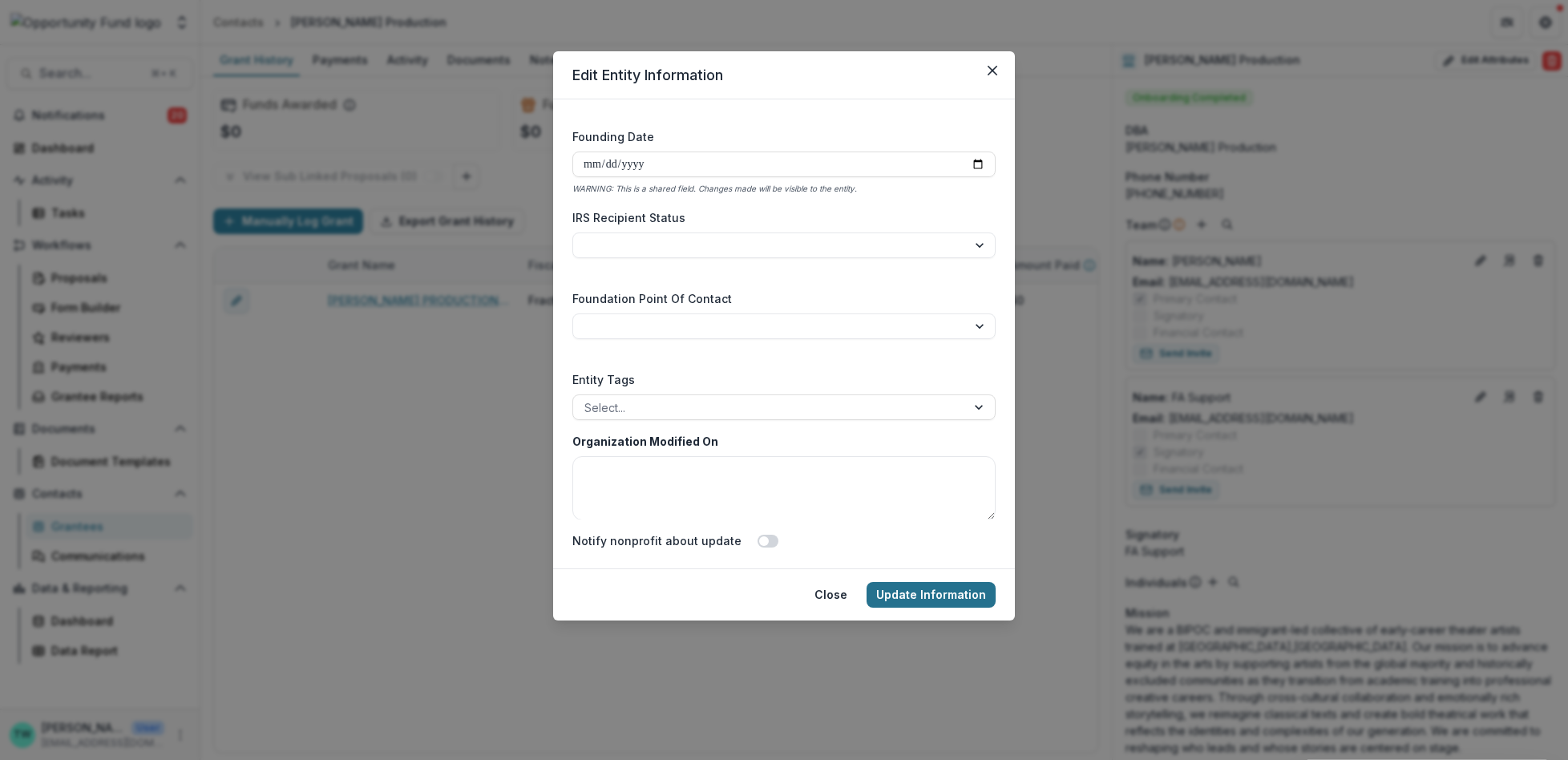
click at [934, 594] on button "Update Information" at bounding box center [931, 594] width 129 height 25
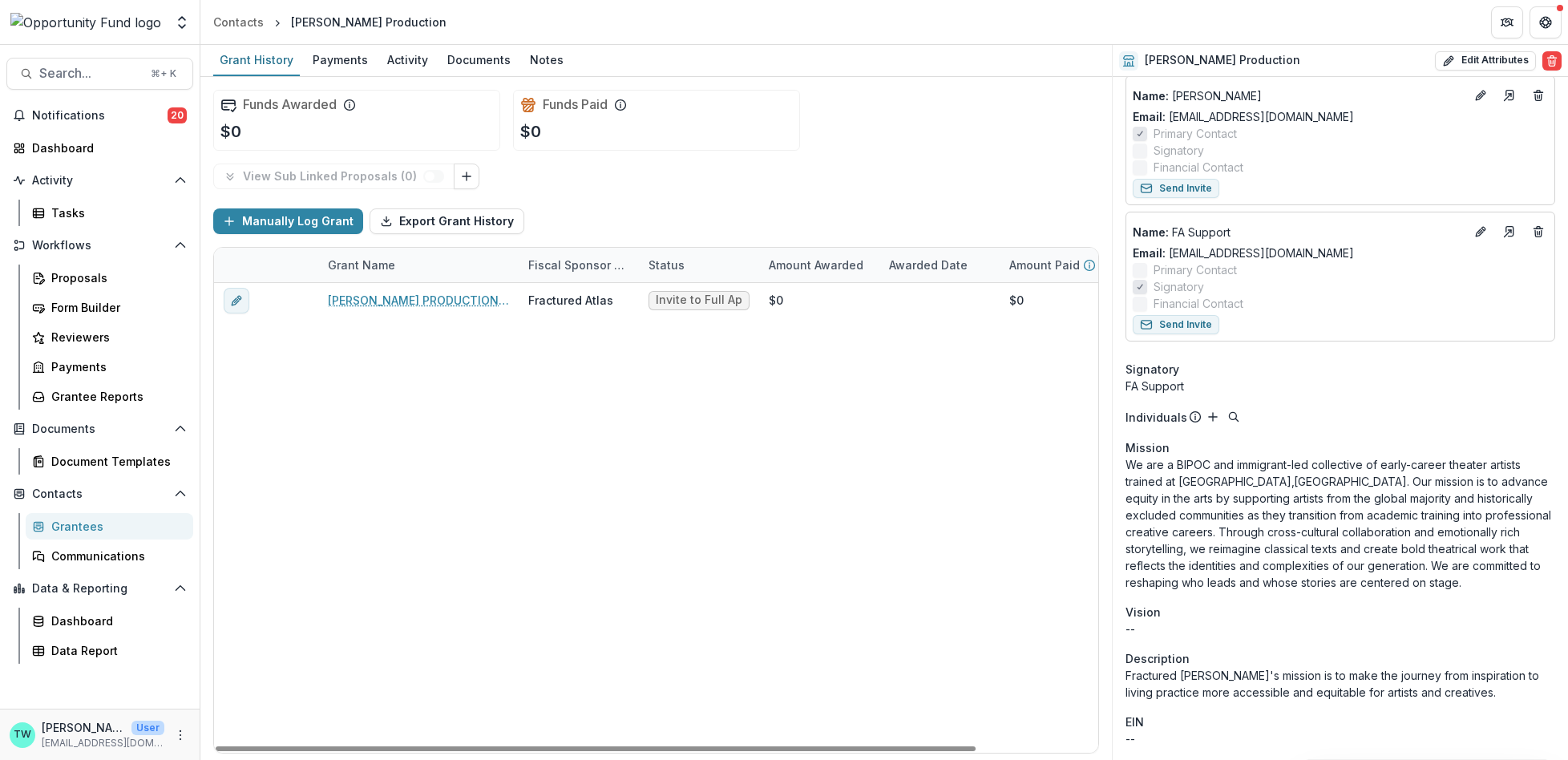
scroll to position [0, 0]
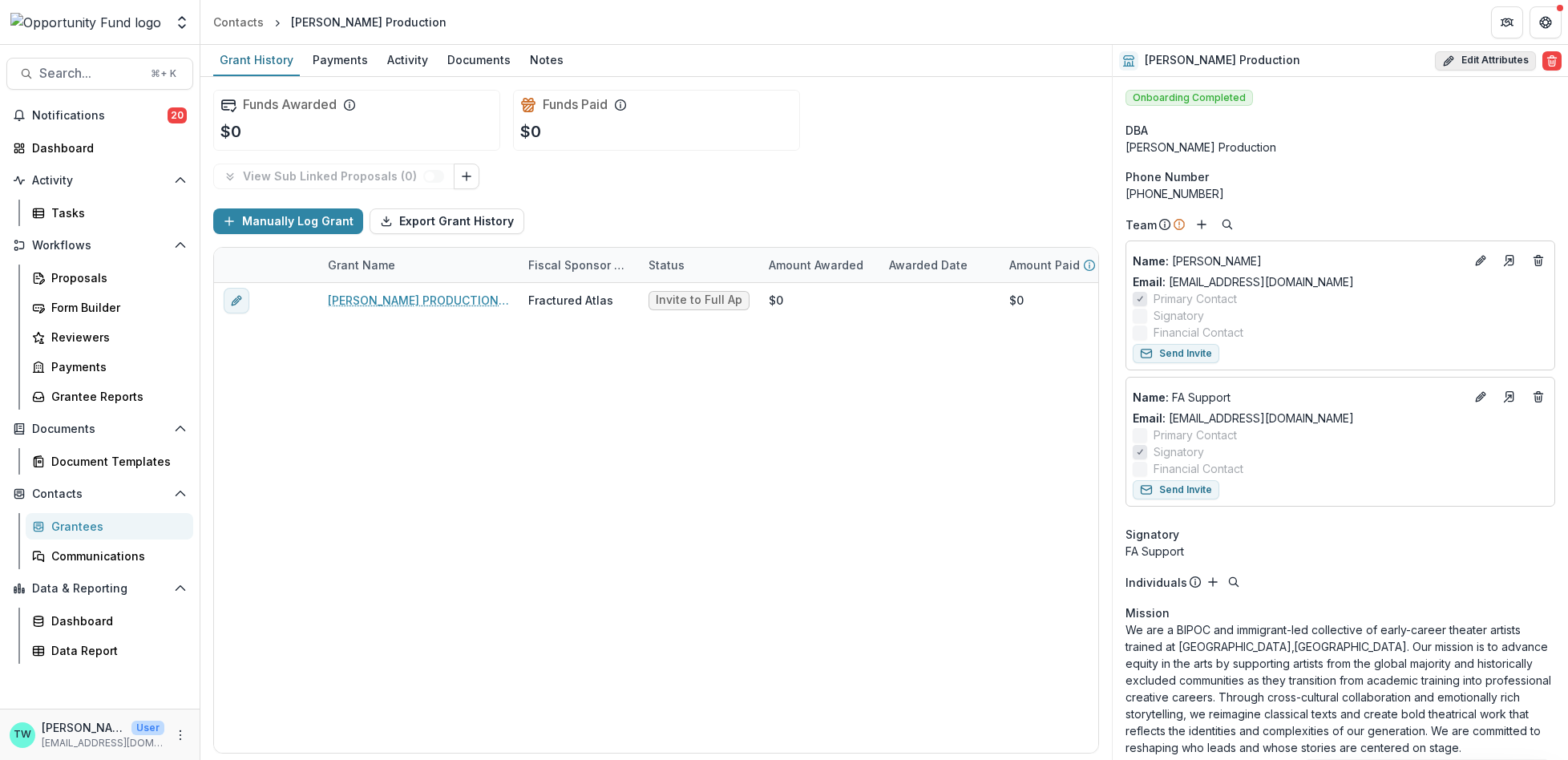
click at [1480, 64] on button "Edit Attributes" at bounding box center [1486, 61] width 101 height 19
select select
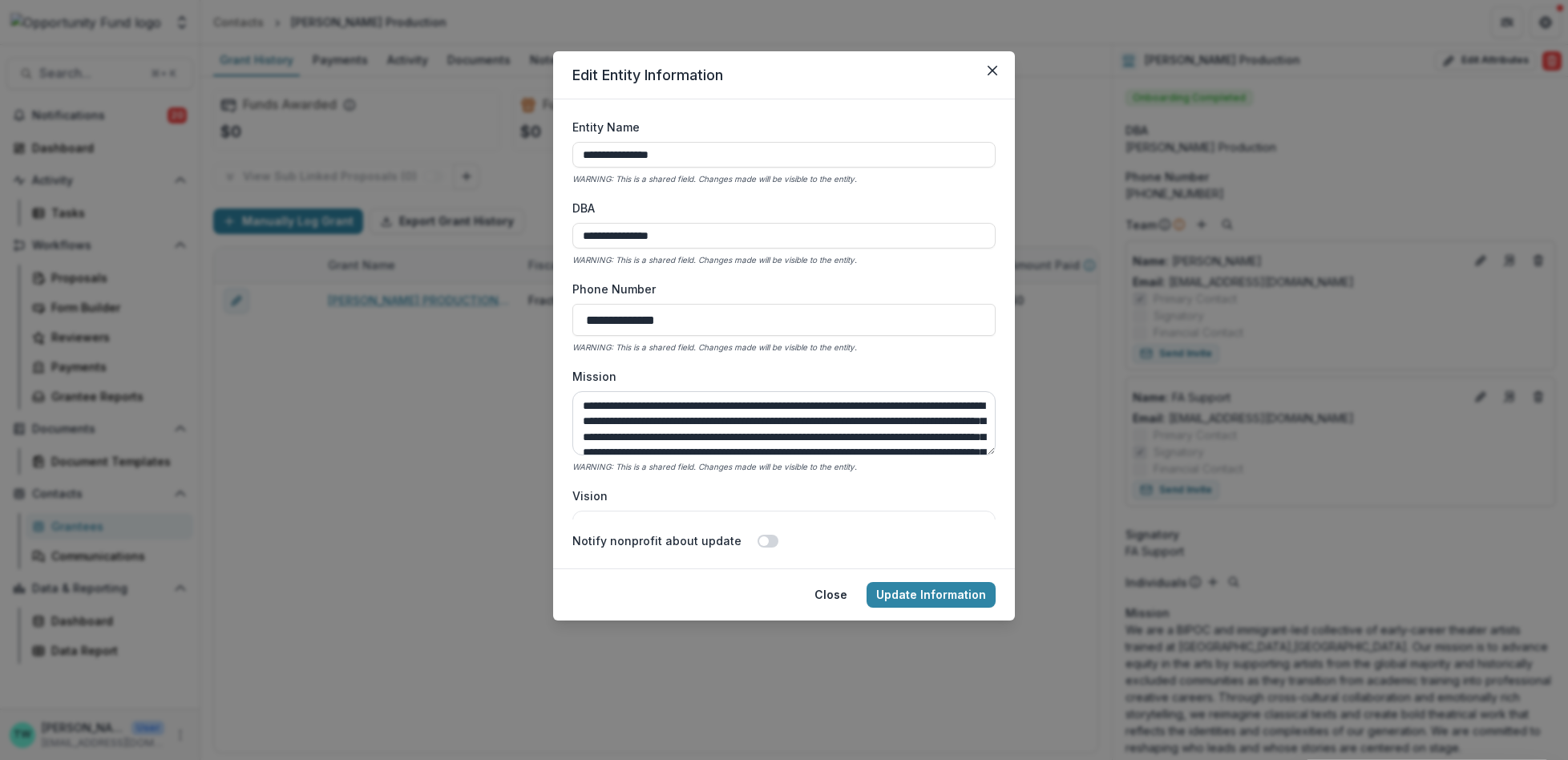
click at [830, 422] on textarea "**********" at bounding box center [783, 424] width 423 height 64
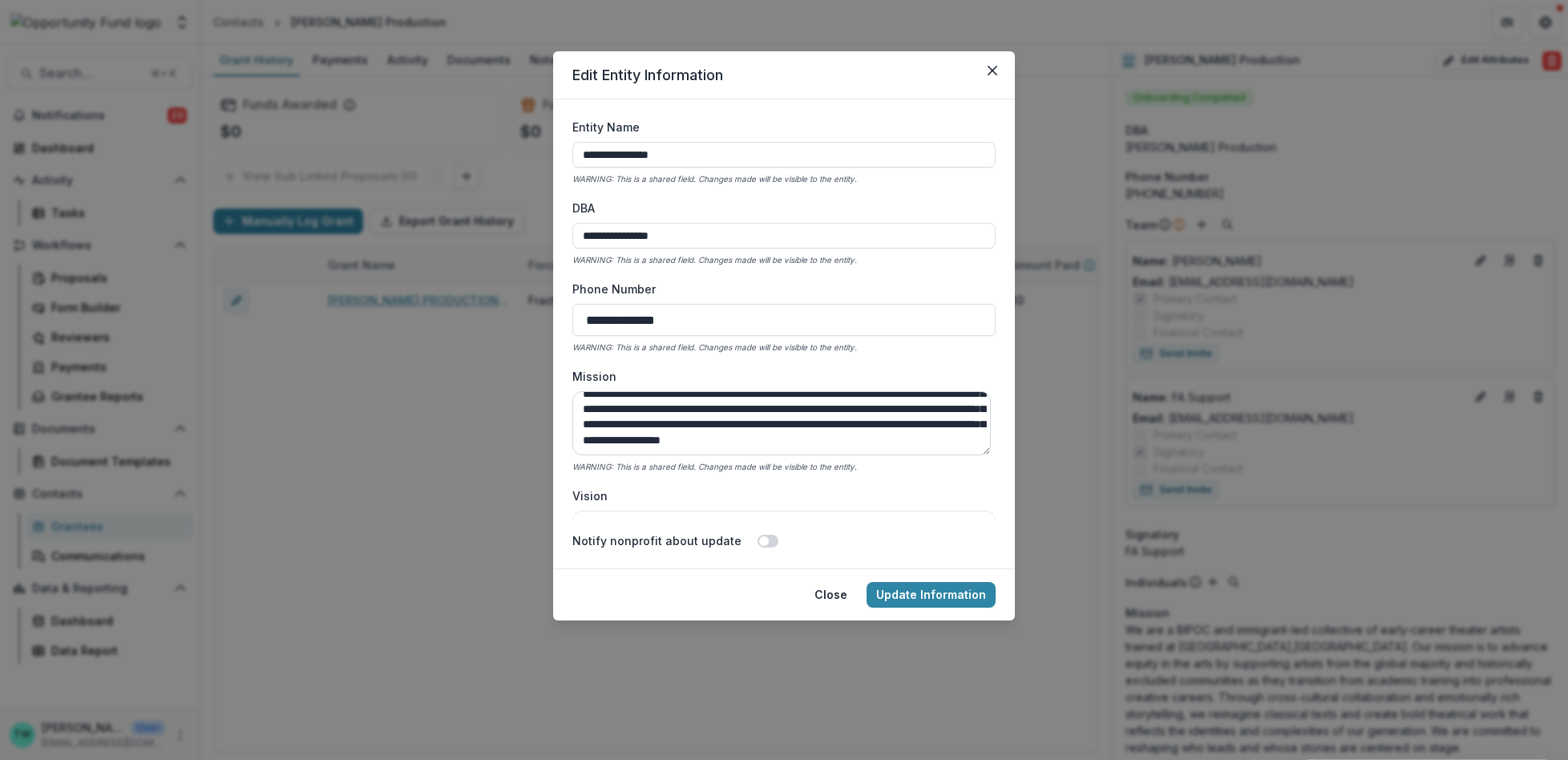
scroll to position [88, 0]
type textarea "**********"
click at [915, 590] on button "Update Information" at bounding box center [931, 594] width 129 height 25
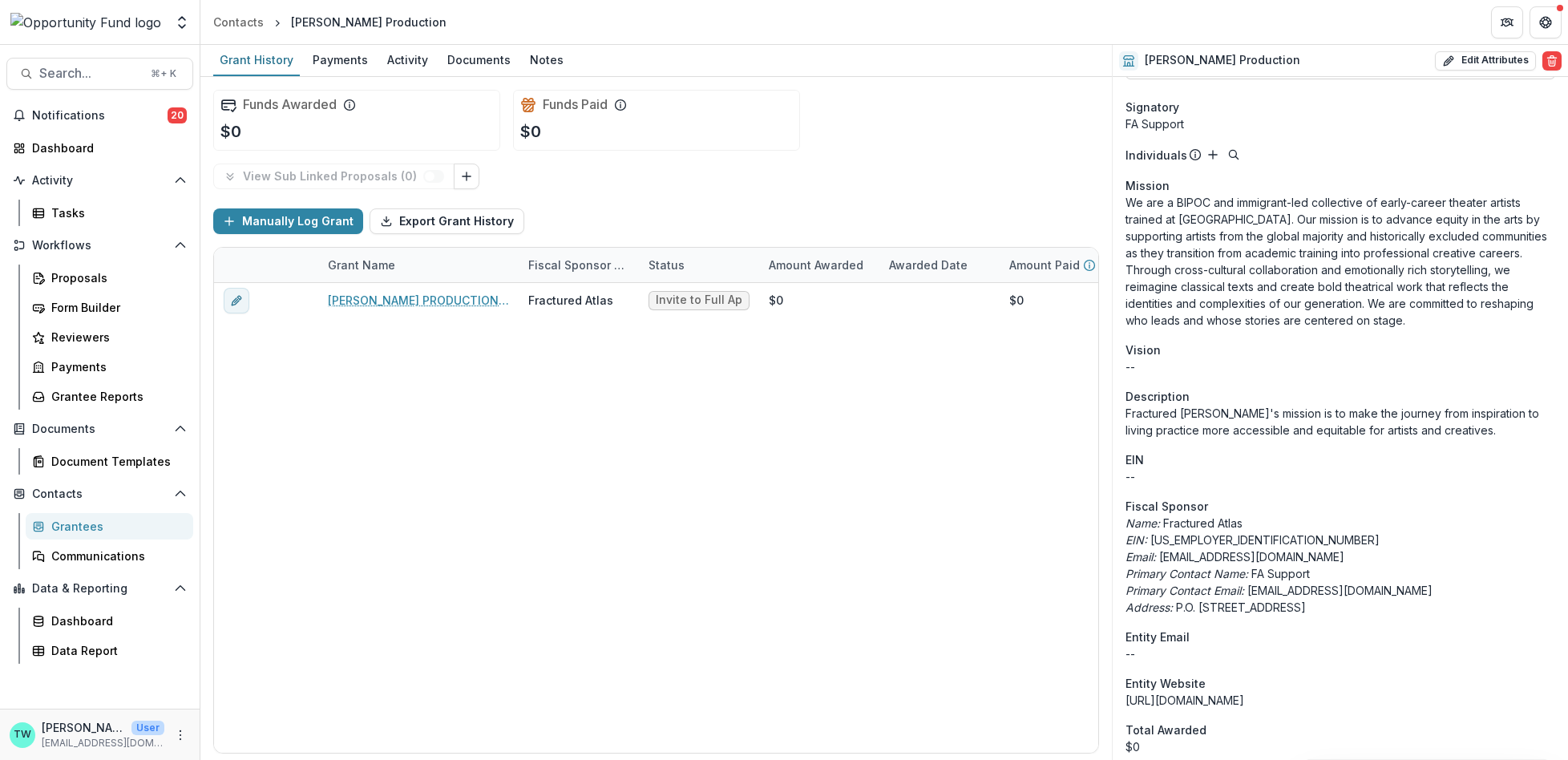
scroll to position [423, 0]
click at [1476, 64] on button "Edit Attributes" at bounding box center [1486, 61] width 101 height 19
select select
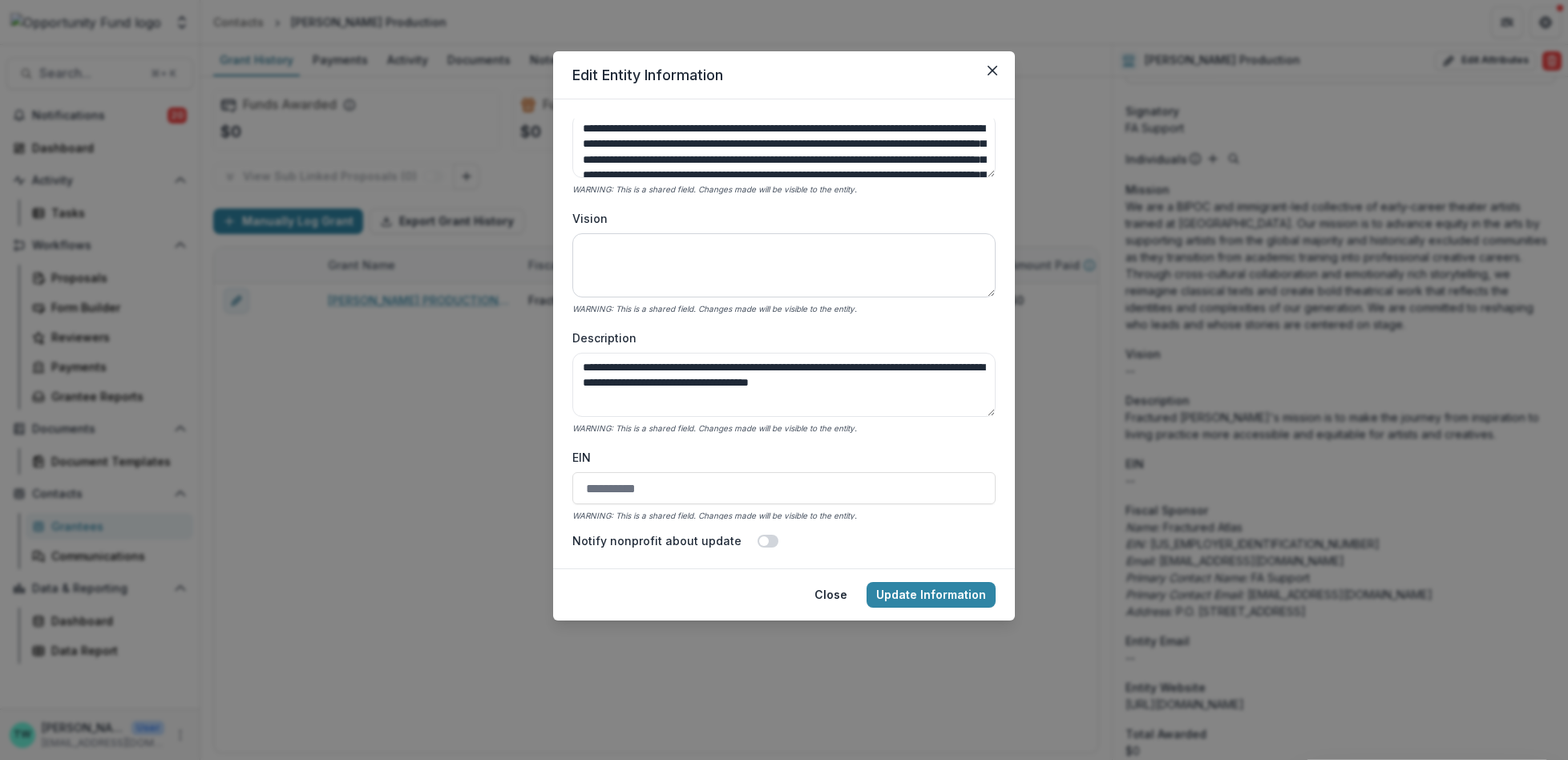
scroll to position [280, 0]
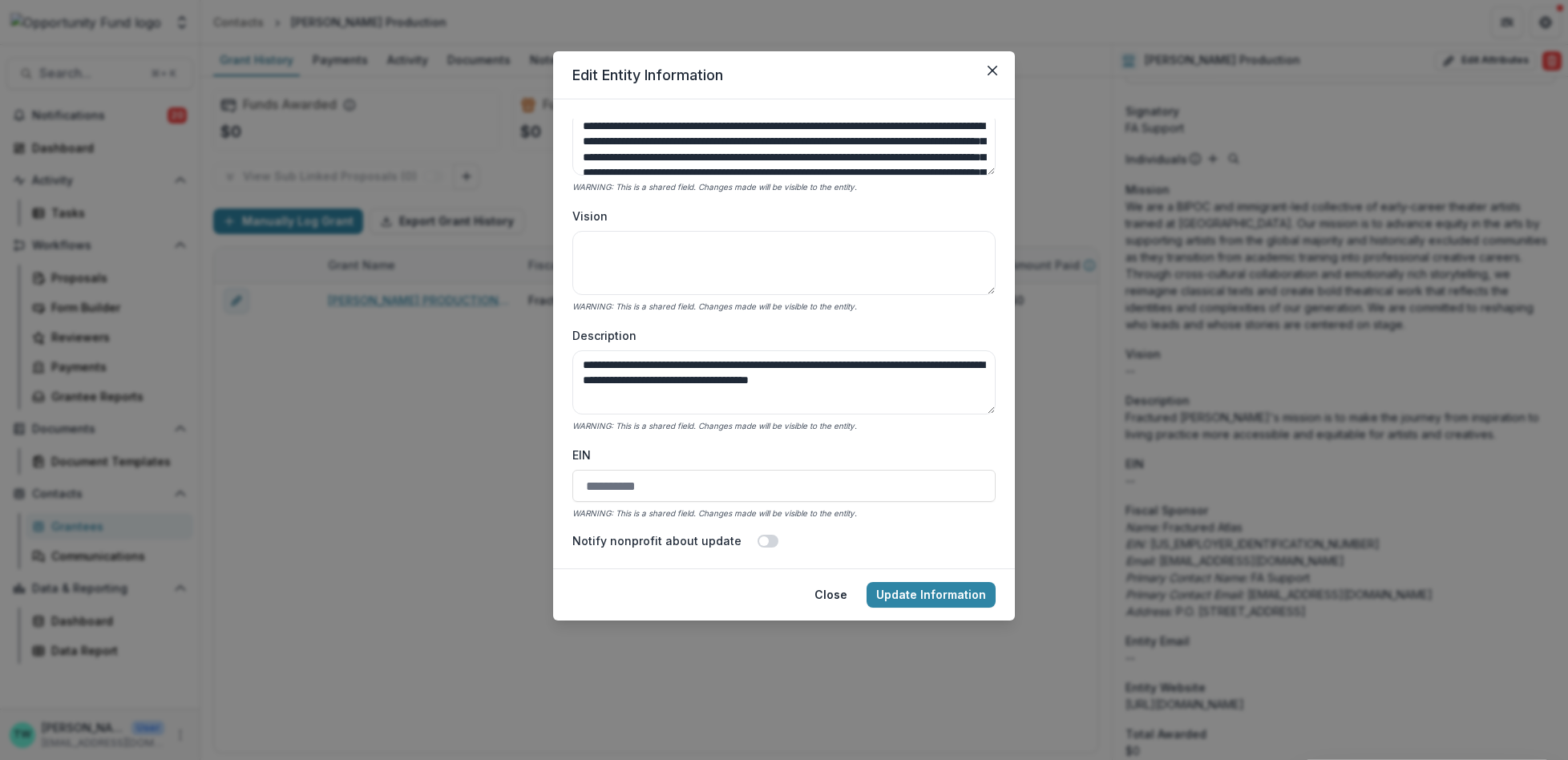
drag, startPoint x: 931, startPoint y: 379, endPoint x: 463, endPoint y: 364, distance: 468.2
click at [463, 364] on div "**********" at bounding box center [784, 380] width 1568 height 760
click at [949, 587] on button "Update Information" at bounding box center [931, 594] width 129 height 25
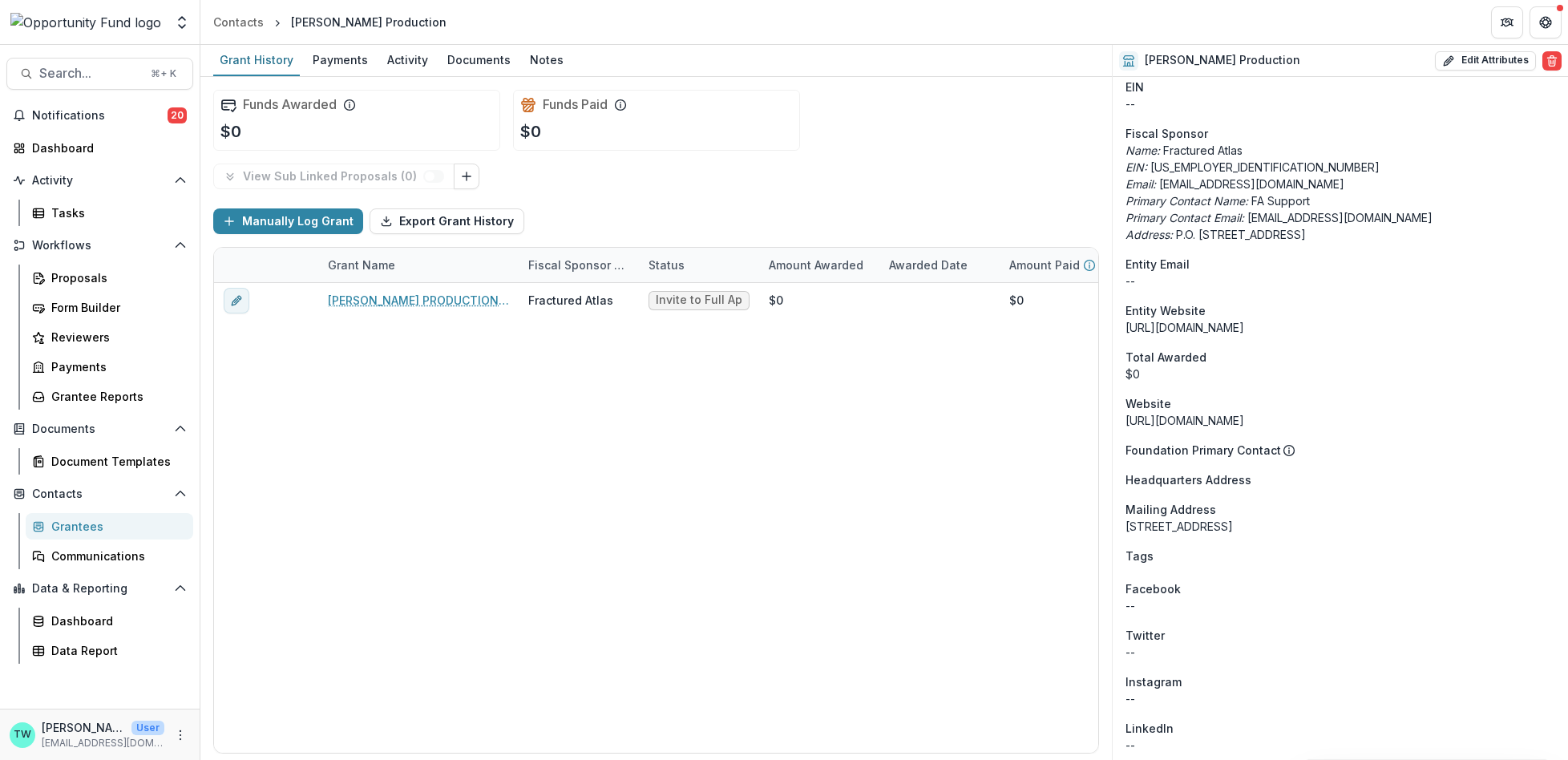
scroll to position [785, 0]
click at [922, 512] on div "JULIA PRODUCTION - Shakespeare's R&J Project Fractured Atlas Invite to Full App…" at bounding box center [726, 518] width 1026 height 470
click at [1486, 61] on button "Edit Attributes" at bounding box center [1486, 61] width 101 height 19
select select
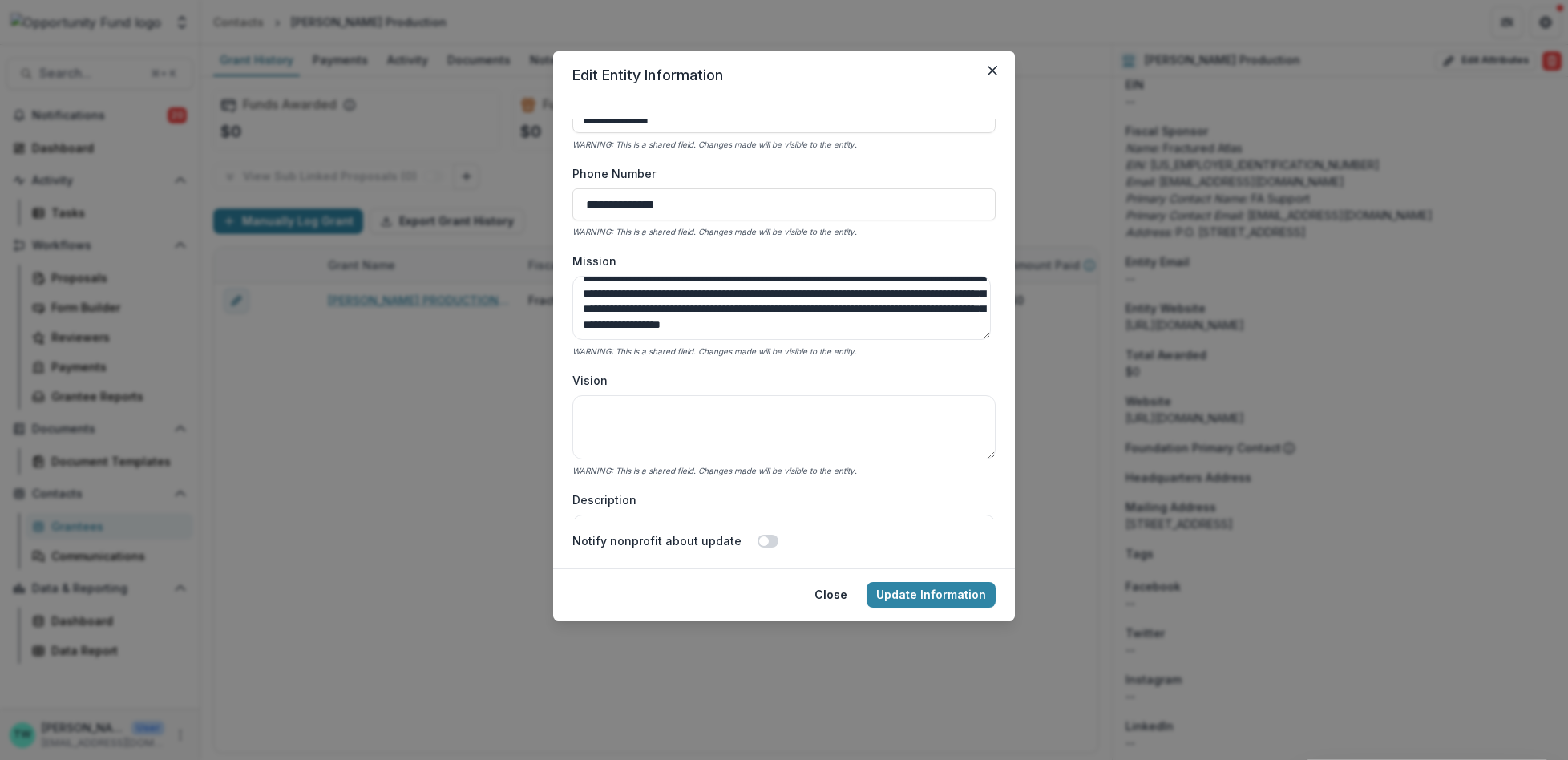
scroll to position [124, 0]
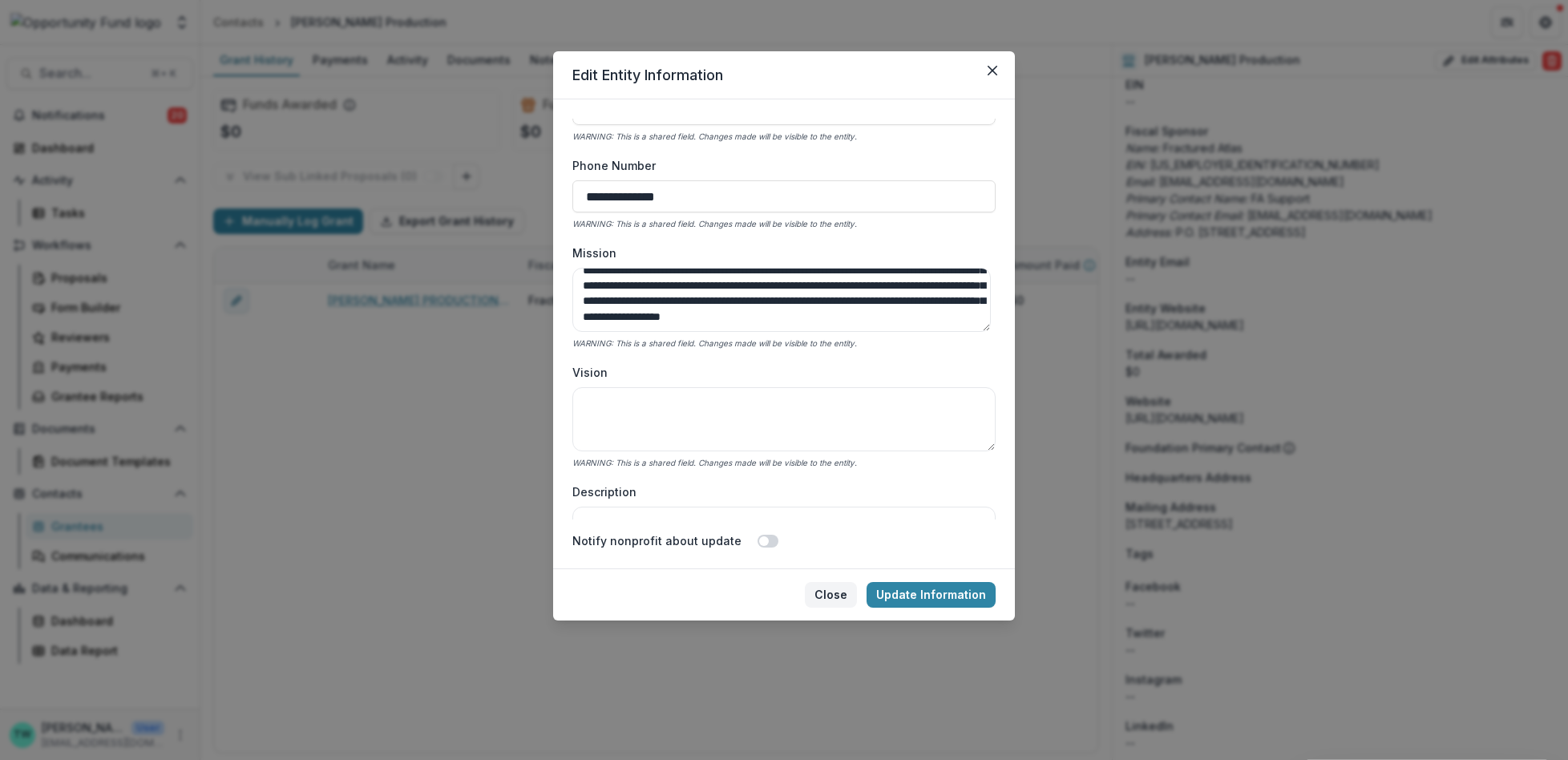
click at [832, 592] on button "Close" at bounding box center [831, 594] width 52 height 25
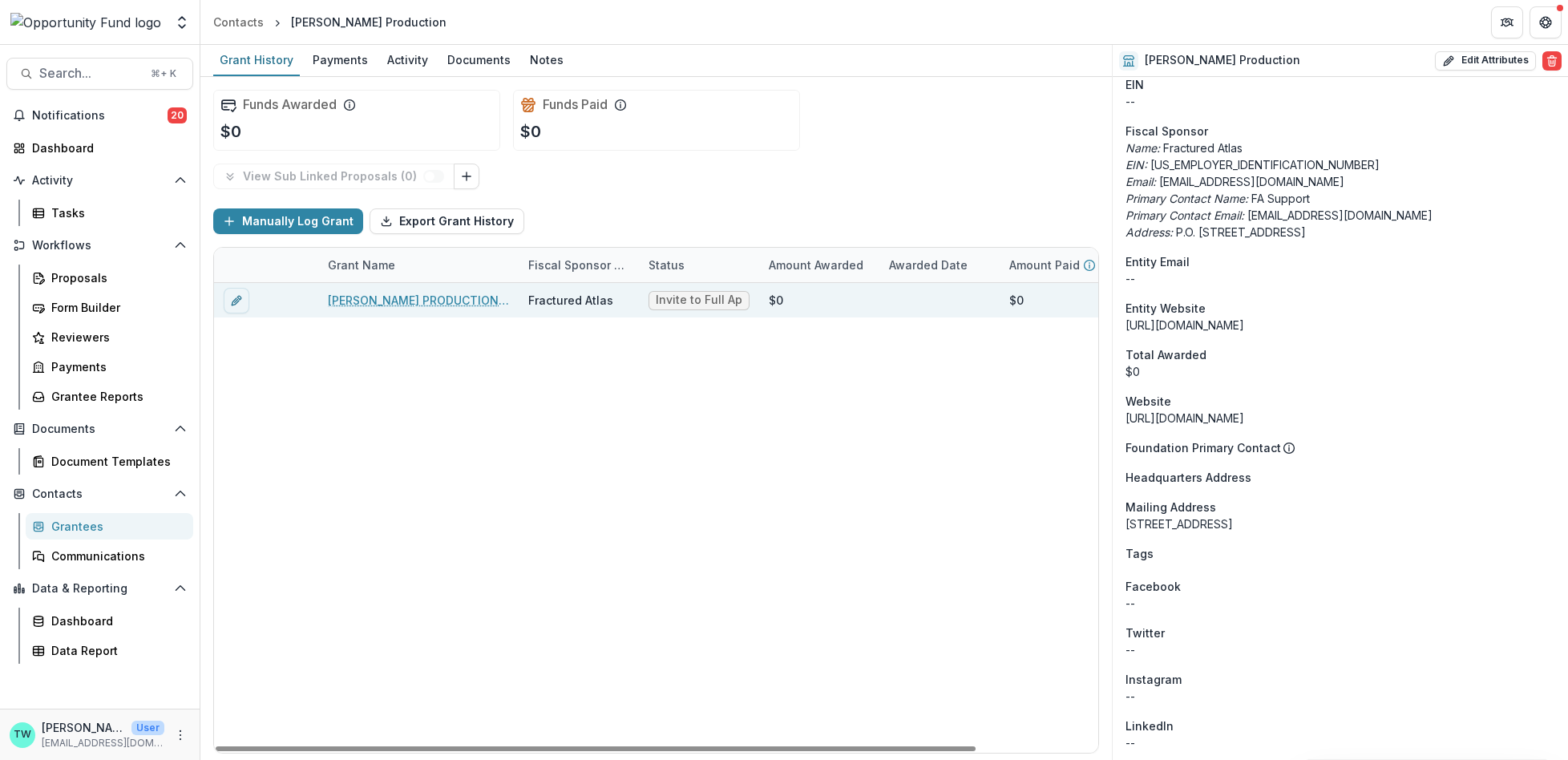
click at [417, 294] on link "JULIA PRODUCTION - Shakespeare's R&J Project" at bounding box center [419, 300] width 181 height 17
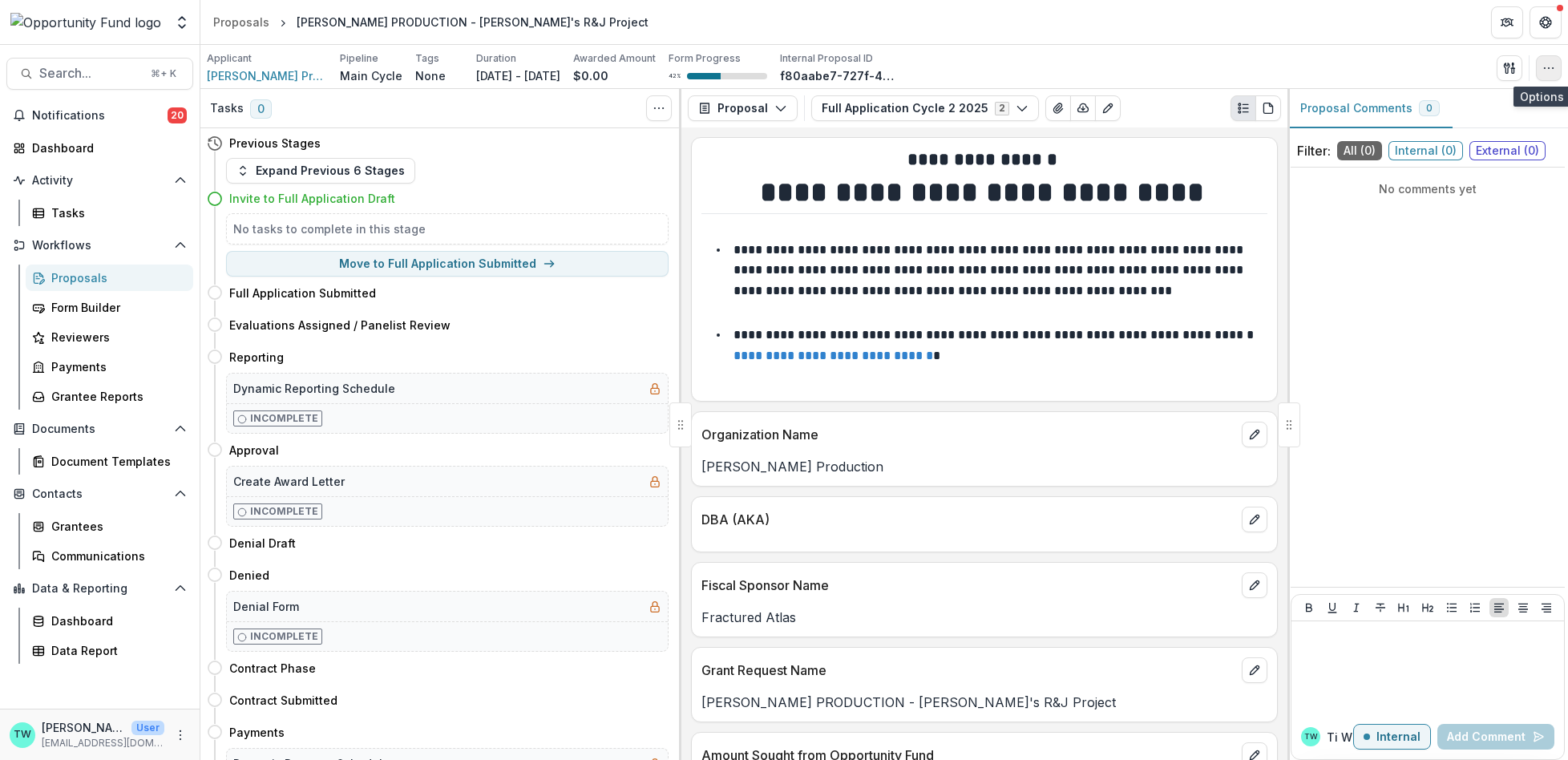
click at [1551, 64] on icon "button" at bounding box center [1549, 68] width 13 height 13
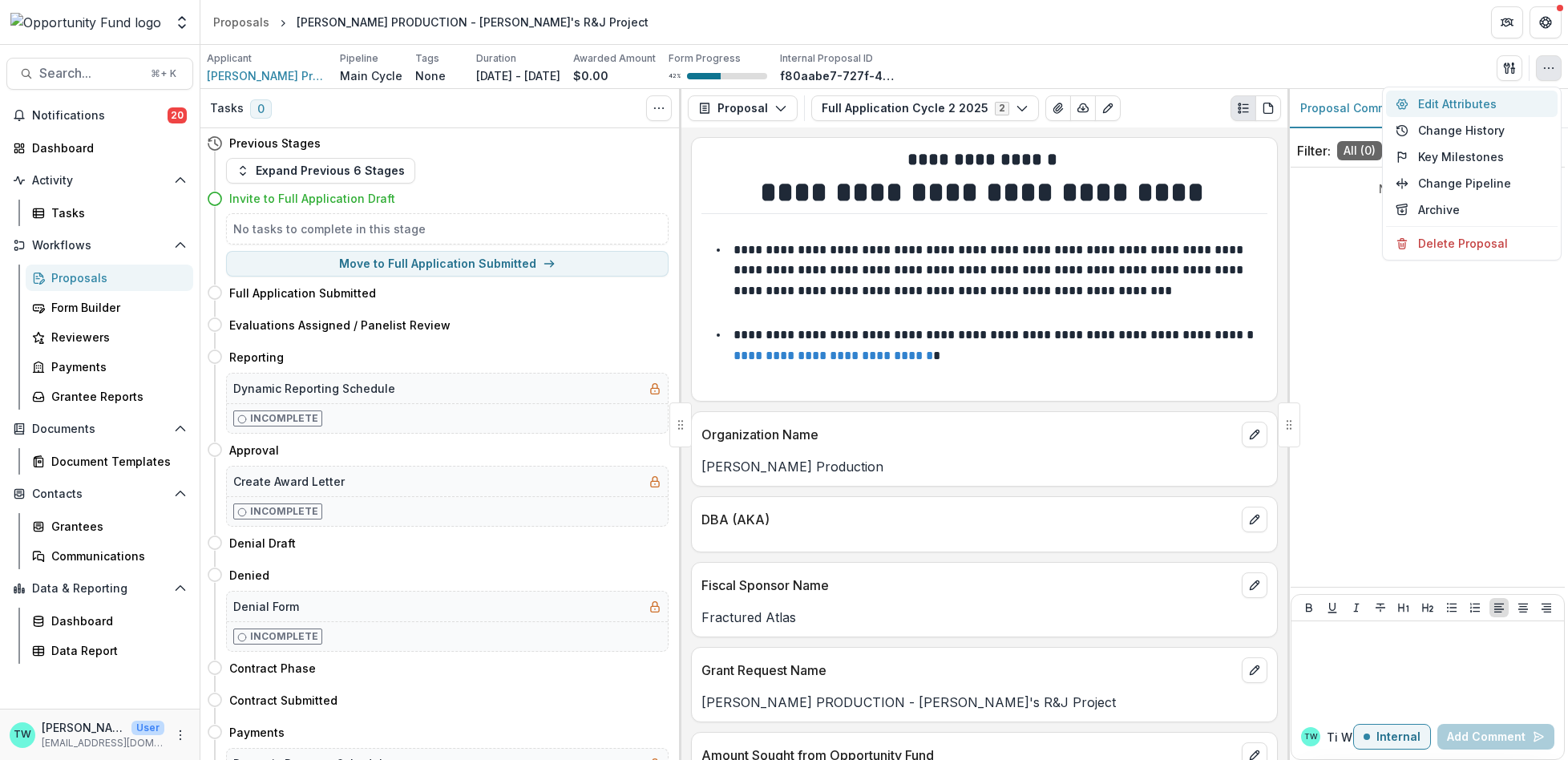
click at [1453, 100] on button "Edit Attributes" at bounding box center [1472, 104] width 172 height 26
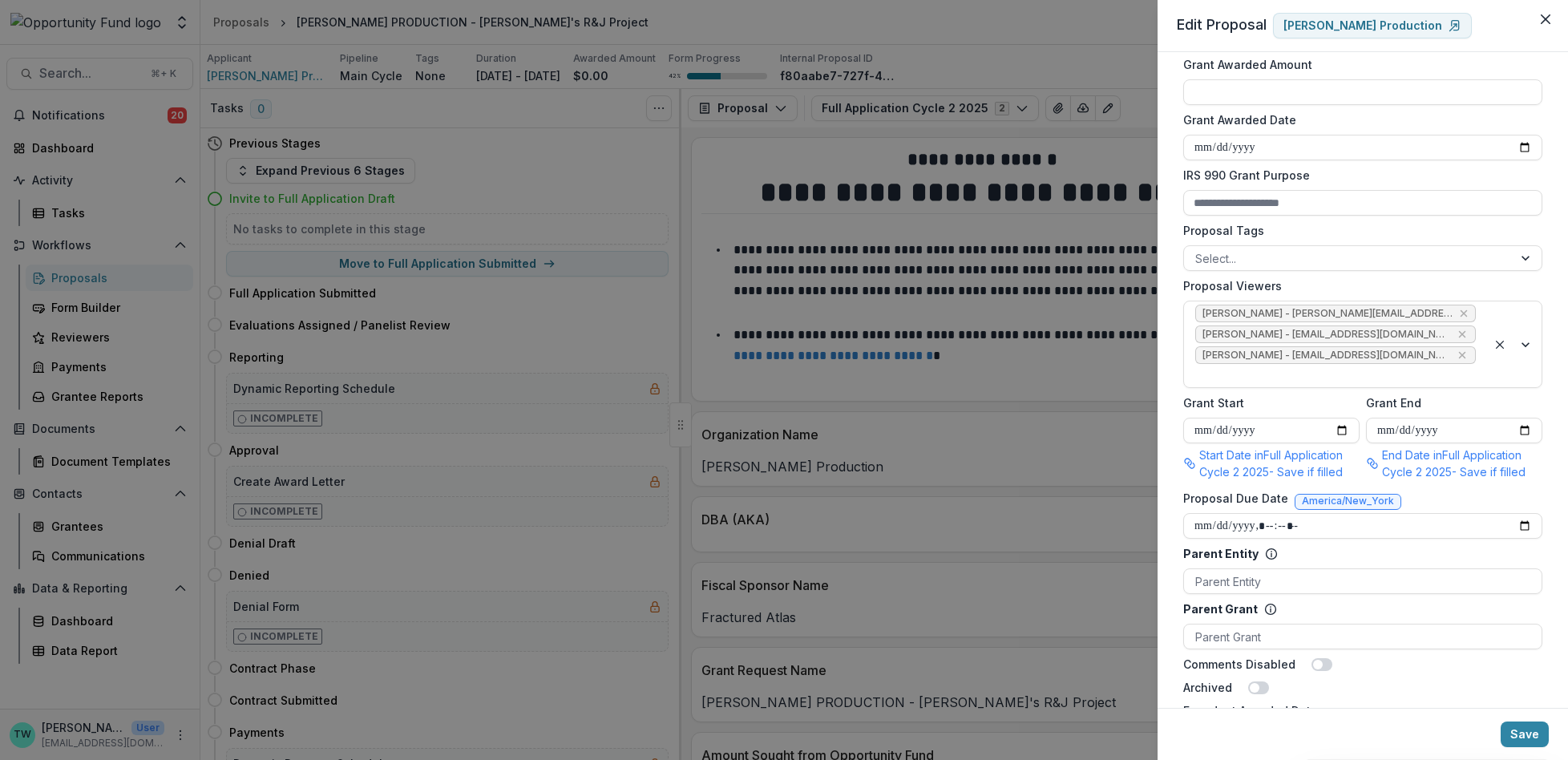
scroll to position [888, 0]
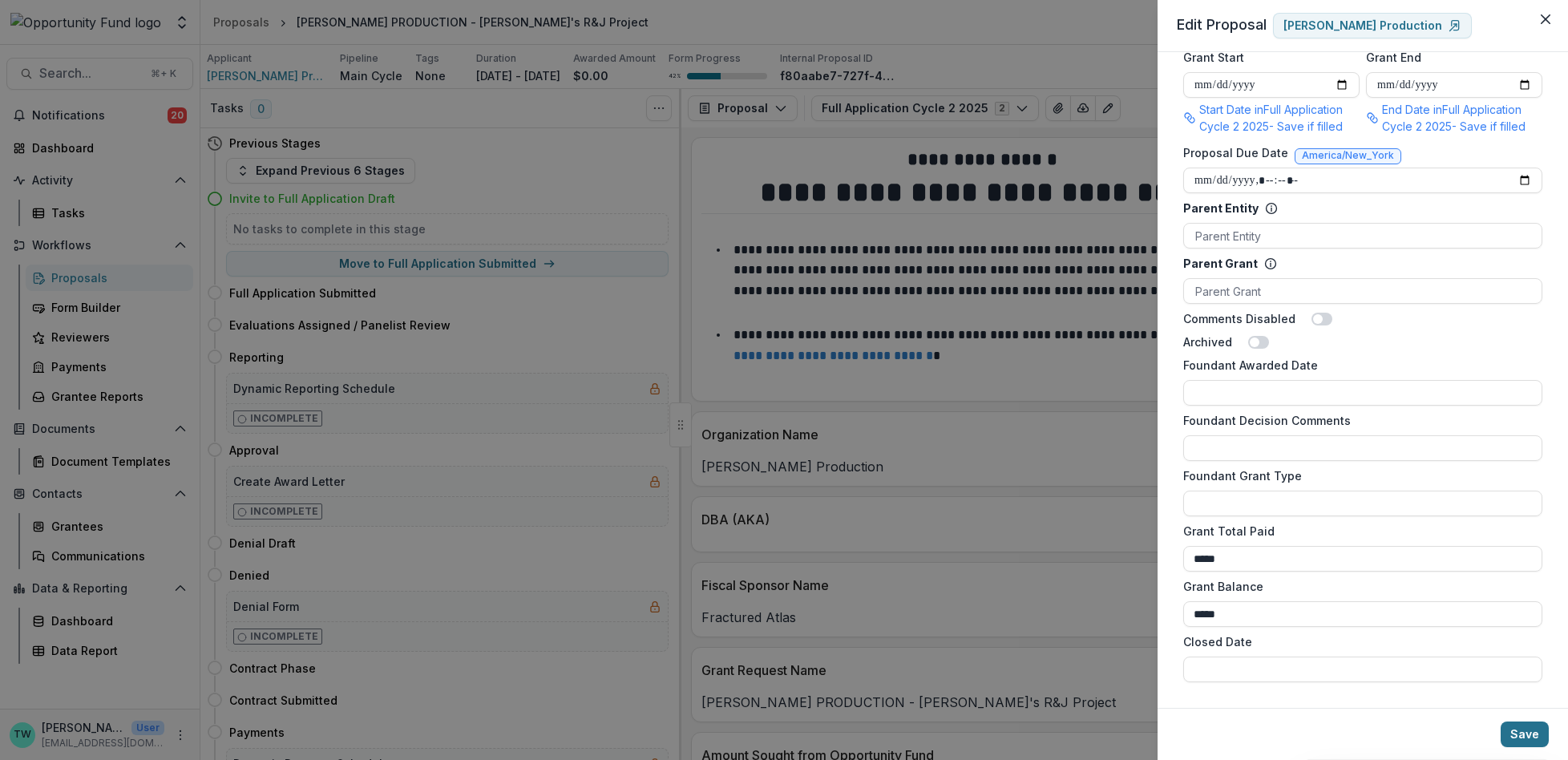
click at [1520, 733] on button "Save" at bounding box center [1524, 733] width 48 height 25
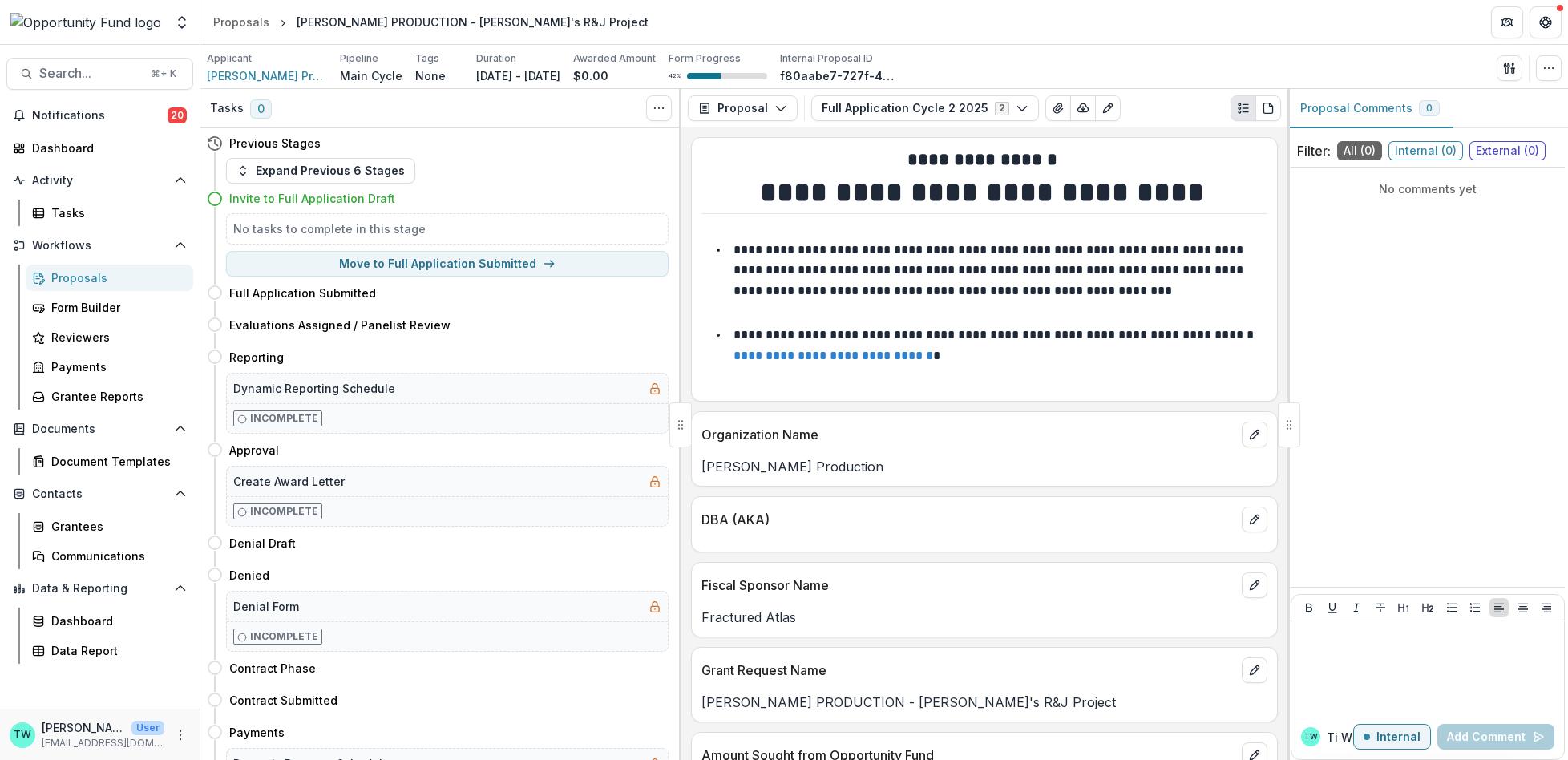
click at [106, 274] on div "Proposals" at bounding box center [116, 277] width 129 height 17
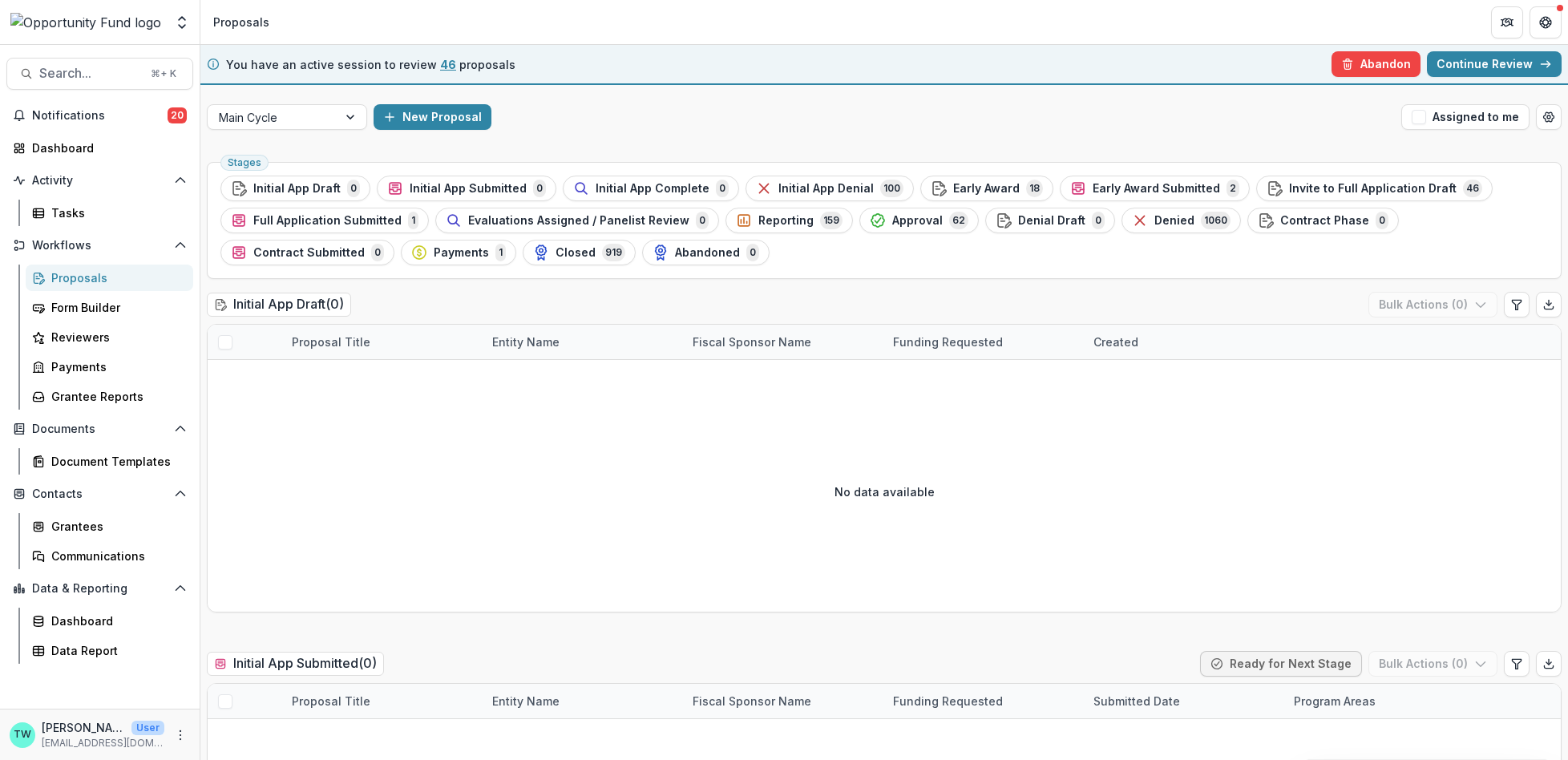
click at [1522, 64] on link "Continue Review" at bounding box center [1494, 64] width 134 height 25
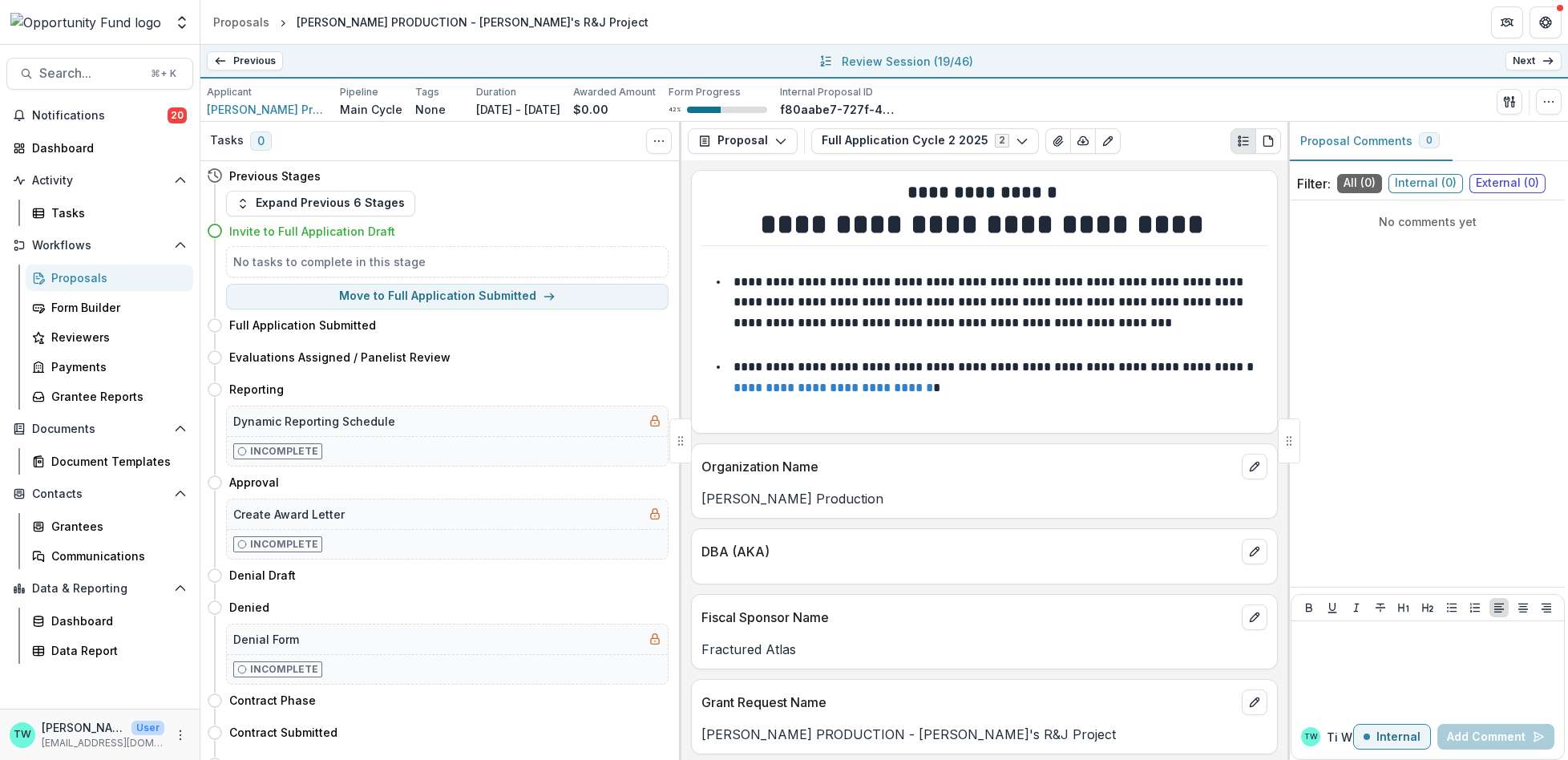
click at [1537, 64] on link "Next" at bounding box center [1533, 61] width 56 height 19
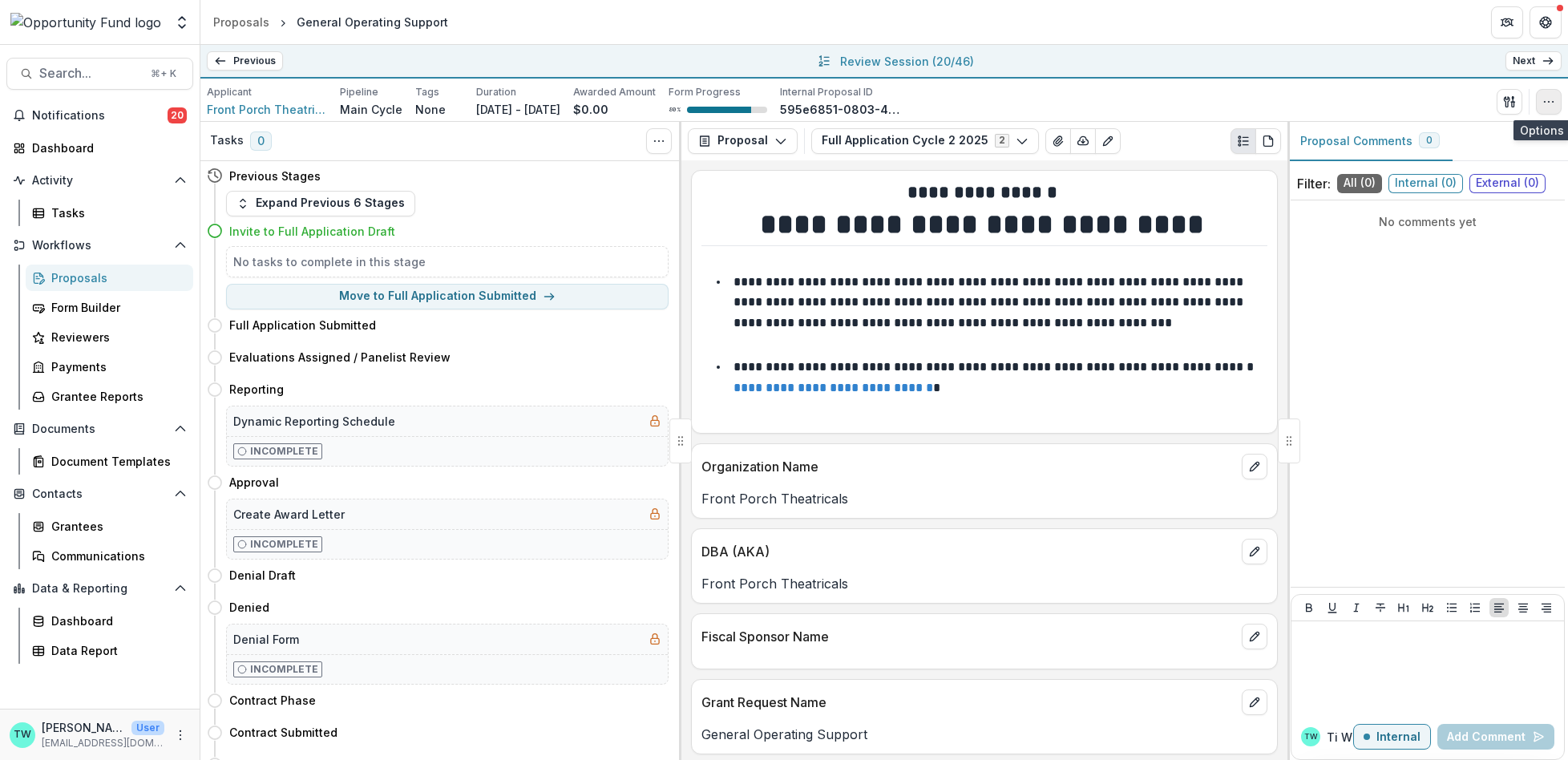
click at [1551, 105] on icon "button" at bounding box center [1549, 101] width 13 height 13
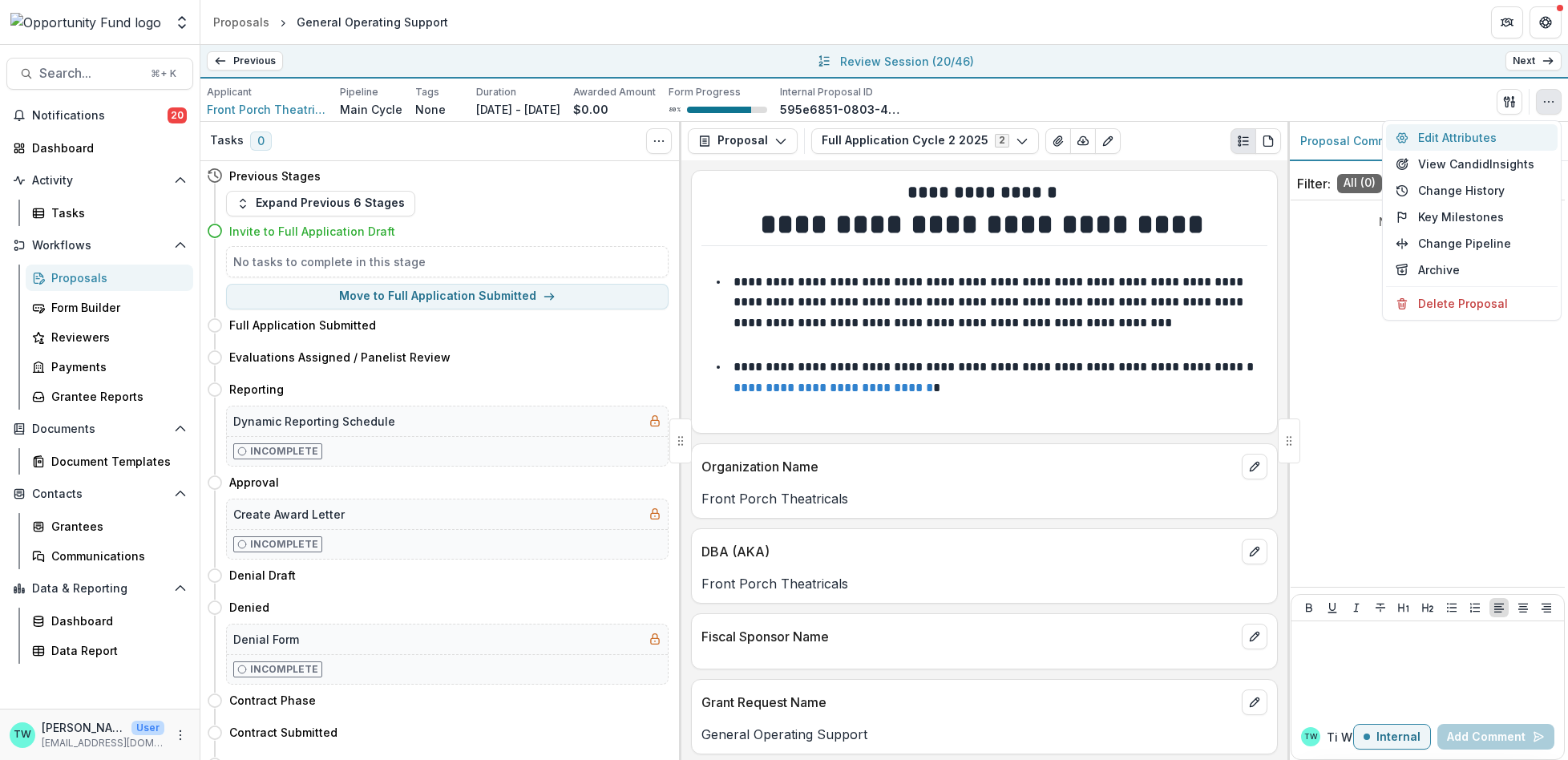
click at [1476, 134] on button "Edit Attributes" at bounding box center [1472, 137] width 172 height 26
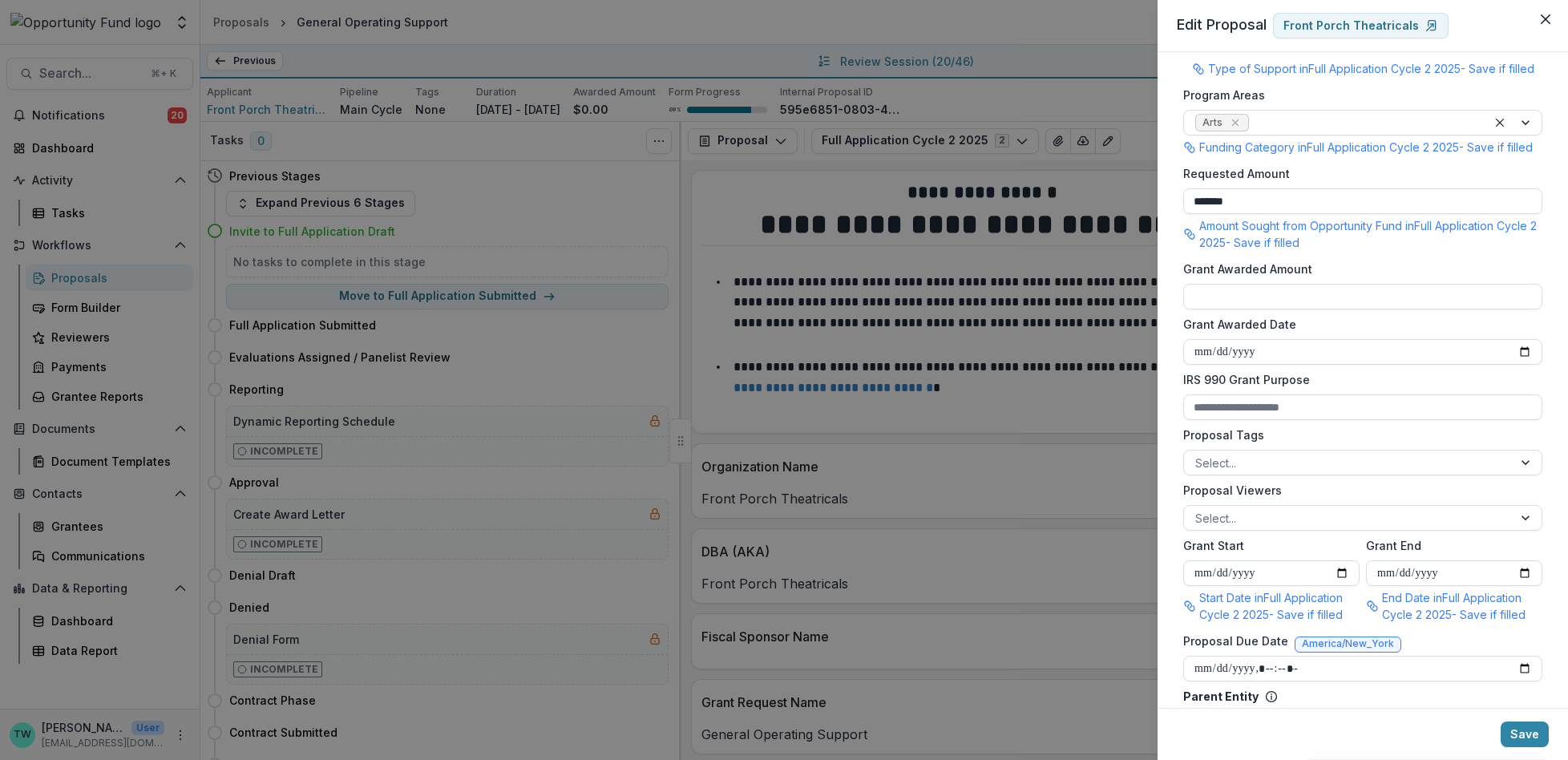
scroll to position [336, 0]
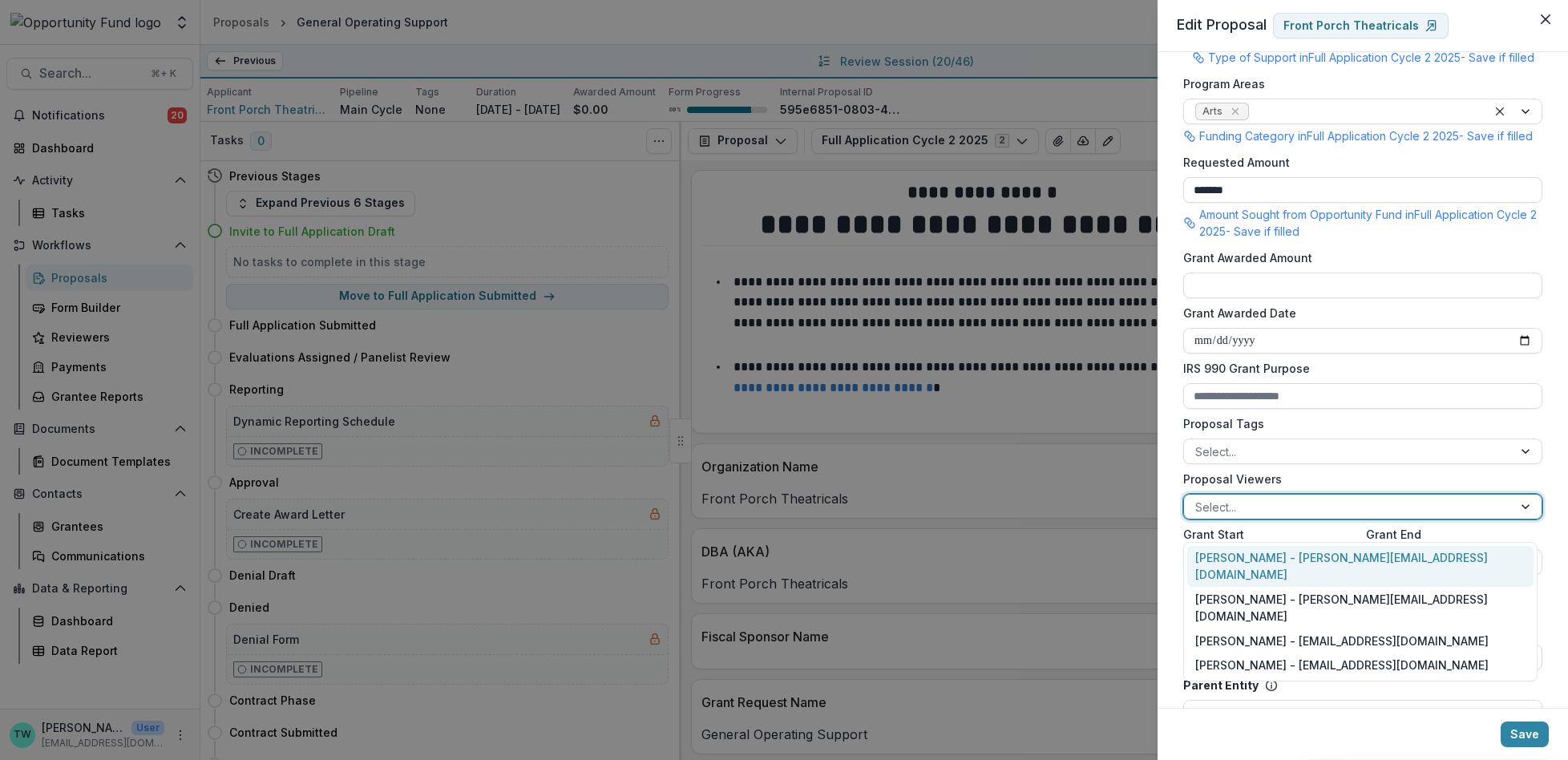
click at [1285, 517] on div at bounding box center [1348, 506] width 306 height 20
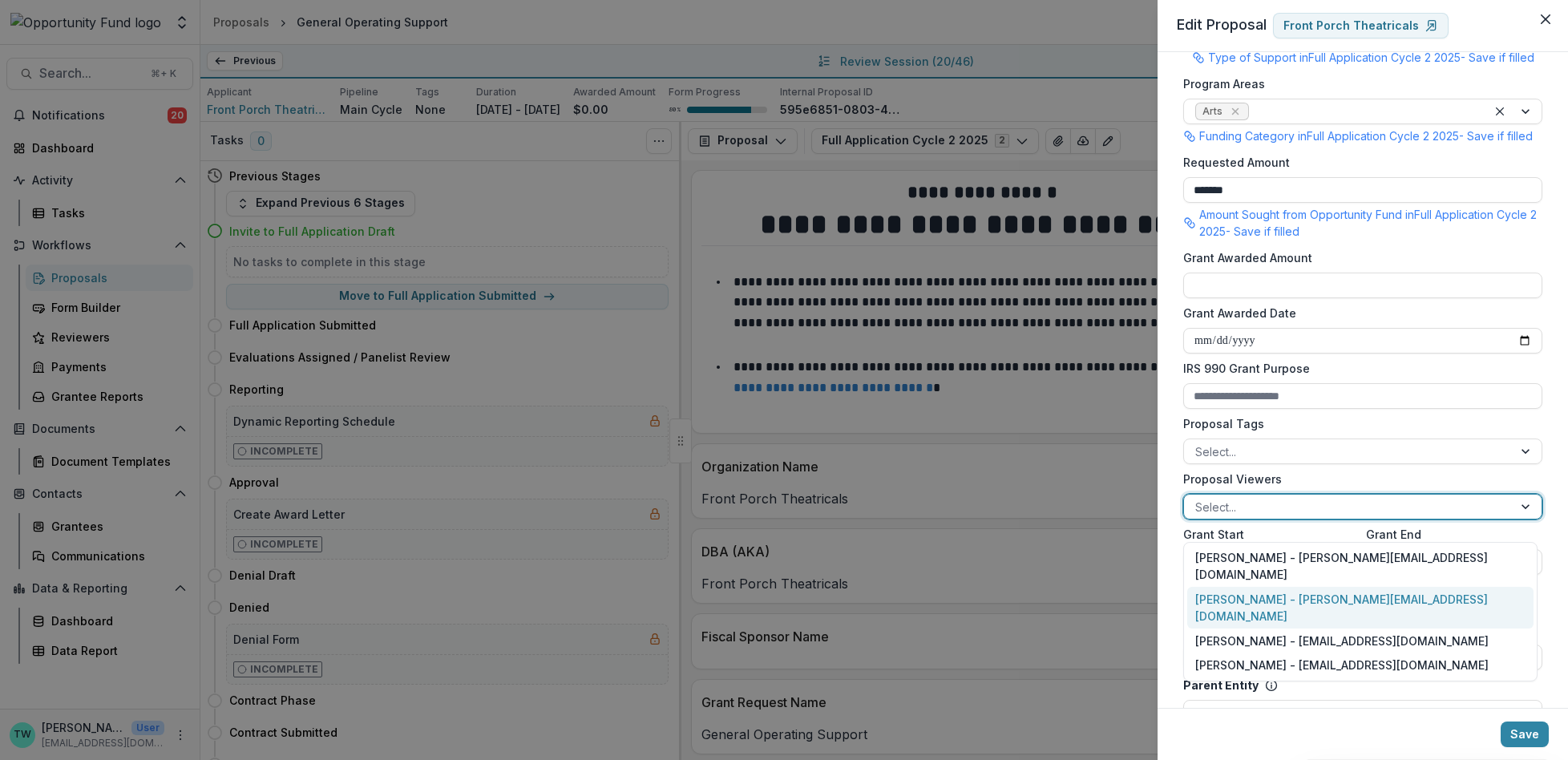
click at [1277, 587] on div "Ti Wilhelm - twilhelm@theopportunityfund.org" at bounding box center [1360, 607] width 346 height 42
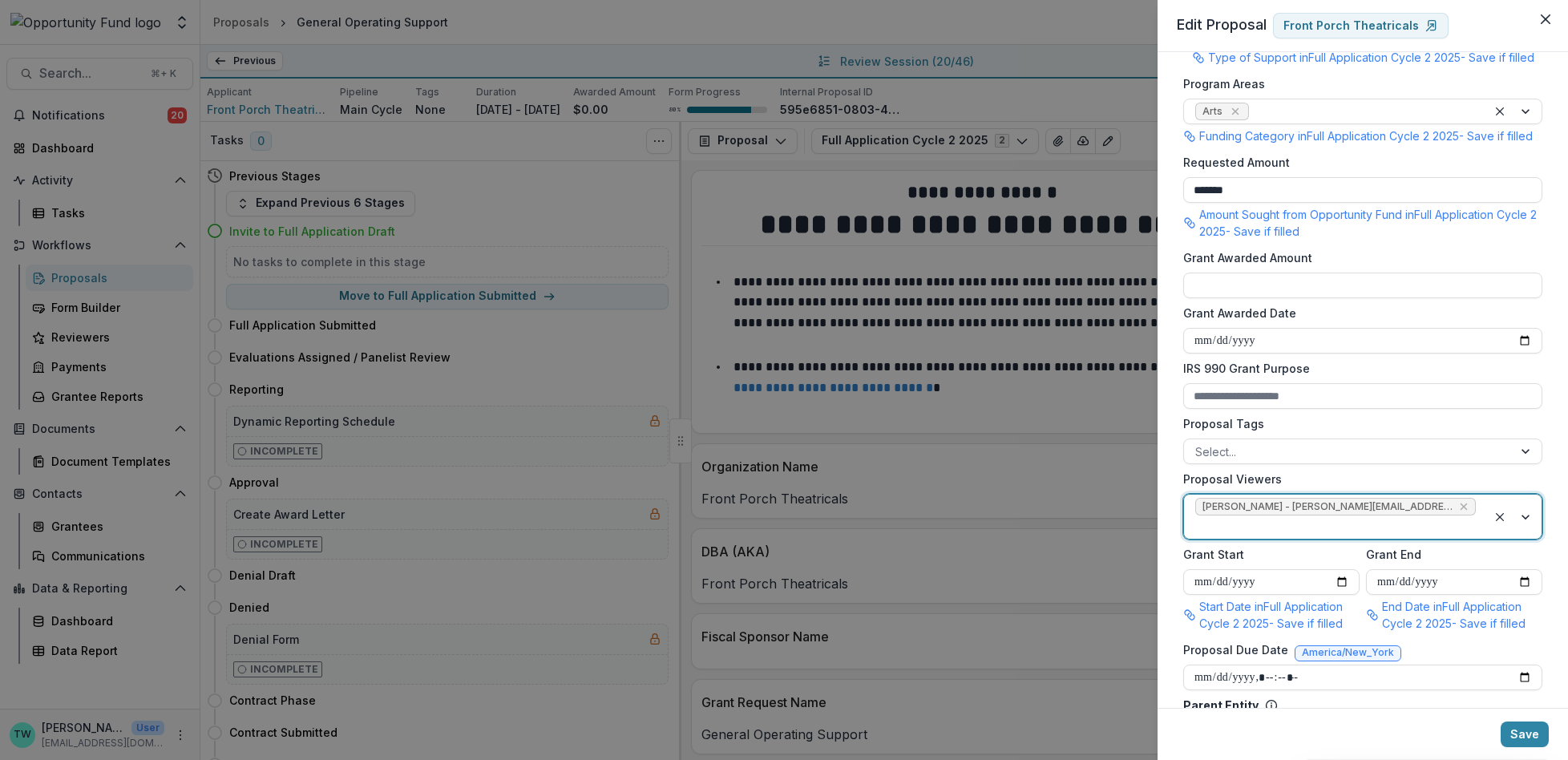
click at [1456, 520] on div at bounding box center [1336, 526] width 281 height 20
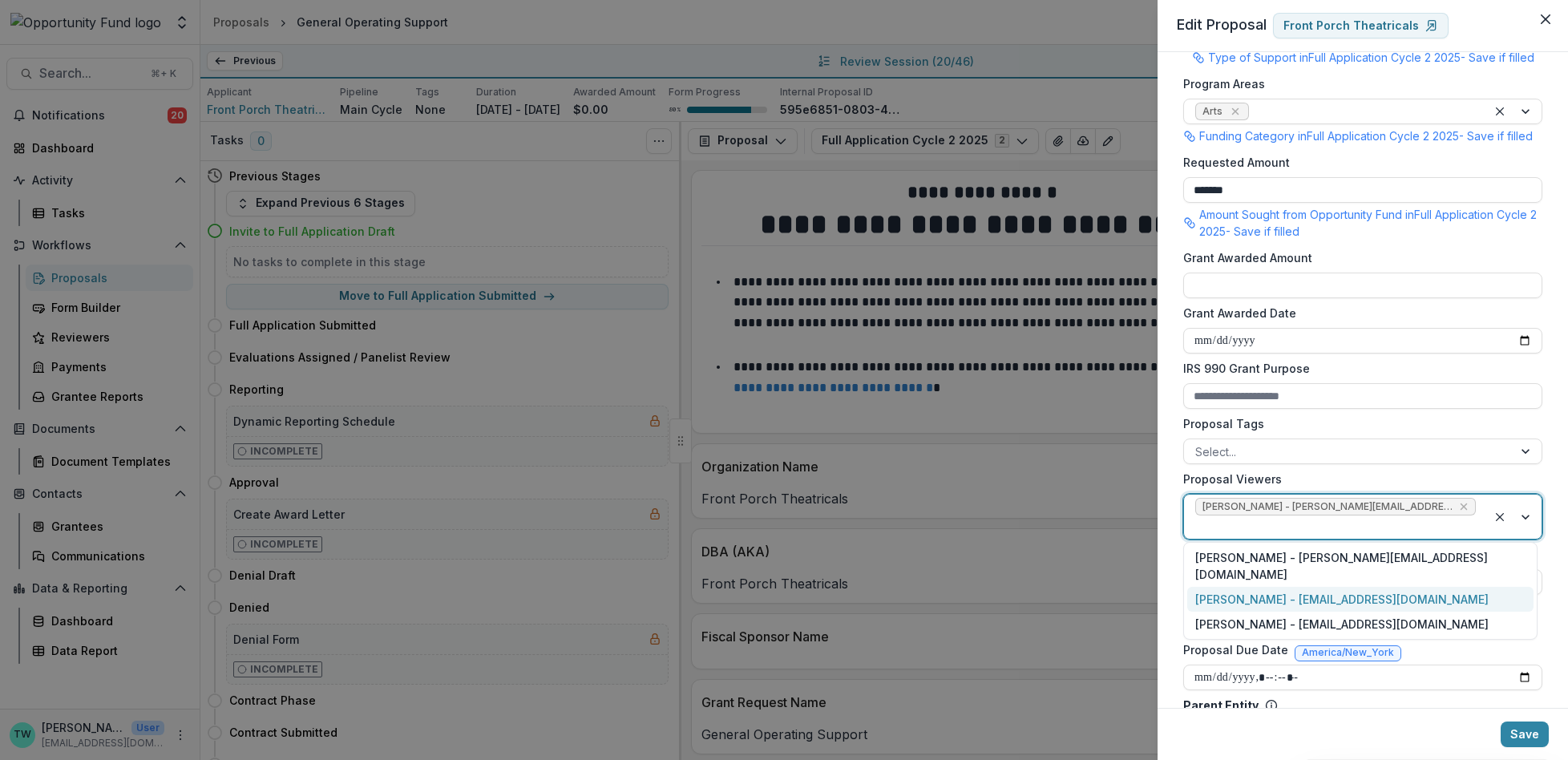
click at [1414, 587] on div "Jake Goodman - jgoodman@theopportunityfund.org" at bounding box center [1360, 599] width 346 height 24
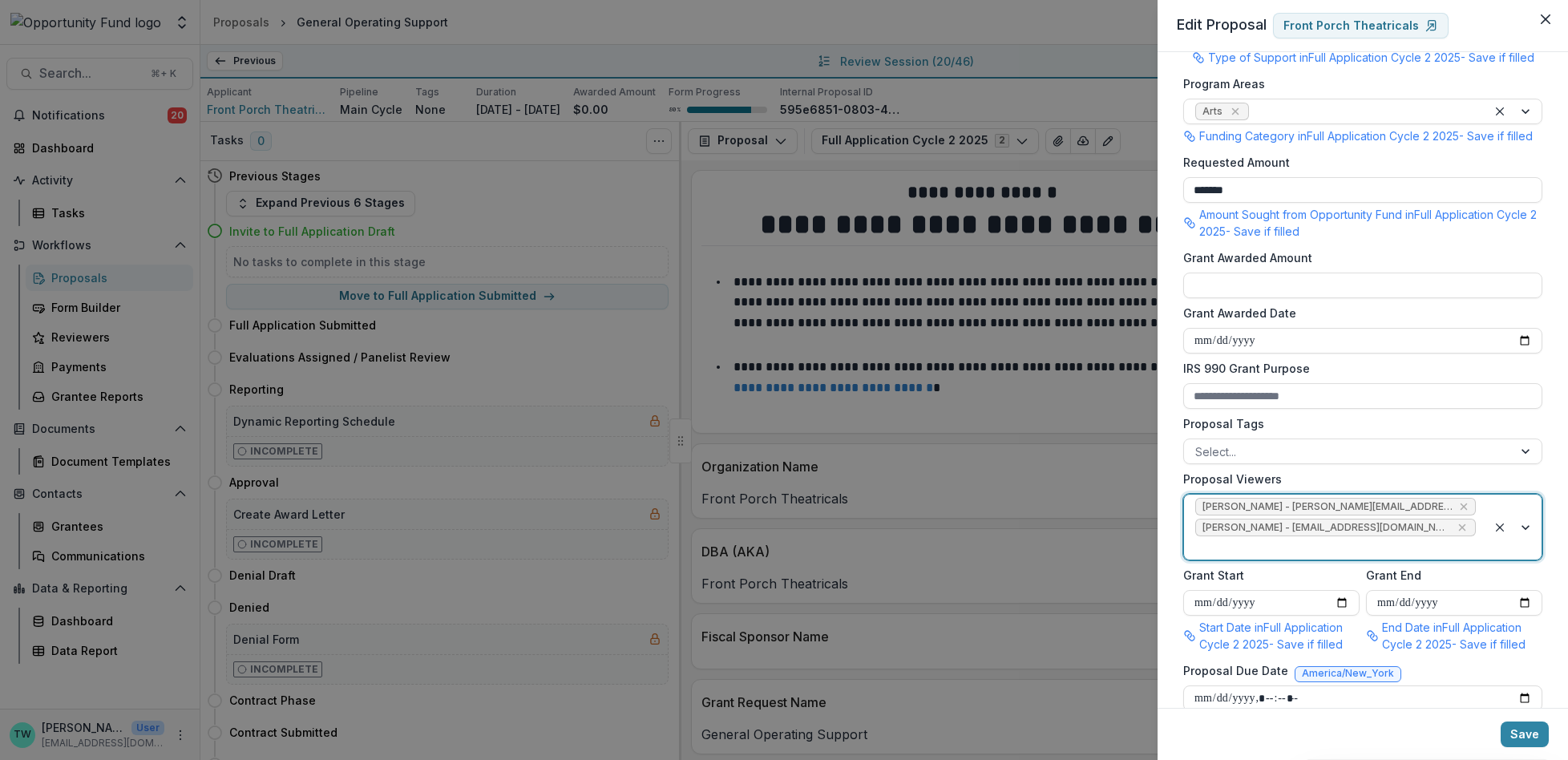
click at [1456, 558] on div at bounding box center [1336, 547] width 281 height 20
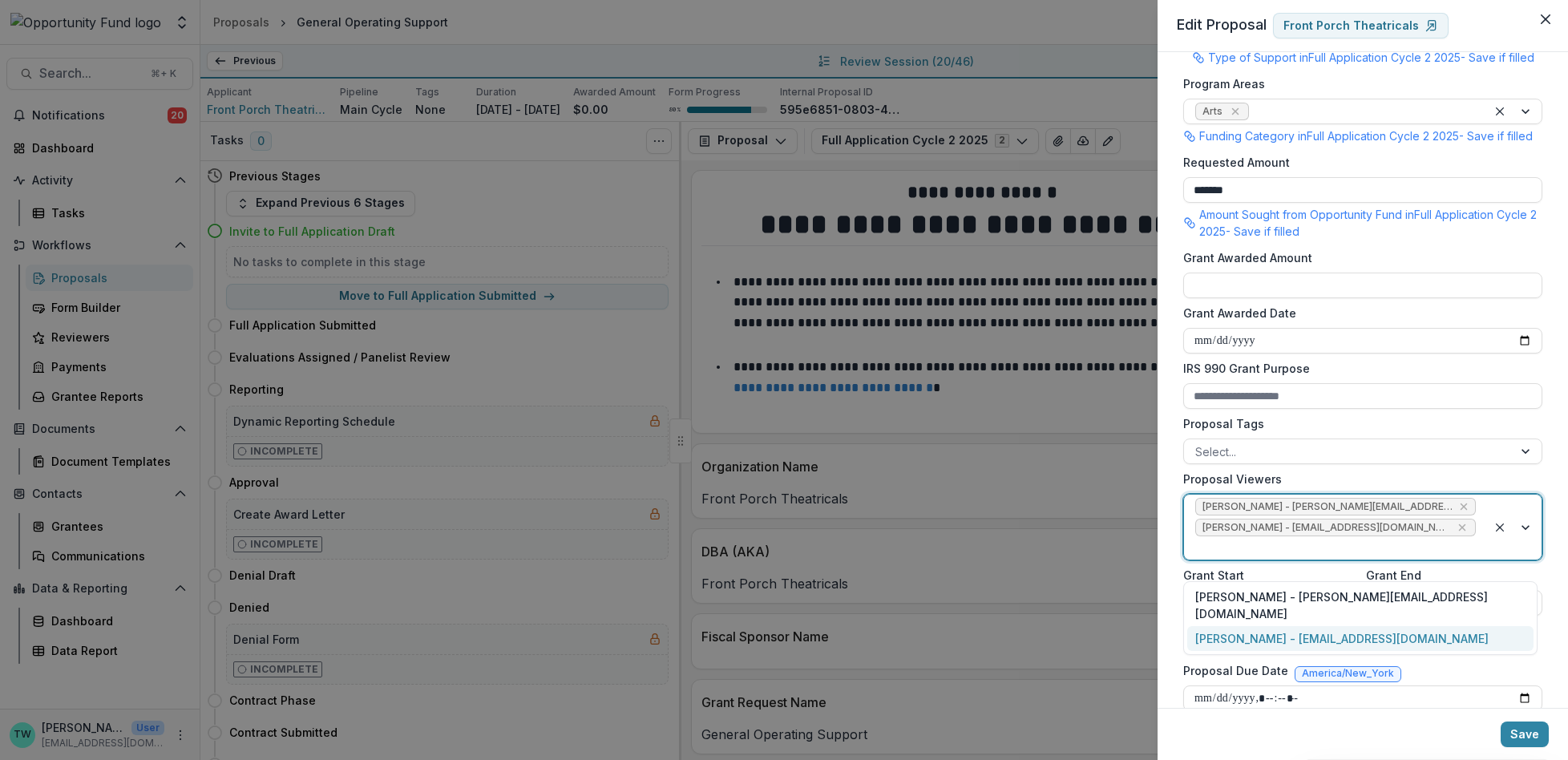
click at [1432, 626] on div "yvette shipman - yshipman@theopportunityfund.org" at bounding box center [1360, 638] width 346 height 24
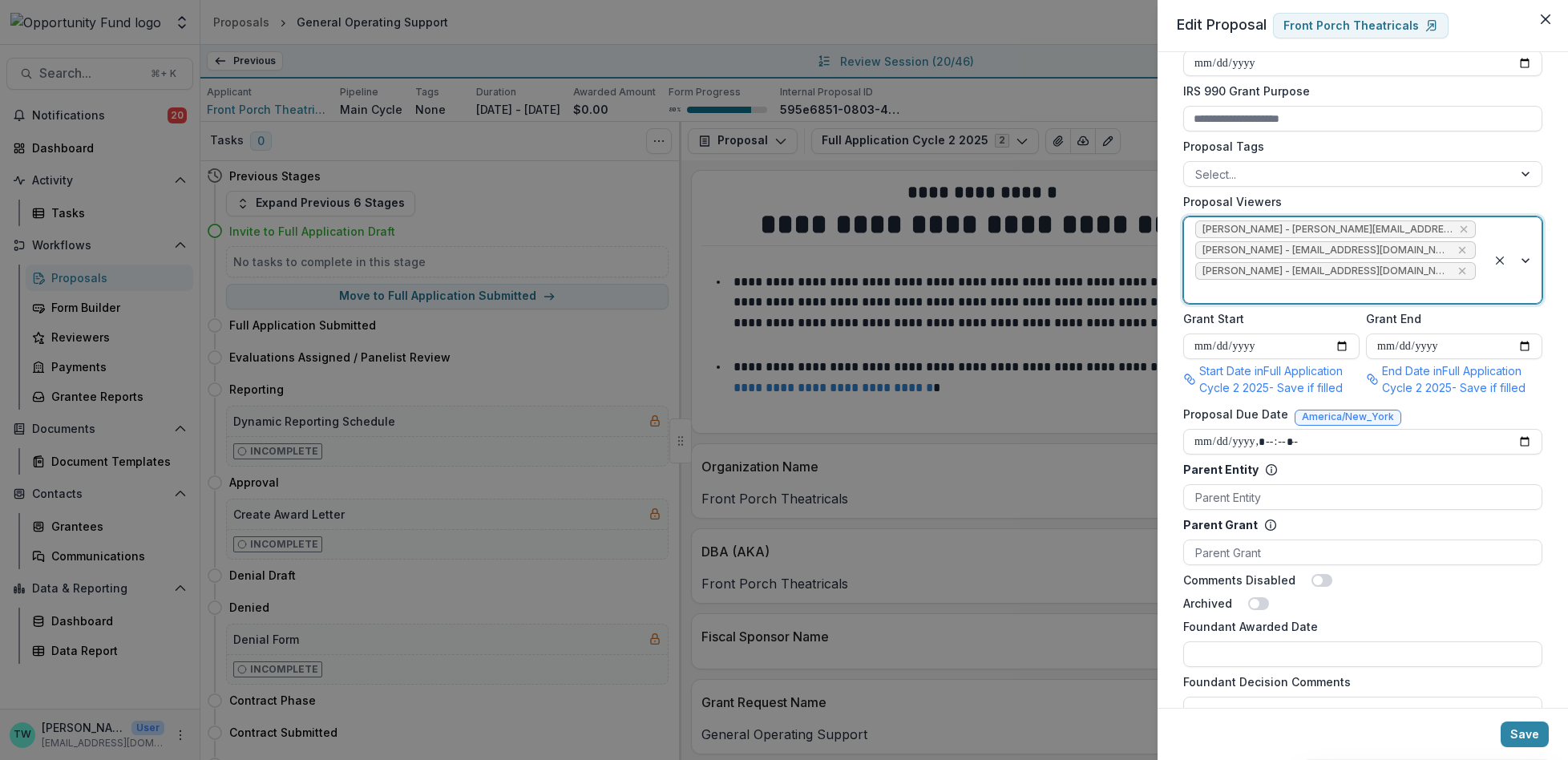
scroll to position [646, 0]
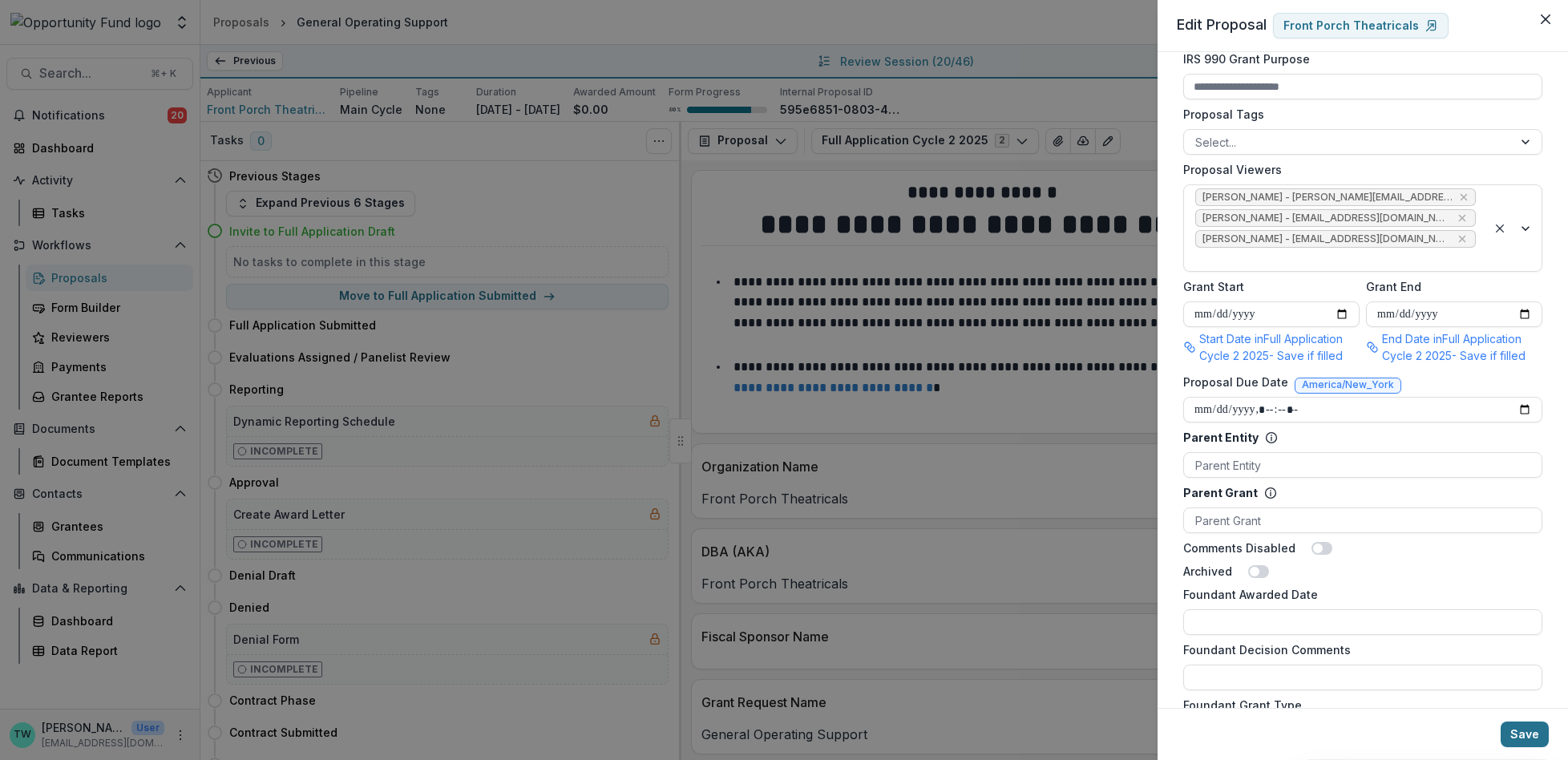
click at [1527, 735] on button "Save" at bounding box center [1524, 733] width 48 height 25
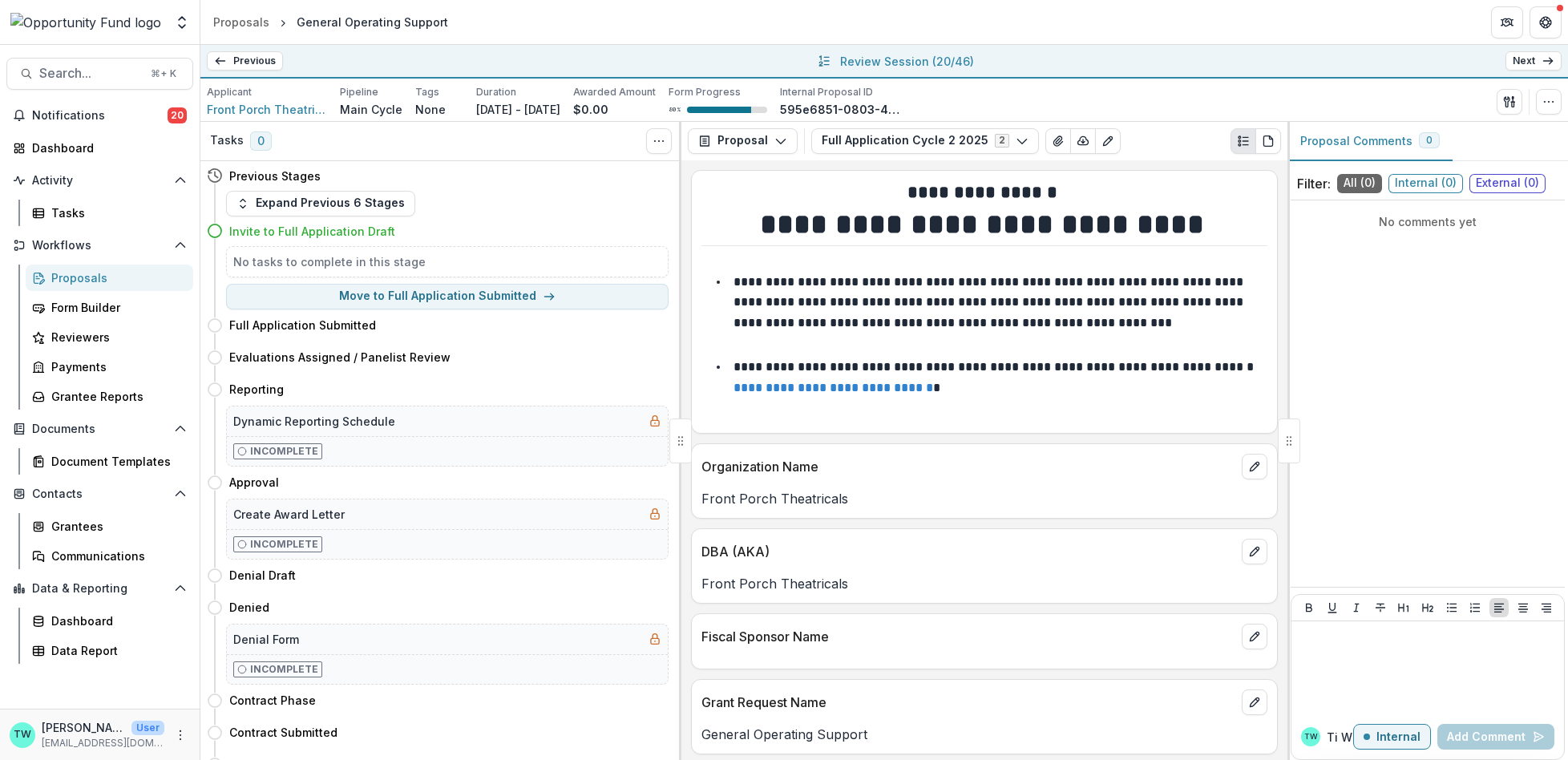
click at [1555, 63] on link "Next" at bounding box center [1533, 61] width 56 height 19
click at [1548, 105] on icon "button" at bounding box center [1549, 101] width 13 height 13
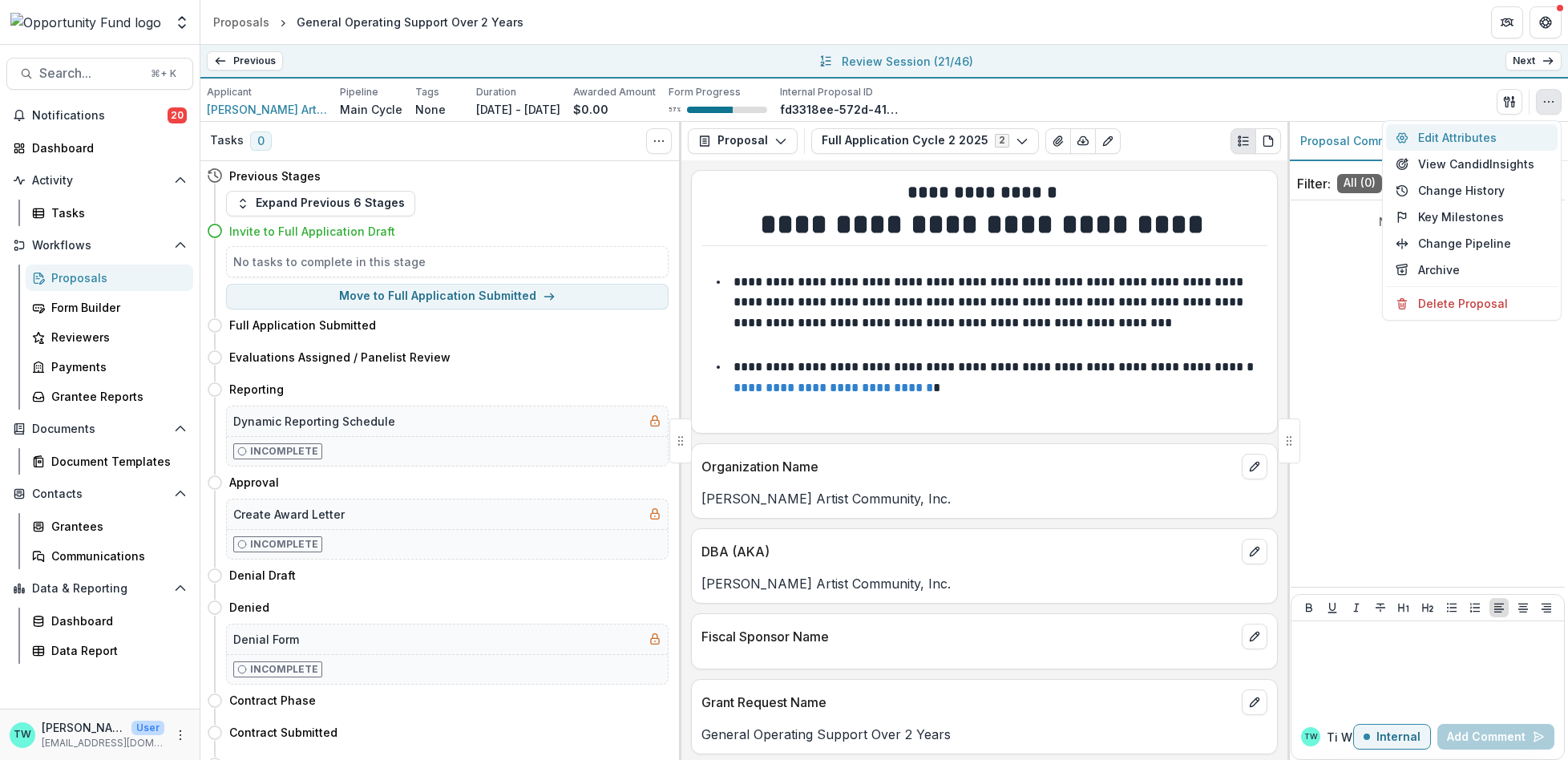
click at [1456, 138] on button "Edit Attributes" at bounding box center [1472, 137] width 172 height 26
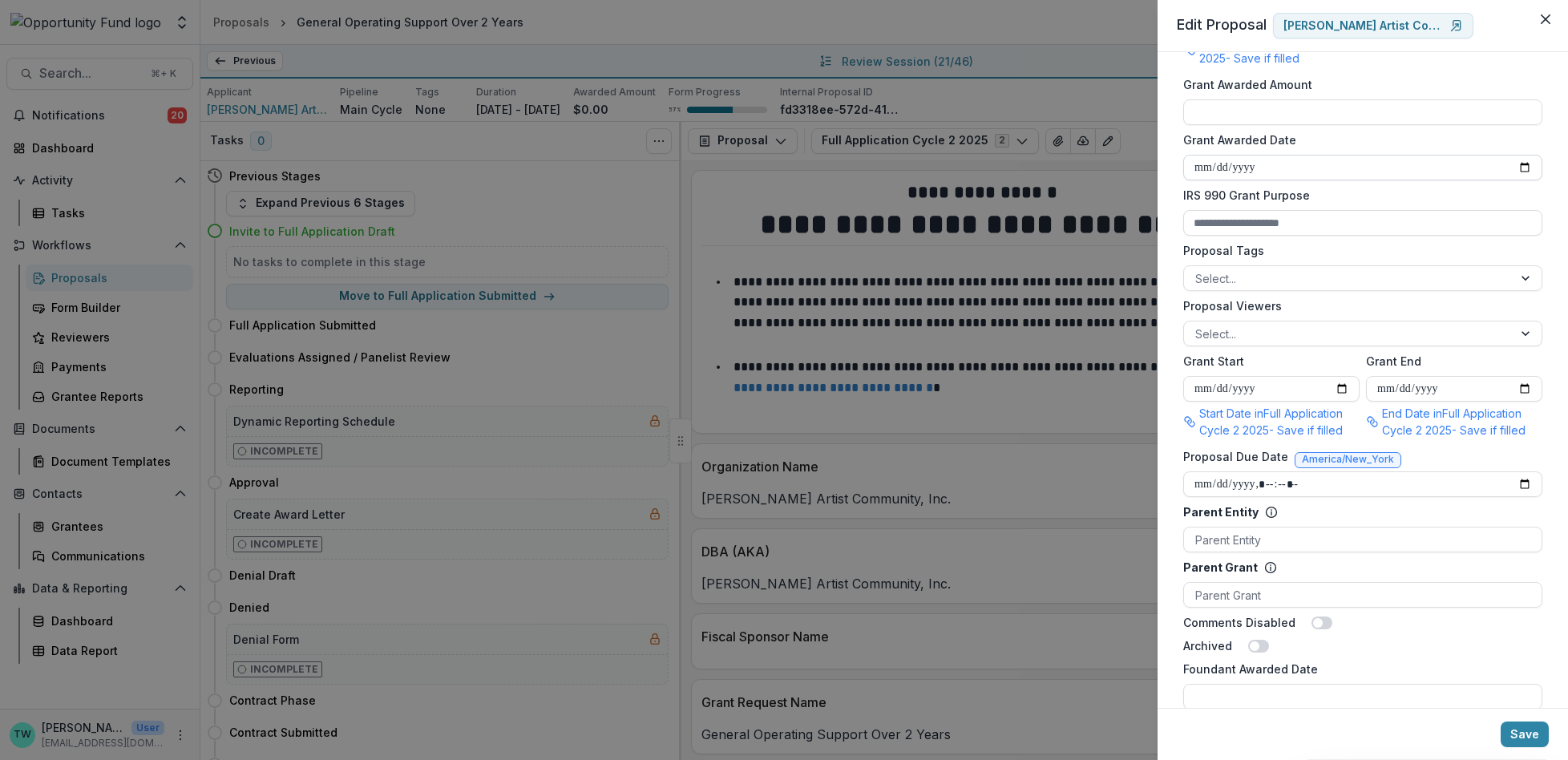
scroll to position [514, 0]
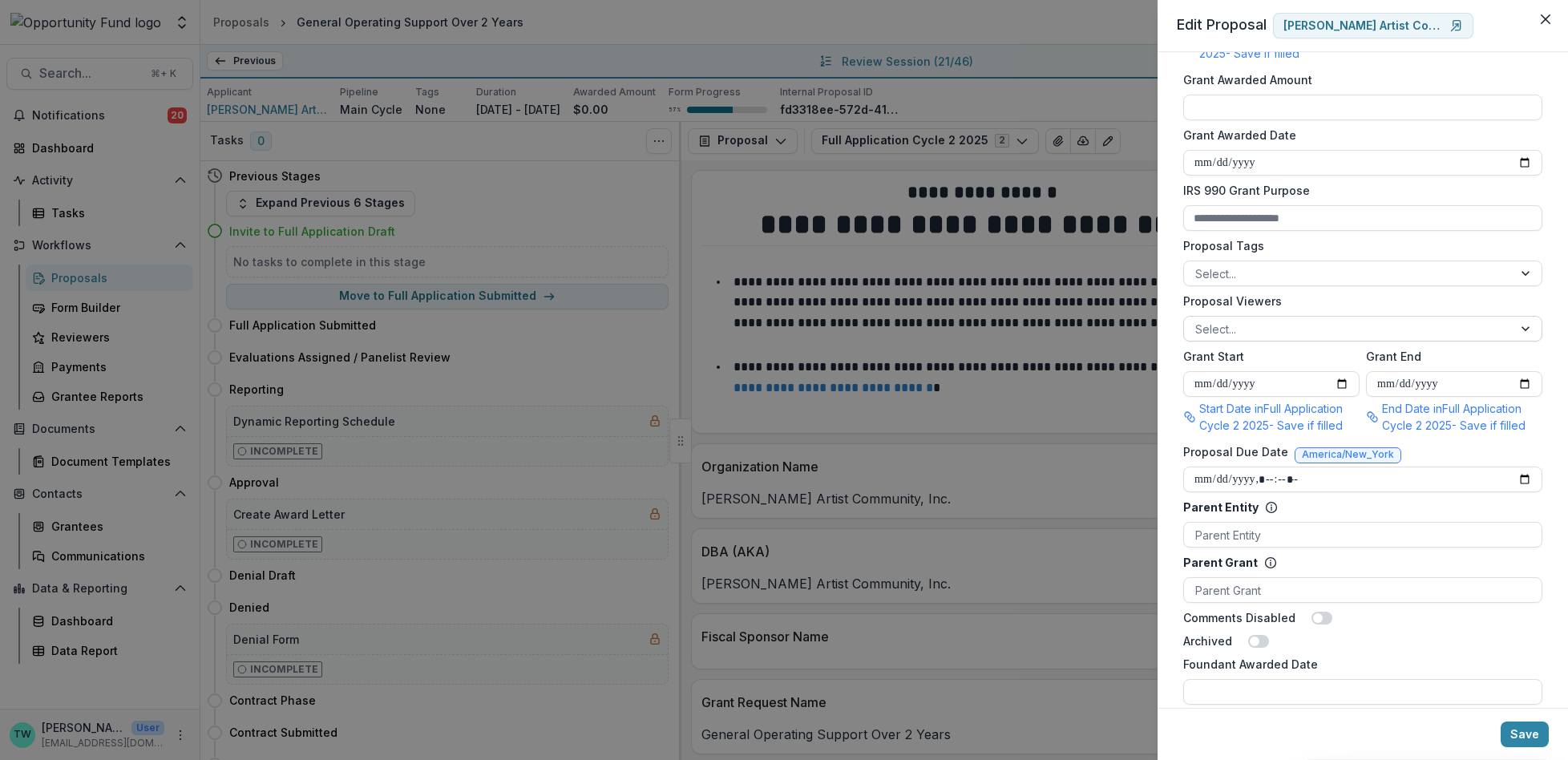
click at [1265, 339] on div at bounding box center [1348, 329] width 306 height 20
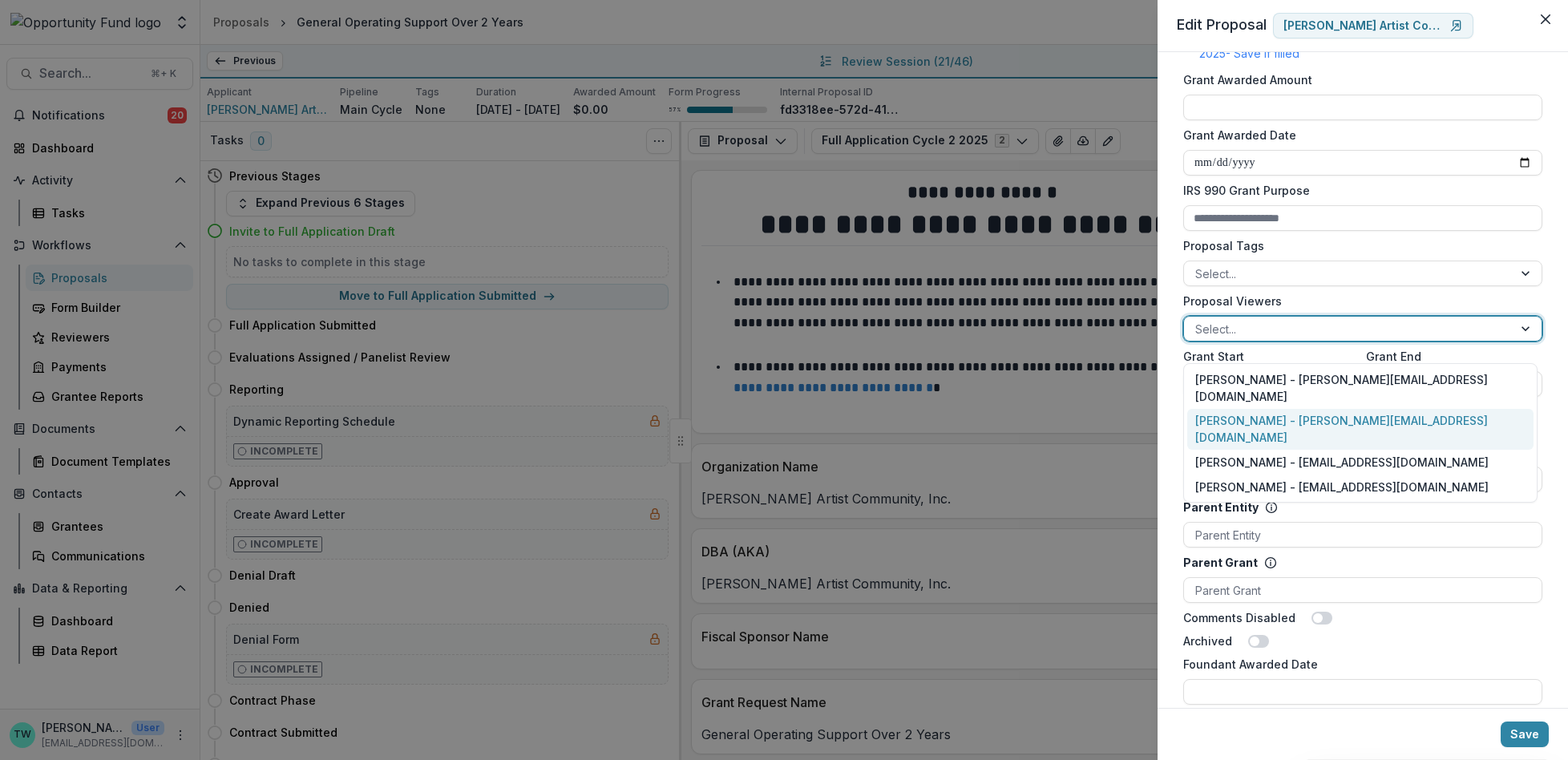
click at [1263, 409] on div "Ti Wilhelm - twilhelm@theopportunityfund.org" at bounding box center [1360, 430] width 346 height 42
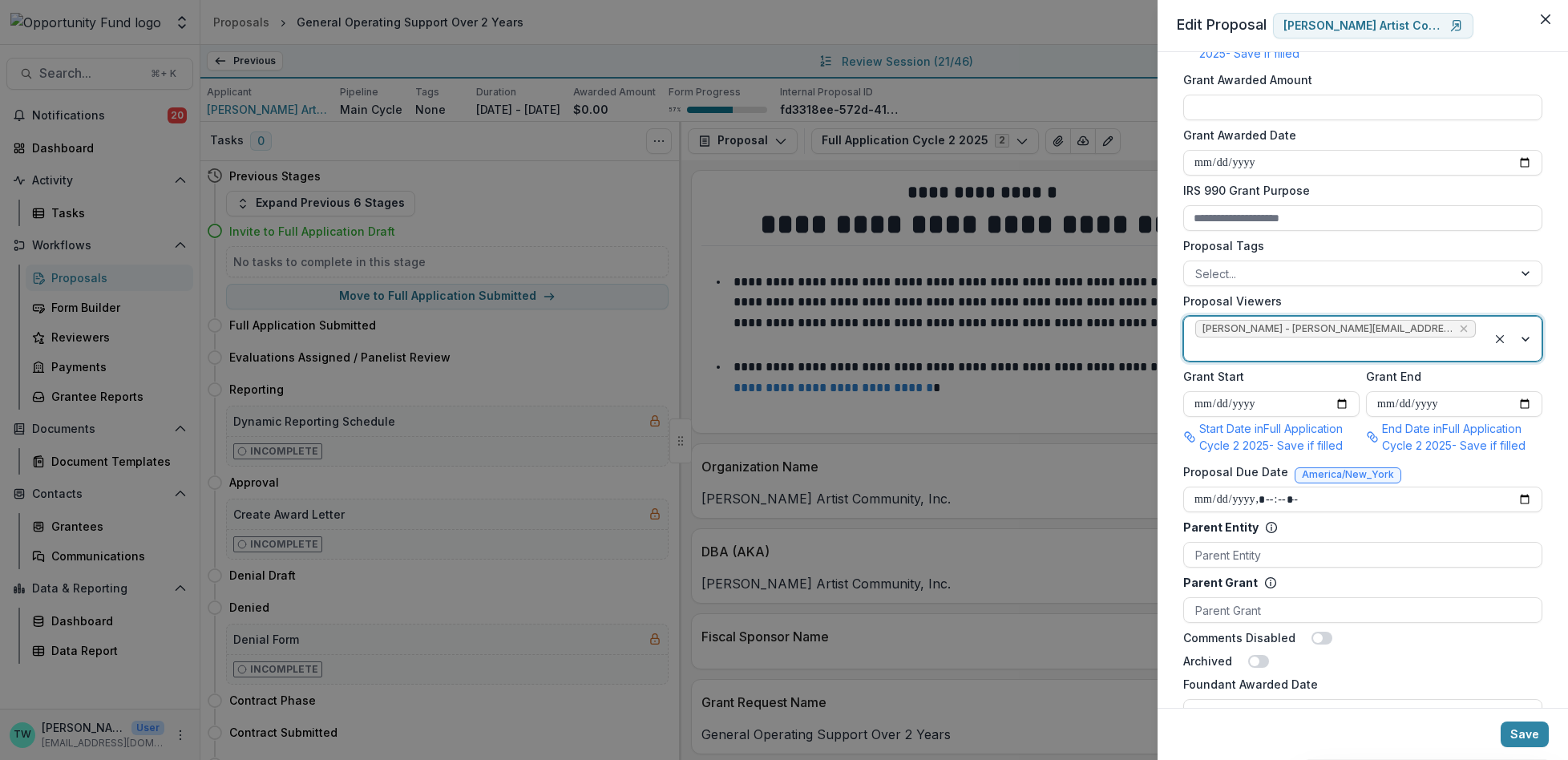
click at [1456, 343] on div at bounding box center [1336, 349] width 281 height 20
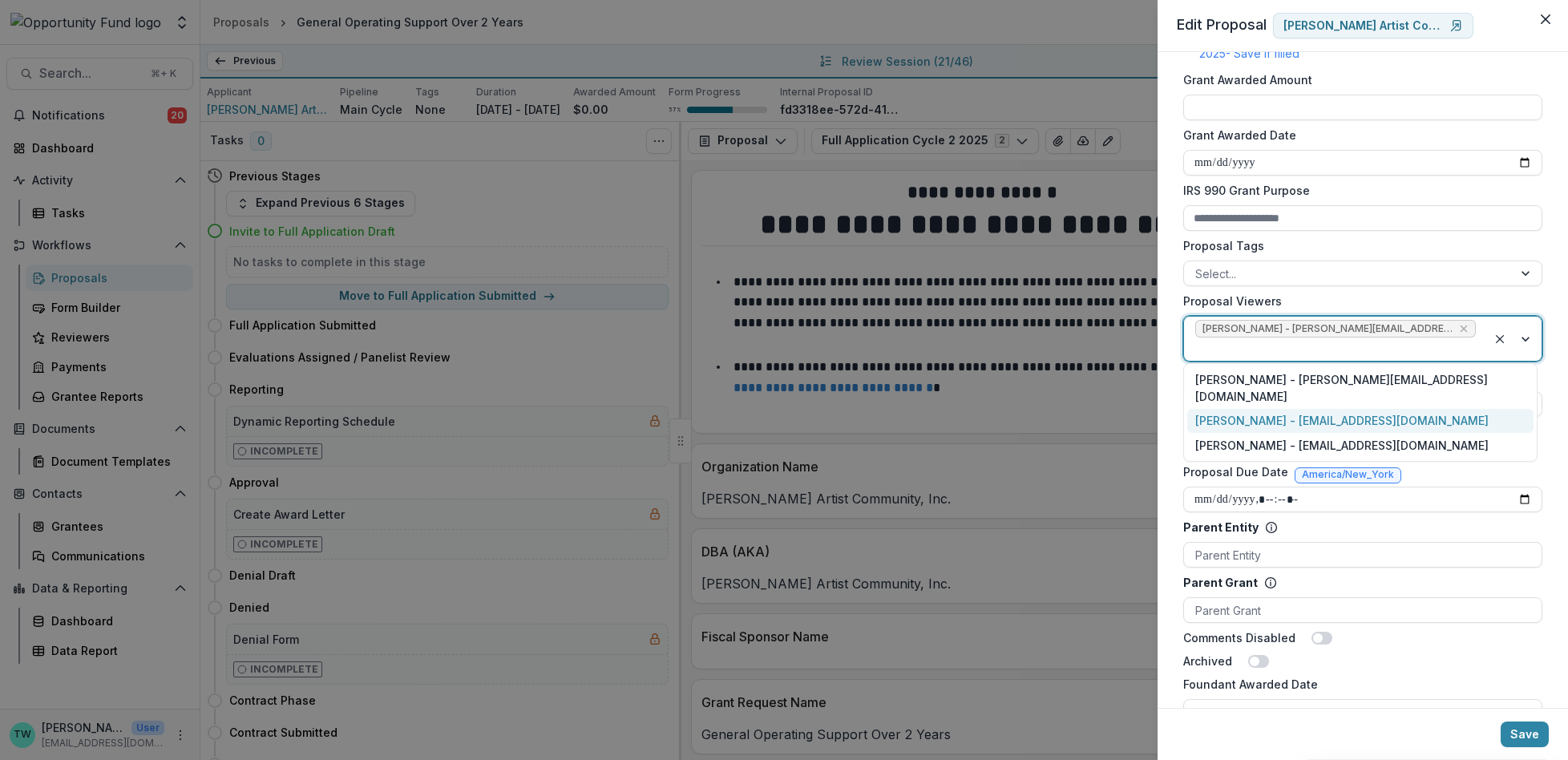
click at [1421, 409] on div "Jake Goodman - jgoodman@theopportunityfund.org" at bounding box center [1360, 421] width 346 height 24
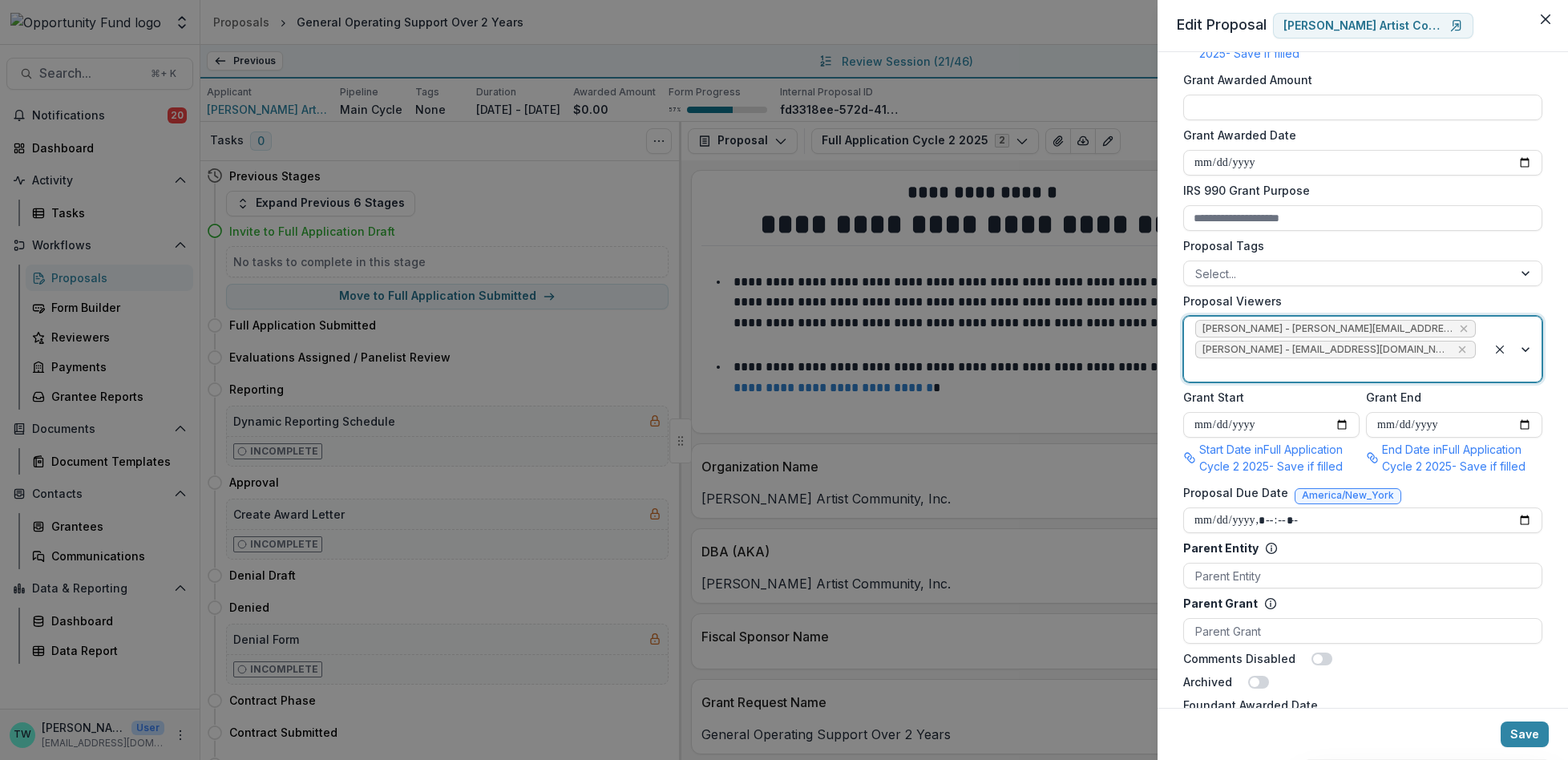
click at [1451, 380] on div at bounding box center [1336, 370] width 281 height 20
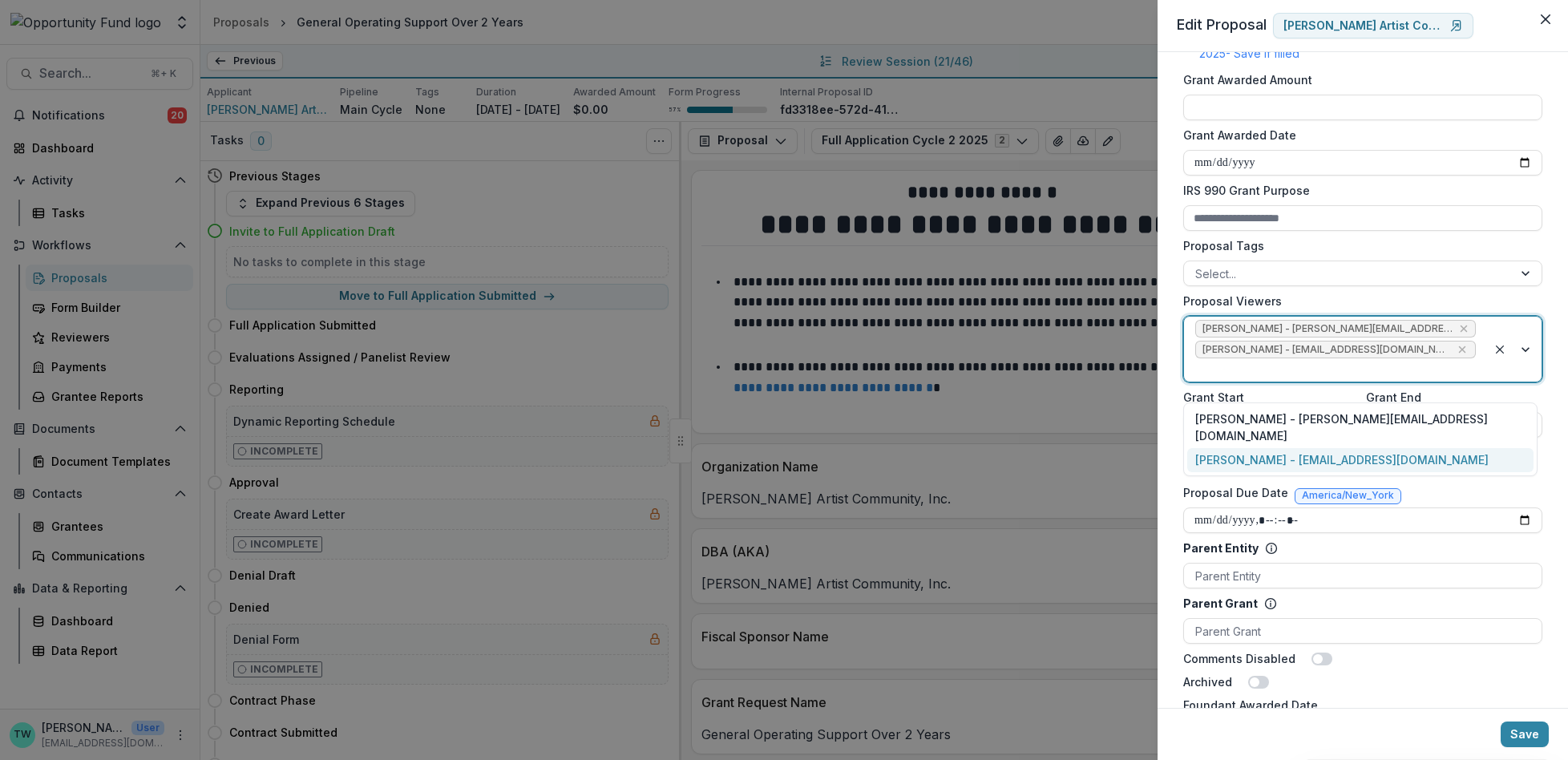
click at [1430, 448] on div "yvette shipman - yshipman@theopportunityfund.org" at bounding box center [1360, 460] width 346 height 24
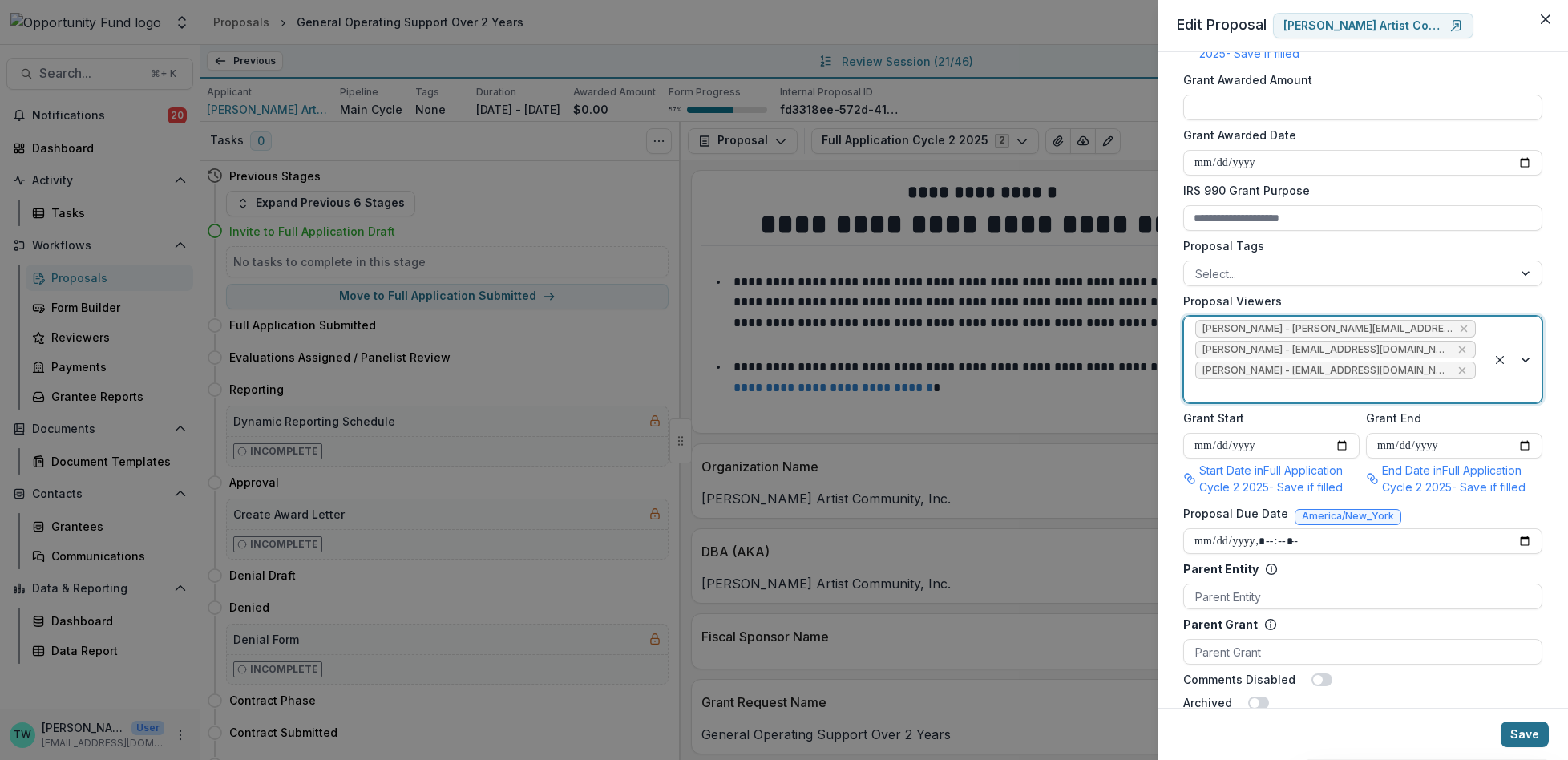
click at [1525, 732] on button "Save" at bounding box center [1524, 733] width 48 height 25
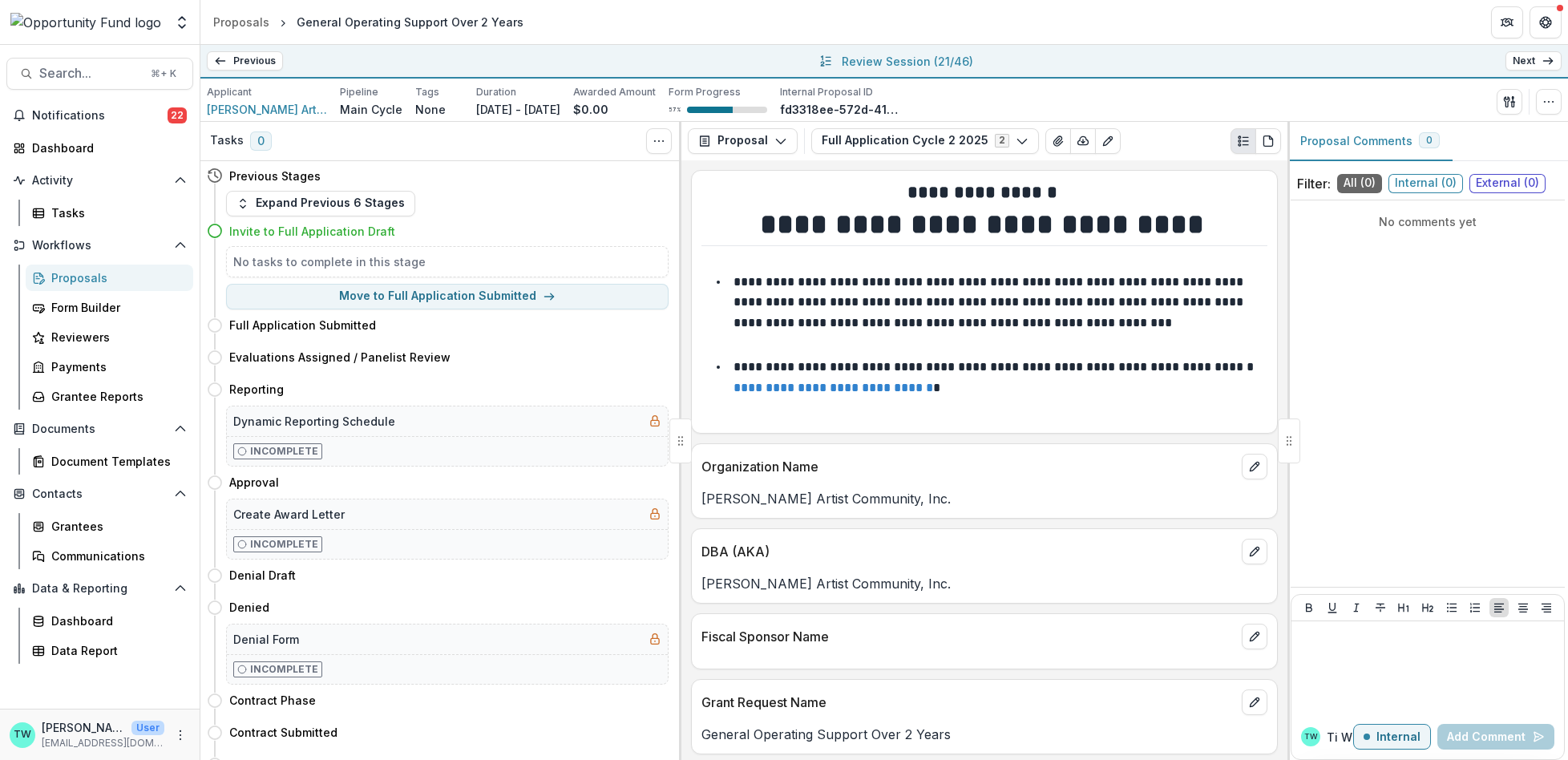
click at [1544, 55] on icon at bounding box center [1548, 61] width 13 height 13
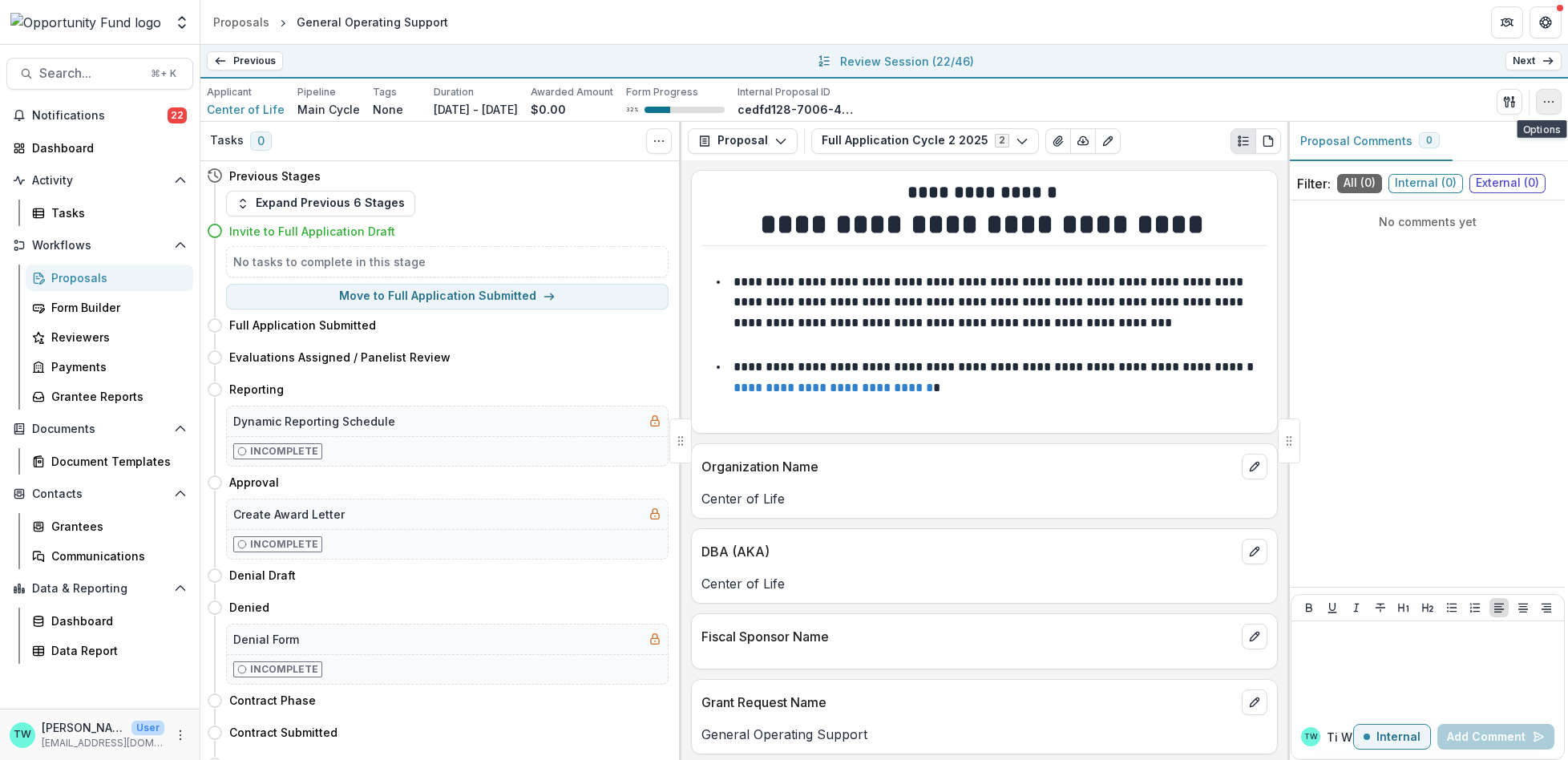
click at [1555, 97] on icon "button" at bounding box center [1549, 101] width 13 height 13
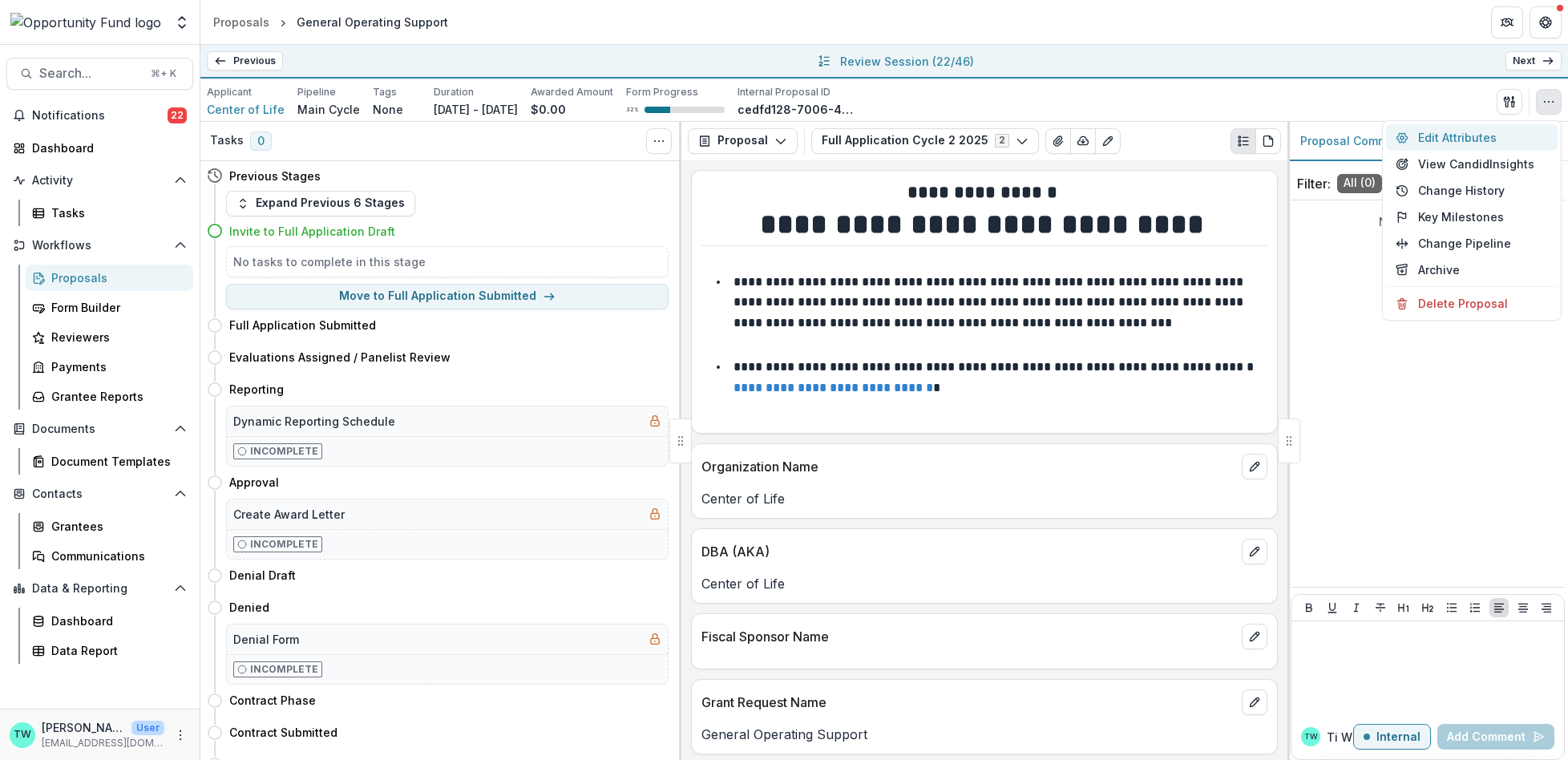
click at [1471, 138] on button "Edit Attributes" at bounding box center [1472, 137] width 172 height 26
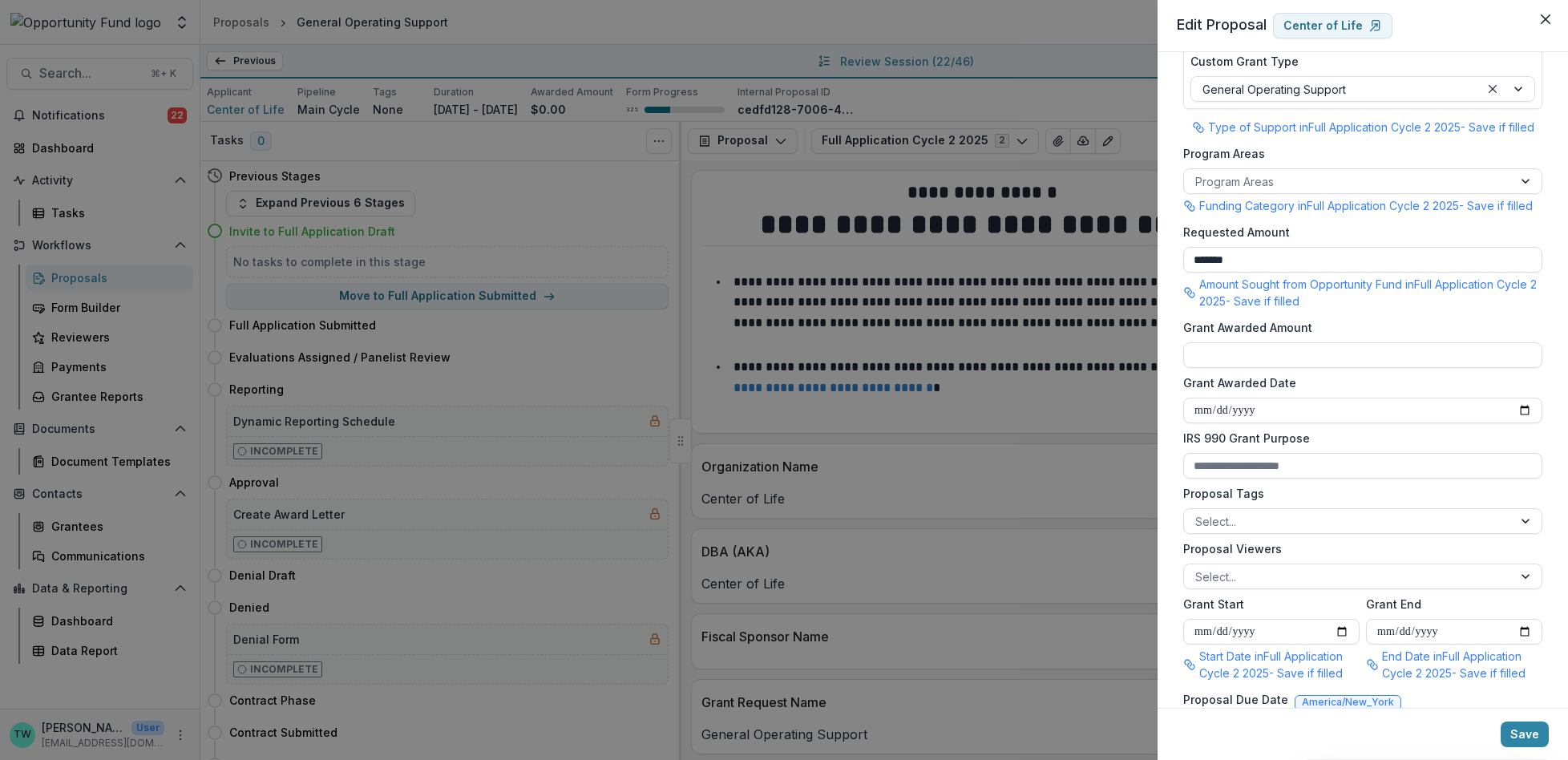
scroll to position [258, 0]
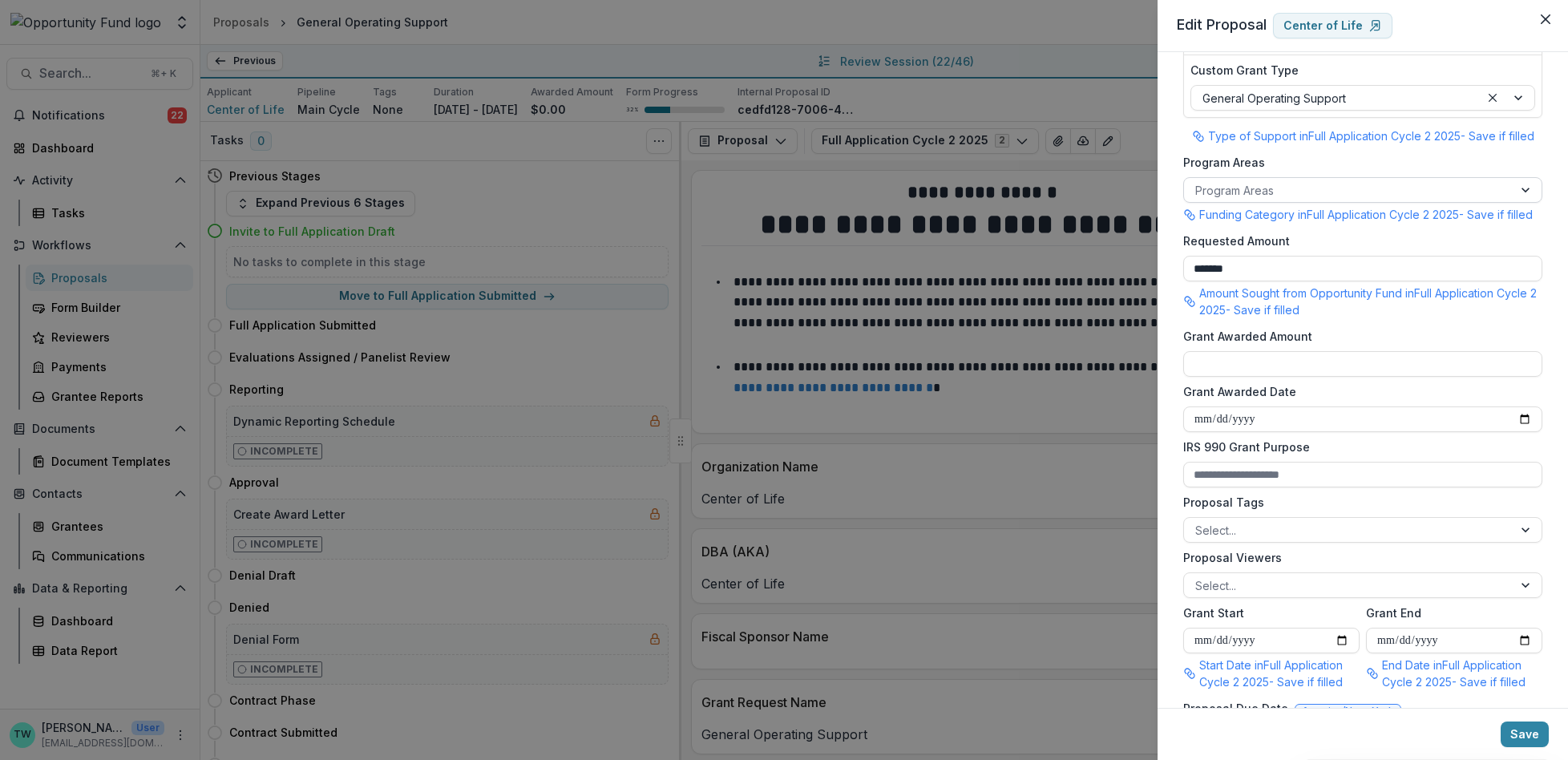
click at [1297, 184] on div at bounding box center [1348, 190] width 306 height 20
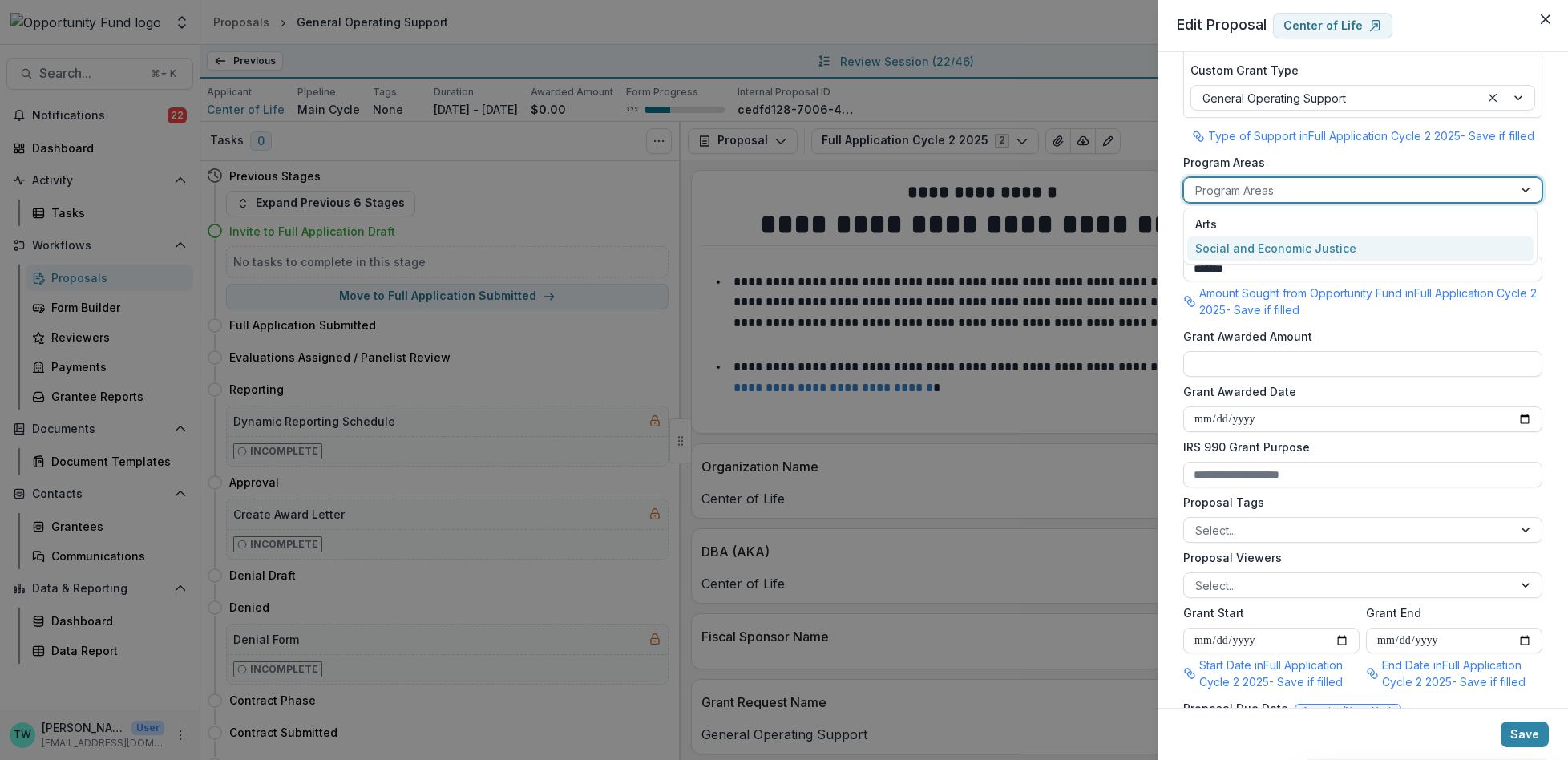
click at [1292, 245] on div "Social and Economic Justice" at bounding box center [1360, 248] width 346 height 24
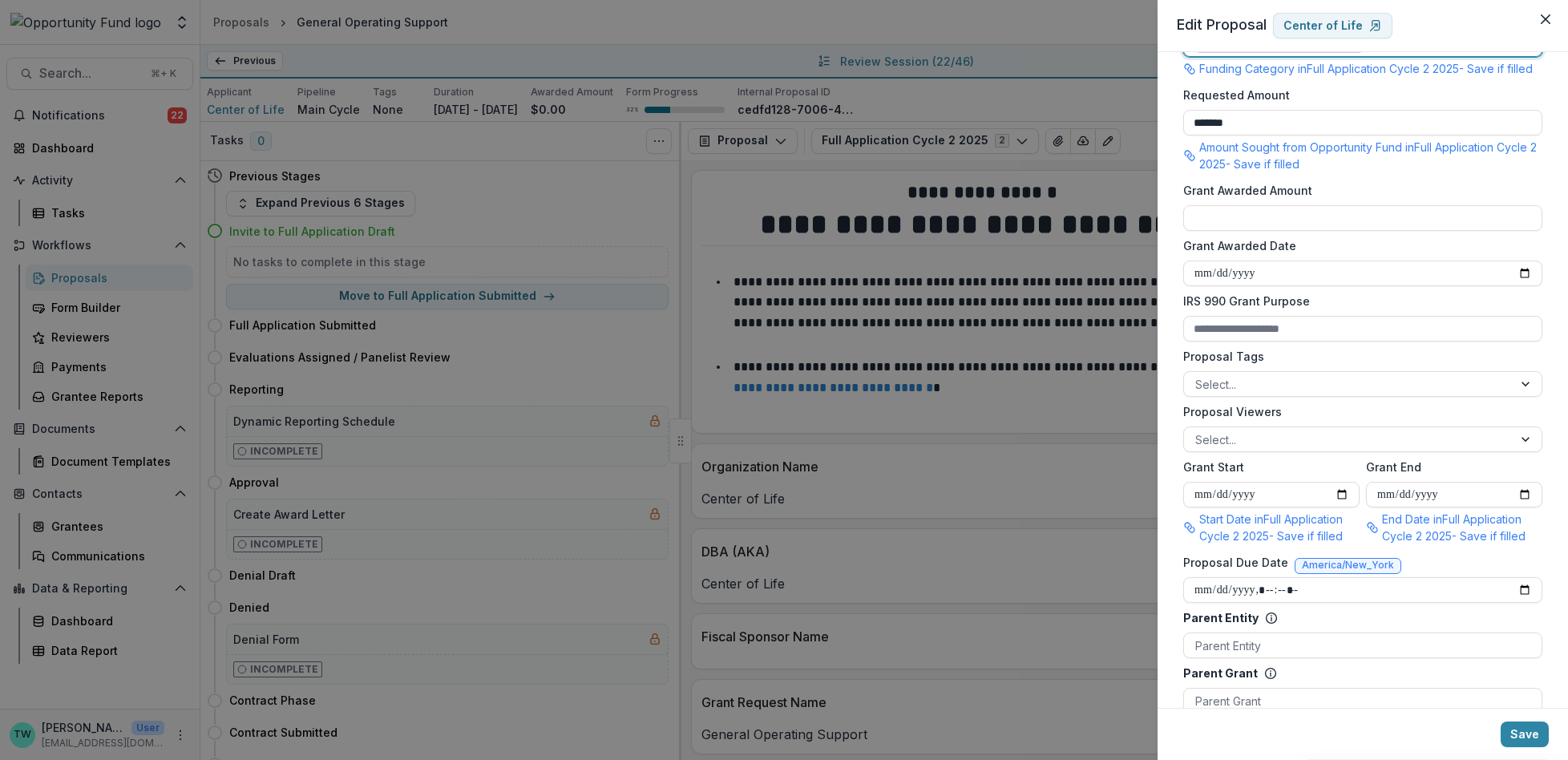
scroll to position [411, 0]
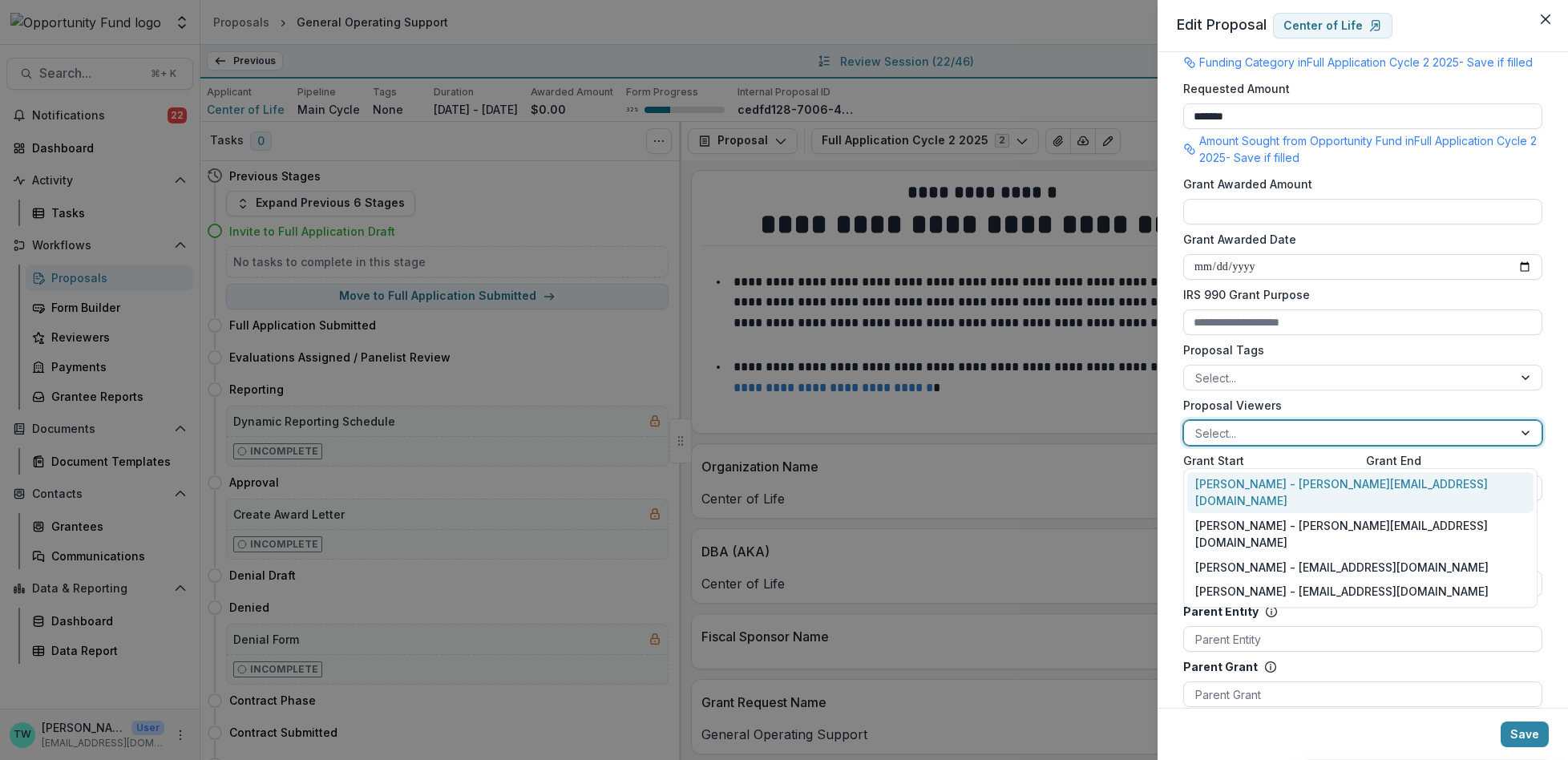
click at [1310, 443] on div at bounding box center [1348, 432] width 306 height 20
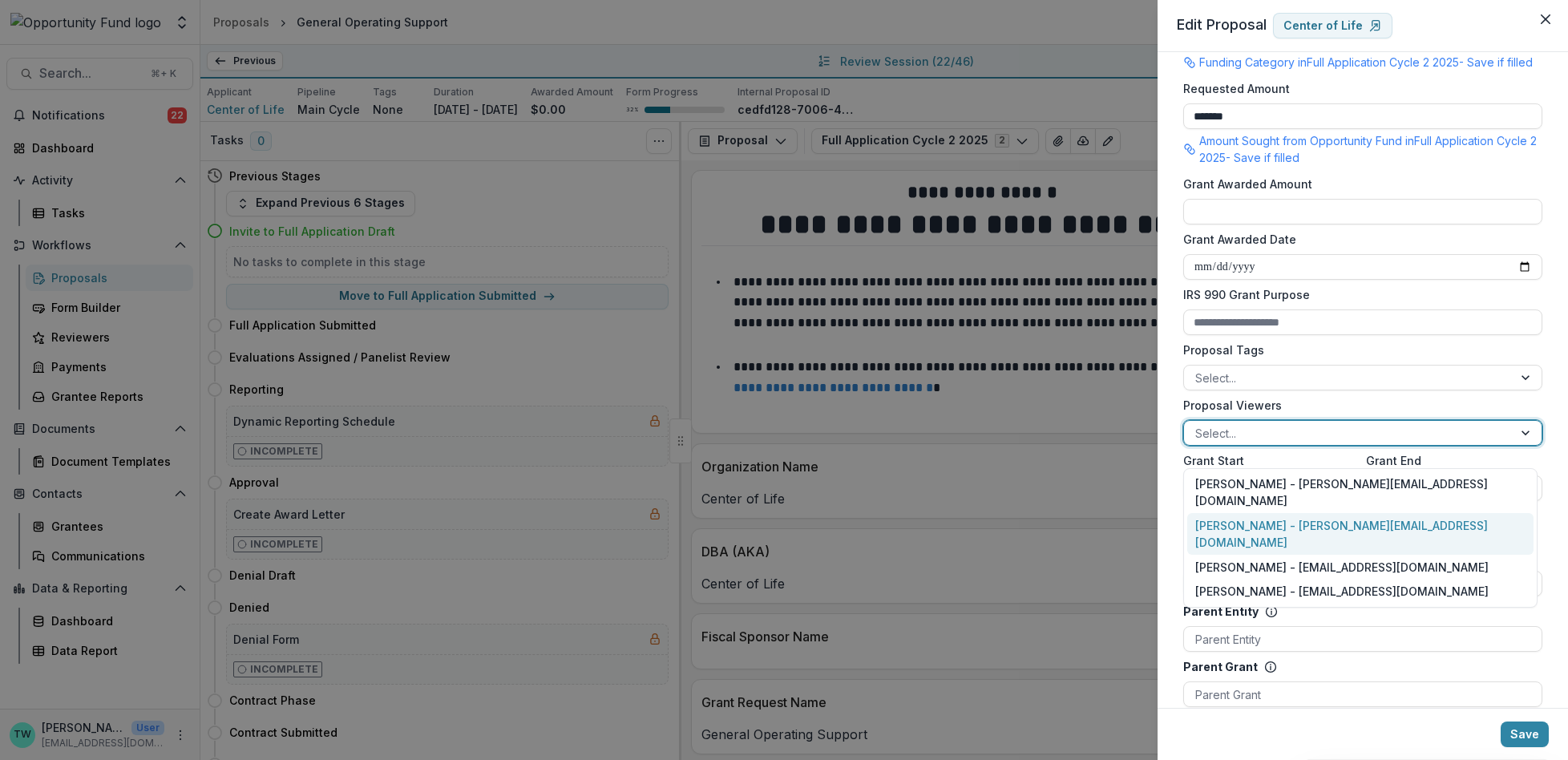
click at [1303, 512] on div "Ti Wilhelm - twilhelm@theopportunityfund.org" at bounding box center [1360, 533] width 346 height 42
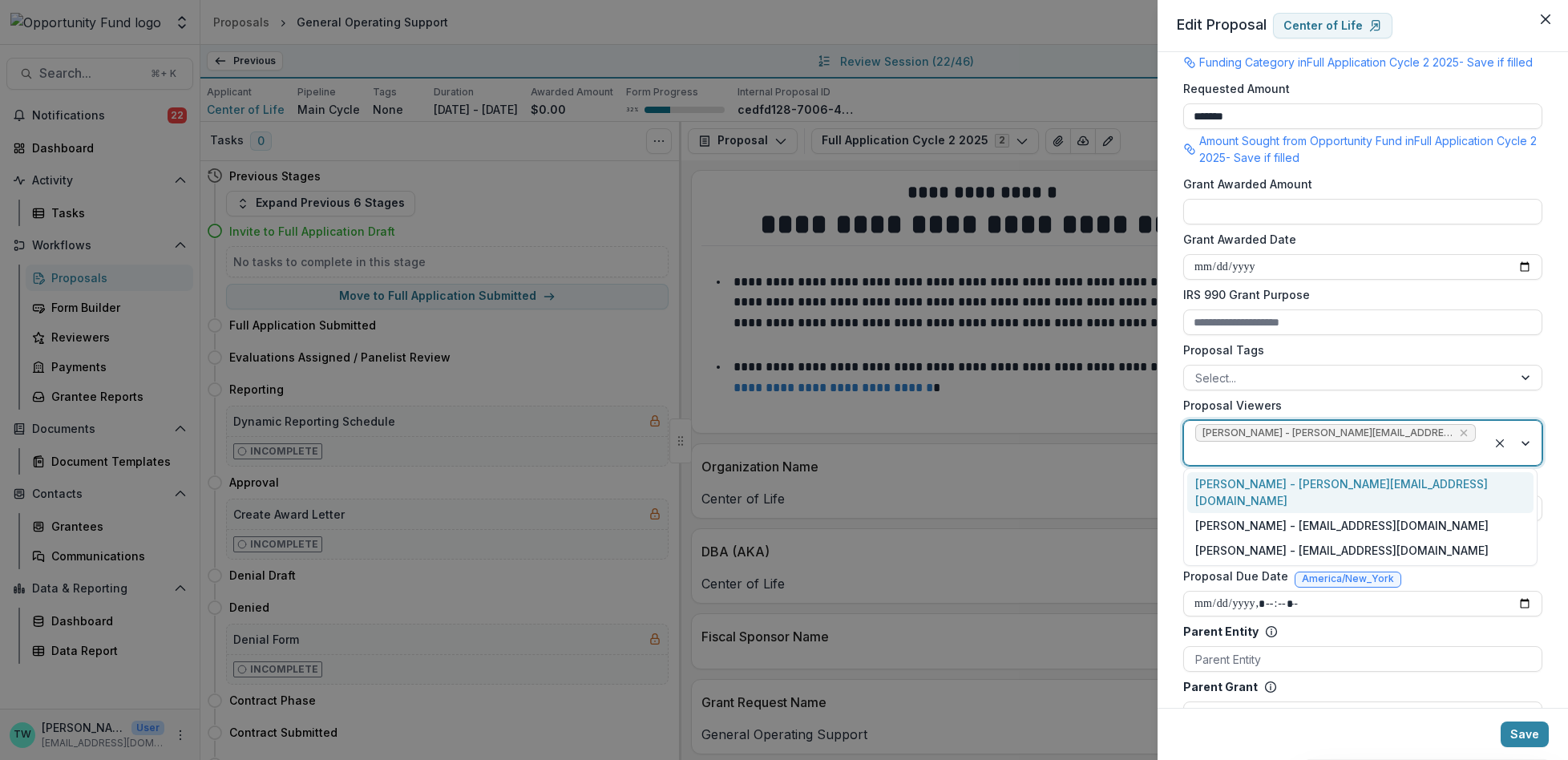
click at [1456, 444] on div at bounding box center [1336, 452] width 281 height 20
click at [1415, 513] on div "Jake Goodman - jgoodman@theopportunityfund.org" at bounding box center [1360, 525] width 346 height 24
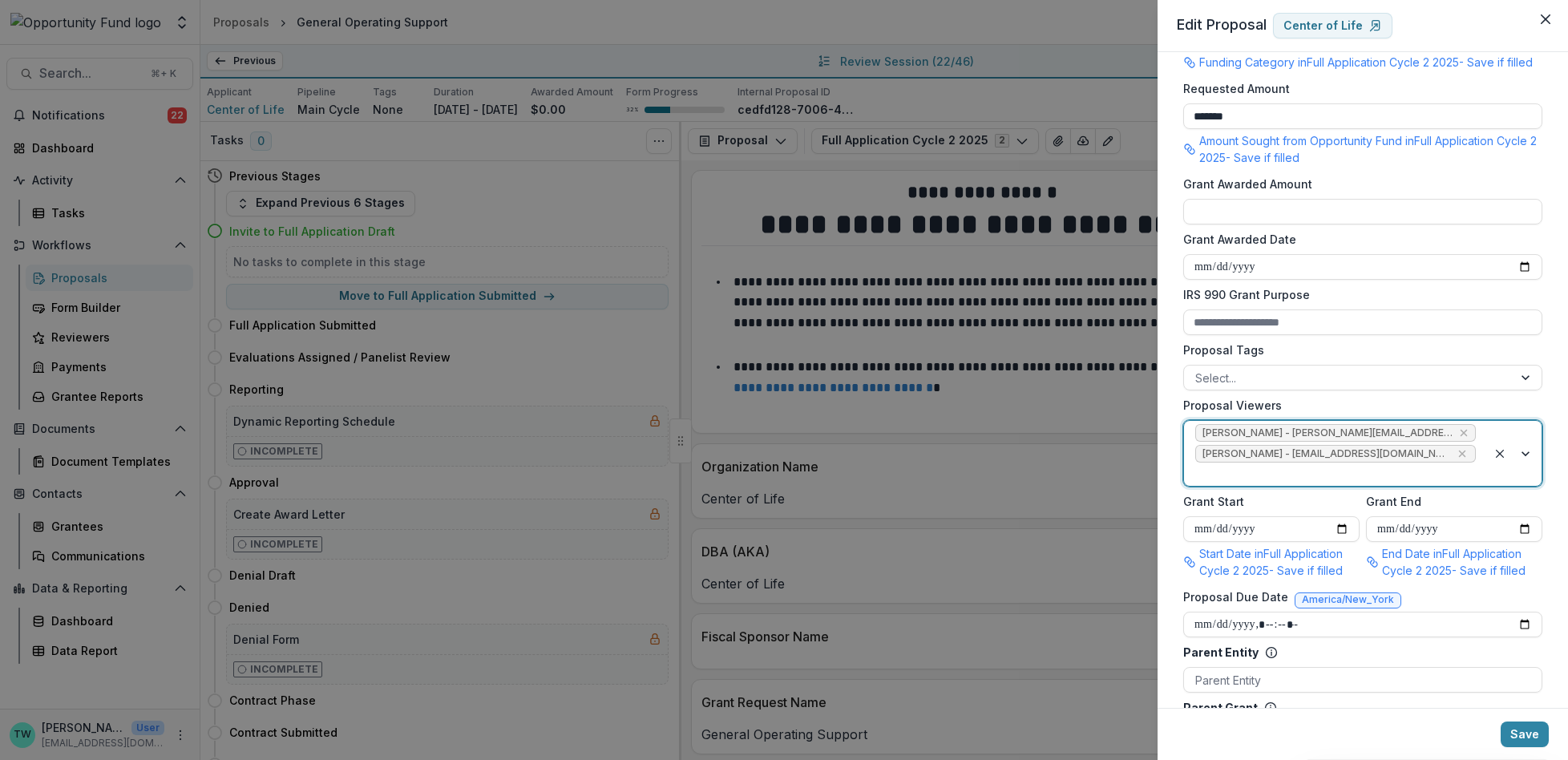
click at [1456, 484] on div at bounding box center [1336, 473] width 281 height 20
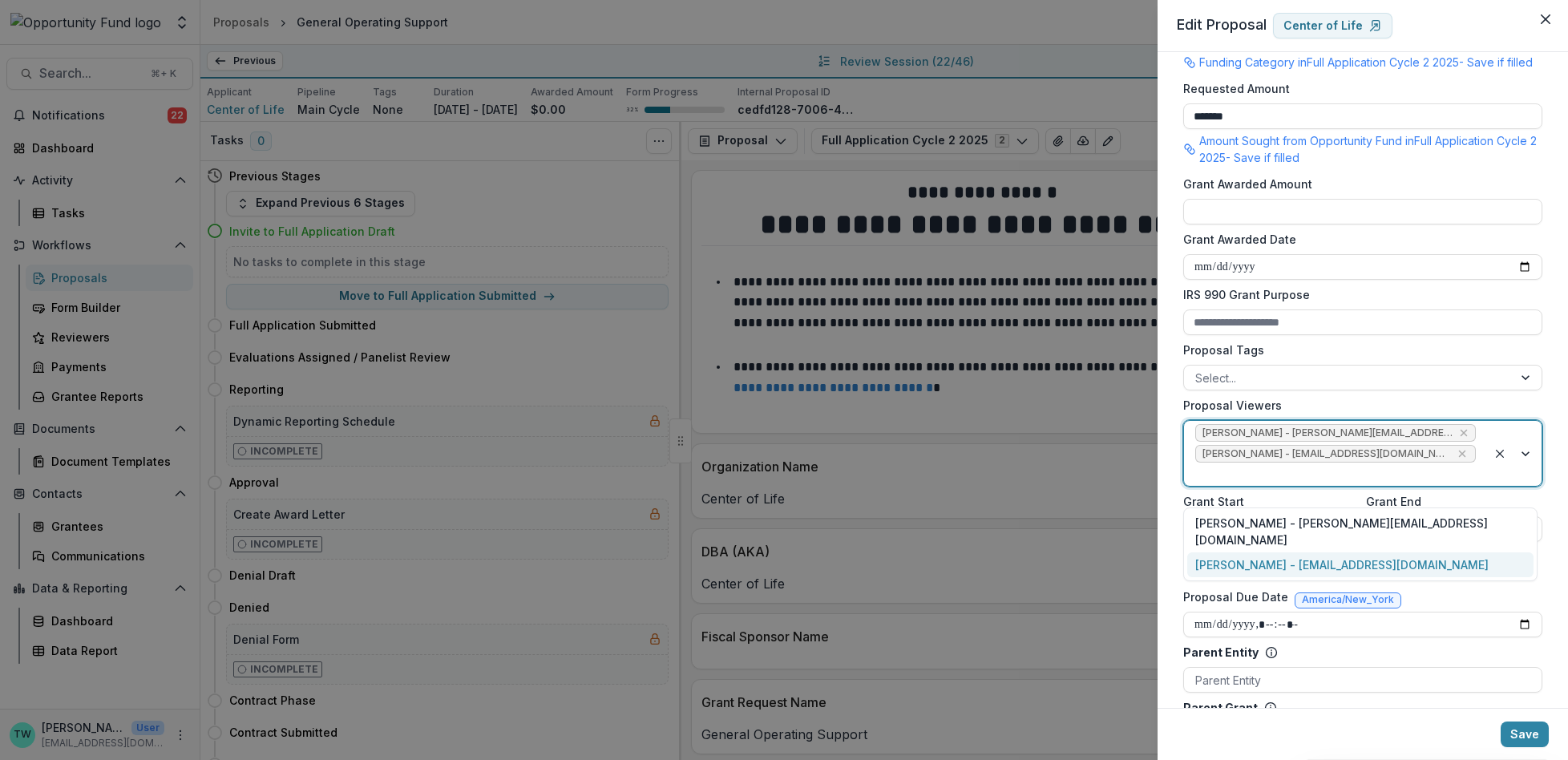
click at [1441, 552] on div "yvette shipman - yshipman@theopportunityfund.org" at bounding box center [1360, 564] width 346 height 24
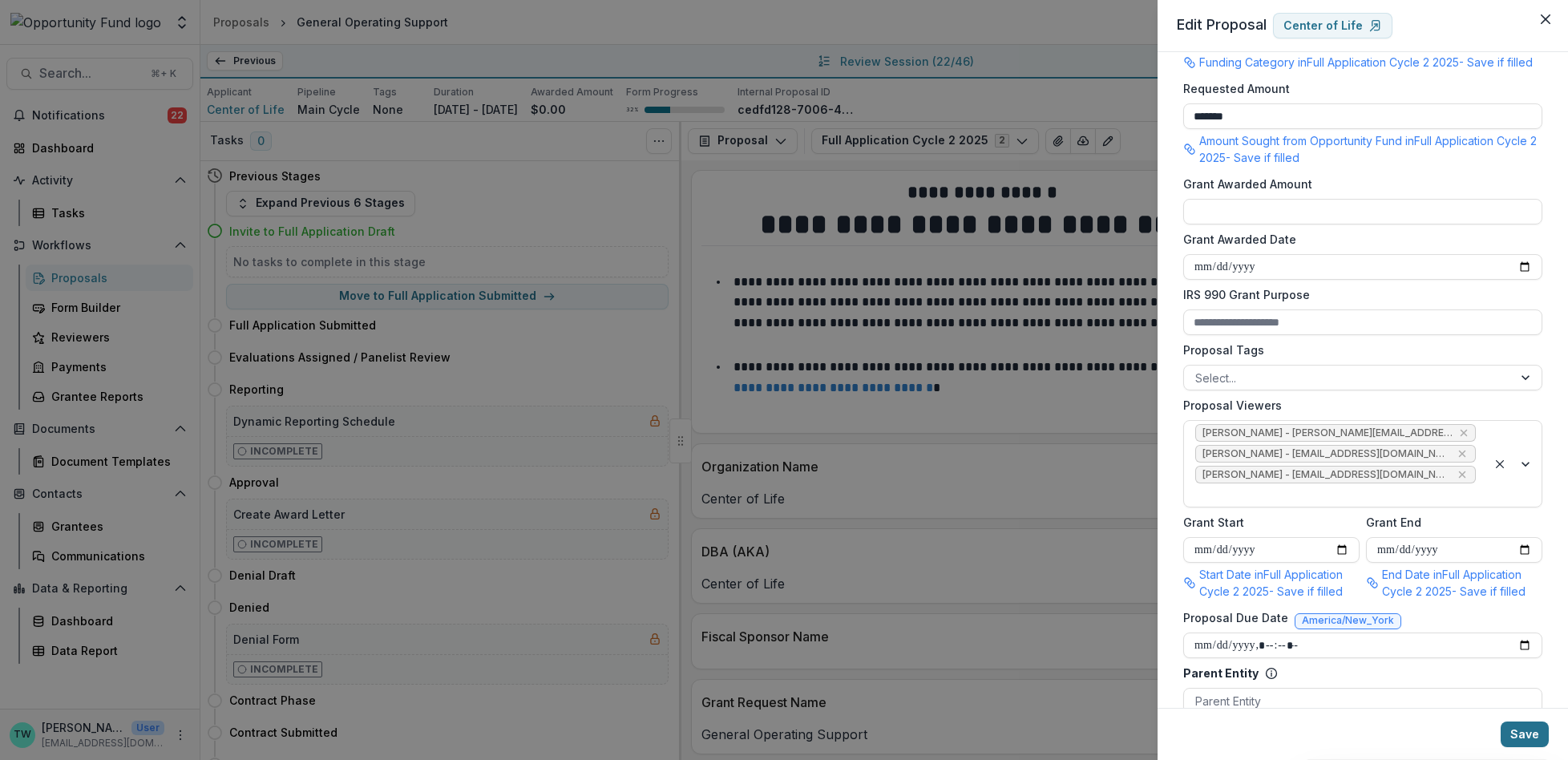
click at [1528, 740] on button "Save" at bounding box center [1524, 733] width 48 height 25
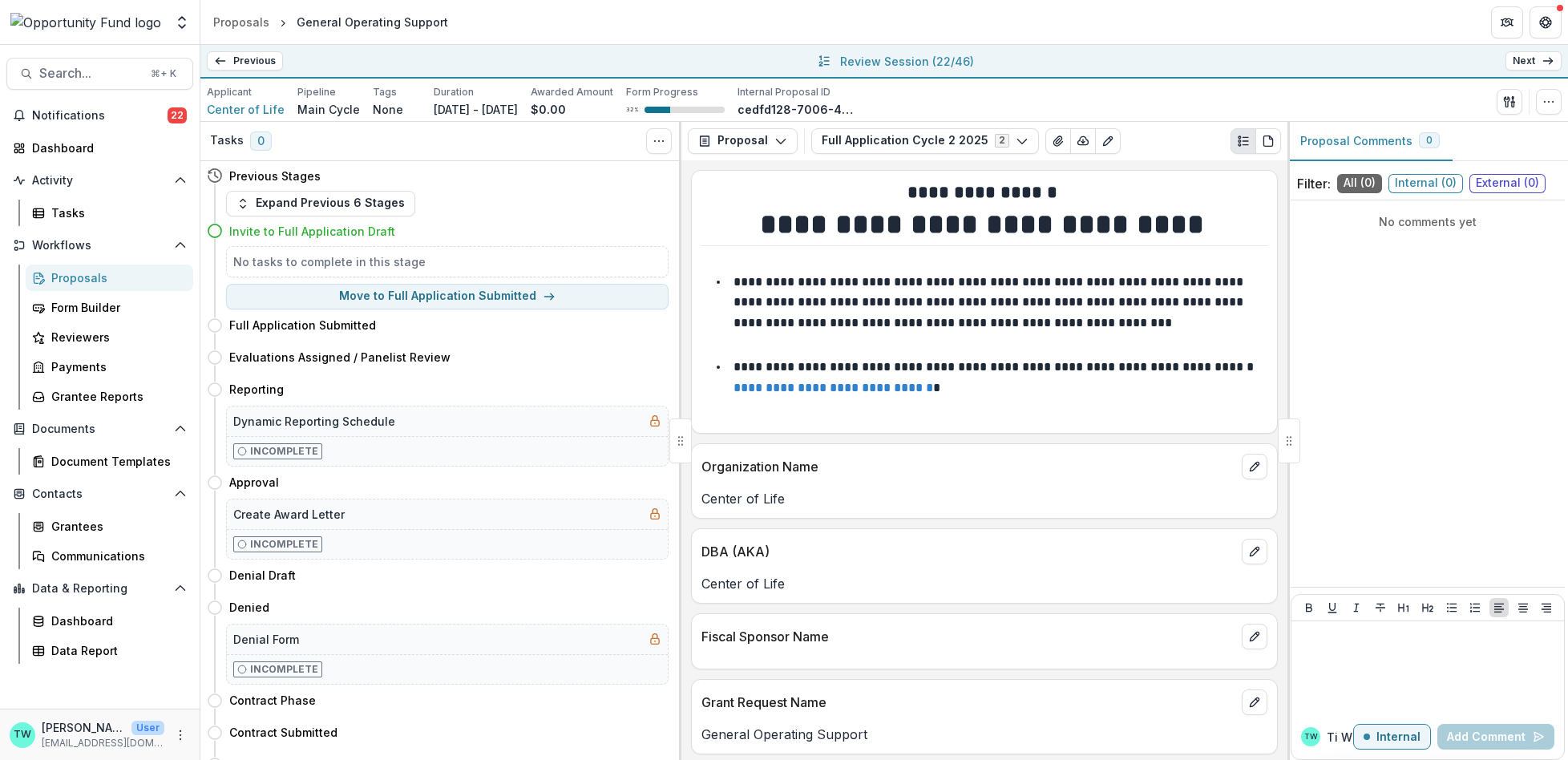
click at [1538, 67] on link "Next" at bounding box center [1533, 61] width 56 height 19
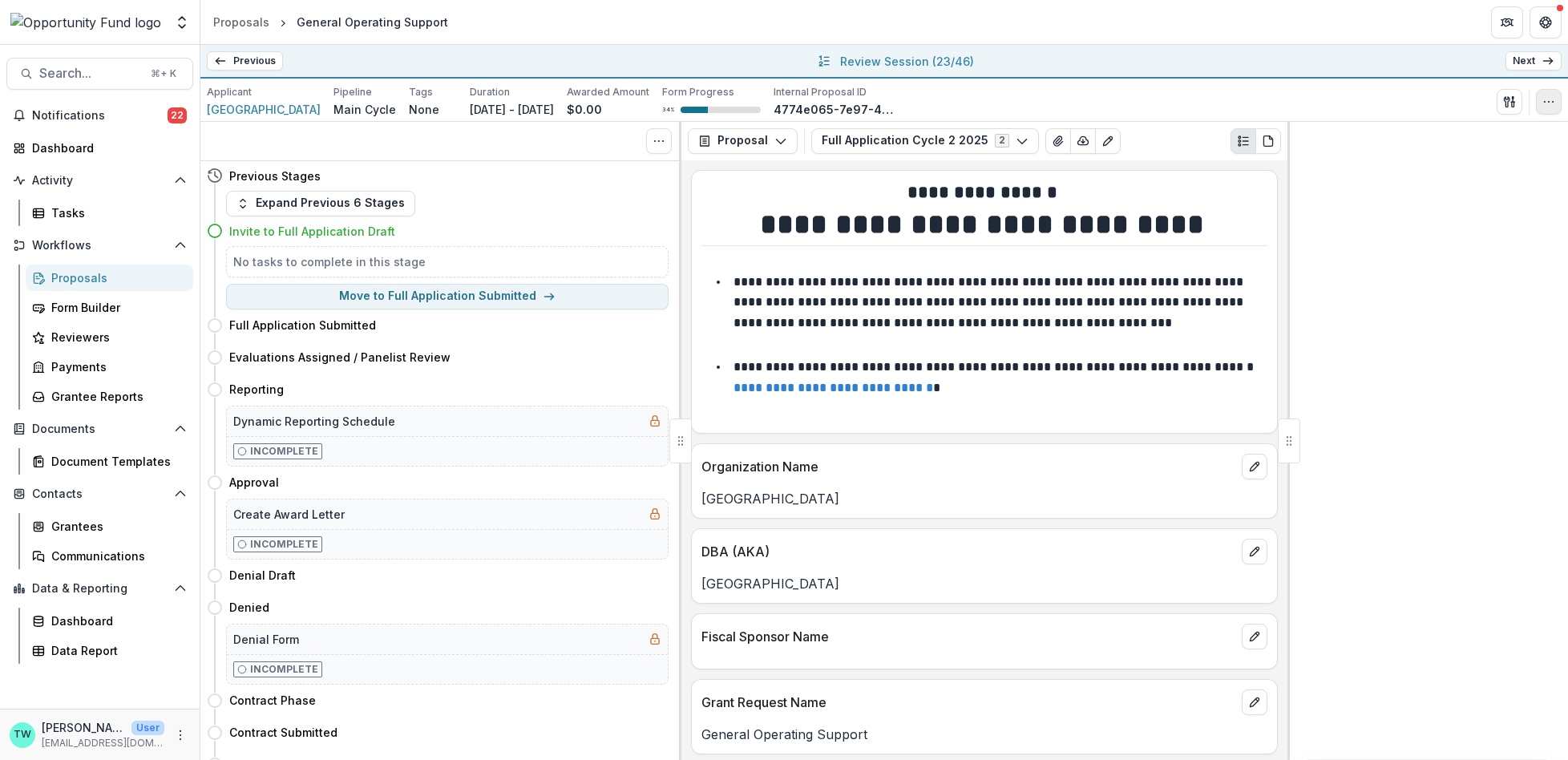
click at [1551, 105] on icon "button" at bounding box center [1549, 101] width 13 height 13
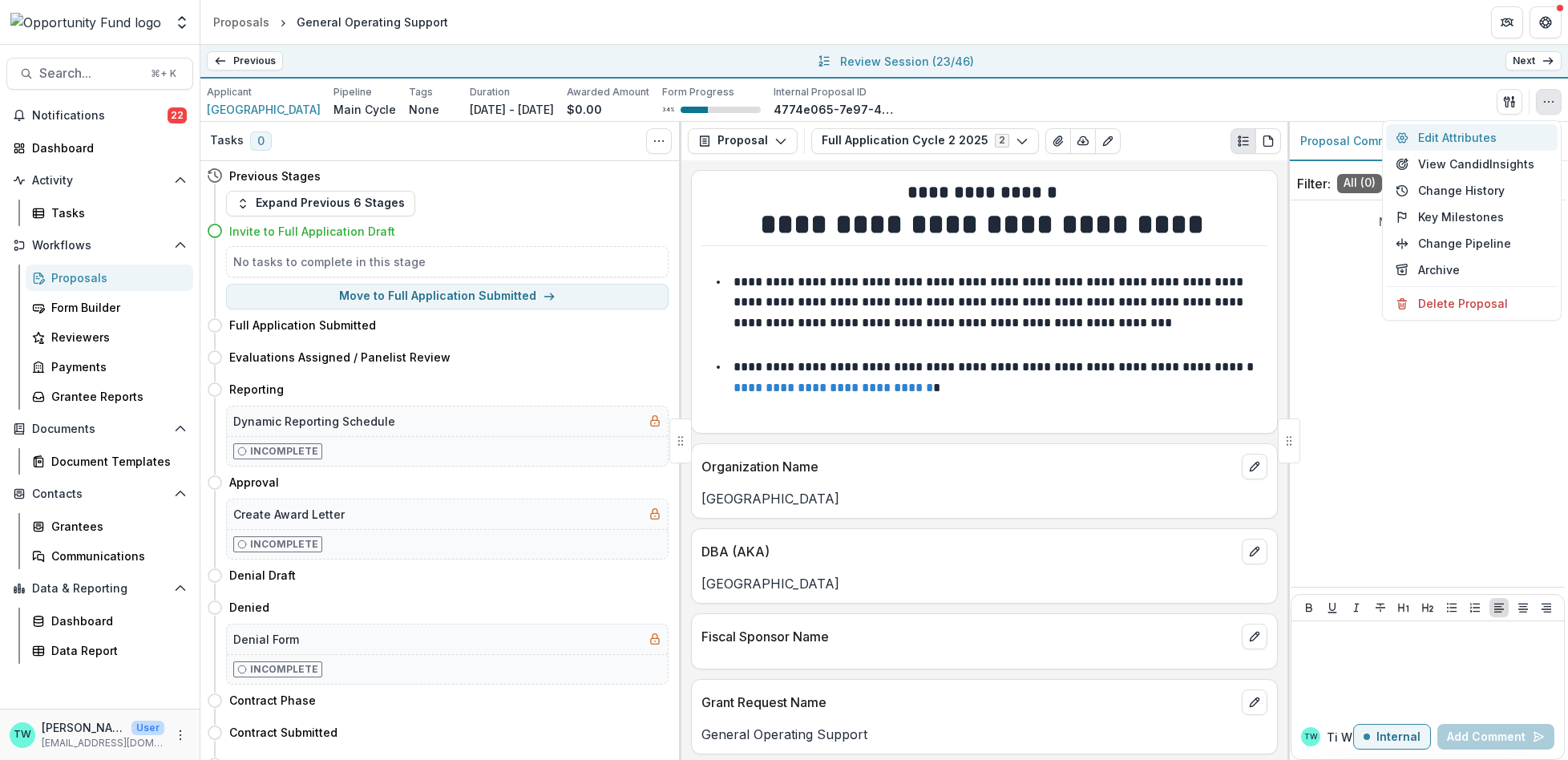
click at [1478, 134] on button "Edit Attributes" at bounding box center [1472, 137] width 172 height 26
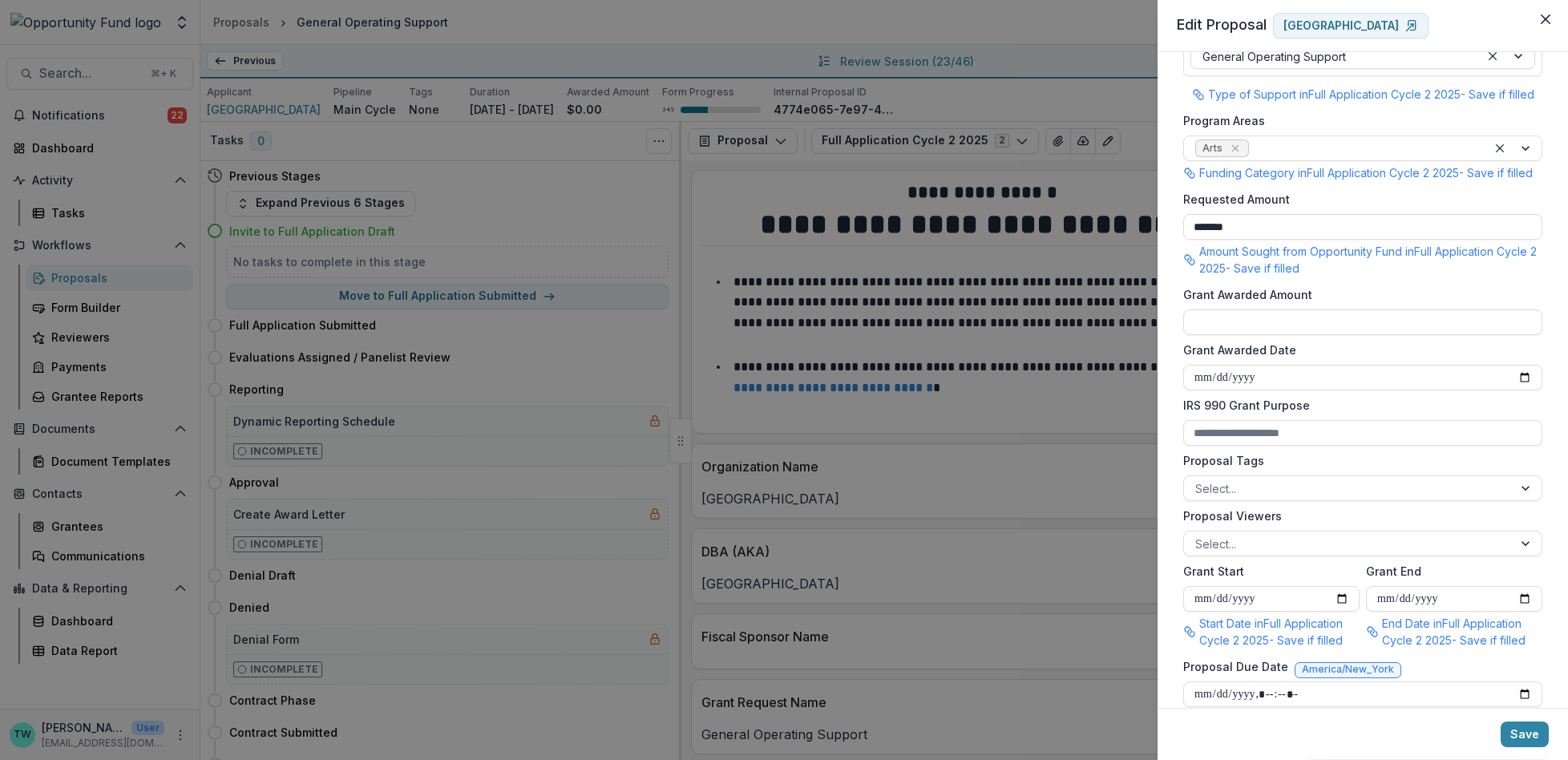
scroll to position [343, 0]
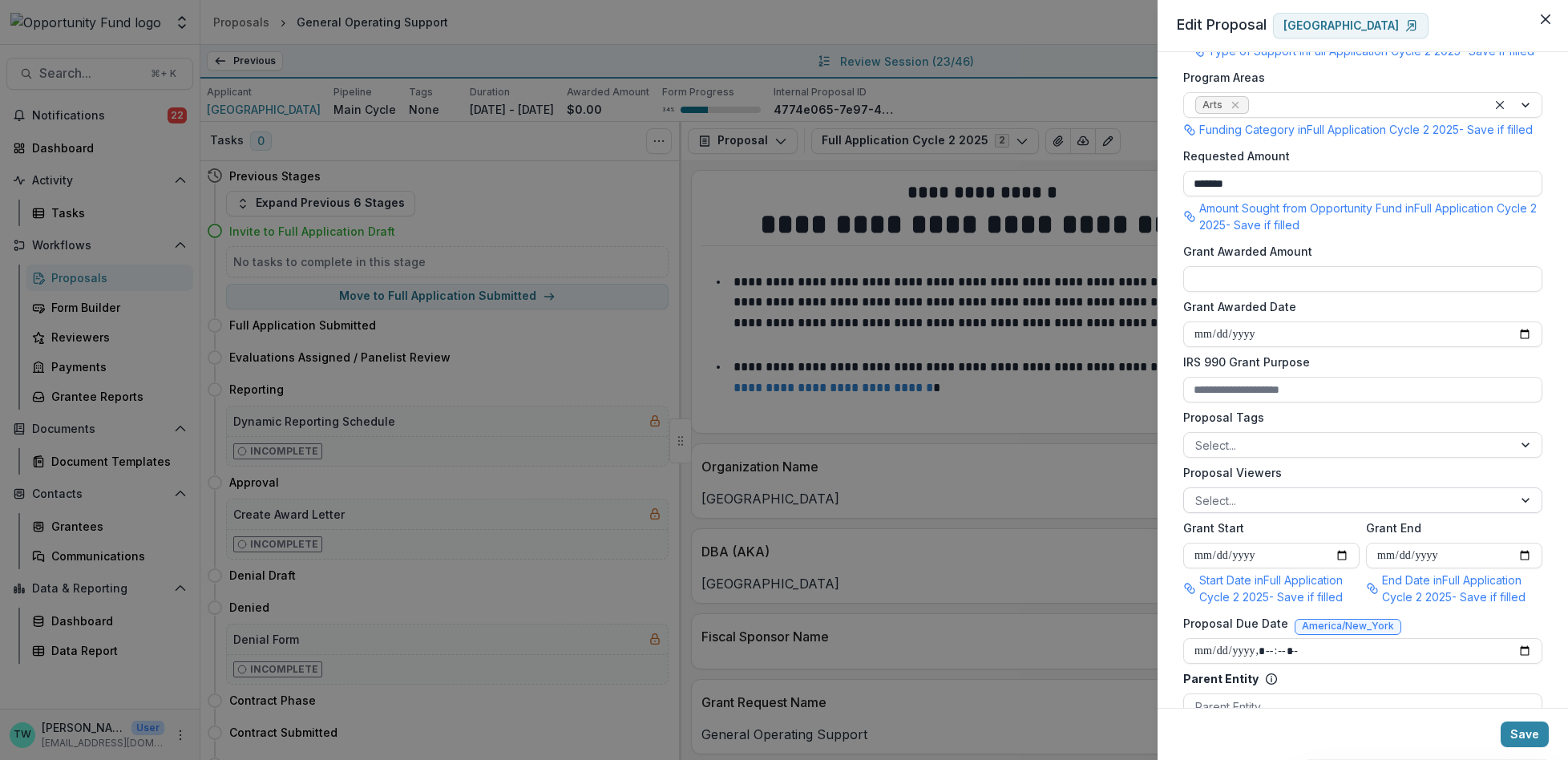
click at [1268, 511] on div at bounding box center [1348, 500] width 306 height 20
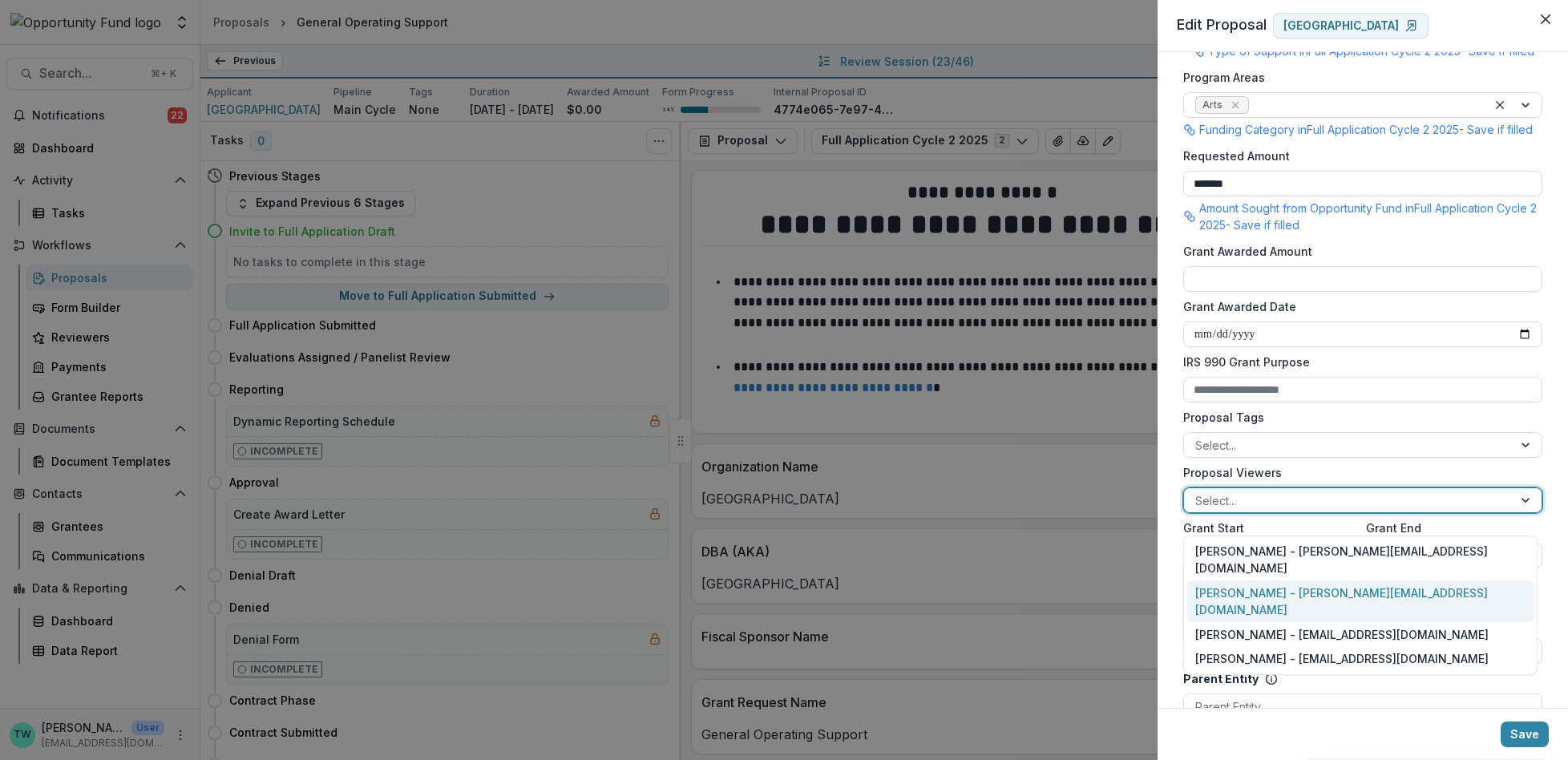
click at [1268, 586] on div "Ti Wilhelm - twilhelm@theopportunityfund.org" at bounding box center [1360, 601] width 346 height 42
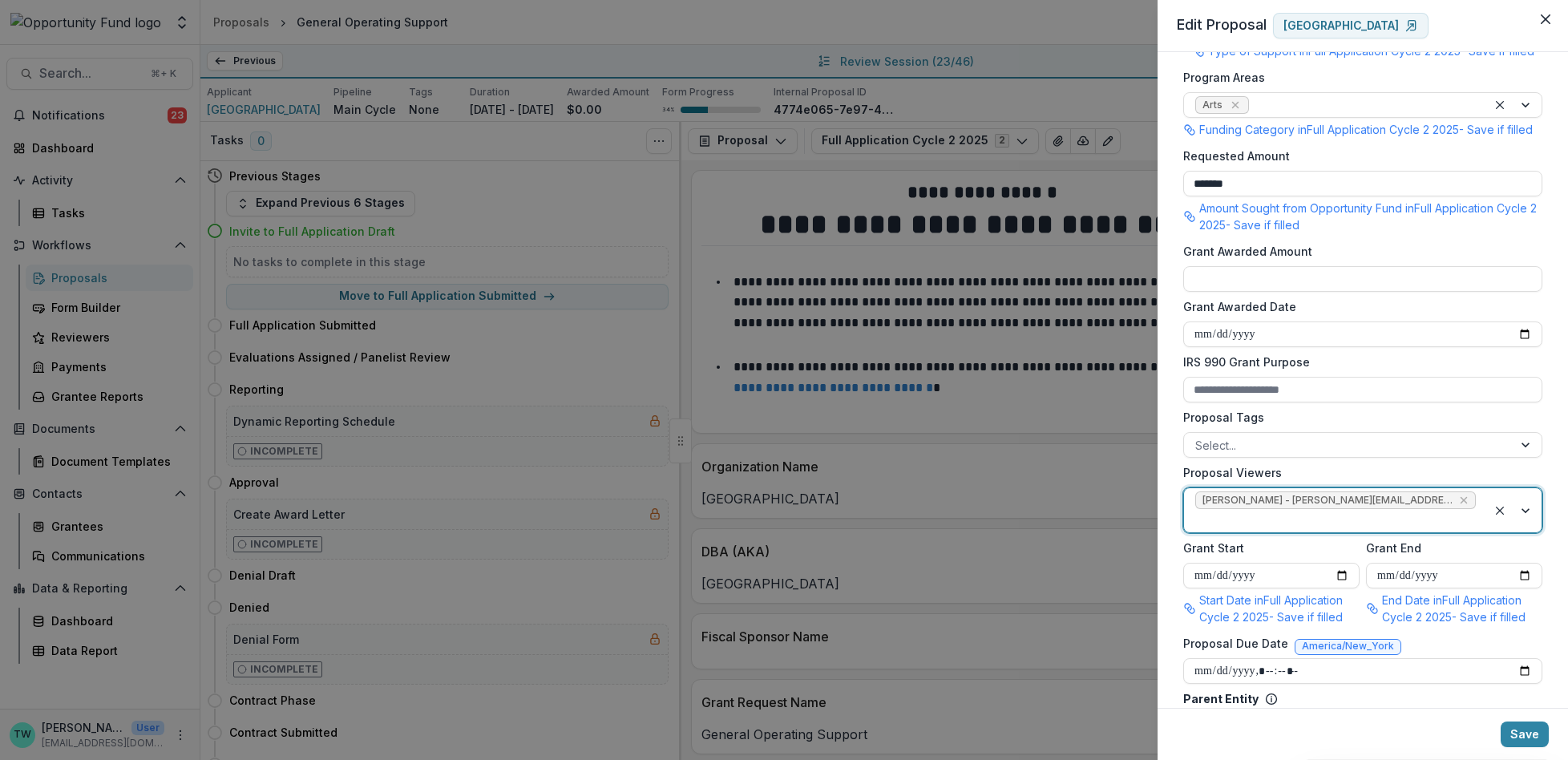
click at [1459, 519] on div at bounding box center [1336, 520] width 281 height 20
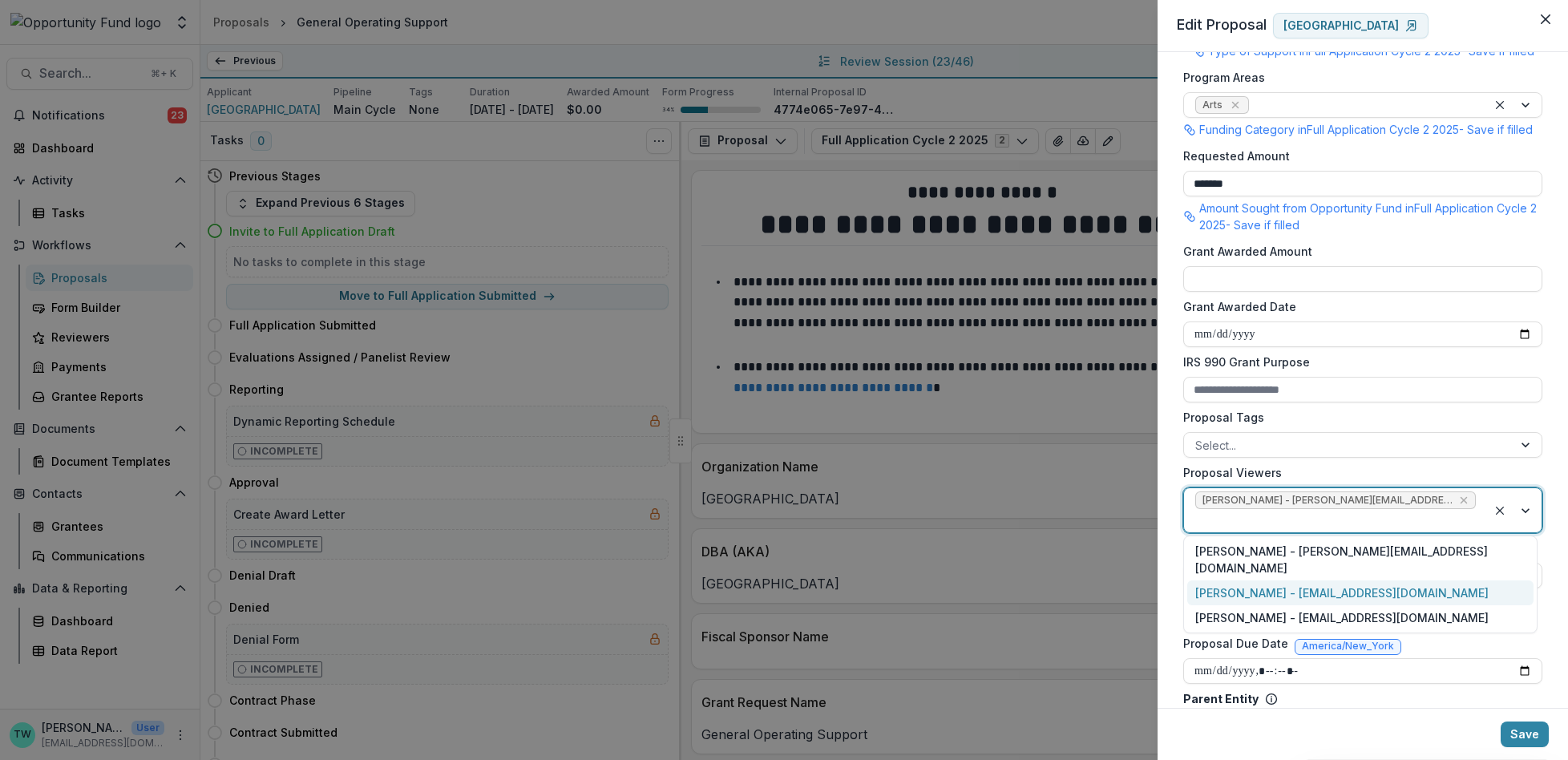
click at [1406, 585] on div "Jake Goodman - jgoodman@theopportunityfund.org" at bounding box center [1360, 593] width 346 height 24
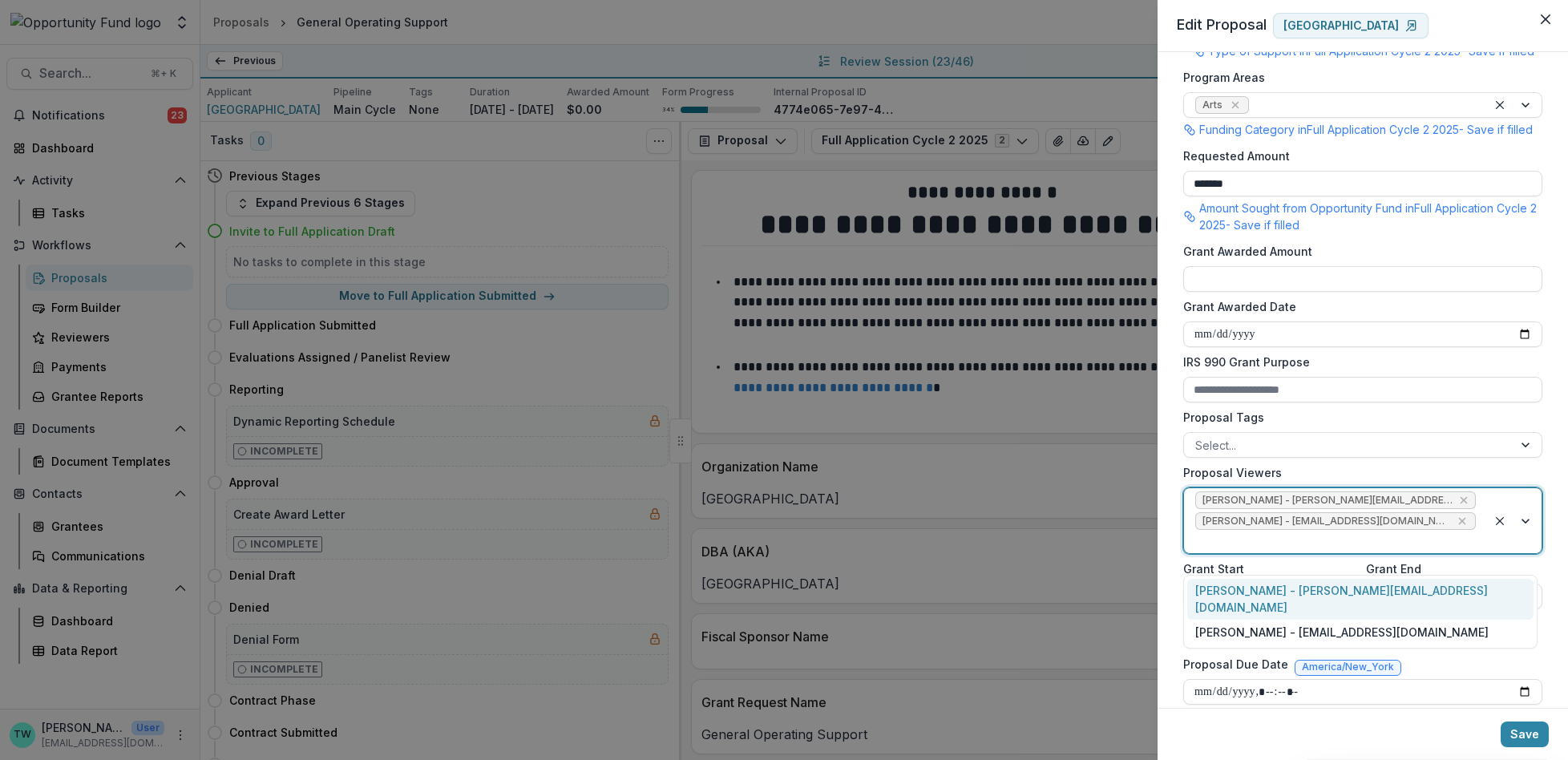
click at [1447, 551] on div at bounding box center [1336, 541] width 281 height 20
click at [1418, 620] on div "yvette shipman - yshipman@theopportunityfund.org" at bounding box center [1360, 632] width 346 height 24
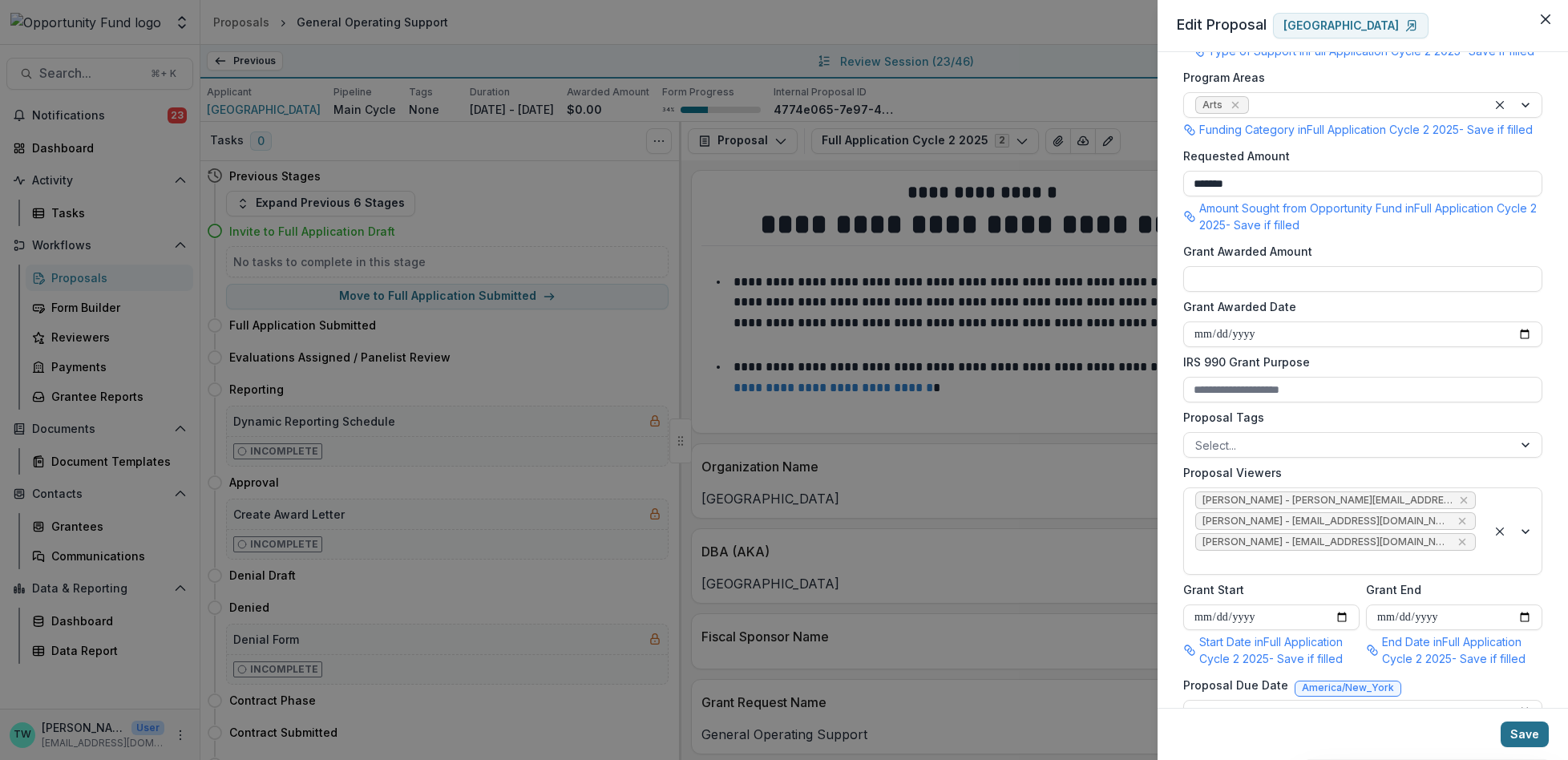
click at [1521, 735] on button "Save" at bounding box center [1524, 733] width 48 height 25
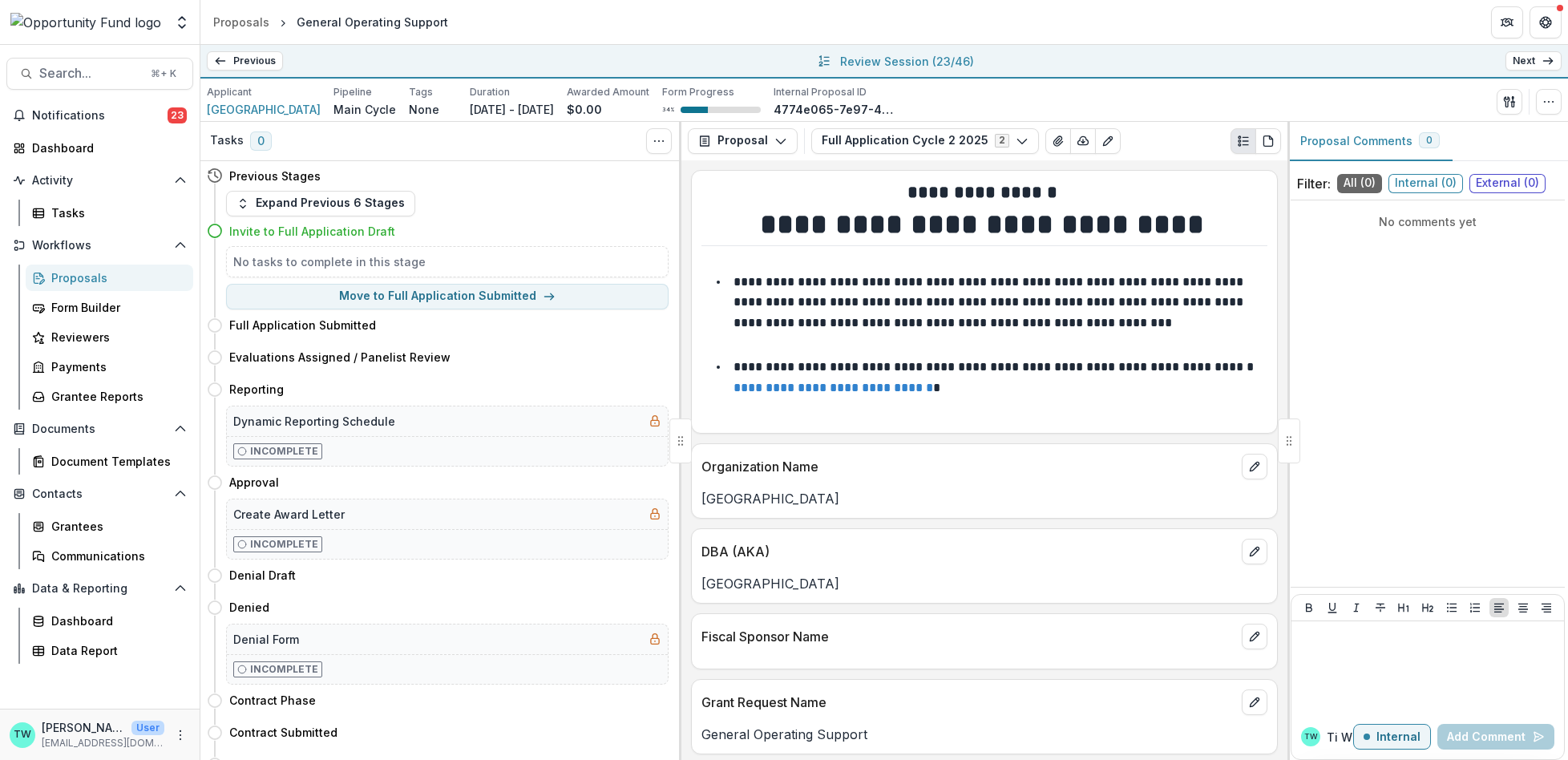
click at [1530, 63] on link "Next" at bounding box center [1533, 61] width 56 height 19
click at [1545, 105] on icon "button" at bounding box center [1549, 101] width 13 height 13
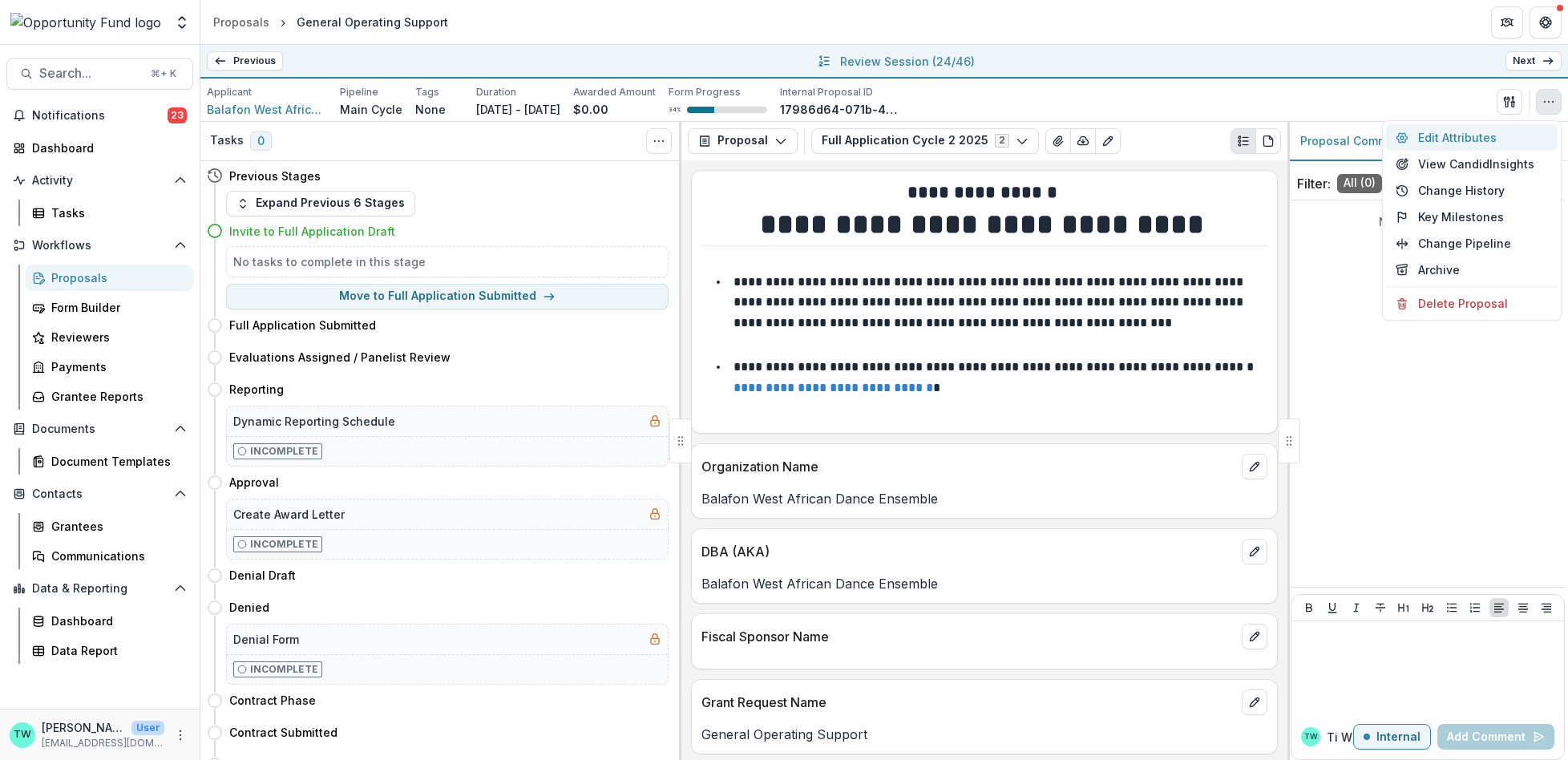
click at [1466, 139] on button "Edit Attributes" at bounding box center [1472, 137] width 172 height 26
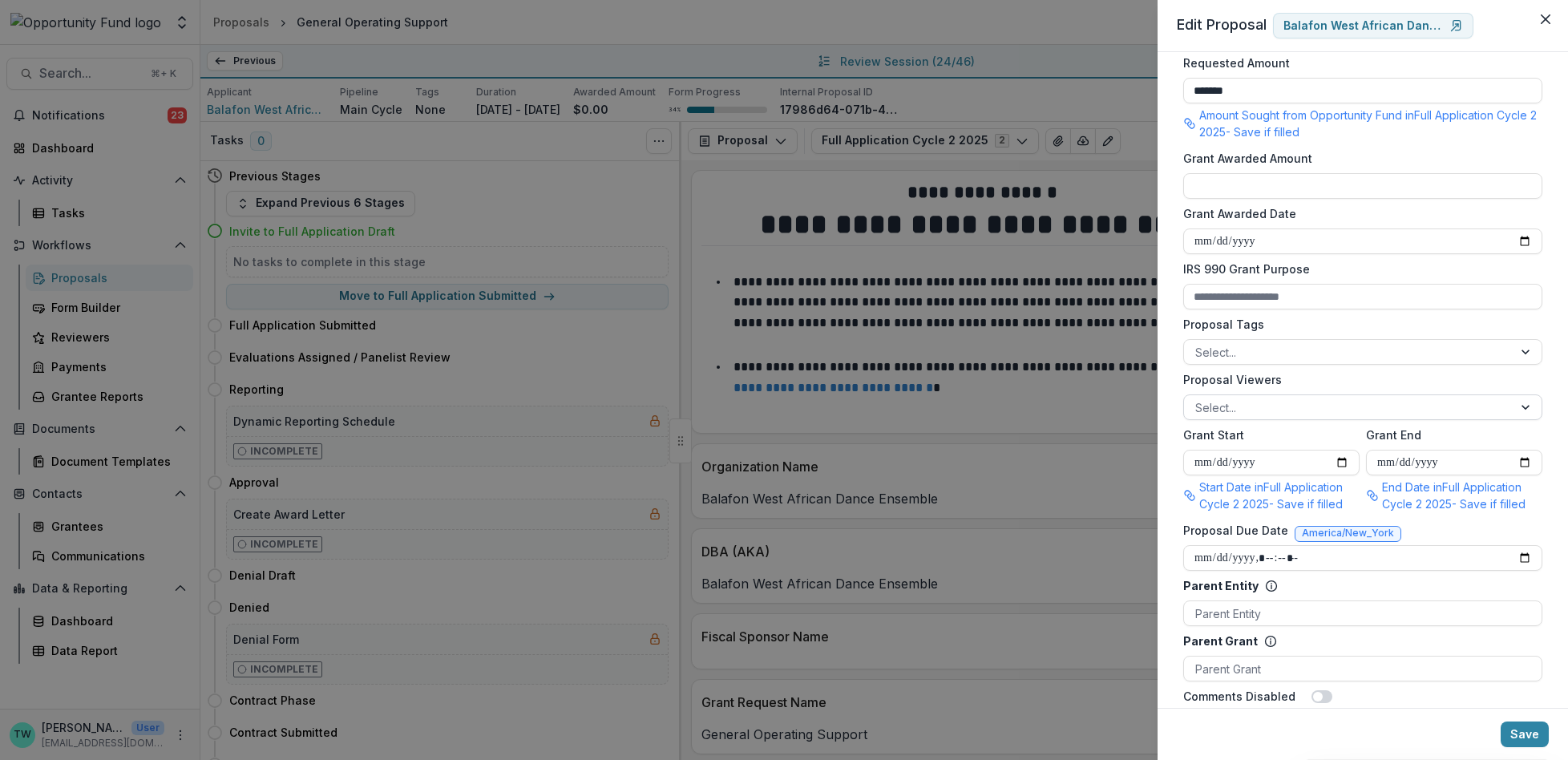
scroll to position [430, 0]
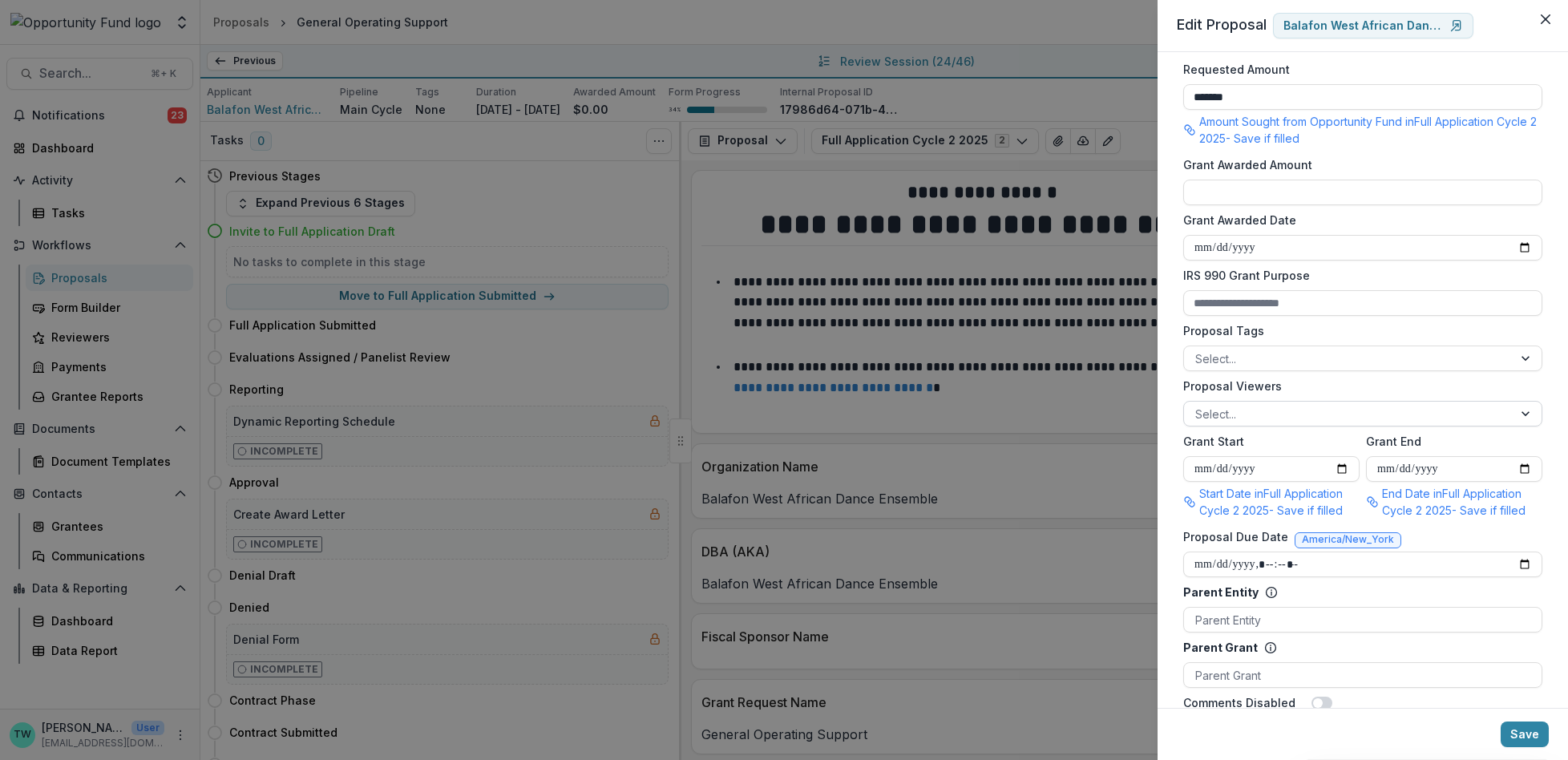
click at [1283, 424] on div at bounding box center [1348, 413] width 306 height 20
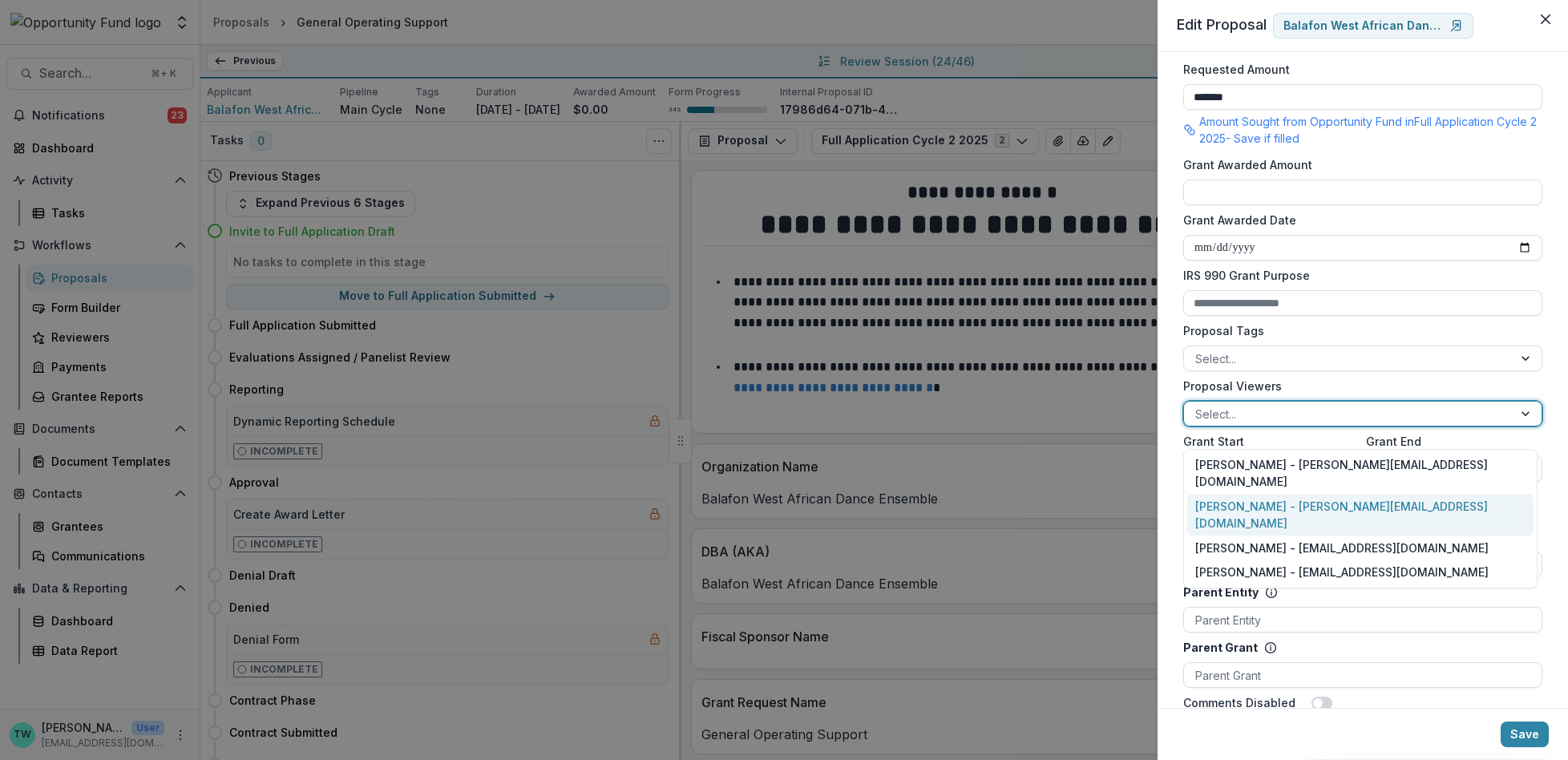
click at [1280, 493] on div "Ti Wilhelm - twilhelm@theopportunityfund.org" at bounding box center [1360, 514] width 346 height 42
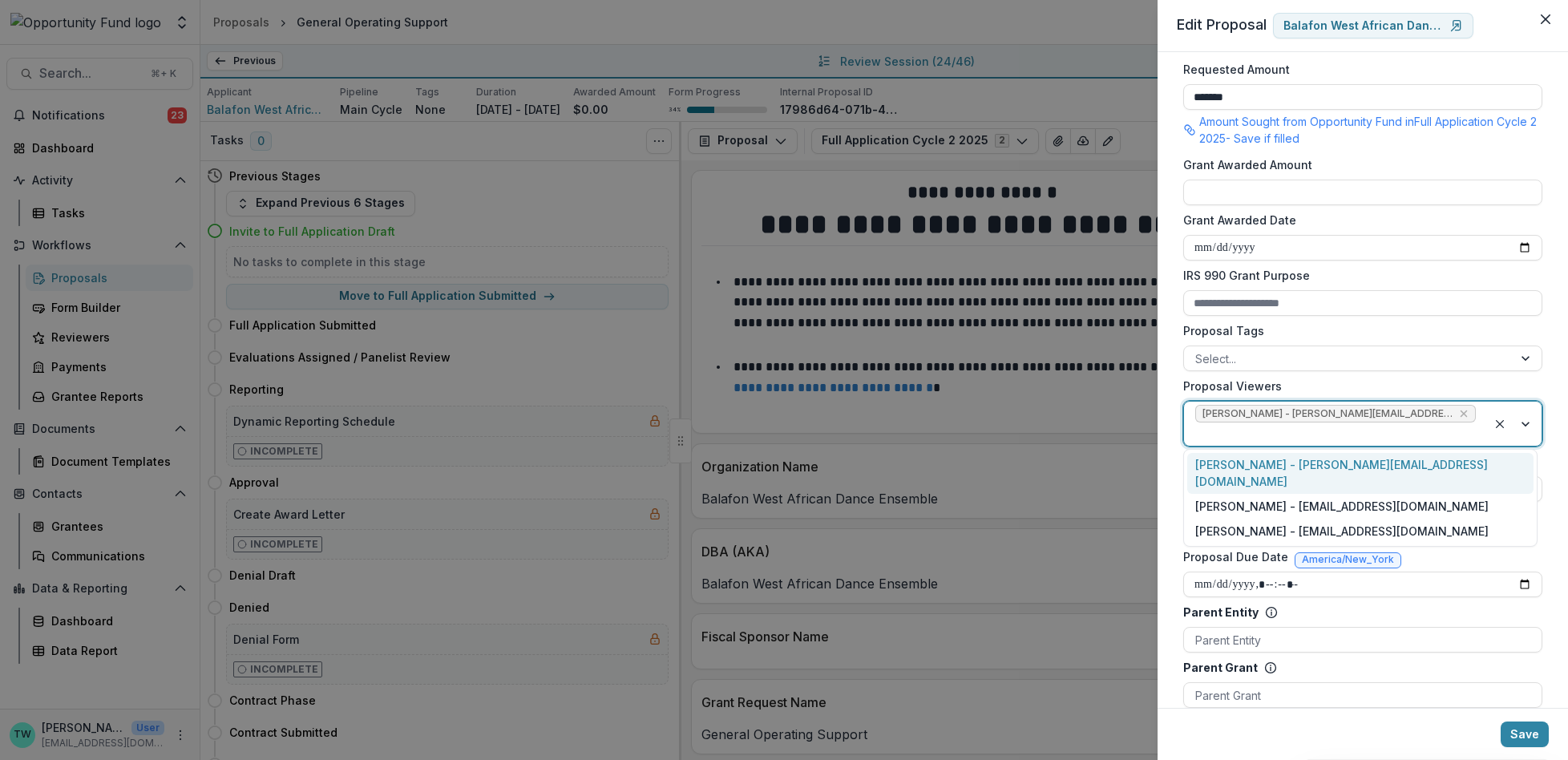
click at [1457, 432] on div at bounding box center [1336, 433] width 281 height 20
click at [1425, 493] on div "Jake Goodman - jgoodman@theopportunityfund.org" at bounding box center [1360, 506] width 346 height 24
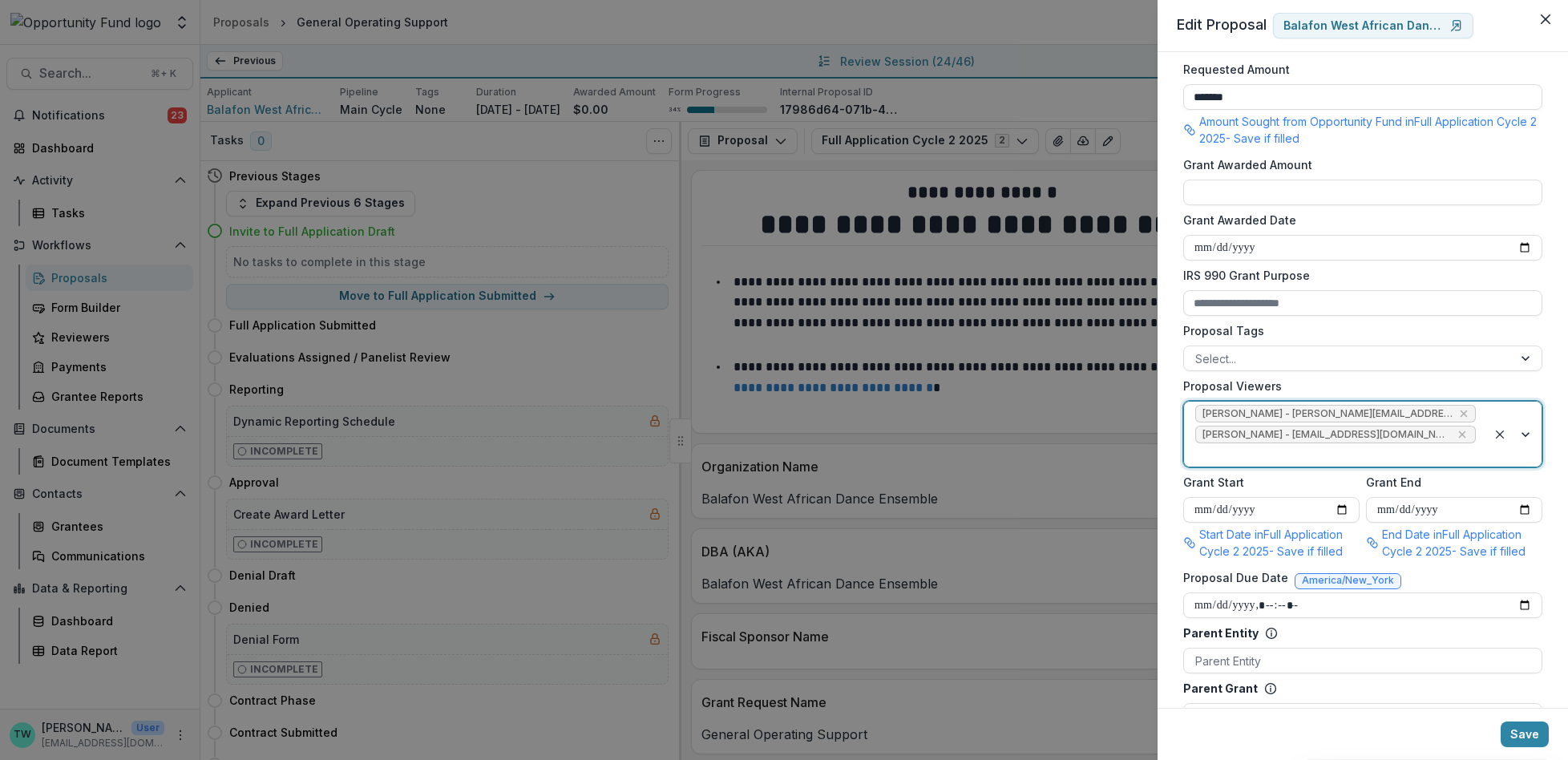
click at [1428, 465] on div at bounding box center [1336, 454] width 281 height 20
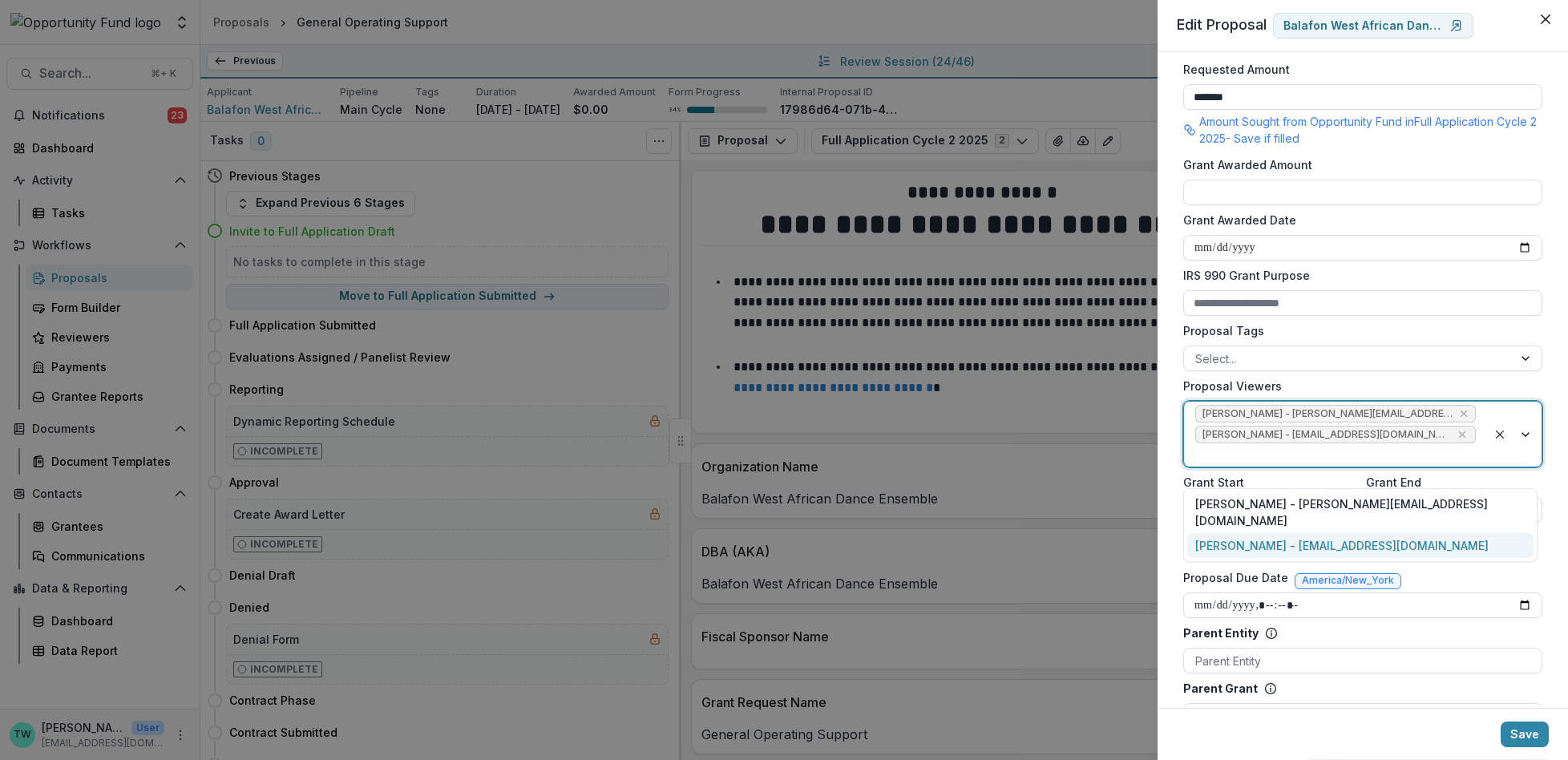
click at [1416, 533] on div "yvette shipman - yshipman@theopportunityfund.org" at bounding box center [1360, 545] width 346 height 24
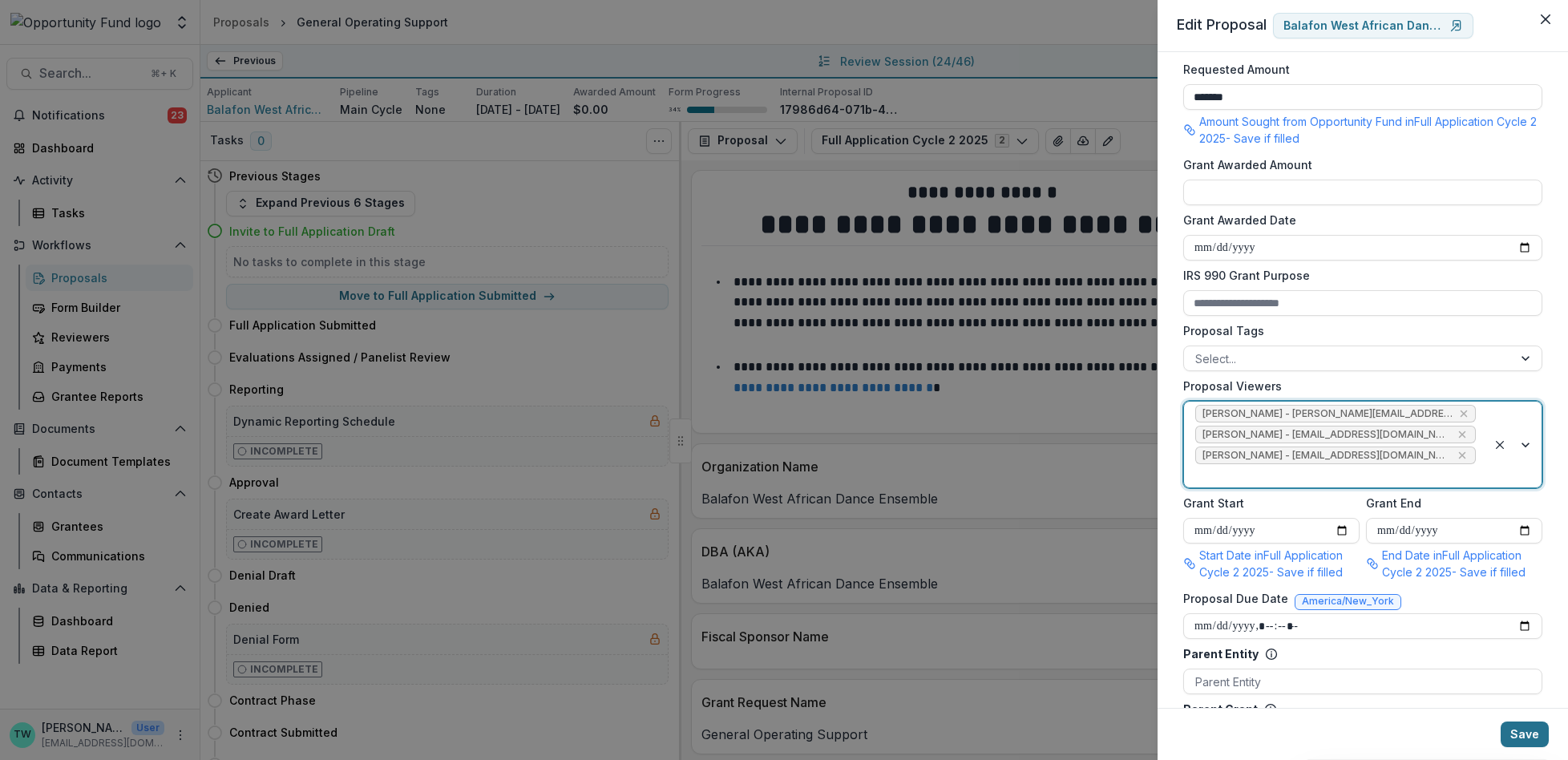
click at [1525, 730] on button "Save" at bounding box center [1524, 733] width 48 height 25
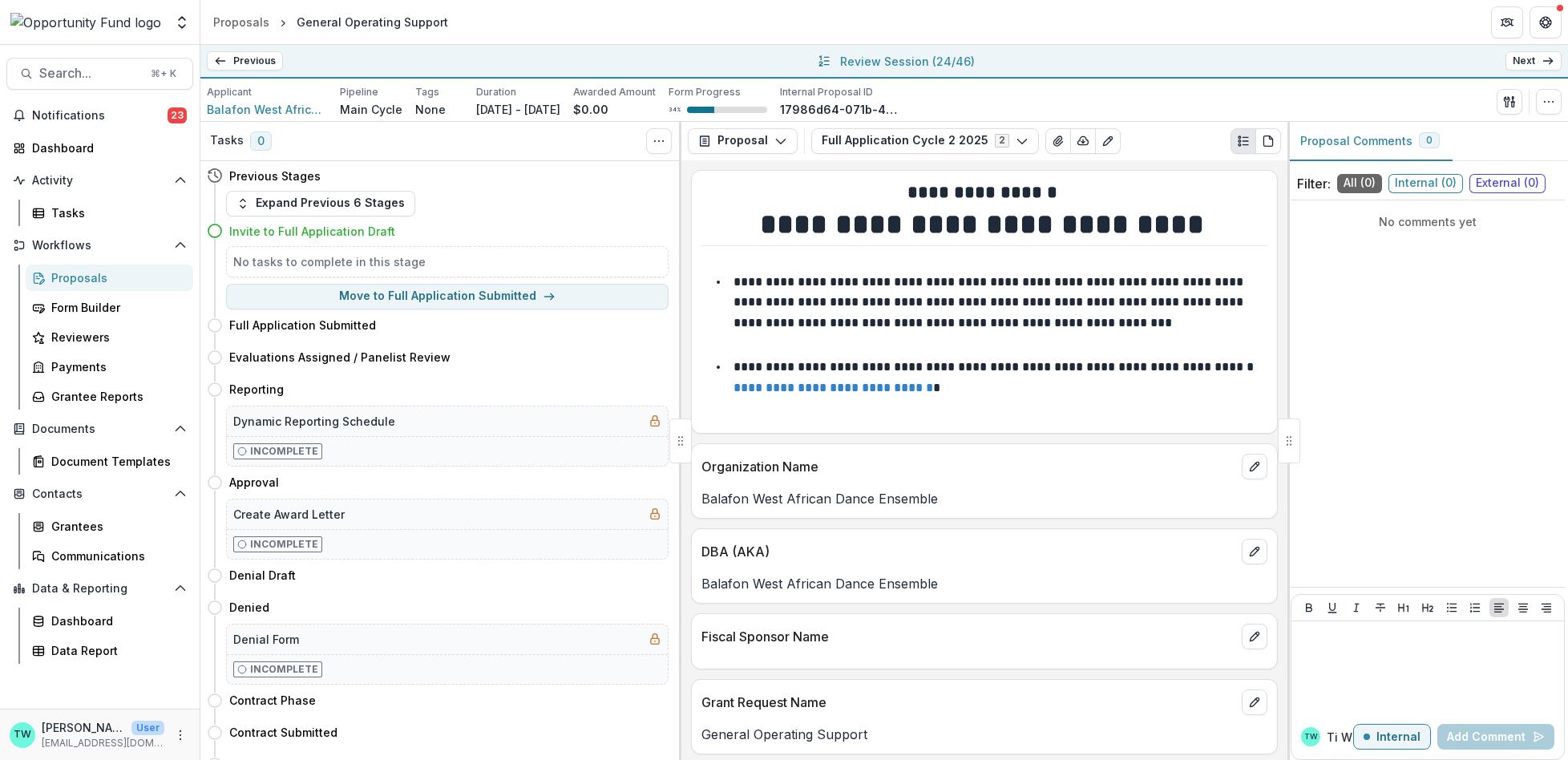
click at [1538, 64] on link "Next" at bounding box center [1533, 61] width 56 height 19
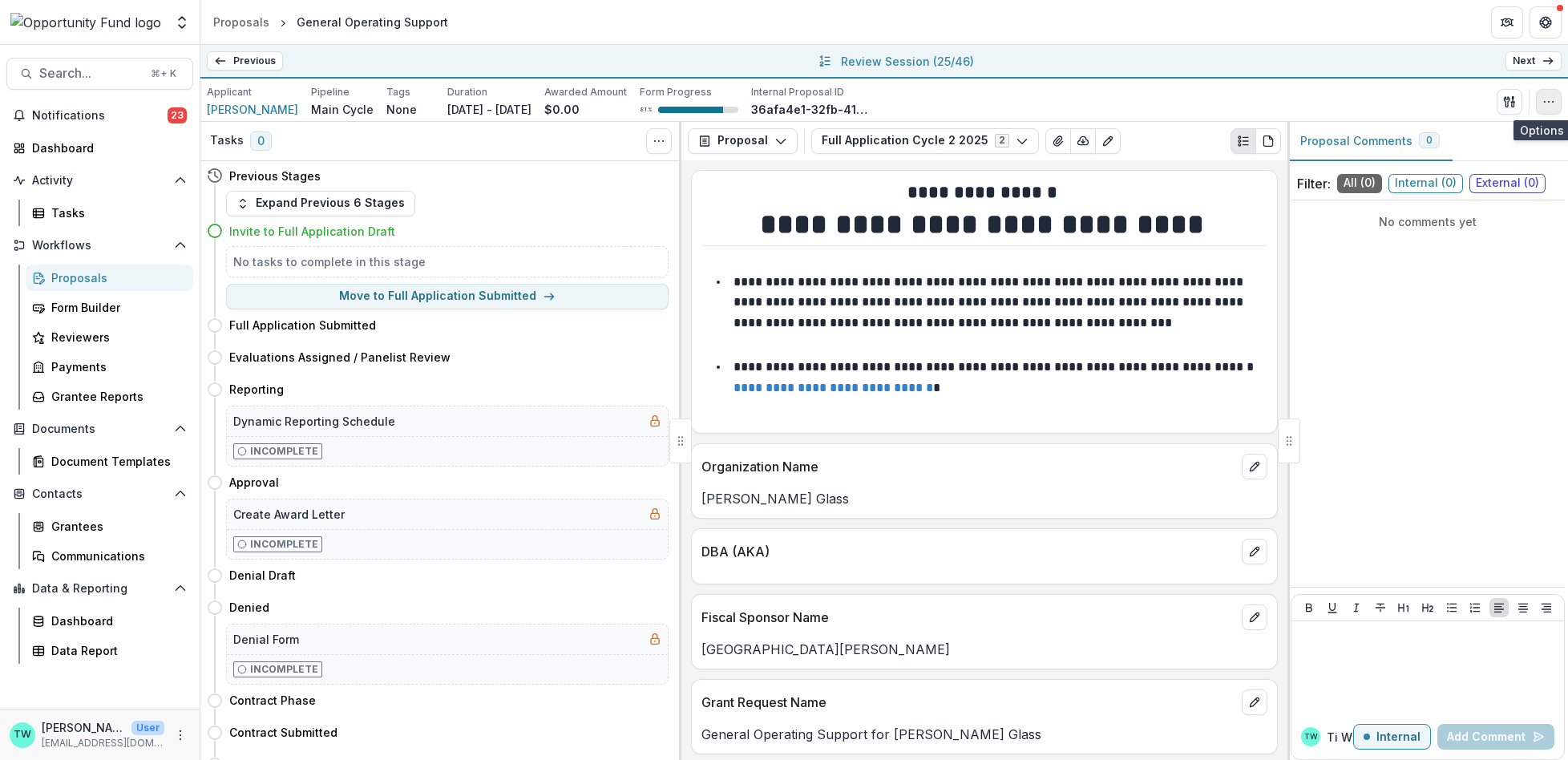
click at [1550, 102] on icon "button" at bounding box center [1549, 101] width 13 height 13
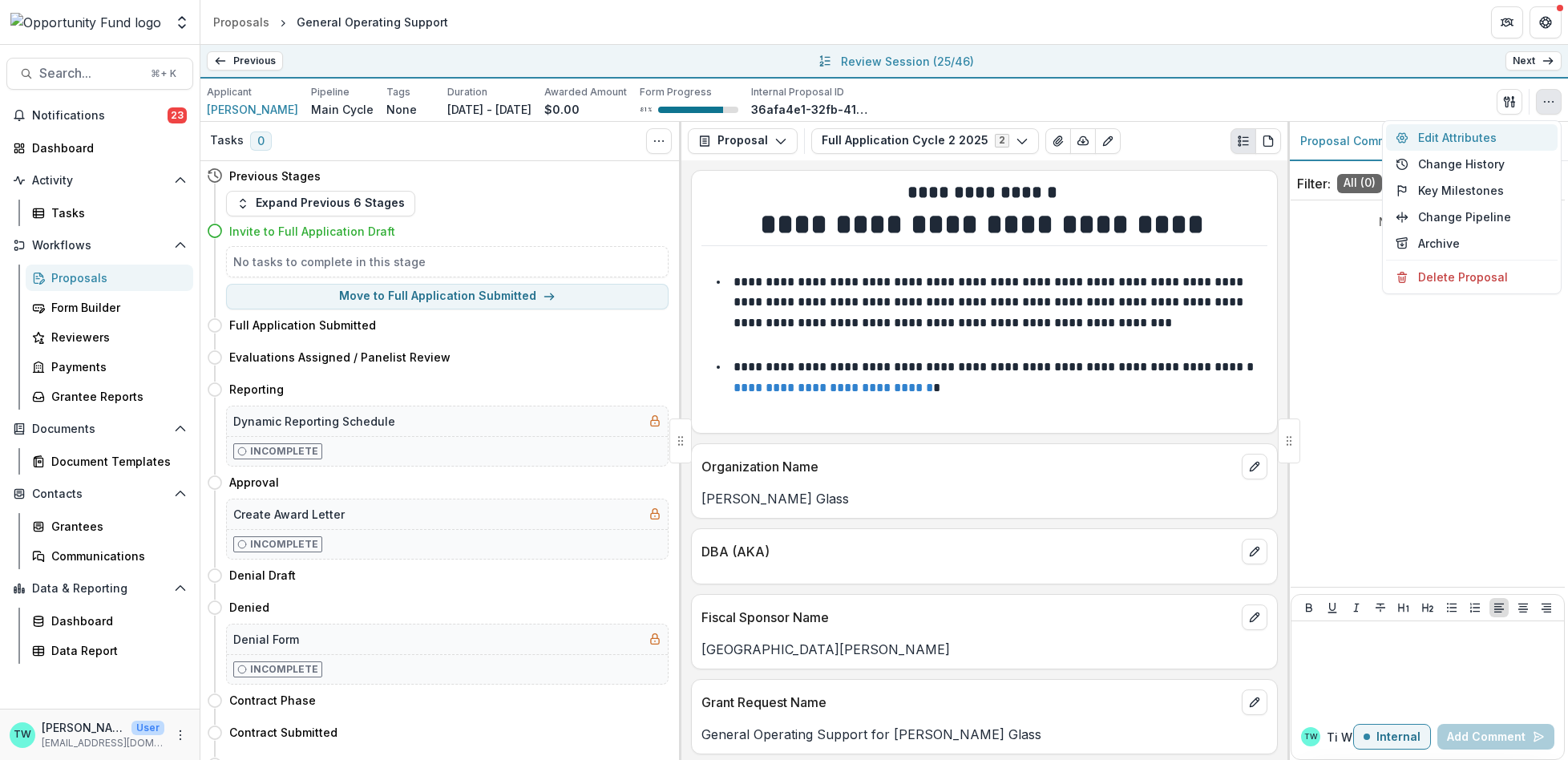
click at [1469, 139] on button "Edit Attributes" at bounding box center [1472, 137] width 172 height 26
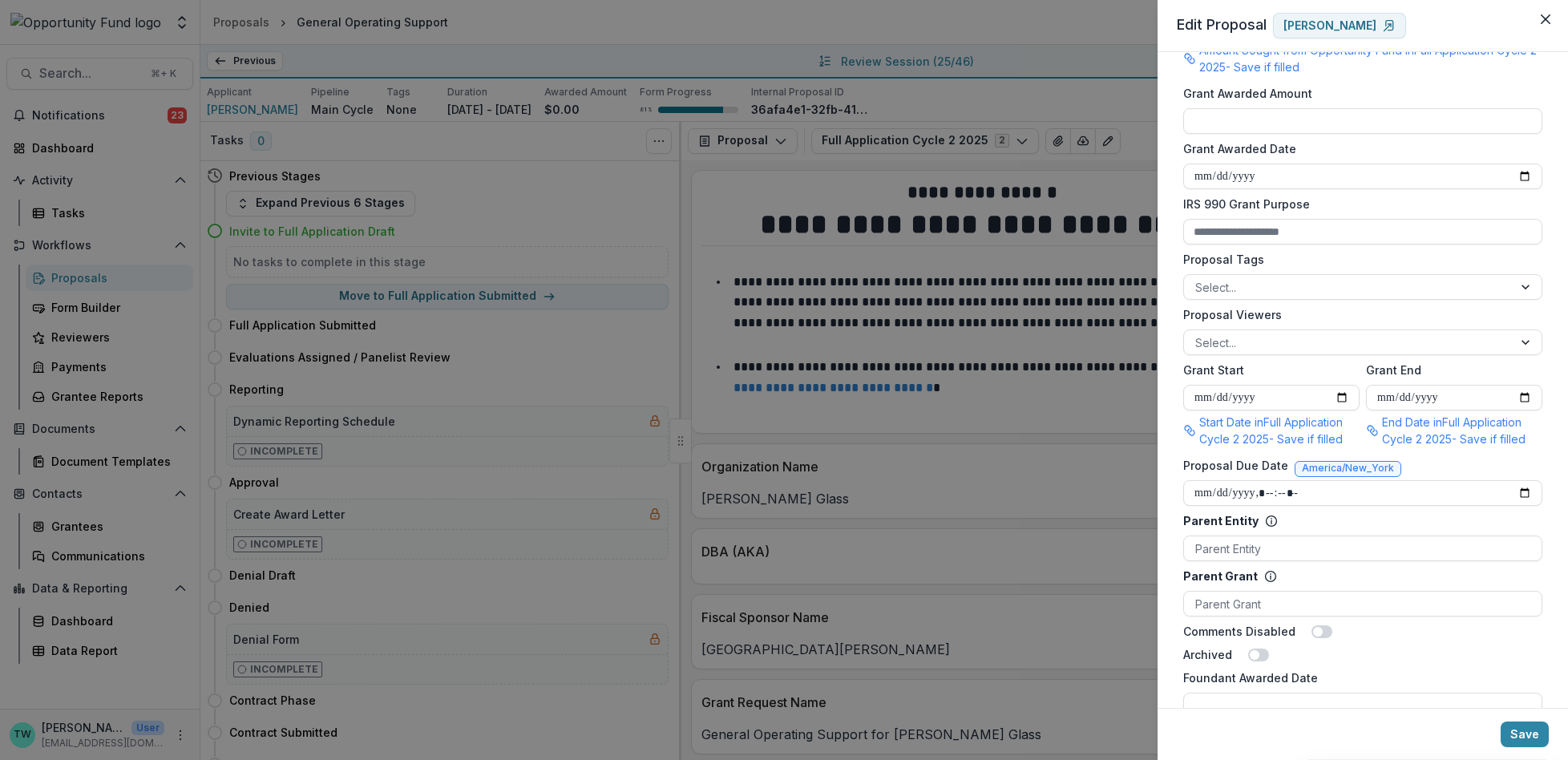
scroll to position [522, 0]
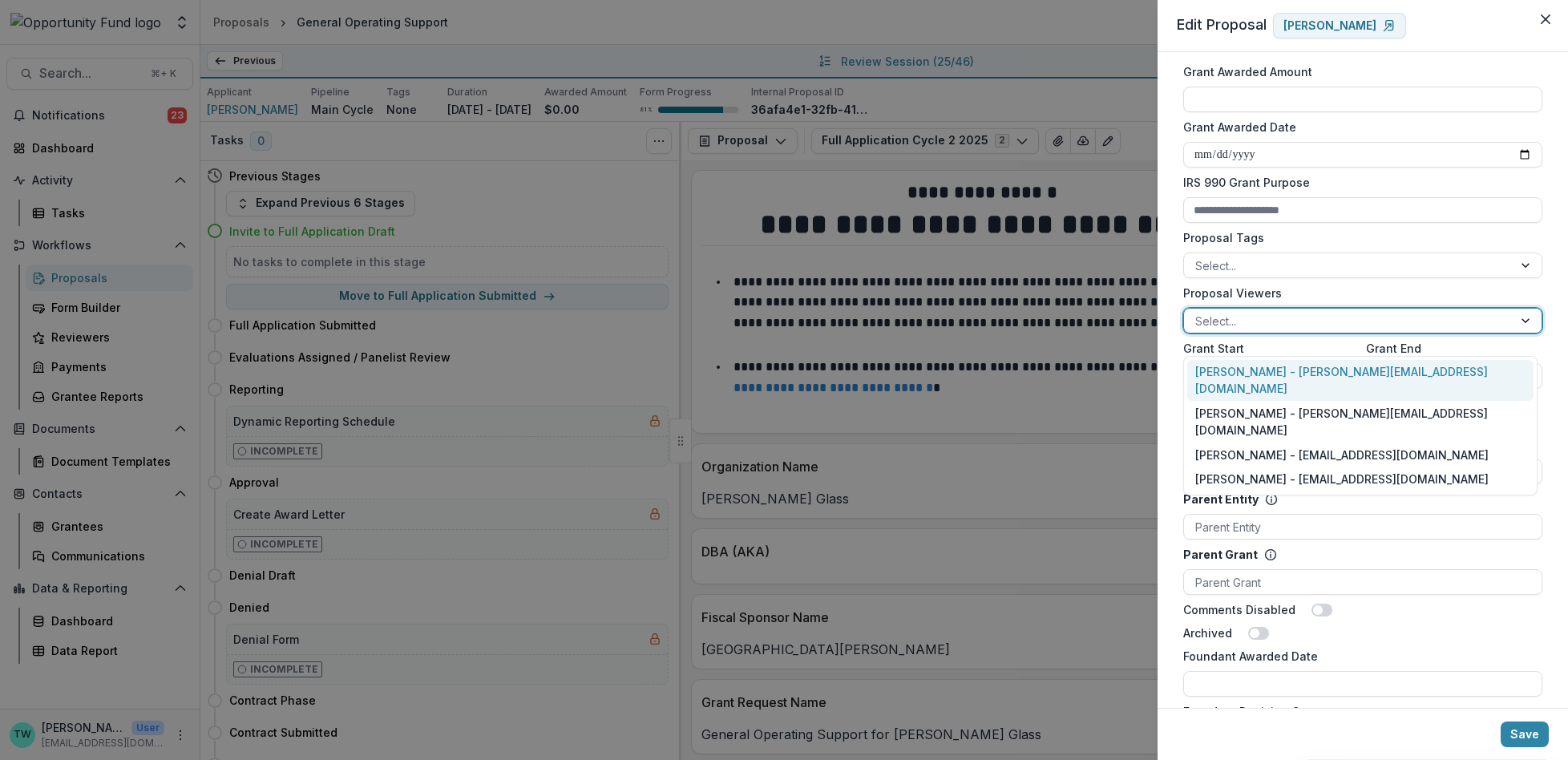
click at [1302, 331] on div at bounding box center [1348, 321] width 306 height 20
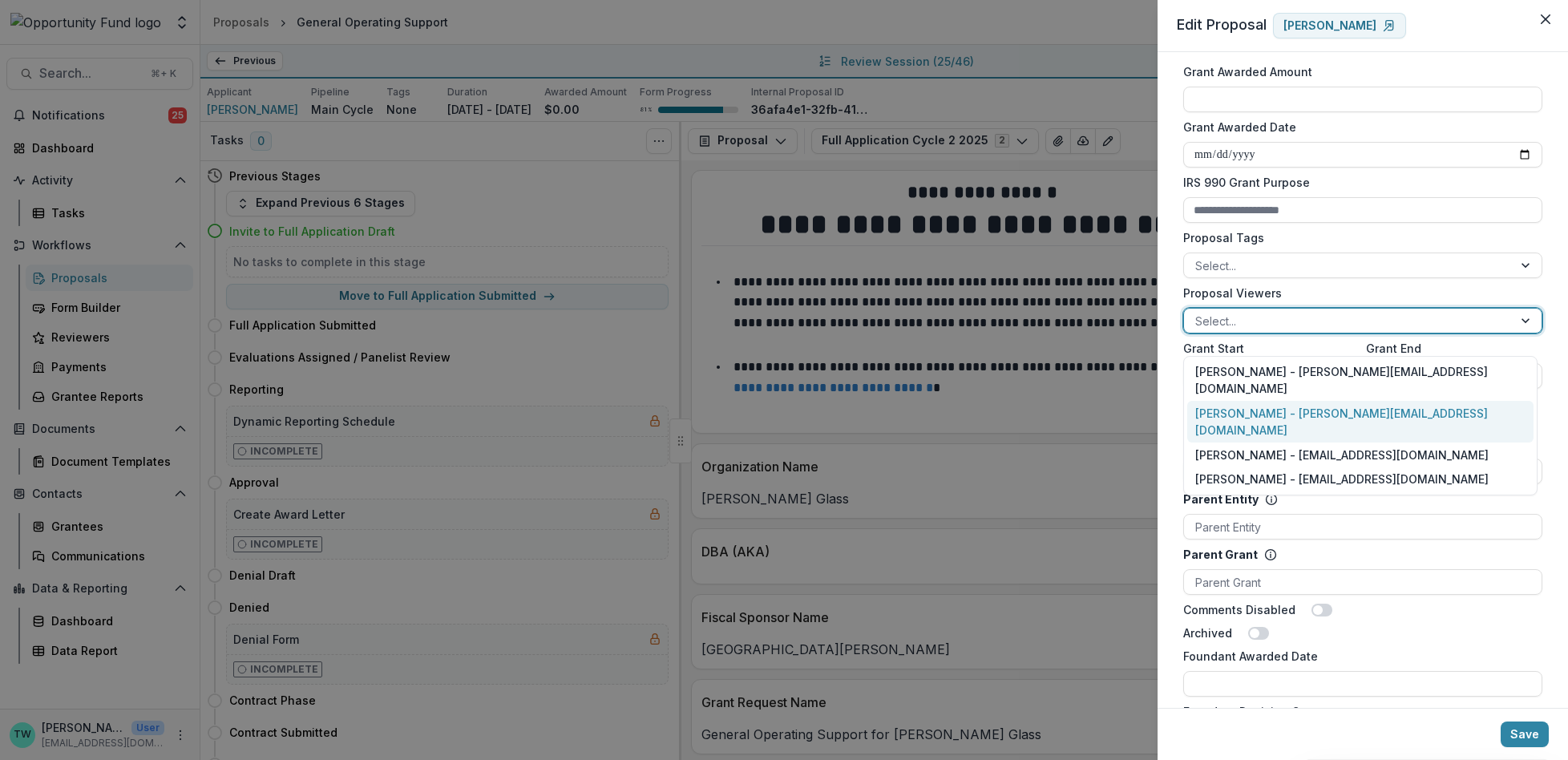
click at [1297, 401] on div "Ti Wilhelm - twilhelm@theopportunityfund.org" at bounding box center [1360, 422] width 346 height 42
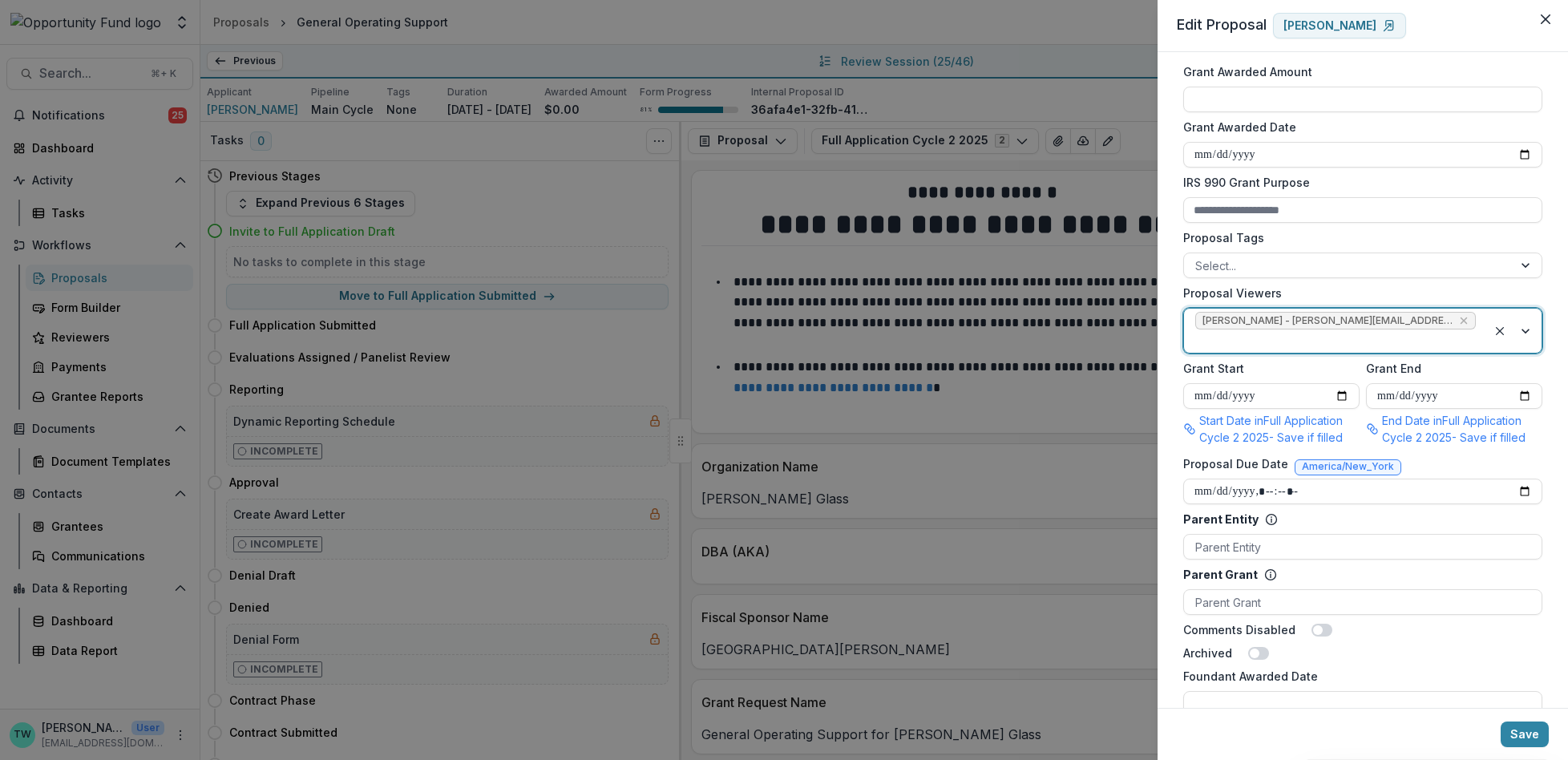
click at [1462, 334] on div at bounding box center [1336, 341] width 281 height 20
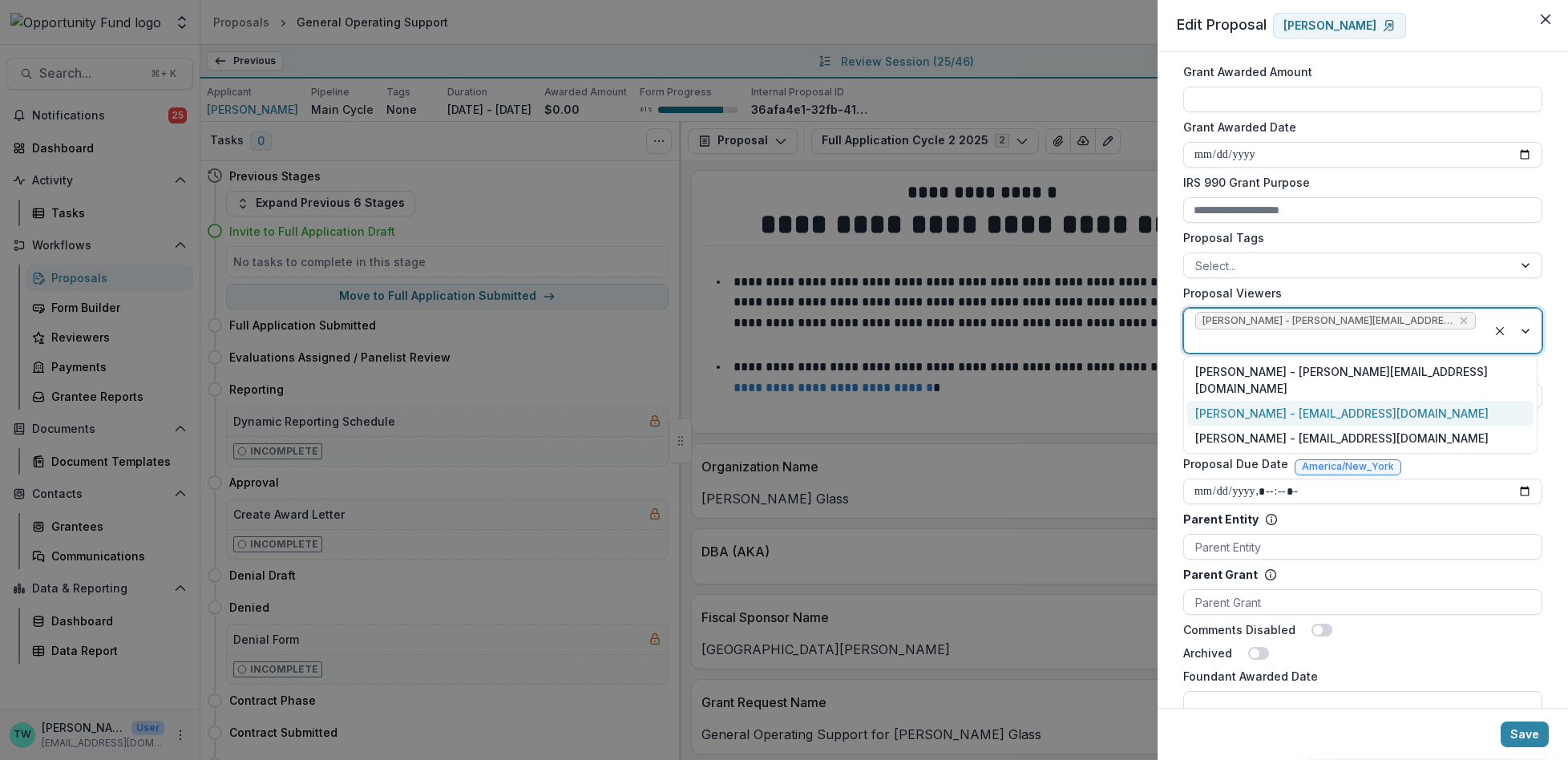
click at [1432, 401] on div "Jake Goodman - jgoodman@theopportunityfund.org" at bounding box center [1360, 413] width 346 height 24
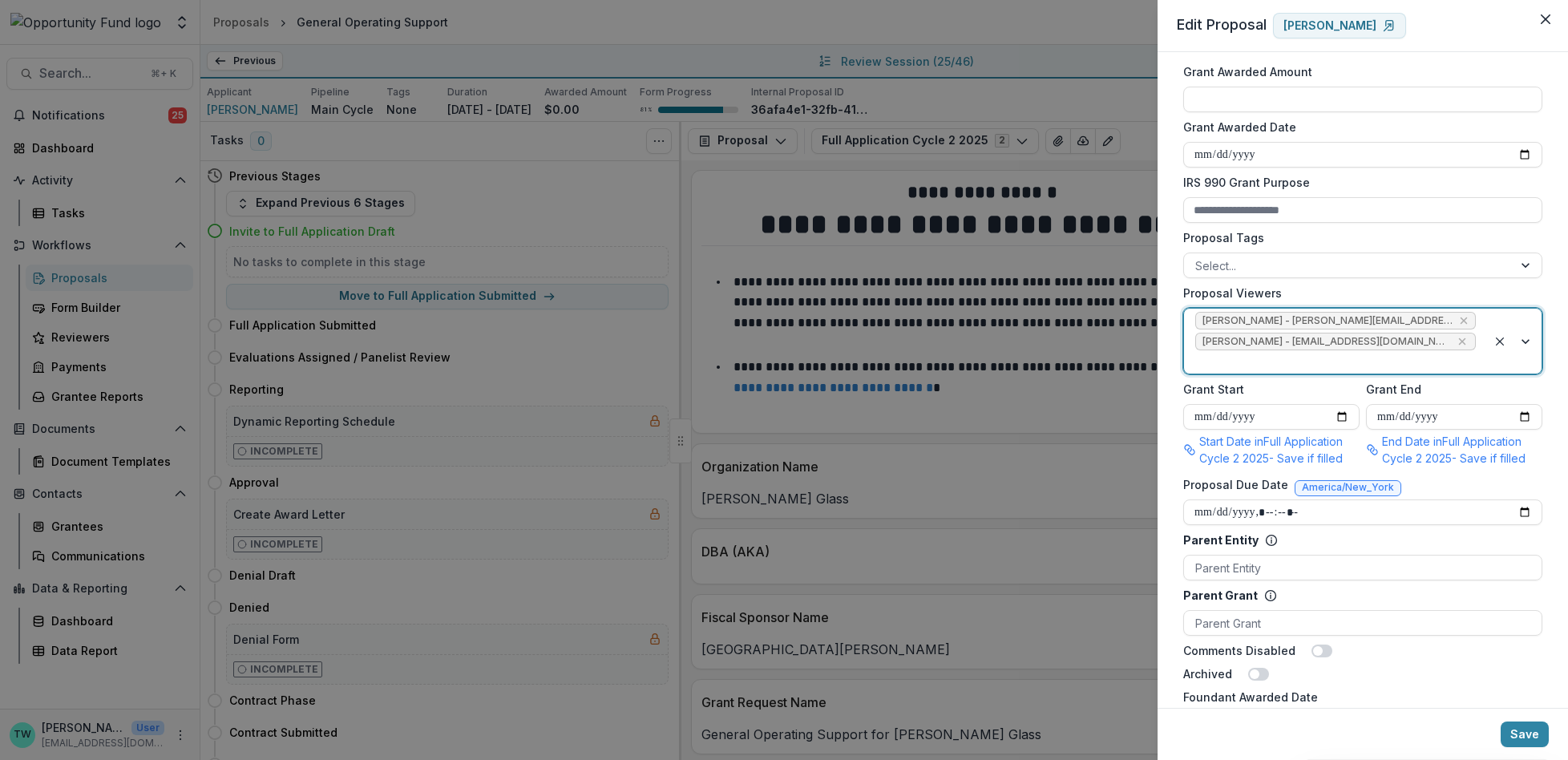
click at [1458, 372] on div at bounding box center [1336, 362] width 281 height 20
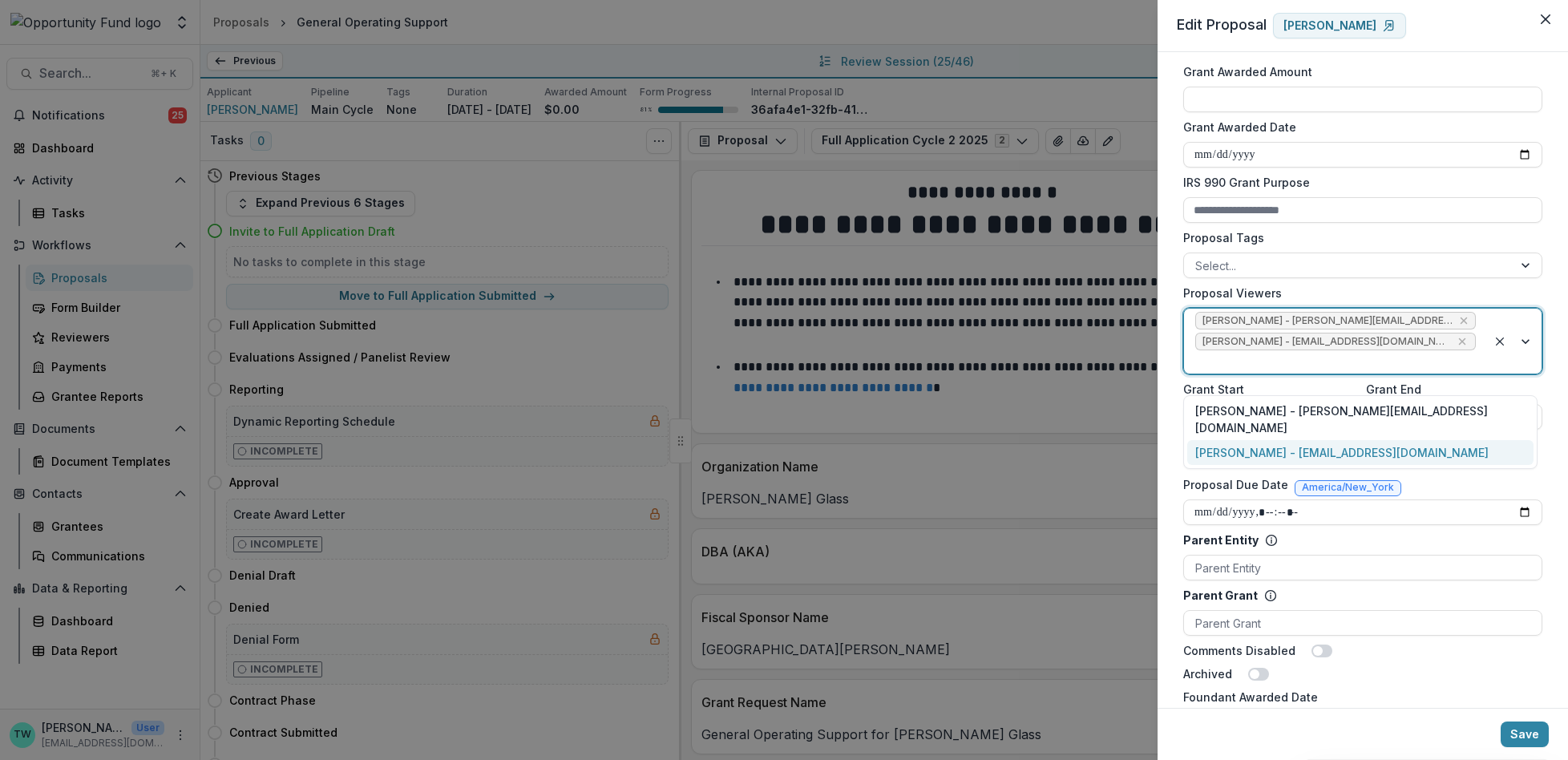
click at [1436, 440] on div "yvette shipman - yshipman@theopportunityfund.org" at bounding box center [1360, 452] width 346 height 24
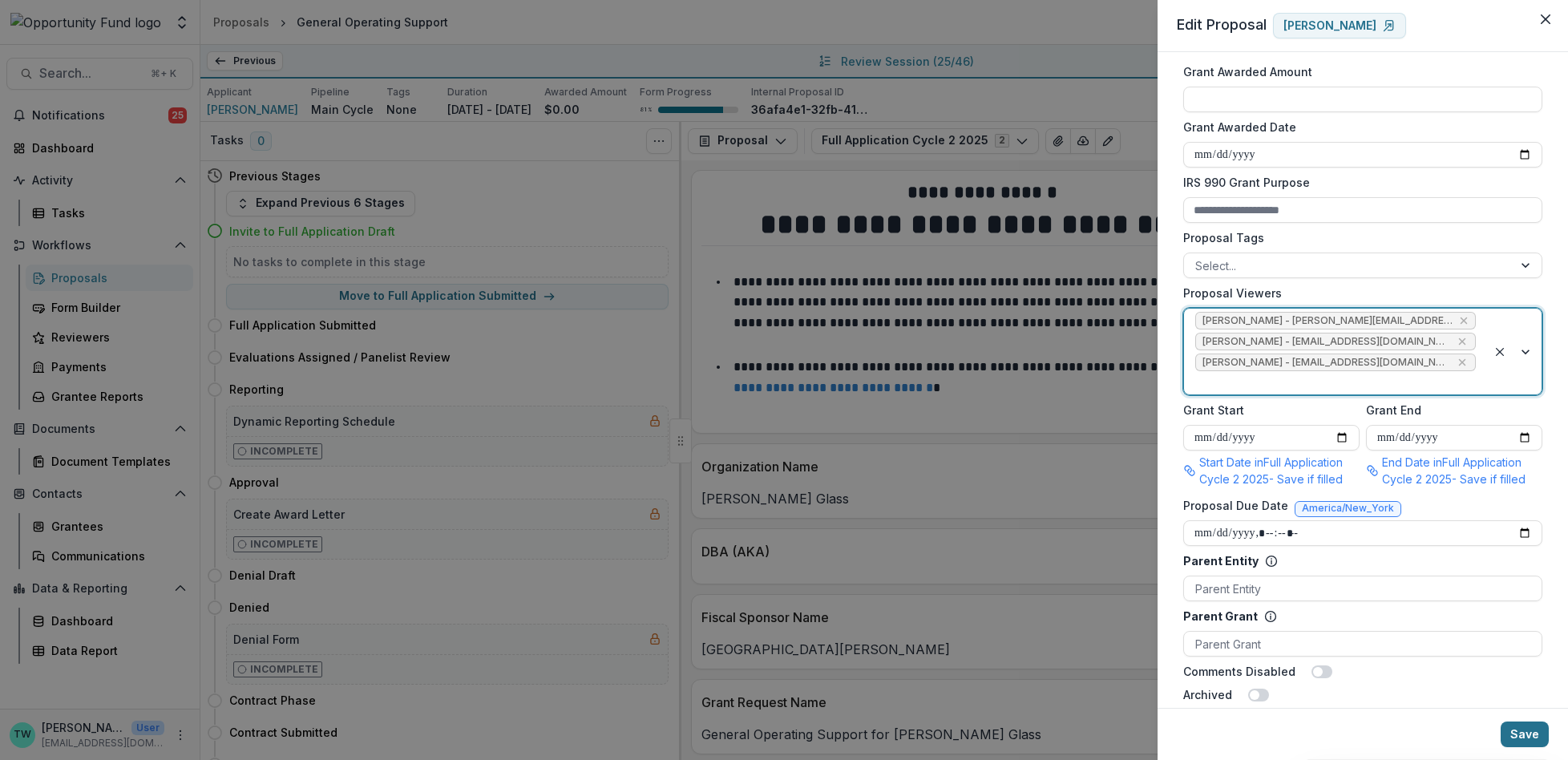
click at [1536, 733] on button "Save" at bounding box center [1524, 733] width 48 height 25
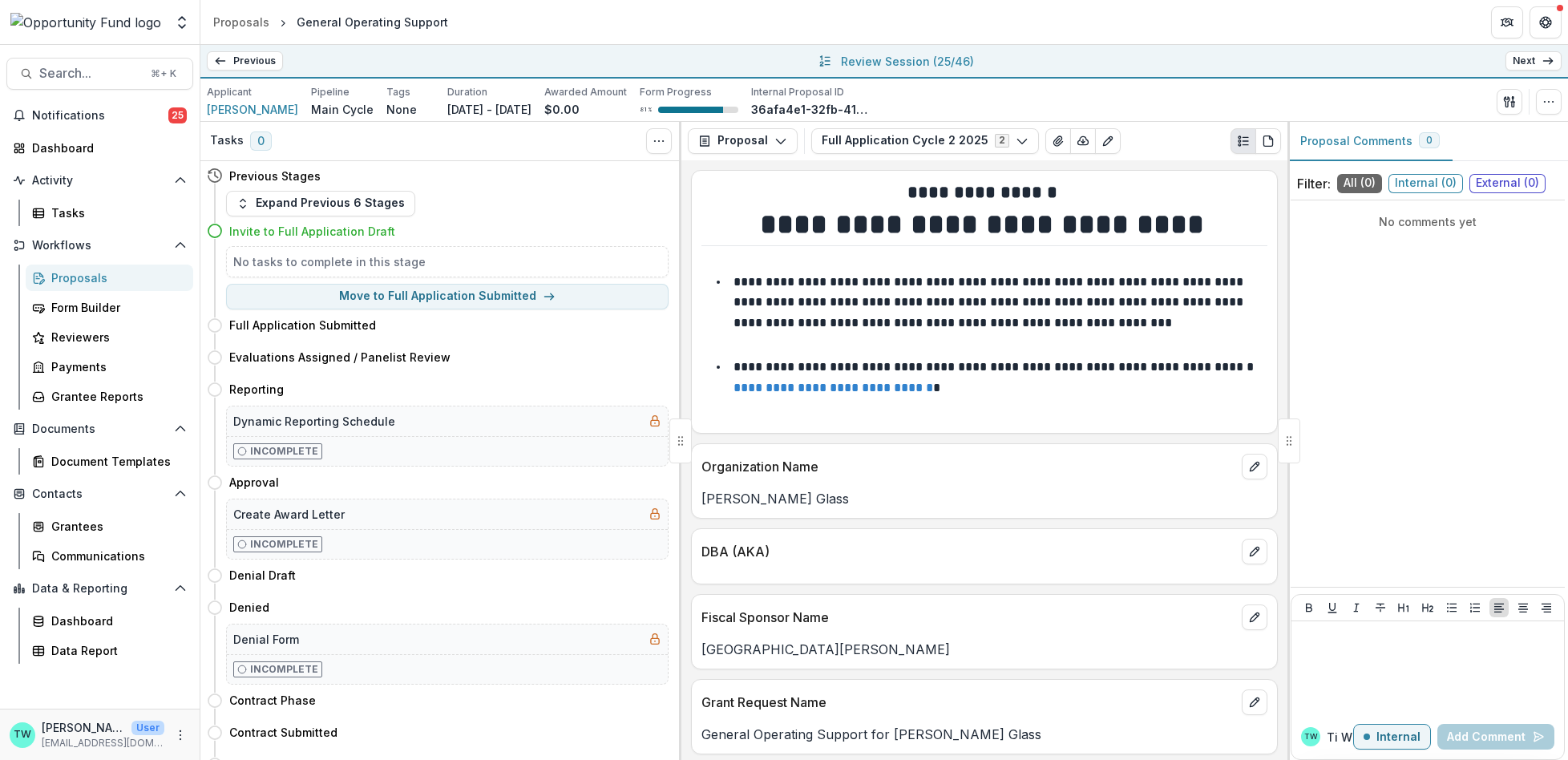
click at [1535, 59] on link "Next" at bounding box center [1533, 61] width 56 height 19
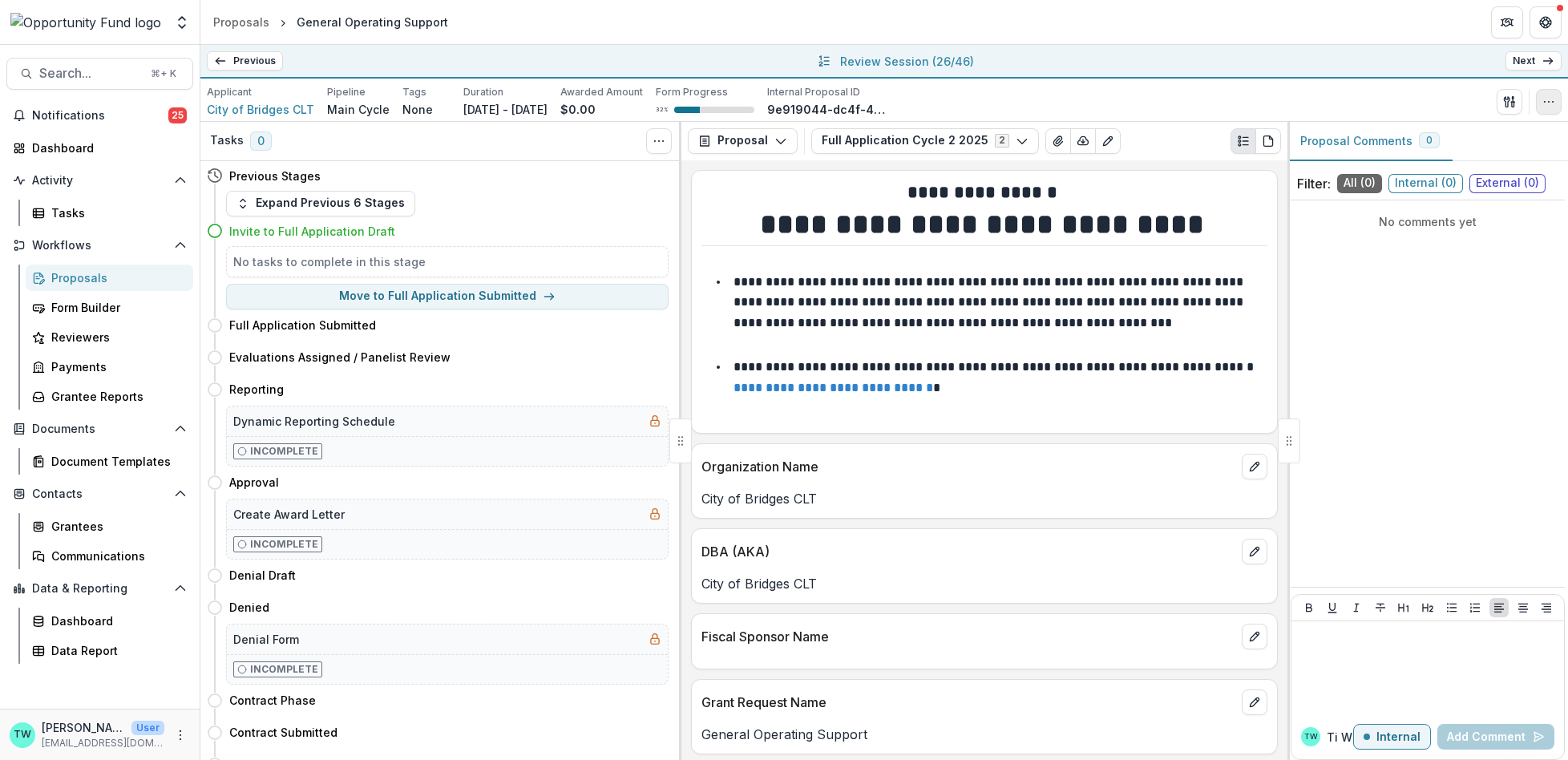
click at [1542, 102] on button "button" at bounding box center [1548, 101] width 25 height 25
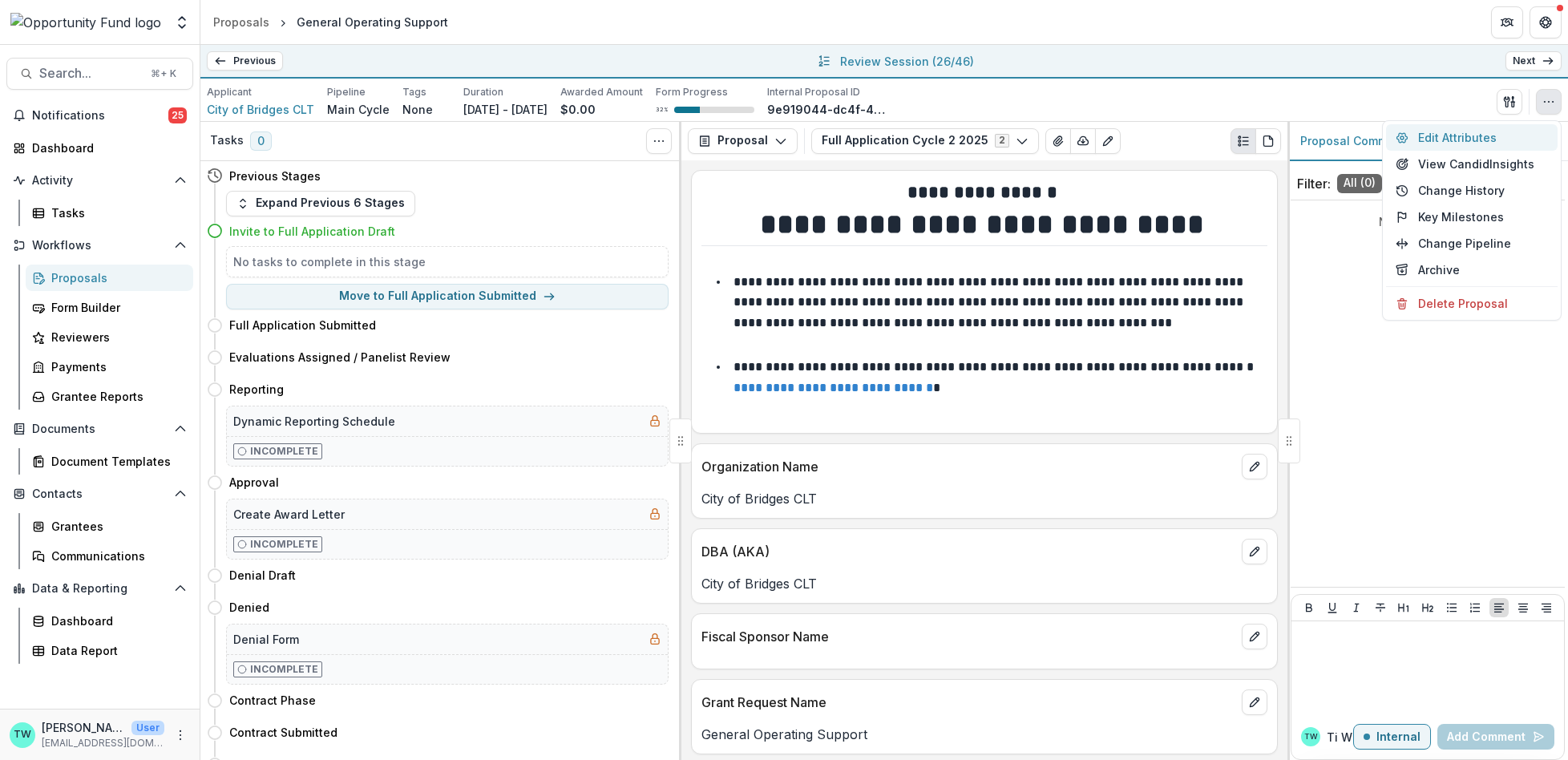
click at [1483, 138] on button "Edit Attributes" at bounding box center [1472, 137] width 172 height 26
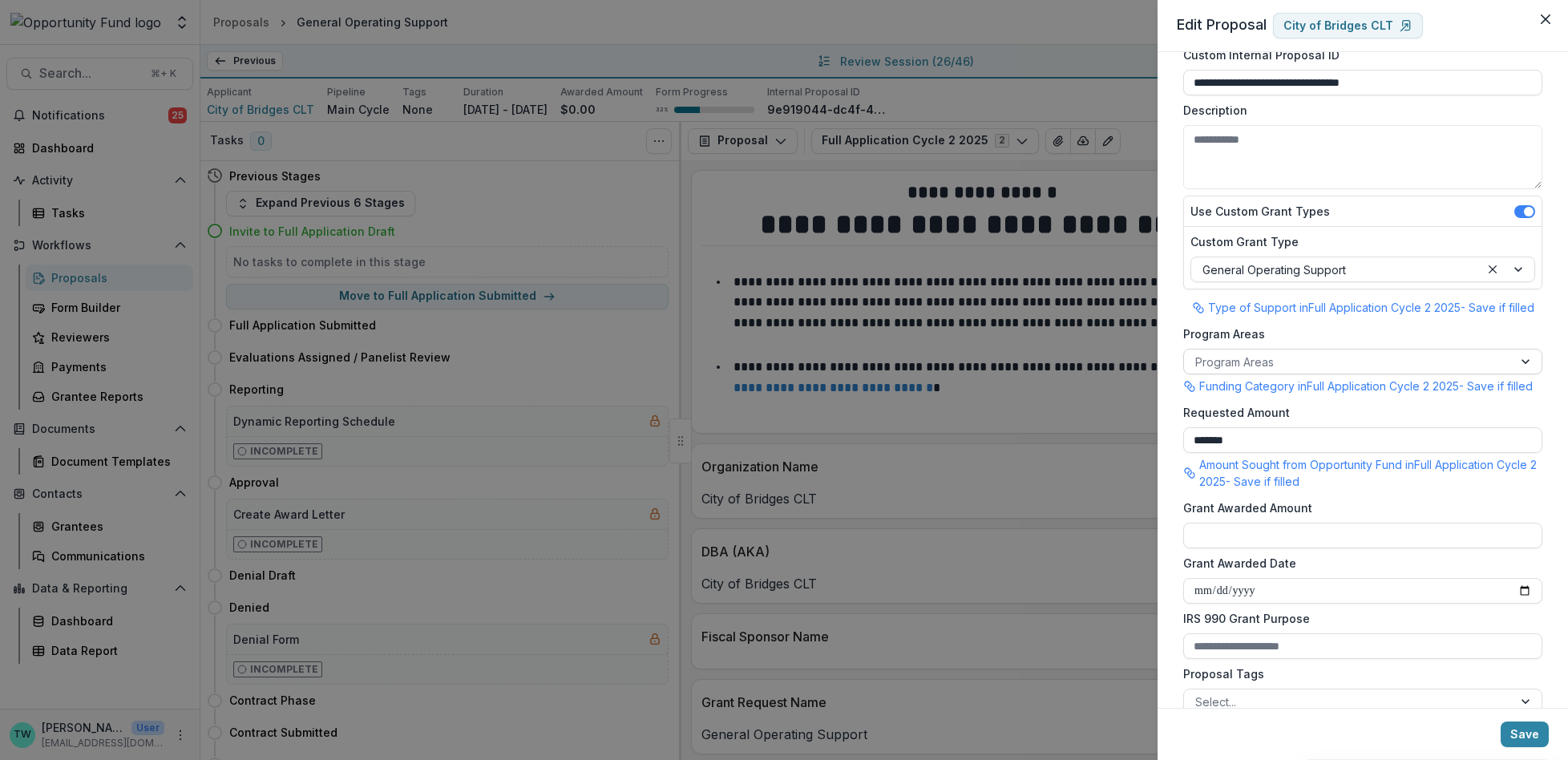
scroll to position [107, 0]
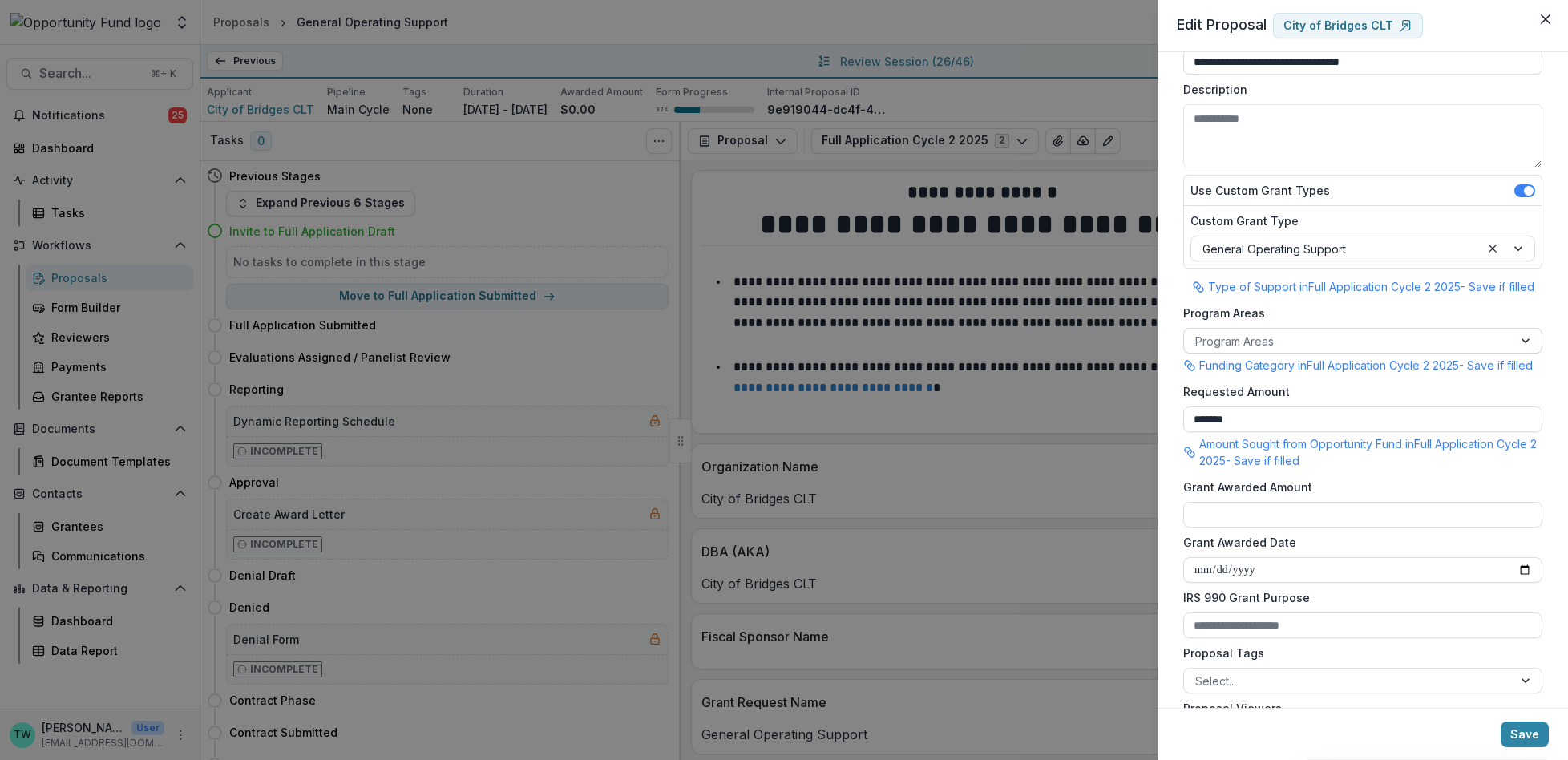
click at [1346, 343] on div at bounding box center [1348, 341] width 306 height 20
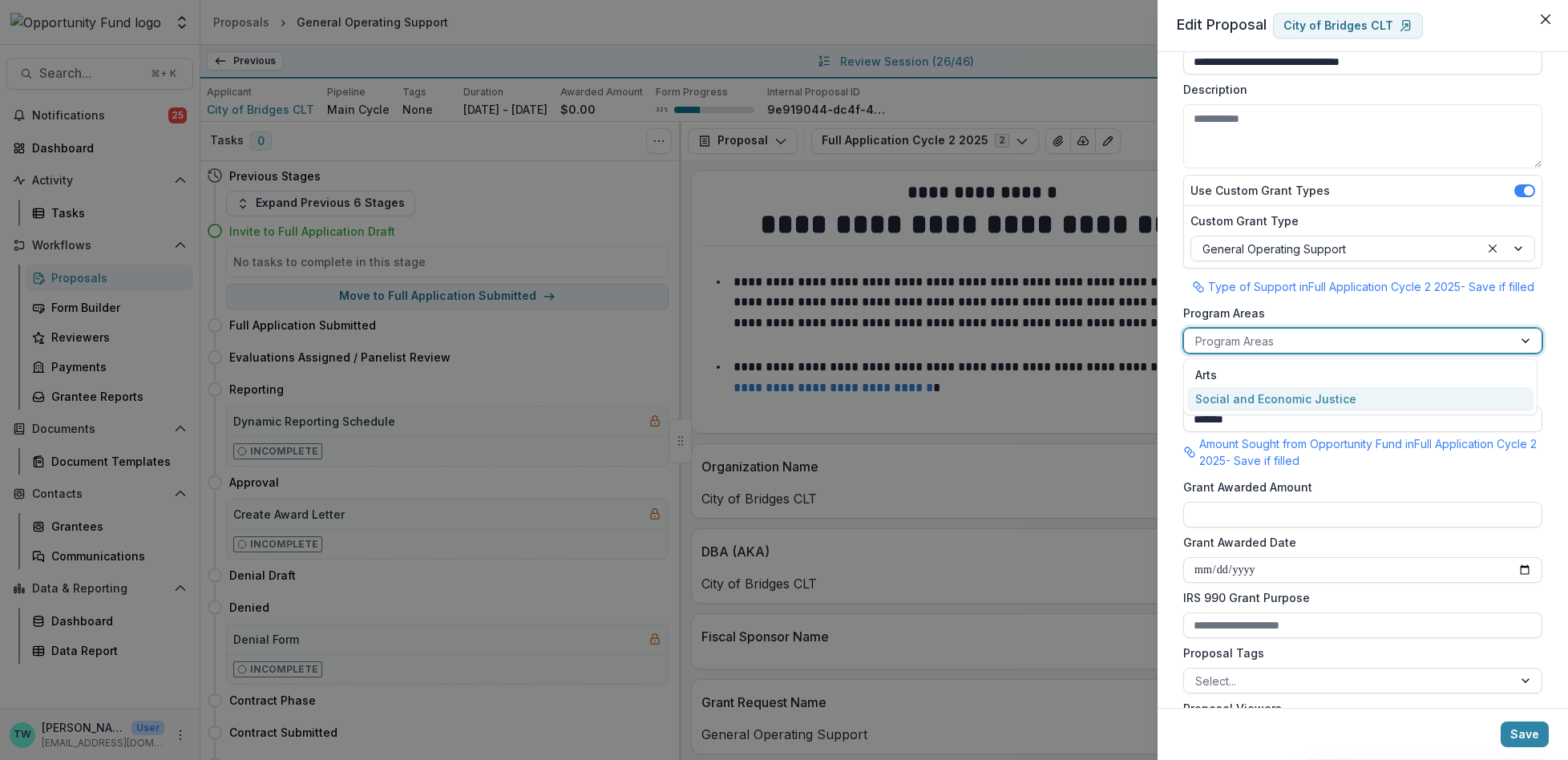
click at [1312, 397] on div "Social and Economic Justice" at bounding box center [1360, 399] width 346 height 24
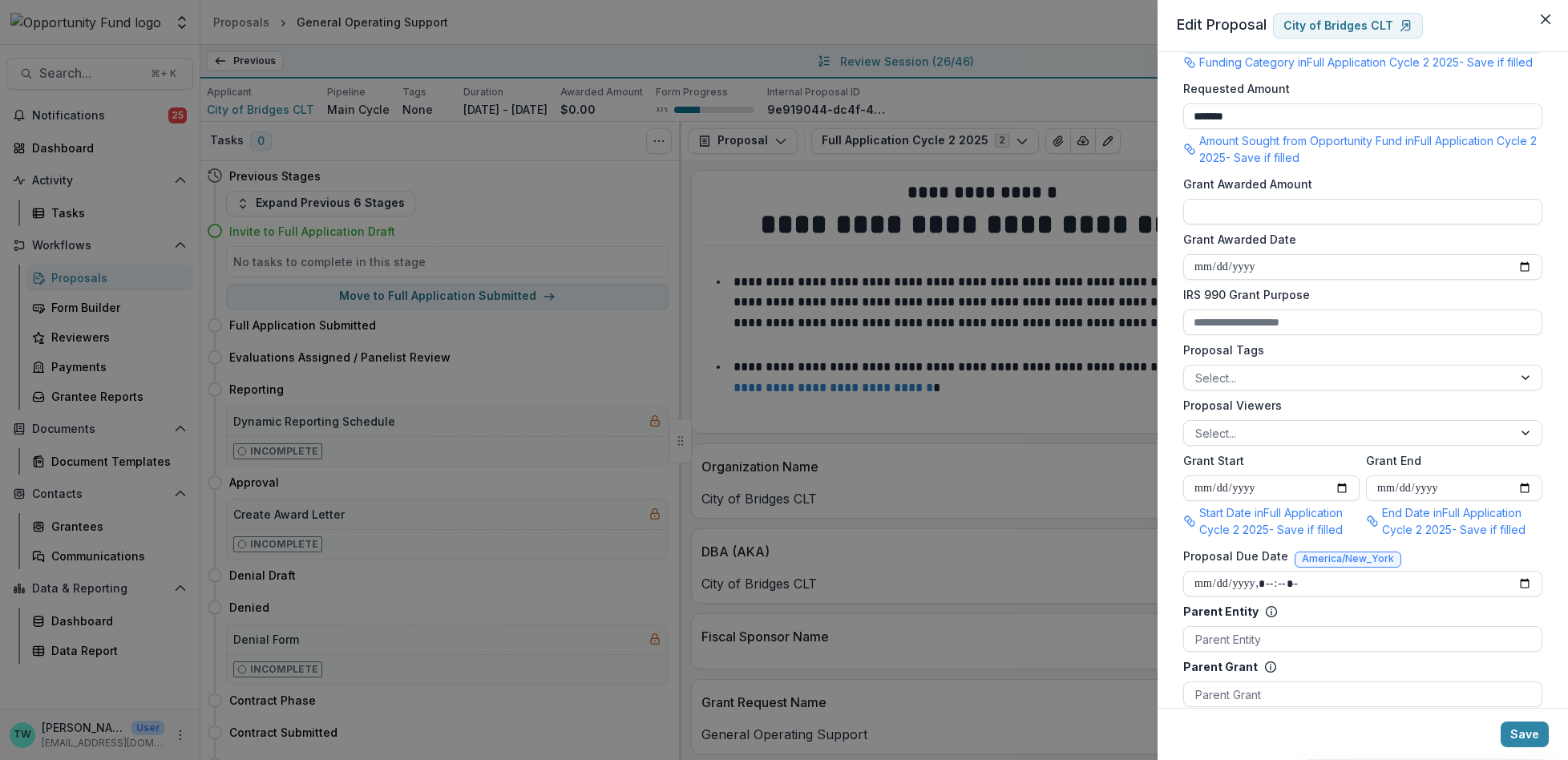
scroll to position [413, 0]
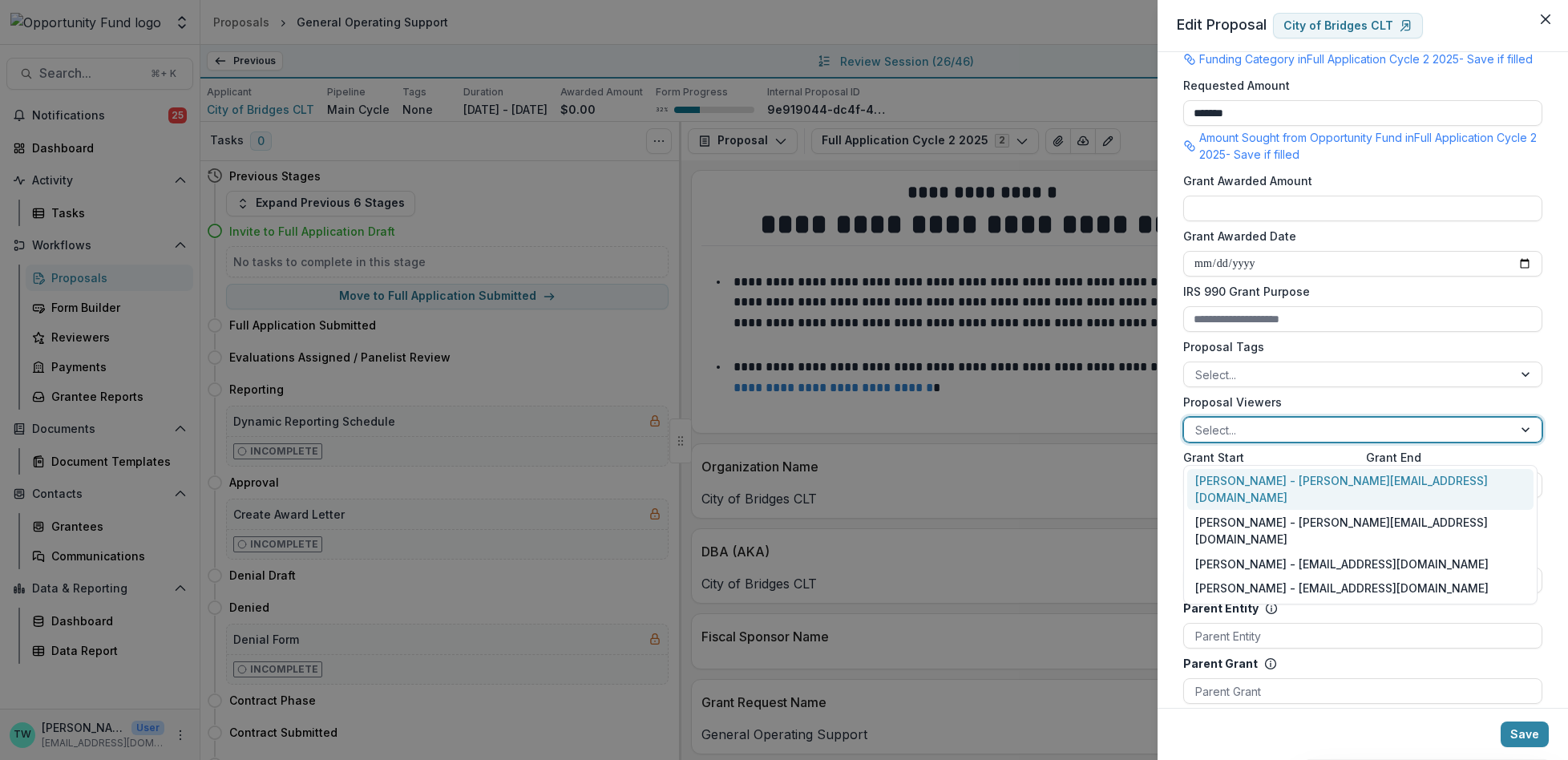
click at [1300, 440] on div at bounding box center [1348, 430] width 306 height 20
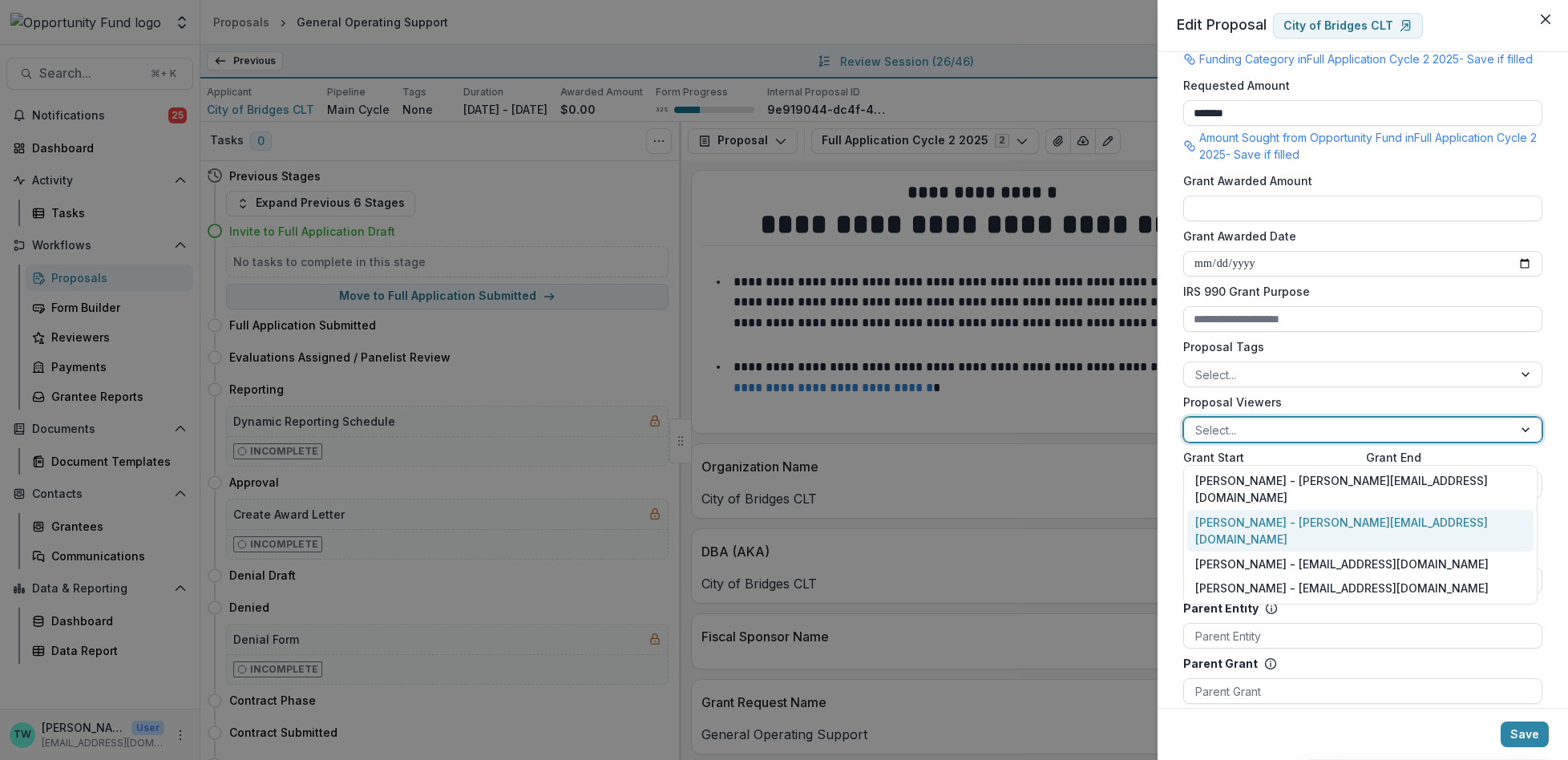
click at [1295, 510] on div "Ti Wilhelm - twilhelm@theopportunityfund.org" at bounding box center [1360, 531] width 346 height 42
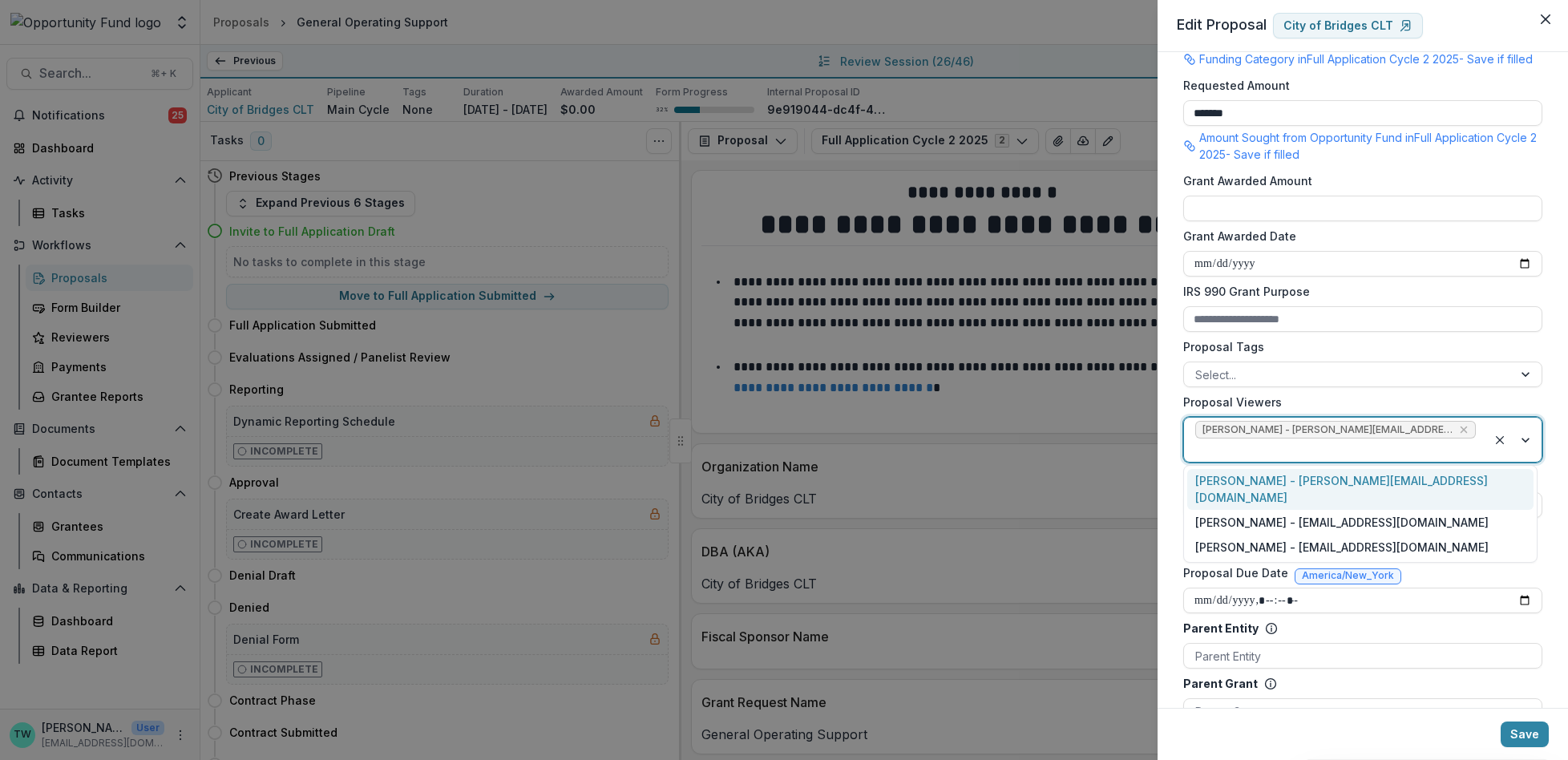
click at [1456, 444] on div at bounding box center [1336, 450] width 281 height 20
click at [1429, 510] on div "Jake Goodman - jgoodman@theopportunityfund.org" at bounding box center [1360, 522] width 346 height 24
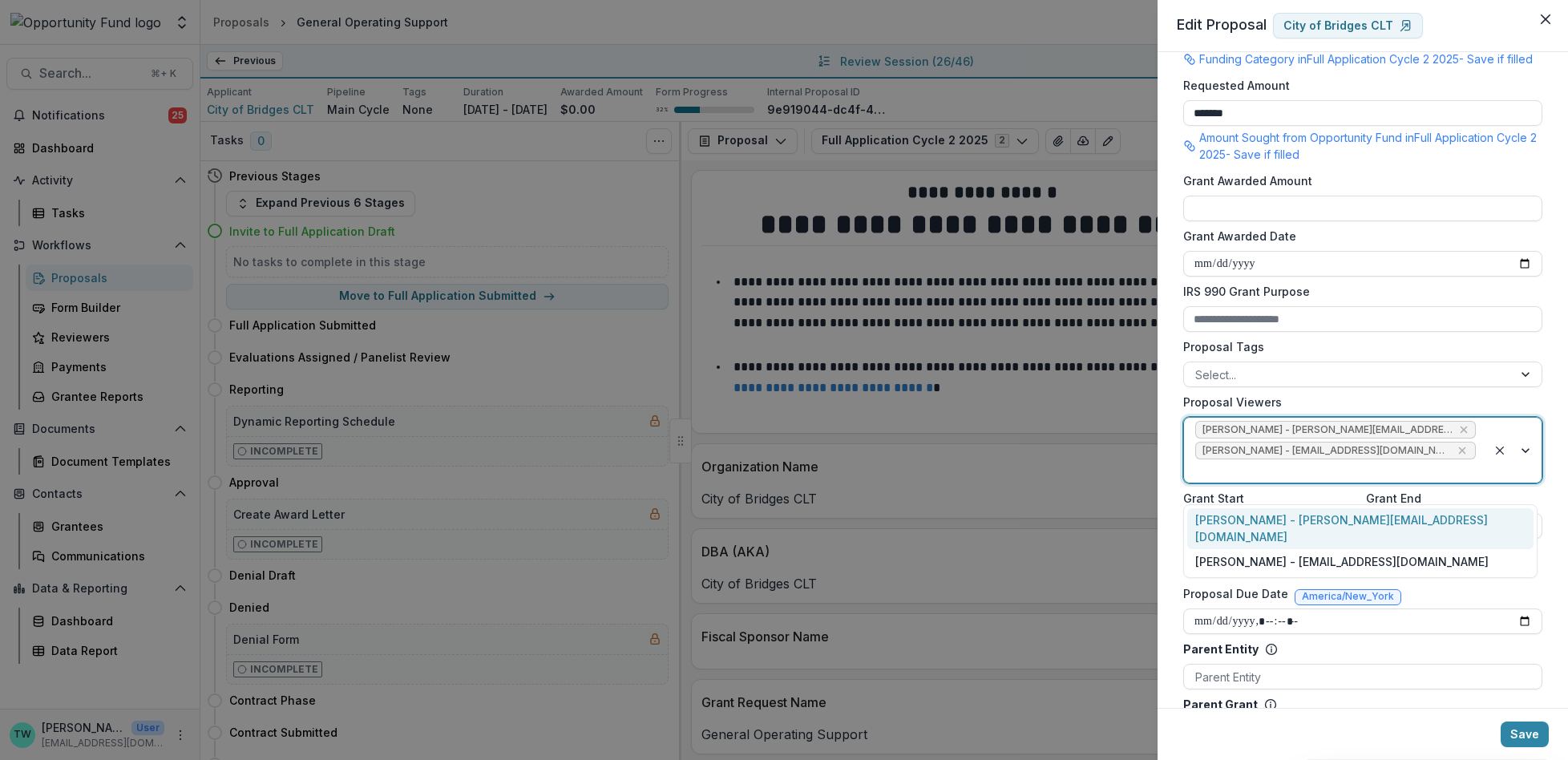
click at [1385, 481] on div at bounding box center [1336, 471] width 281 height 20
click at [1376, 549] on div "yvette shipman - yshipman@theopportunityfund.org" at bounding box center [1360, 561] width 346 height 24
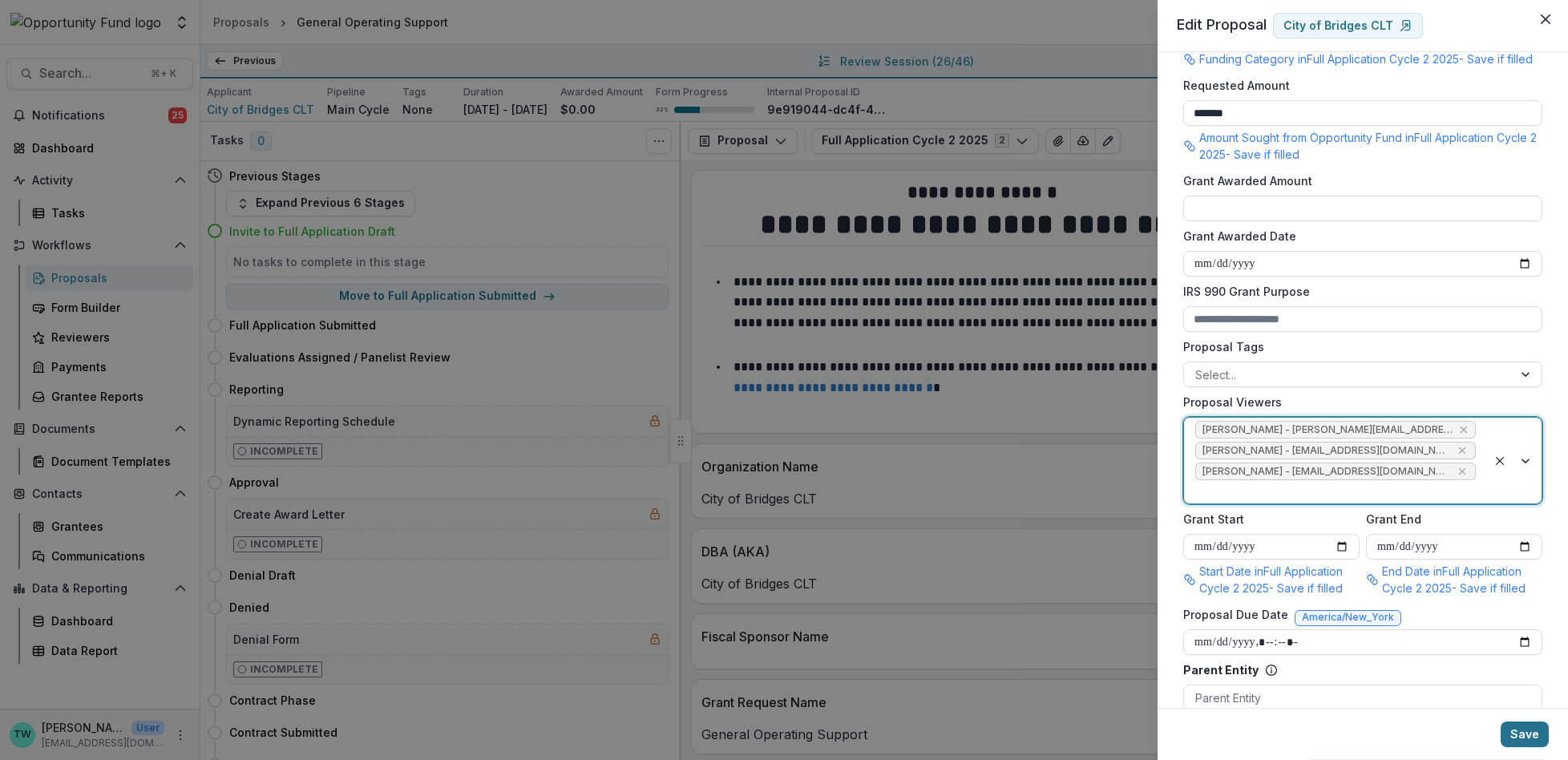
click at [1526, 730] on button "Save" at bounding box center [1524, 733] width 48 height 25
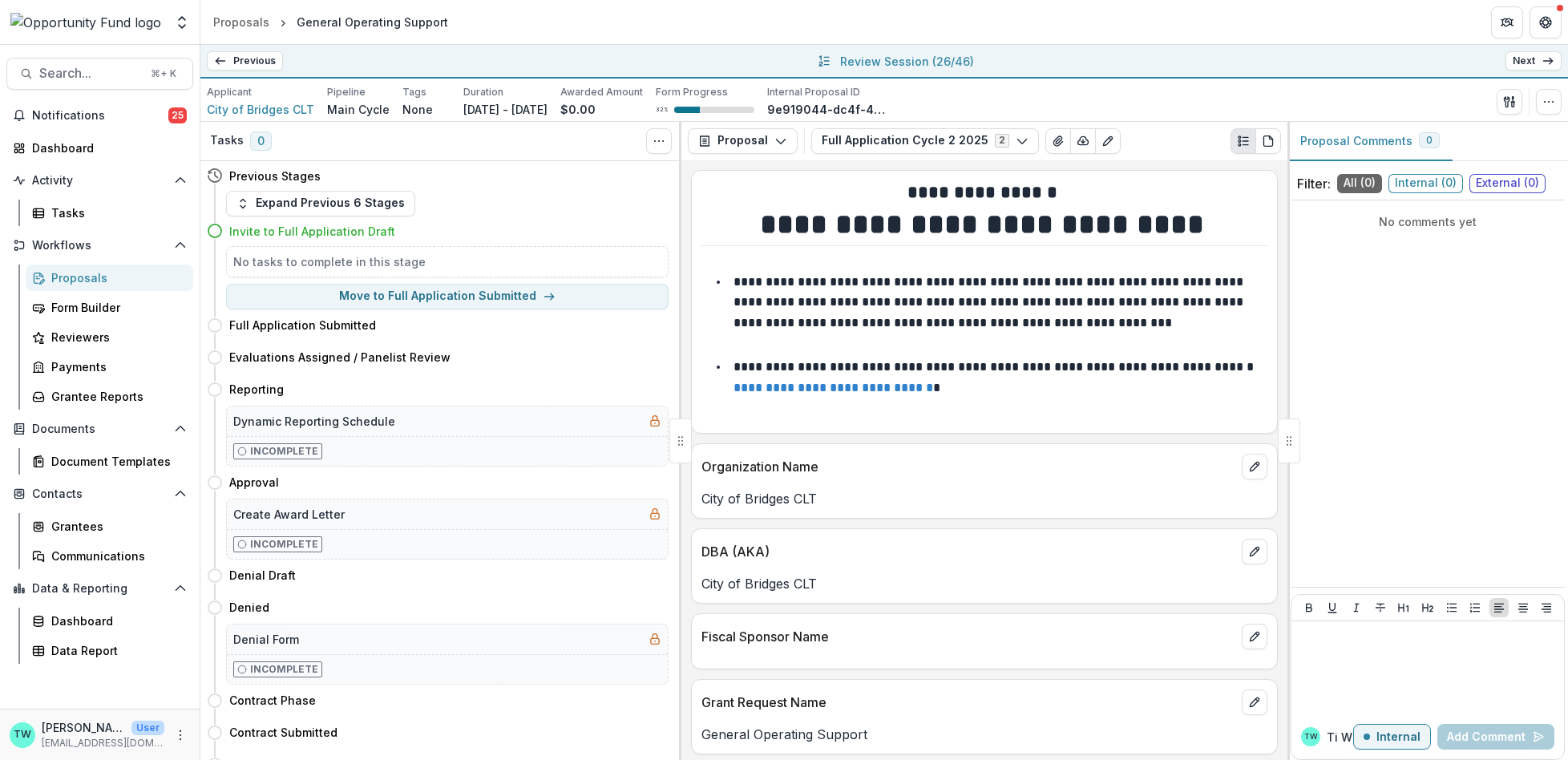
click at [1534, 60] on link "Next" at bounding box center [1533, 61] width 56 height 19
click at [1549, 110] on button "button" at bounding box center [1548, 101] width 25 height 25
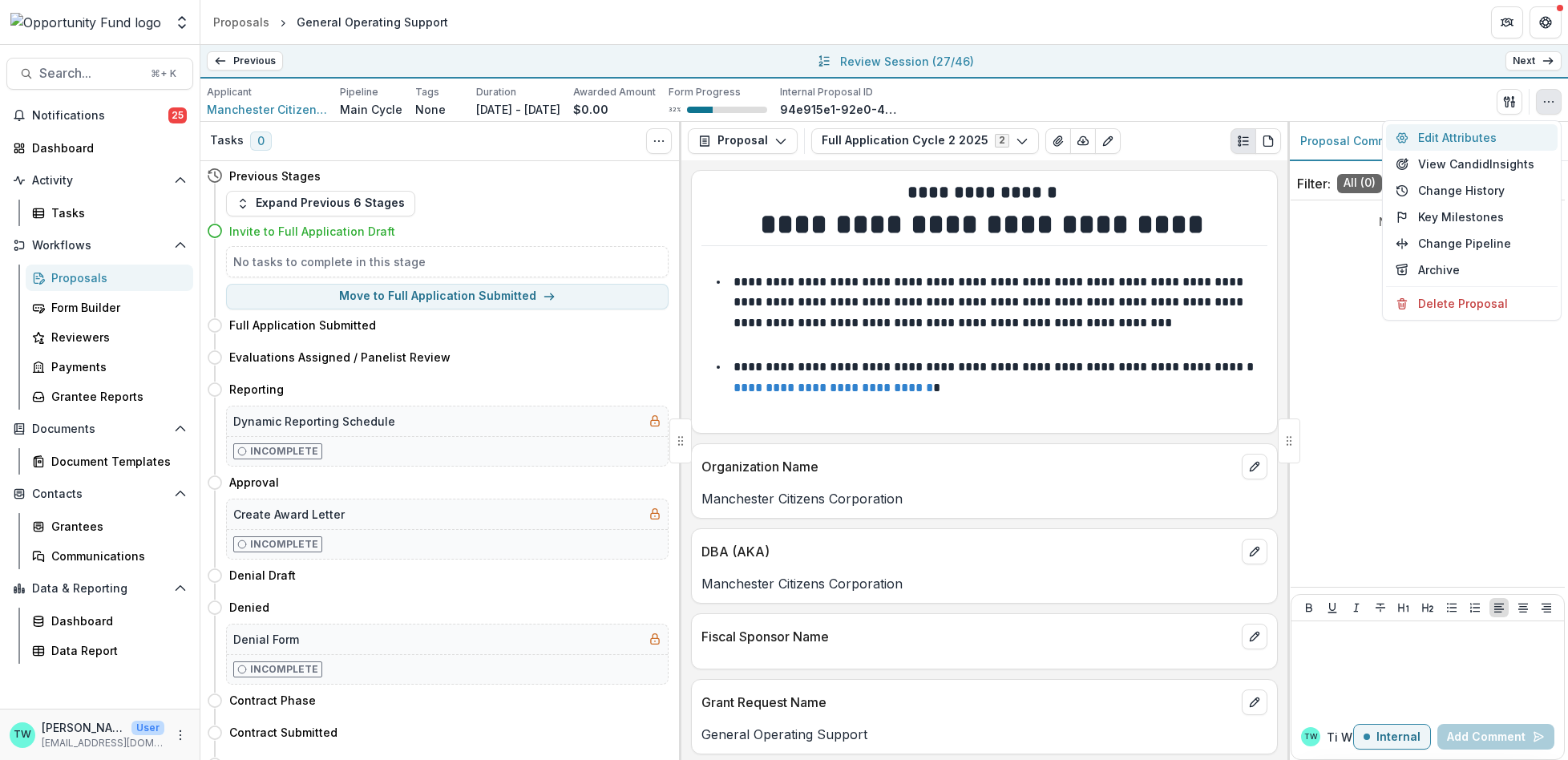
click at [1462, 138] on button "Edit Attributes" at bounding box center [1472, 137] width 172 height 26
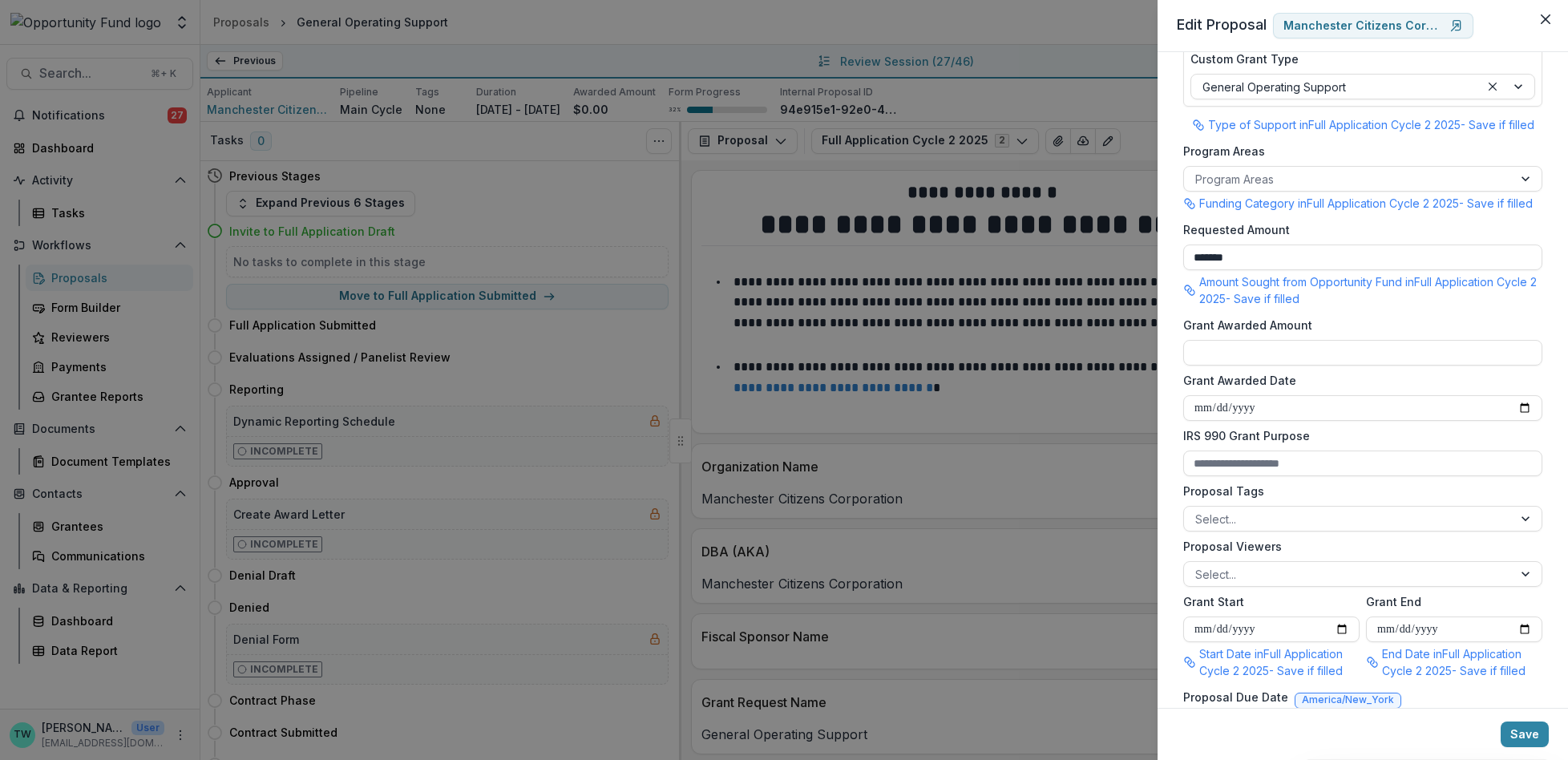
scroll to position [263, 0]
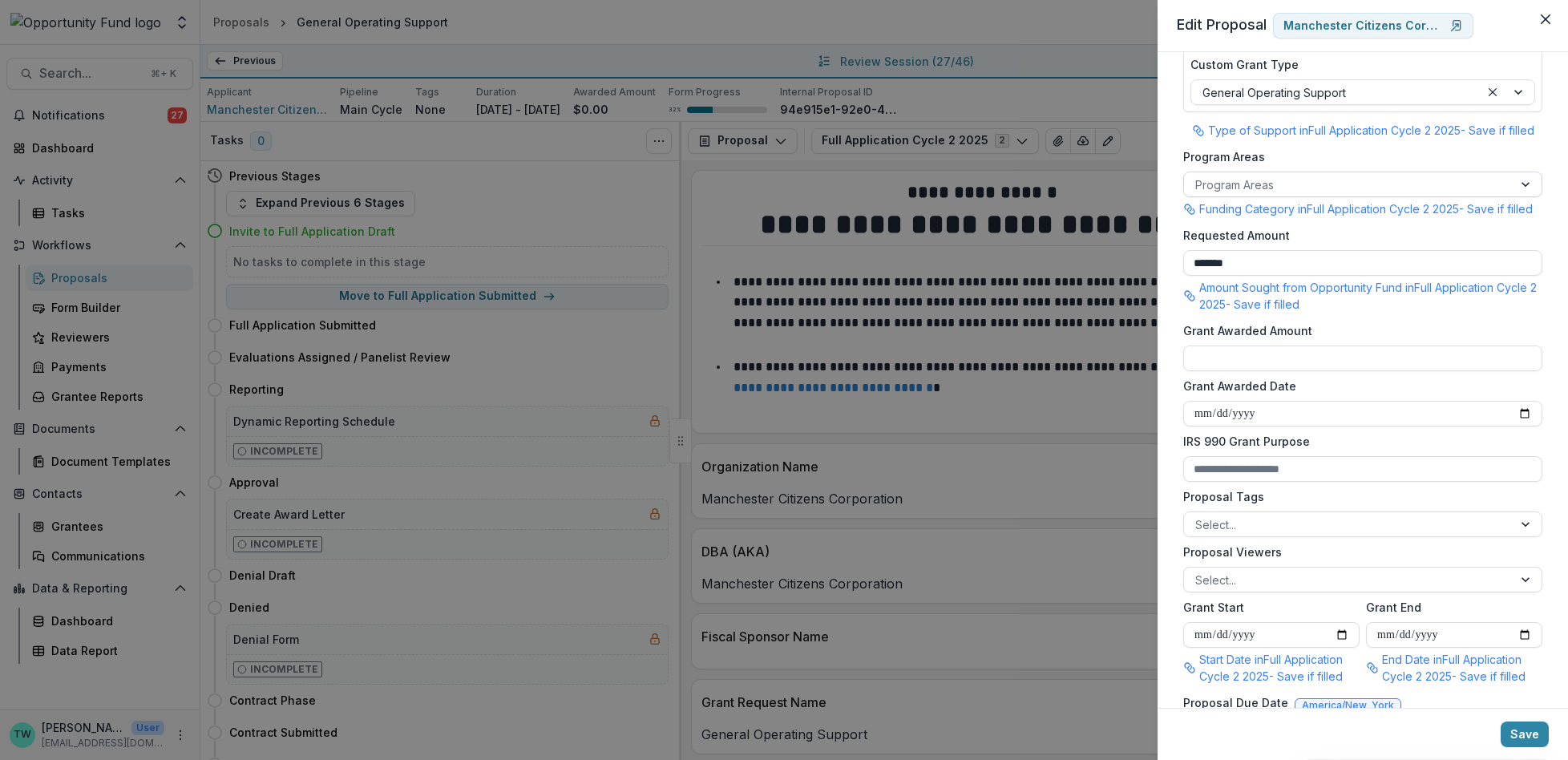
click at [1323, 176] on div at bounding box center [1348, 184] width 306 height 20
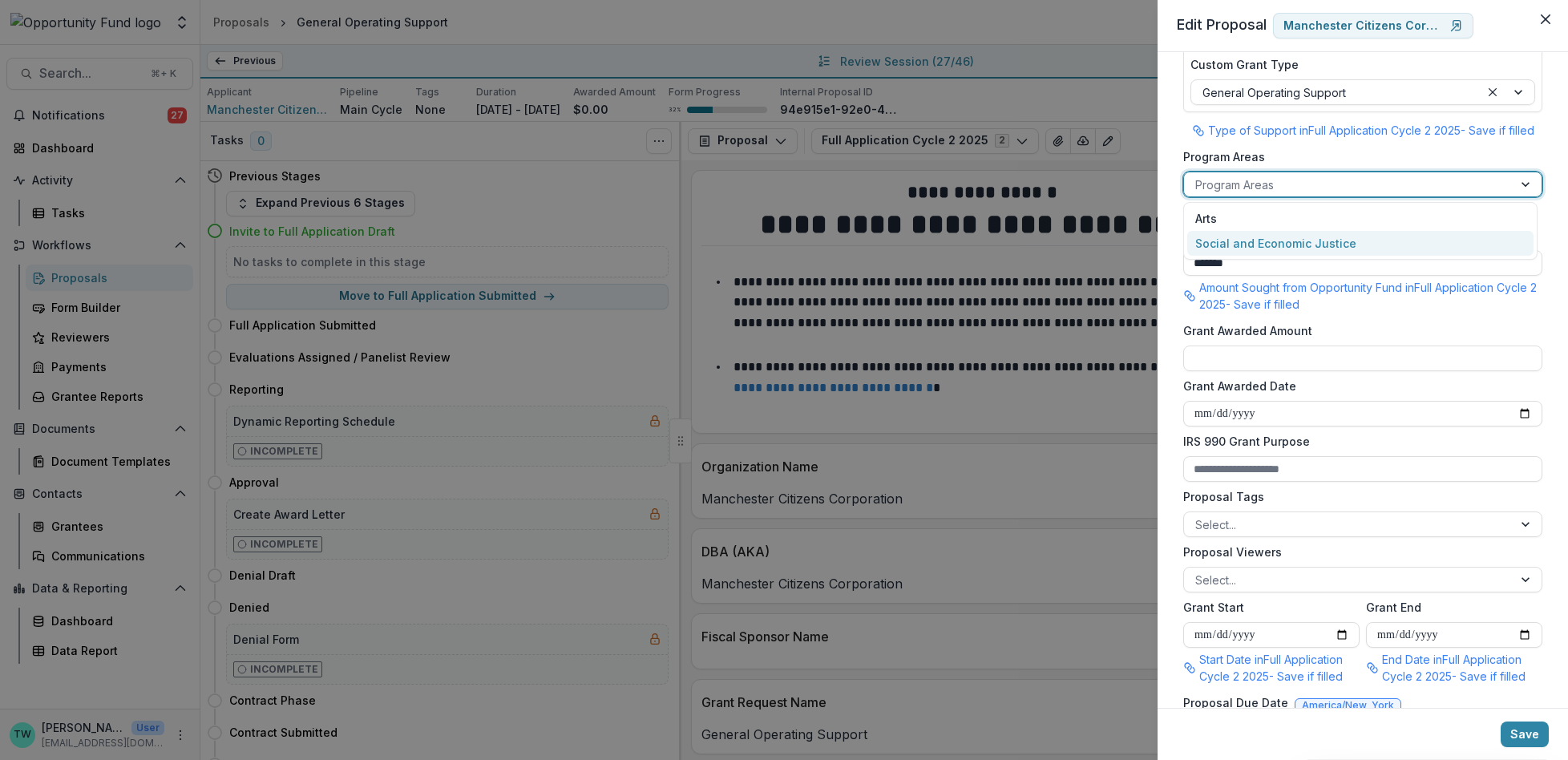
click at [1300, 250] on div "Social and Economic Justice" at bounding box center [1360, 243] width 346 height 24
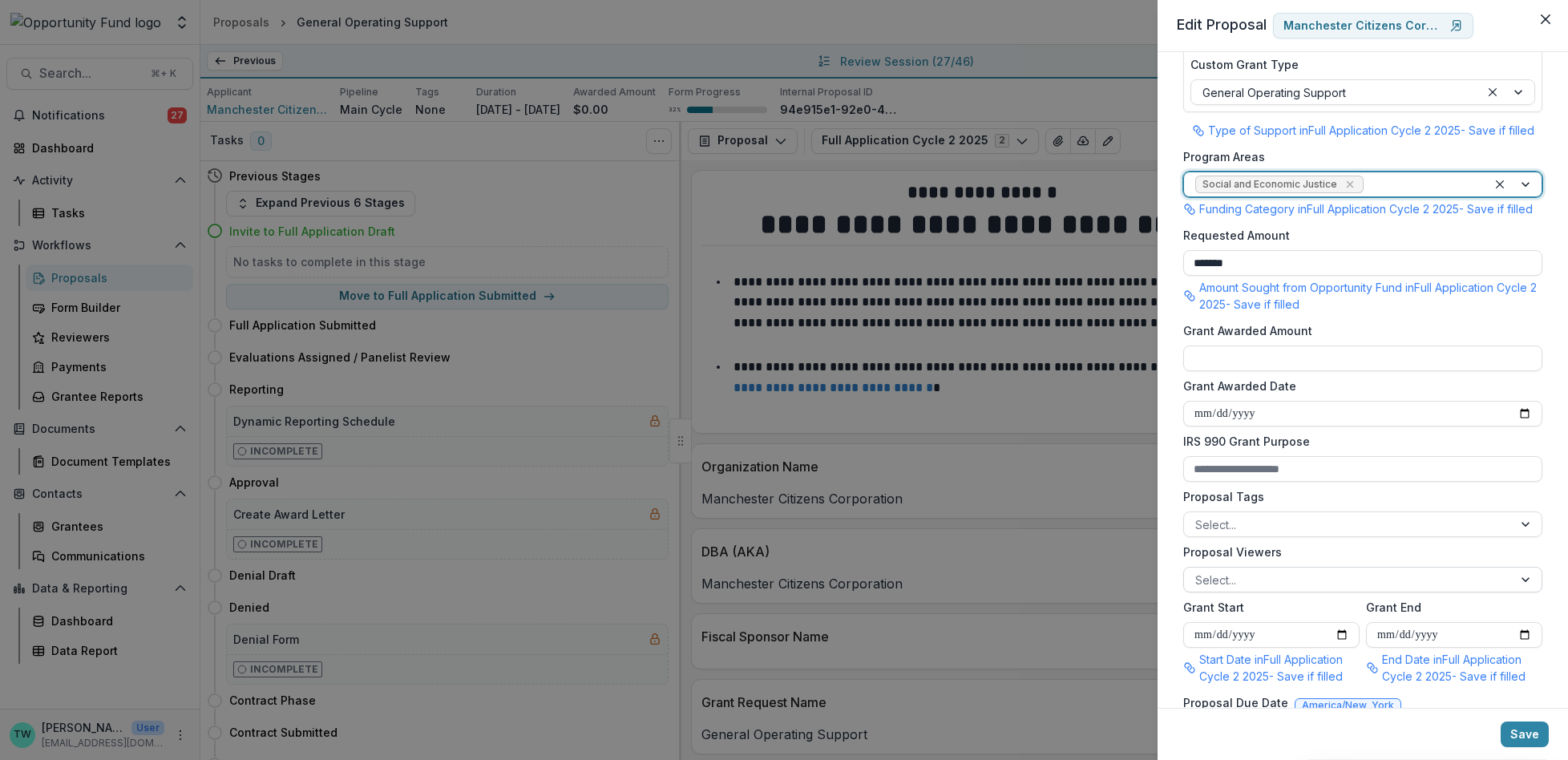
click at [1262, 590] on div at bounding box center [1348, 580] width 306 height 20
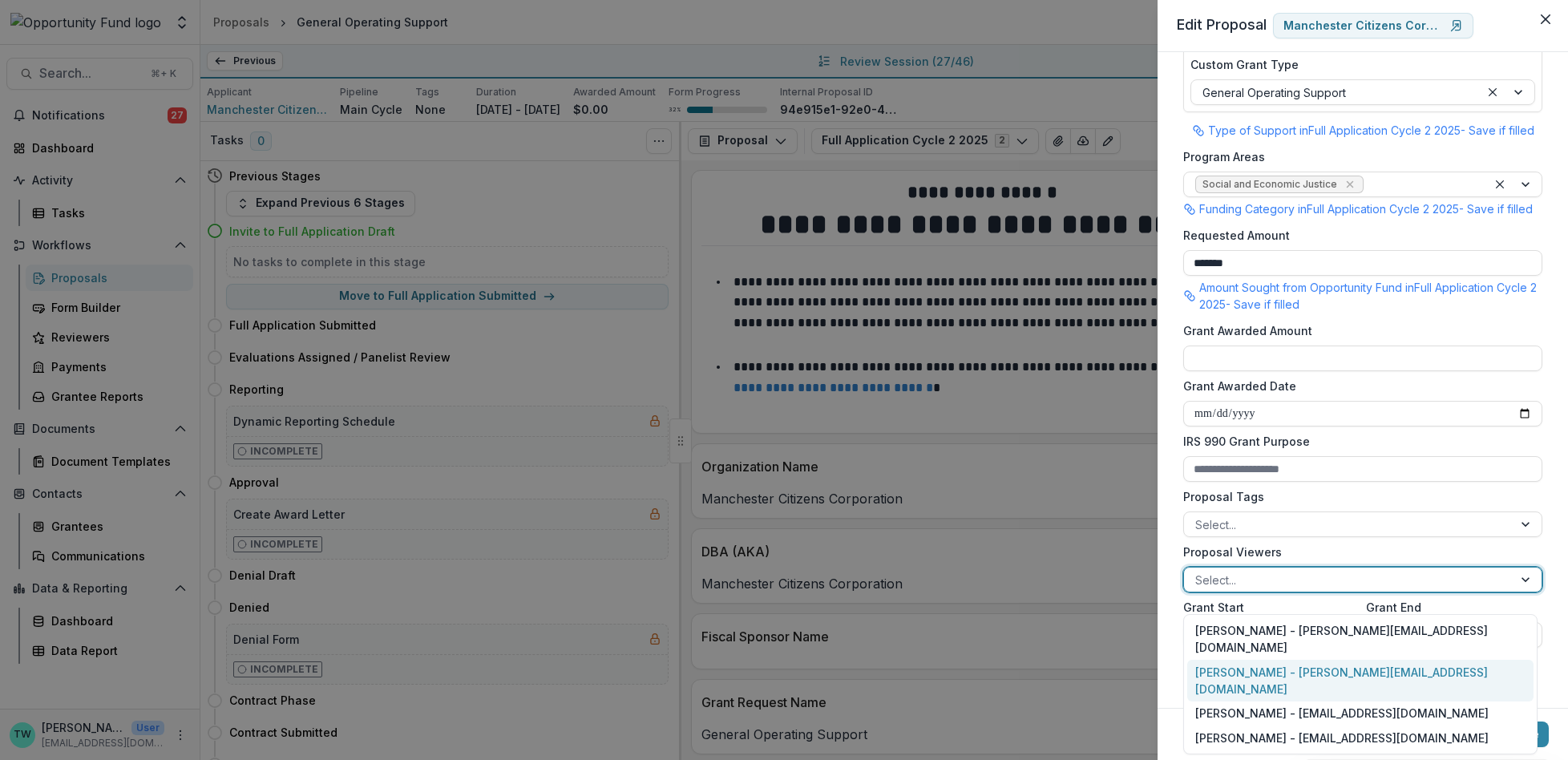
click at [1260, 662] on div "Ti Wilhelm - twilhelm@theopportunityfund.org" at bounding box center [1360, 681] width 346 height 42
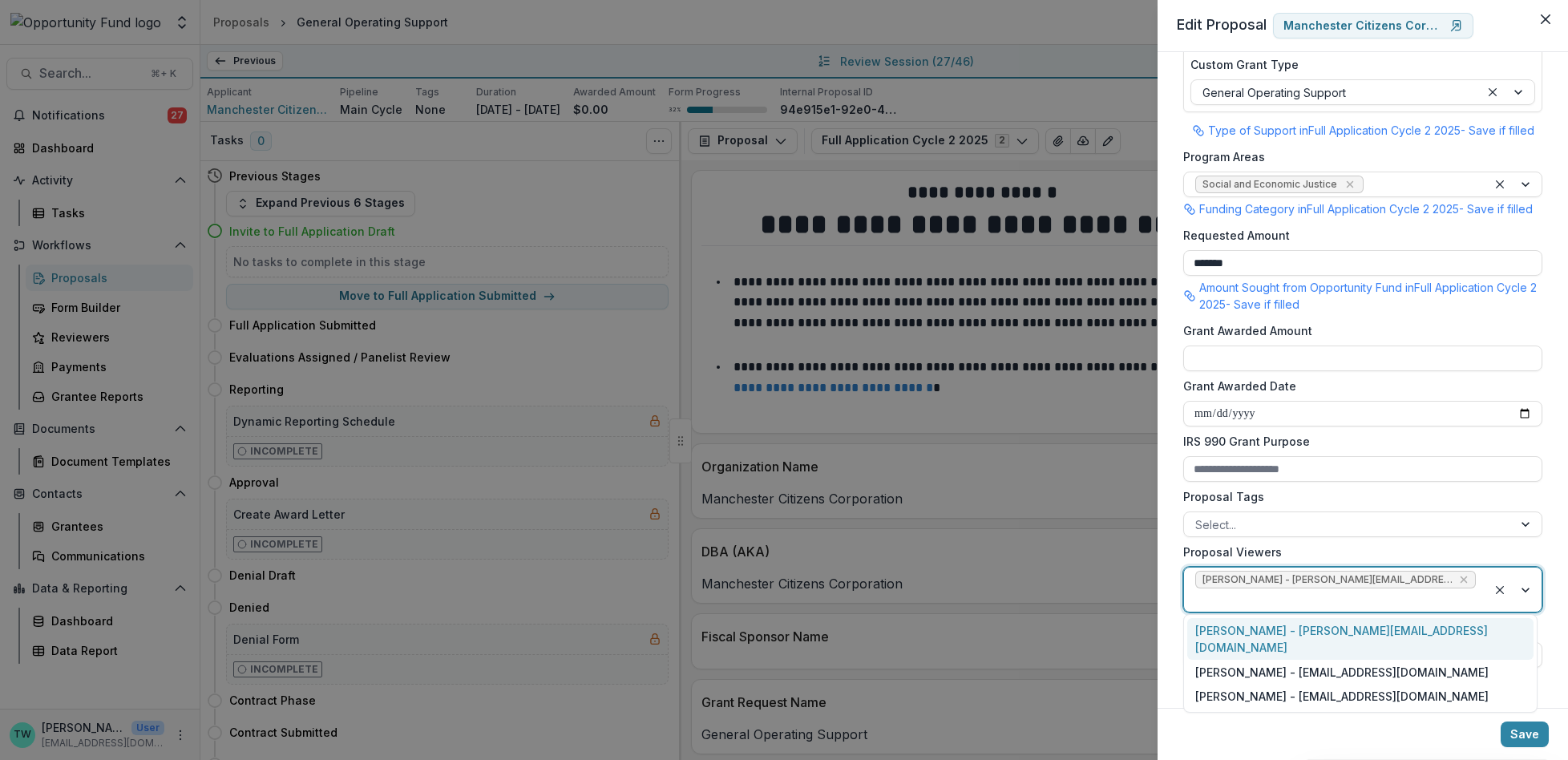
click at [1449, 594] on div at bounding box center [1336, 600] width 281 height 20
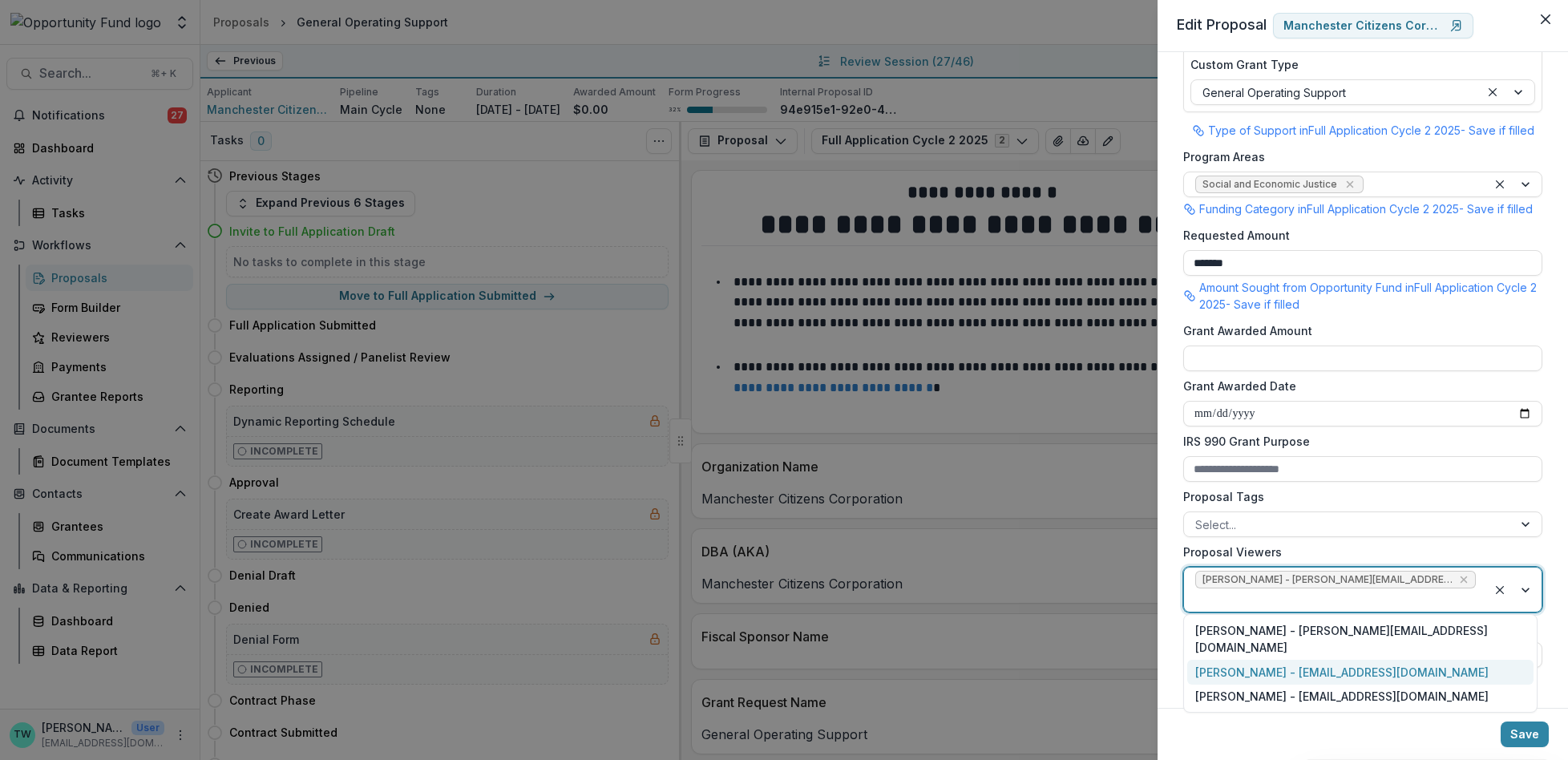
click at [1430, 660] on div "Jake Goodman - jgoodman@theopportunityfund.org" at bounding box center [1360, 672] width 346 height 24
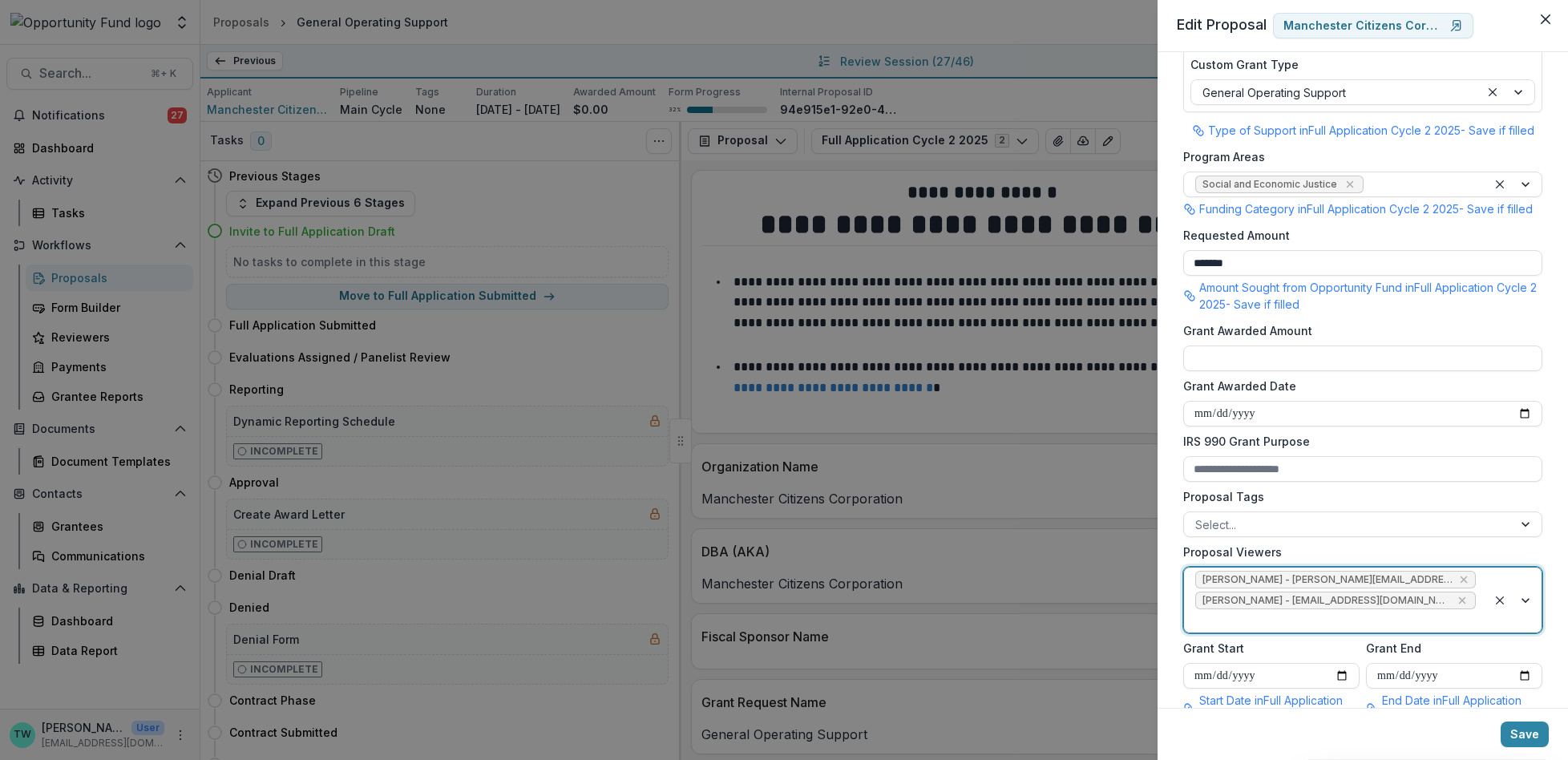
click at [1451, 631] on div at bounding box center [1336, 621] width 281 height 20
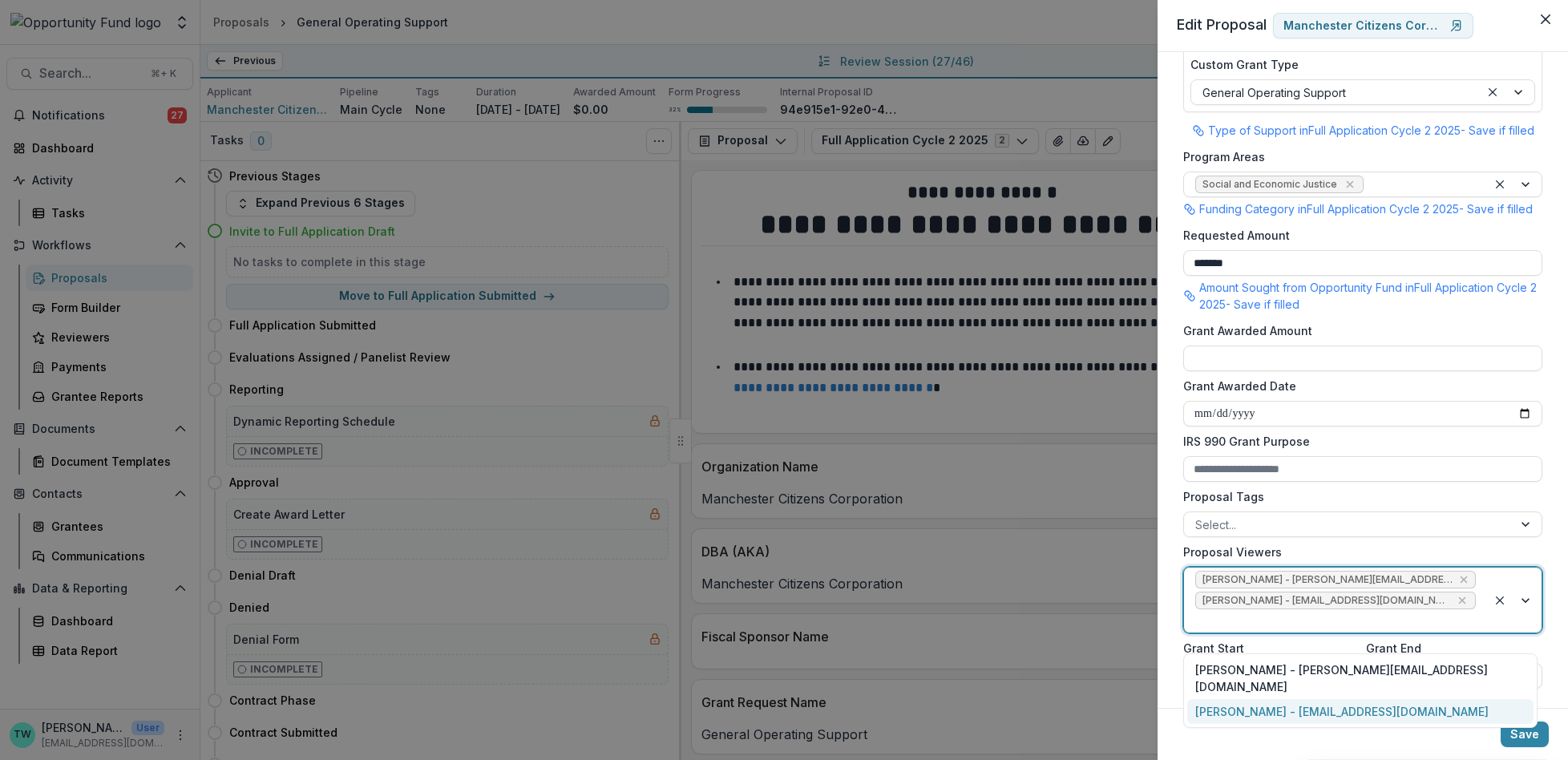
click at [1430, 699] on div "yvette shipman - yshipman@theopportunityfund.org" at bounding box center [1360, 711] width 346 height 24
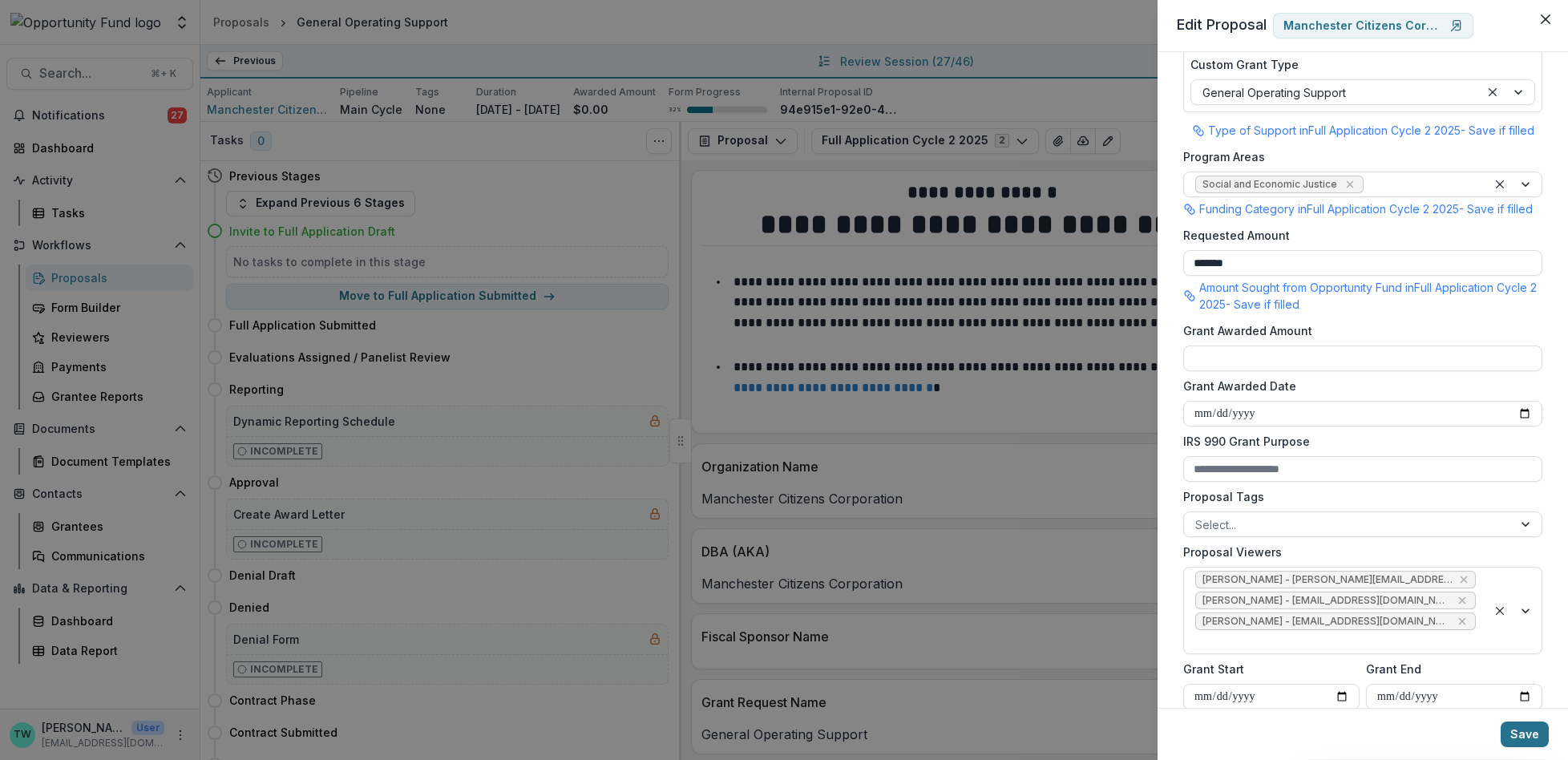
click at [1527, 737] on button "Save" at bounding box center [1524, 733] width 48 height 25
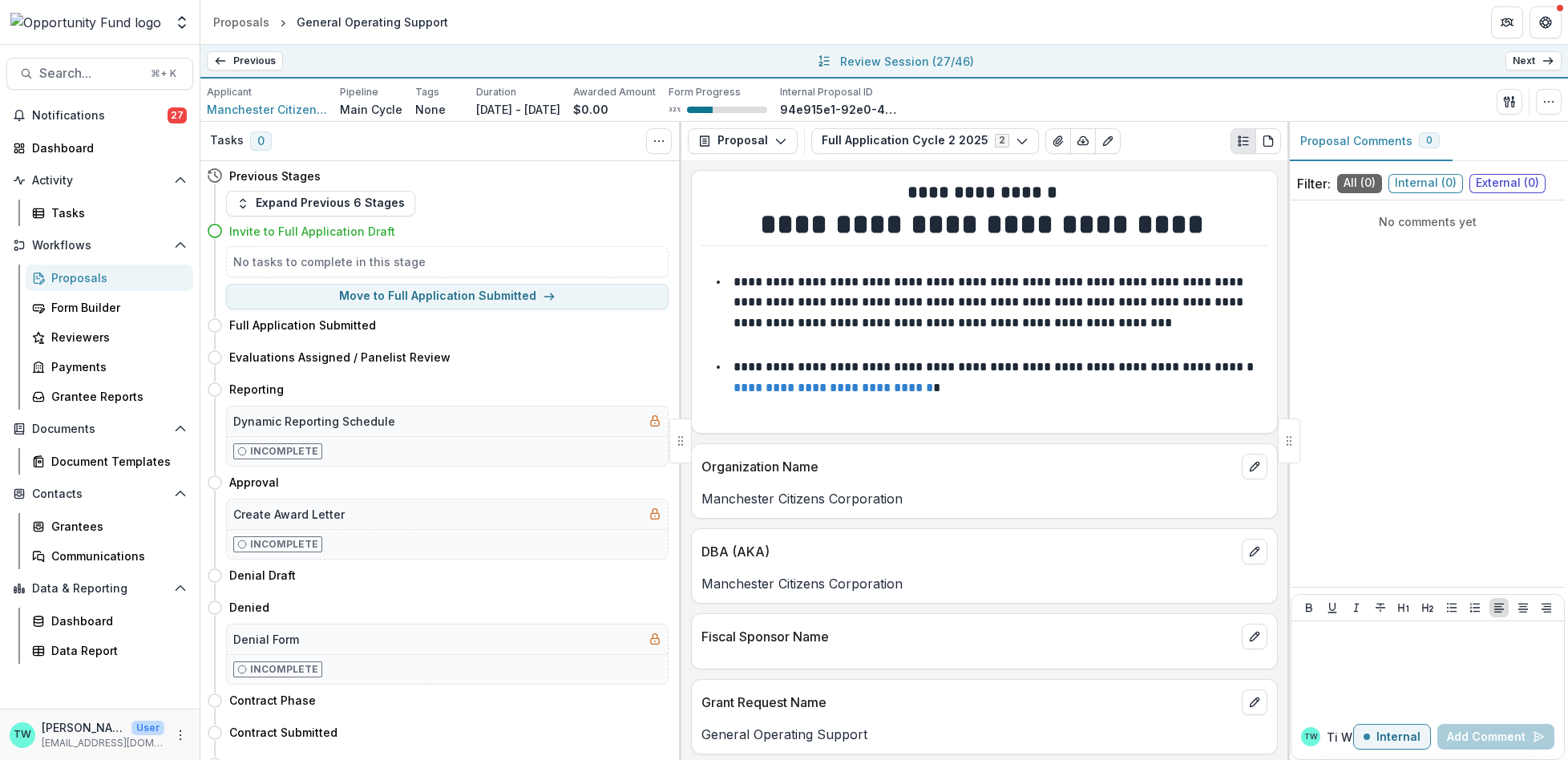
click at [1537, 59] on link "Next" at bounding box center [1533, 61] width 56 height 19
click at [1543, 100] on icon "button" at bounding box center [1549, 101] width 13 height 13
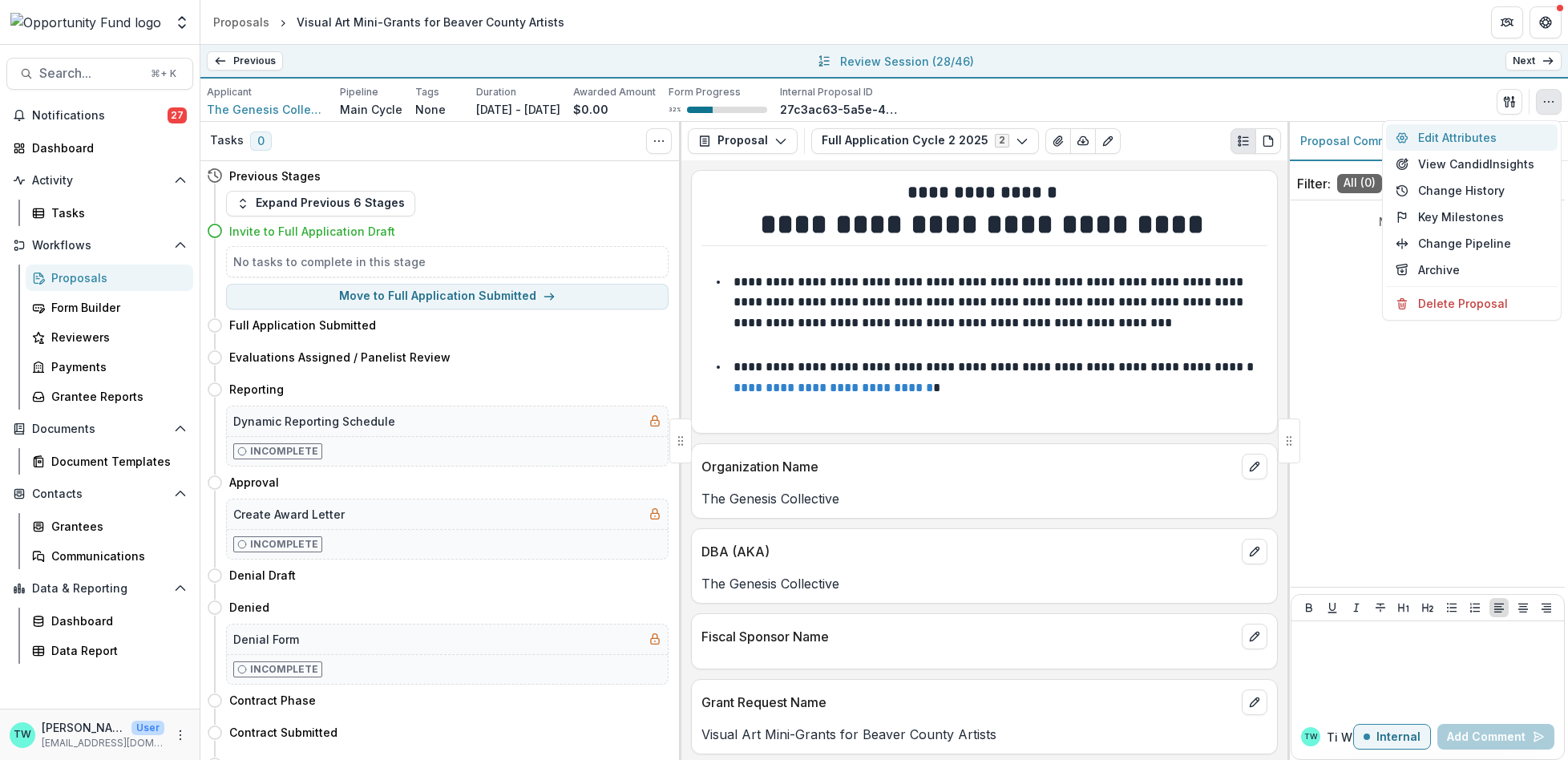
click at [1440, 134] on button "Edit Attributes" at bounding box center [1472, 137] width 172 height 26
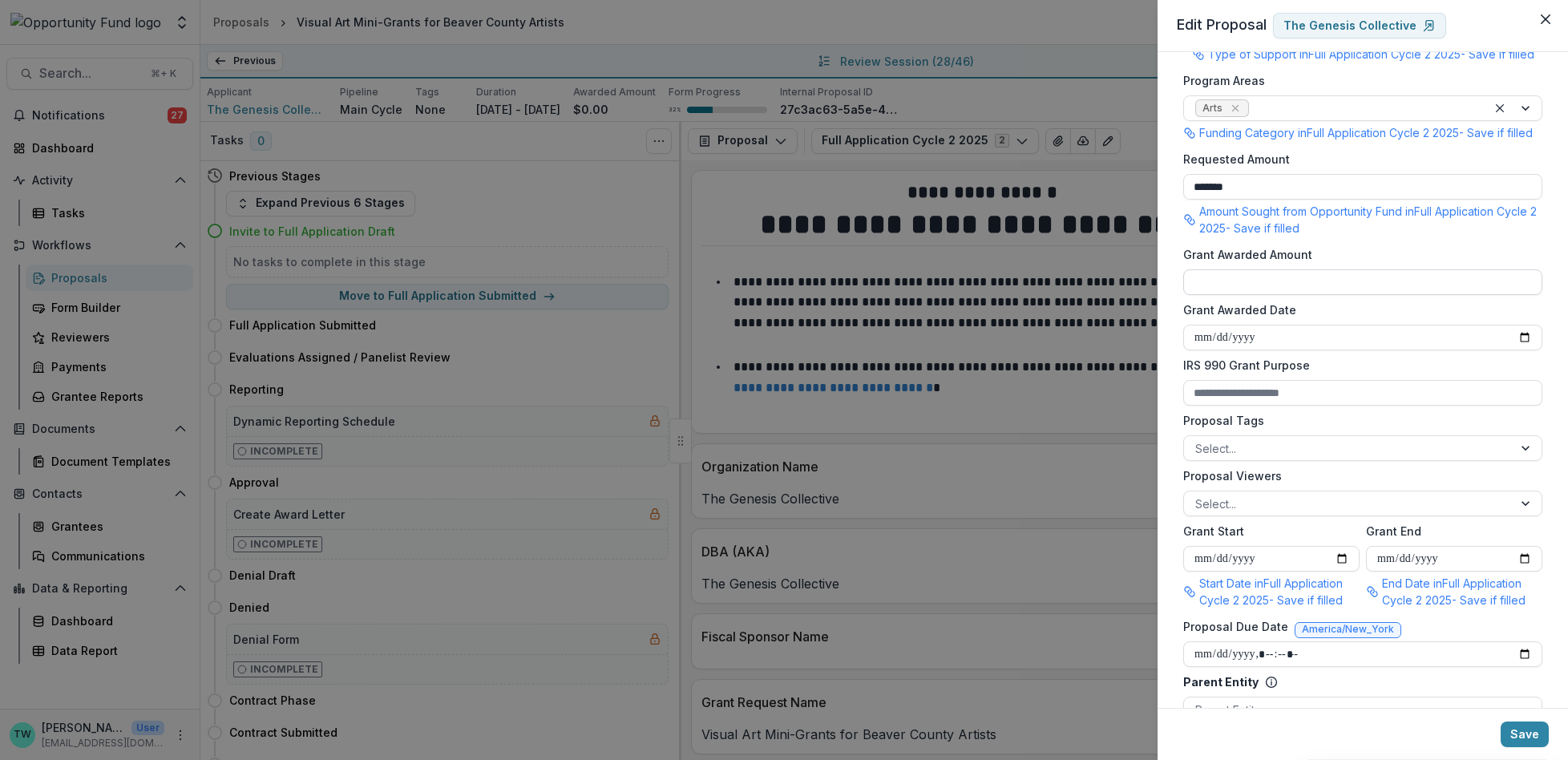
scroll to position [344, 0]
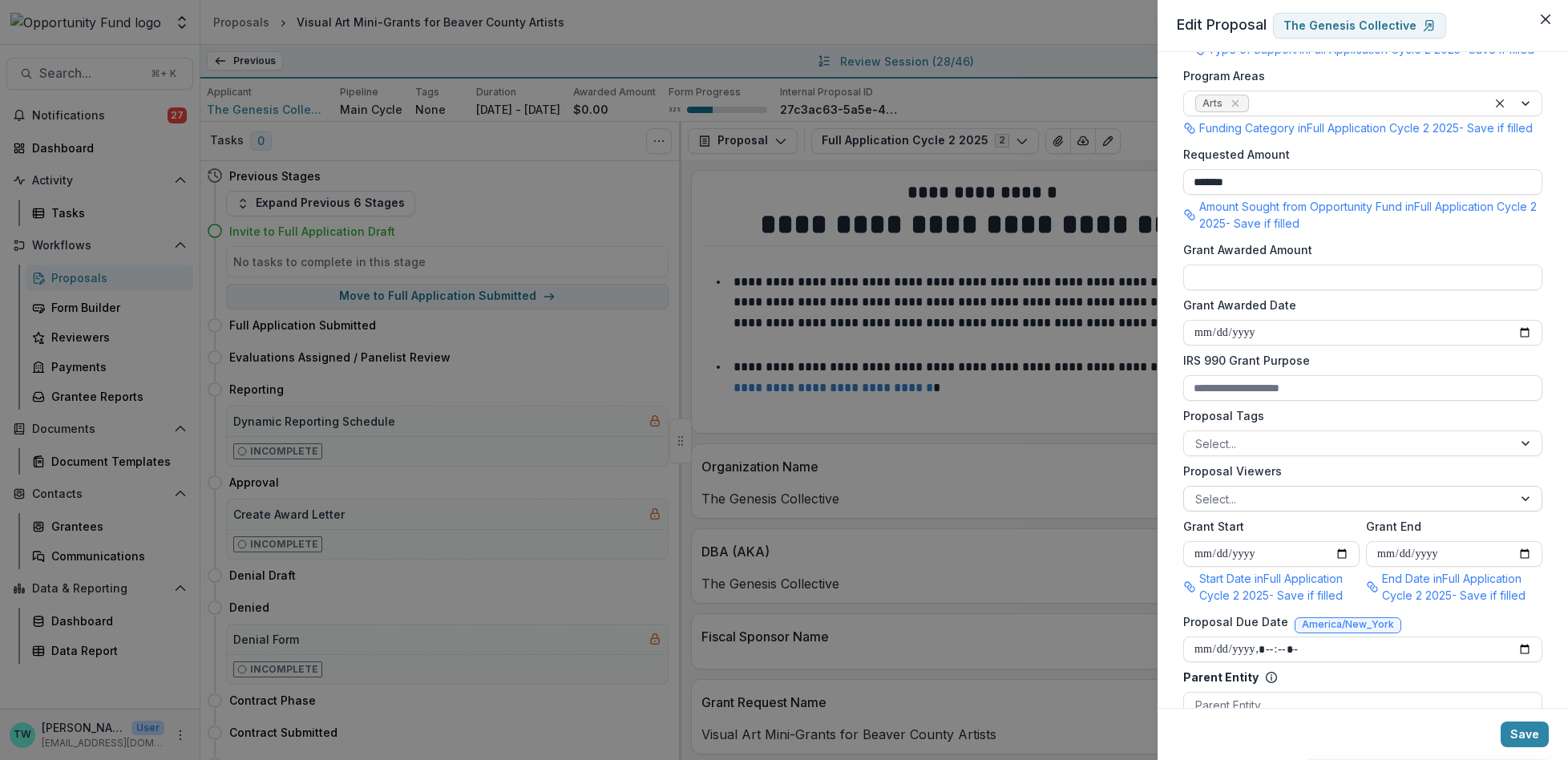
click at [1322, 509] on div at bounding box center [1348, 499] width 306 height 20
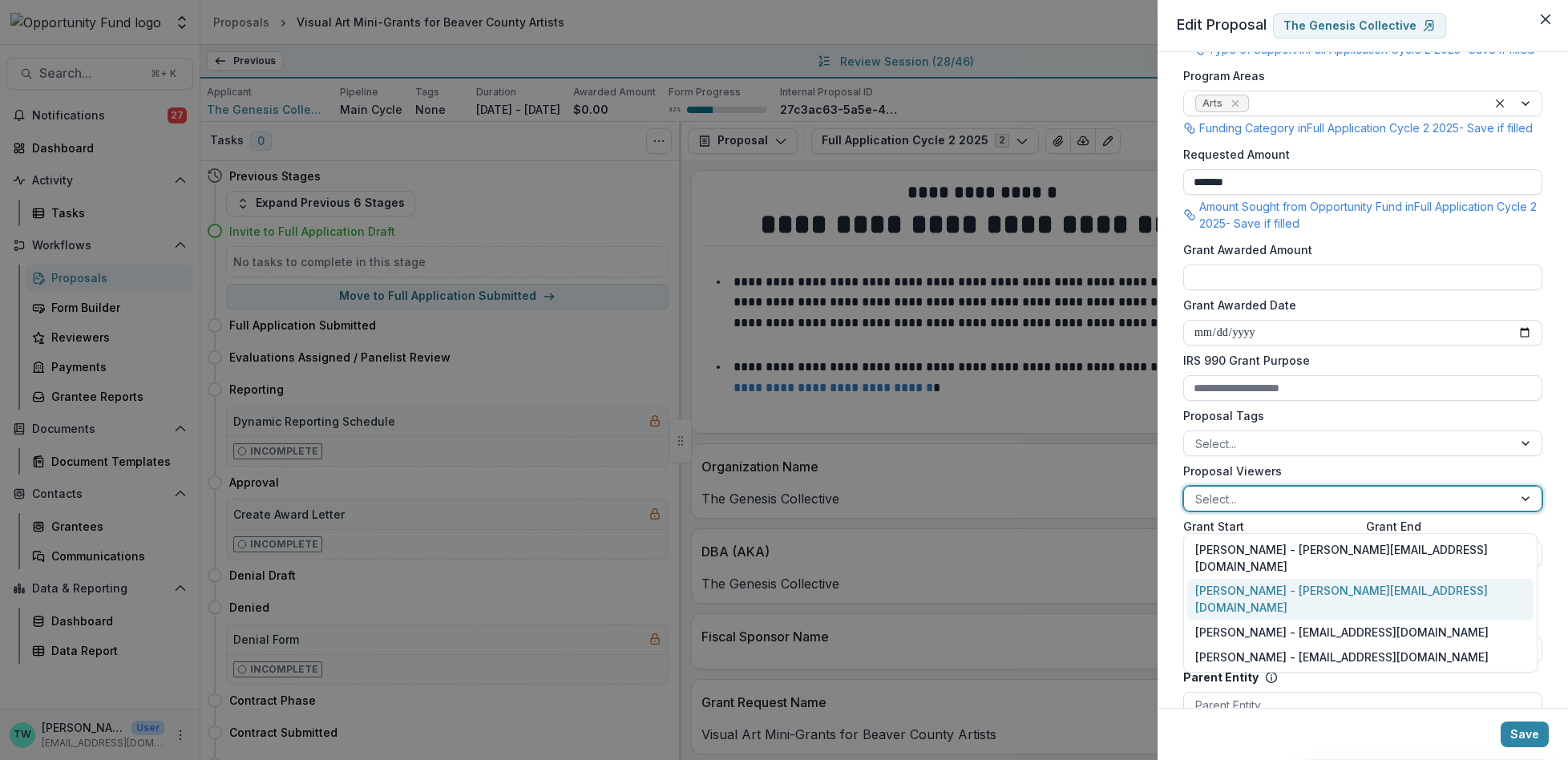
click at [1313, 579] on div "Ti Wilhelm - twilhelm@theopportunityfund.org" at bounding box center [1360, 600] width 346 height 42
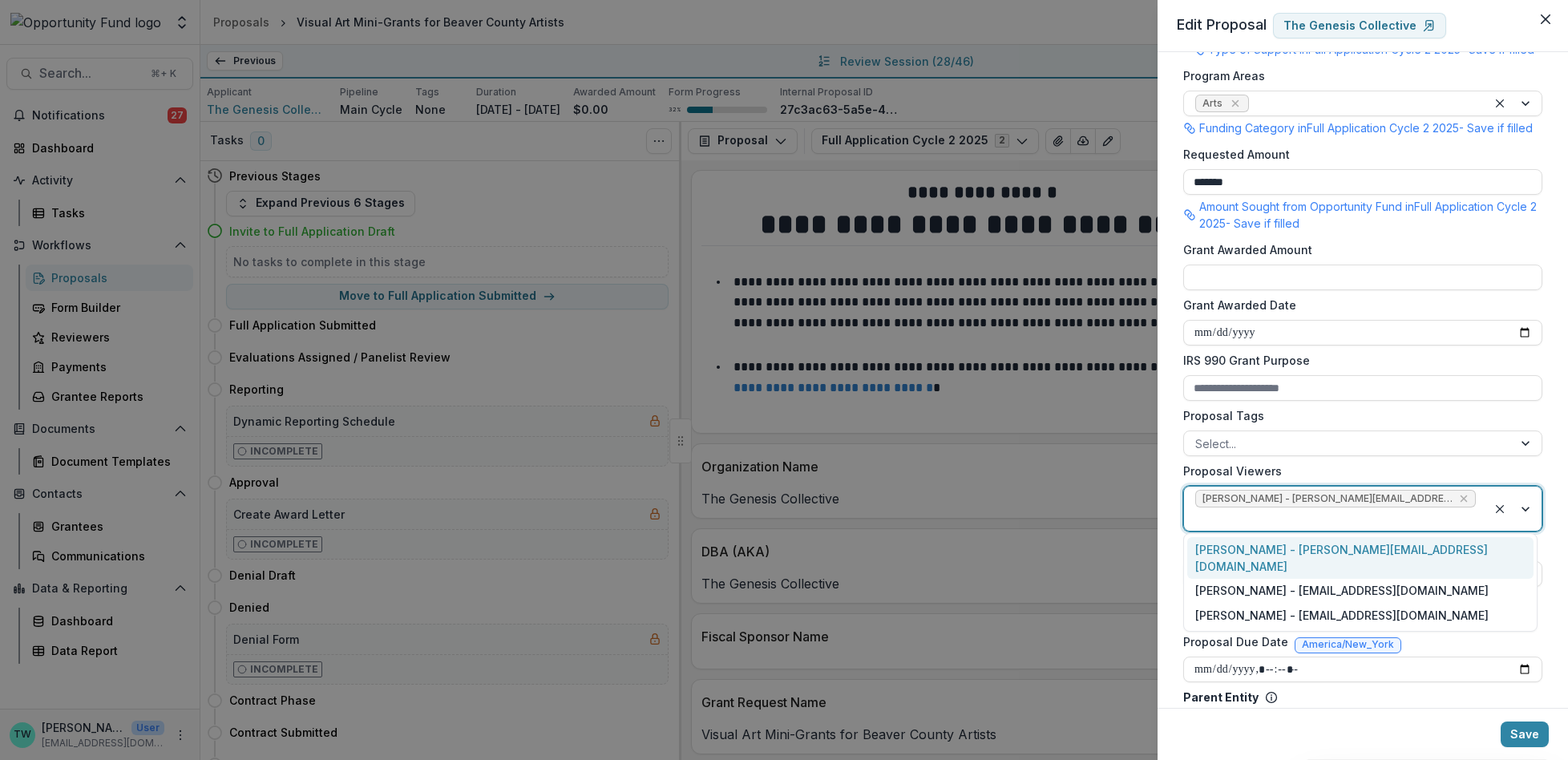
click at [1456, 516] on div at bounding box center [1336, 519] width 281 height 20
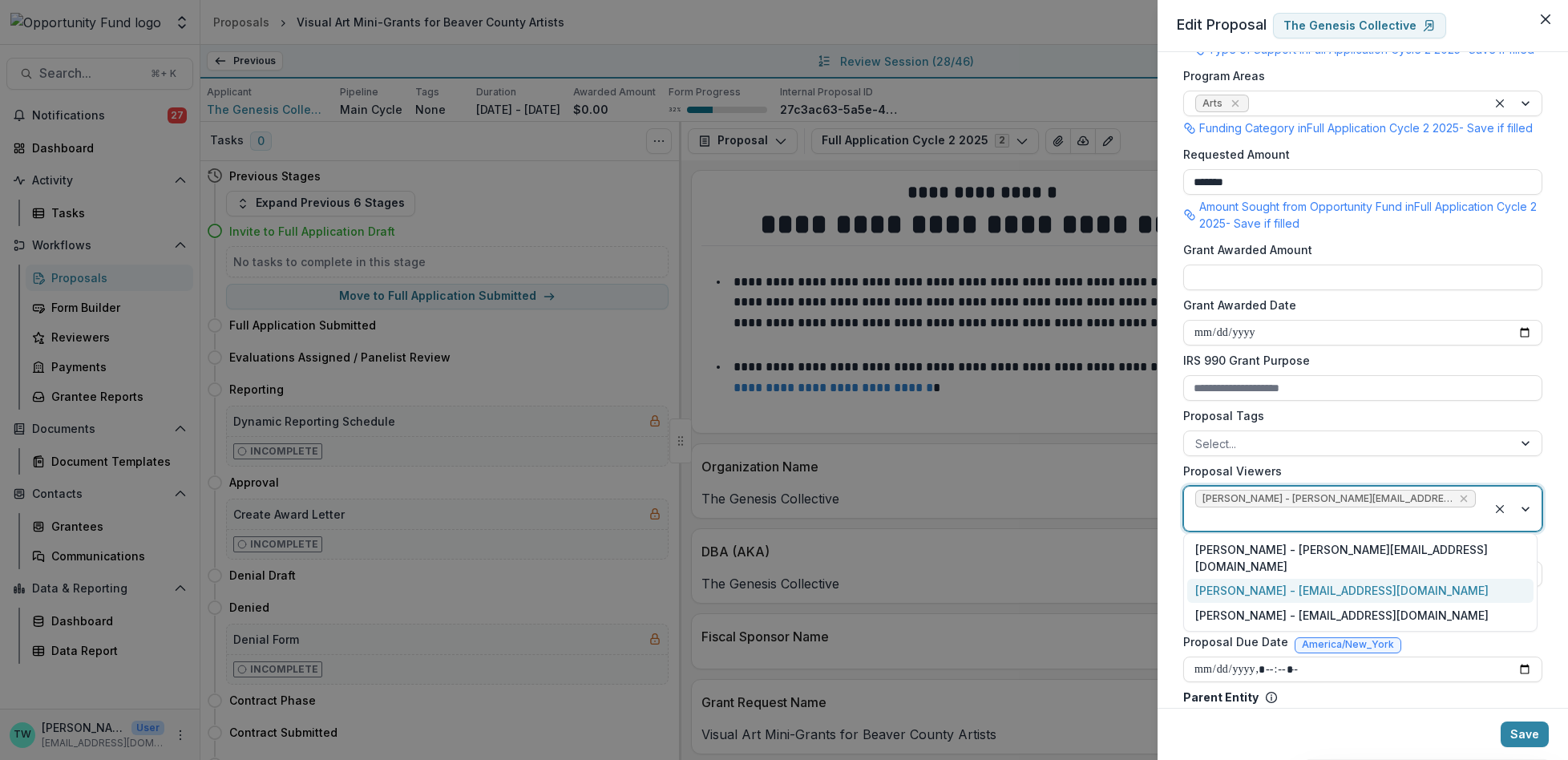
click at [1405, 579] on div "Jake Goodman - jgoodman@theopportunityfund.org" at bounding box center [1360, 591] width 346 height 24
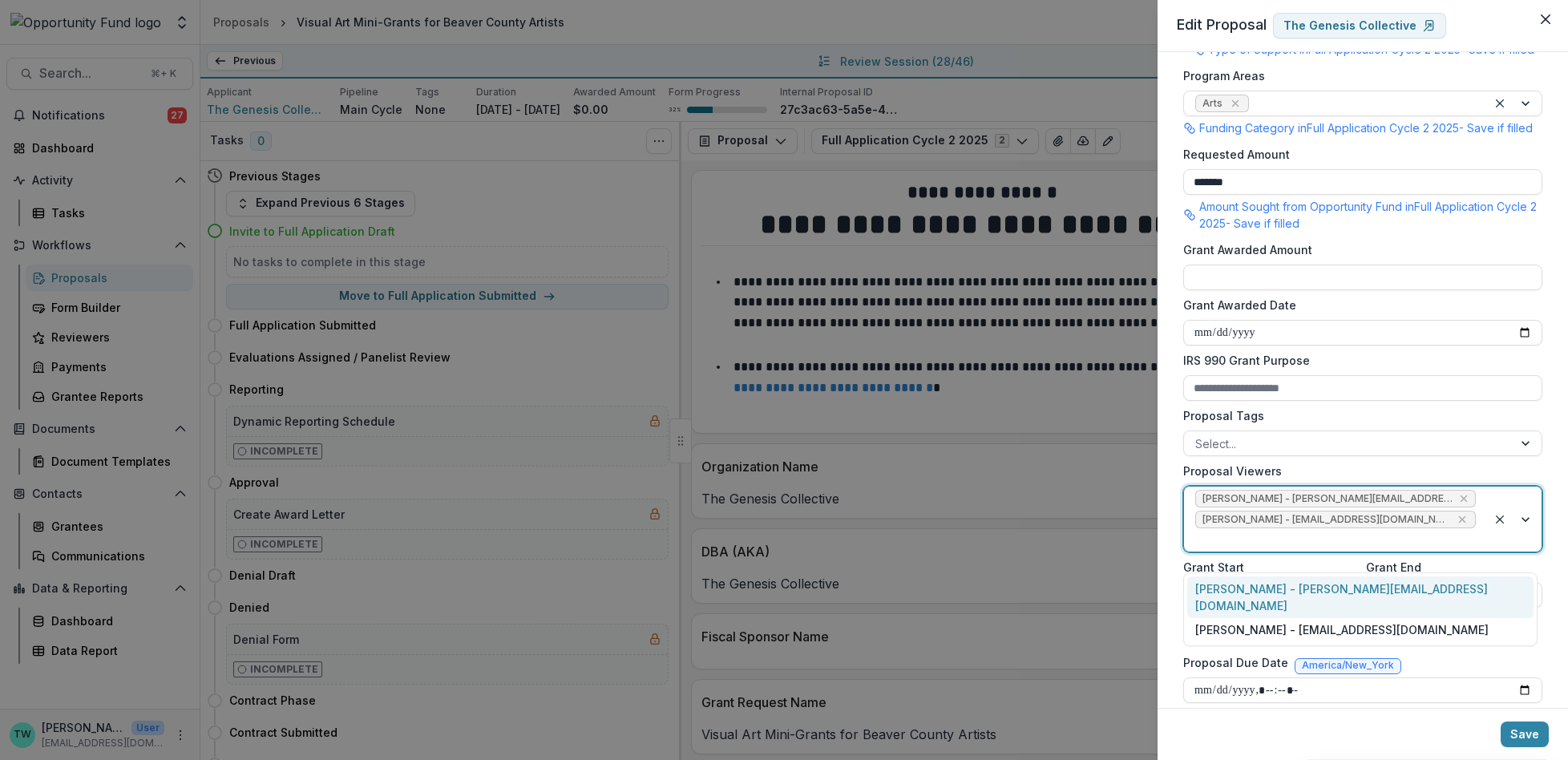
click at [1404, 550] on div at bounding box center [1336, 539] width 281 height 20
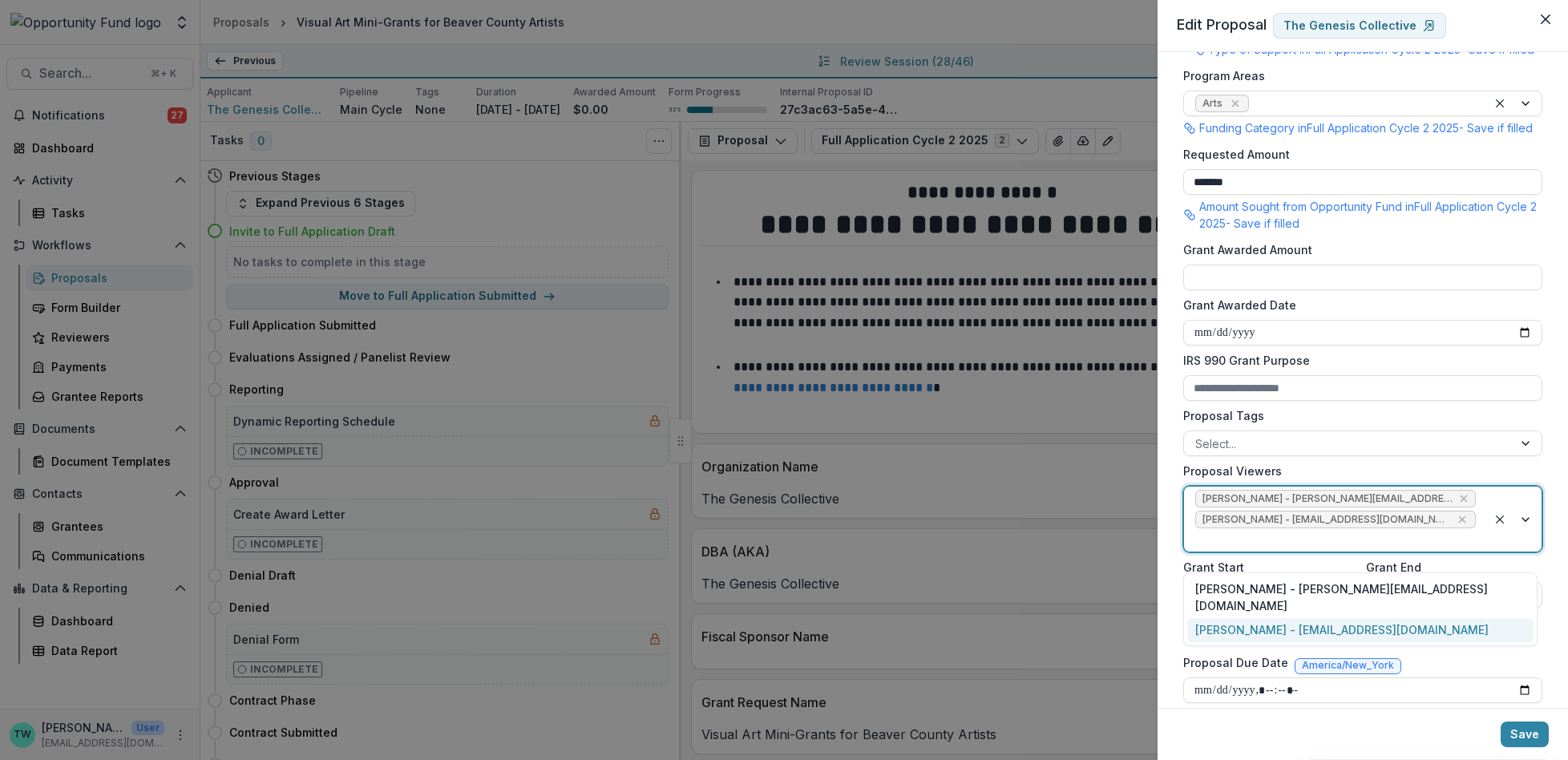
click at [1376, 618] on div "yvette shipman - yshipman@theopportunityfund.org" at bounding box center [1360, 630] width 346 height 24
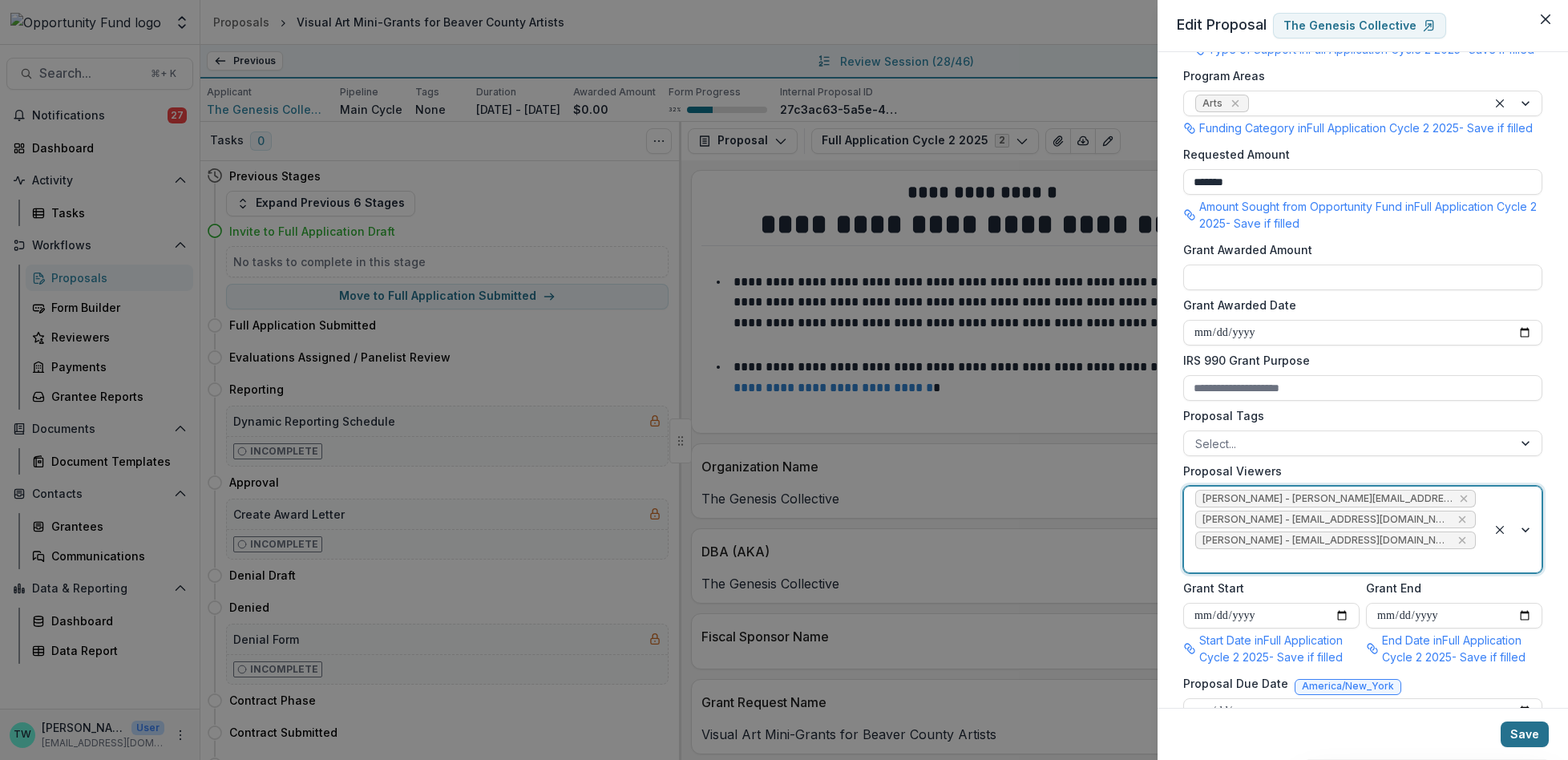
click at [1512, 731] on button "Save" at bounding box center [1524, 733] width 48 height 25
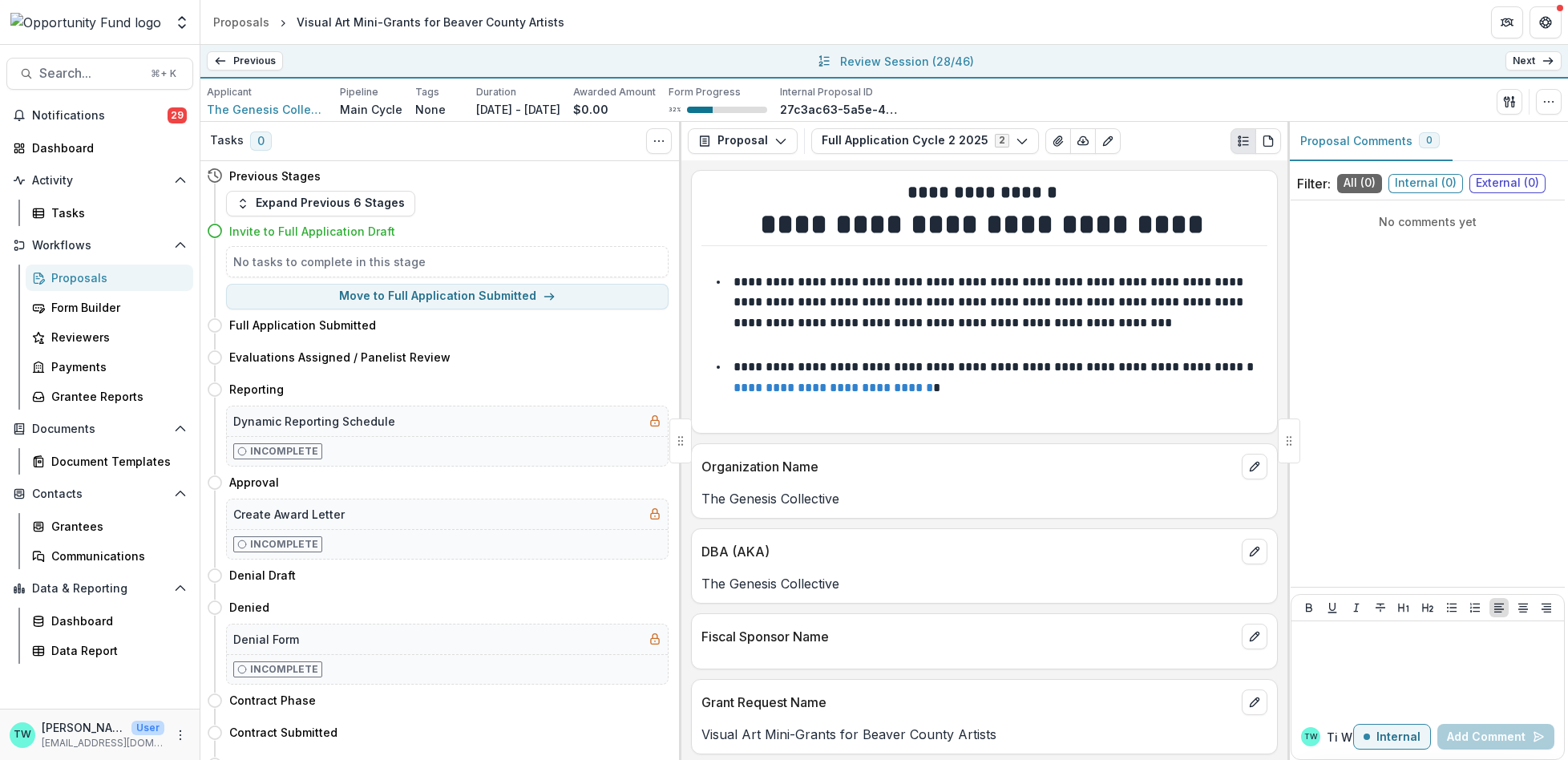
click at [1526, 61] on link "Next" at bounding box center [1533, 61] width 56 height 19
click at [1543, 105] on icon "button" at bounding box center [1549, 101] width 13 height 13
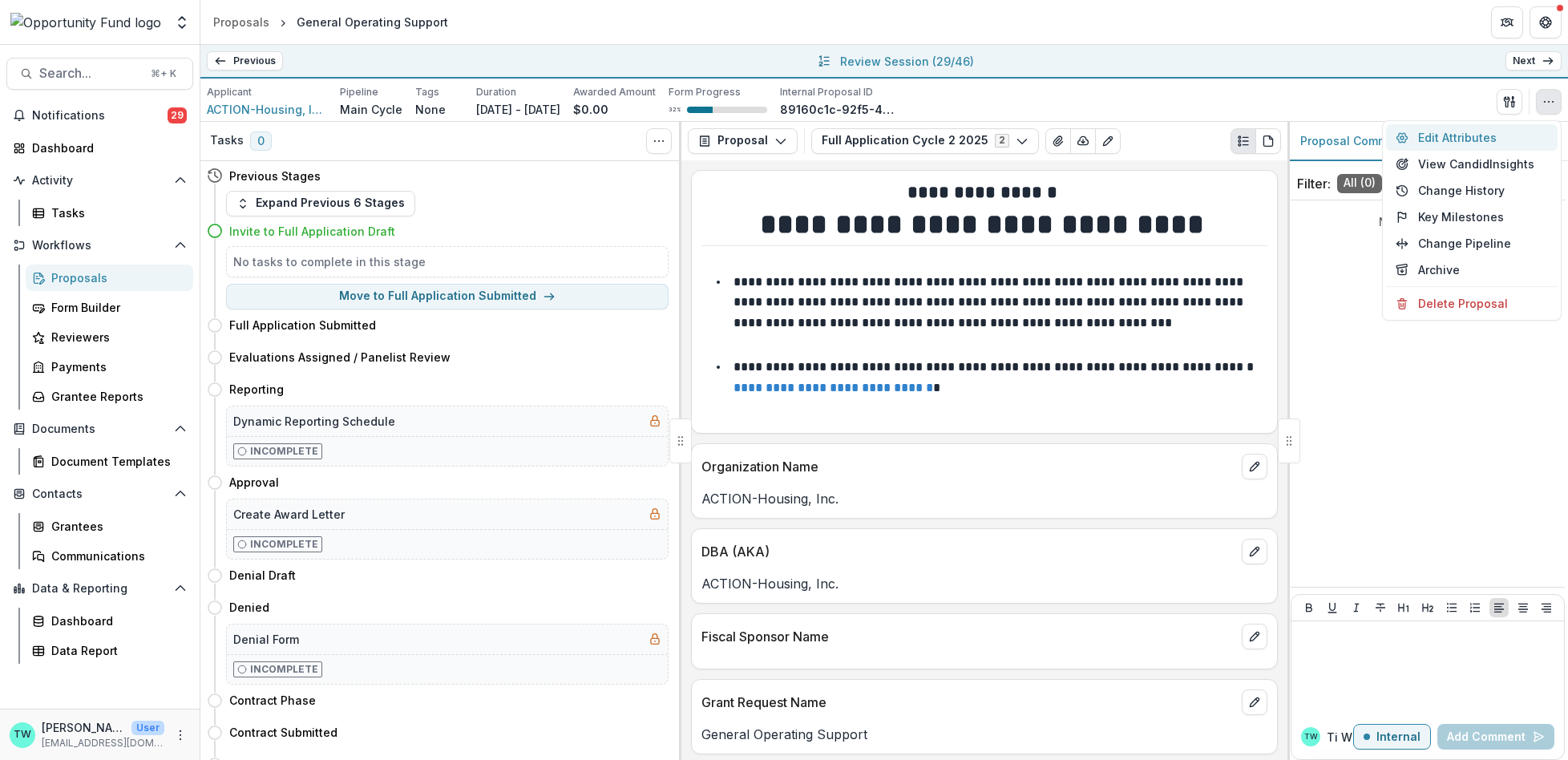
click at [1456, 136] on button "Edit Attributes" at bounding box center [1472, 137] width 172 height 26
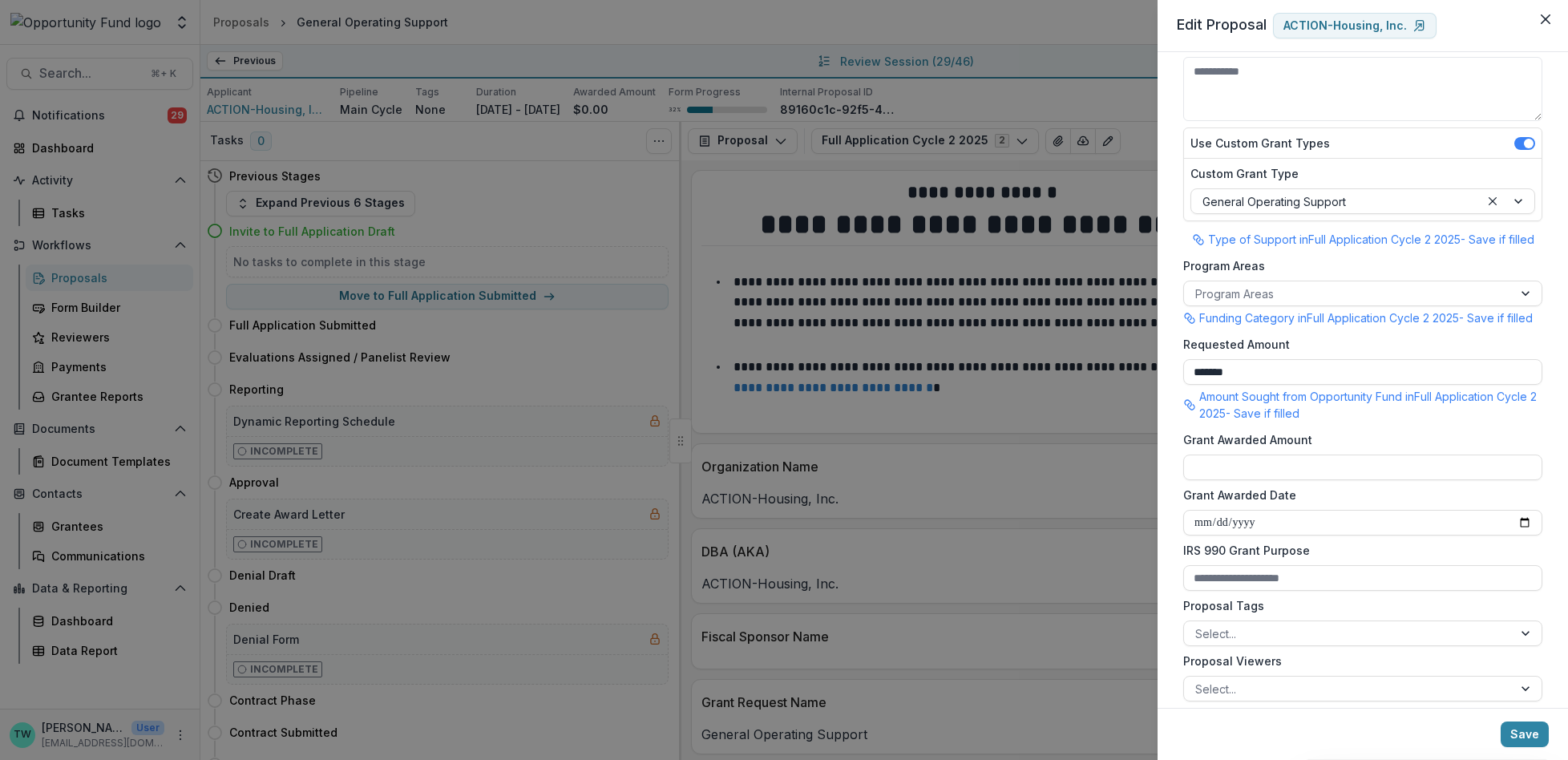
scroll to position [159, 0]
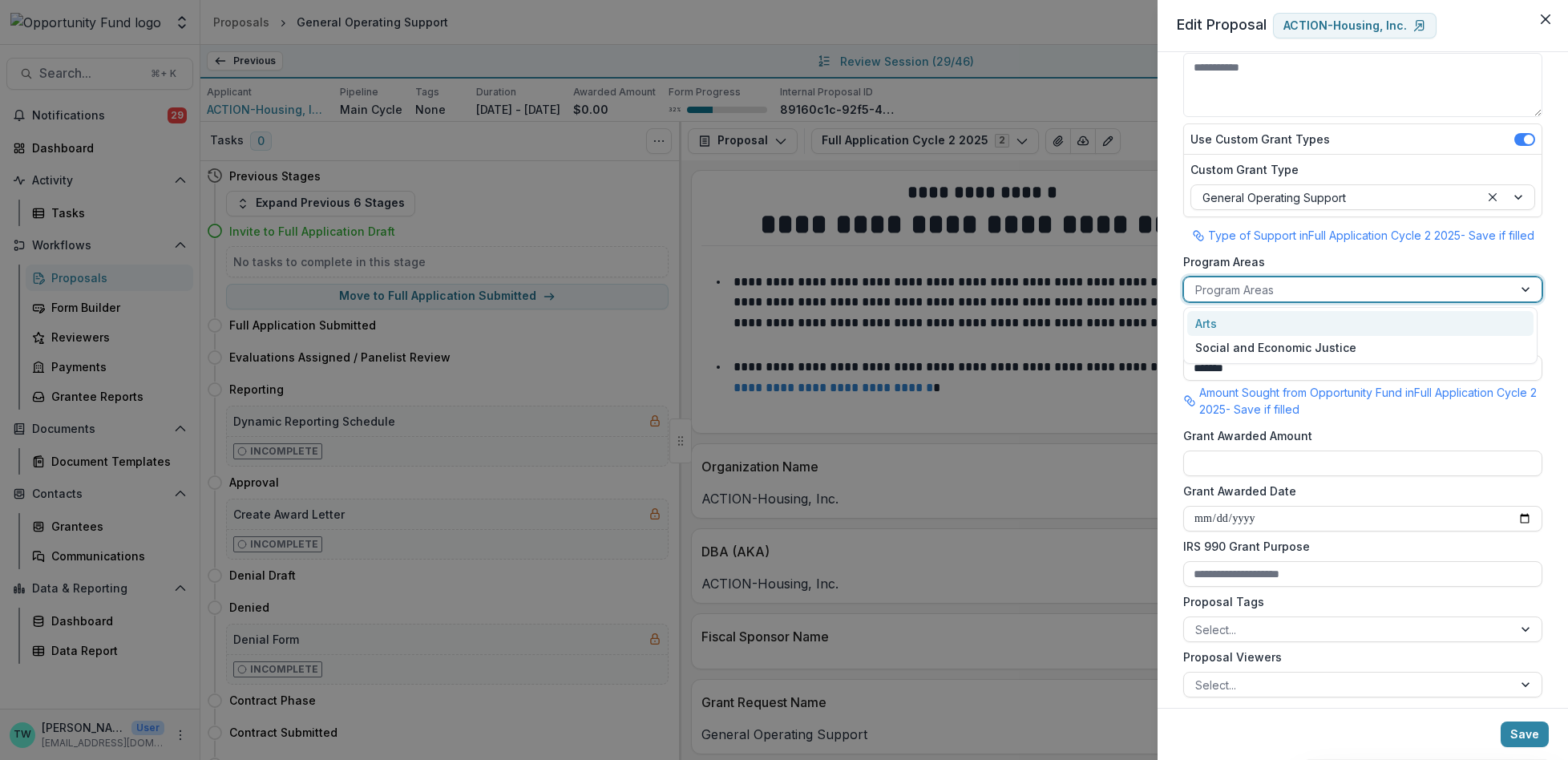
click at [1306, 294] on div at bounding box center [1348, 289] width 306 height 20
click at [1279, 346] on div "Social and Economic Justice" at bounding box center [1360, 348] width 346 height 24
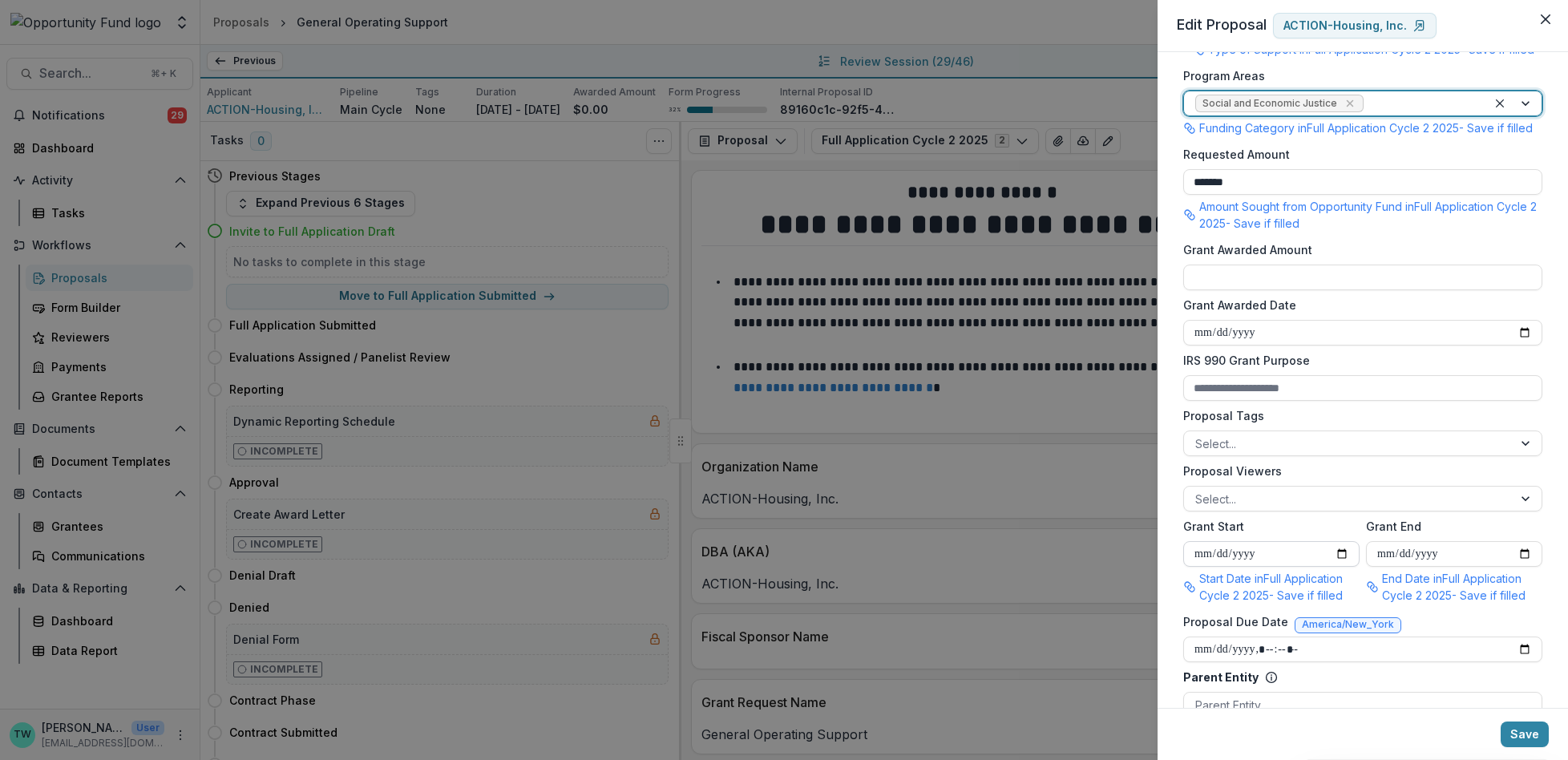
scroll to position [356, 0]
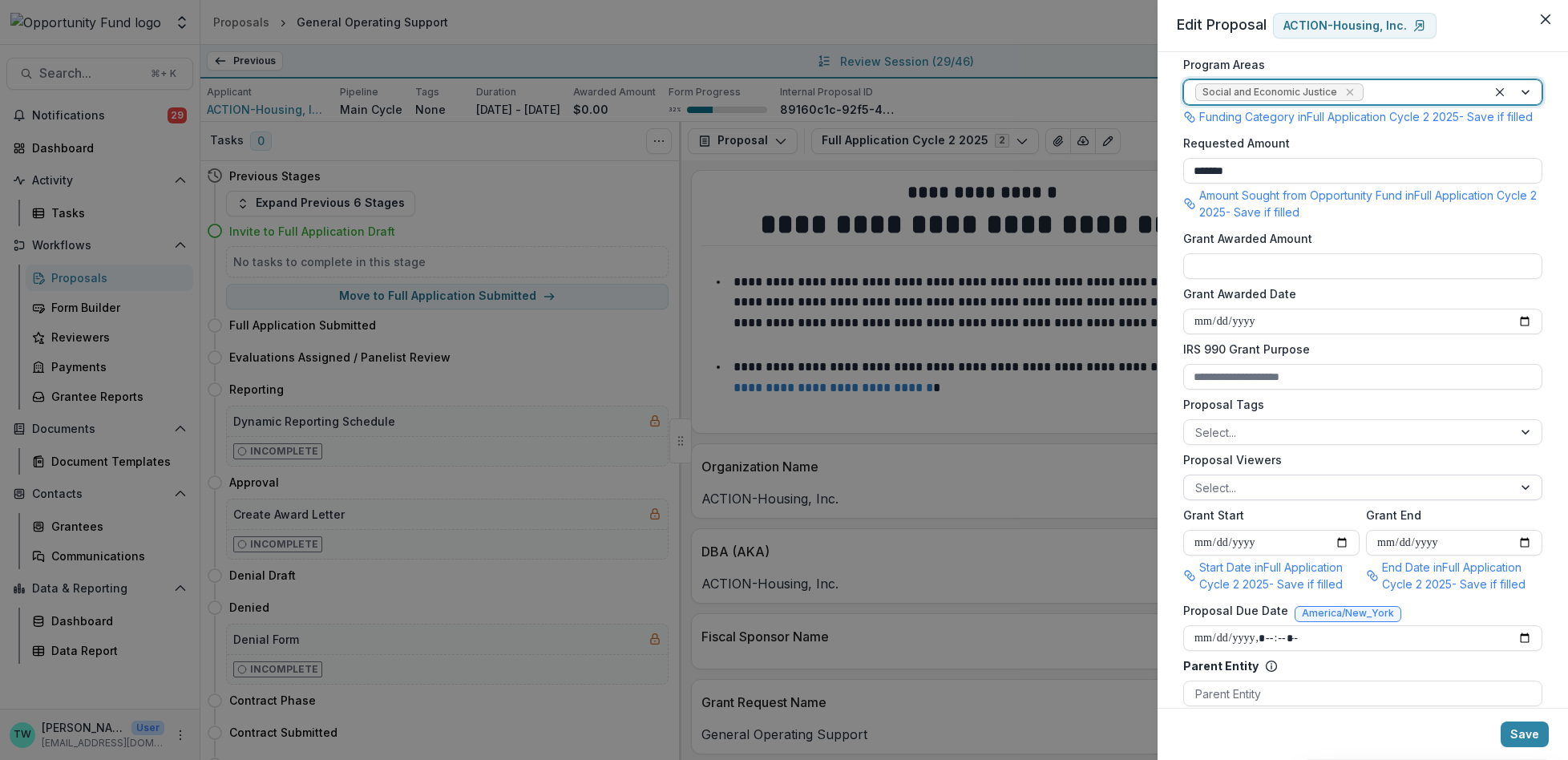
click at [1283, 498] on div at bounding box center [1348, 487] width 306 height 20
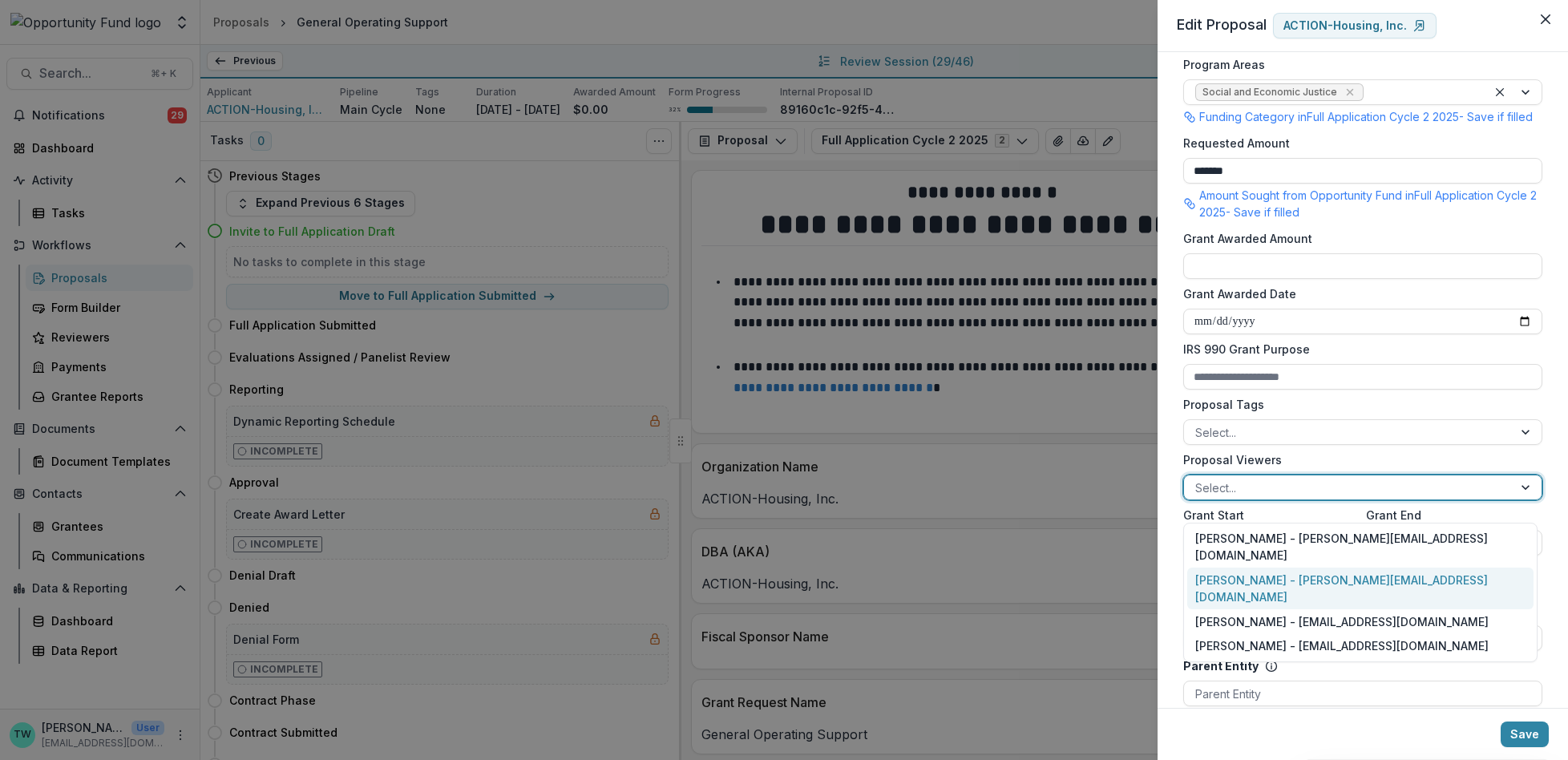
click at [1278, 567] on div "Ti Wilhelm - twilhelm@theopportunityfund.org" at bounding box center [1360, 588] width 346 height 42
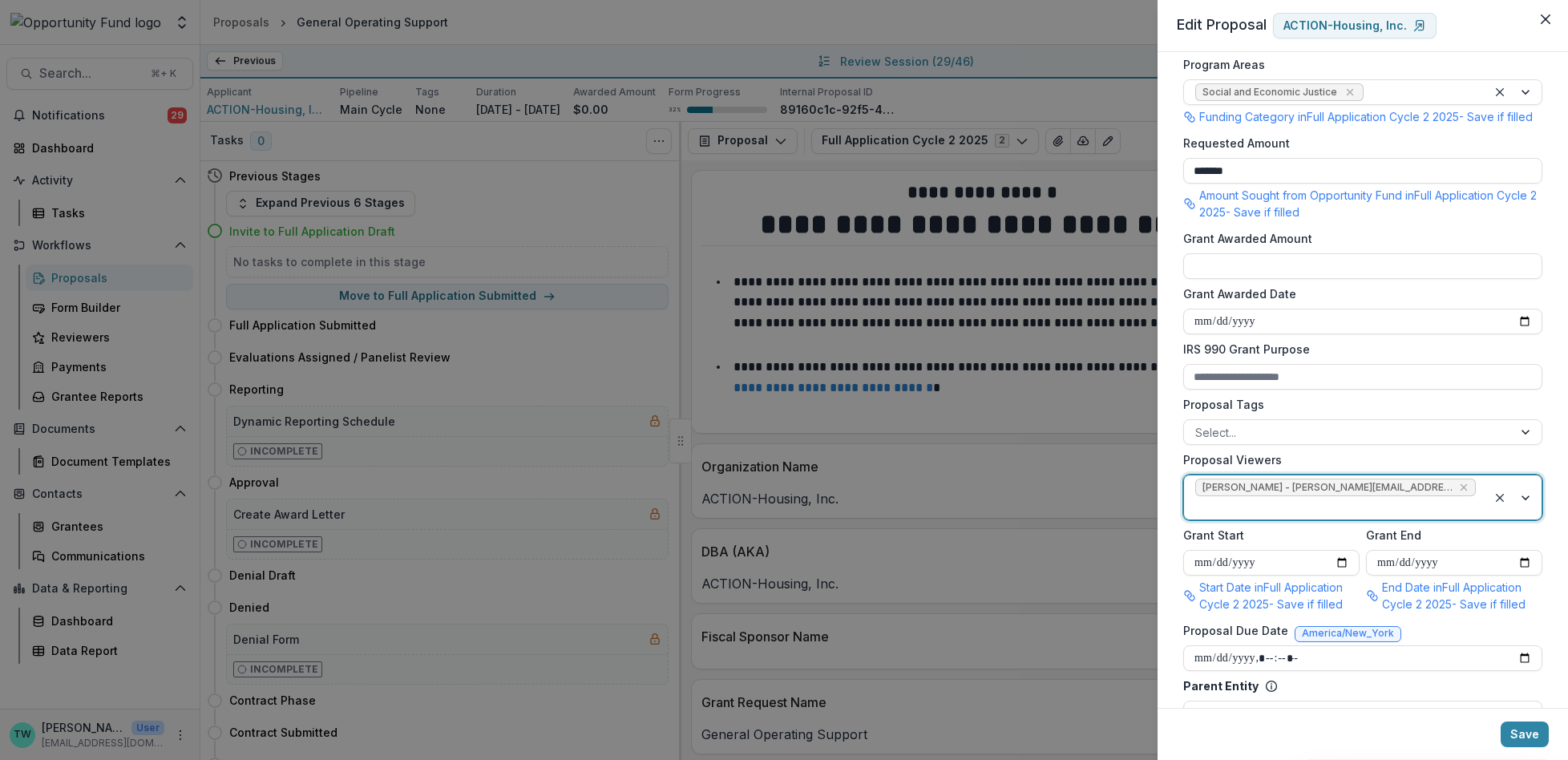
click at [1198, 503] on input "Proposal Viewers" at bounding box center [1197, 507] width 3 height 17
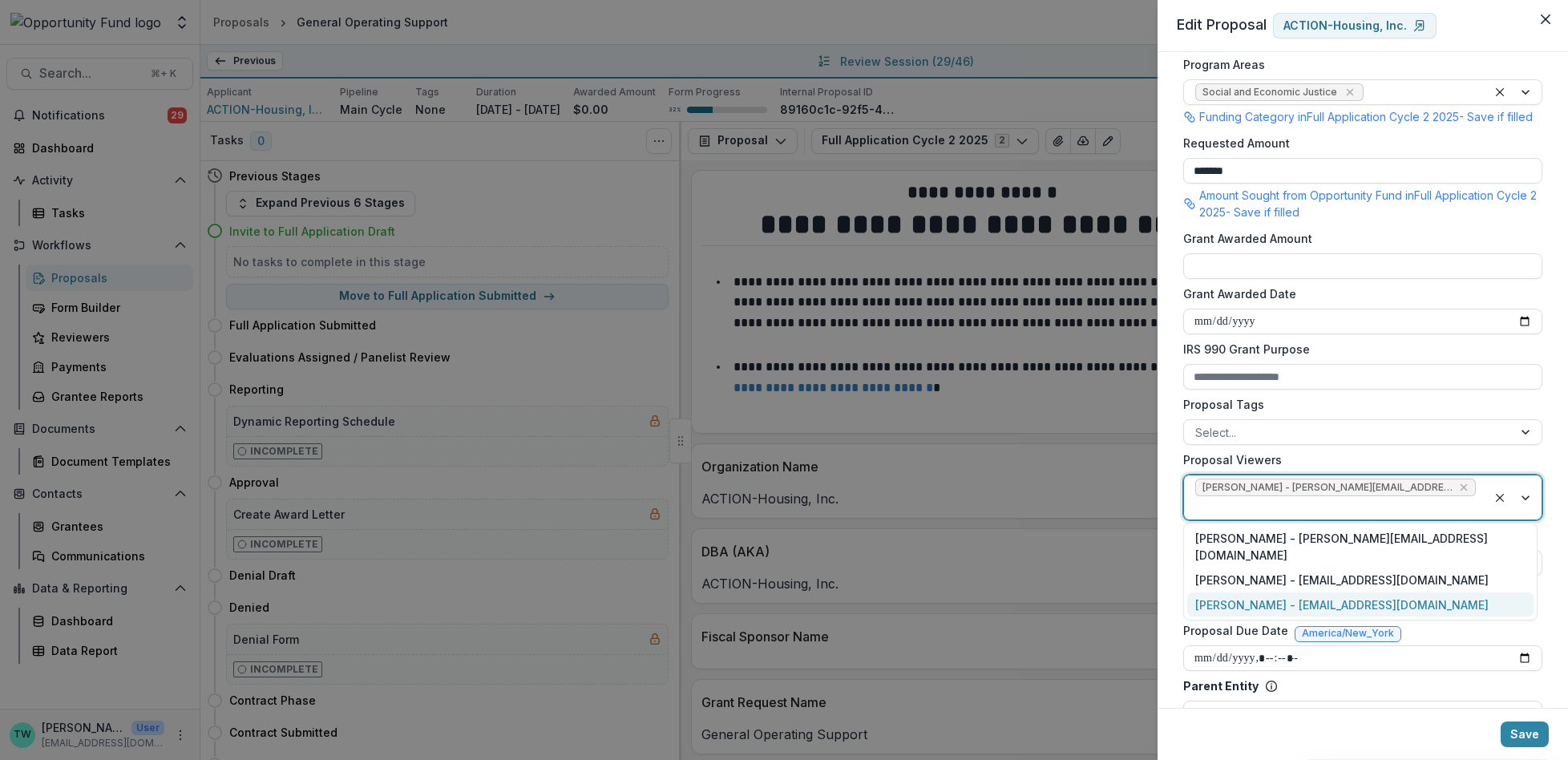
click at [1359, 592] on div "yvette shipman - yshipman@theopportunityfund.org" at bounding box center [1360, 604] width 346 height 24
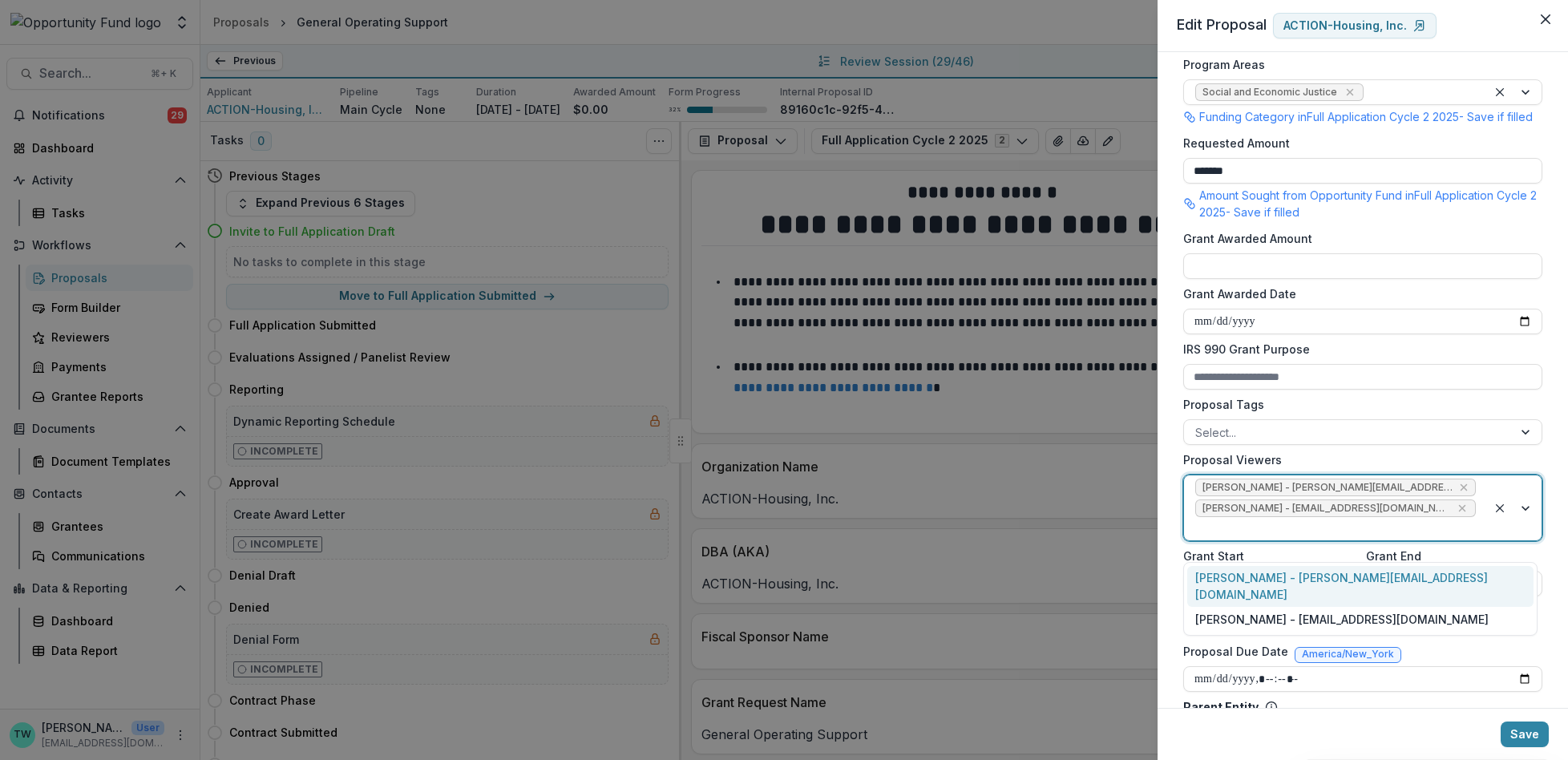
click at [1396, 539] on div at bounding box center [1336, 528] width 281 height 20
click at [1389, 607] on div "Jake Goodman - jgoodman@theopportunityfund.org" at bounding box center [1360, 619] width 346 height 24
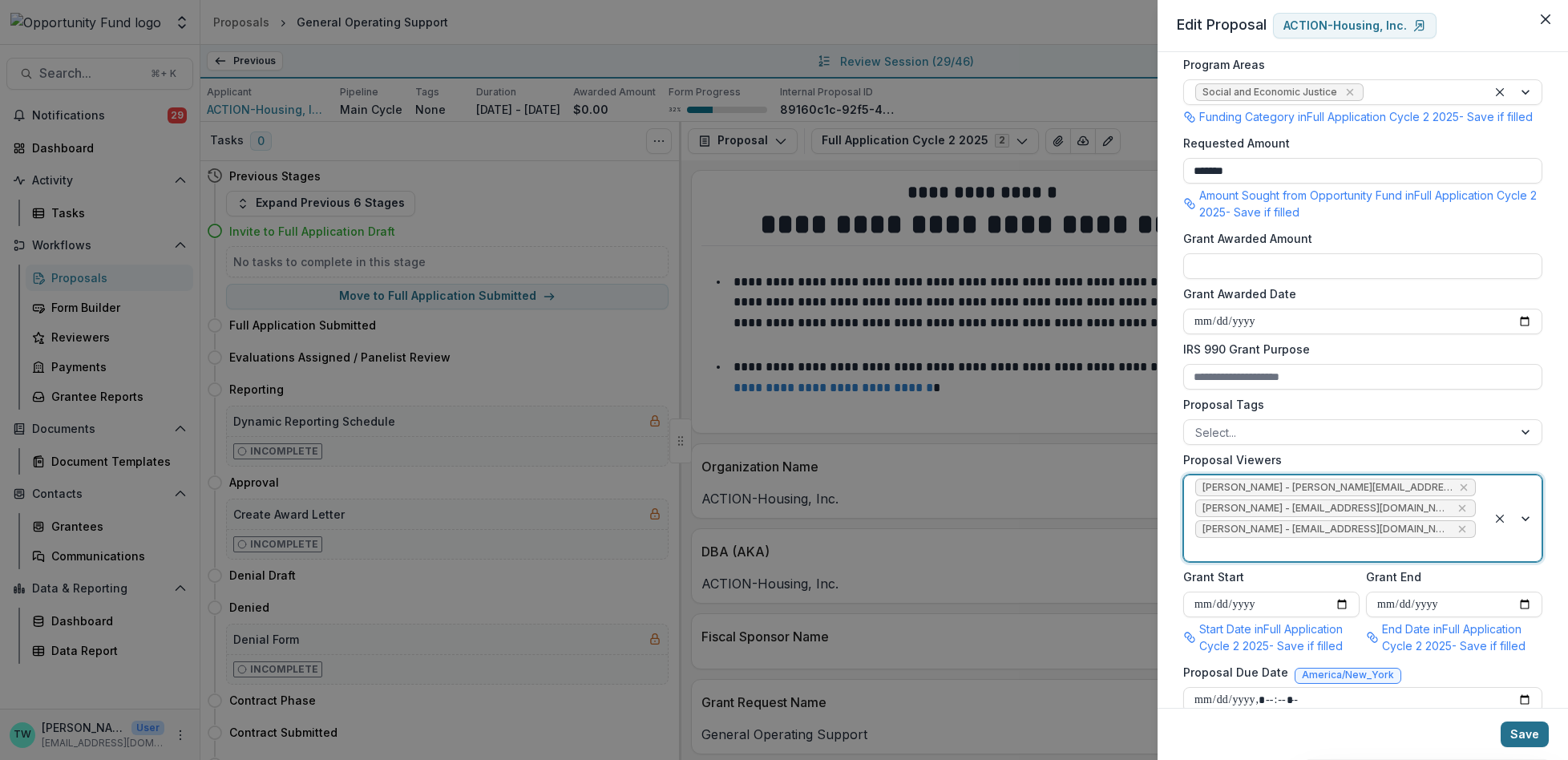
click at [1517, 730] on button "Save" at bounding box center [1524, 733] width 48 height 25
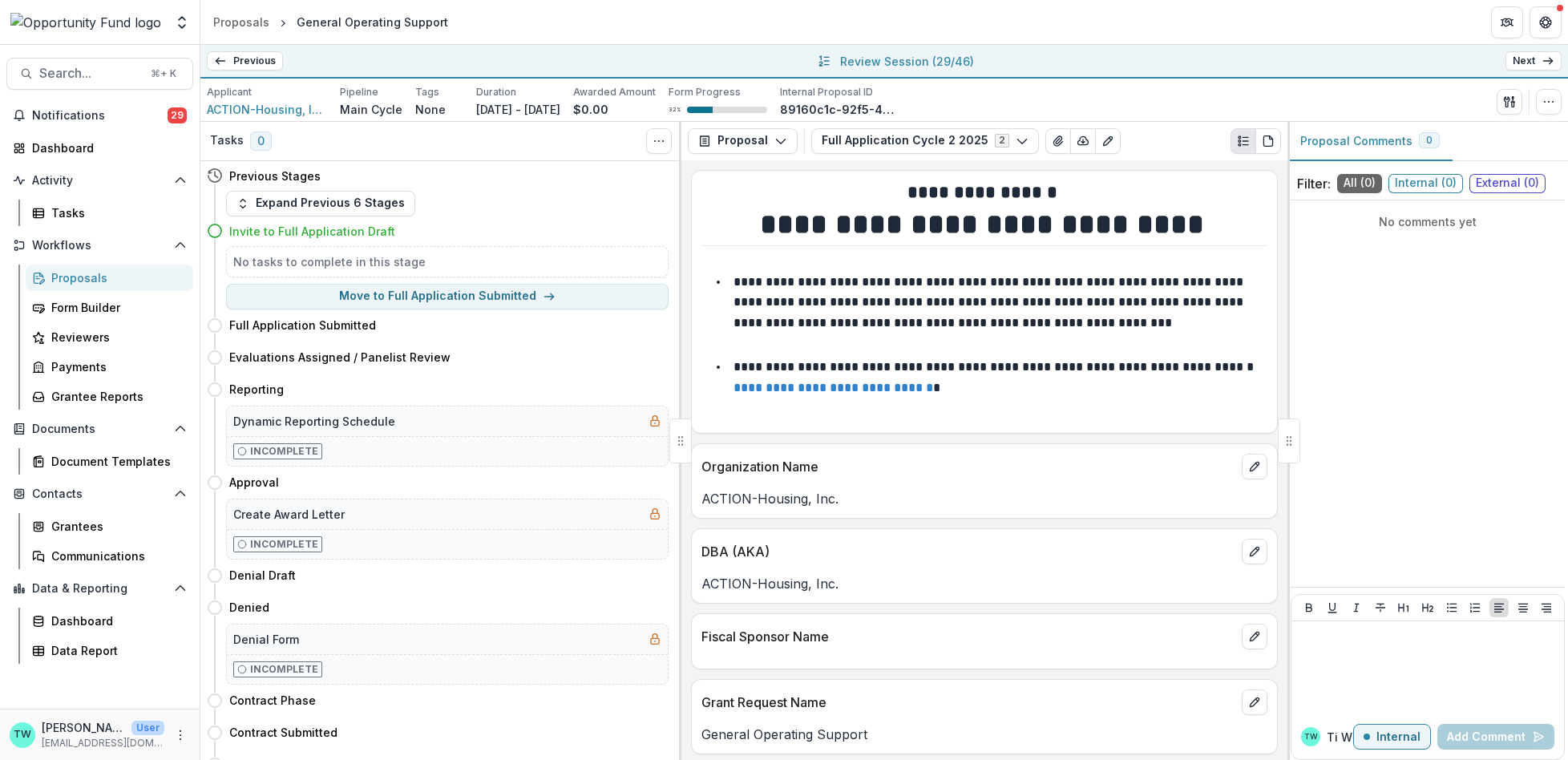
click at [1536, 60] on link "Next" at bounding box center [1533, 61] width 56 height 19
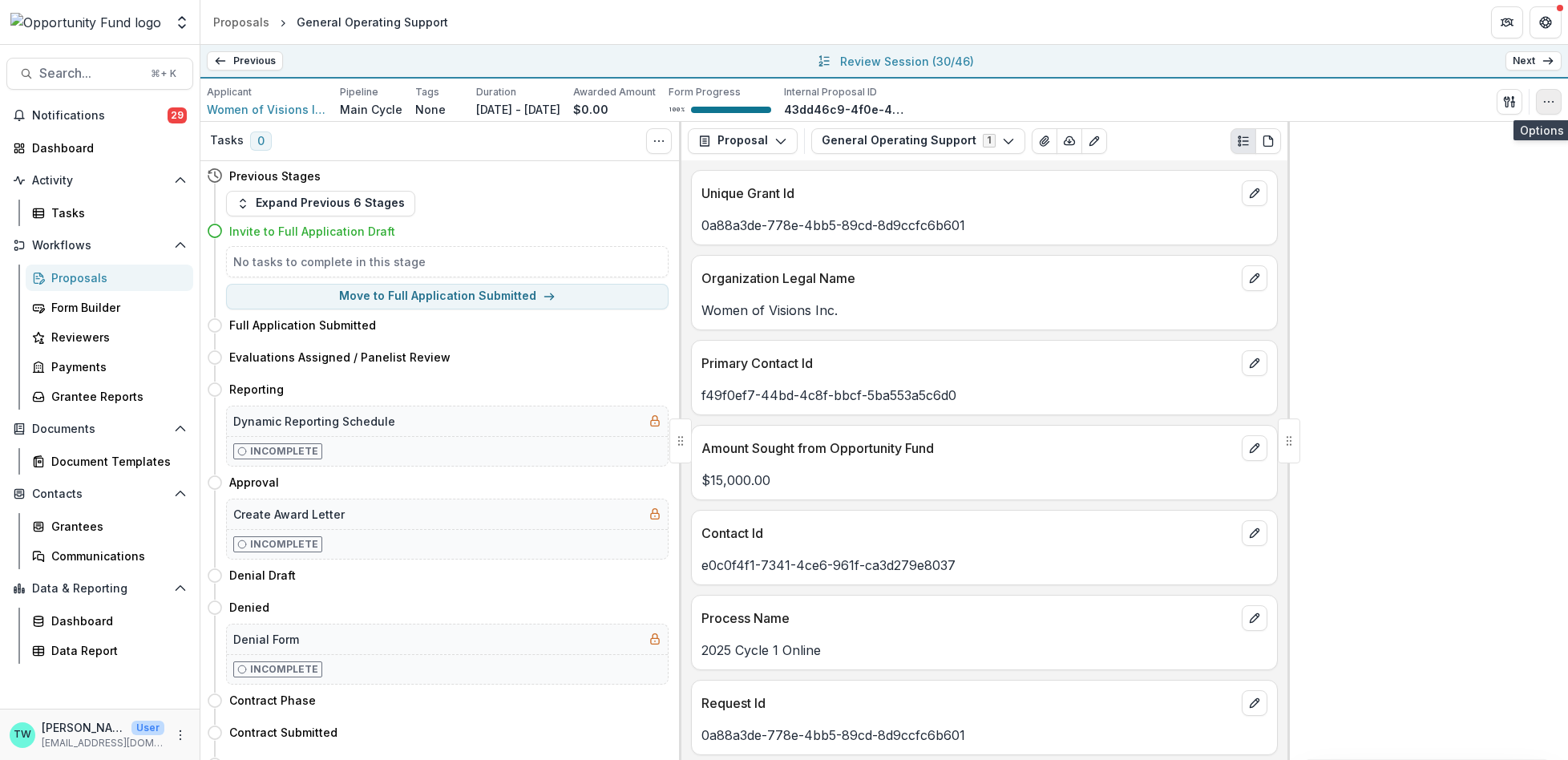
click at [1545, 102] on icon "button" at bounding box center [1549, 101] width 13 height 13
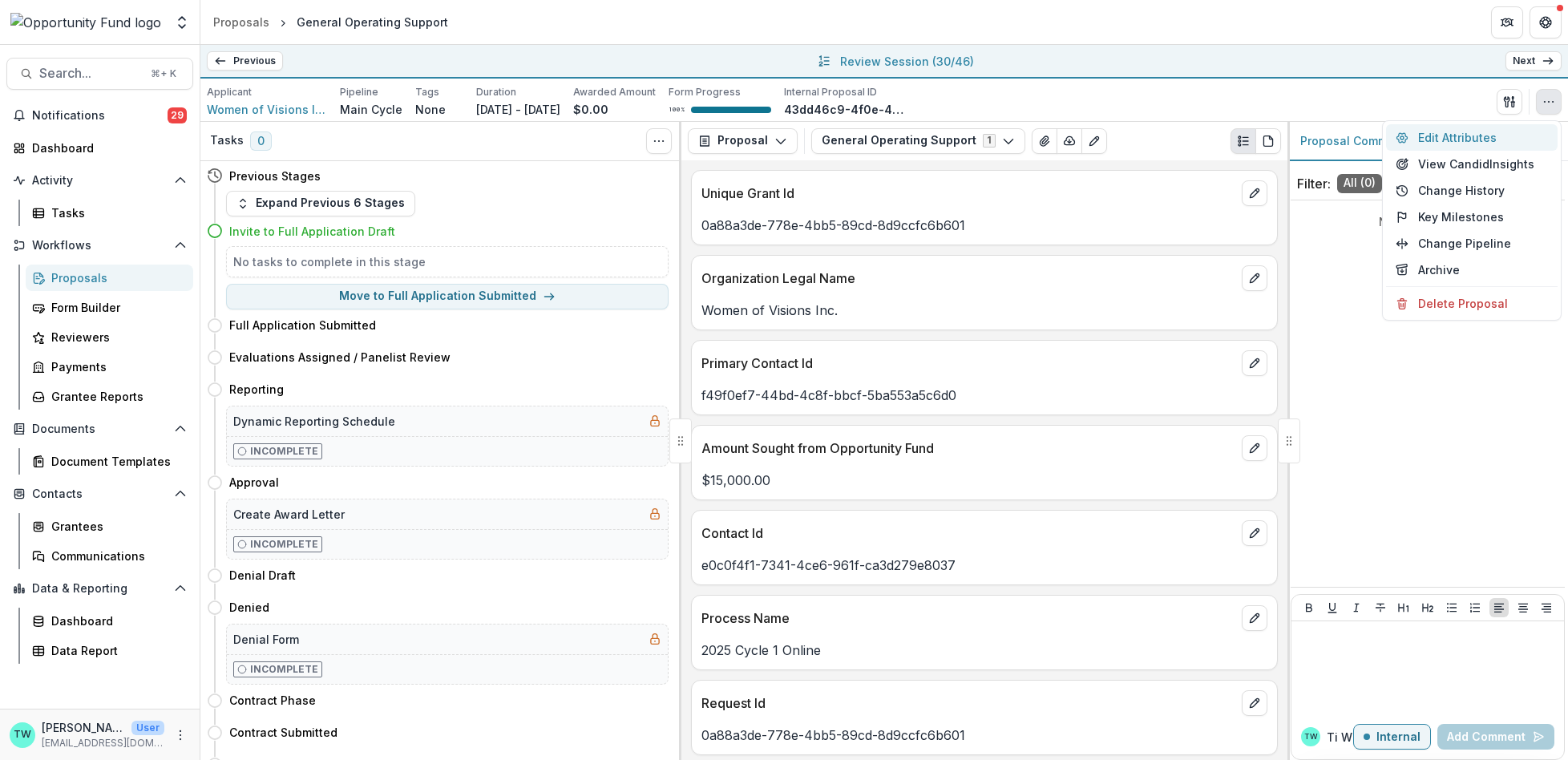
click at [1457, 139] on button "Edit Attributes" at bounding box center [1472, 137] width 172 height 26
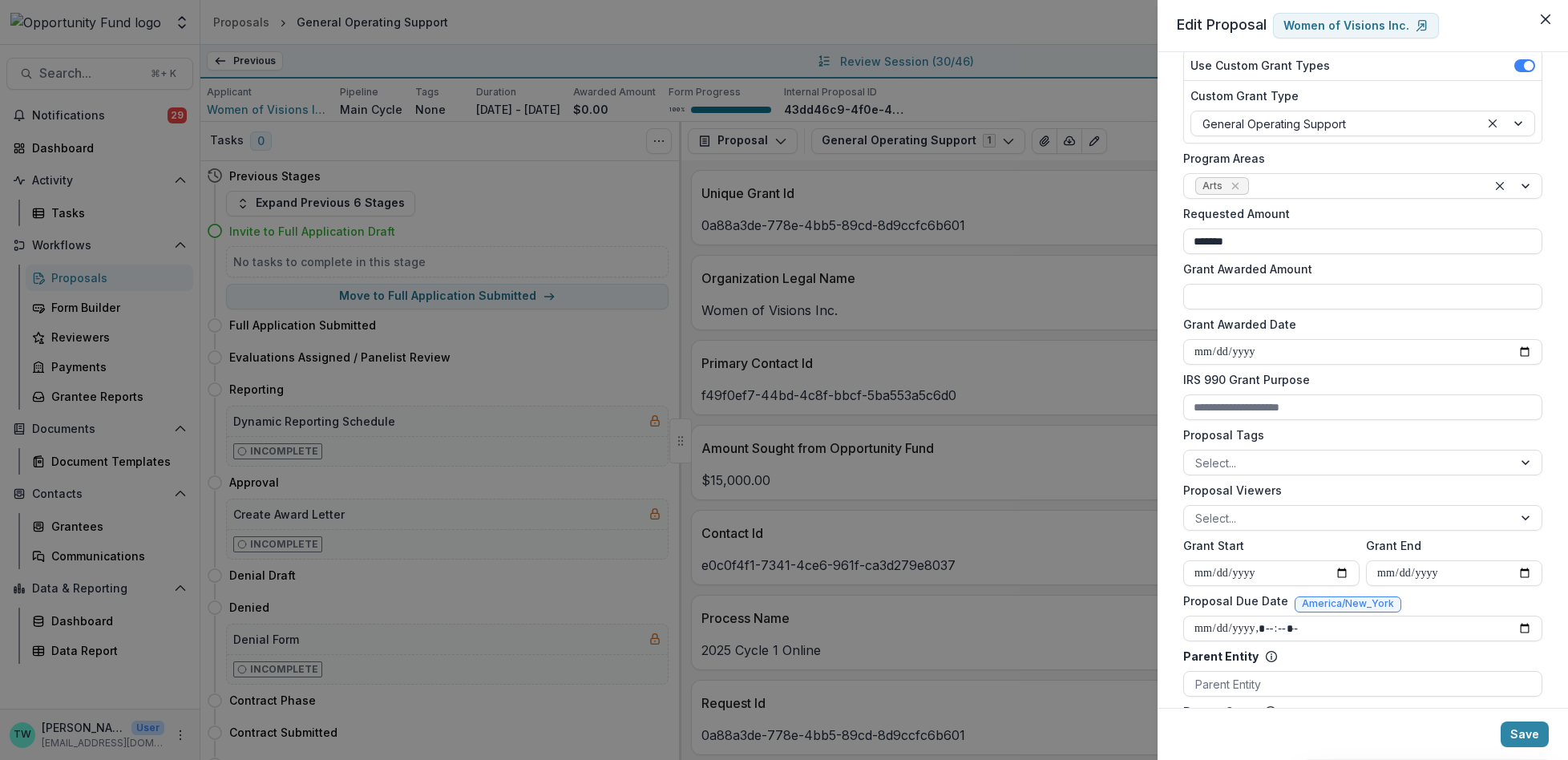
scroll to position [232, 0]
click at [1306, 517] on div at bounding box center [1348, 519] width 306 height 20
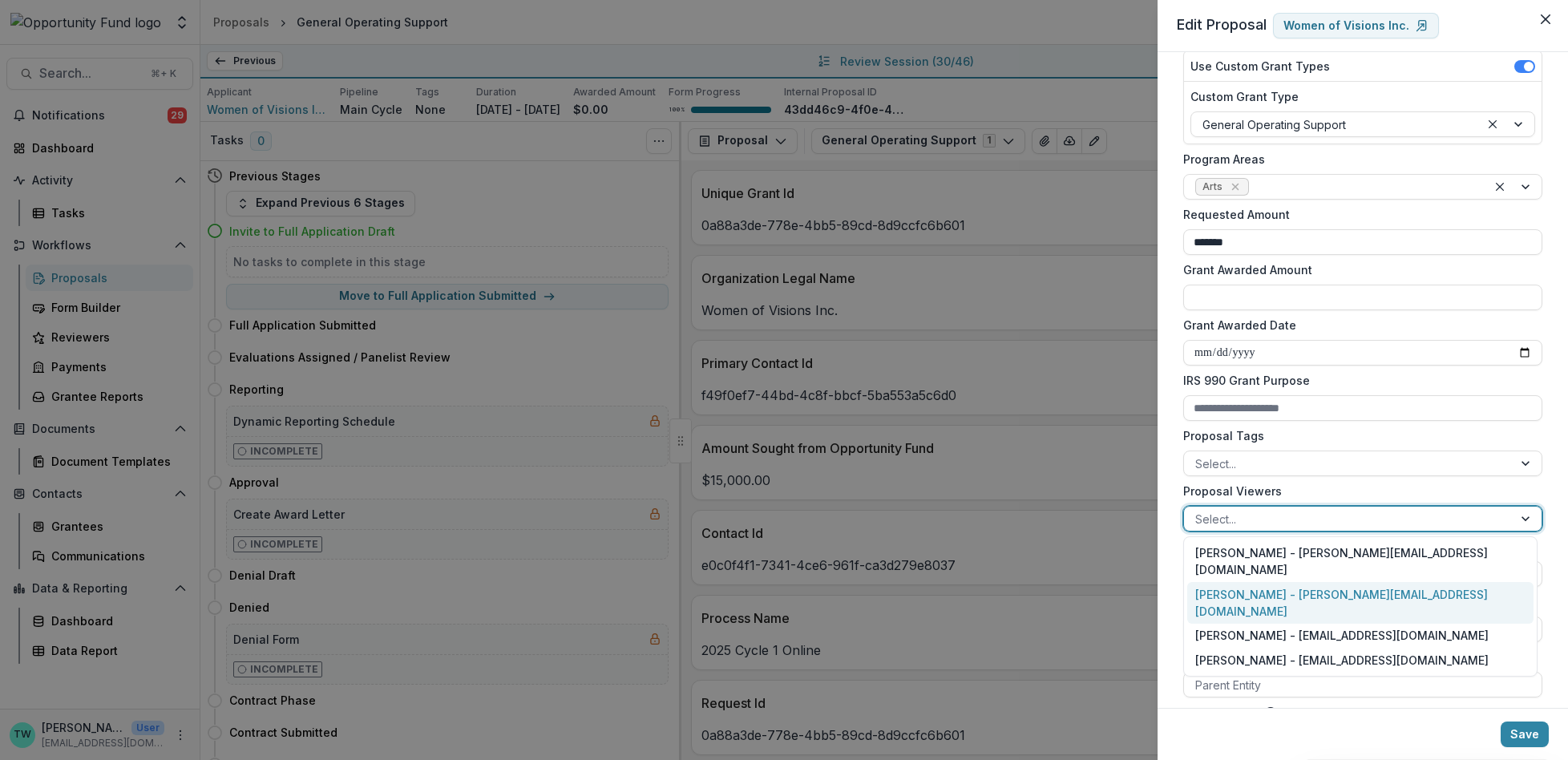
click at [1295, 581] on div "Ti Wilhelm - twilhelm@theopportunityfund.org" at bounding box center [1360, 602] width 346 height 42
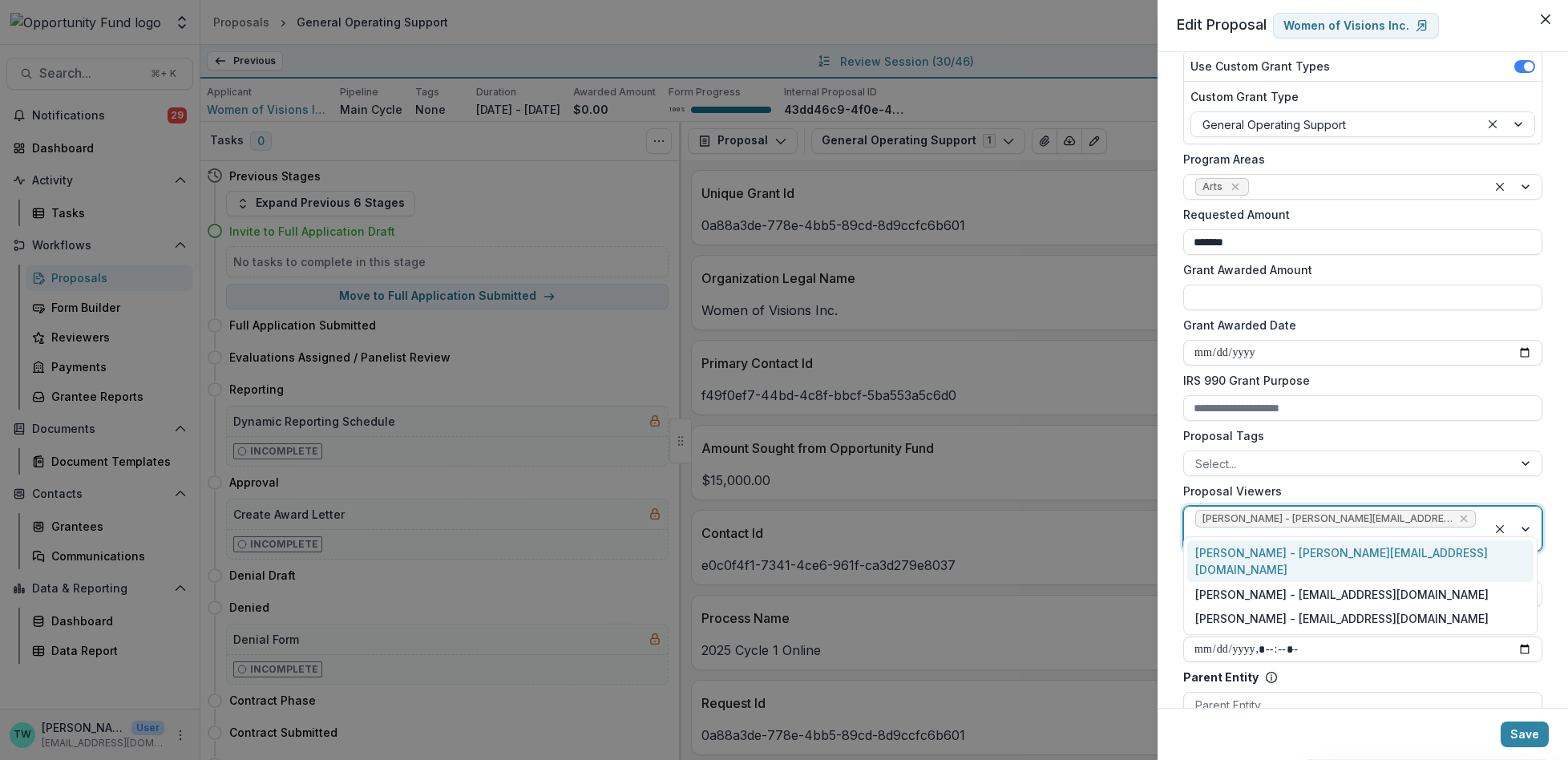
click at [1454, 529] on div at bounding box center [1336, 539] width 281 height 20
click at [1426, 581] on div "Jake Goodman - jgoodman@theopportunityfund.org" at bounding box center [1360, 594] width 346 height 24
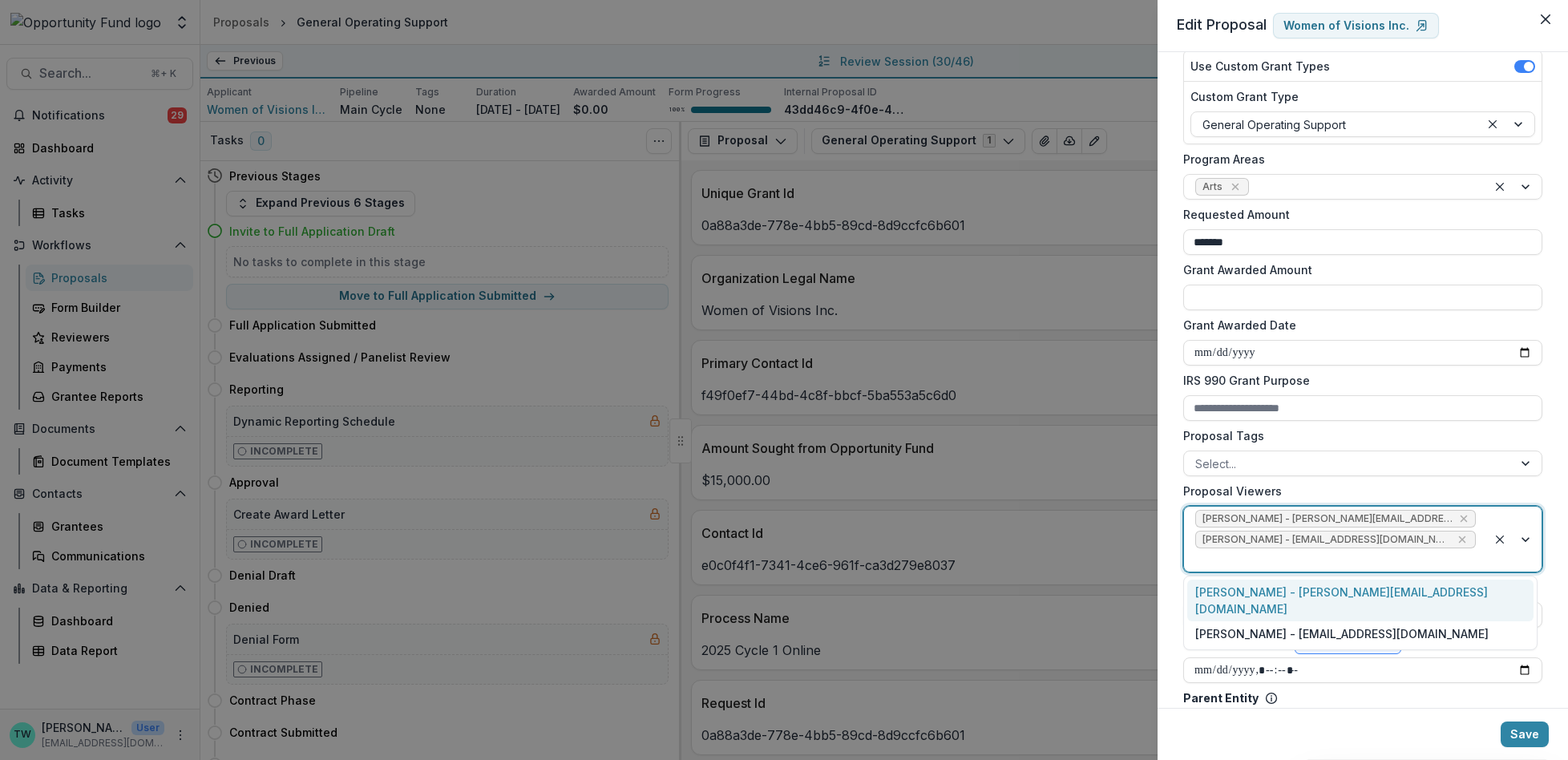
click at [1445, 558] on div at bounding box center [1336, 560] width 281 height 20
click at [1426, 621] on div "yvette shipman - yshipman@theopportunityfund.org" at bounding box center [1360, 633] width 346 height 24
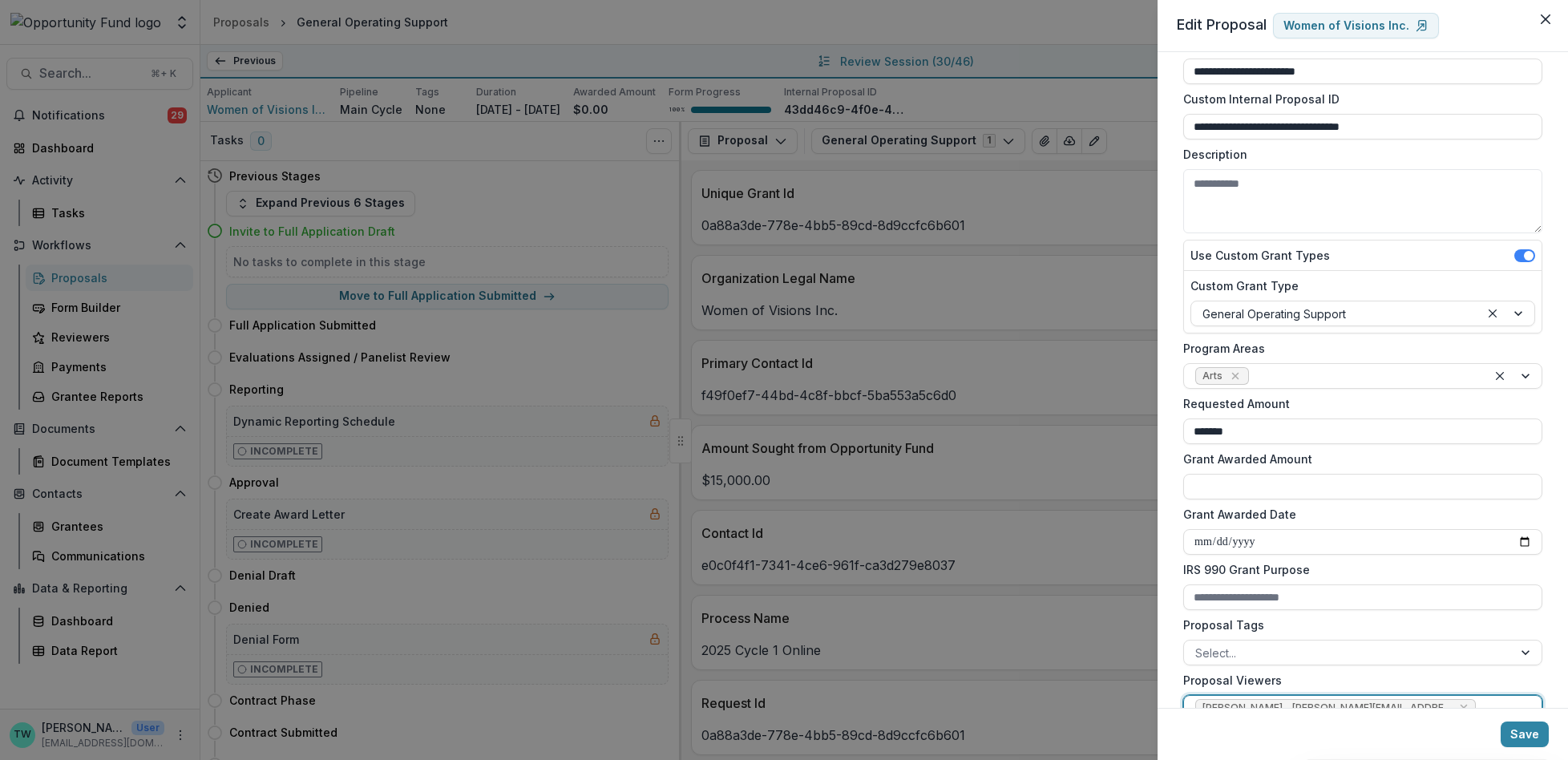
scroll to position [36, 0]
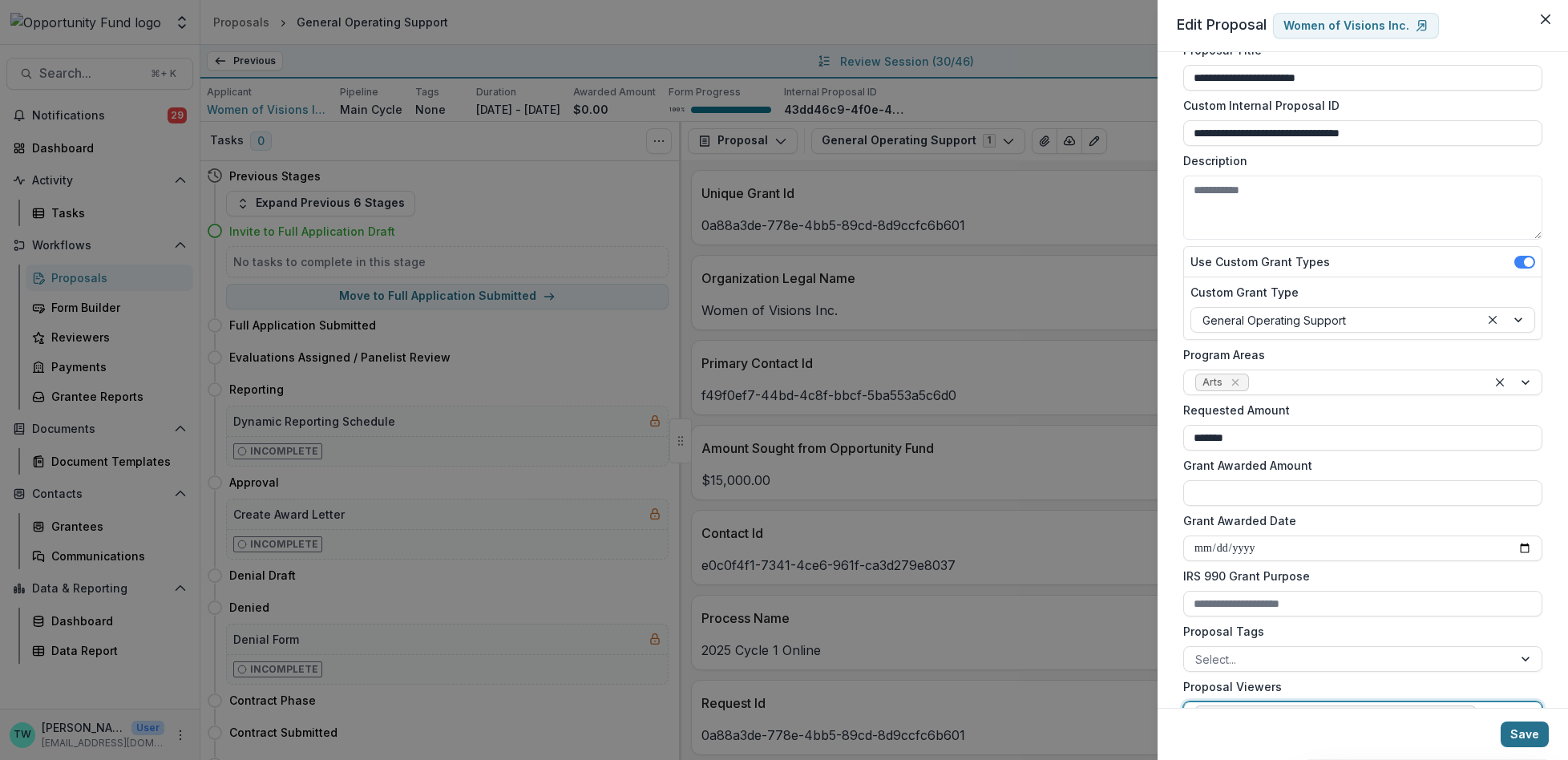
click at [1524, 739] on button "Save" at bounding box center [1524, 733] width 48 height 25
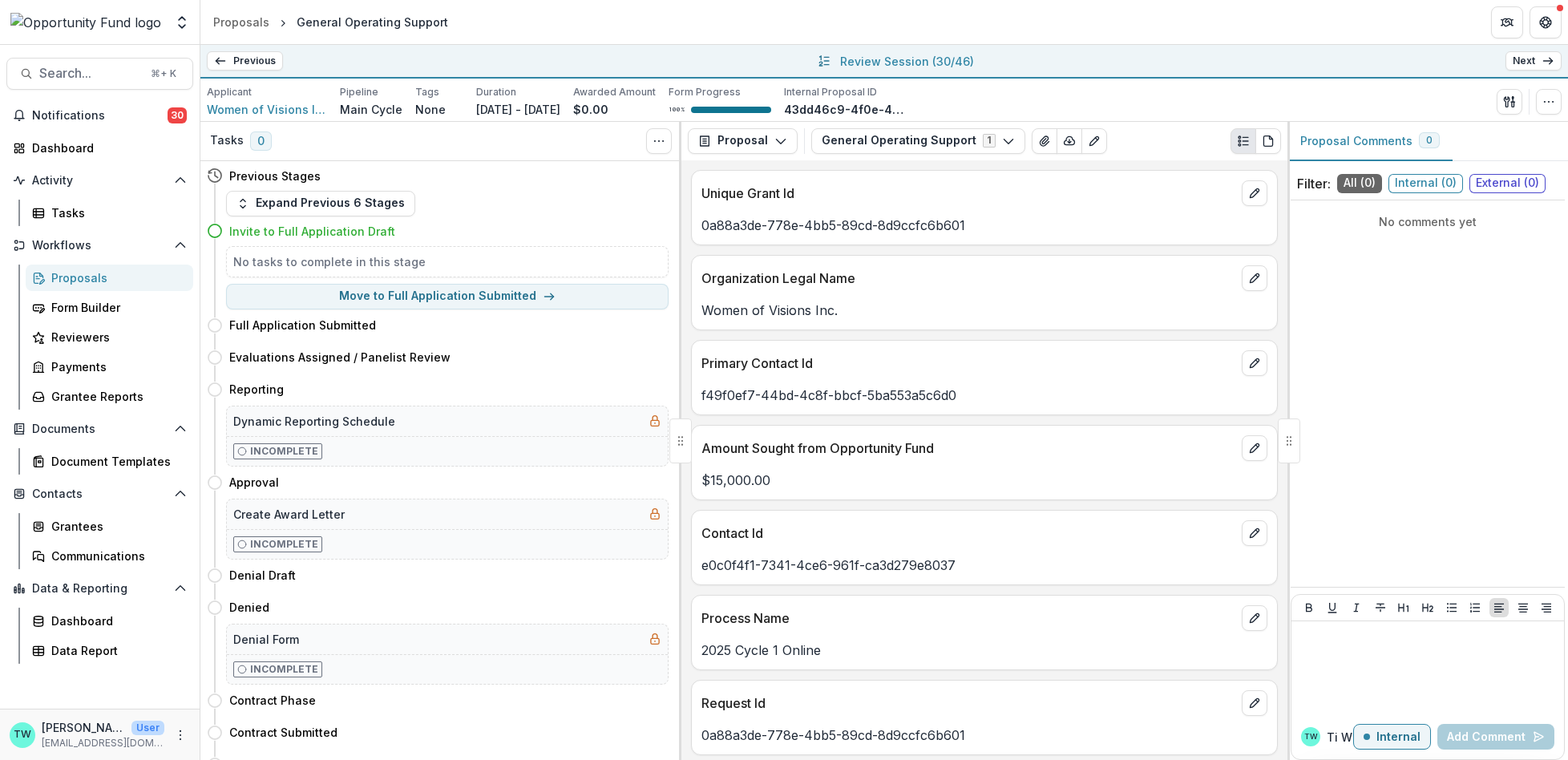
click at [1544, 58] on icon at bounding box center [1548, 61] width 13 height 13
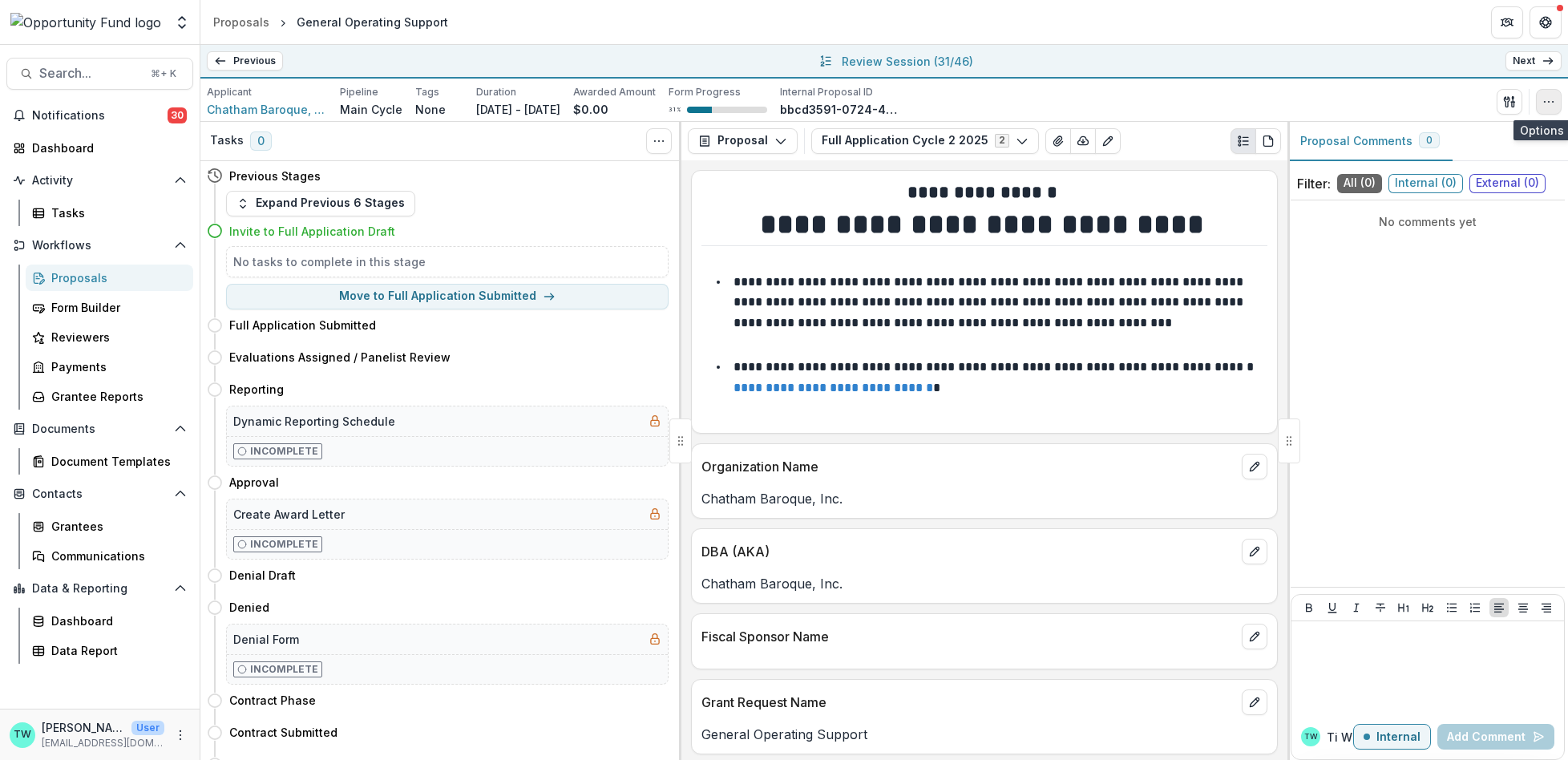
click at [1545, 105] on icon "button" at bounding box center [1549, 101] width 13 height 13
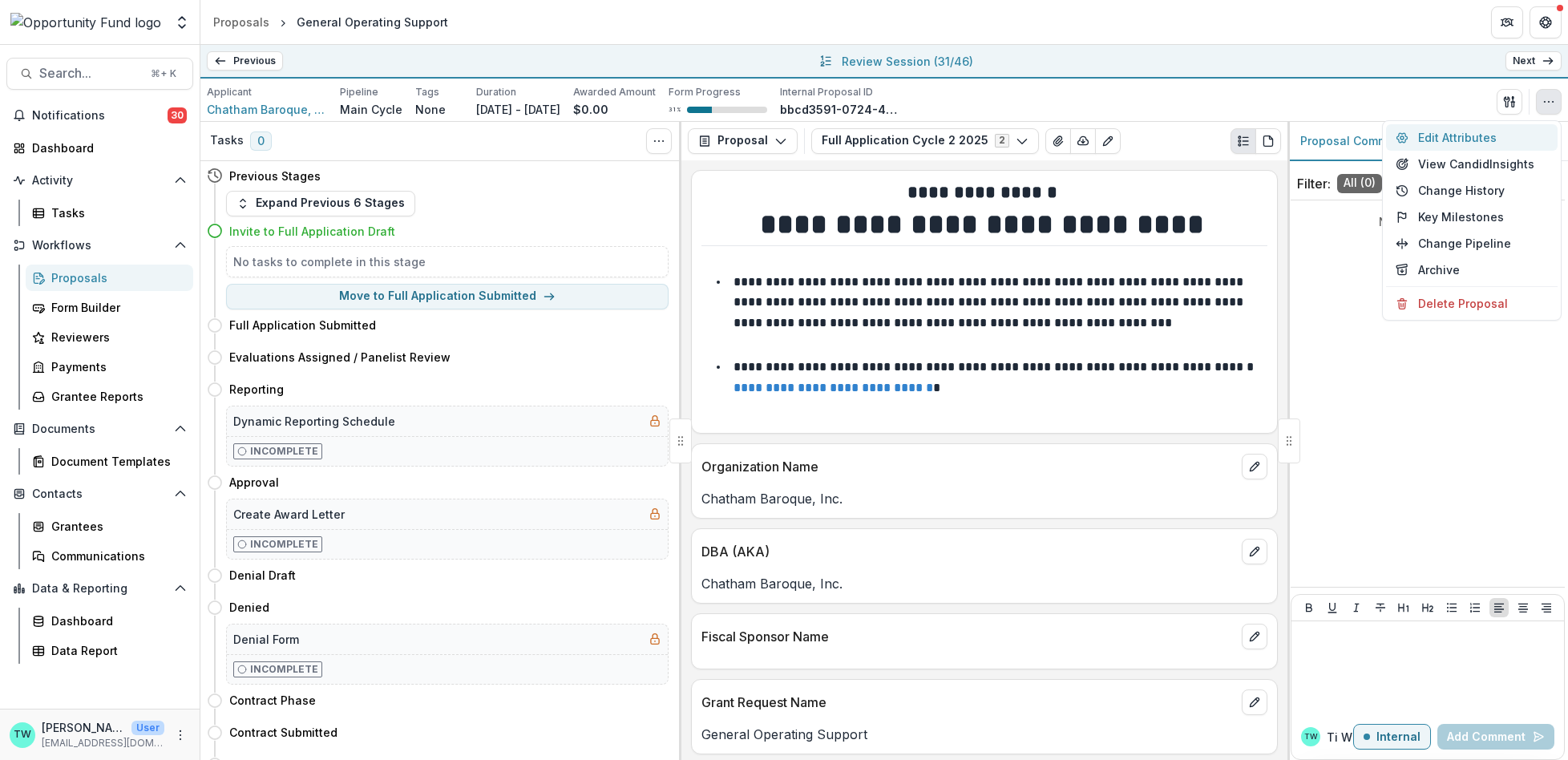
click at [1452, 133] on button "Edit Attributes" at bounding box center [1472, 137] width 172 height 26
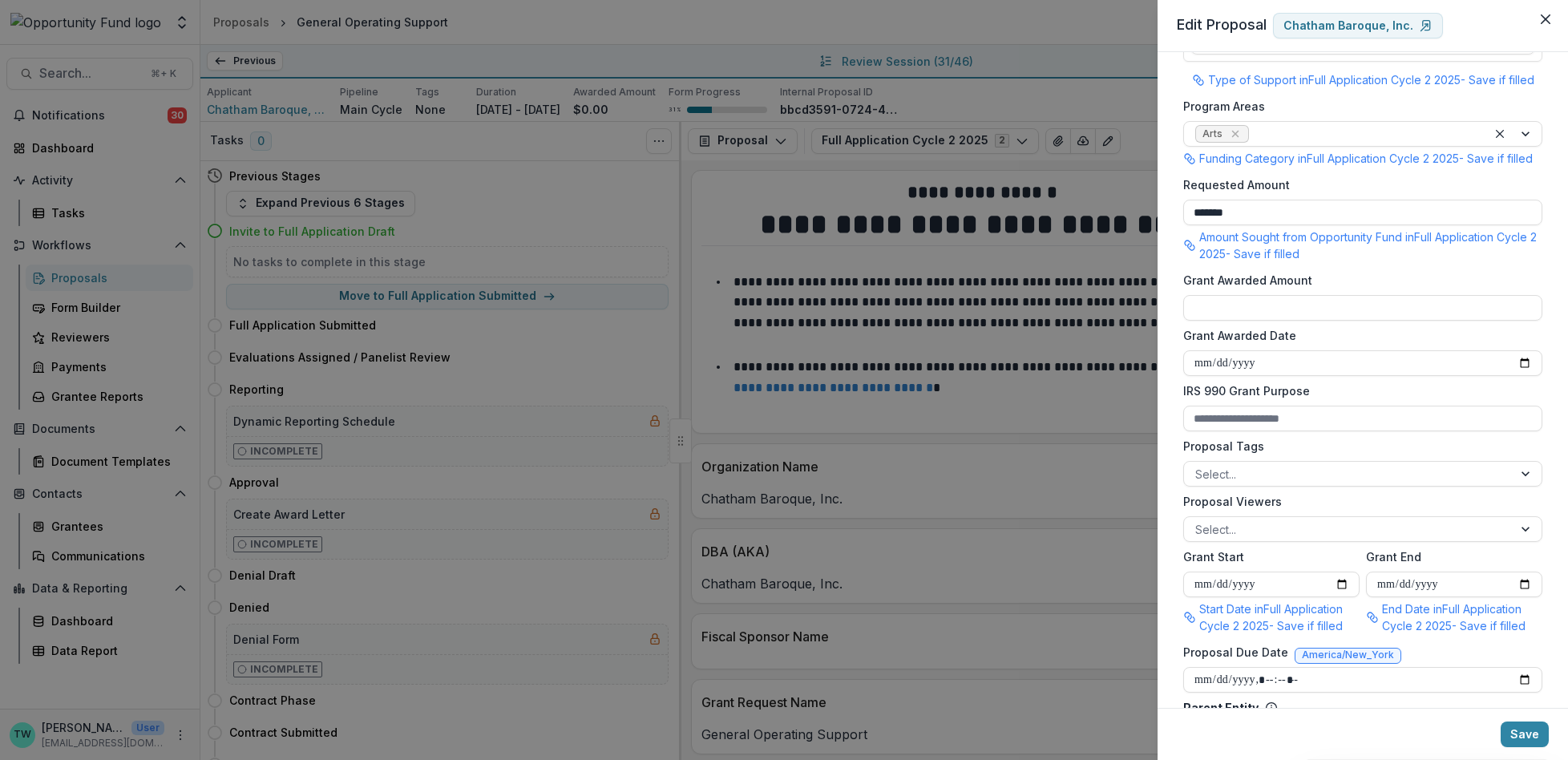
scroll to position [316, 0]
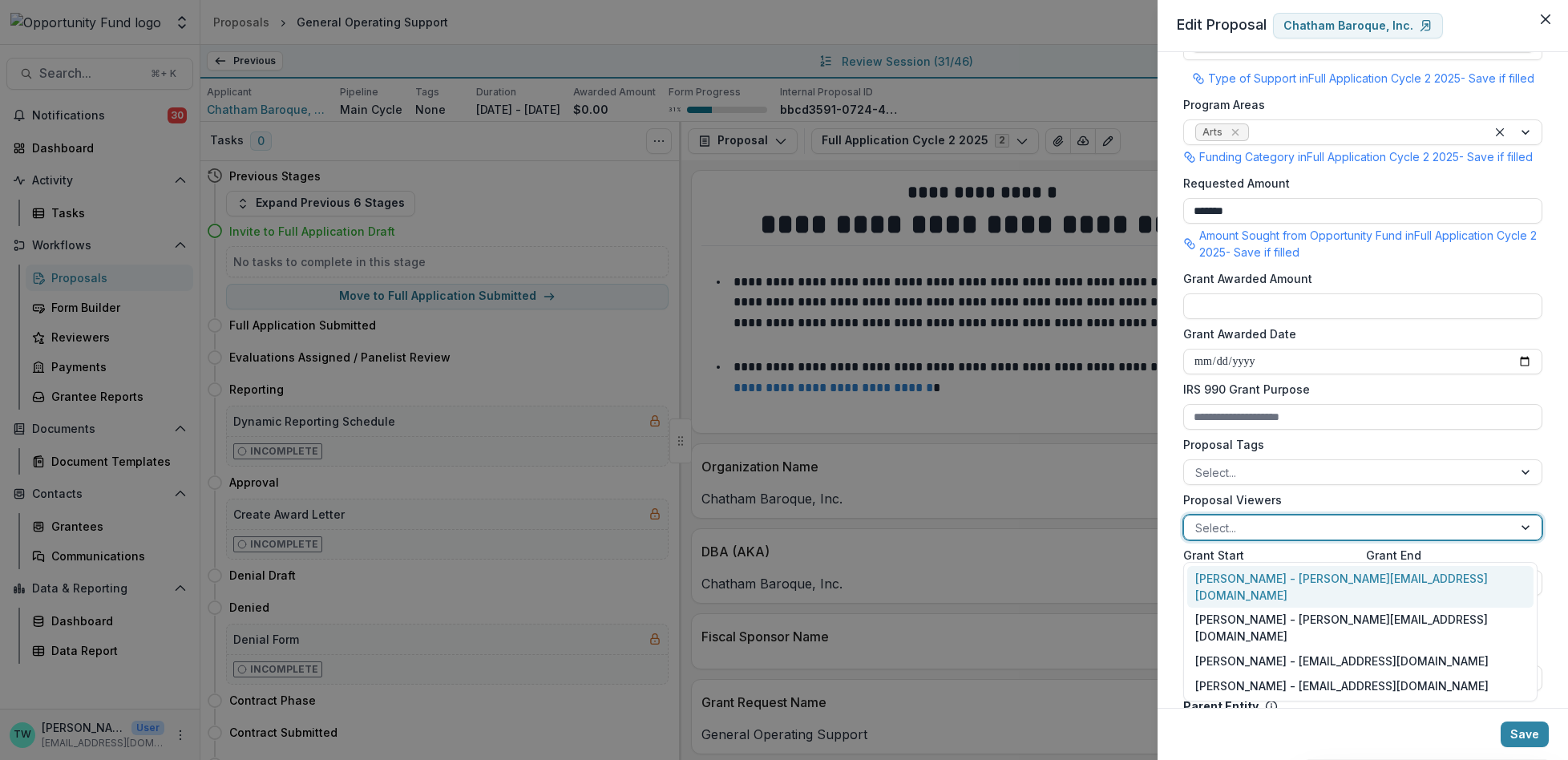
click at [1277, 538] on div at bounding box center [1348, 527] width 306 height 20
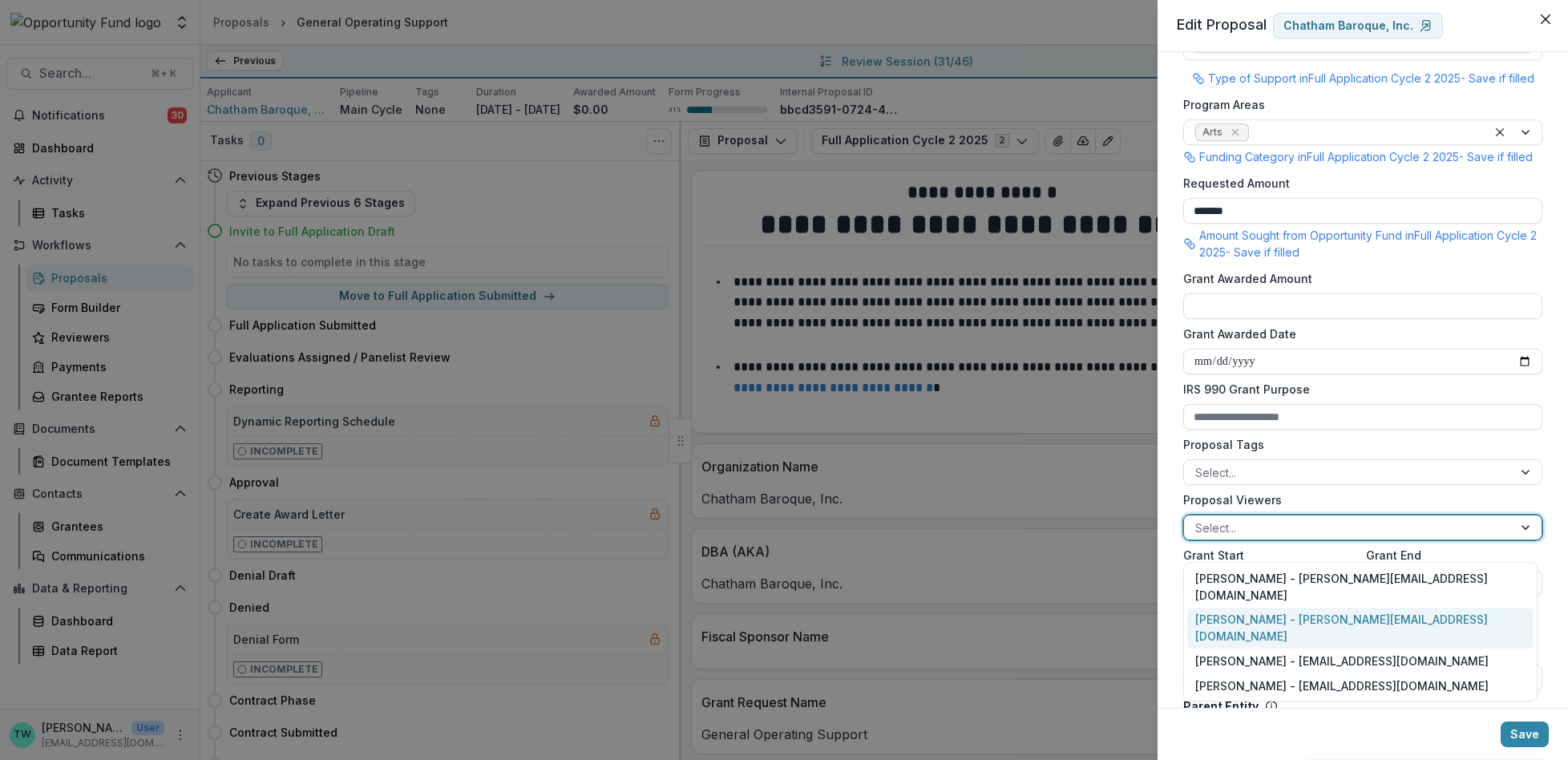
click at [1268, 607] on div "Ti Wilhelm - twilhelm@theopportunityfund.org" at bounding box center [1360, 628] width 346 height 42
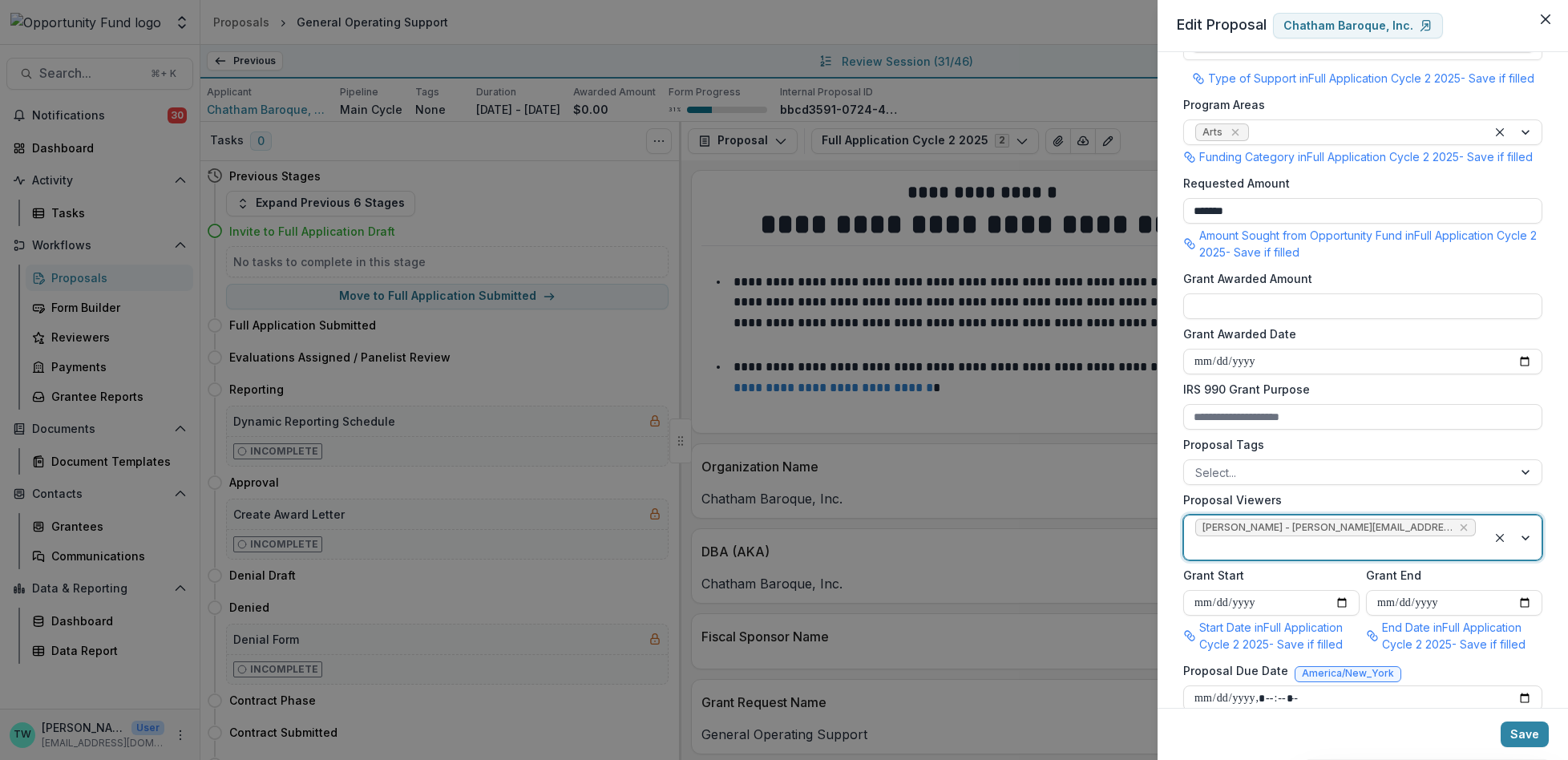
click at [1454, 541] on div at bounding box center [1336, 547] width 281 height 20
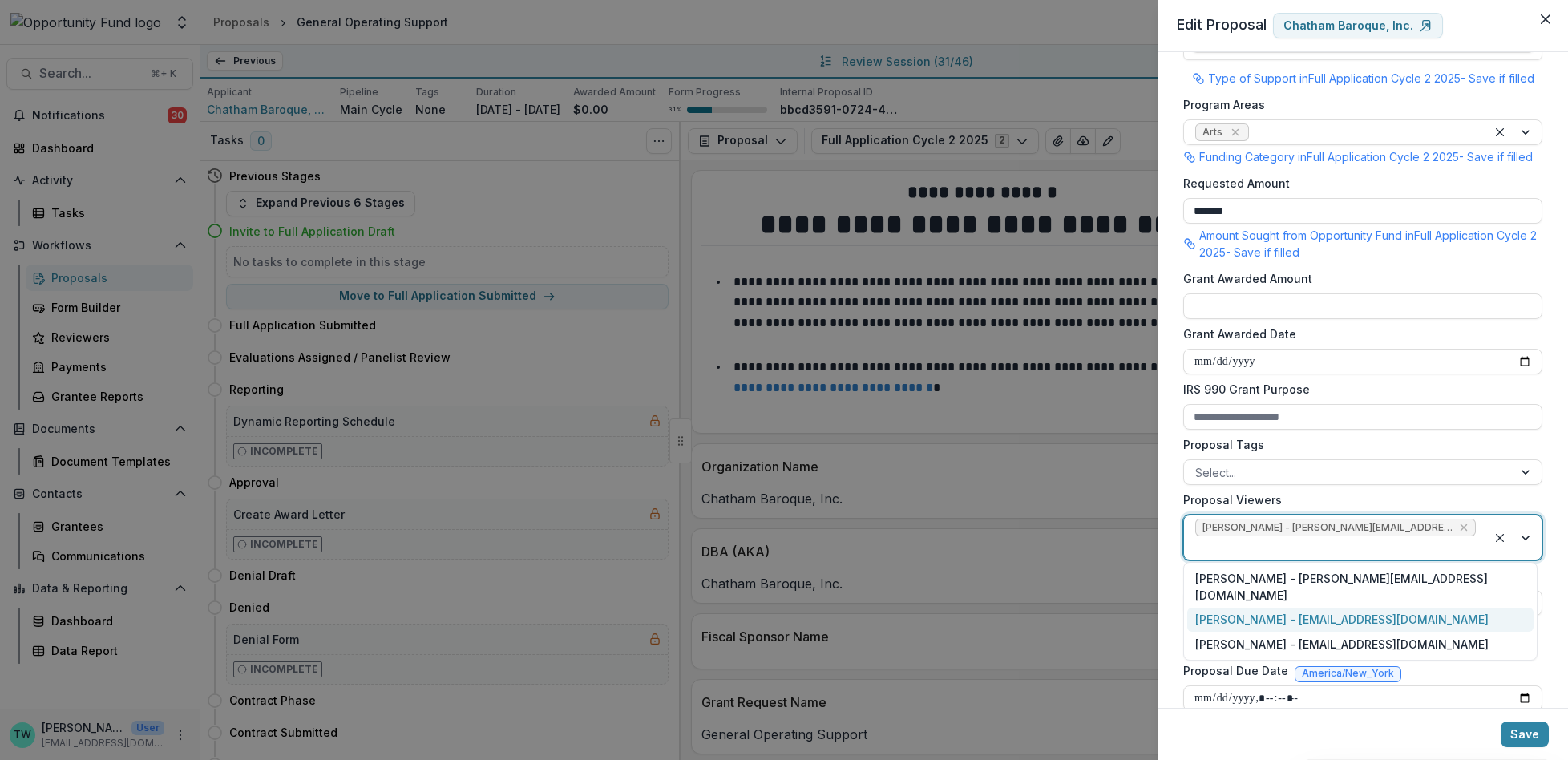
click at [1420, 607] on div "Jake Goodman - jgoodman@theopportunityfund.org" at bounding box center [1360, 620] width 346 height 24
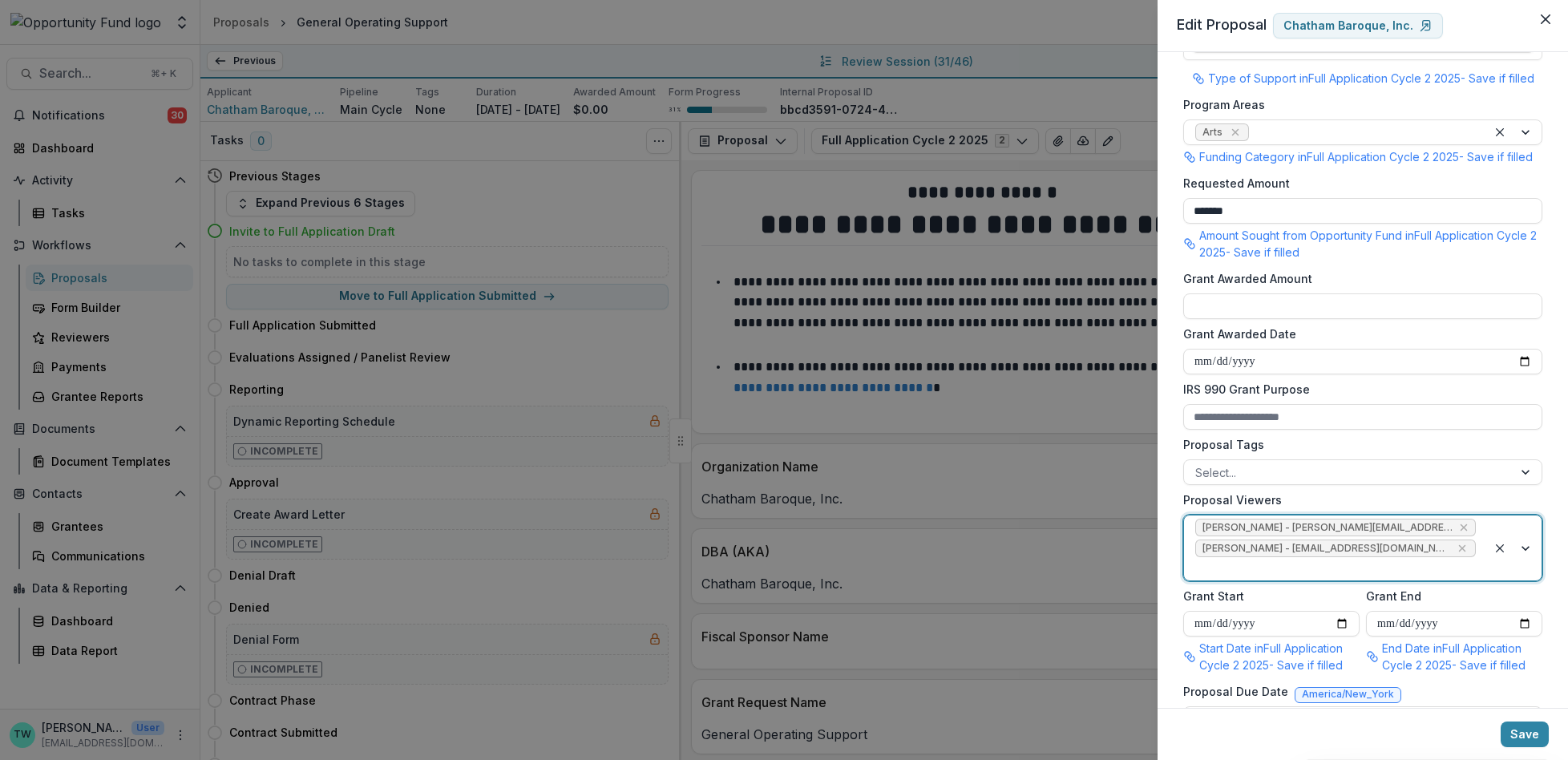
click at [1440, 579] on div at bounding box center [1336, 568] width 281 height 20
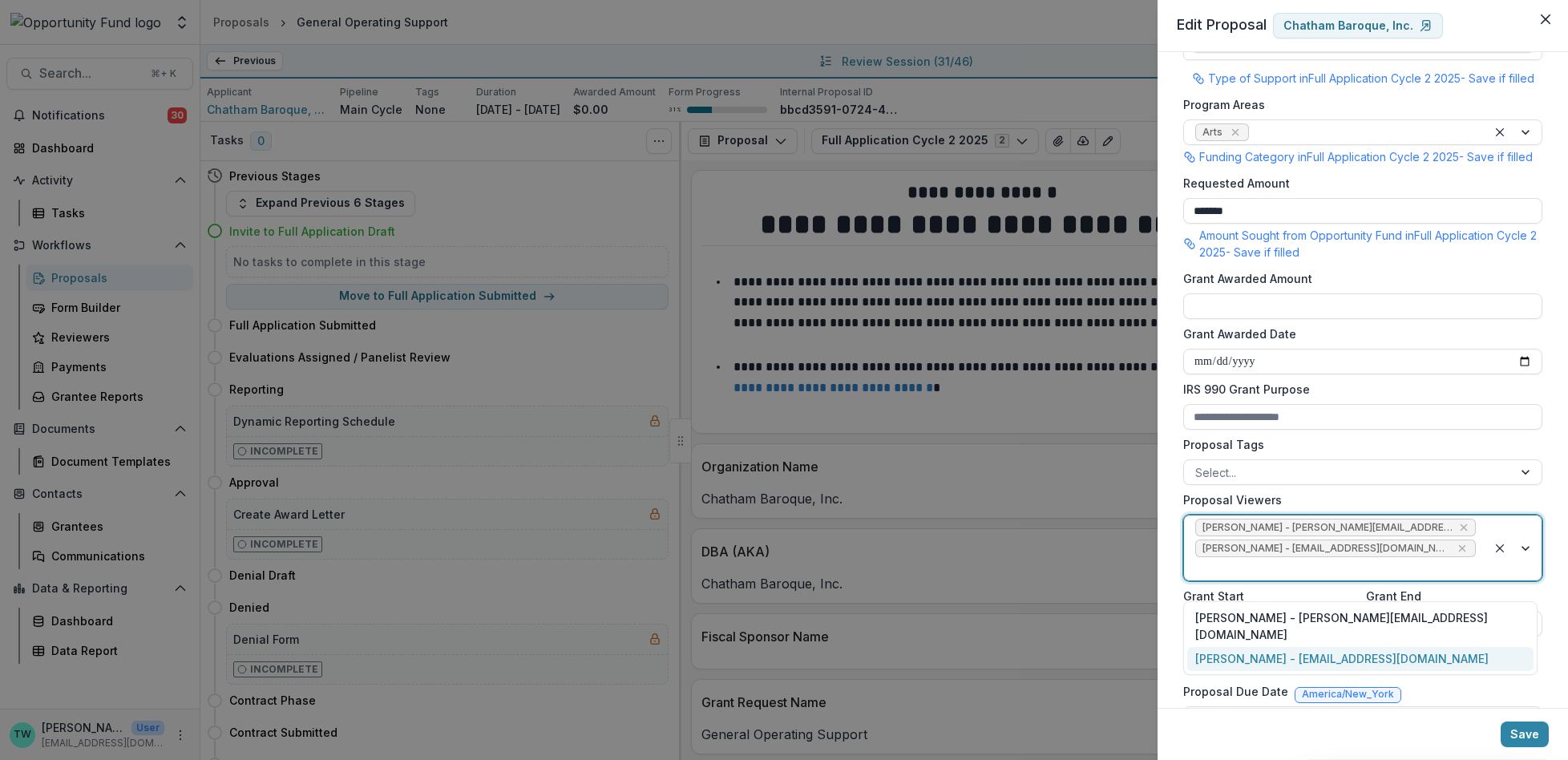
click at [1433, 647] on div "yvette shipman - yshipman@theopportunityfund.org" at bounding box center [1360, 659] width 346 height 24
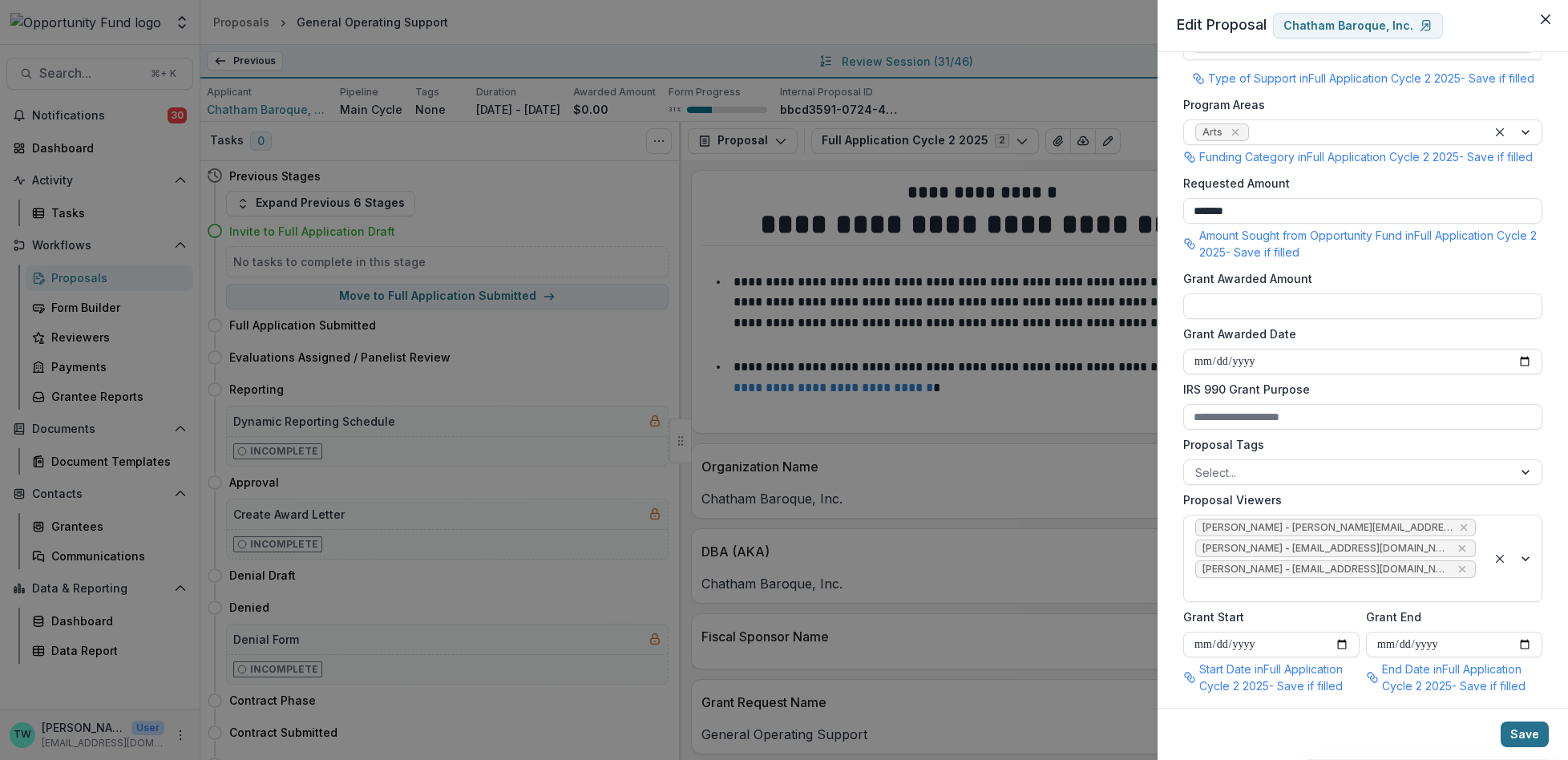
click at [1531, 729] on button "Save" at bounding box center [1524, 733] width 48 height 25
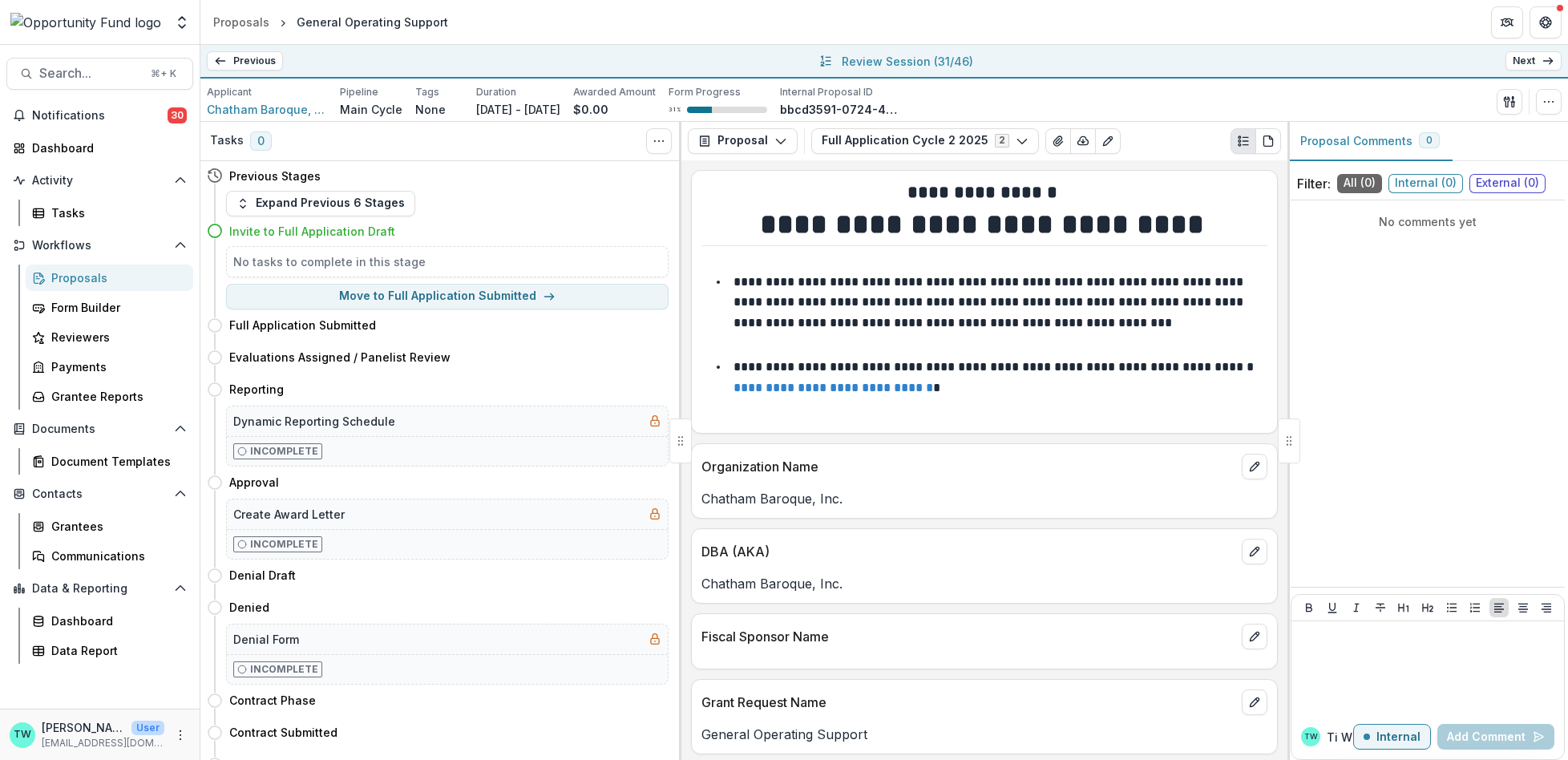
click at [1536, 63] on link "Next" at bounding box center [1533, 61] width 56 height 19
click at [1544, 106] on icon "button" at bounding box center [1549, 101] width 13 height 13
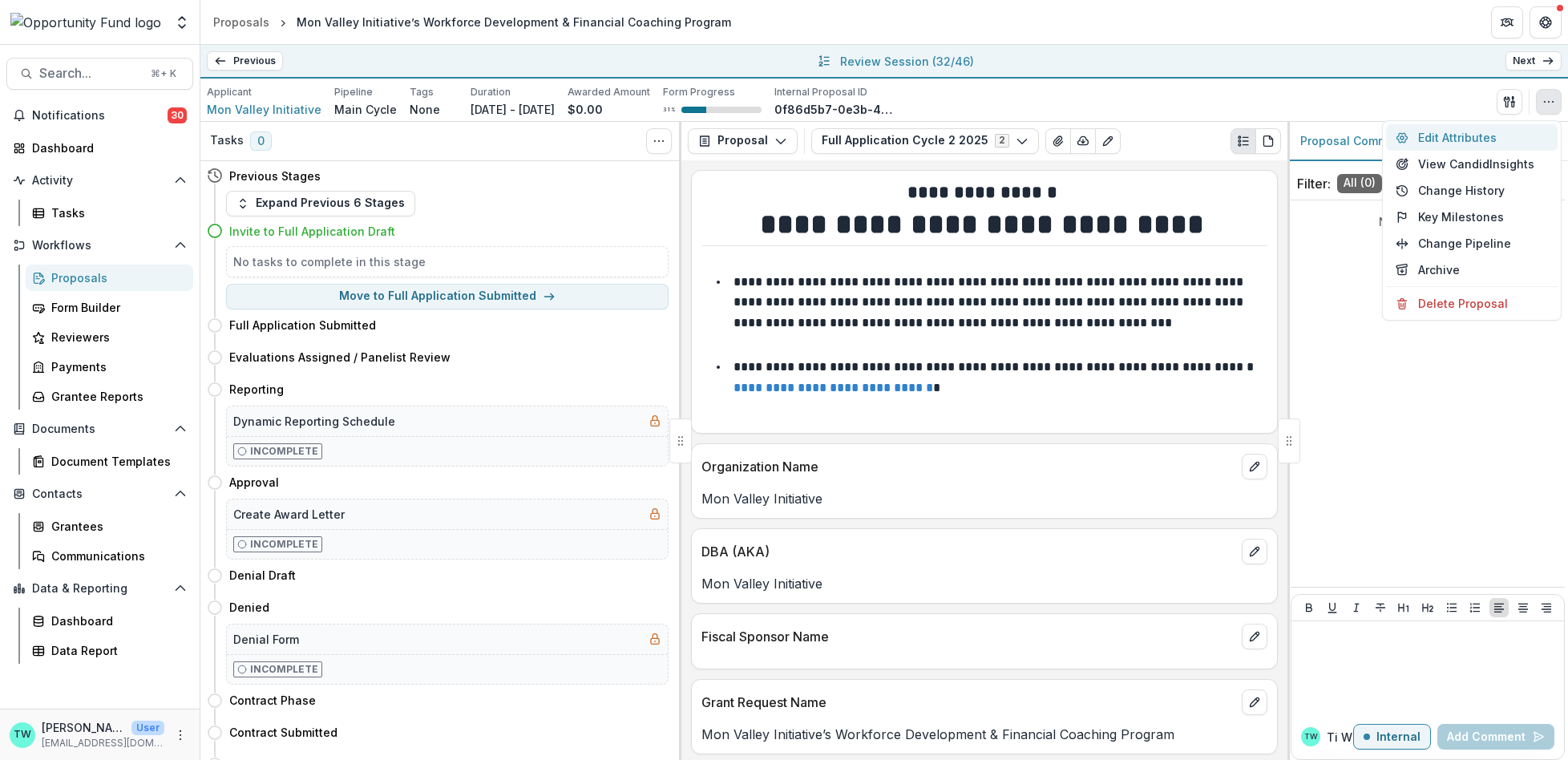
click at [1448, 132] on button "Edit Attributes" at bounding box center [1472, 137] width 172 height 26
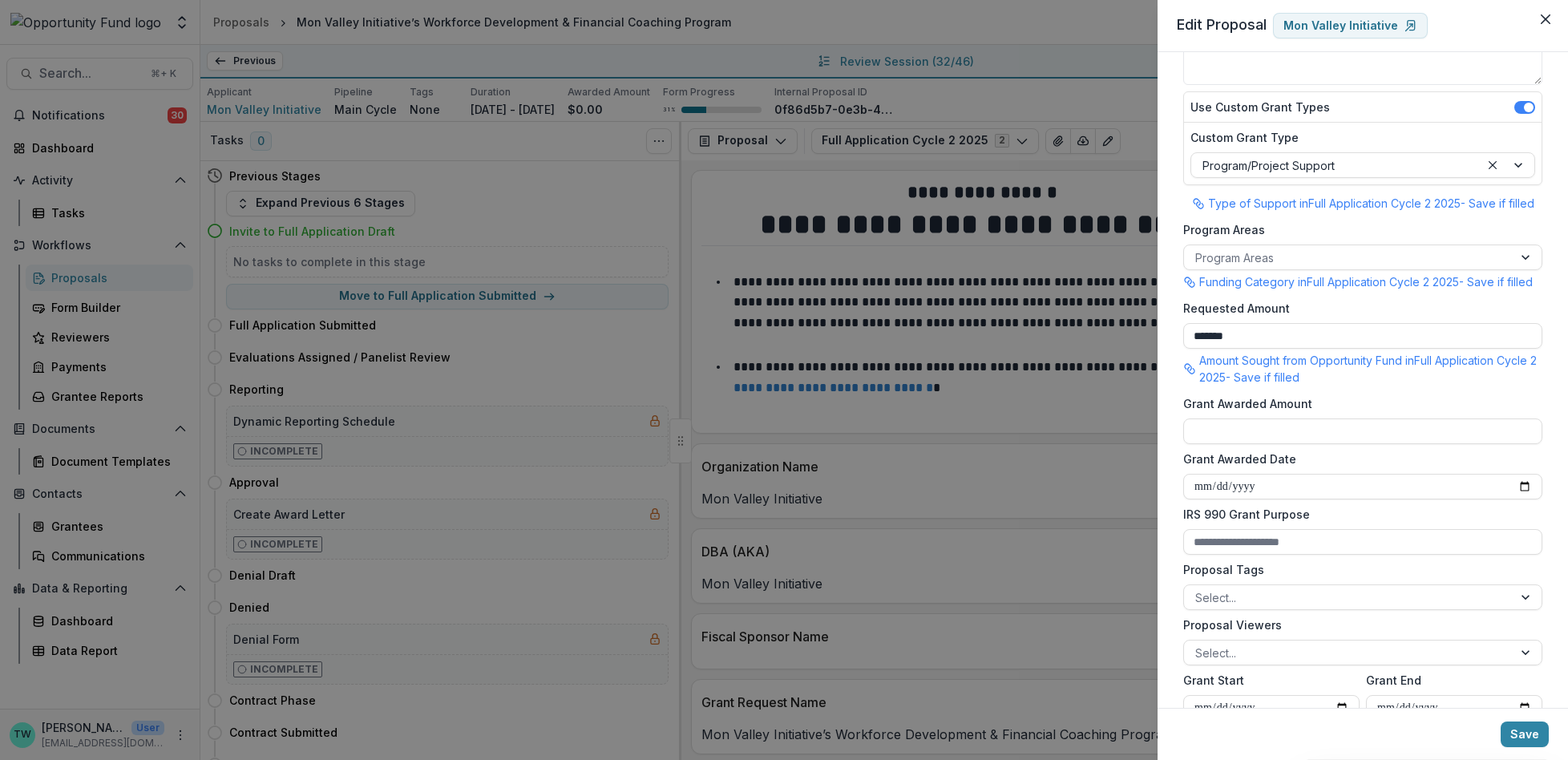
scroll to position [193, 0]
click at [1262, 261] on div at bounding box center [1348, 254] width 306 height 20
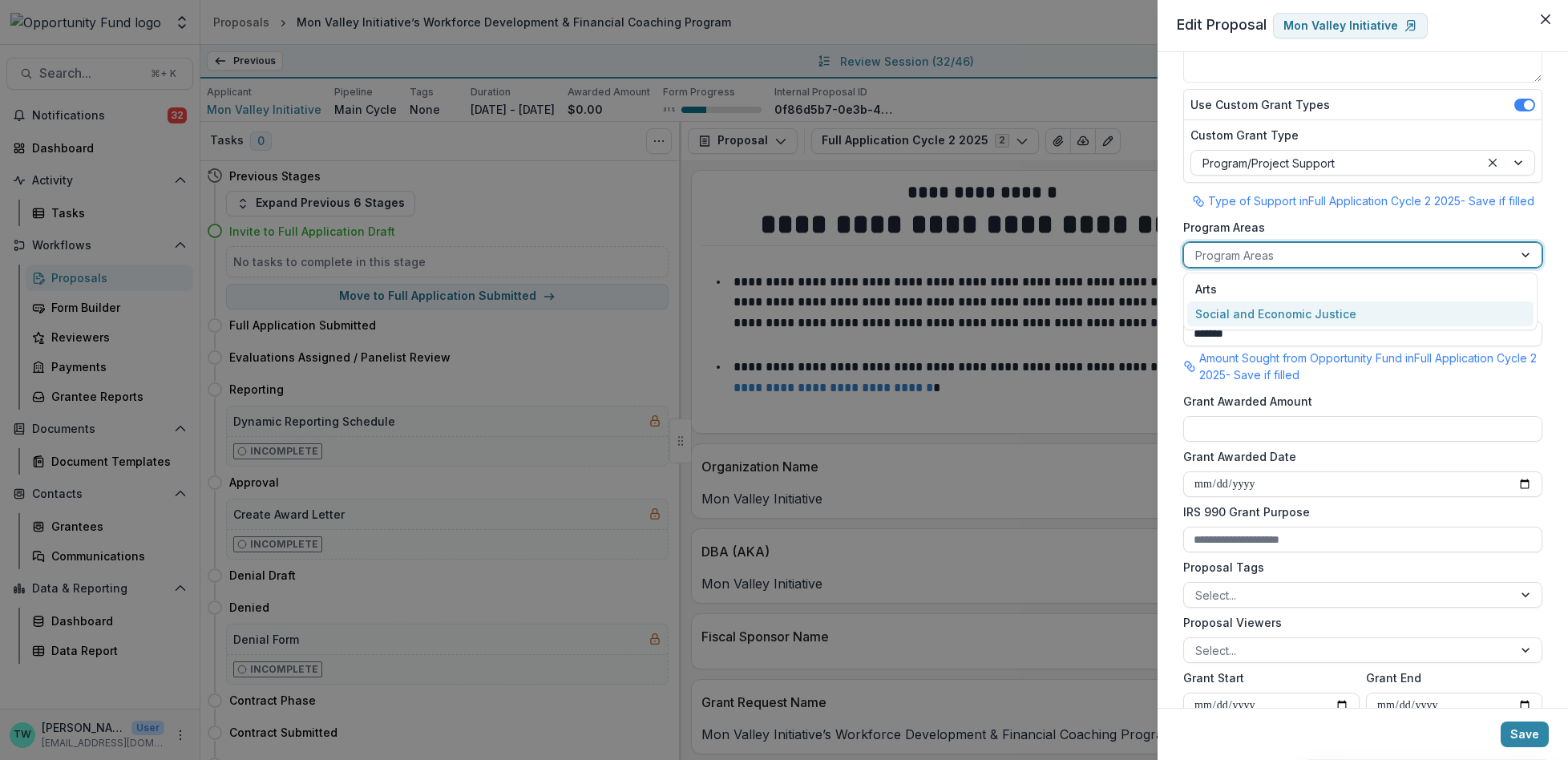
click at [1257, 307] on div "Social and Economic Justice" at bounding box center [1360, 314] width 346 height 24
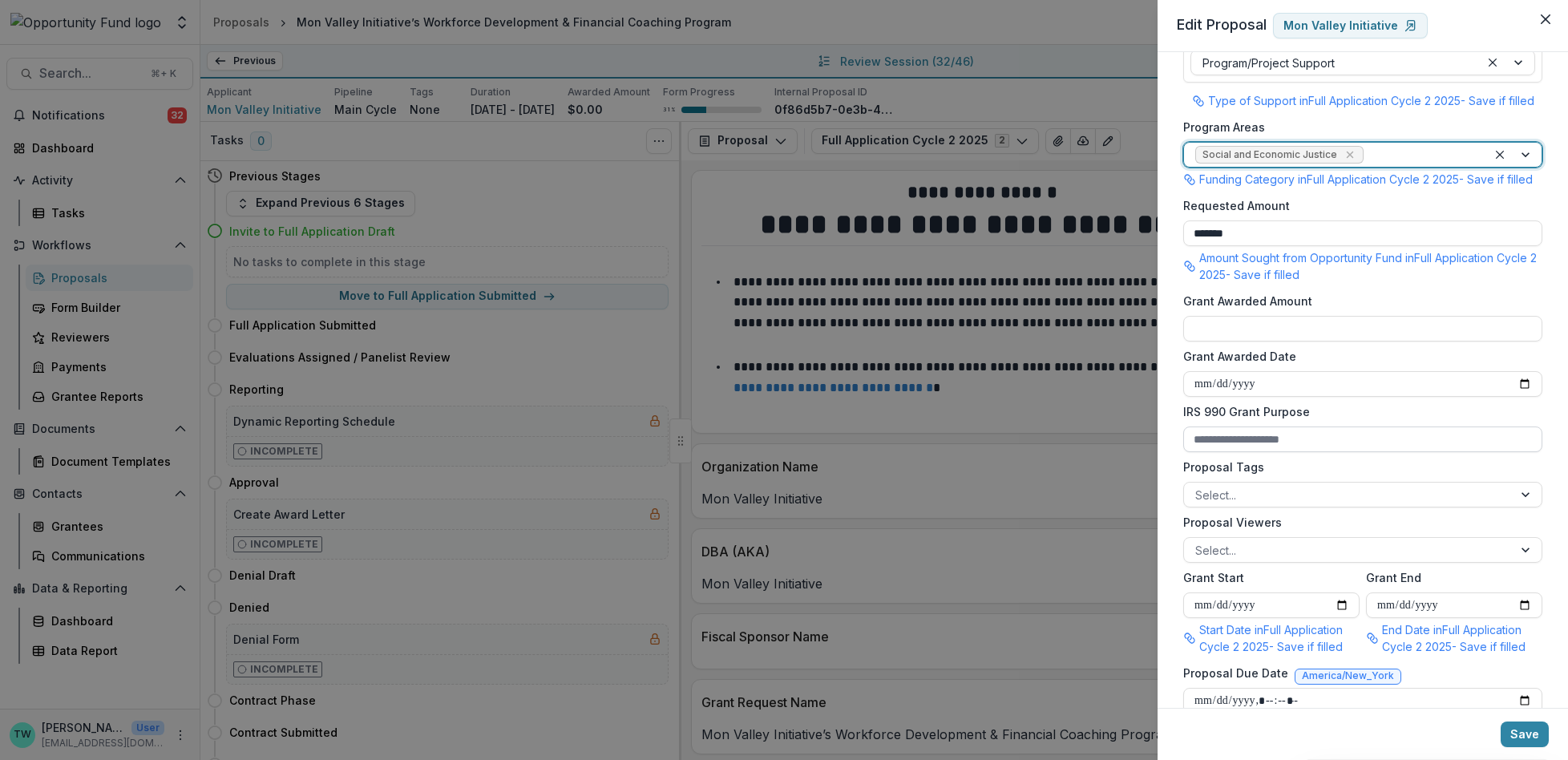
scroll to position [305, 0]
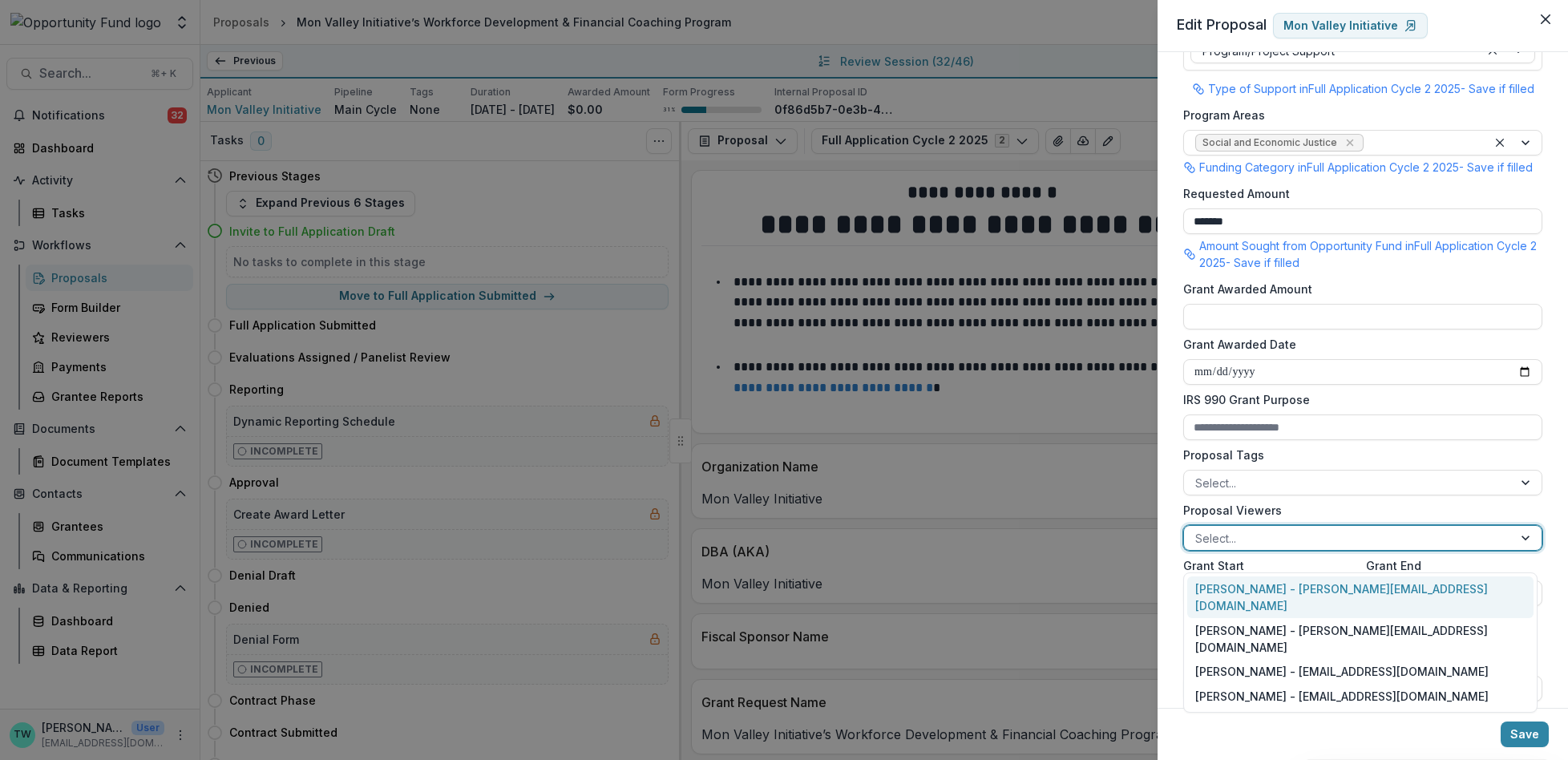
click at [1266, 546] on div at bounding box center [1348, 538] width 306 height 20
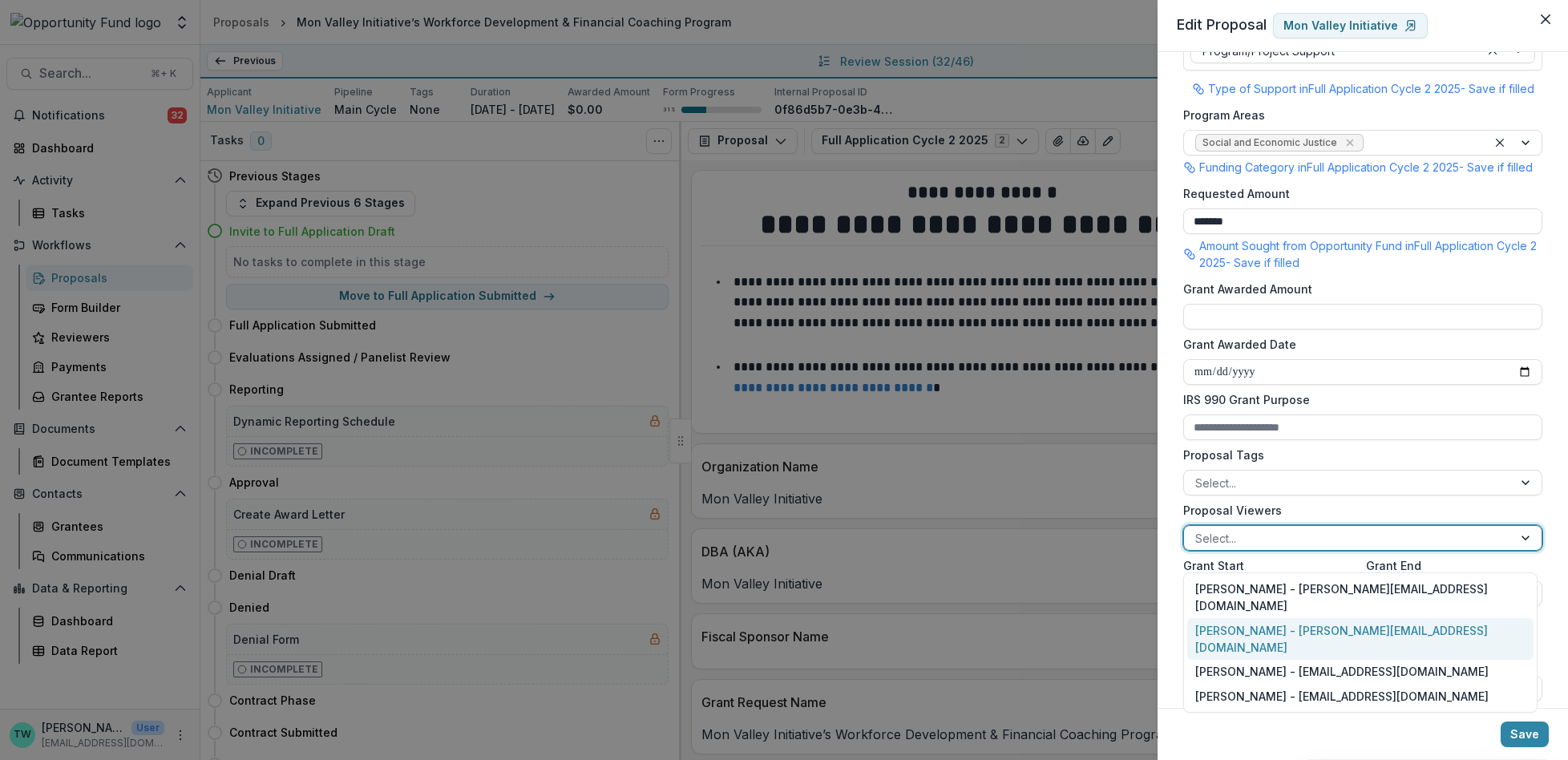
click at [1265, 618] on div "Ti Wilhelm - twilhelm@theopportunityfund.org" at bounding box center [1360, 639] width 346 height 42
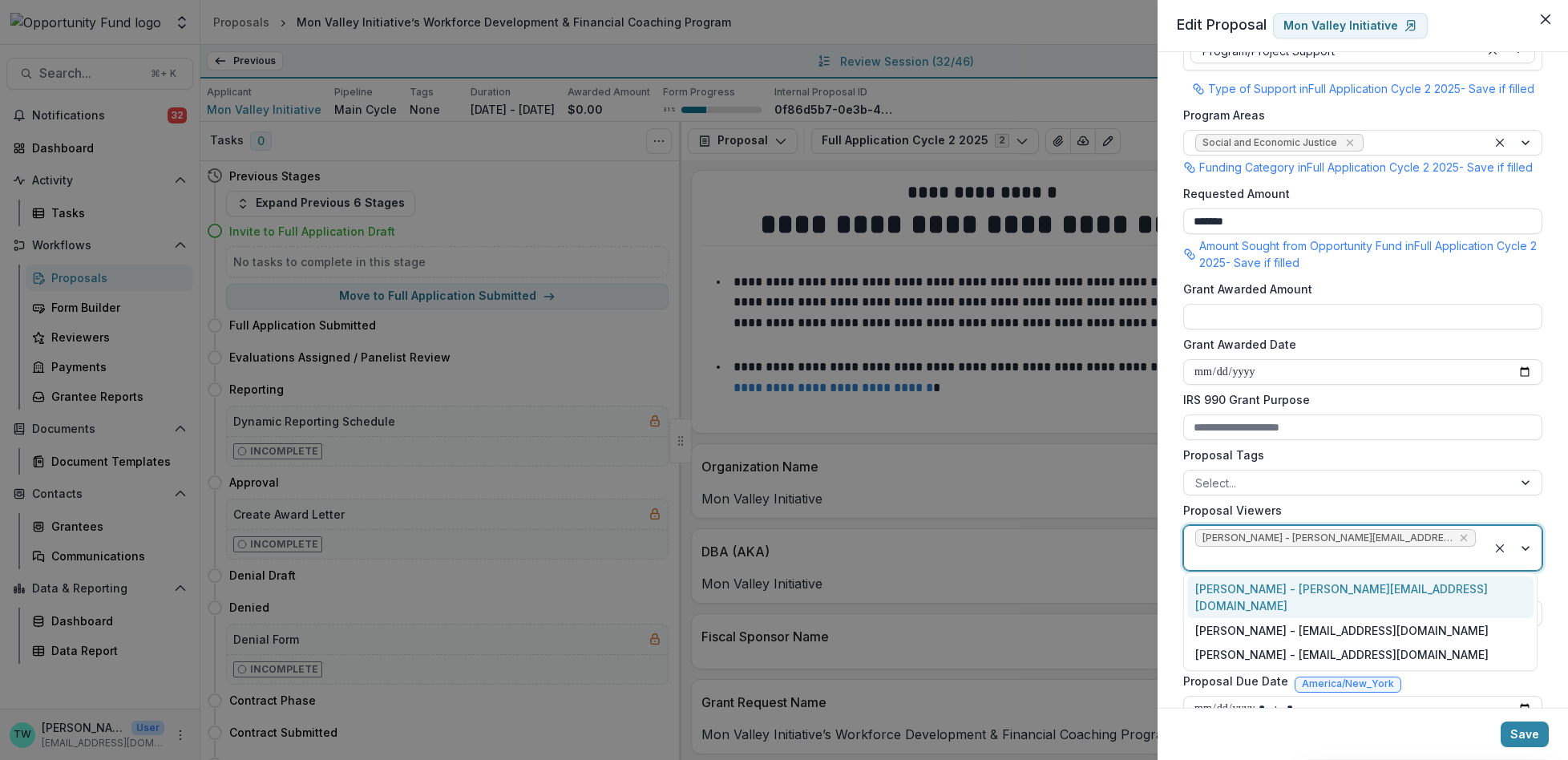
click at [1457, 557] on div at bounding box center [1336, 558] width 281 height 20
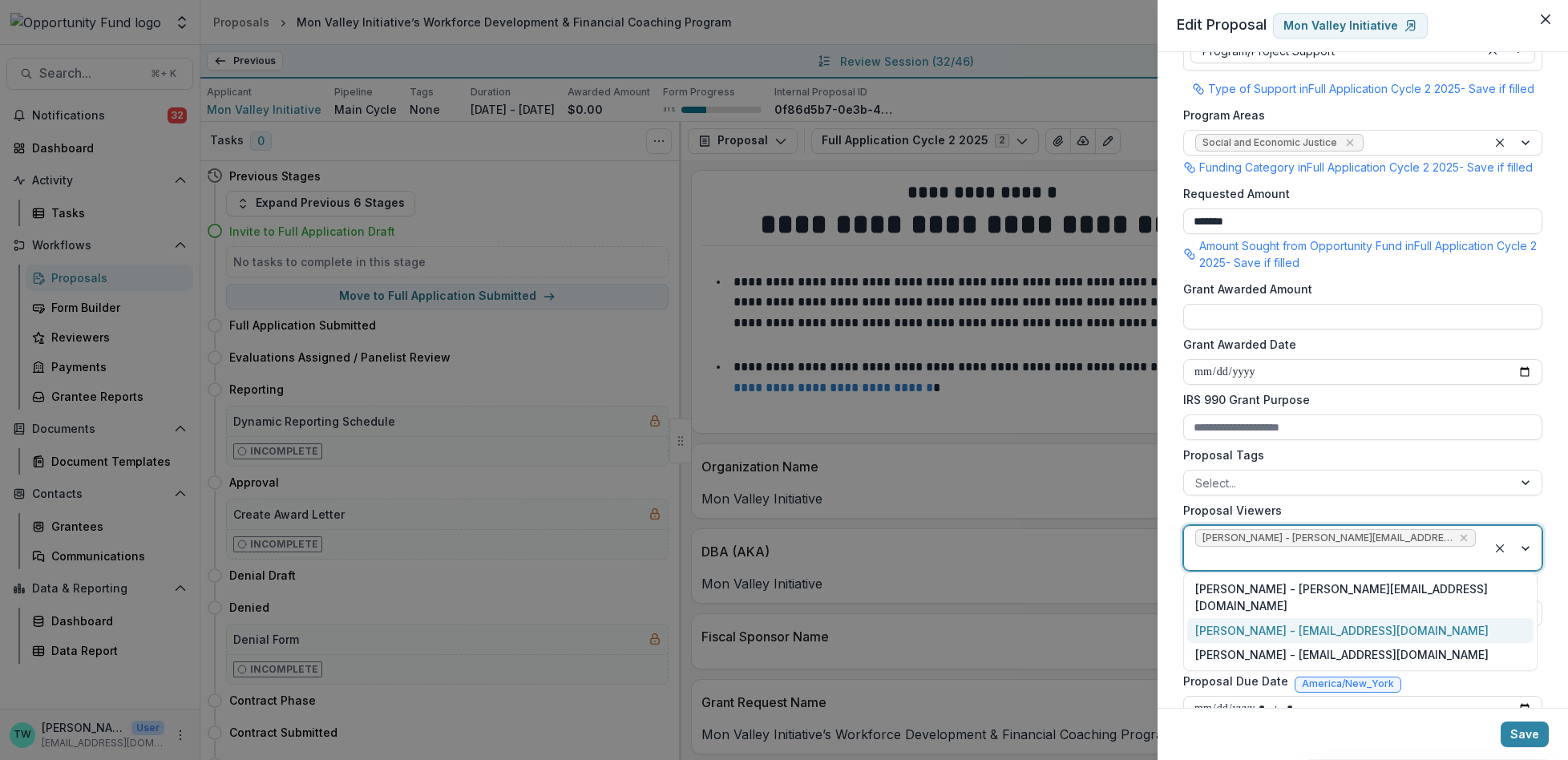
click at [1417, 620] on div "Jake Goodman - jgoodman@theopportunityfund.org" at bounding box center [1360, 630] width 346 height 24
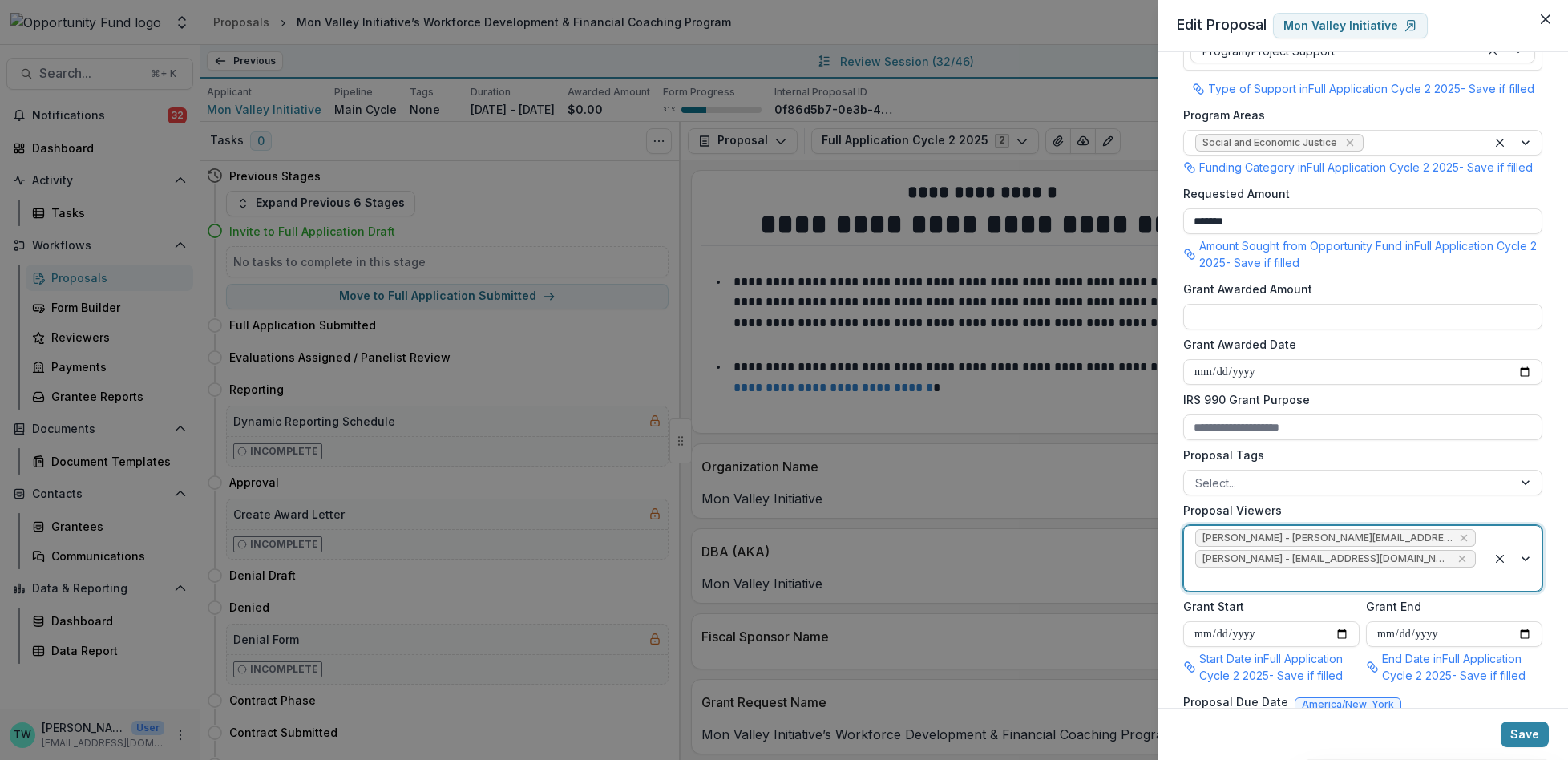
click at [1464, 589] on div at bounding box center [1336, 579] width 281 height 20
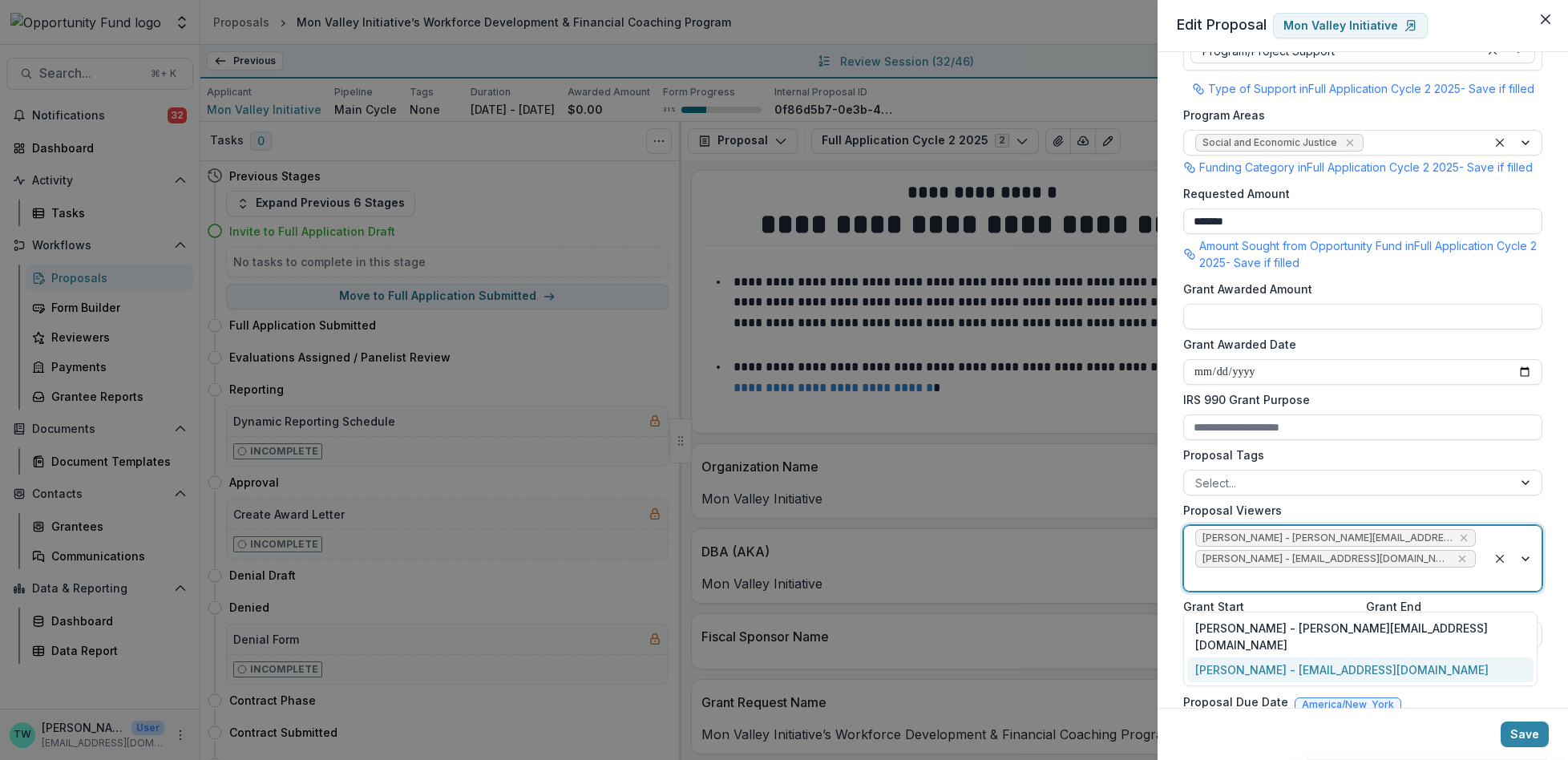
click at [1436, 657] on div "yvette shipman - yshipman@theopportunityfund.org" at bounding box center [1360, 669] width 346 height 24
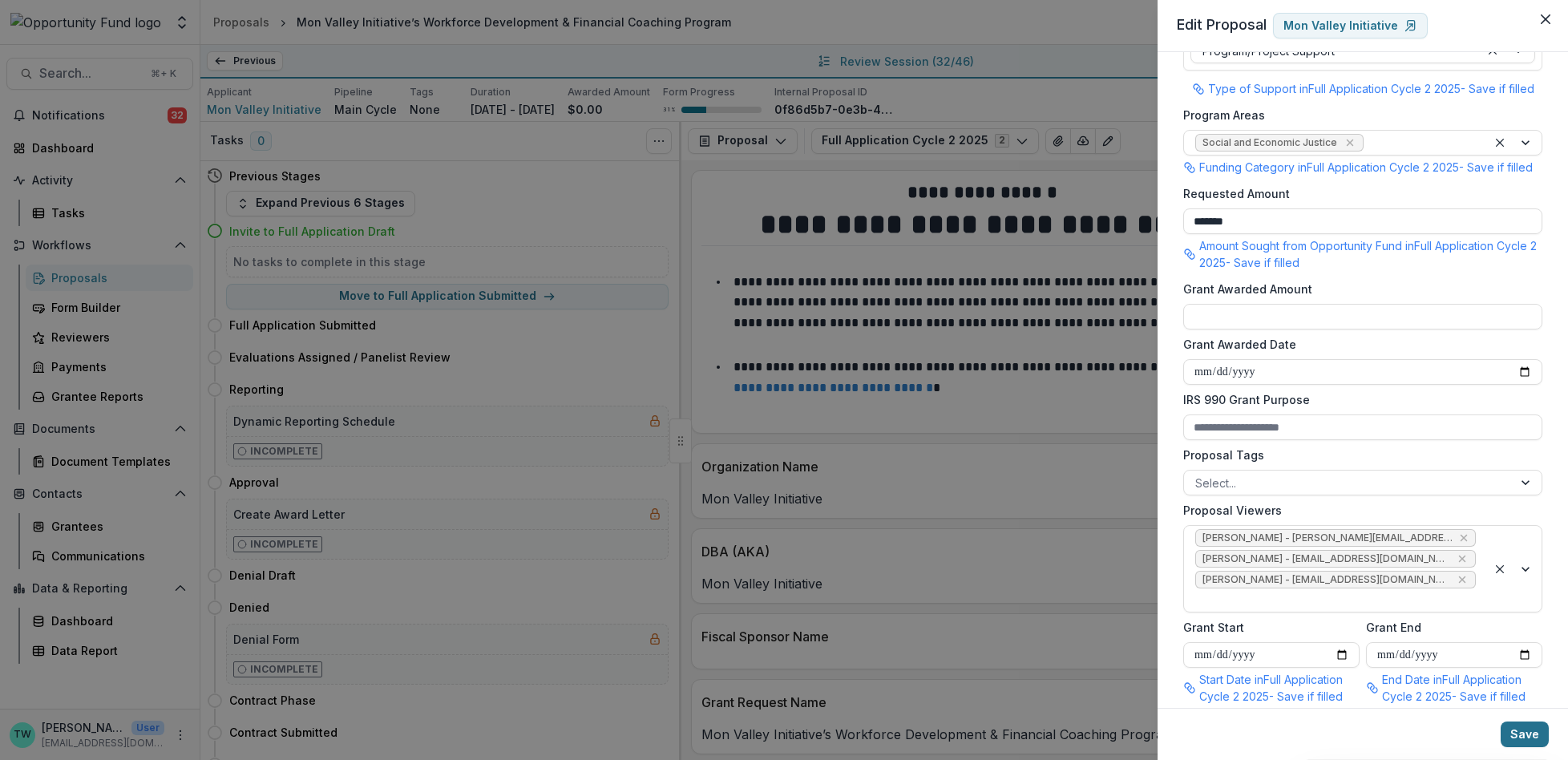
click at [1527, 736] on button "Save" at bounding box center [1524, 733] width 48 height 25
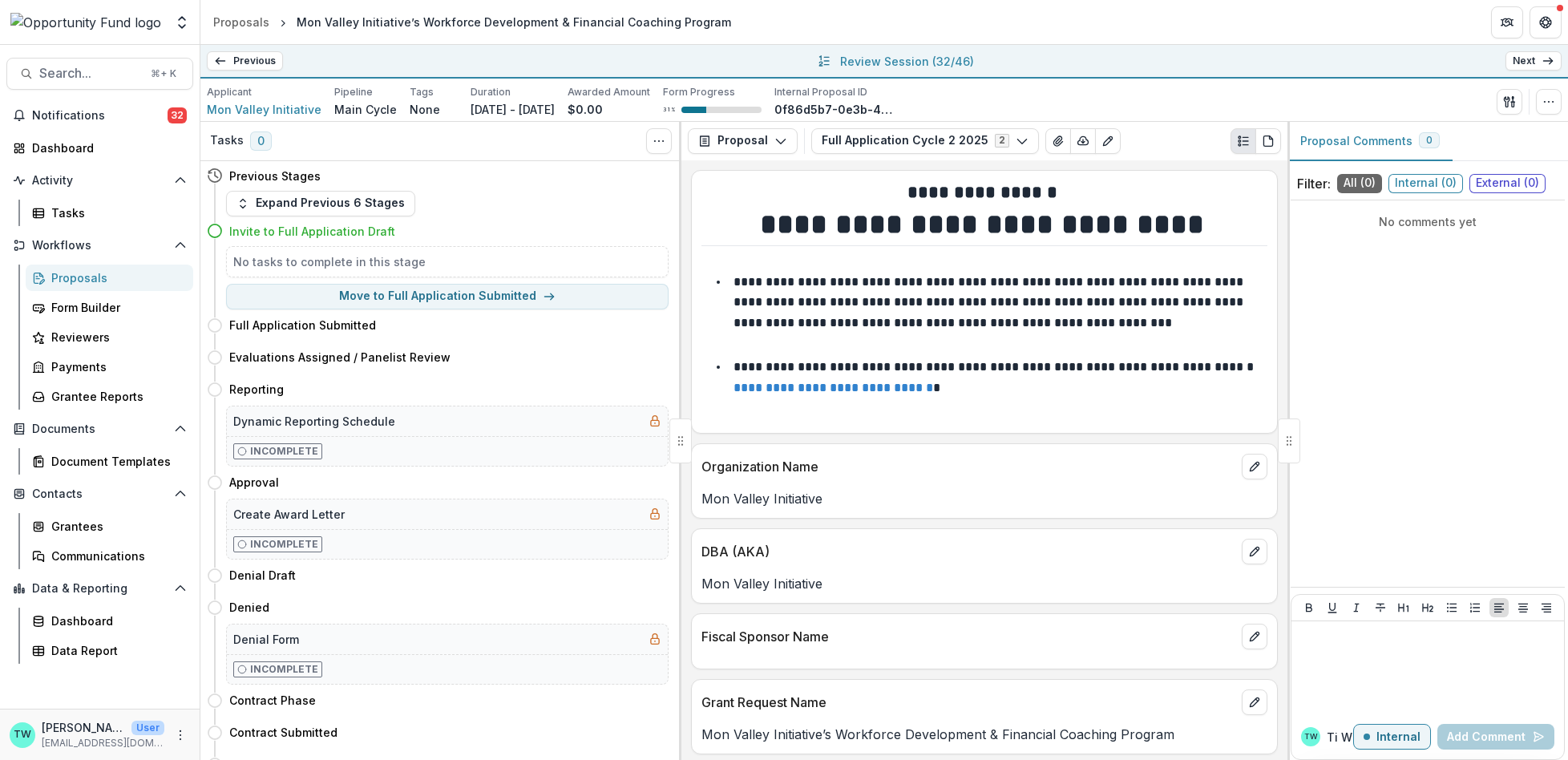
click at [1551, 58] on polyline at bounding box center [1551, 60] width 3 height 6
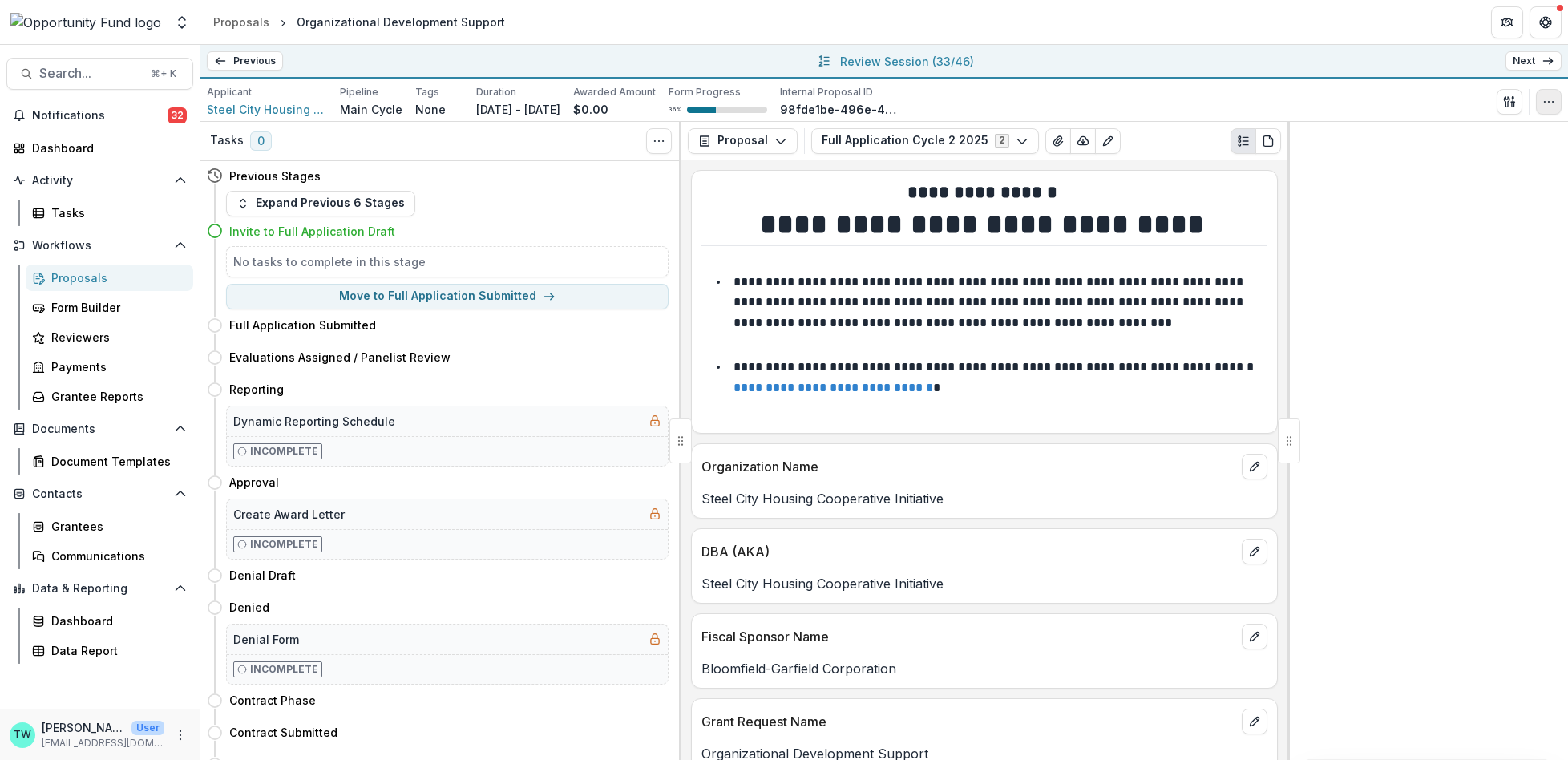
click at [1547, 105] on icon "button" at bounding box center [1549, 101] width 13 height 13
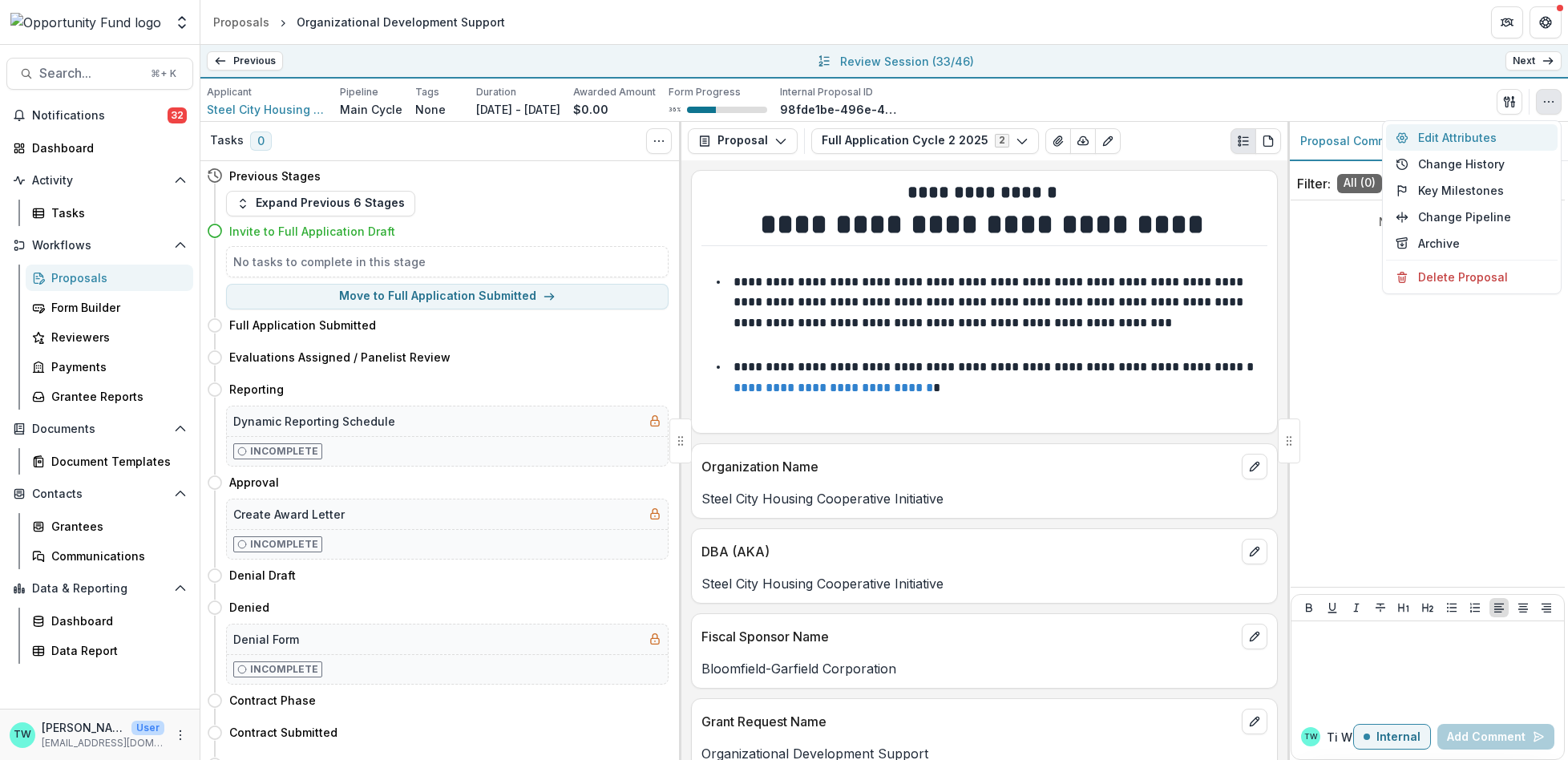
click at [1434, 141] on button "Edit Attributes" at bounding box center [1472, 137] width 172 height 26
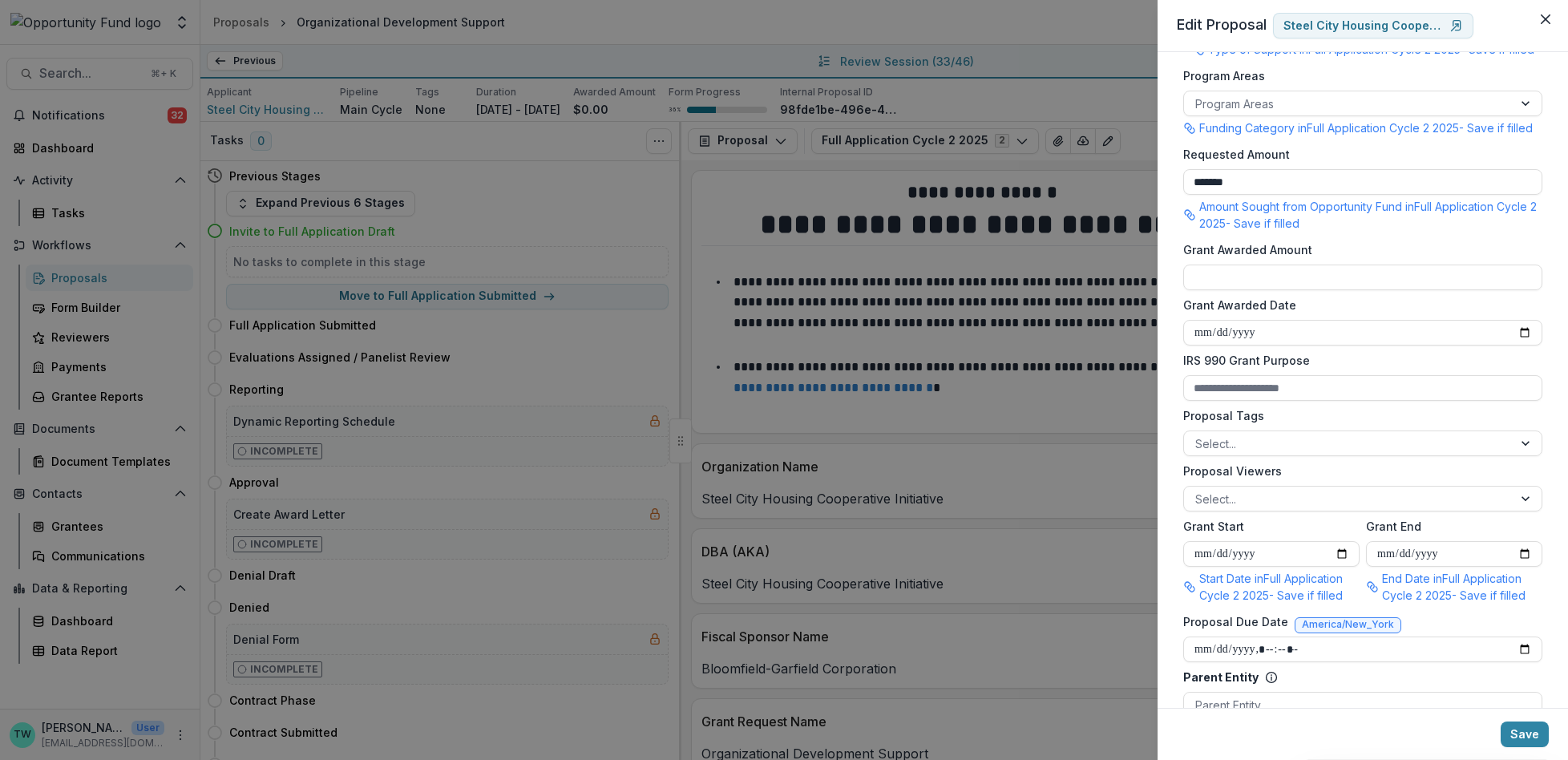
scroll to position [348, 0]
click at [1266, 503] on div at bounding box center [1348, 495] width 306 height 20
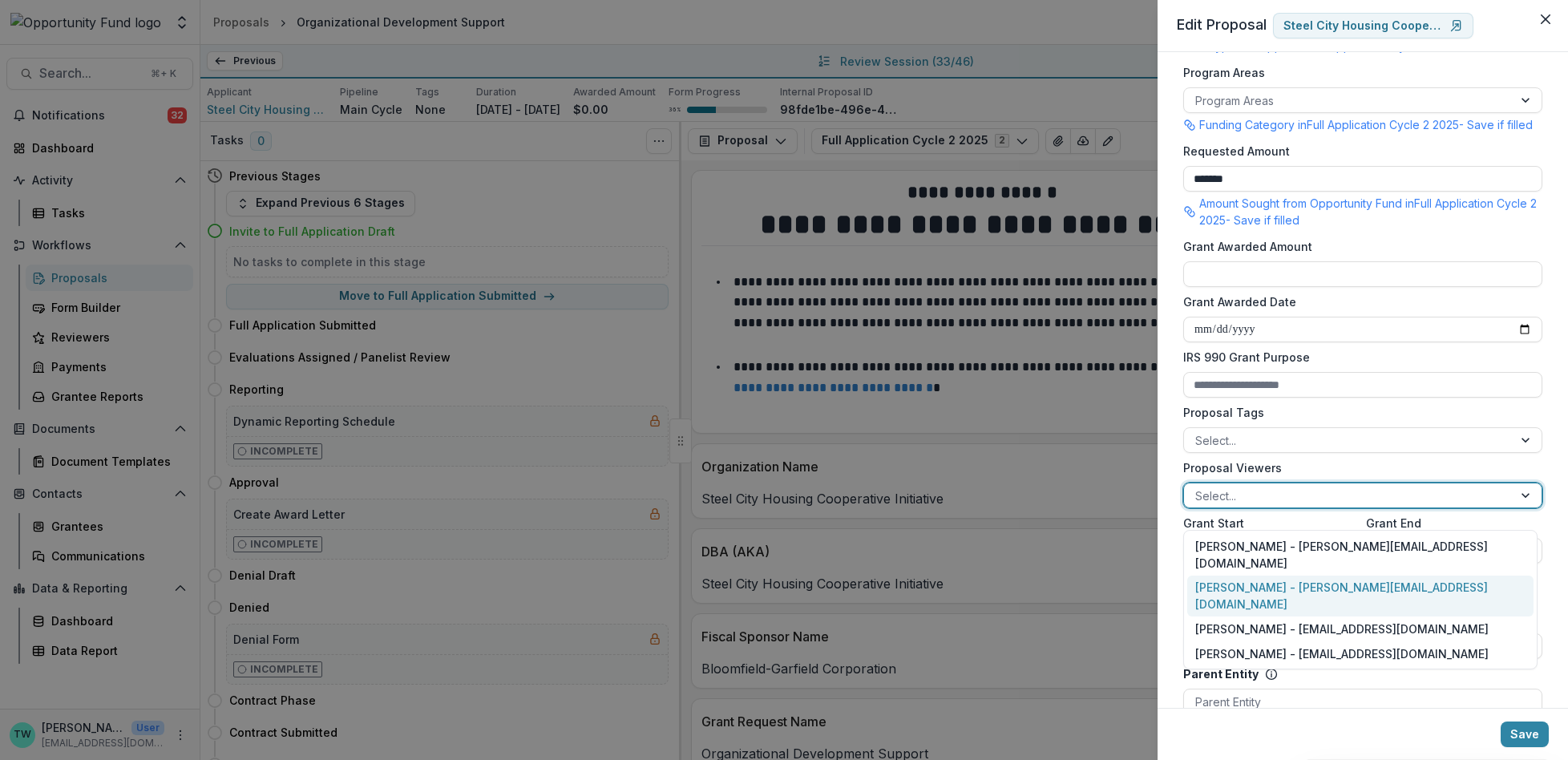
click at [1265, 575] on div "Ti Wilhelm - twilhelm@theopportunityfund.org" at bounding box center [1360, 596] width 346 height 42
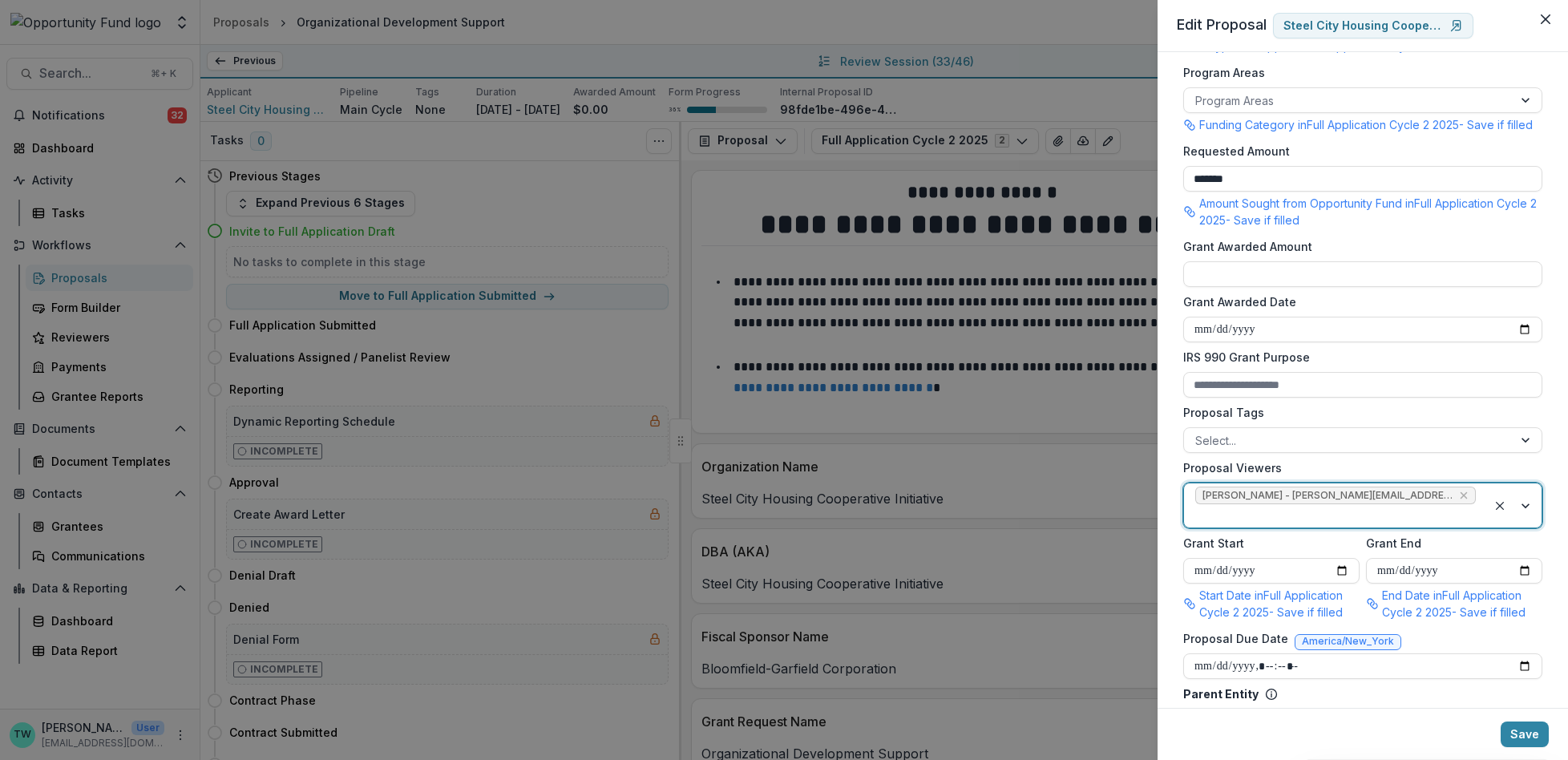
click at [1449, 510] on div at bounding box center [1336, 515] width 281 height 20
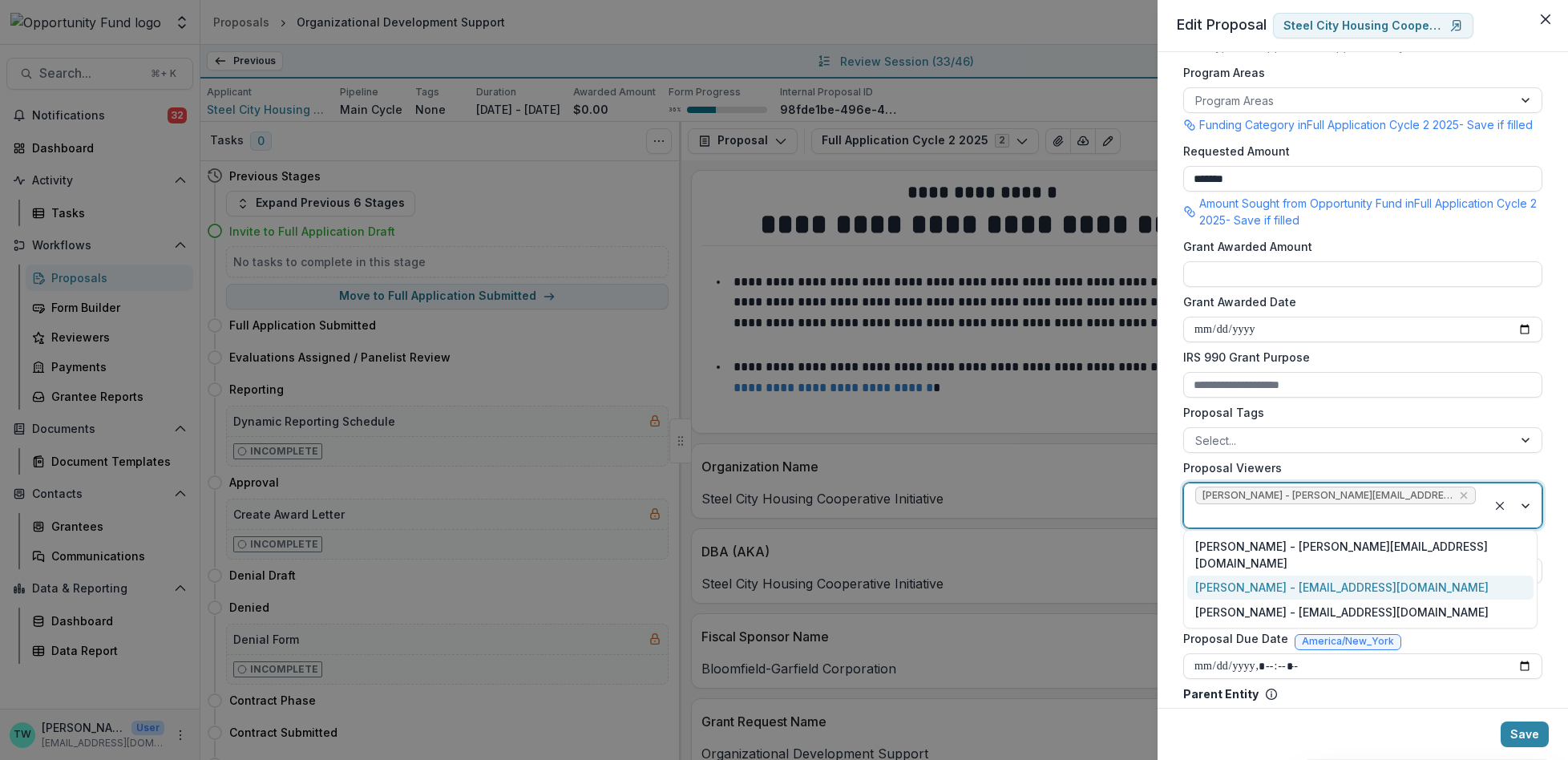
click at [1425, 575] on div "Jake Goodman - jgoodman@theopportunityfund.org" at bounding box center [1360, 587] width 346 height 24
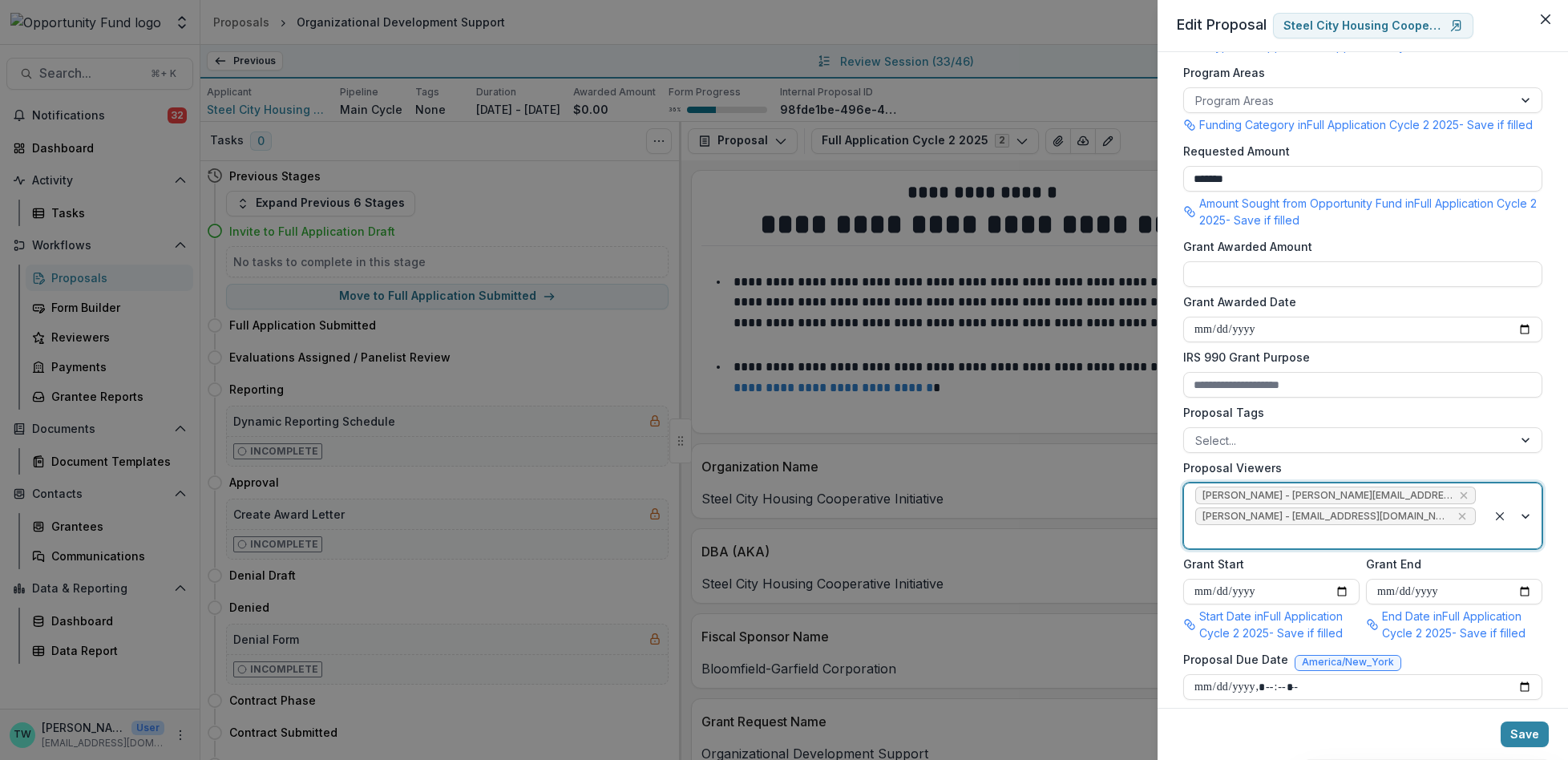
click at [1445, 546] on div at bounding box center [1336, 536] width 281 height 20
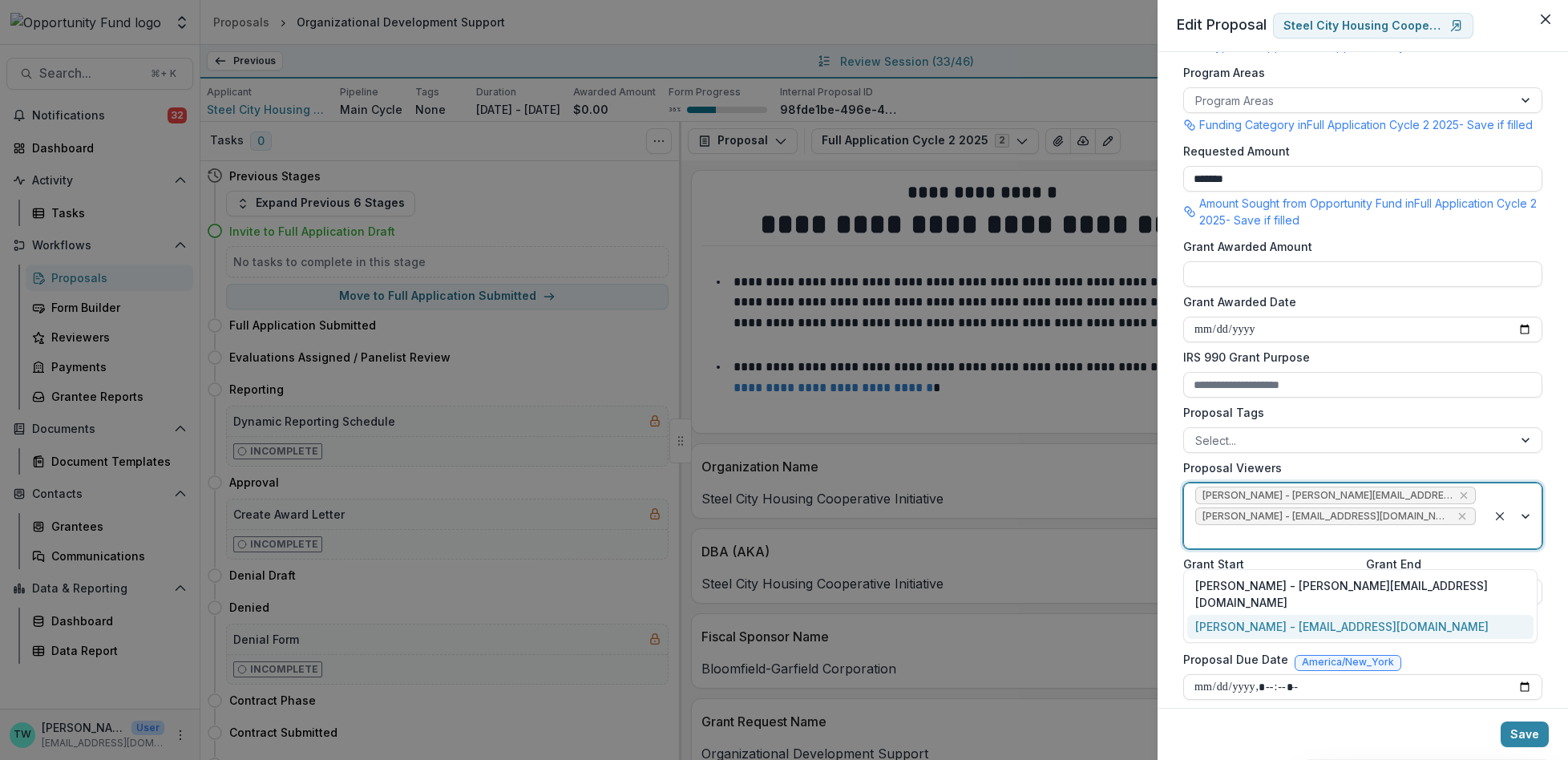
click at [1421, 614] on div "yvette shipman - yshipman@theopportunityfund.org" at bounding box center [1360, 627] width 346 height 24
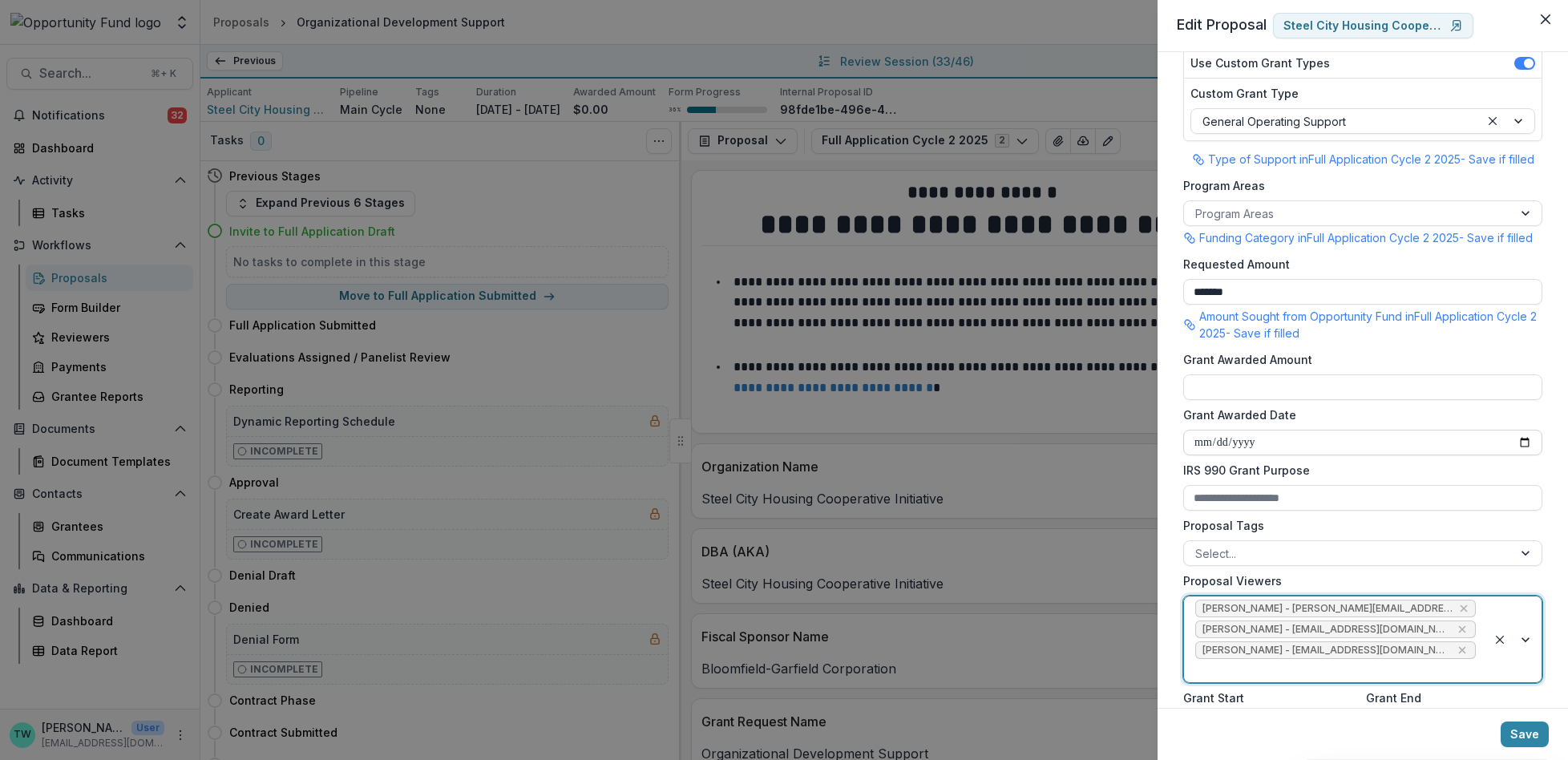
scroll to position [234, 0]
click at [1362, 211] on div at bounding box center [1348, 214] width 306 height 20
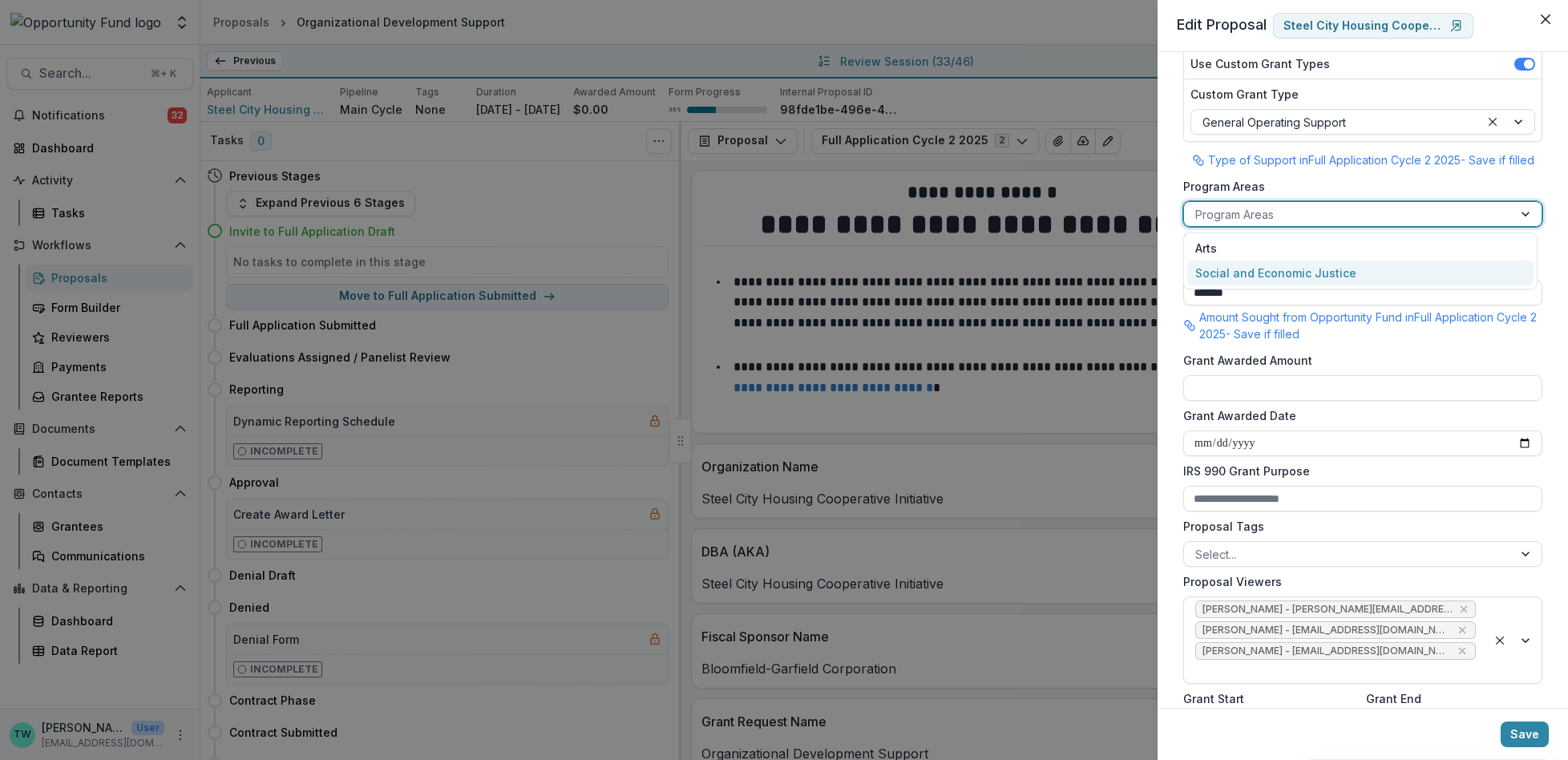
click at [1355, 273] on div "Social and Economic Justice" at bounding box center [1360, 273] width 346 height 24
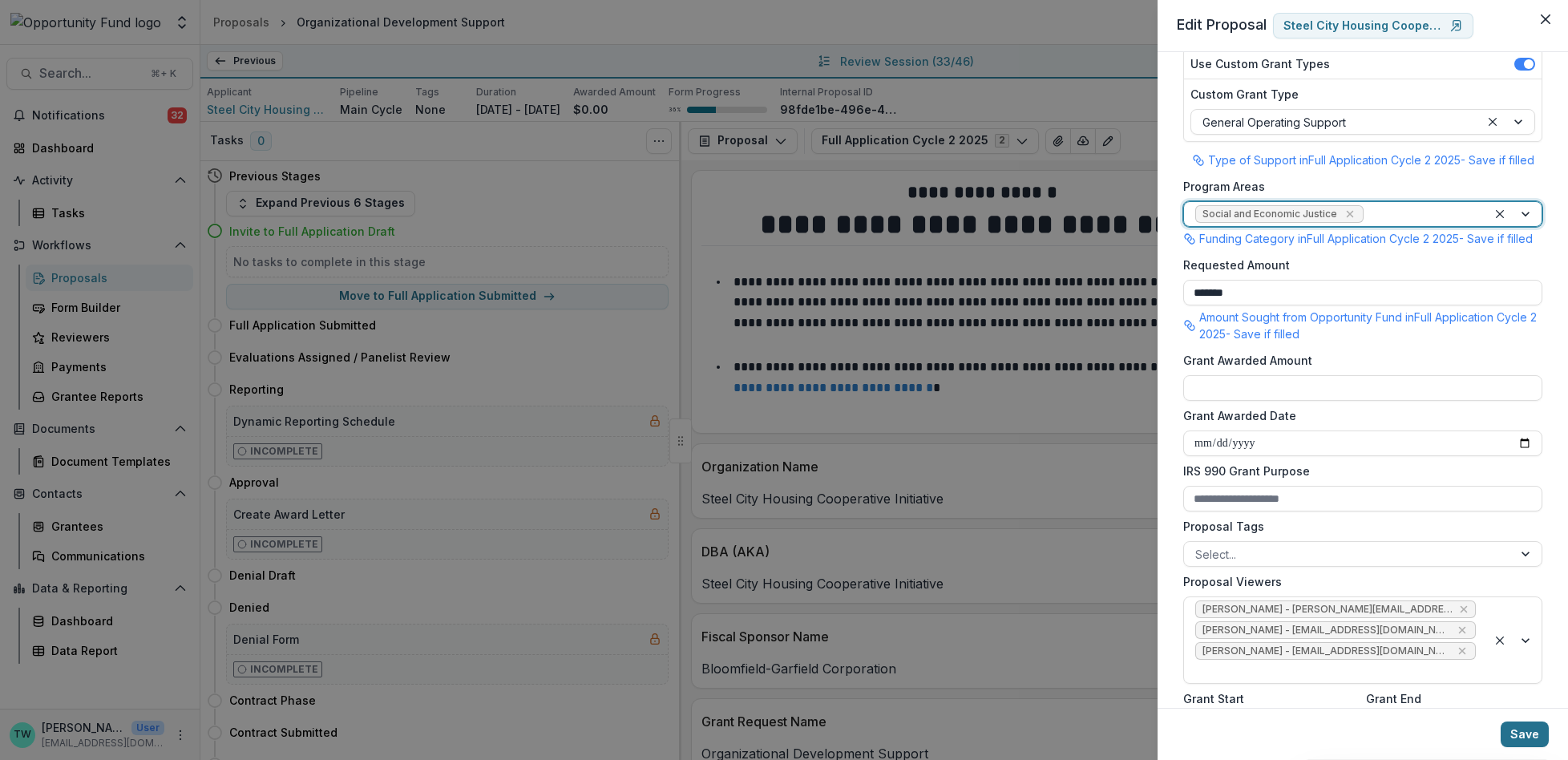
click at [1524, 732] on button "Save" at bounding box center [1524, 733] width 48 height 25
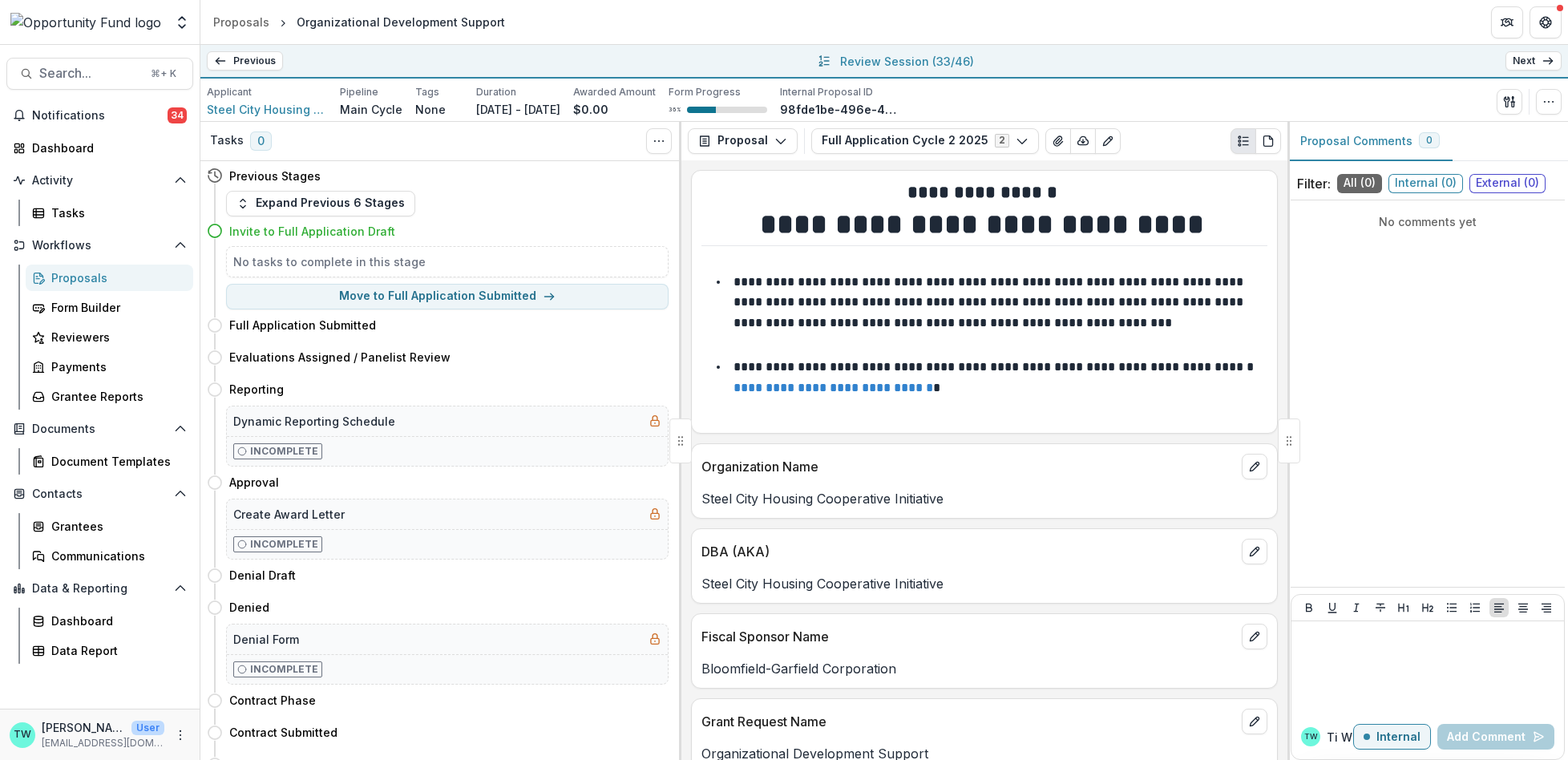
click at [1526, 63] on link "Next" at bounding box center [1533, 61] width 56 height 19
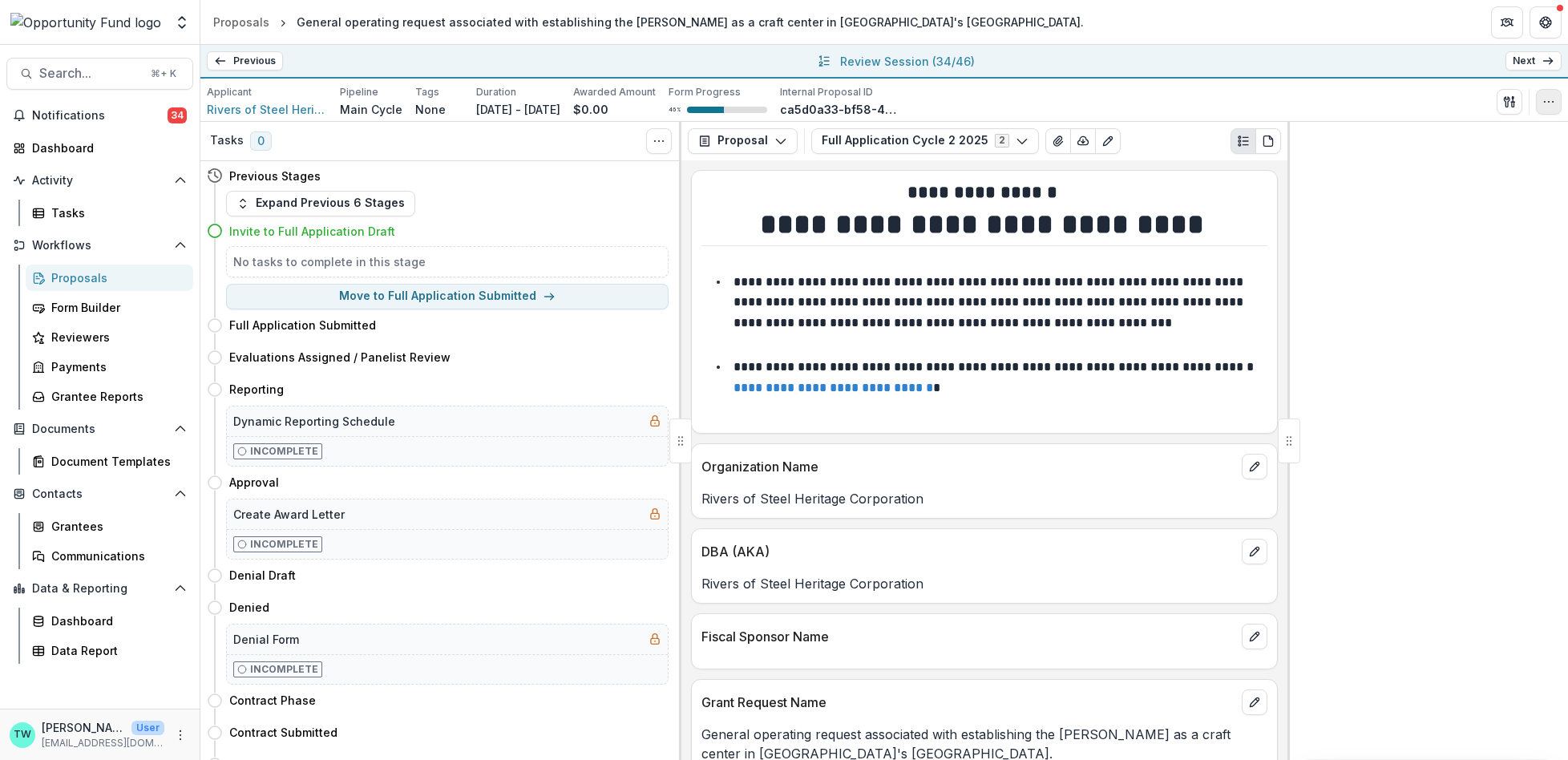
click at [1548, 105] on icon "button" at bounding box center [1549, 101] width 13 height 13
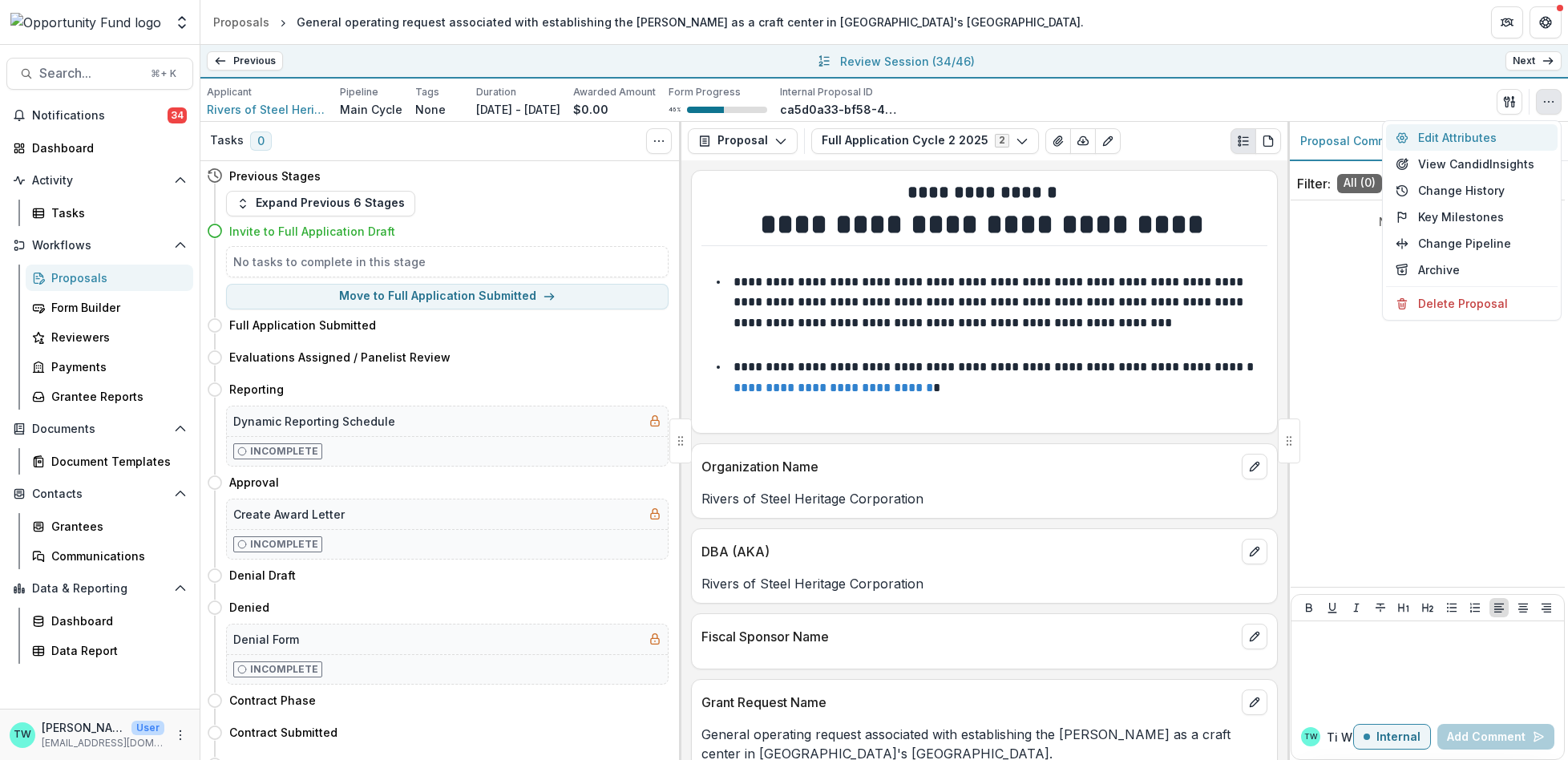
click at [1446, 141] on button "Edit Attributes" at bounding box center [1472, 137] width 172 height 26
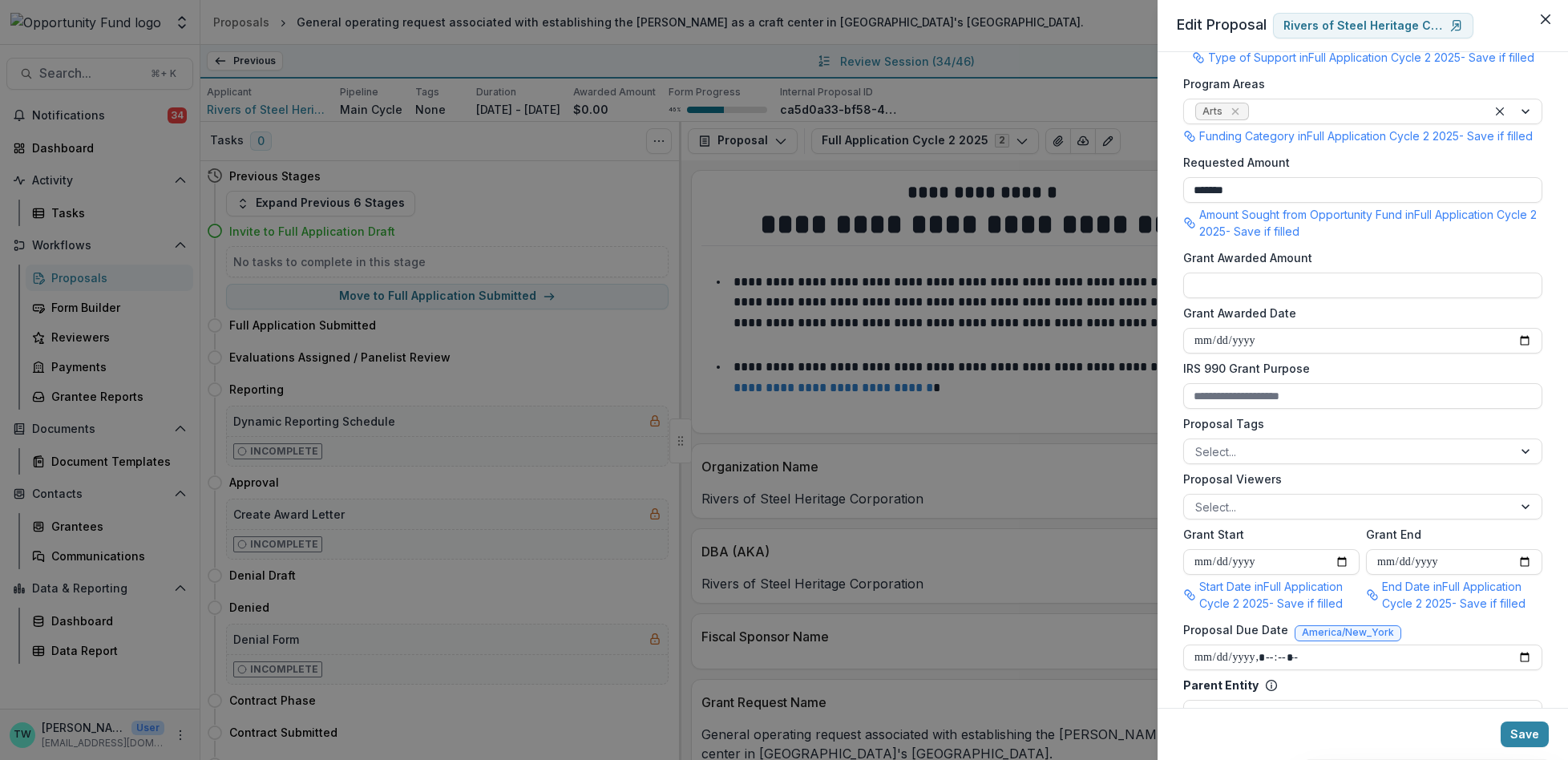
scroll to position [341, 0]
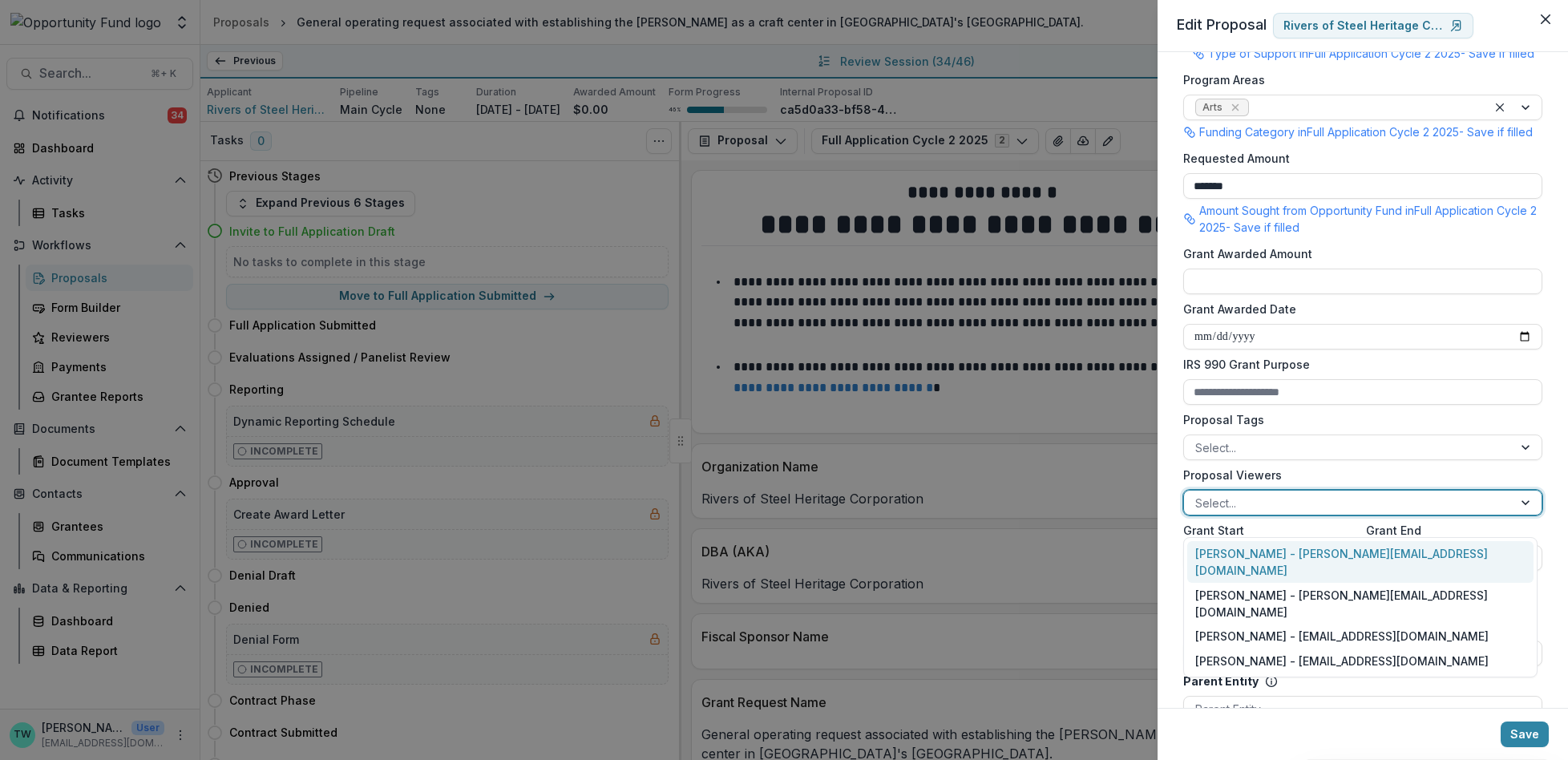
click at [1296, 512] on div at bounding box center [1348, 502] width 306 height 20
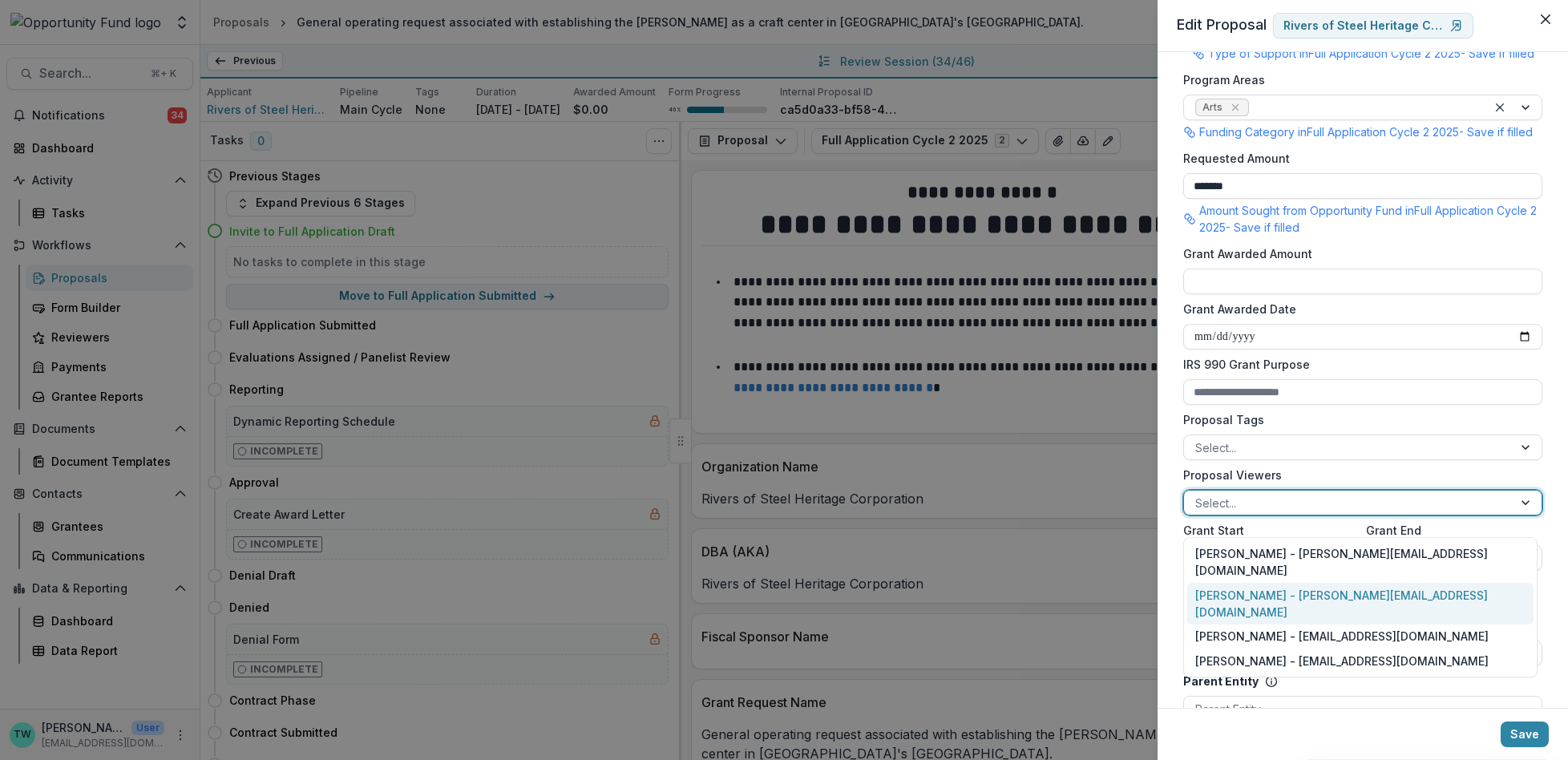
click at [1283, 582] on div "Ti Wilhelm - twilhelm@theopportunityfund.org" at bounding box center [1360, 603] width 346 height 42
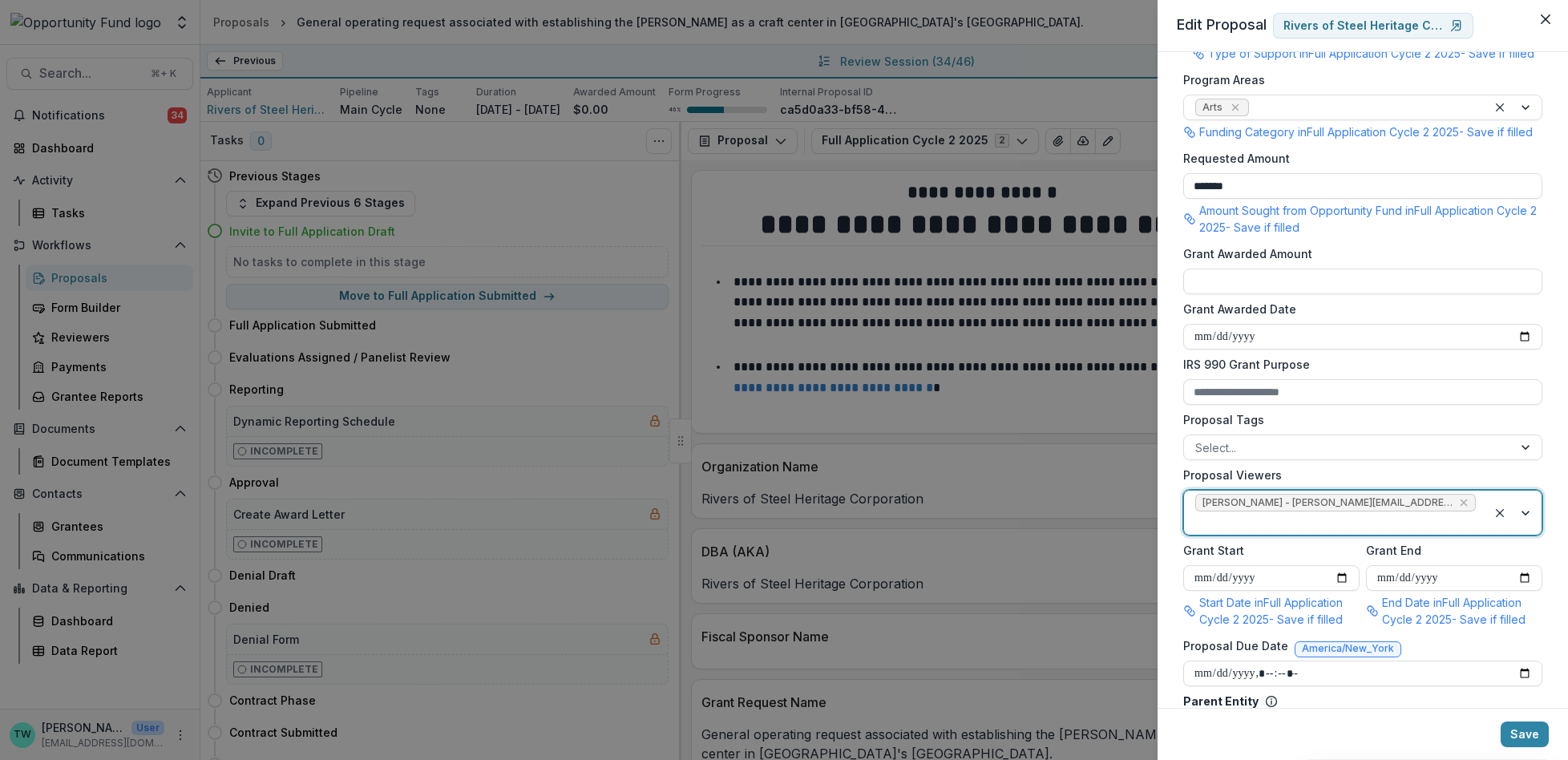
click at [1456, 514] on div at bounding box center [1336, 522] width 281 height 20
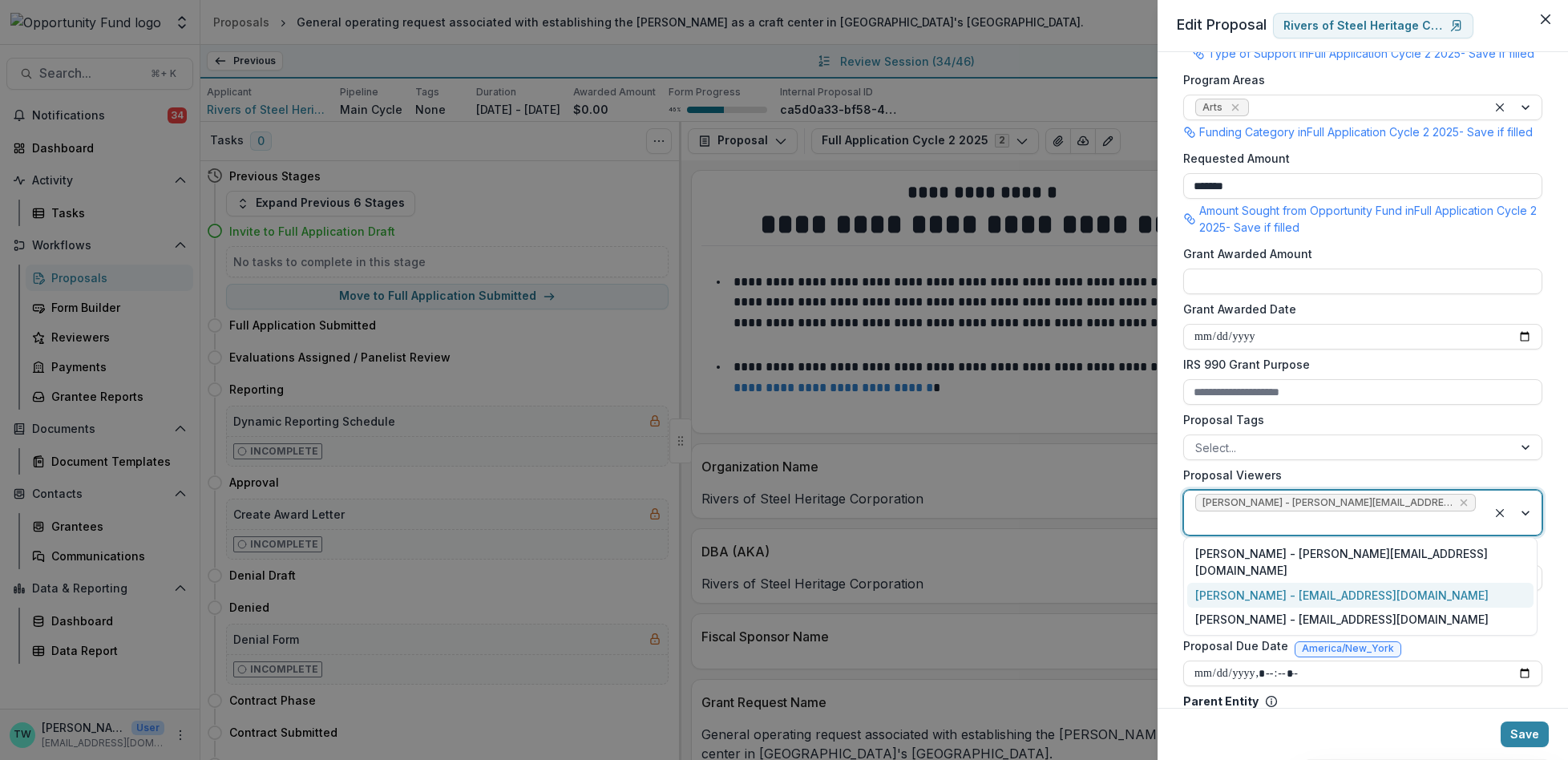
click at [1428, 582] on div "Jake Goodman - jgoodman@theopportunityfund.org" at bounding box center [1360, 594] width 346 height 24
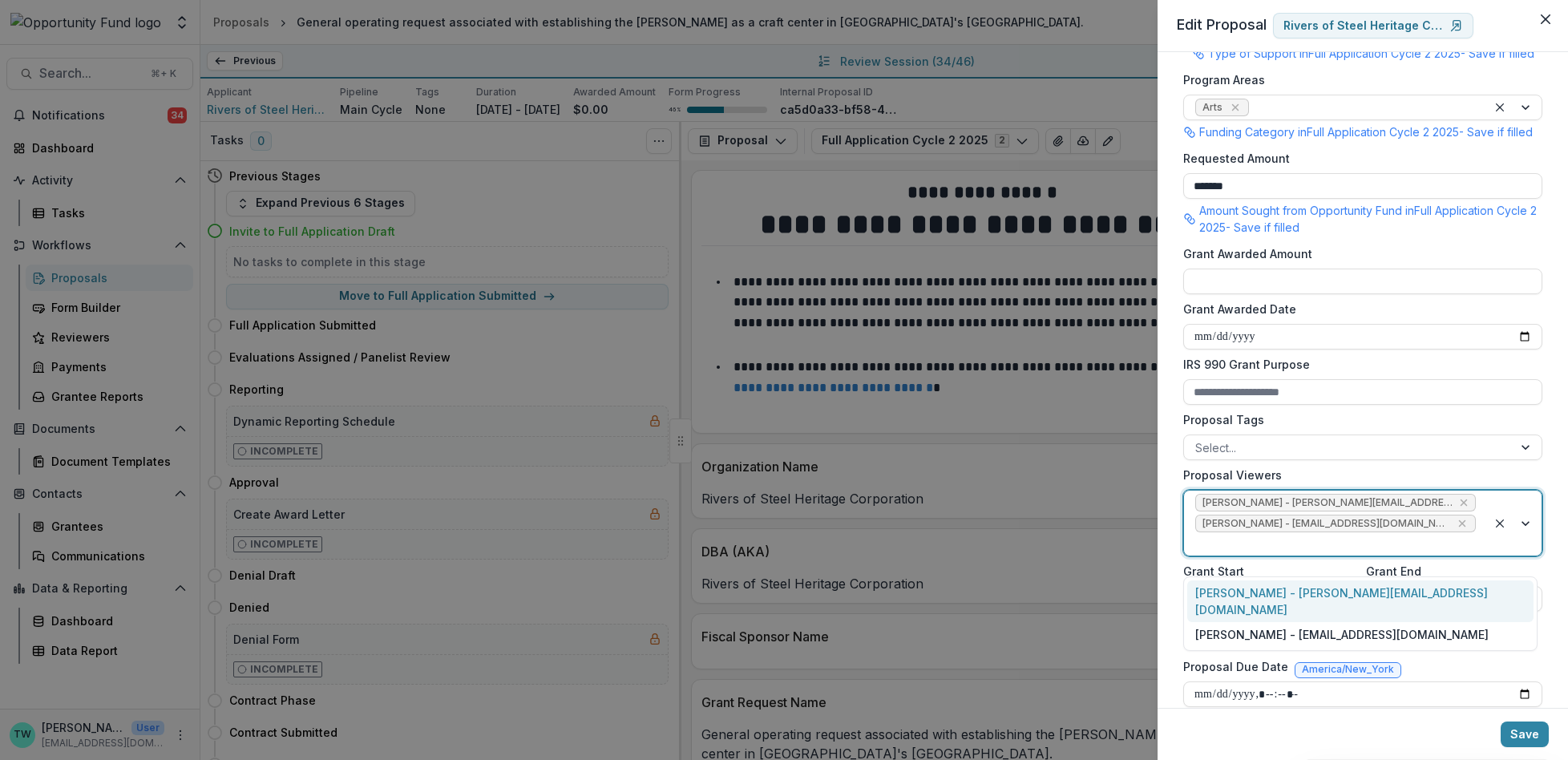
click at [1433, 553] on div at bounding box center [1336, 543] width 281 height 20
click at [1421, 621] on div "yvette shipman - yshipman@theopportunityfund.org" at bounding box center [1360, 634] width 346 height 24
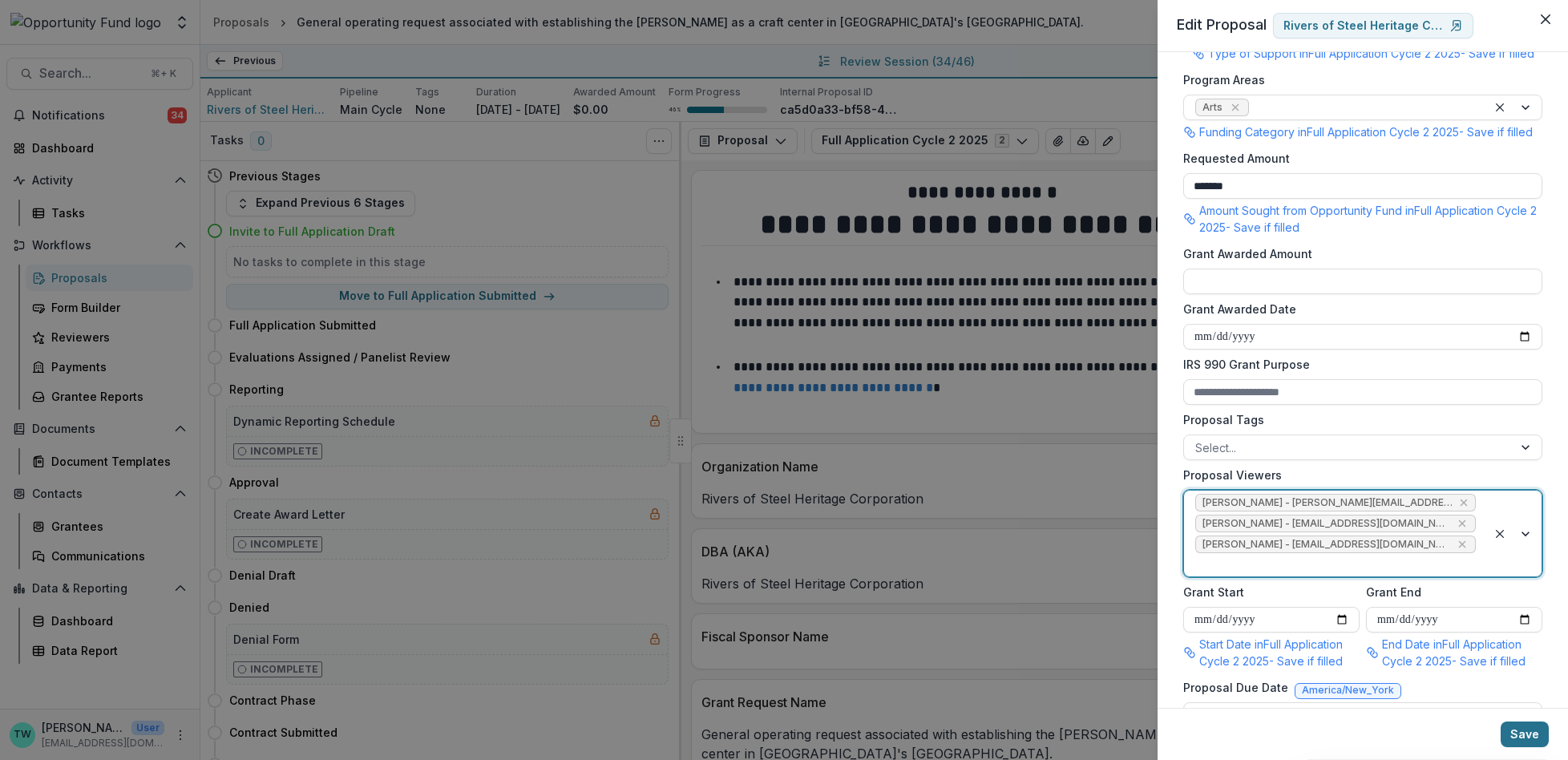
click at [1517, 731] on button "Save" at bounding box center [1524, 733] width 48 height 25
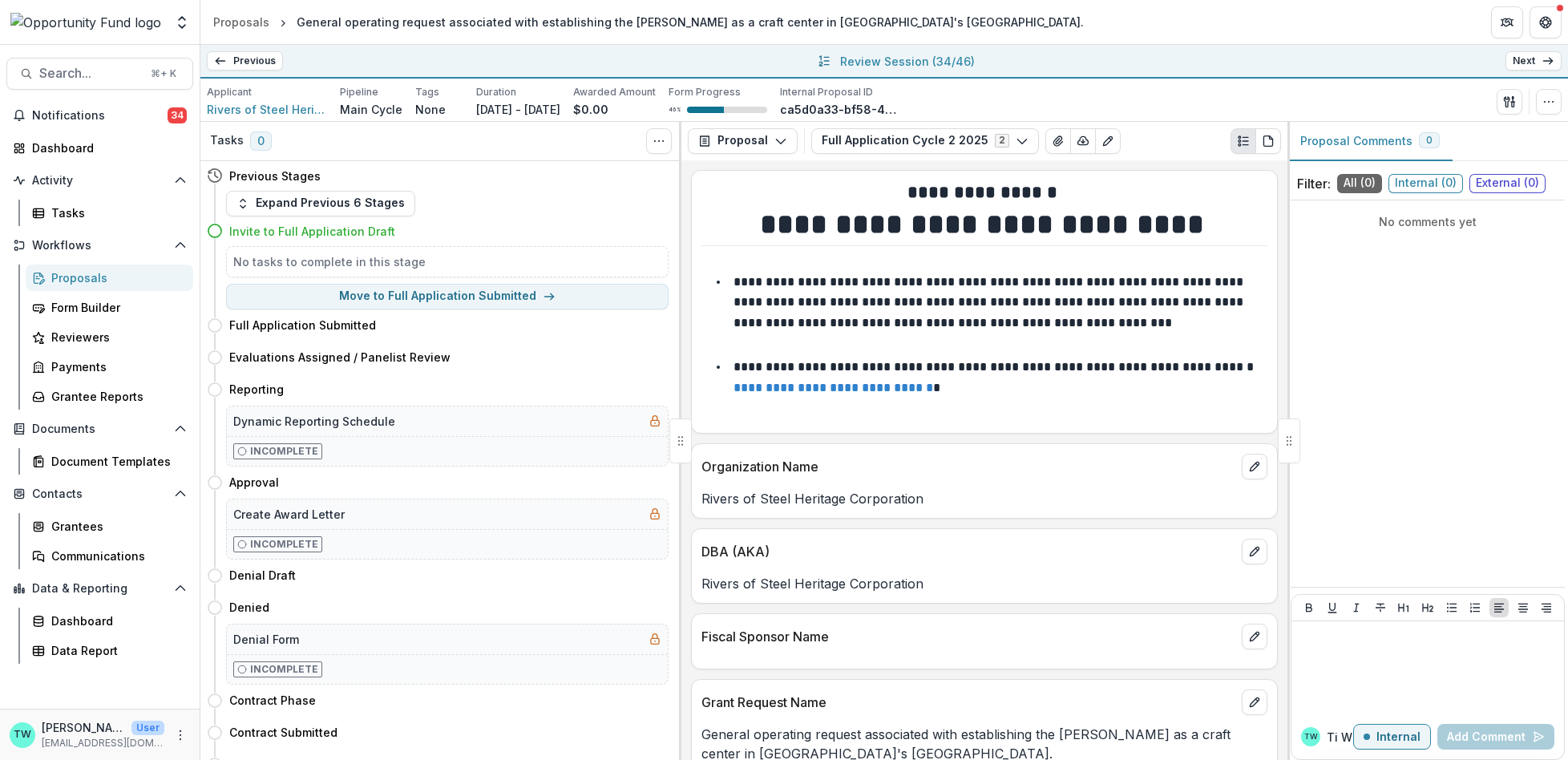
click at [1545, 58] on icon at bounding box center [1548, 61] width 13 height 13
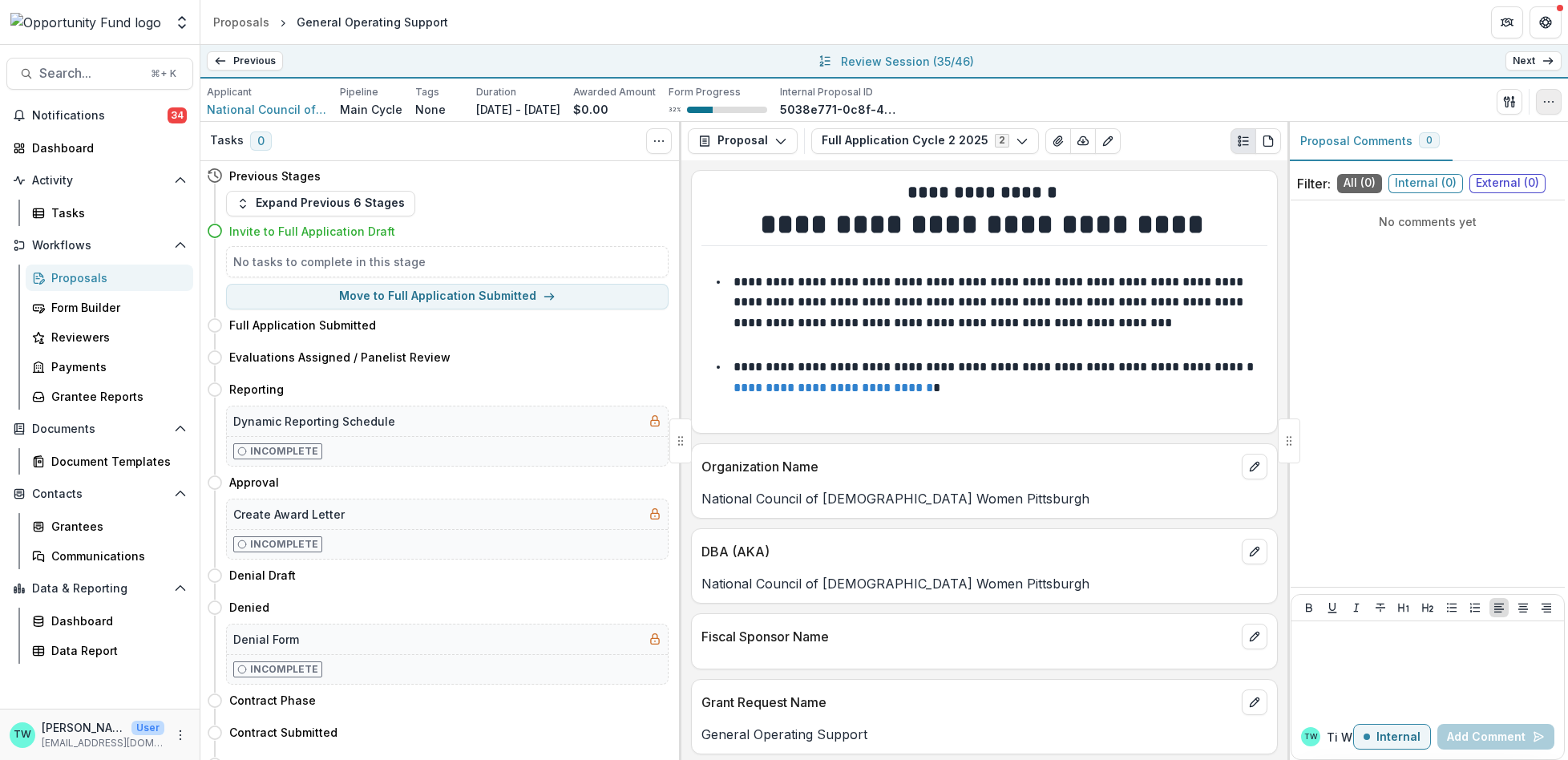
click at [1545, 102] on icon "button" at bounding box center [1549, 101] width 13 height 13
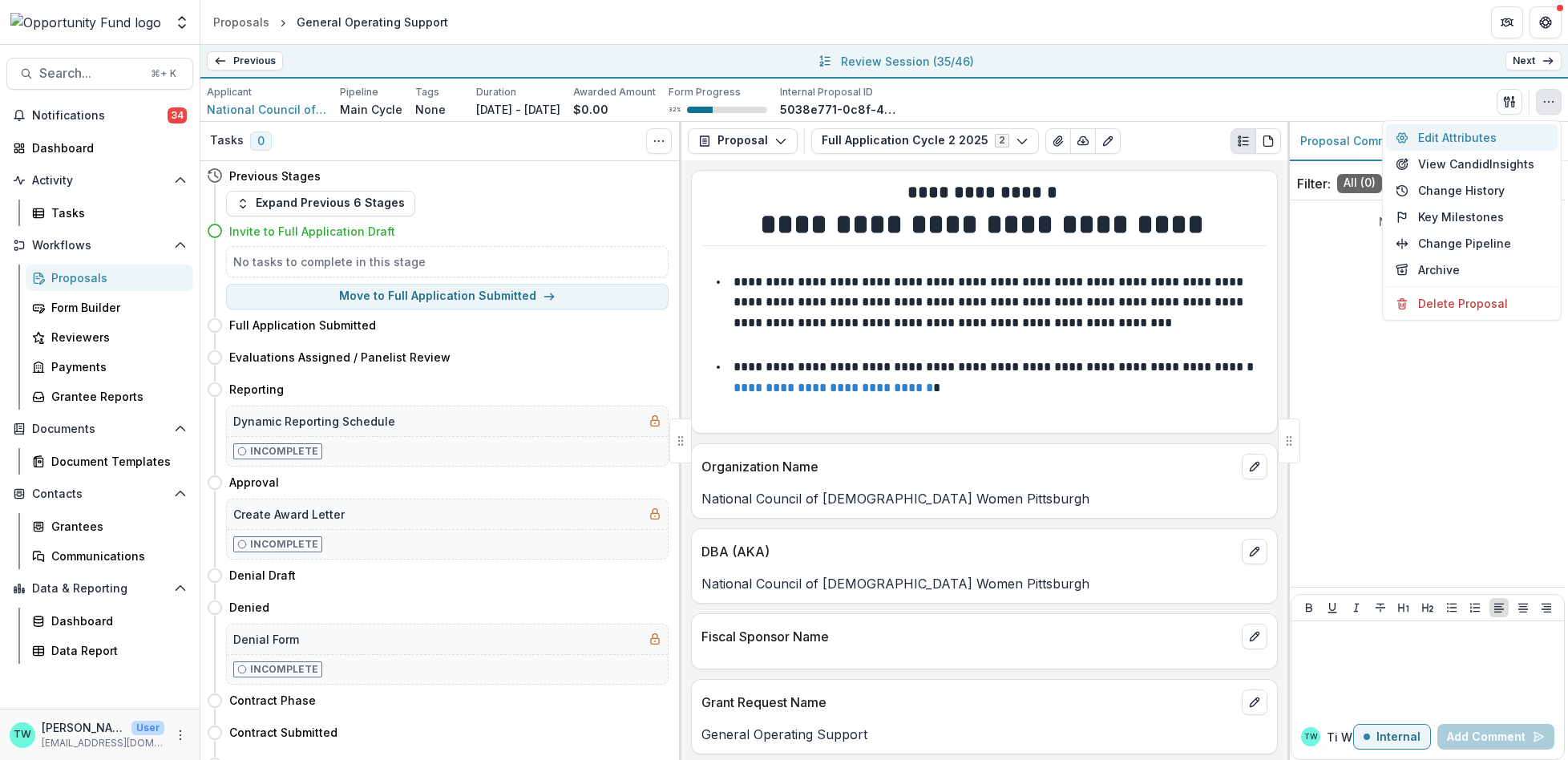
click at [1459, 140] on button "Edit Attributes" at bounding box center [1472, 137] width 172 height 26
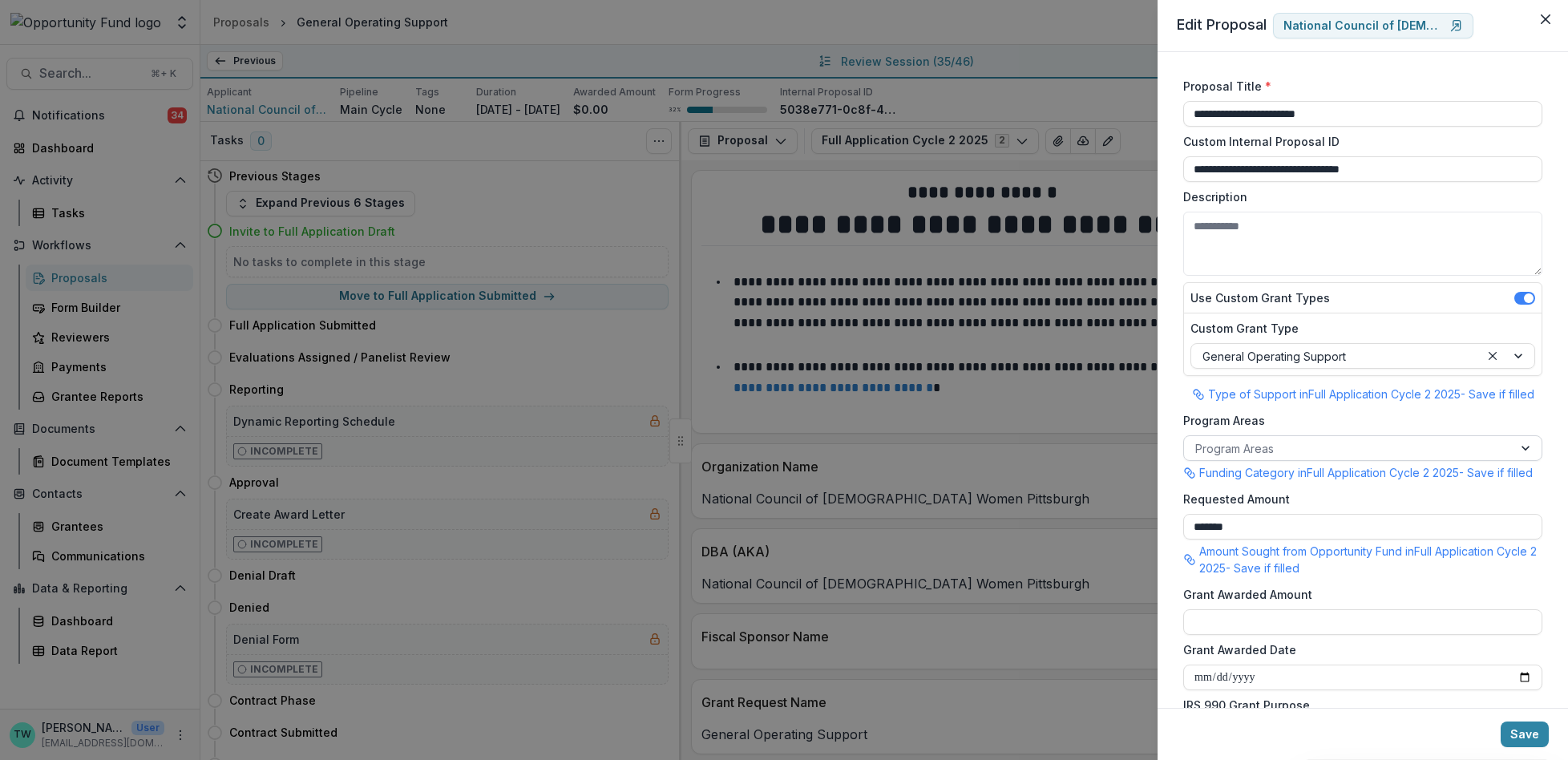
click at [1287, 443] on div at bounding box center [1348, 448] width 306 height 20
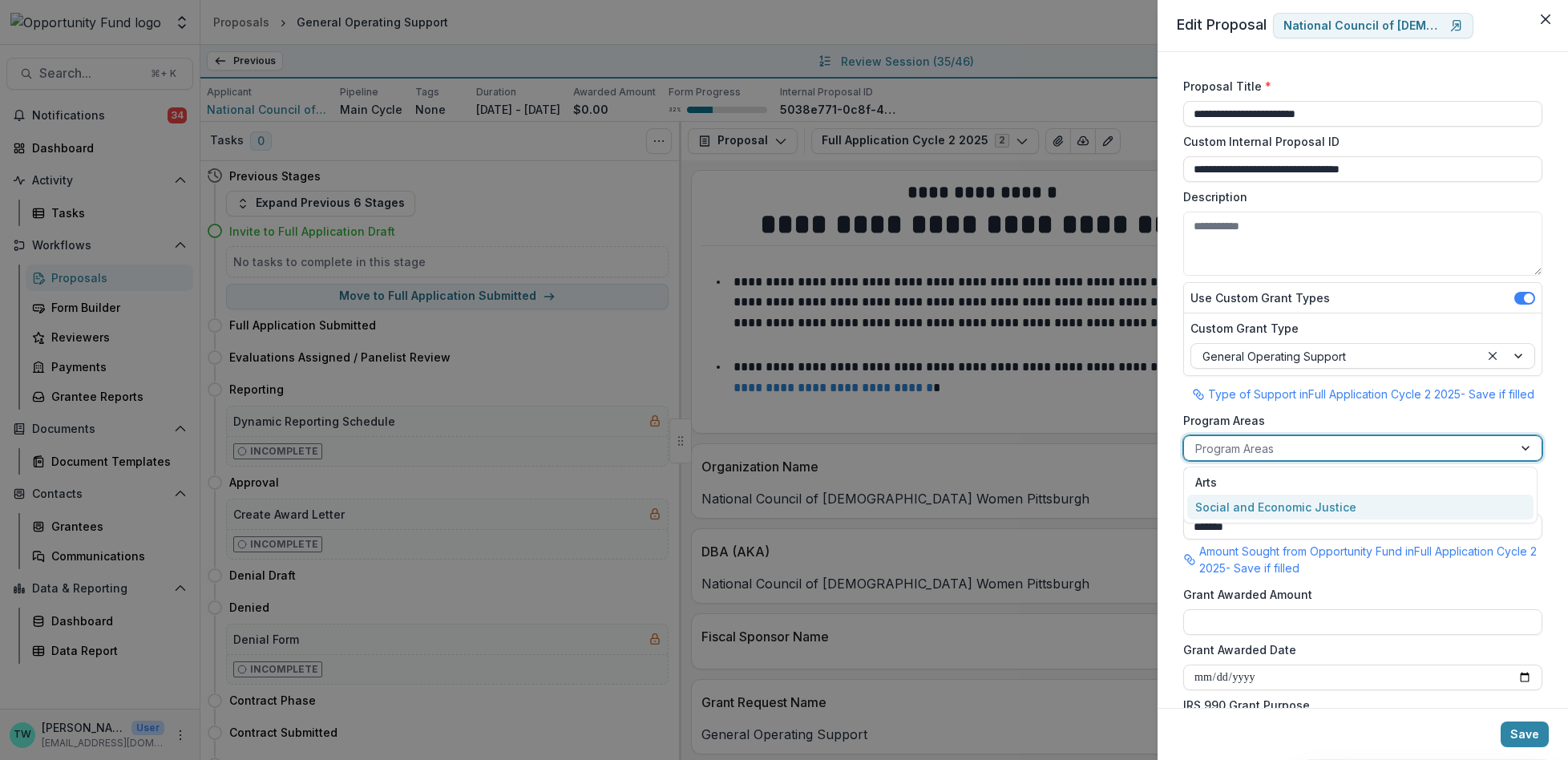
click at [1281, 510] on div "Social and Economic Justice" at bounding box center [1360, 506] width 346 height 24
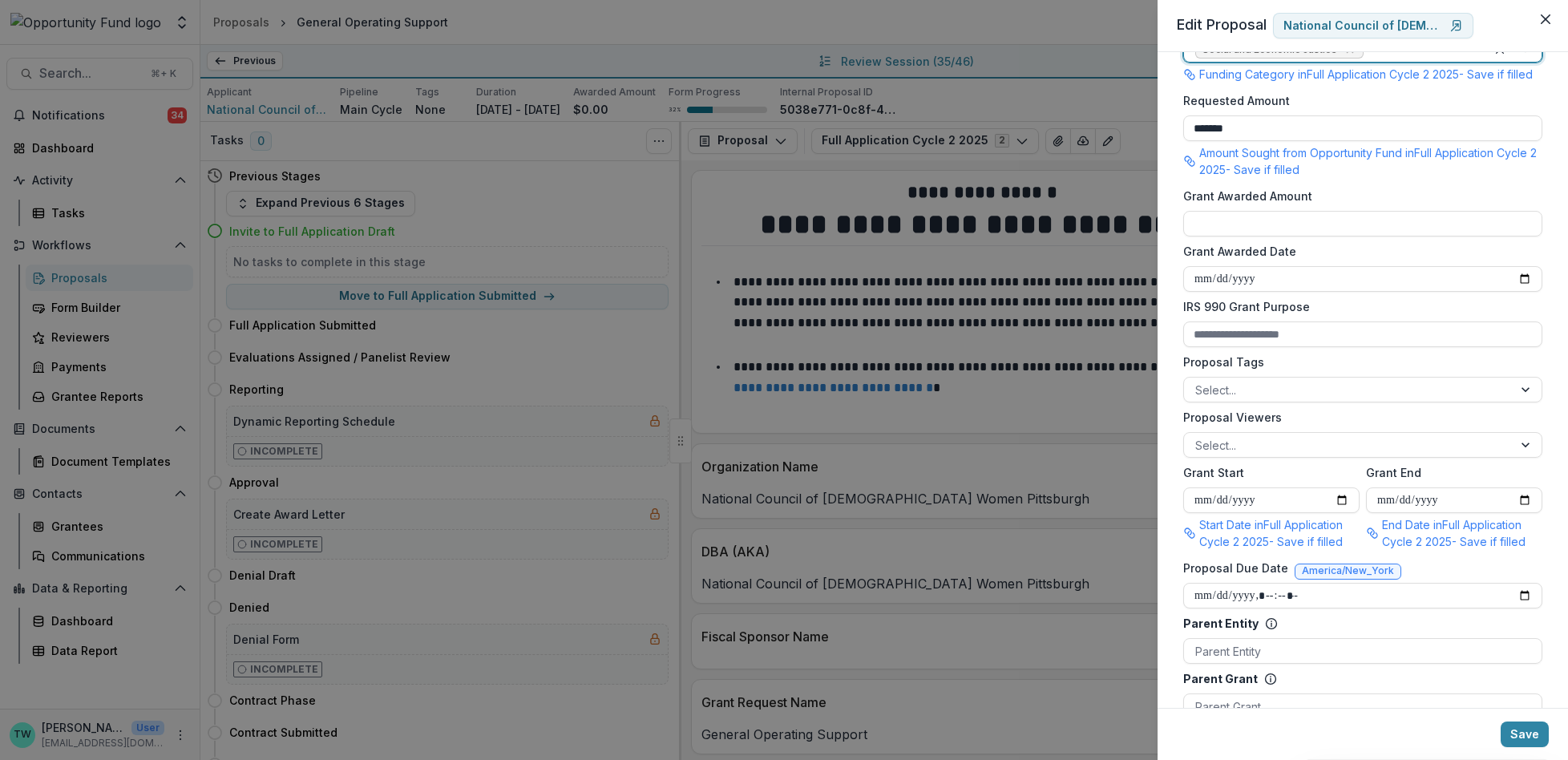
scroll to position [401, 0]
click at [1314, 452] on div at bounding box center [1348, 442] width 306 height 20
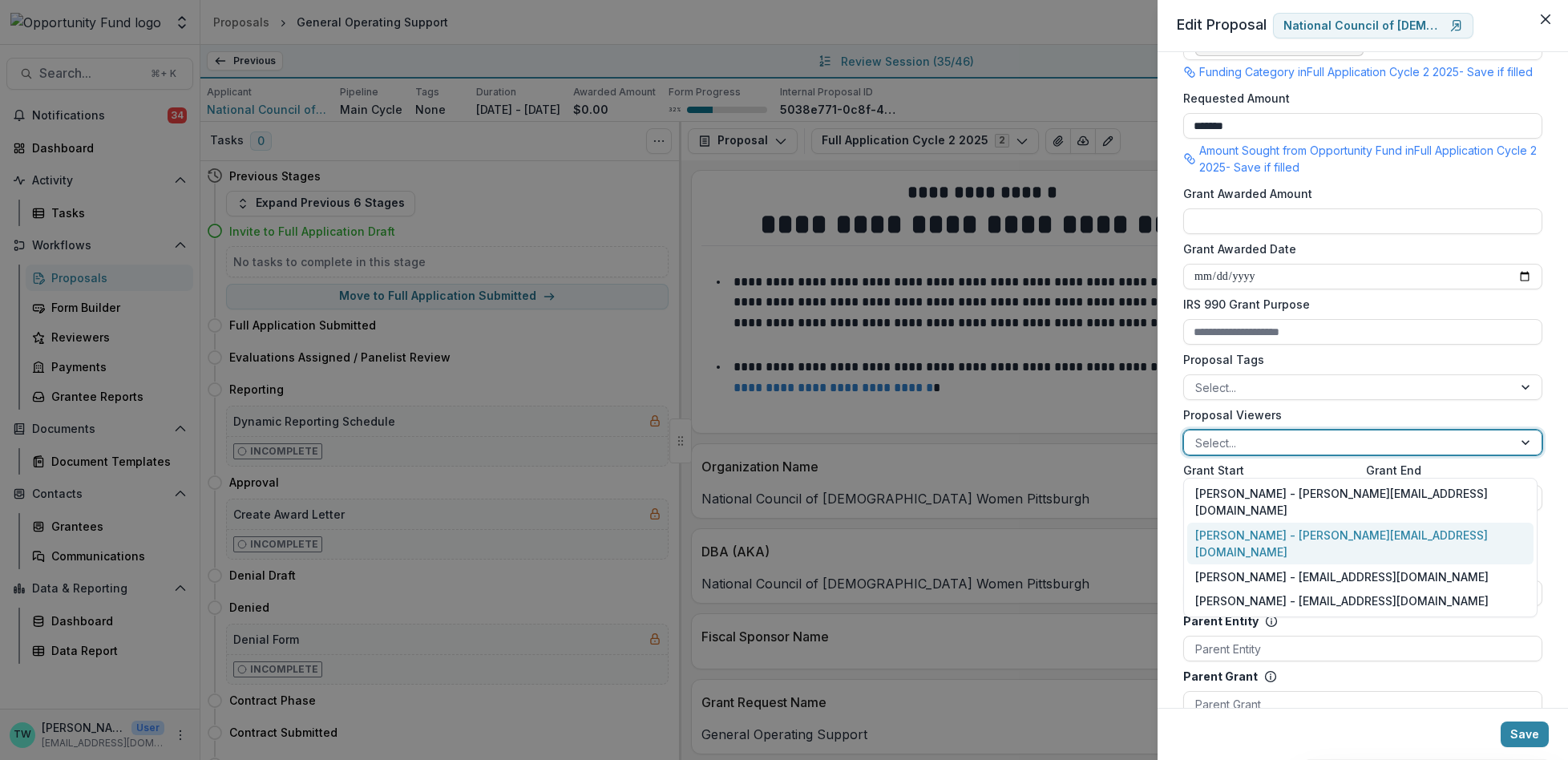
click at [1312, 522] on div "Ti Wilhelm - twilhelm@theopportunityfund.org" at bounding box center [1360, 543] width 346 height 42
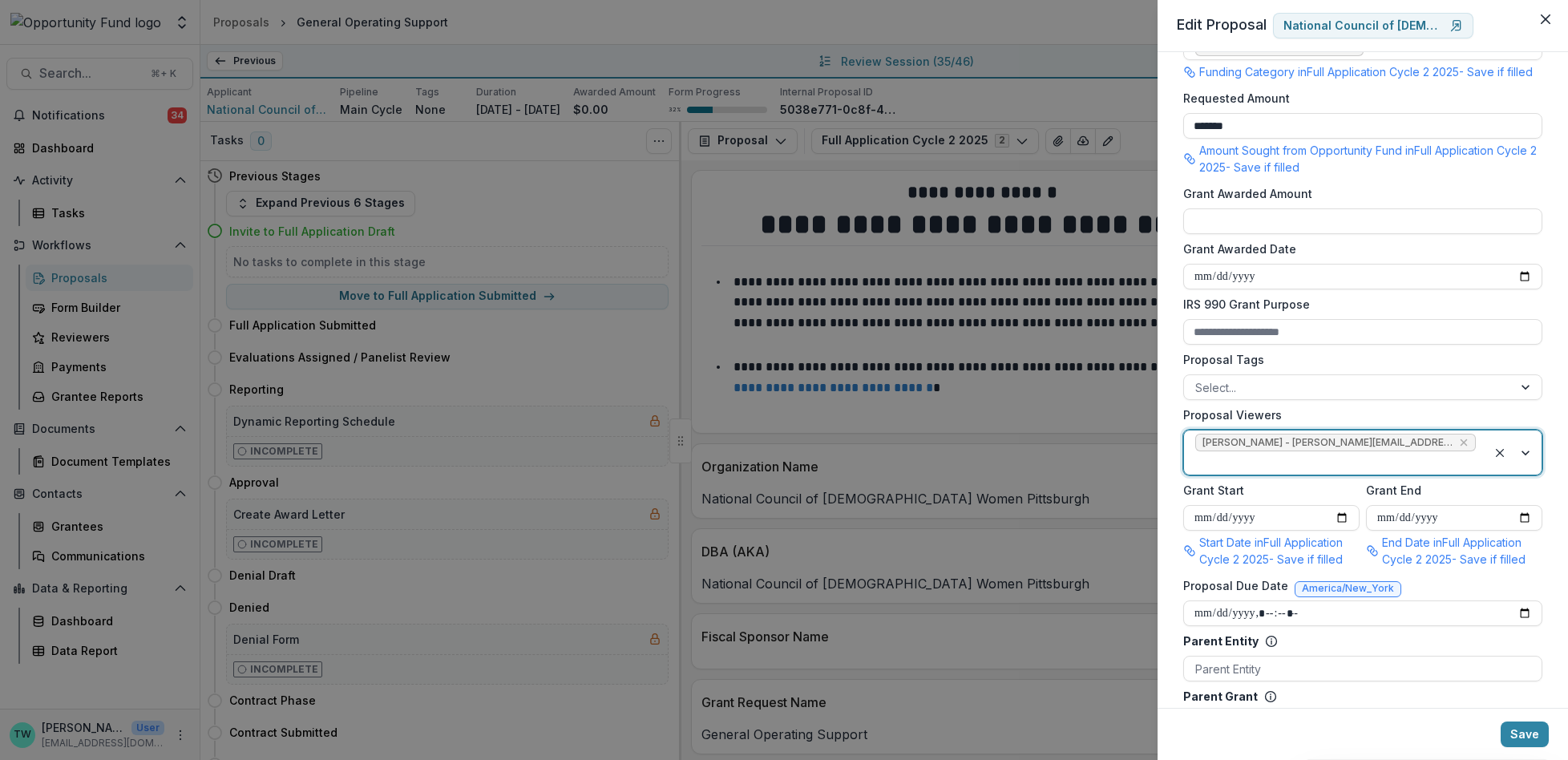
click at [1458, 458] on div at bounding box center [1336, 462] width 281 height 20
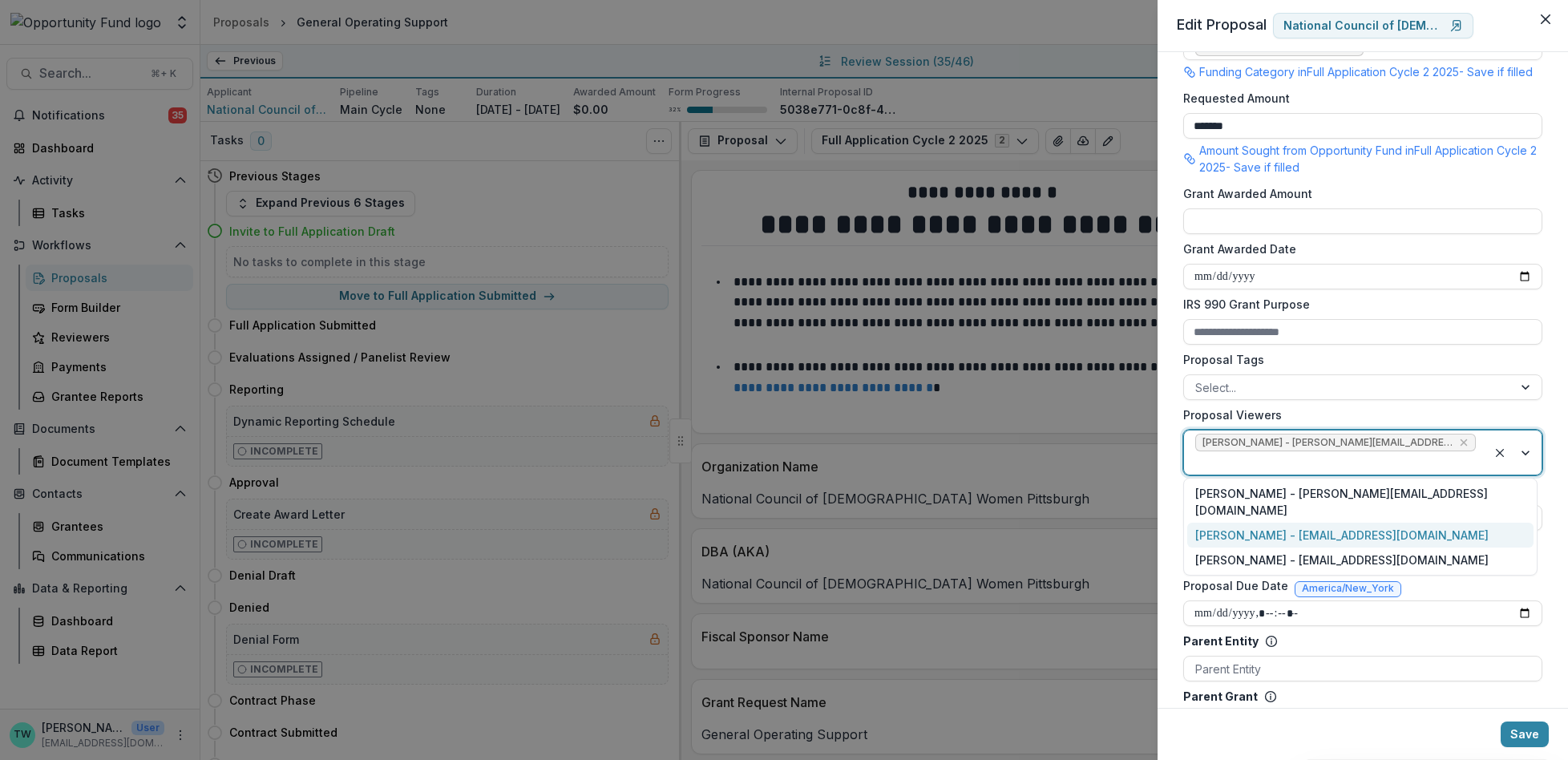
click at [1395, 522] on div "Jake Goodman - jgoodman@theopportunityfund.org" at bounding box center [1360, 534] width 346 height 24
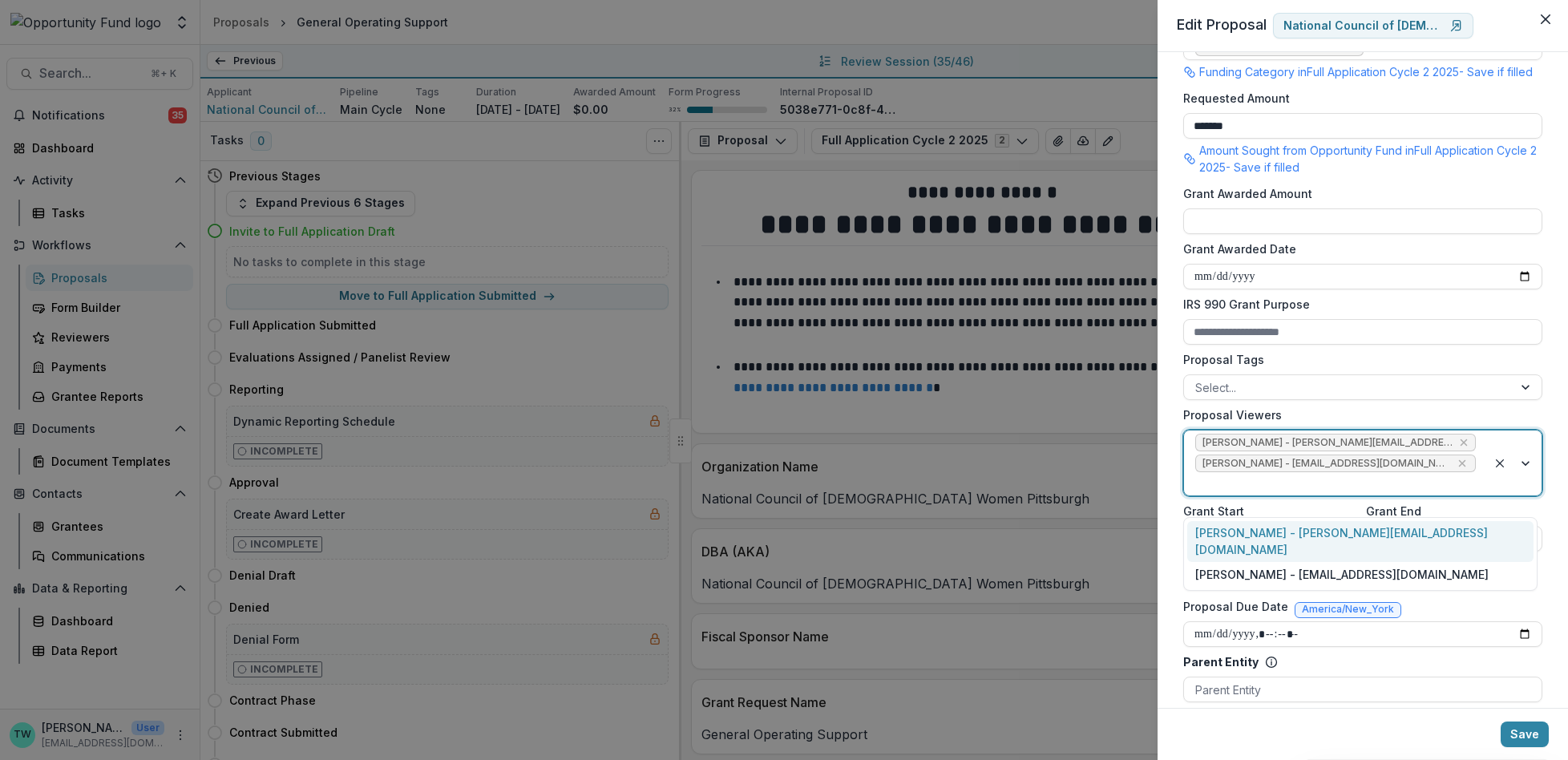
click at [1418, 493] on div at bounding box center [1336, 483] width 281 height 20
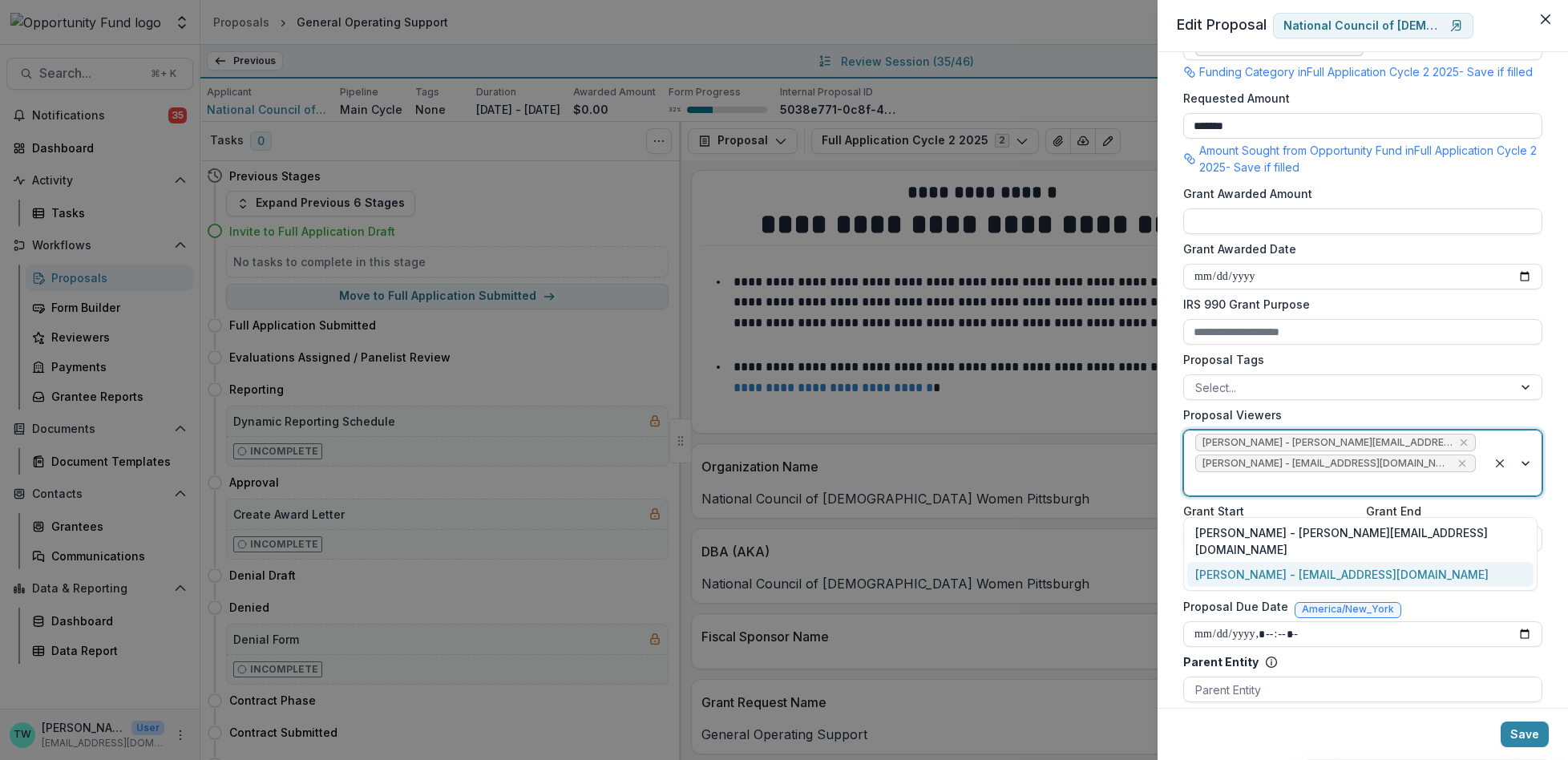
click at [1412, 561] on div "yvette shipman - yshipman@theopportunityfund.org" at bounding box center [1360, 573] width 346 height 24
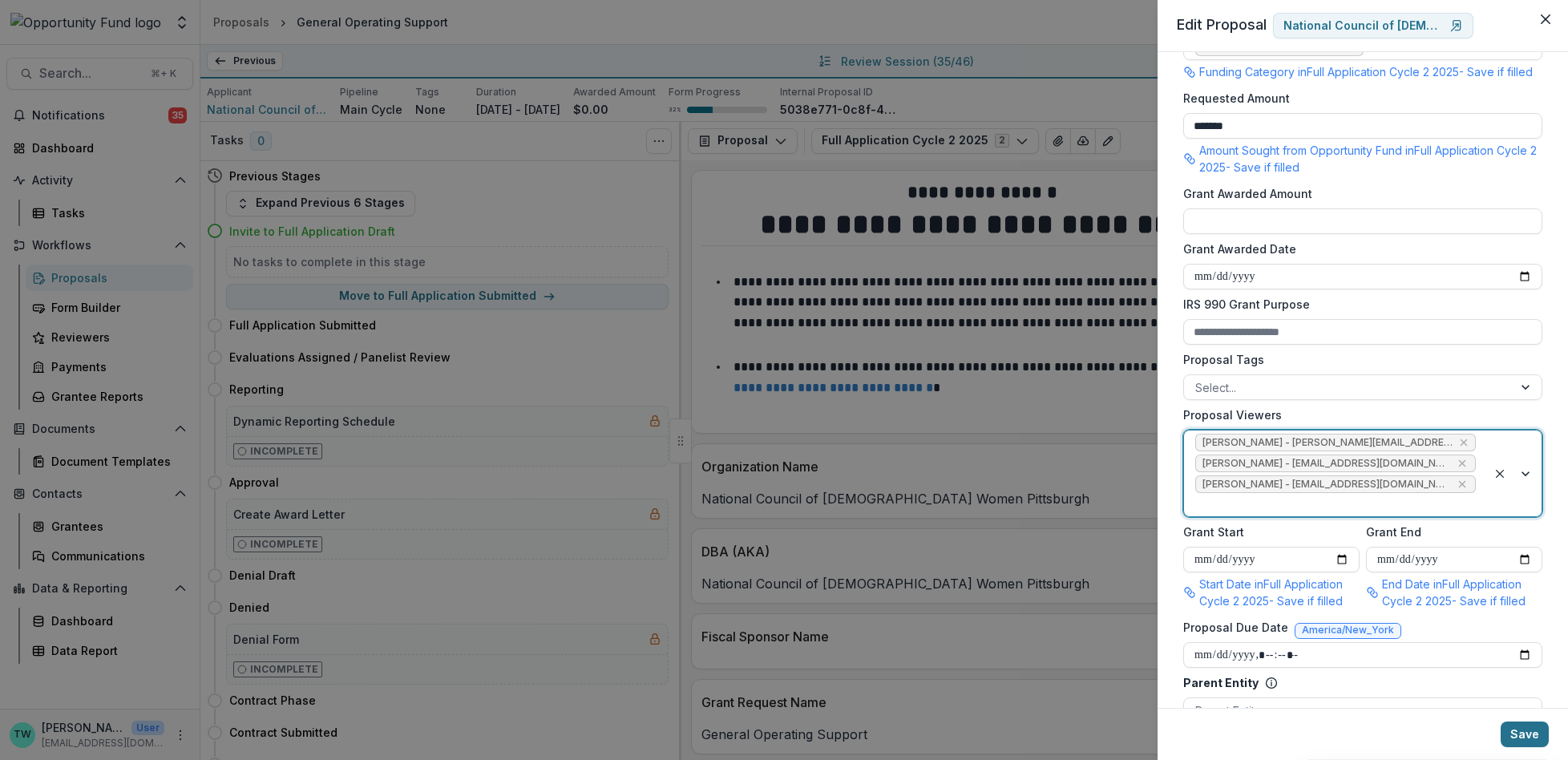
click at [1535, 732] on button "Save" at bounding box center [1524, 733] width 48 height 25
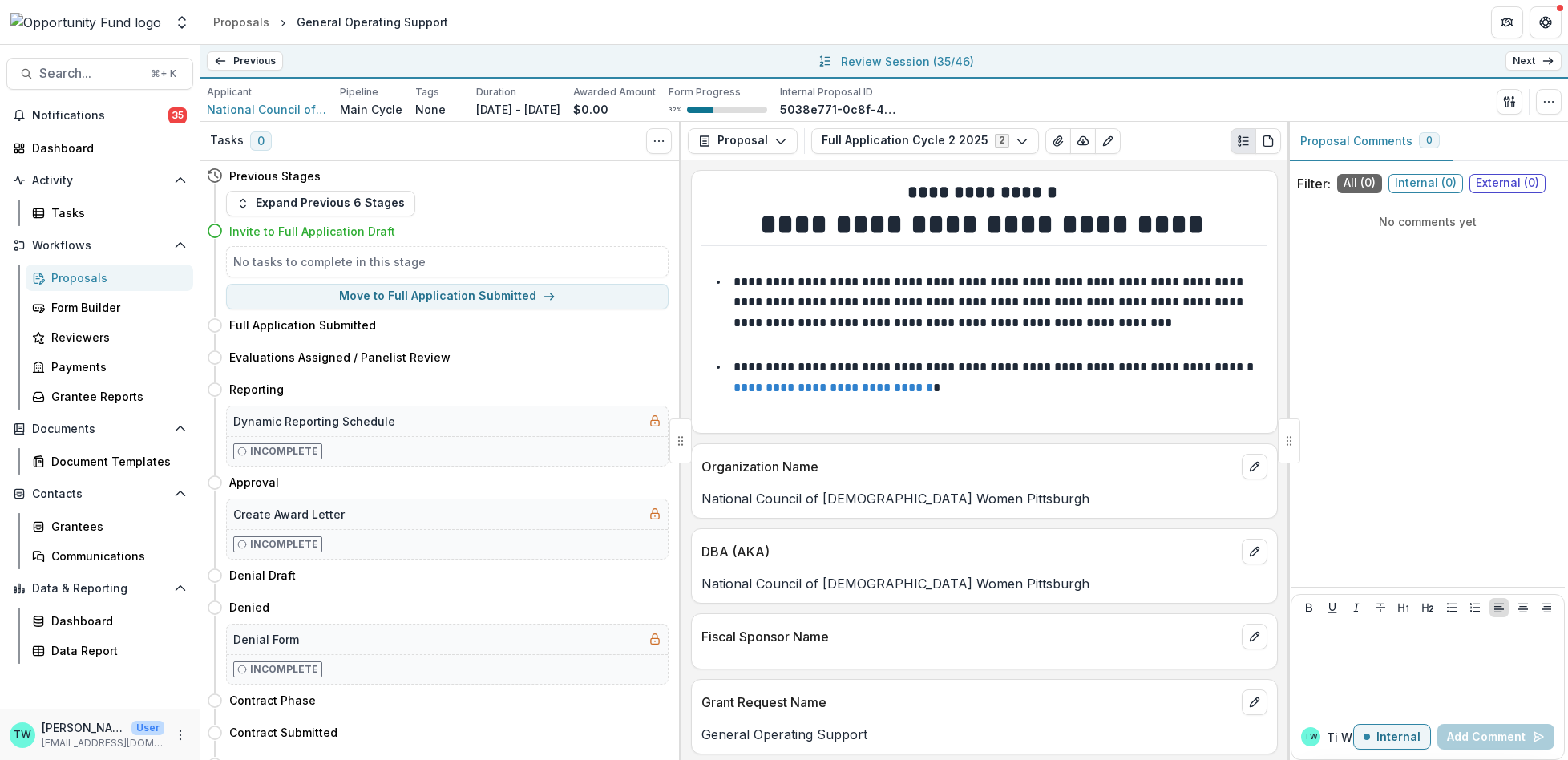
click at [1542, 56] on icon at bounding box center [1548, 61] width 13 height 13
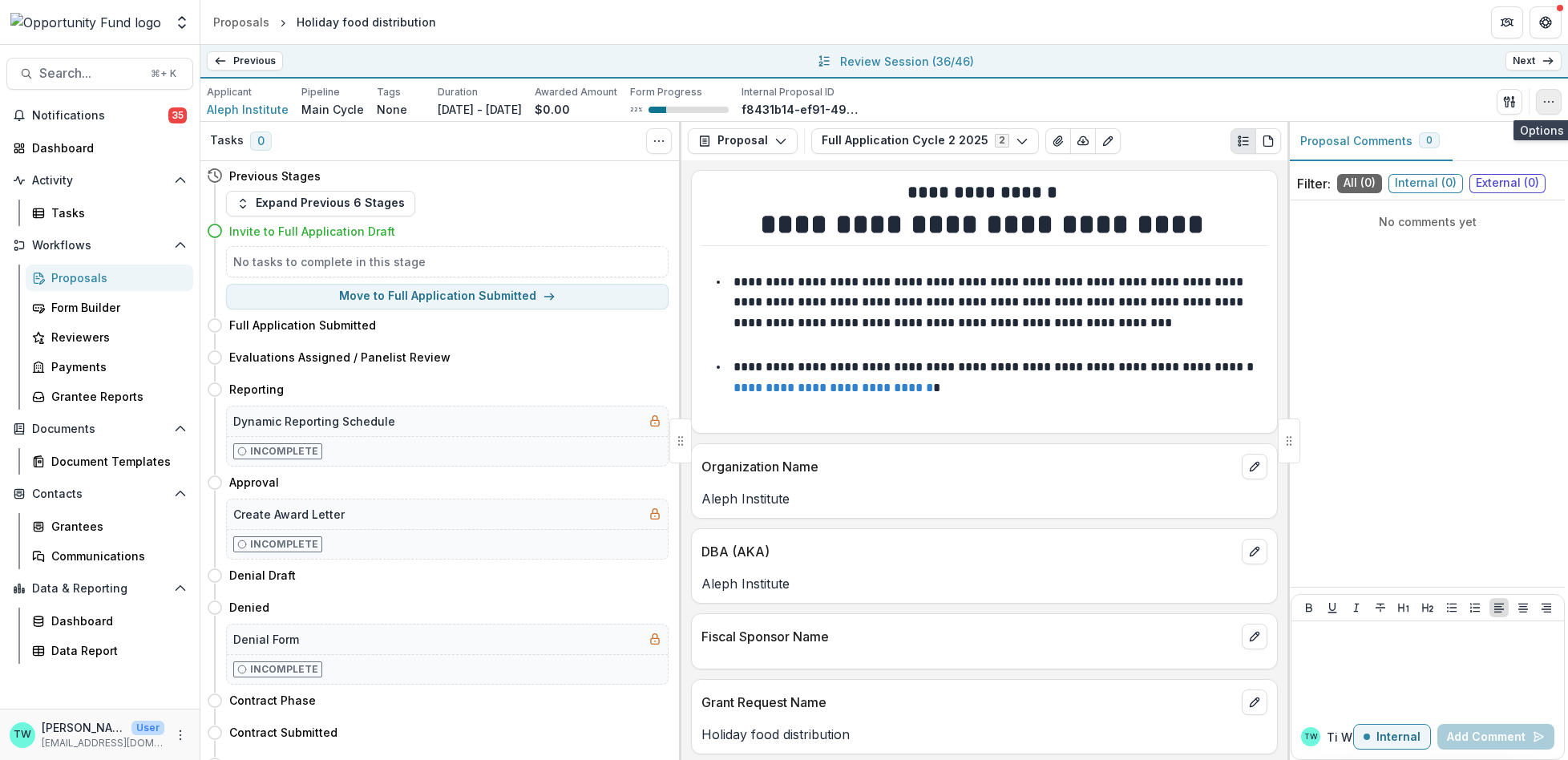
click at [1545, 108] on button "button" at bounding box center [1548, 101] width 25 height 25
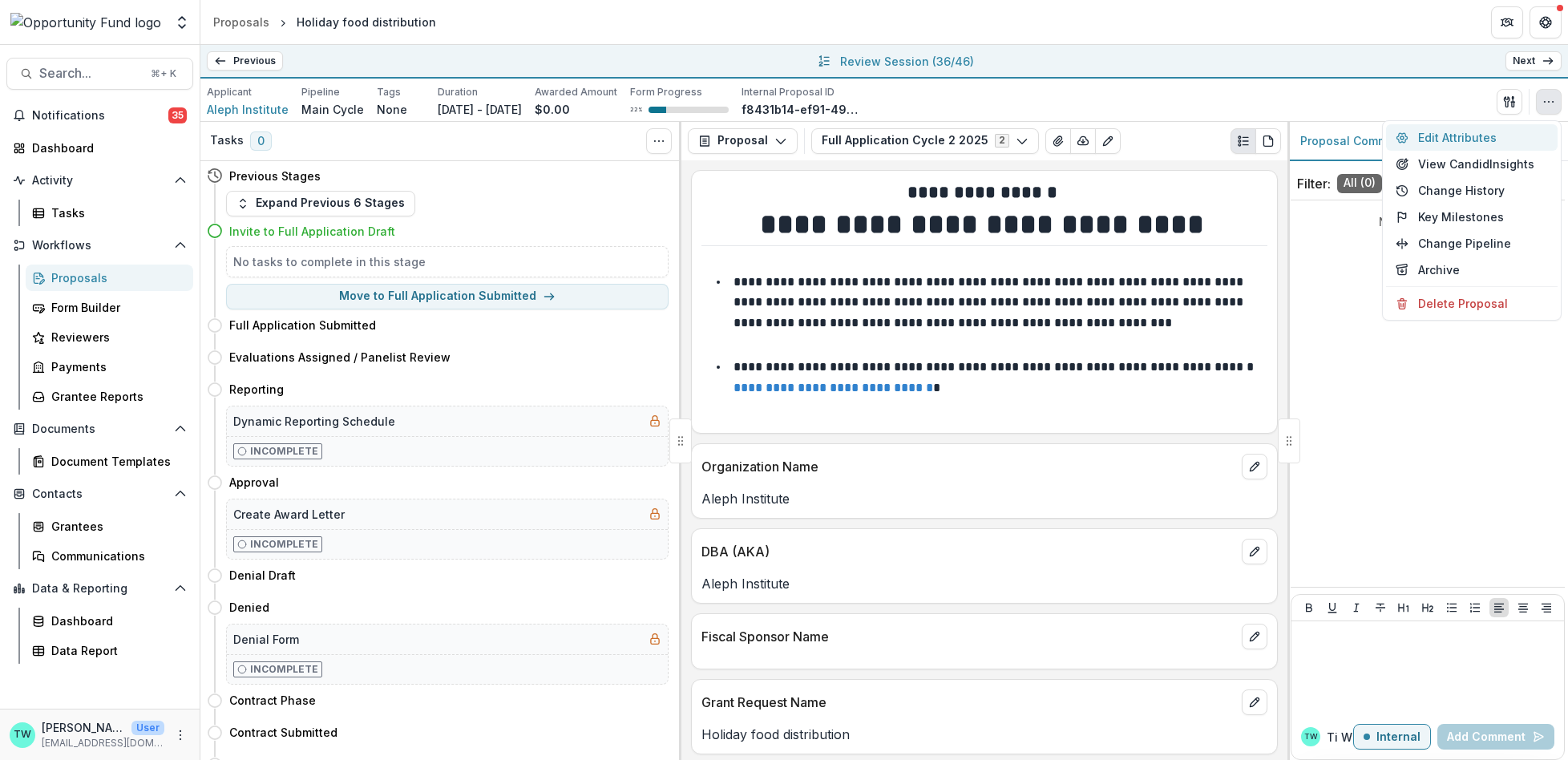
click at [1456, 134] on button "Edit Attributes" at bounding box center [1472, 137] width 172 height 26
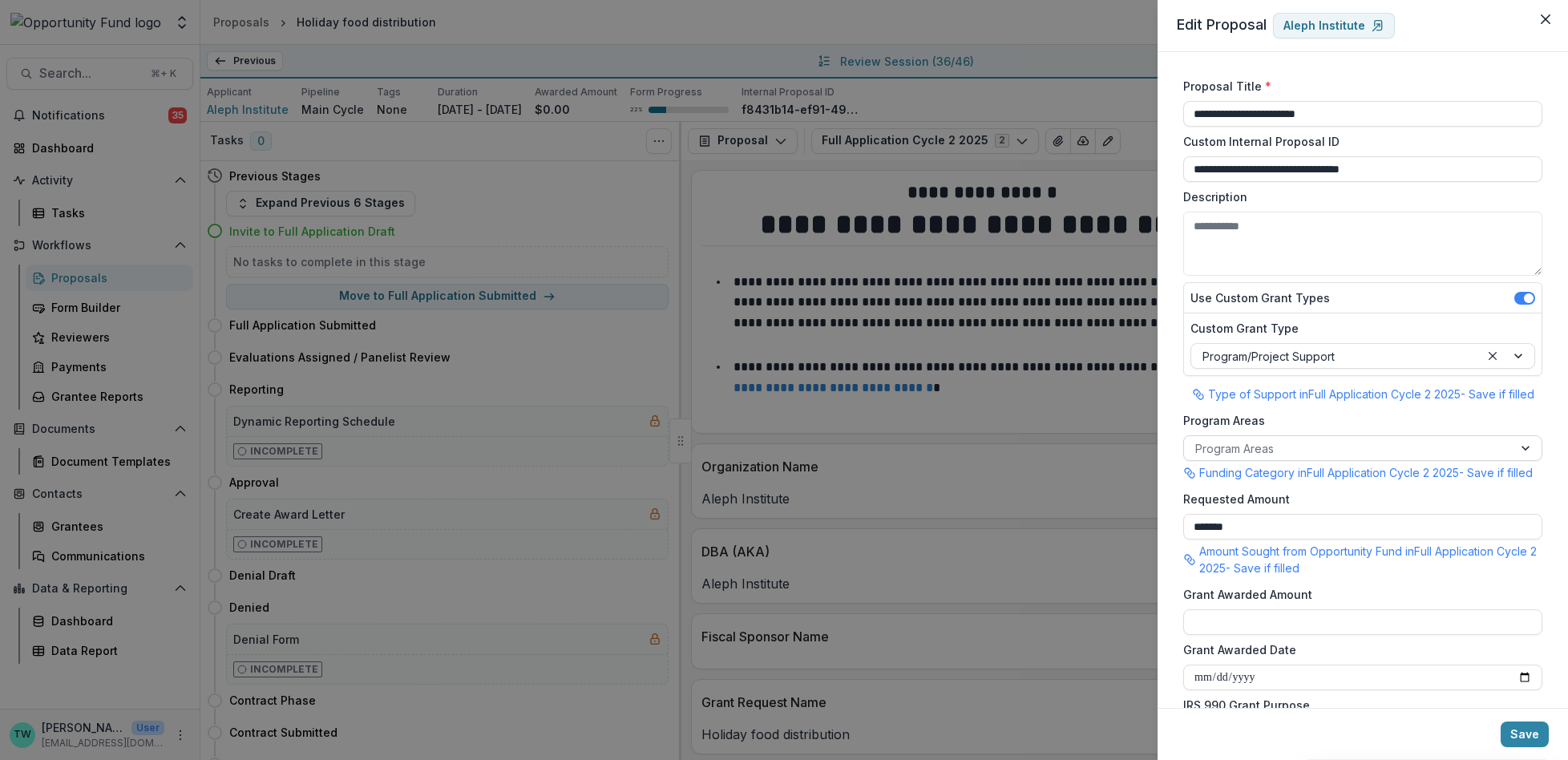
click at [1319, 451] on div at bounding box center [1348, 448] width 306 height 20
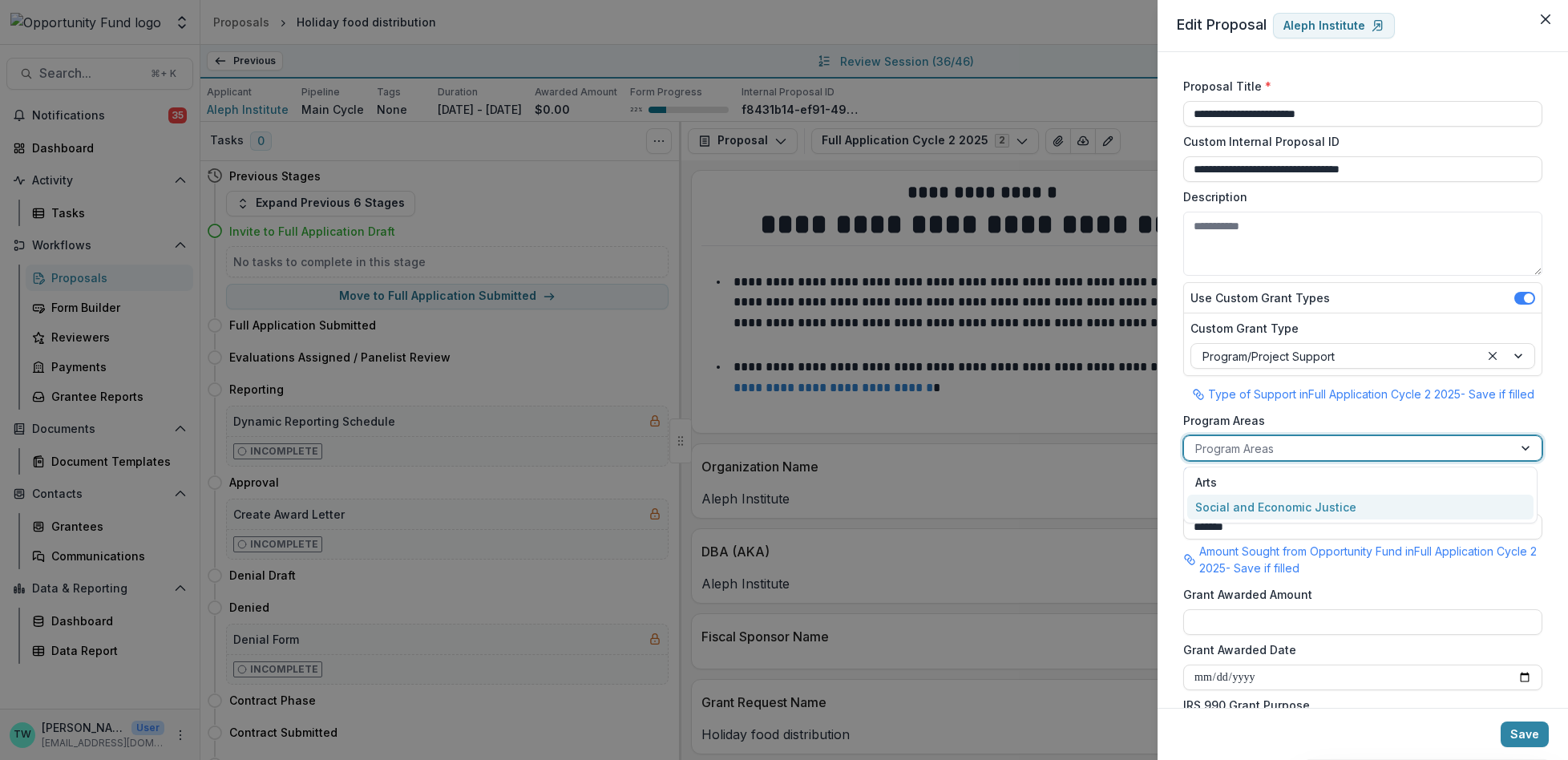
click at [1315, 509] on div "Social and Economic Justice" at bounding box center [1360, 506] width 346 height 24
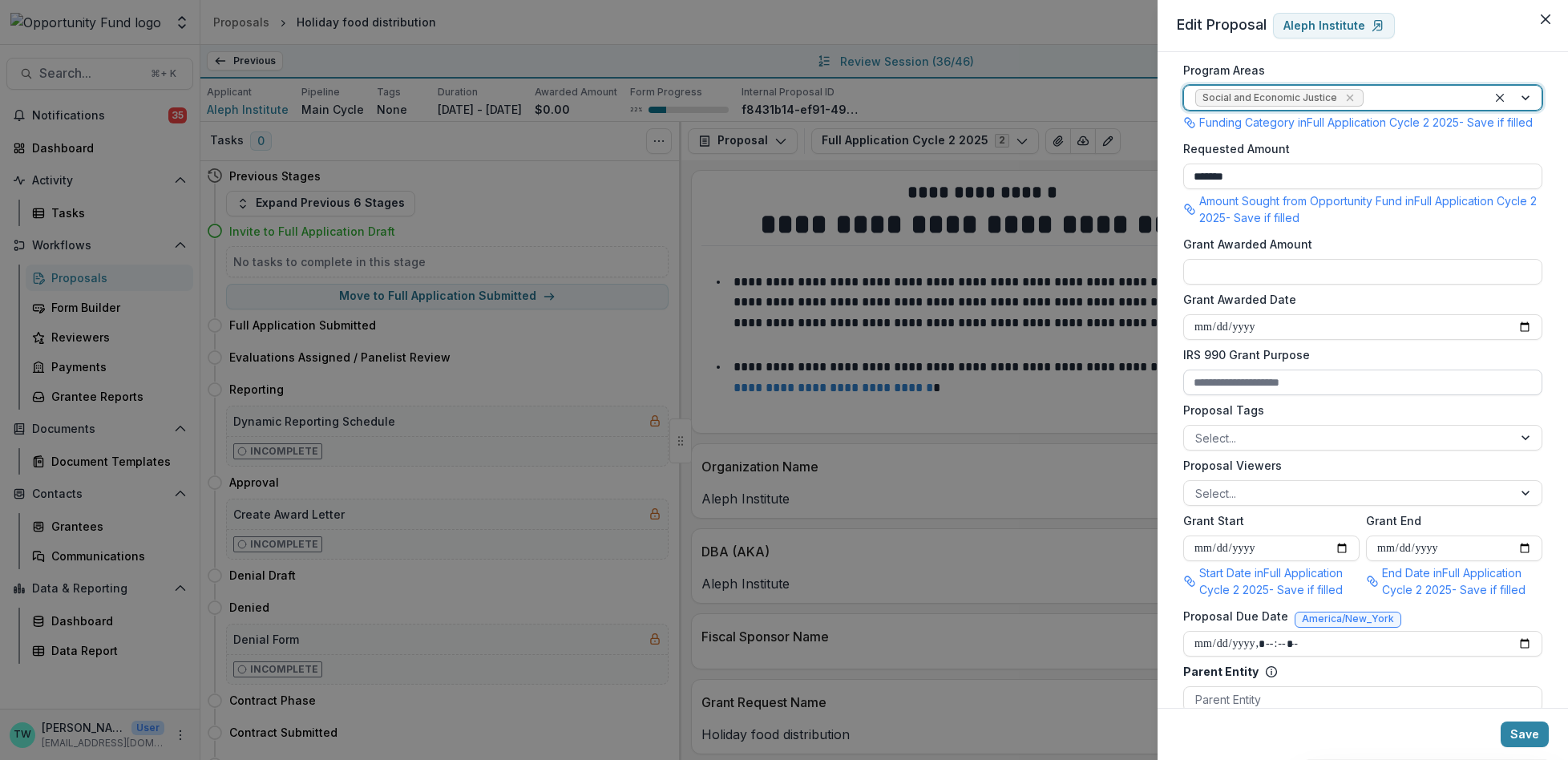
scroll to position [351, 0]
click at [1289, 502] on div at bounding box center [1348, 492] width 306 height 20
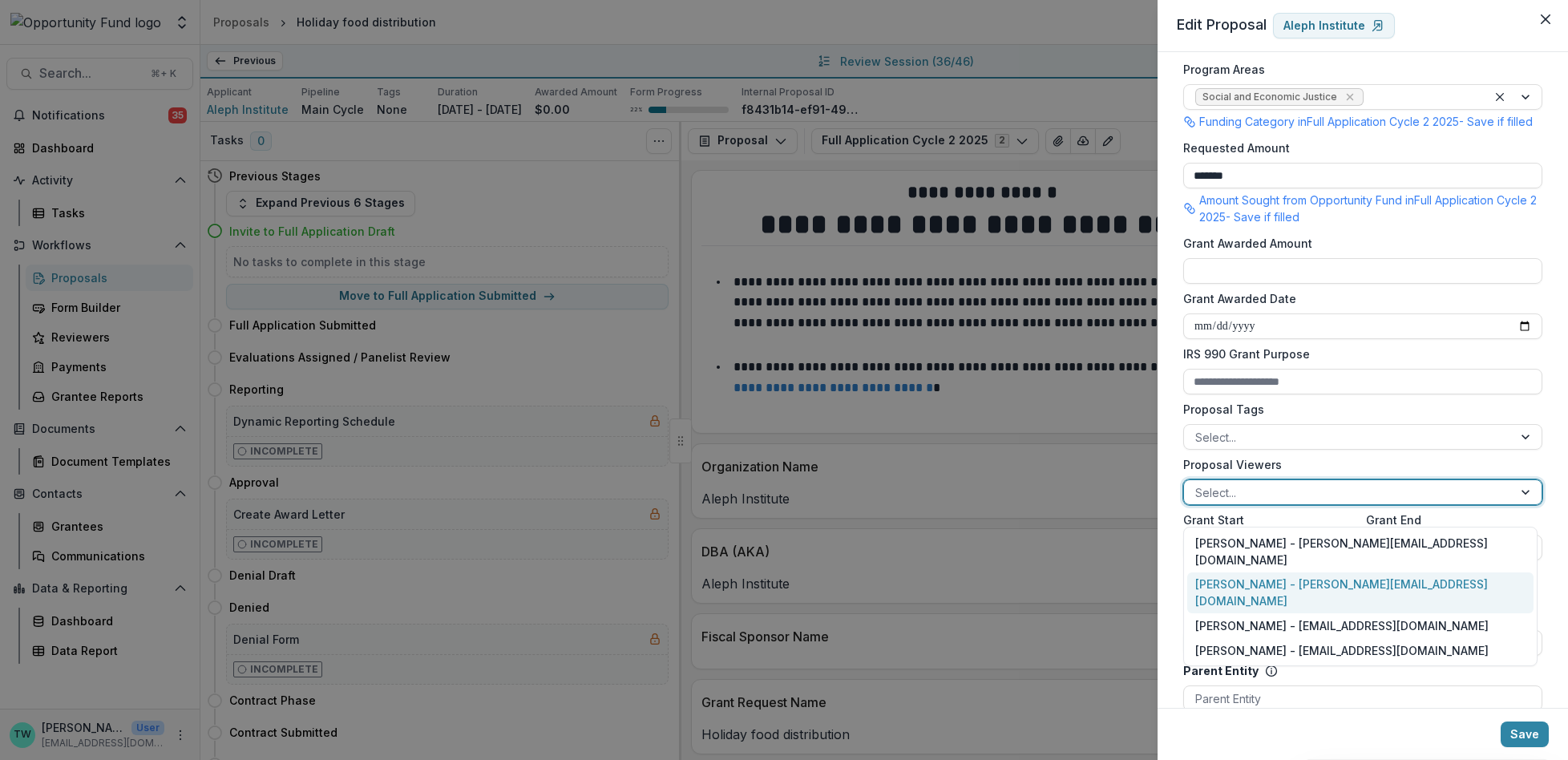
click at [1284, 572] on div "Ti Wilhelm - twilhelm@theopportunityfund.org" at bounding box center [1360, 593] width 346 height 42
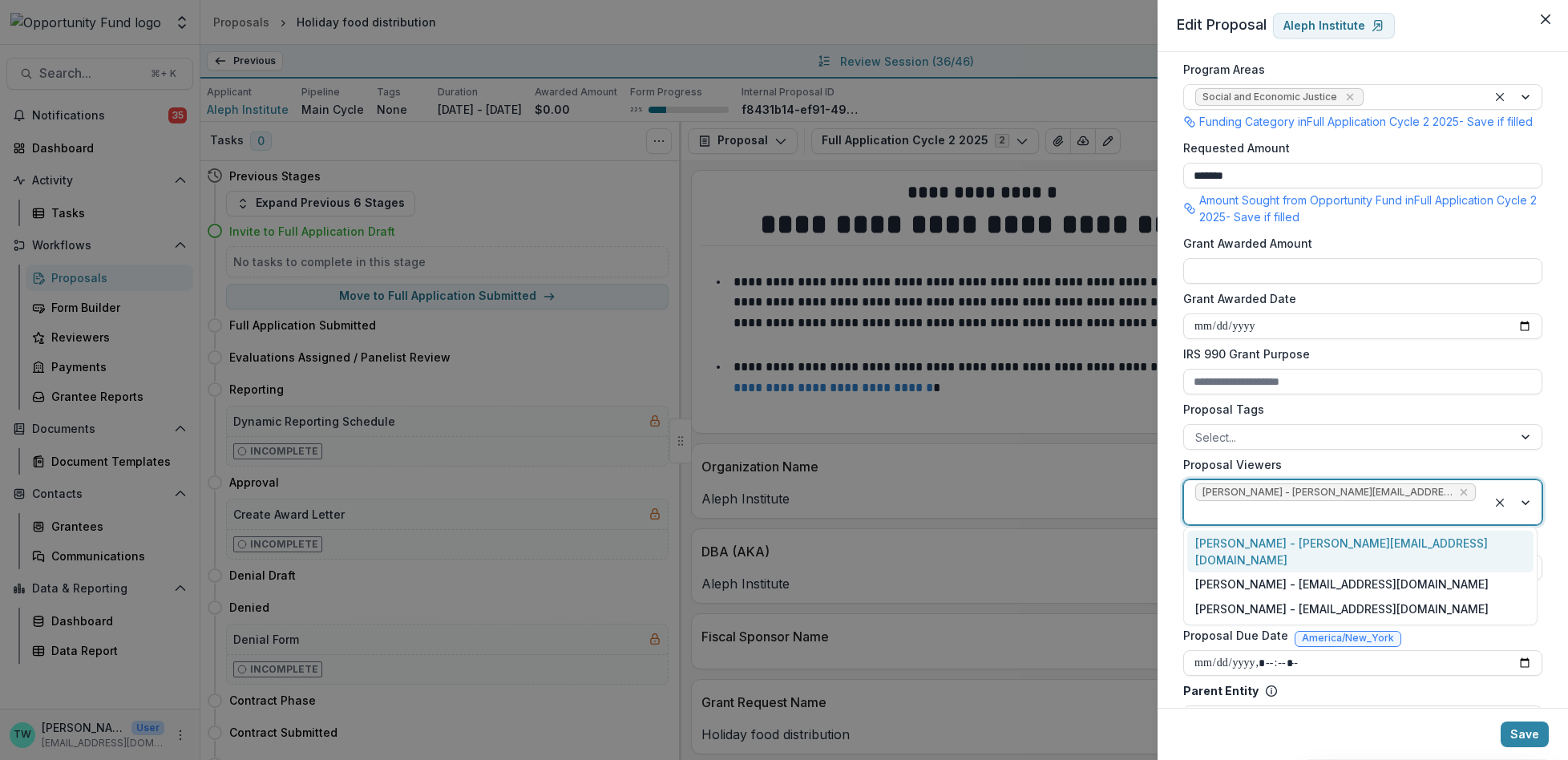
click at [1452, 506] on div at bounding box center [1336, 512] width 281 height 20
click at [1420, 572] on div "Jake Goodman - jgoodman@theopportunityfund.org" at bounding box center [1360, 584] width 346 height 24
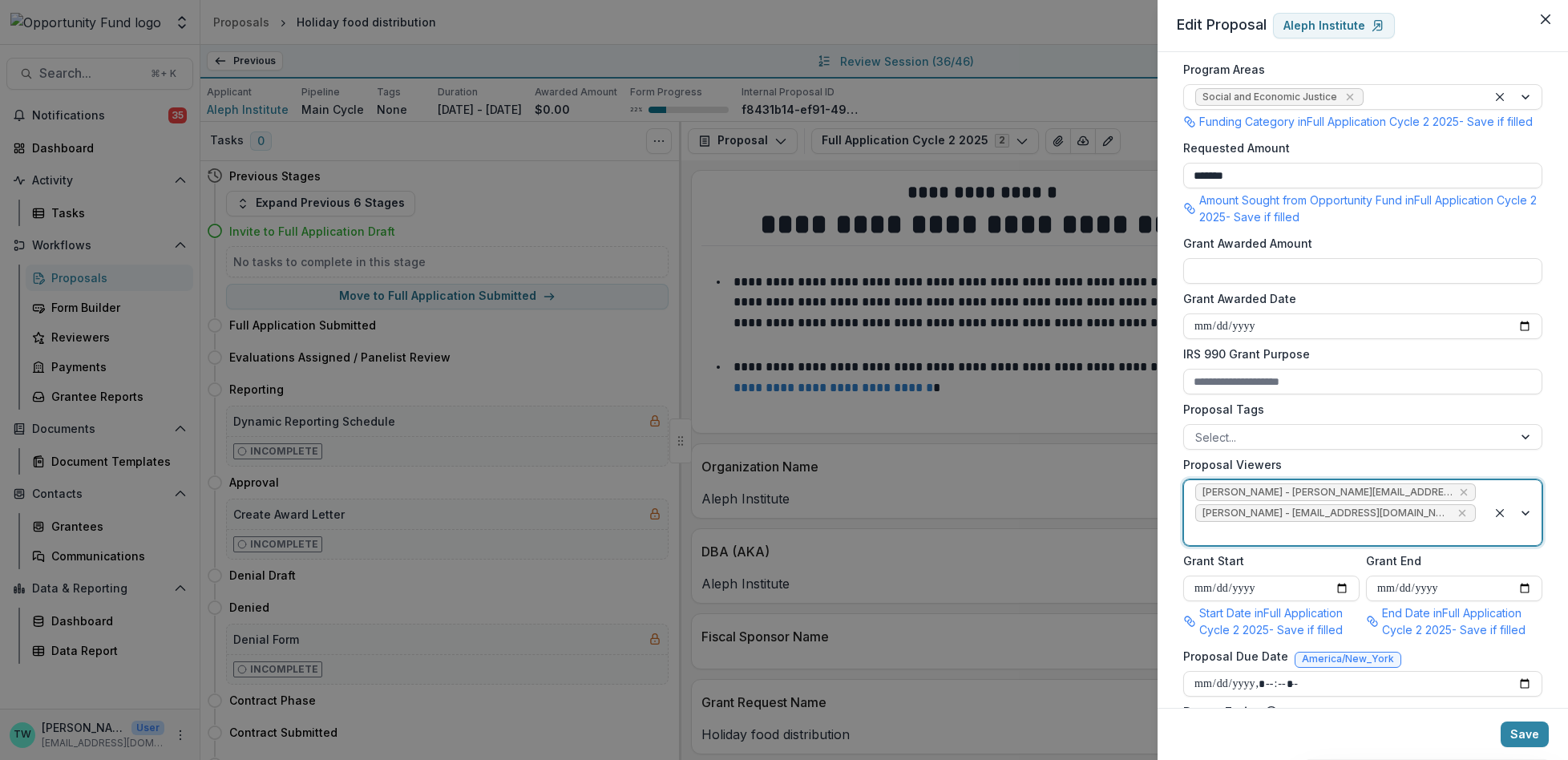
click at [1435, 538] on div at bounding box center [1336, 533] width 281 height 20
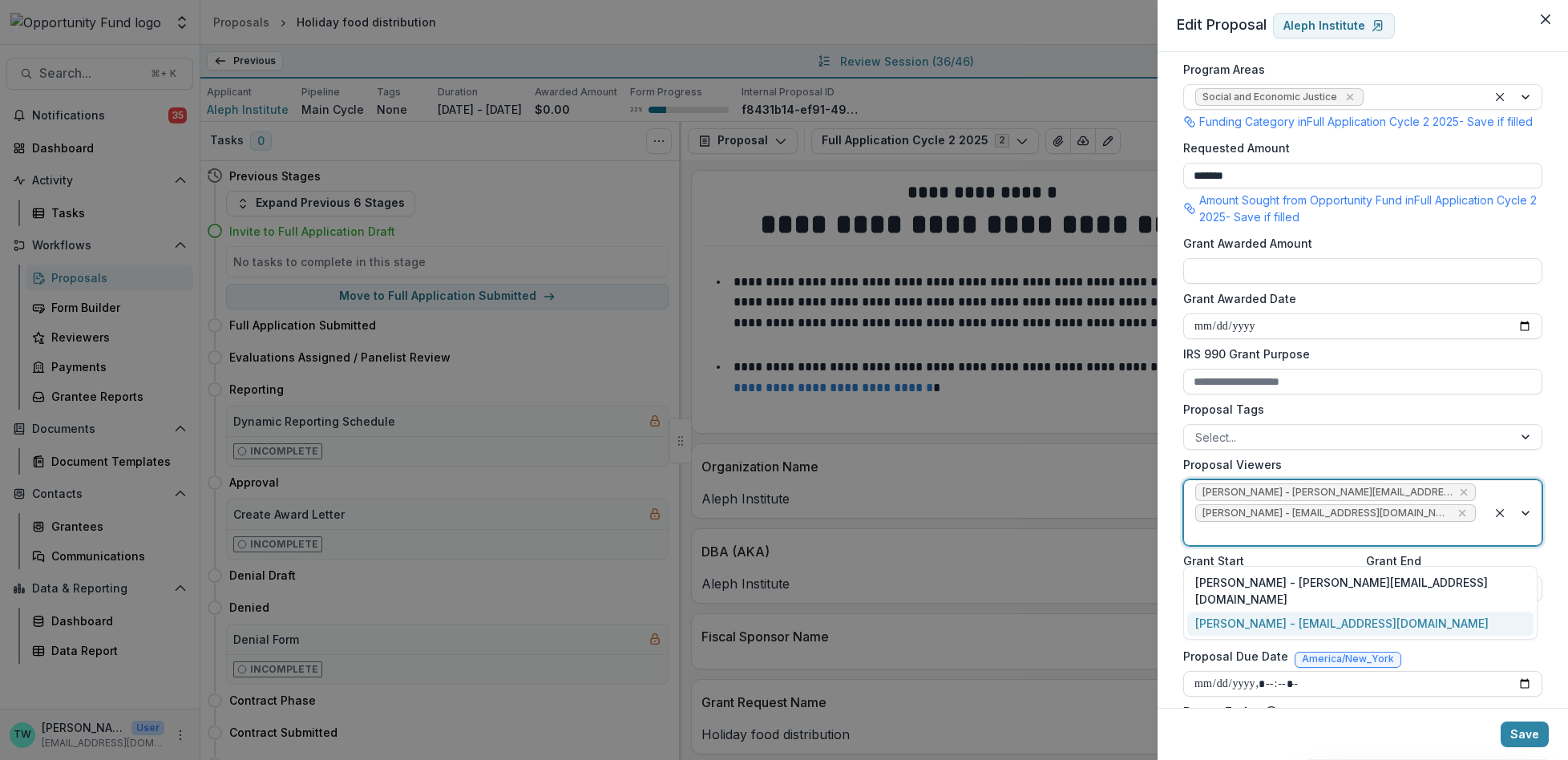
click at [1415, 611] on div "yvette shipman - yshipman@theopportunityfund.org" at bounding box center [1360, 623] width 346 height 24
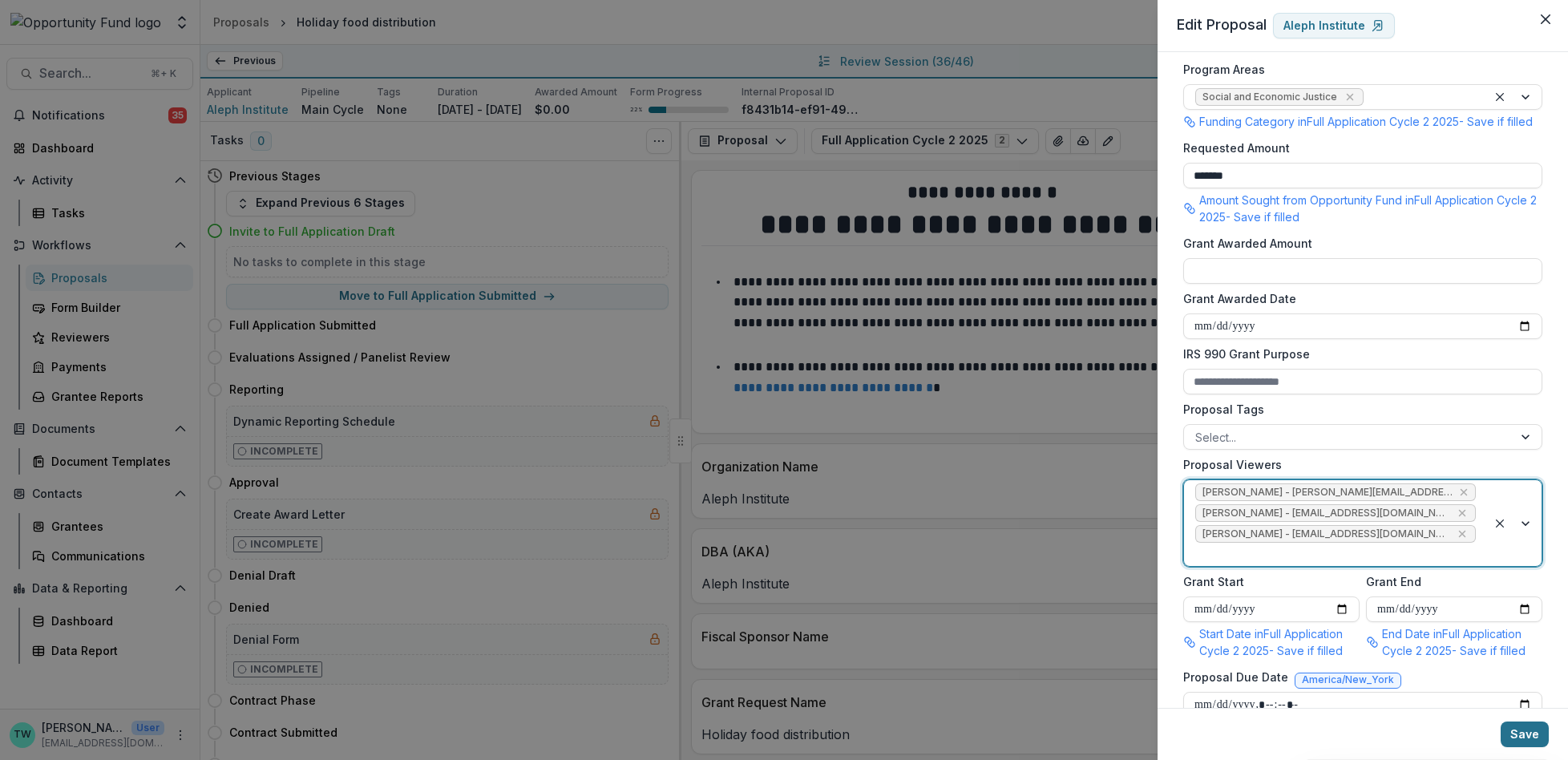
click at [1524, 735] on button "Save" at bounding box center [1524, 733] width 48 height 25
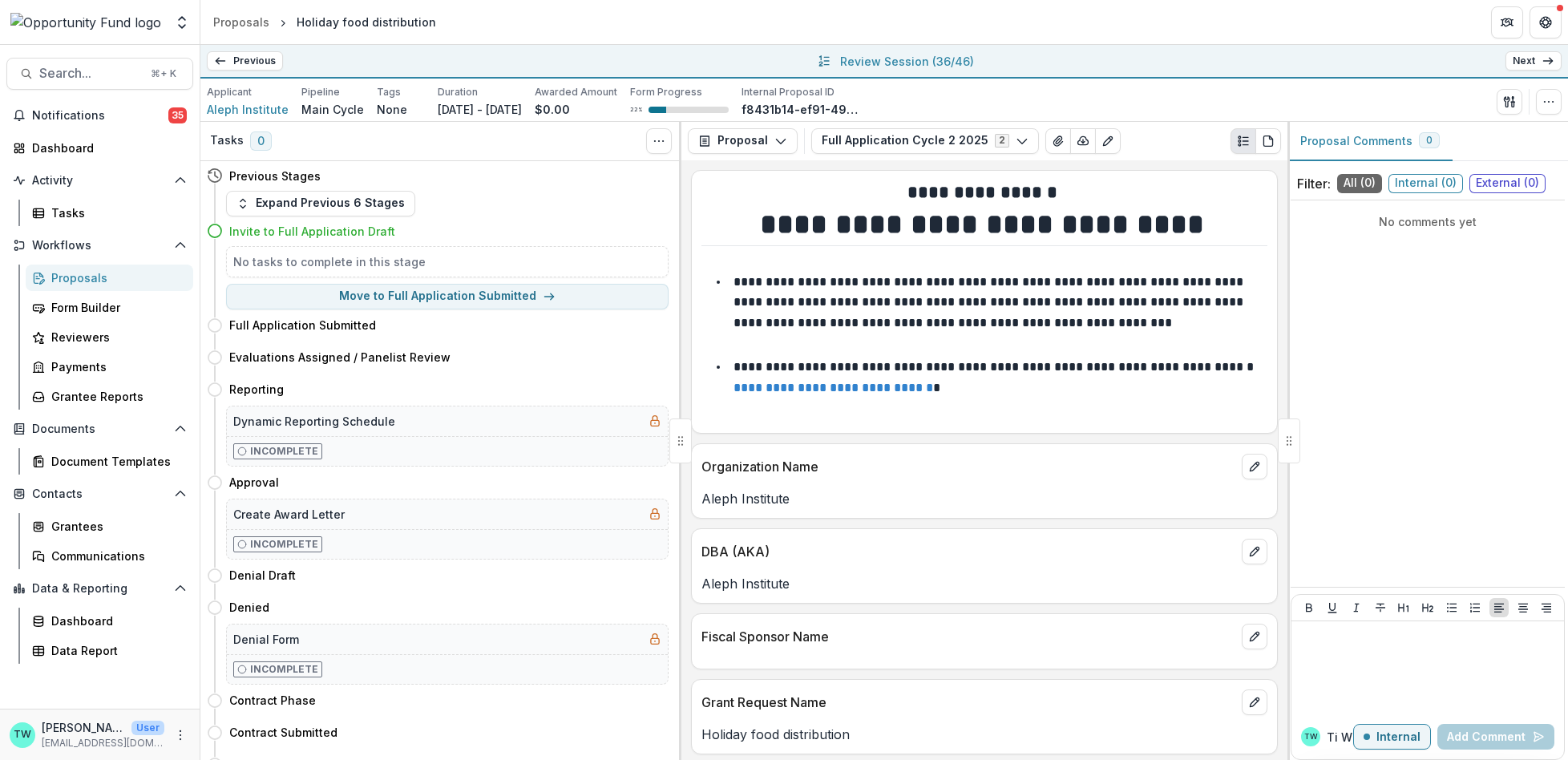
click at [1539, 64] on link "Next" at bounding box center [1533, 61] width 56 height 19
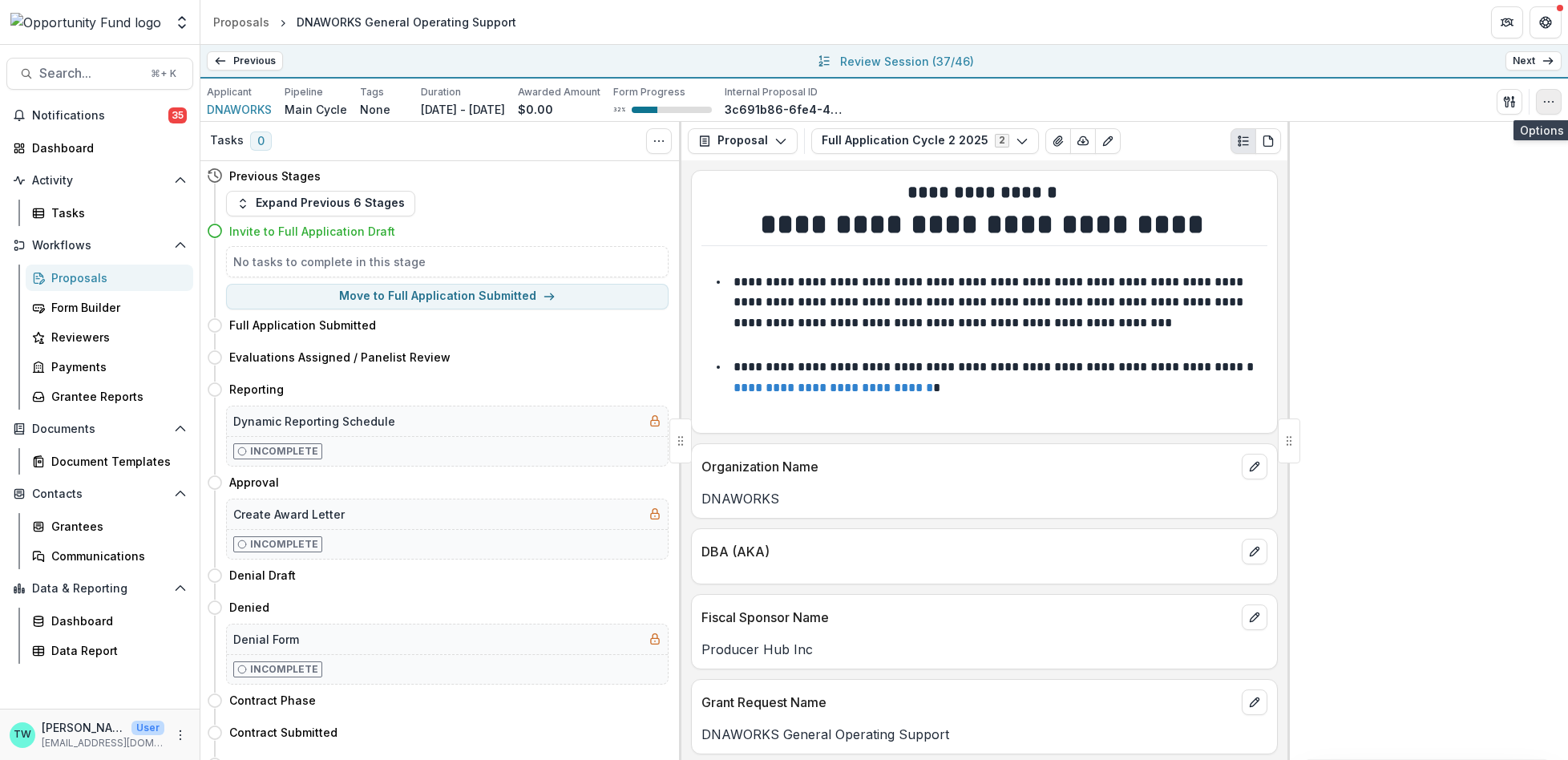
click at [1553, 101] on circle "button" at bounding box center [1553, 101] width 1 height 1
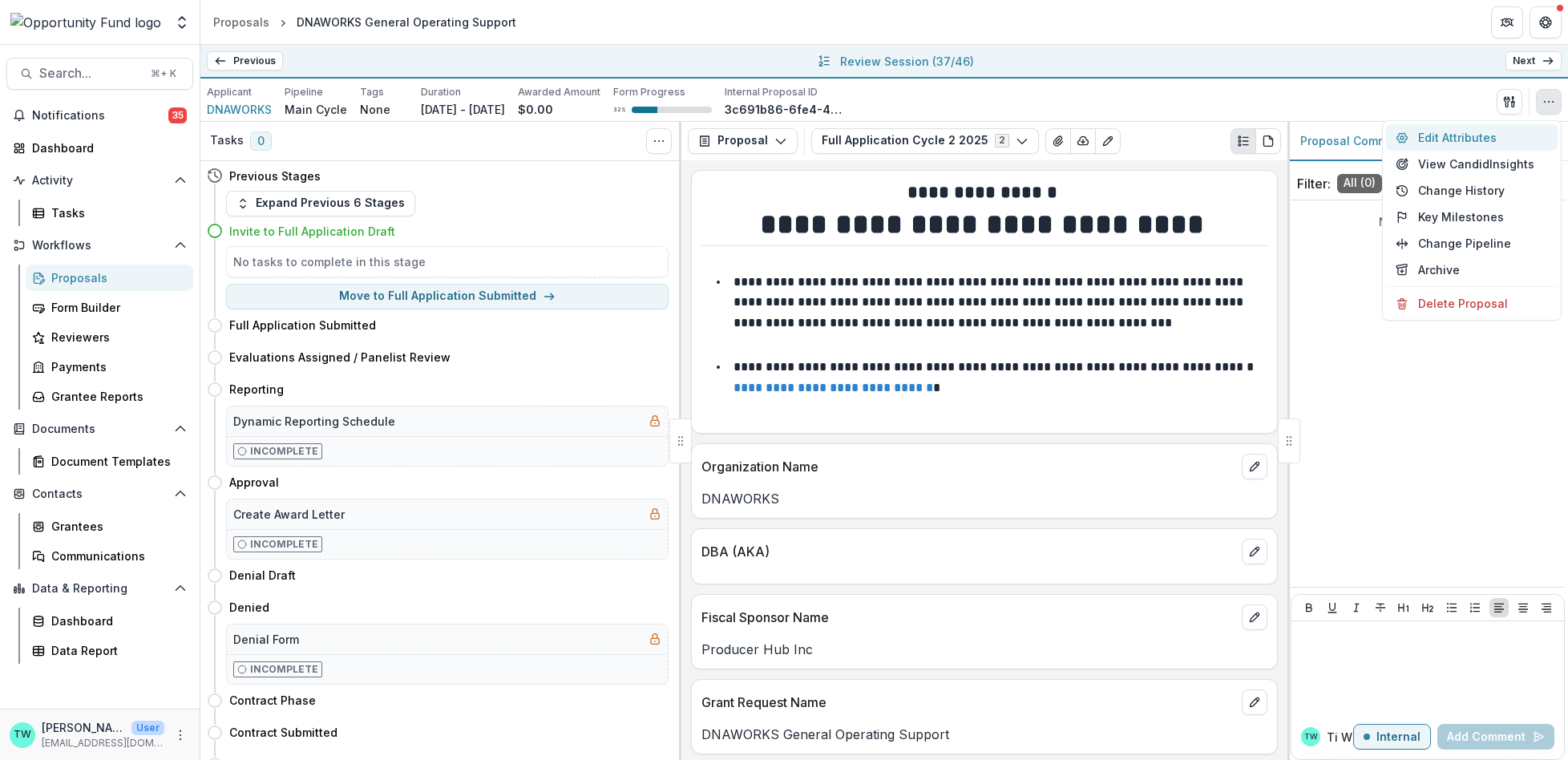
click at [1463, 133] on button "Edit Attributes" at bounding box center [1472, 137] width 172 height 26
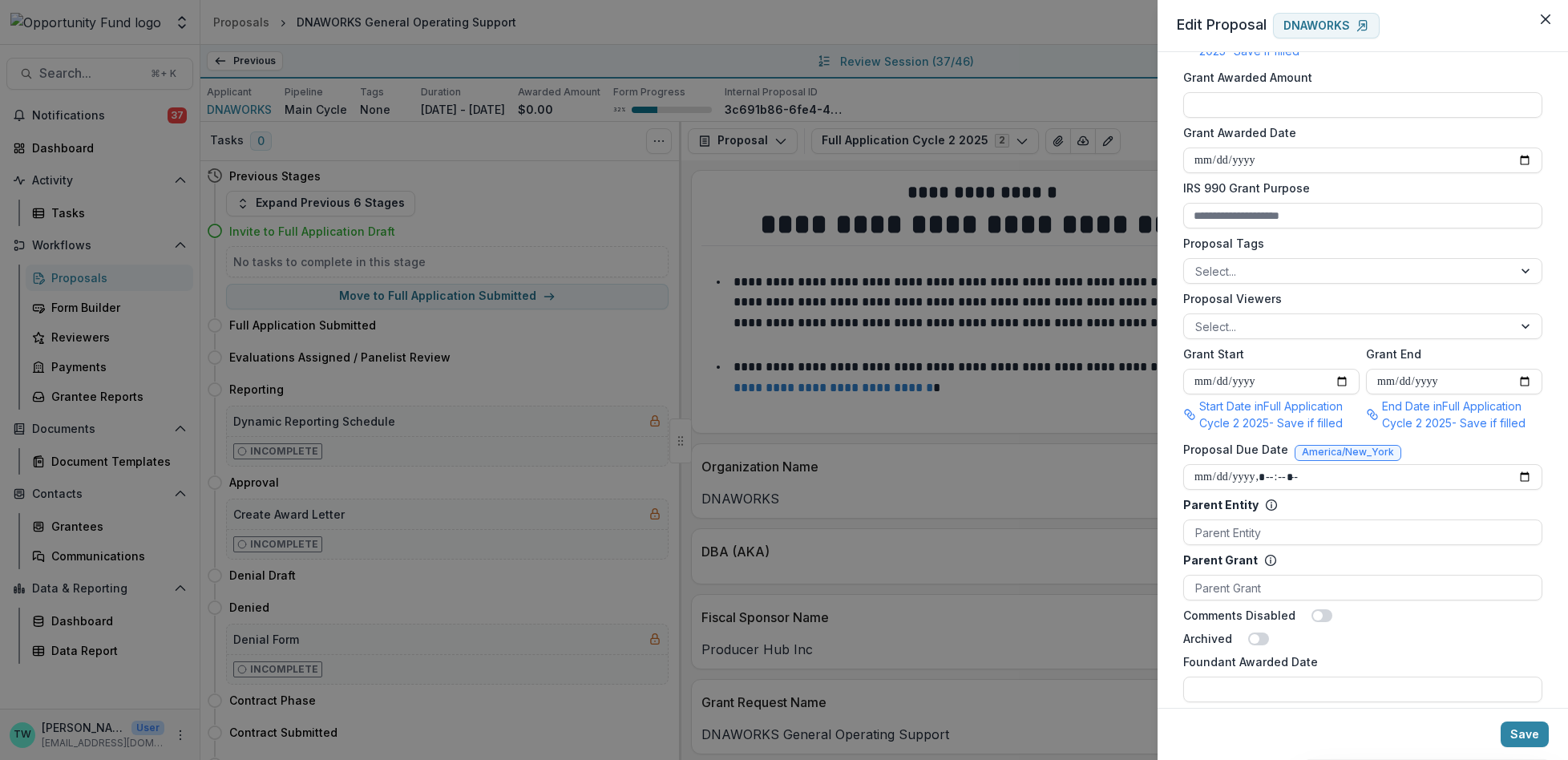
scroll to position [588, 0]
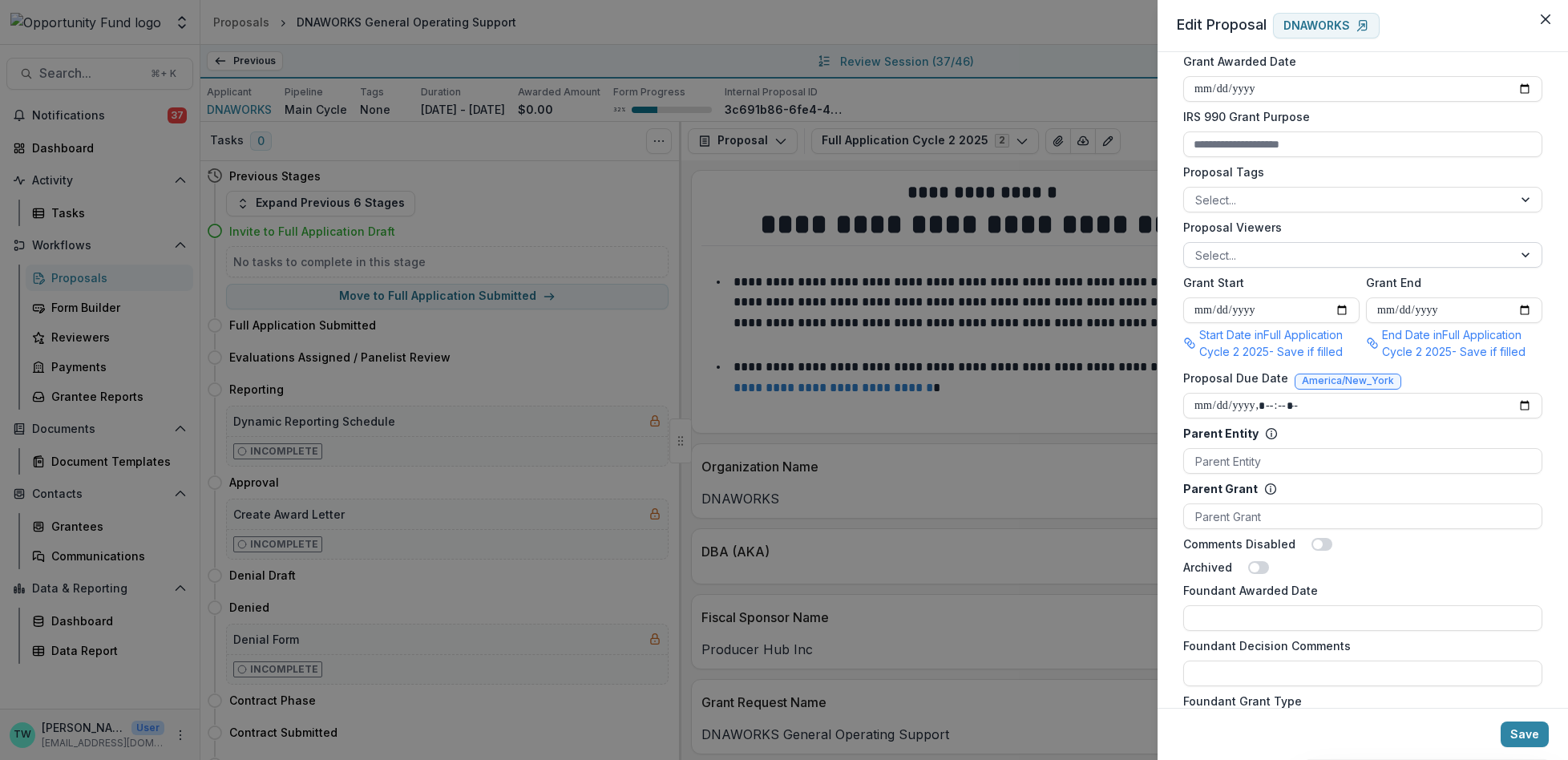
click at [1277, 265] on div at bounding box center [1348, 254] width 306 height 20
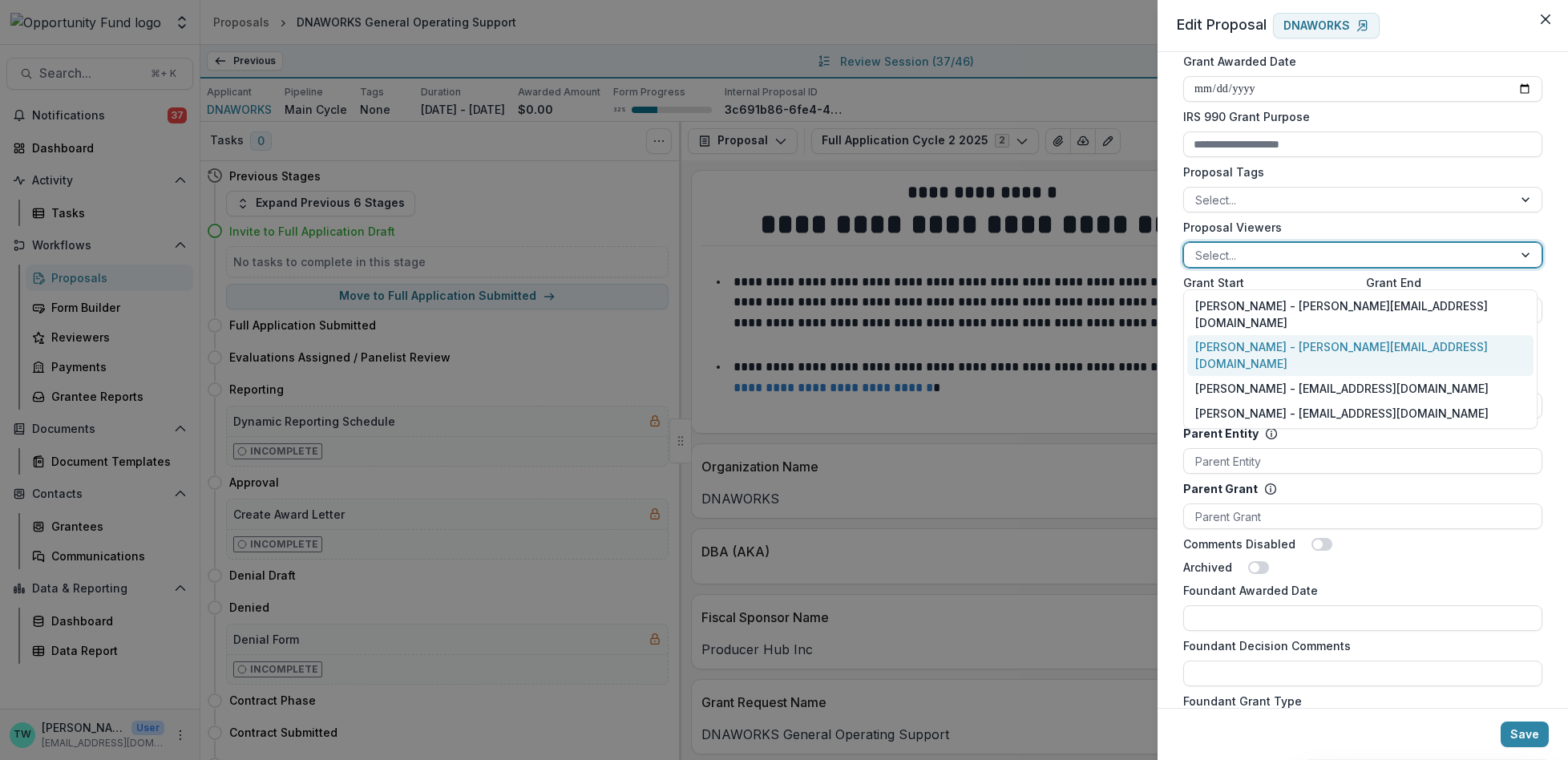
click at [1271, 335] on div "Ti Wilhelm - twilhelm@theopportunityfund.org" at bounding box center [1360, 356] width 346 height 42
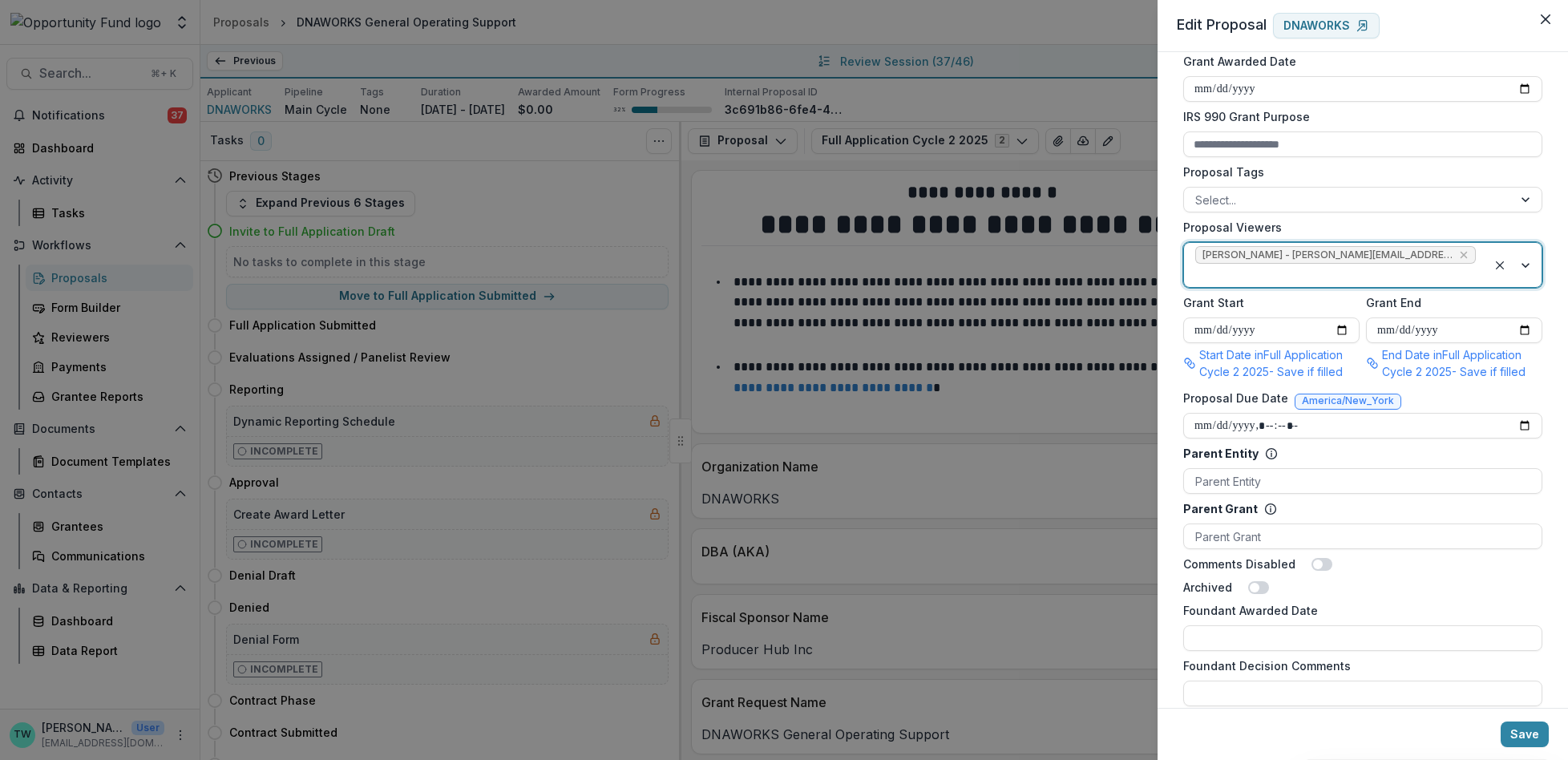
click at [1456, 273] on div at bounding box center [1336, 275] width 281 height 20
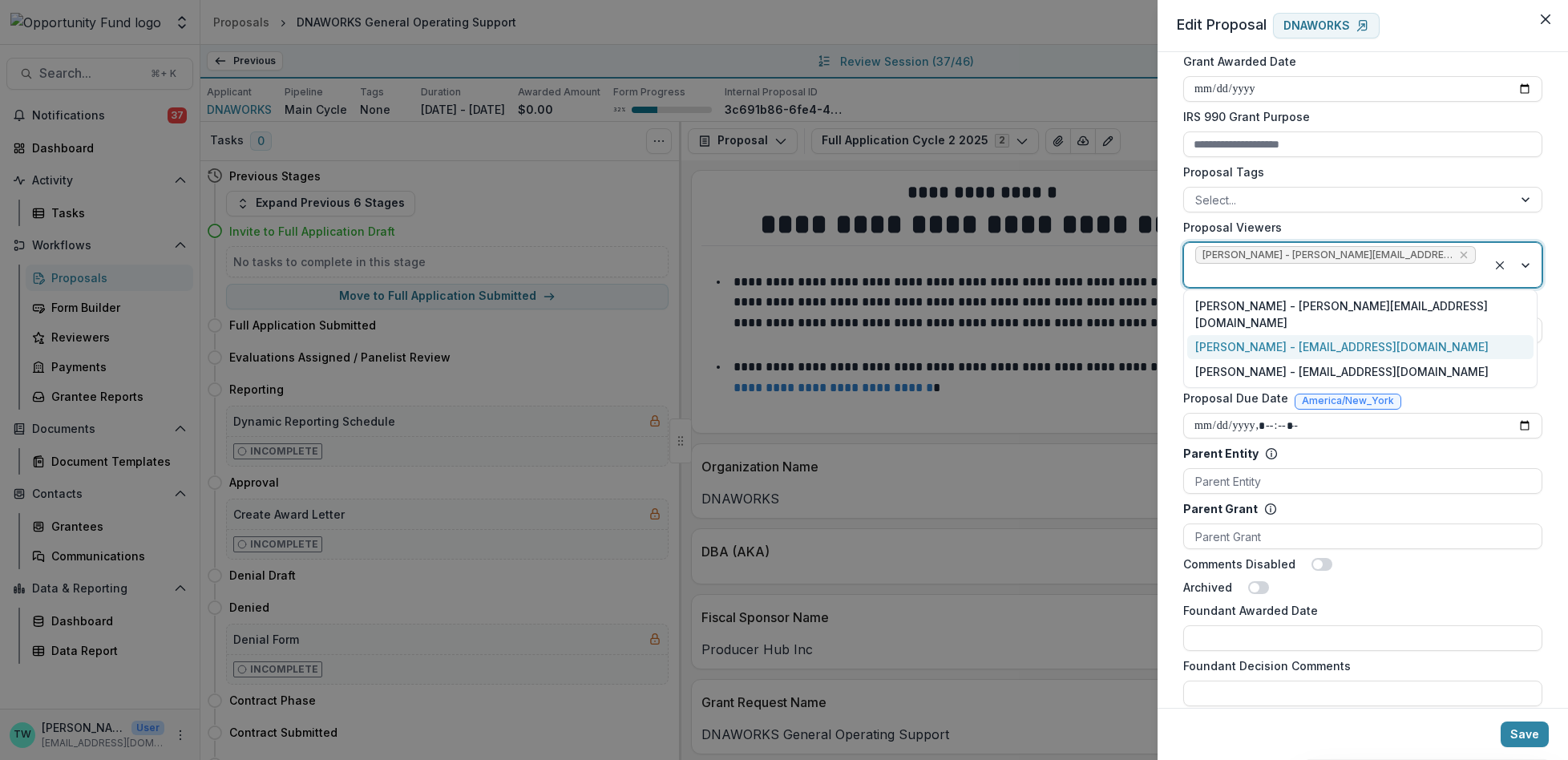
click at [1419, 335] on div "Jake Goodman - jgoodman@theopportunityfund.org" at bounding box center [1360, 347] width 346 height 24
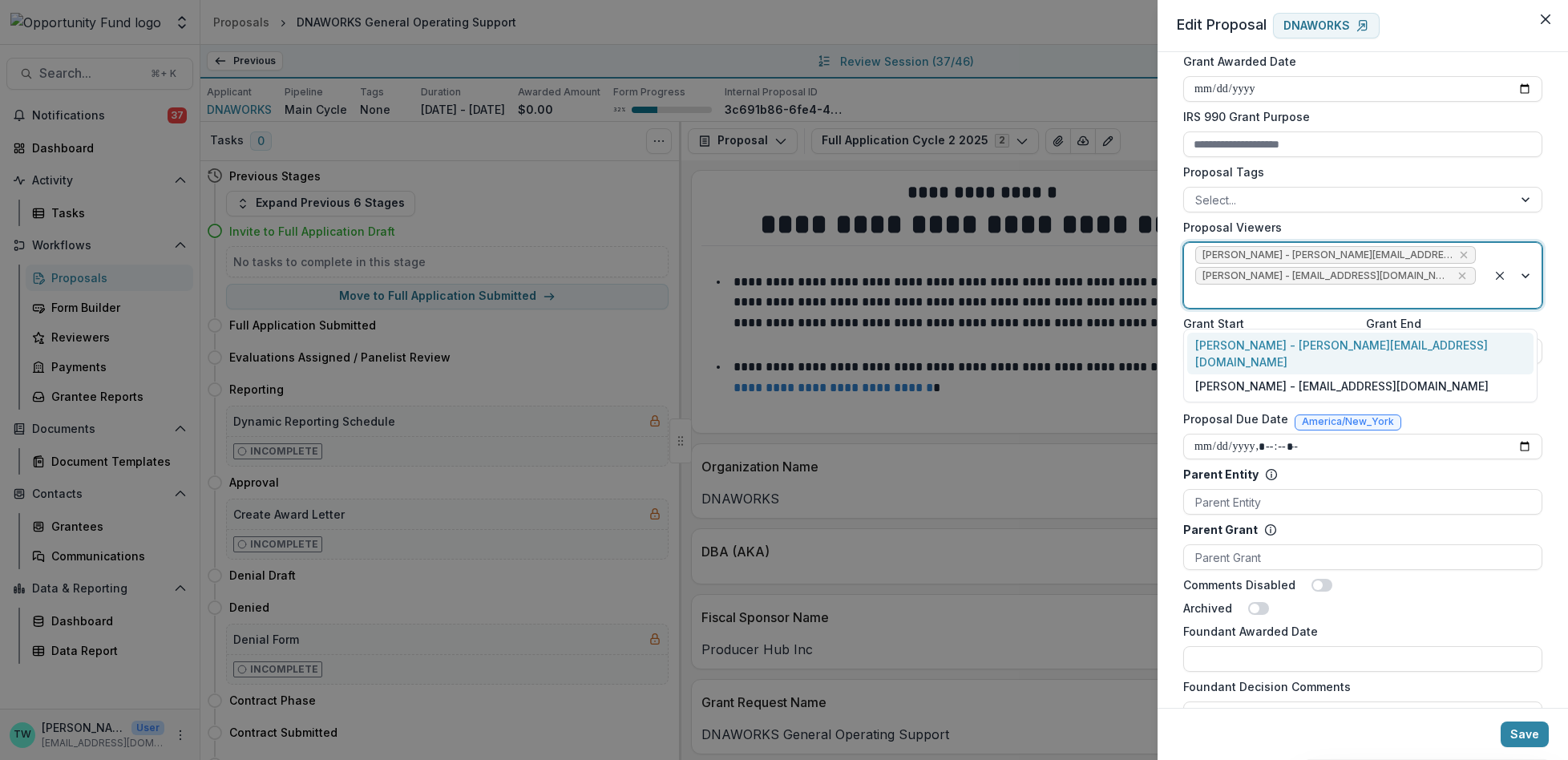
click at [1440, 306] on div at bounding box center [1336, 295] width 281 height 20
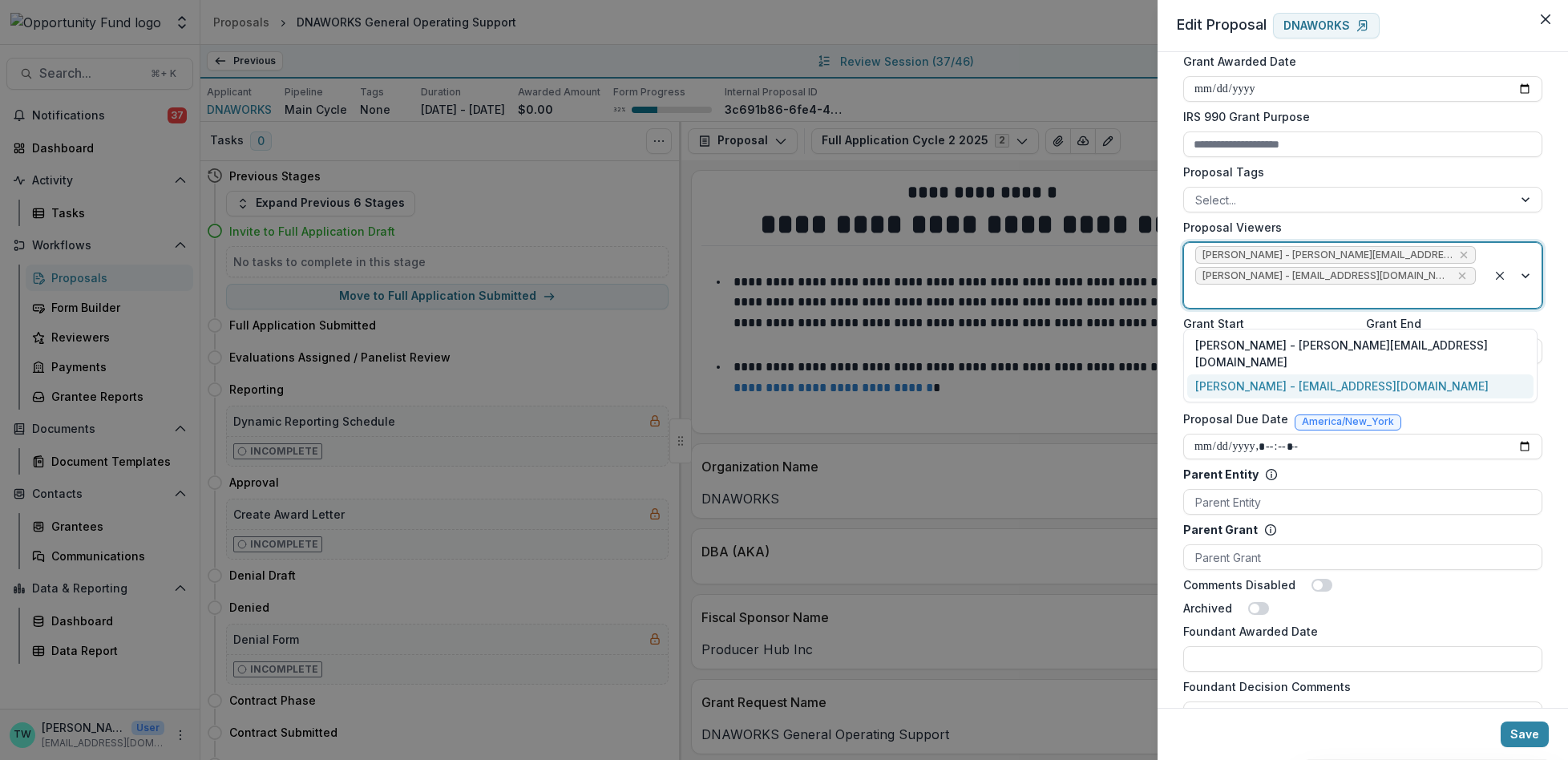
click at [1378, 374] on div "yvette shipman - yshipman@theopportunityfund.org" at bounding box center [1360, 386] width 346 height 24
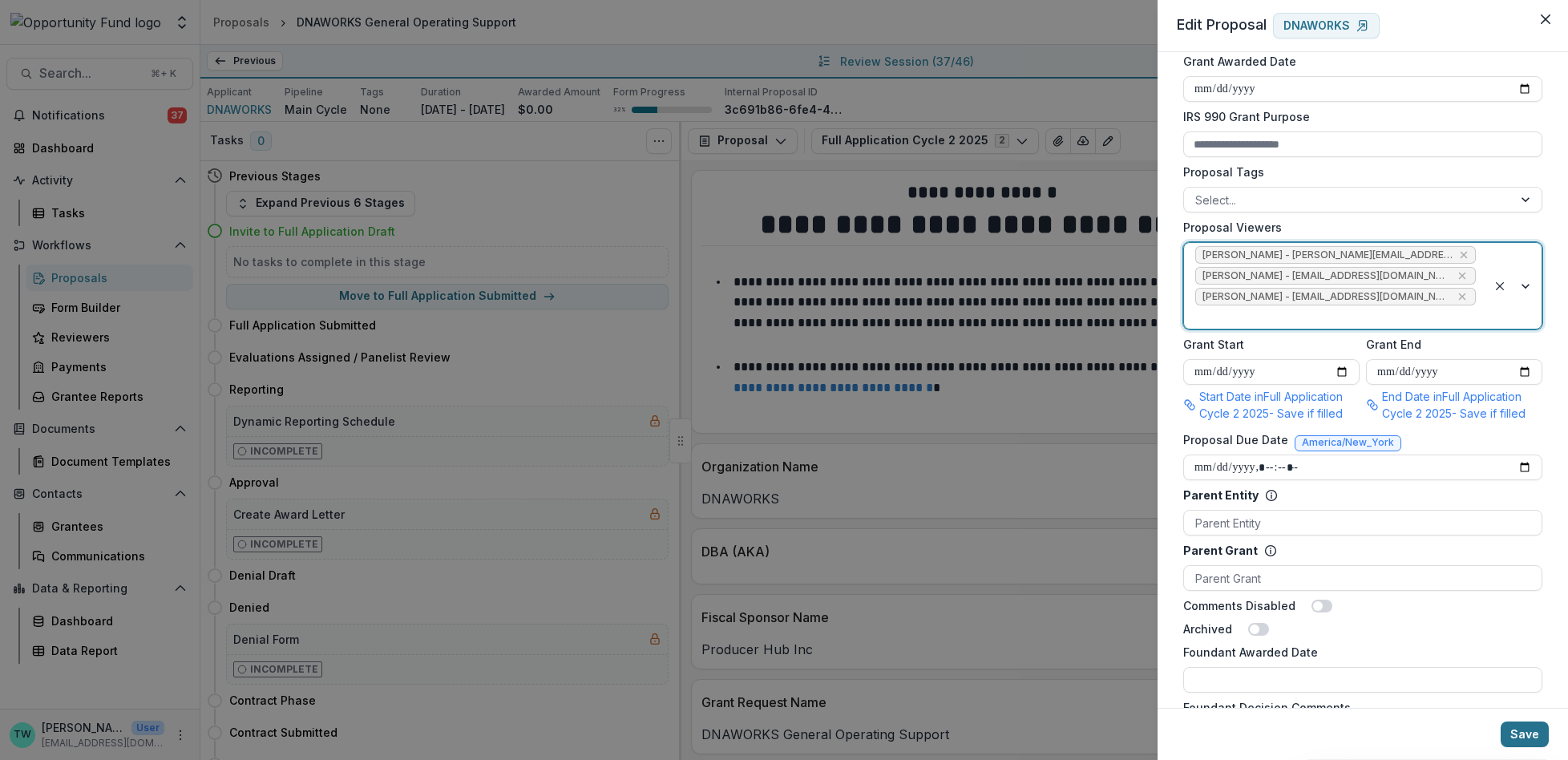
click at [1531, 723] on button "Save" at bounding box center [1524, 733] width 48 height 25
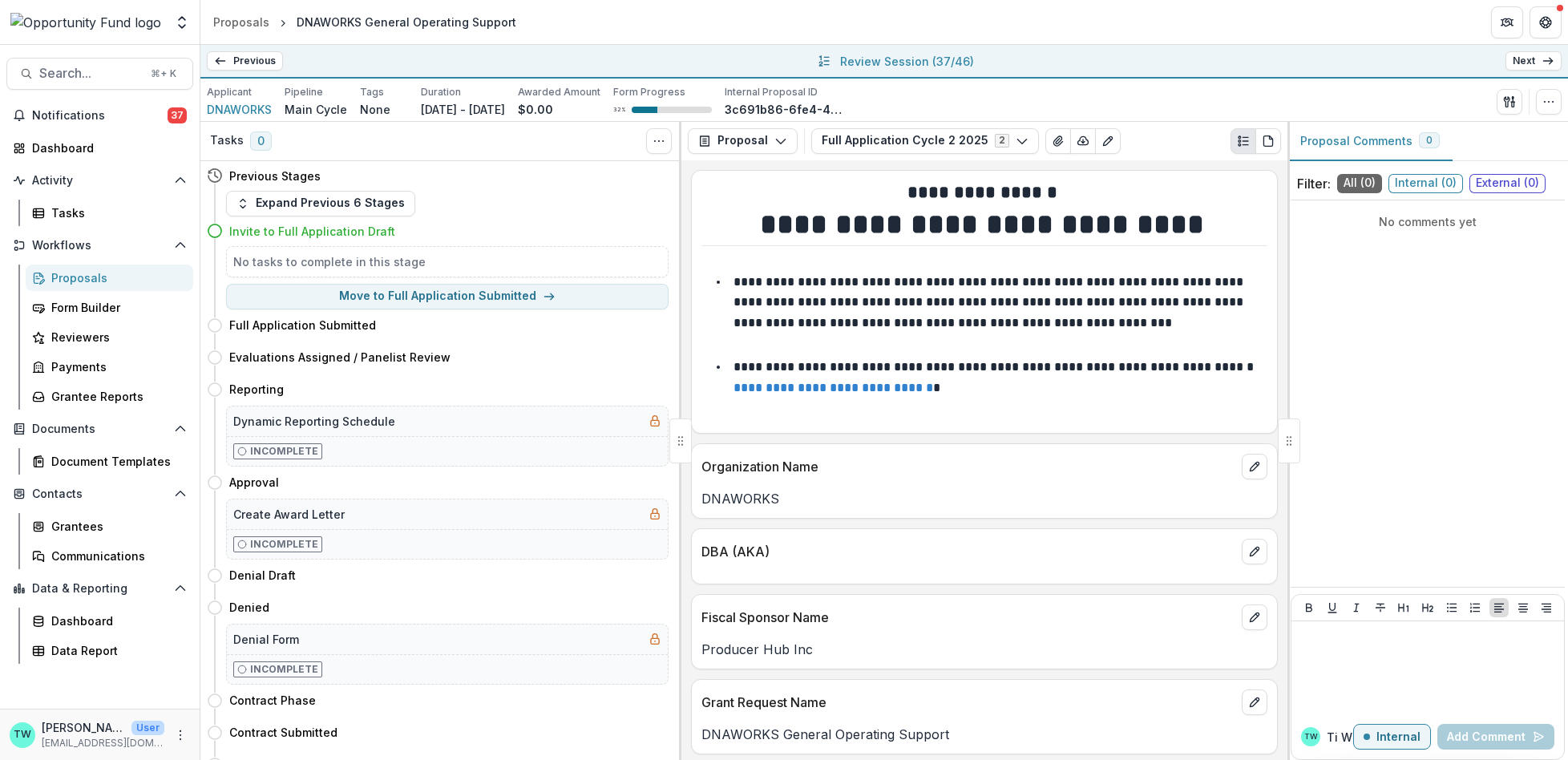
click at [1536, 64] on link "Next" at bounding box center [1533, 61] width 56 height 19
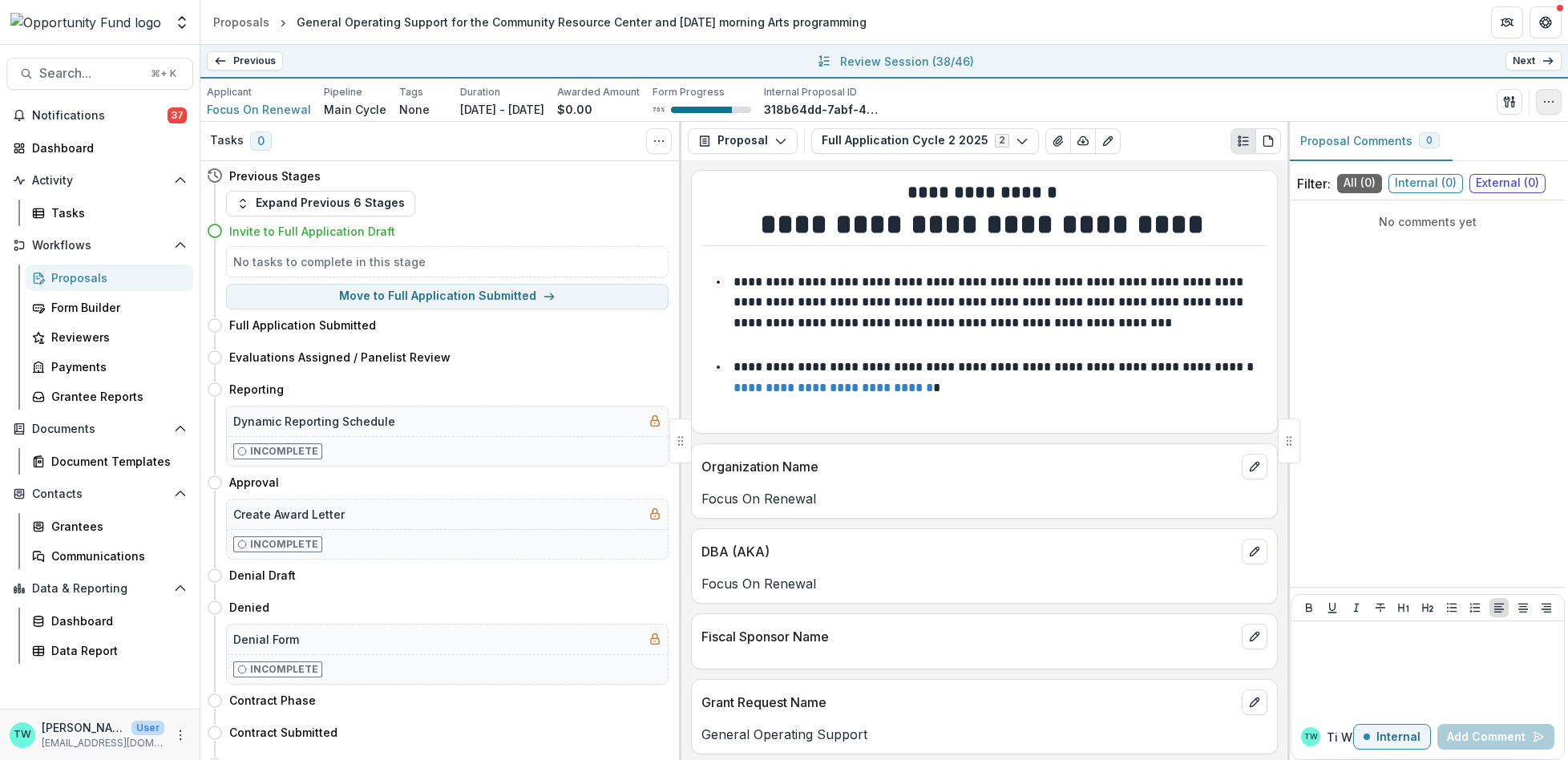
click at [1544, 102] on icon "button" at bounding box center [1549, 101] width 13 height 13
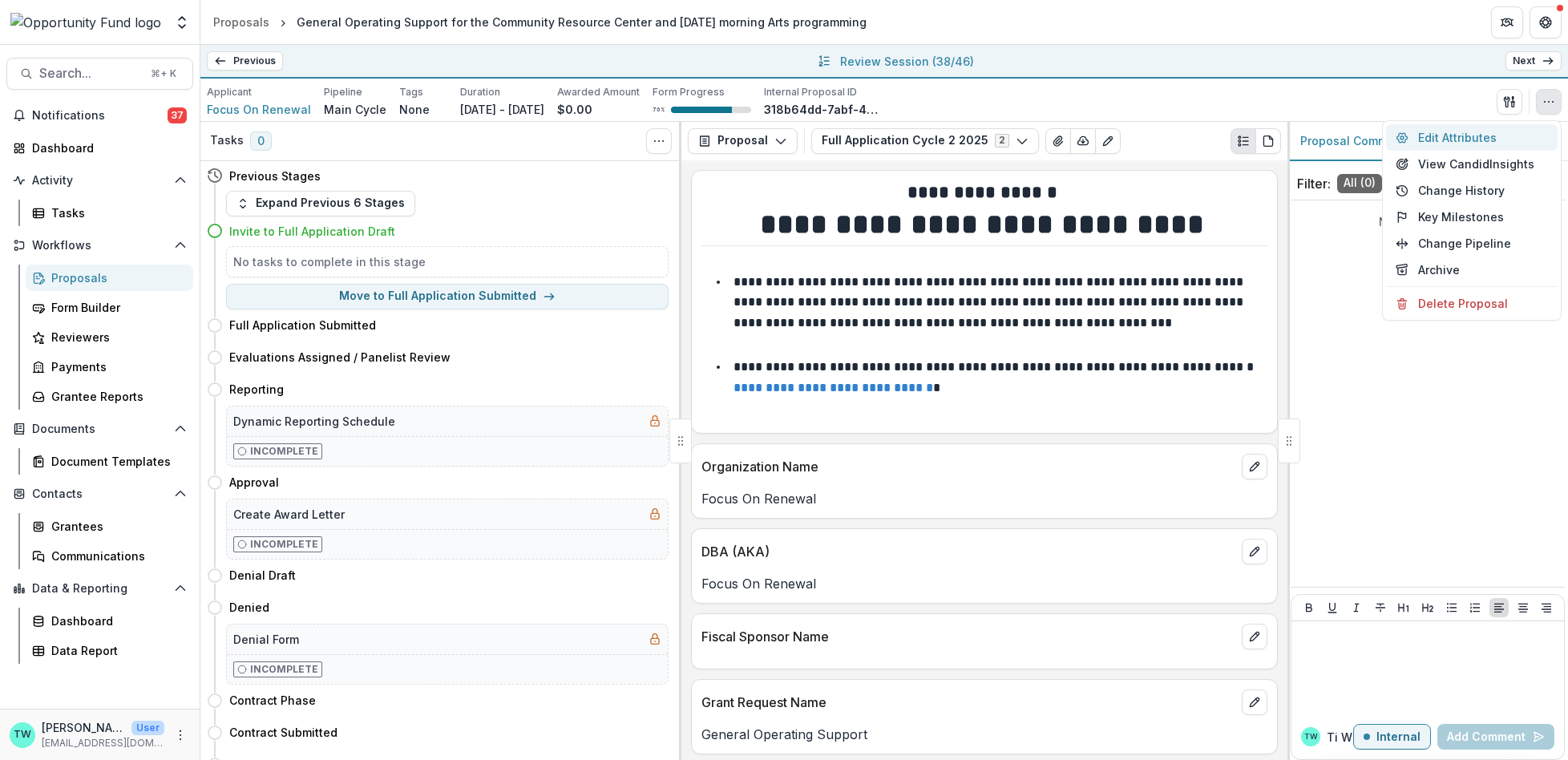
click at [1467, 134] on button "Edit Attributes" at bounding box center [1472, 137] width 172 height 26
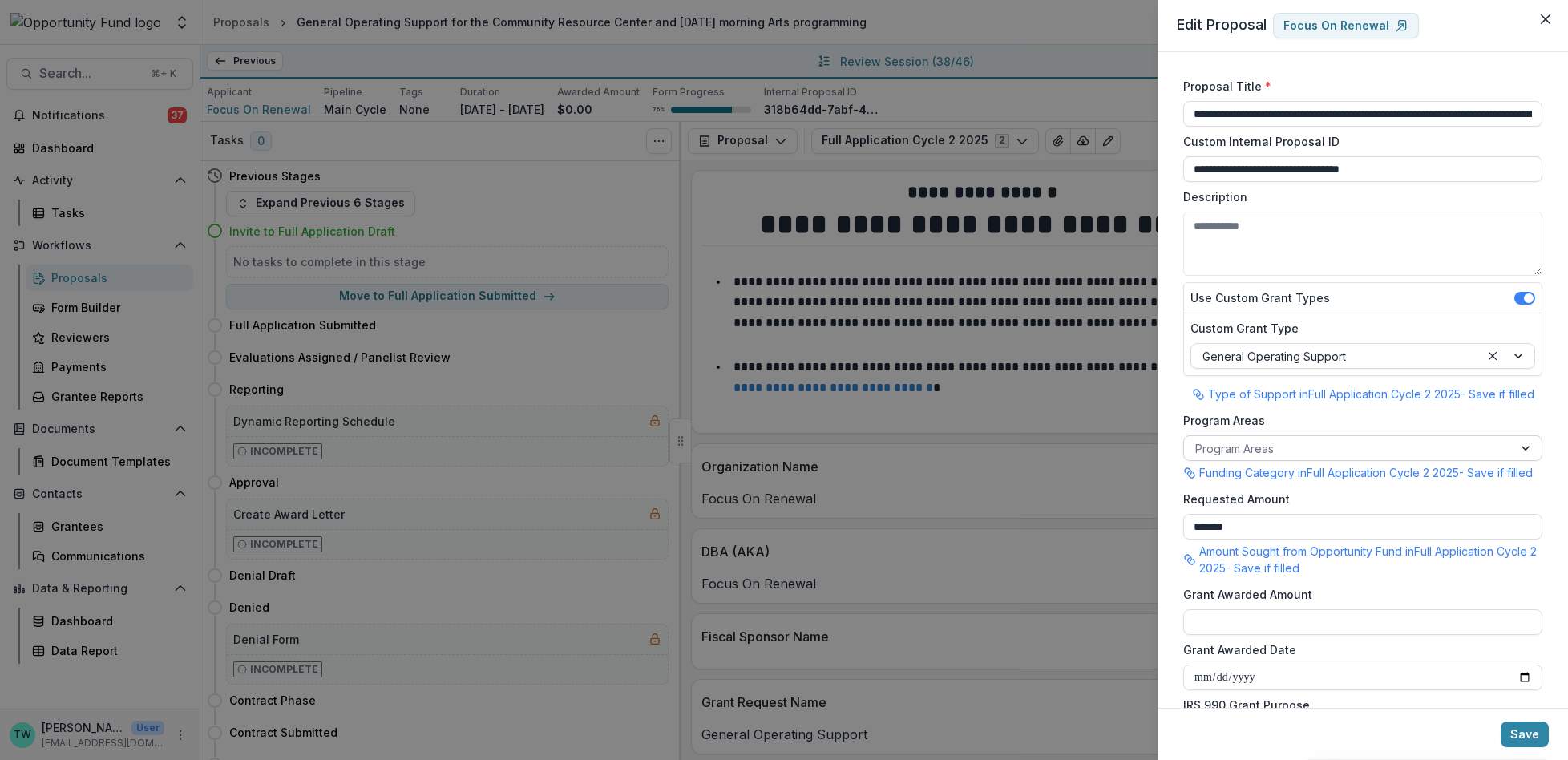
click at [1292, 446] on div at bounding box center [1348, 448] width 306 height 20
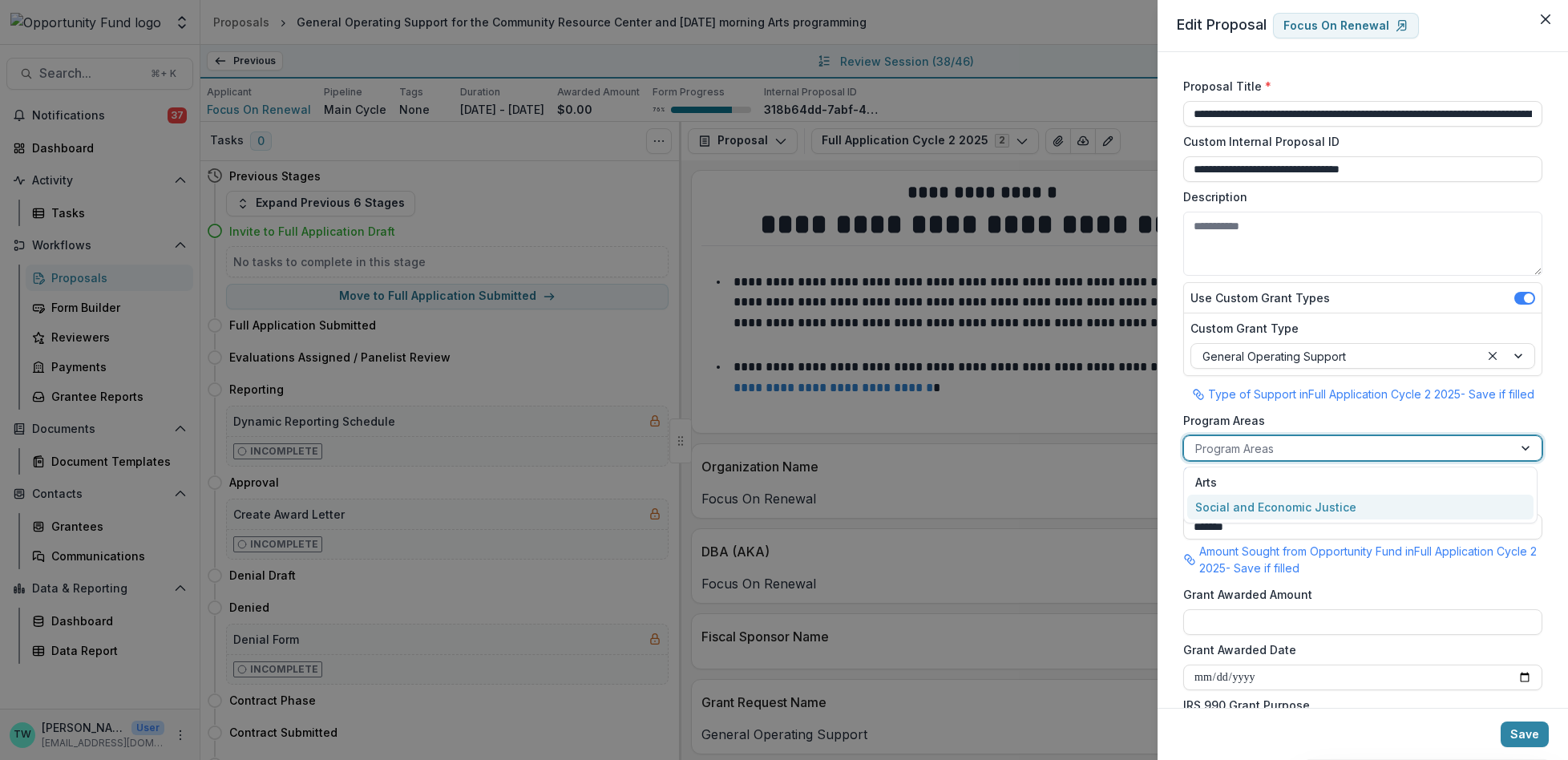
click at [1289, 505] on div "Social and Economic Justice" at bounding box center [1360, 506] width 346 height 24
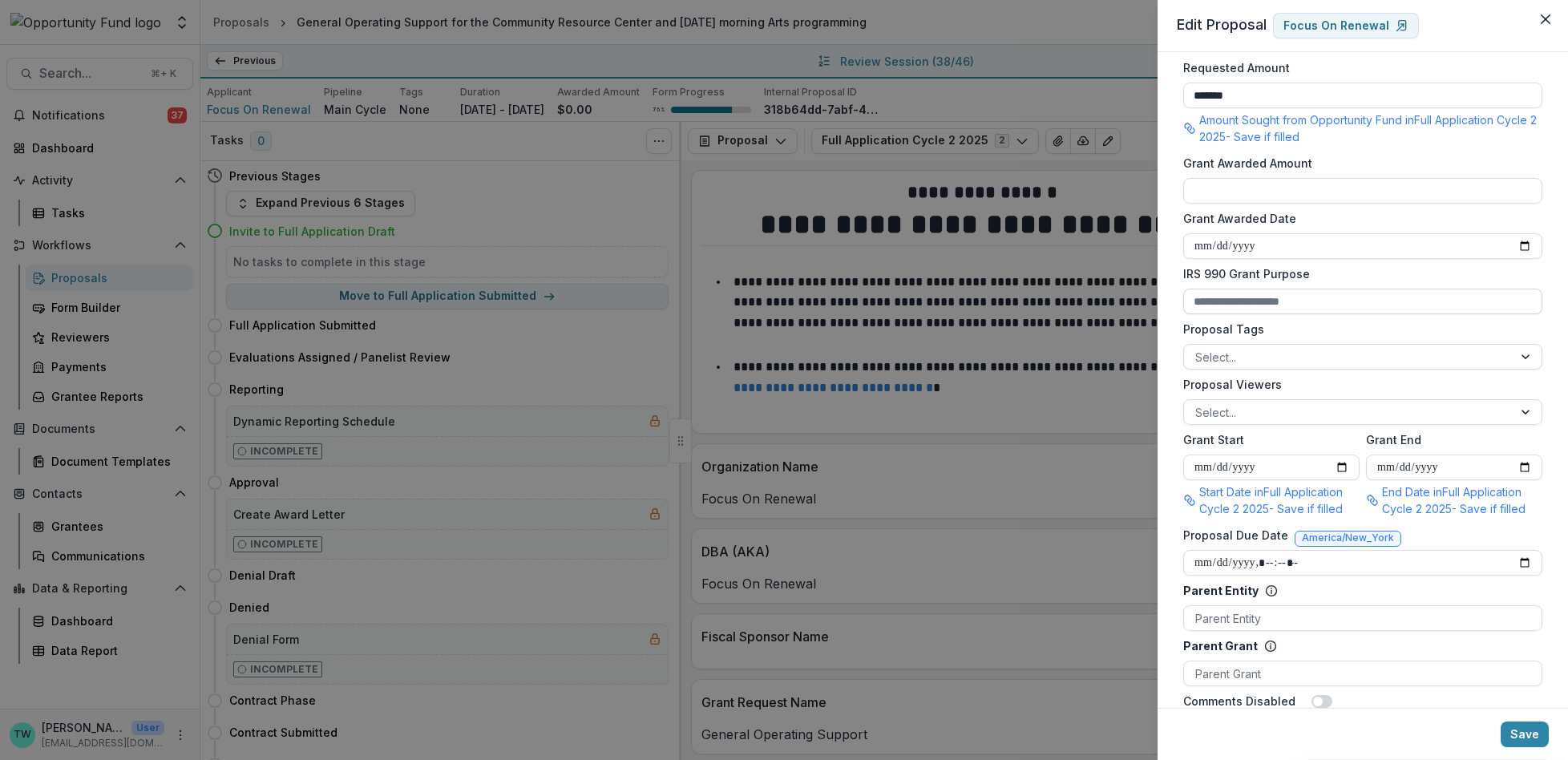
scroll to position [438, 0]
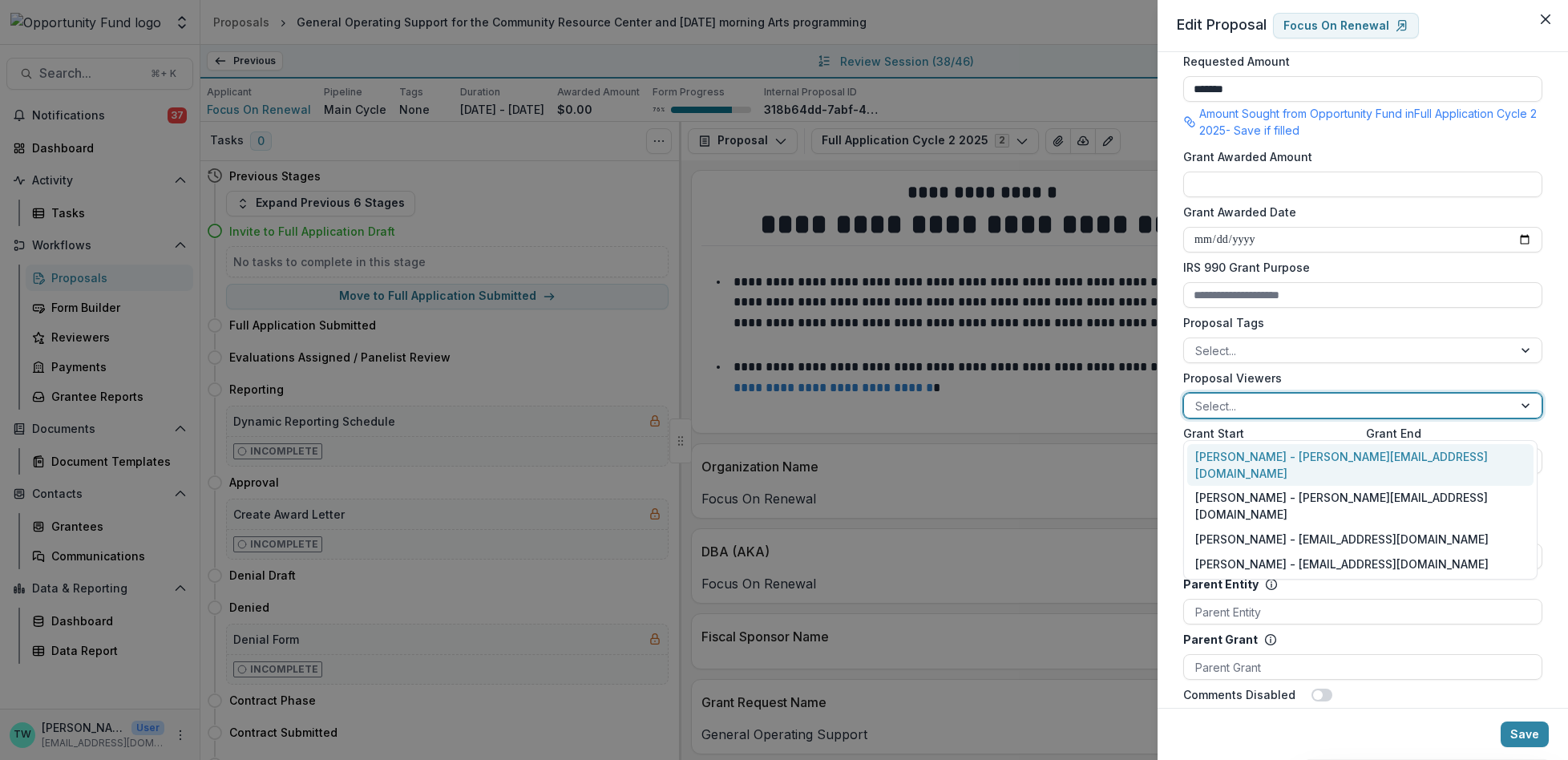
click at [1295, 416] on div at bounding box center [1348, 405] width 306 height 20
click at [1279, 485] on div "Ti Wilhelm - twilhelm@theopportunityfund.org" at bounding box center [1360, 506] width 346 height 42
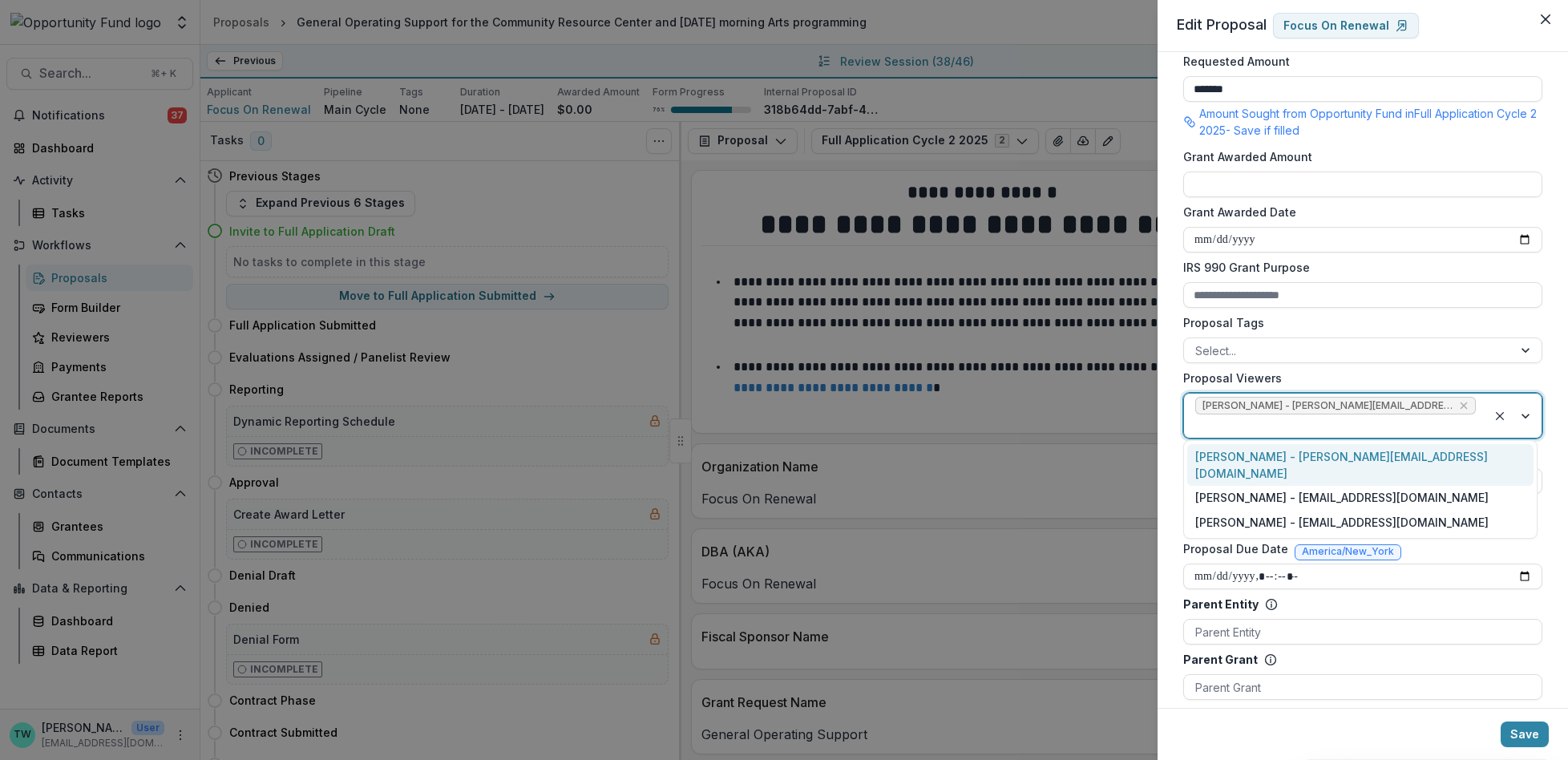
click at [1451, 420] on div at bounding box center [1336, 425] width 281 height 20
click at [1396, 485] on div "Jake Goodman - jgoodman@theopportunityfund.org" at bounding box center [1360, 498] width 346 height 24
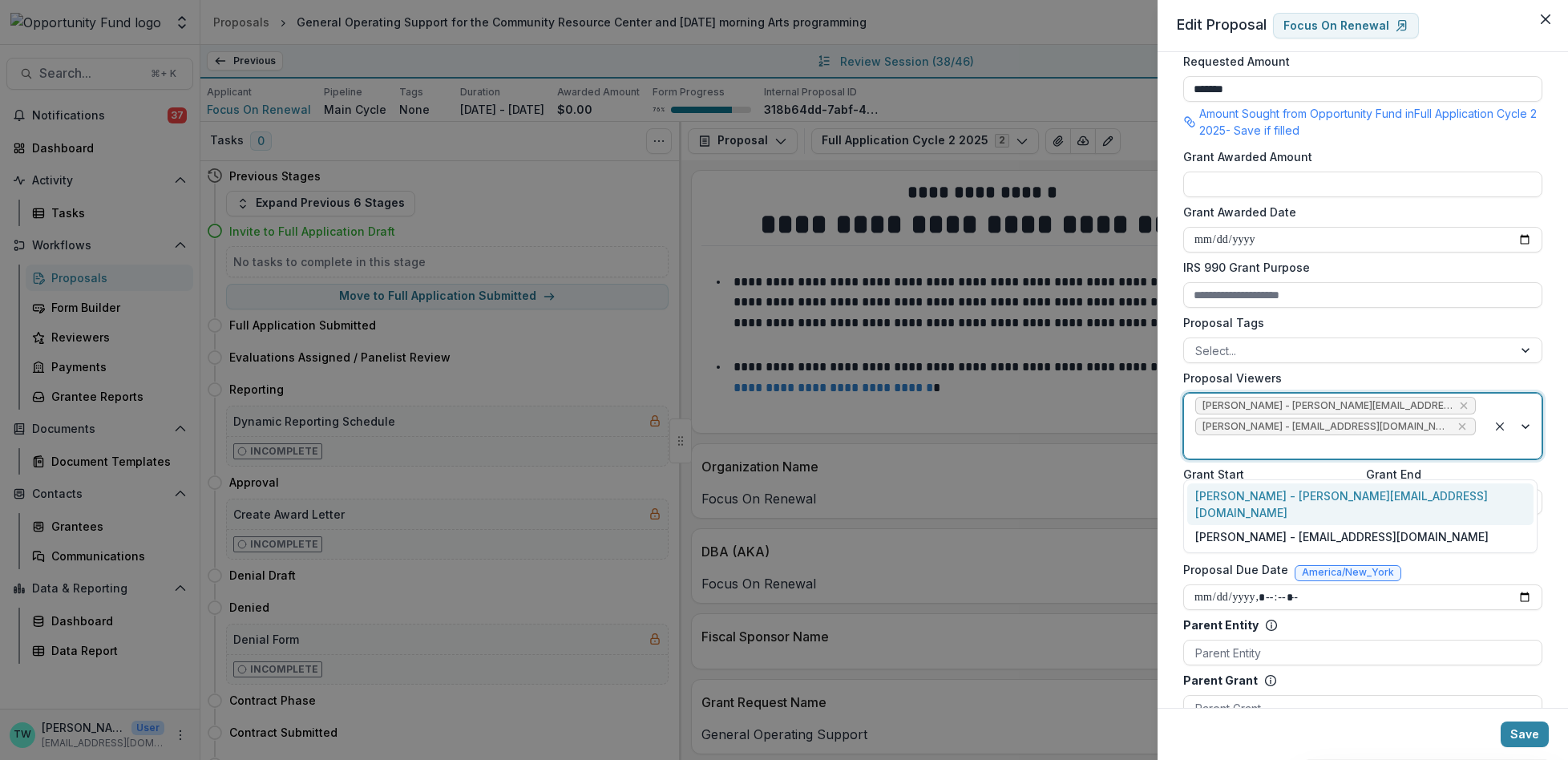
click at [1432, 456] on div at bounding box center [1336, 446] width 281 height 20
click at [1408, 525] on div "yvette shipman - yshipman@theopportunityfund.org" at bounding box center [1360, 537] width 346 height 24
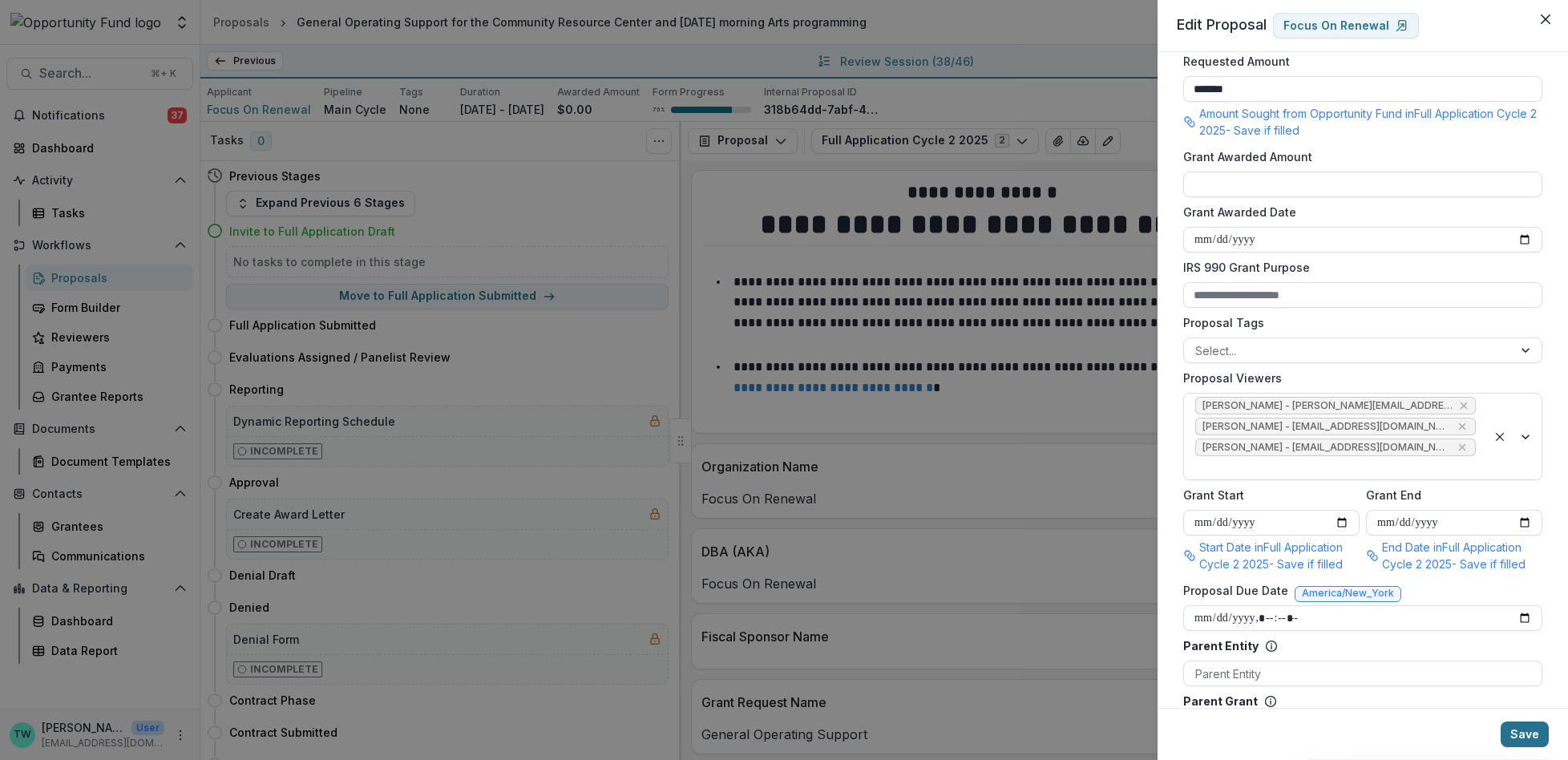
click at [1524, 730] on button "Save" at bounding box center [1524, 733] width 48 height 25
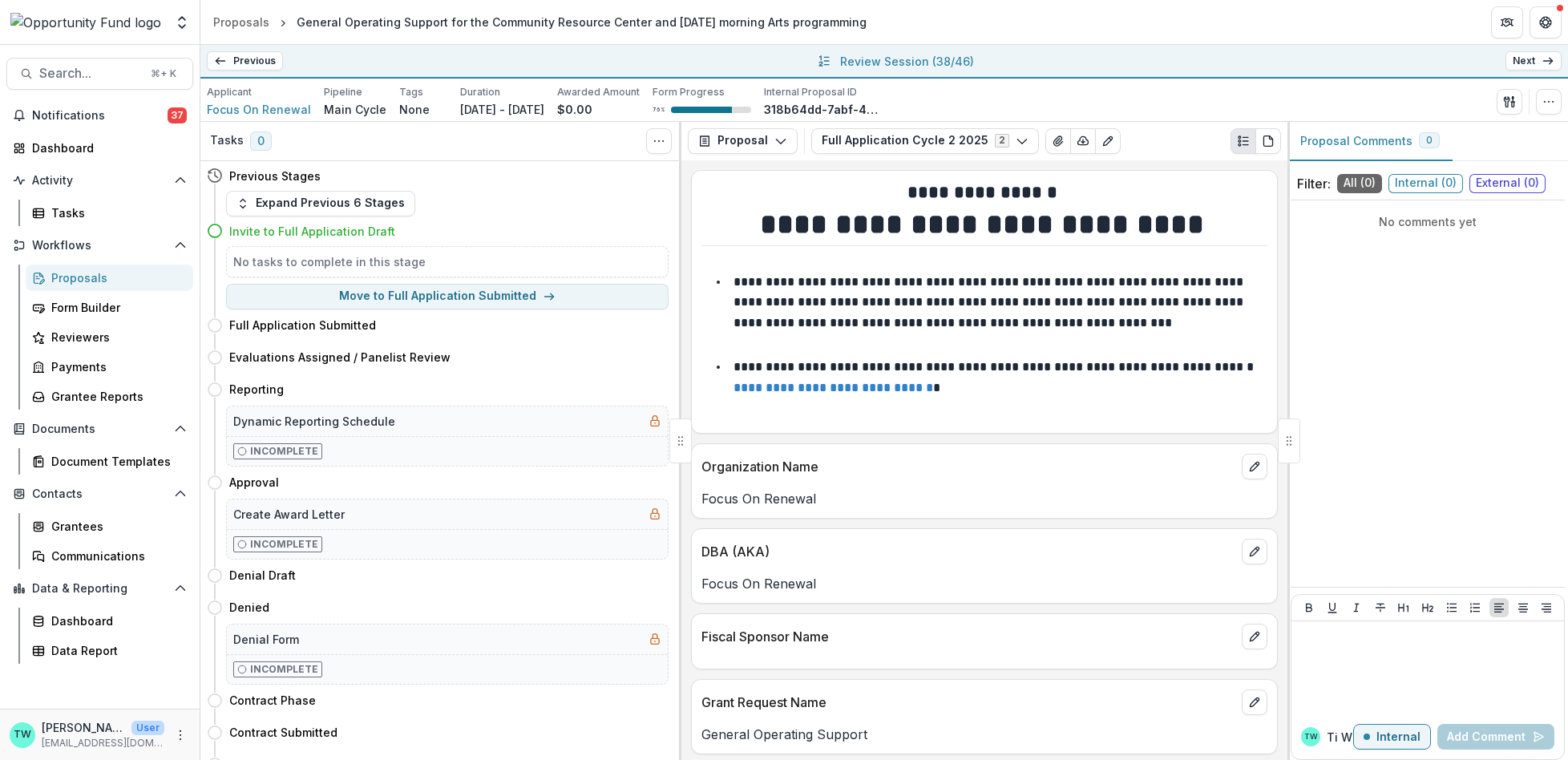
click at [1552, 65] on icon at bounding box center [1548, 61] width 13 height 13
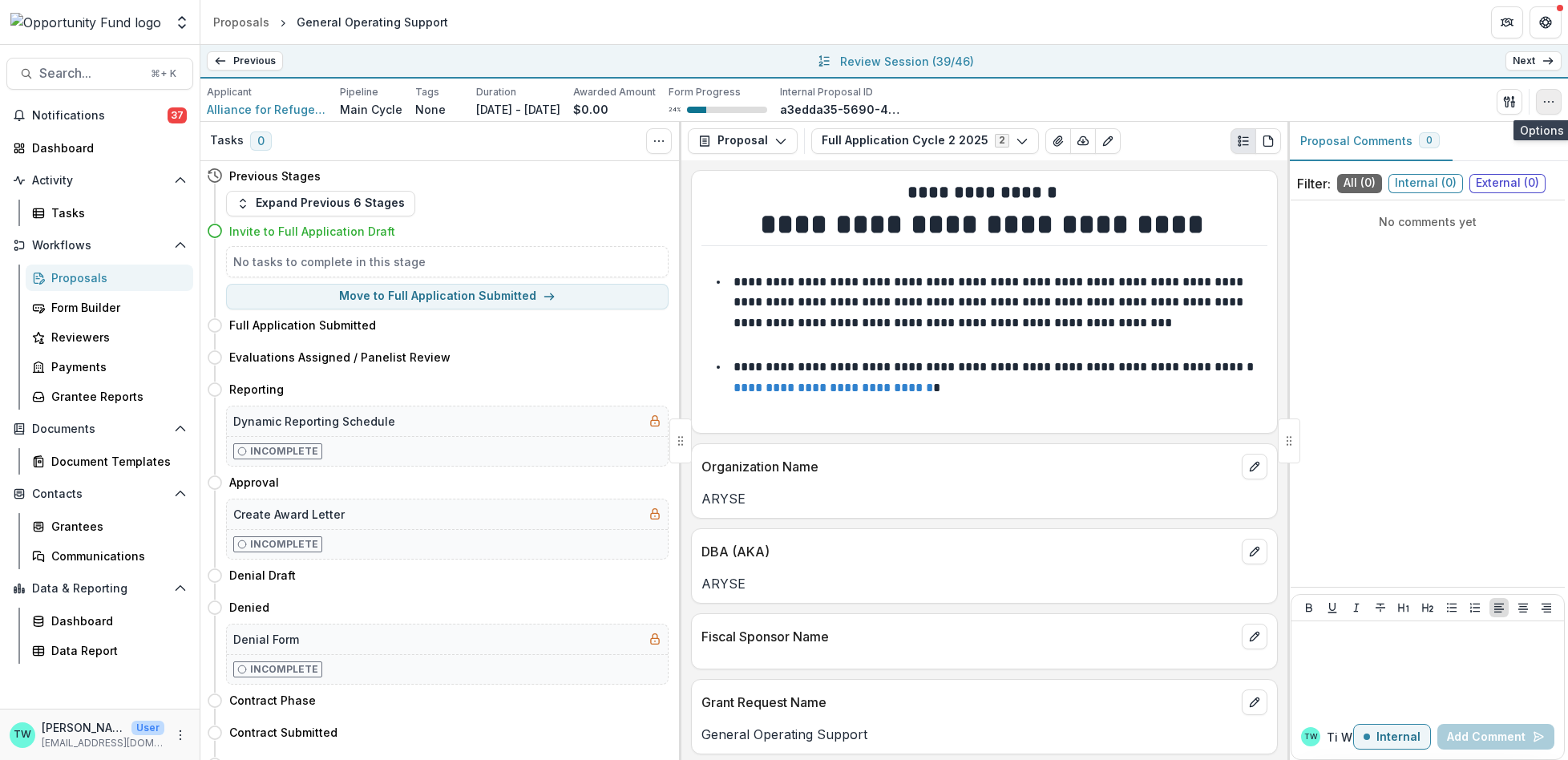
click at [1549, 101] on circle "button" at bounding box center [1549, 101] width 1 height 1
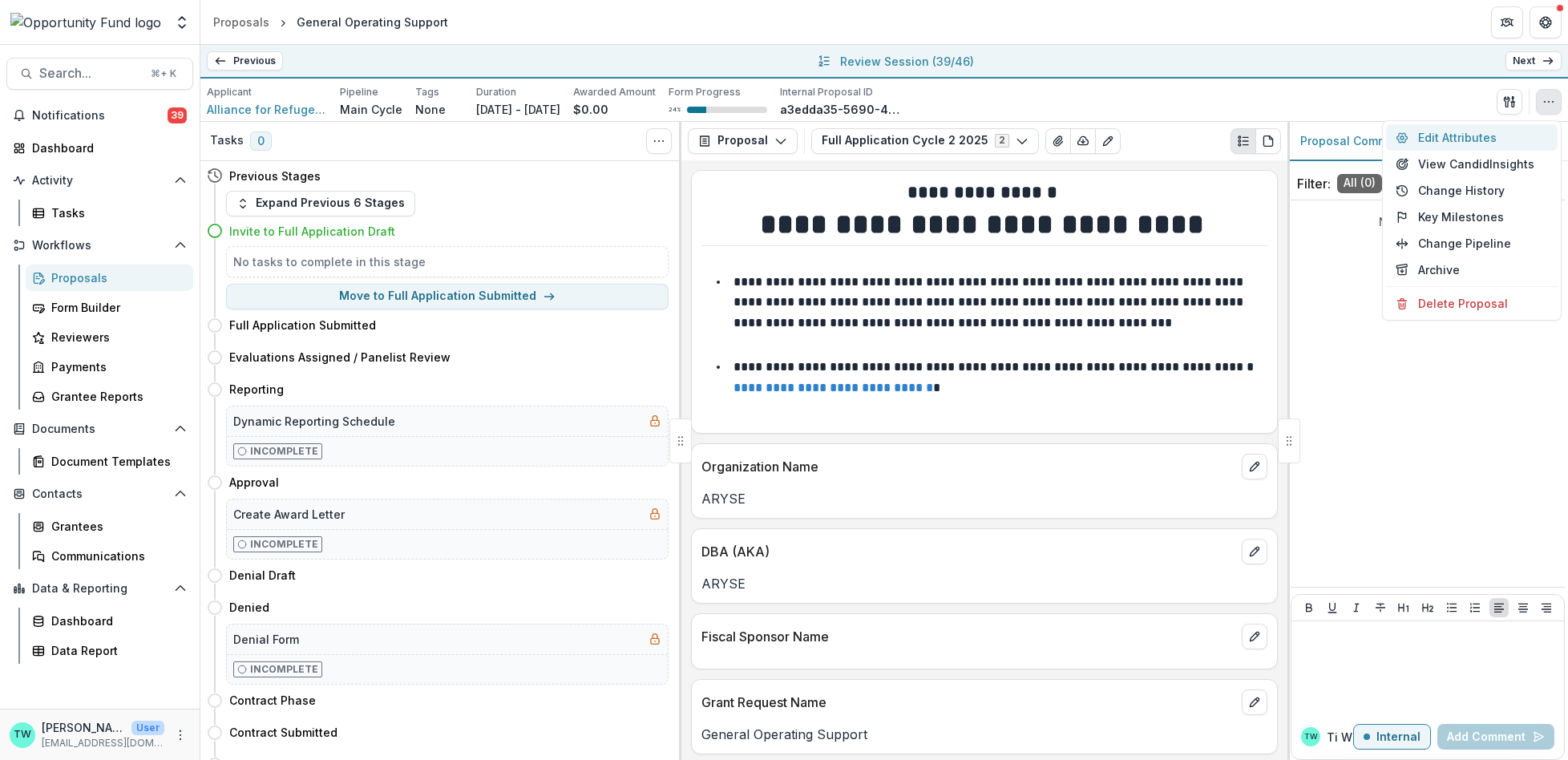
click at [1457, 139] on button "Edit Attributes" at bounding box center [1472, 137] width 172 height 26
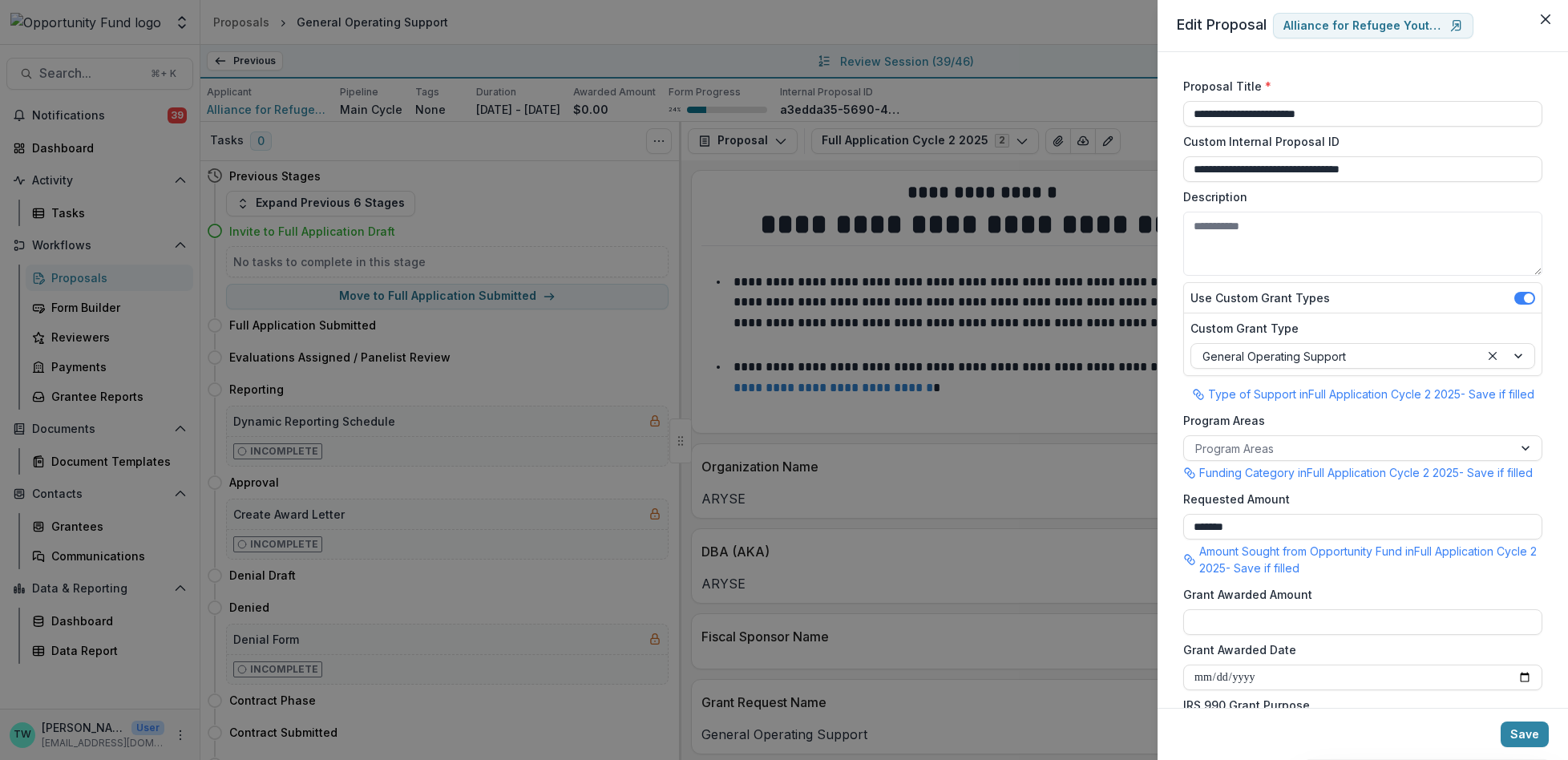
click at [1306, 462] on div "Program Areas Program Areas Funding Category in Full Application Cycle 2 2025 -…" at bounding box center [1363, 448] width 359 height 72
click at [1306, 448] on div at bounding box center [1348, 448] width 306 height 20
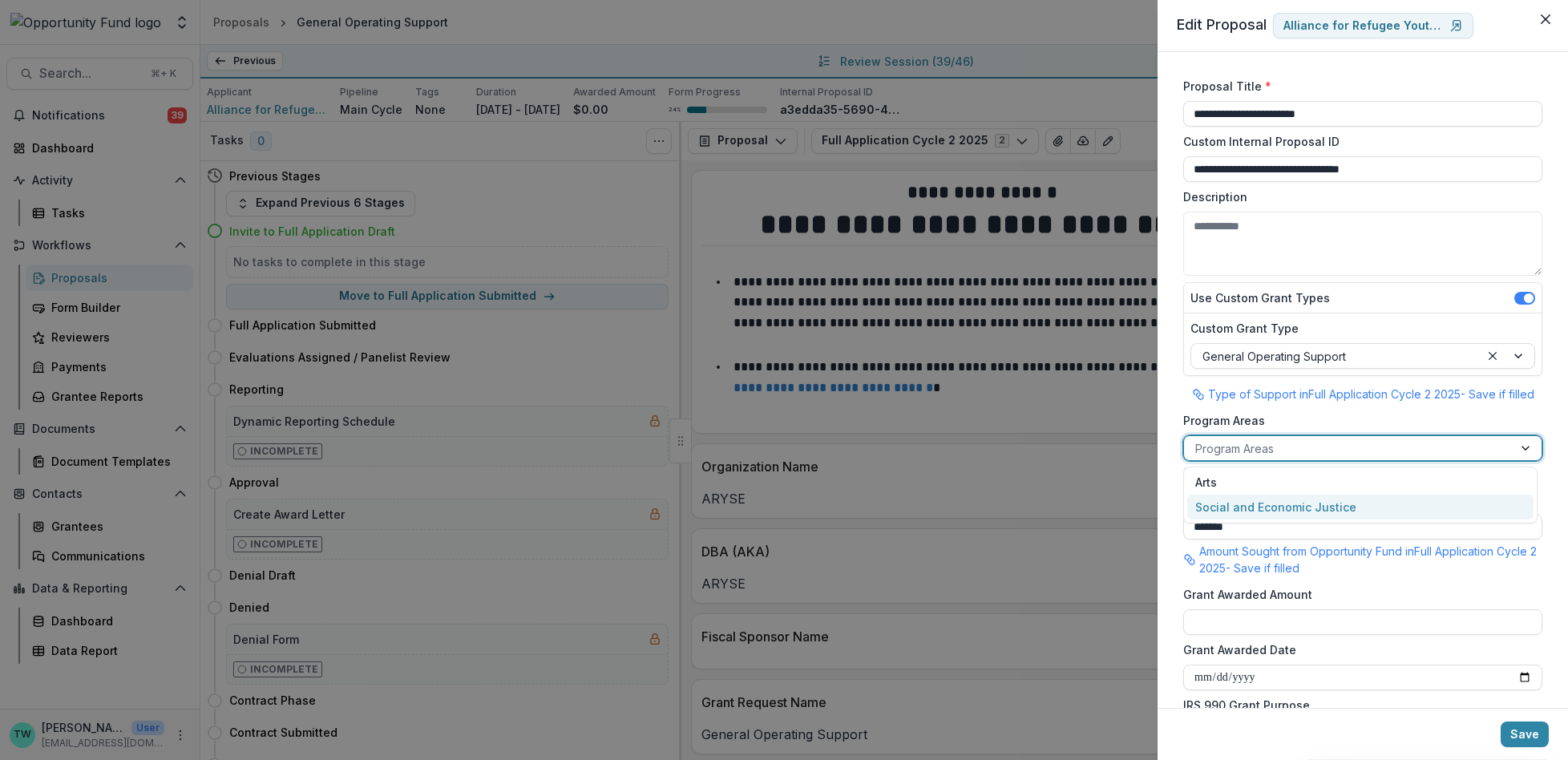
click at [1298, 510] on div "Social and Economic Justice" at bounding box center [1360, 506] width 346 height 24
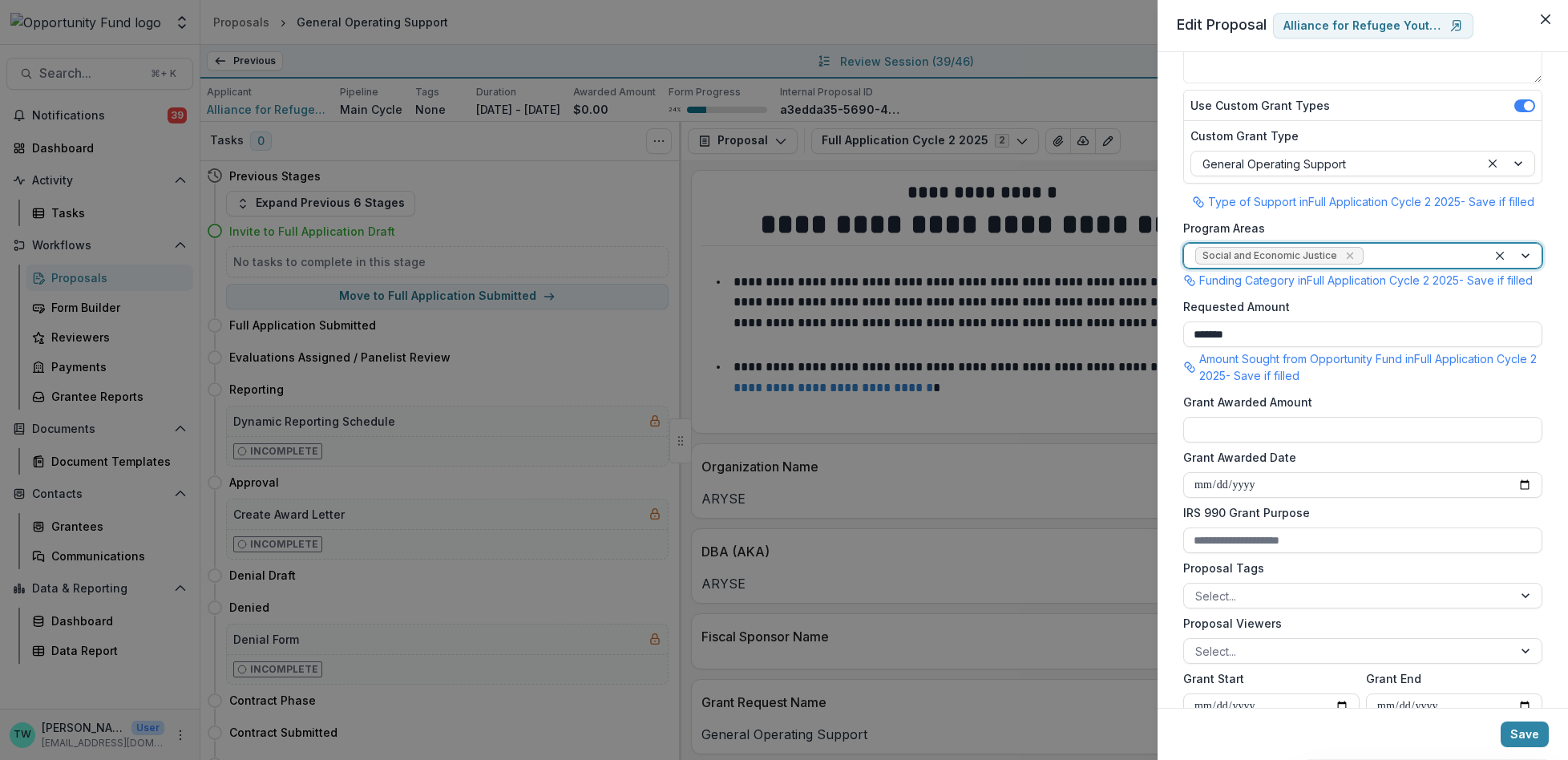
scroll to position [196, 0]
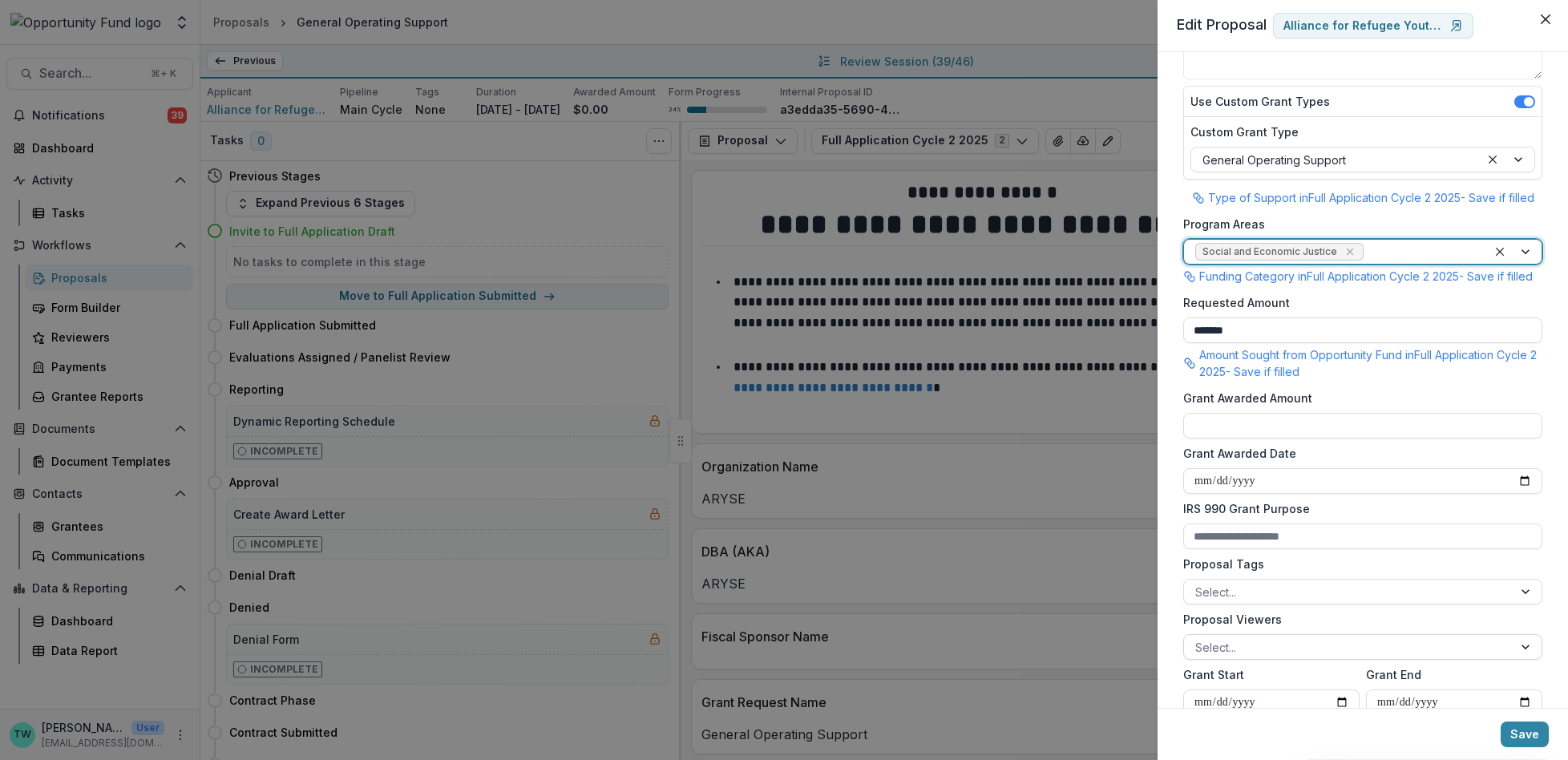
click at [1315, 657] on div at bounding box center [1348, 647] width 306 height 20
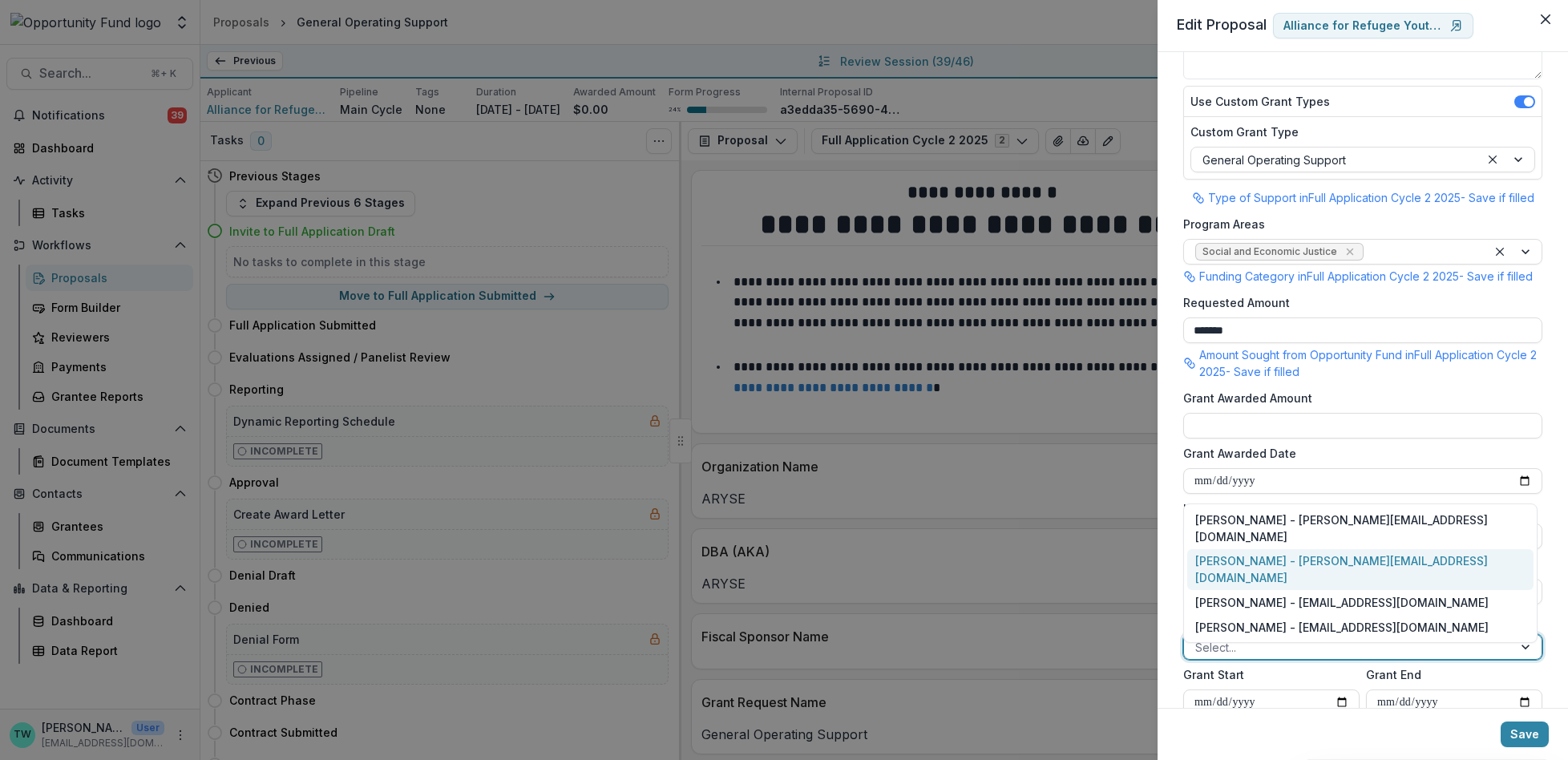
click at [1306, 580] on div "Ti Wilhelm - twilhelm@theopportunityfund.org" at bounding box center [1360, 570] width 346 height 42
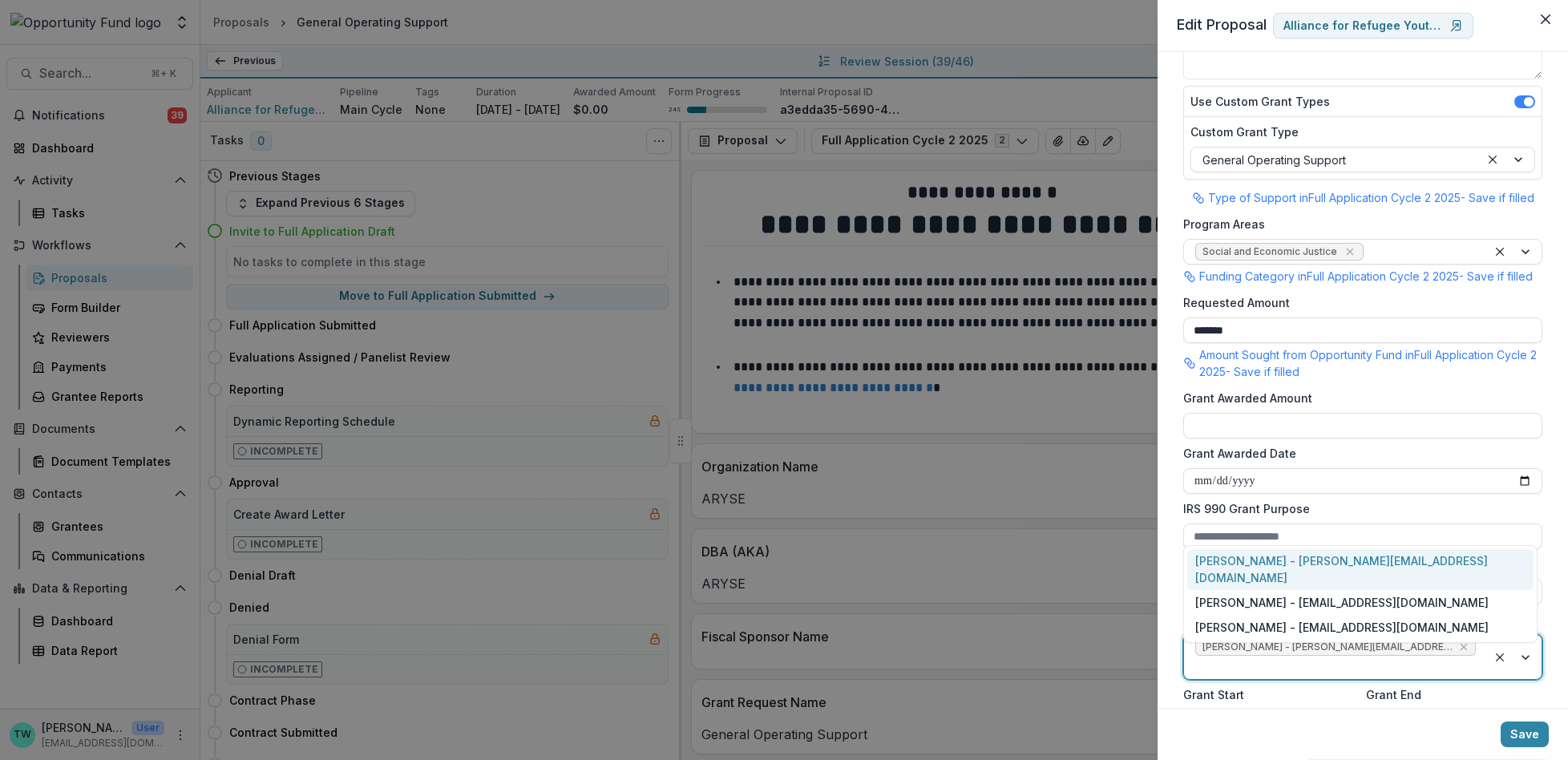
click at [1451, 665] on div at bounding box center [1336, 667] width 281 height 20
click at [1396, 601] on div "Jake Goodman - jgoodman@theopportunityfund.org" at bounding box center [1360, 602] width 346 height 24
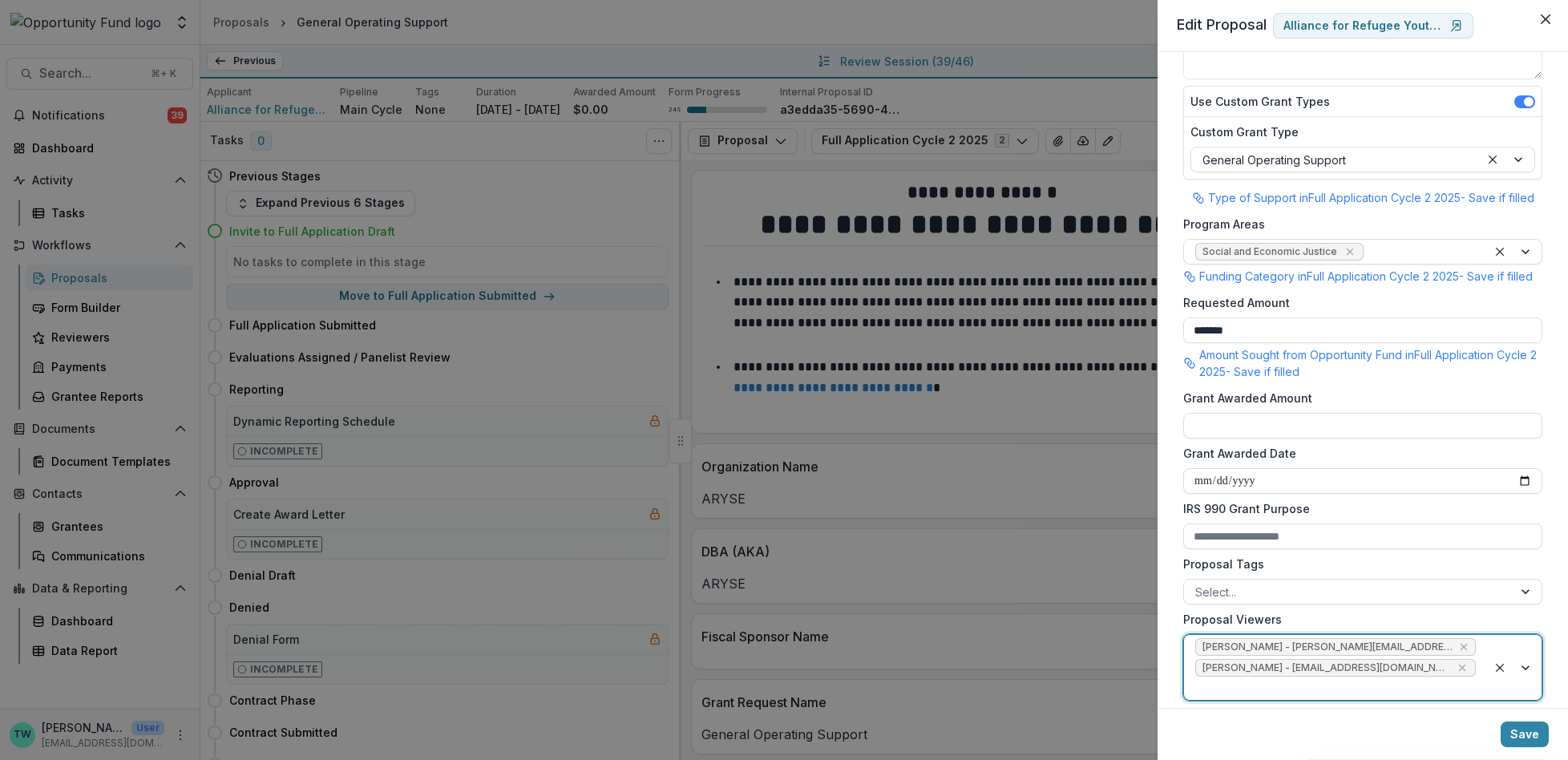
click at [1438, 698] on div at bounding box center [1336, 688] width 281 height 20
click at [1400, 624] on div "yvette shipman - yshipman@theopportunityfund.org" at bounding box center [1360, 627] width 346 height 24
click at [1533, 740] on button "Save" at bounding box center [1524, 733] width 48 height 25
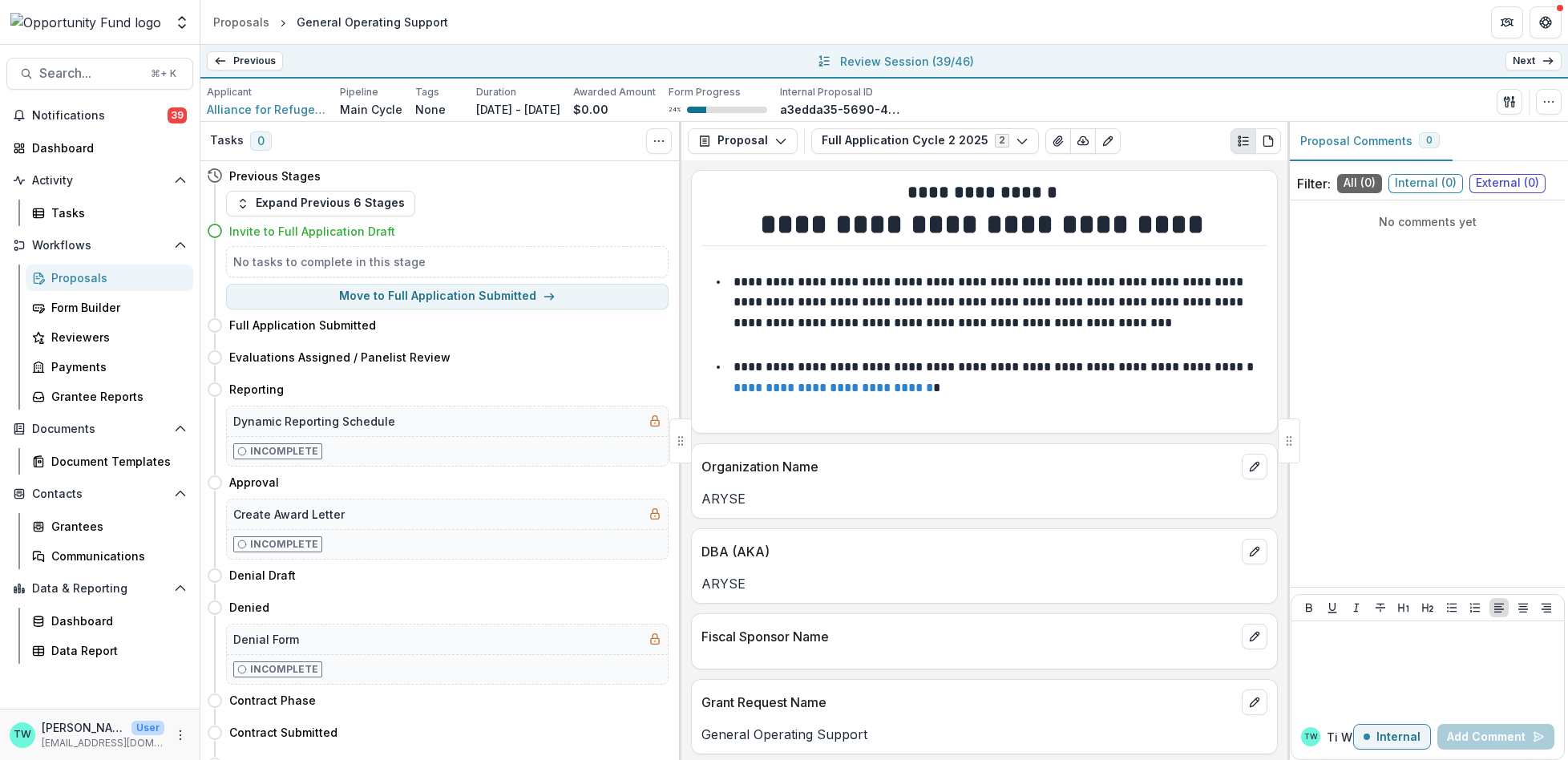
click at [1536, 64] on link "Next" at bounding box center [1533, 61] width 56 height 19
click at [1550, 100] on icon "button" at bounding box center [1549, 101] width 13 height 13
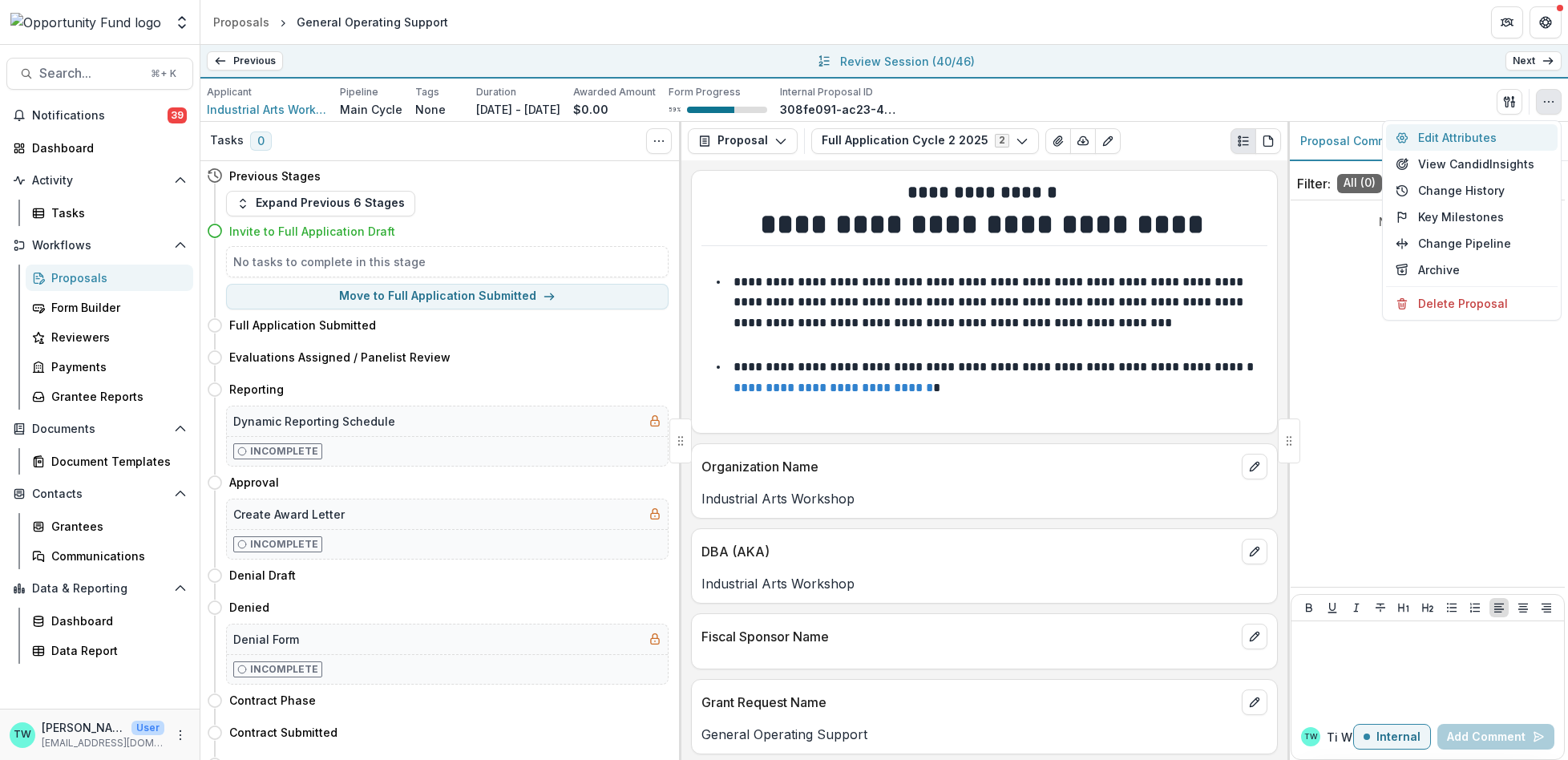
click at [1463, 132] on button "Edit Attributes" at bounding box center [1472, 137] width 172 height 26
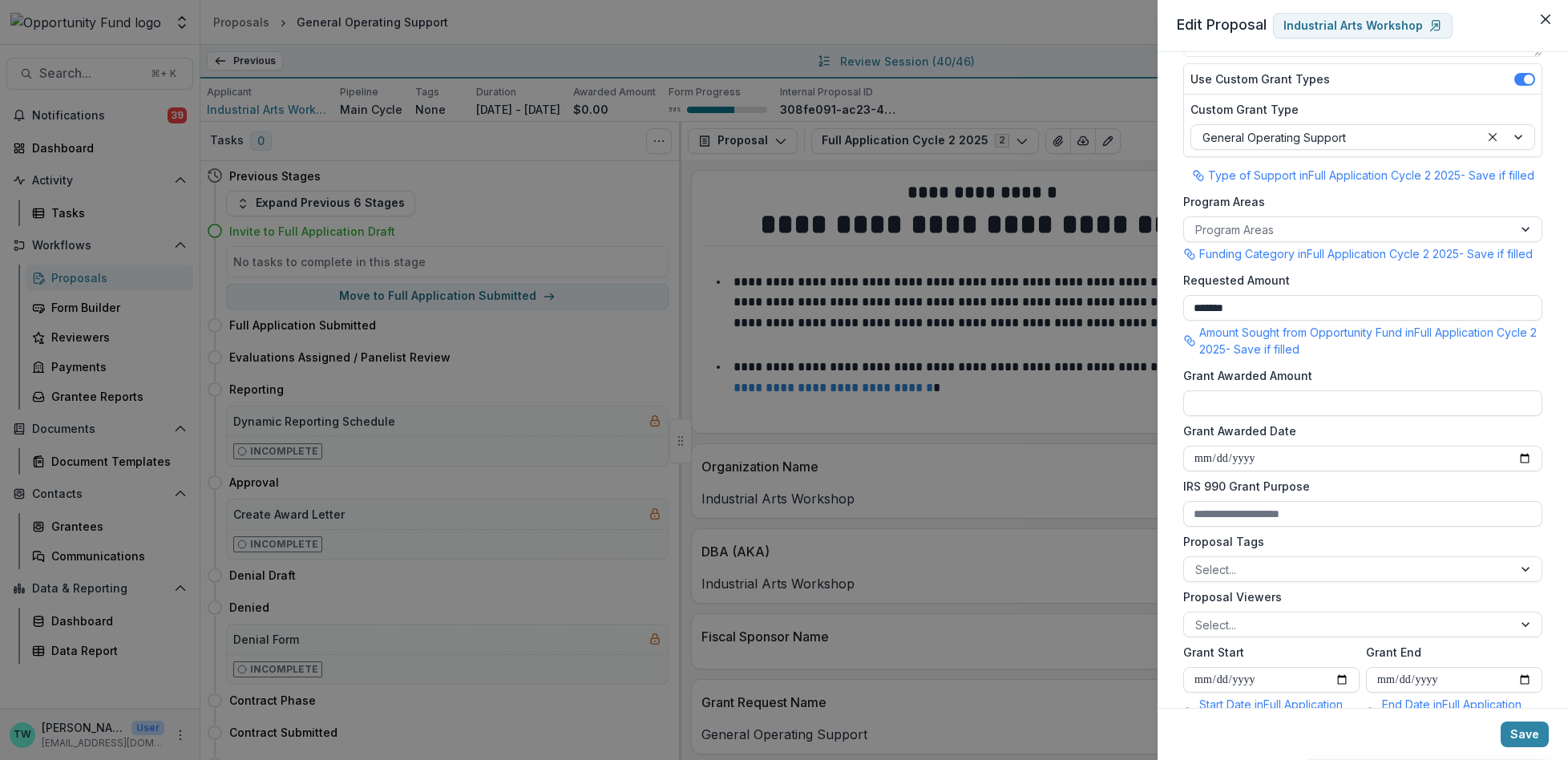
scroll to position [218, 0]
click at [1333, 221] on div at bounding box center [1348, 230] width 306 height 20
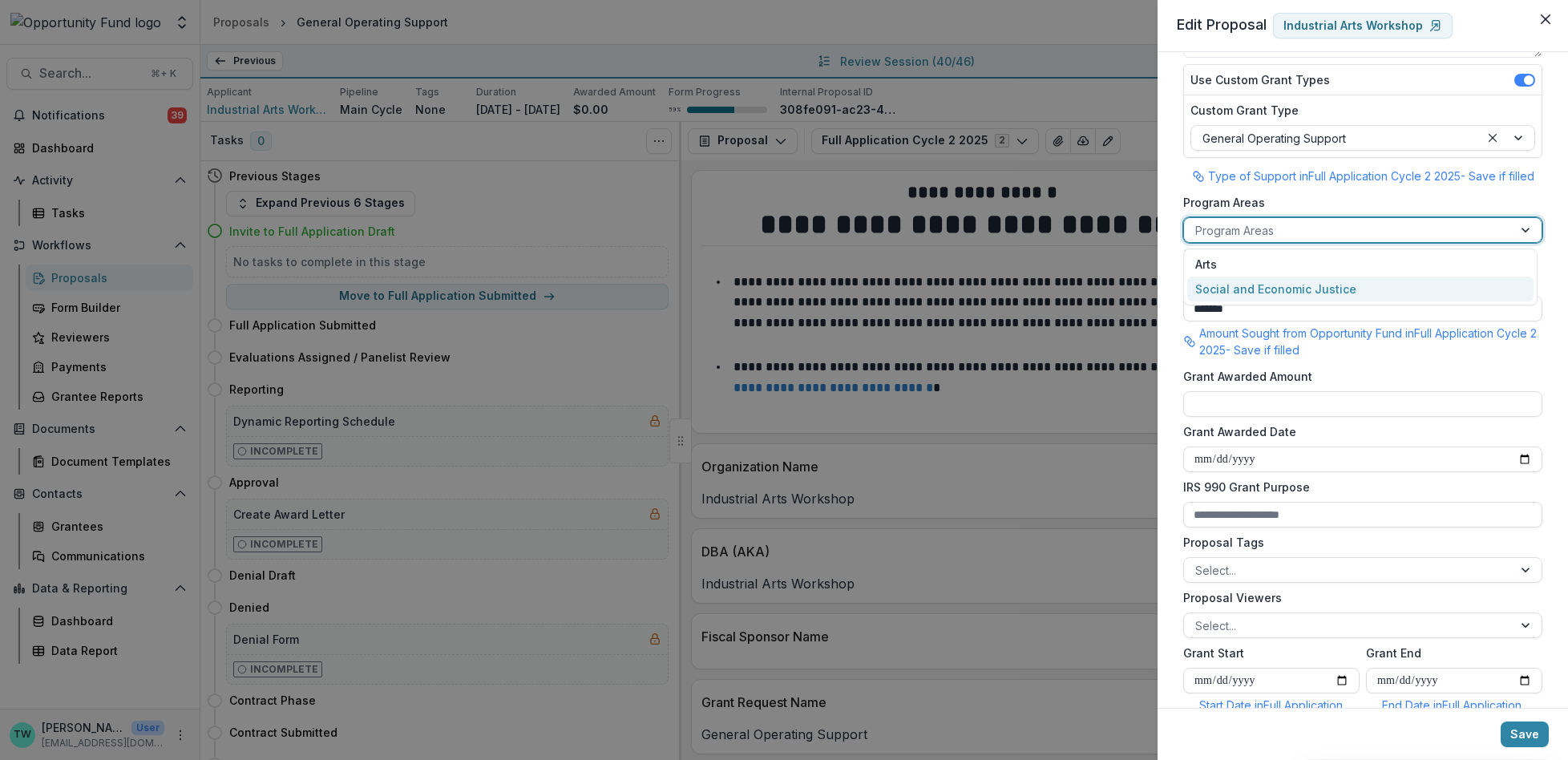
click at [1319, 288] on div "Social and Economic Justice" at bounding box center [1360, 288] width 346 height 24
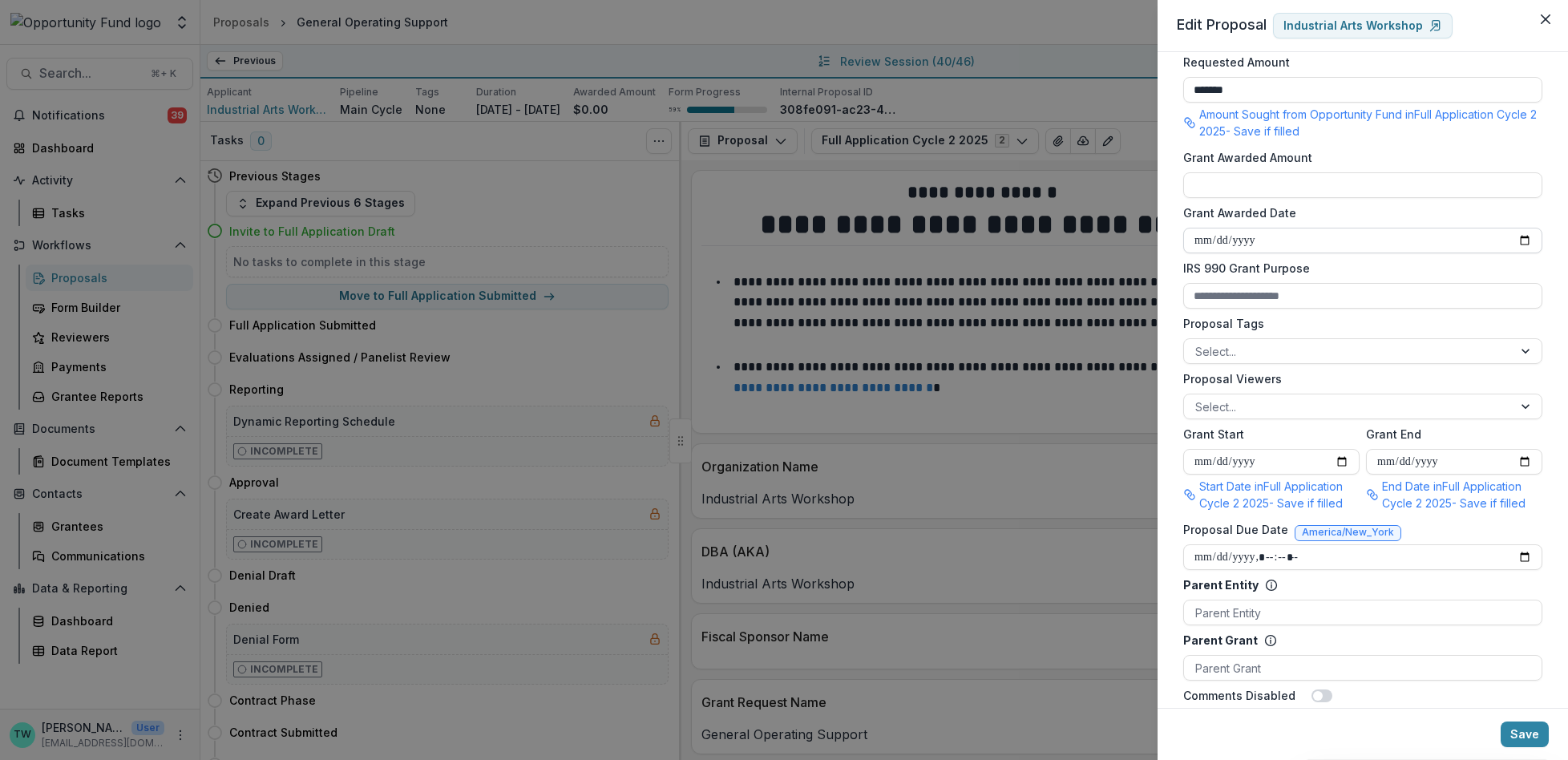
scroll to position [460, 0]
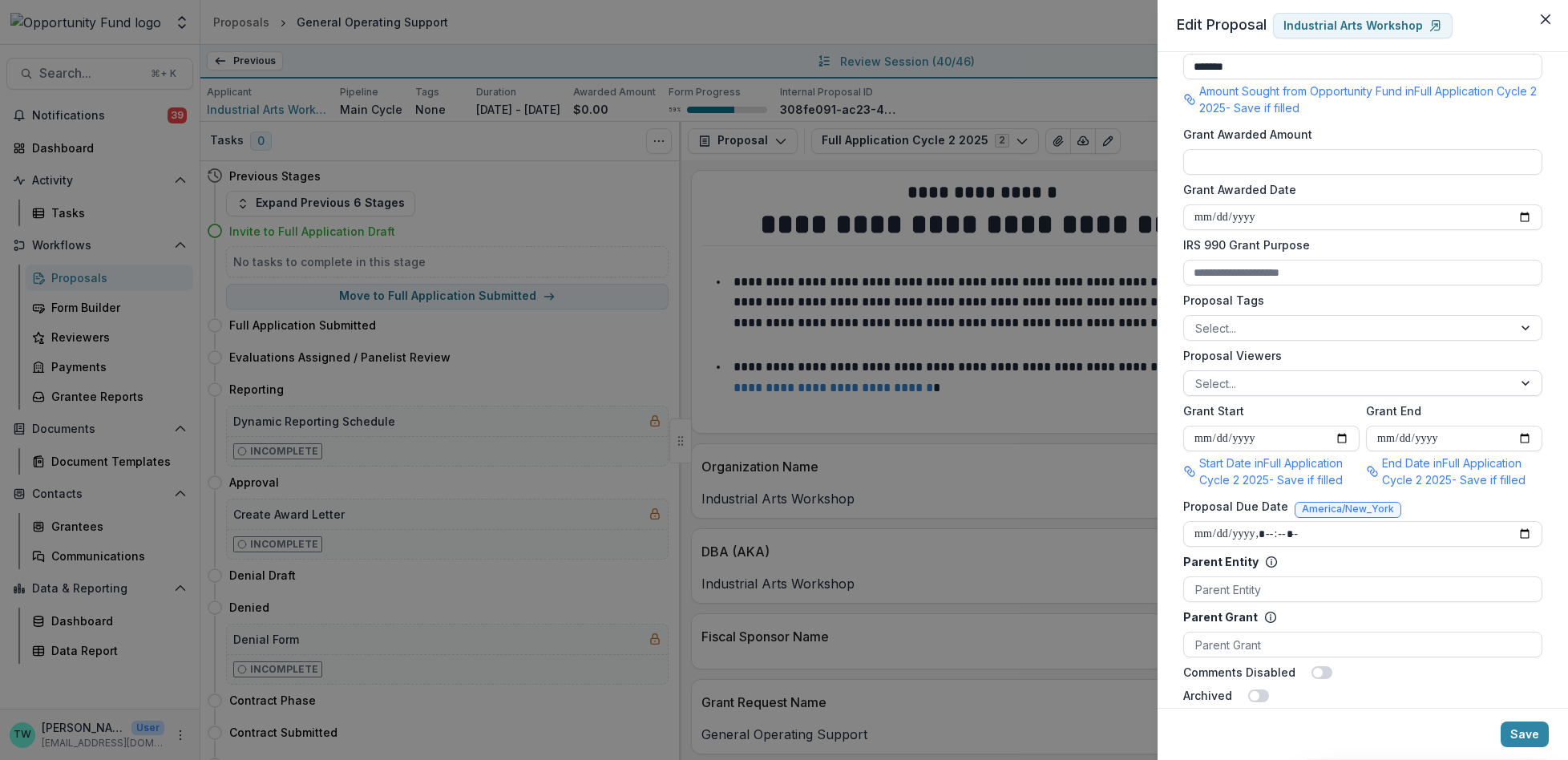
click at [1297, 393] on div at bounding box center [1348, 383] width 306 height 20
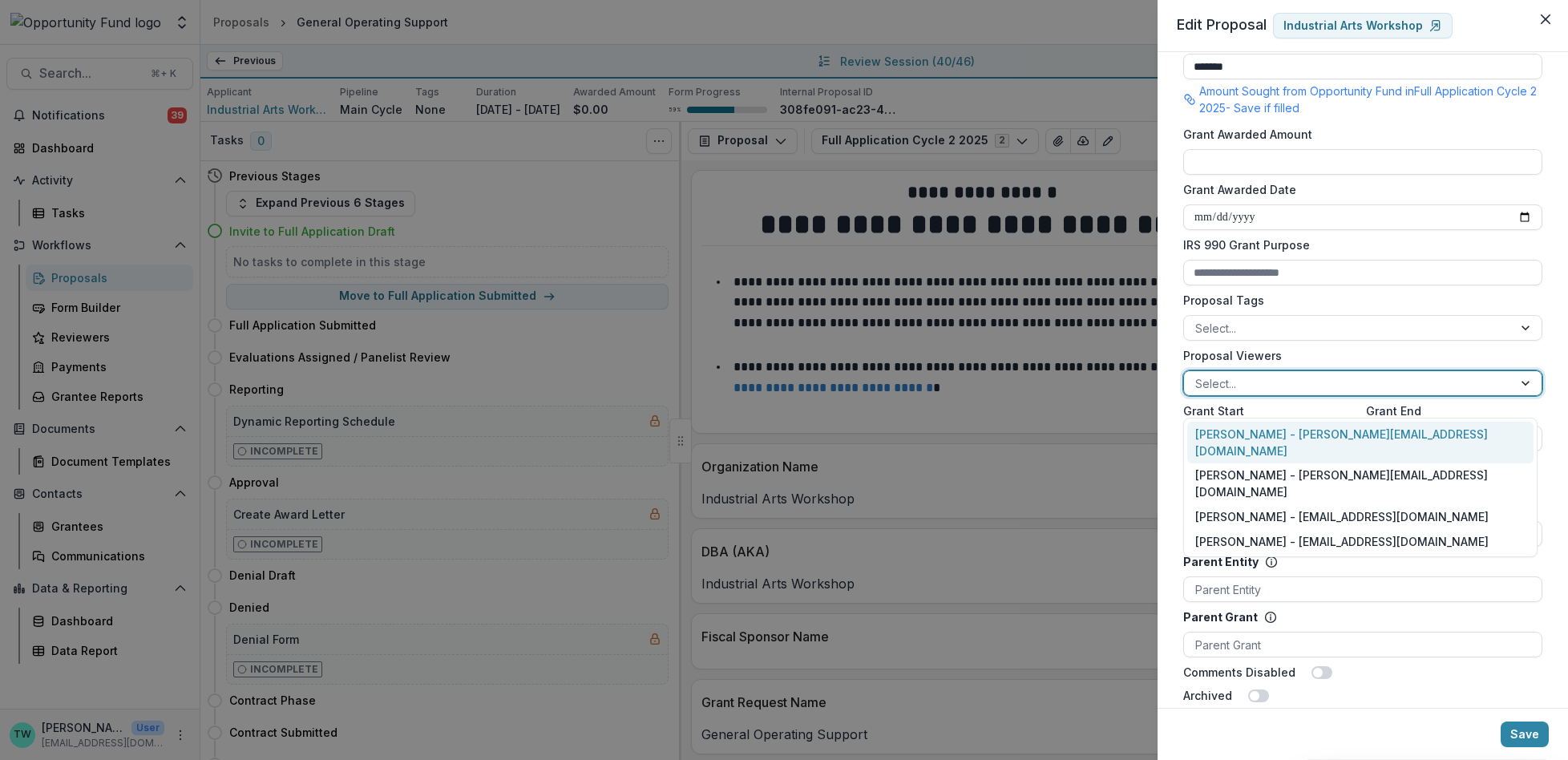
click at [1290, 443] on div "Lucy Fey - lucy@trytemelio.com" at bounding box center [1360, 443] width 346 height 42
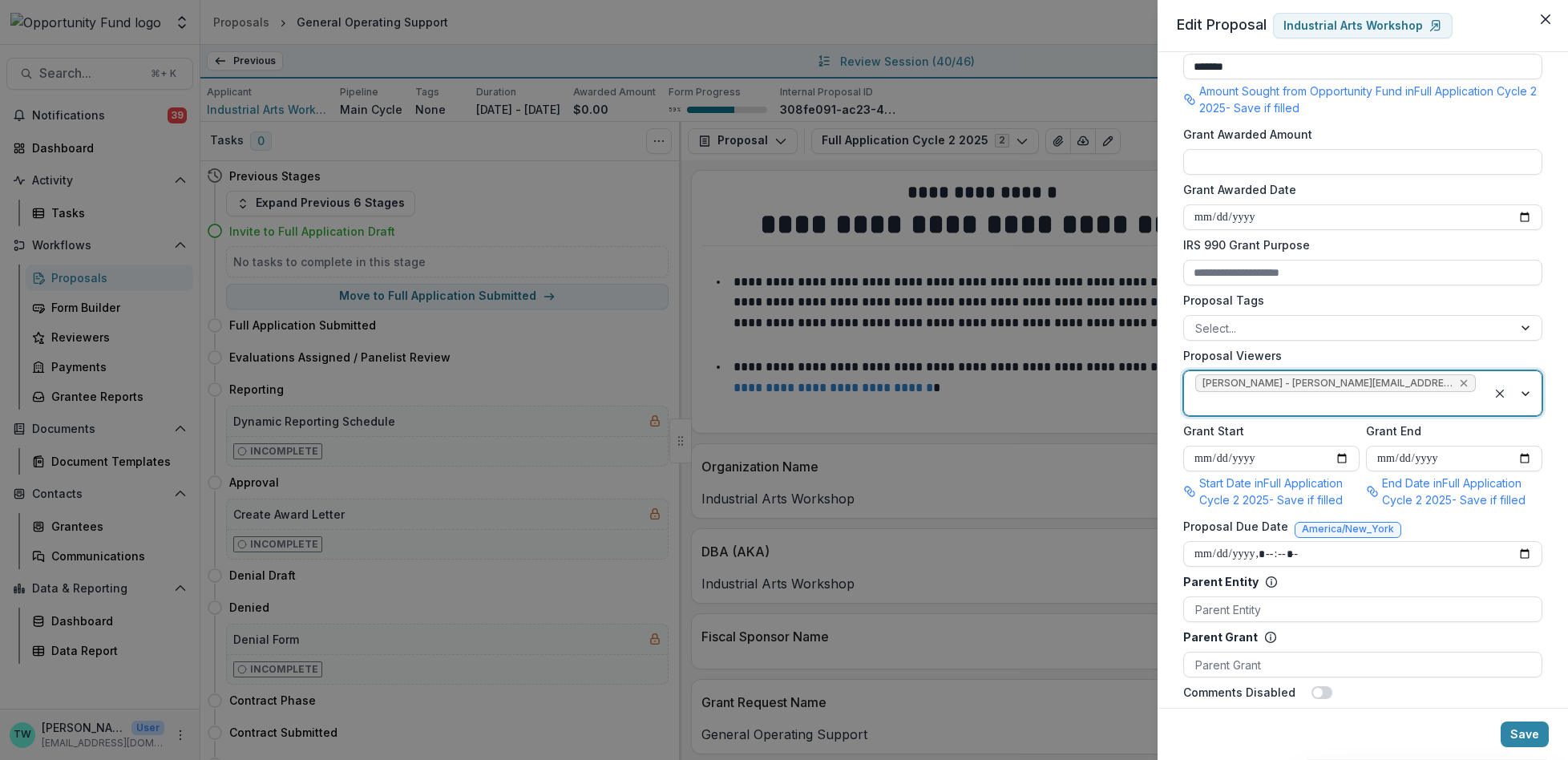
click at [1457, 390] on icon "Remove Lucy Fey - lucy@trytemelio.com" at bounding box center [1463, 383] width 13 height 13
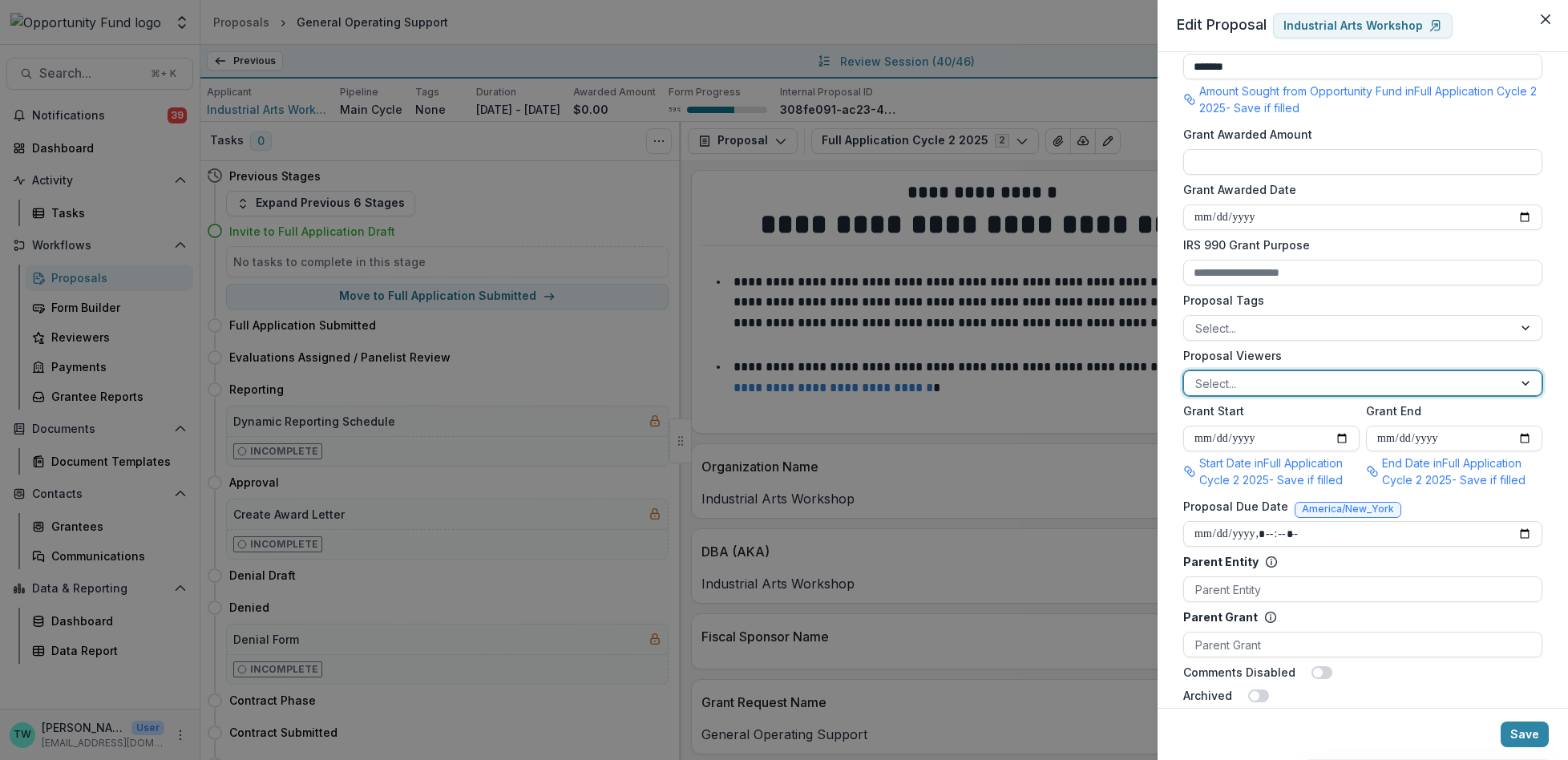
click at [1347, 393] on div at bounding box center [1348, 383] width 306 height 20
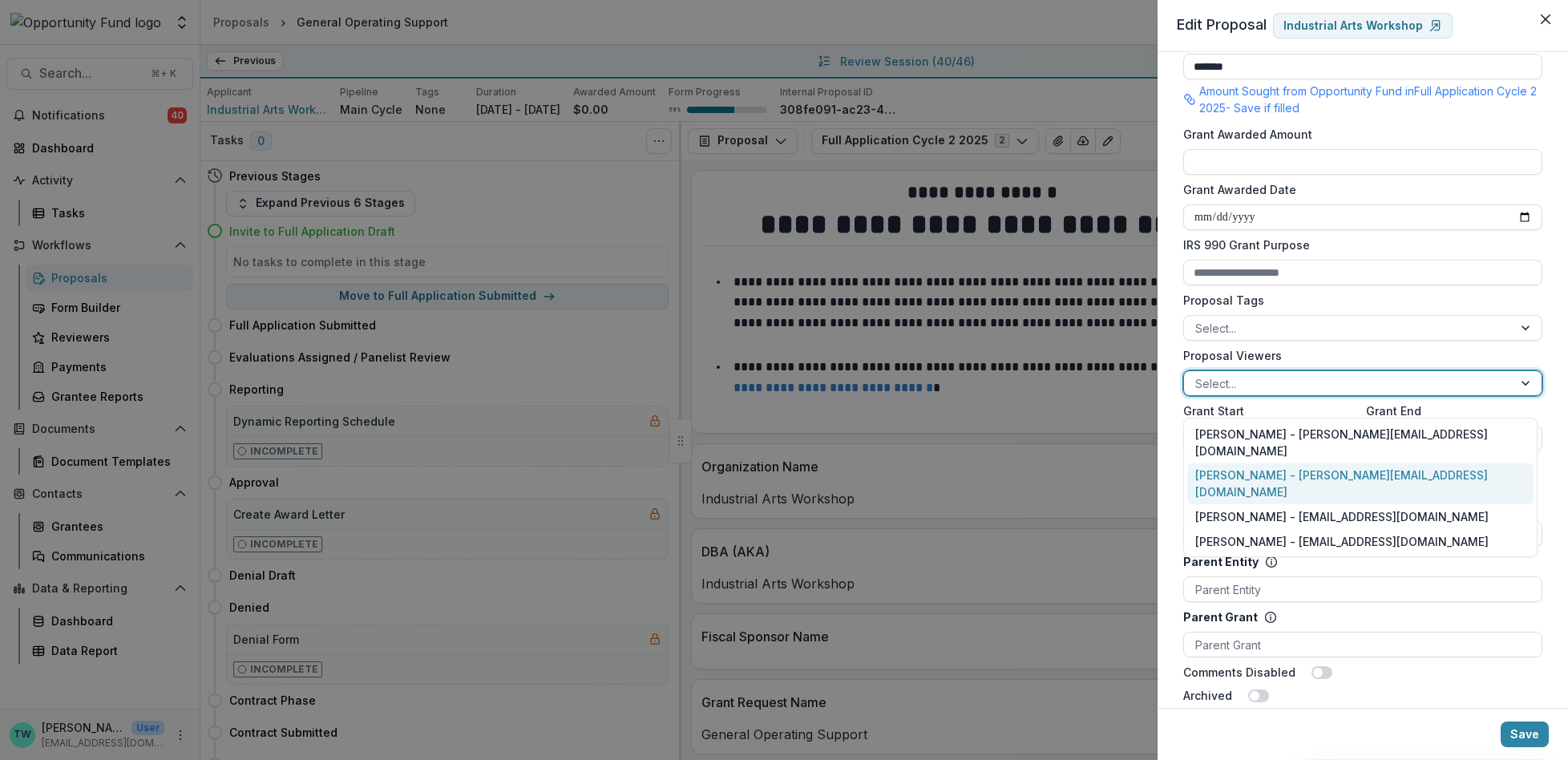
click at [1340, 463] on div "Ti Wilhelm - twilhelm@theopportunityfund.org" at bounding box center [1360, 484] width 346 height 42
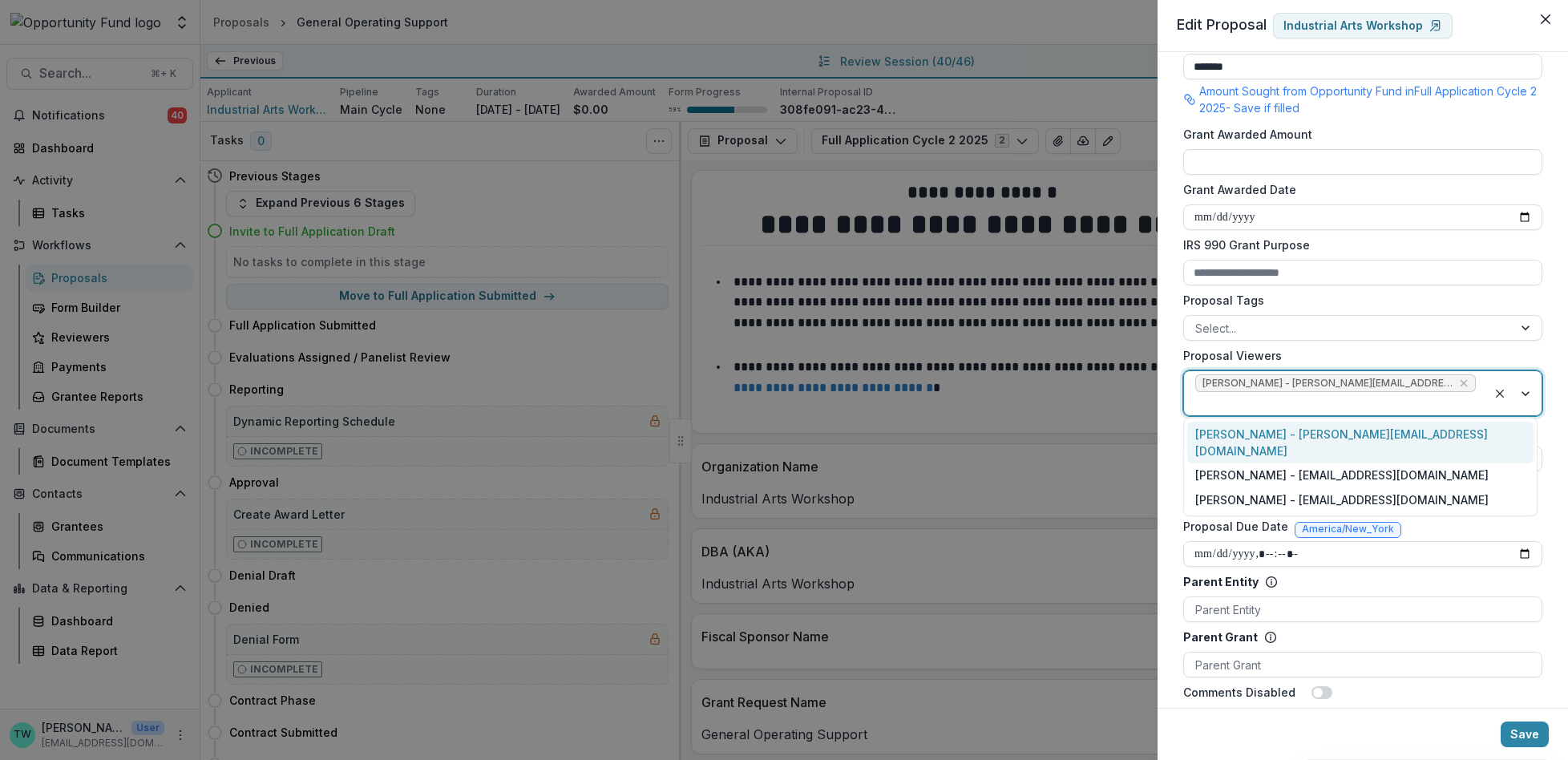
click at [1462, 402] on div at bounding box center [1336, 403] width 281 height 20
click at [1413, 463] on div "Jake Goodman - jgoodman@theopportunityfund.org" at bounding box center [1360, 475] width 346 height 24
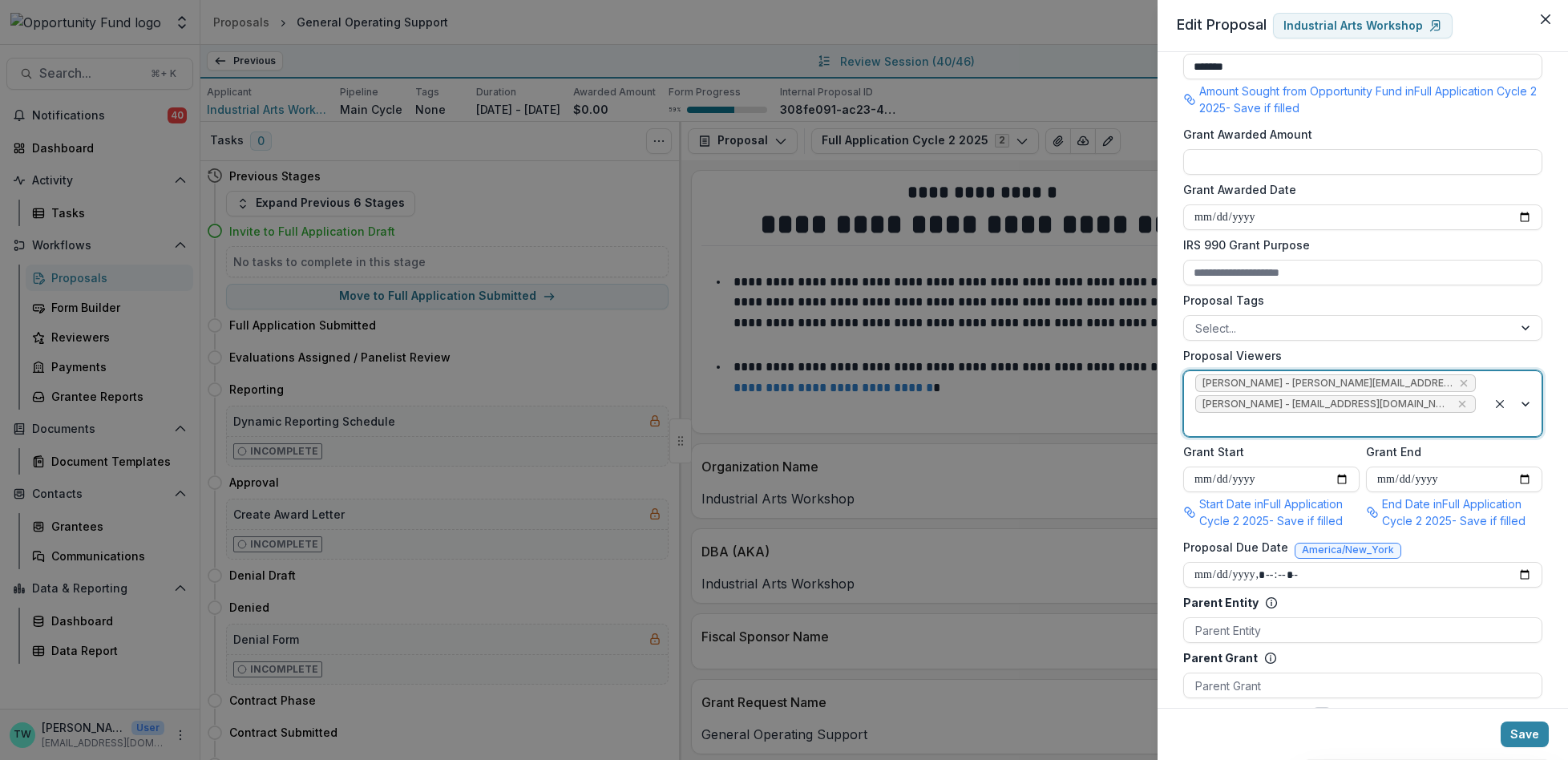
click at [1435, 434] on div at bounding box center [1336, 424] width 281 height 20
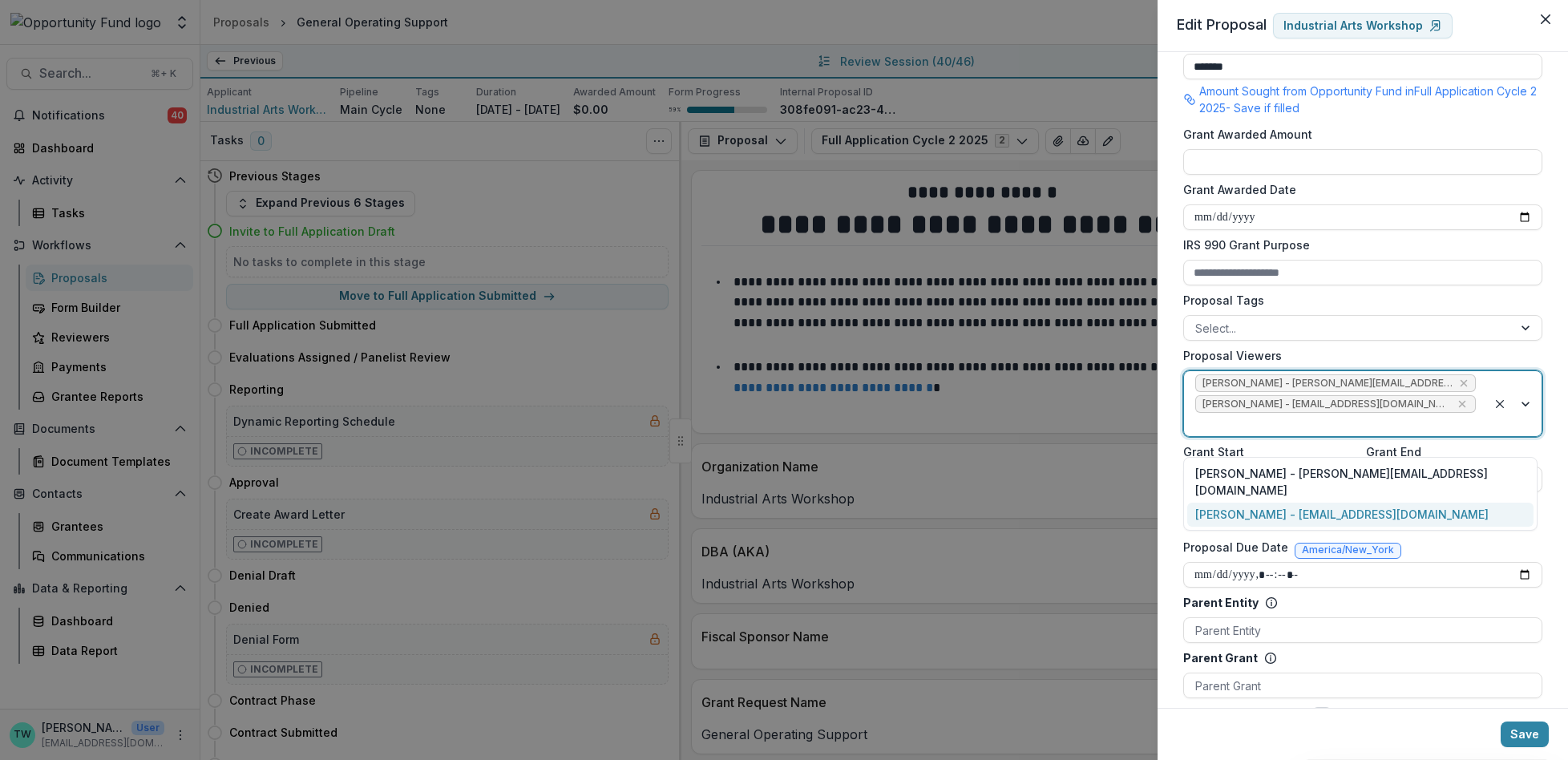
click at [1422, 502] on div "yvette shipman - yshipman@theopportunityfund.org" at bounding box center [1360, 514] width 346 height 24
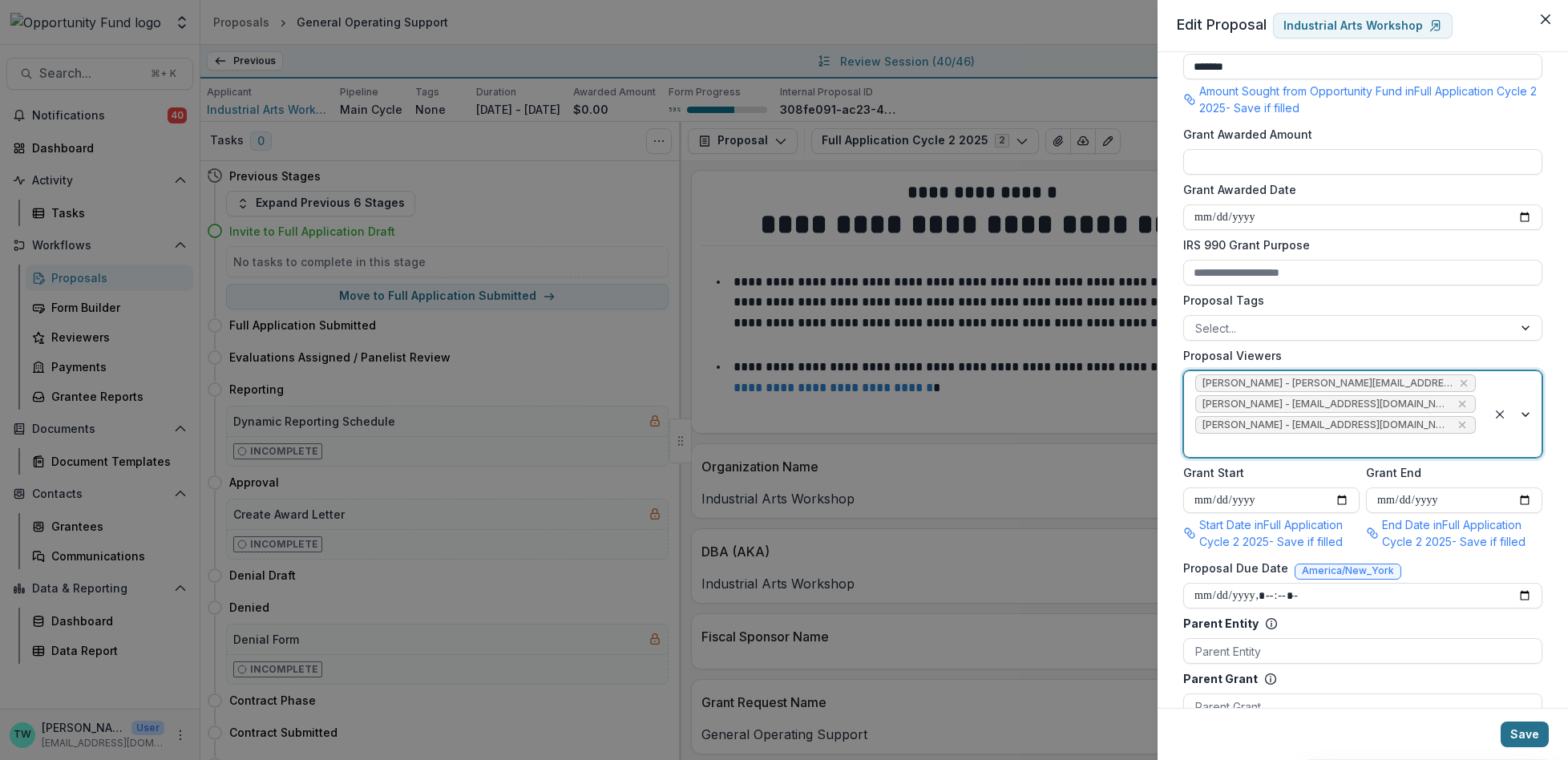
click at [1524, 740] on button "Save" at bounding box center [1524, 733] width 48 height 25
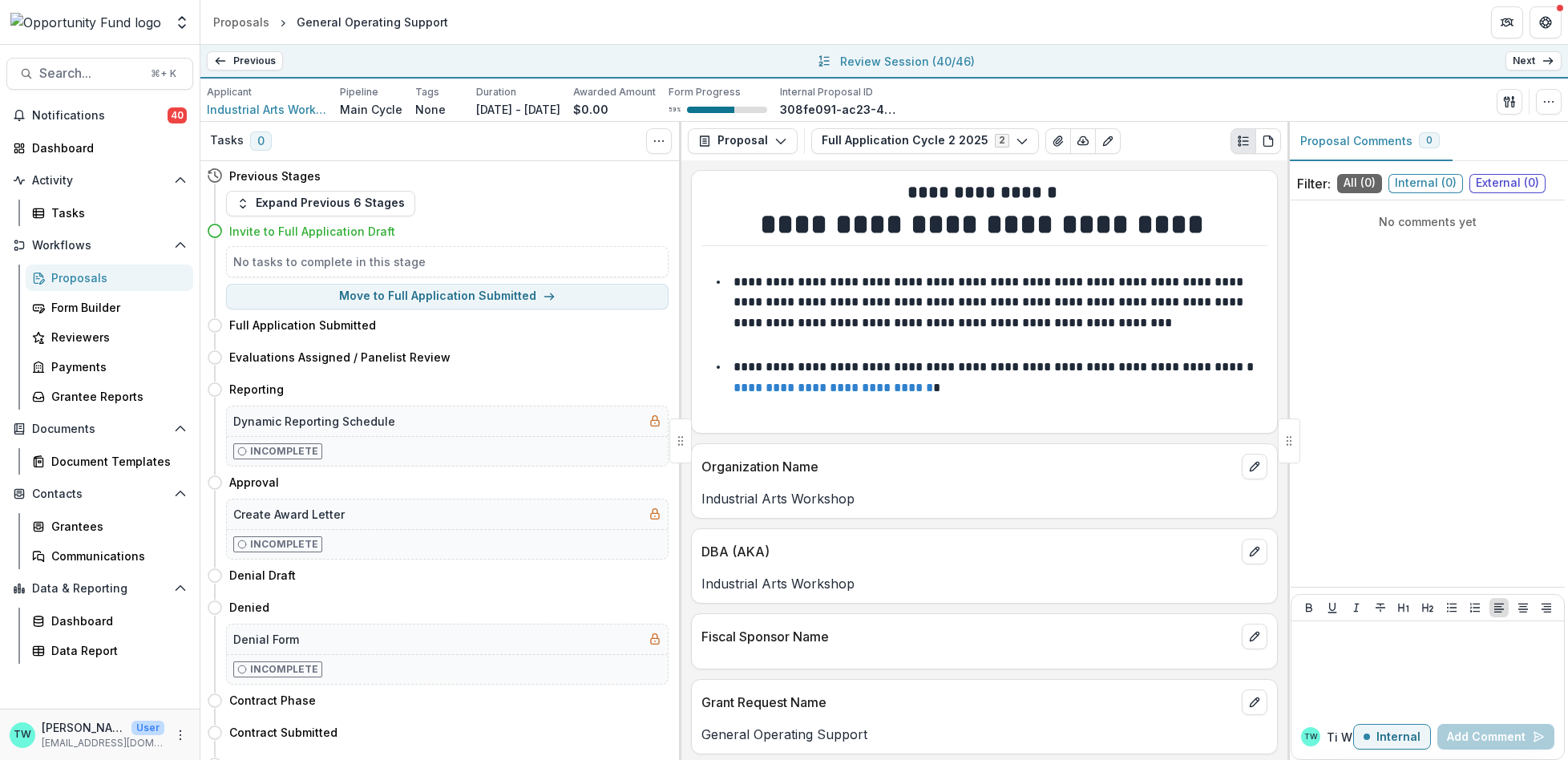
click at [1537, 60] on link "Next" at bounding box center [1533, 61] width 56 height 19
click at [1546, 105] on icon "button" at bounding box center [1549, 101] width 13 height 13
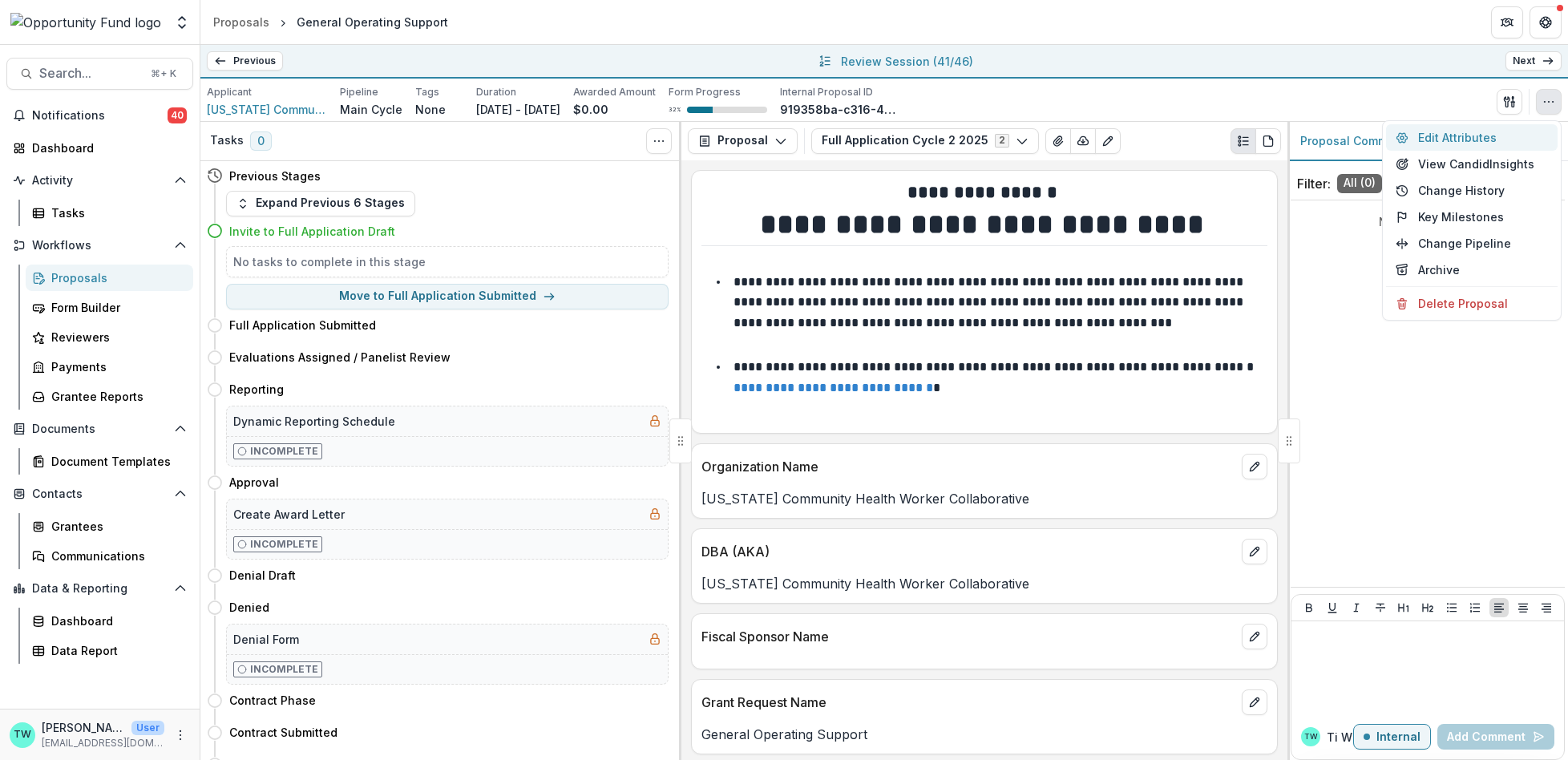
click at [1439, 132] on button "Edit Attributes" at bounding box center [1472, 137] width 172 height 26
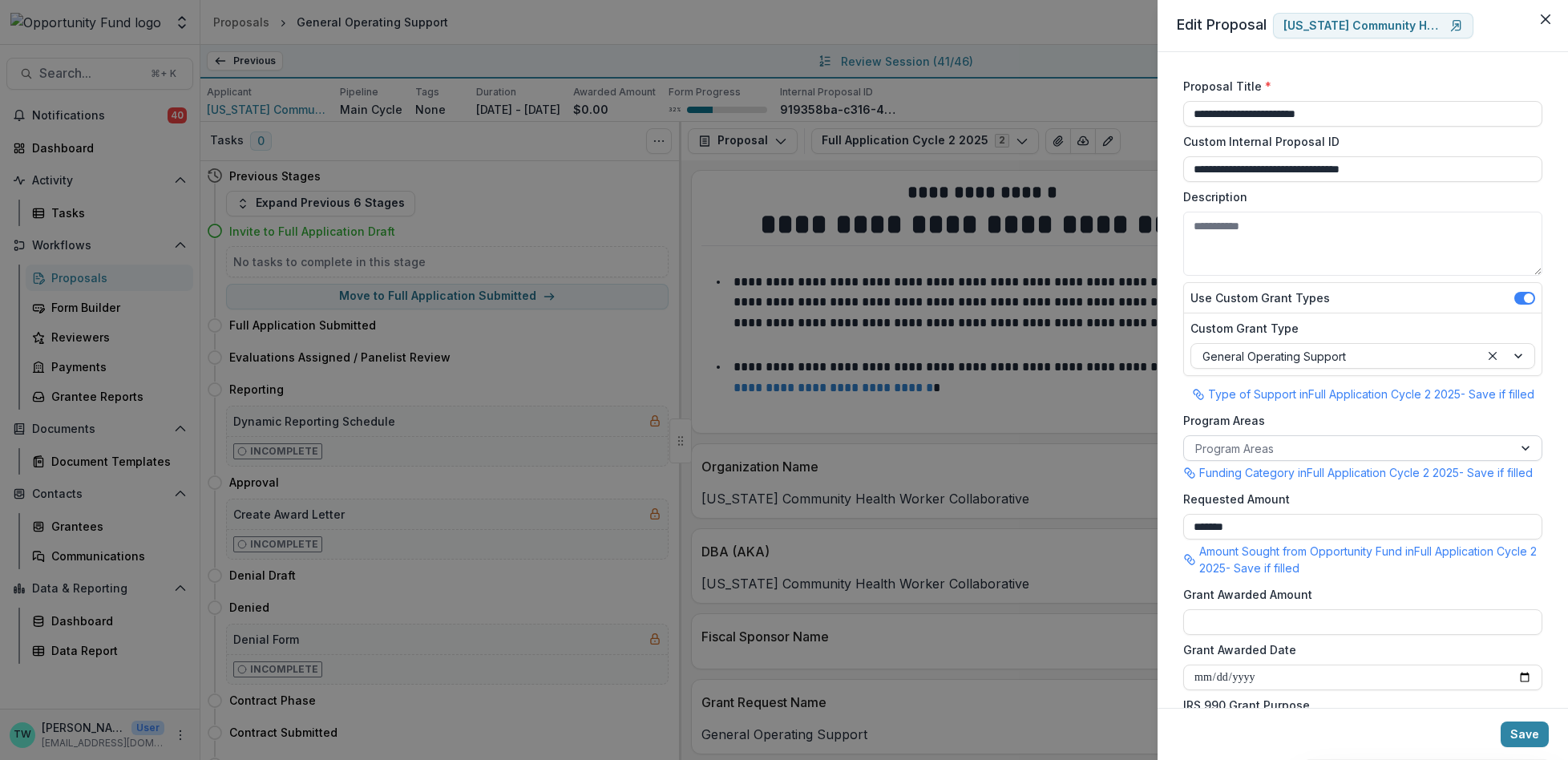
click at [1319, 450] on div at bounding box center [1348, 448] width 306 height 20
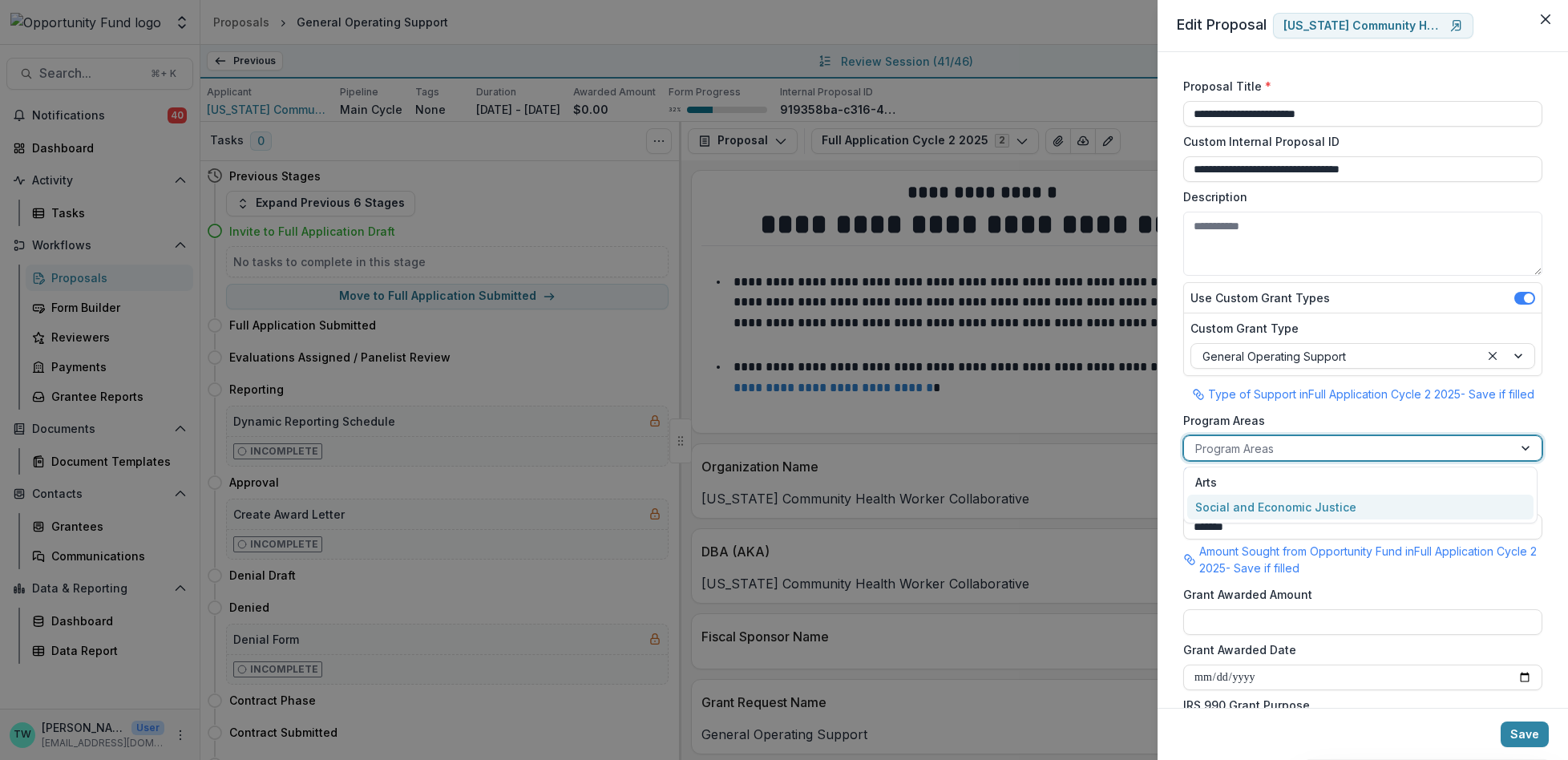
click at [1310, 506] on div "Social and Economic Justice" at bounding box center [1360, 506] width 346 height 24
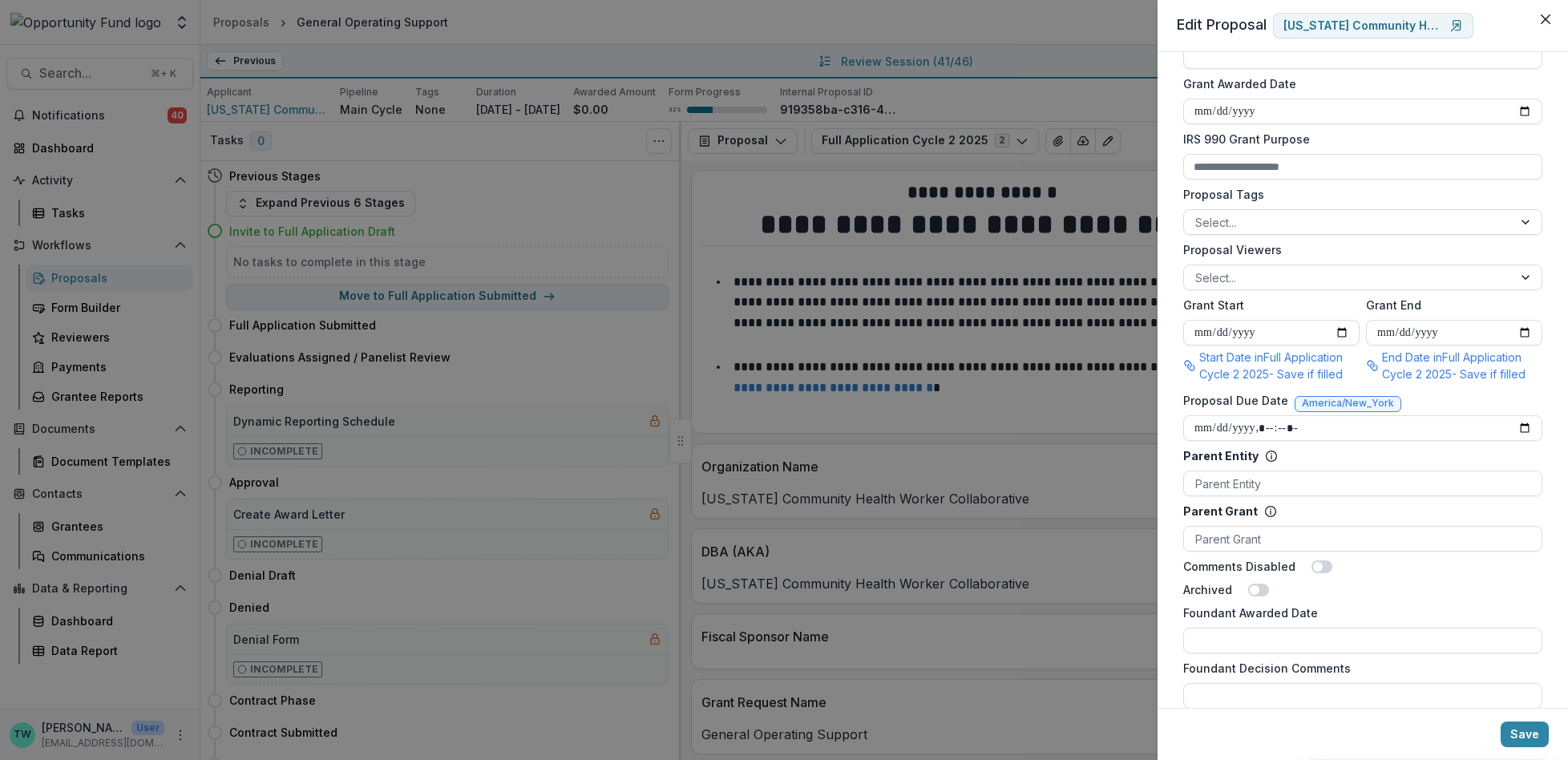
scroll to position [569, 0]
click at [1294, 284] on div at bounding box center [1348, 274] width 306 height 20
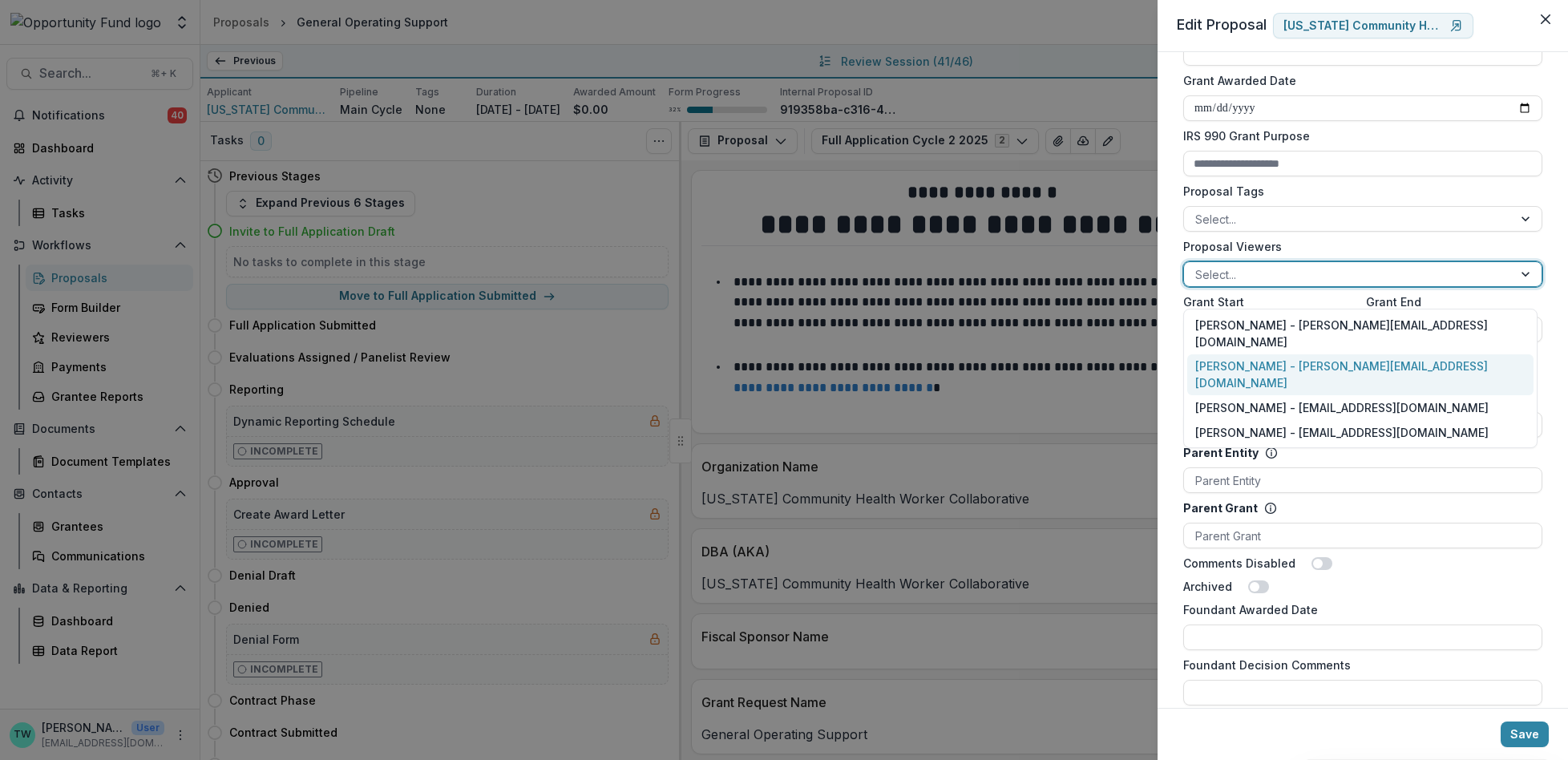
click at [1291, 354] on div "Ti Wilhelm - twilhelm@theopportunityfund.org" at bounding box center [1360, 375] width 346 height 42
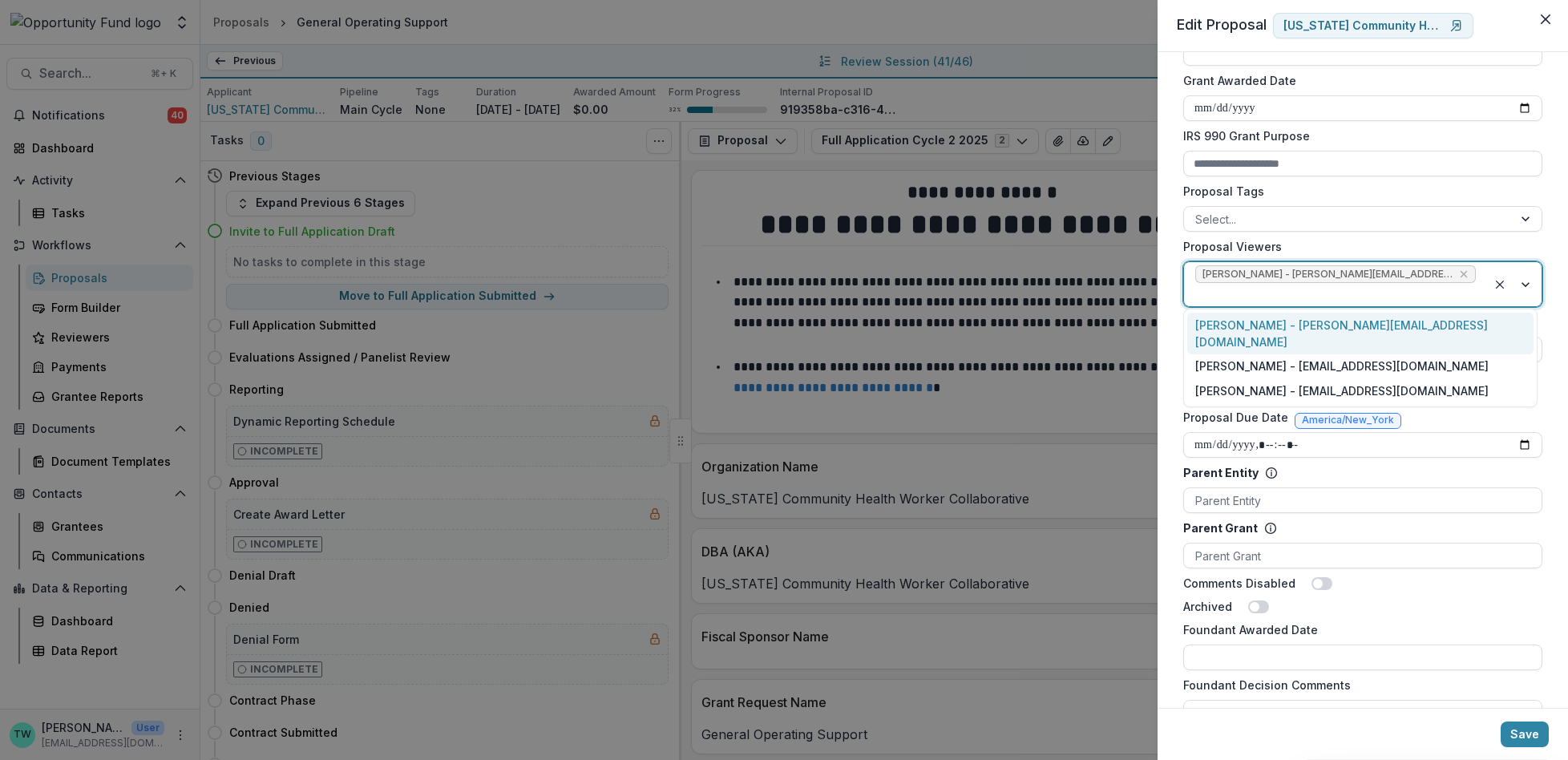
click at [1466, 287] on div at bounding box center [1336, 294] width 281 height 20
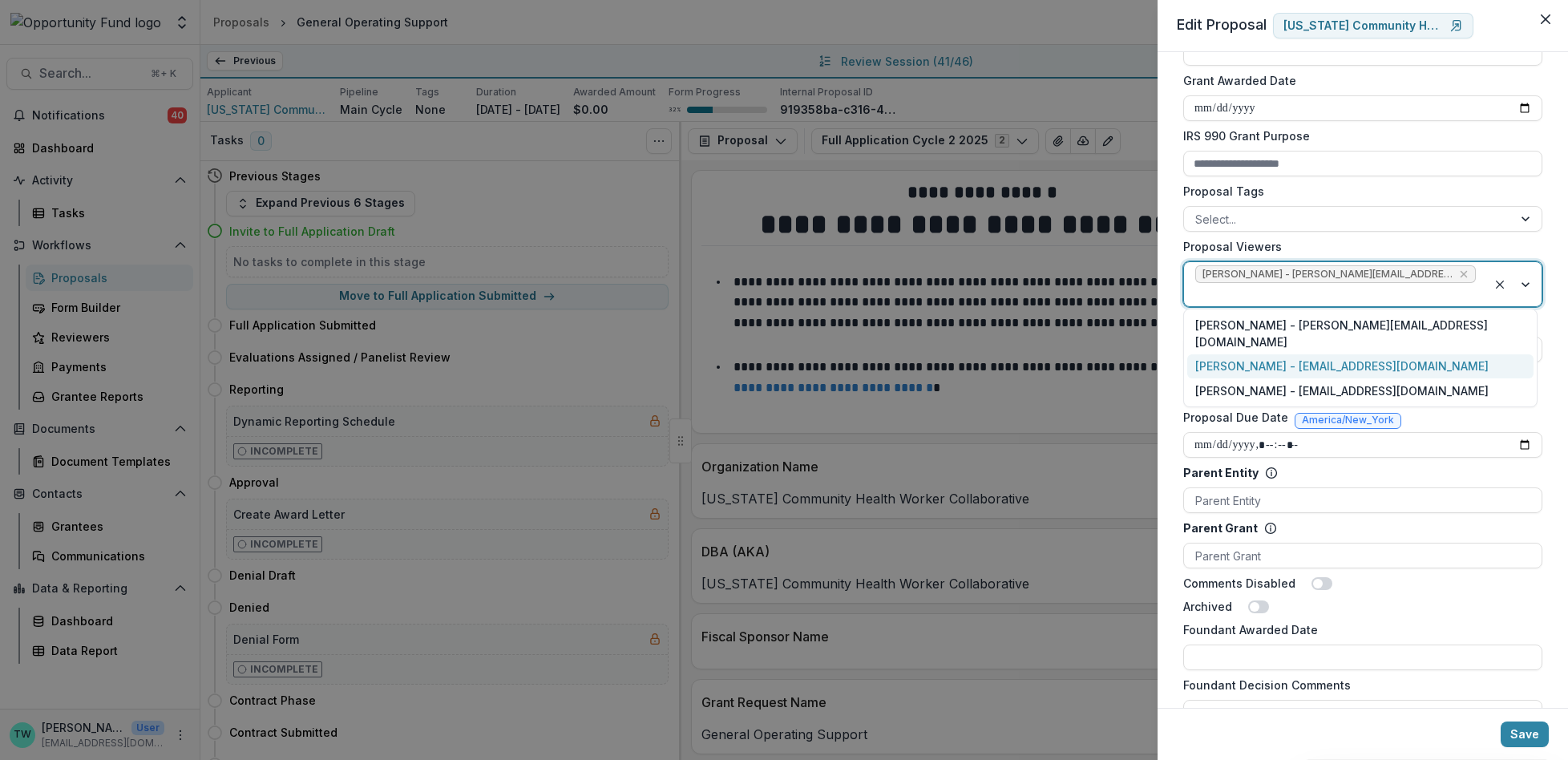
click at [1436, 354] on div "Jake Goodman - jgoodman@theopportunityfund.org" at bounding box center [1360, 366] width 346 height 24
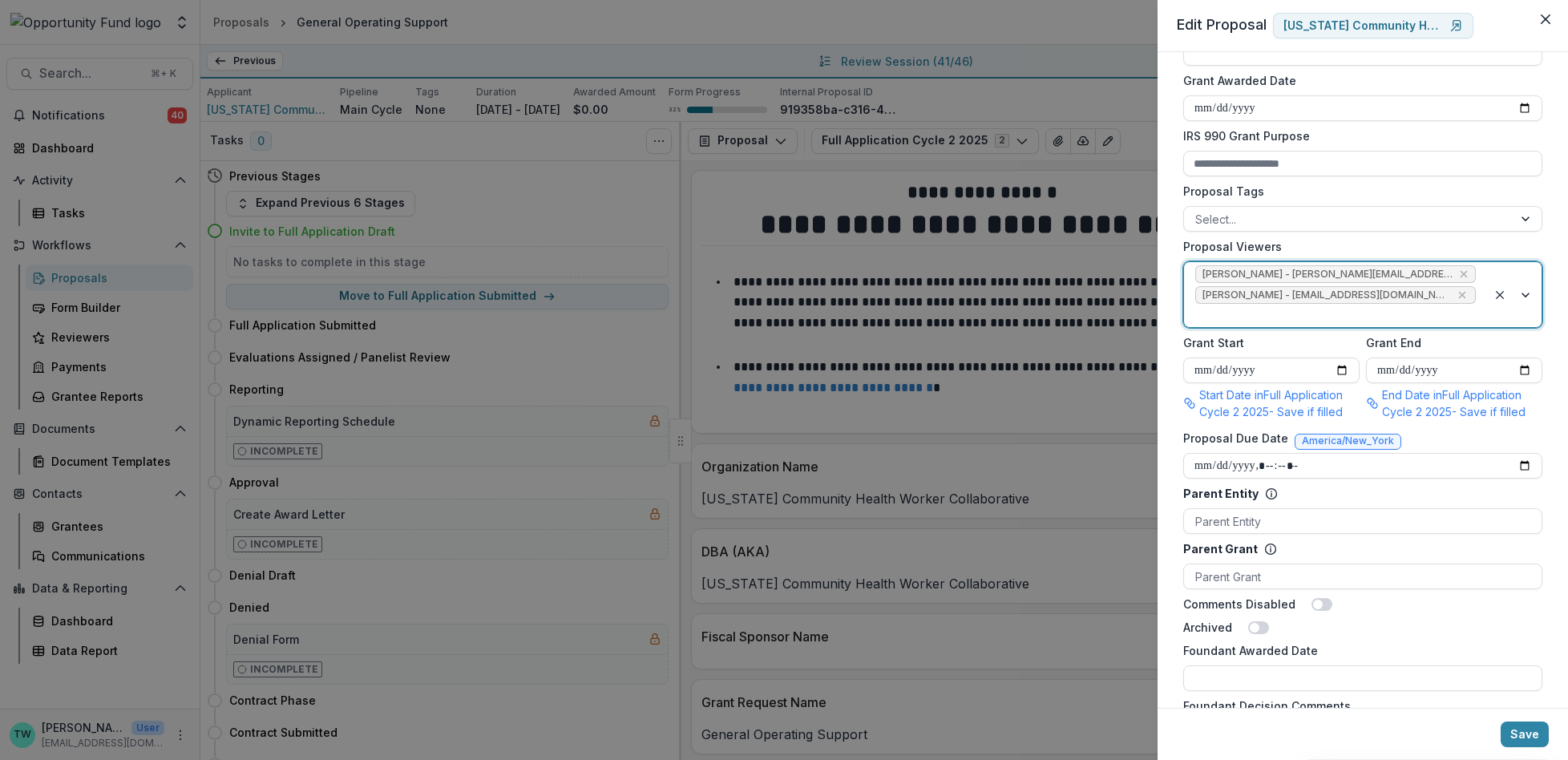
click at [1428, 323] on div at bounding box center [1336, 315] width 281 height 20
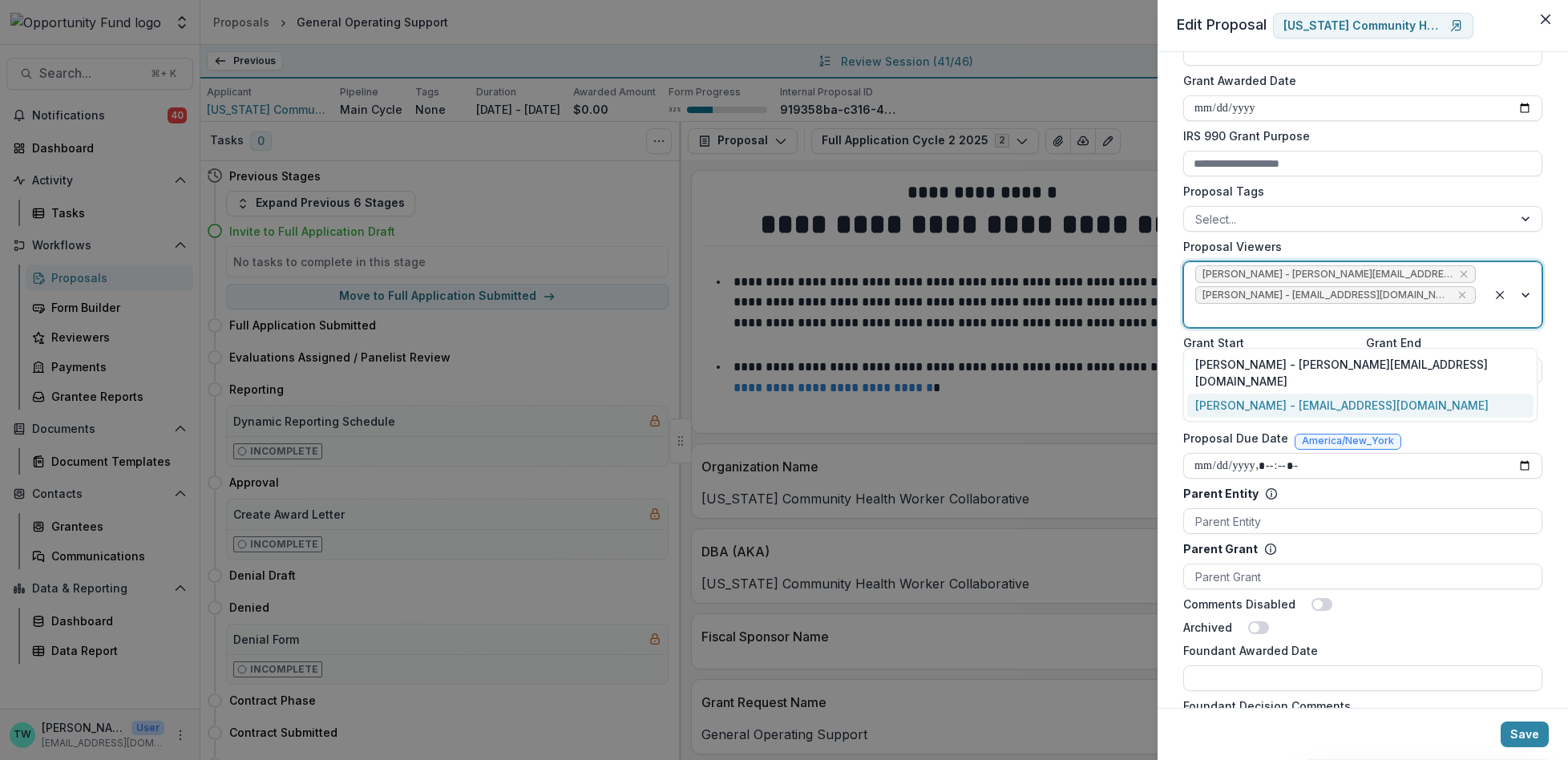
click at [1381, 393] on div "yvette shipman - yshipman@theopportunityfund.org" at bounding box center [1360, 405] width 346 height 24
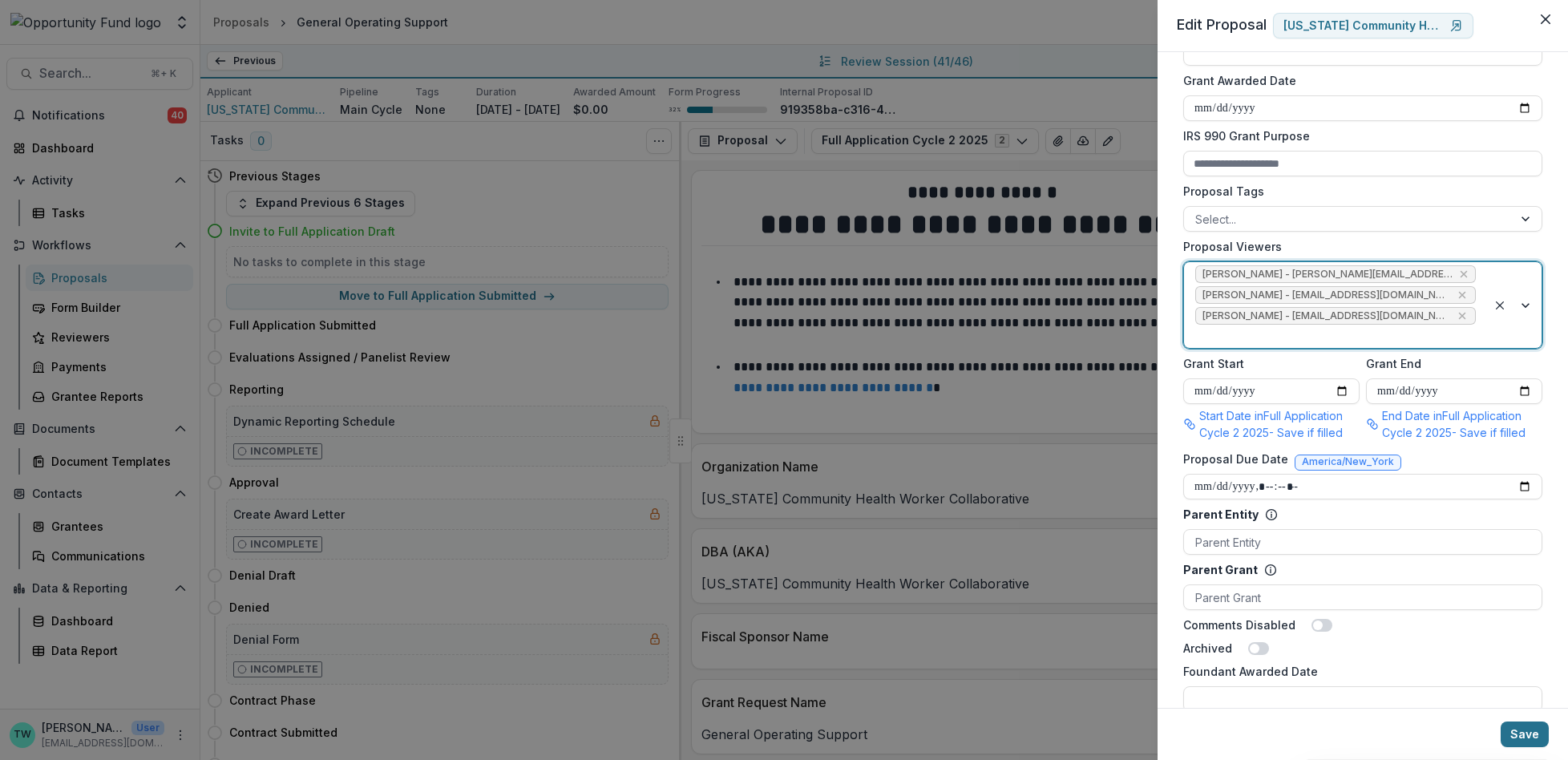
click at [1533, 731] on button "Save" at bounding box center [1524, 733] width 48 height 25
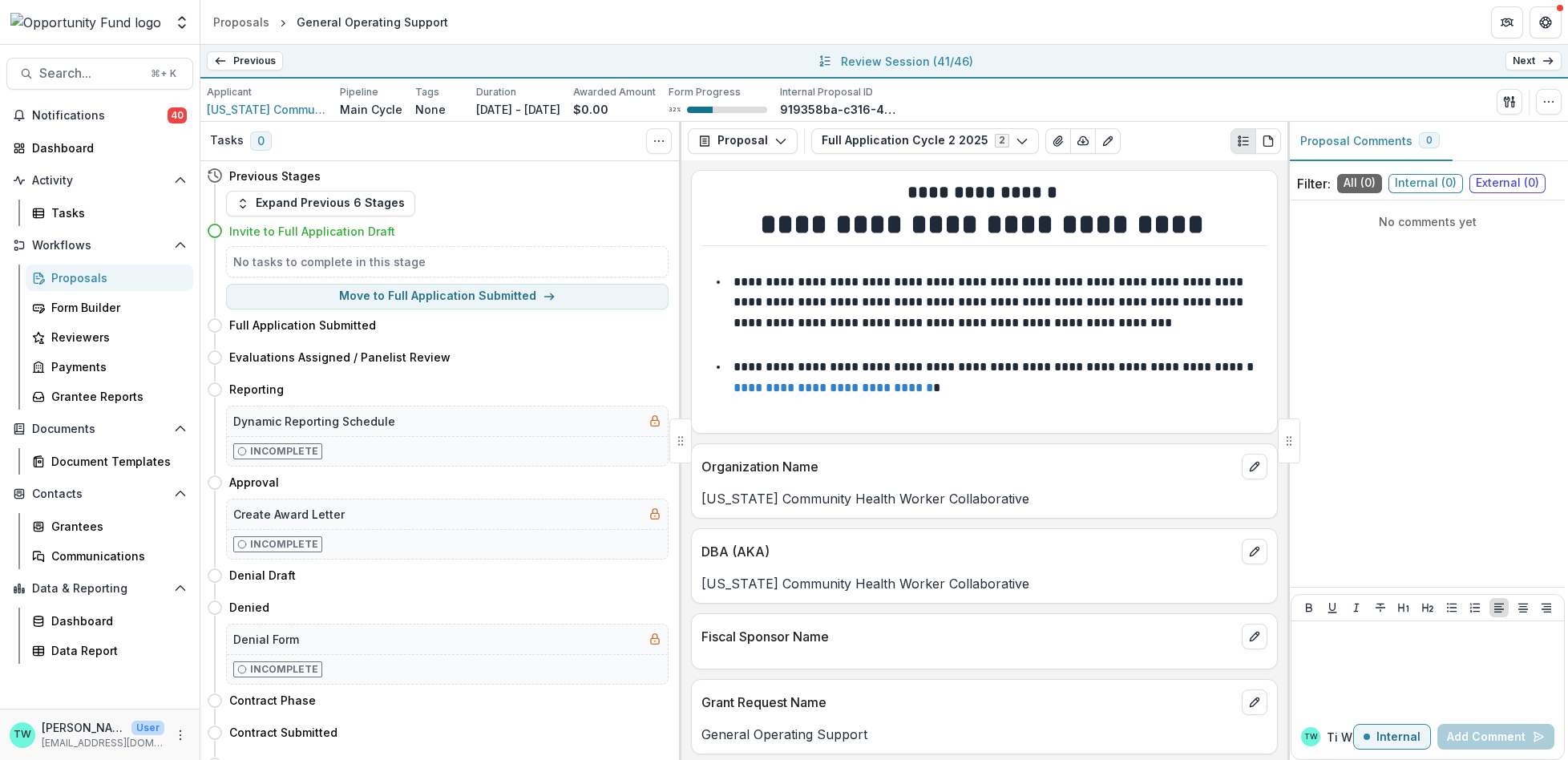
click at [1535, 64] on link "Next" at bounding box center [1533, 61] width 56 height 19
click at [1549, 101] on circle "button" at bounding box center [1549, 101] width 1 height 1
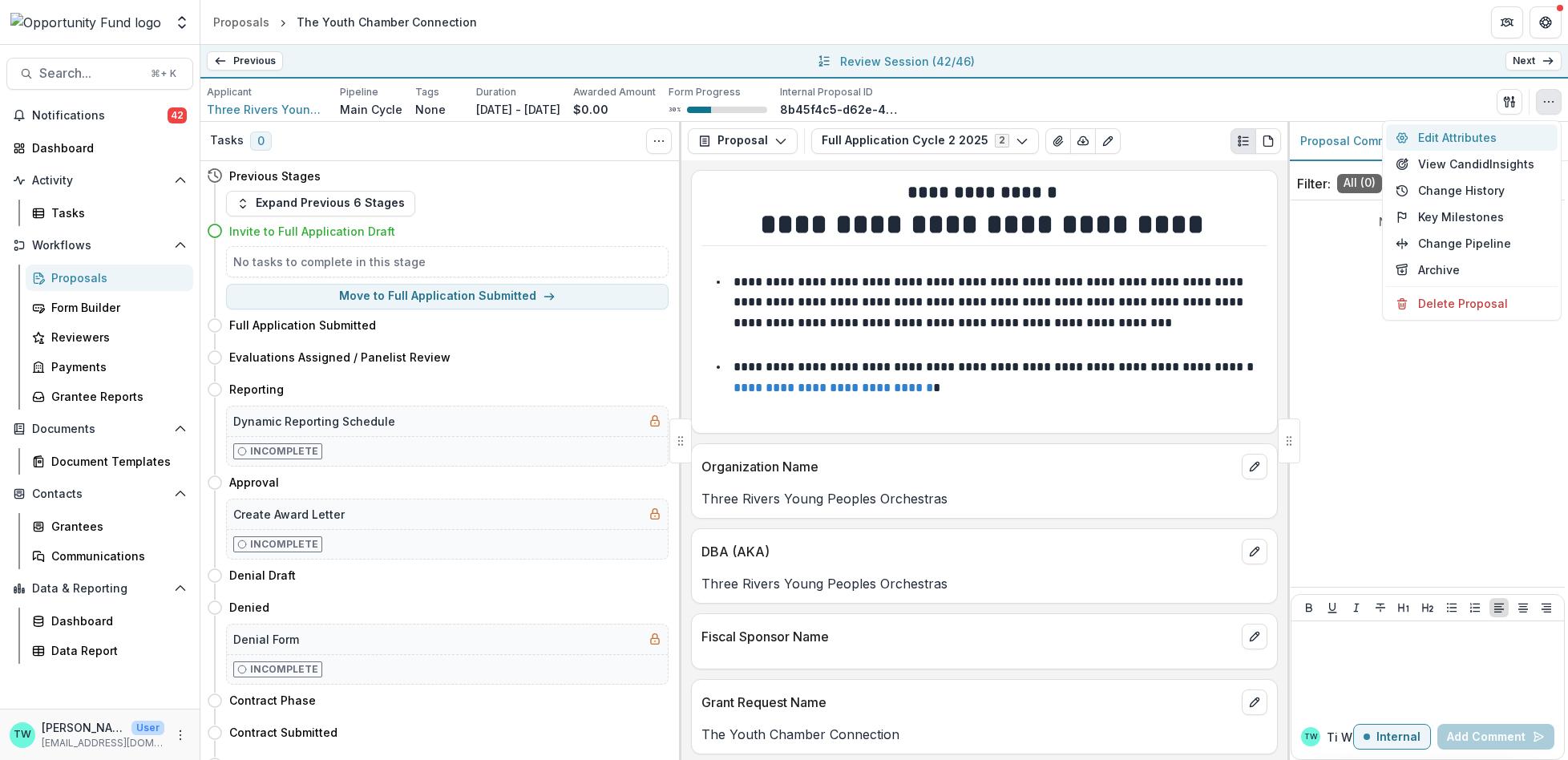
click at [1458, 143] on button "Edit Attributes" at bounding box center [1472, 137] width 172 height 26
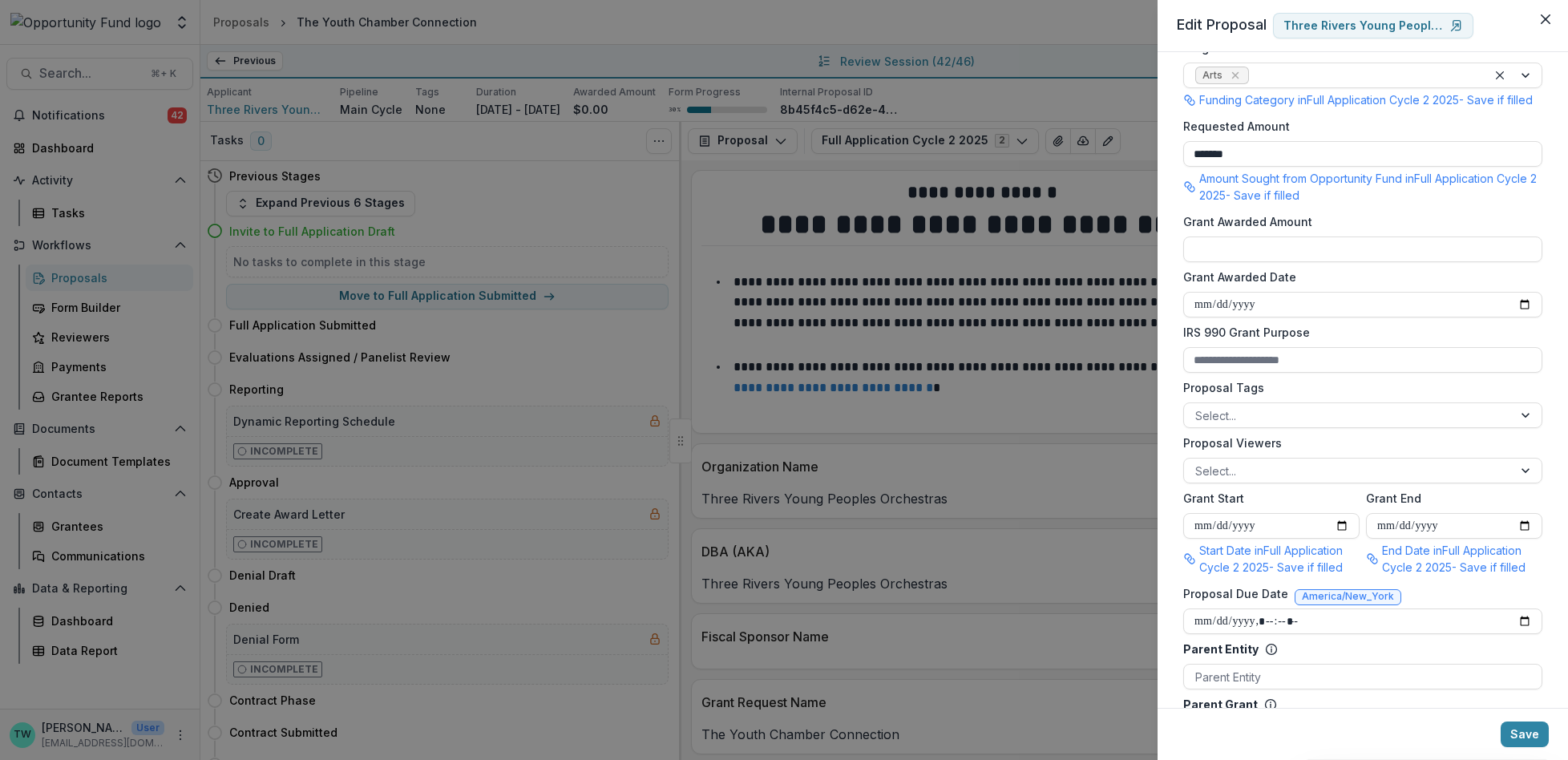
scroll to position [377, 0]
click at [1294, 477] on div at bounding box center [1348, 466] width 306 height 20
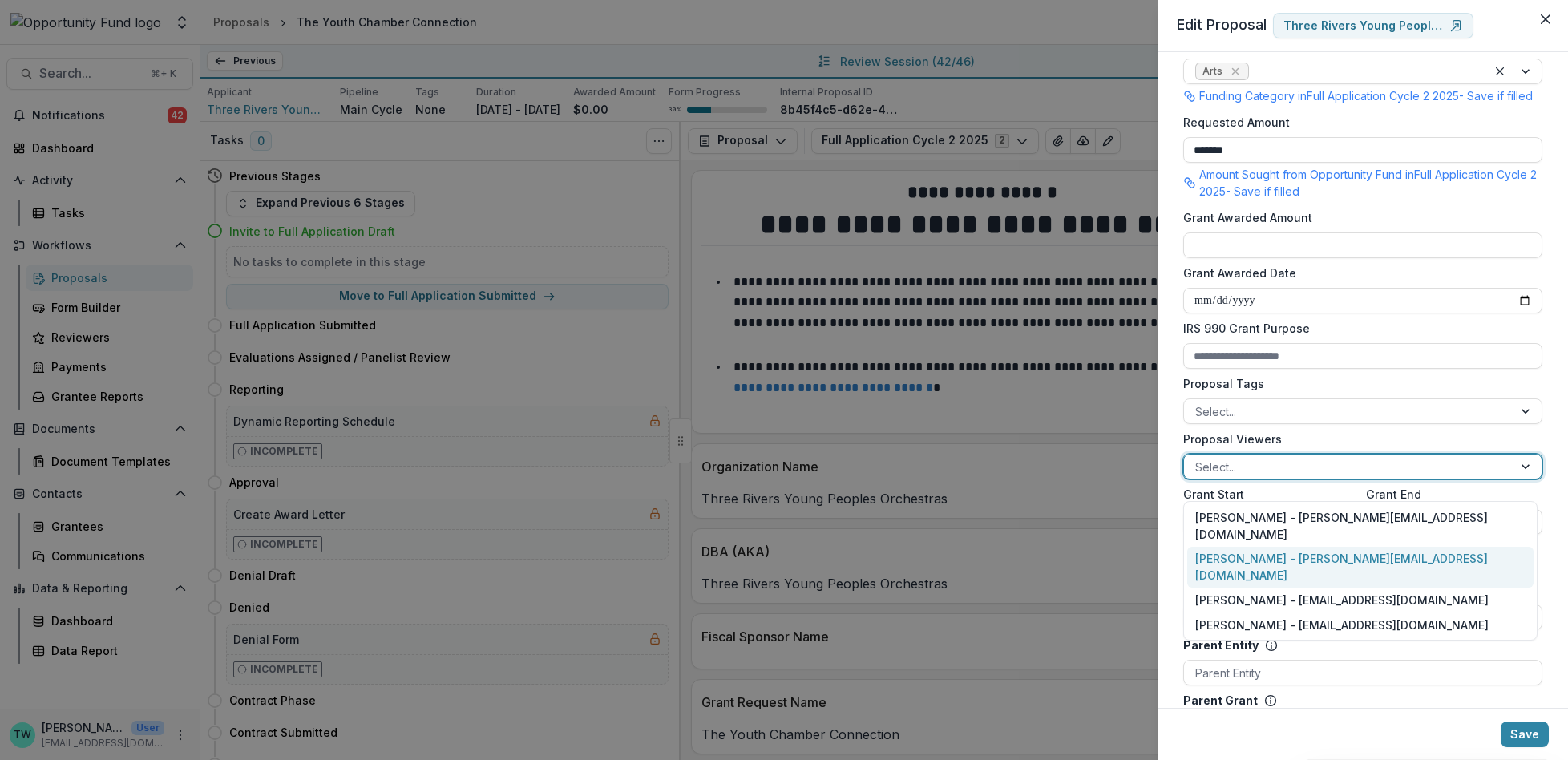
click at [1294, 546] on div "Ti Wilhelm - twilhelm@theopportunityfund.org" at bounding box center [1360, 567] width 346 height 42
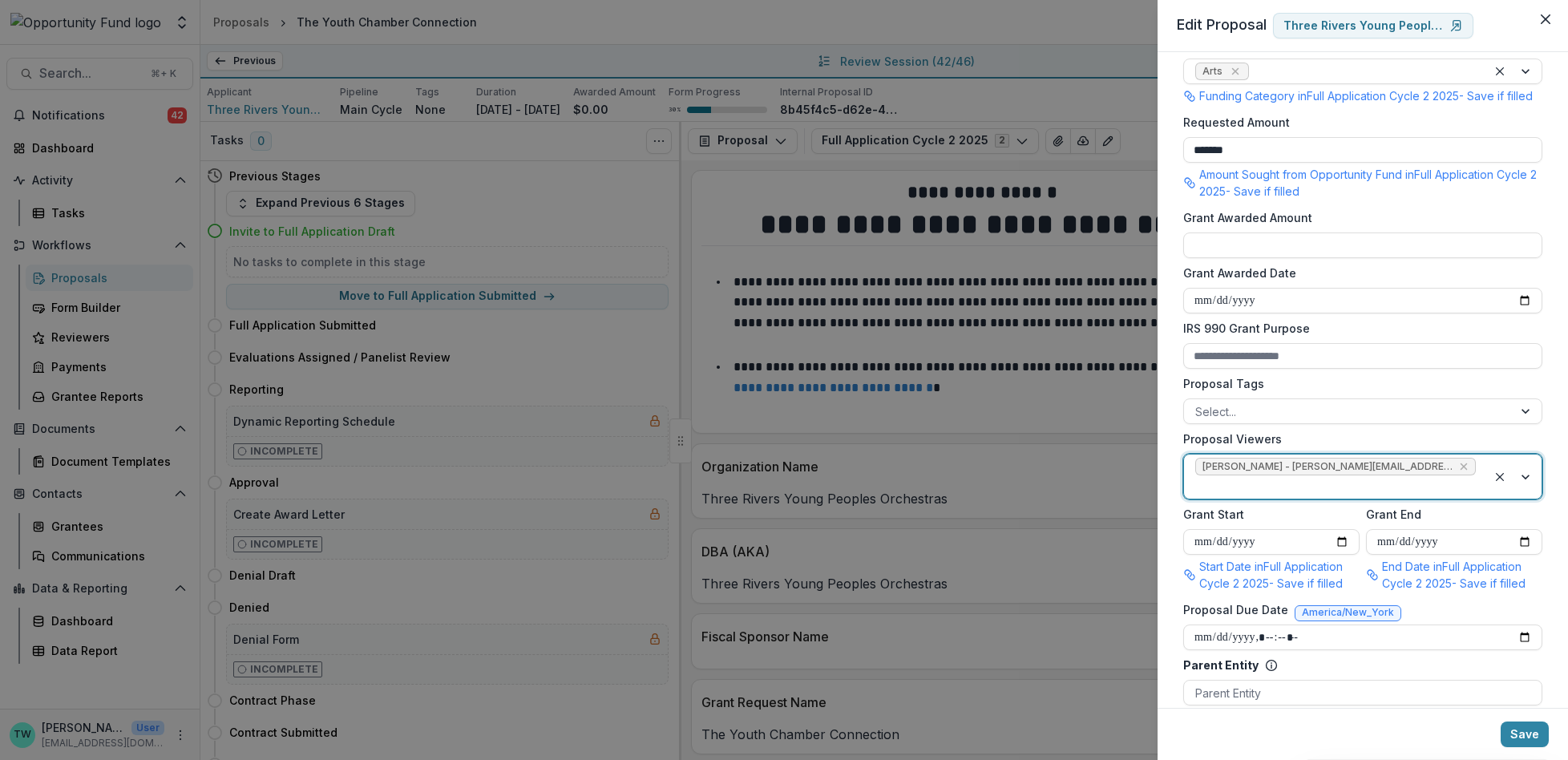
click at [1456, 479] on div at bounding box center [1336, 486] width 281 height 20
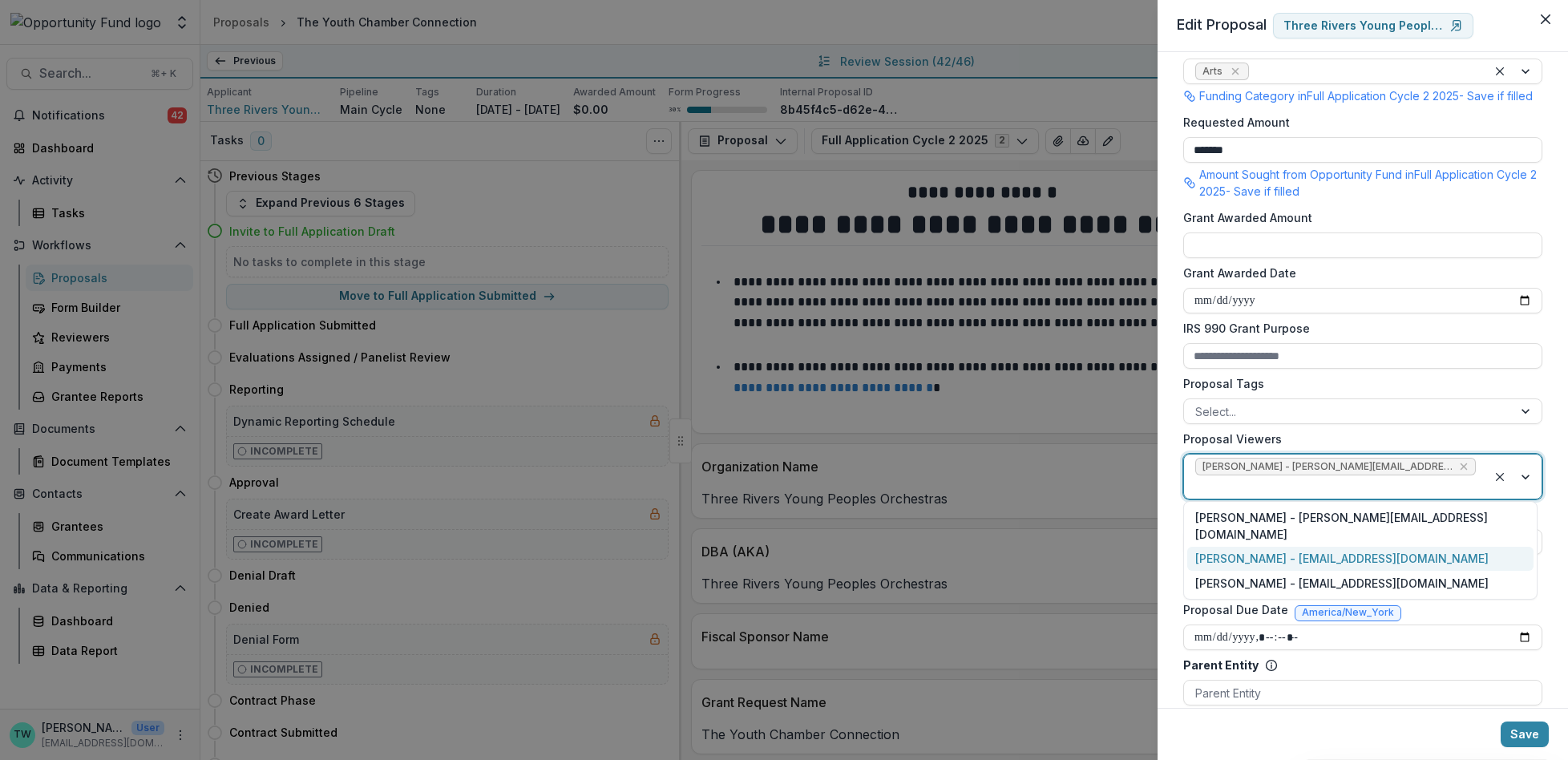
click at [1376, 547] on div "Jake Goodman - jgoodman@theopportunityfund.org" at bounding box center [1360, 559] width 346 height 24
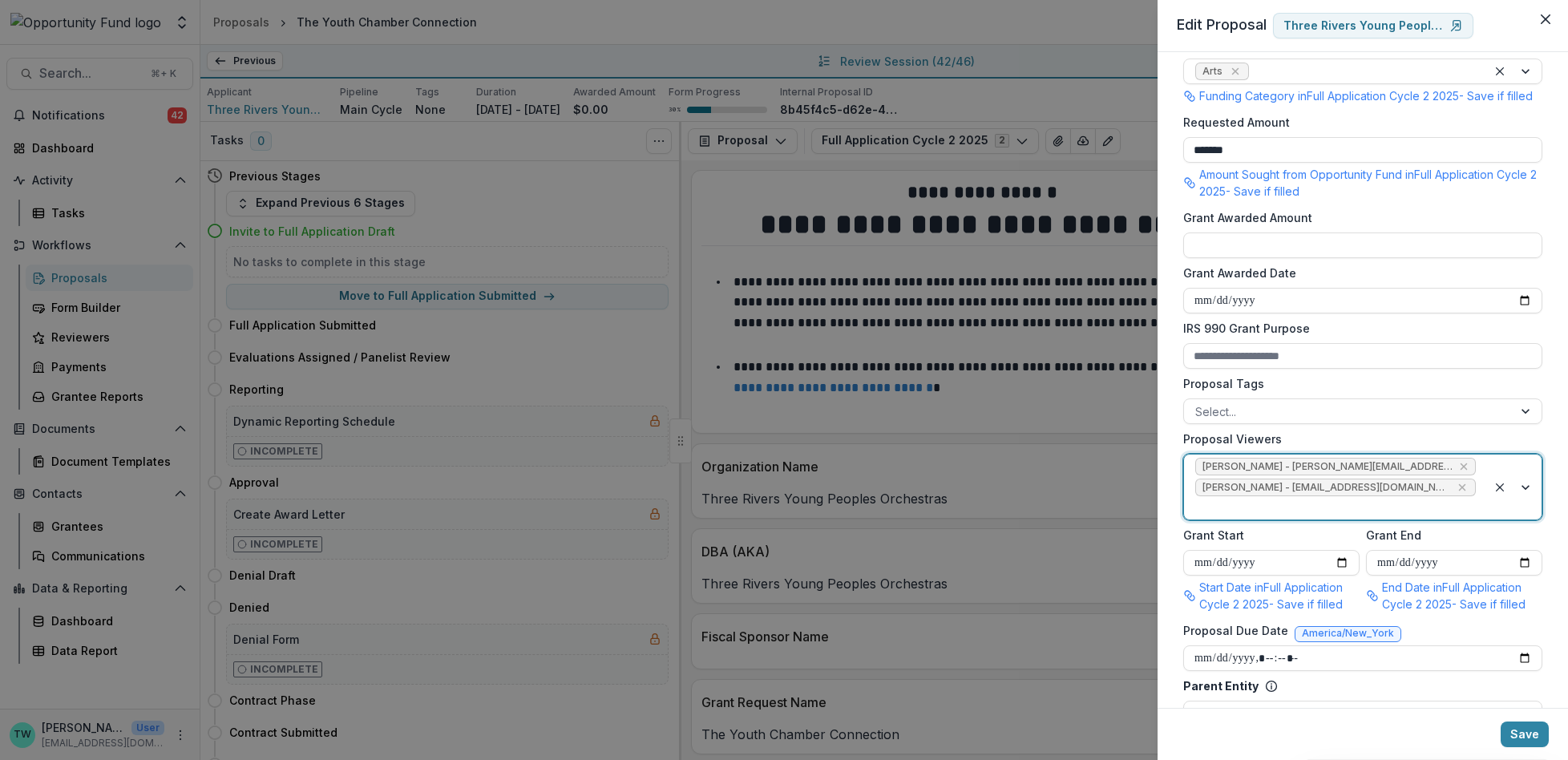
click at [1401, 518] on div at bounding box center [1336, 507] width 281 height 20
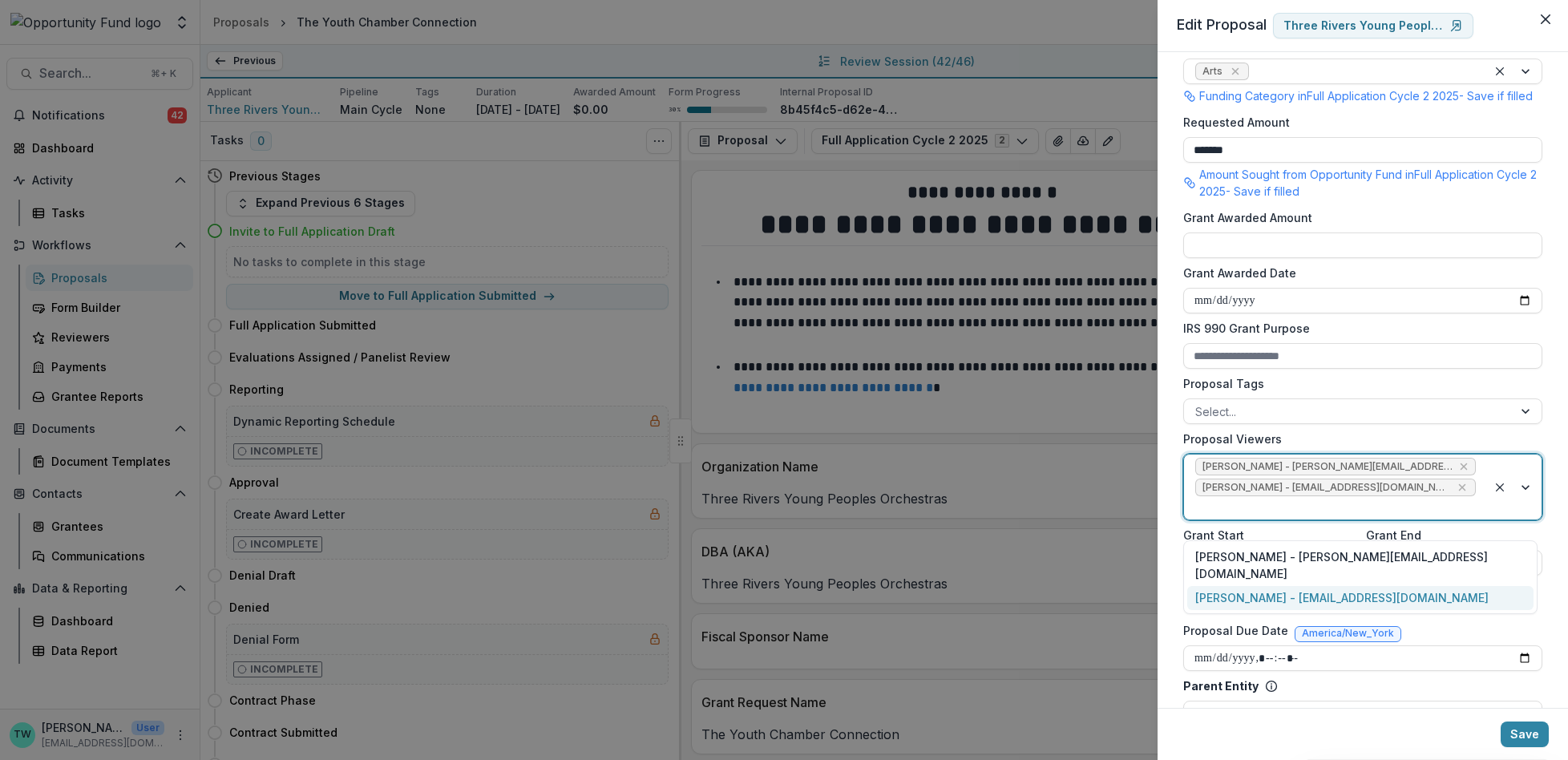
click at [1384, 586] on div "yvette shipman - yshipman@theopportunityfund.org" at bounding box center [1360, 598] width 346 height 24
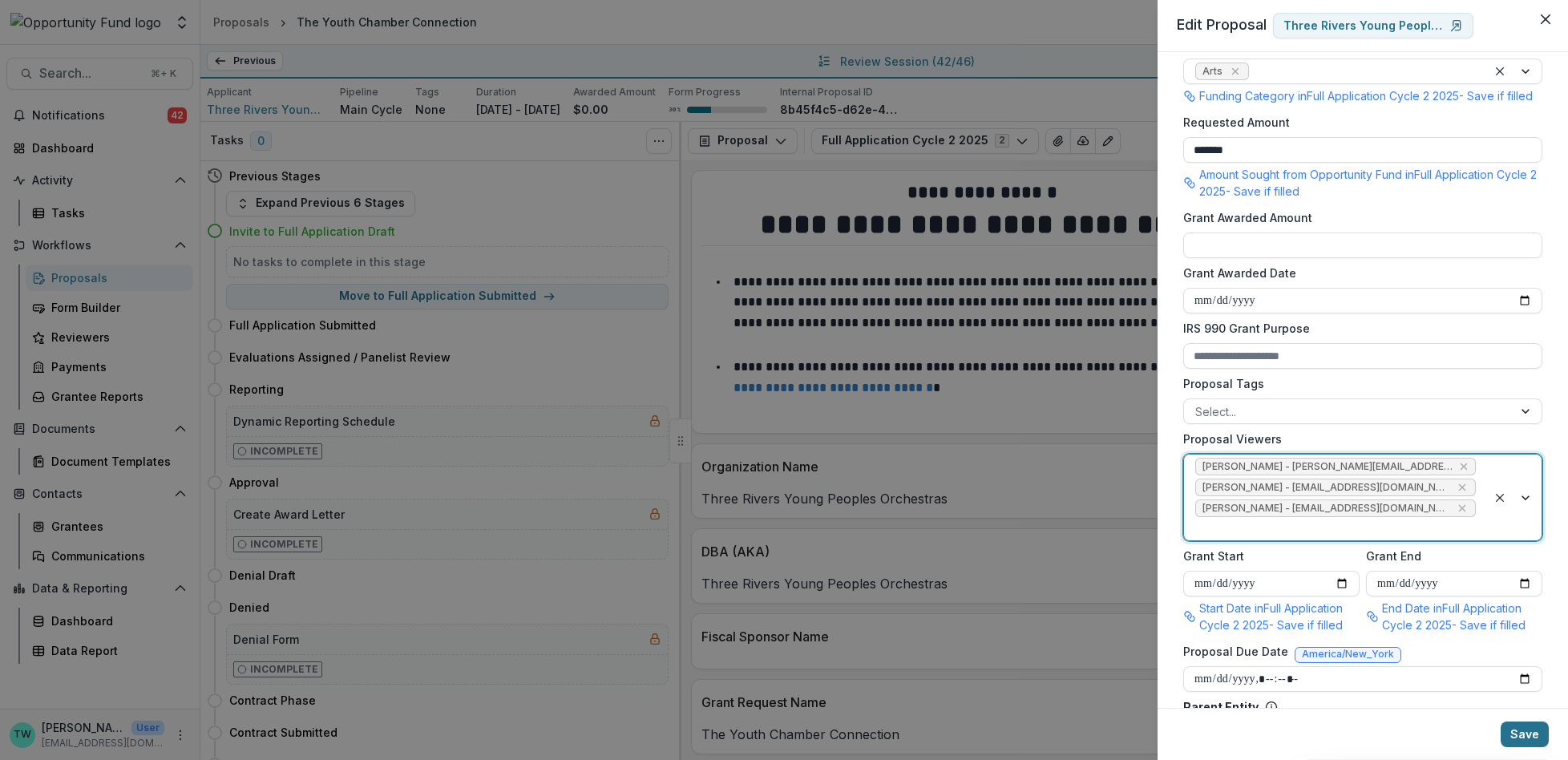
click at [1524, 729] on button "Save" at bounding box center [1524, 733] width 48 height 25
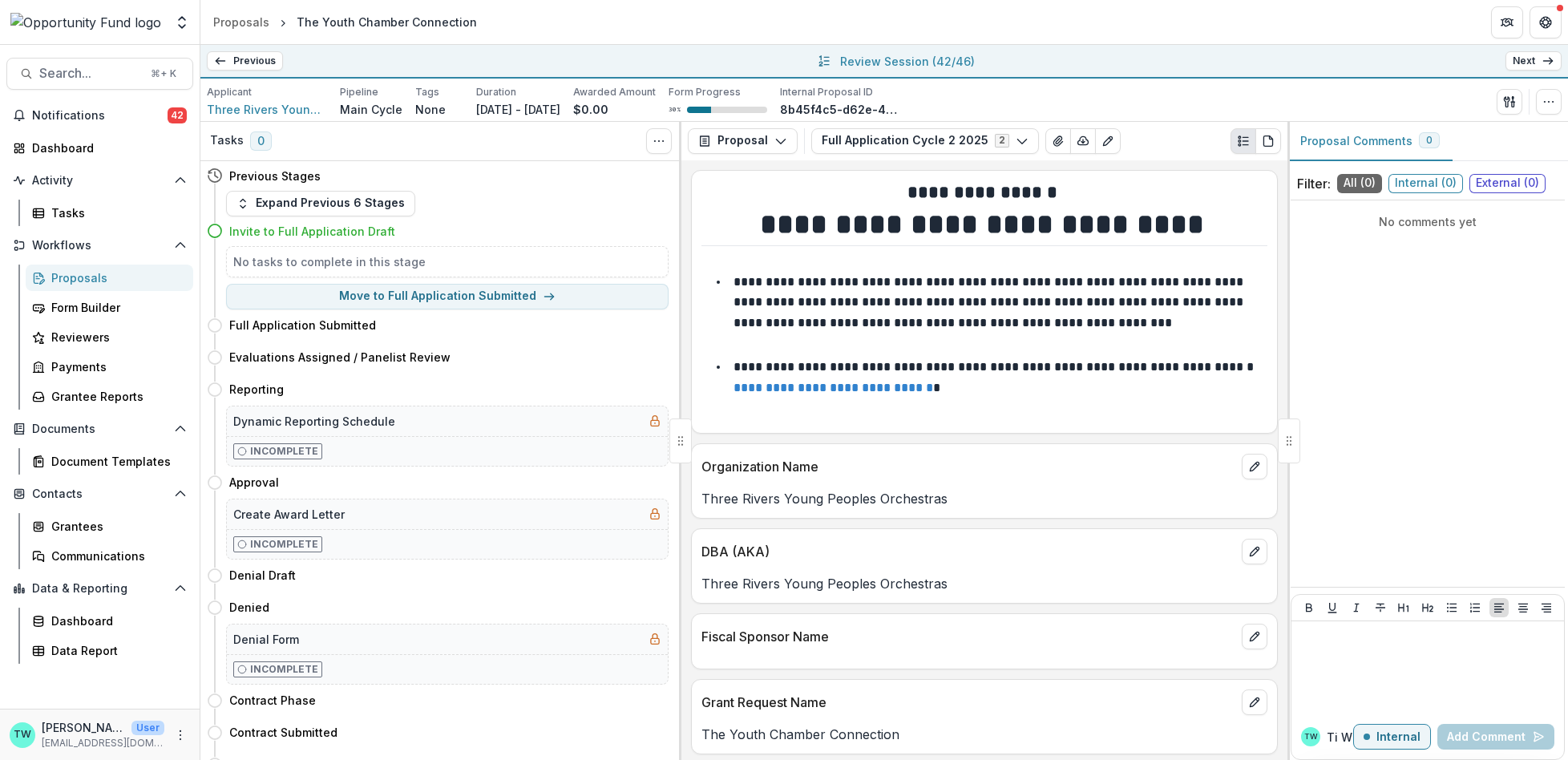
click at [1540, 65] on link "Next" at bounding box center [1533, 61] width 56 height 19
click at [1545, 100] on icon "button" at bounding box center [1549, 101] width 13 height 13
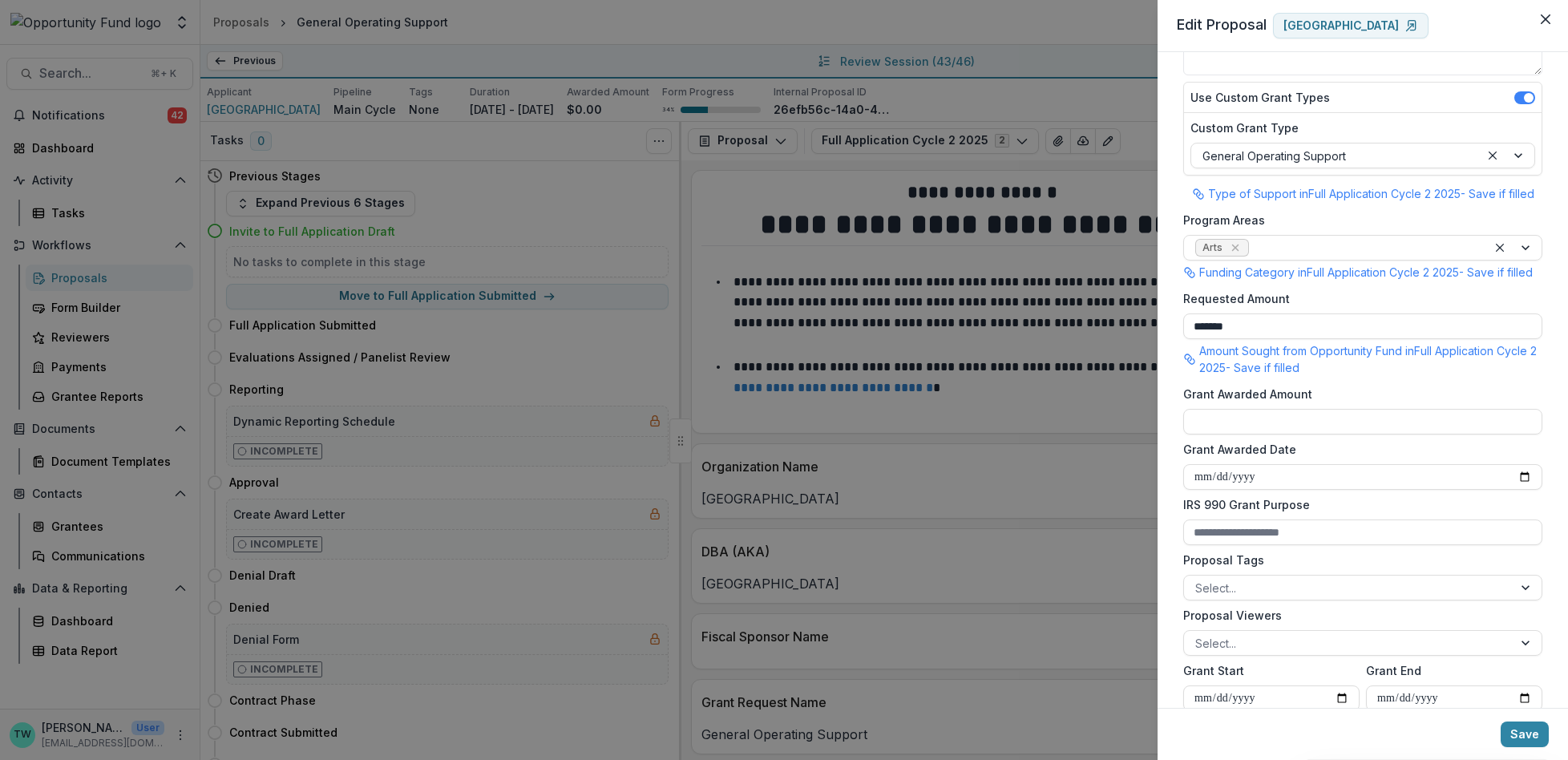
scroll to position [219, 0]
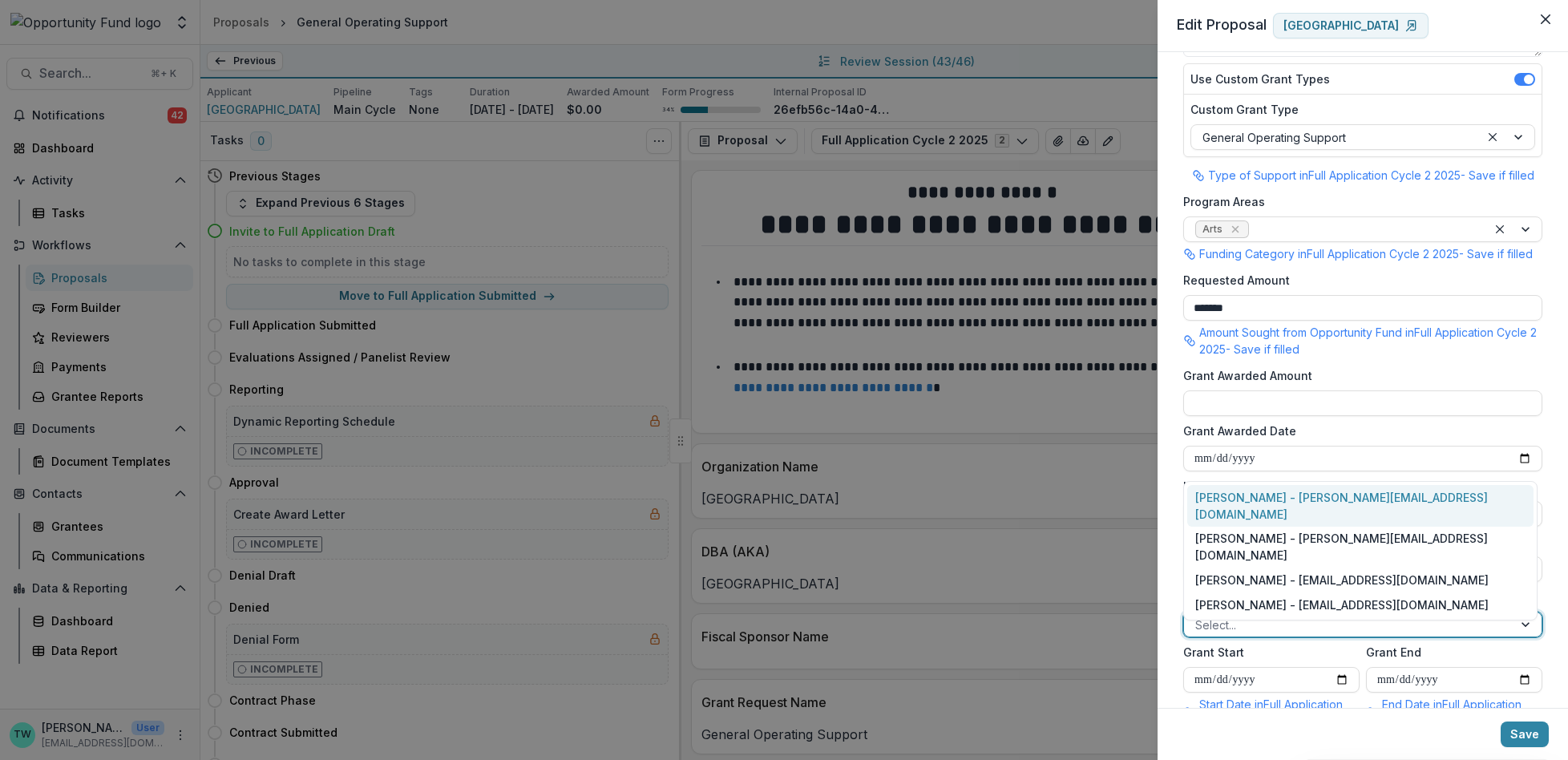
click at [1273, 634] on div at bounding box center [1348, 624] width 306 height 20
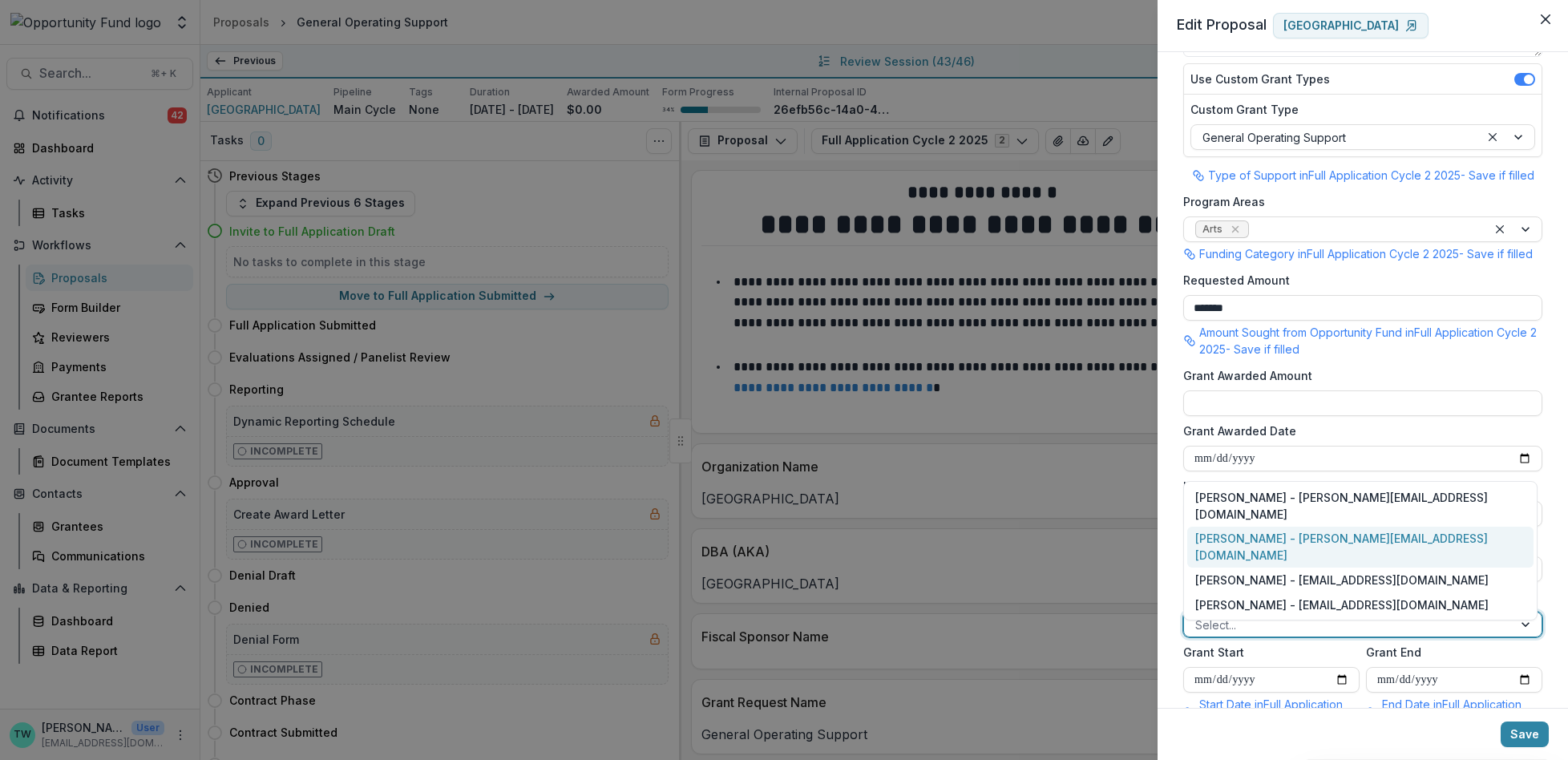
click at [1277, 561] on div "[PERSON_NAME] - [PERSON_NAME][EMAIL_ADDRESS][DOMAIN_NAME]" at bounding box center [1360, 547] width 346 height 42
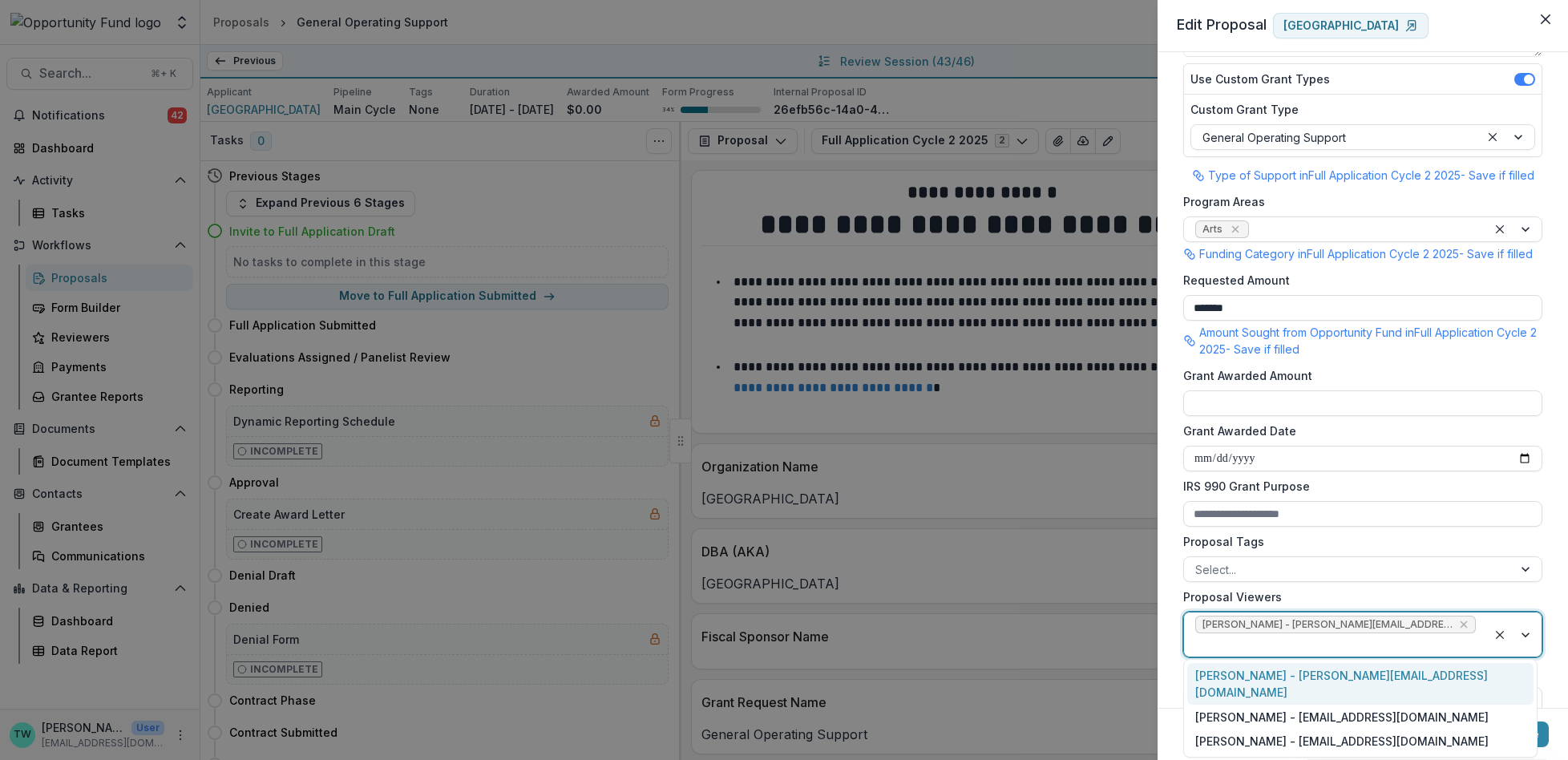
click at [1456, 634] on div at bounding box center [1336, 644] width 281 height 20
click at [1348, 704] on div "[PERSON_NAME] - [EMAIL_ADDRESS][DOMAIN_NAME]" at bounding box center [1360, 716] width 346 height 24
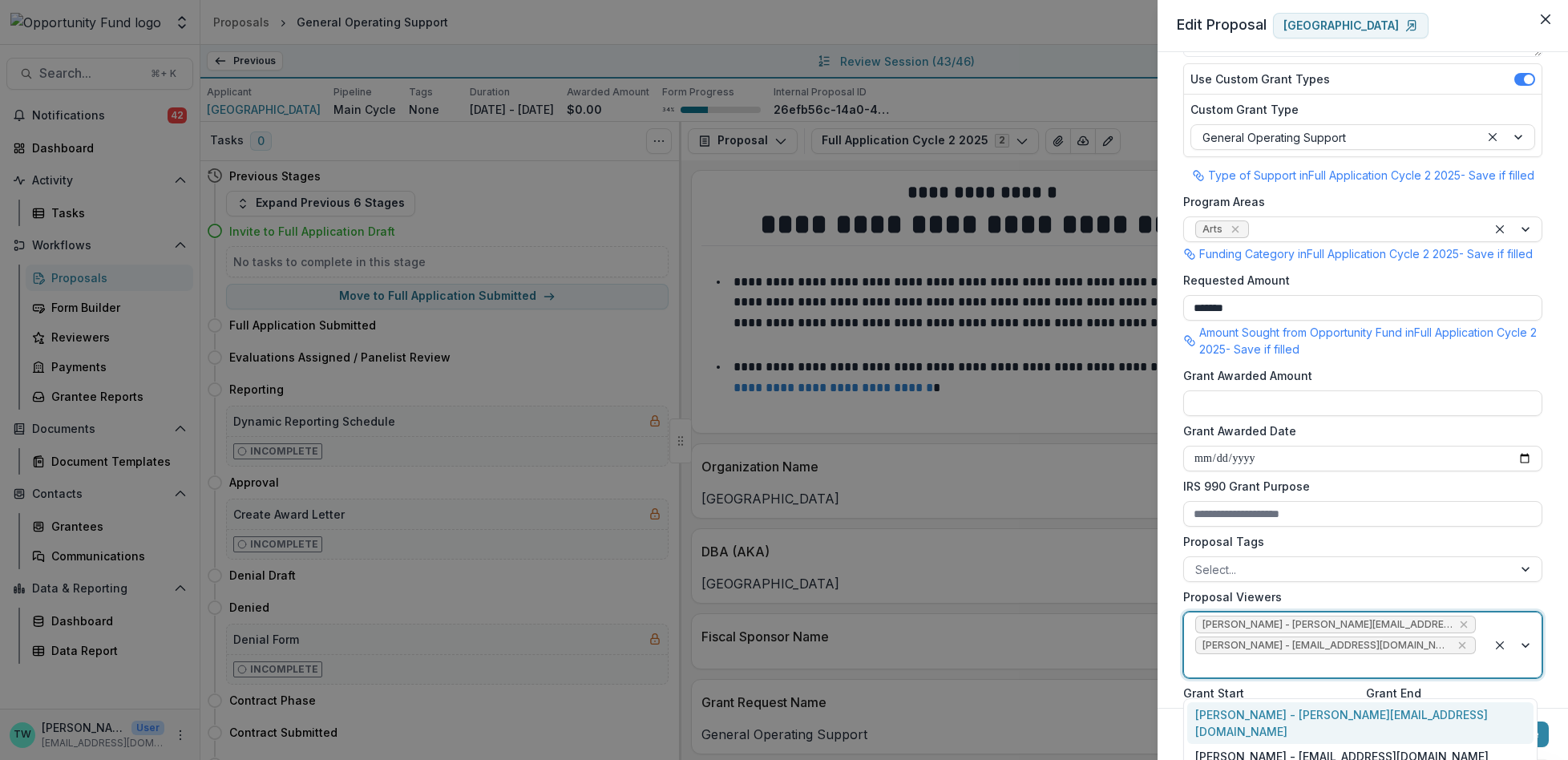
click at [1321, 675] on div at bounding box center [1336, 665] width 281 height 20
click at [1309, 743] on div "[PERSON_NAME] - [EMAIL_ADDRESS][DOMAIN_NAME]" at bounding box center [1360, 756] width 346 height 24
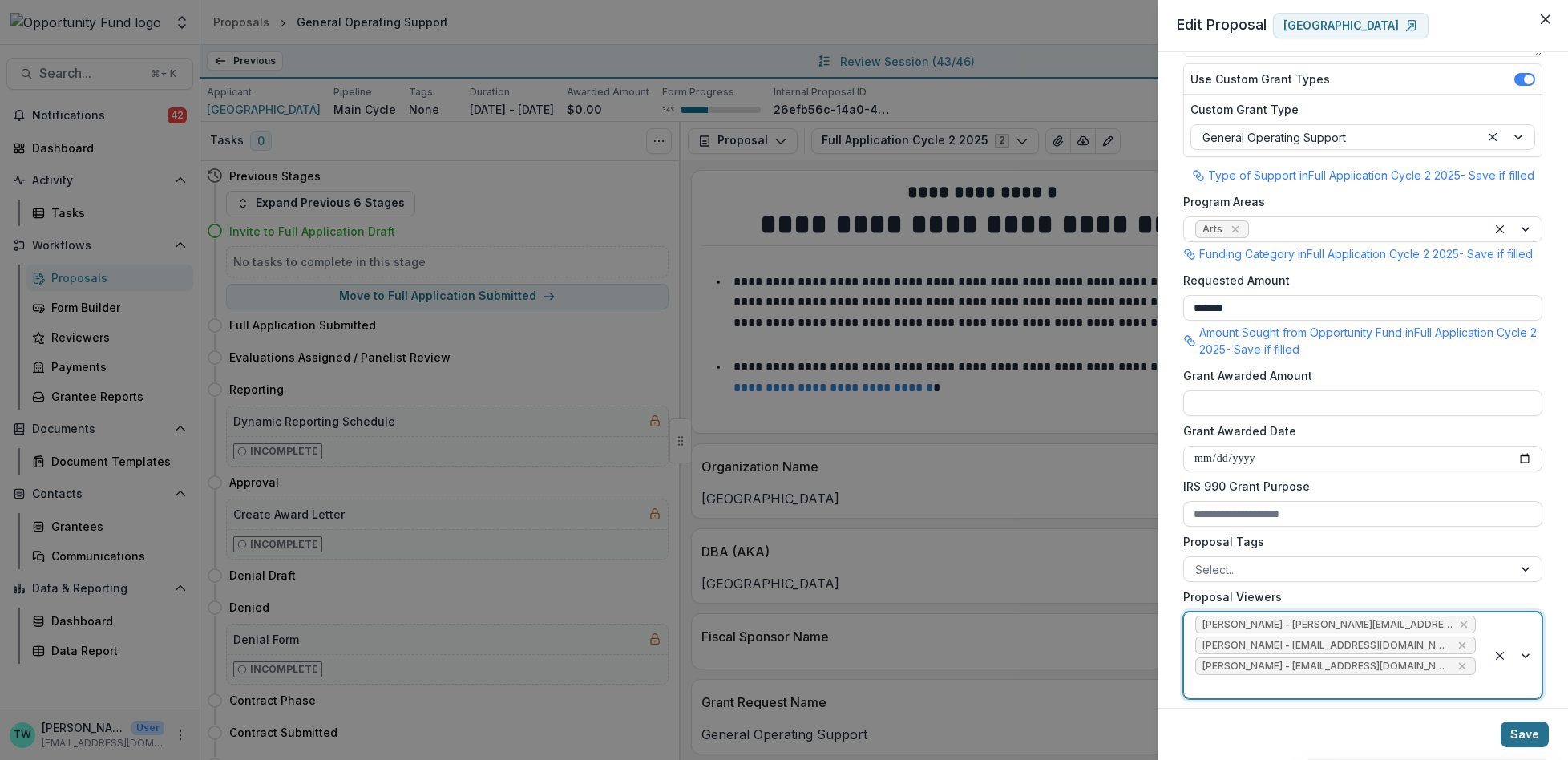
click at [1529, 733] on button "Save" at bounding box center [1524, 733] width 48 height 25
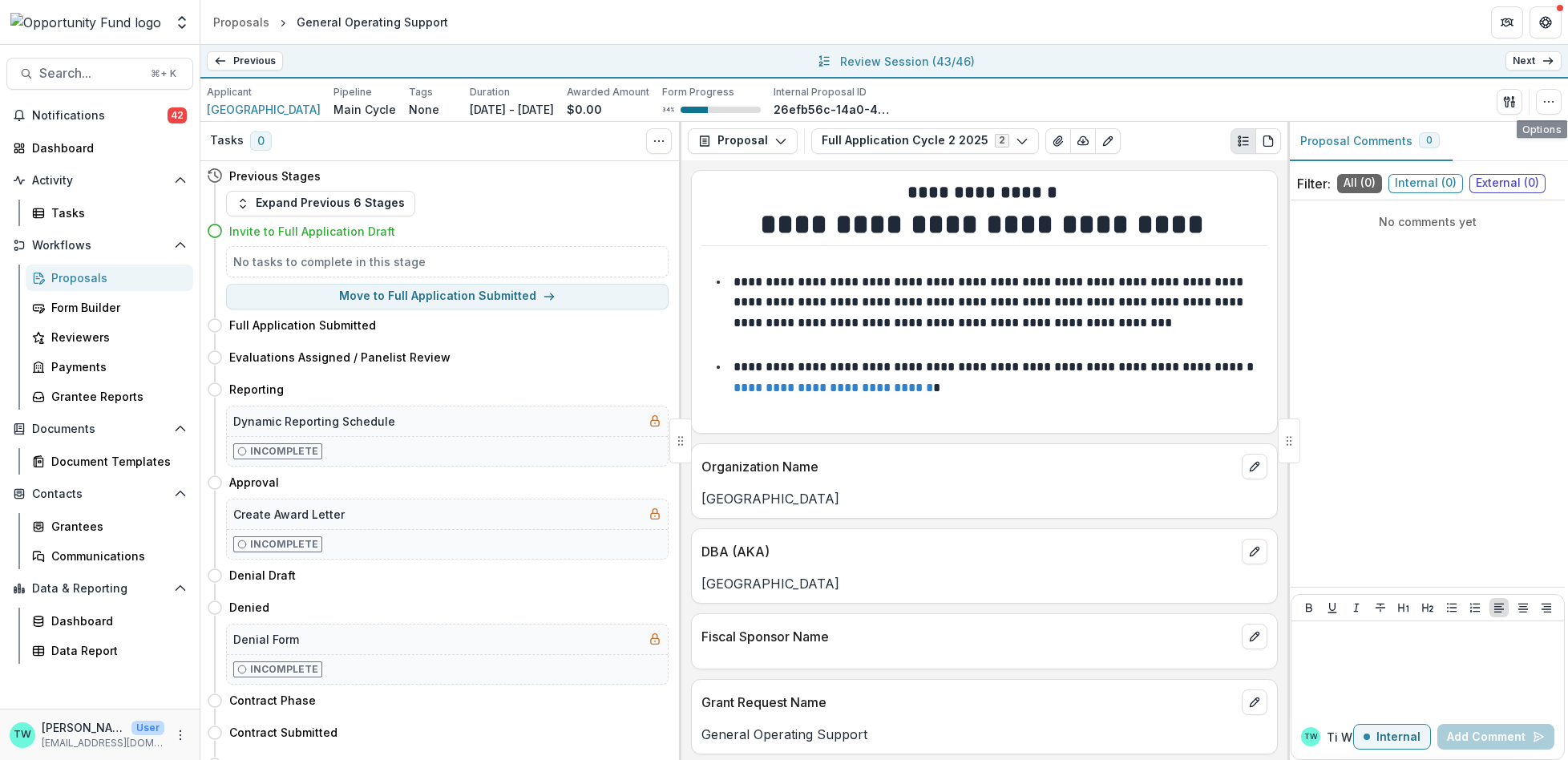
click at [1548, 61] on line at bounding box center [1548, 61] width 9 height 0
click at [1547, 104] on icon "button" at bounding box center [1549, 101] width 13 height 13
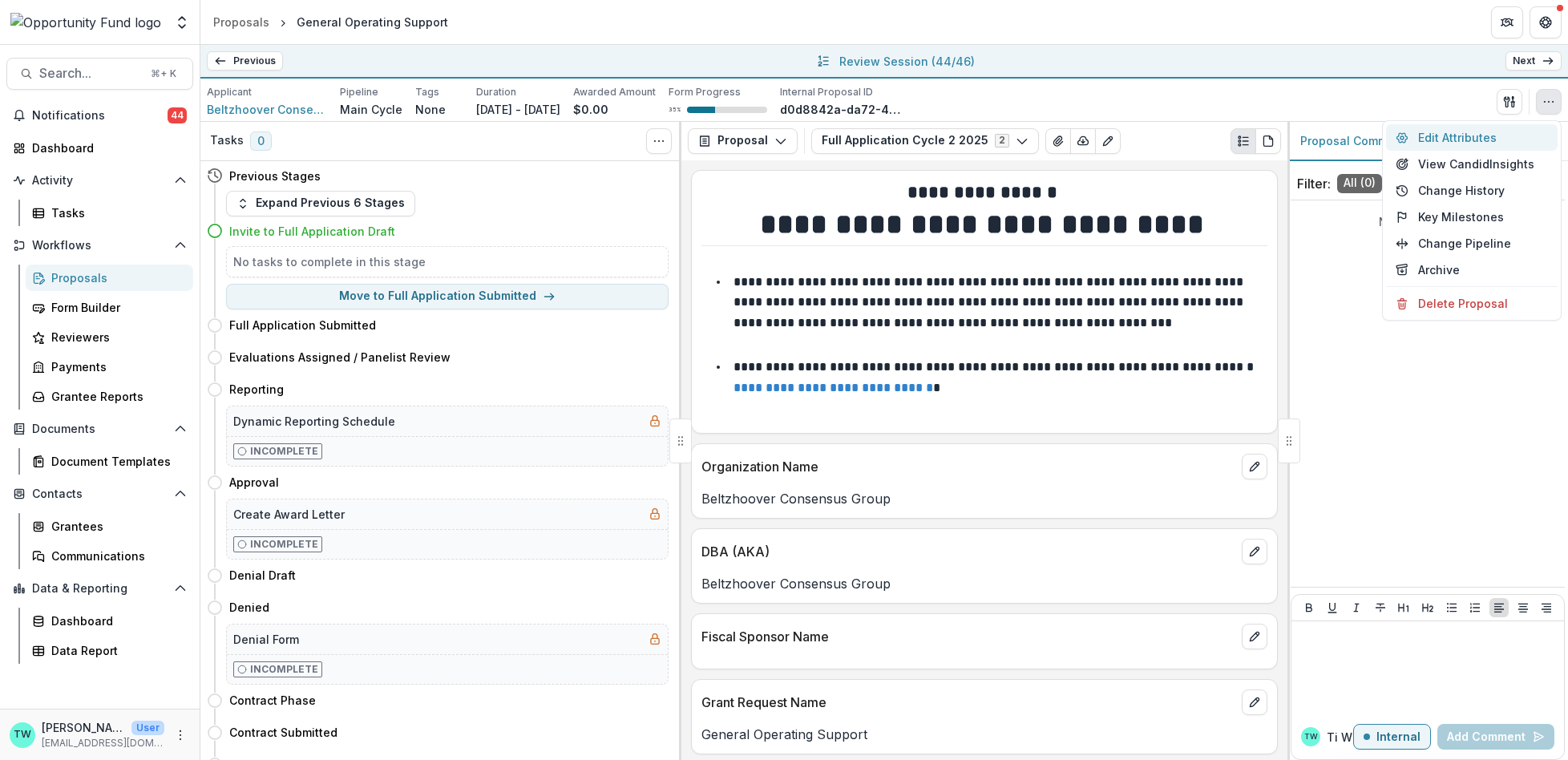
click at [1446, 139] on button "Edit Attributes" at bounding box center [1472, 137] width 172 height 26
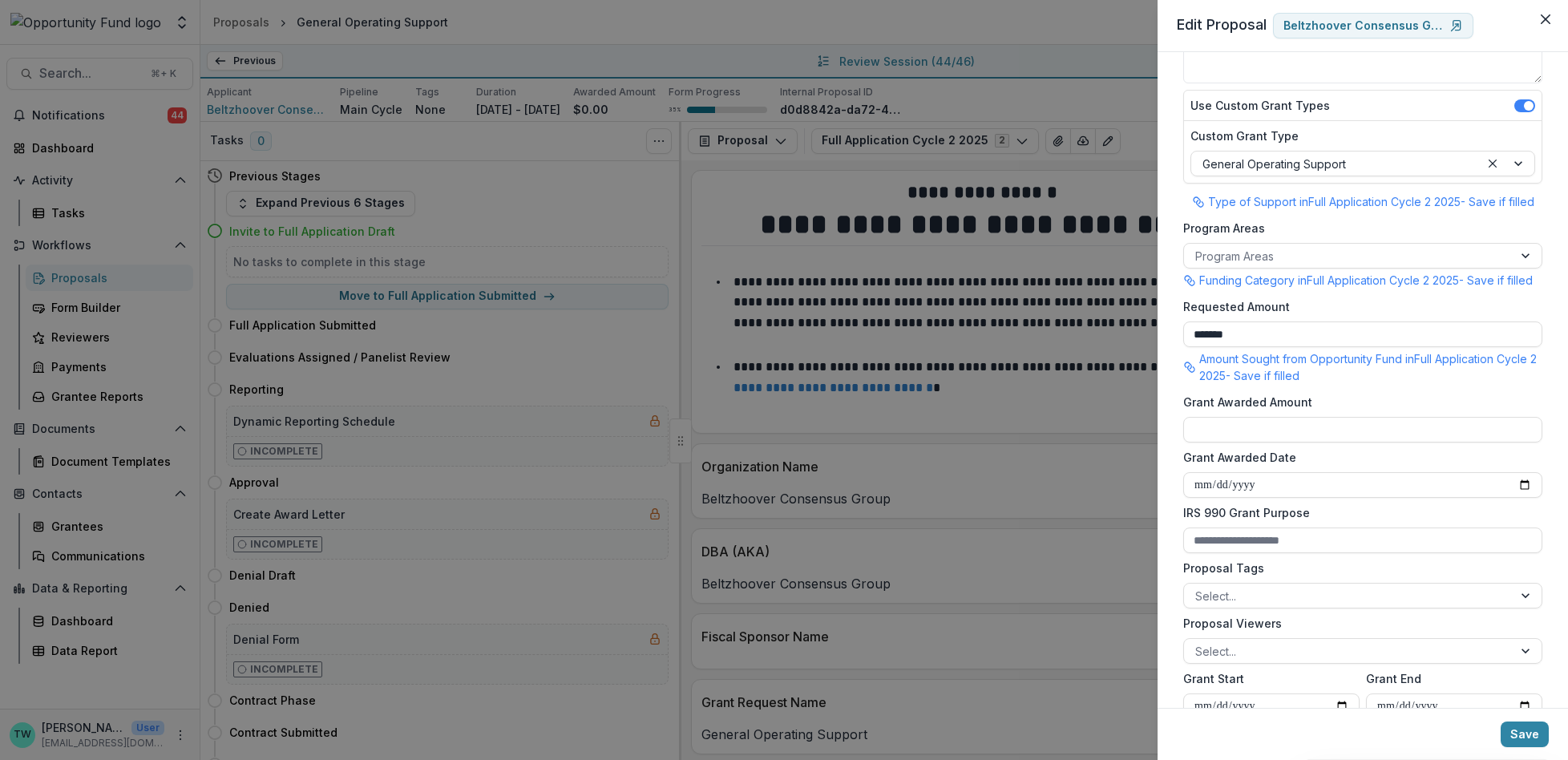
scroll to position [205, 0]
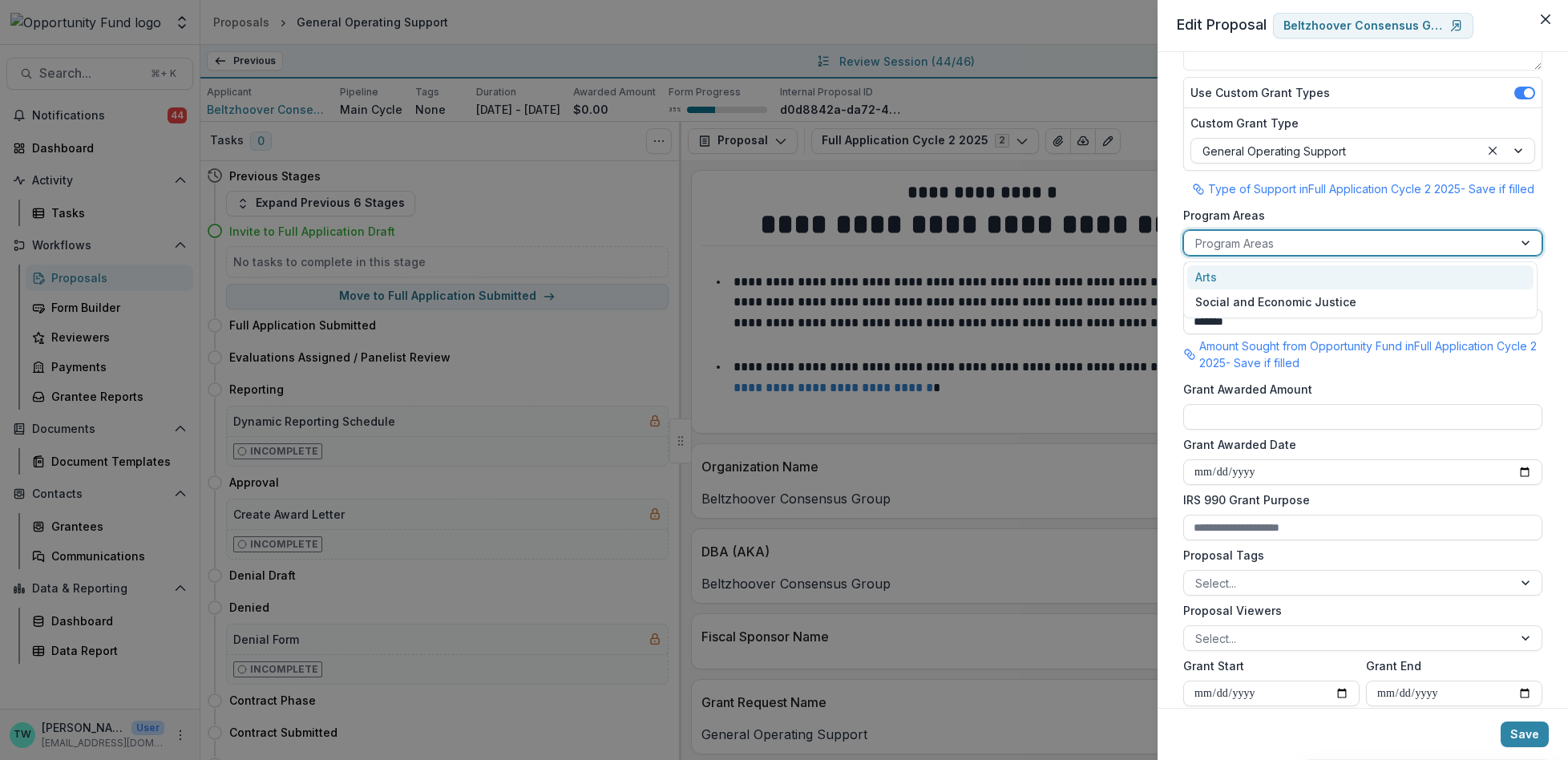
click at [1318, 237] on div at bounding box center [1348, 243] width 306 height 20
click at [1290, 301] on div "Social and Economic Justice" at bounding box center [1360, 302] width 346 height 24
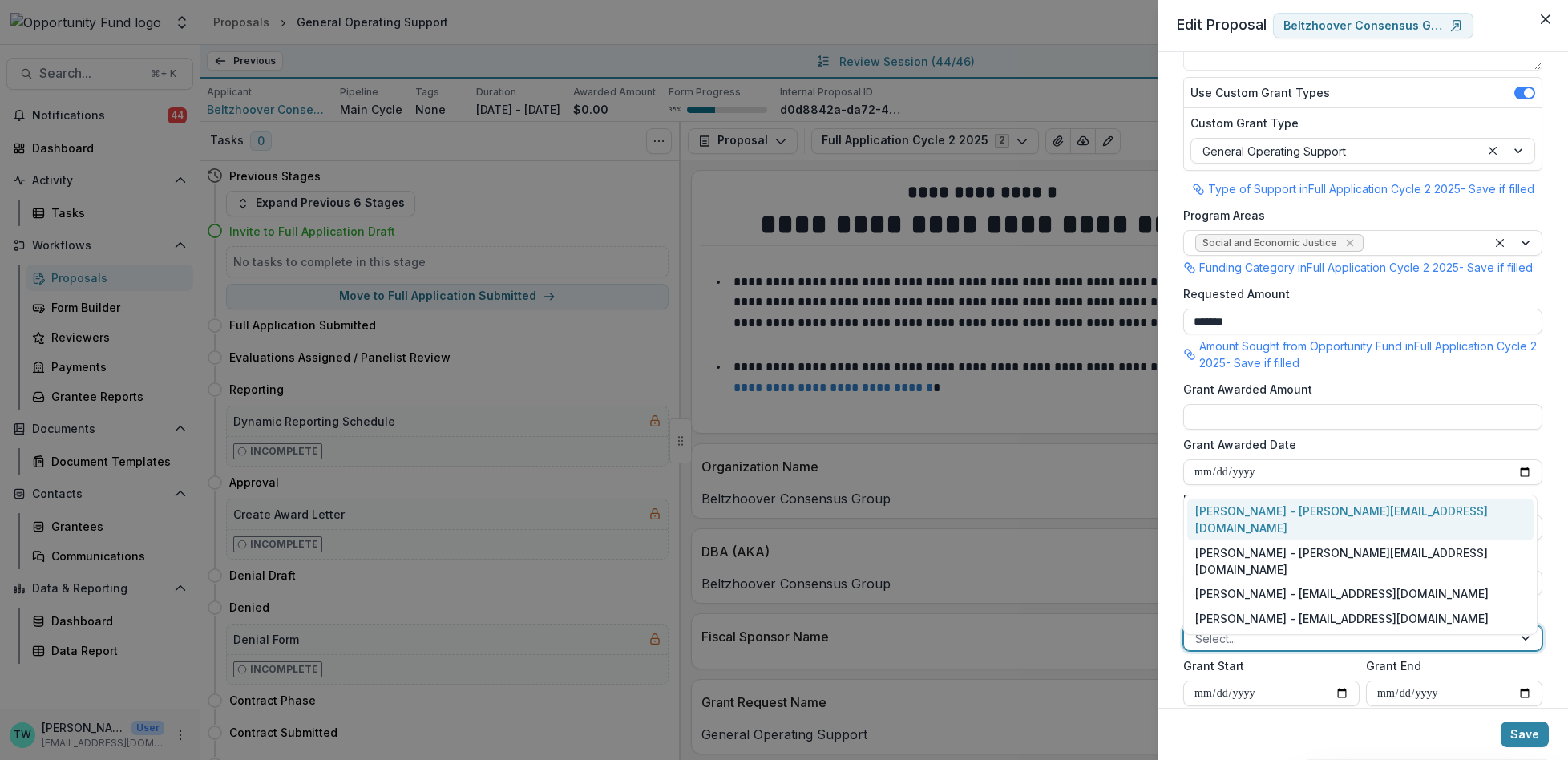
click at [1263, 648] on div at bounding box center [1348, 638] width 306 height 20
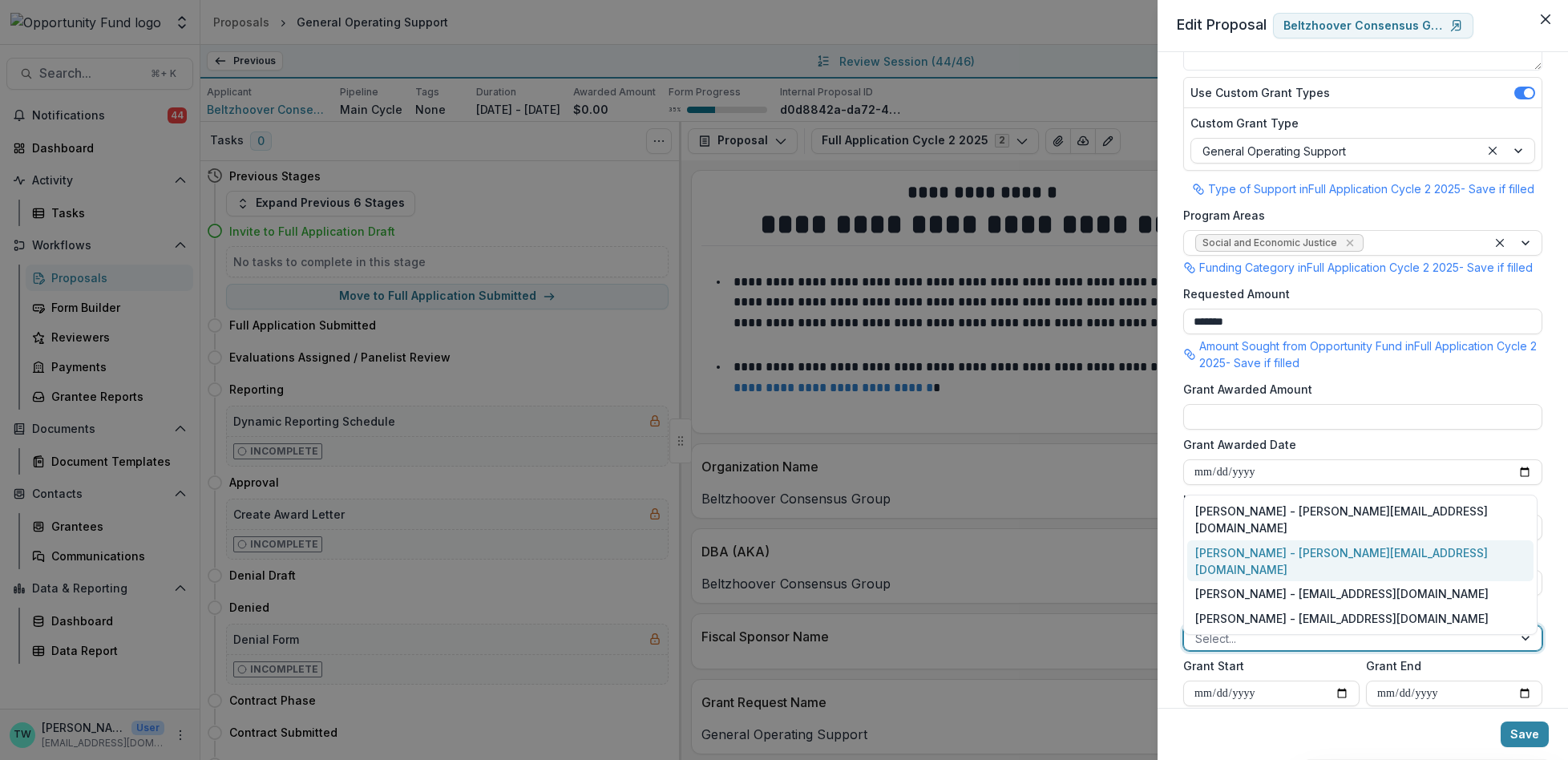
click at [1276, 567] on div "[PERSON_NAME] - [PERSON_NAME][EMAIL_ADDRESS][DOMAIN_NAME]" at bounding box center [1360, 561] width 346 height 42
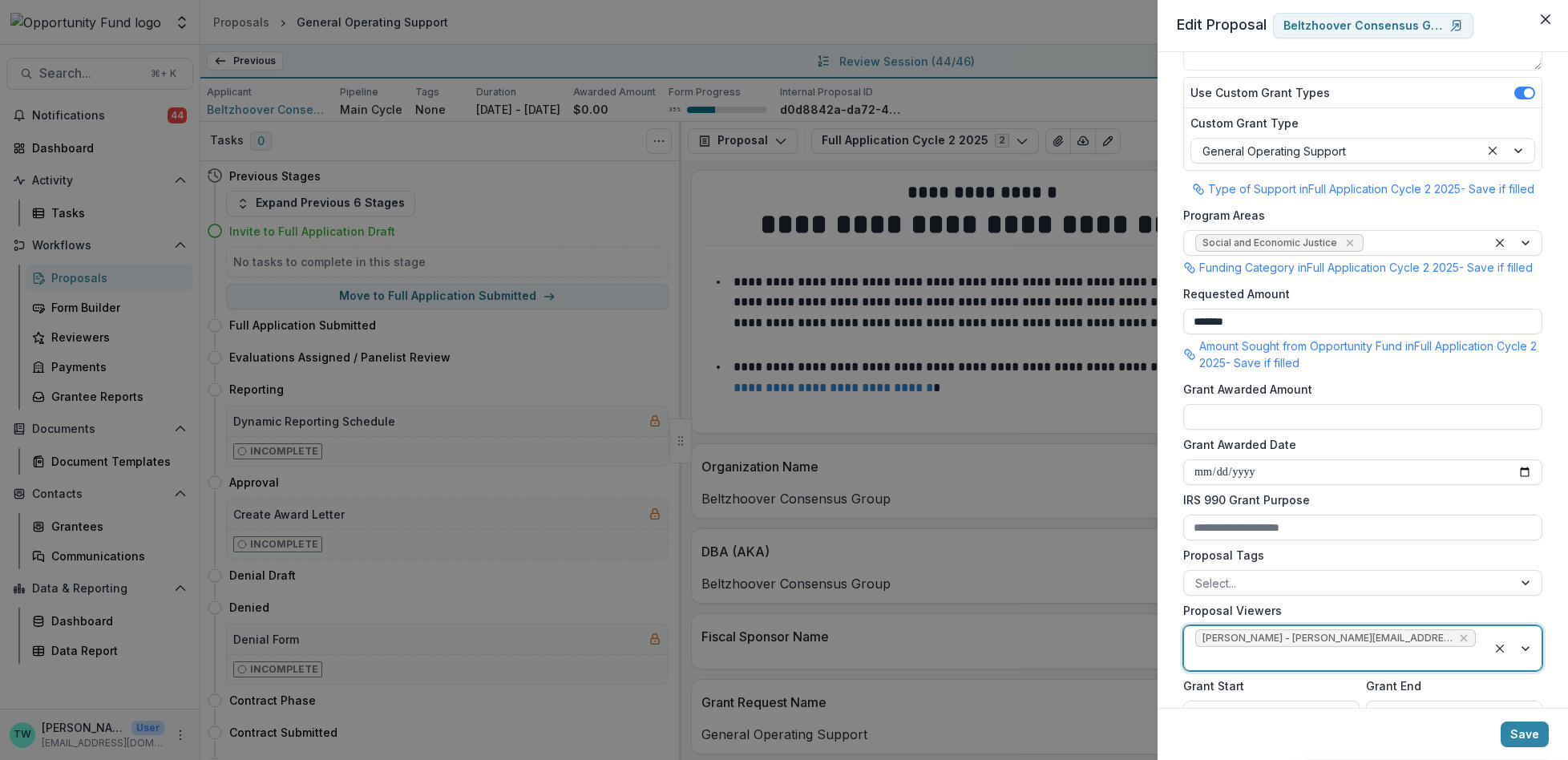
click at [1451, 650] on div at bounding box center [1336, 658] width 281 height 20
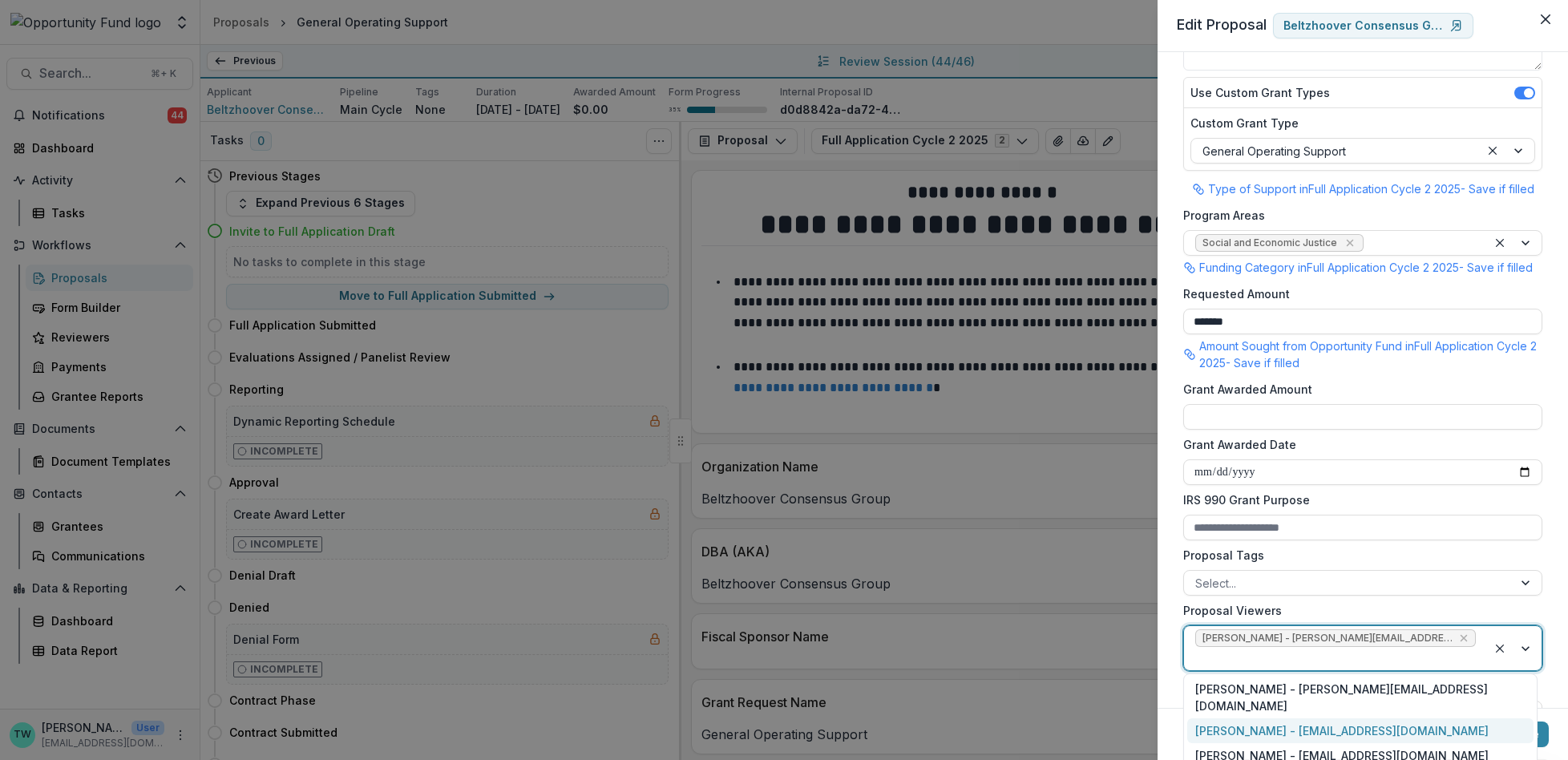
click at [1336, 718] on div "[PERSON_NAME] - [EMAIL_ADDRESS][DOMAIN_NAME]" at bounding box center [1360, 730] width 346 height 24
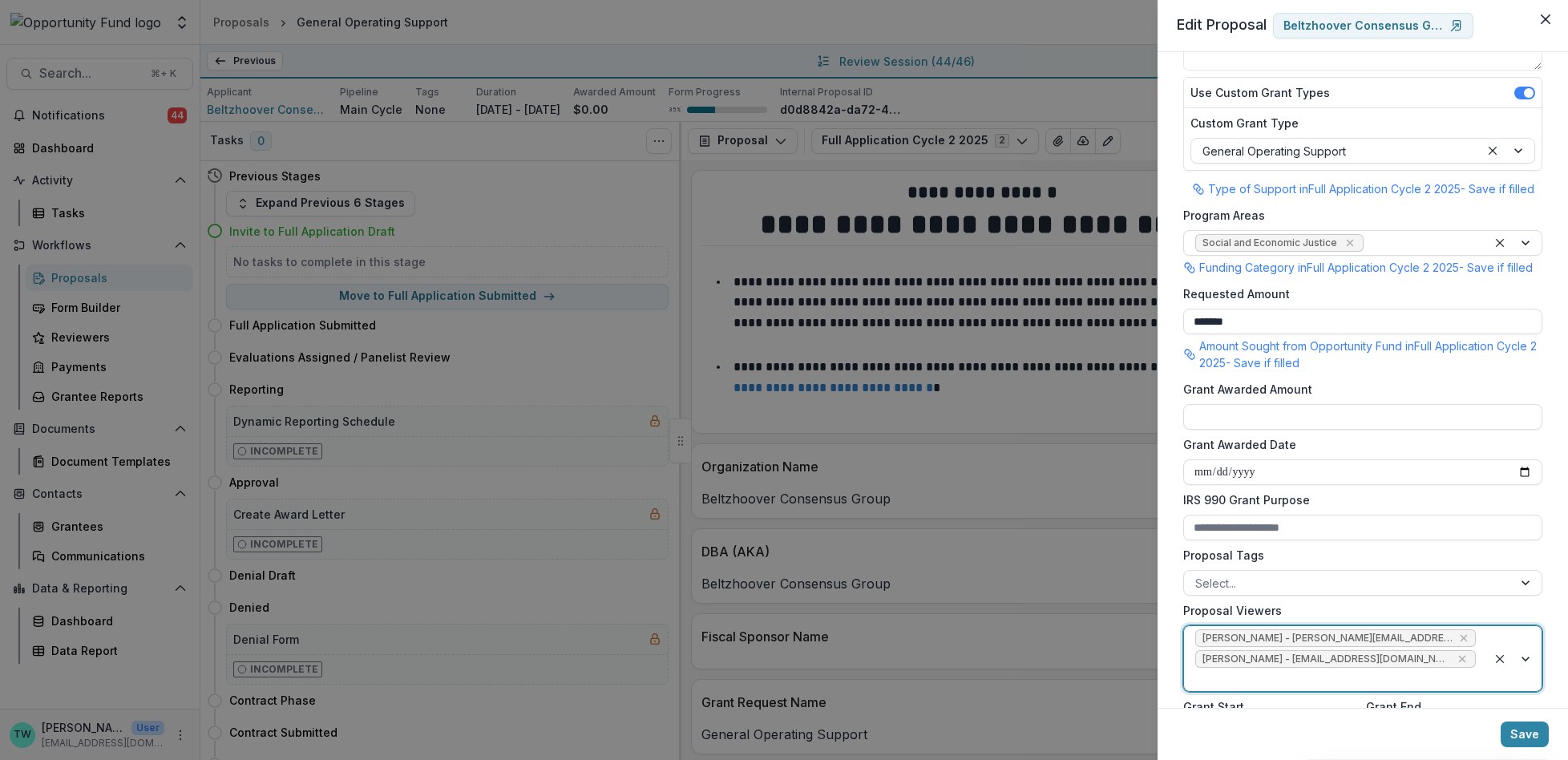
click at [1400, 689] on div at bounding box center [1336, 679] width 281 height 20
click at [1357, 617] on div "[PERSON_NAME] - [EMAIL_ADDRESS][DOMAIN_NAME]" at bounding box center [1360, 618] width 346 height 24
click at [1523, 736] on button "Save" at bounding box center [1524, 733] width 48 height 25
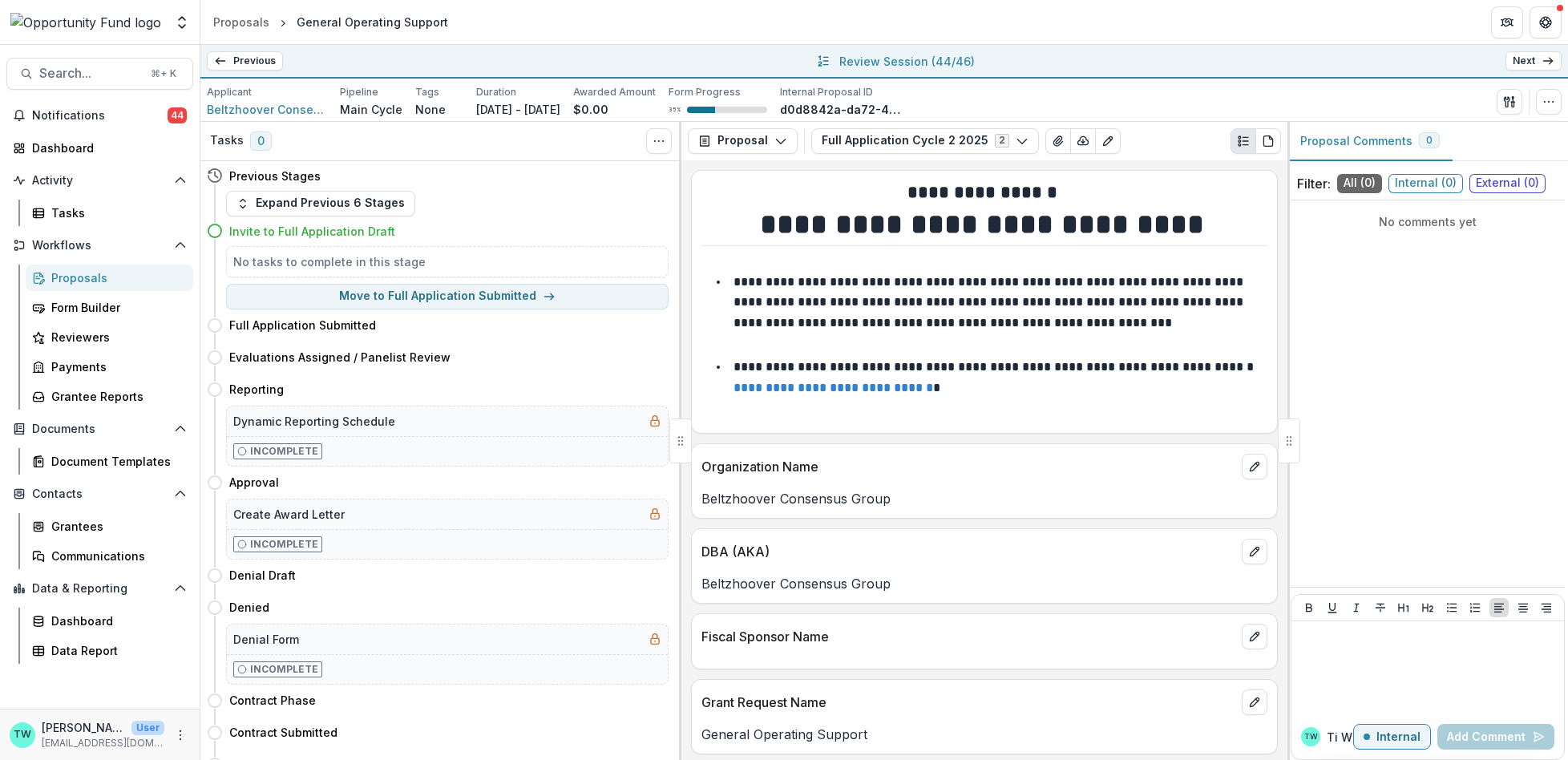
click at [1543, 59] on icon at bounding box center [1548, 61] width 13 height 13
click at [1550, 105] on icon "button" at bounding box center [1549, 101] width 13 height 13
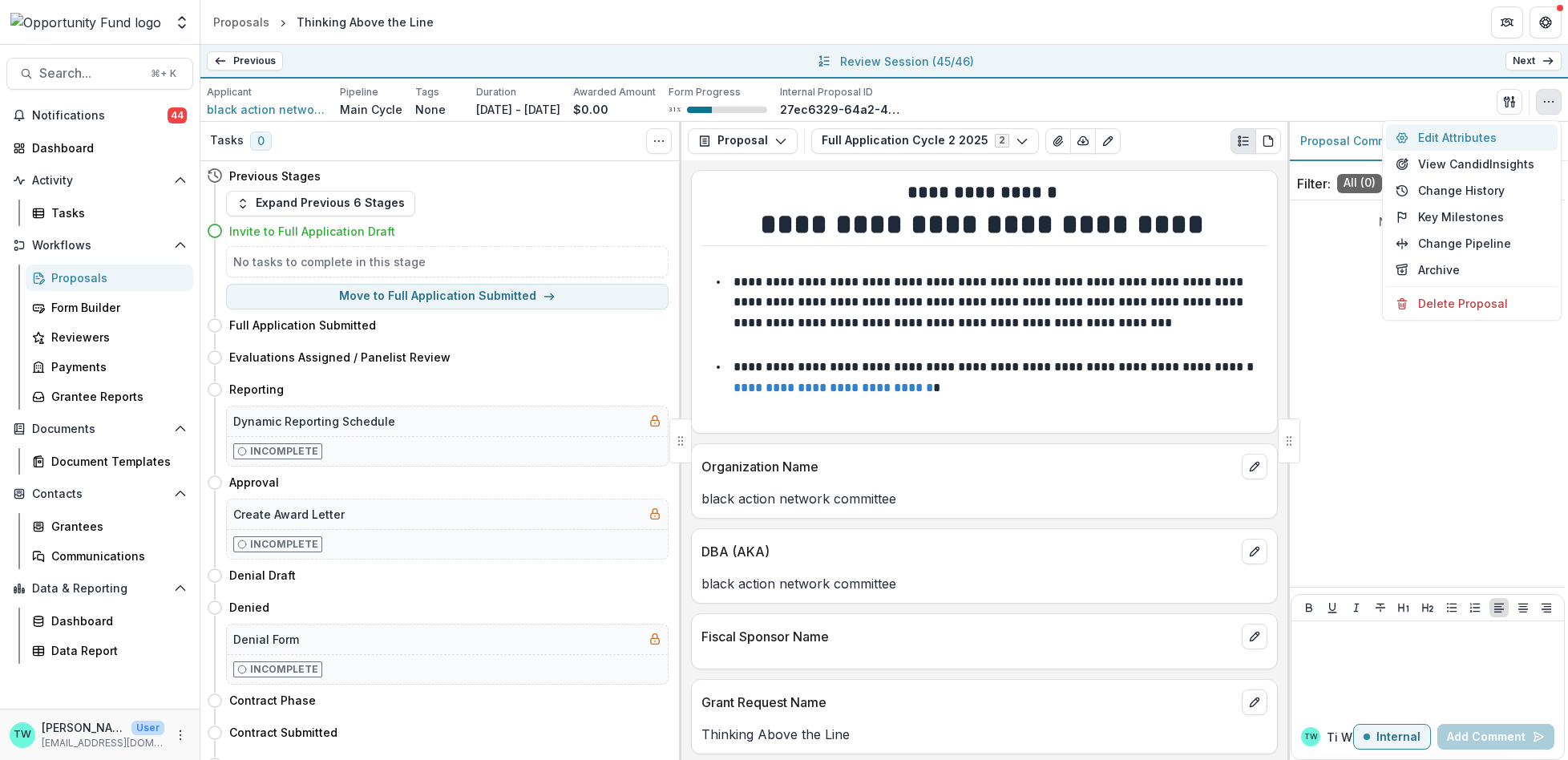
click at [1496, 139] on button "Edit Attributes" at bounding box center [1472, 137] width 172 height 26
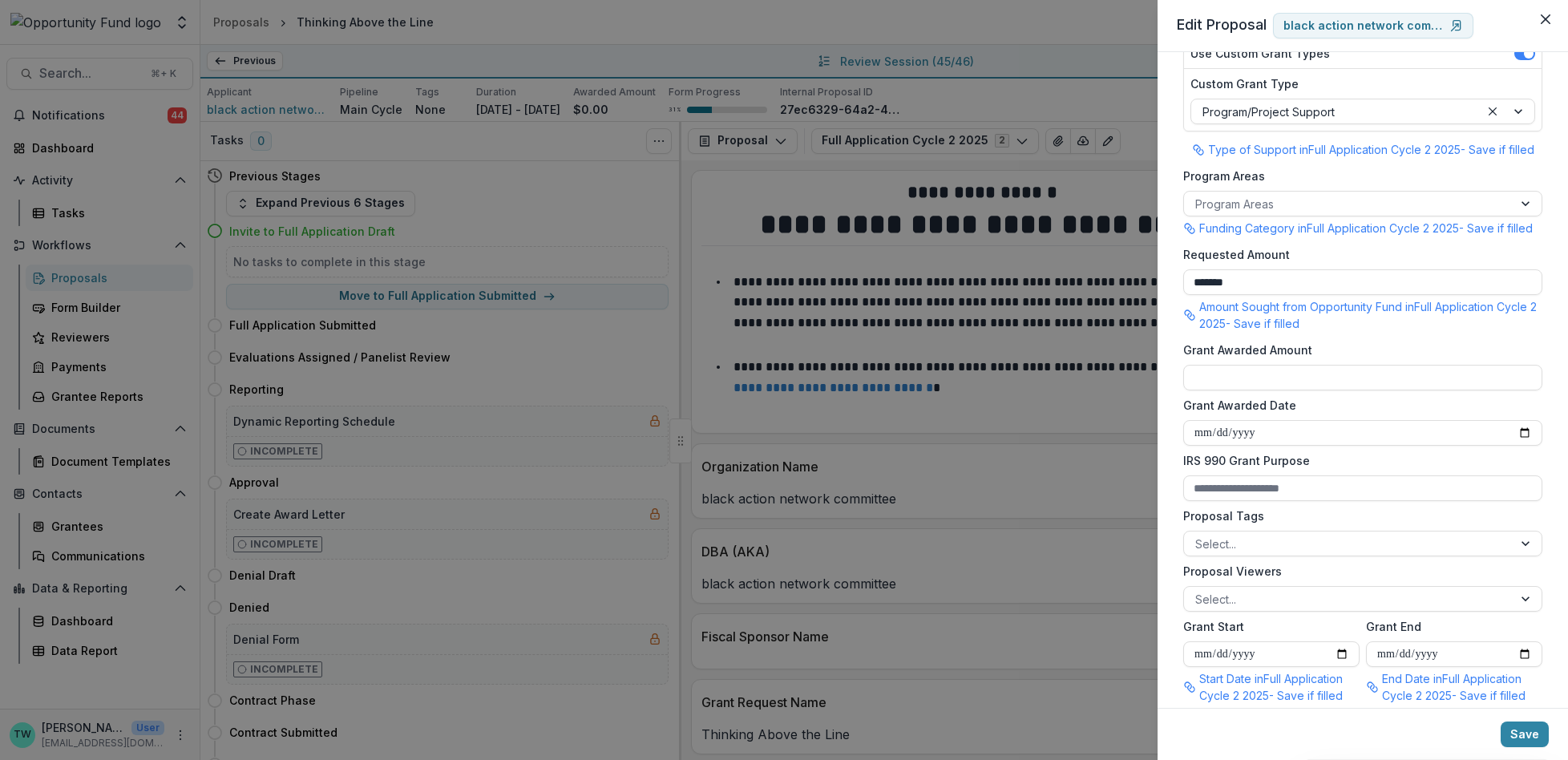
scroll to position [248, 0]
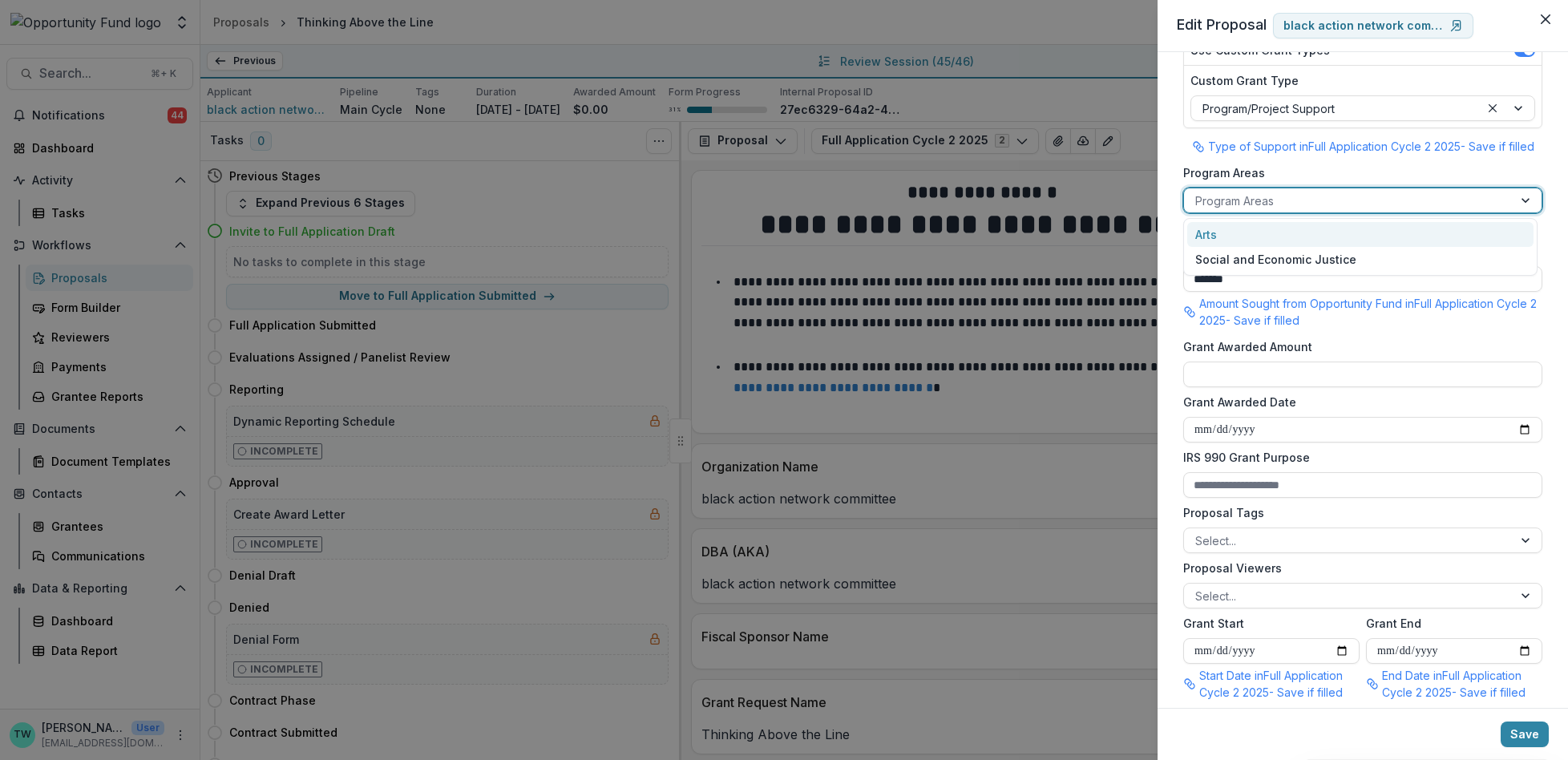
click at [1310, 202] on div at bounding box center [1348, 200] width 306 height 20
click at [1311, 262] on div "Social and Economic Justice" at bounding box center [1360, 259] width 346 height 24
click at [1288, 606] on div at bounding box center [1348, 595] width 306 height 20
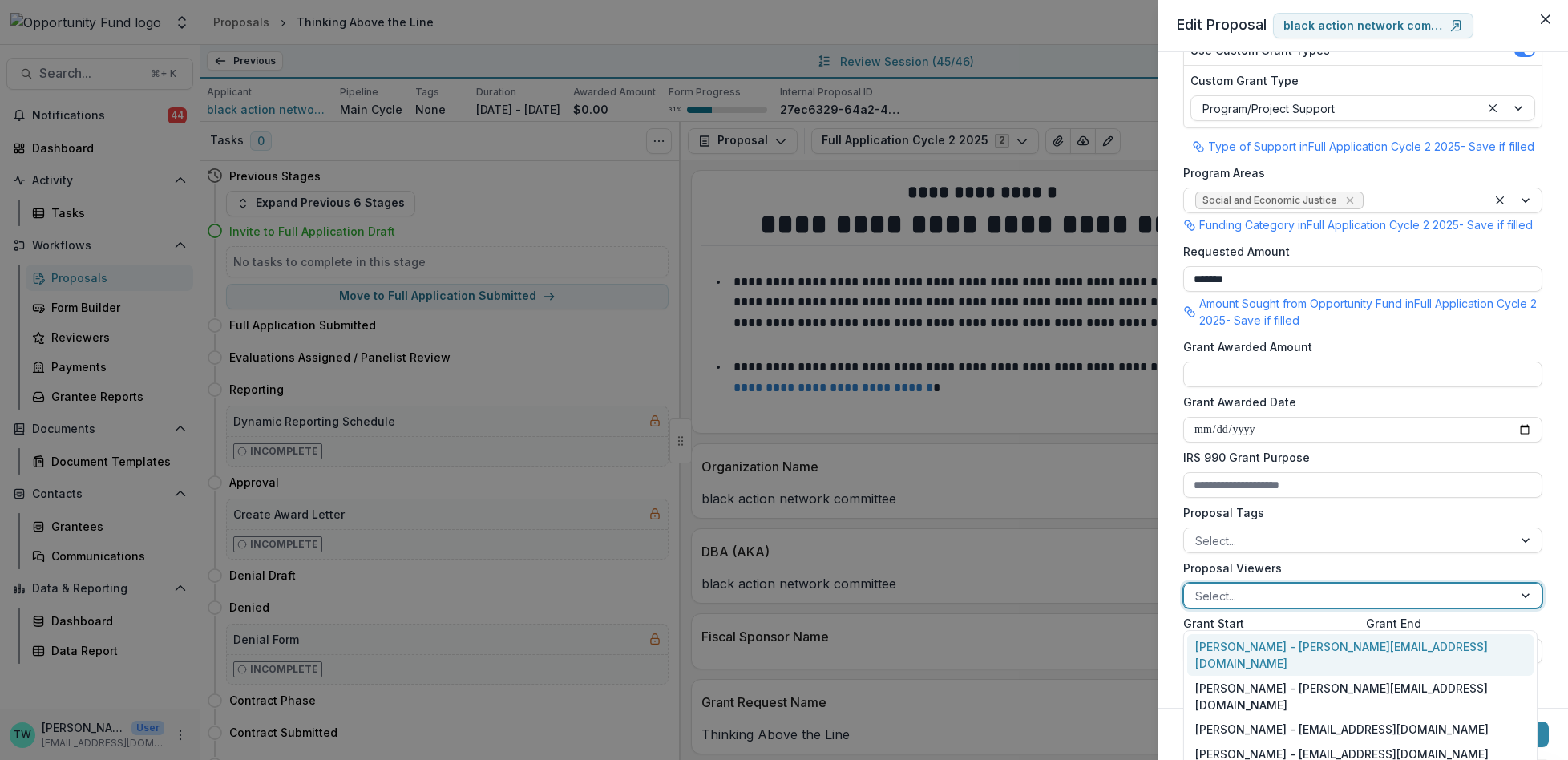
click at [1285, 655] on div "[PERSON_NAME] - [PERSON_NAME][EMAIL_ADDRESS][DOMAIN_NAME]" at bounding box center [1360, 655] width 346 height 42
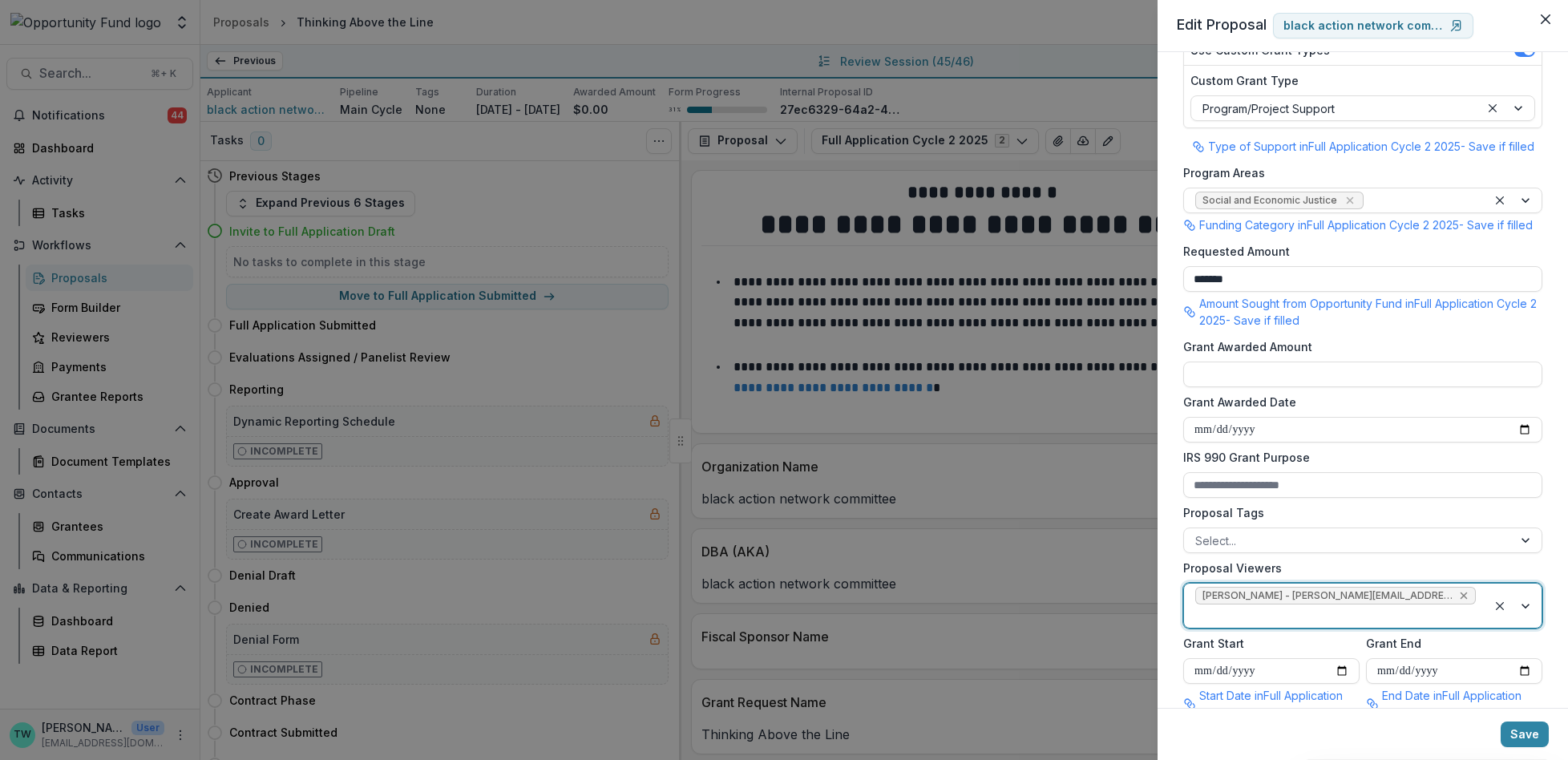
click at [1457, 603] on div "Remove Lucy Fey - lucy@trytemelio.com" at bounding box center [1463, 595] width 13 height 16
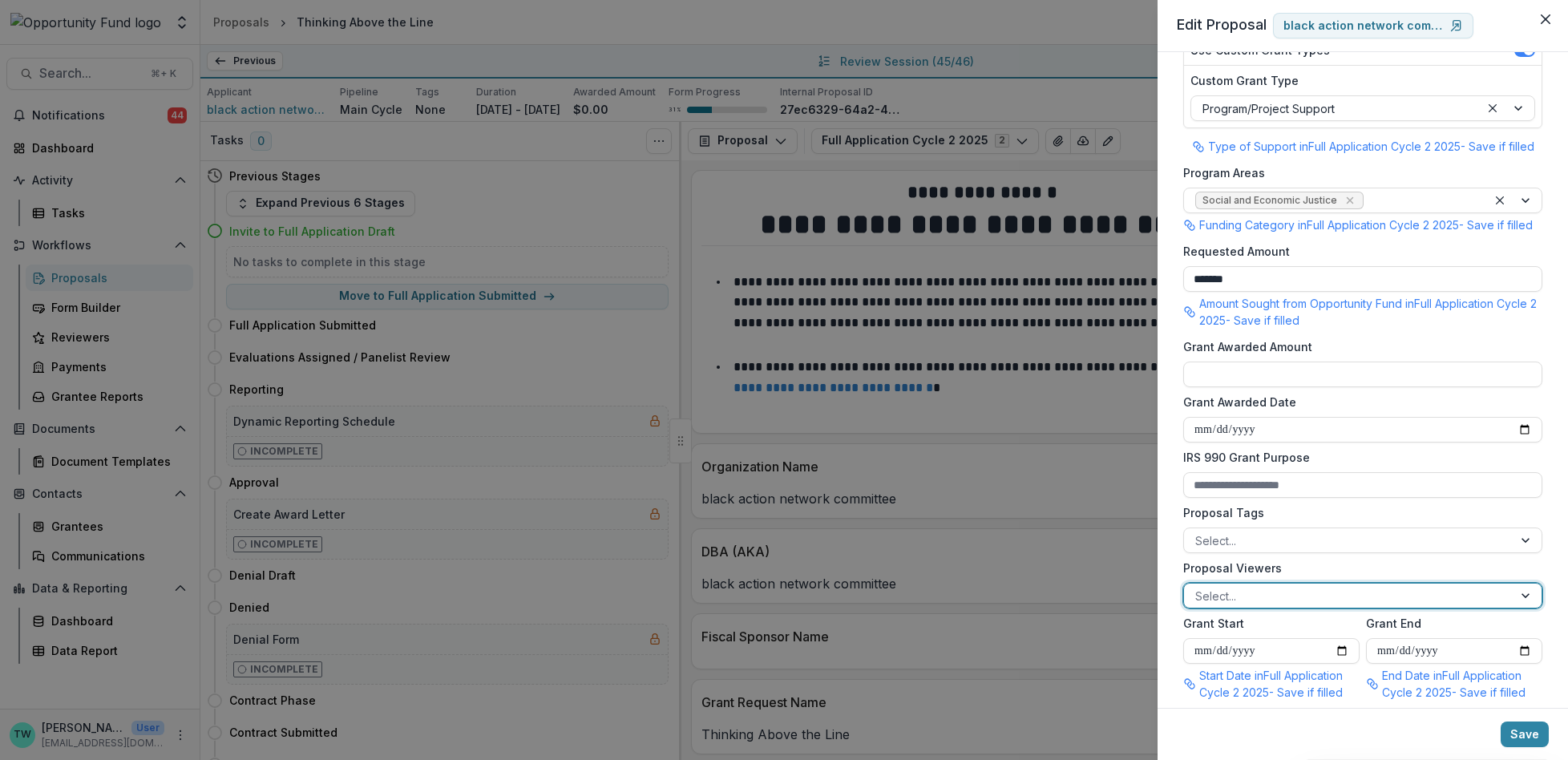
click at [1347, 606] on div at bounding box center [1348, 595] width 306 height 20
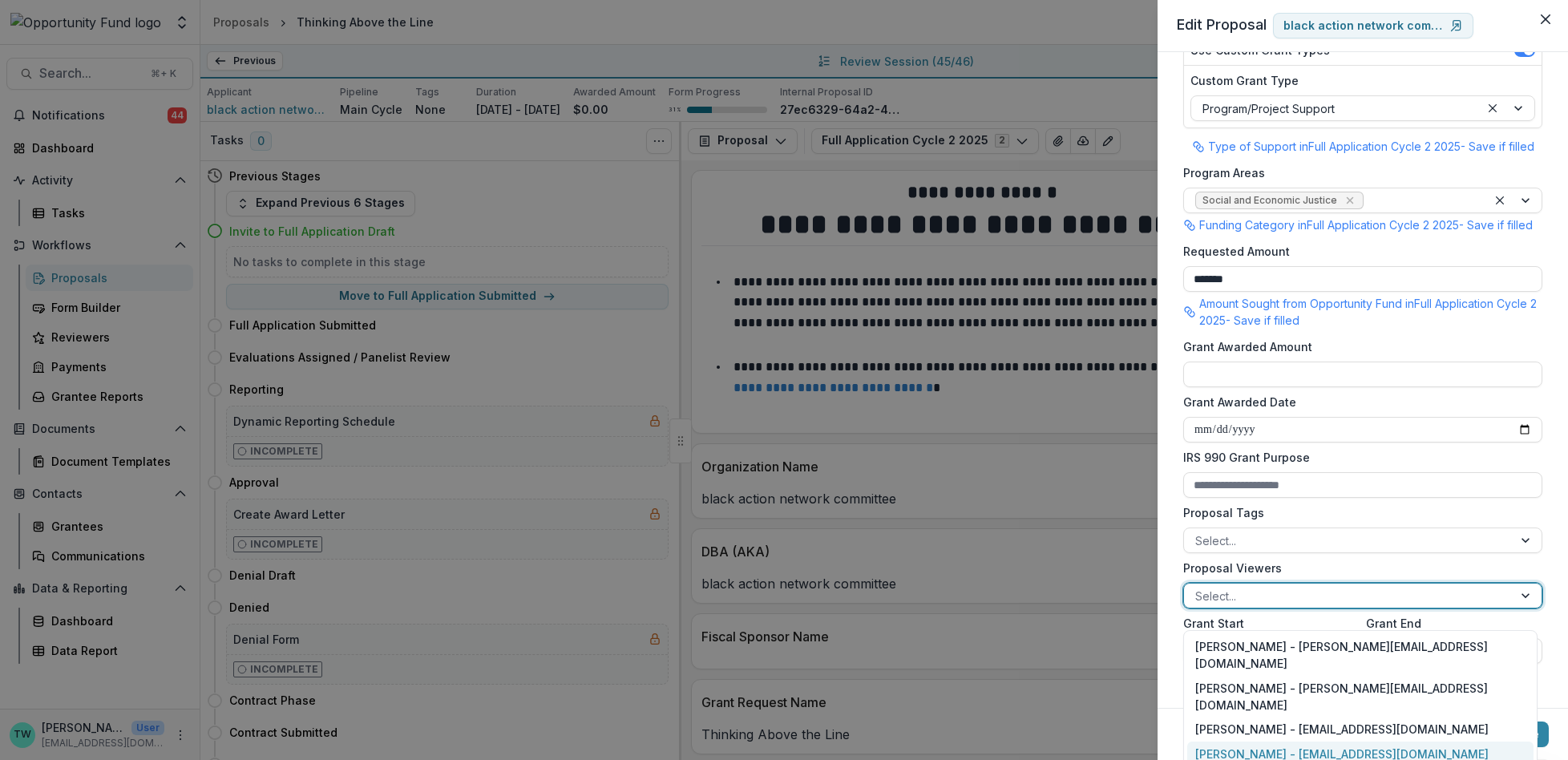
click at [1332, 741] on div "[PERSON_NAME] - [EMAIL_ADDRESS][DOMAIN_NAME]" at bounding box center [1360, 753] width 346 height 24
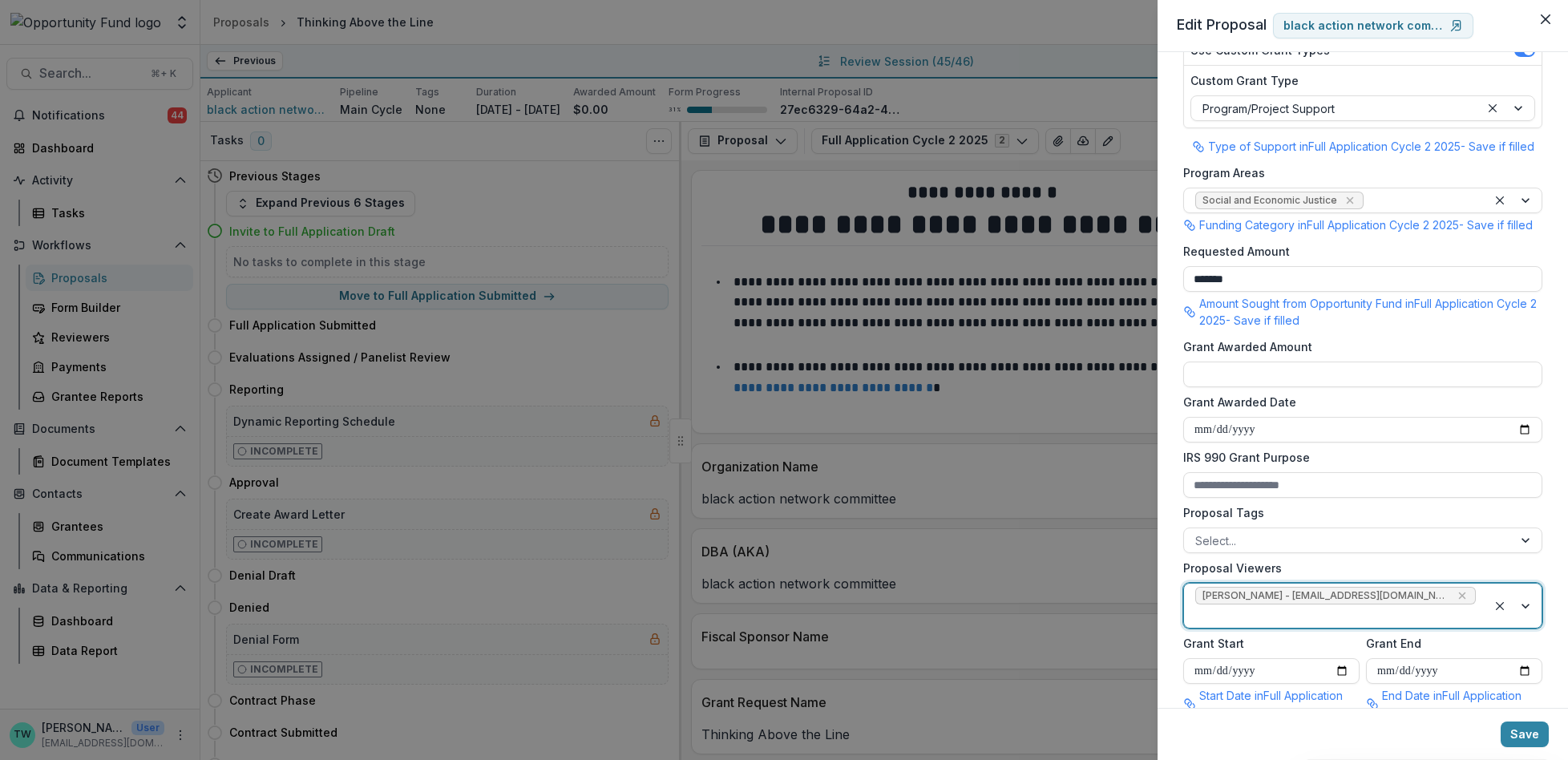
click at [1334, 626] on div at bounding box center [1336, 615] width 281 height 20
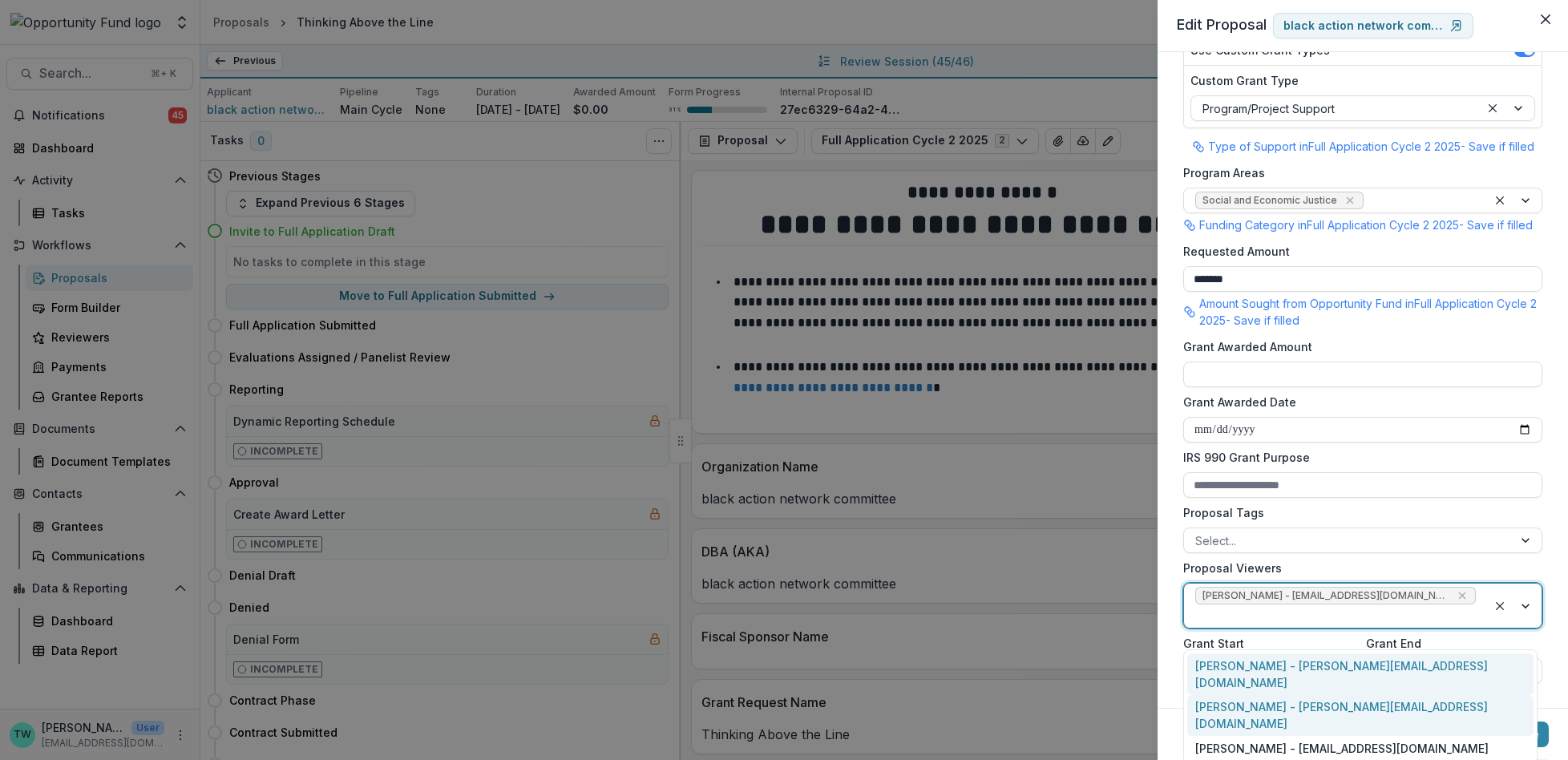
click at [1323, 695] on div "[PERSON_NAME] - [PERSON_NAME][EMAIL_ADDRESS][DOMAIN_NAME]" at bounding box center [1360, 716] width 346 height 42
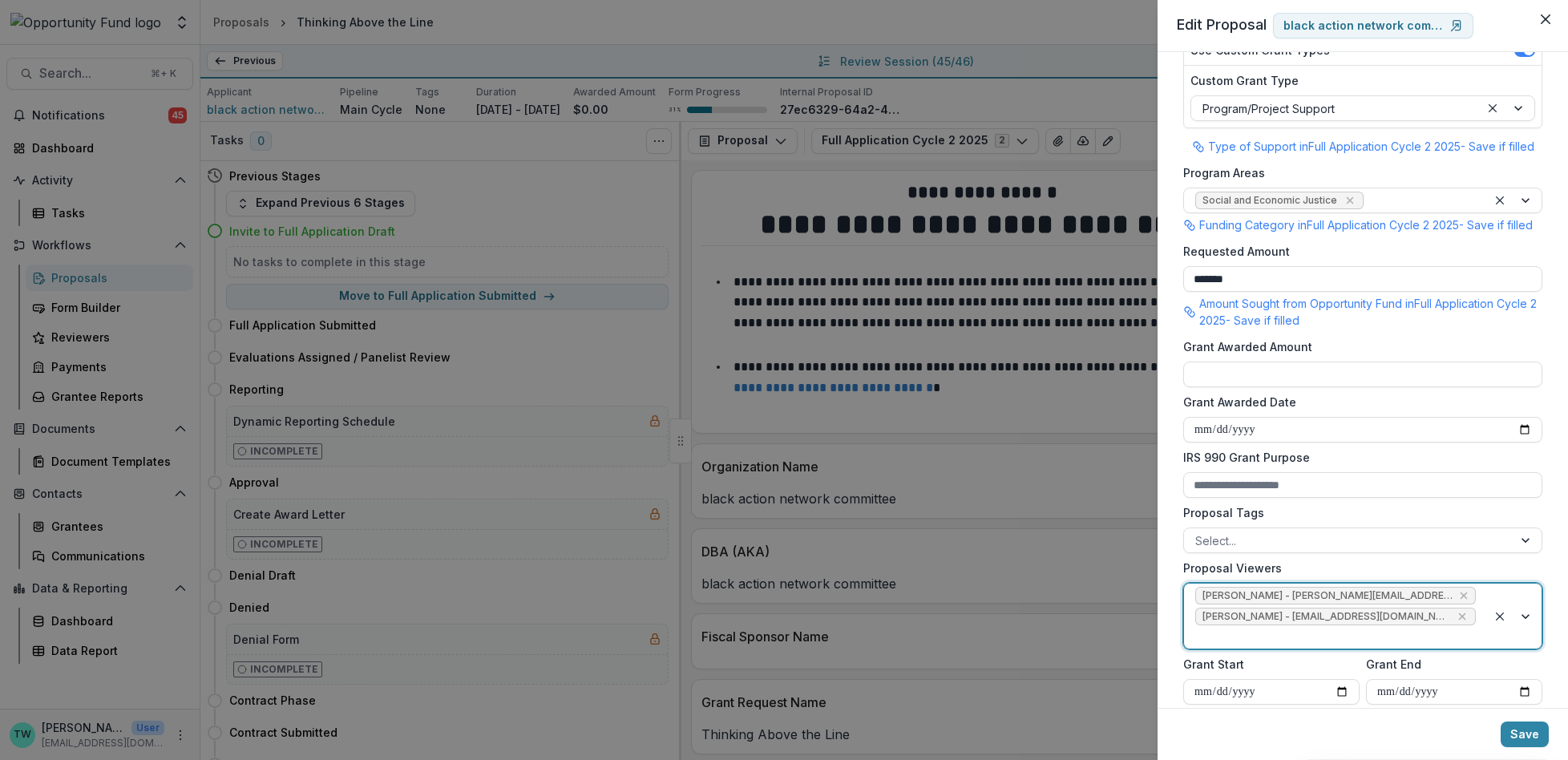
click at [1318, 647] on div at bounding box center [1336, 636] width 281 height 20
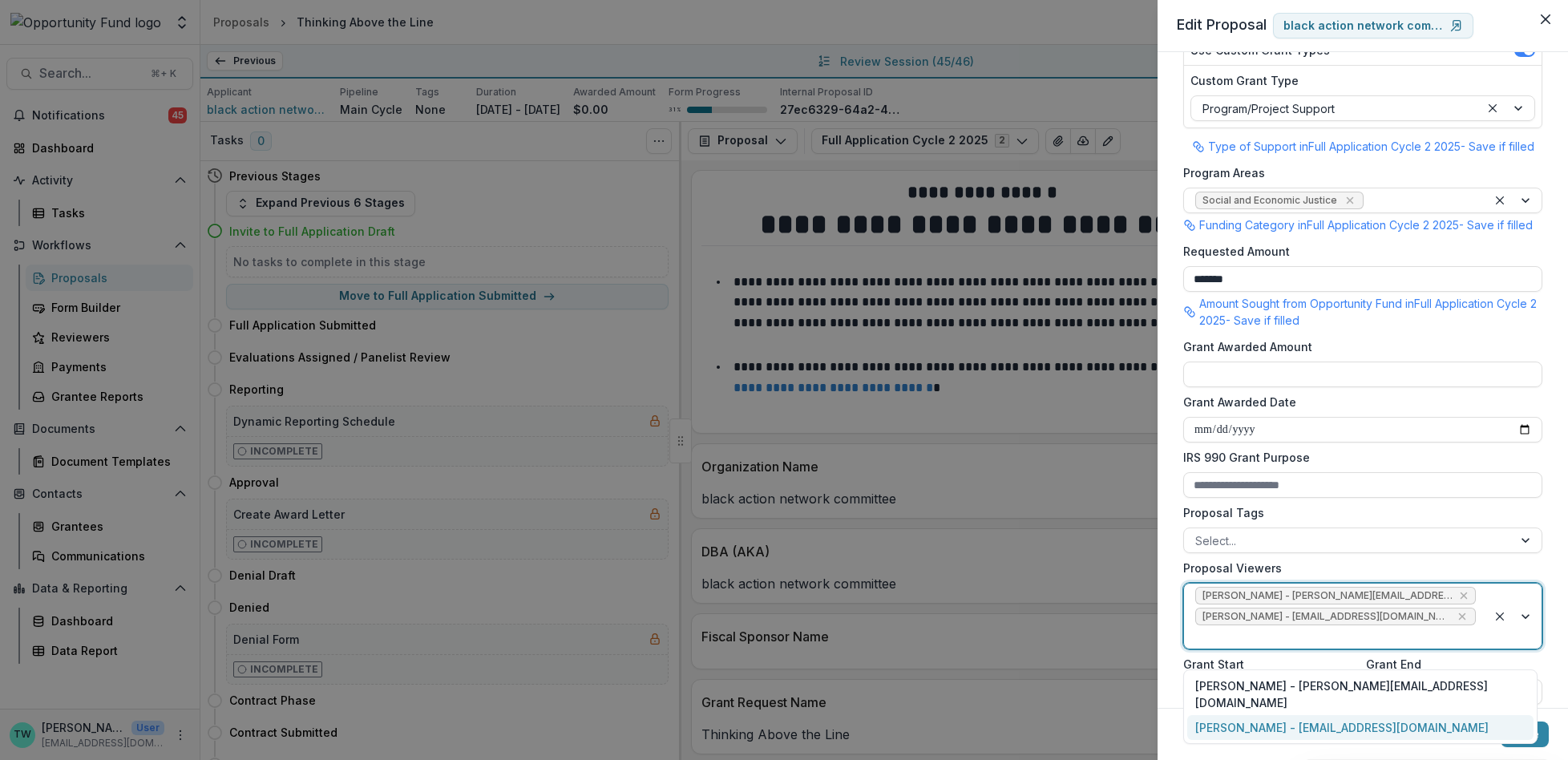
click at [1307, 715] on div "[PERSON_NAME] - [EMAIL_ADDRESS][DOMAIN_NAME]" at bounding box center [1360, 727] width 346 height 24
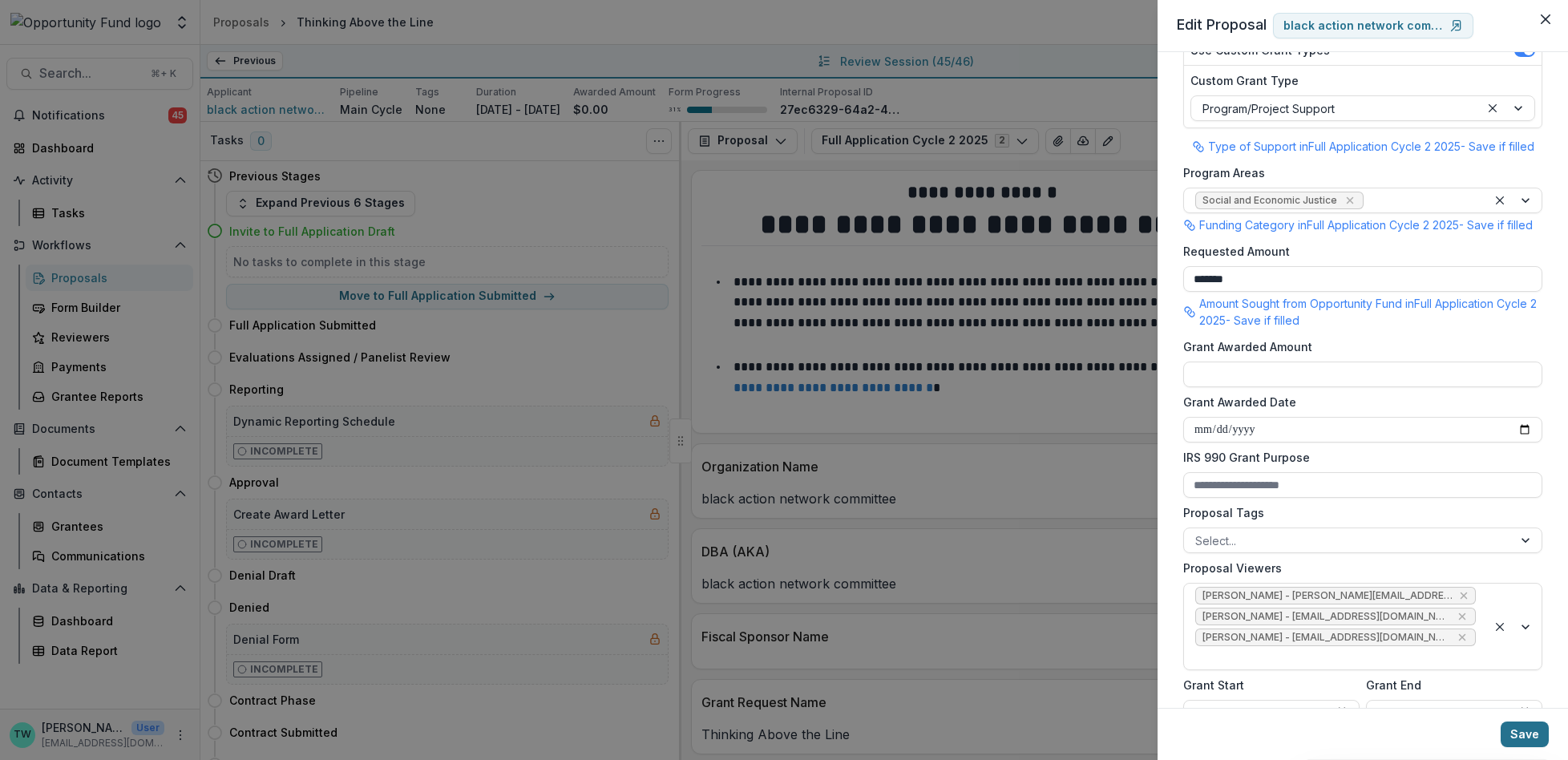
click at [1525, 737] on button "Save" at bounding box center [1524, 733] width 48 height 25
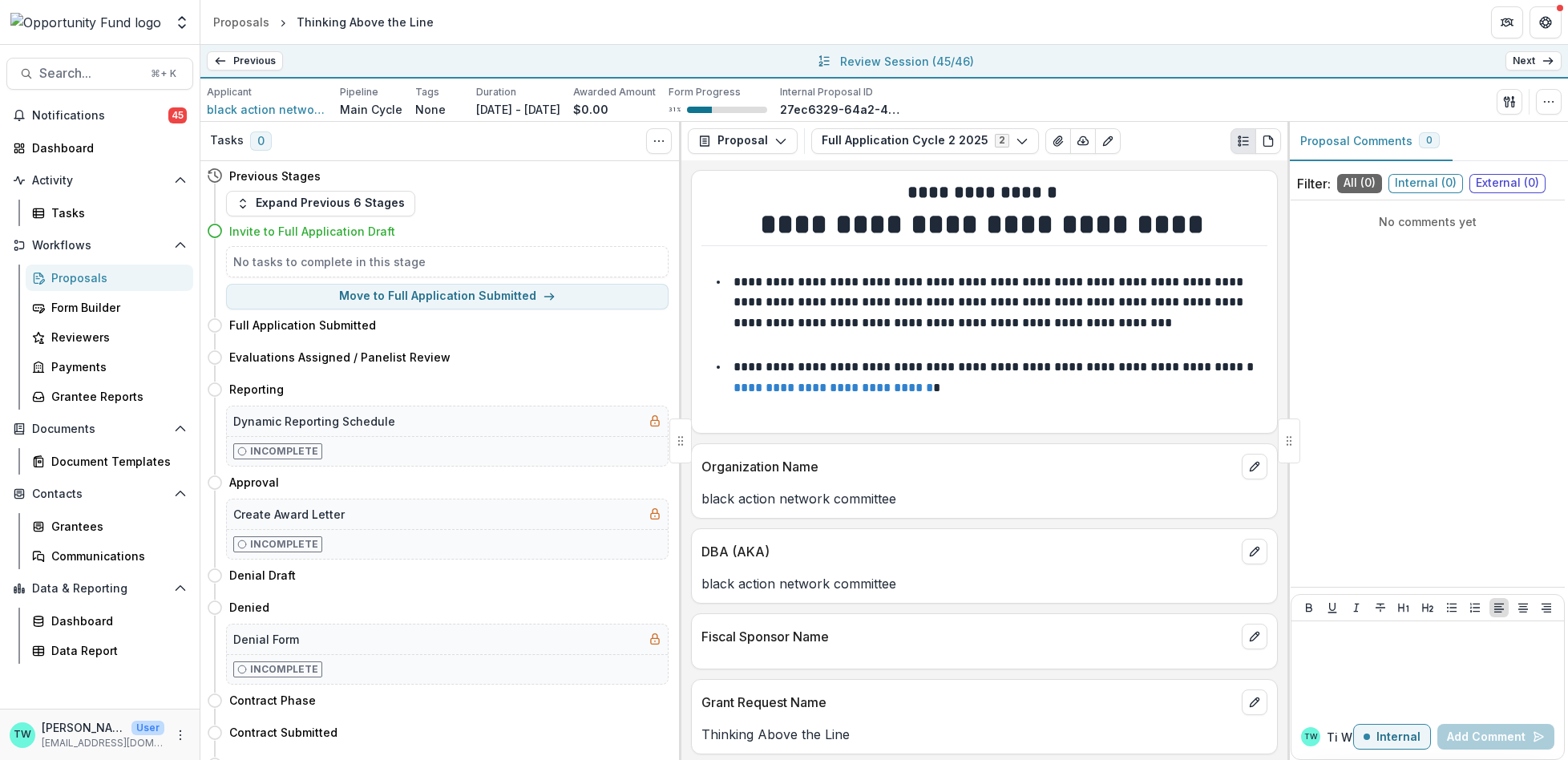
click at [1528, 63] on link "Next" at bounding box center [1533, 61] width 56 height 19
click at [1547, 105] on icon "button" at bounding box center [1549, 101] width 13 height 13
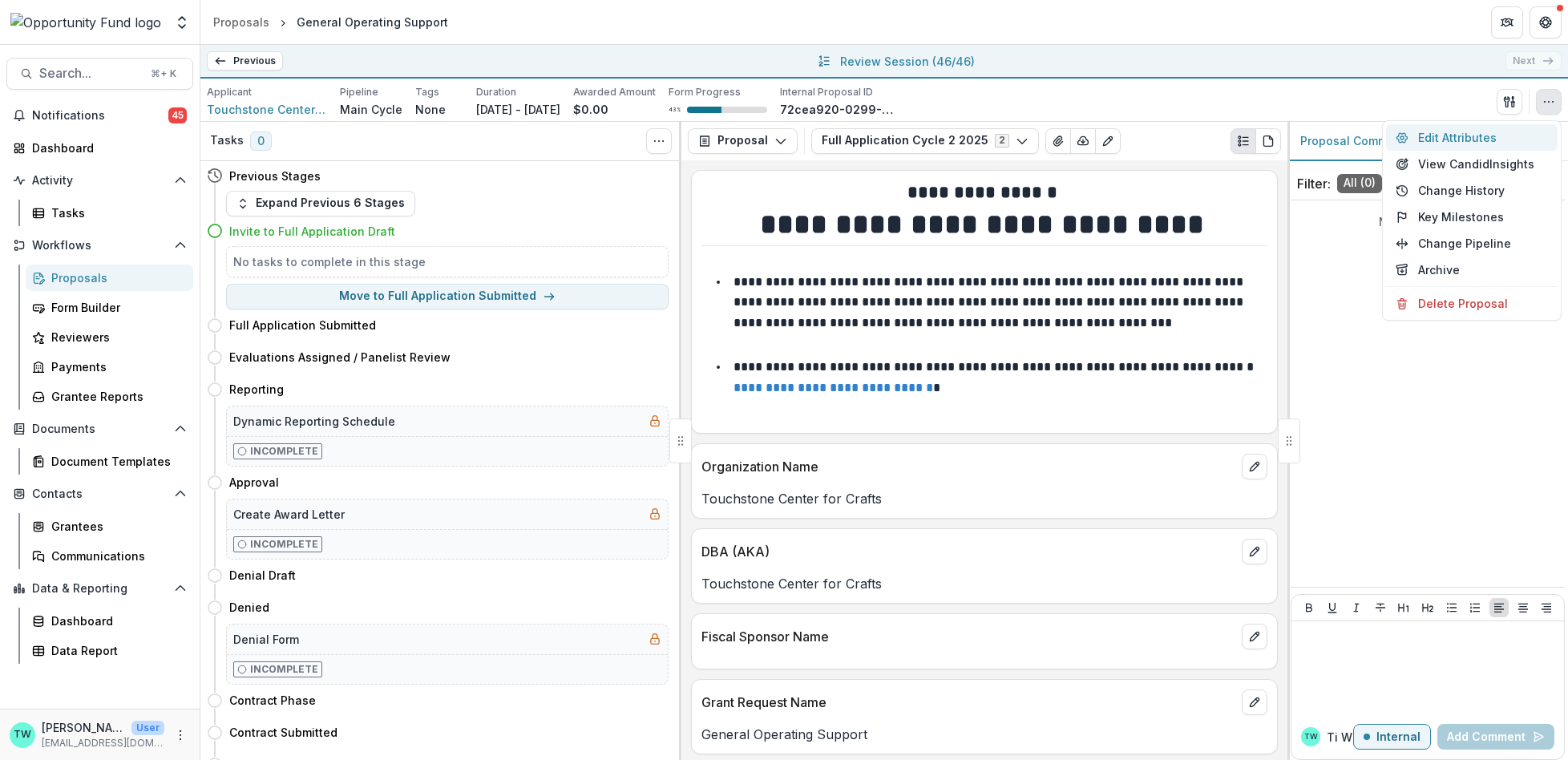
click at [1465, 144] on button "Edit Attributes" at bounding box center [1472, 137] width 172 height 26
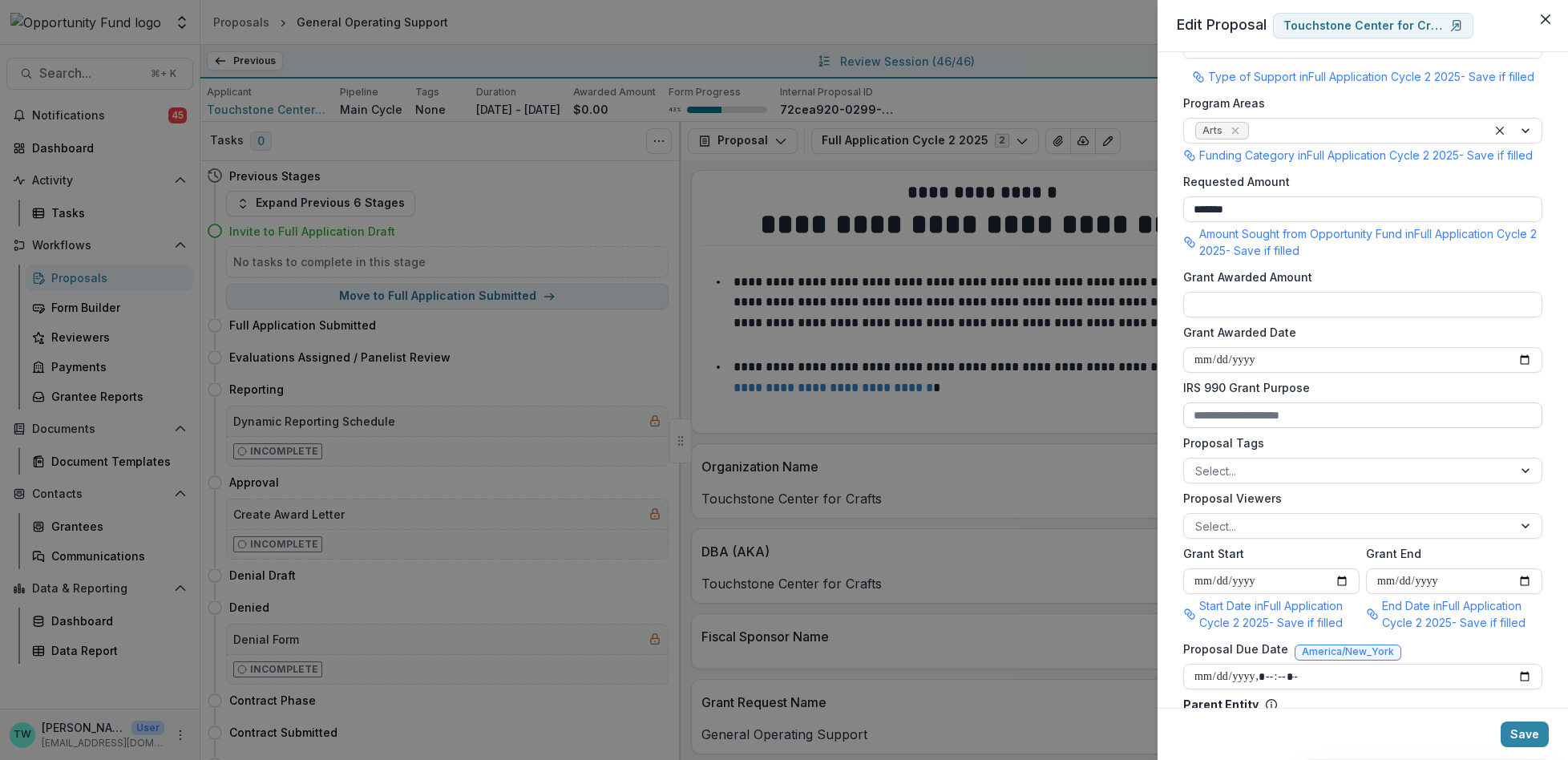
scroll to position [322, 0]
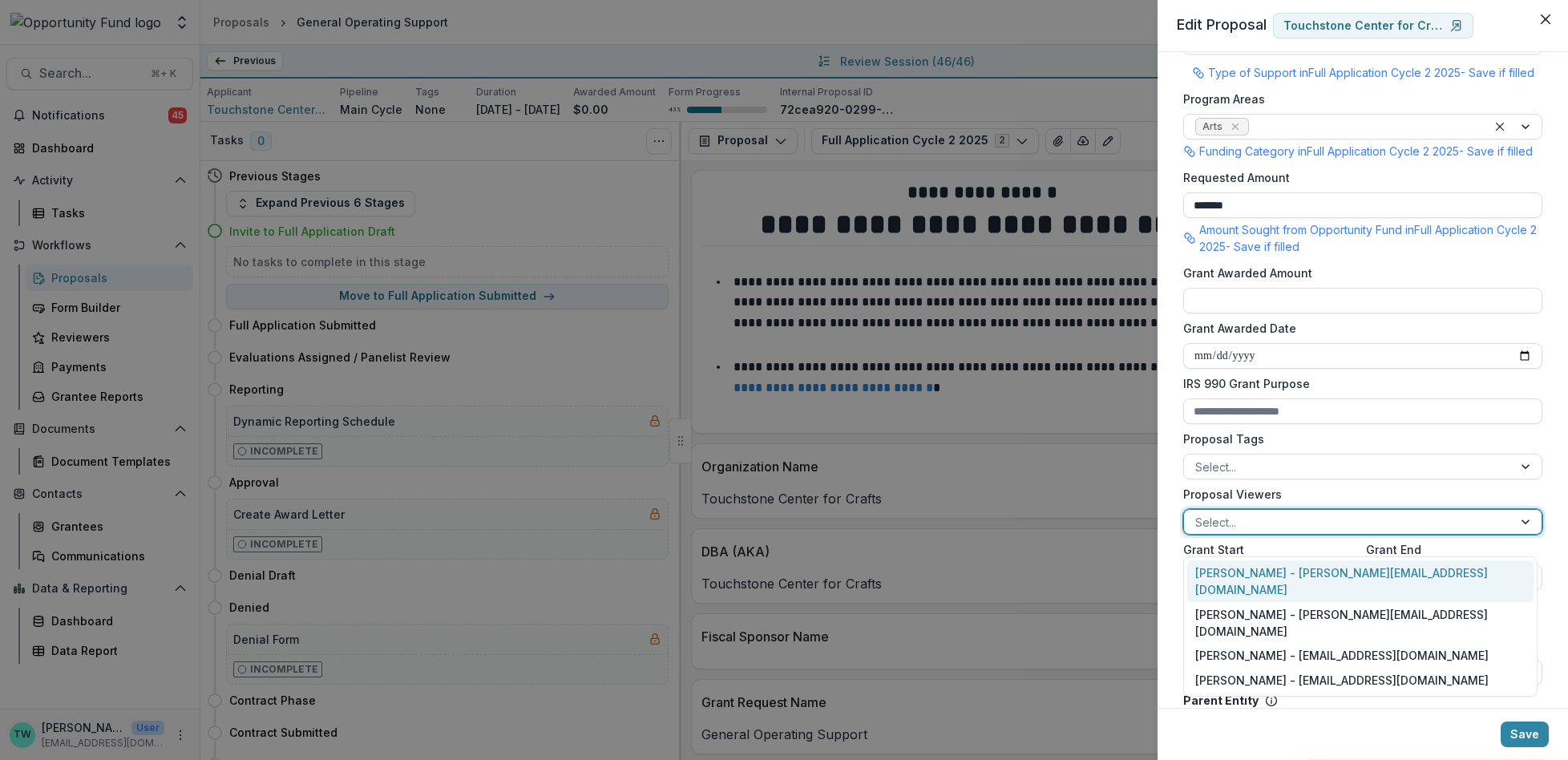
click at [1276, 532] on div at bounding box center [1348, 521] width 306 height 20
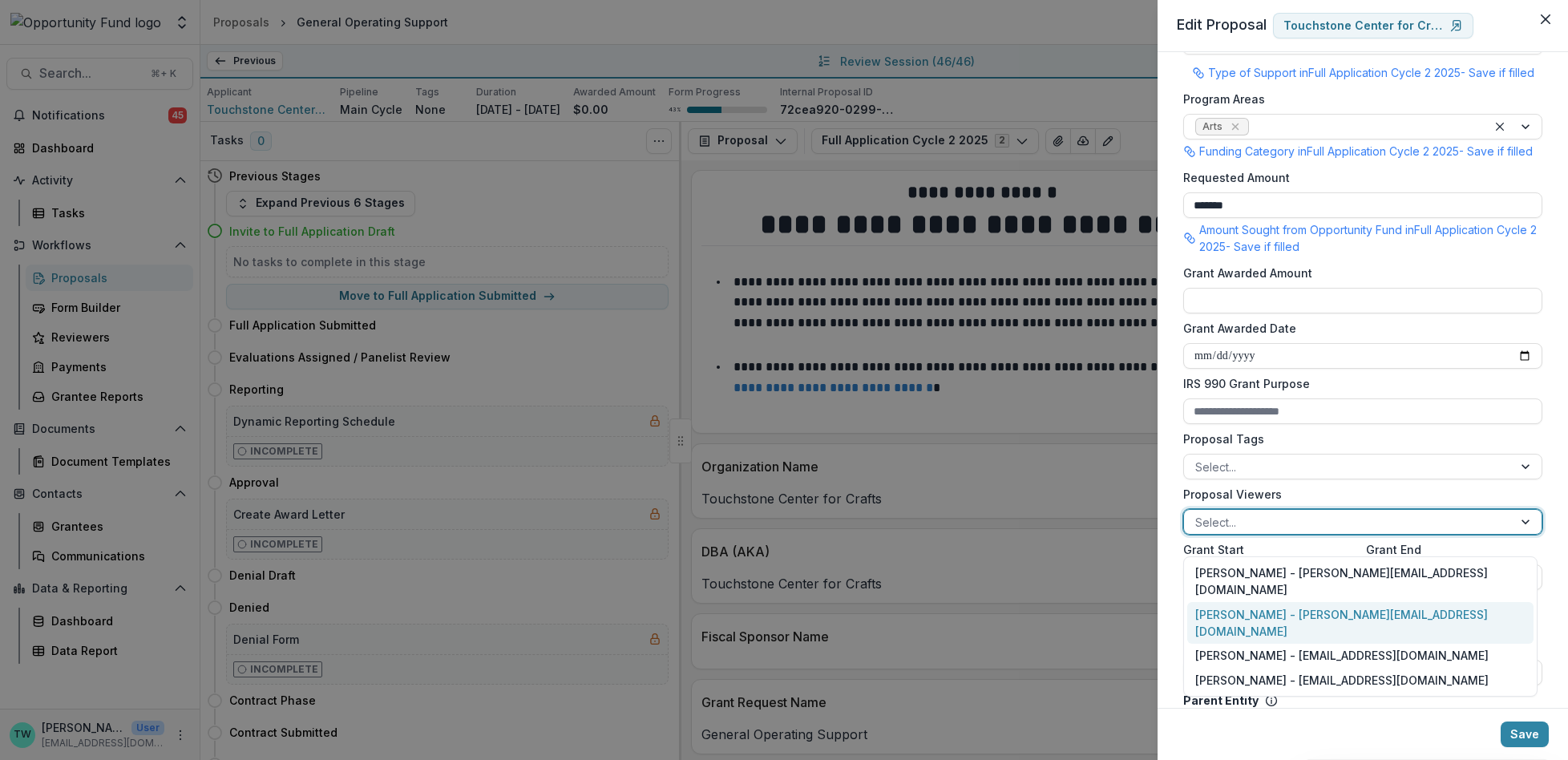
click at [1273, 601] on div "[PERSON_NAME] - [PERSON_NAME][EMAIL_ADDRESS][DOMAIN_NAME]" at bounding box center [1360, 622] width 346 height 42
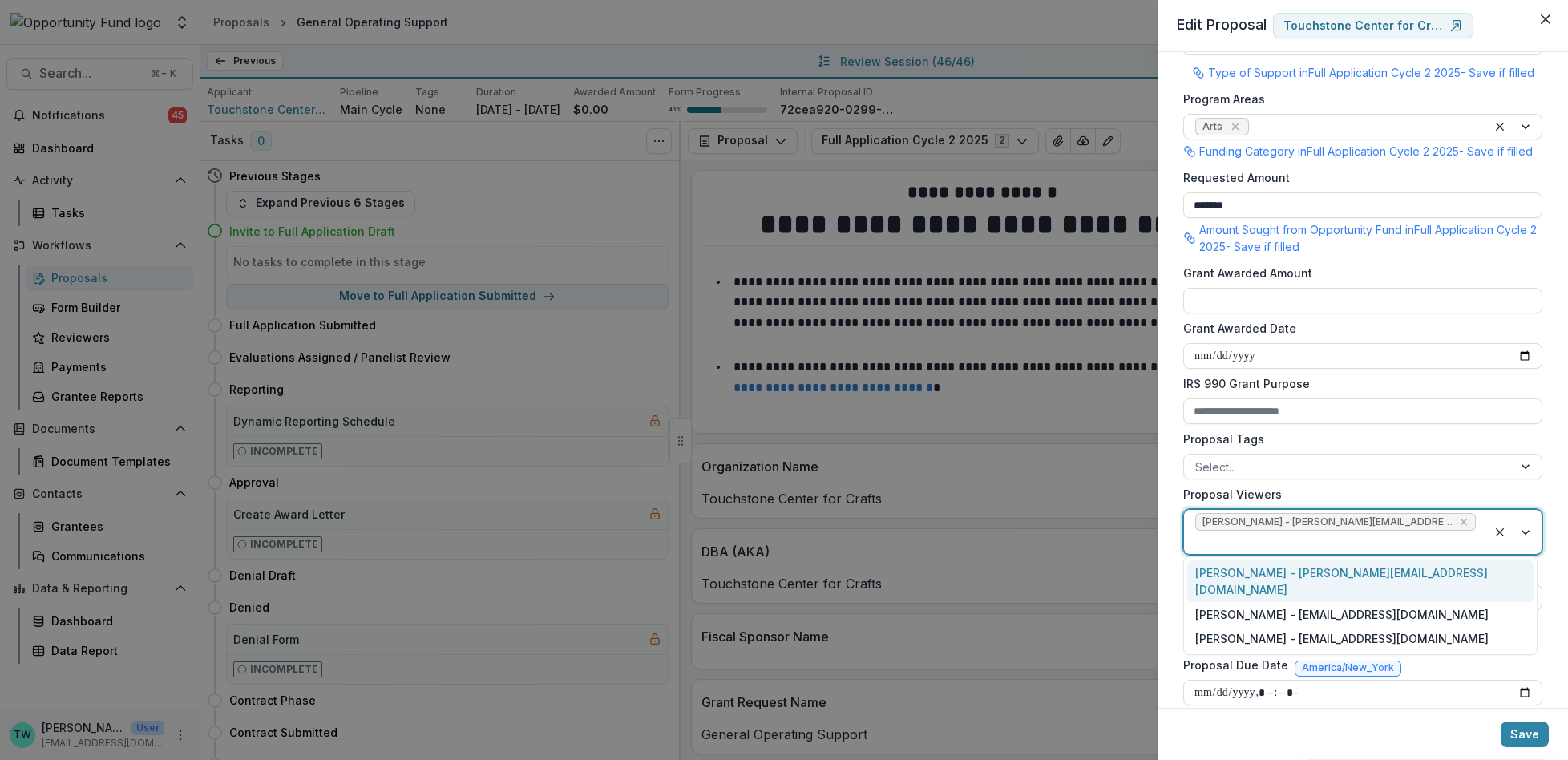
click at [1449, 534] on div at bounding box center [1336, 541] width 281 height 20
click at [1401, 601] on div "[PERSON_NAME] - [EMAIL_ADDRESS][DOMAIN_NAME]" at bounding box center [1360, 614] width 346 height 24
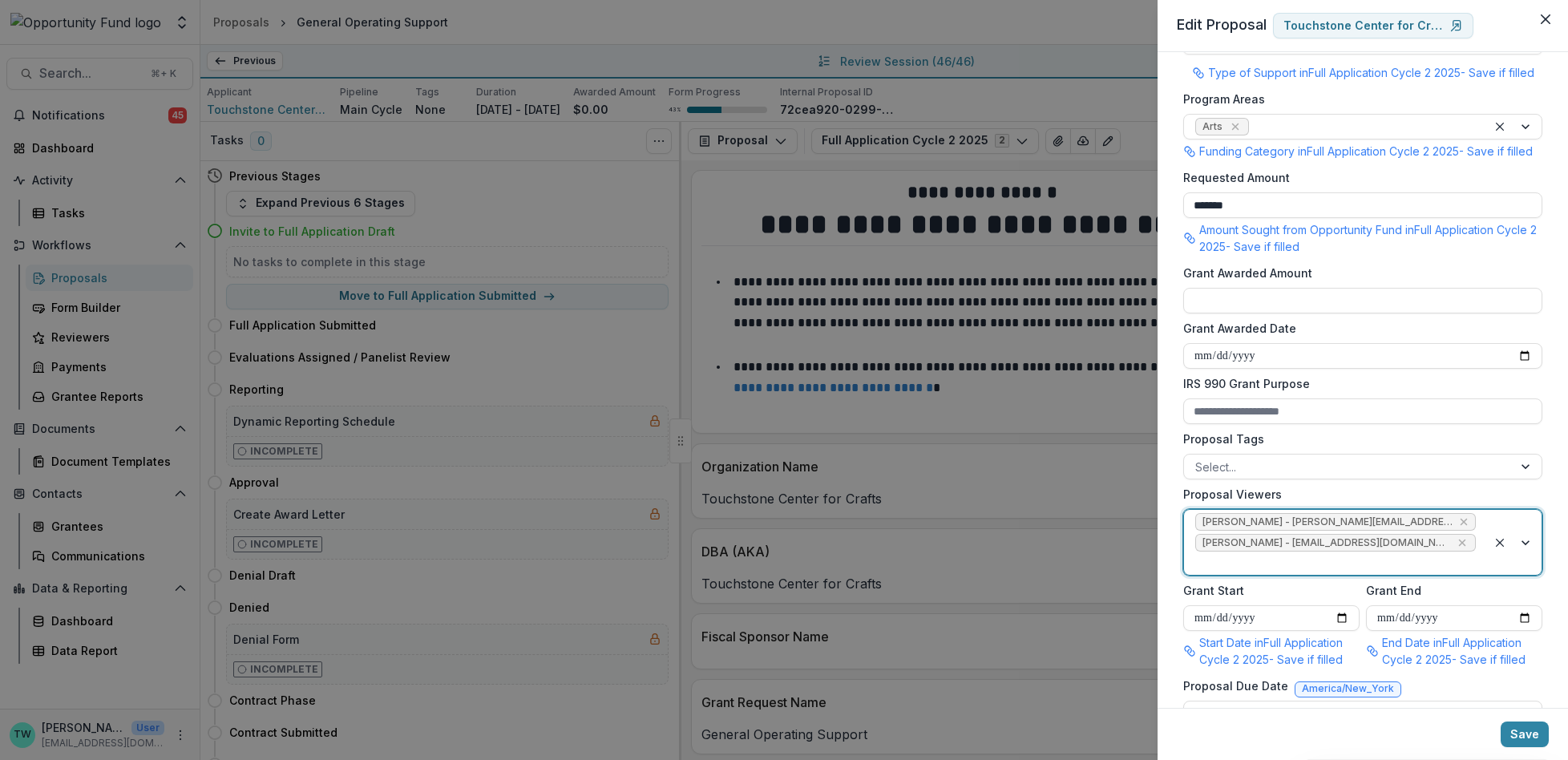
click at [1416, 570] on div at bounding box center [1336, 562] width 281 height 20
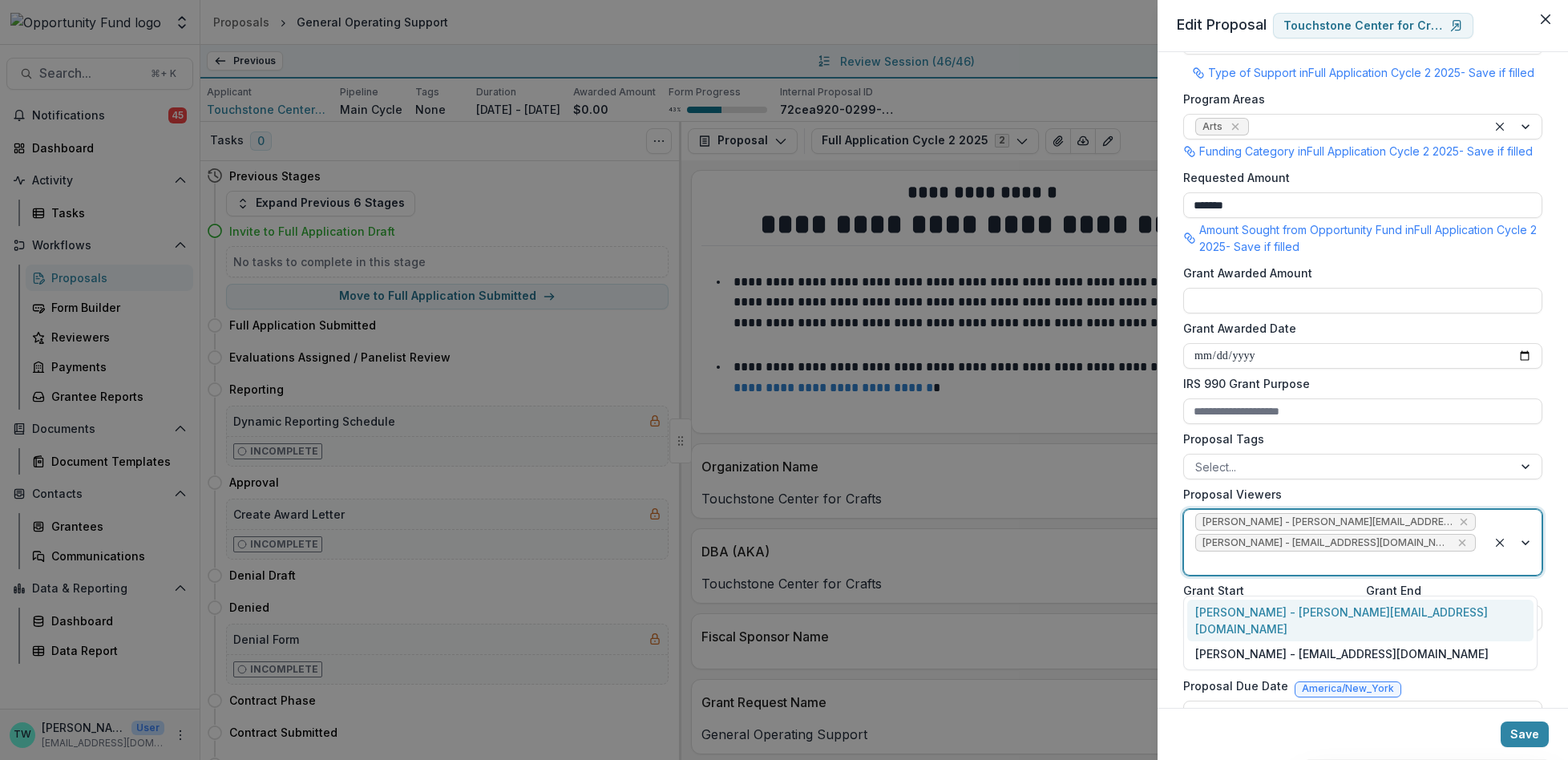
click at [1402, 603] on div "[PERSON_NAME] - [PERSON_NAME][EMAIL_ADDRESS][DOMAIN_NAME]" at bounding box center [1360, 621] width 346 height 42
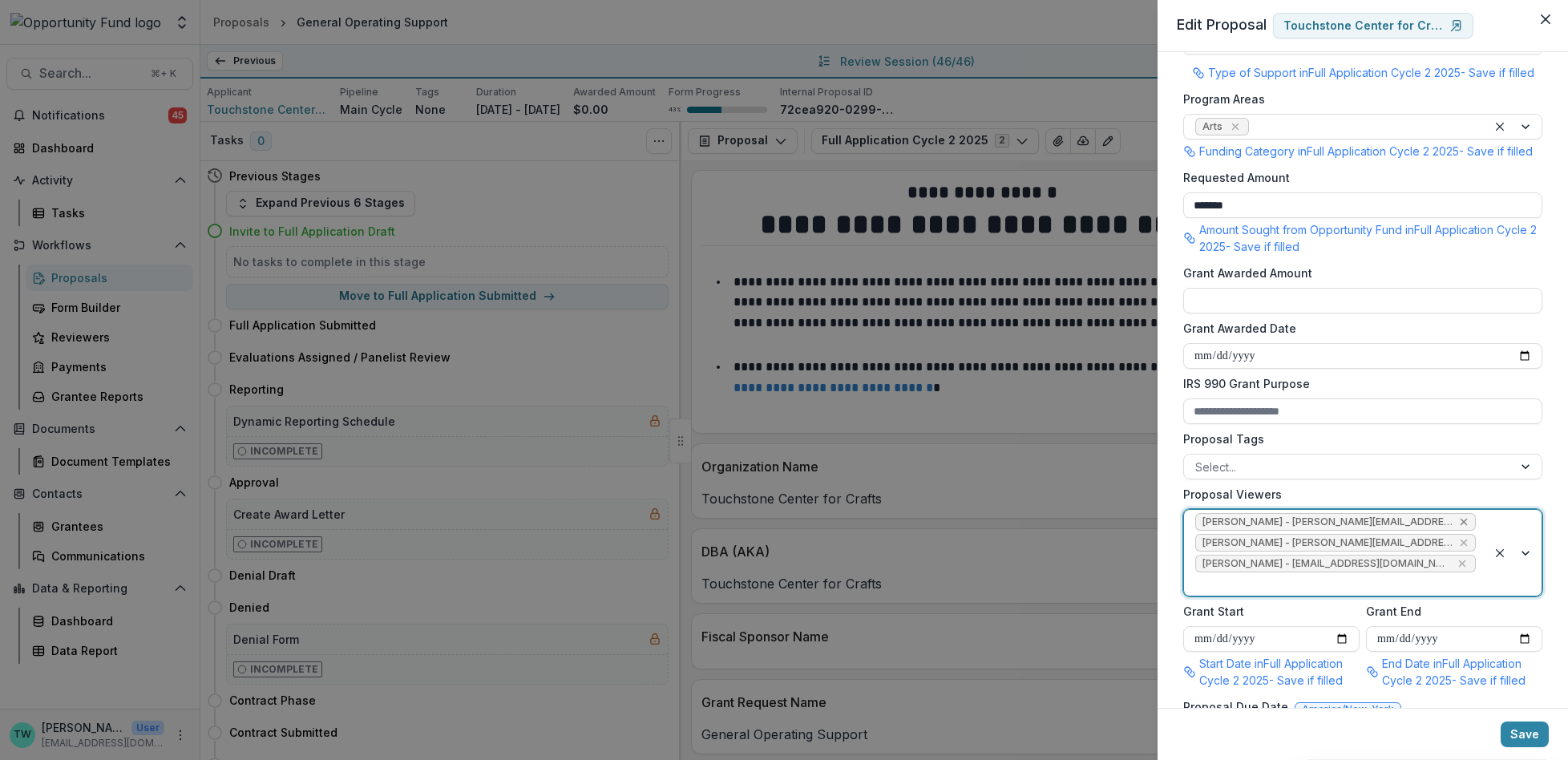
click at [1457, 528] on icon "Remove Lucy Fey - lucy@trytemelio.com" at bounding box center [1463, 521] width 13 height 13
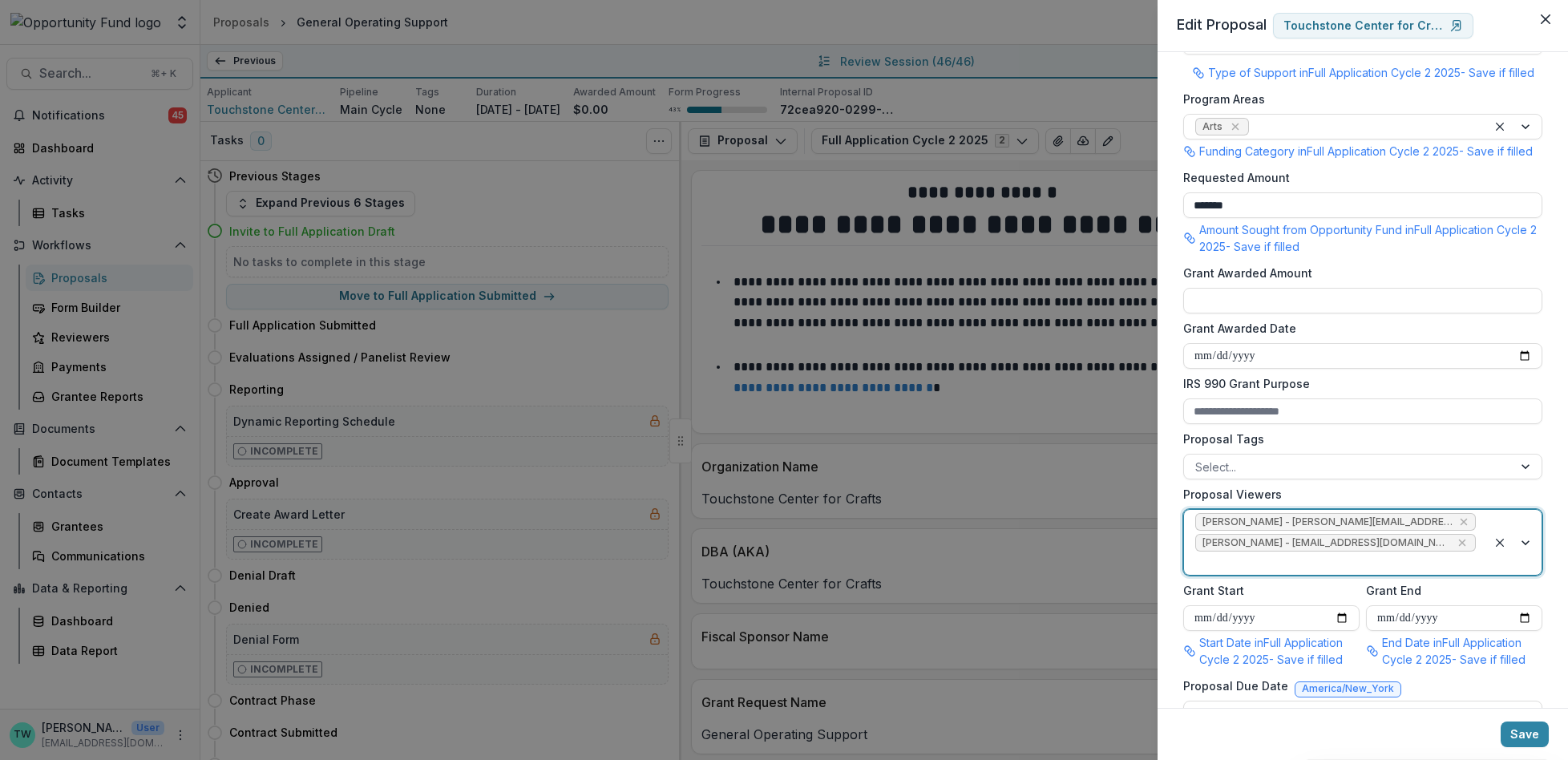
click at [1360, 572] on div at bounding box center [1336, 562] width 281 height 20
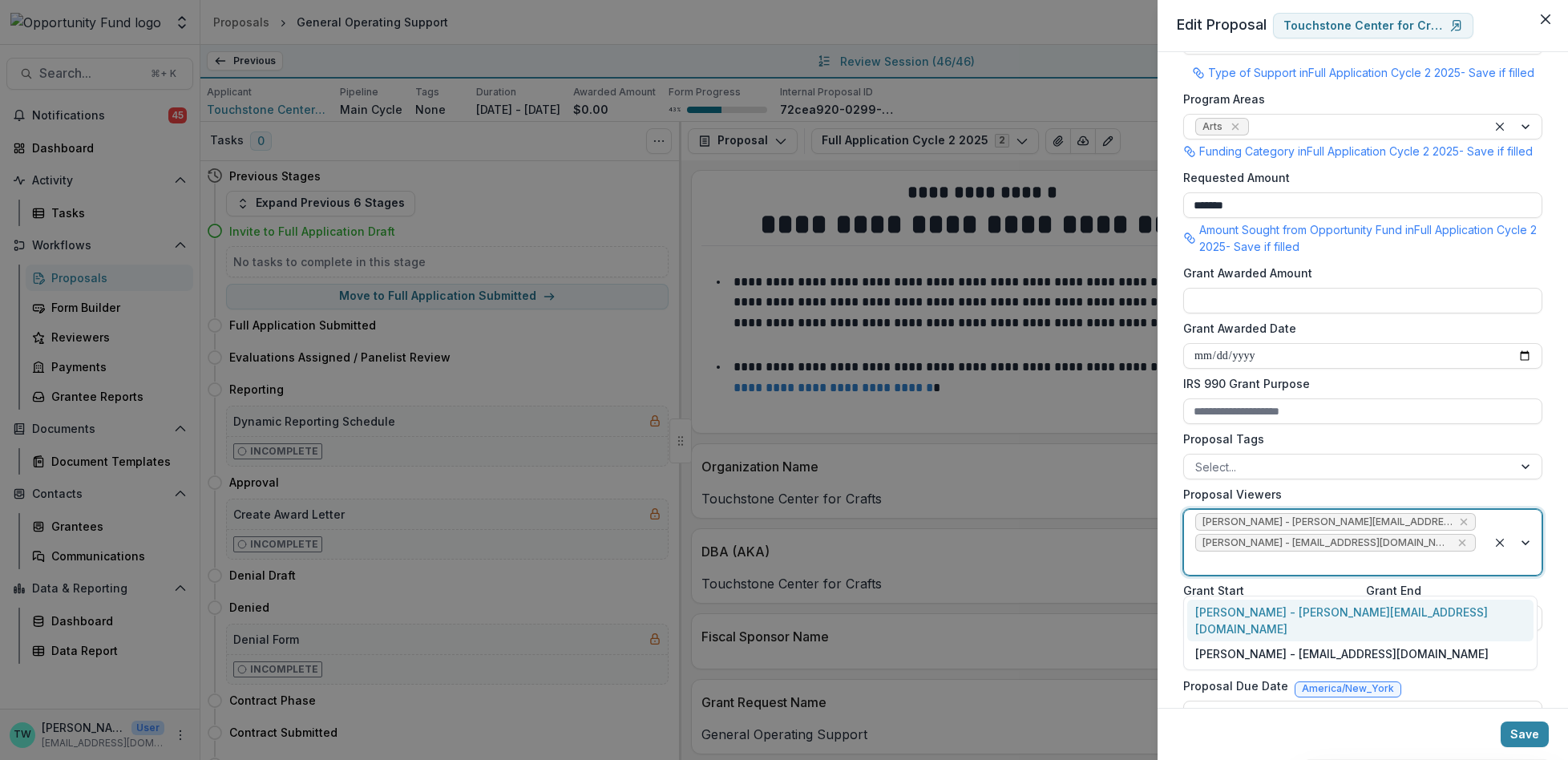
click at [1339, 612] on div "[PERSON_NAME] - [PERSON_NAME][EMAIL_ADDRESS][DOMAIN_NAME]" at bounding box center [1360, 621] width 346 height 42
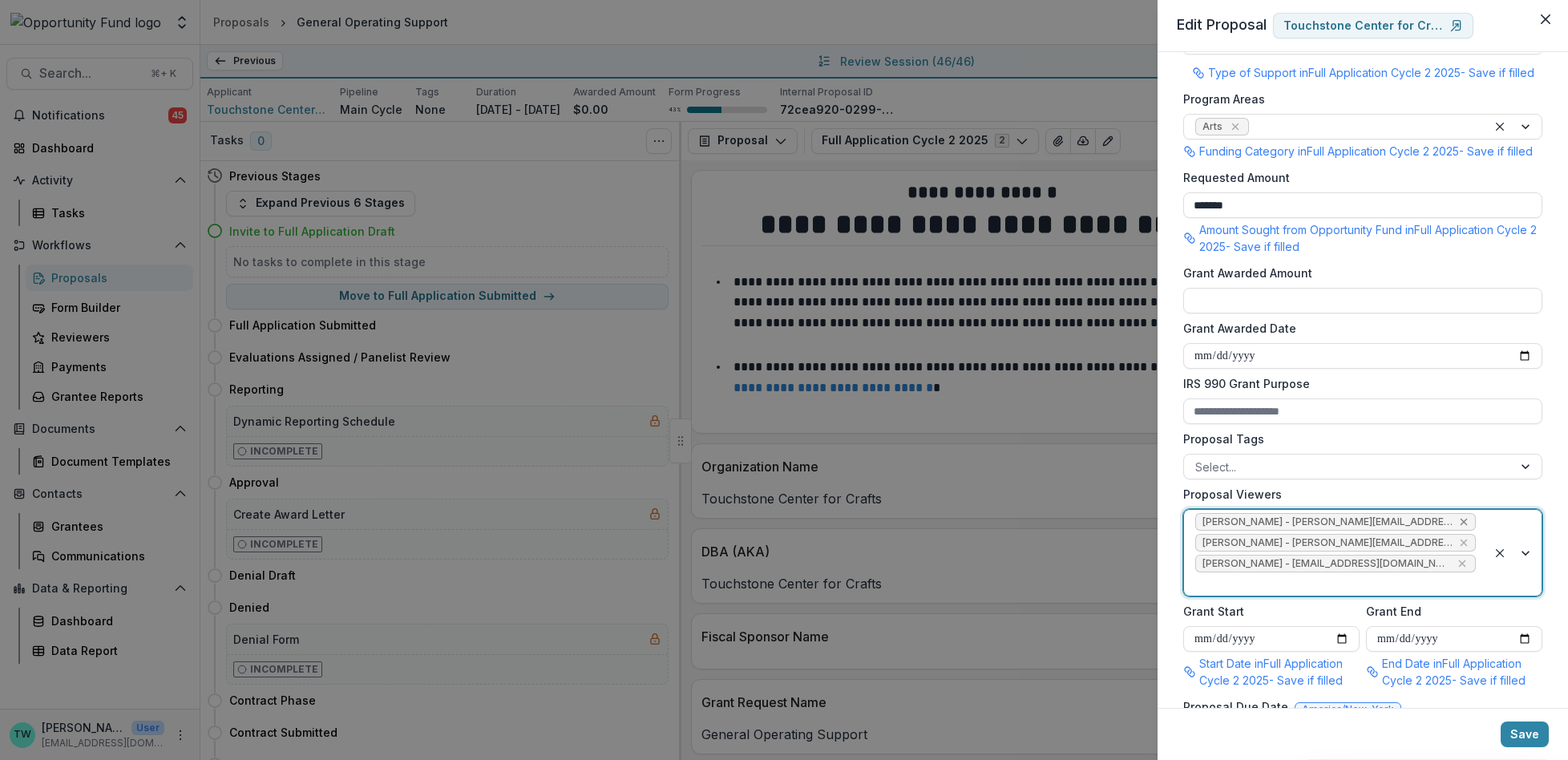
click at [1457, 528] on icon "Remove Lucy Fey - lucy@trytemelio.com" at bounding box center [1463, 521] width 13 height 13
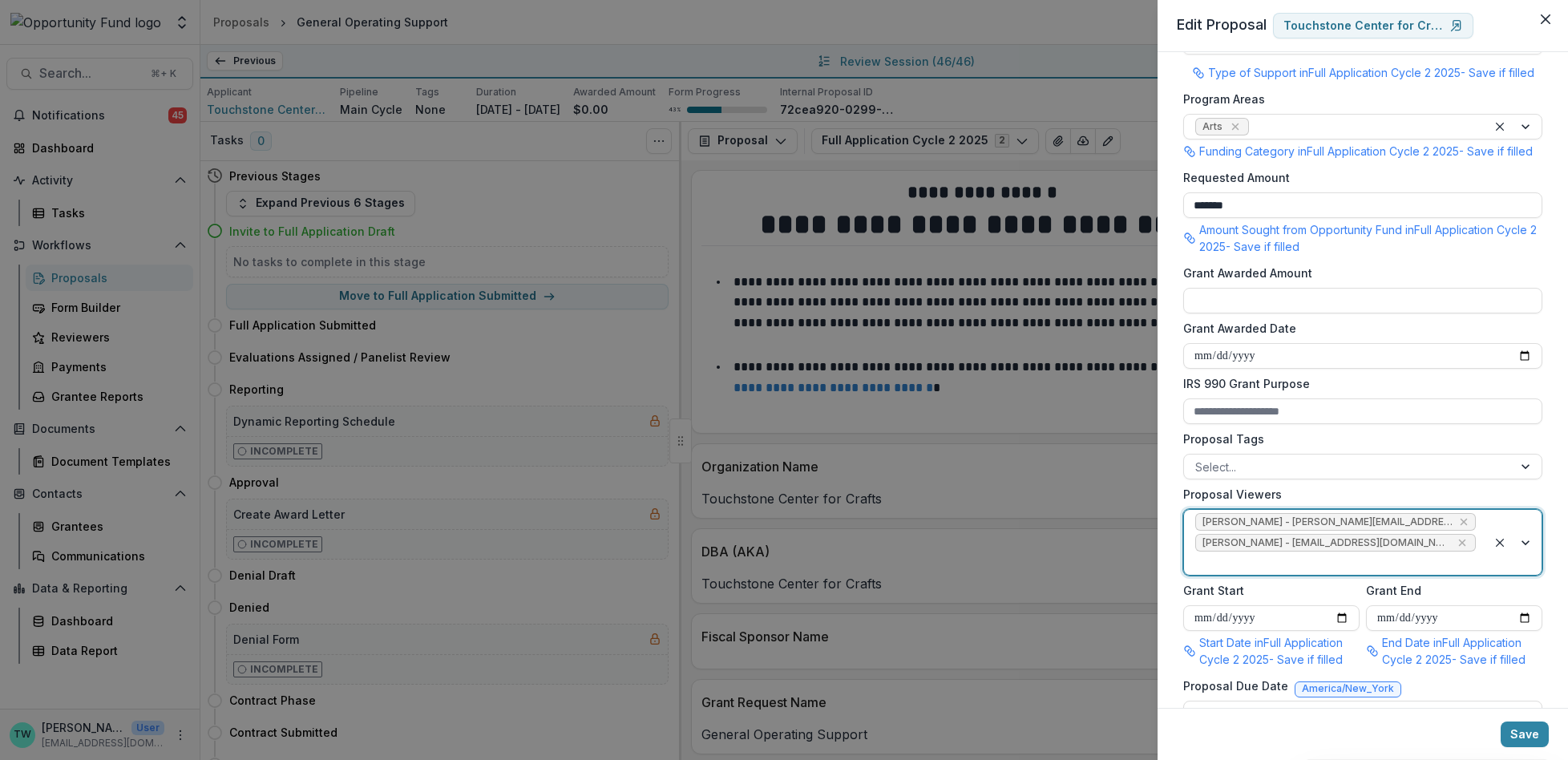
click at [1353, 573] on div at bounding box center [1336, 562] width 281 height 20
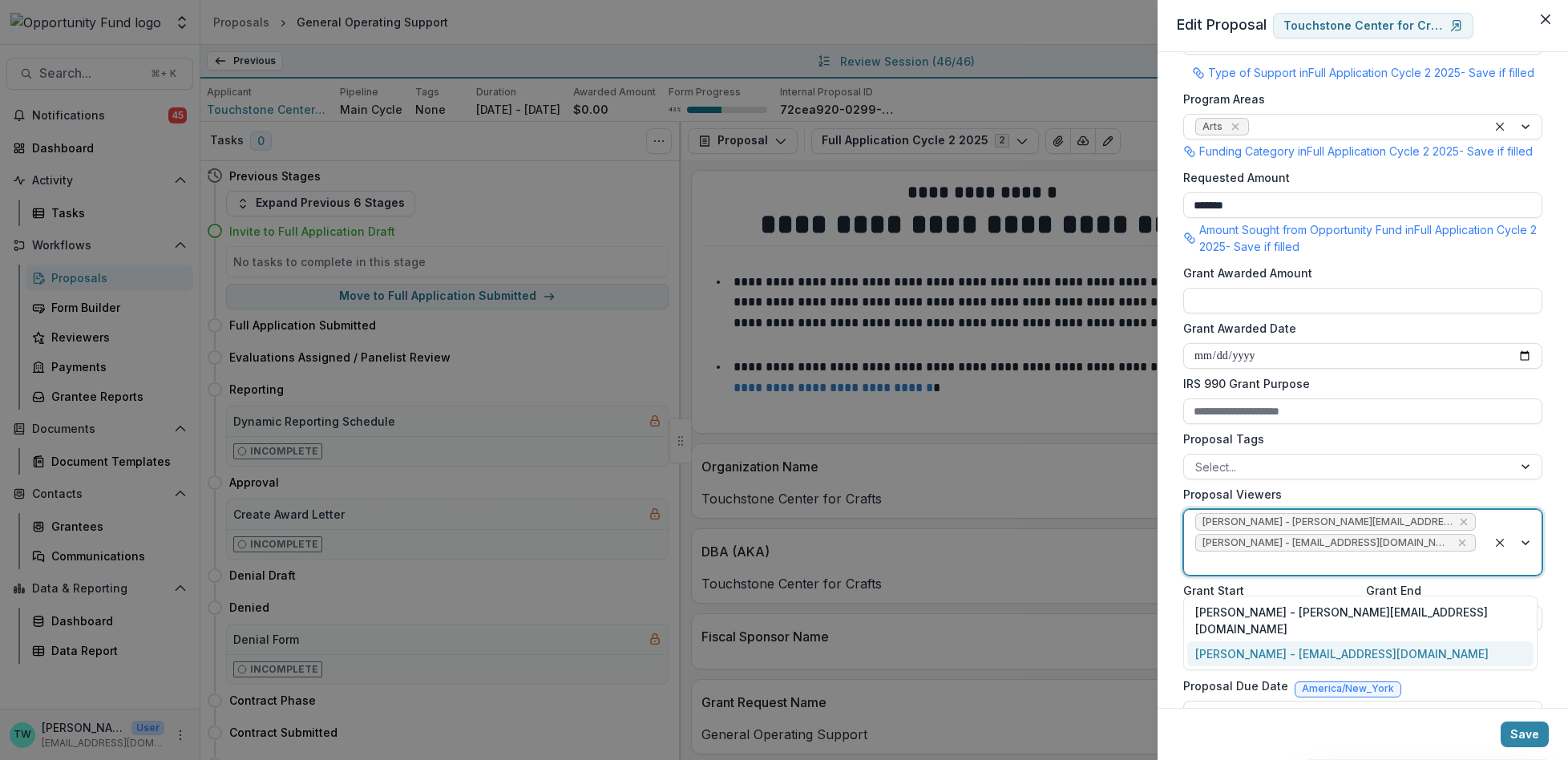
click at [1338, 641] on div "[PERSON_NAME] - [EMAIL_ADDRESS][DOMAIN_NAME]" at bounding box center [1360, 653] width 346 height 24
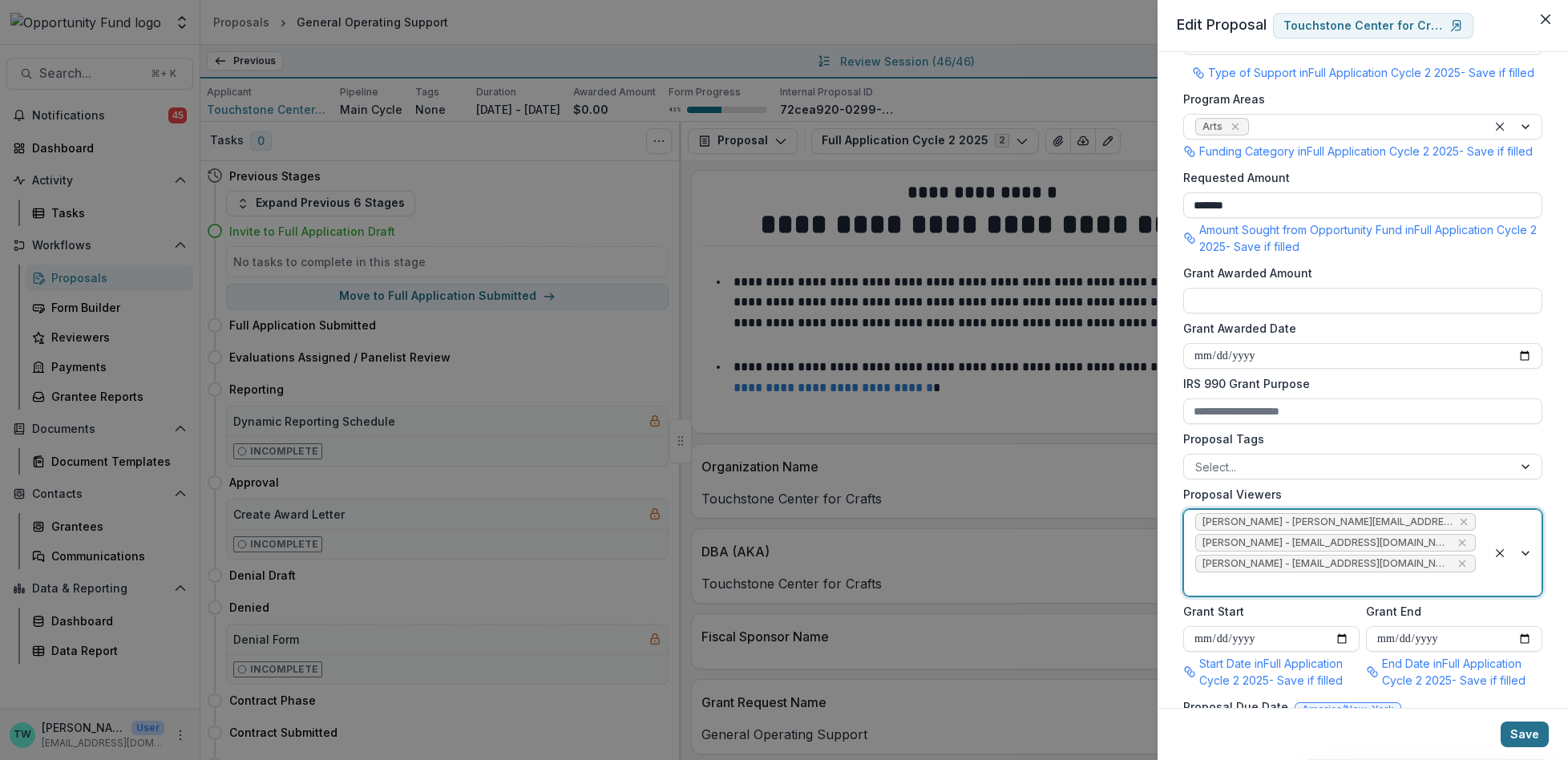
click at [1527, 736] on button "Save" at bounding box center [1524, 733] width 48 height 25
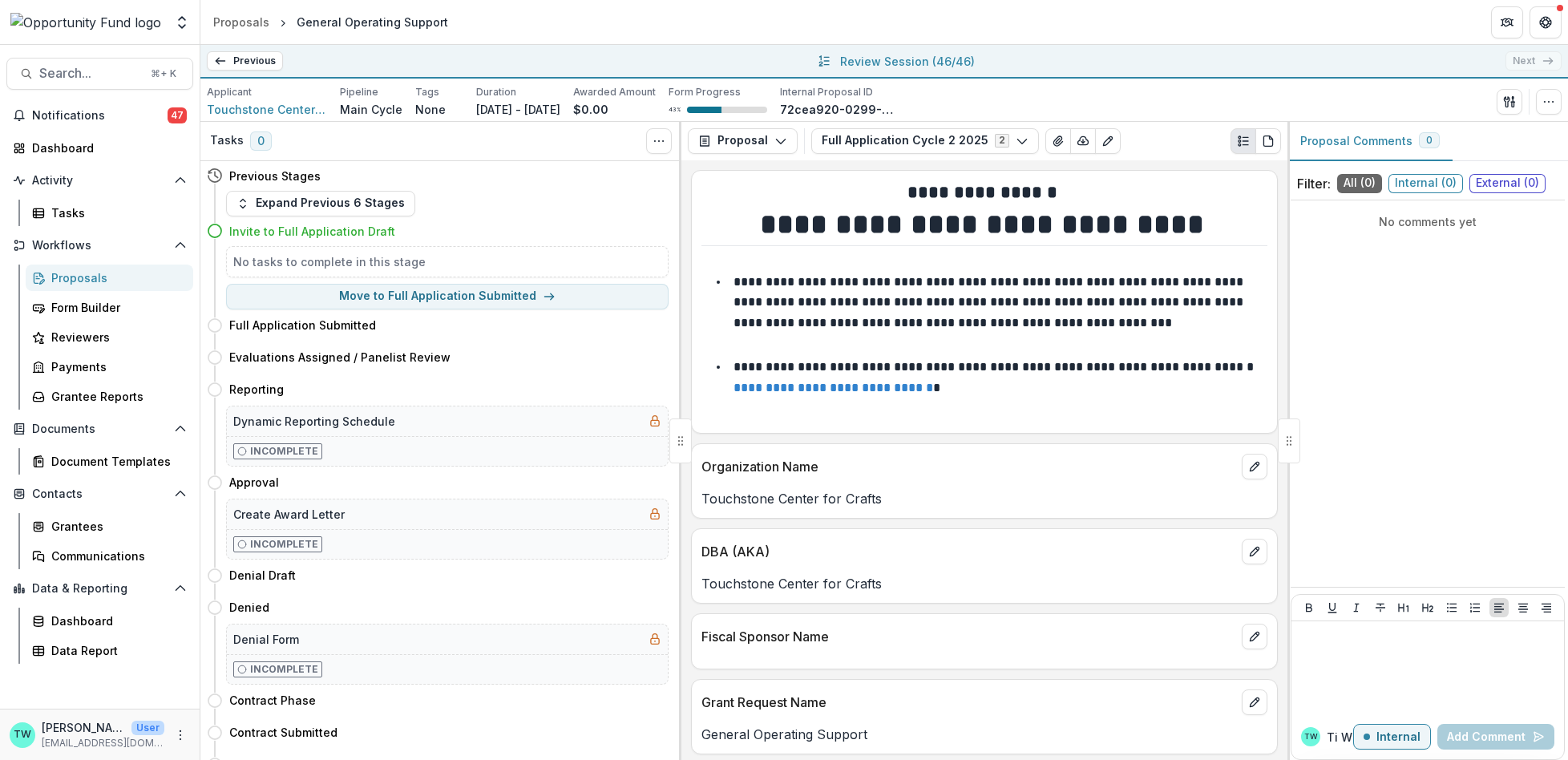
click at [1525, 59] on div "Previous All Proposals Improving Holistic Wellbeing and Addressing Barriers to …" at bounding box center [884, 61] width 1367 height 34
click at [903, 63] on p "Review Session ( 46/46 )" at bounding box center [907, 61] width 134 height 17
click at [78, 283] on div "Proposals" at bounding box center [116, 277] width 129 height 17
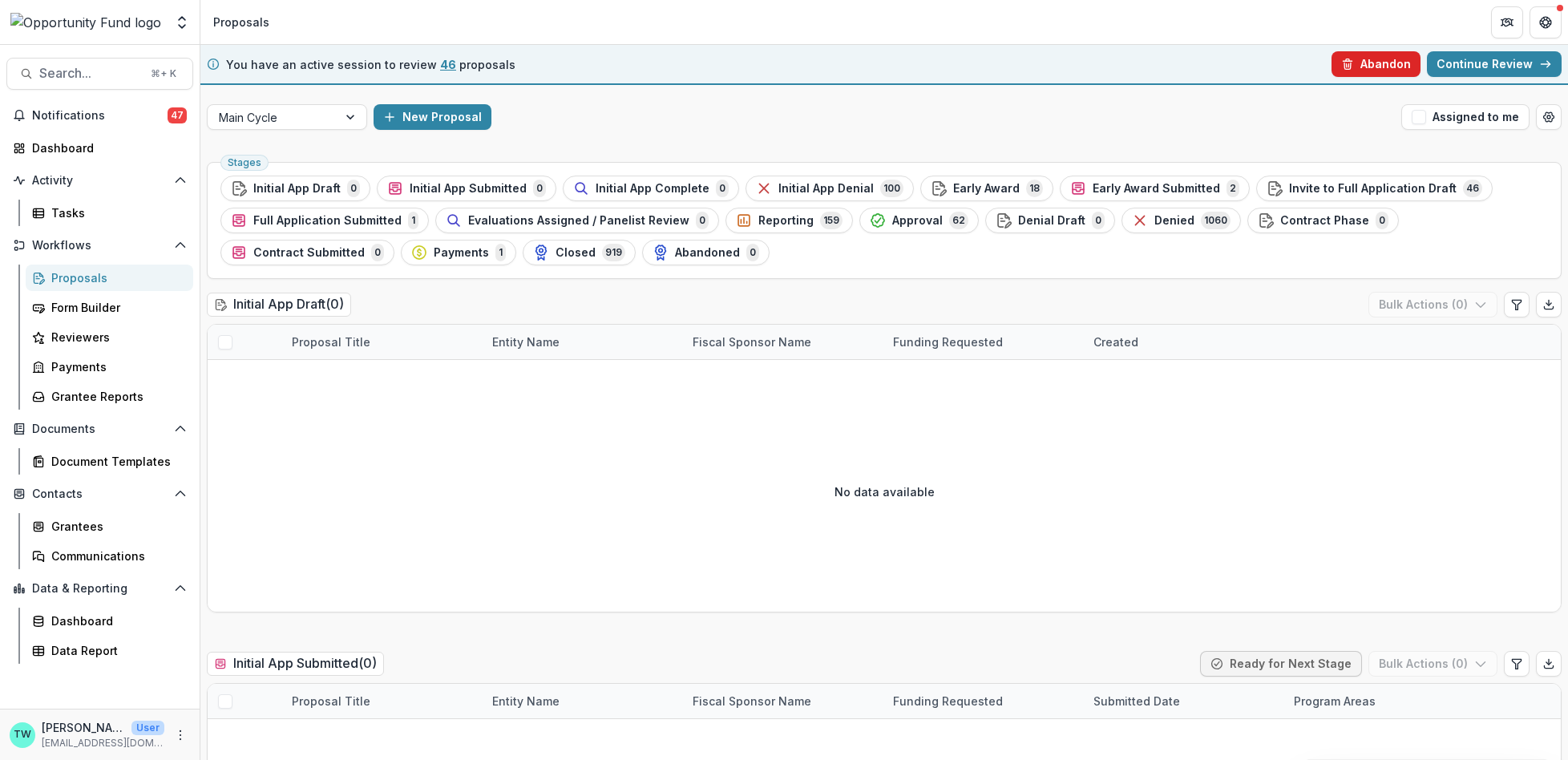
click at [1376, 65] on button "Abandon" at bounding box center [1376, 64] width 89 height 25
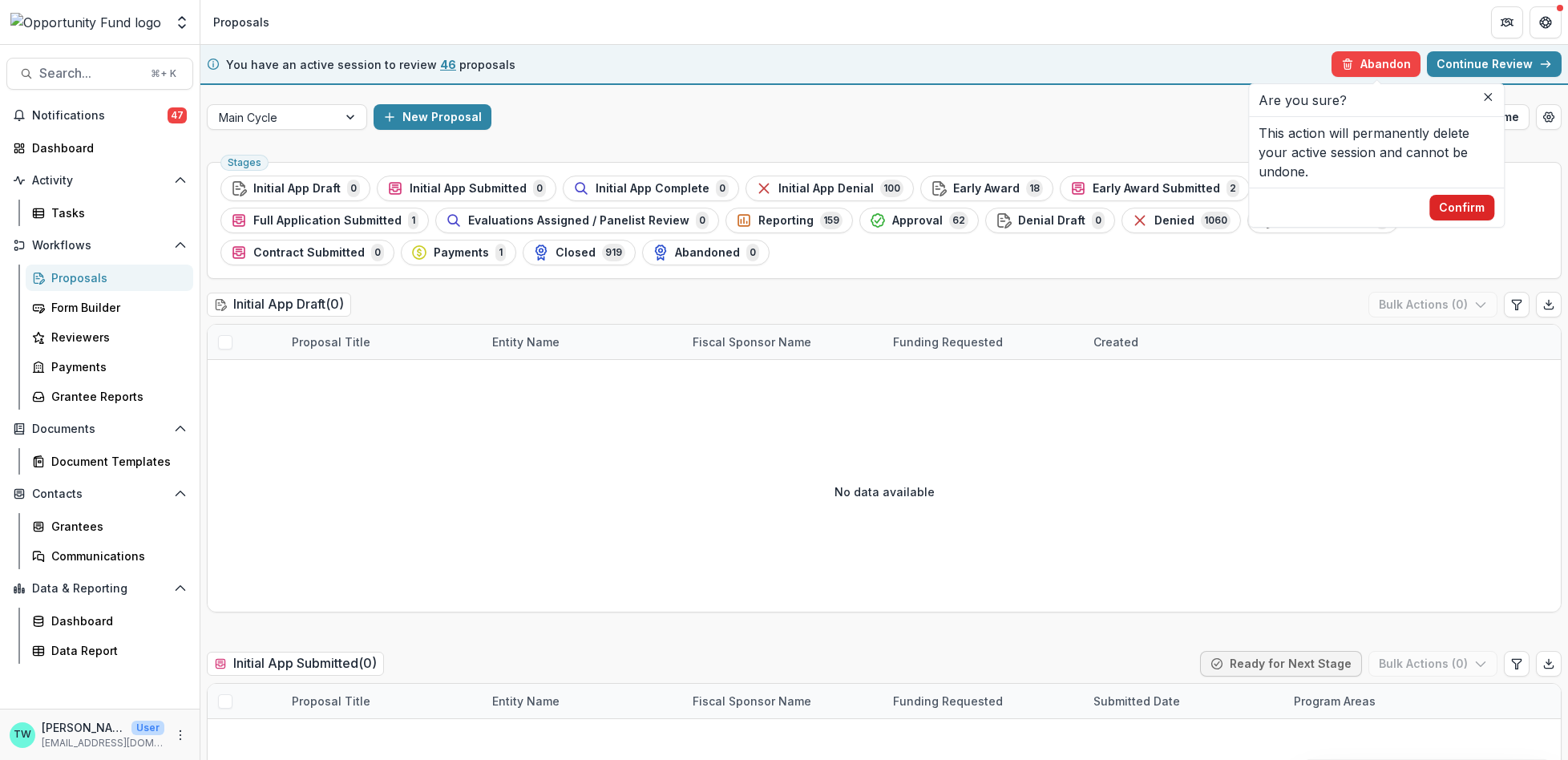
click at [1458, 204] on button "Confirm" at bounding box center [1462, 207] width 65 height 25
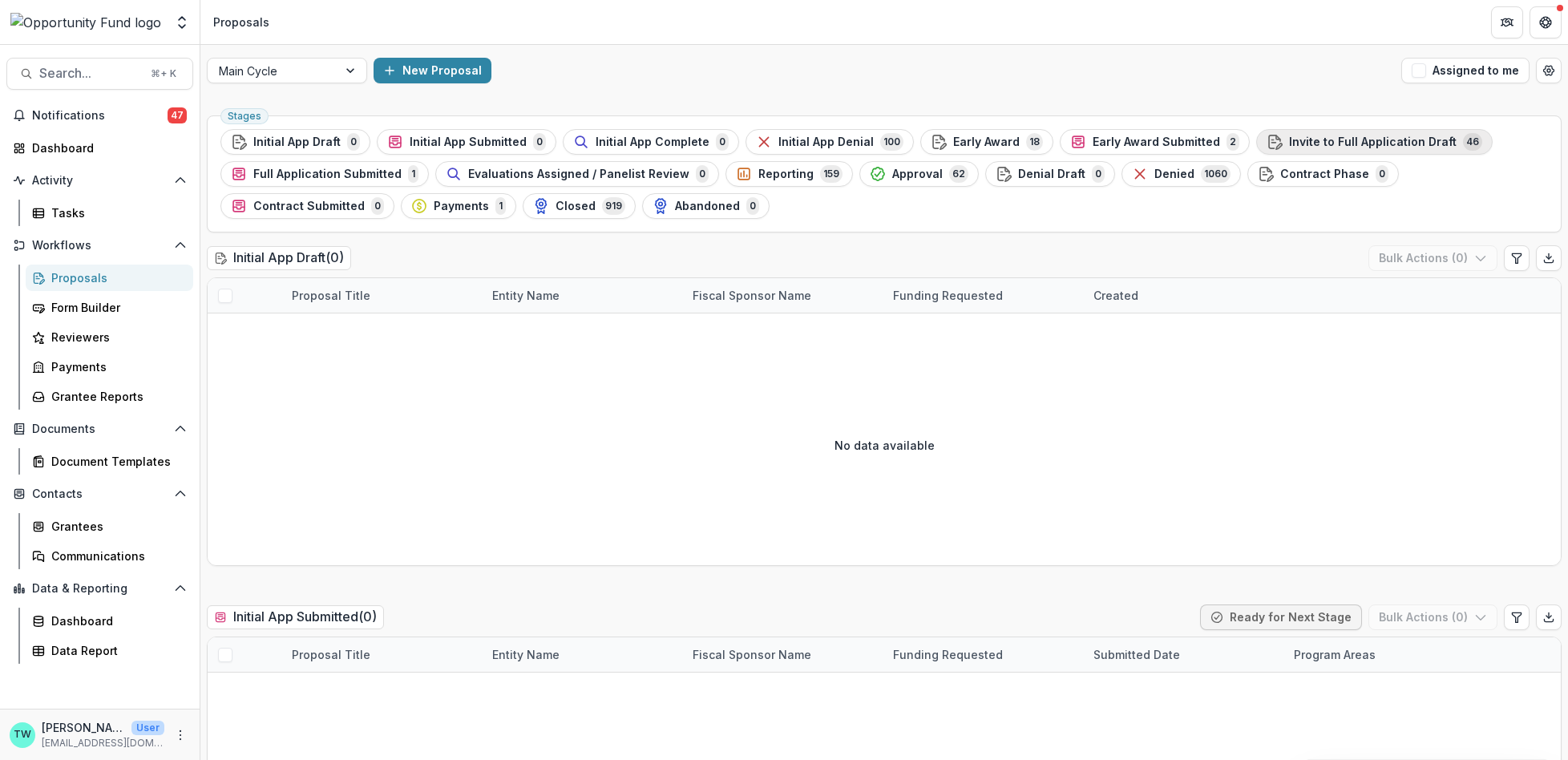
click at [1340, 139] on span "Invite to Full Application Draft" at bounding box center [1373, 142] width 167 height 14
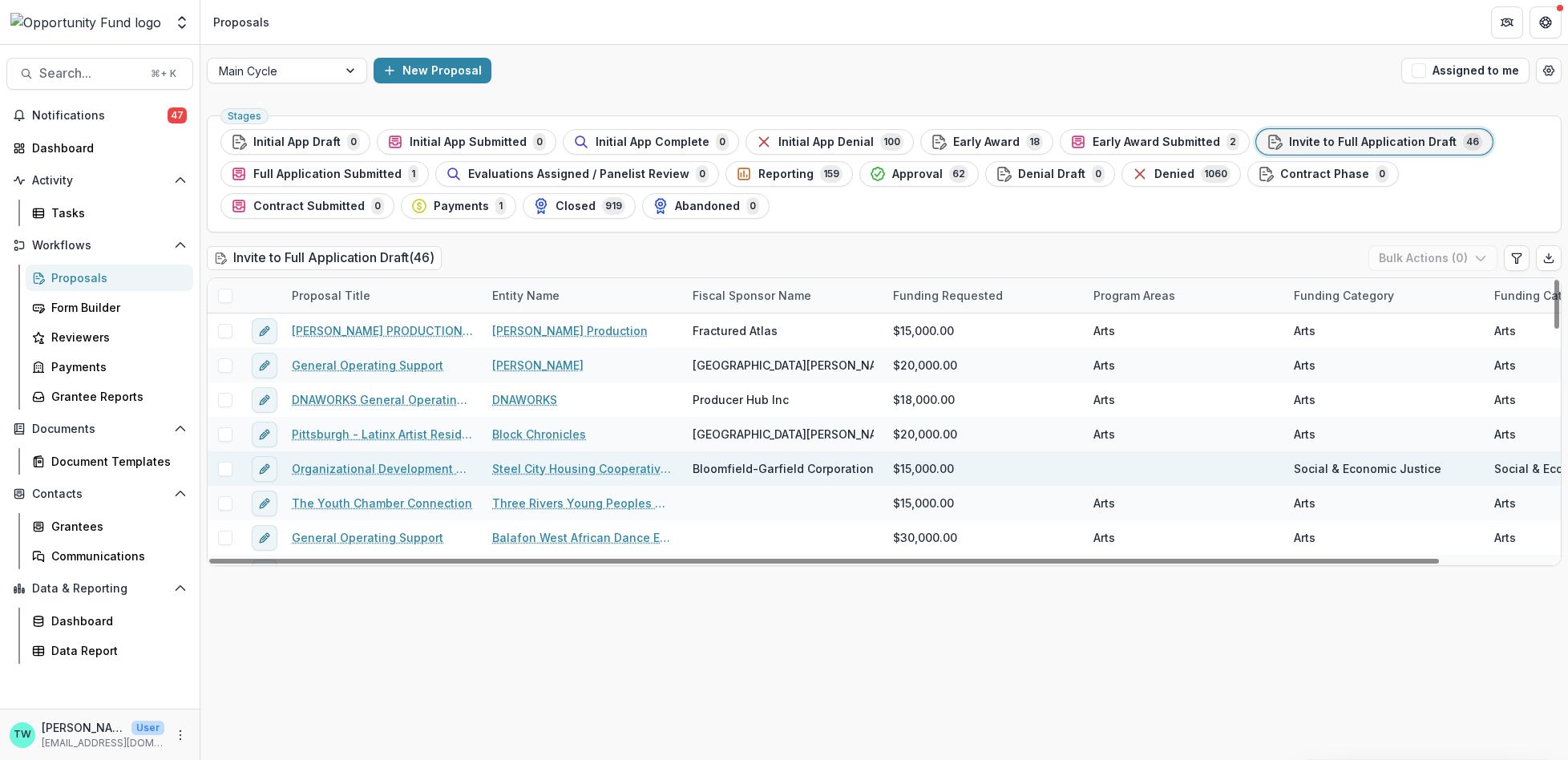
click at [365, 471] on link "Organizational Development Support" at bounding box center [383, 468] width 181 height 17
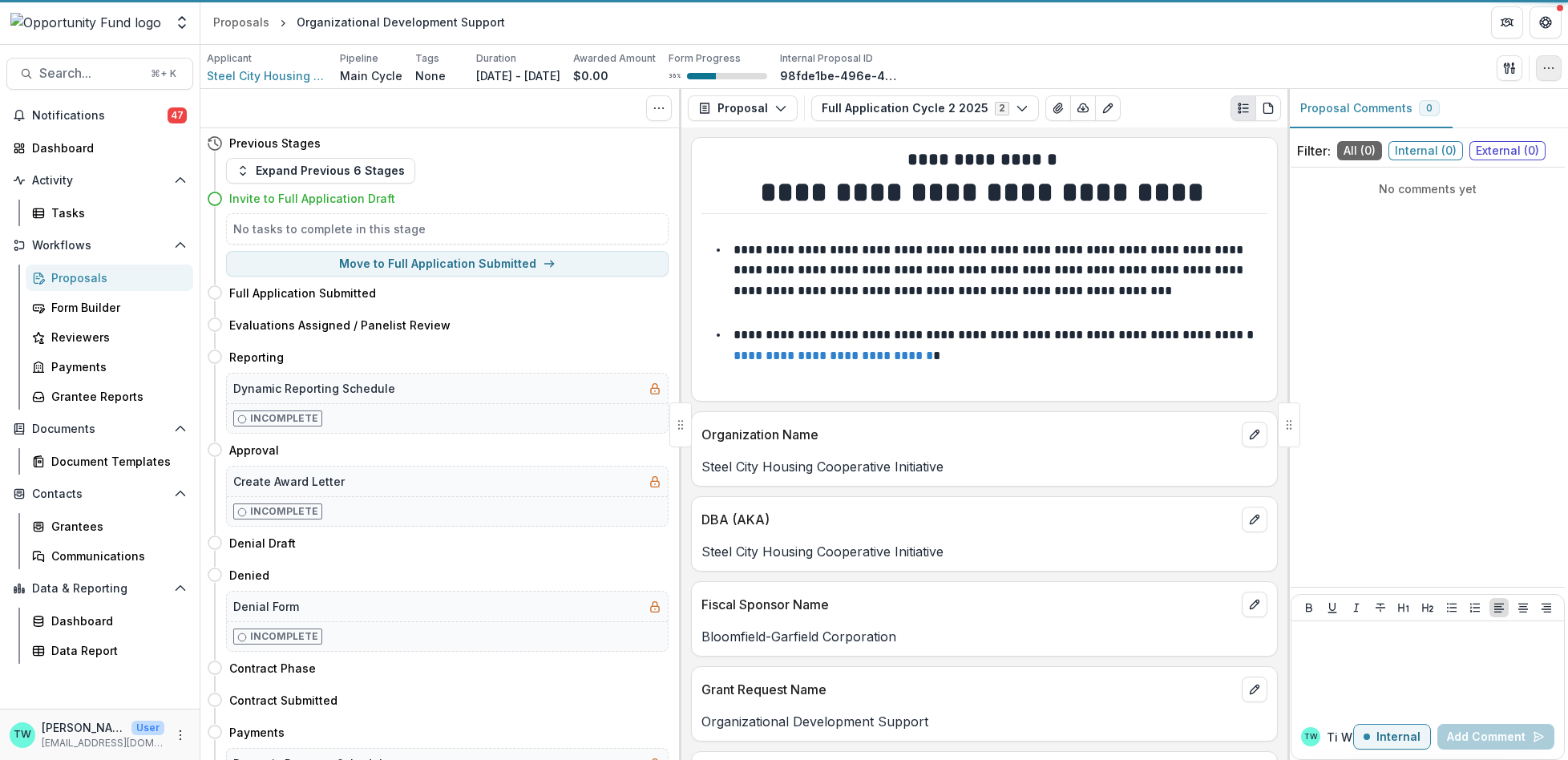
click at [1550, 73] on icon "button" at bounding box center [1549, 68] width 13 height 13
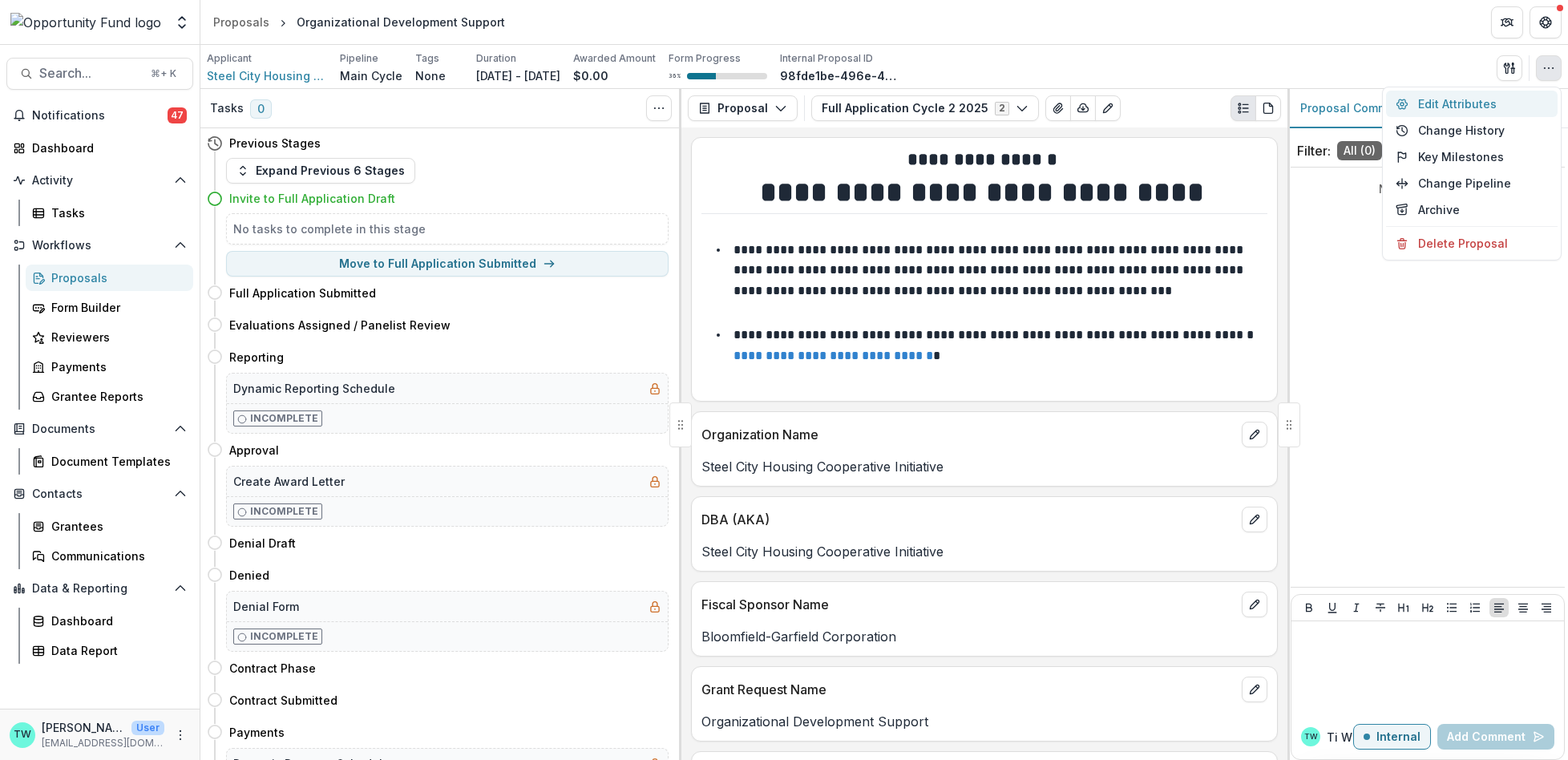
click at [1453, 105] on button "Edit Attributes" at bounding box center [1472, 104] width 172 height 26
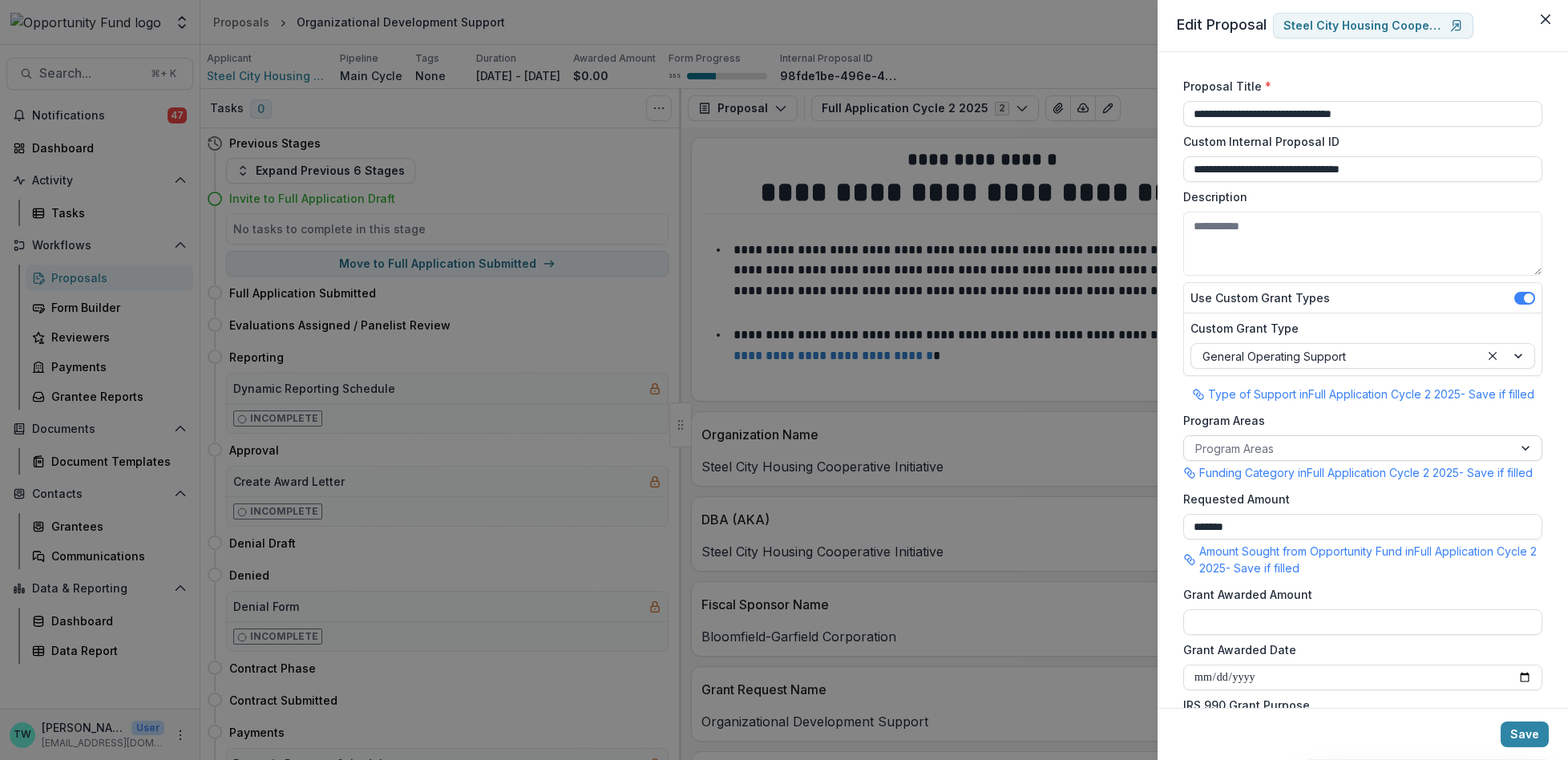
click at [1307, 443] on div at bounding box center [1348, 448] width 306 height 20
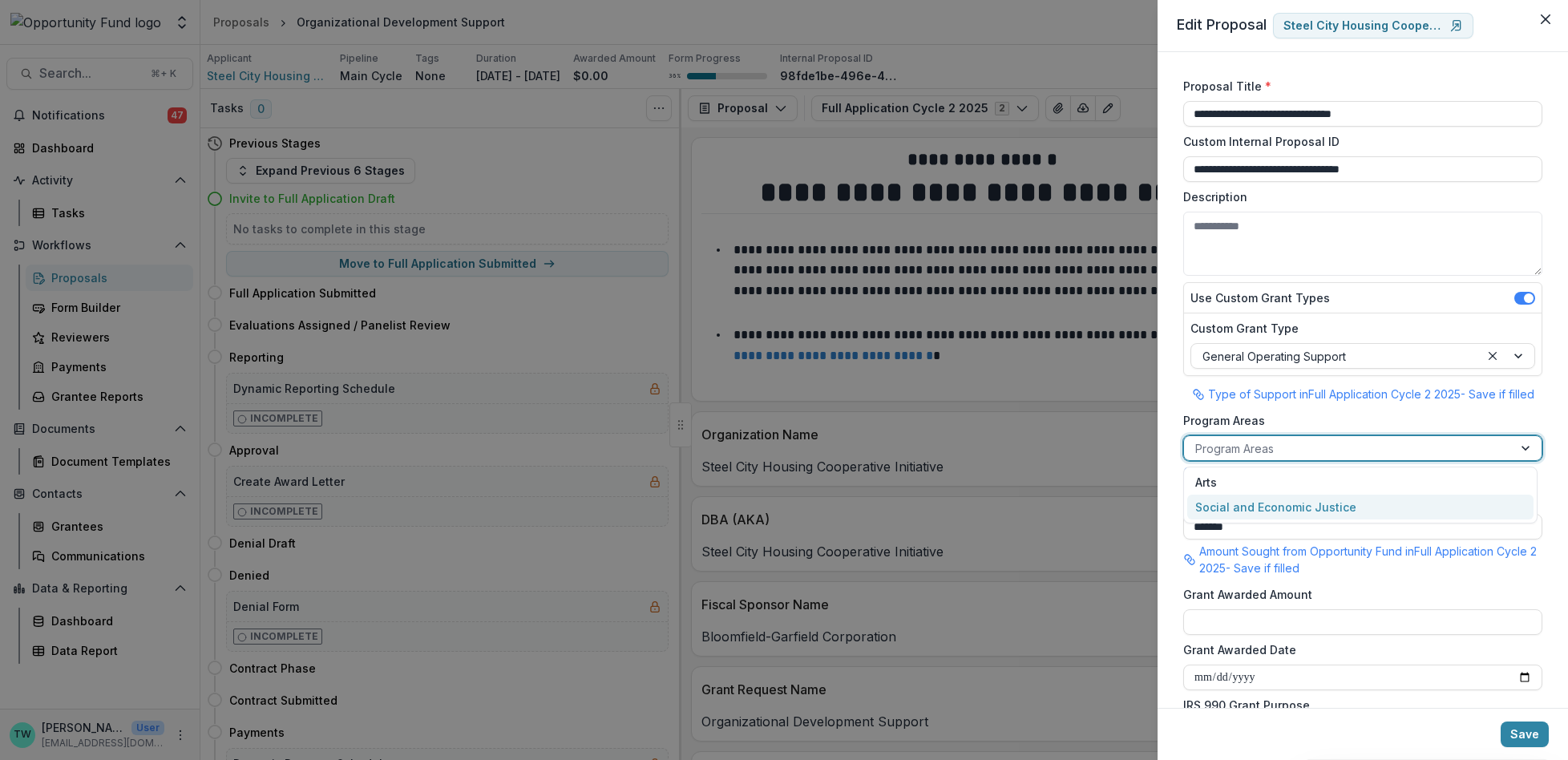
click at [1291, 500] on div "Social and Economic Justice" at bounding box center [1360, 506] width 346 height 24
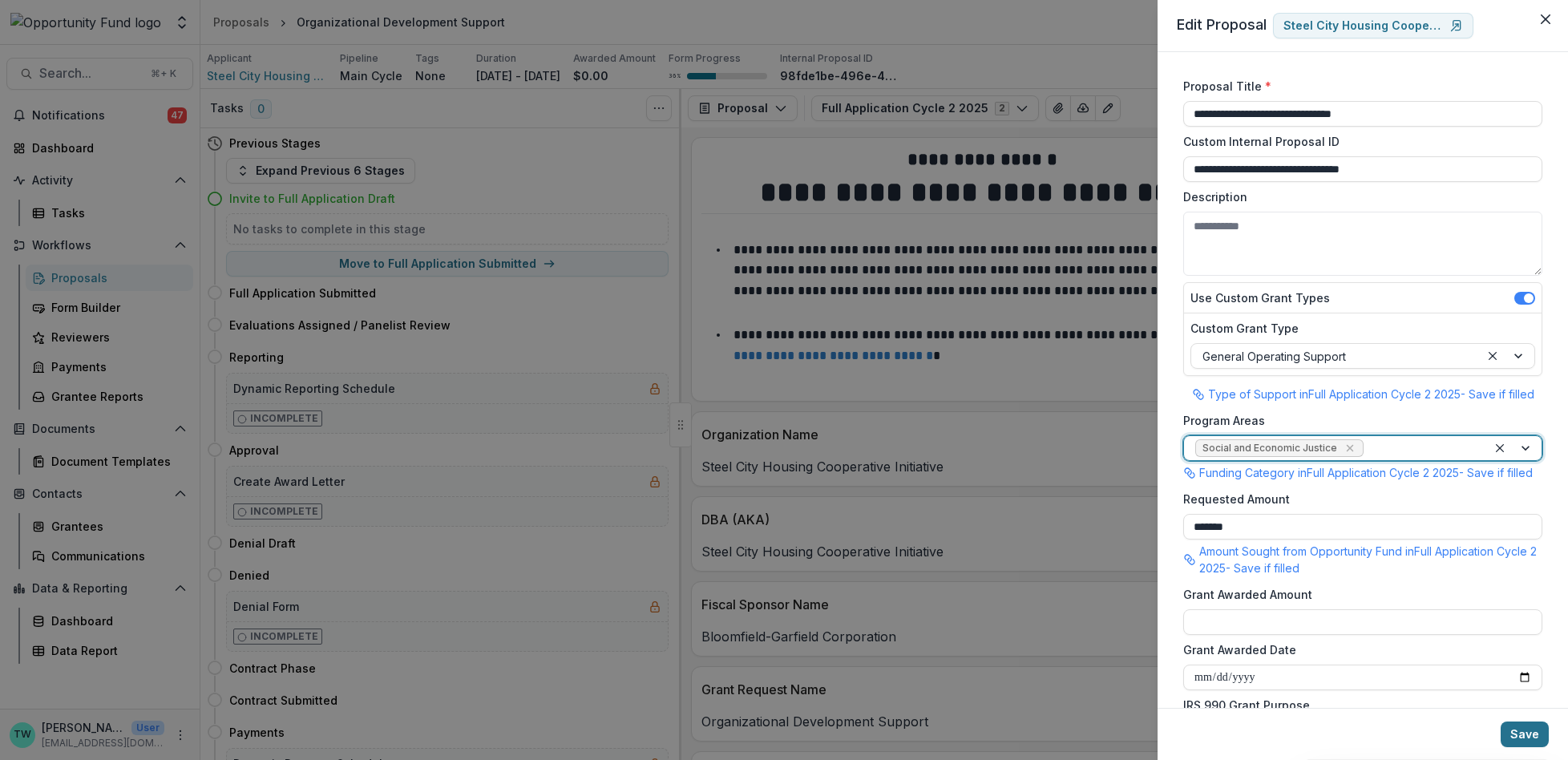
click at [1519, 742] on button "Save" at bounding box center [1524, 733] width 48 height 25
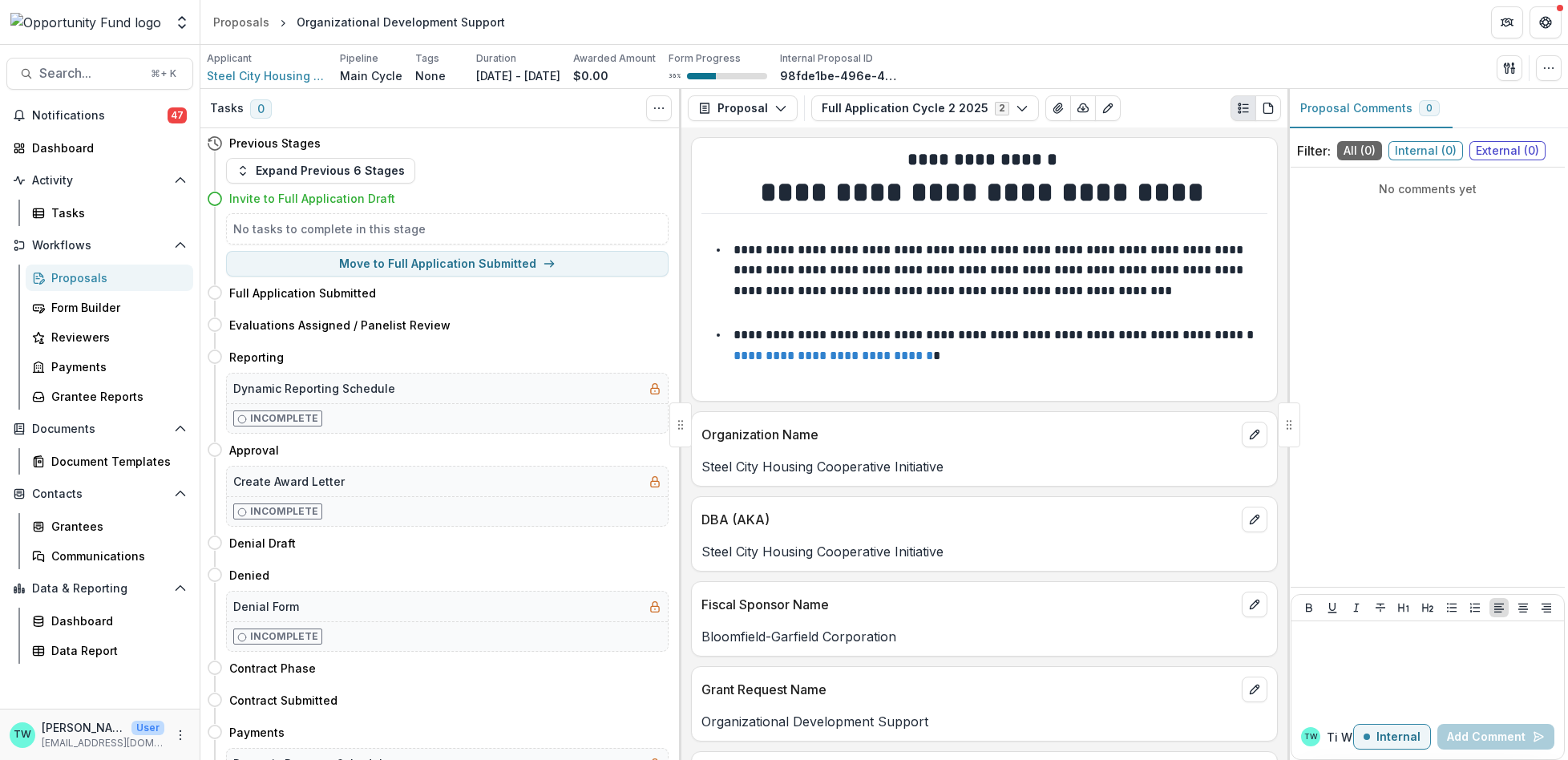
click at [75, 275] on div "Proposals" at bounding box center [116, 277] width 129 height 17
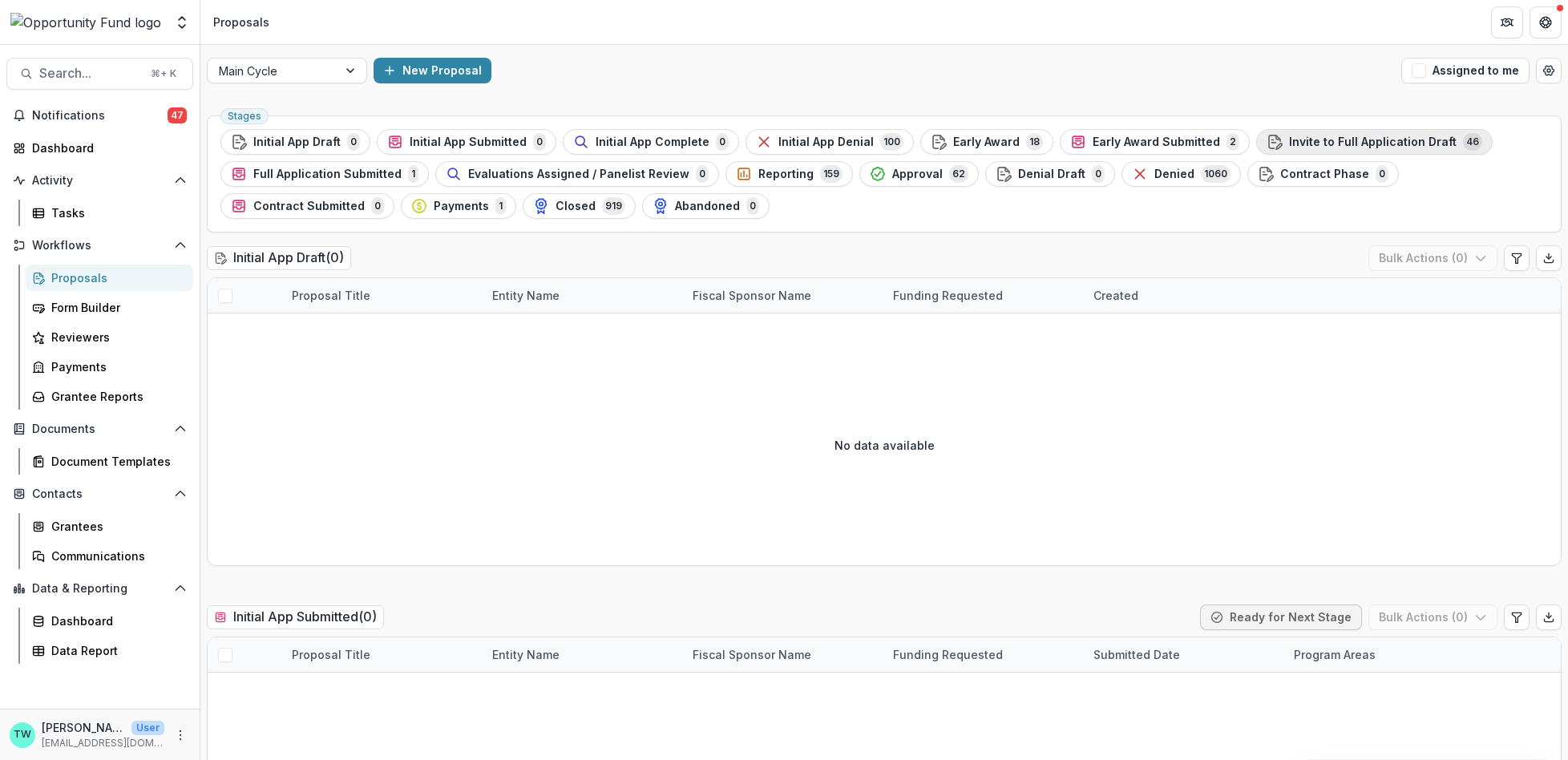
click at [1298, 138] on span "Invite to Full Application Draft" at bounding box center [1373, 142] width 167 height 14
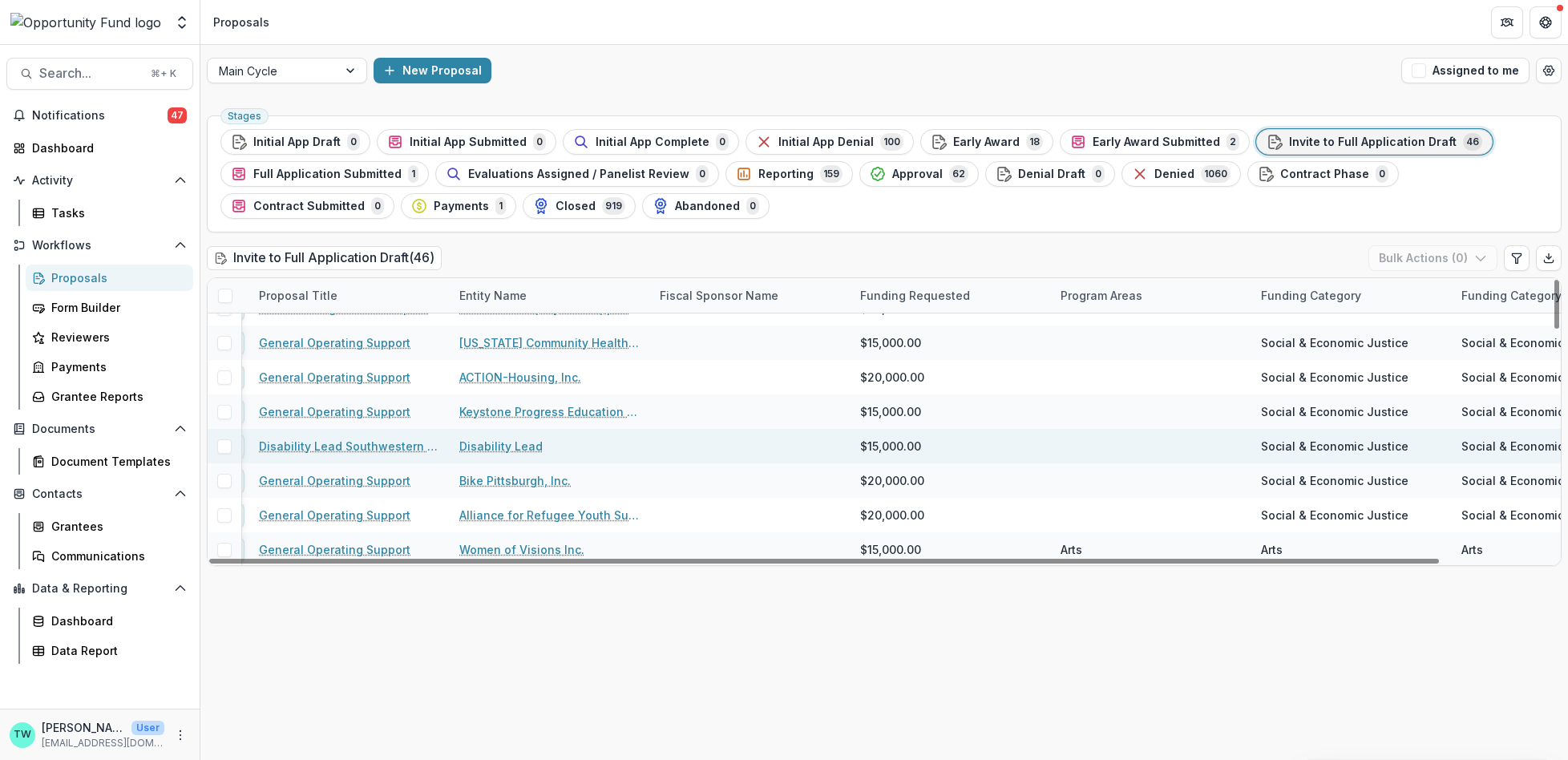
scroll to position [1332, 0]
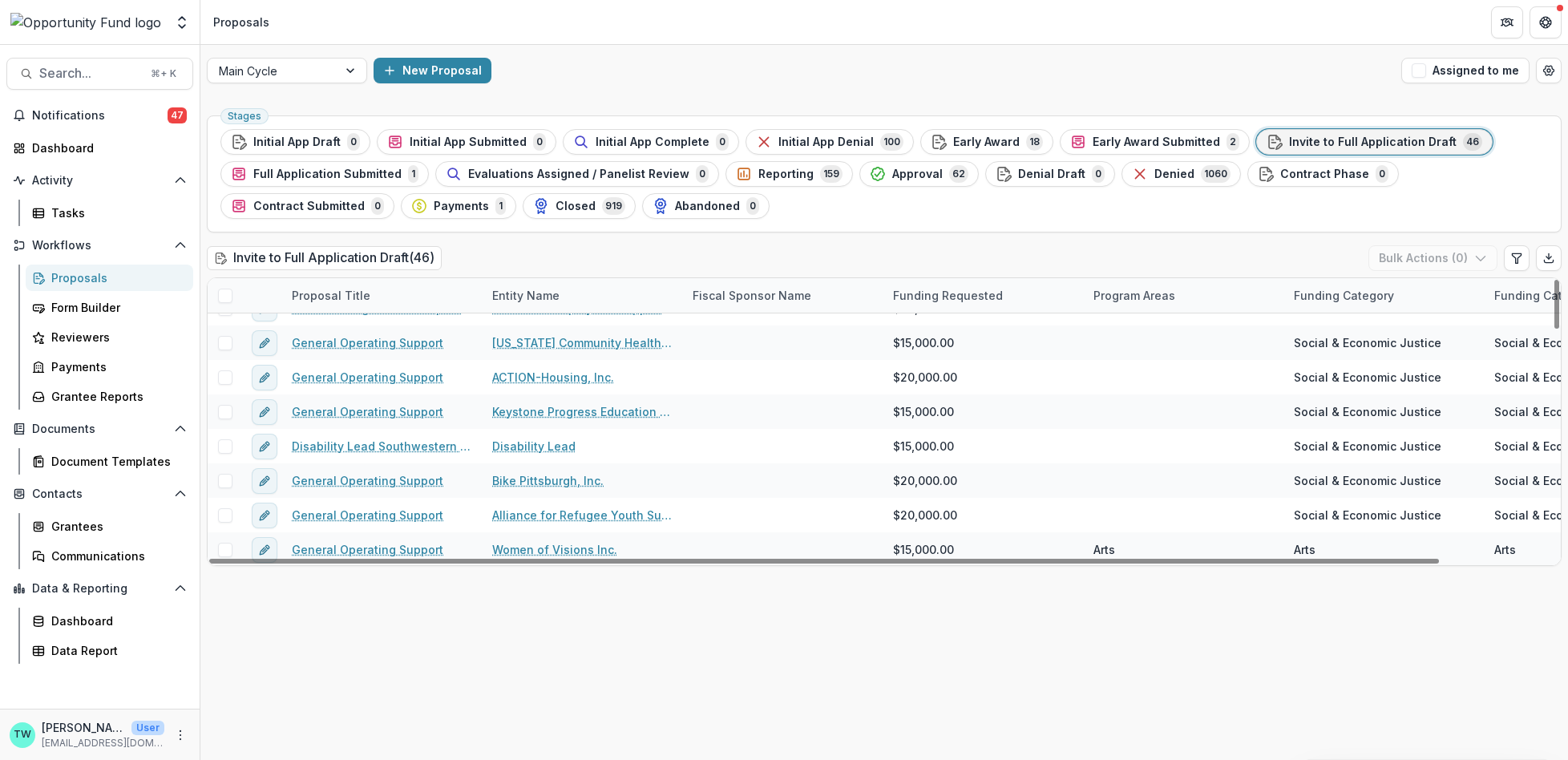
drag, startPoint x: 79, startPoint y: 111, endPoint x: 427, endPoint y: 279, distance: 386.4
click at [78, 111] on span "Notifications" at bounding box center [99, 116] width 135 height 14
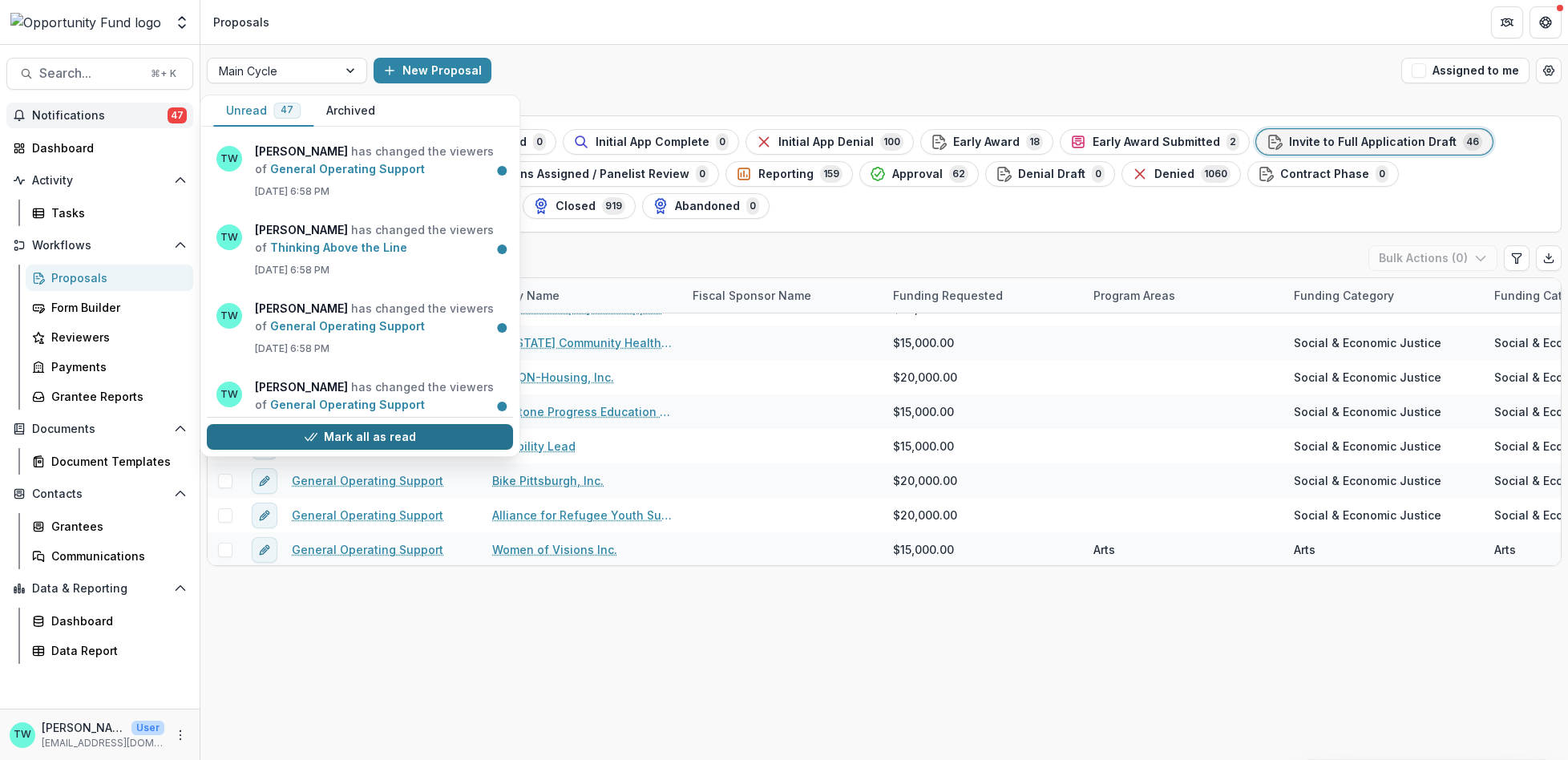
click at [384, 446] on button "Mark all as read" at bounding box center [359, 436] width 306 height 25
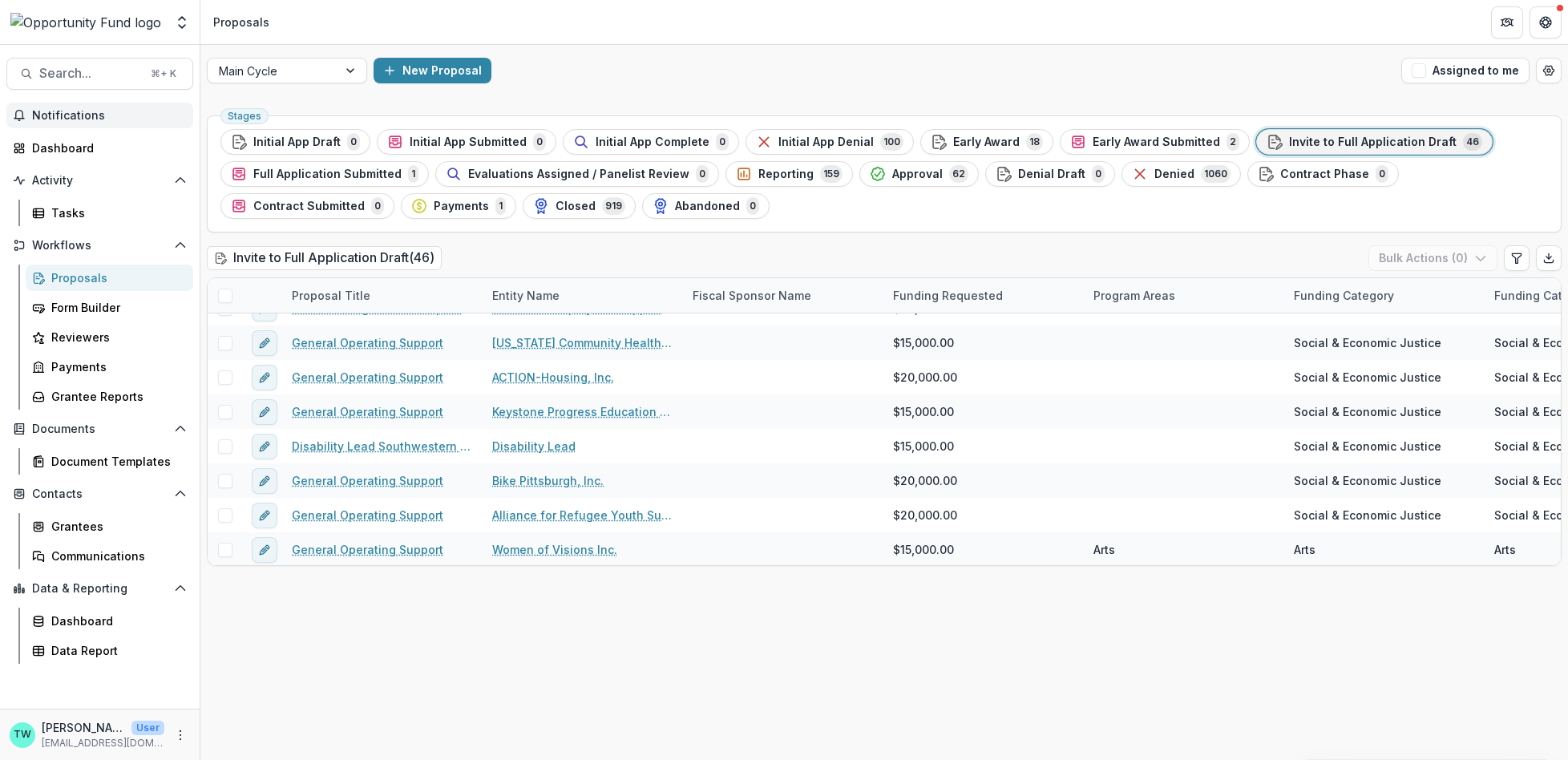
click at [714, 56] on div "Main Cycle New Proposal Assigned to me" at bounding box center [884, 70] width 1367 height 51
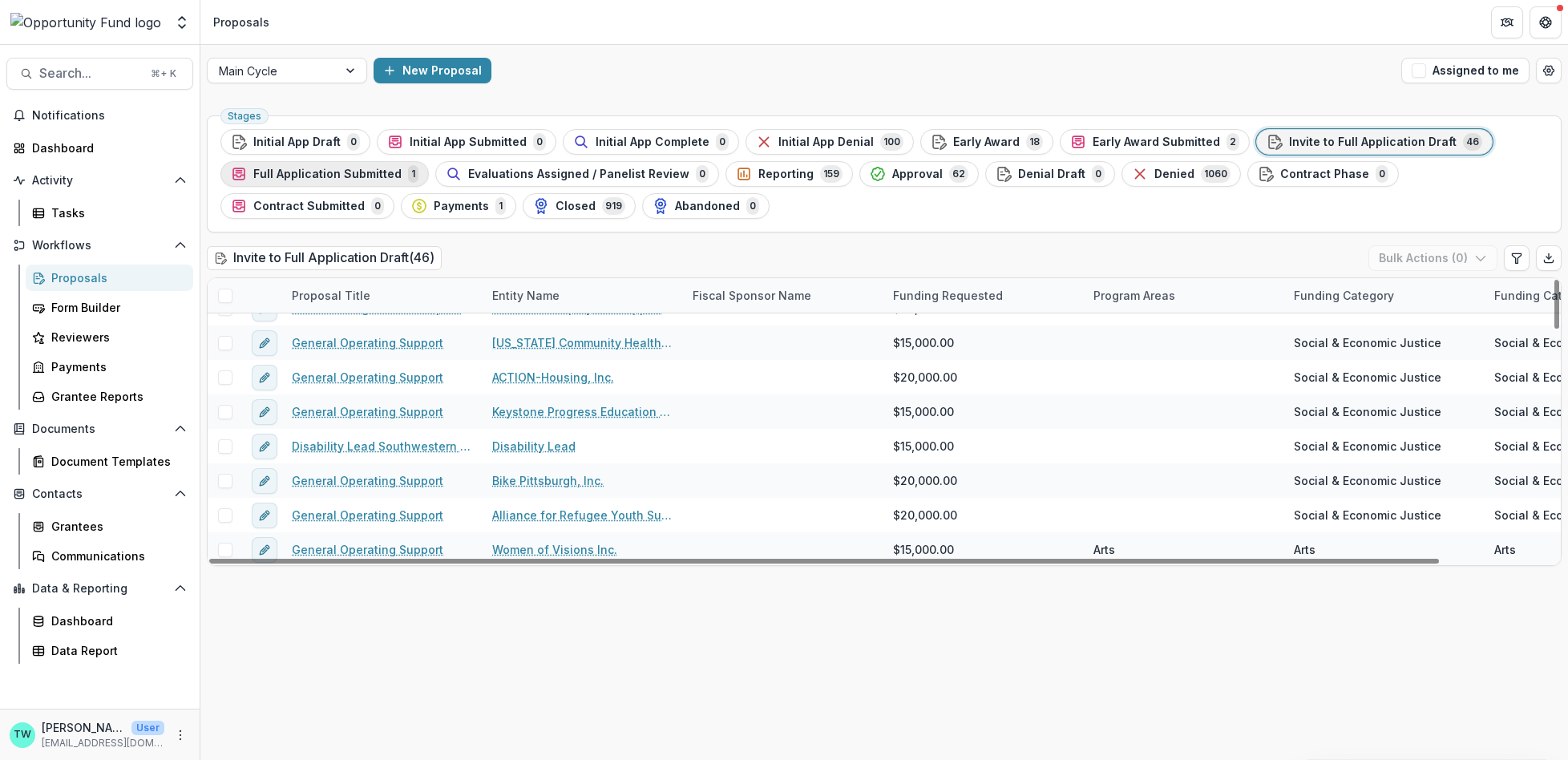
click at [319, 173] on span "Full Application Submitted" at bounding box center [328, 174] width 148 height 14
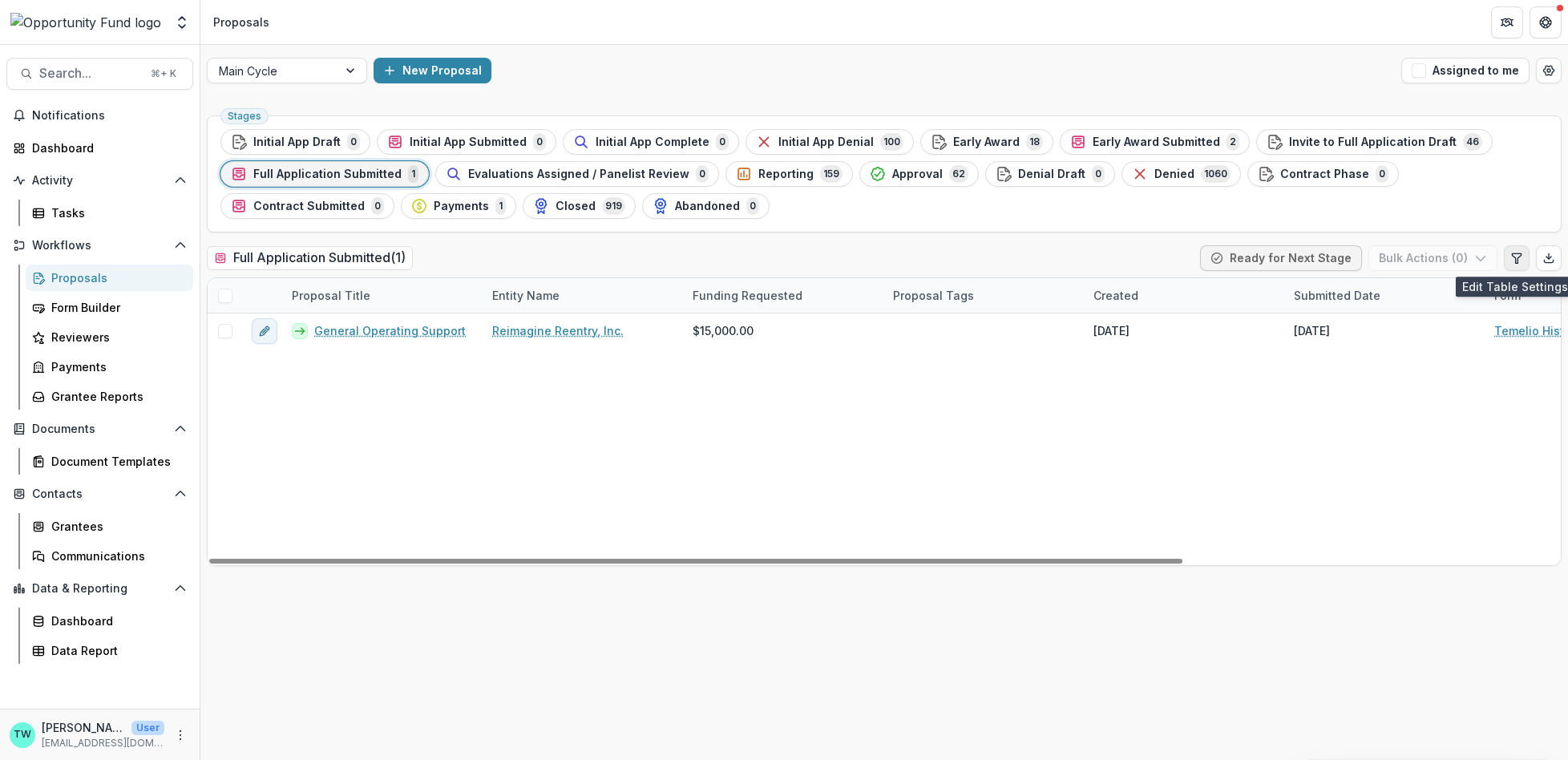
click at [1513, 263] on button "Edit table settings" at bounding box center [1517, 257] width 25 height 25
select select "******"
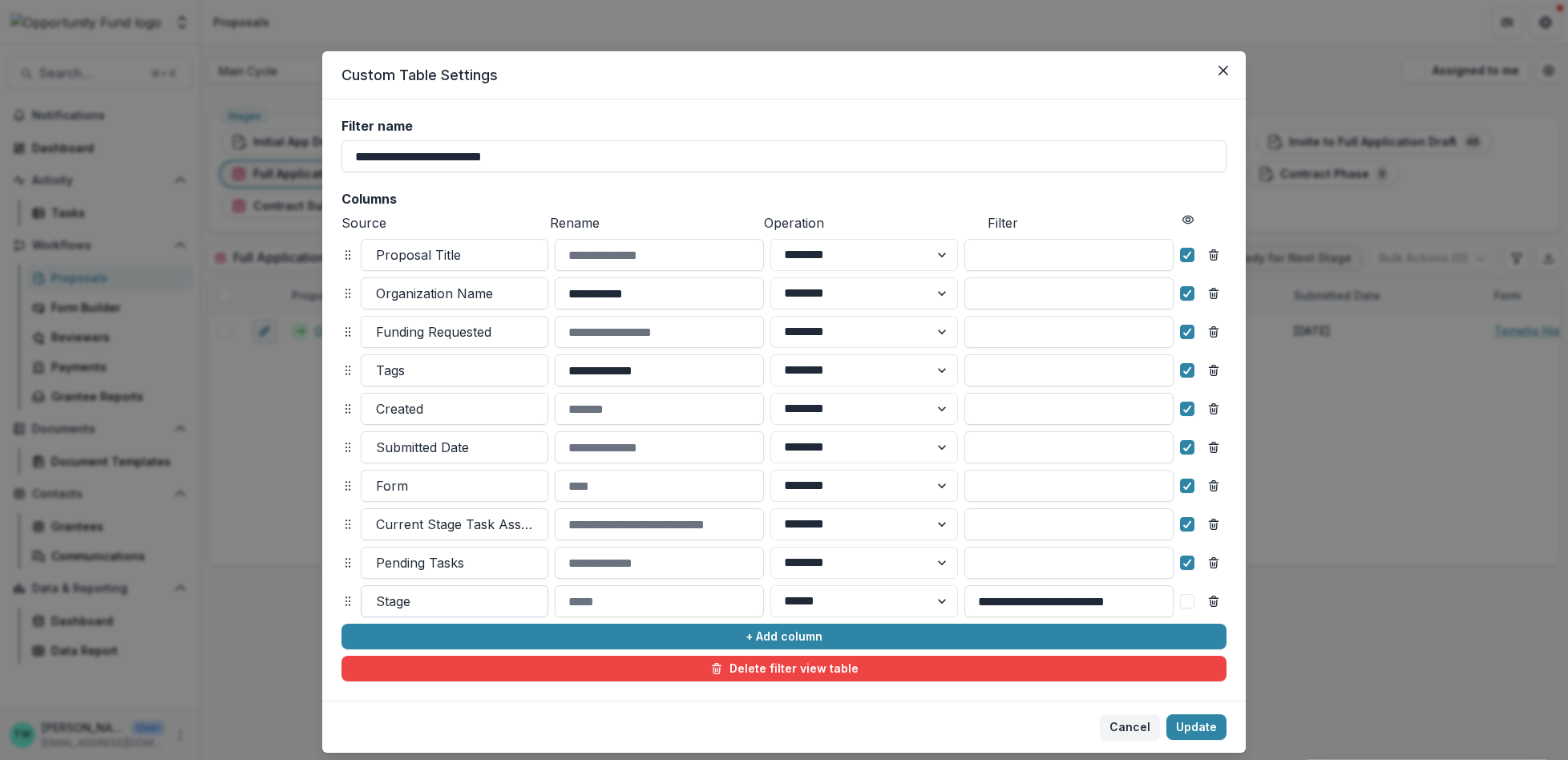
click at [490, 599] on div at bounding box center [454, 601] width 157 height 23
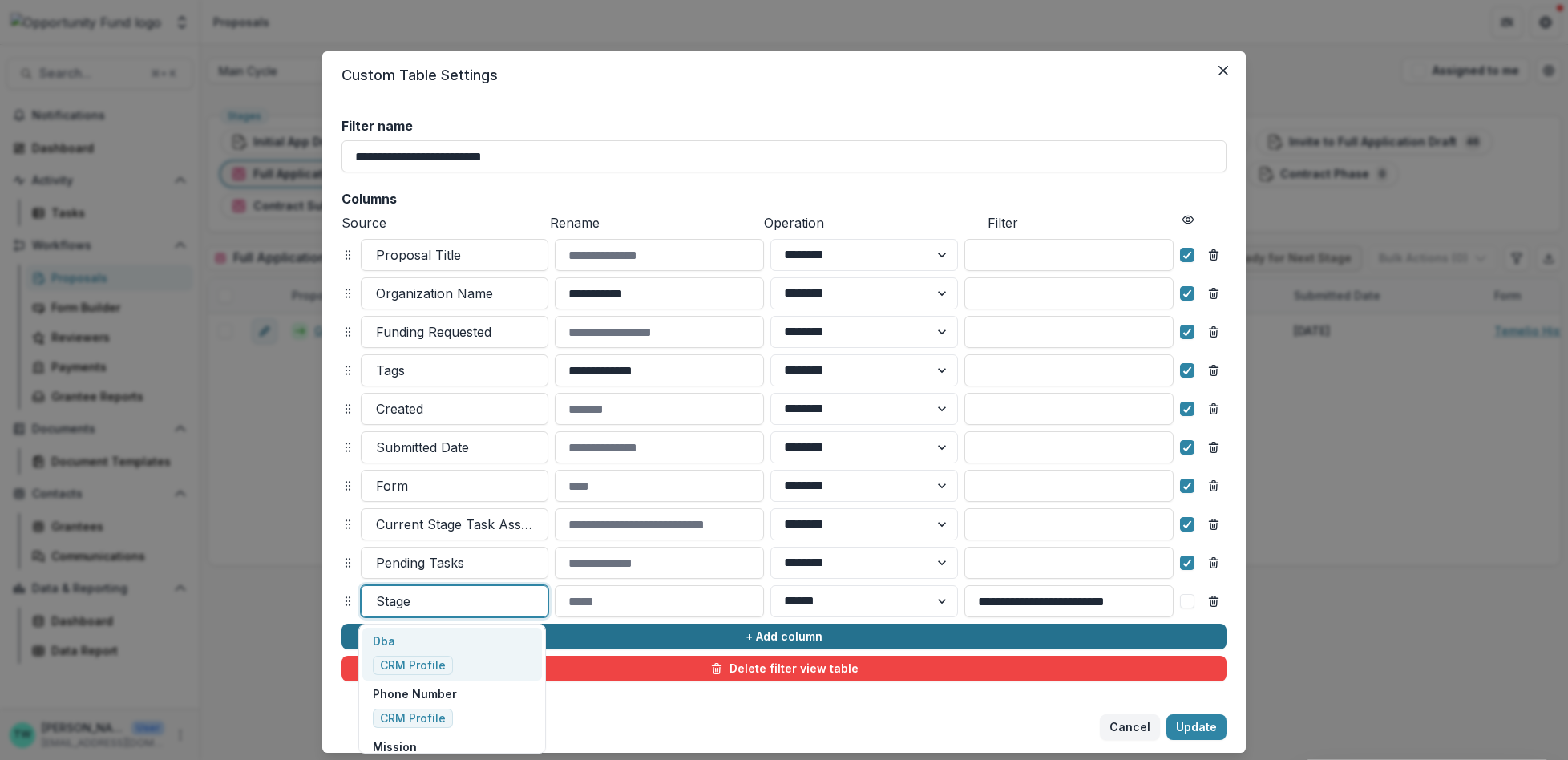
click at [663, 637] on button "+ Add column" at bounding box center [784, 635] width 885 height 25
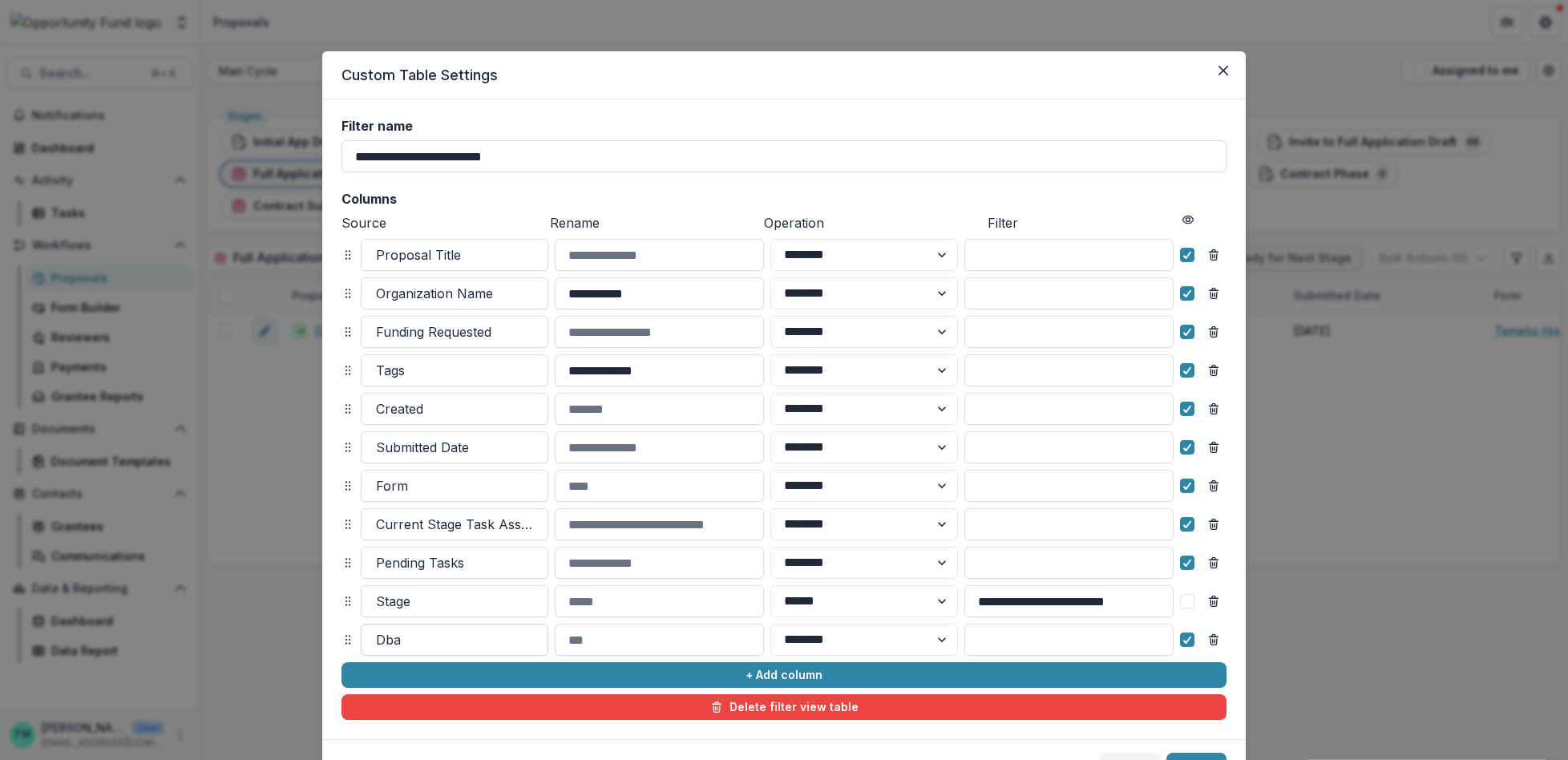
click at [502, 644] on div at bounding box center [454, 640] width 157 height 23
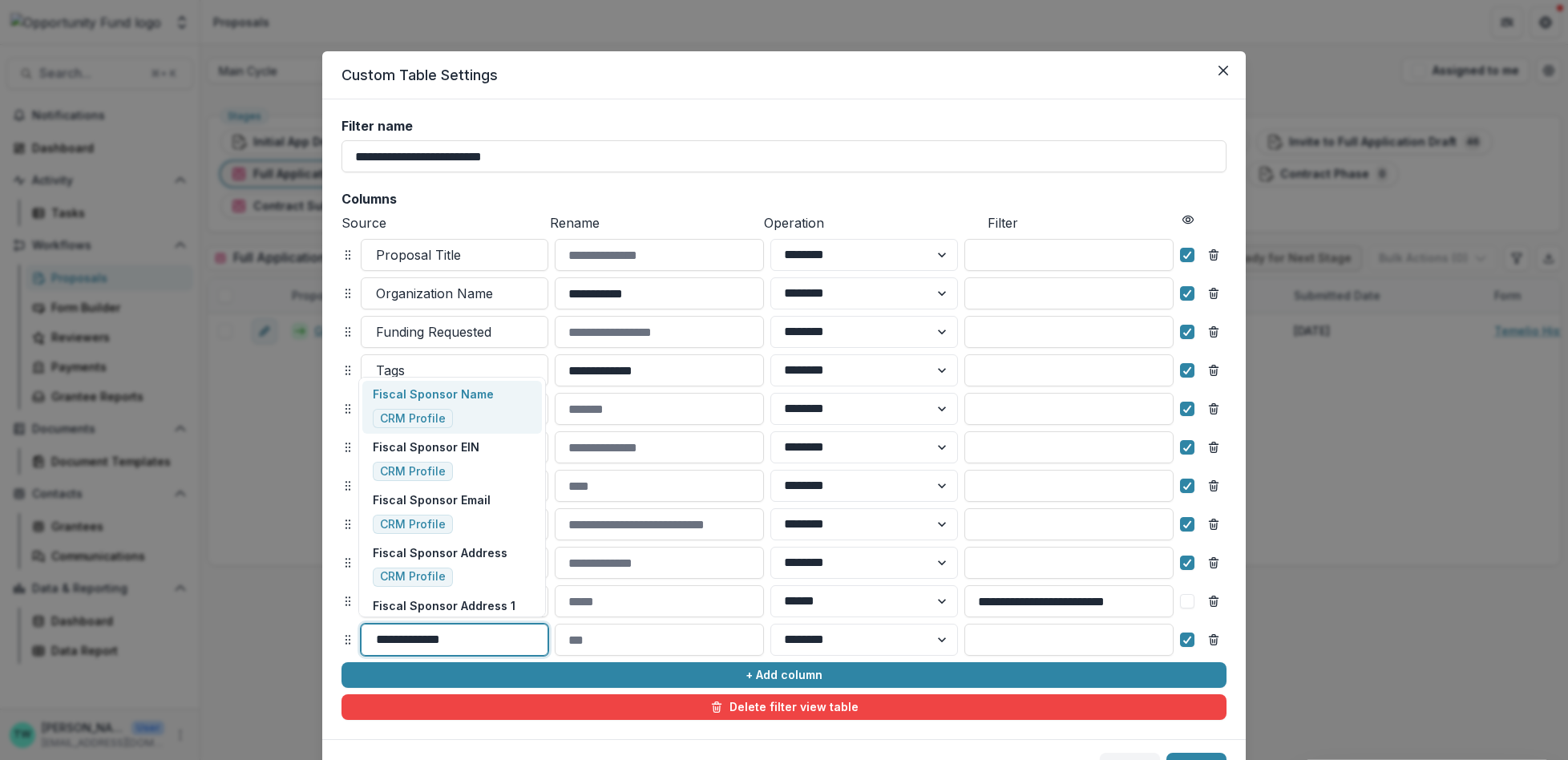
type input "**********"
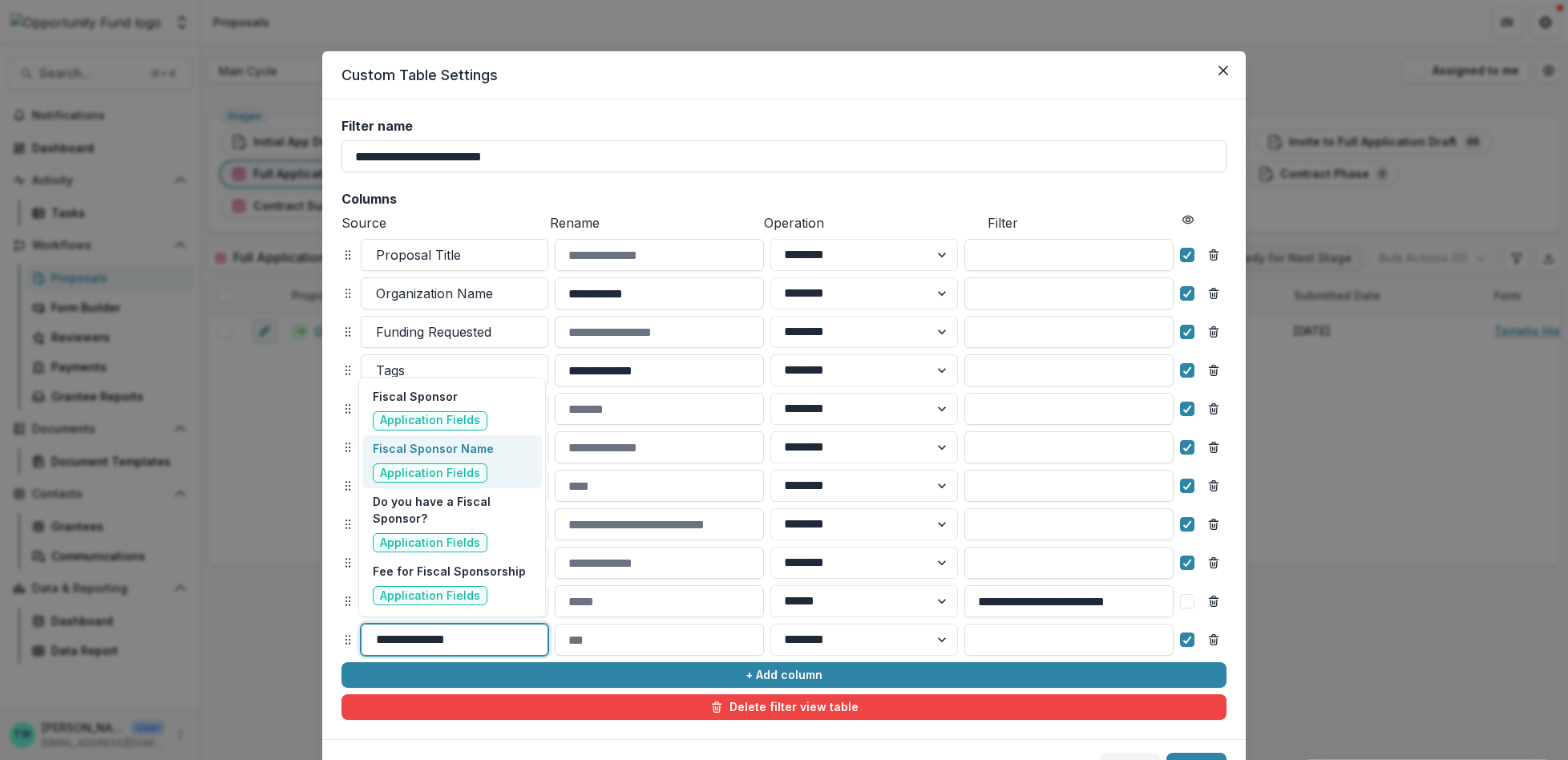
scroll to position [732, 0]
click at [442, 463] on div "Fiscal Sponsor Name Application Fields" at bounding box center [433, 463] width 121 height 43
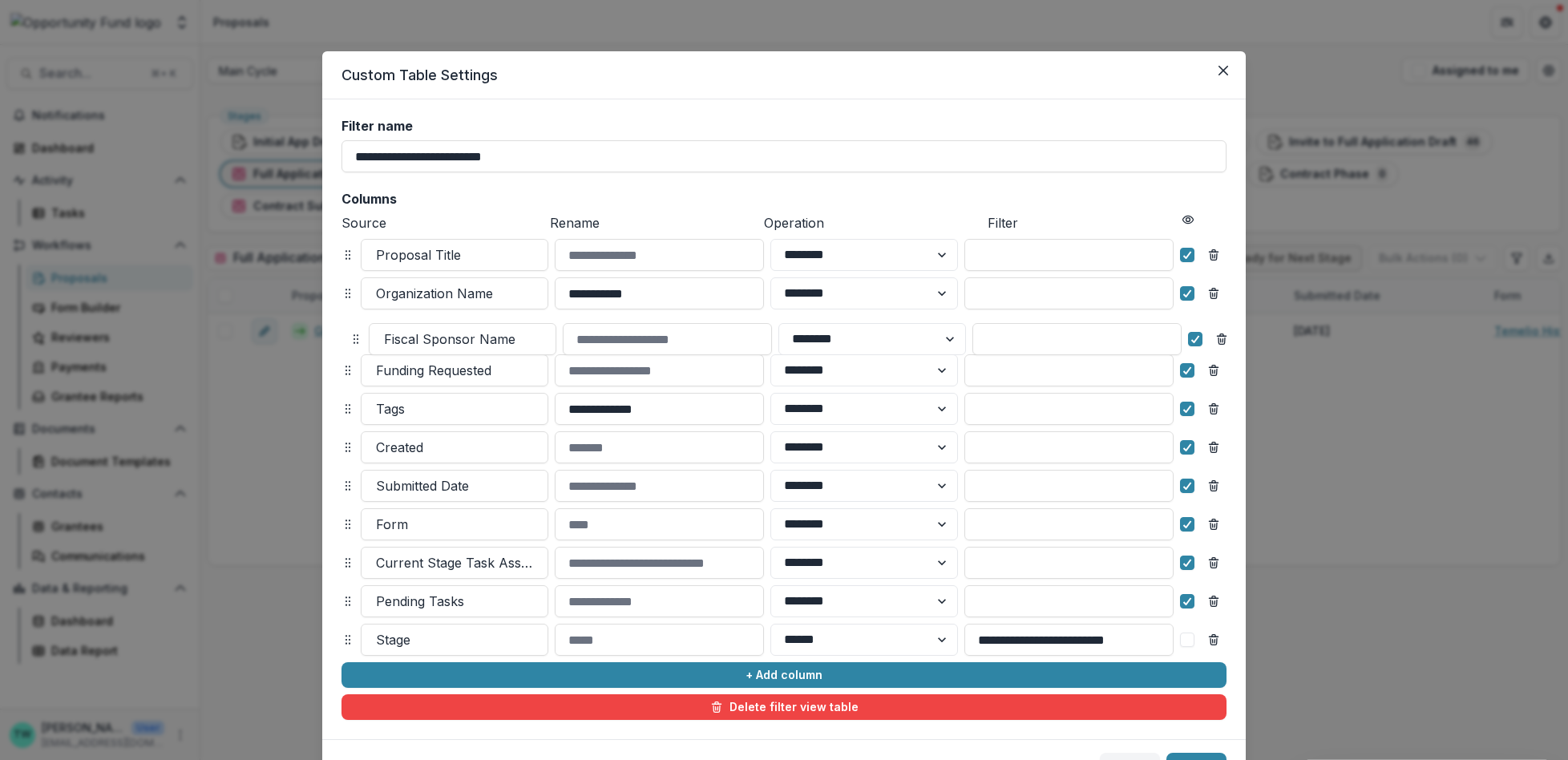
drag, startPoint x: 346, startPoint y: 642, endPoint x: 353, endPoint y: 342, distance: 300.1
click at [353, 342] on icon at bounding box center [356, 339] width 13 height 13
select select "******"
click at [1183, 412] on div at bounding box center [1187, 409] width 10 height 13
click at [1183, 443] on icon at bounding box center [1187, 446] width 10 height 8
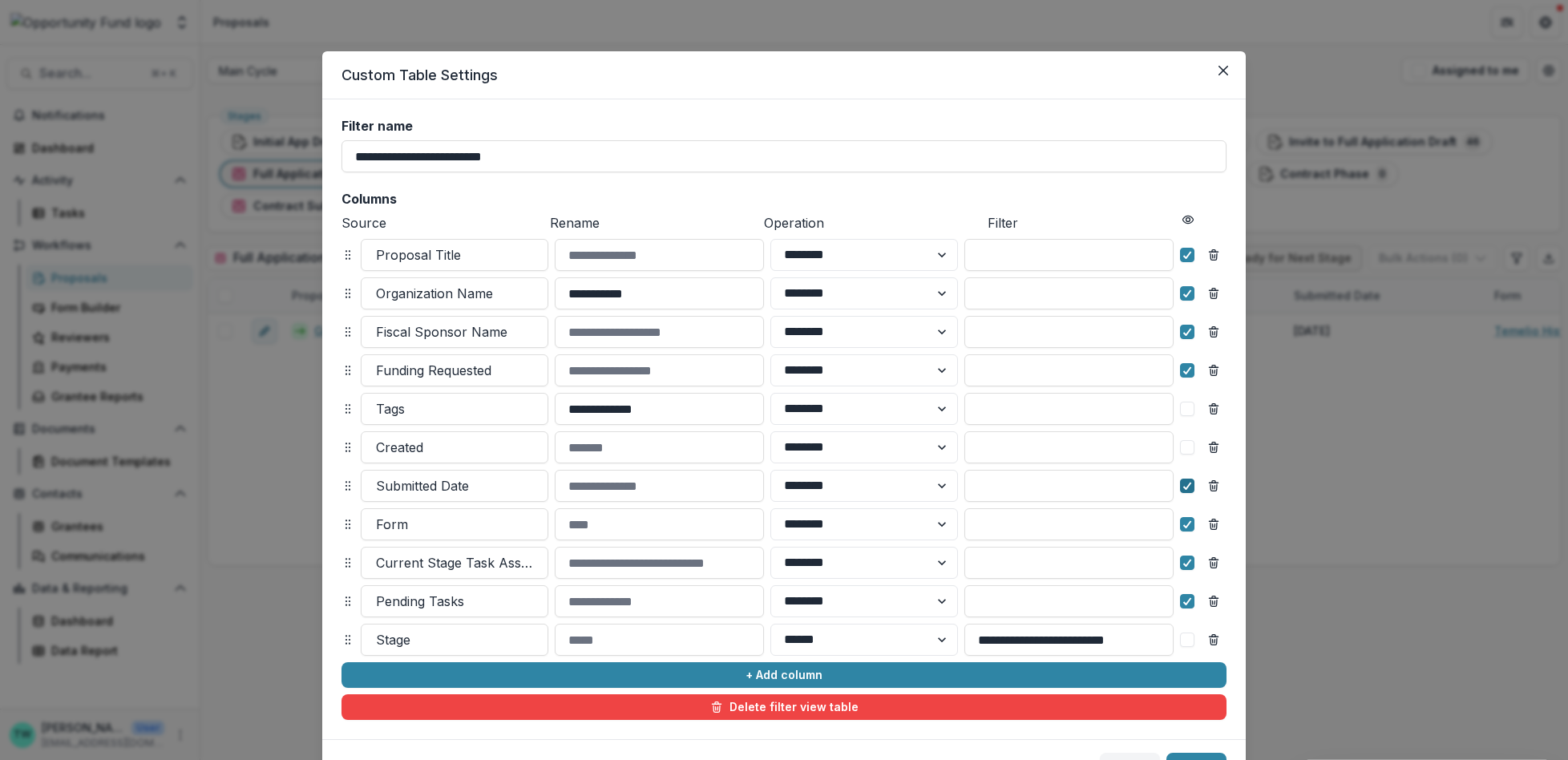
click at [1184, 482] on icon at bounding box center [1187, 485] width 10 height 8
click at [1184, 525] on polyline at bounding box center [1188, 524] width 7 height 6
click at [1183, 561] on icon at bounding box center [1187, 562] width 10 height 8
click at [1184, 602] on polyline at bounding box center [1188, 601] width 7 height 6
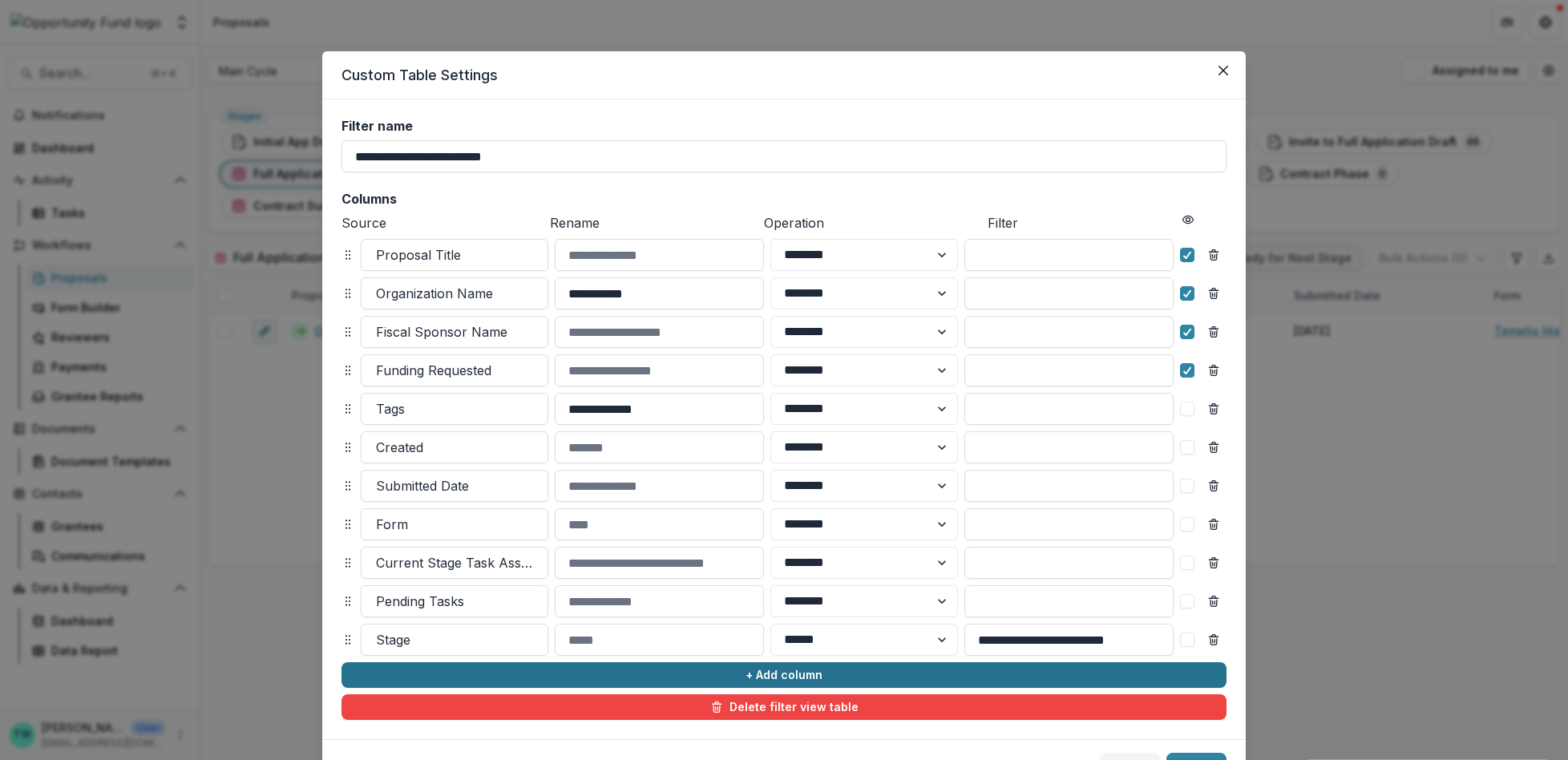
click at [501, 673] on button "+ Add column" at bounding box center [784, 674] width 885 height 25
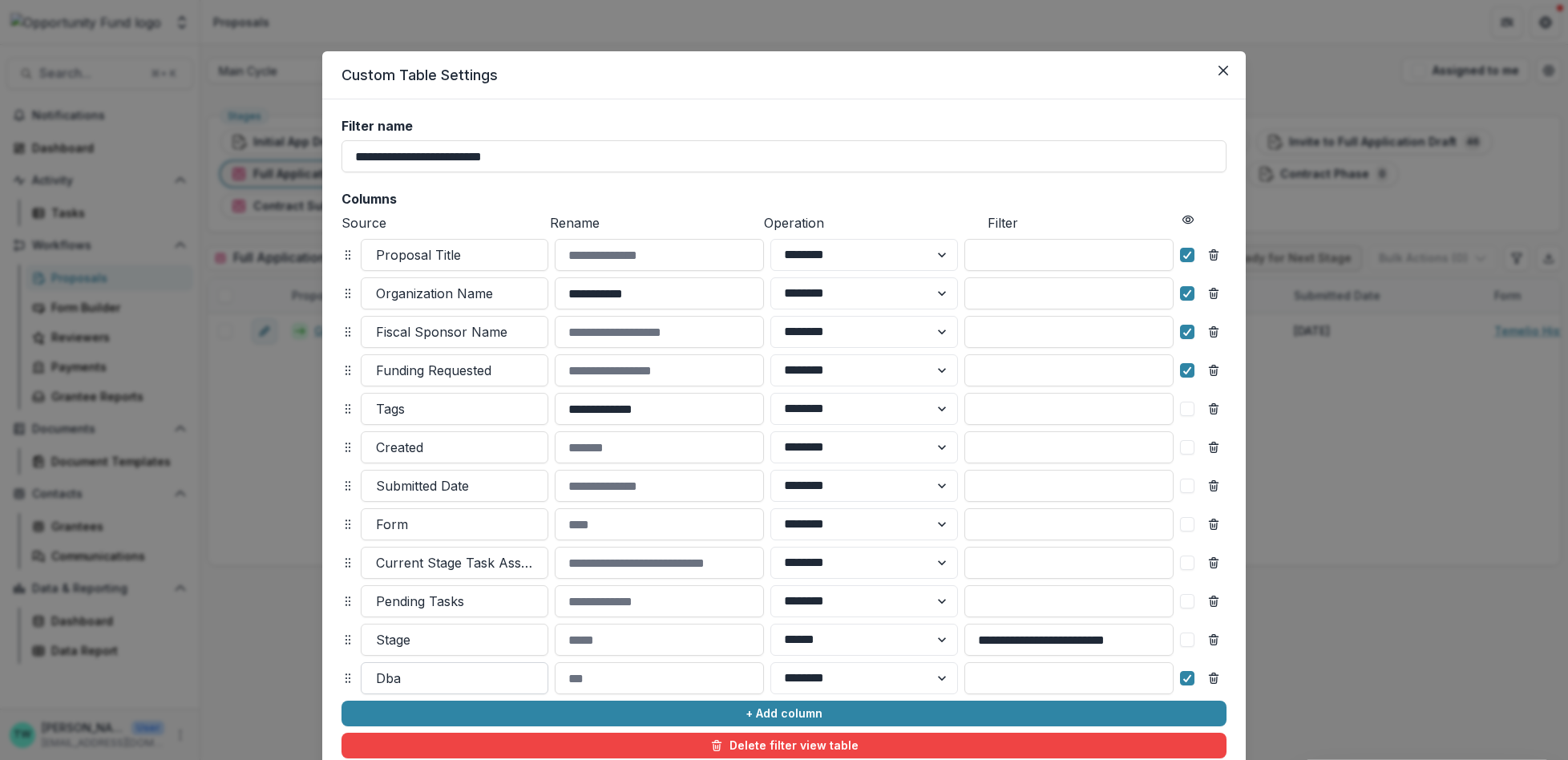
click at [479, 675] on div at bounding box center [454, 678] width 157 height 23
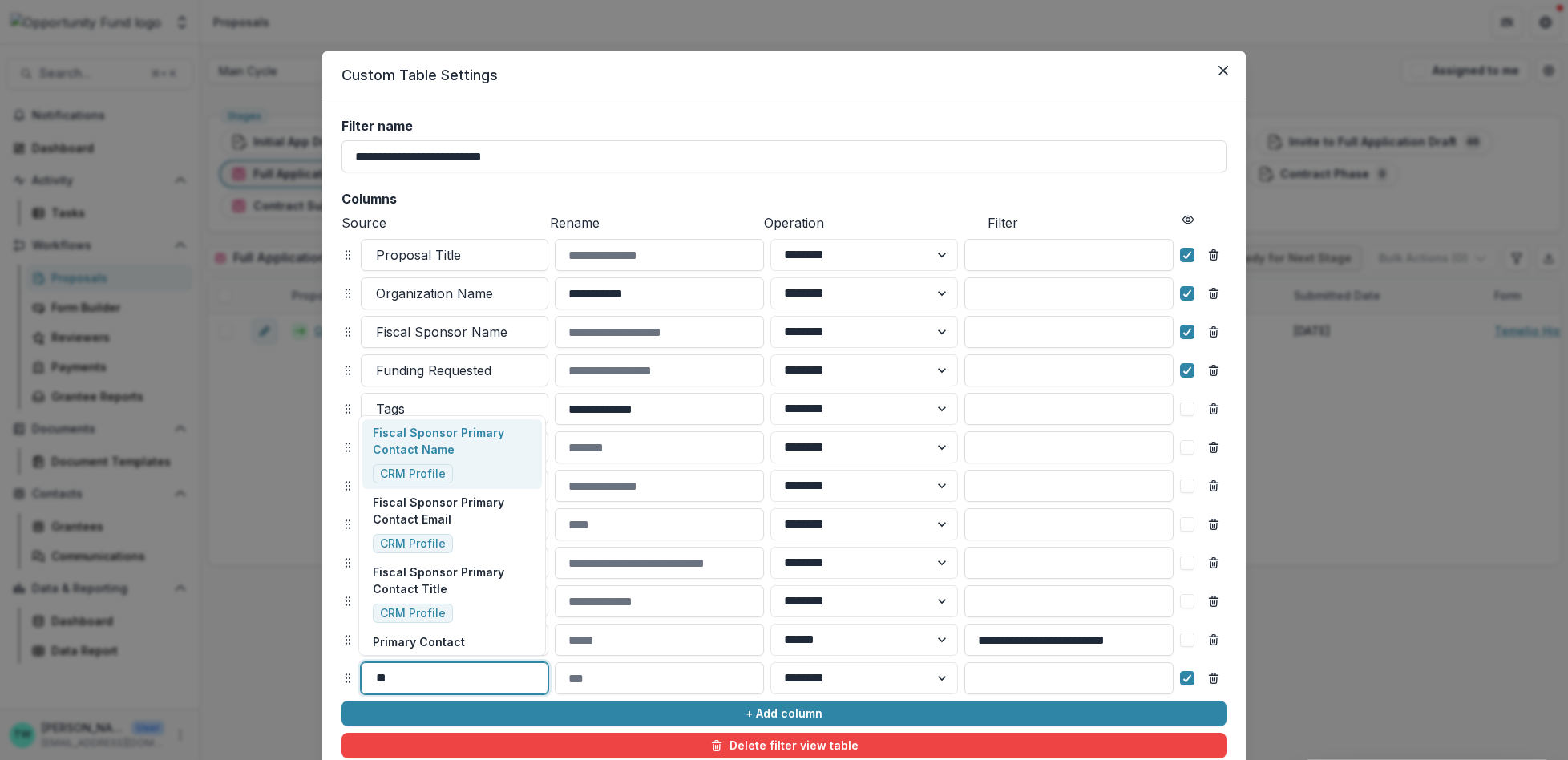
type input "*"
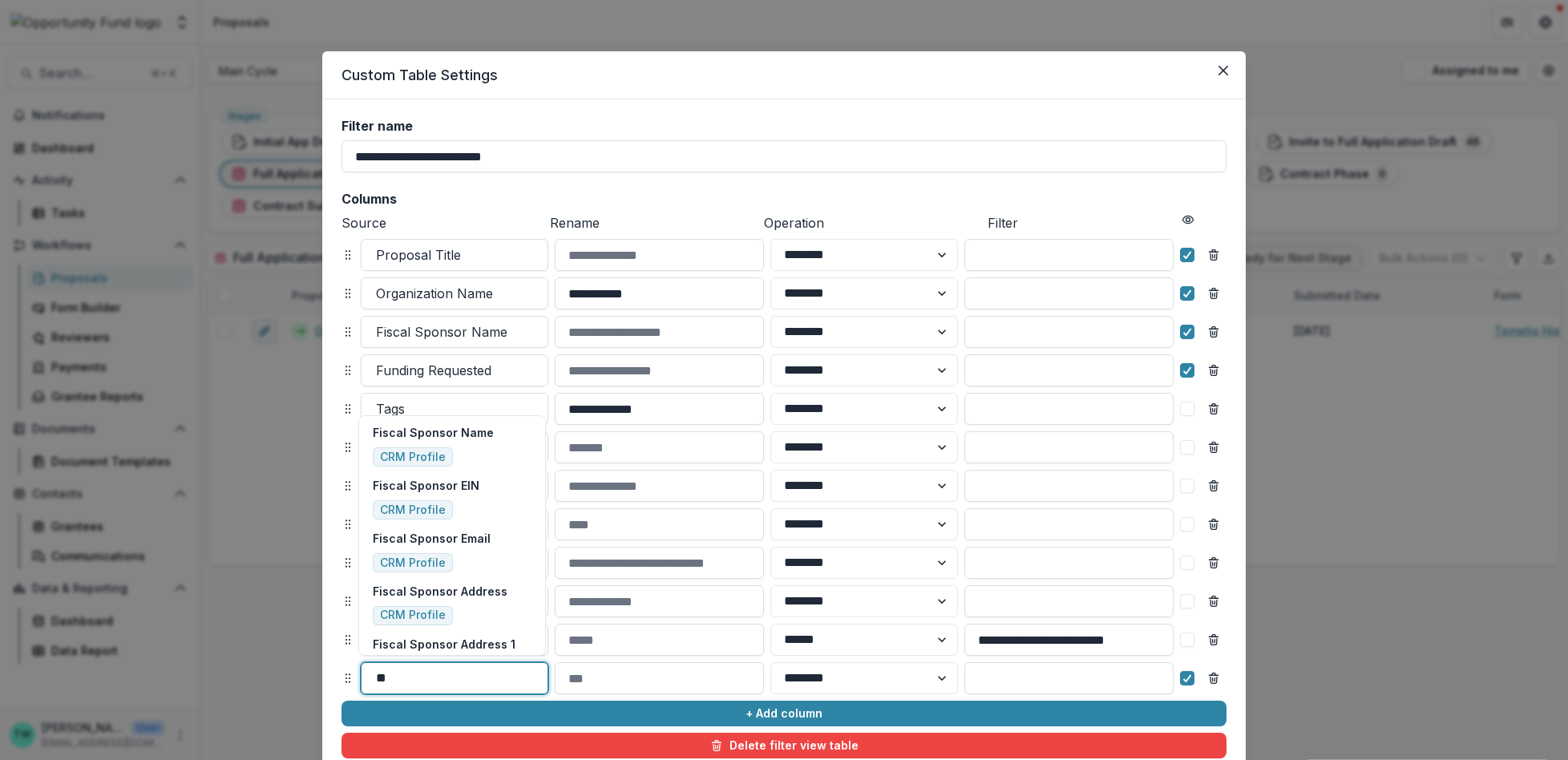
type input "*"
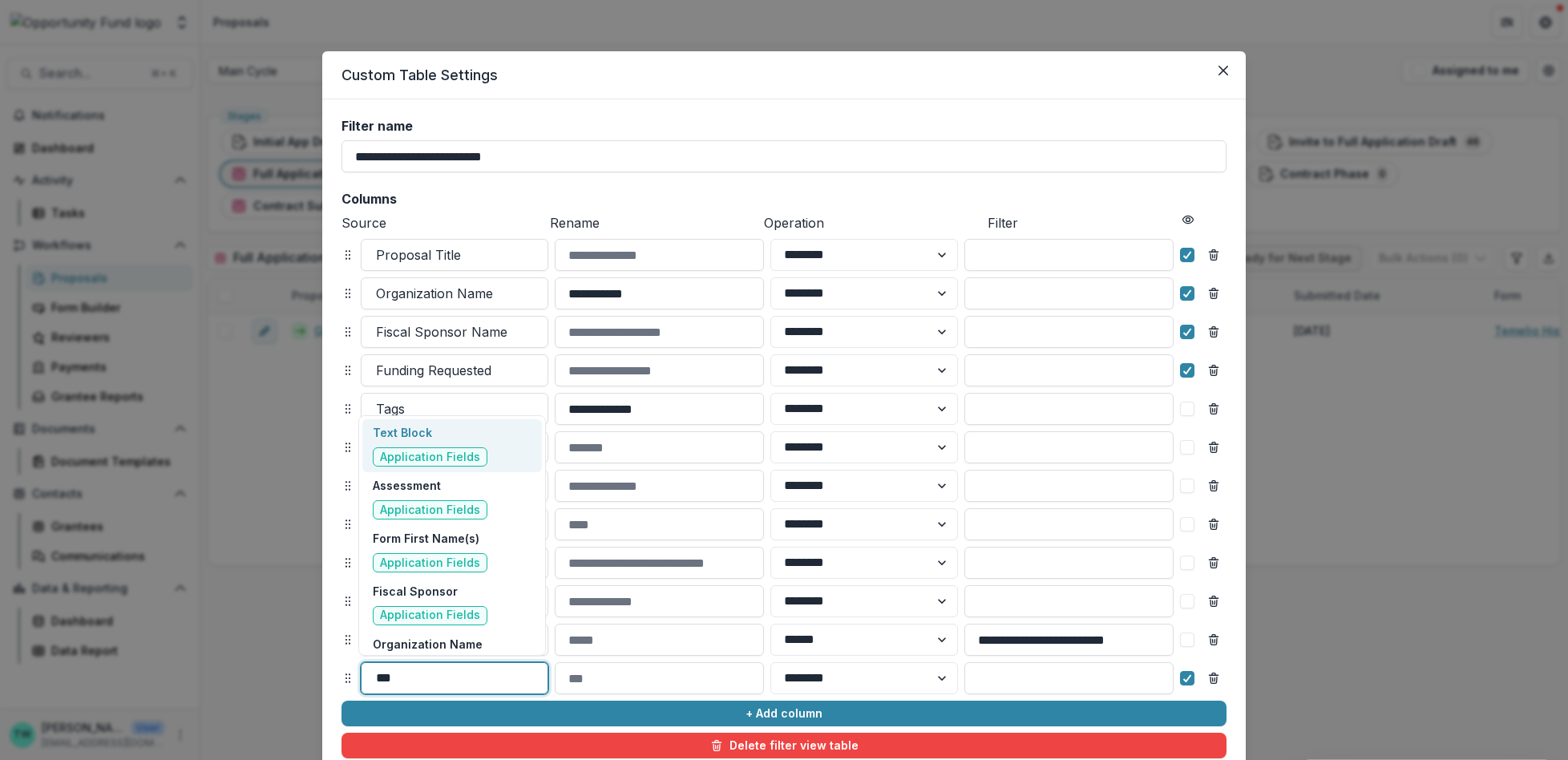
type input "****"
click at [451, 444] on div "Funding Category Application Fields" at bounding box center [429, 444] width 114 height 43
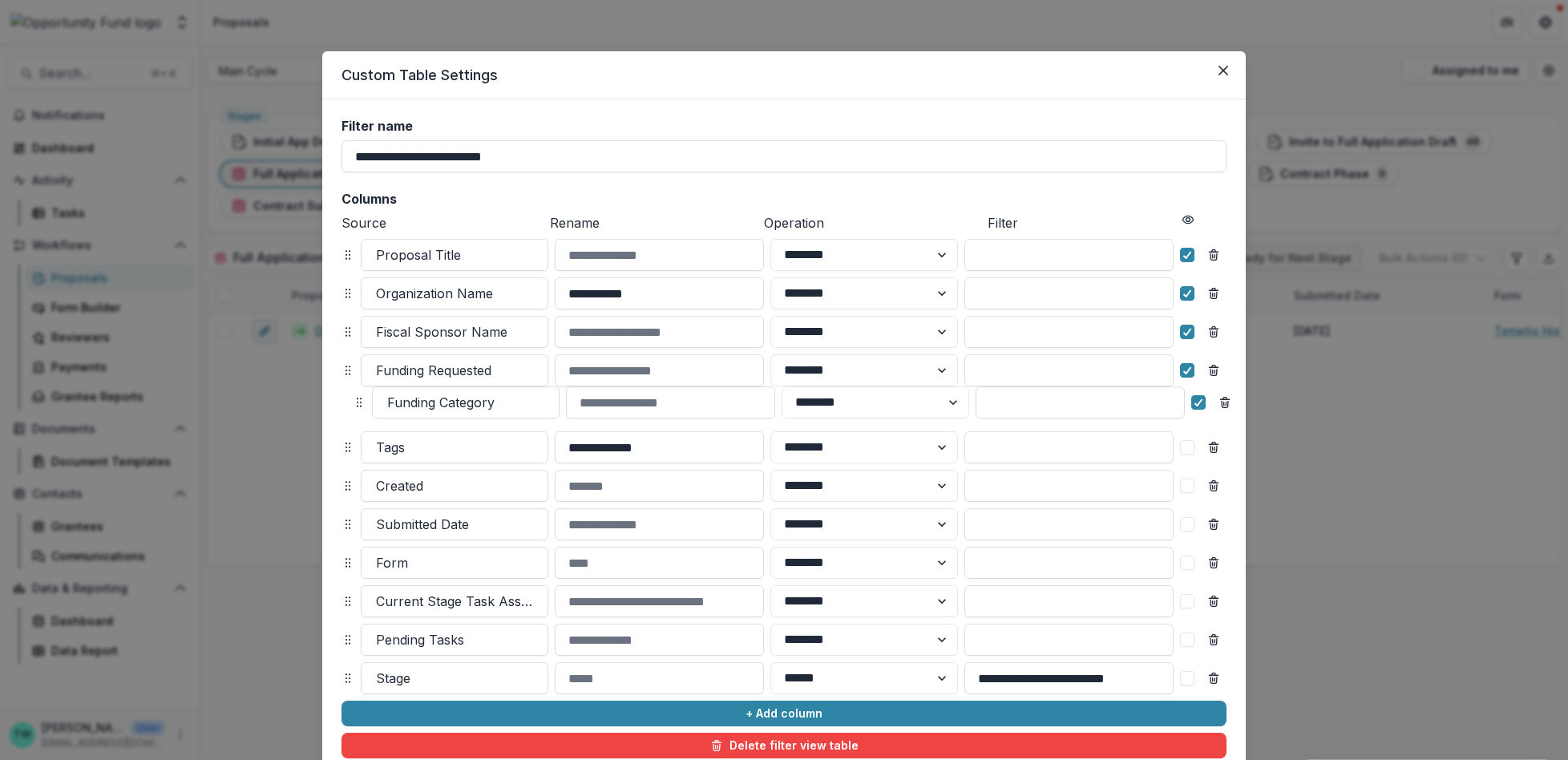
drag, startPoint x: 345, startPoint y: 678, endPoint x: 353, endPoint y: 404, distance: 274.1
click at [353, 404] on icon at bounding box center [359, 402] width 13 height 13
select select "******"
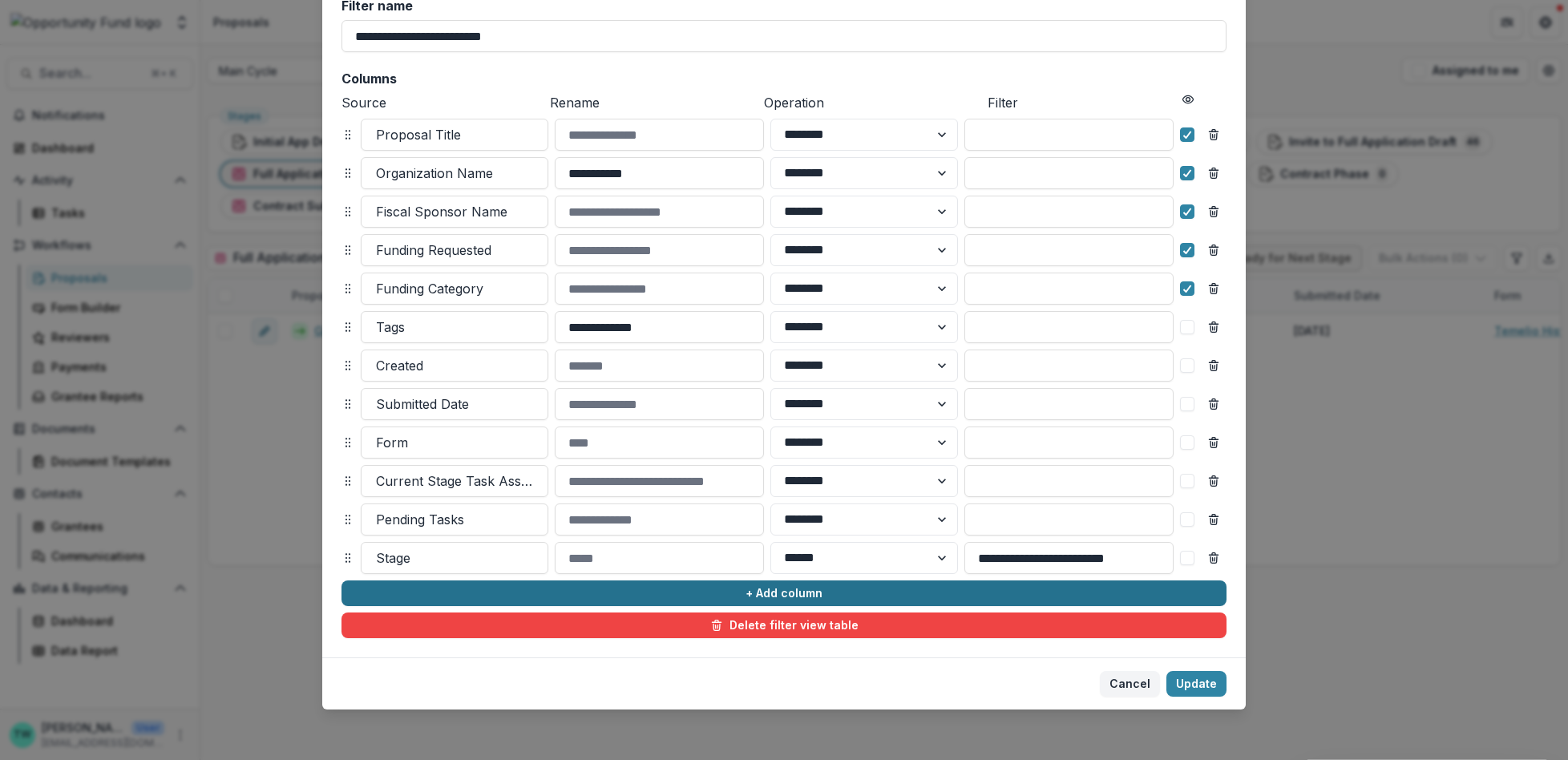
click at [605, 592] on button "+ Add column" at bounding box center [784, 593] width 885 height 25
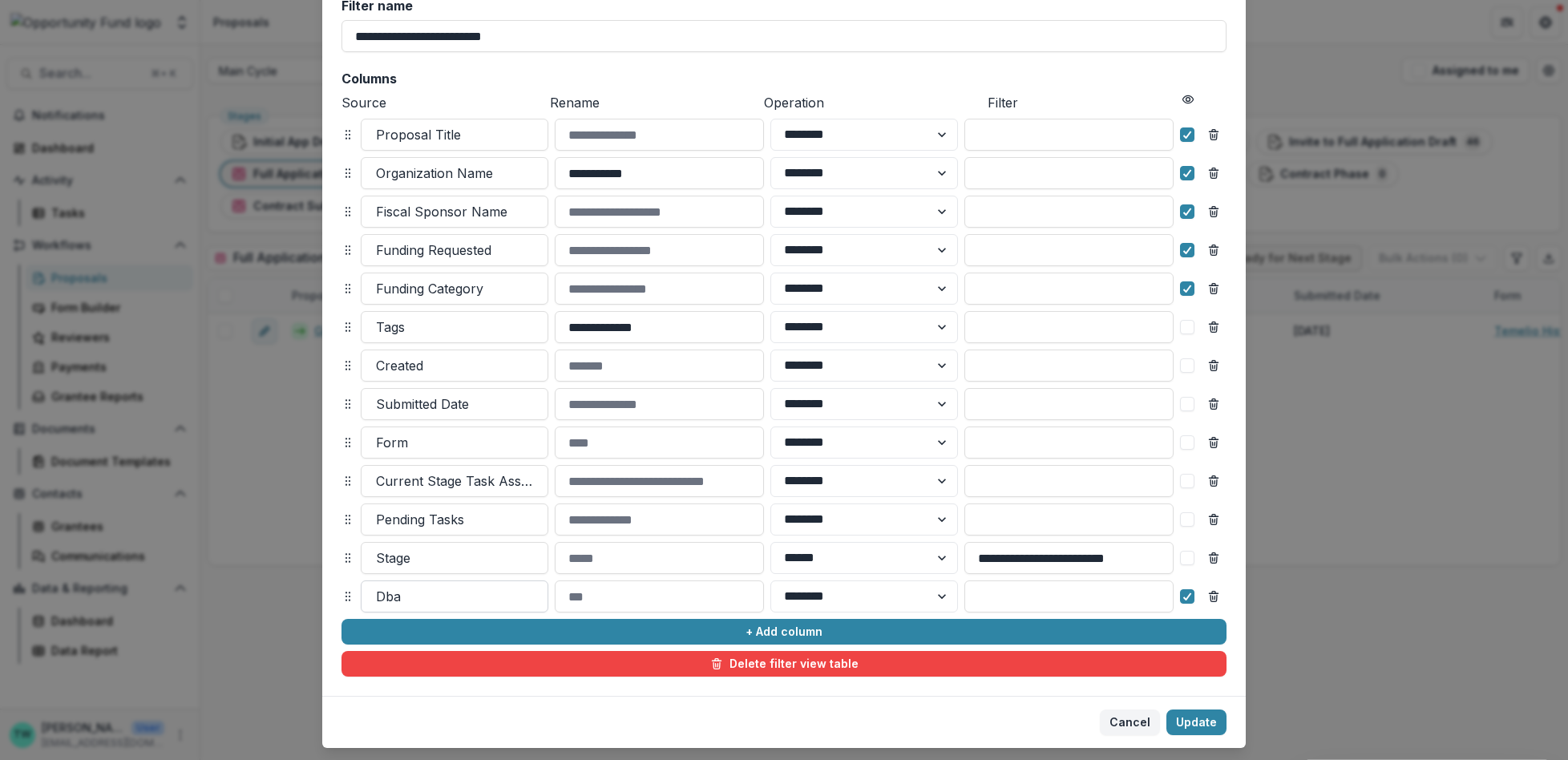
click at [426, 601] on div at bounding box center [454, 596] width 157 height 23
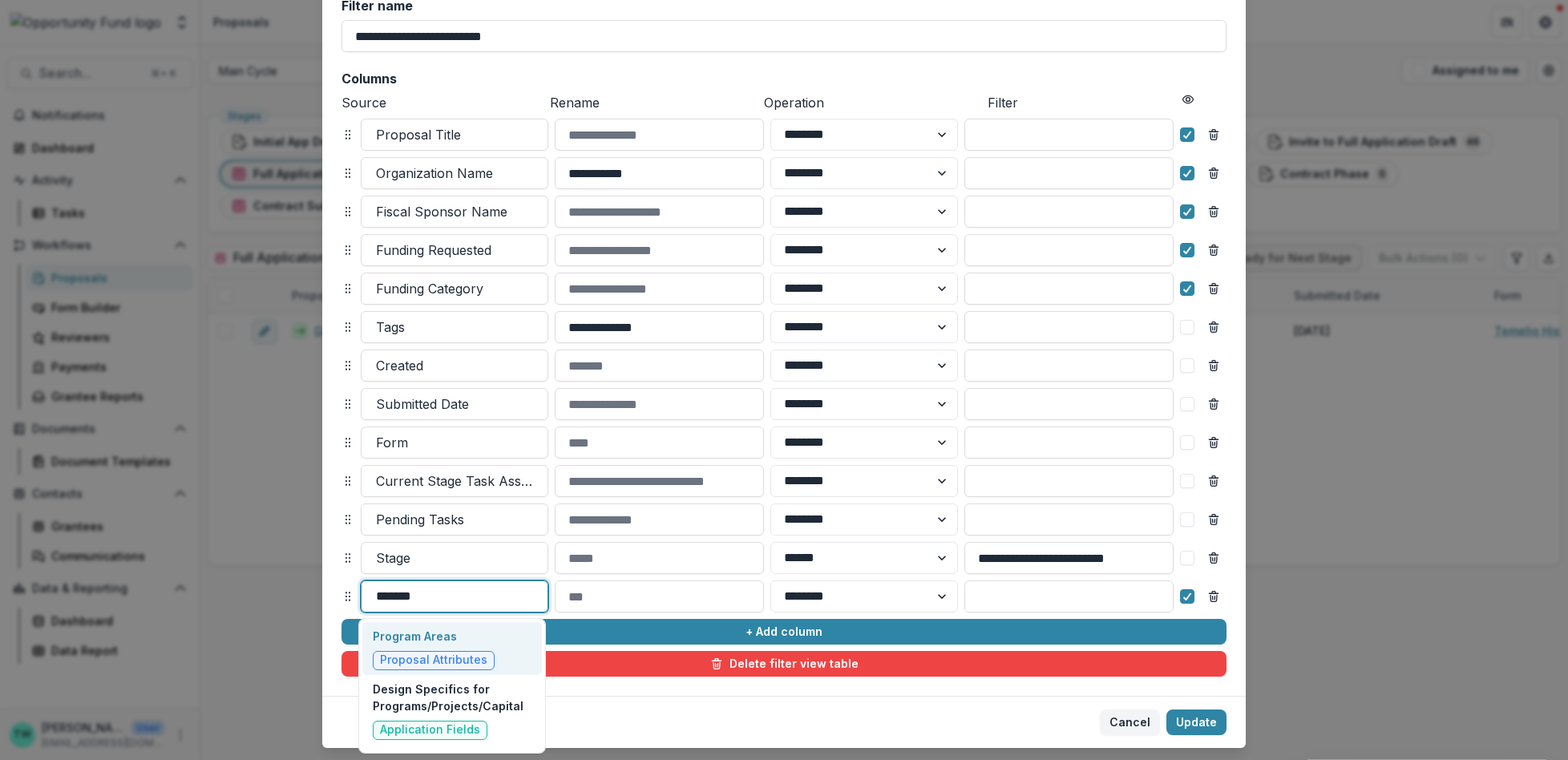
type input "*******"
click at [433, 634] on p "Program Areas" at bounding box center [433, 635] width 122 height 17
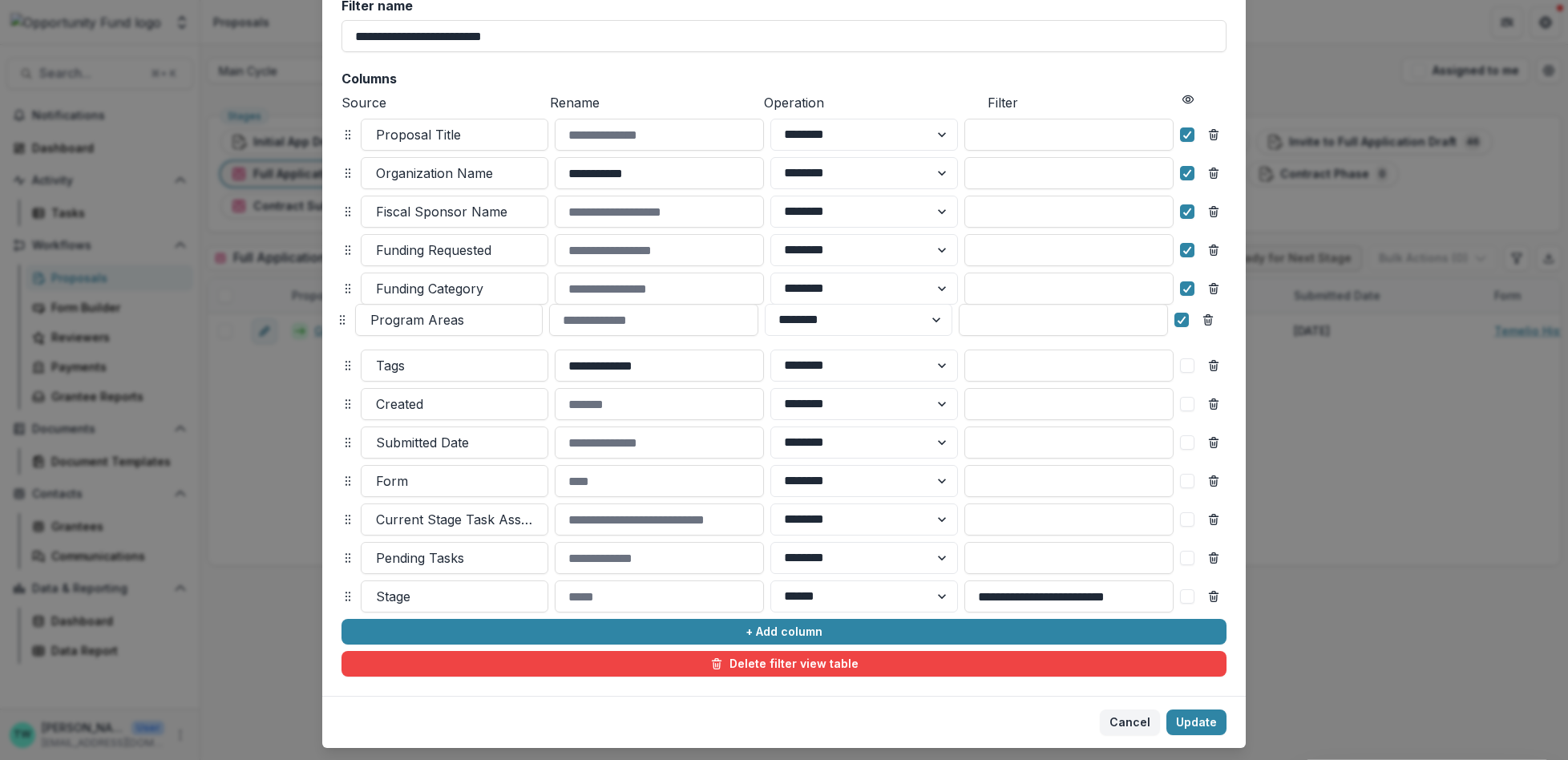
drag, startPoint x: 344, startPoint y: 595, endPoint x: 340, endPoint y: 319, distance: 276.0
click at [340, 319] on icon at bounding box center [342, 319] width 13 height 13
select select "******"
click at [1190, 721] on button "Update" at bounding box center [1196, 722] width 60 height 25
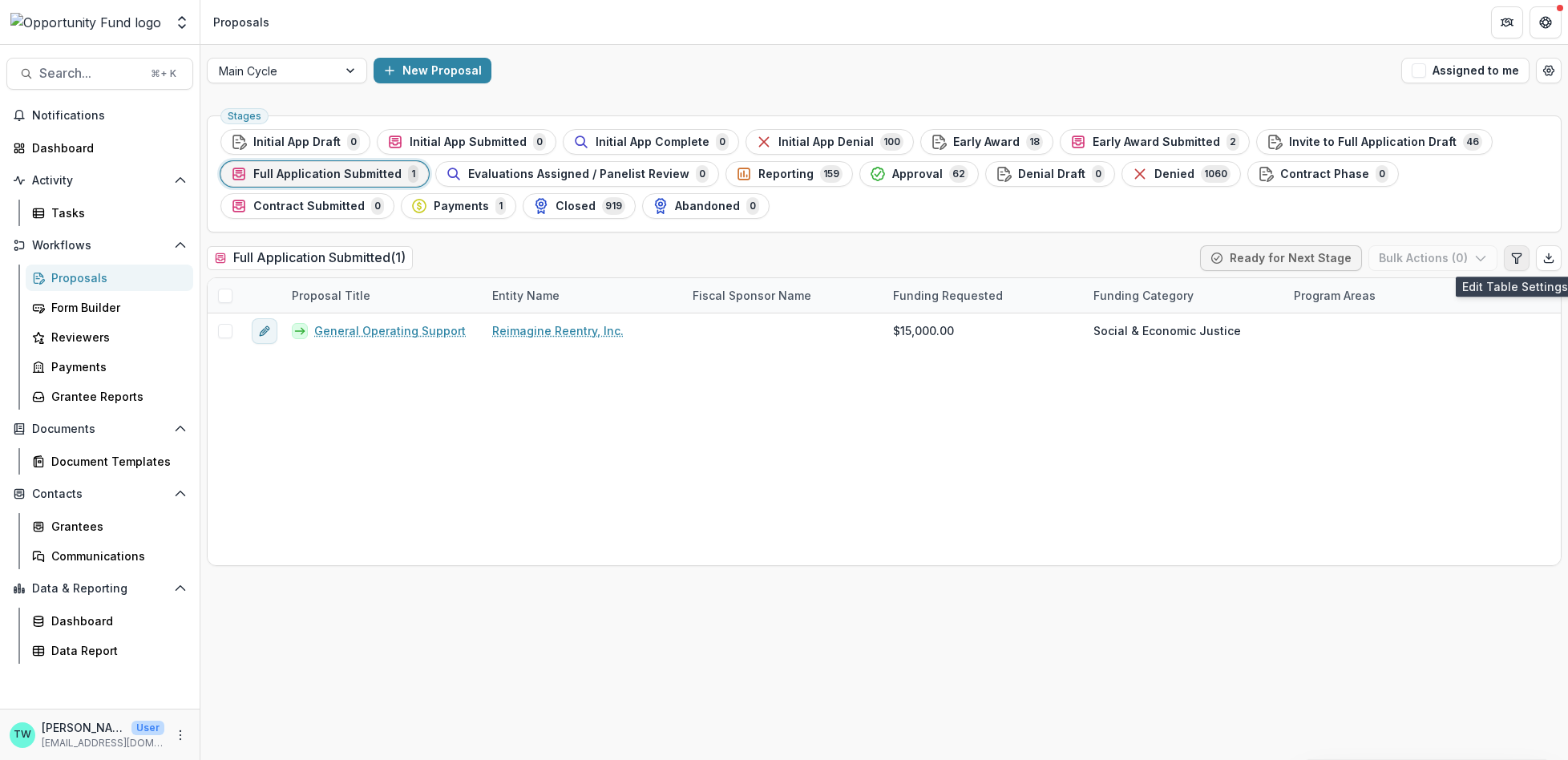
click at [1521, 262] on icon "Edit table settings" at bounding box center [1517, 258] width 13 height 13
select select "******"
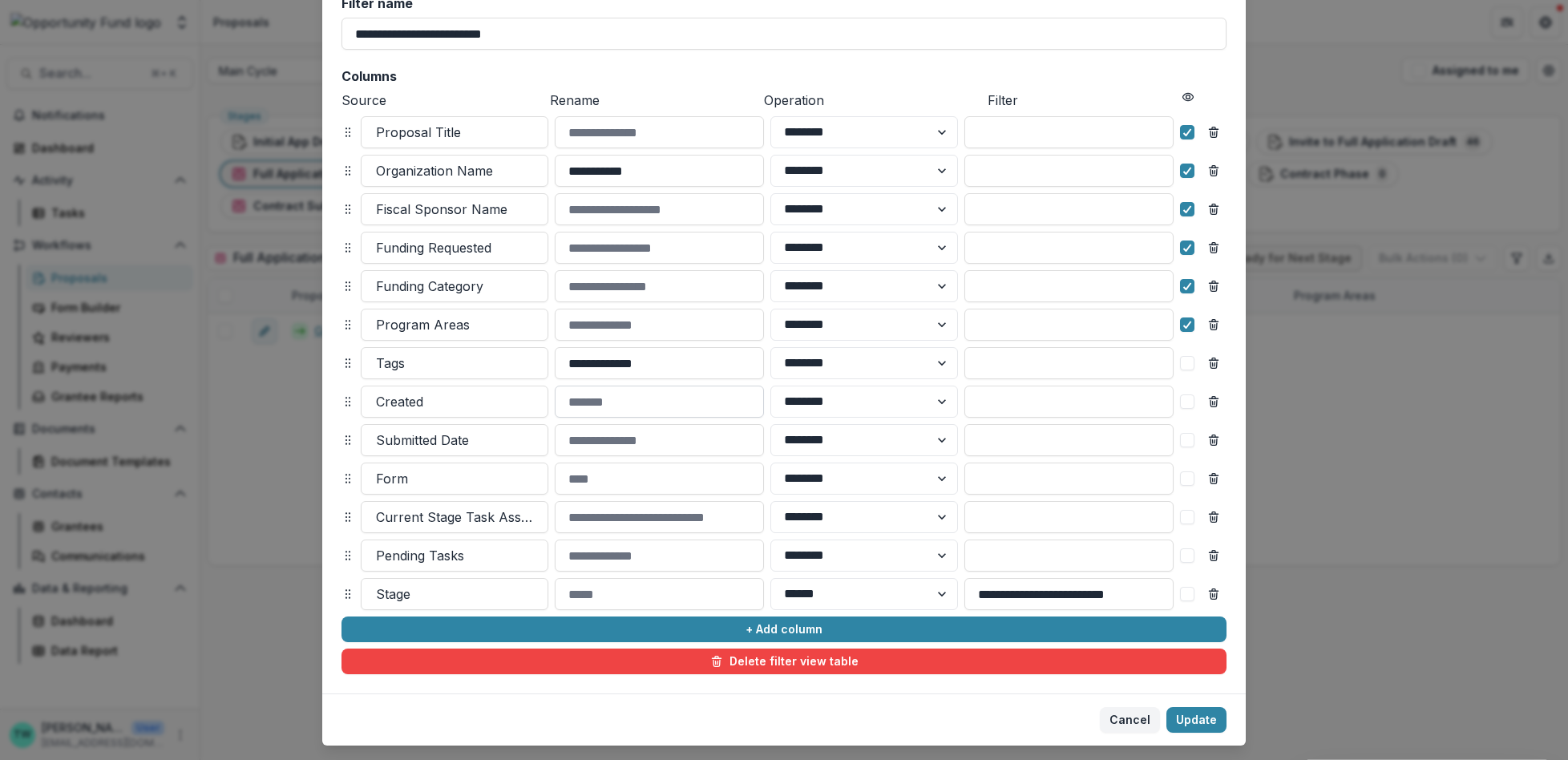
scroll to position [159, 0]
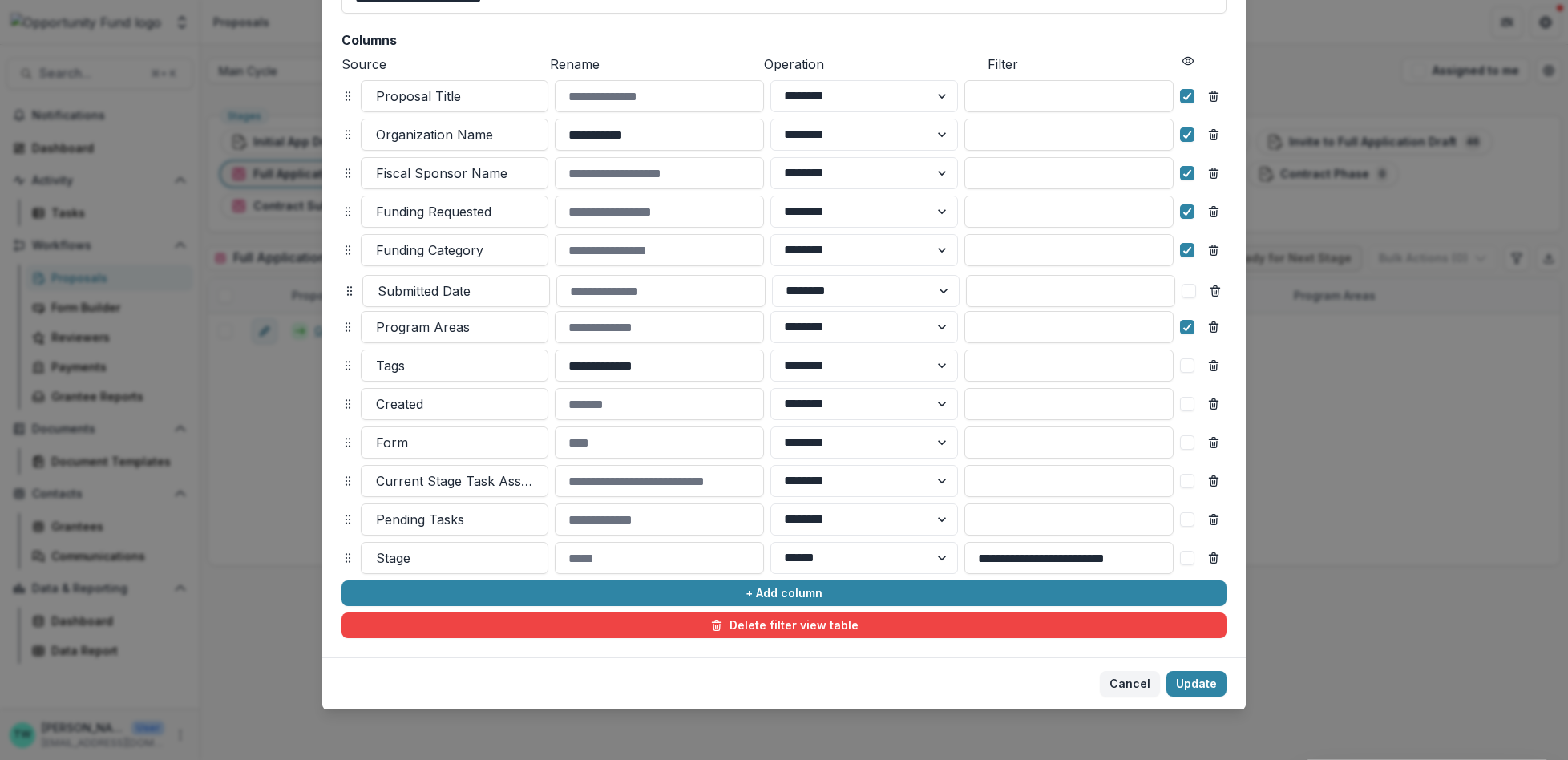
drag, startPoint x: 344, startPoint y: 406, endPoint x: 346, endPoint y: 293, distance: 113.0
click at [346, 293] on icon at bounding box center [349, 290] width 13 height 13
click at [1184, 288] on span at bounding box center [1187, 288] width 15 height 15
click at [1195, 682] on button "Update" at bounding box center [1196, 682] width 60 height 25
